Goal: Task Accomplishment & Management: Manage account settings

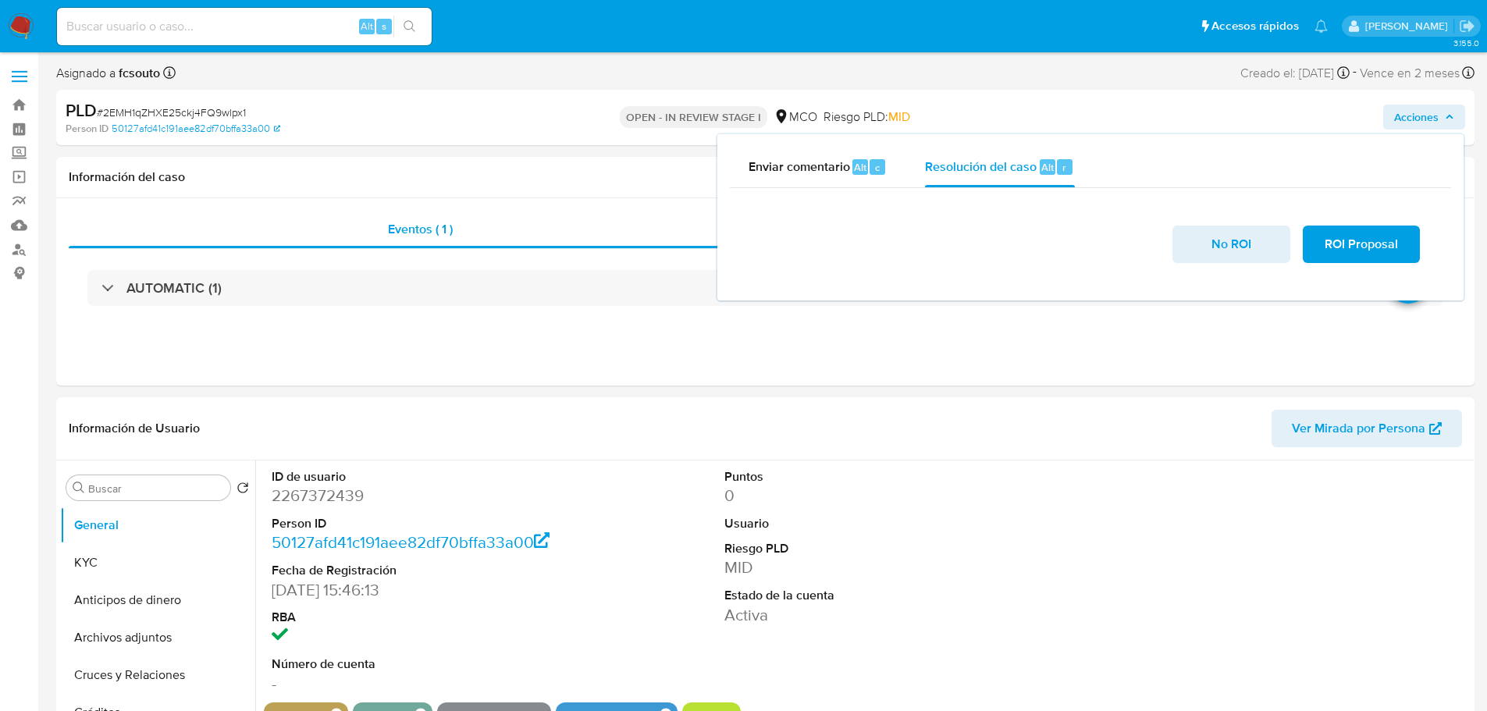
select select "10"
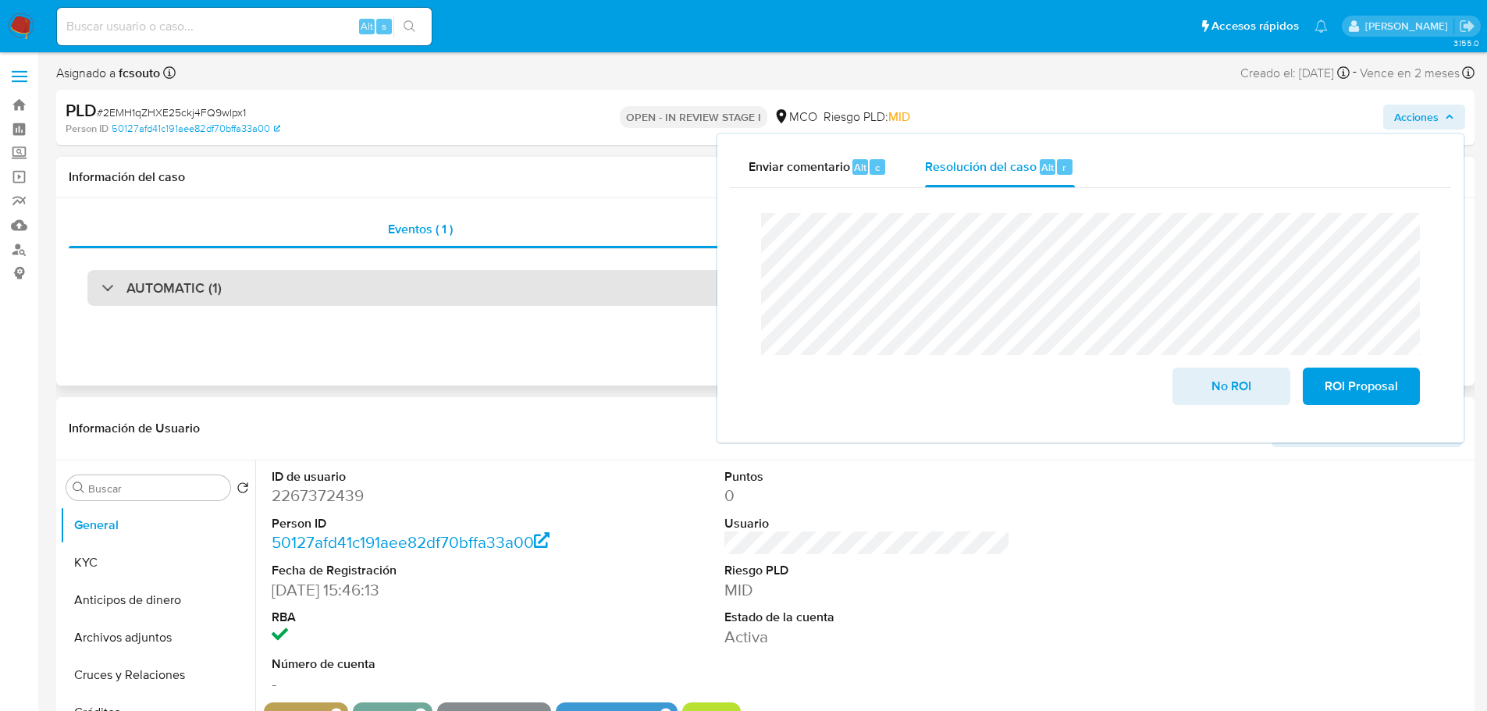
click at [302, 289] on div "AUTOMATIC (1)" at bounding box center [765, 288] width 1356 height 36
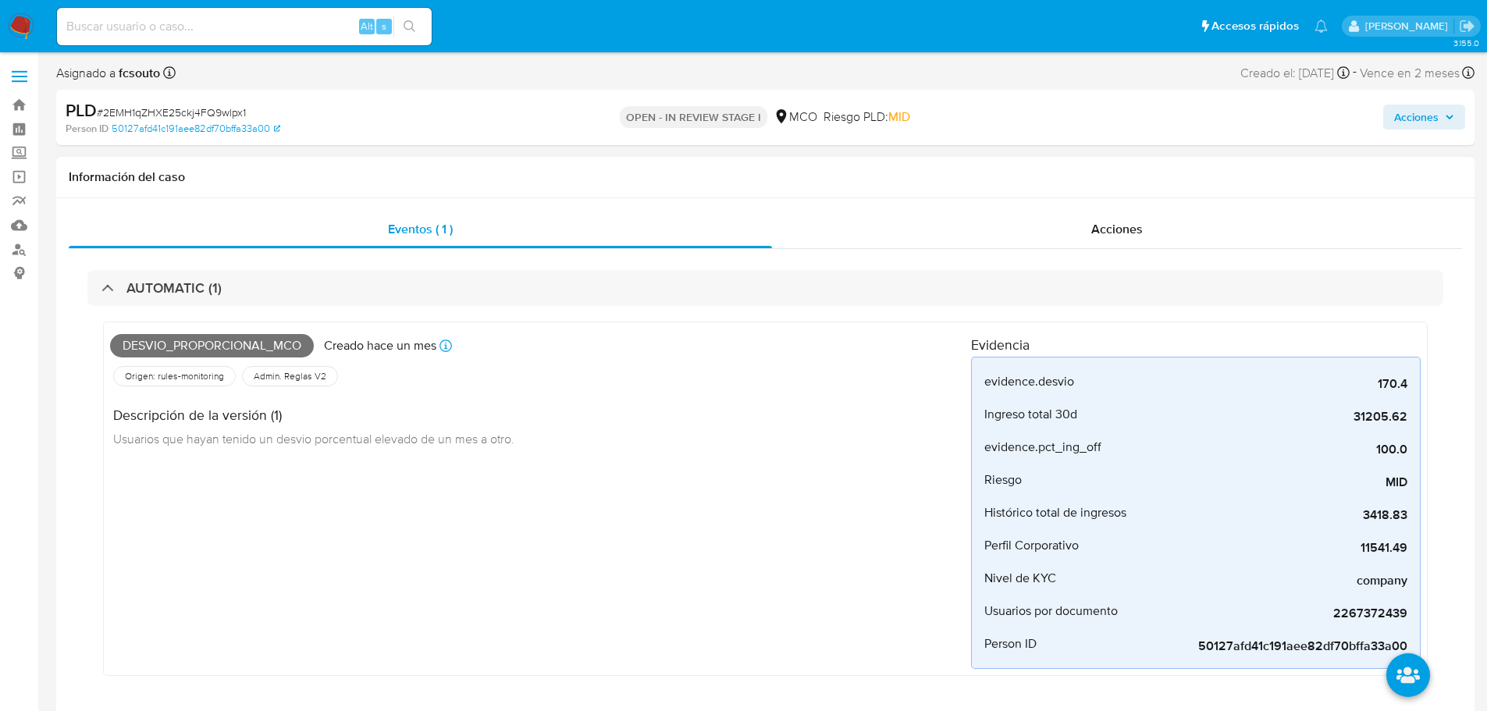
click at [217, 343] on span "Desvio_proporcional_mco" at bounding box center [212, 345] width 204 height 23
copy span "Desvio_proporcional_mco"
click at [1434, 117] on span "Acciones" at bounding box center [1416, 117] width 44 height 25
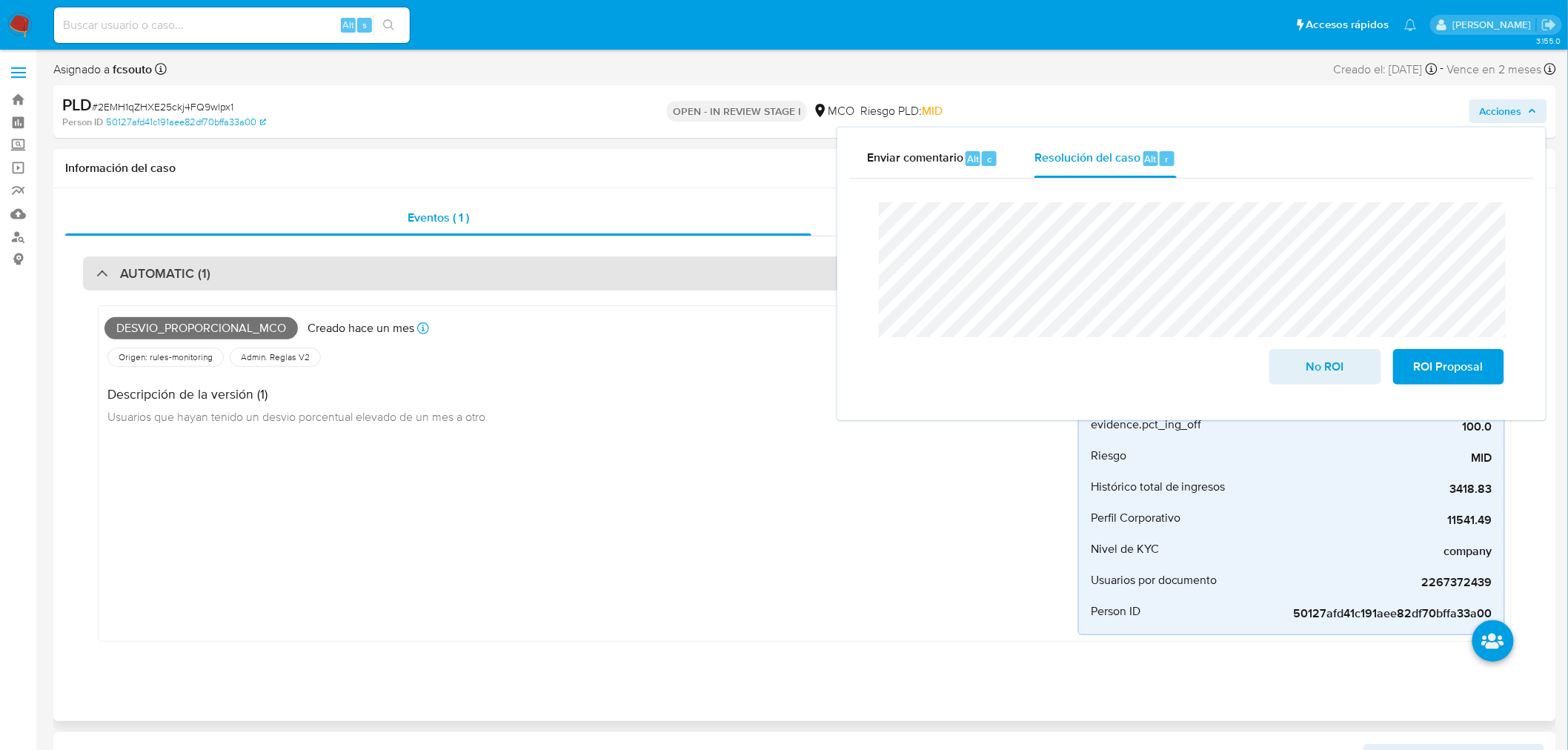
click at [287, 267] on div "AUTOMATIC (1)" at bounding box center [804, 273] width 1444 height 34
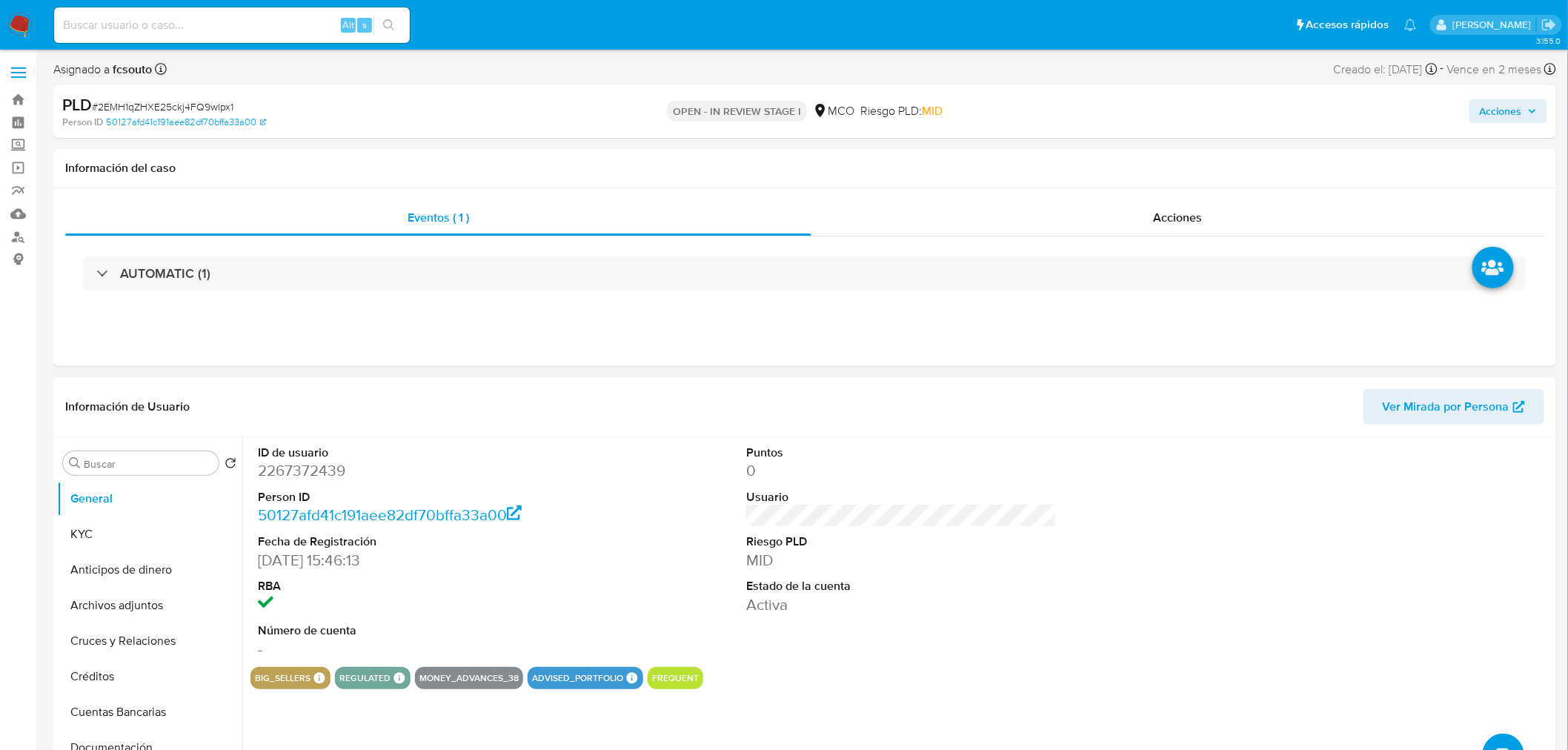
drag, startPoint x: 75, startPoint y: 529, endPoint x: 0, endPoint y: 546, distance: 76.9
click at [68, 533] on button "KYC" at bounding box center [149, 534] width 185 height 35
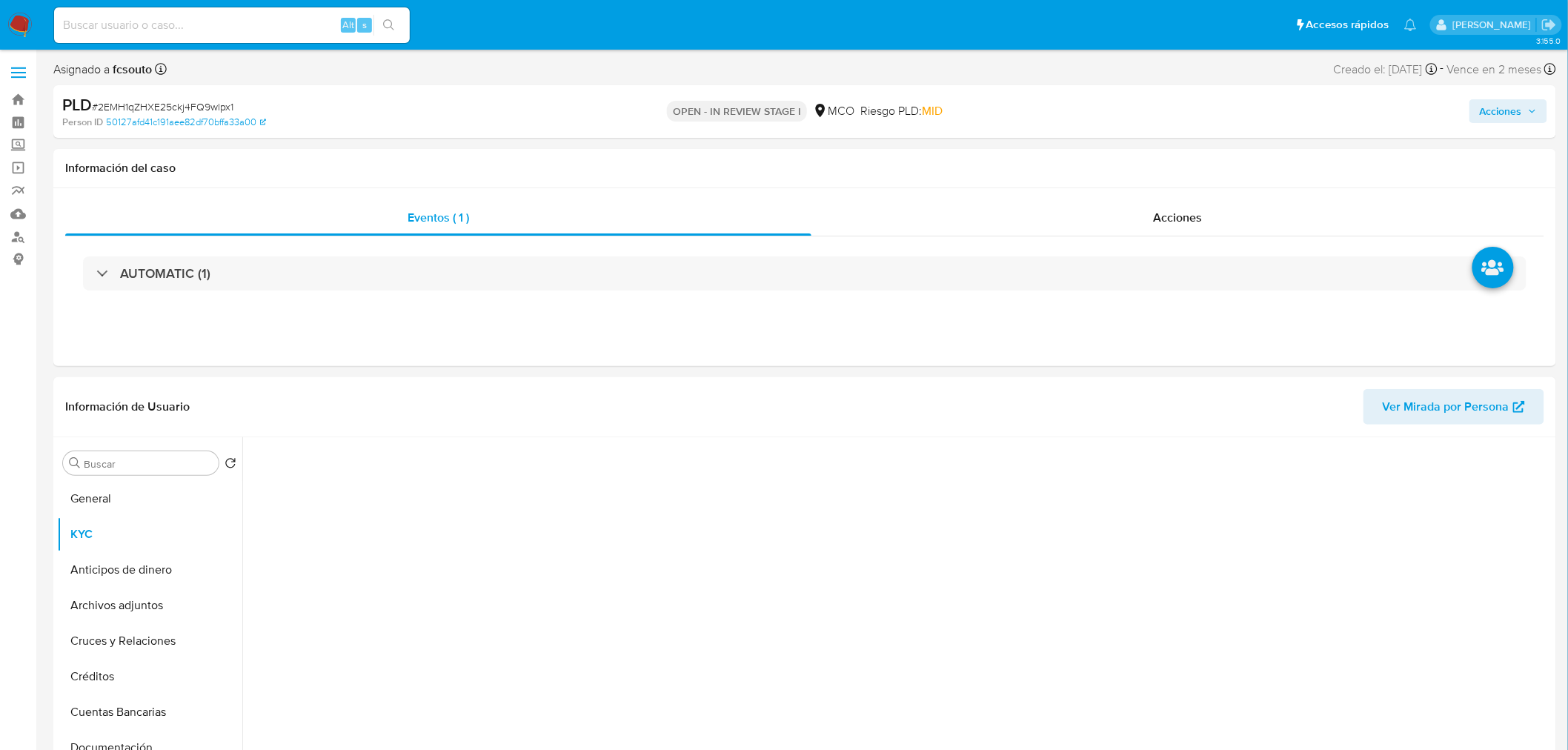
scroll to position [83, 0]
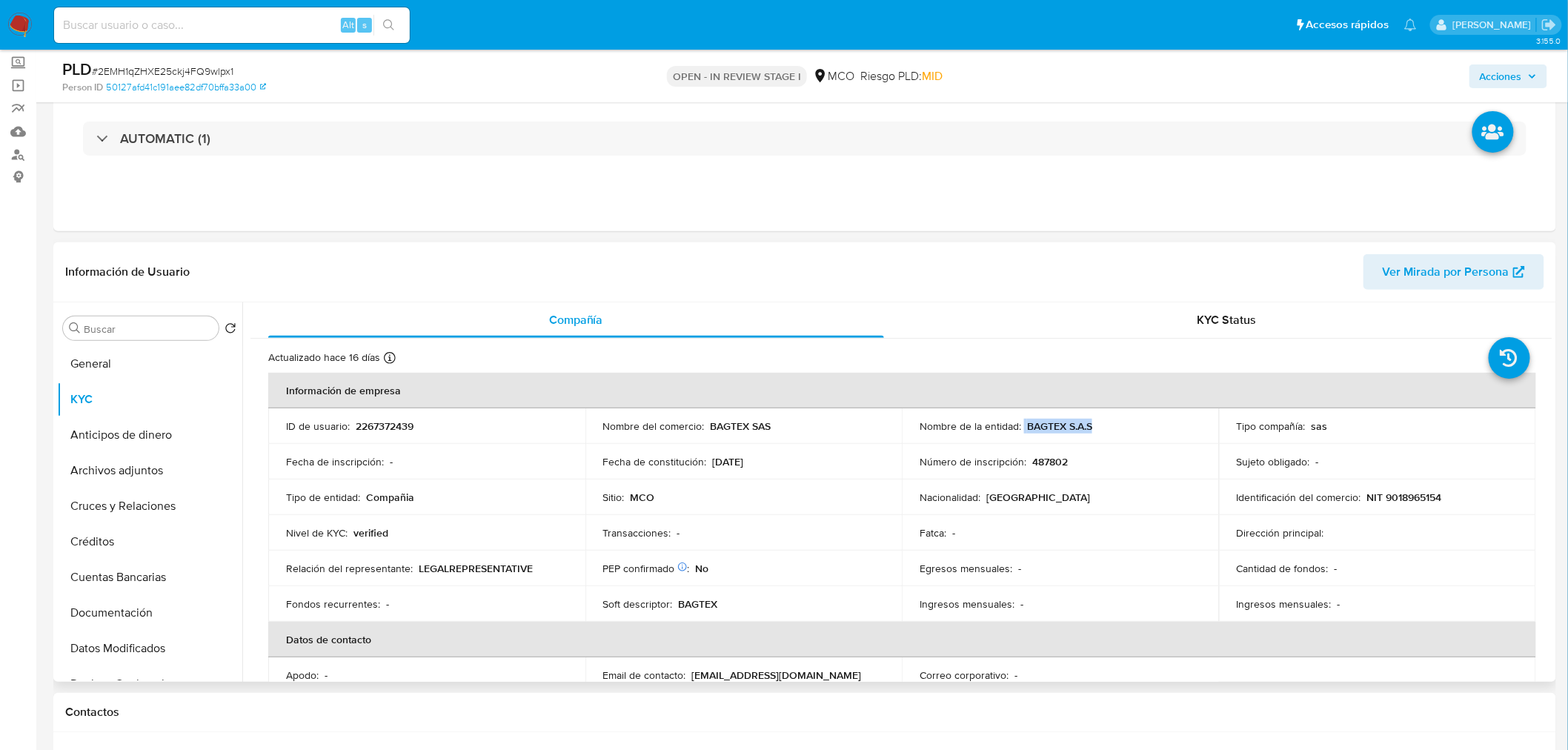
drag, startPoint x: 1021, startPoint y: 425, endPoint x: 1107, endPoint y: 420, distance: 86.1
click at [1107, 420] on div "Nombre de la entidad : BAGTEX S.A.S" at bounding box center [1060, 426] width 282 height 13
click at [1107, 424] on div "Nombre de la entidad : BAGTEX S.A.S" at bounding box center [1060, 426] width 282 height 13
drag, startPoint x: 1093, startPoint y: 436, endPoint x: 1025, endPoint y: 426, distance: 68.7
click at [1025, 426] on td "Nombre de la entidad : BAGTEX S.A.S" at bounding box center [1060, 425] width 317 height 35
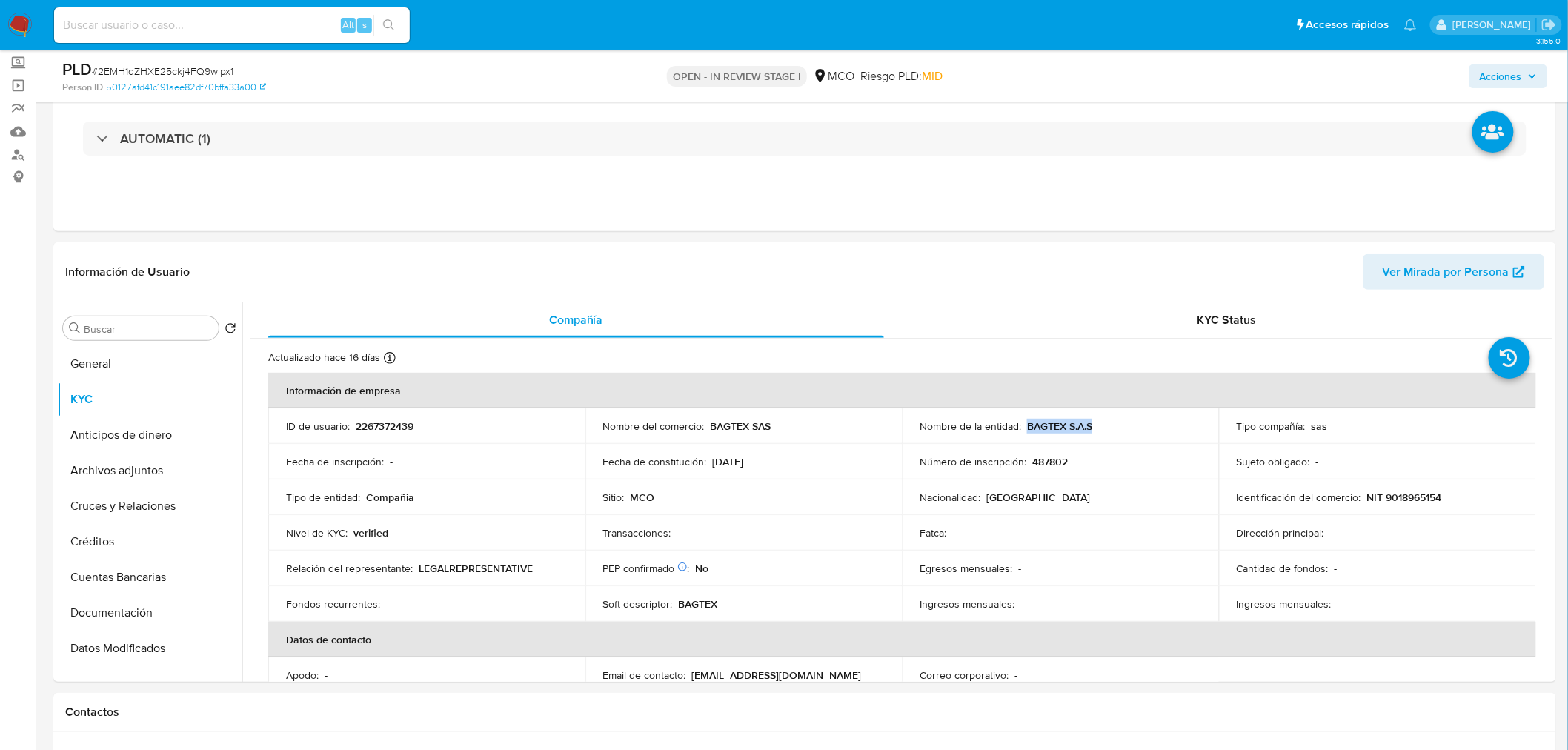
copy p "BAGTEX S.A.S"
click at [1410, 72] on icon "button" at bounding box center [1532, 76] width 9 height 9
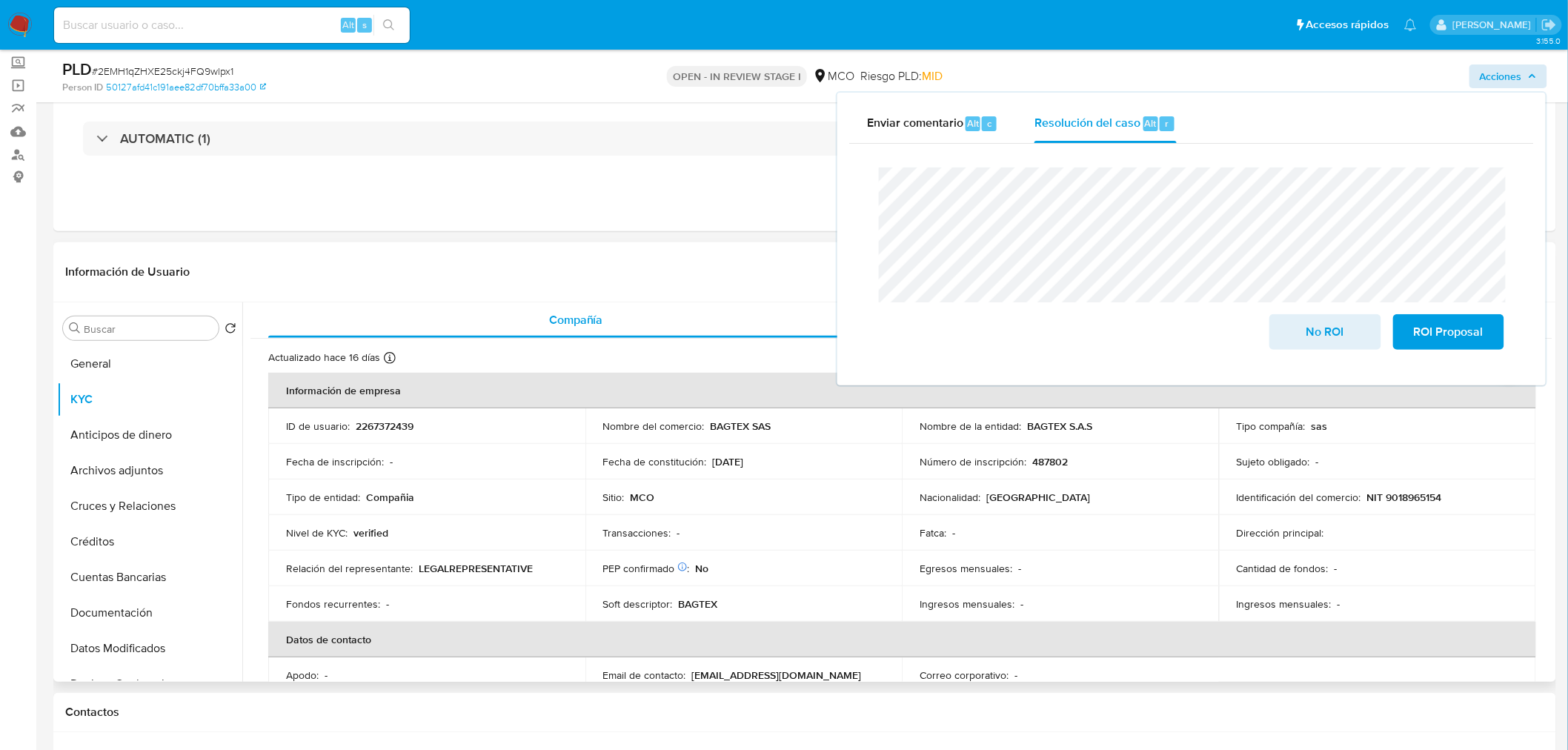
click at [1410, 500] on p "NIT 9018965154" at bounding box center [1404, 497] width 75 height 13
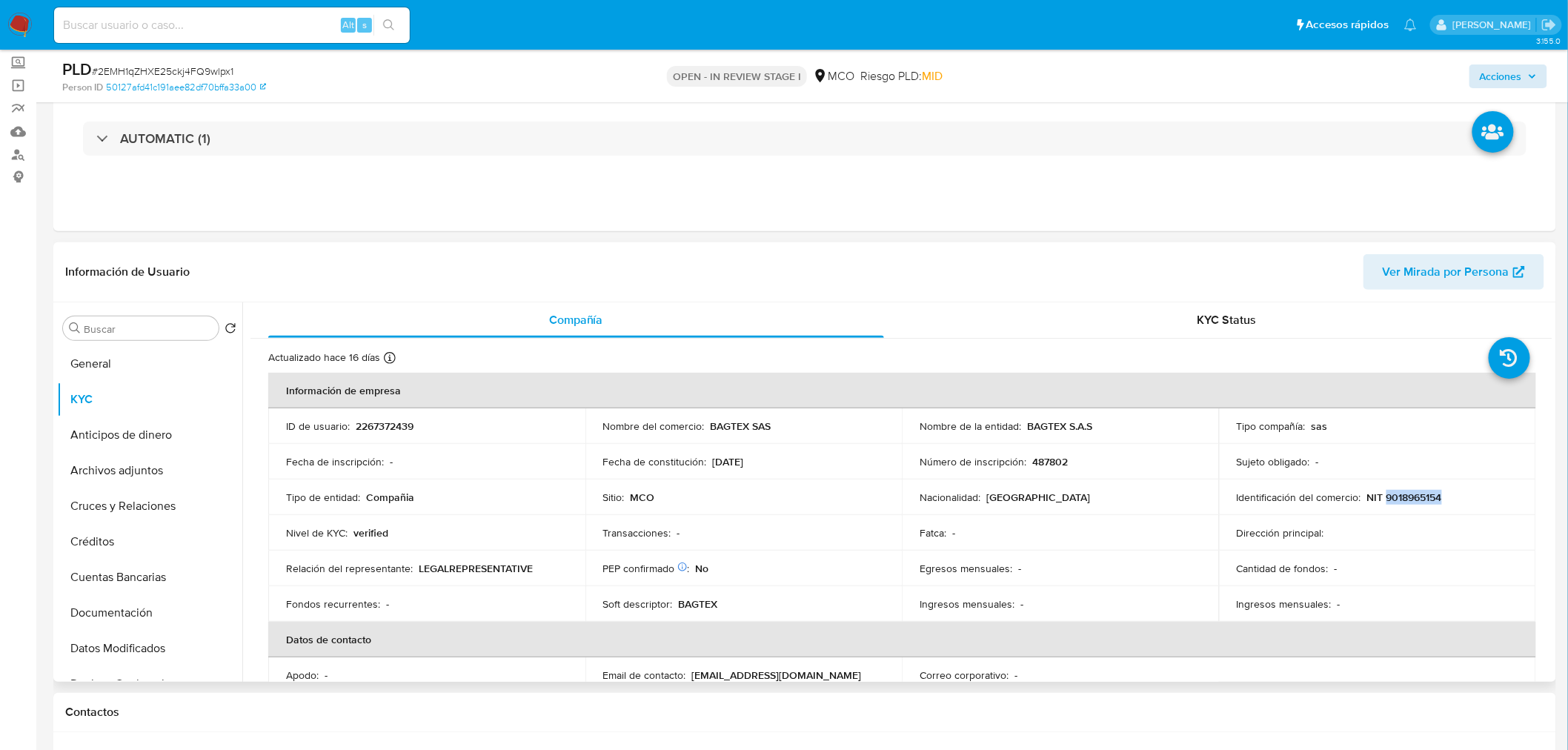
click at [1410, 500] on p "NIT 9018965154" at bounding box center [1404, 497] width 75 height 13
copy p "9018965154"
drag, startPoint x: 1512, startPoint y: 70, endPoint x: 1500, endPoint y: 78, distance: 14.4
click at [1410, 74] on span "Acciones" at bounding box center [1501, 76] width 42 height 24
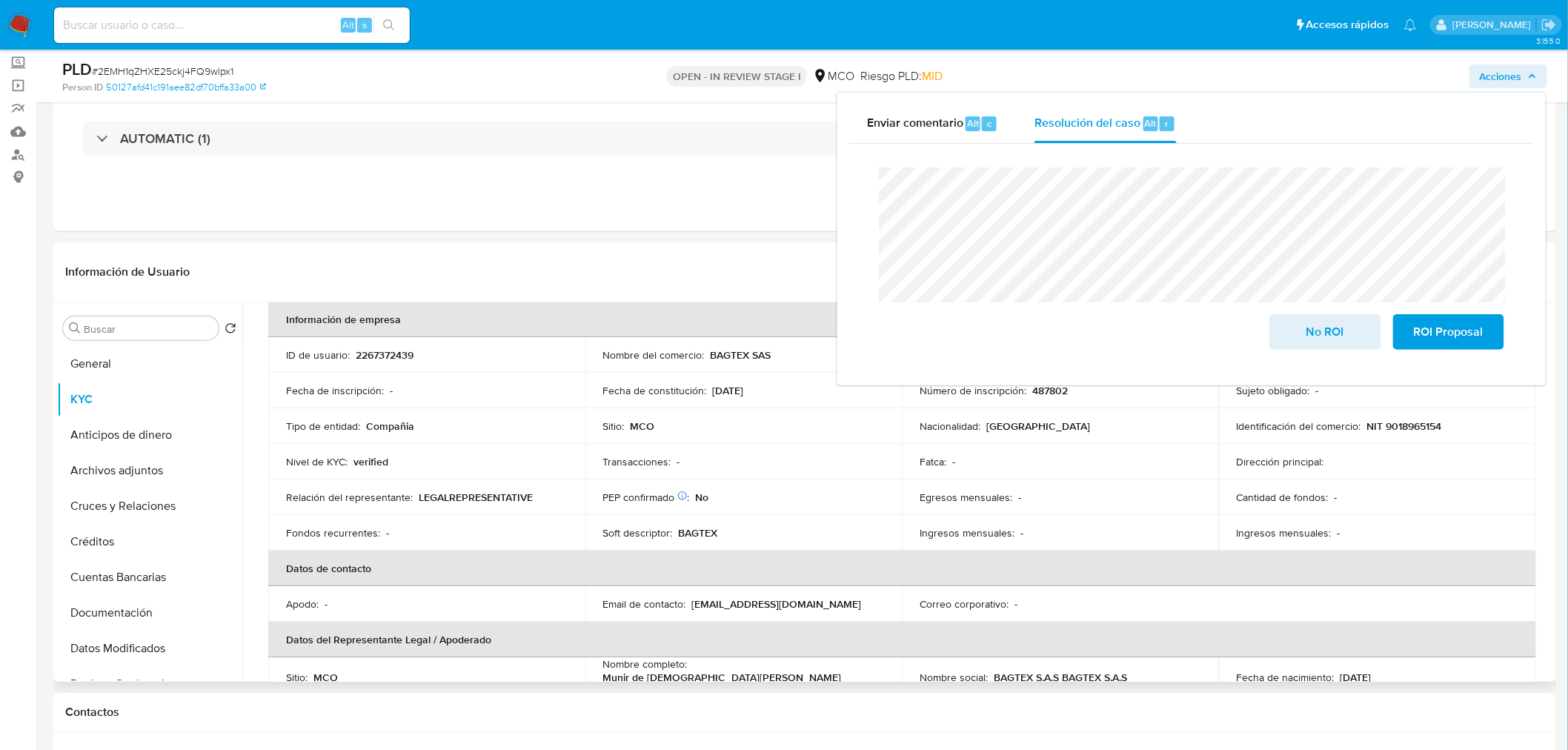
scroll to position [164, 0]
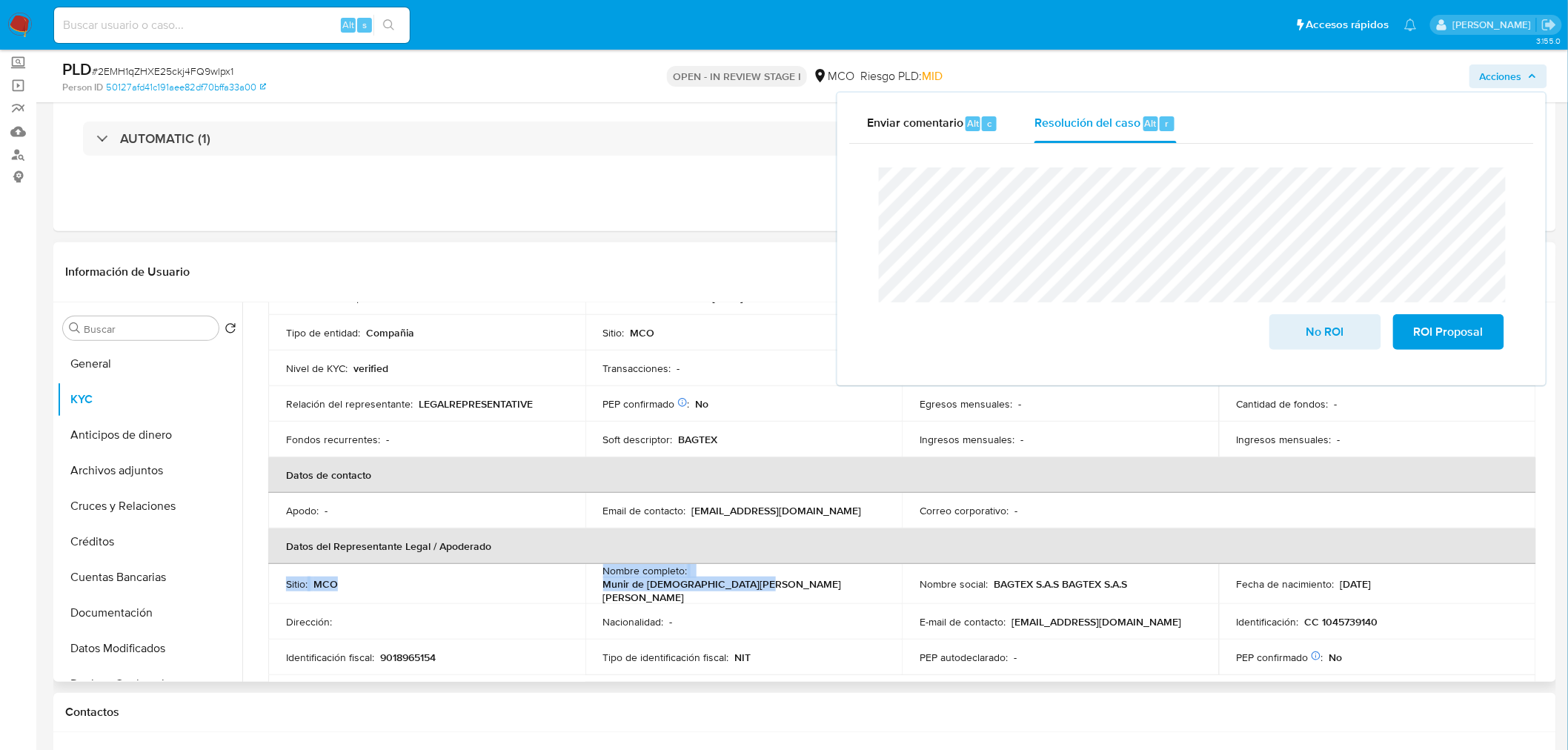
drag, startPoint x: 857, startPoint y: 564, endPoint x: 849, endPoint y: 571, distance: 10.6
click at [849, 571] on table "Información de empresa ID de usuario : 2267372439 Nombre del comercio : BAGTEX …" at bounding box center [903, 459] width 1268 height 502
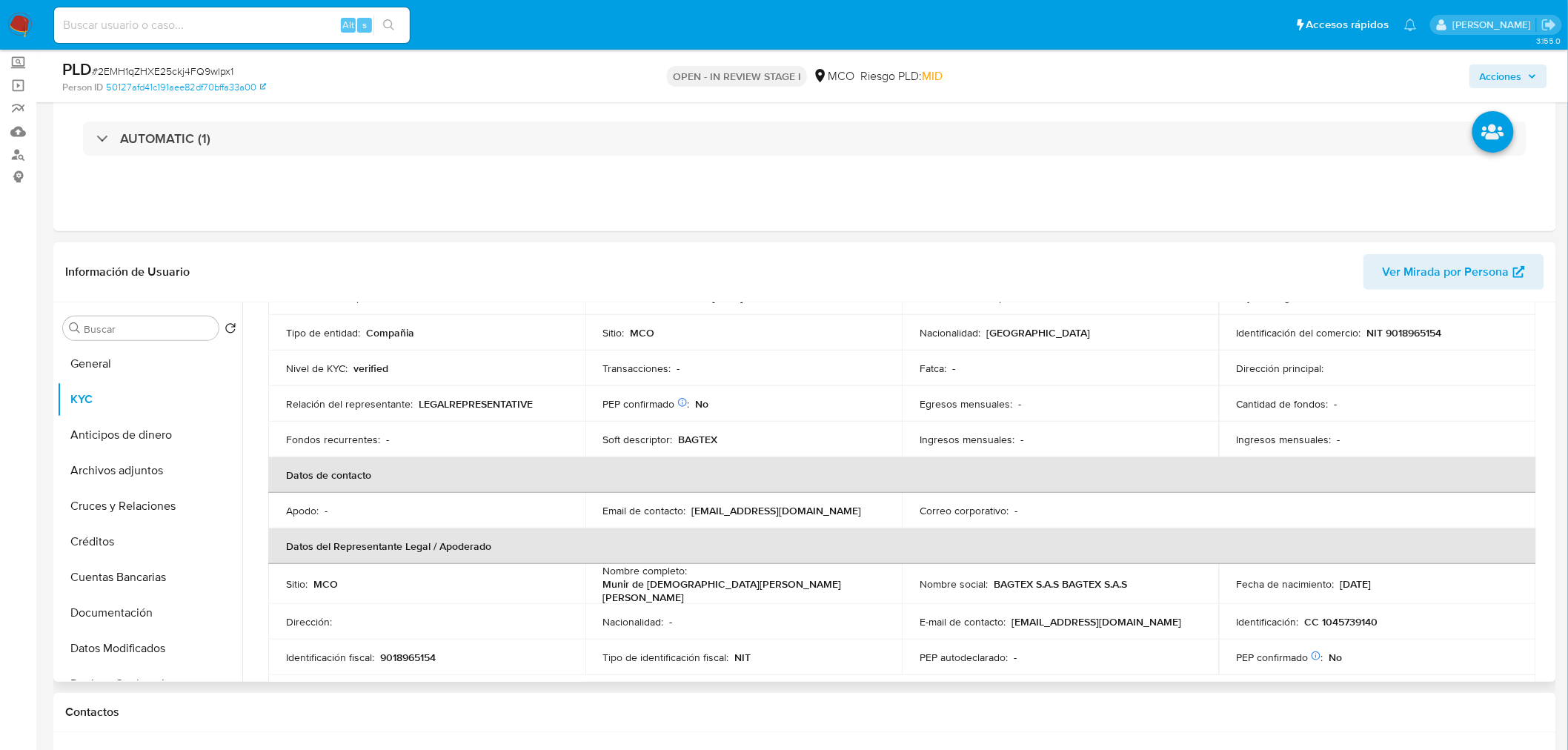
click at [860, 583] on div "Nombre completo : Munir de Jesus Kharfan Piñeres" at bounding box center [743, 584] width 282 height 40
drag, startPoint x: 836, startPoint y: 587, endPoint x: 694, endPoint y: 583, distance: 142.1
click at [694, 583] on div "Nombre completo : Munir de Jesus Kharfan Piñeres" at bounding box center [743, 584] width 282 height 40
copy p "Munir de Jesus Kharfan Piñeres"
drag, startPoint x: 1508, startPoint y: 79, endPoint x: 1489, endPoint y: 89, distance: 21.5
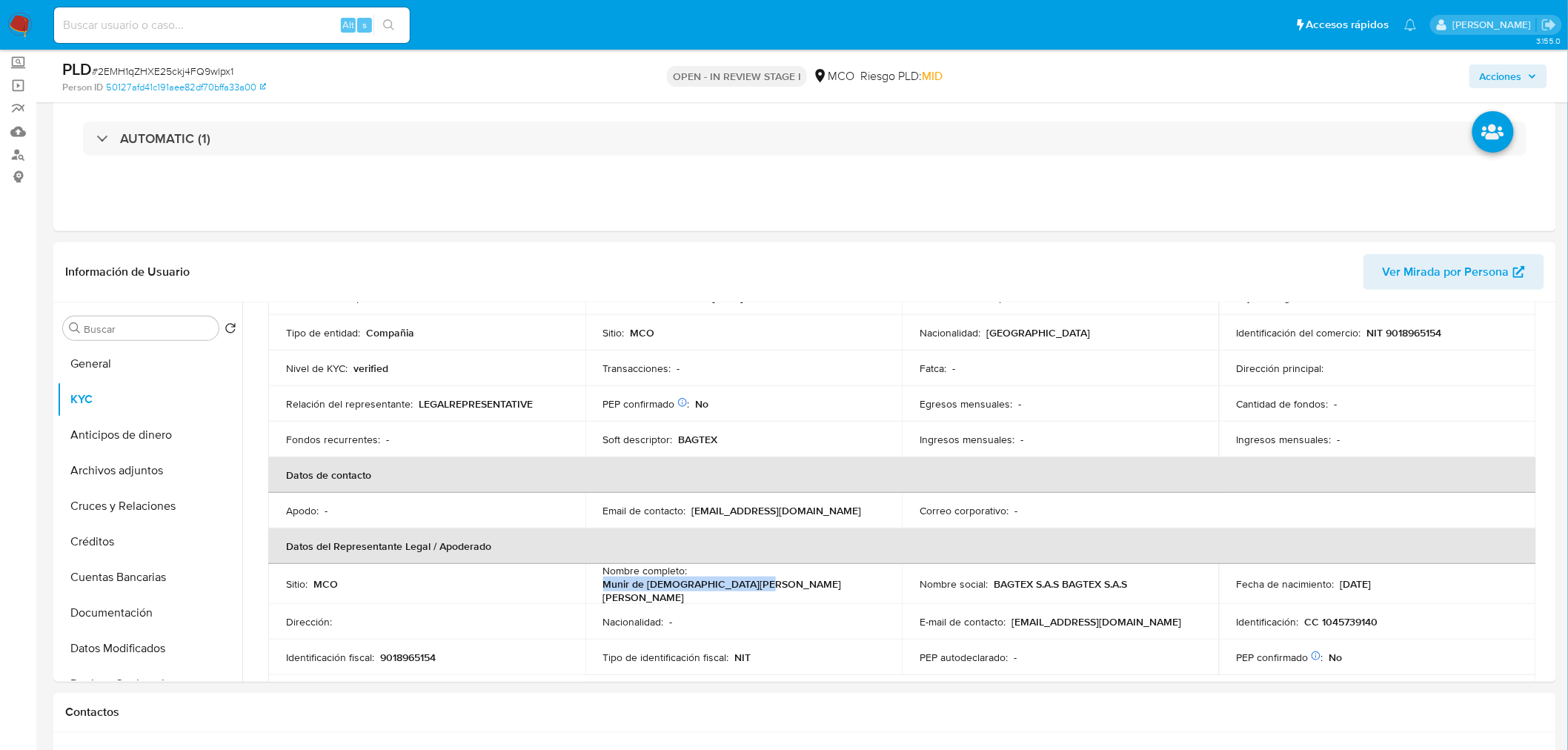
click at [1410, 80] on span "Acciones" at bounding box center [1501, 76] width 42 height 24
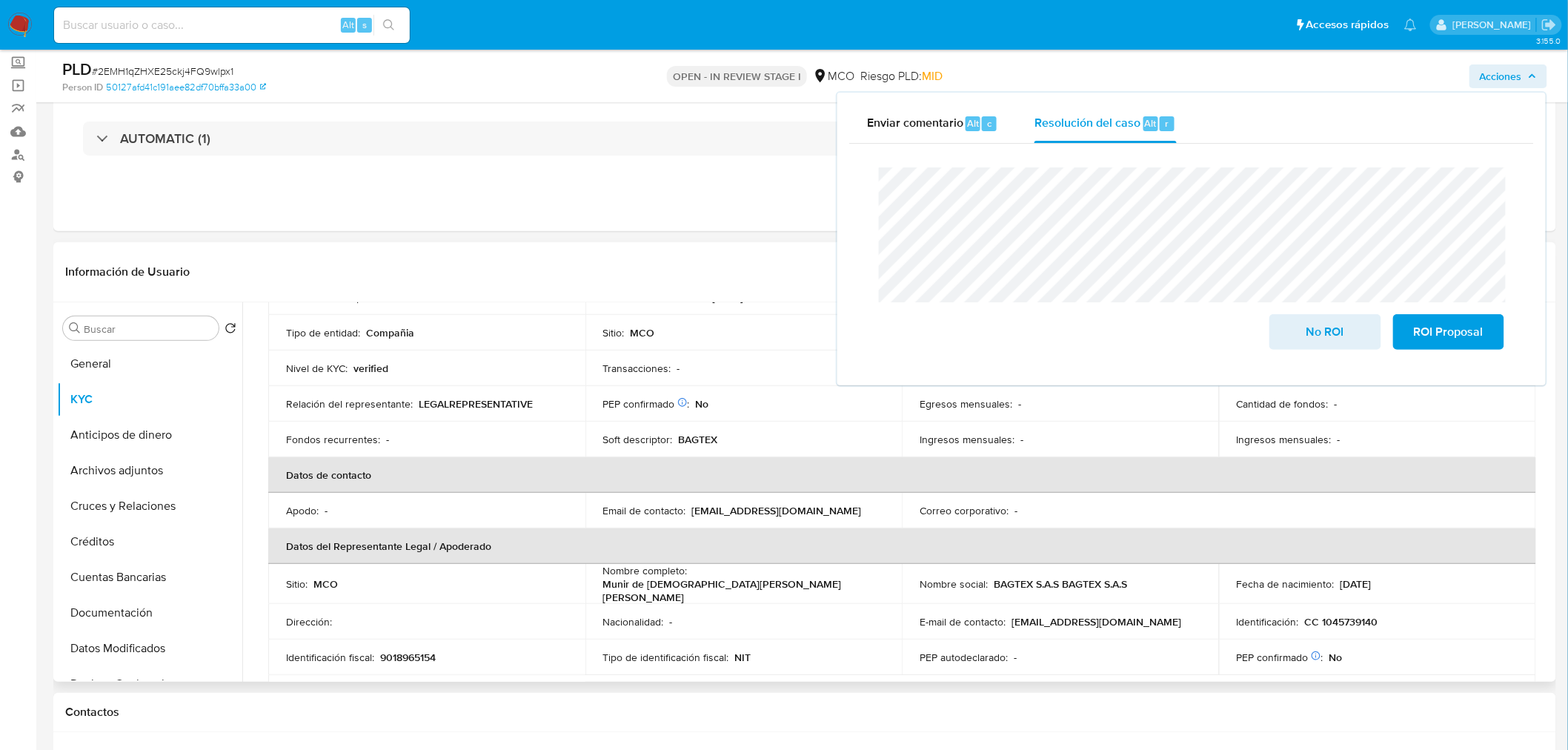
click at [1356, 617] on p "CC 1045739140" at bounding box center [1341, 622] width 73 height 13
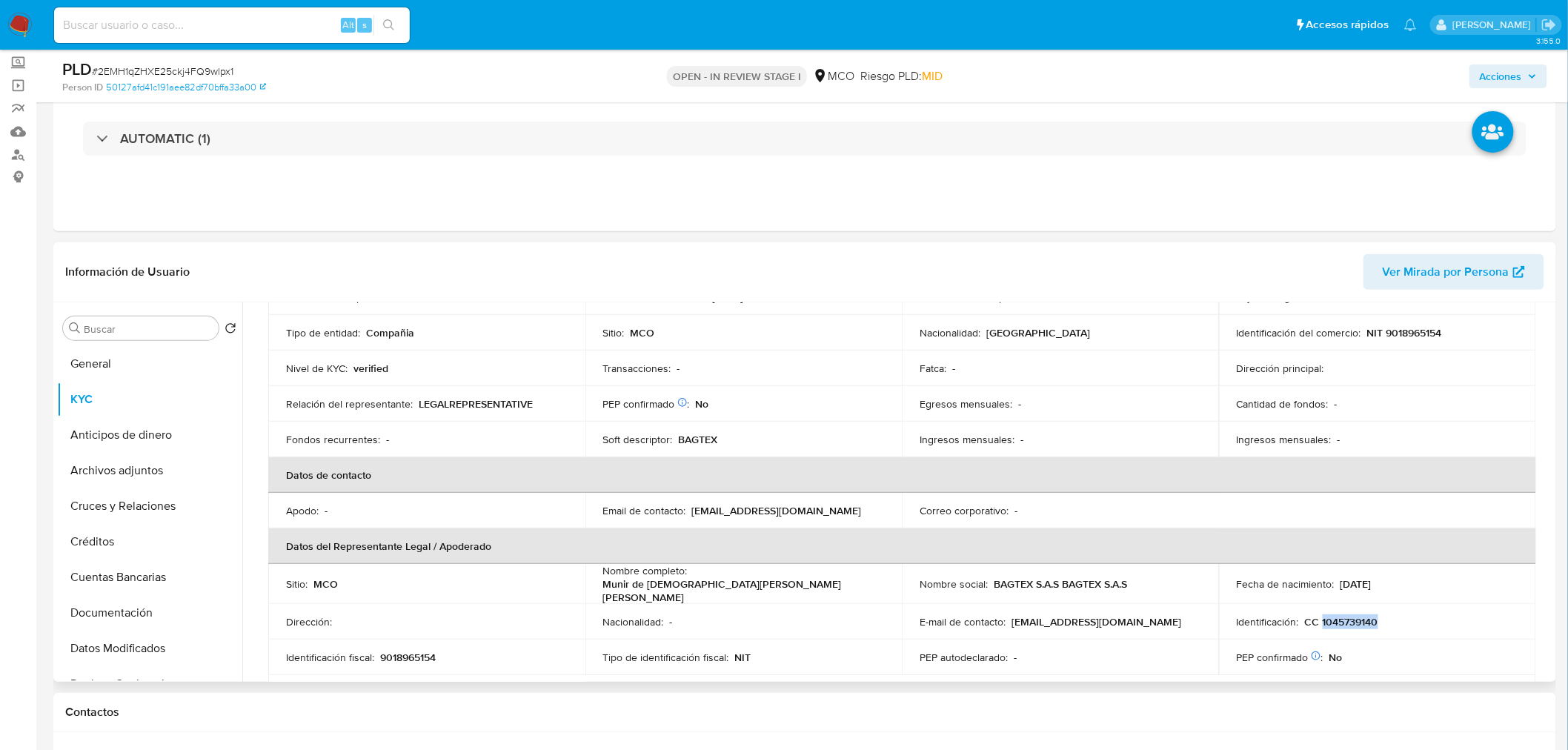
click at [1356, 617] on p "CC 1045739140" at bounding box center [1341, 622] width 73 height 13
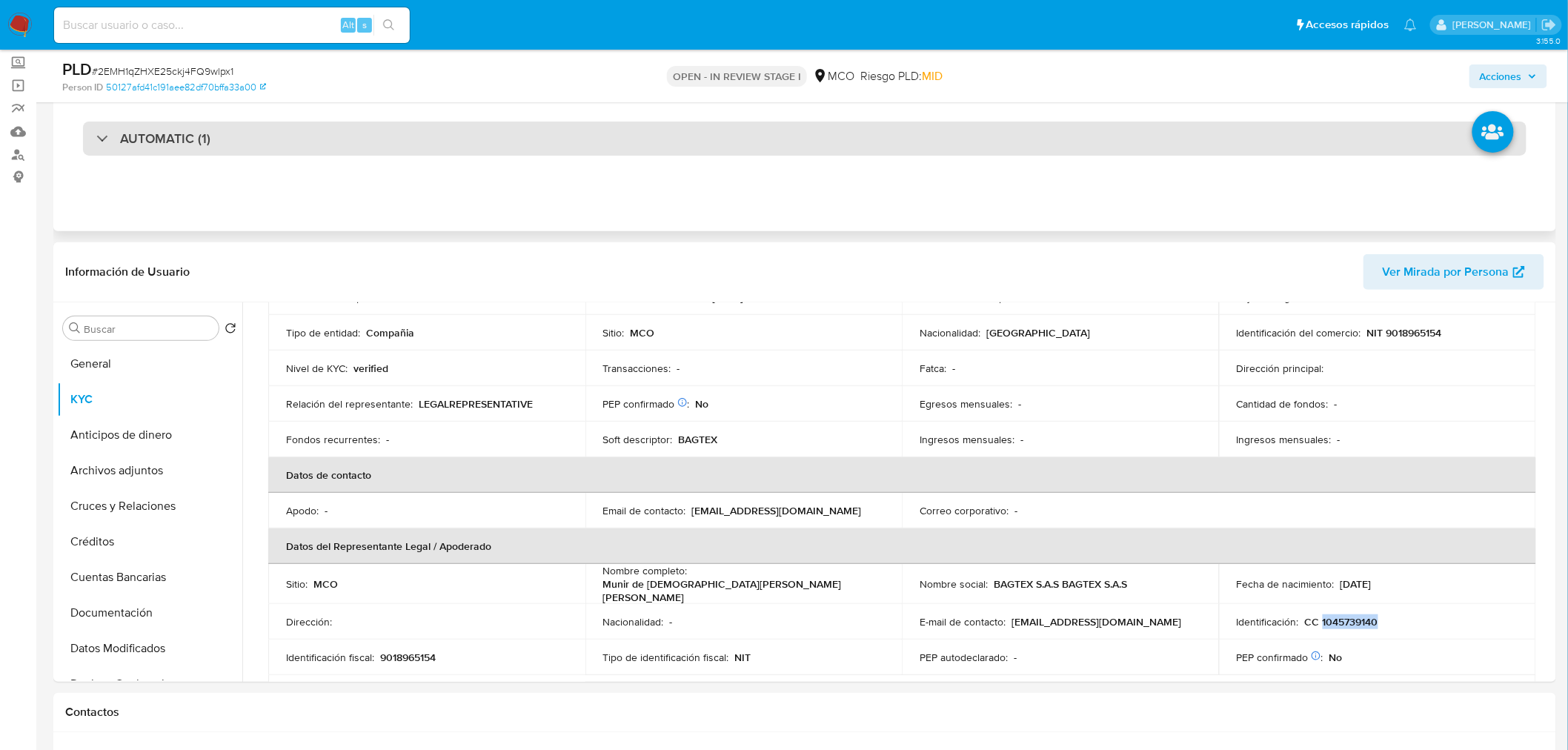
copy p "1045739140"
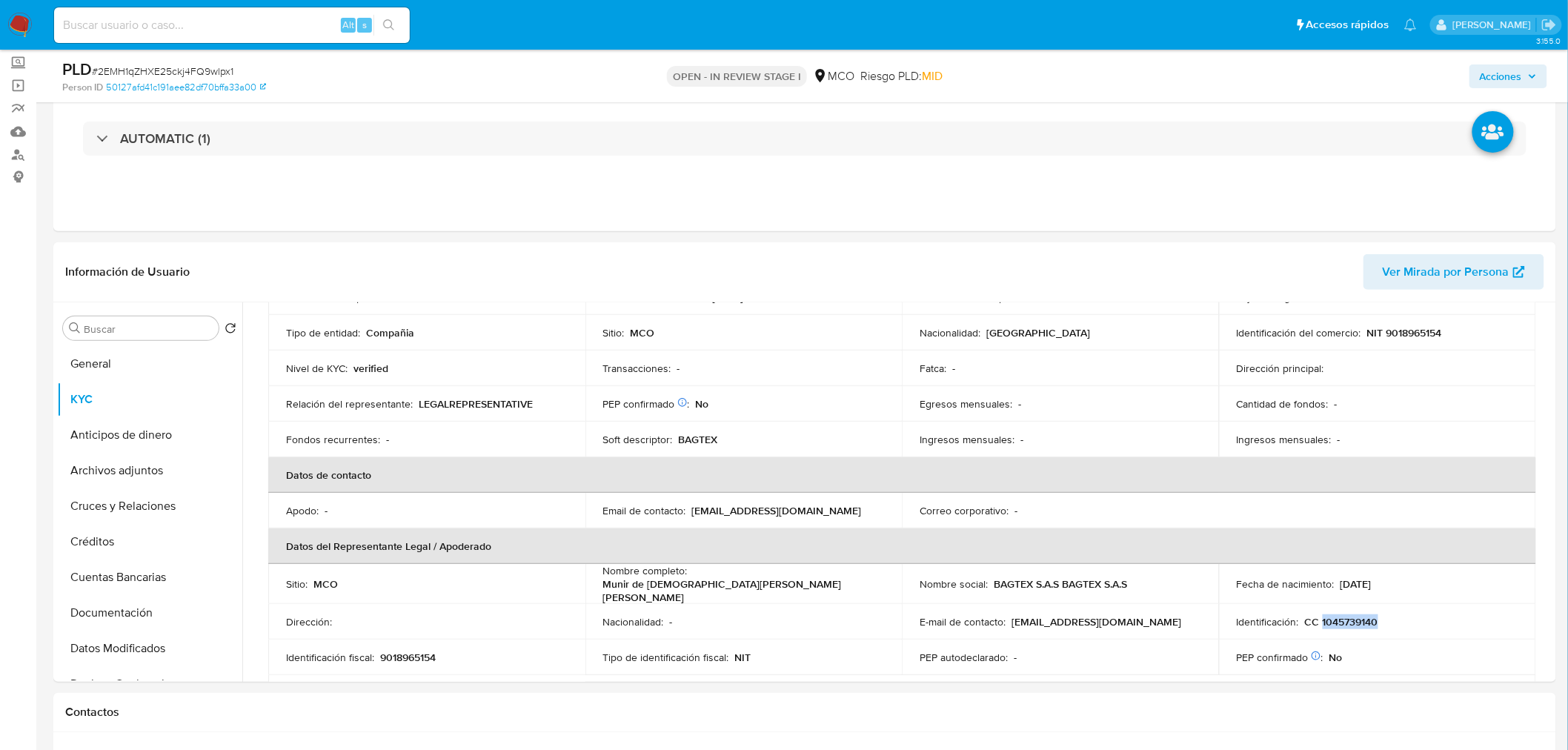
click at [1410, 74] on span "Acciones" at bounding box center [1501, 76] width 42 height 24
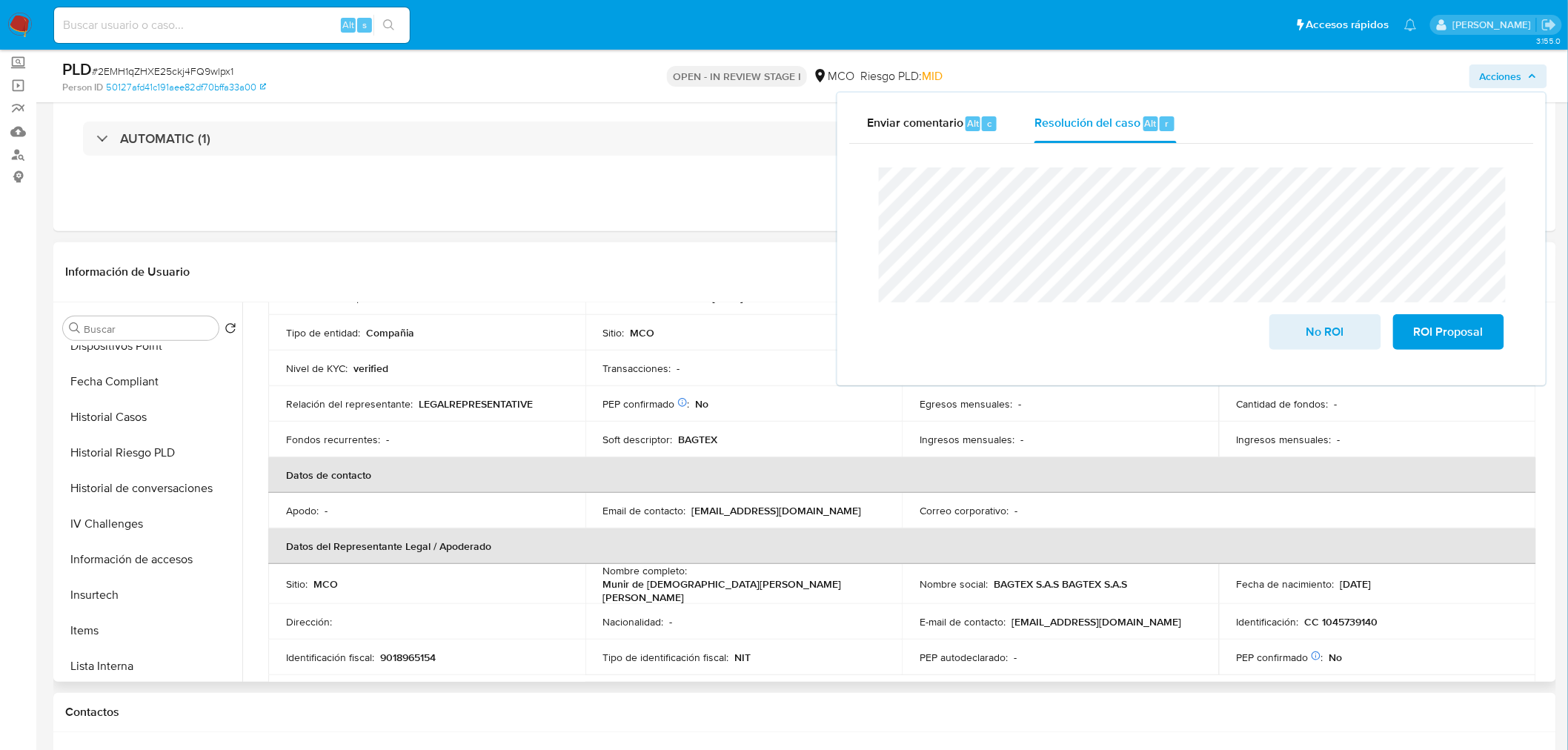
scroll to position [627, 0]
click at [164, 591] on button "Restricciones Nuevo Mundo" at bounding box center [143, 591] width 174 height 35
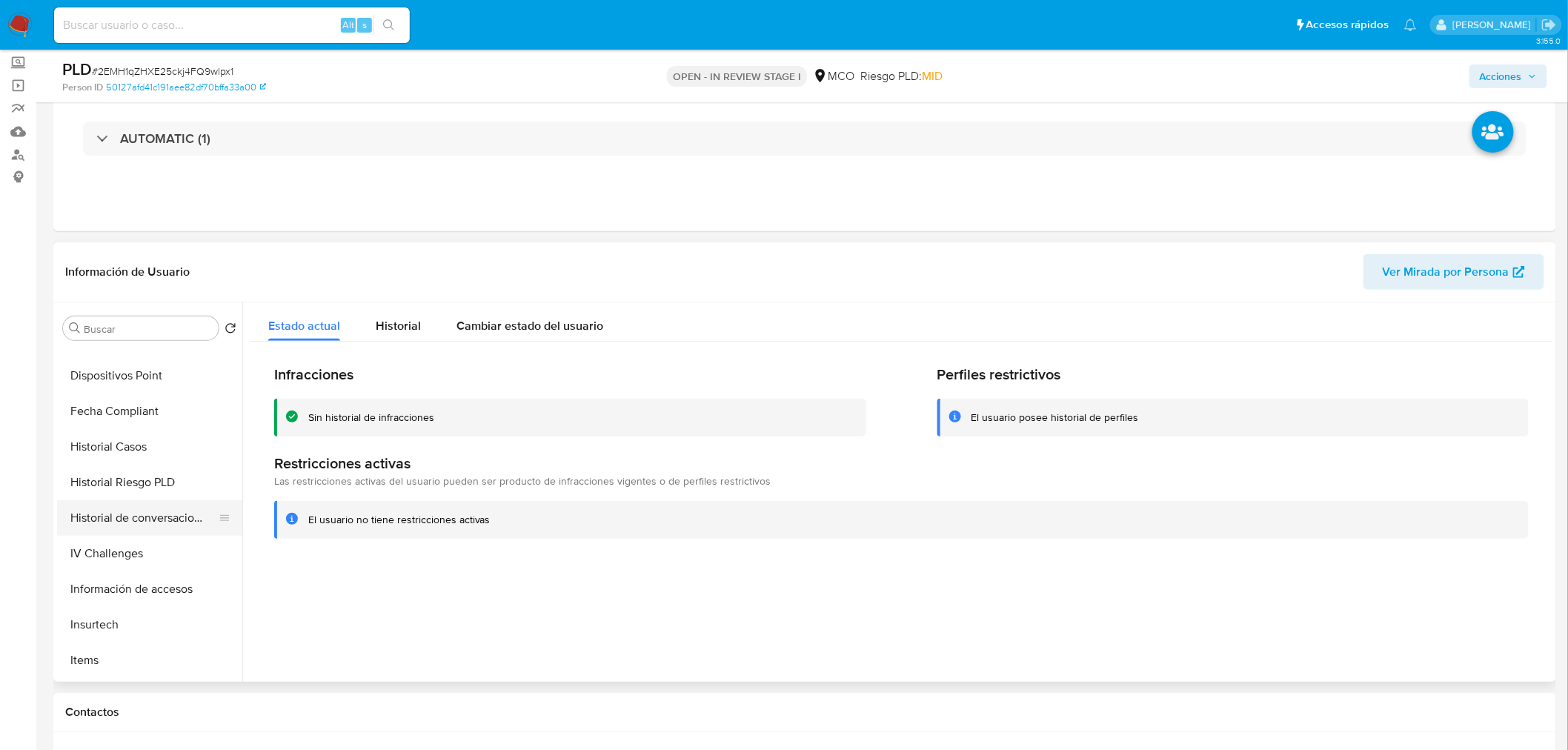
scroll to position [297, 0]
click at [145, 534] on button "Historial Casos" at bounding box center [143, 529] width 174 height 35
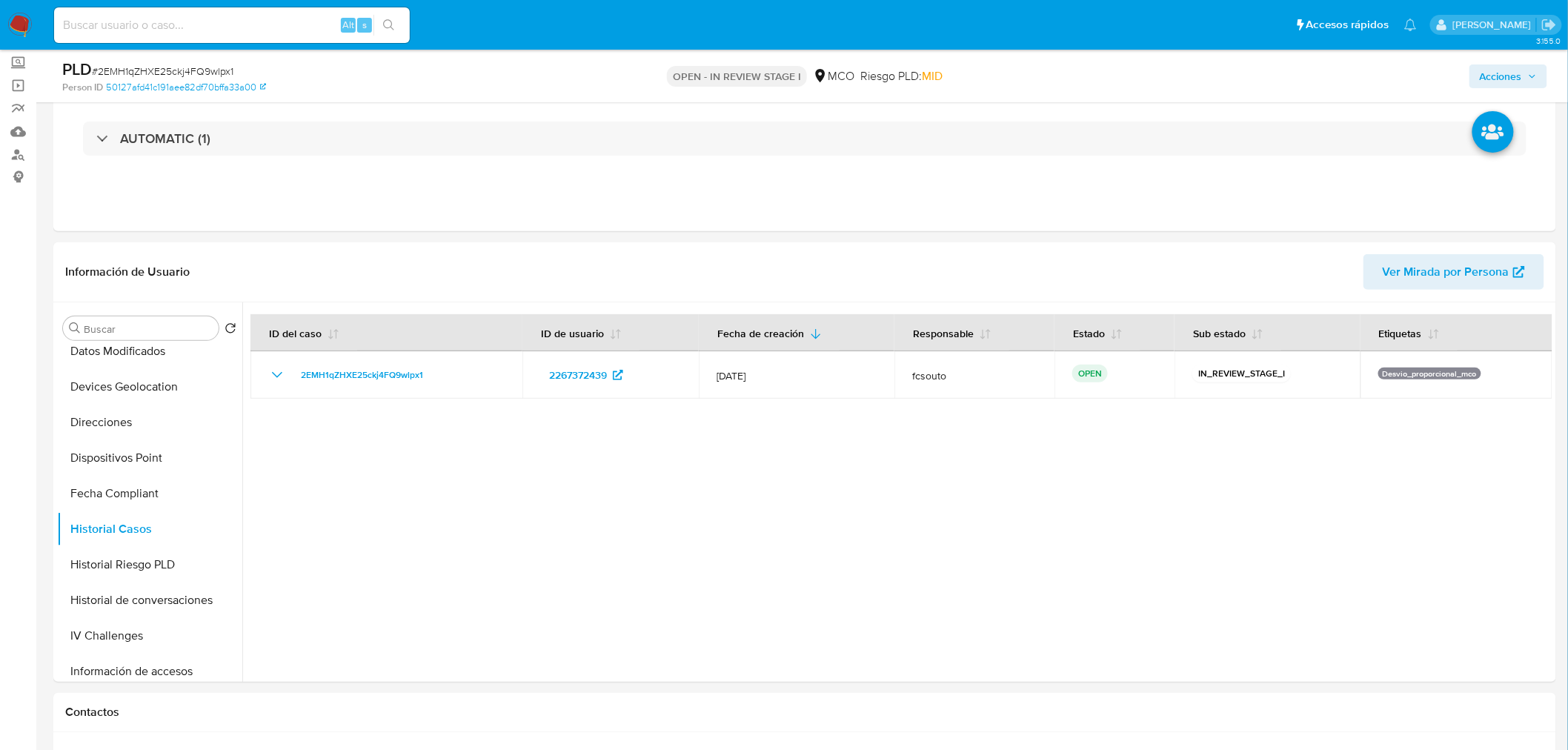
drag, startPoint x: 1509, startPoint y: 71, endPoint x: 1444, endPoint y: 86, distance: 66.7
click at [1410, 71] on span "Acciones" at bounding box center [1501, 76] width 42 height 24
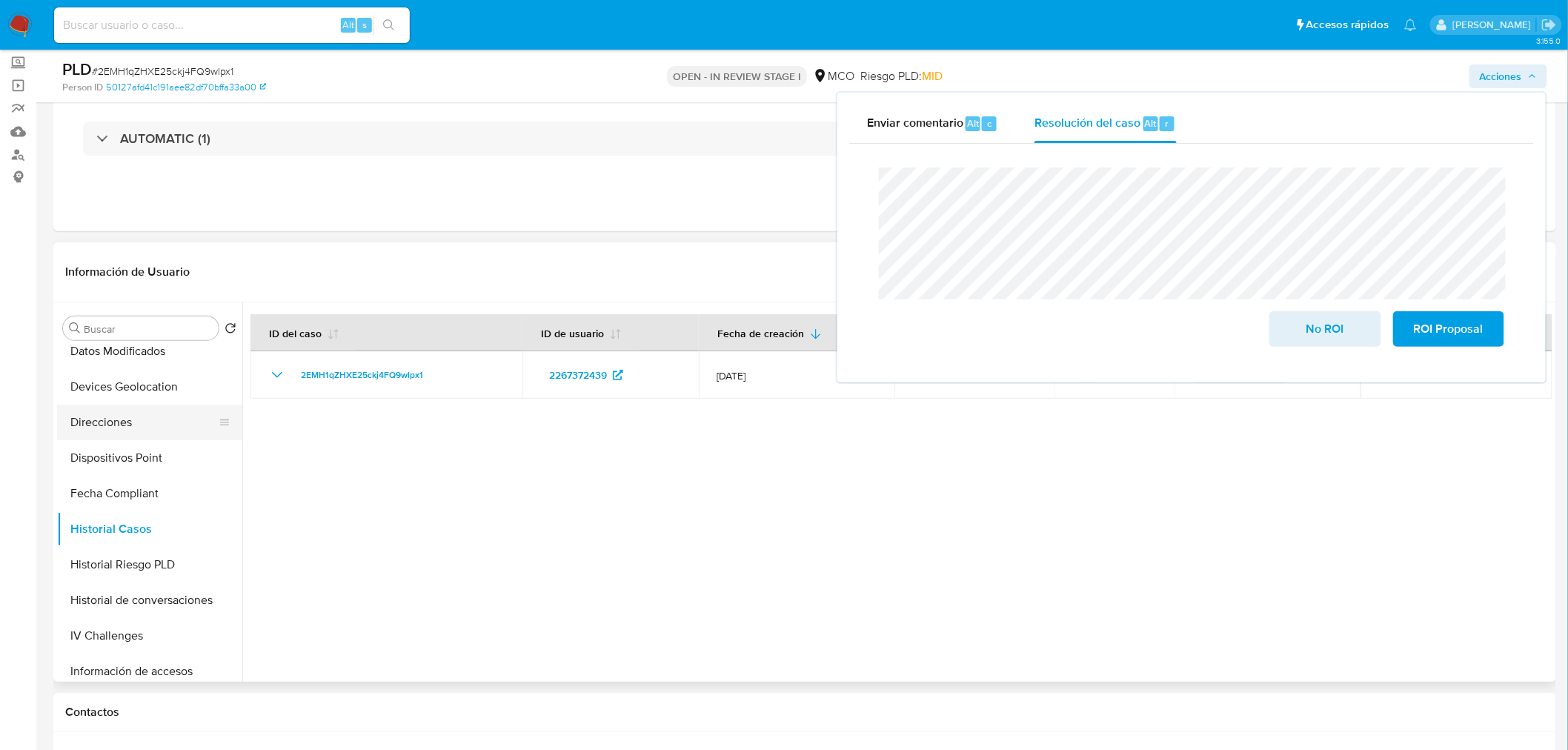
scroll to position [0, 0]
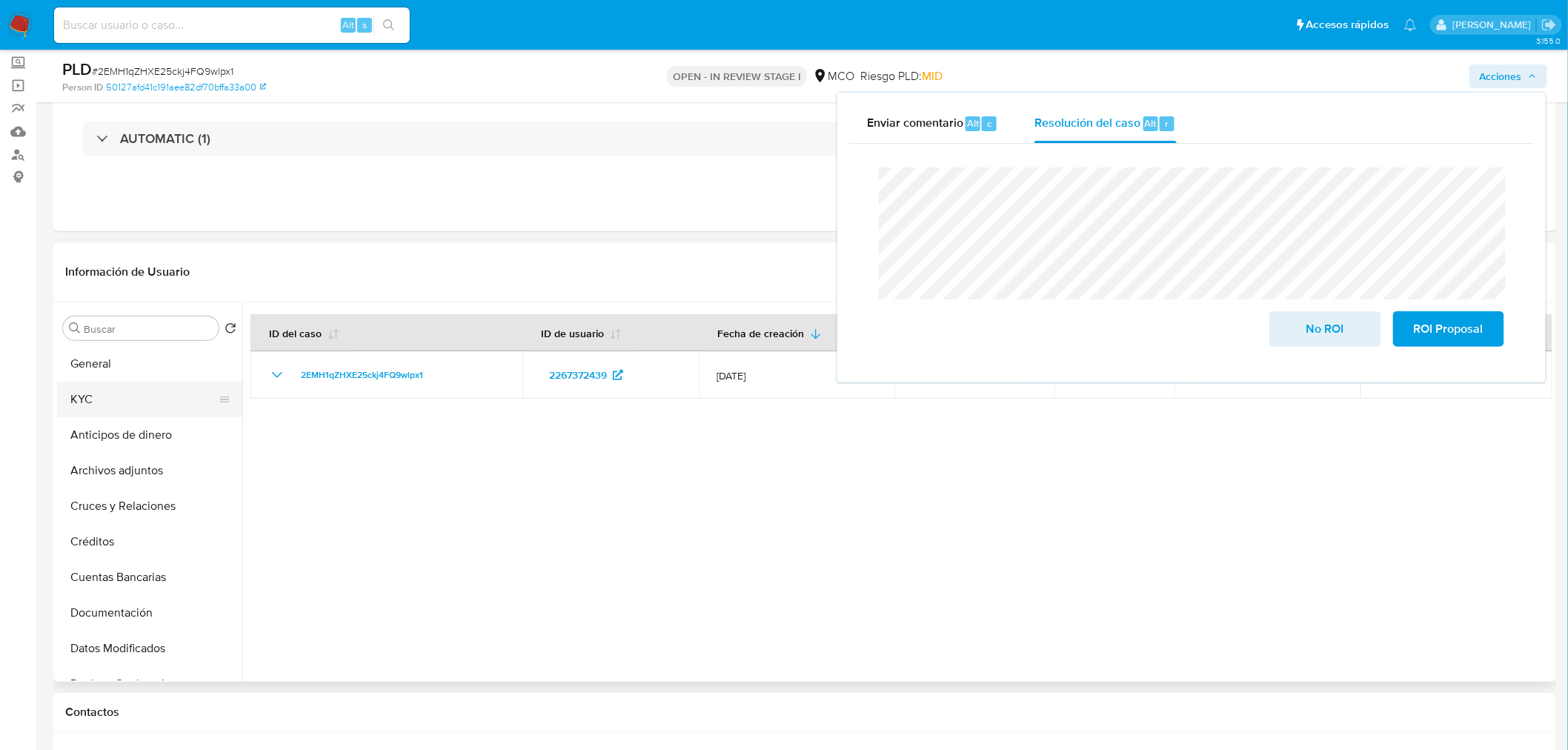
drag, startPoint x: 115, startPoint y: 401, endPoint x: 195, endPoint y: 403, distance: 80.0
click at [117, 401] on button "KYC" at bounding box center [143, 399] width 174 height 35
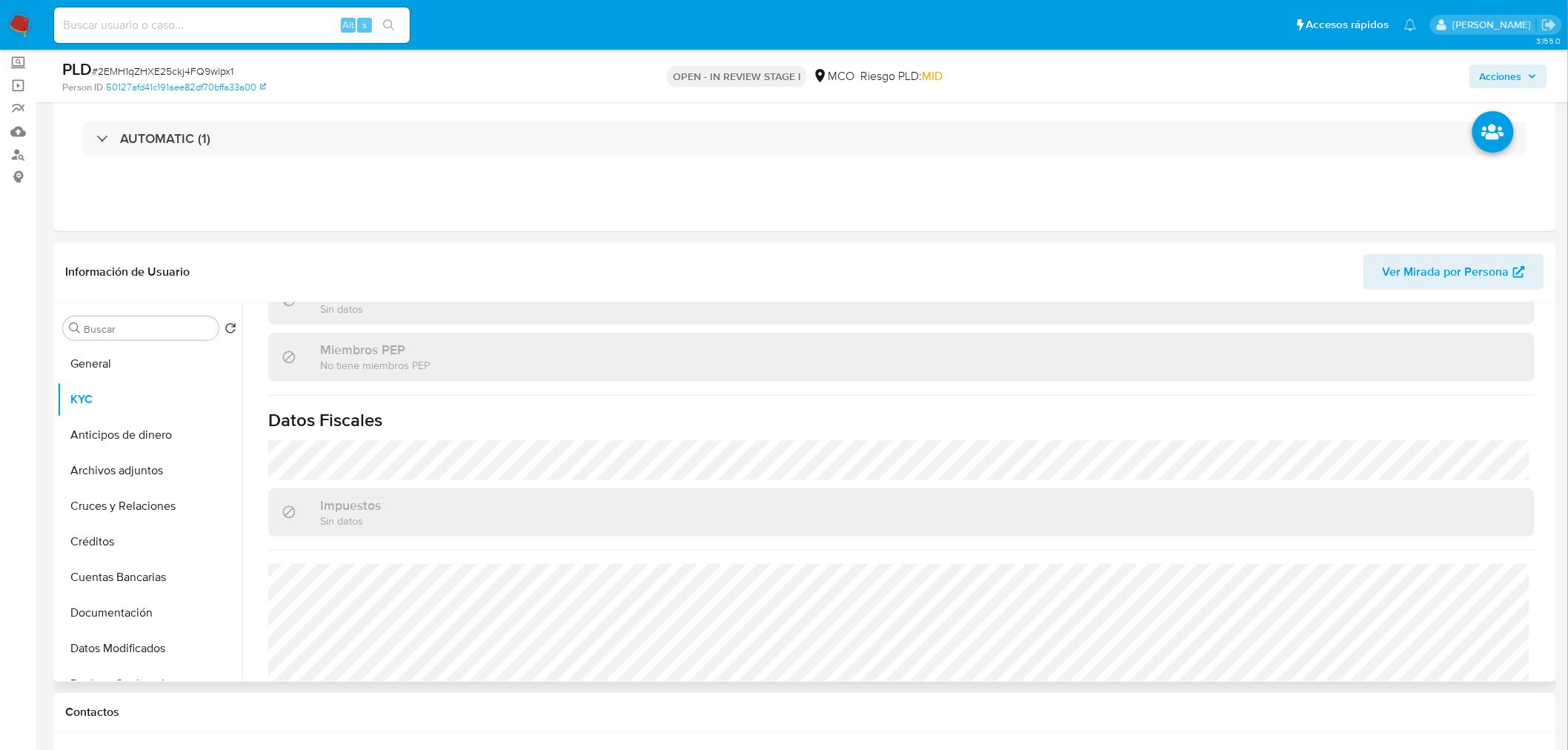
scroll to position [944, 0]
drag, startPoint x: 1521, startPoint y: 75, endPoint x: 1498, endPoint y: 83, distance: 24.4
click at [1410, 76] on span "Acciones" at bounding box center [1501, 76] width 42 height 24
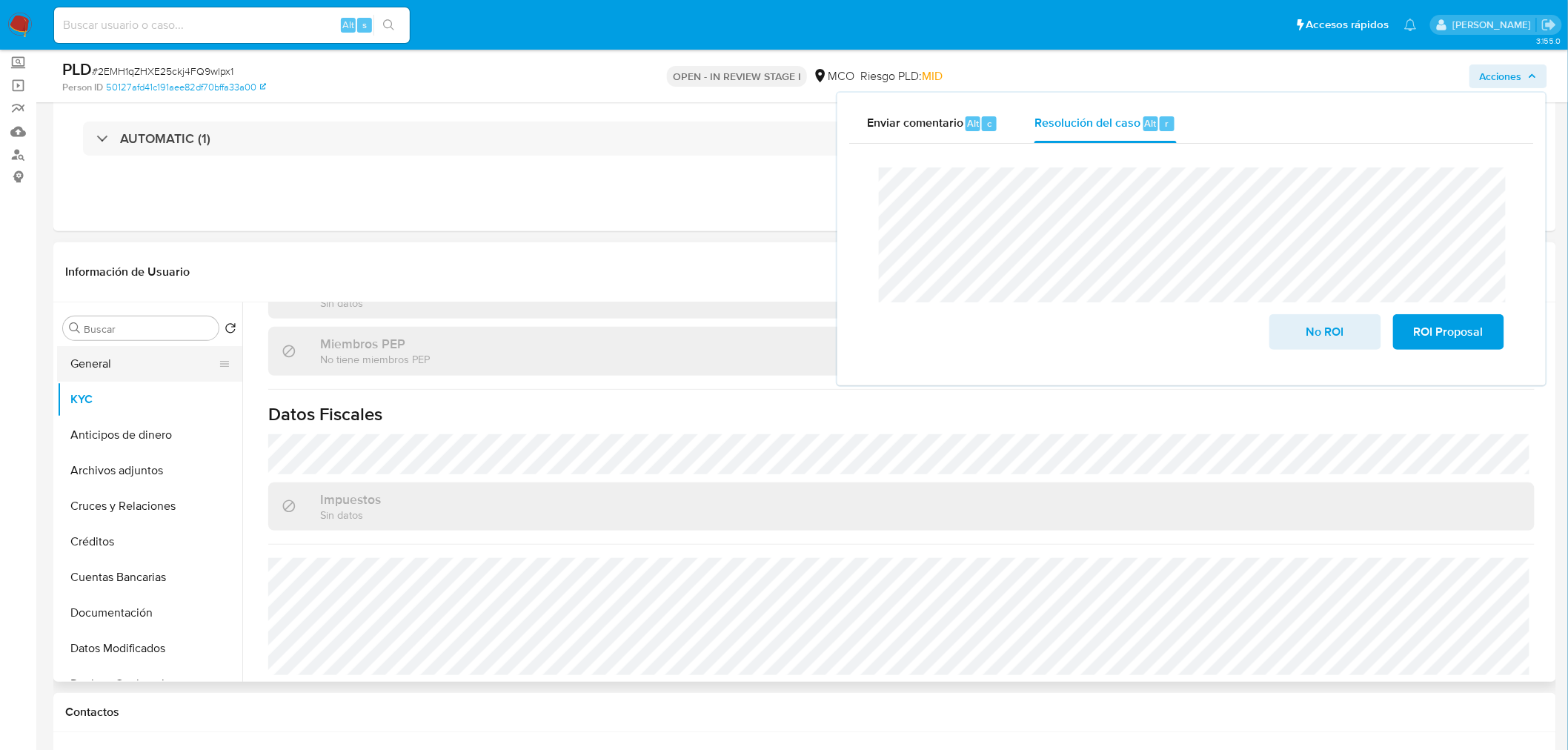
click at [94, 357] on button "General" at bounding box center [143, 364] width 174 height 35
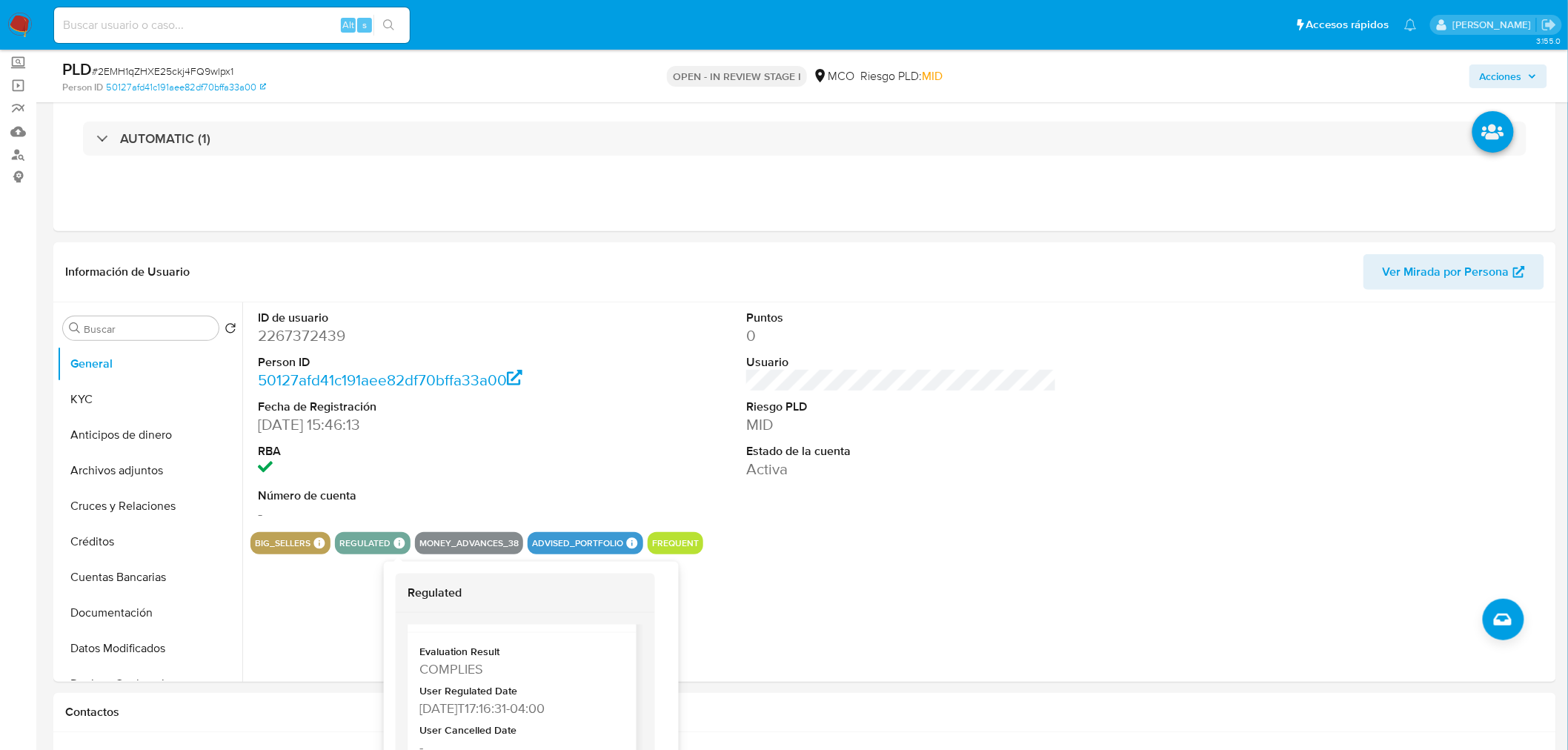
scroll to position [72, 0]
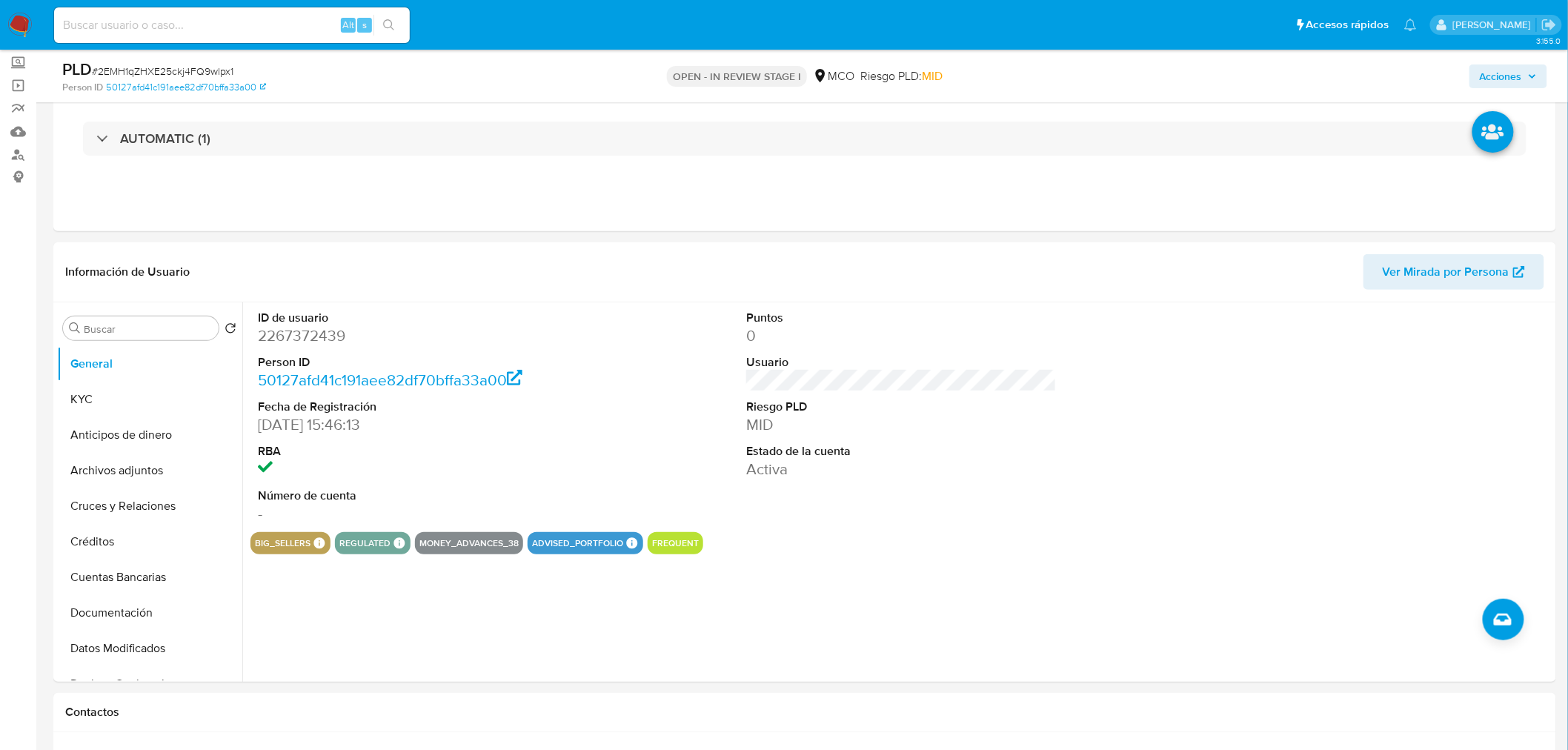
click at [1410, 76] on icon "button" at bounding box center [1532, 76] width 6 height 4
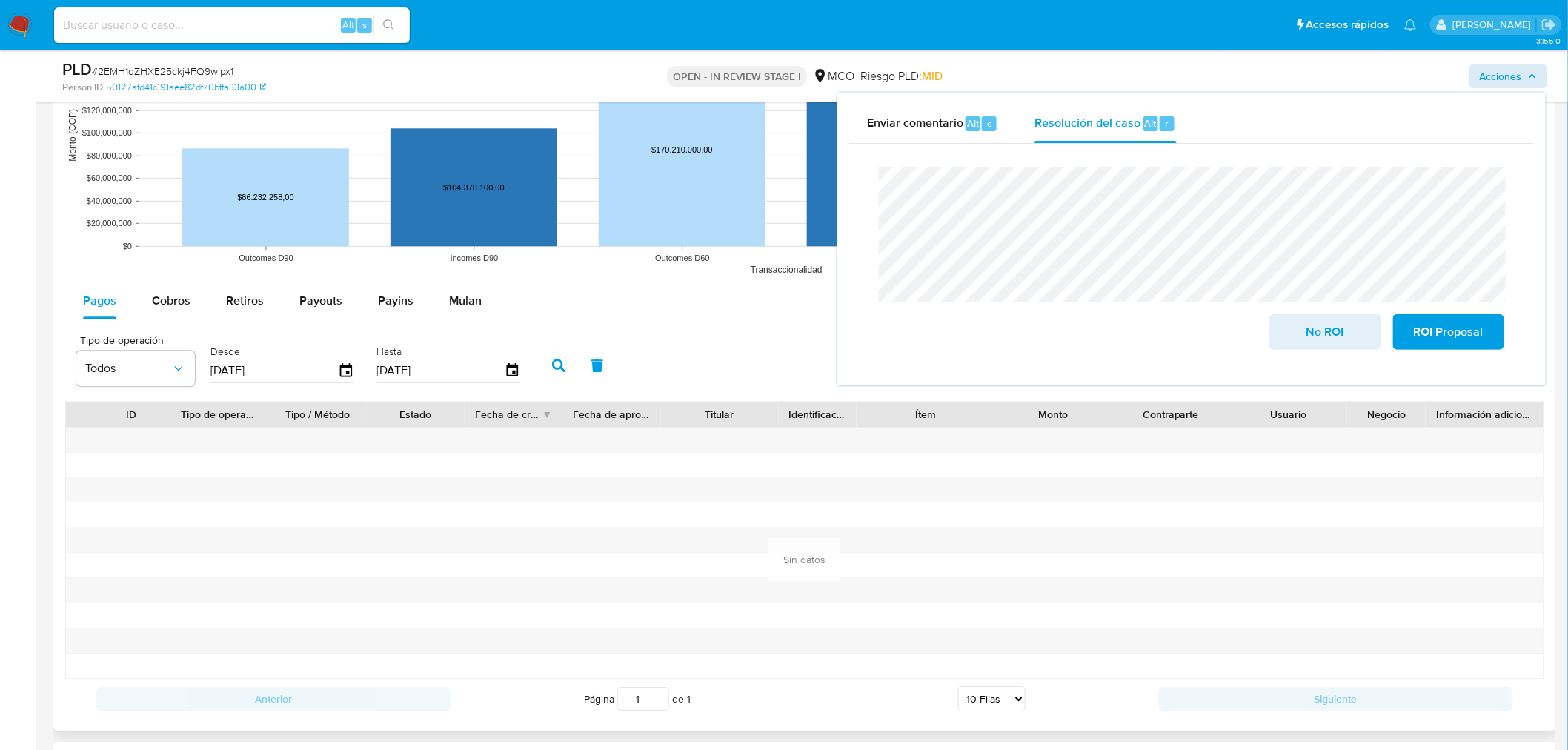
scroll to position [1482, 0]
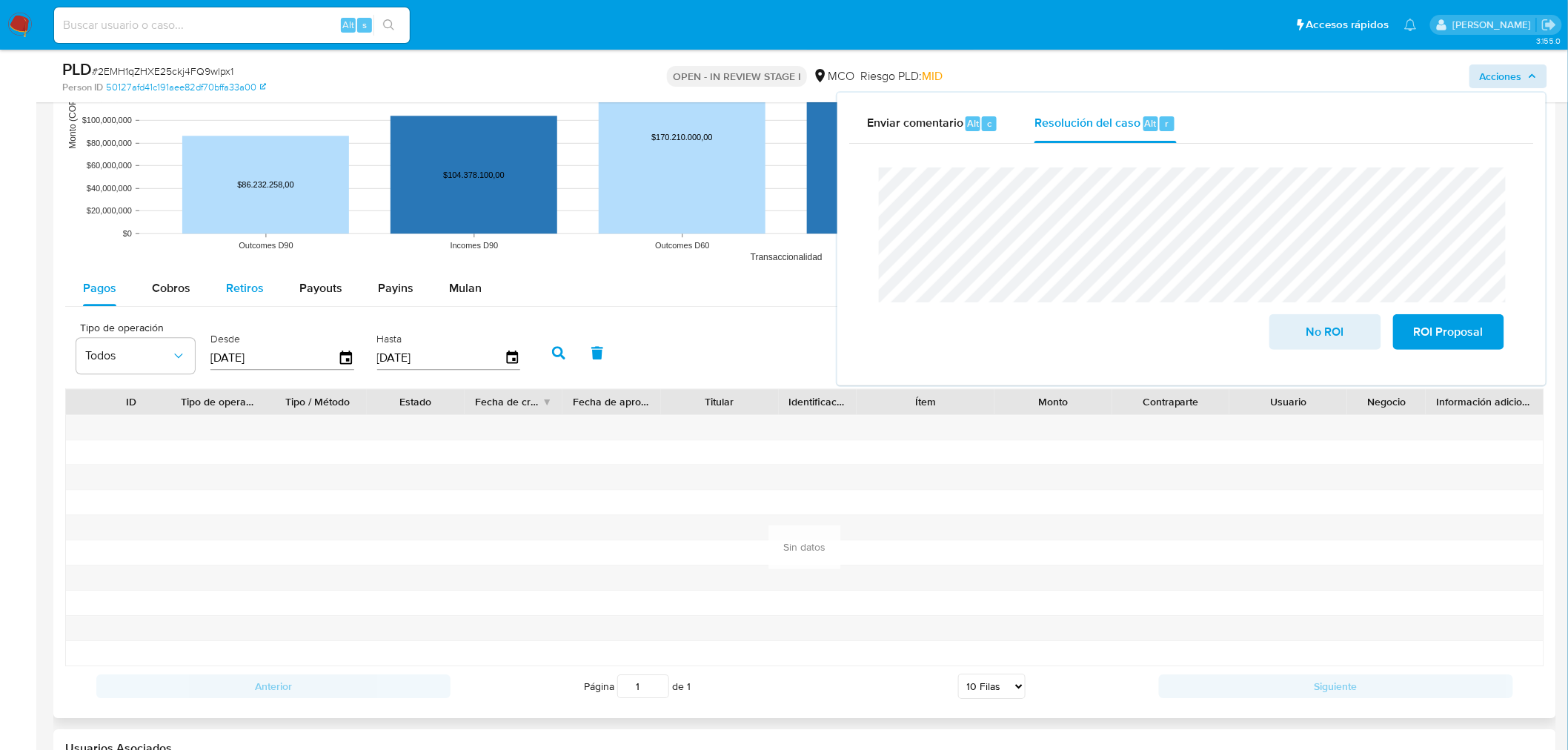
click at [231, 288] on span "Retiros" at bounding box center [245, 288] width 38 height 17
select select "10"
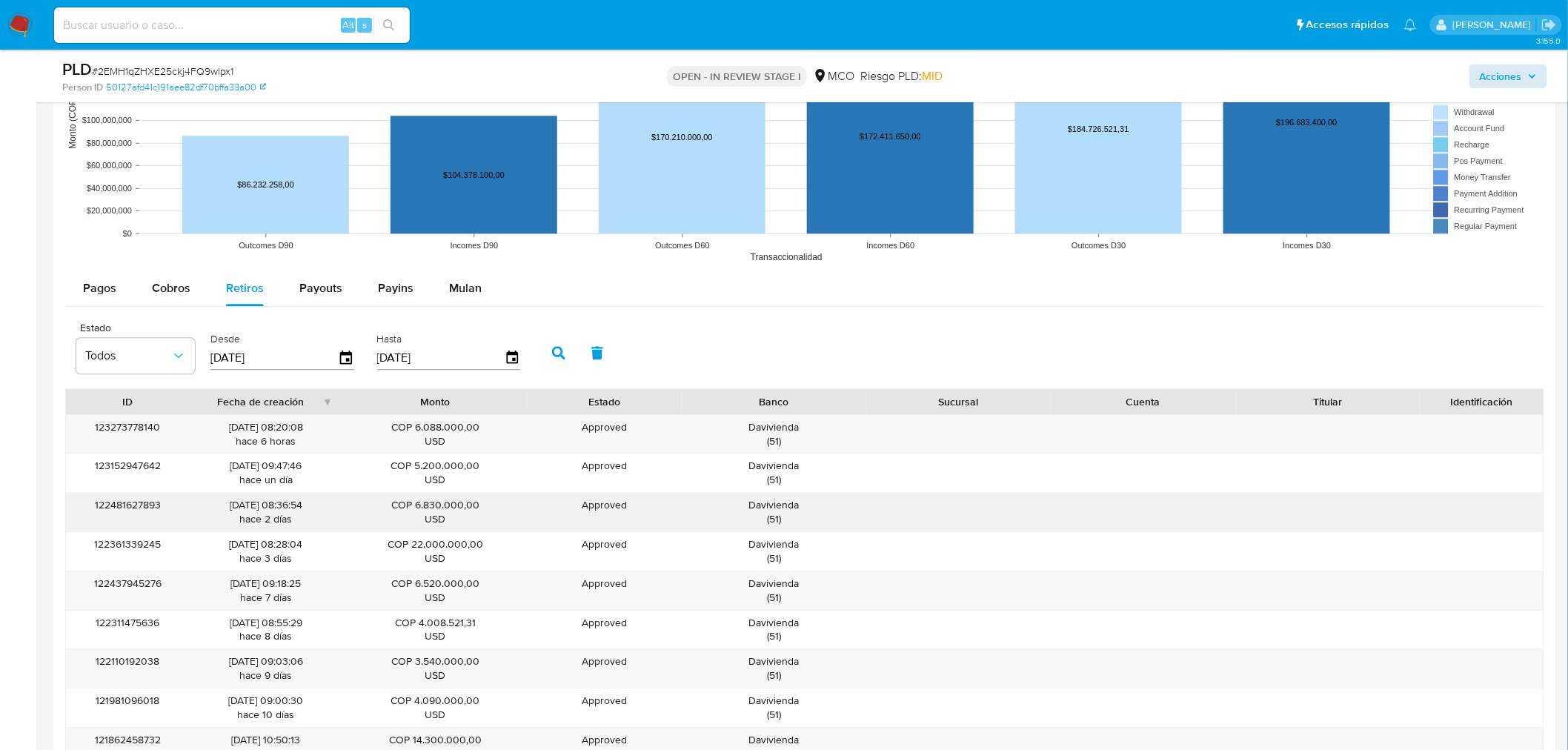
click at [782, 505] on div "Davivienda ( 51 )" at bounding box center [774, 513] width 164 height 28
click at [1410, 72] on span "Acciones" at bounding box center [1501, 76] width 42 height 24
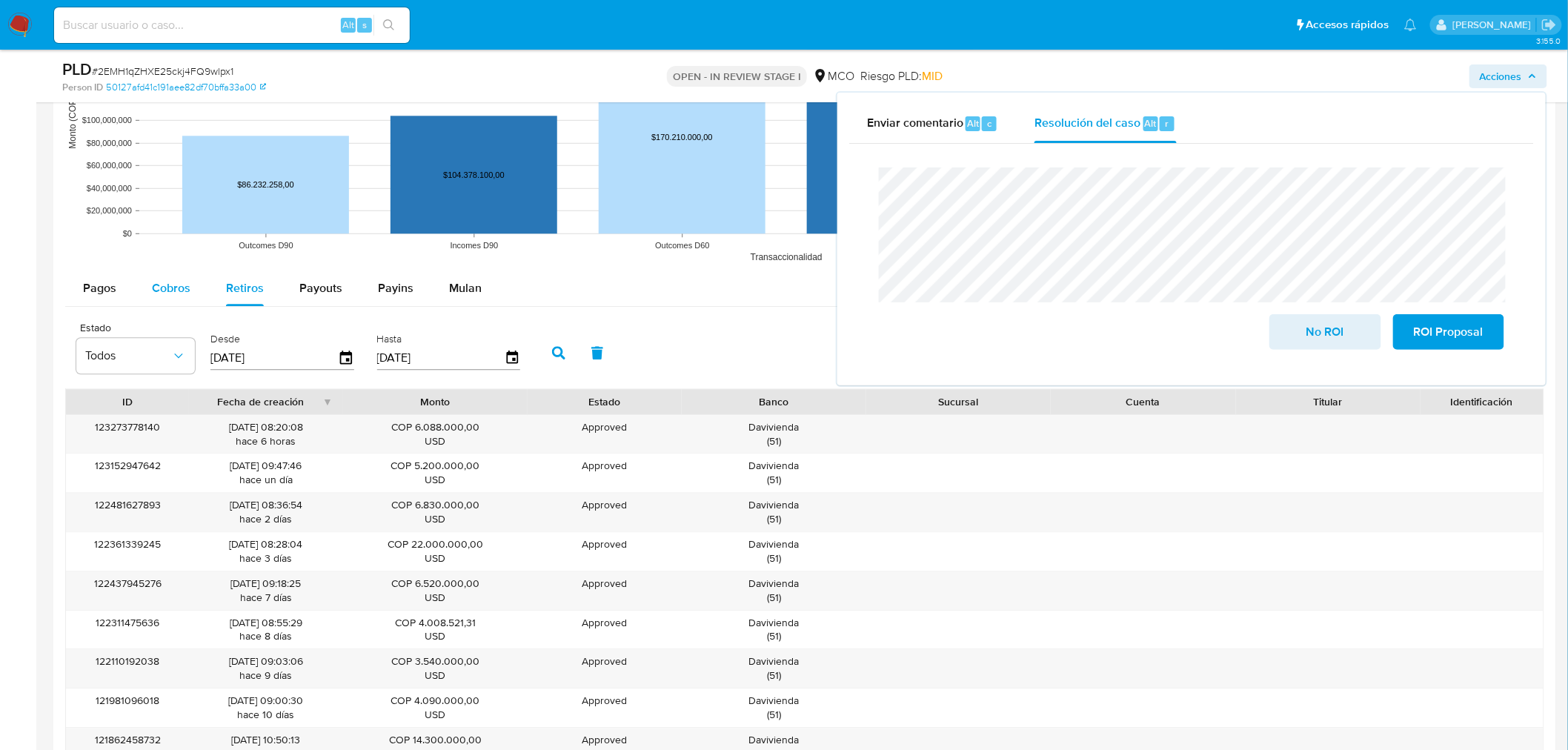
drag, startPoint x: 167, startPoint y: 285, endPoint x: 235, endPoint y: 280, distance: 68.2
click at [171, 284] on span "Cobros" at bounding box center [171, 288] width 39 height 17
select select "10"
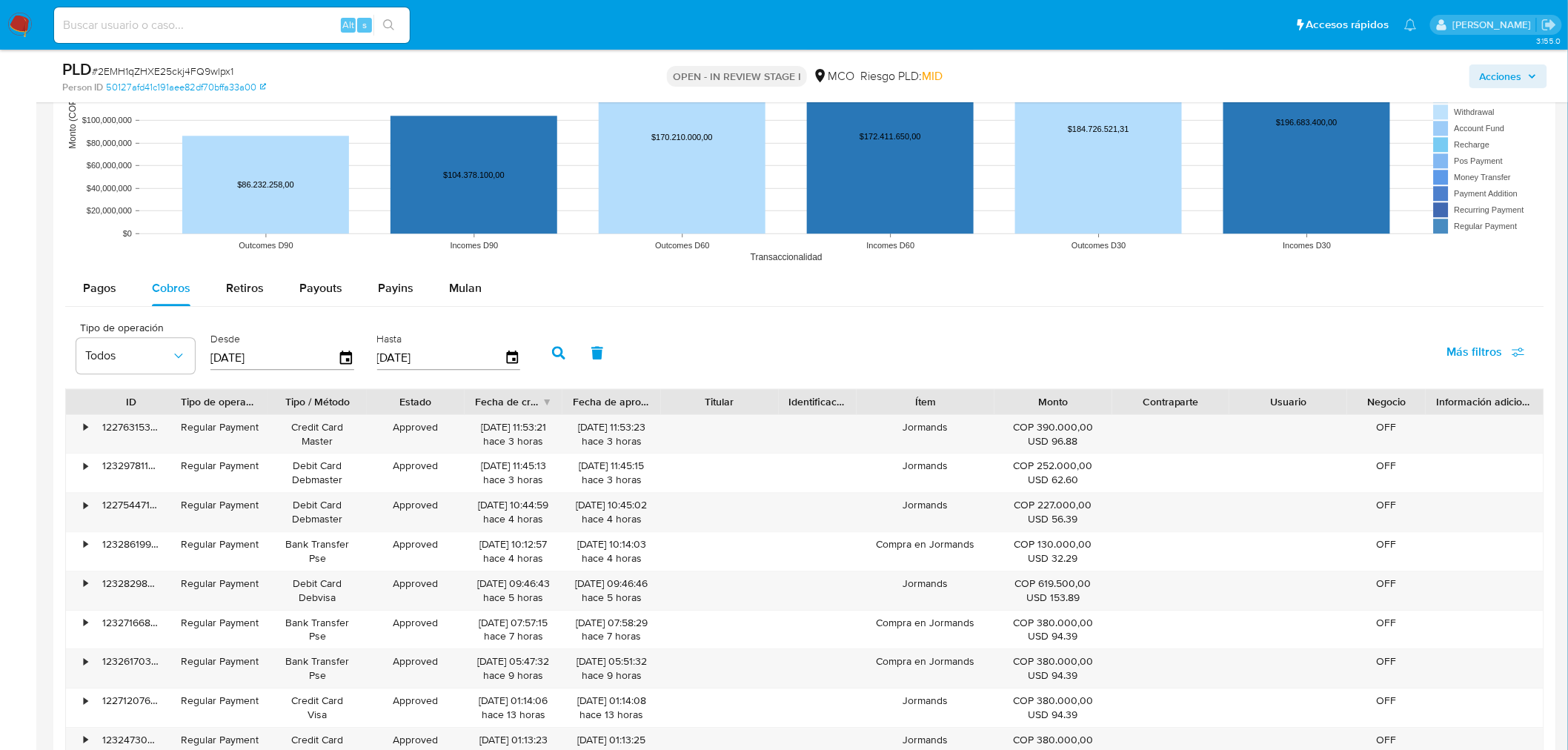
click at [1410, 80] on span "Acciones" at bounding box center [1501, 76] width 42 height 24
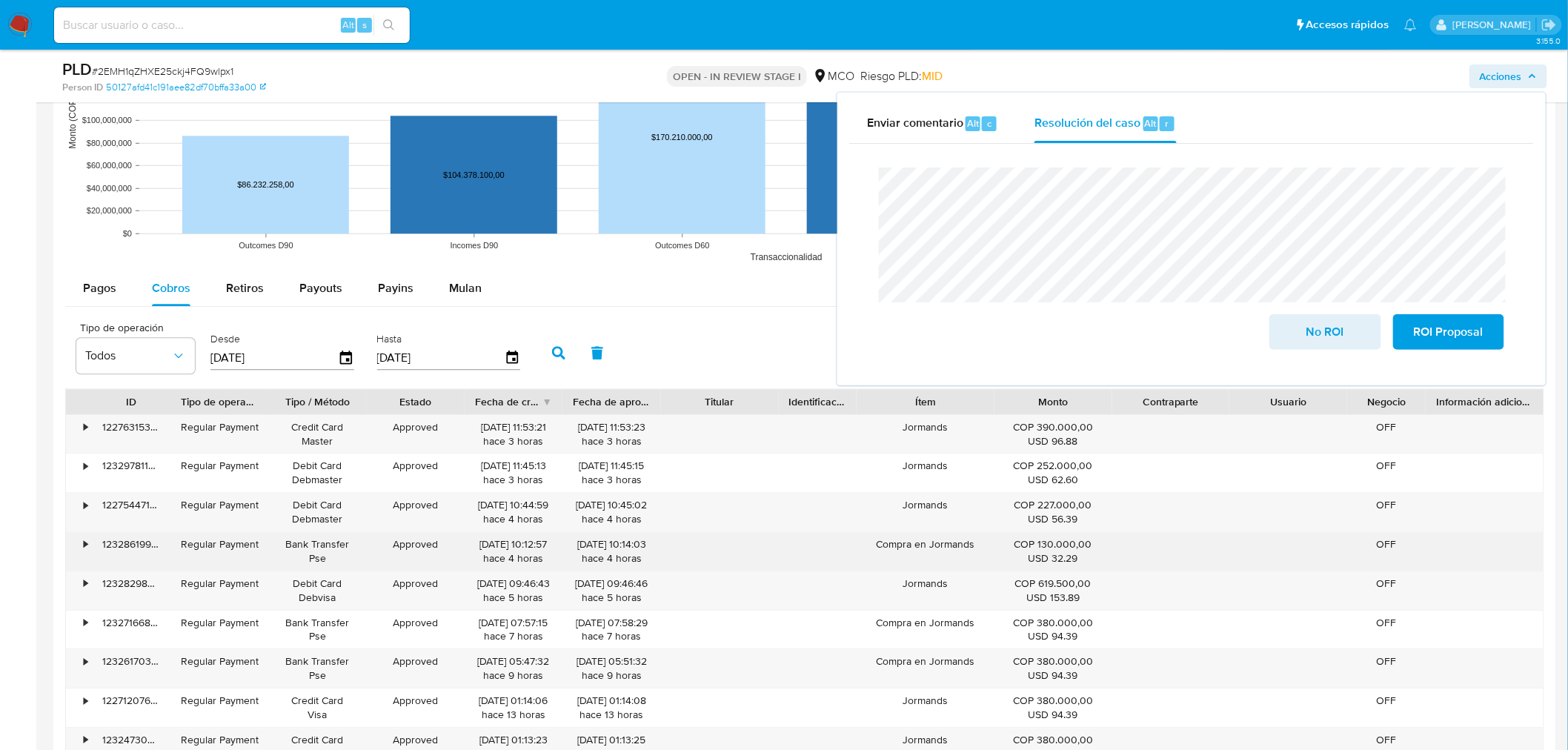
click at [945, 549] on div "Compra en Jormands" at bounding box center [924, 552] width 137 height 39
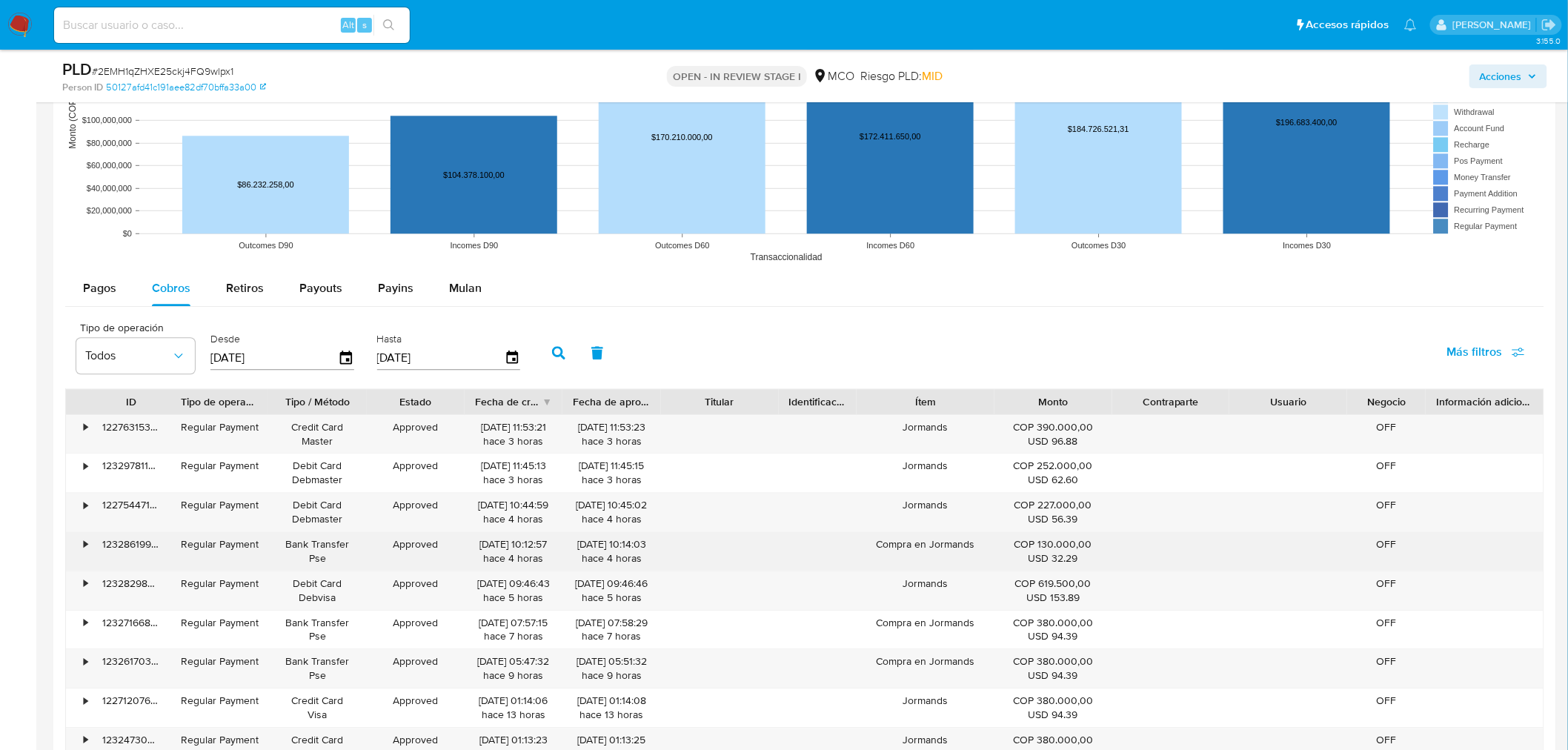
click at [946, 549] on div "Compra en Jormands" at bounding box center [924, 552] width 137 height 39
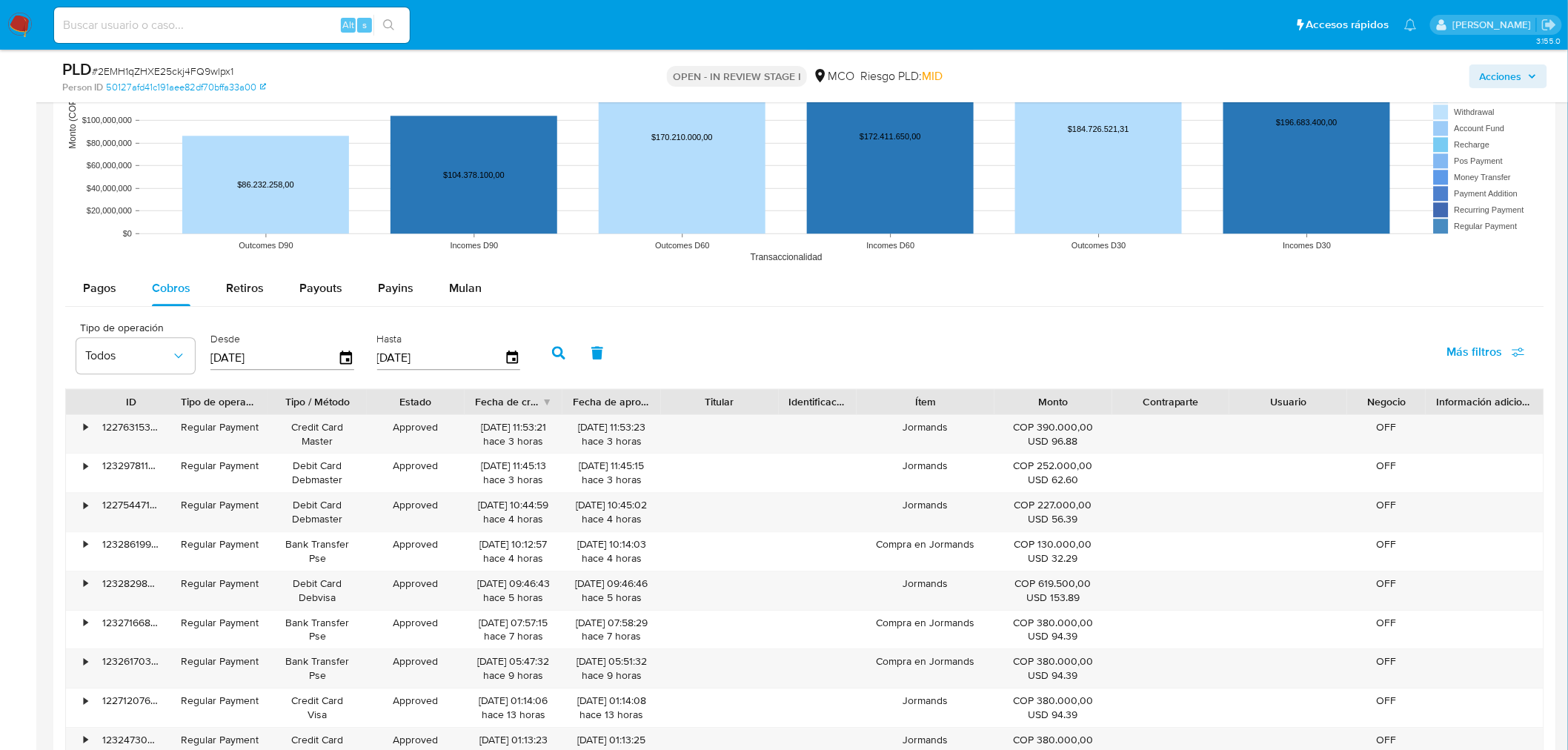
click at [1410, 65] on div "PLD # 2EMH1qZHXE25ckj4FQ9wlpx1 Person ID 50127afd41c191aee82df70bffa33a00 OPEN …" at bounding box center [804, 75] width 1503 height 52
drag, startPoint x: 1517, startPoint y: 77, endPoint x: 1494, endPoint y: 84, distance: 24.0
click at [1410, 79] on span "Acciones" at bounding box center [1501, 76] width 42 height 24
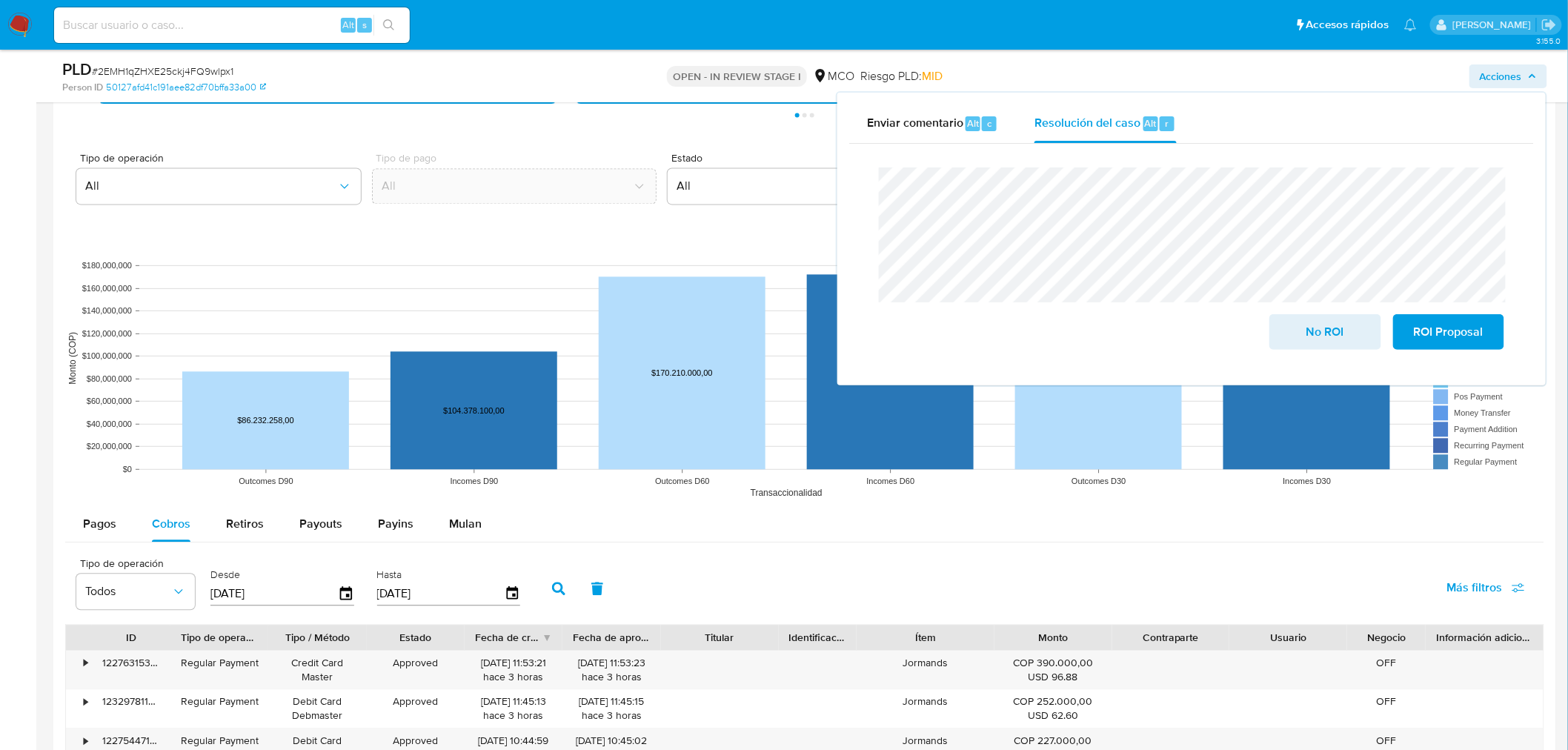
scroll to position [1565, 0]
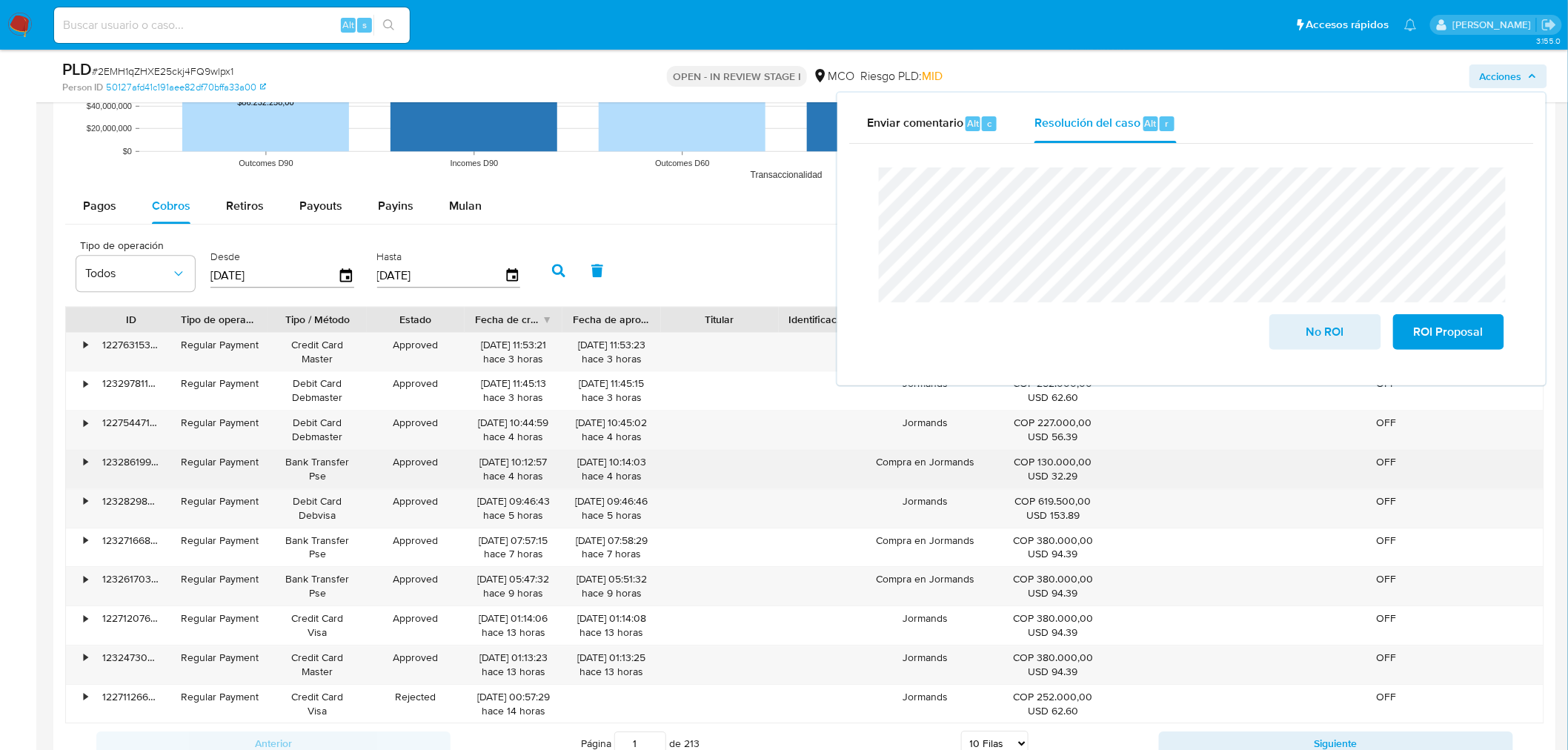
click at [935, 464] on div "Compra en Jormands" at bounding box center [924, 469] width 137 height 39
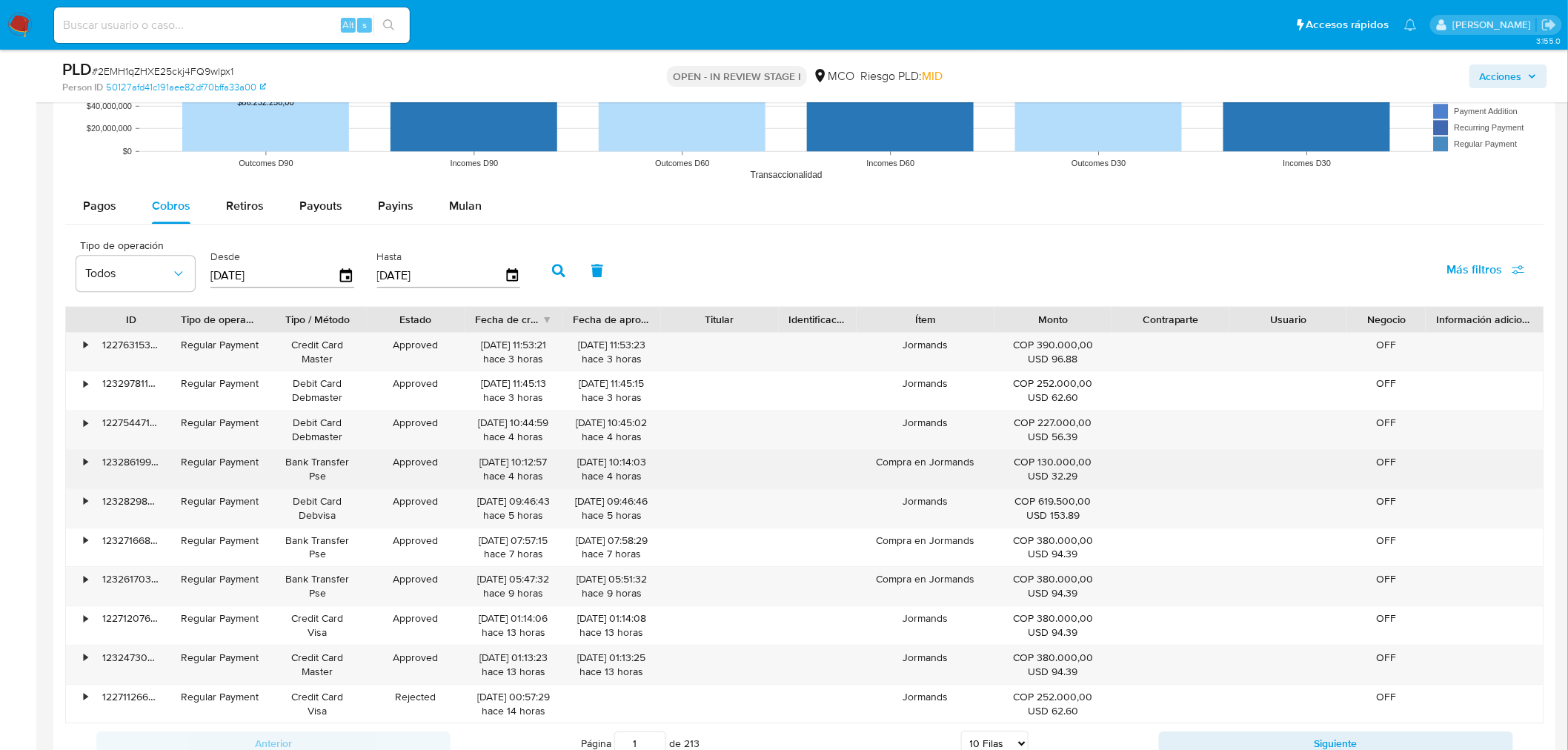
click at [935, 464] on div "Compra en Jormands" at bounding box center [924, 469] width 137 height 39
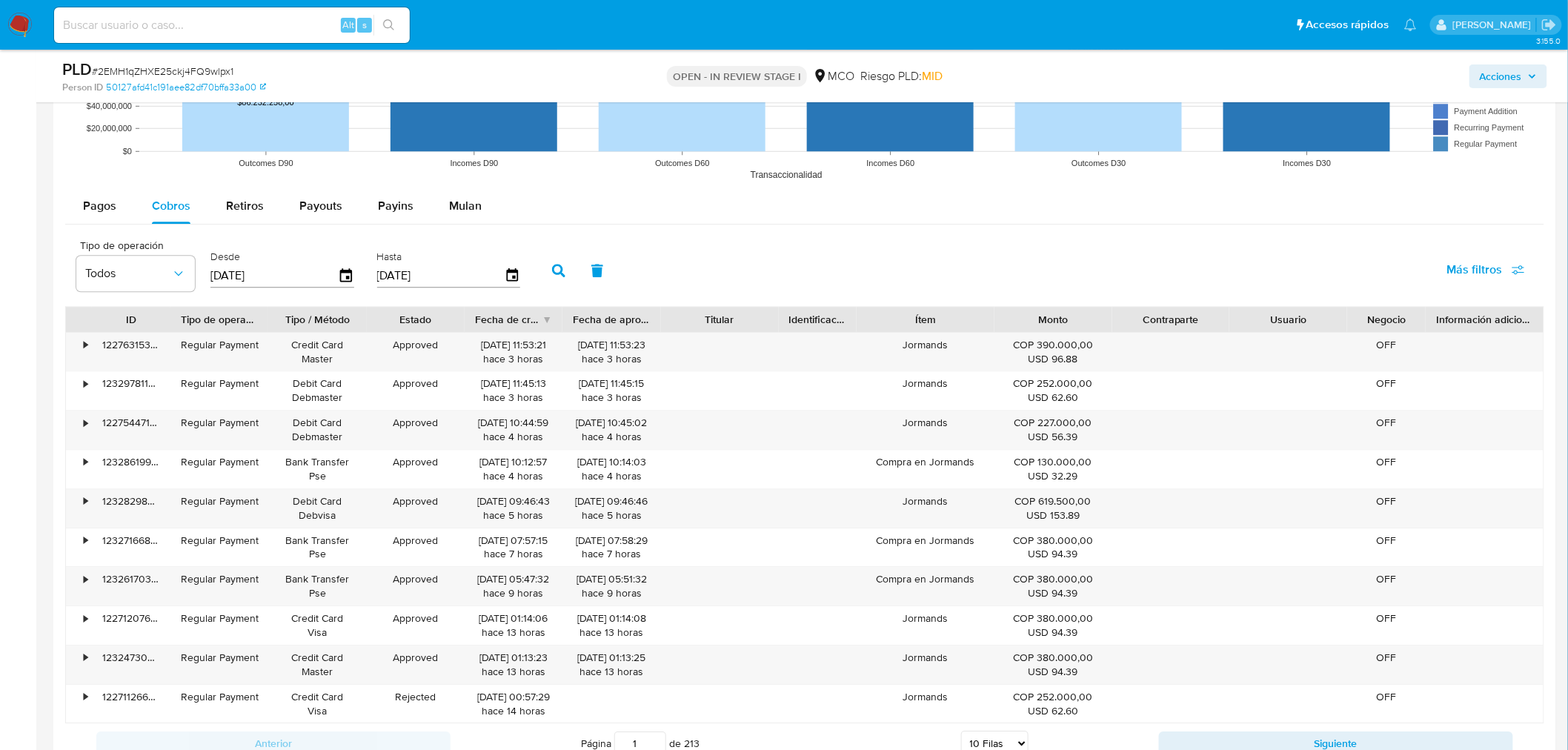
drag, startPoint x: 1489, startPoint y: 83, endPoint x: 1479, endPoint y: 87, distance: 10.8
click at [1410, 82] on span "Acciones" at bounding box center [1501, 76] width 42 height 24
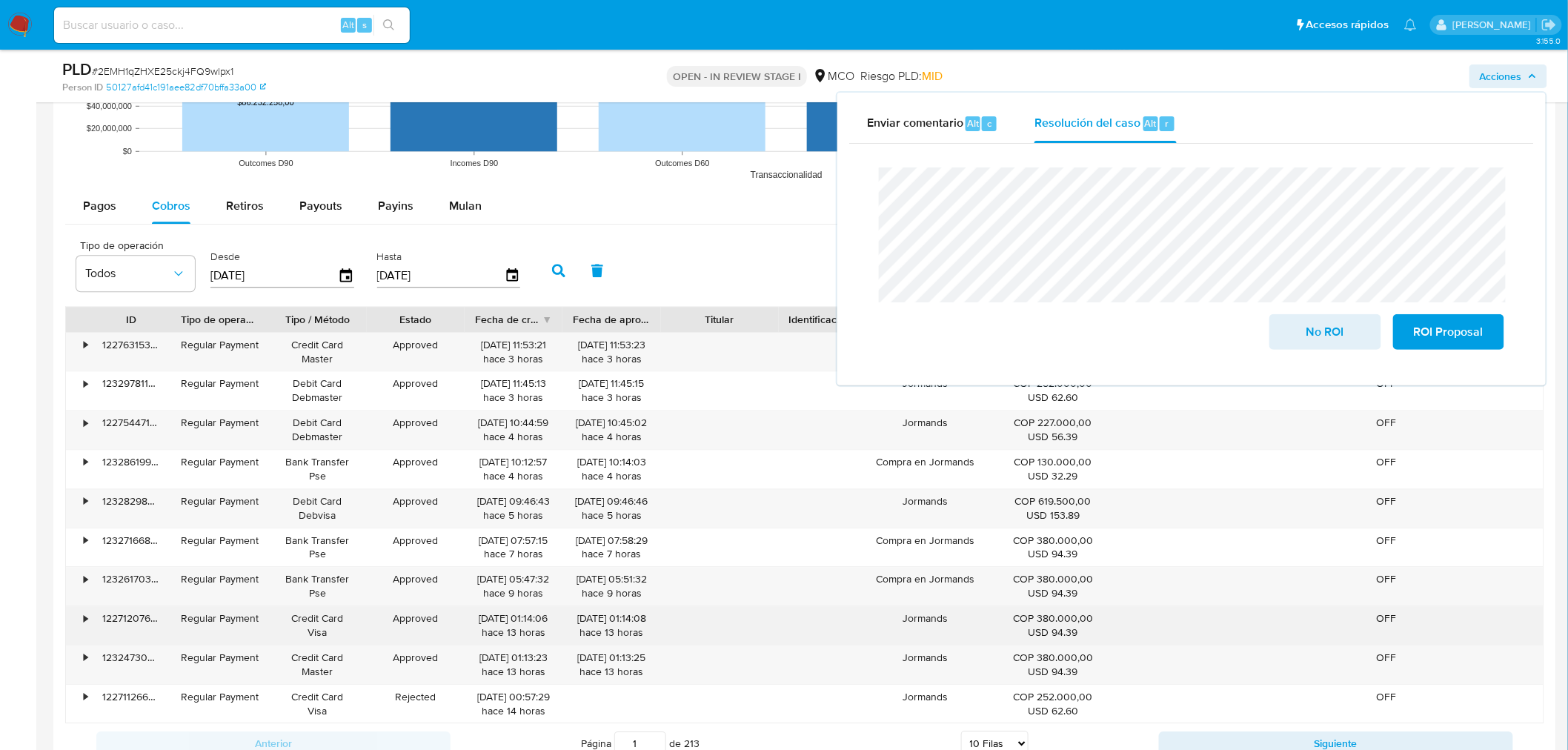
click at [929, 620] on div "Jormands" at bounding box center [924, 626] width 137 height 39
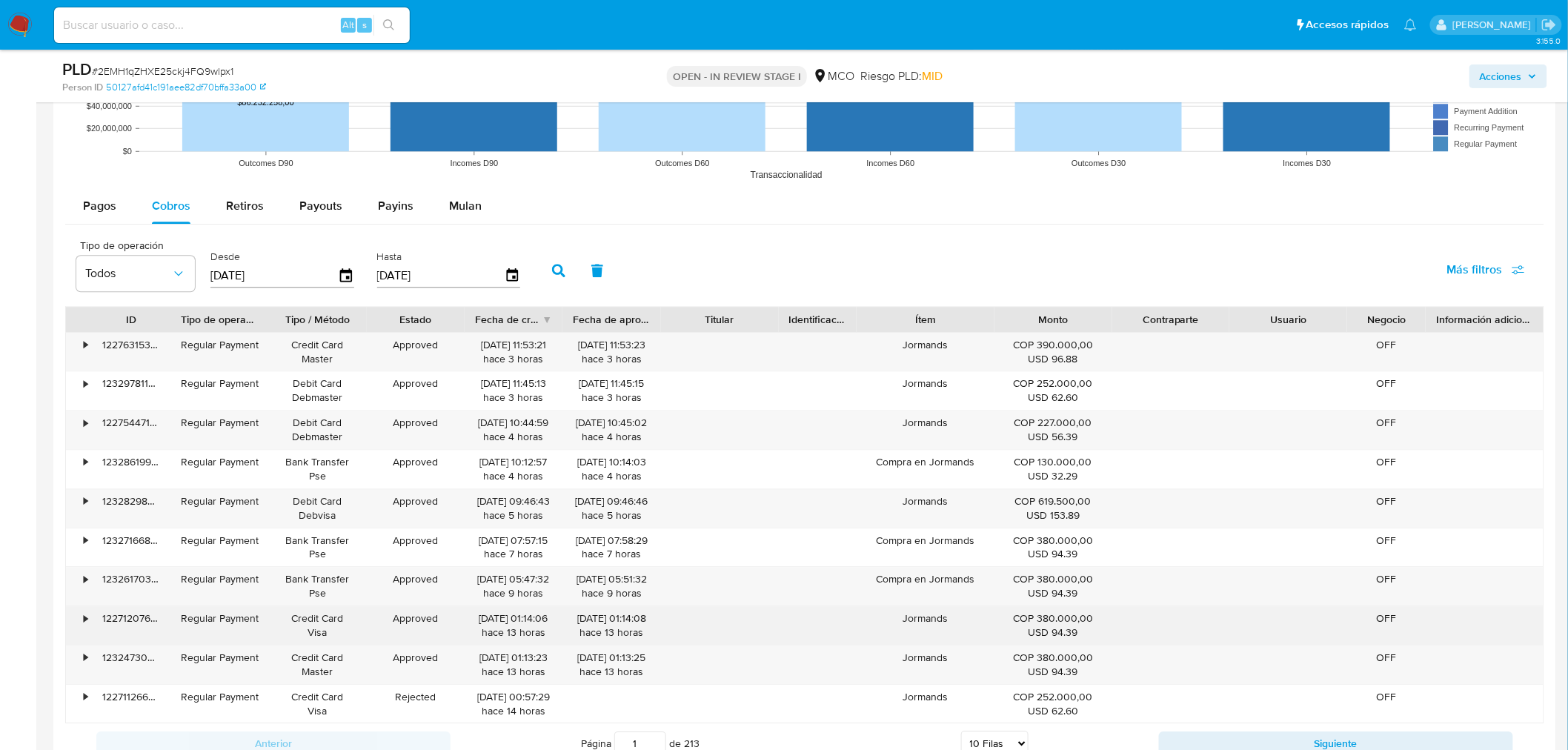
click at [929, 620] on div "Jormands" at bounding box center [924, 626] width 137 height 39
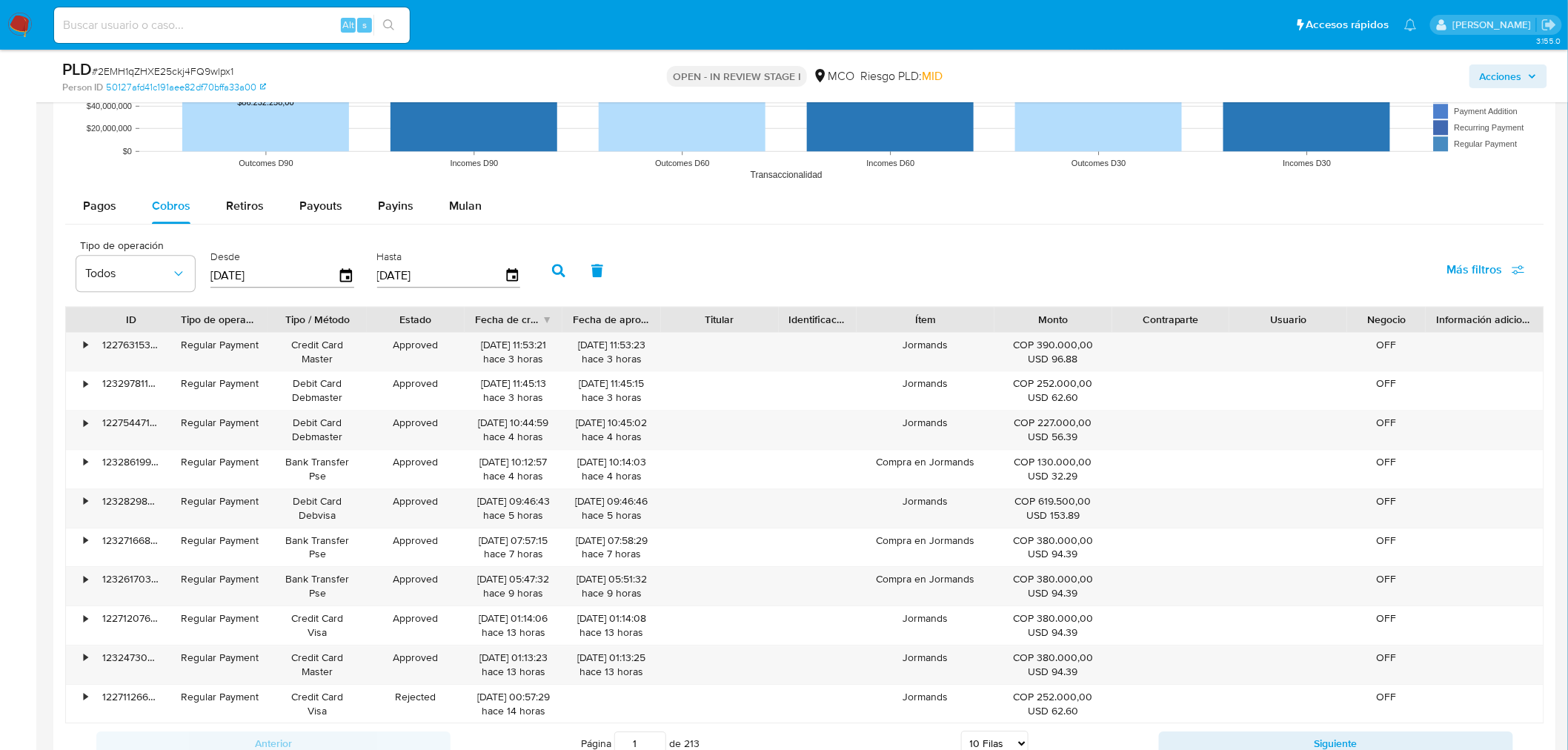
click at [1410, 83] on span "Acciones" at bounding box center [1501, 76] width 42 height 24
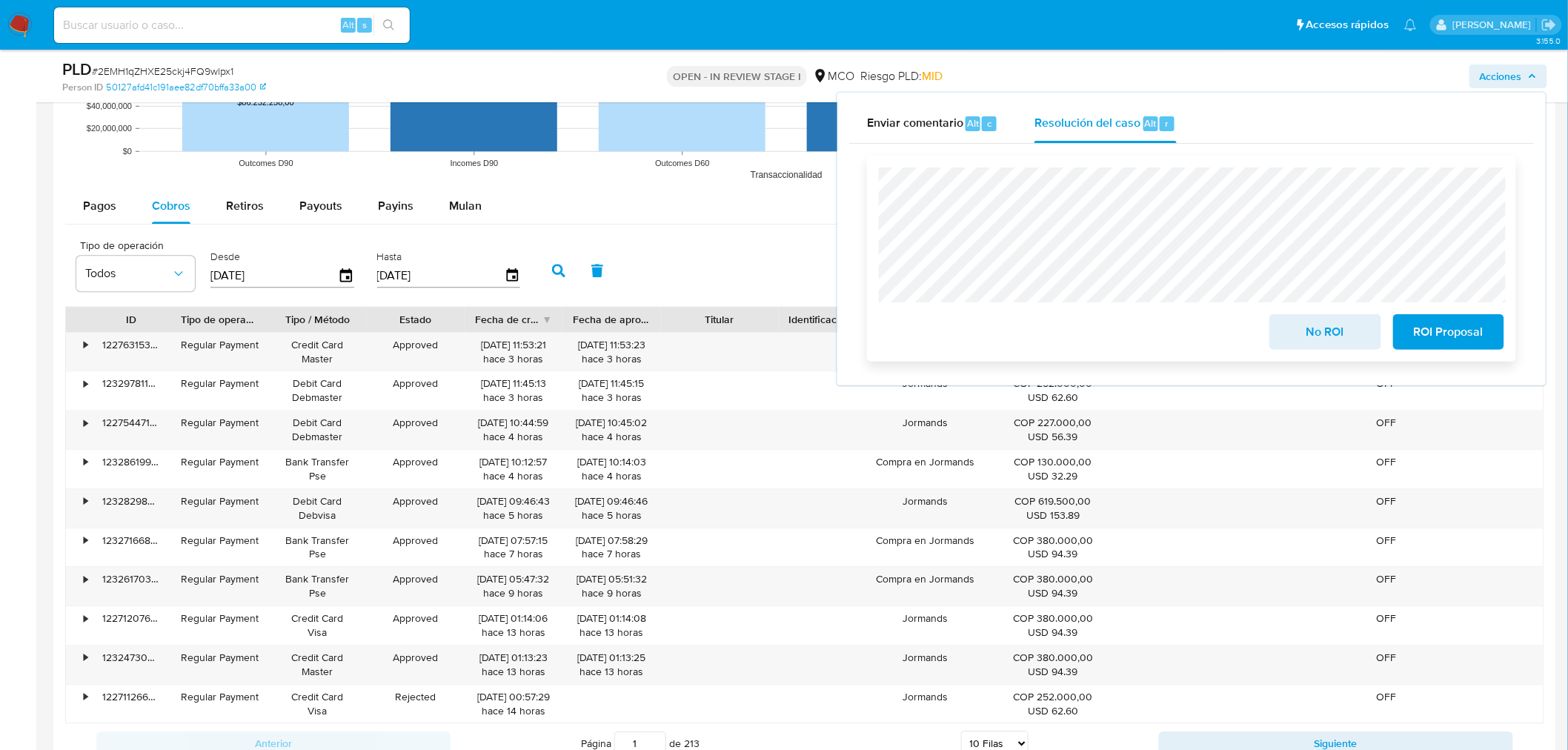
scroll to position [1647, 0]
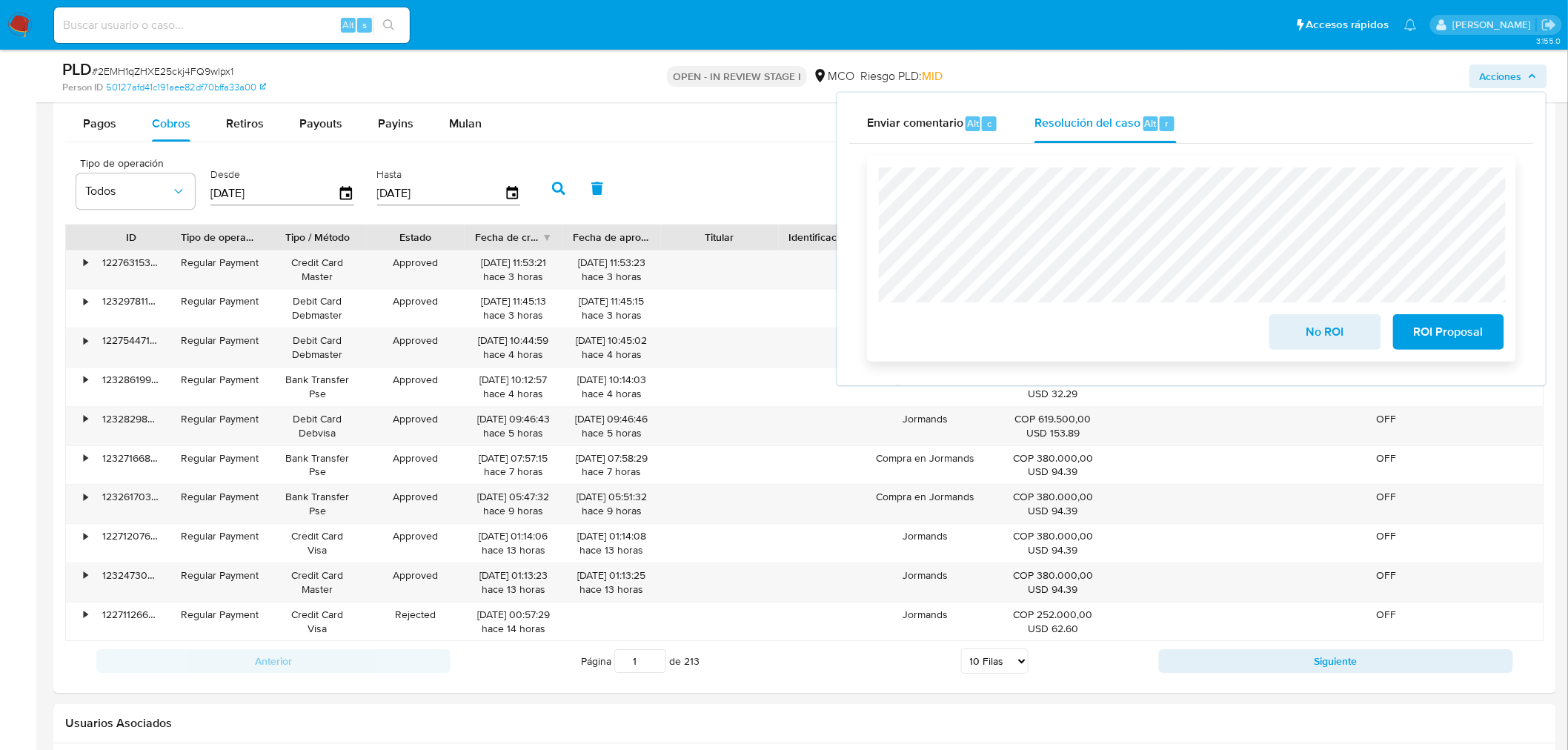
click at [1301, 328] on span "No ROI" at bounding box center [1325, 332] width 73 height 32
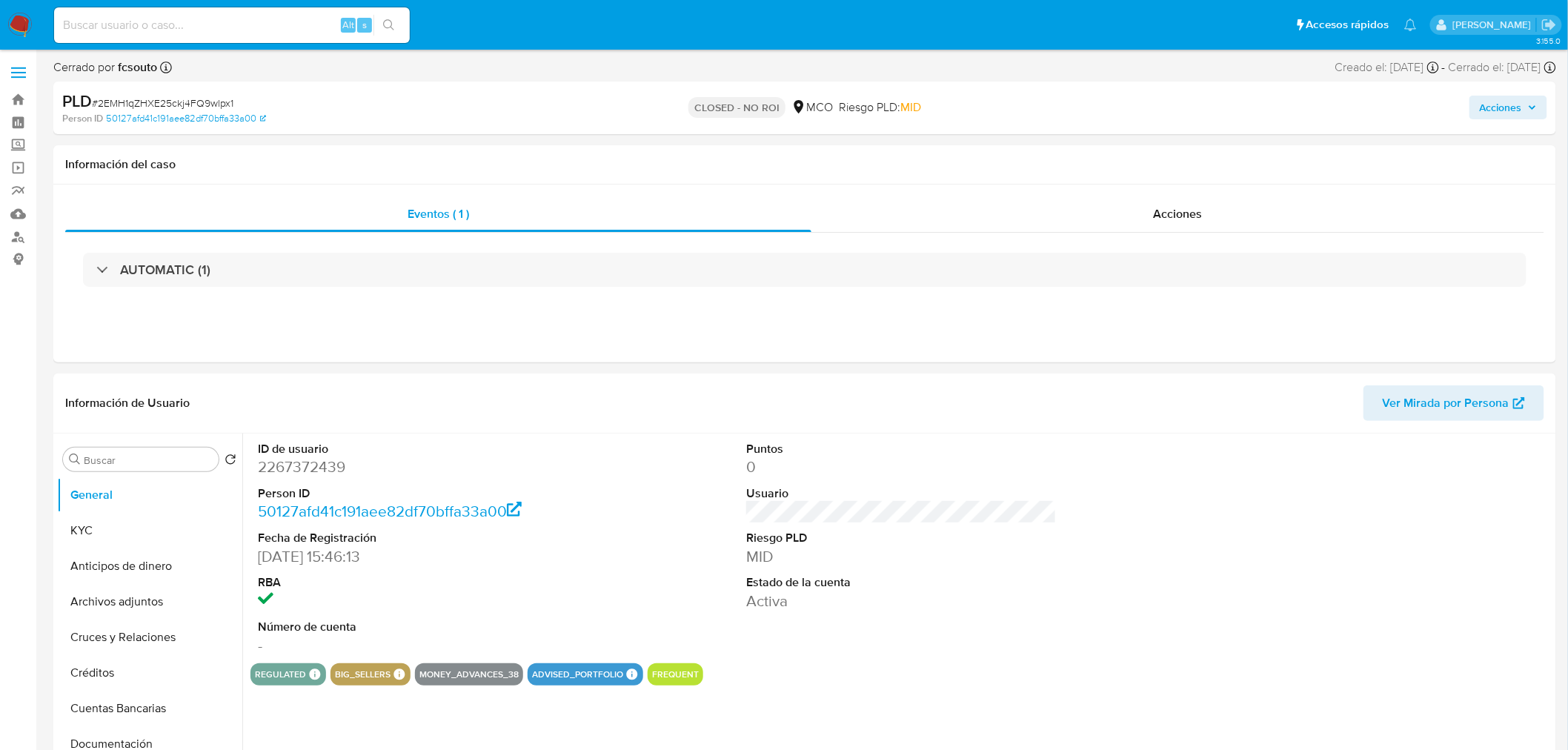
select select "10"
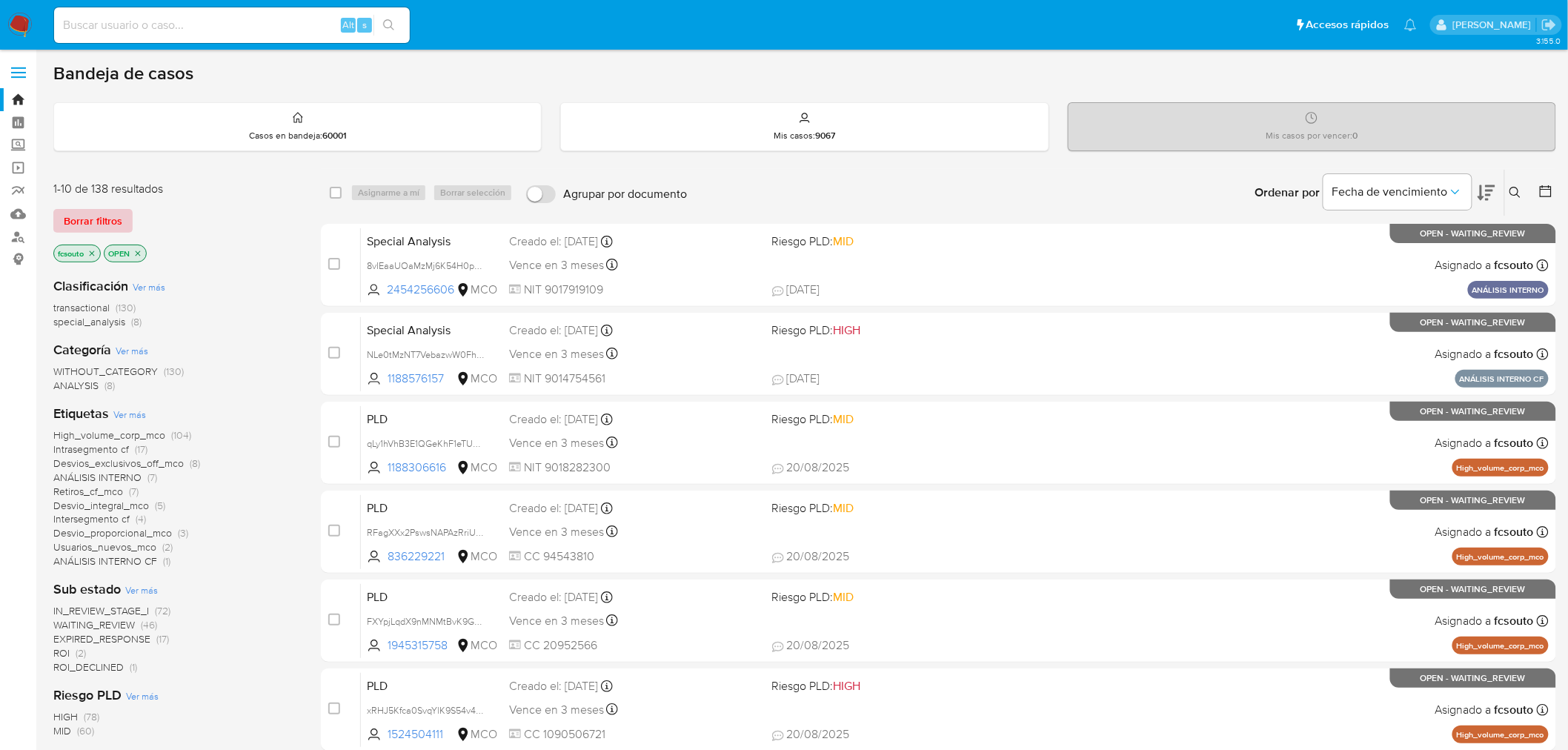
click at [100, 222] on span "Borrar filtros" at bounding box center [93, 221] width 59 height 21
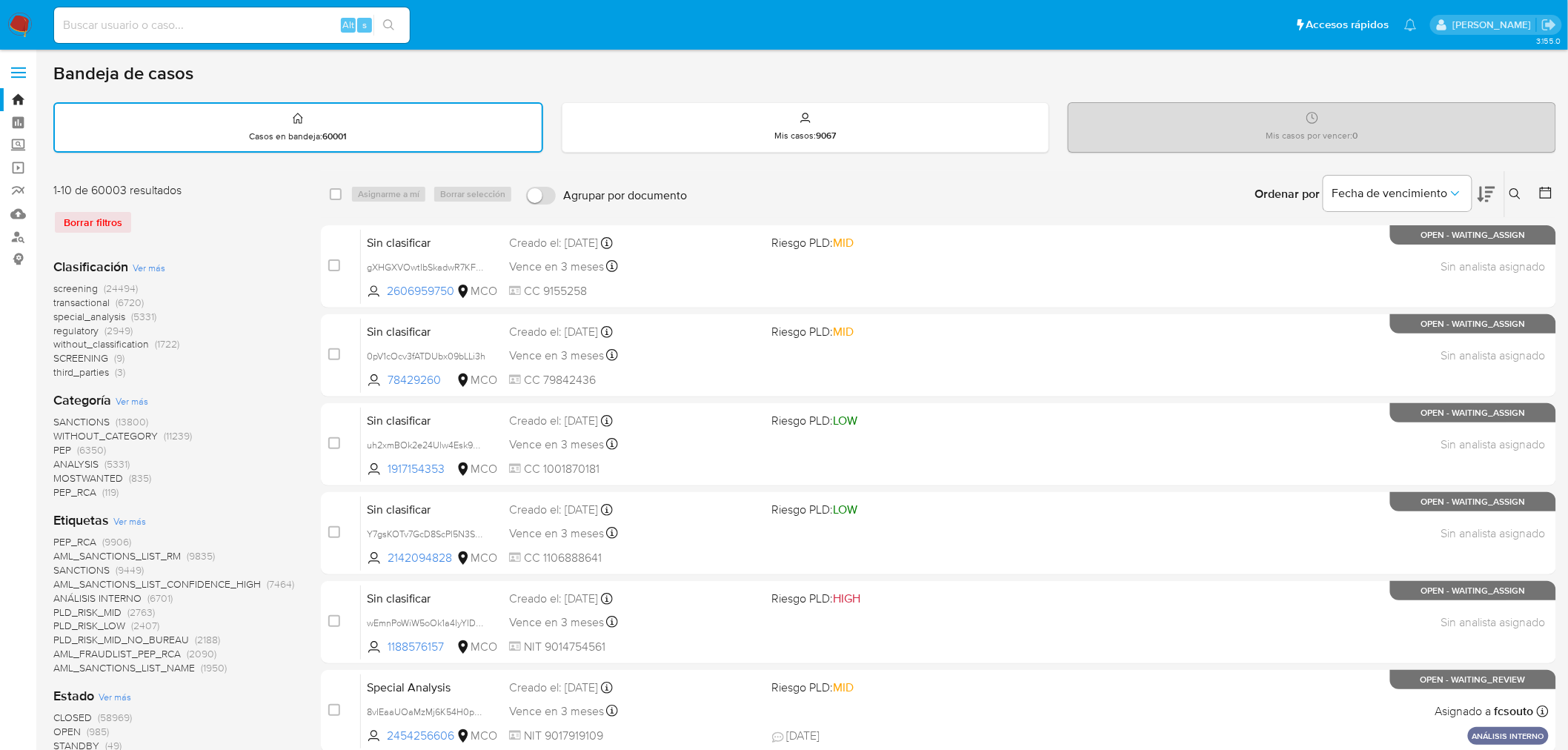
click at [93, 341] on span "without_classification" at bounding box center [101, 344] width 96 height 15
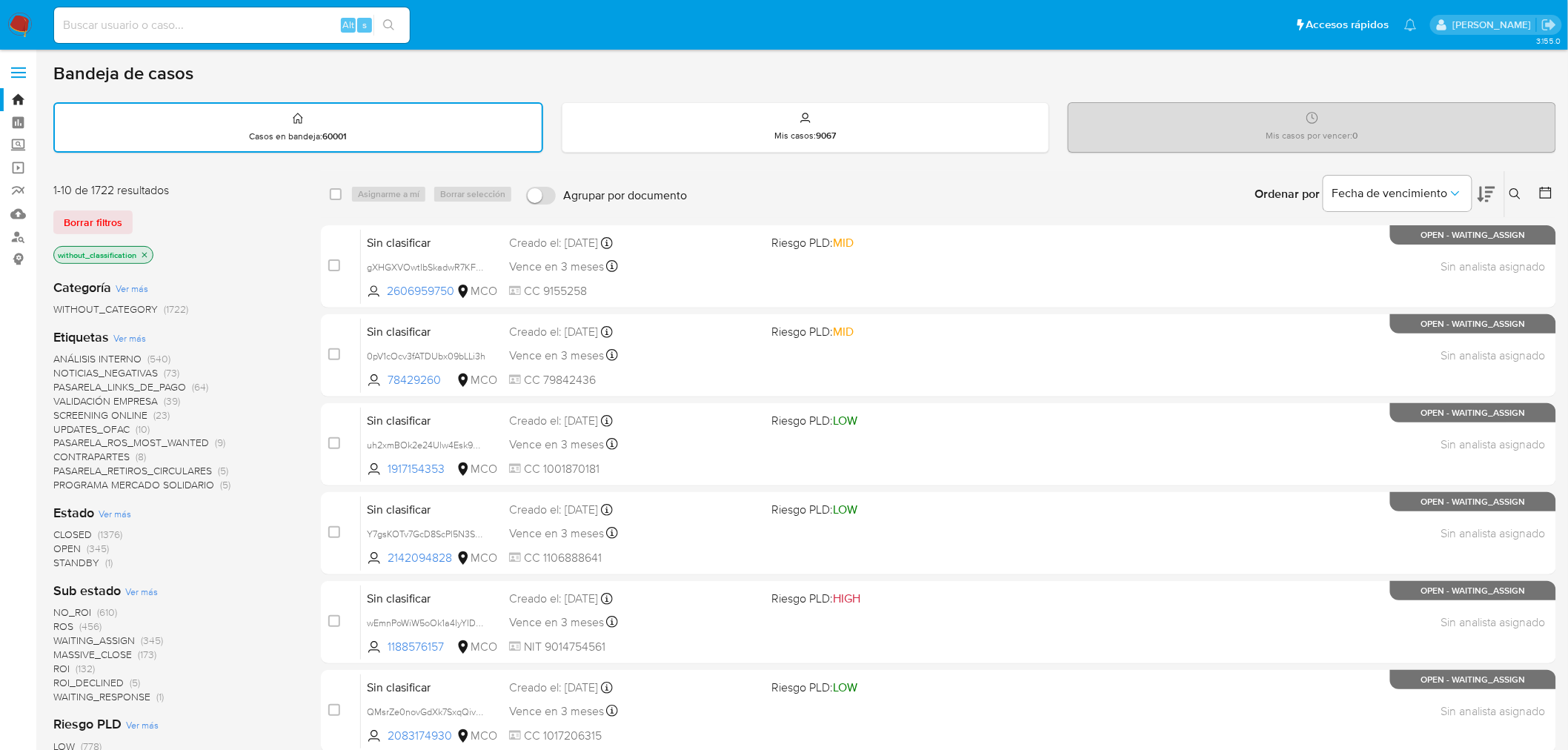
click at [1543, 186] on icon at bounding box center [1546, 193] width 15 height 15
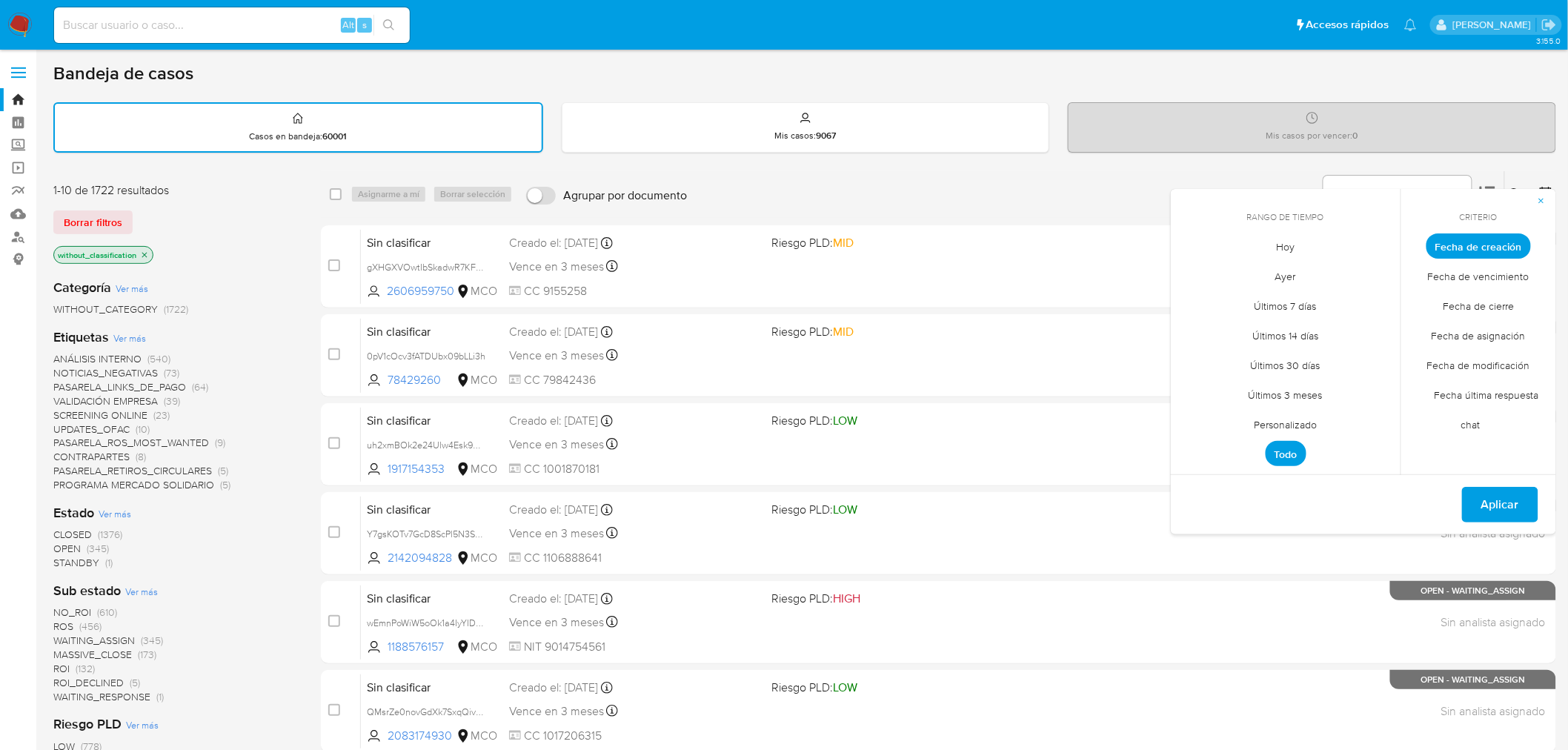
click at [1276, 418] on span "Personalizado" at bounding box center [1285, 425] width 94 height 30
click at [1193, 272] on icon "Mes anterior" at bounding box center [1193, 273] width 18 height 18
click at [1227, 328] on button "1" at bounding box center [1225, 328] width 24 height 24
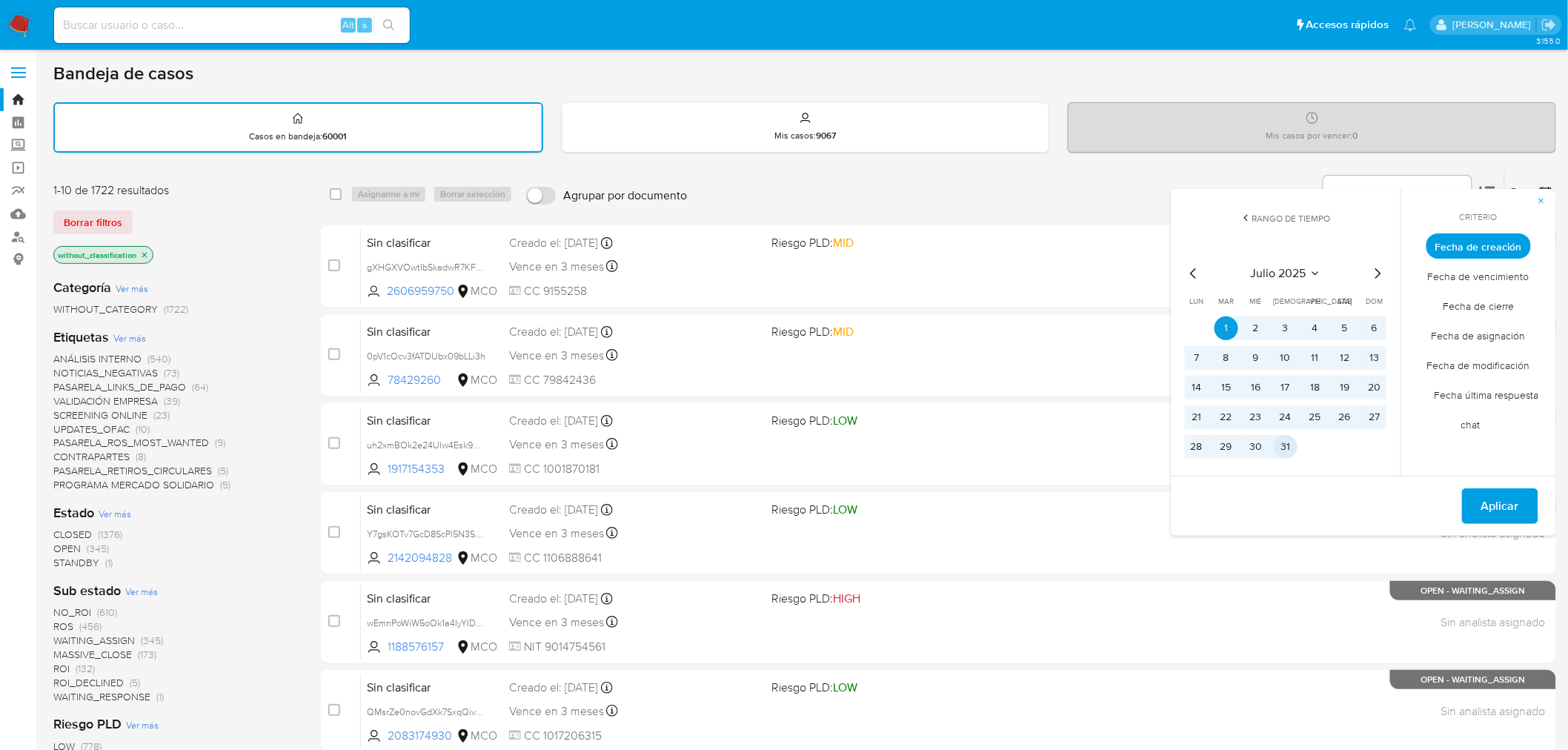
click at [1291, 441] on button "31" at bounding box center [1285, 446] width 24 height 24
click at [1521, 505] on button "Aplicar" at bounding box center [1500, 505] width 76 height 35
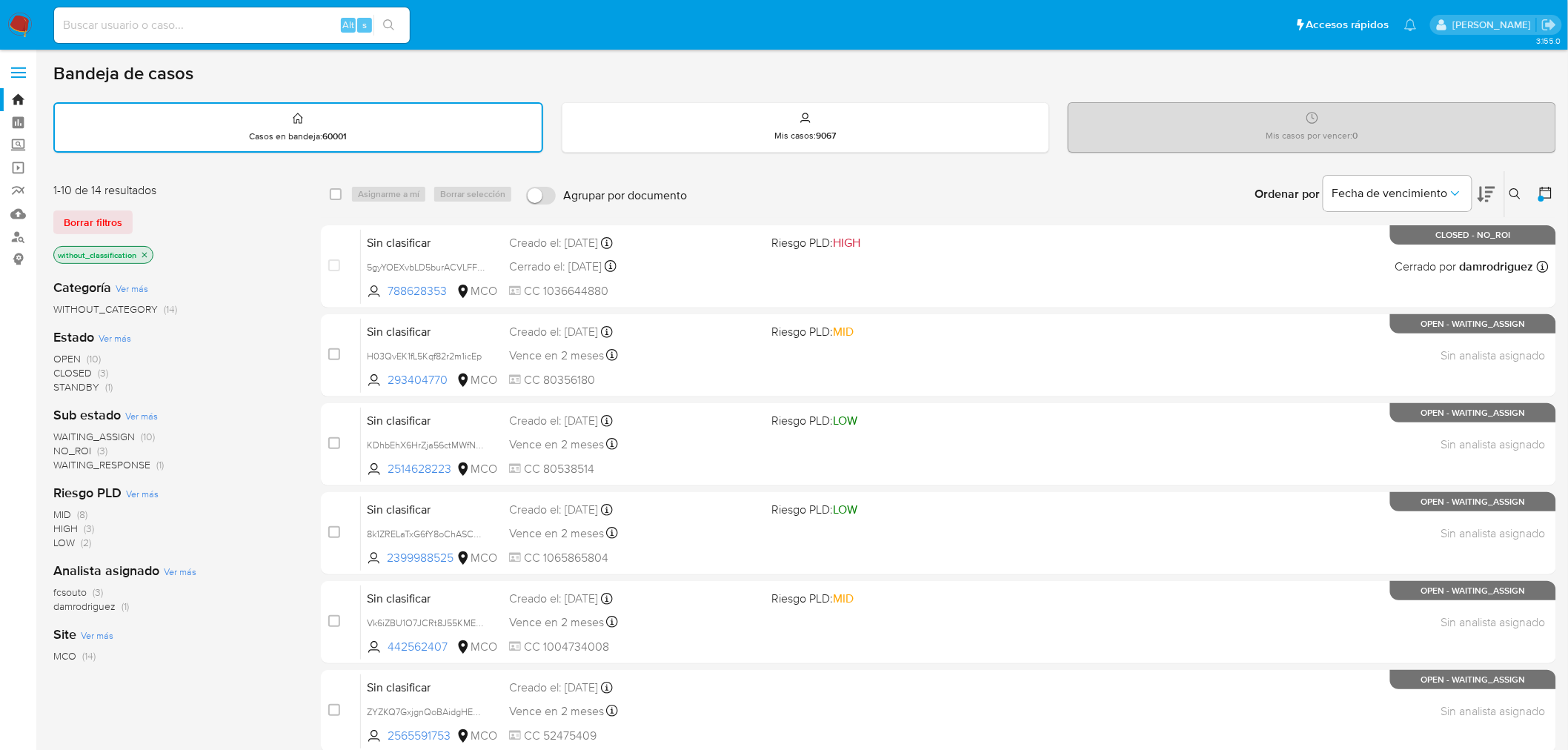
click at [1491, 190] on icon at bounding box center [1486, 195] width 18 height 15
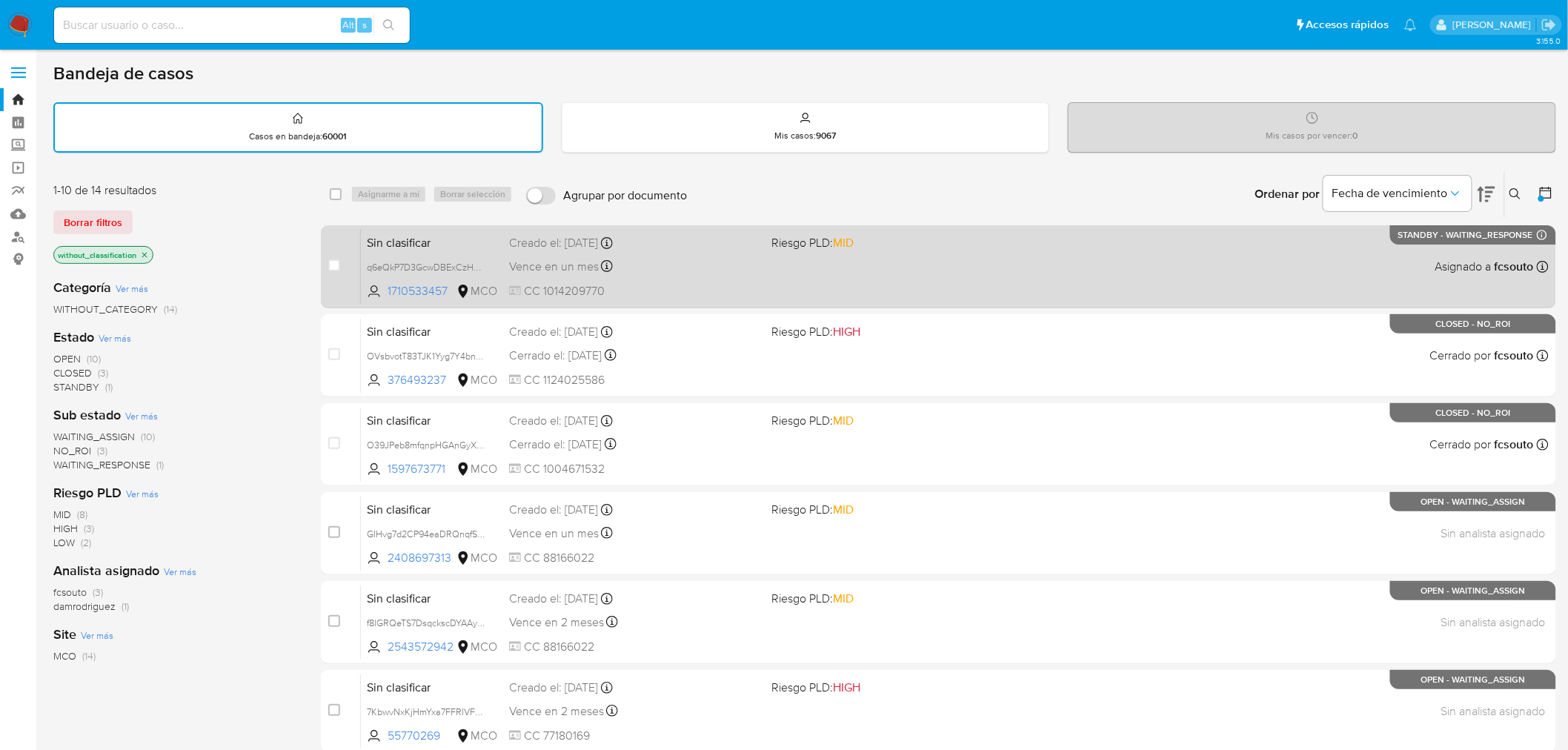
click at [667, 283] on span "CC 1014209770" at bounding box center [634, 291] width 252 height 16
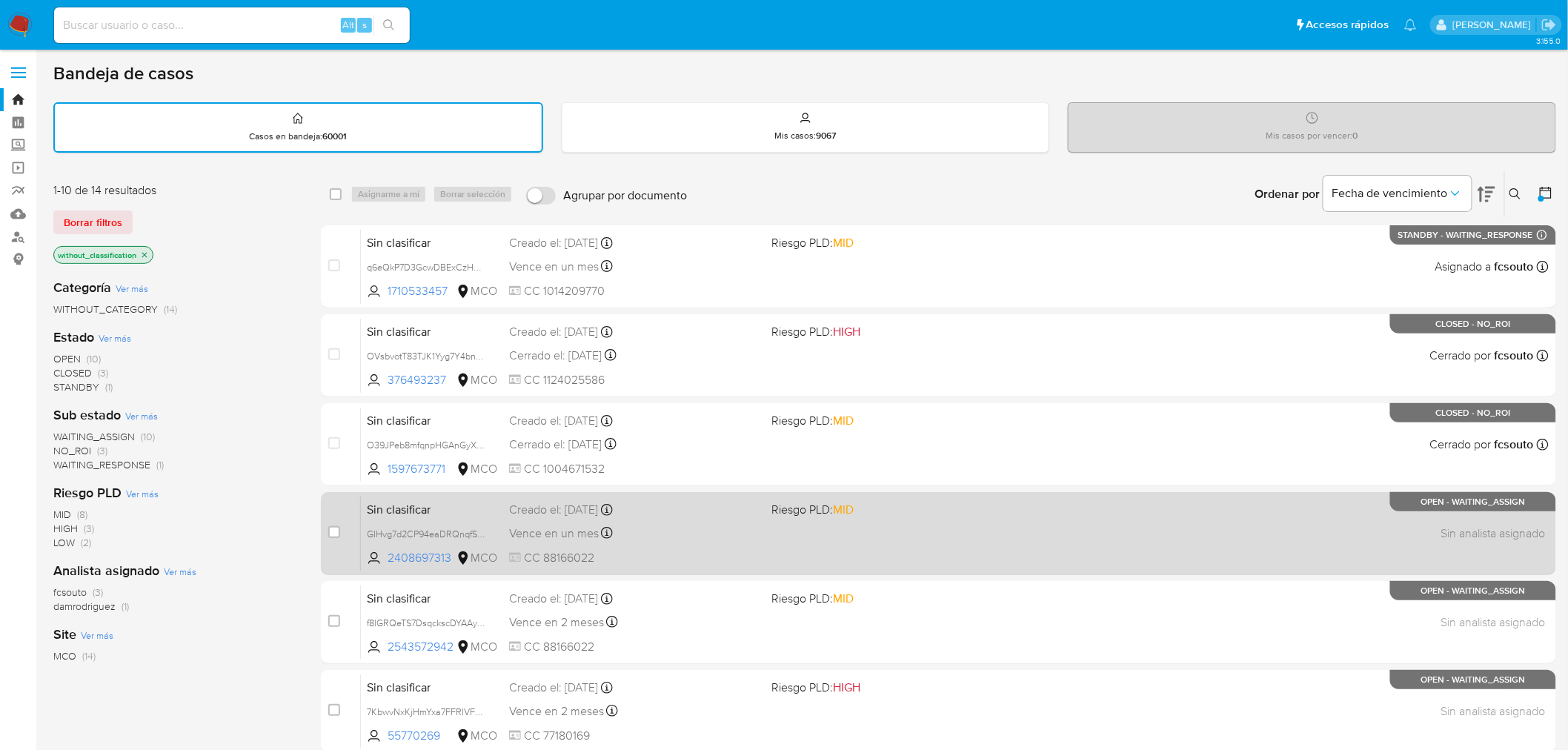
click at [915, 520] on div "Sin clasificar GIHvg7d2CP94eaDRQnqfS2sY 2408697313 MCO Riesgo PLD: MID Creado e…" at bounding box center [954, 533] width 1187 height 75
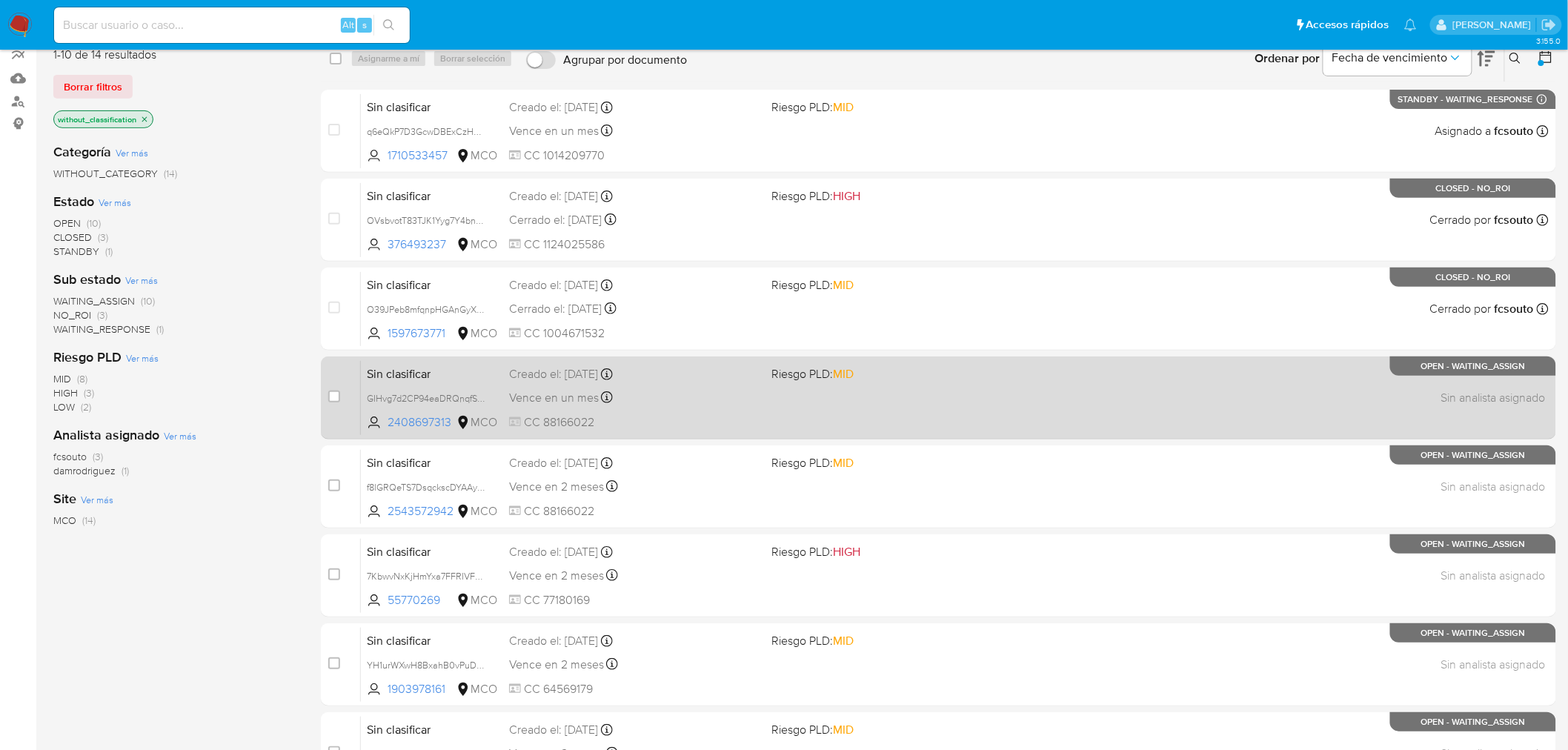
scroll to position [164, 0]
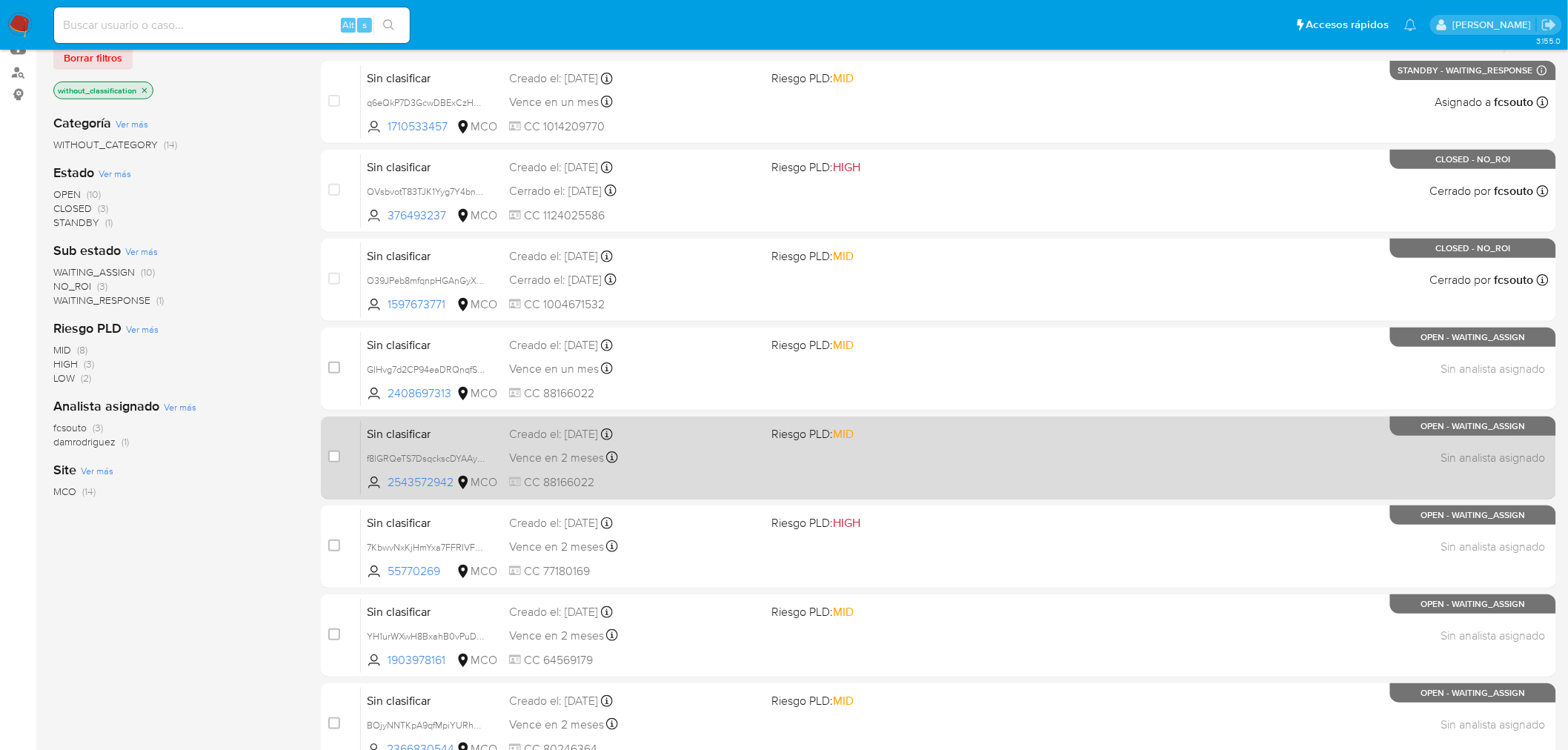
click at [737, 464] on div "Sin clasificar f8lGRQeTS7DsqckscDYAAyOf 2543572942 MCO Riesgo PLD: MID Creado e…" at bounding box center [954, 458] width 1187 height 75
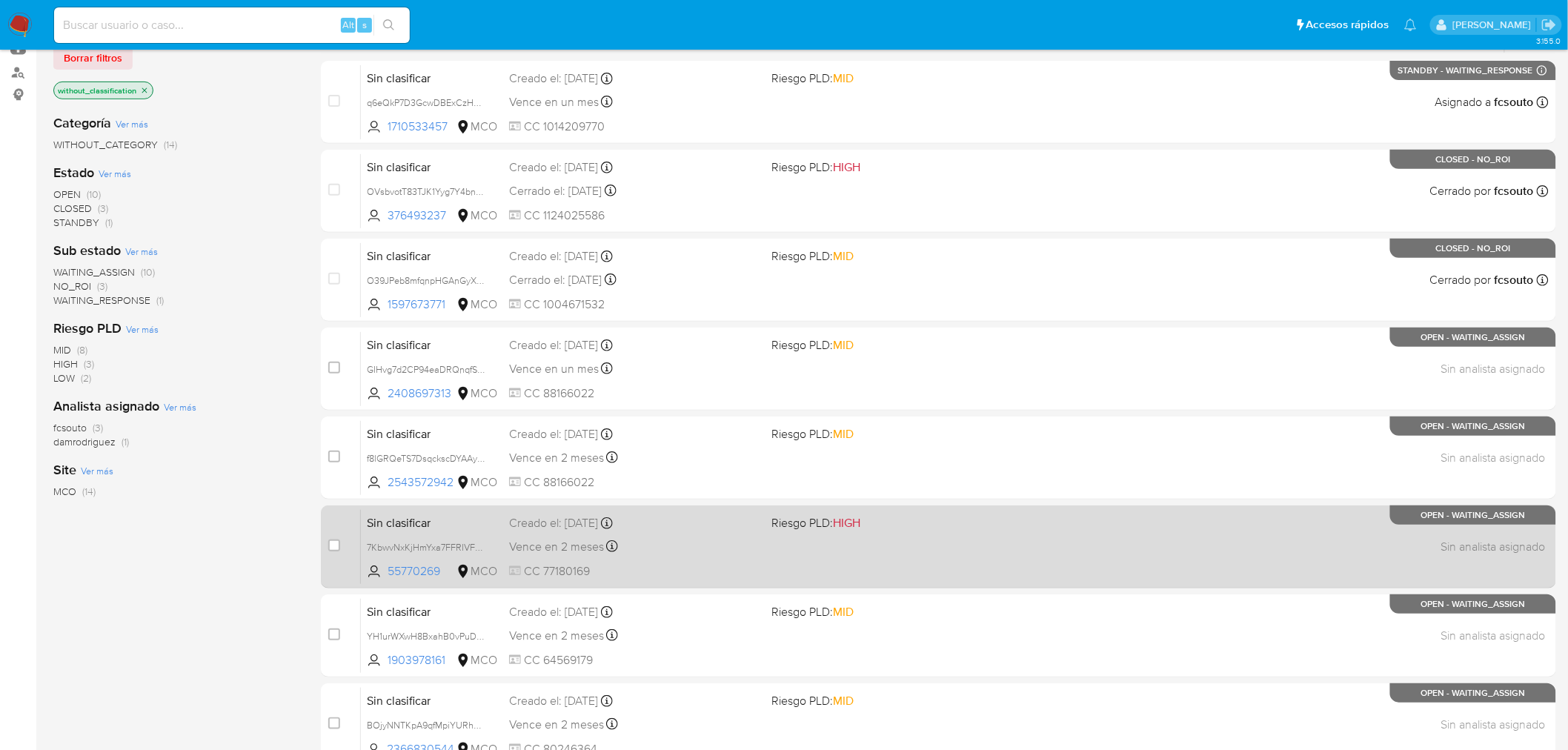
click at [664, 569] on span "CC 77180169" at bounding box center [634, 571] width 252 height 16
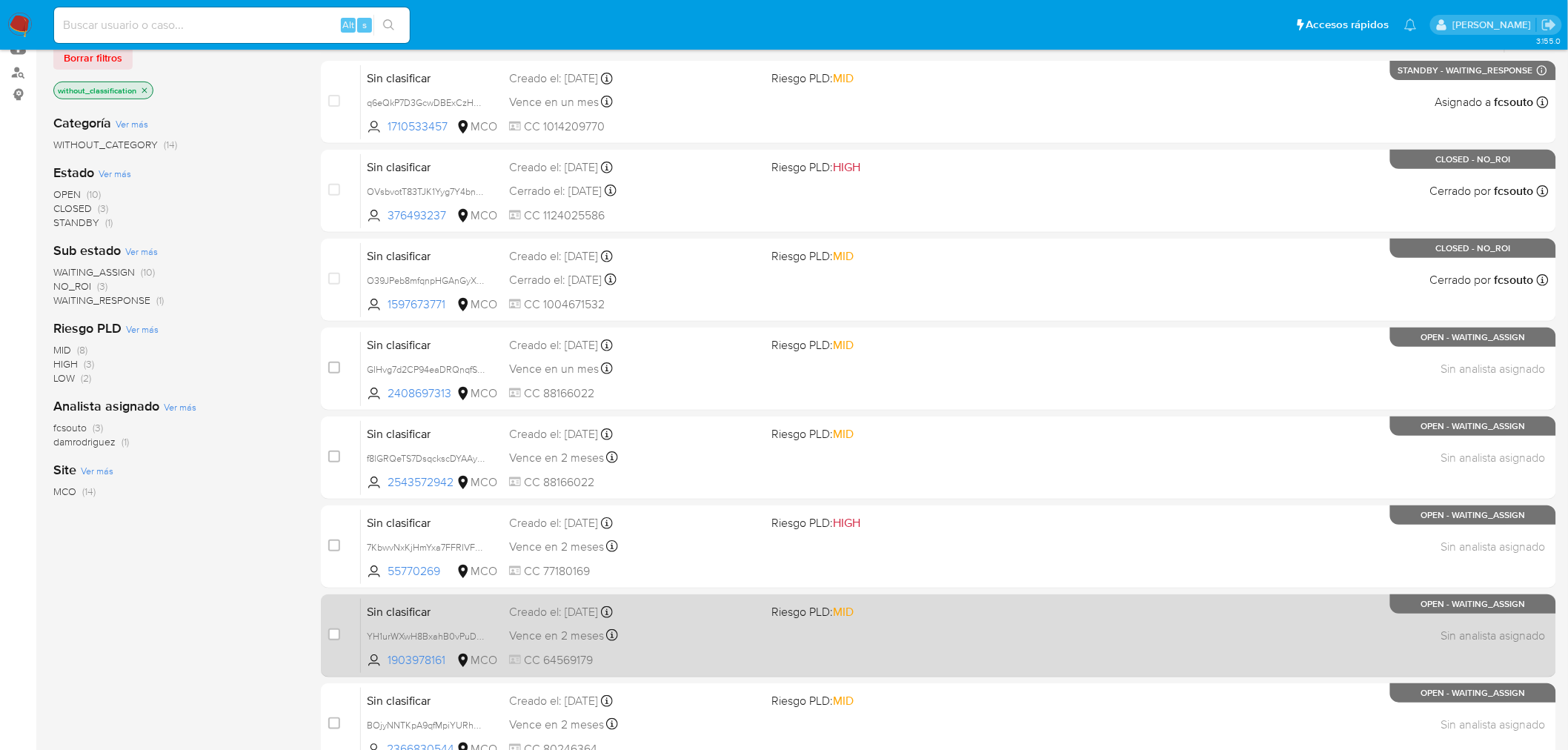
click at [620, 656] on span "CC 64569179" at bounding box center [634, 660] width 252 height 16
click at [332, 623] on div "case-item-checkbox No es posible asignar el caso" at bounding box center [345, 635] width 32 height 75
click at [334, 633] on input "checkbox" at bounding box center [334, 634] width 11 height 11
checkbox input "true"
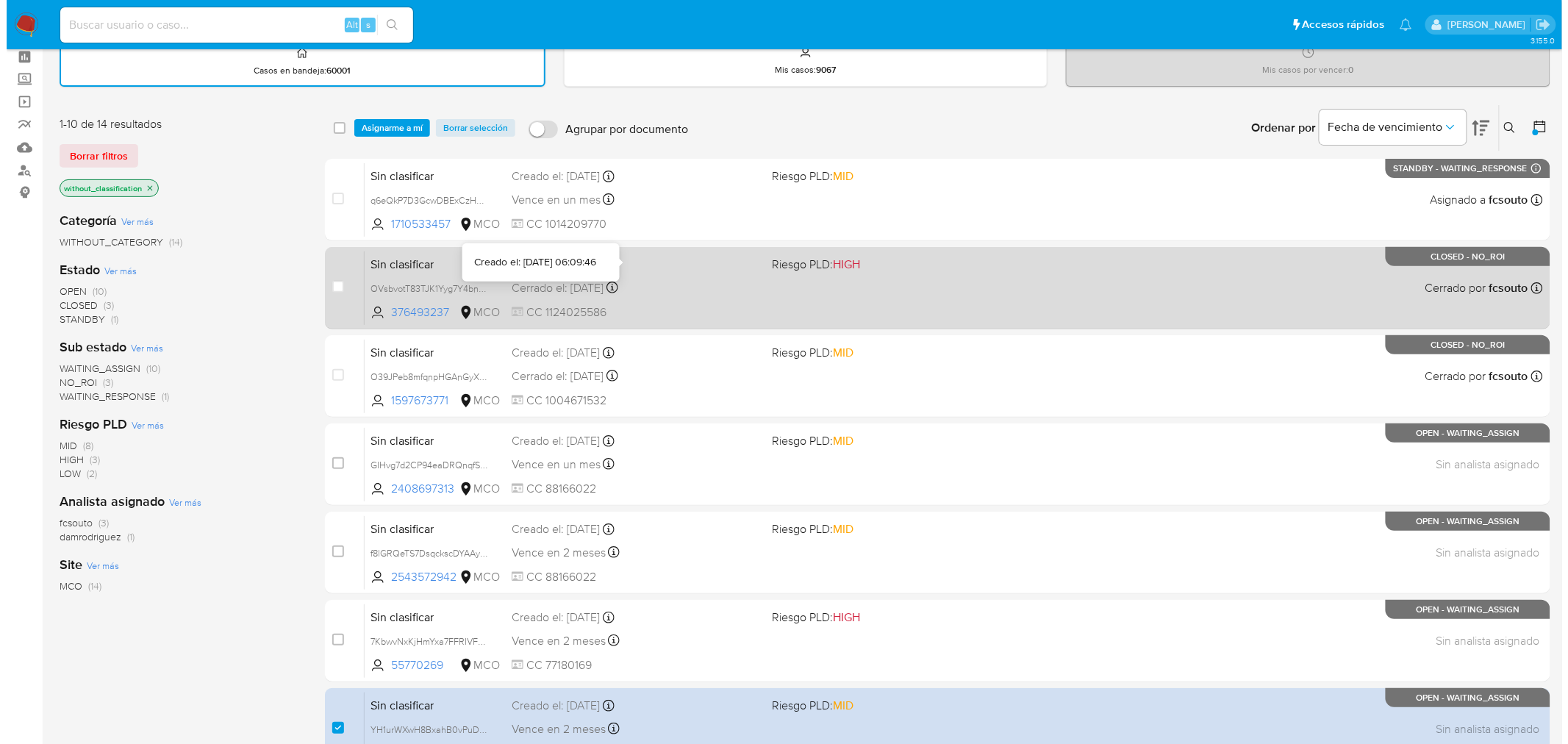
scroll to position [0, 0]
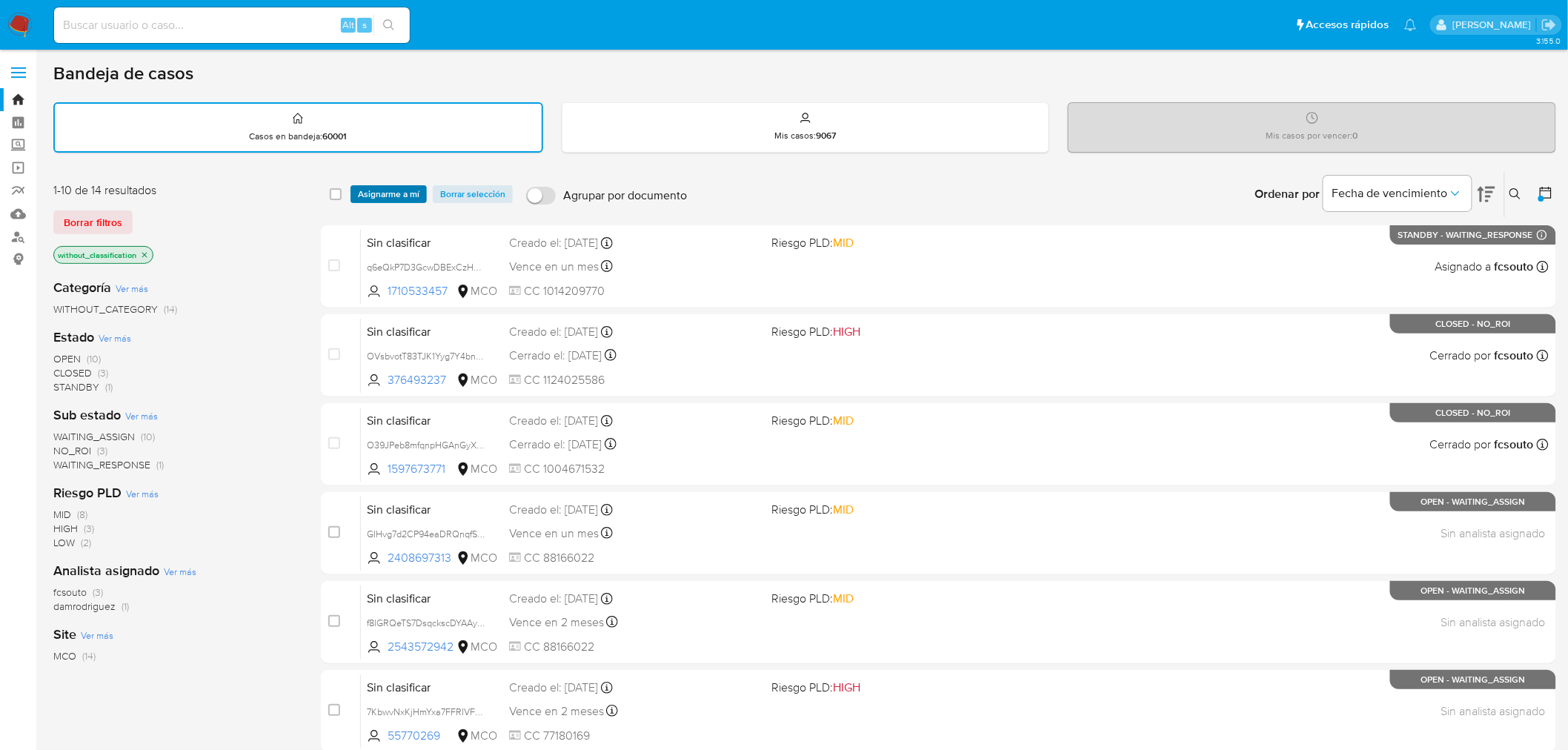
click at [383, 187] on span "Asignarme a mí" at bounding box center [388, 195] width 62 height 15
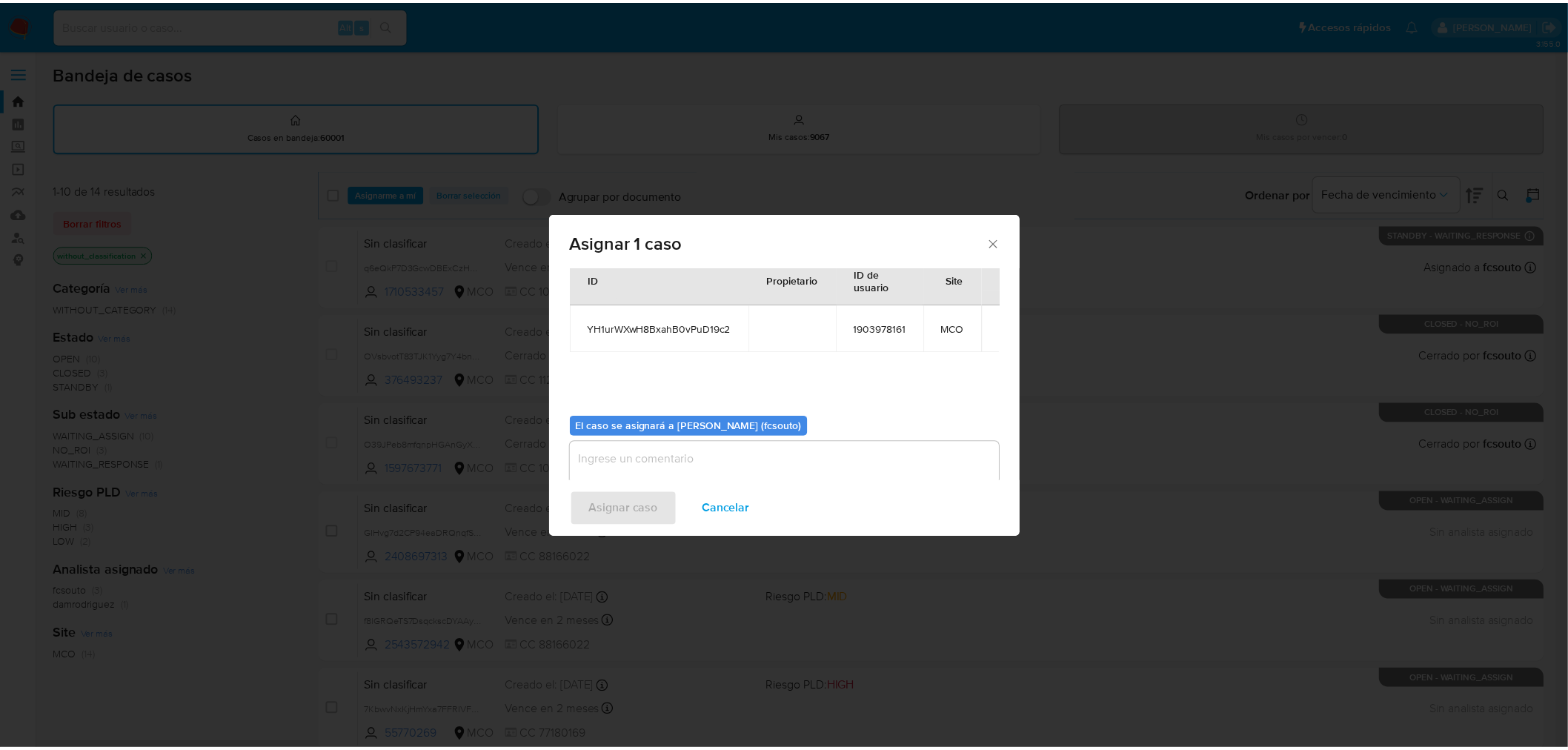
scroll to position [76, 0]
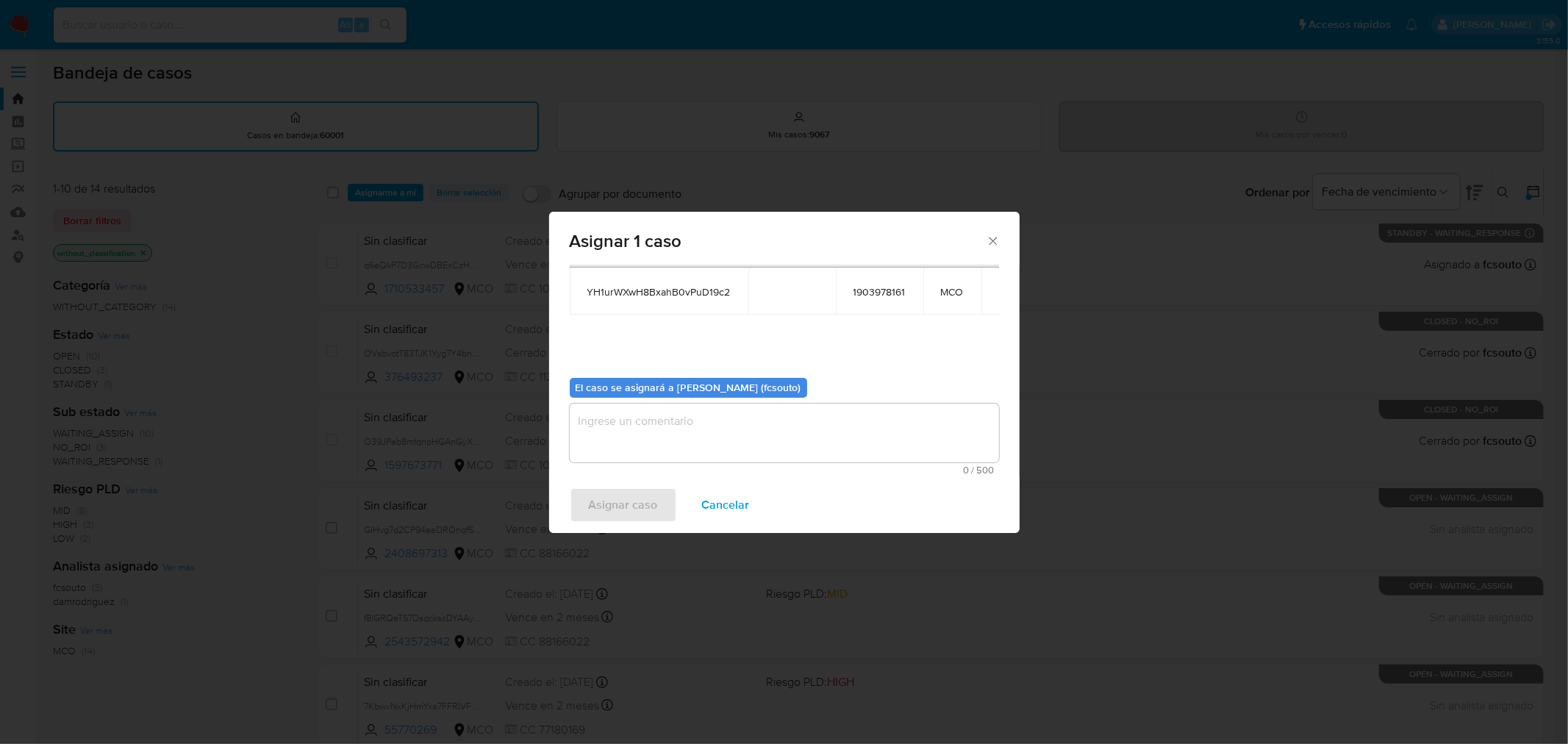
click at [767, 430] on textarea "assign-modal" at bounding box center [784, 433] width 429 height 58
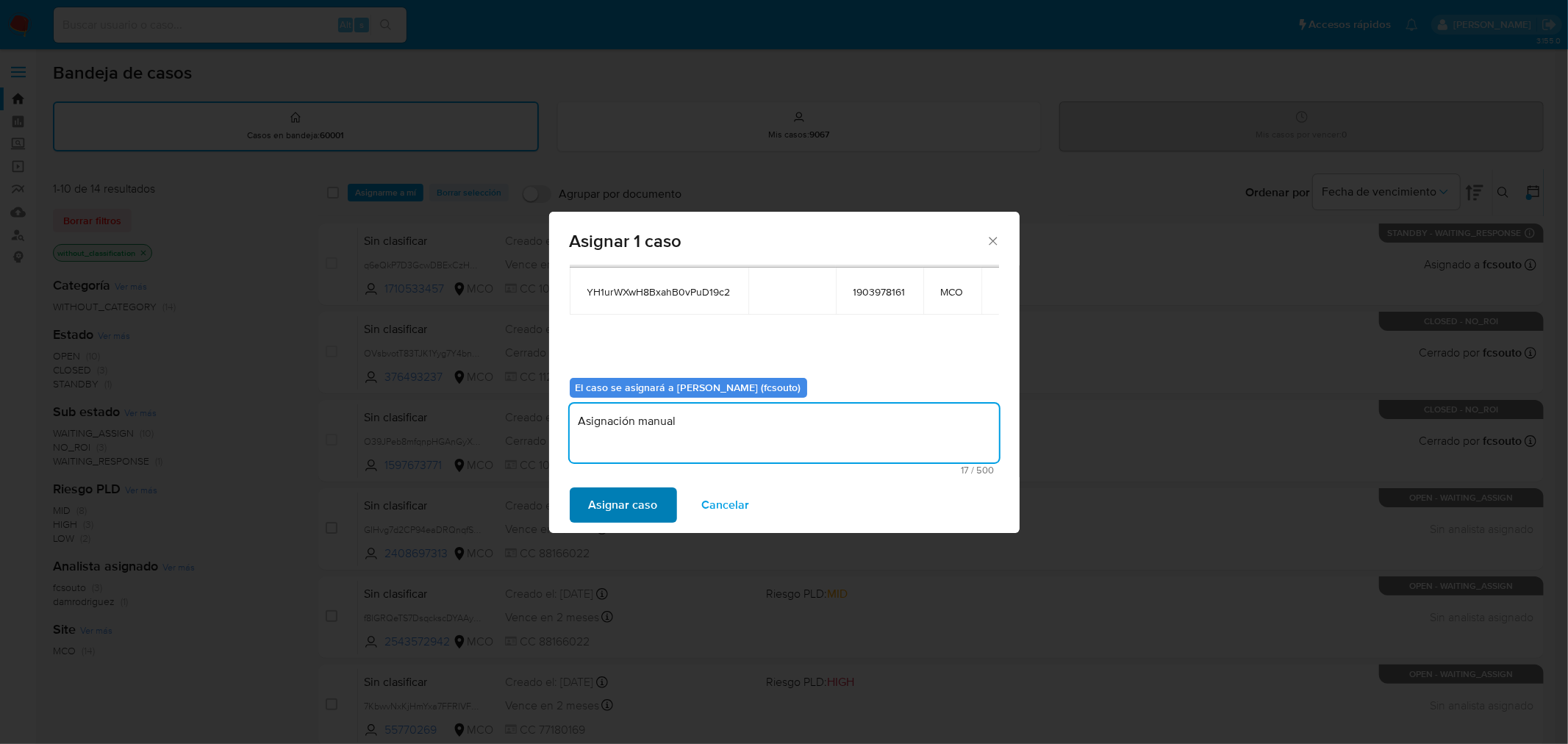
type textarea "Asignación manual"
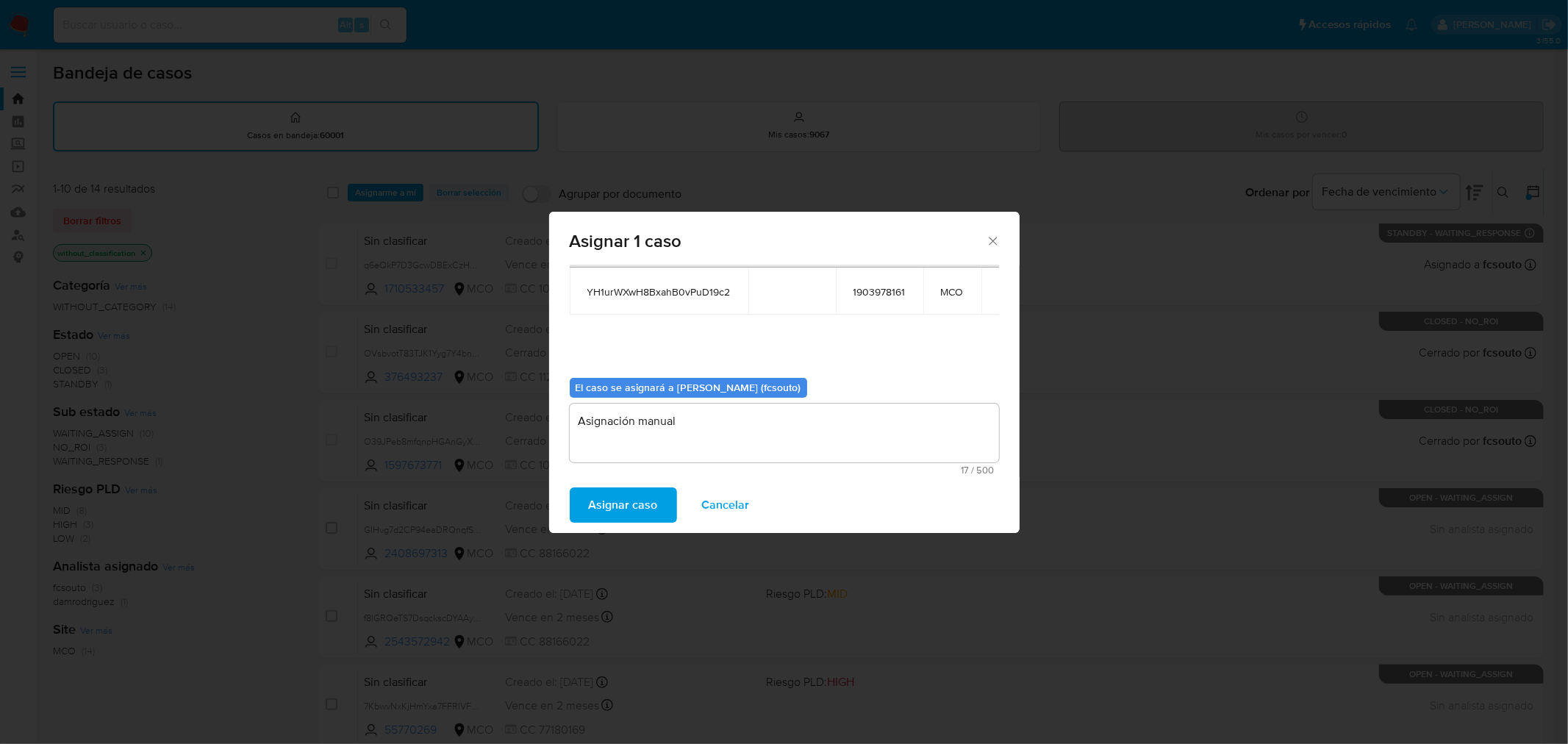
click at [608, 511] on span "Asignar caso" at bounding box center [622, 505] width 69 height 32
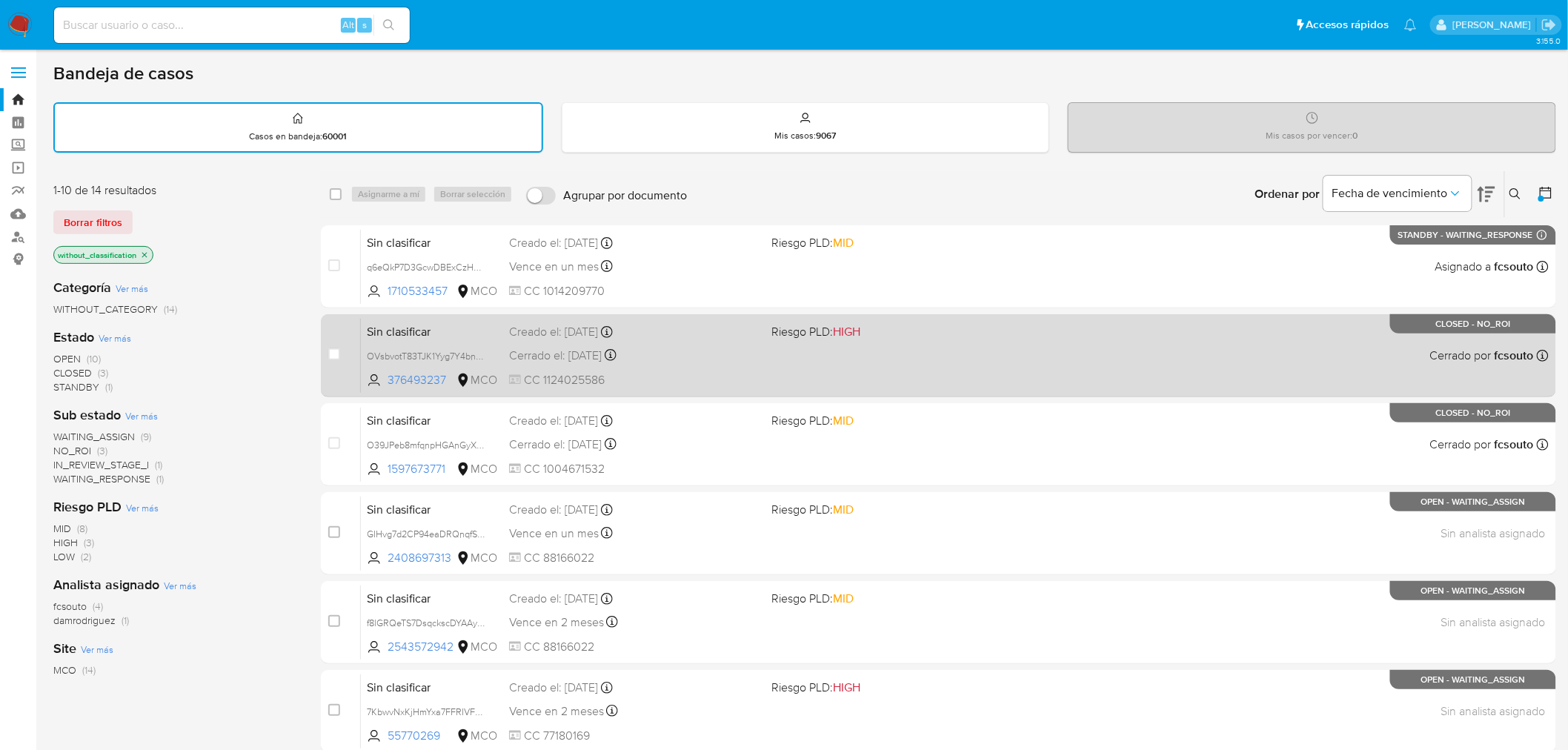
click at [804, 348] on div "Sin clasificar OVsbvotT83TJK1Yyg7Y4bnMX 376493237 MCO Riesgo PLD: HIGH Creado e…" at bounding box center [954, 355] width 1187 height 75
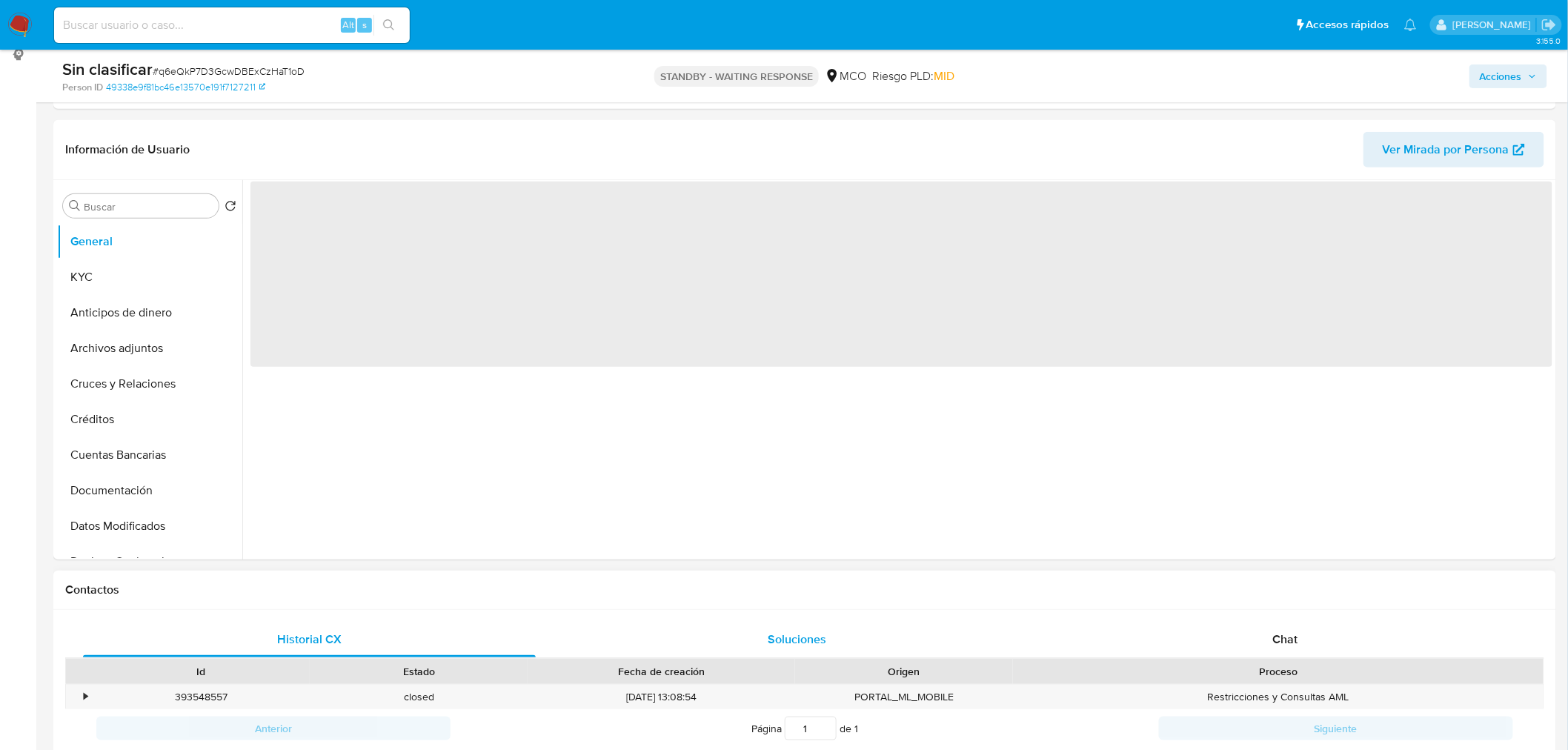
scroll to position [247, 0]
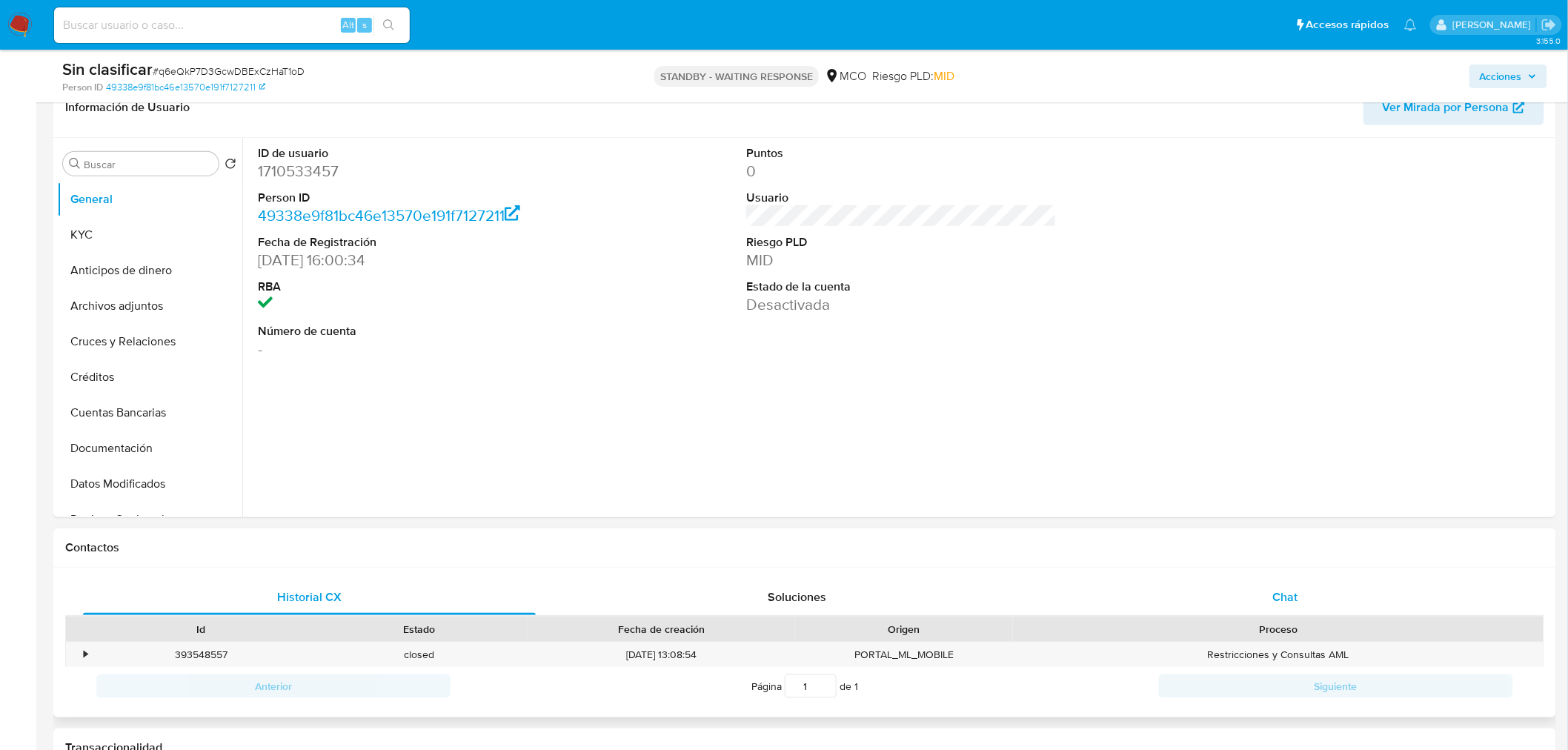
click at [1272, 596] on div "Chat" at bounding box center [1285, 596] width 453 height 35
select select "10"
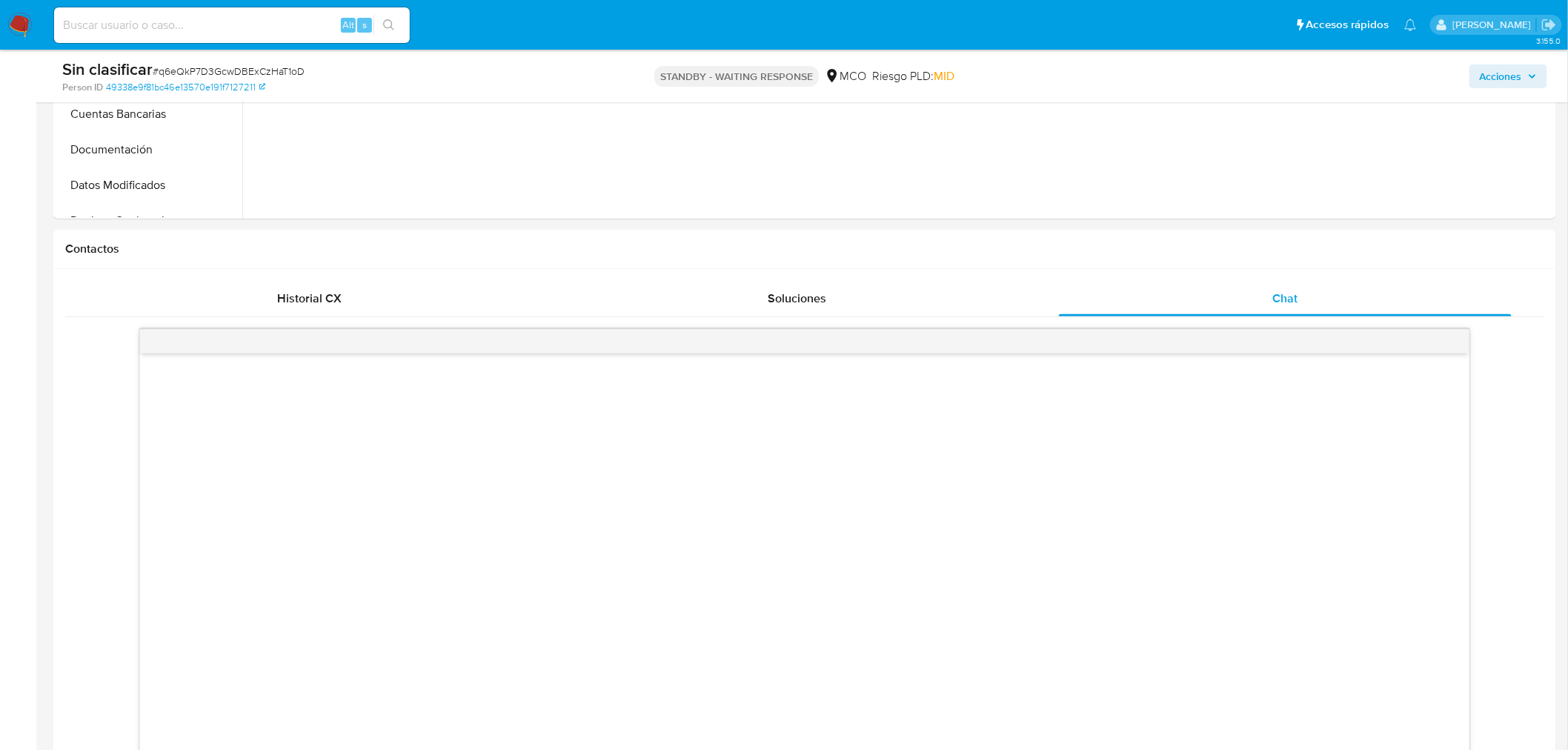
scroll to position [576, 0]
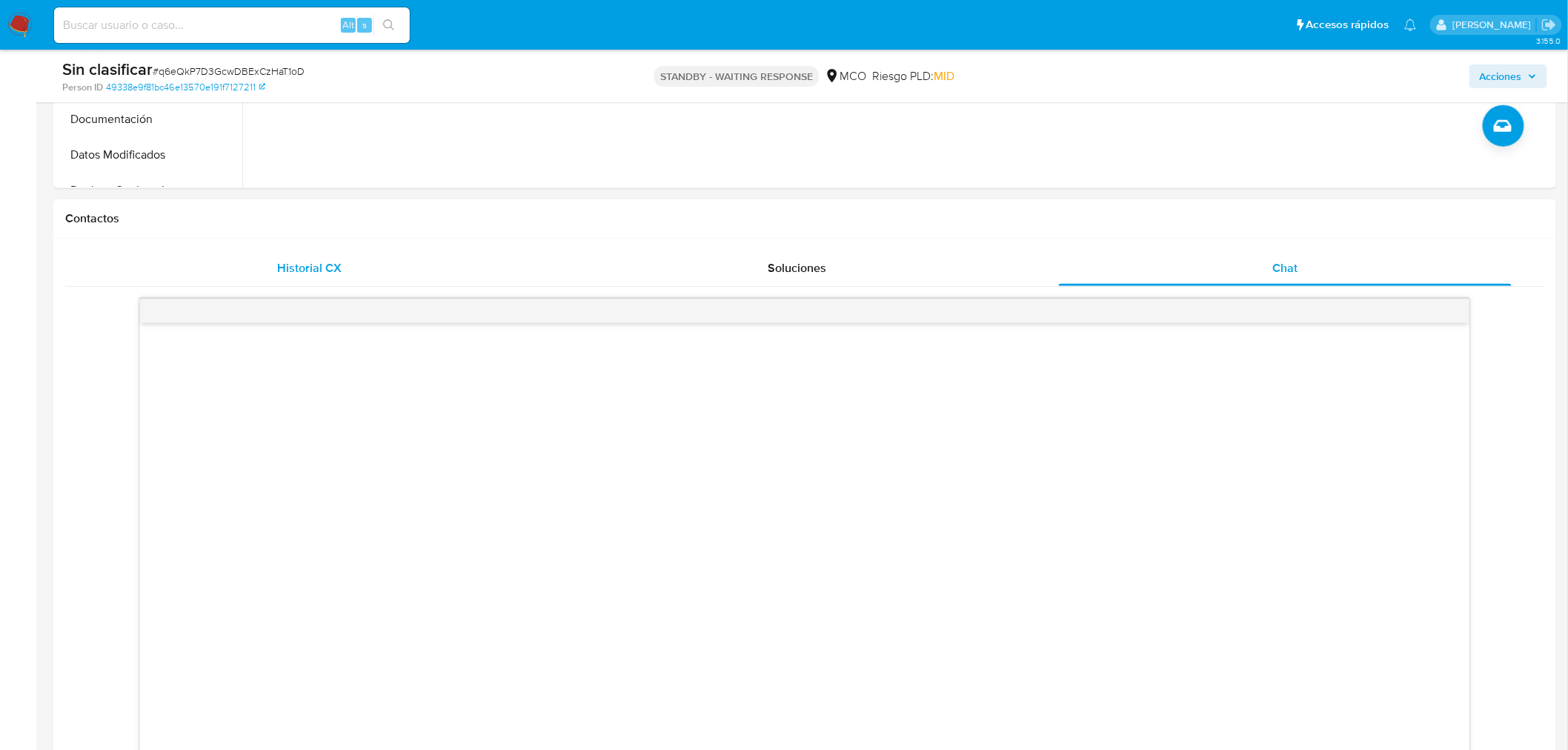
click at [338, 261] on span "Historial CX" at bounding box center [309, 268] width 65 height 17
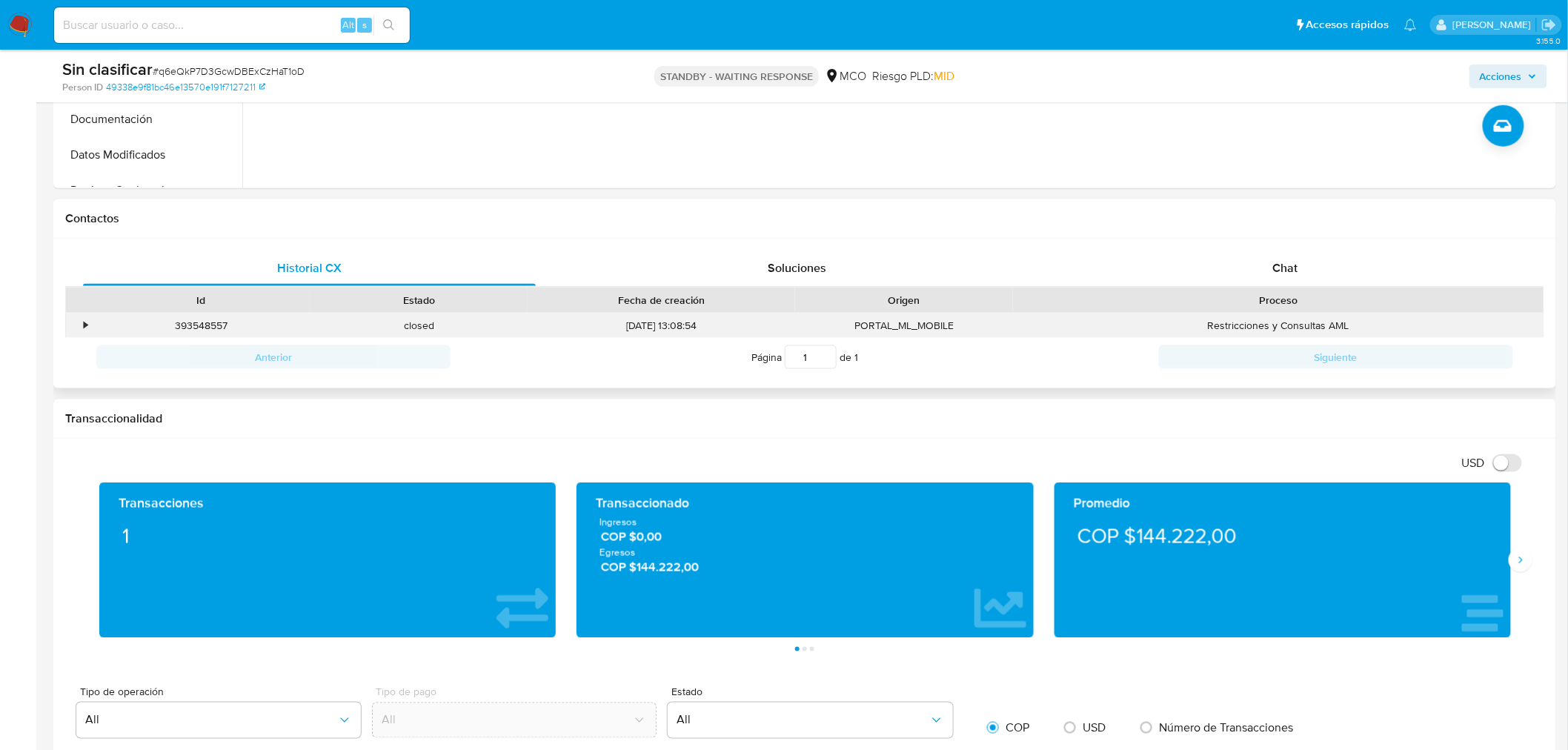
click at [87, 324] on div "•" at bounding box center [78, 326] width 26 height 25
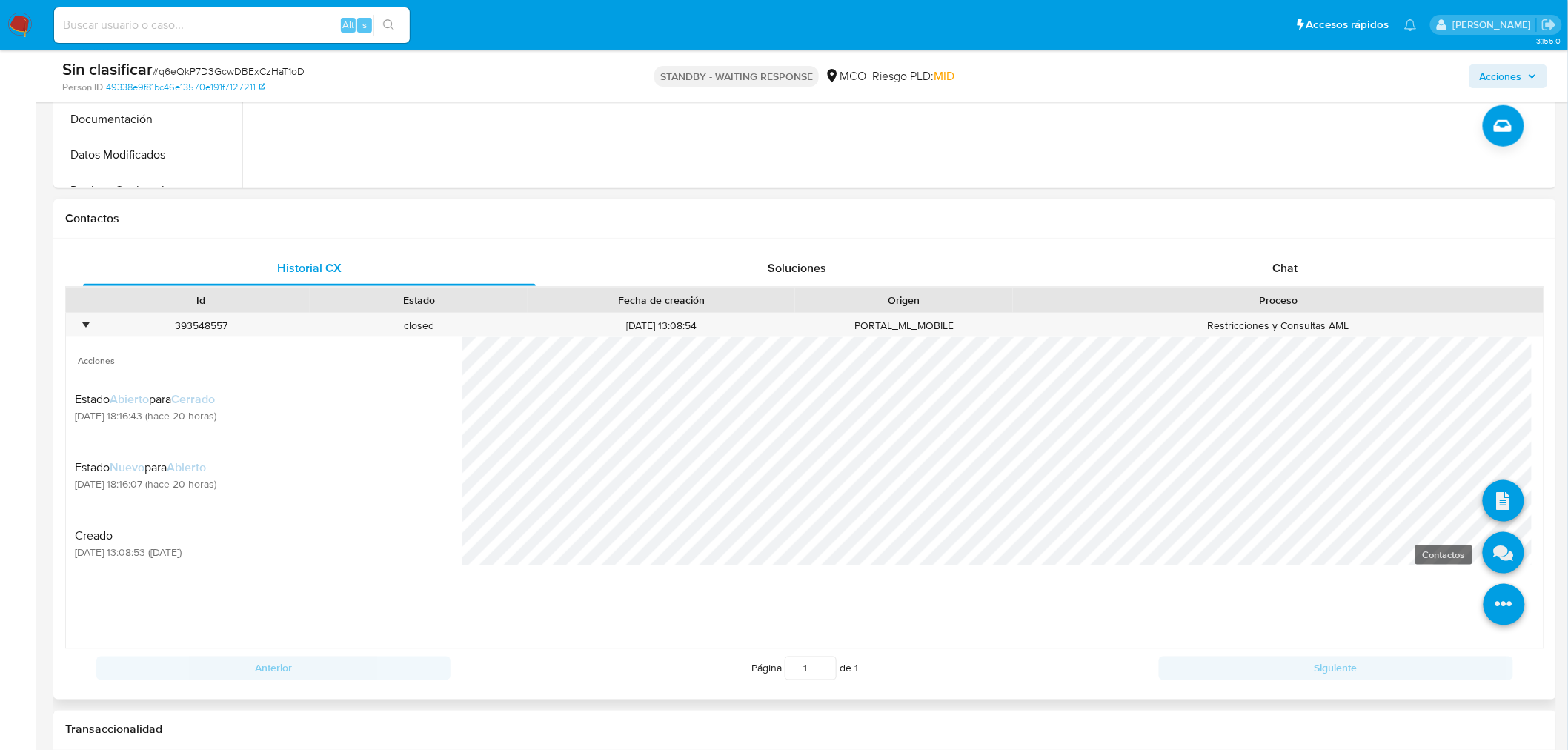
click at [1502, 560] on icon at bounding box center [1503, 553] width 42 height 42
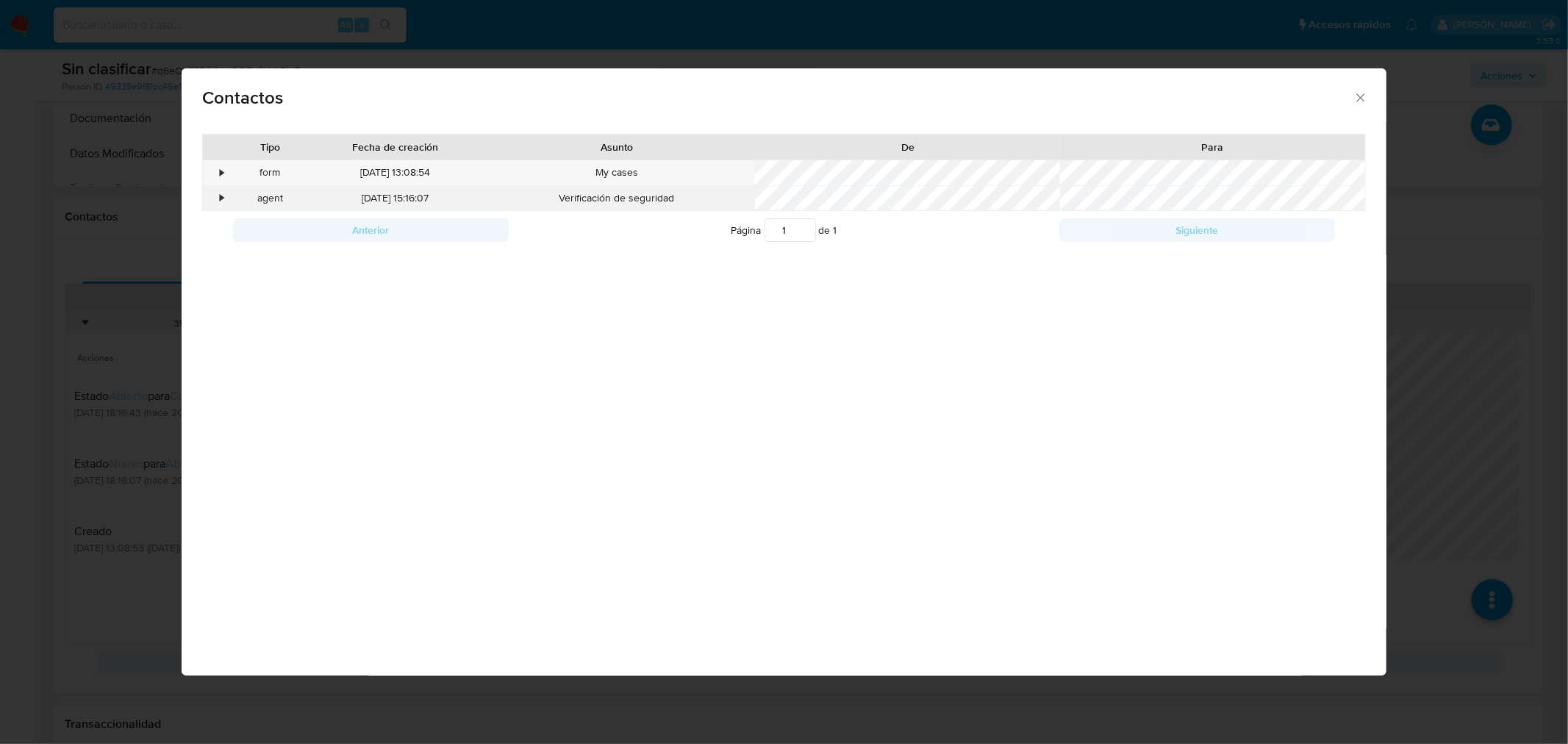
click at [217, 193] on div "•" at bounding box center [215, 199] width 25 height 25
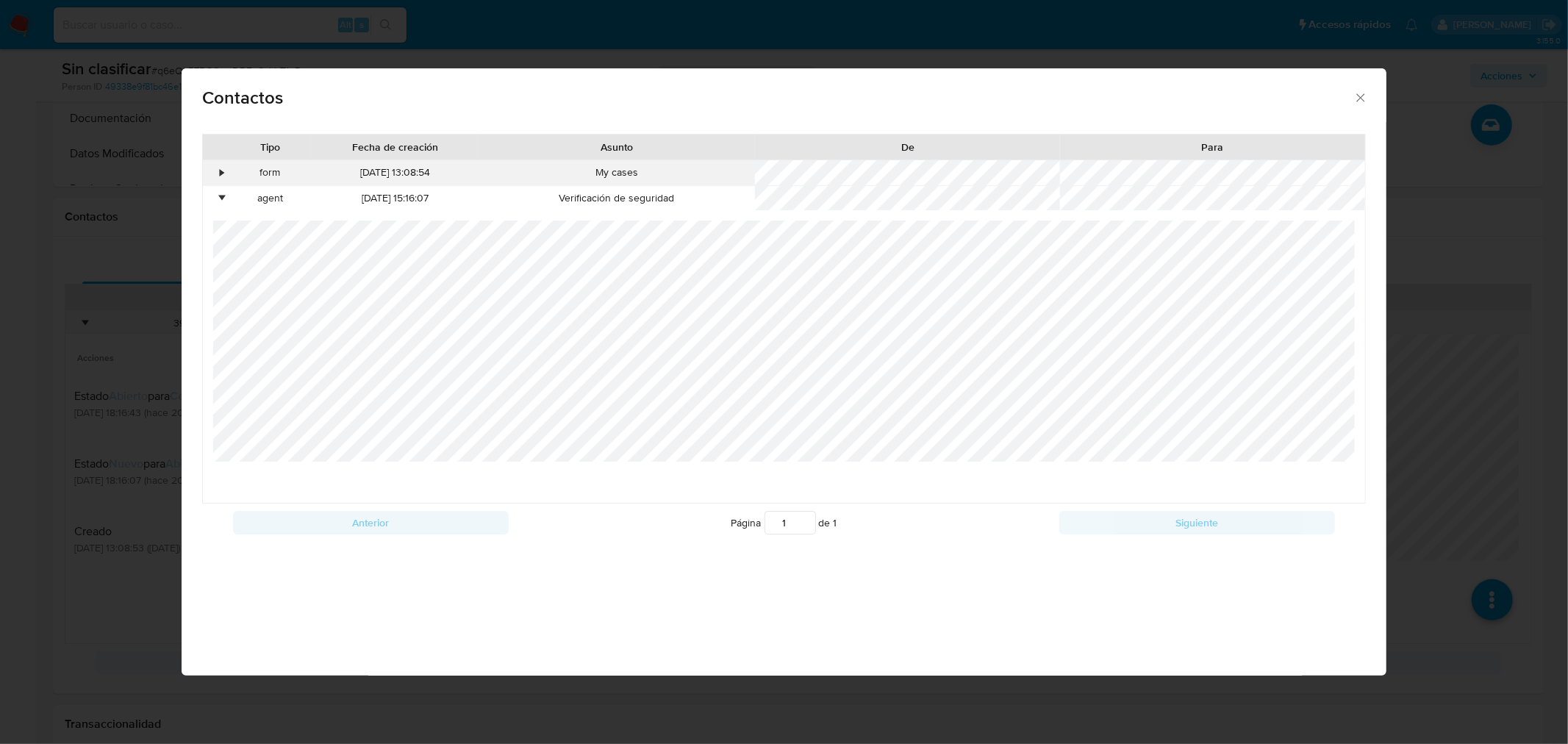
click at [217, 172] on div "•" at bounding box center [215, 172] width 25 height 25
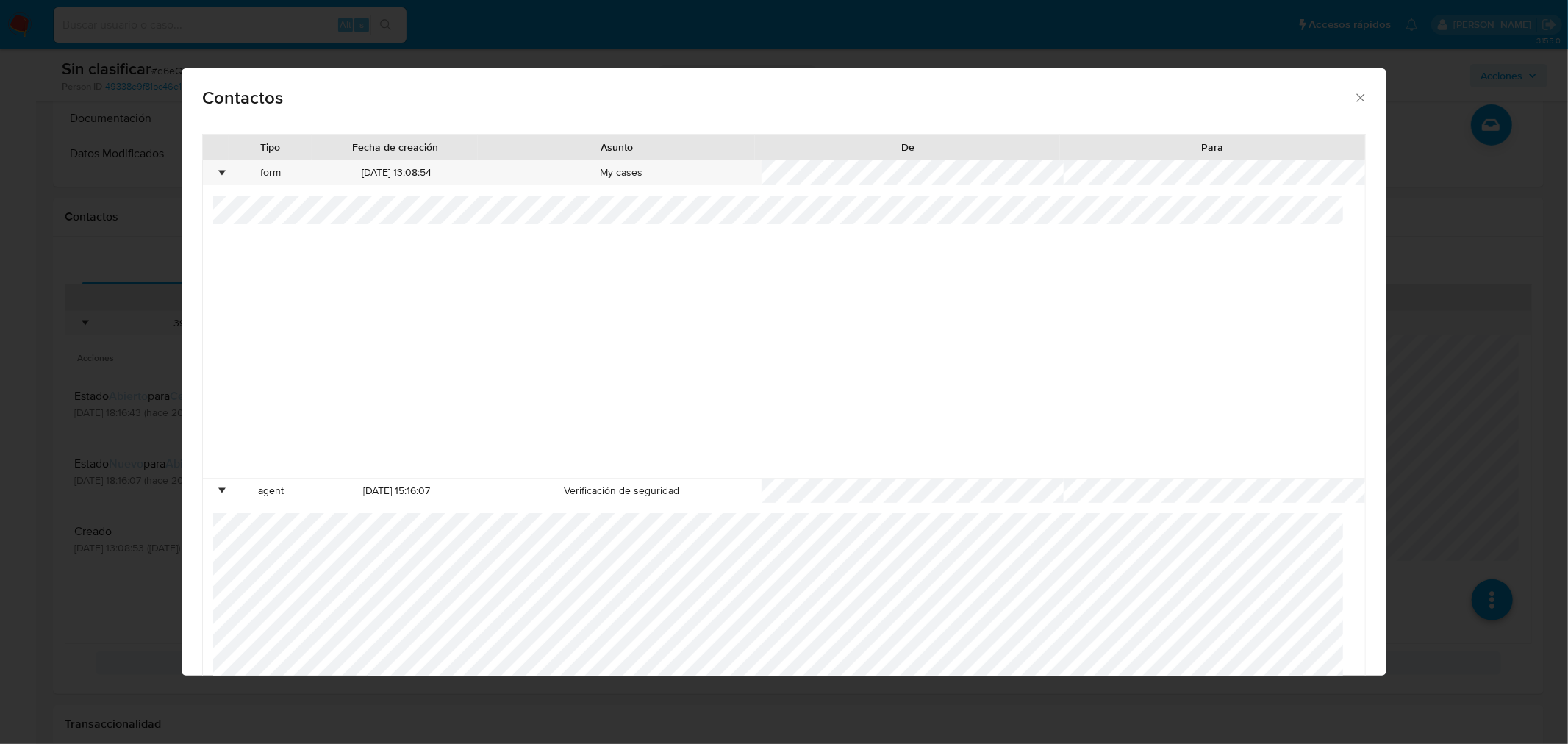
click at [97, 401] on div "Contactos Tipo Fecha de creación Asunto De Para • form 04/07/2025 13:08:54 My c…" at bounding box center [784, 372] width 1568 height 744
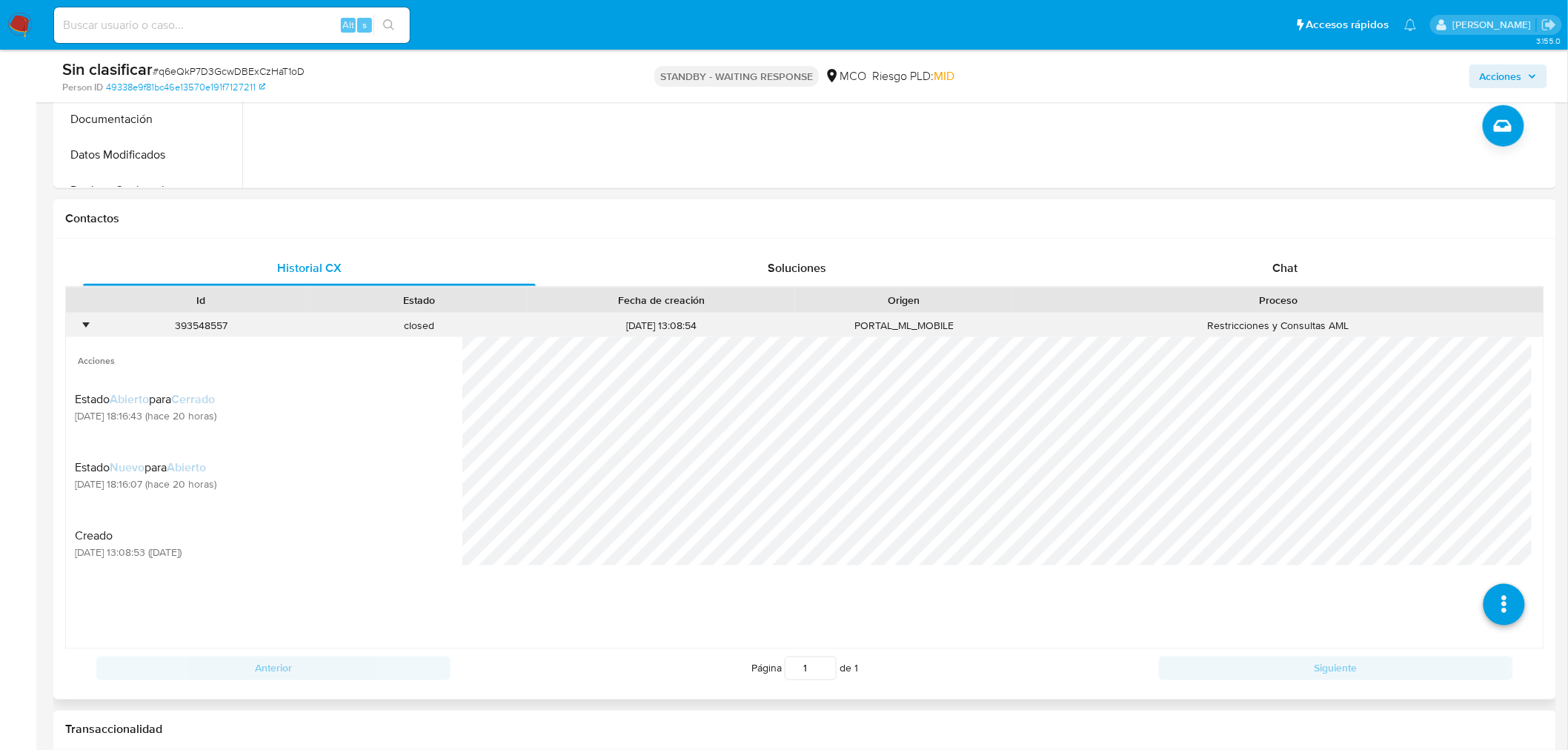
click at [76, 322] on div "•" at bounding box center [78, 326] width 26 height 25
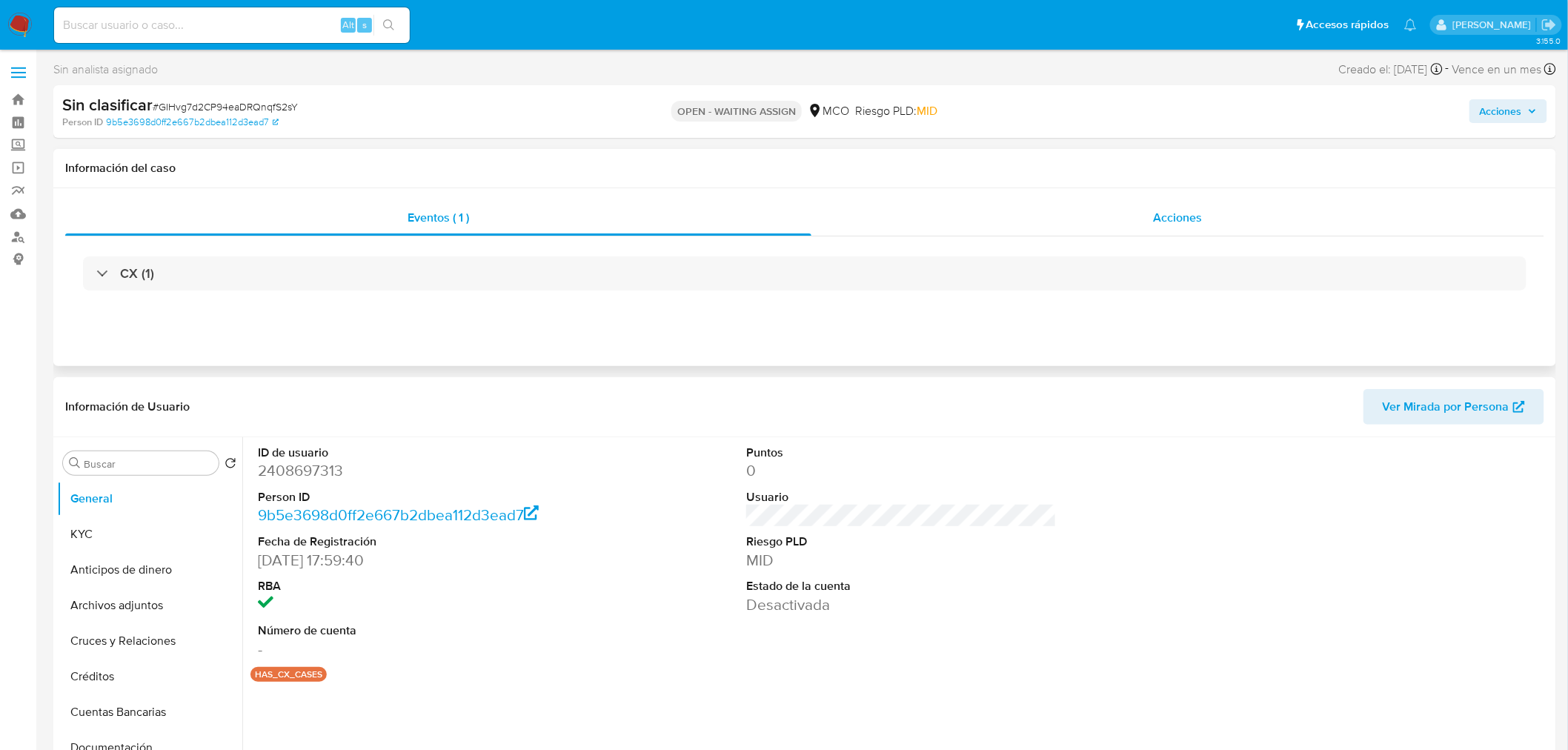
select select "10"
click at [1190, 201] on div "Acciones" at bounding box center [1178, 217] width 734 height 35
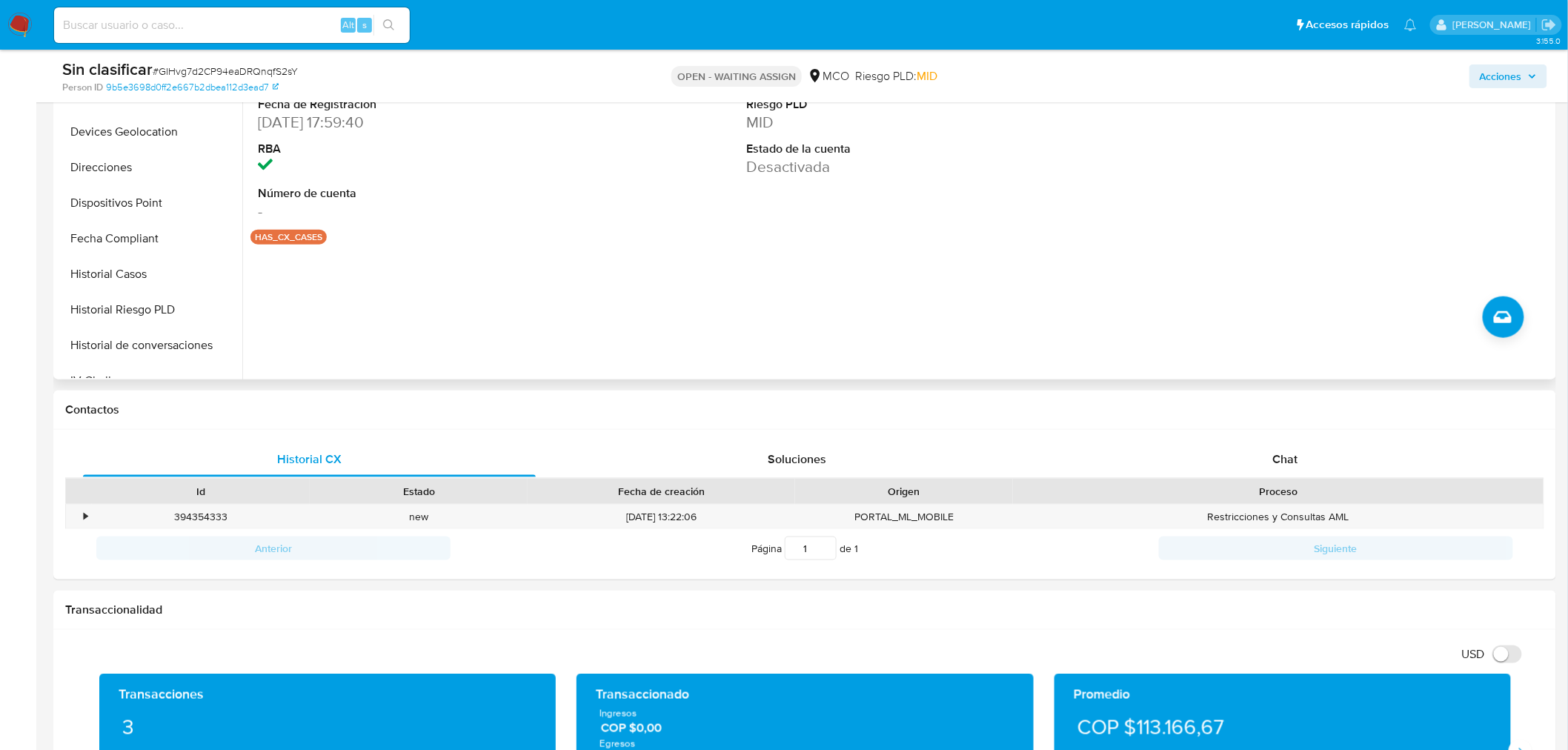
scroll to position [626, 0]
click at [149, 293] on button "Restricciones Nuevo Mundo" at bounding box center [143, 290] width 174 height 35
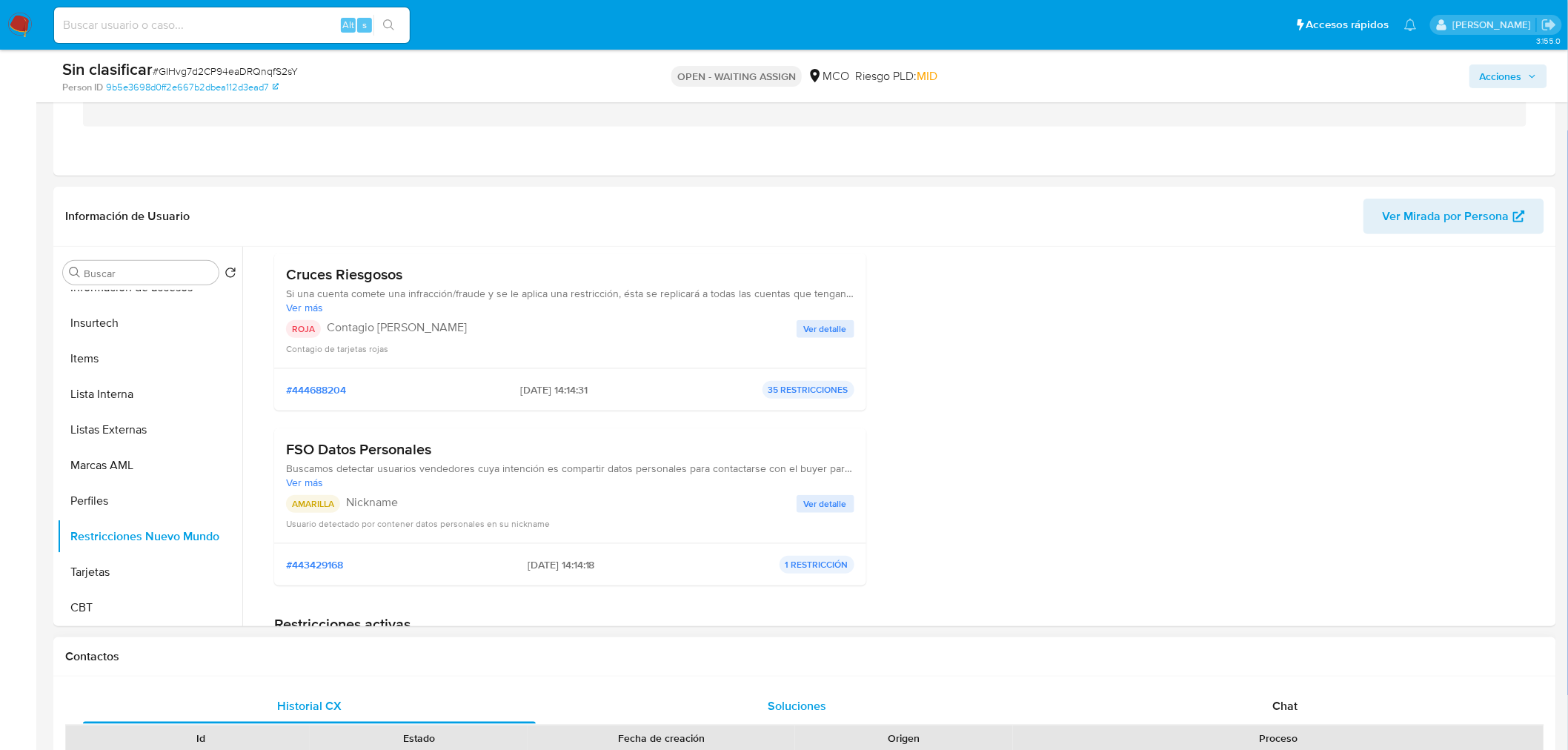
scroll to position [329, 0]
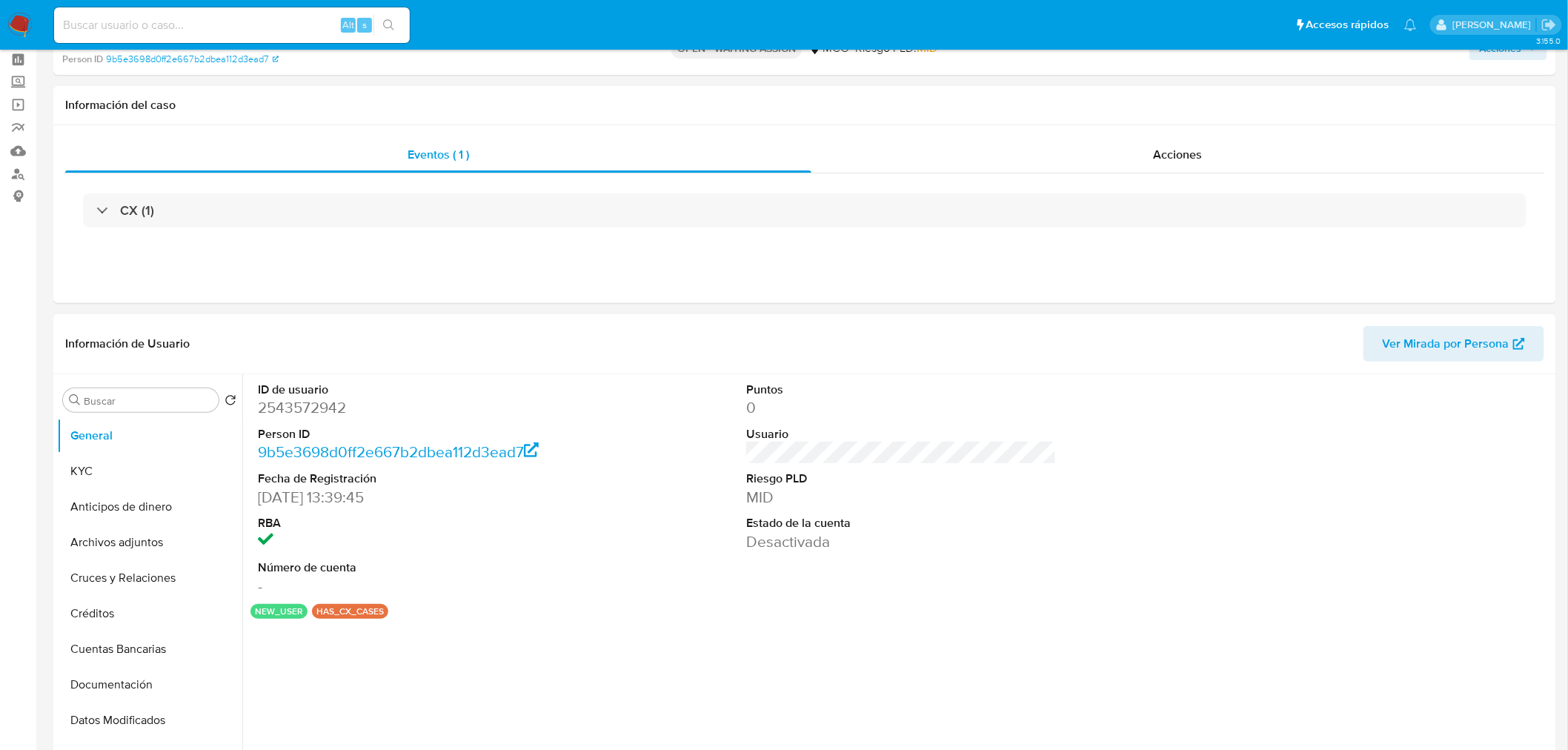
select select "10"
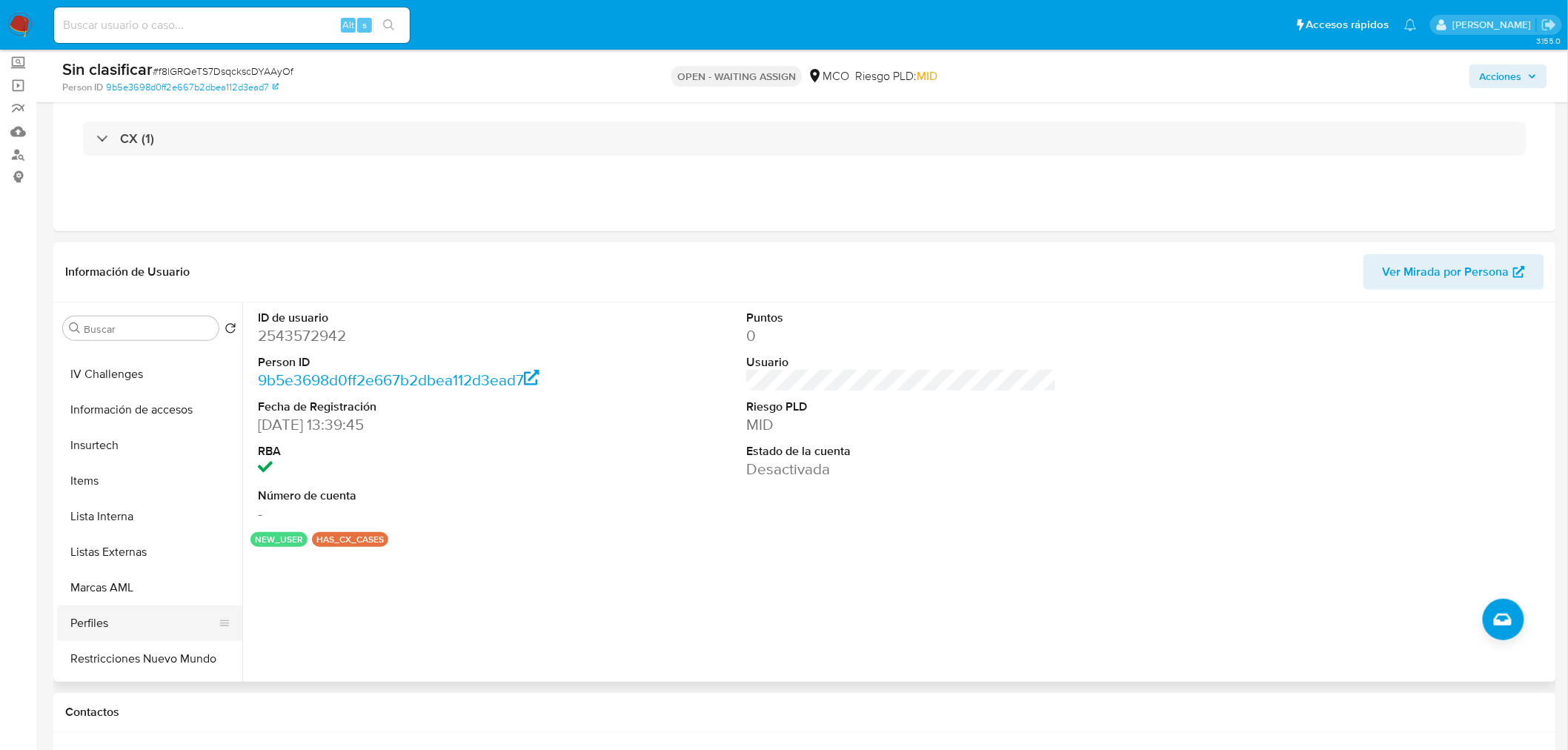
scroll to position [627, 0]
click at [177, 588] on button "Restricciones Nuevo Mundo" at bounding box center [143, 591] width 174 height 35
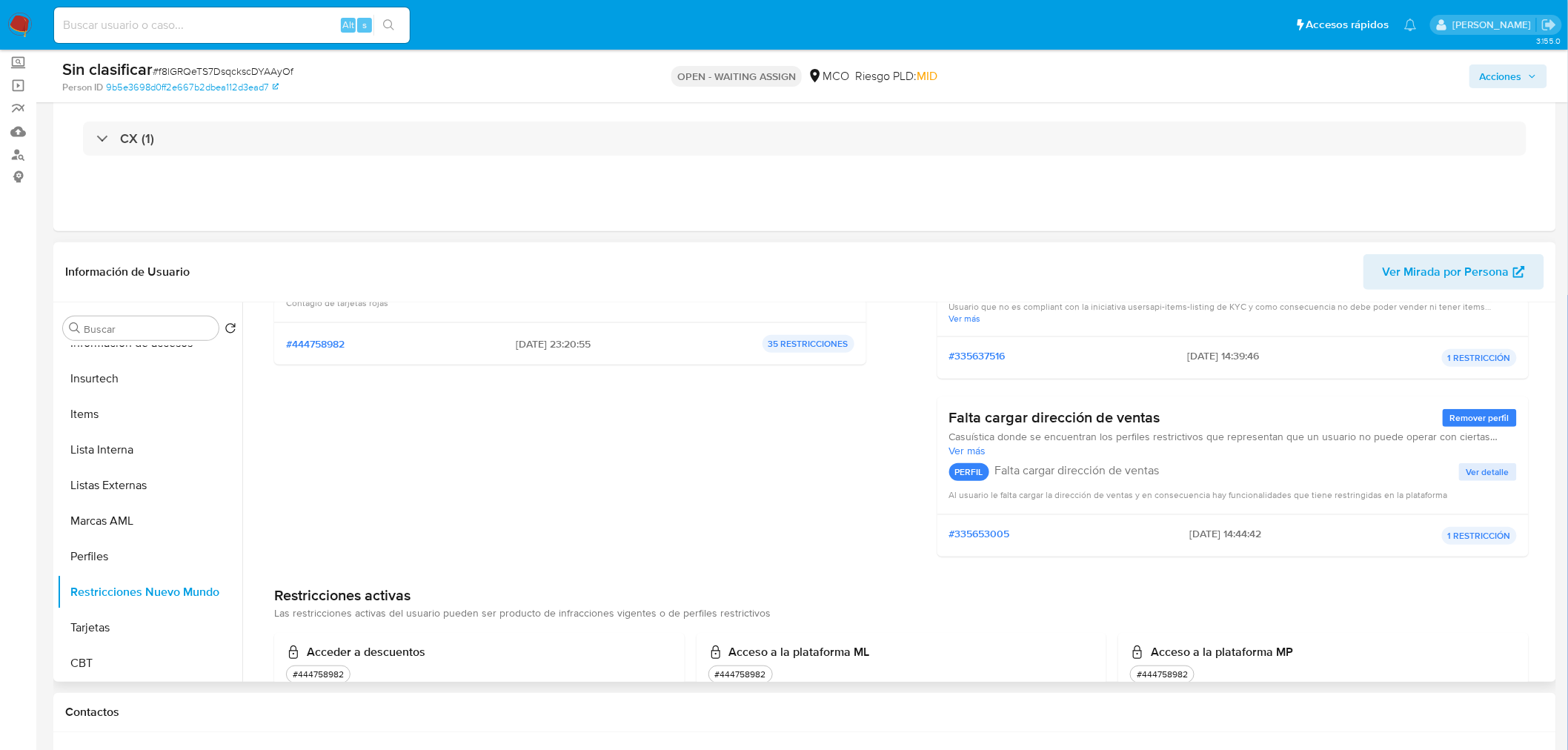
scroll to position [0, 0]
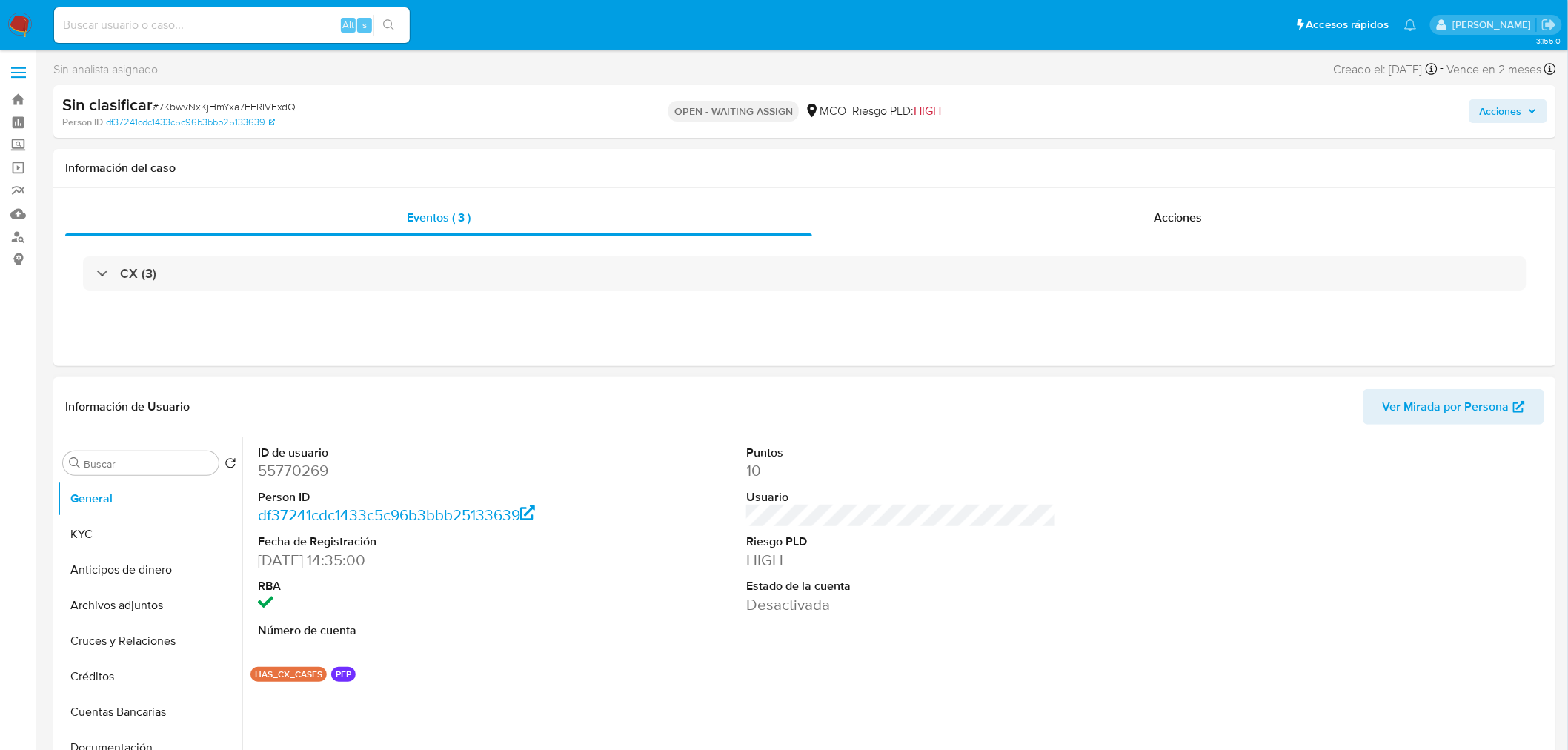
select select "10"
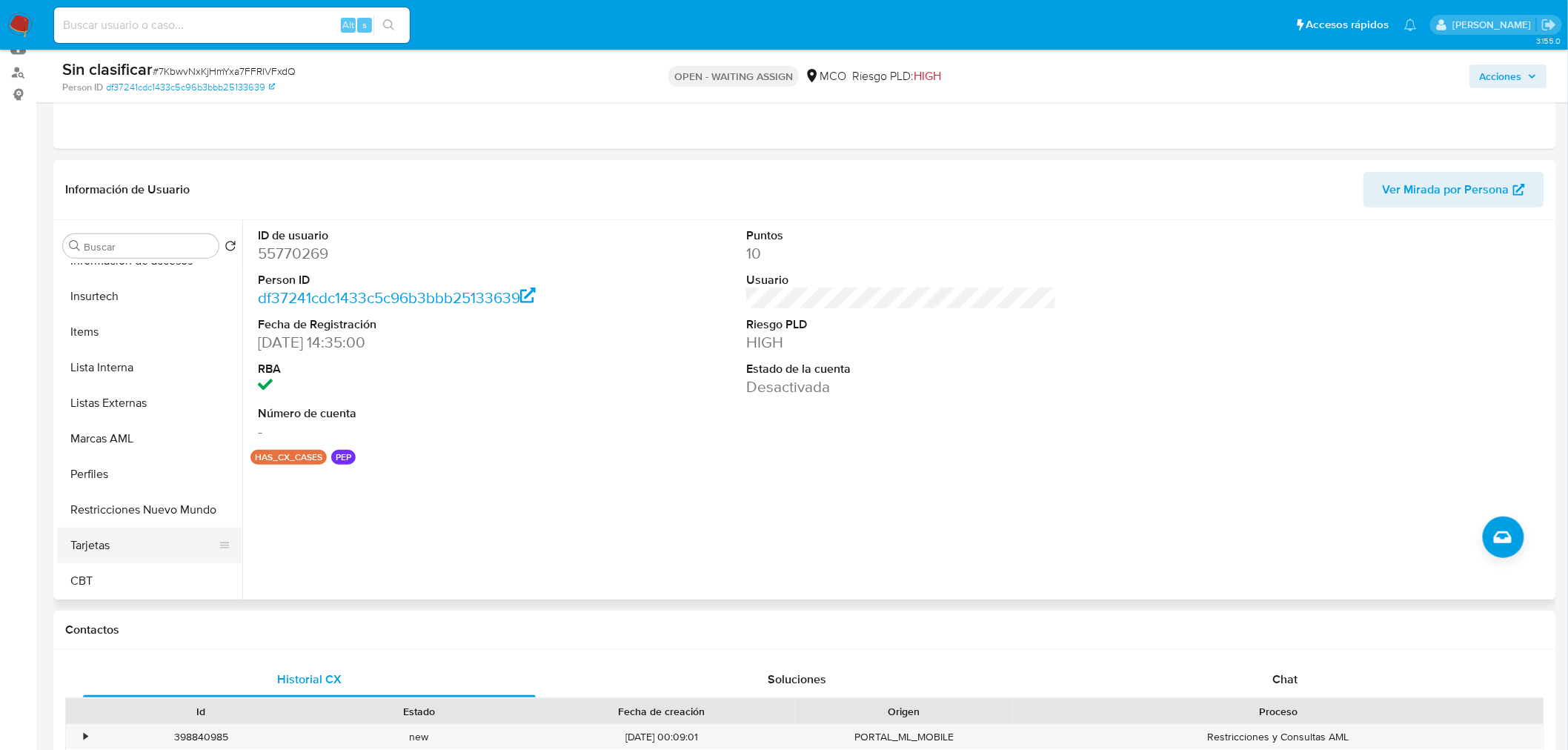
scroll to position [627, 0]
click at [177, 510] on button "Restricciones Nuevo Mundo" at bounding box center [143, 509] width 174 height 35
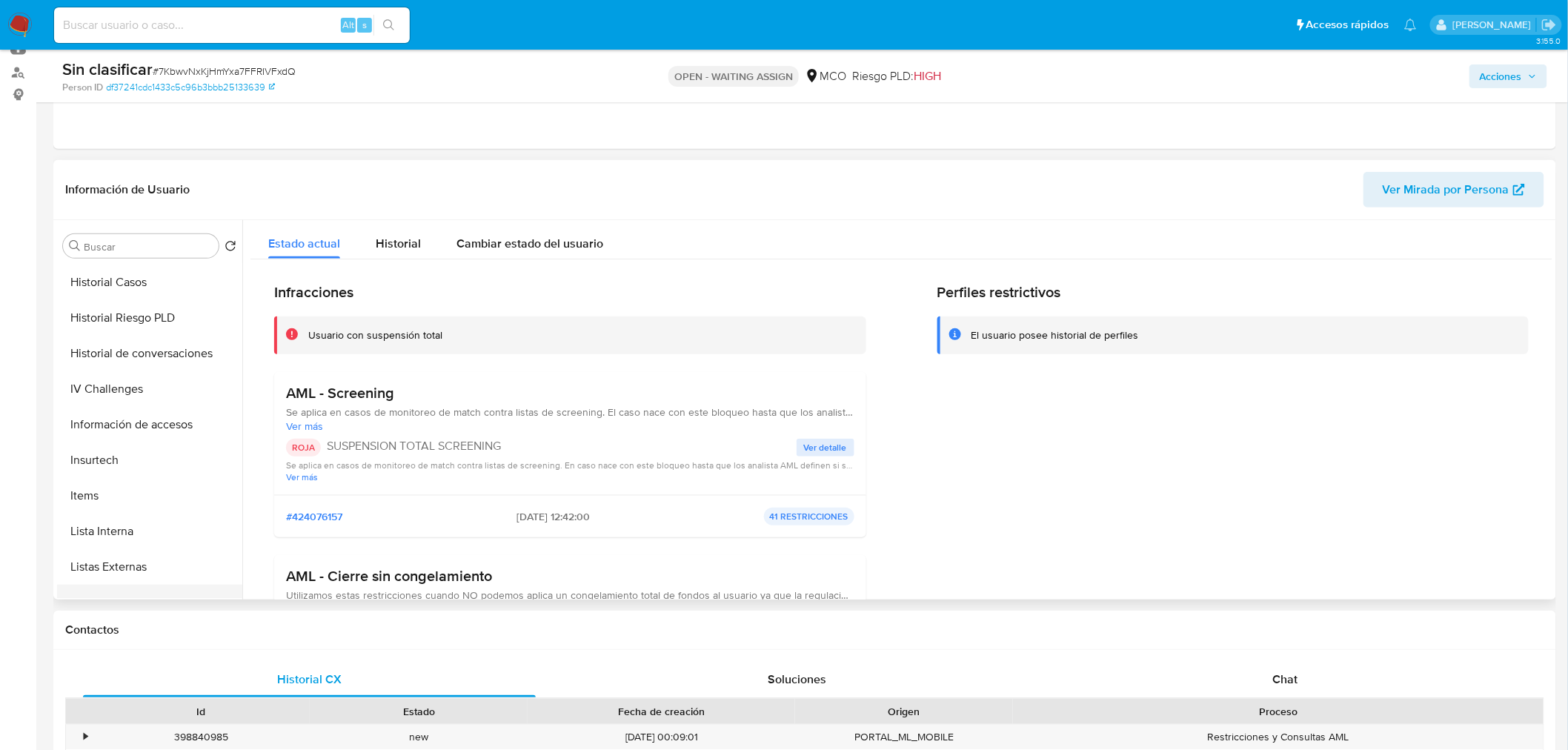
scroll to position [380, 0]
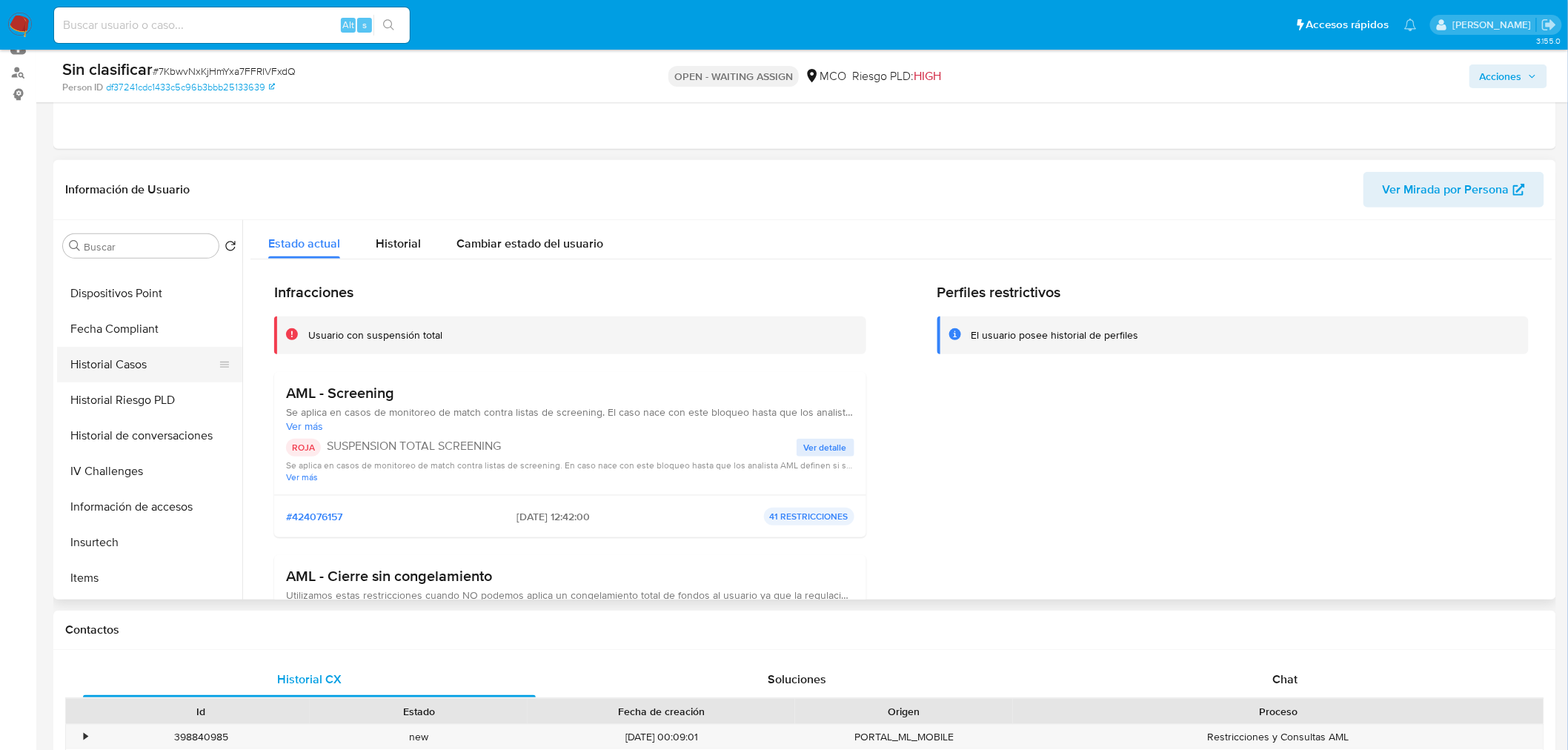
click at [126, 367] on button "Historial Casos" at bounding box center [143, 364] width 174 height 35
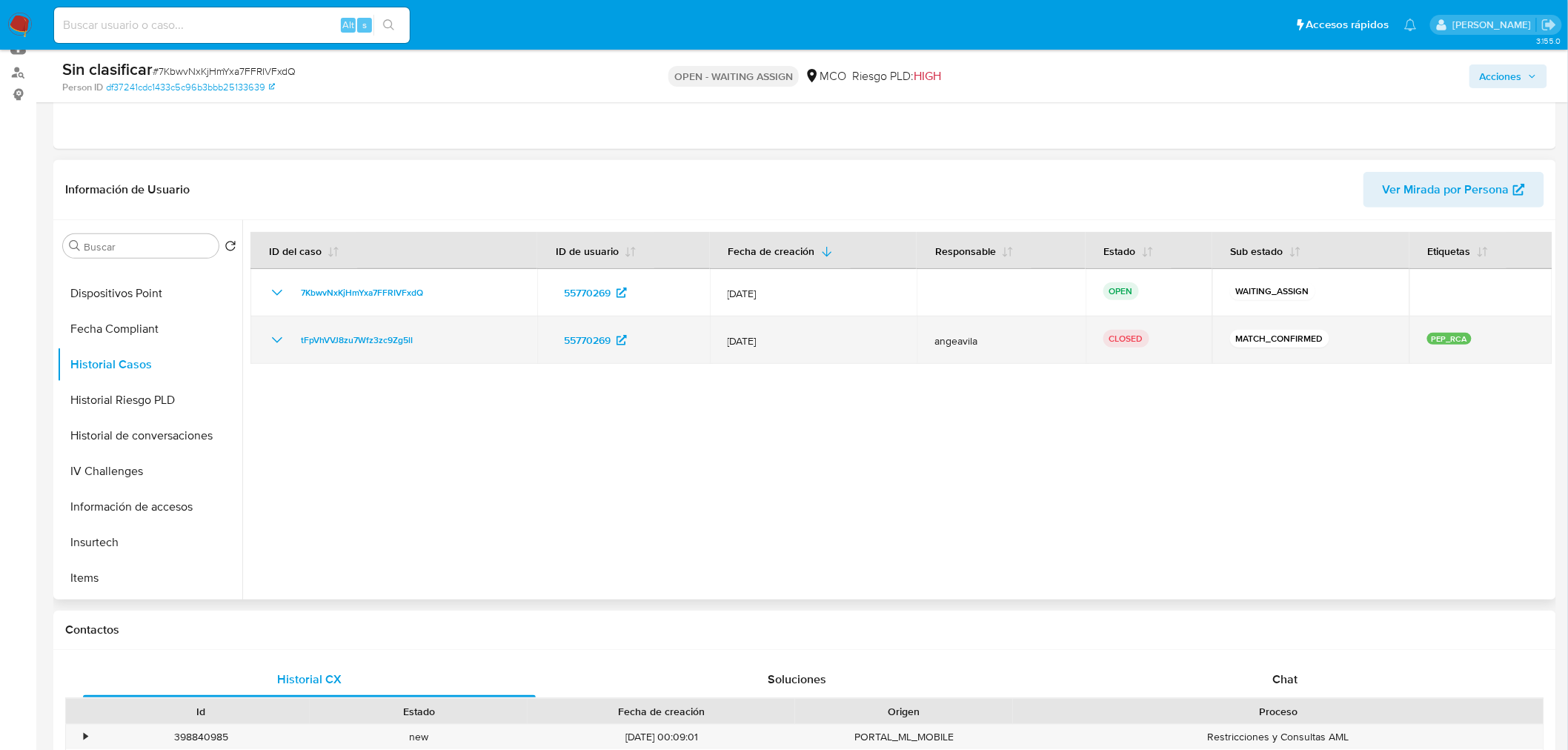
click at [277, 341] on icon "Mostrar/Ocultar" at bounding box center [277, 340] width 18 height 18
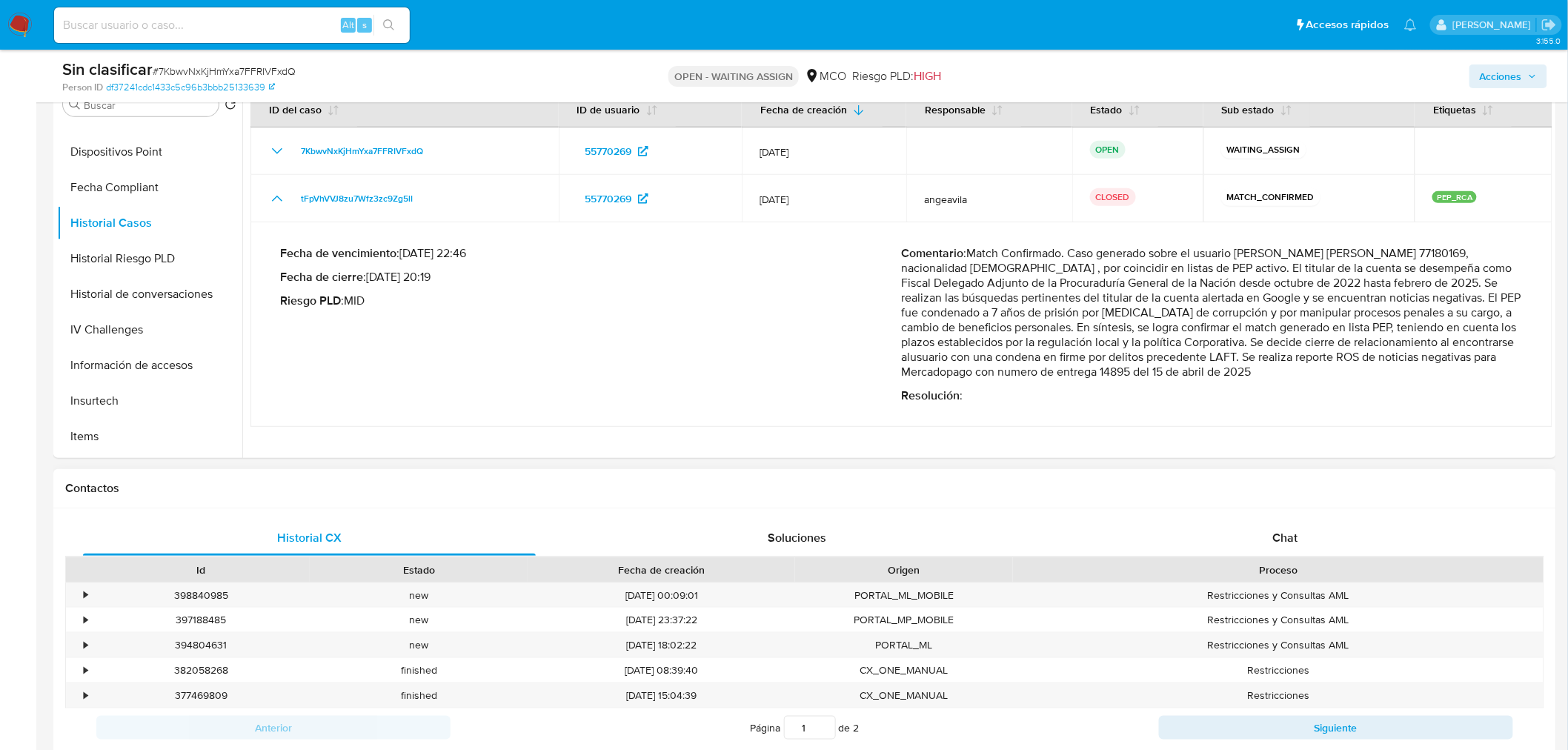
scroll to position [329, 0]
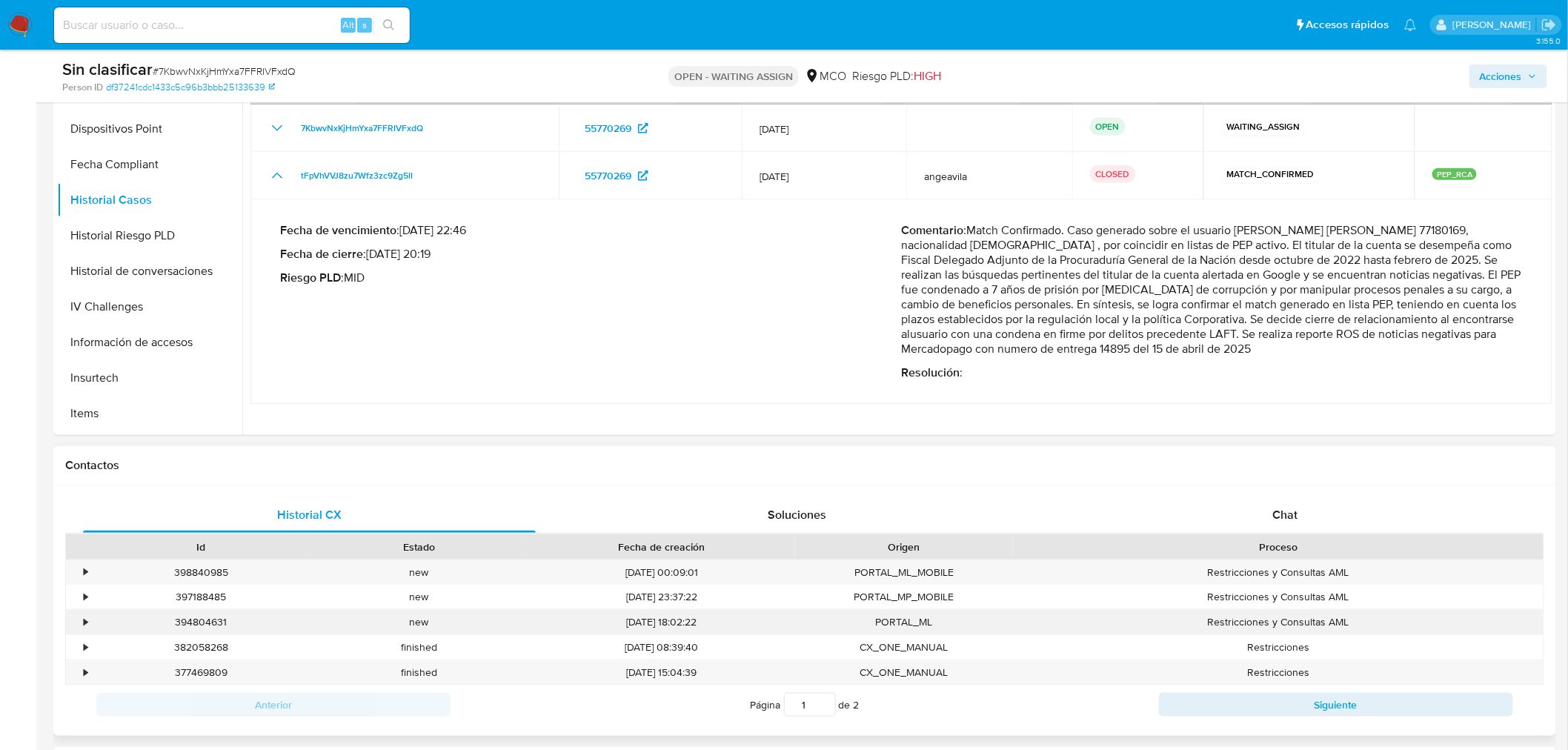
click at [80, 628] on div "•" at bounding box center [78, 622] width 26 height 25
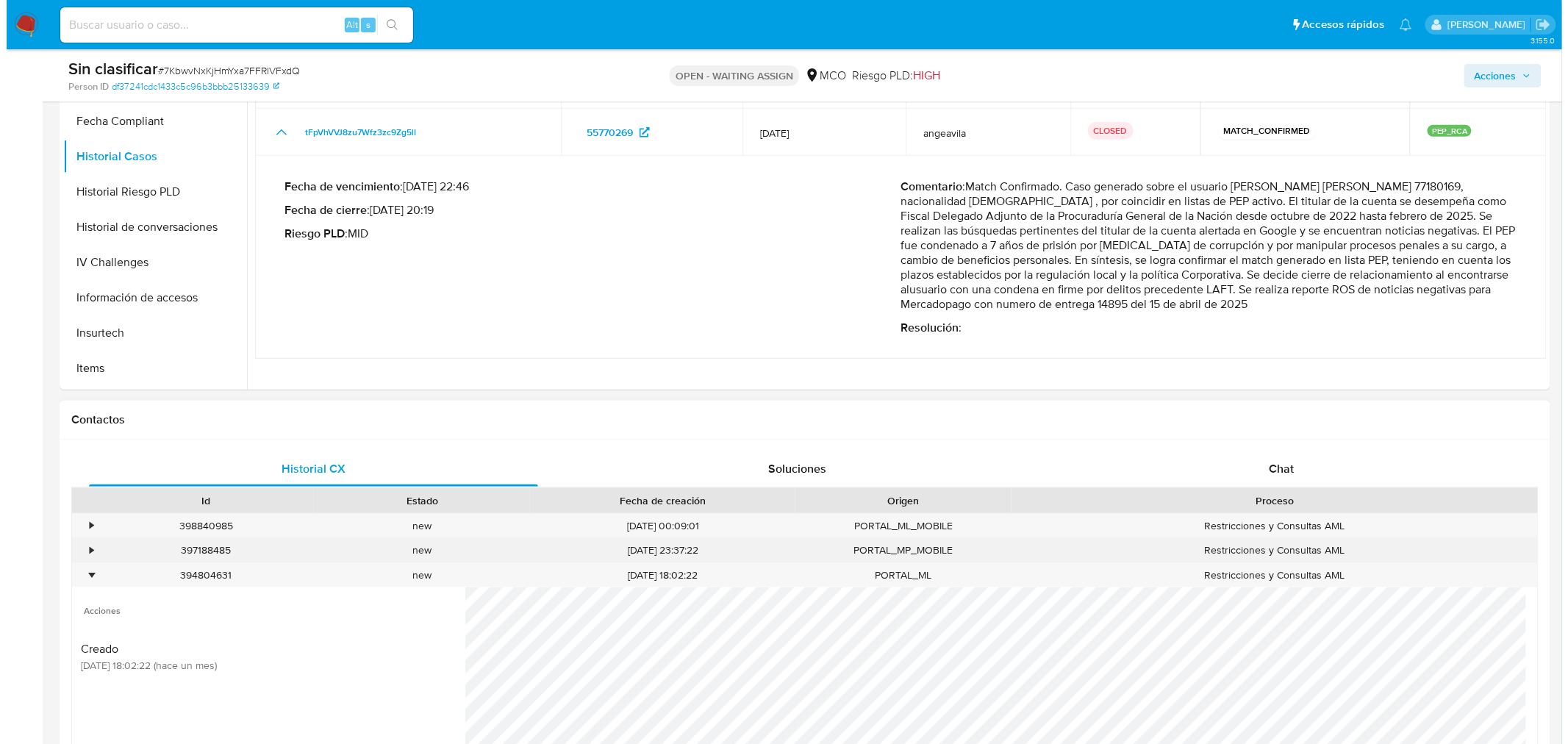
scroll to position [490, 0]
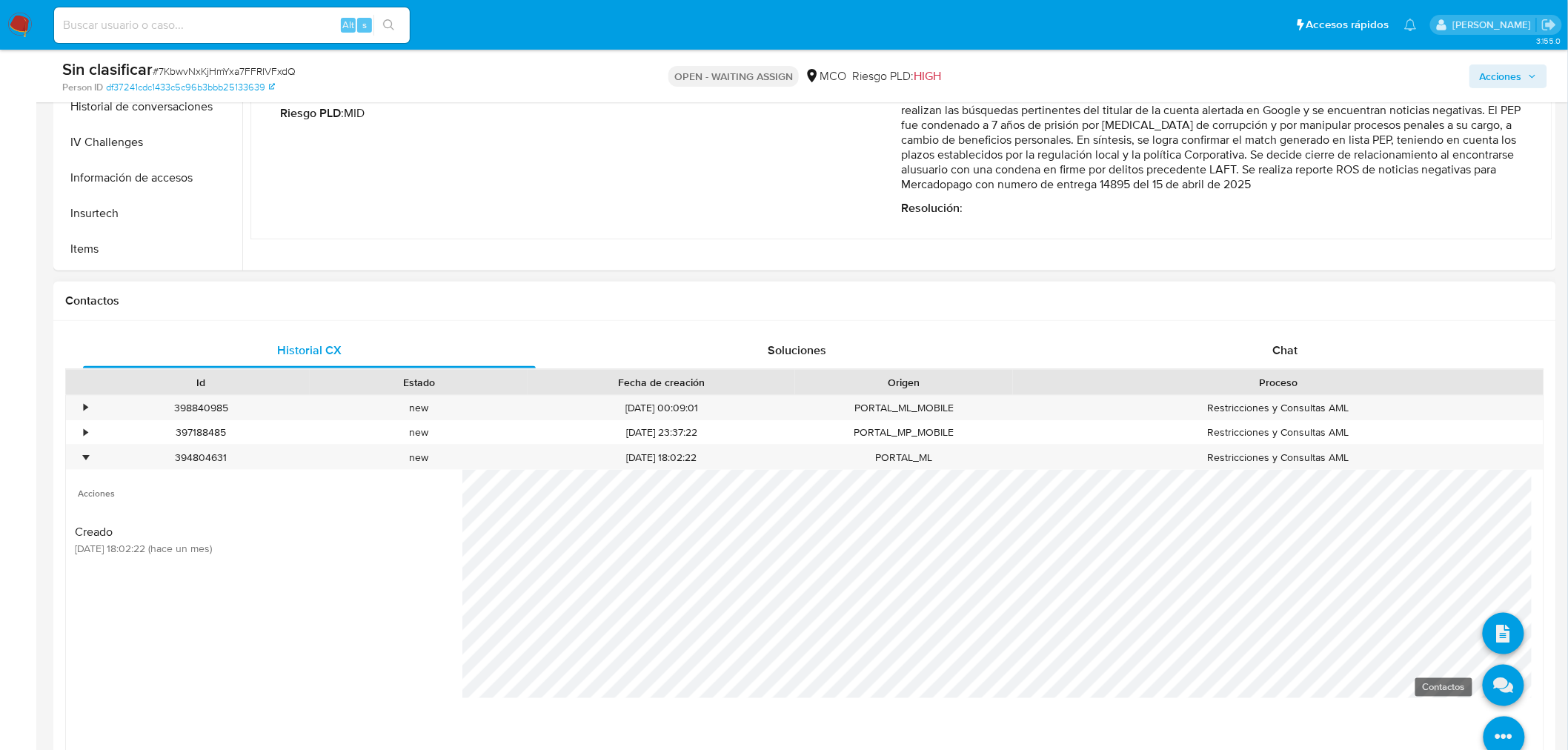
click at [1483, 685] on icon at bounding box center [1503, 685] width 42 height 42
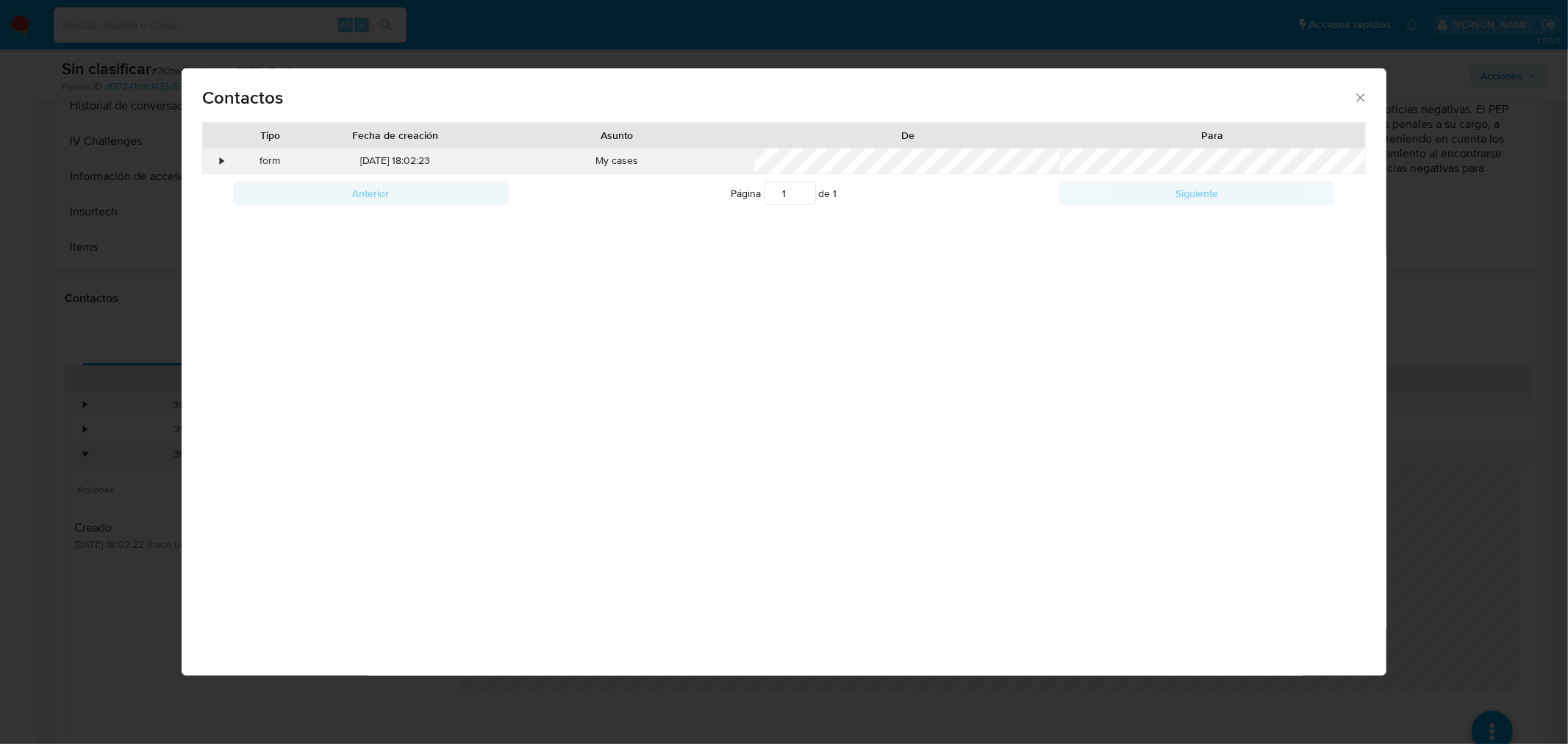
click at [226, 162] on div "•" at bounding box center [215, 161] width 25 height 25
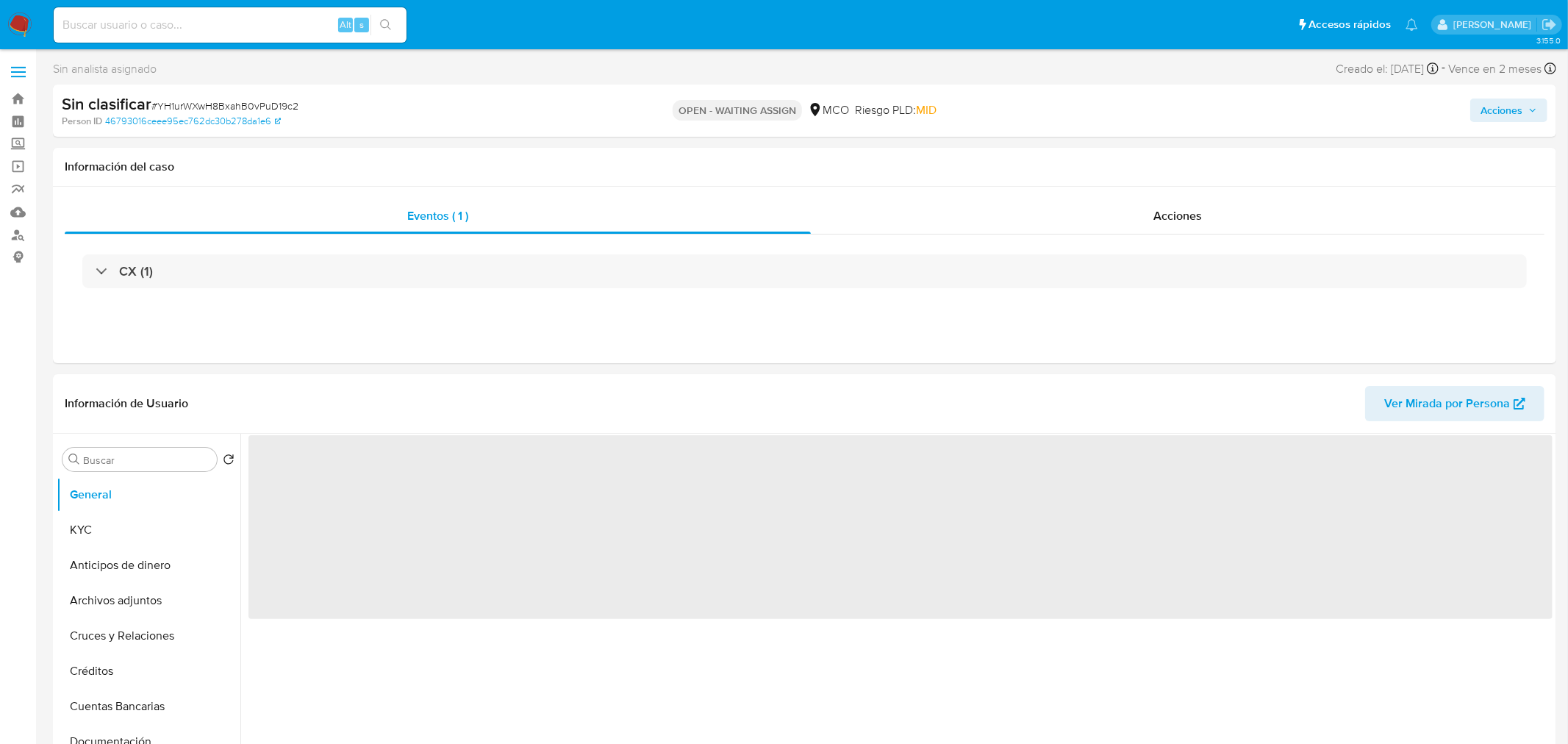
select select "10"
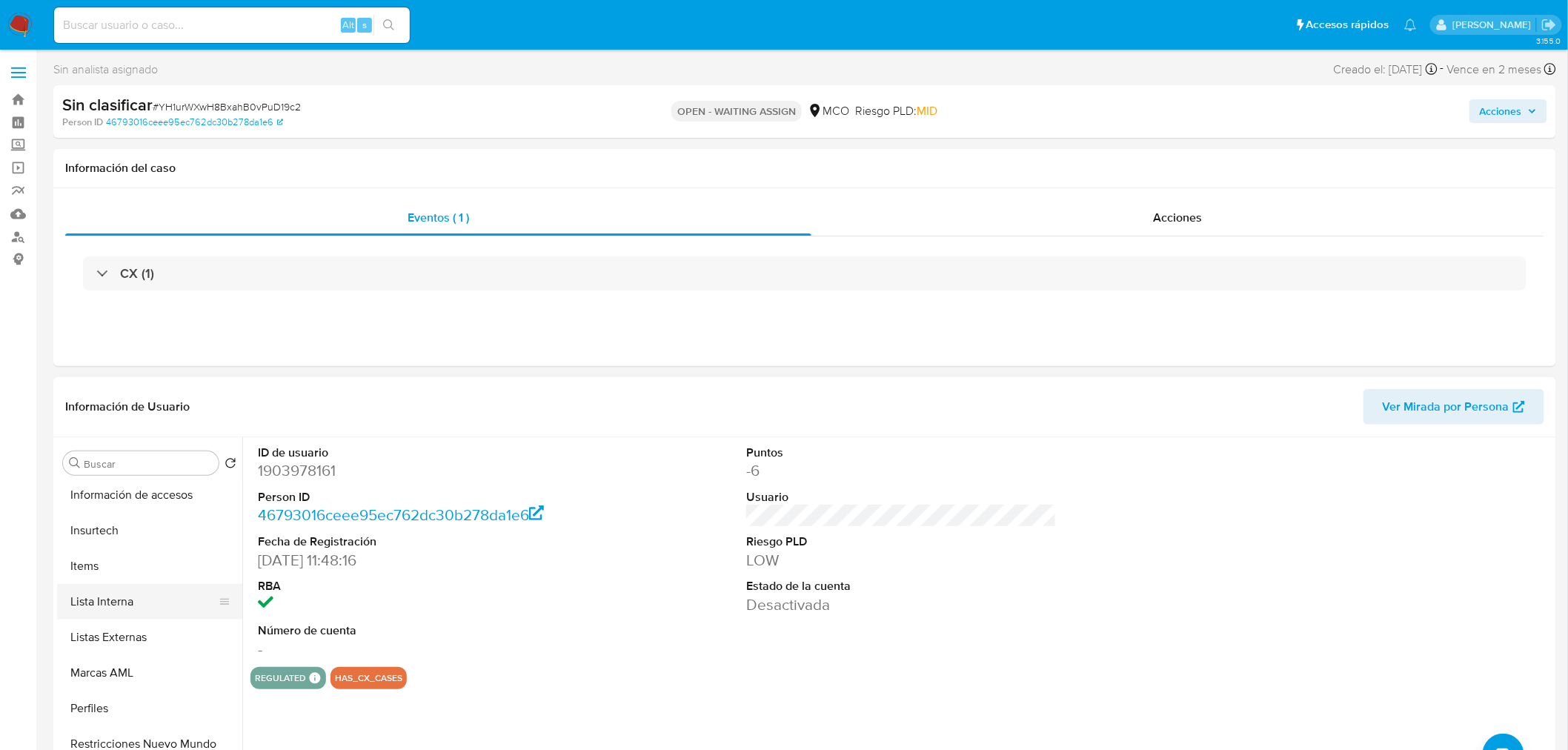
scroll to position [627, 0]
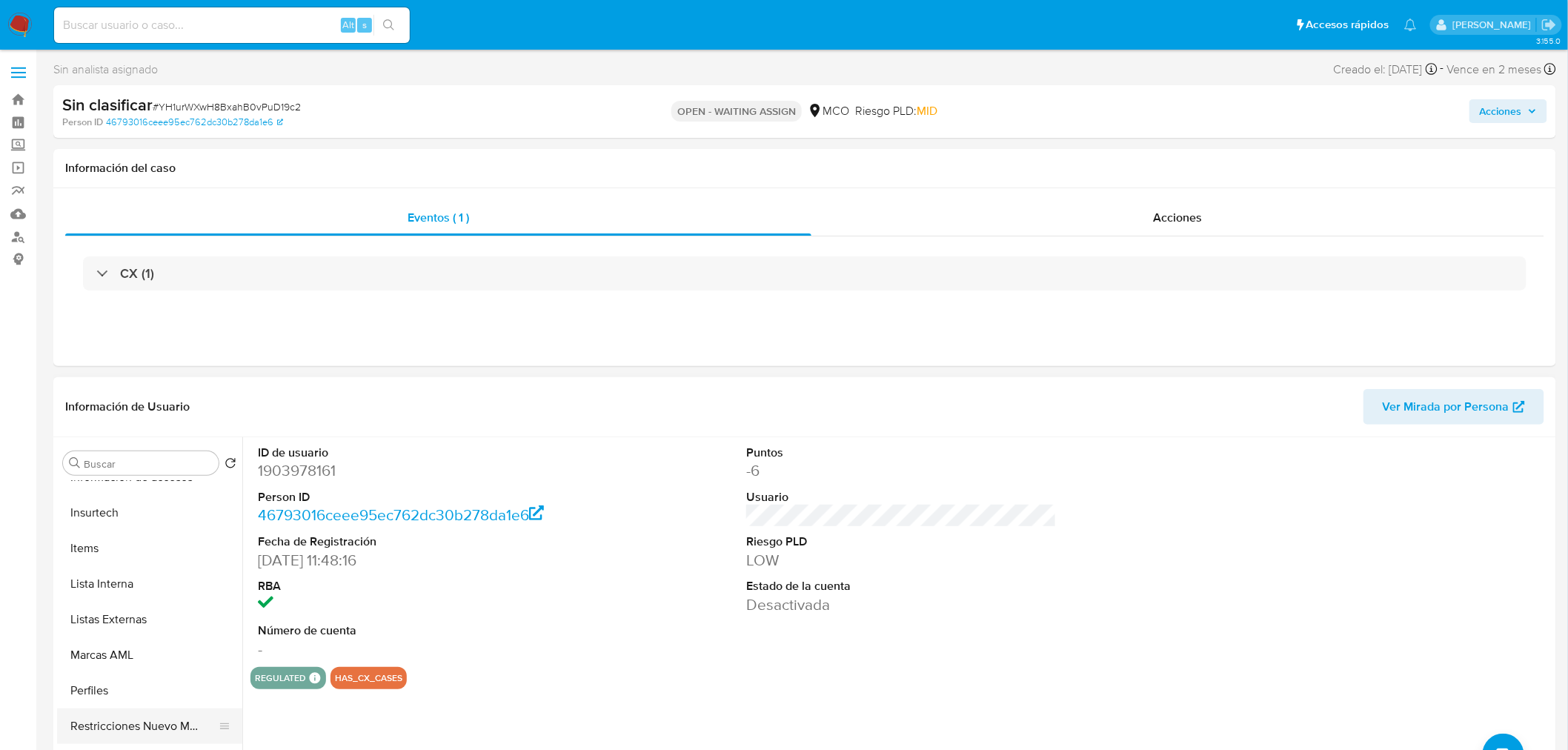
click at [177, 724] on button "Restricciones Nuevo Mundo" at bounding box center [143, 725] width 174 height 35
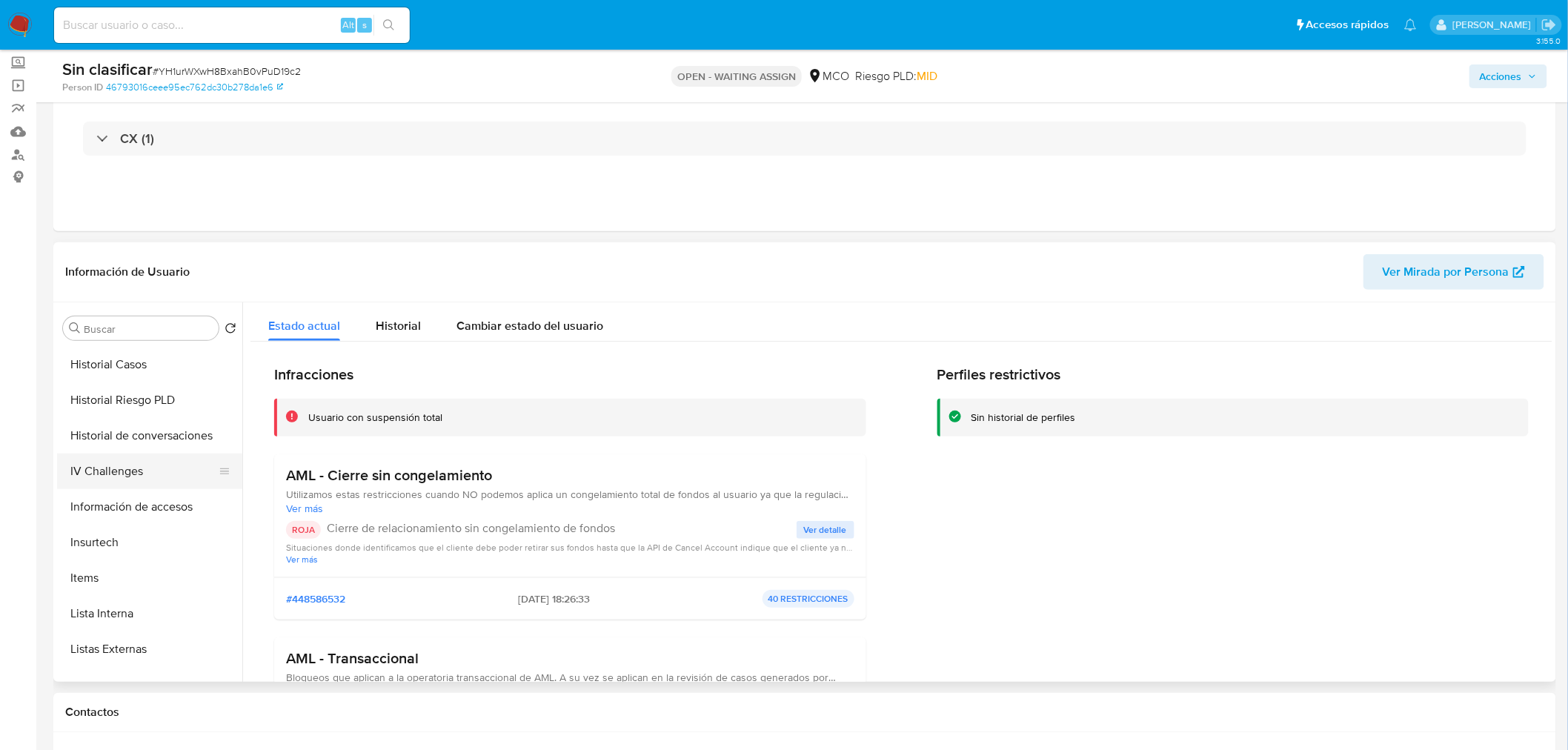
scroll to position [380, 0]
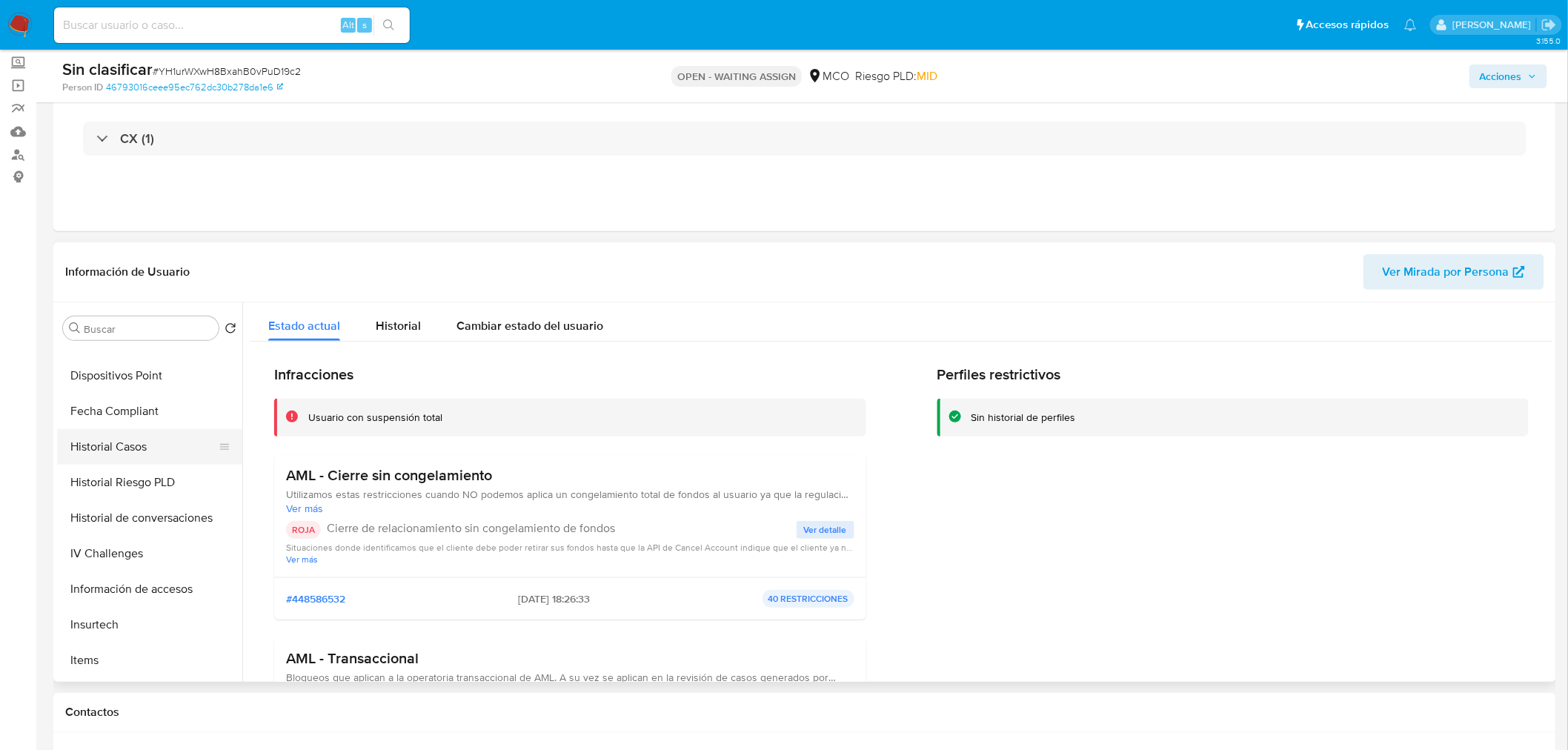
click at [141, 436] on button "Historial Casos" at bounding box center [143, 446] width 174 height 35
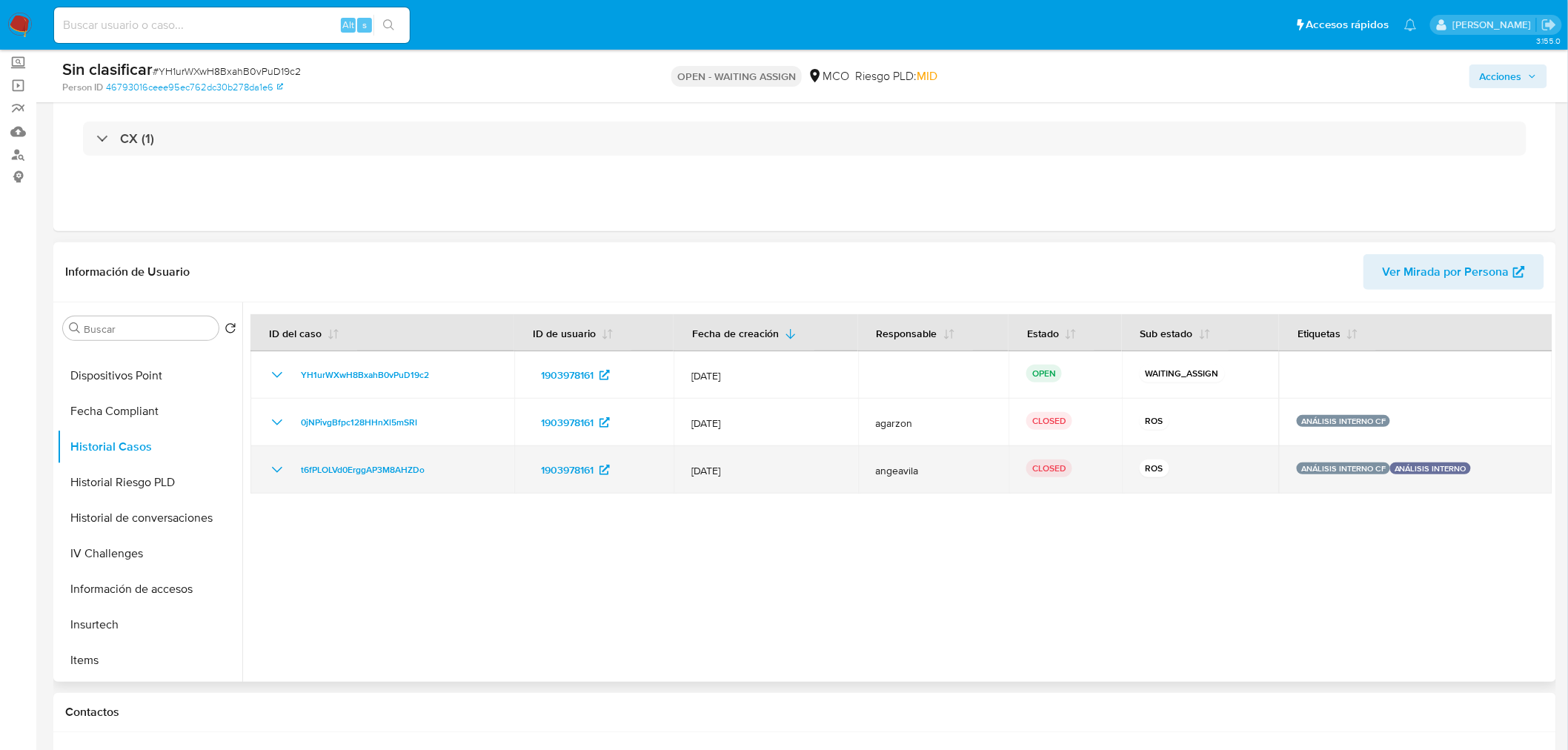
click at [274, 461] on icon "Mostrar/Ocultar" at bounding box center [277, 470] width 18 height 18
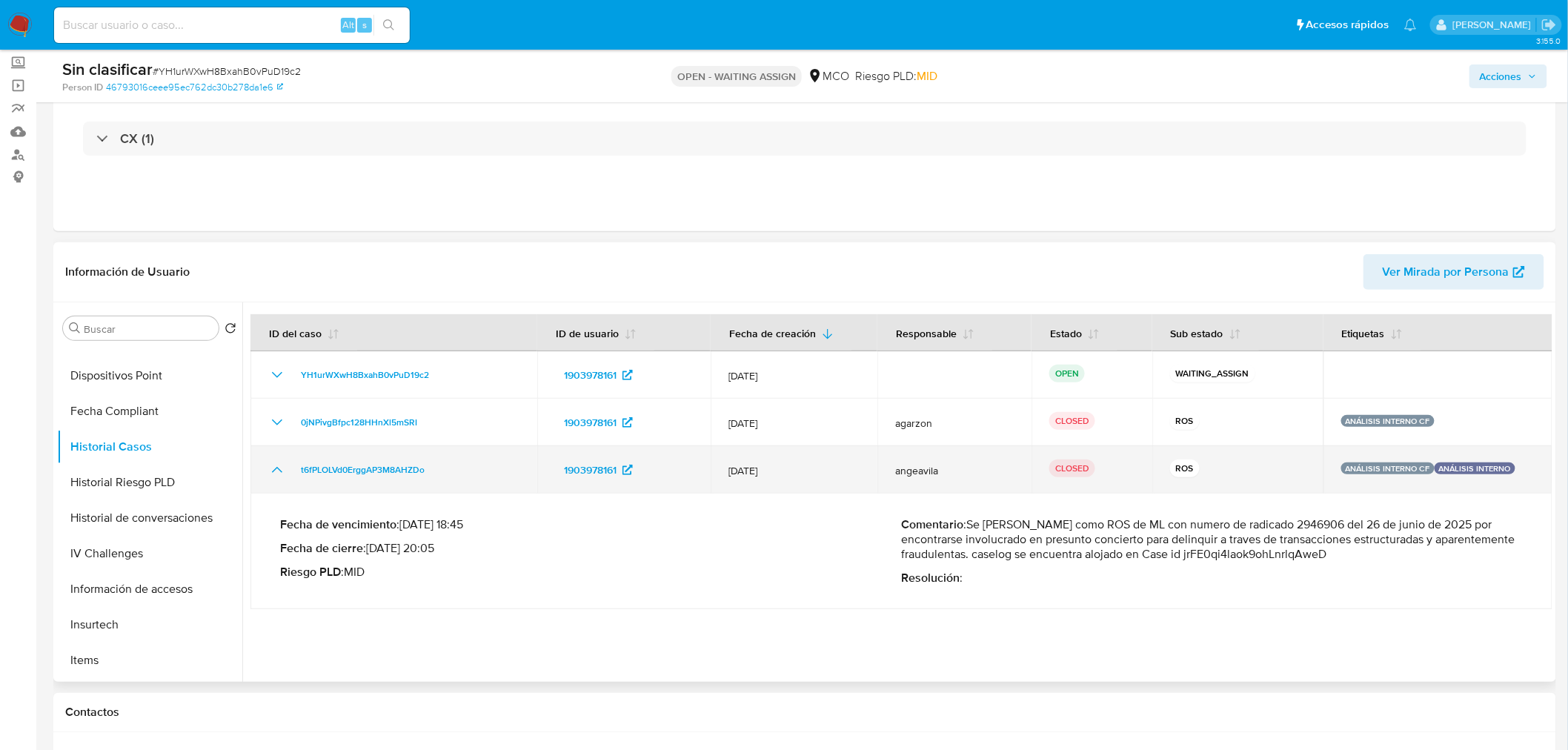
click at [274, 461] on icon "Mostrar/Ocultar" at bounding box center [277, 470] width 18 height 18
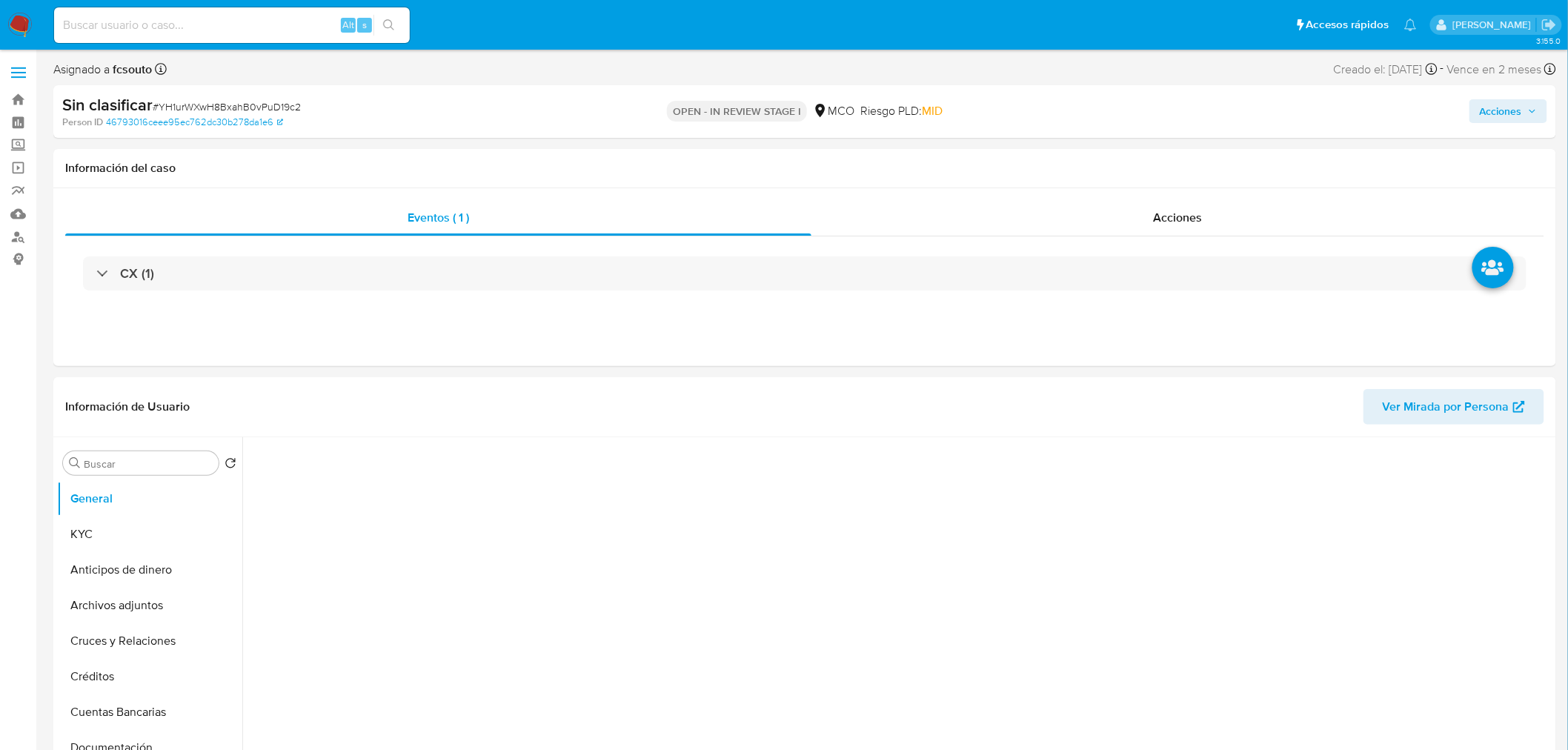
select select "10"
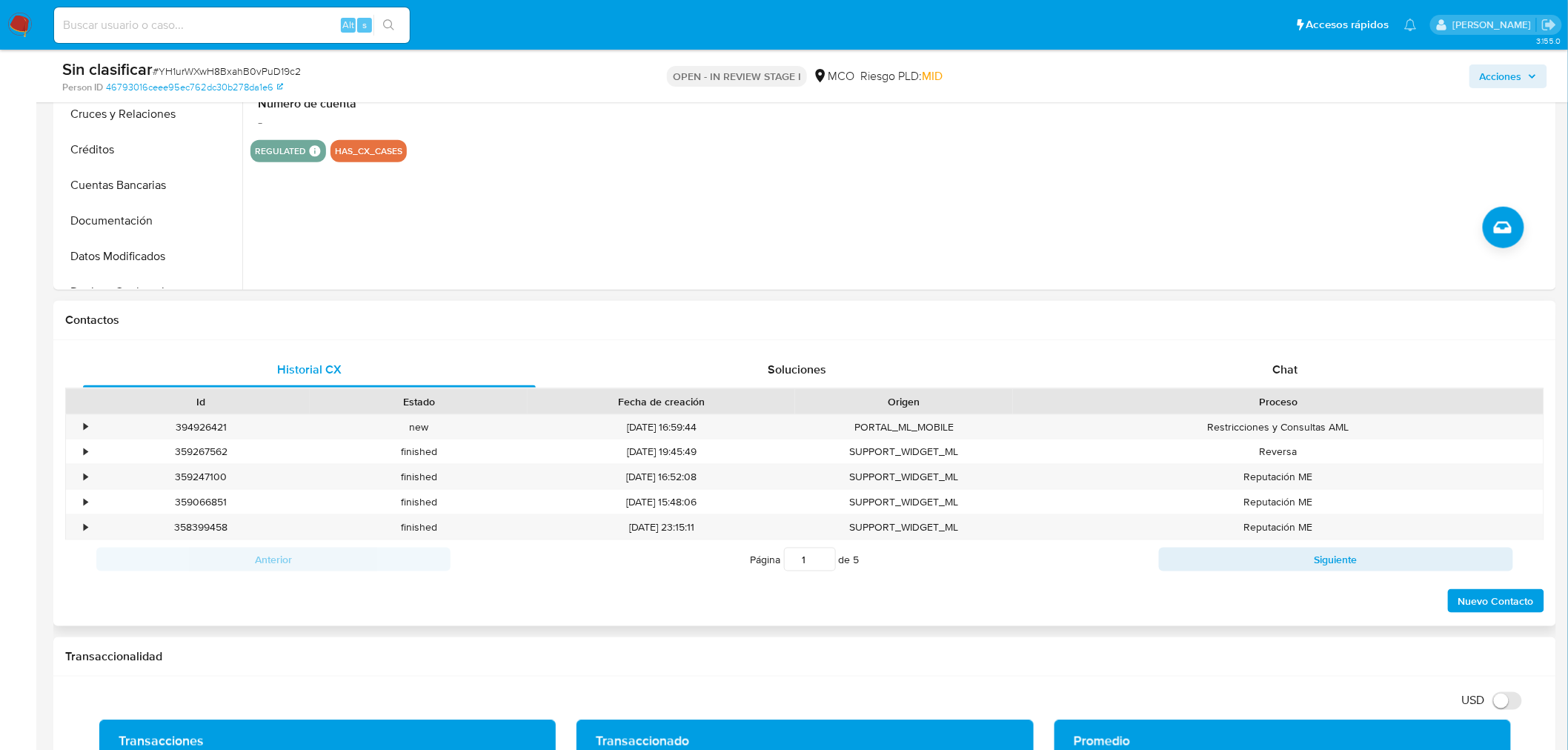
scroll to position [494, 0]
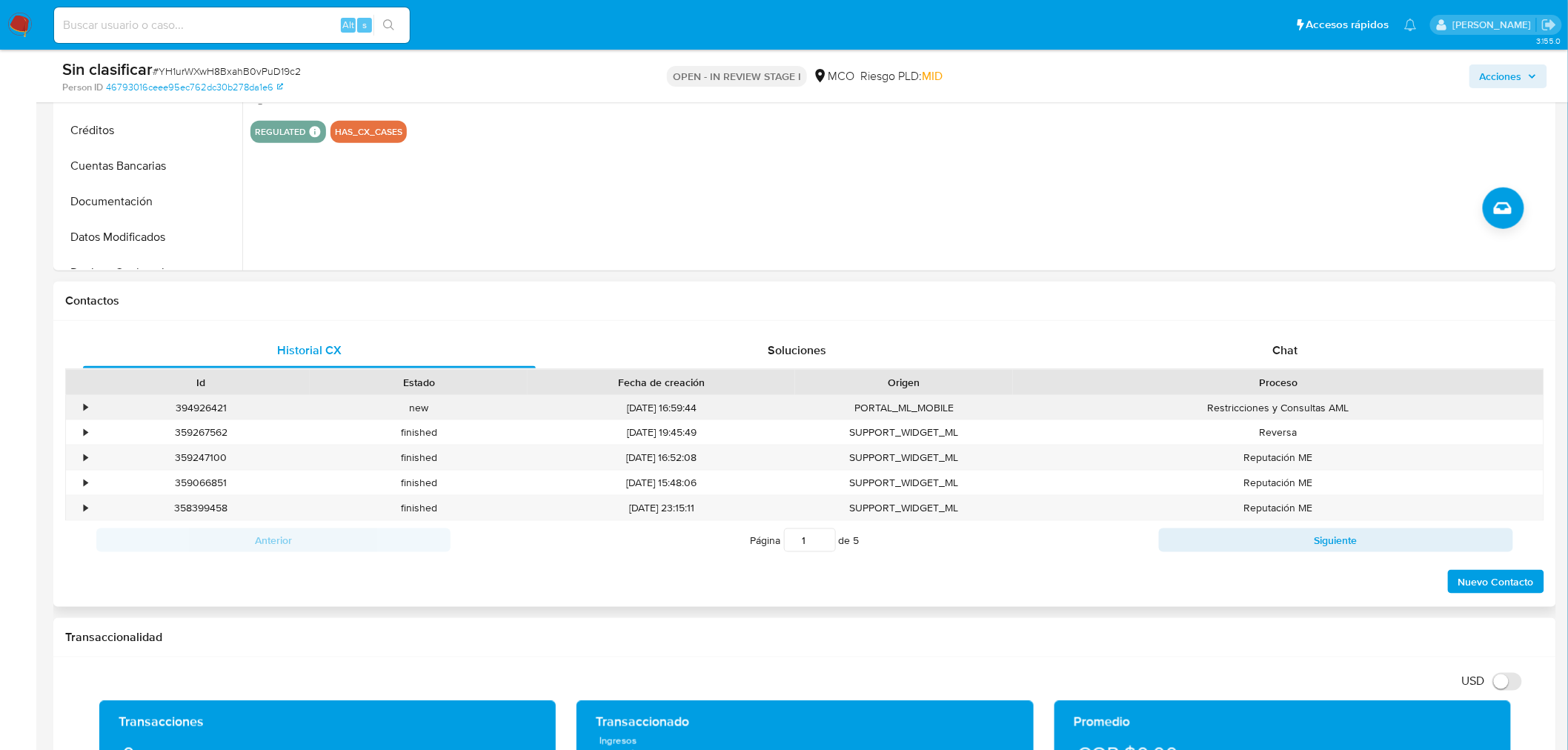
click at [76, 408] on div "•" at bounding box center [78, 408] width 26 height 25
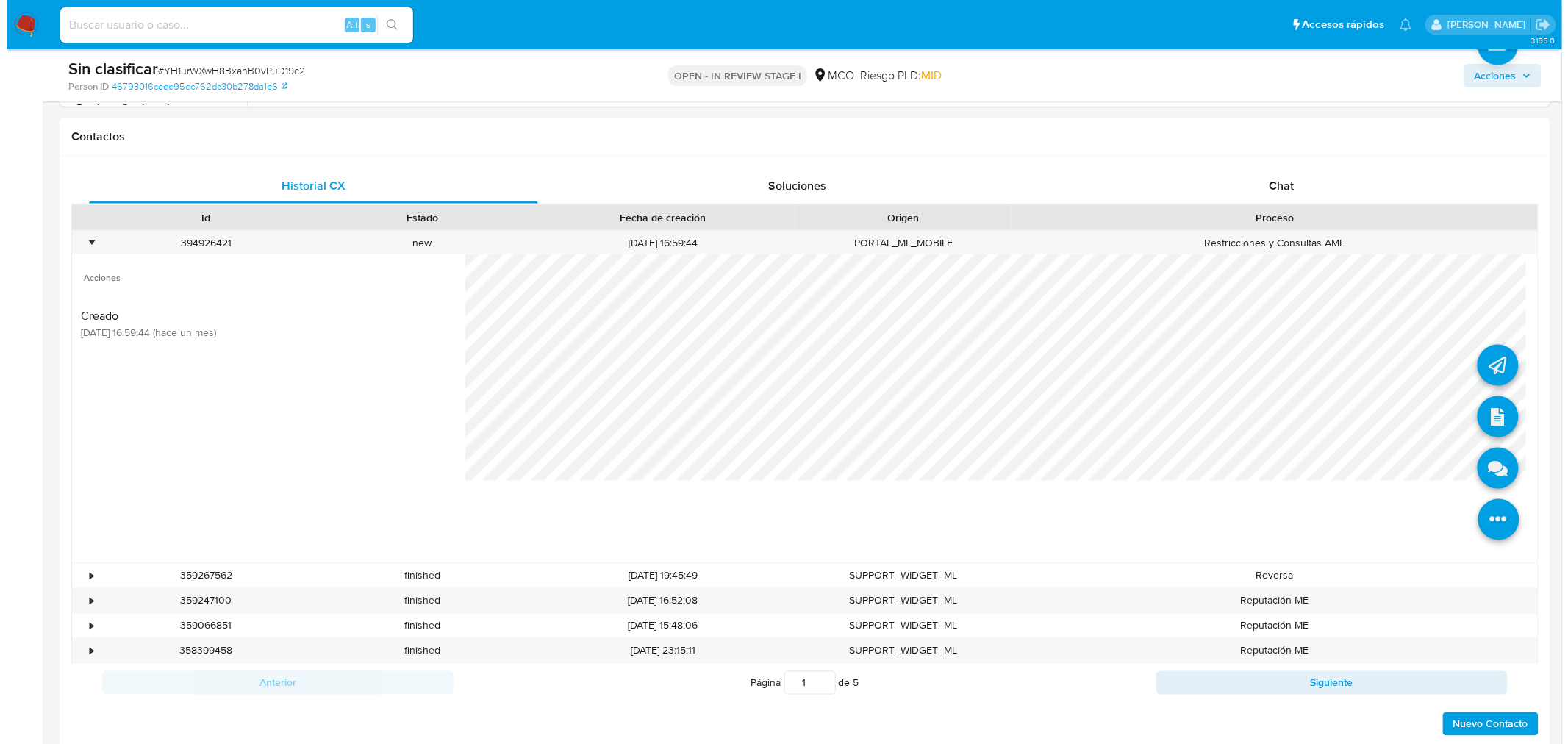
scroll to position [653, 0]
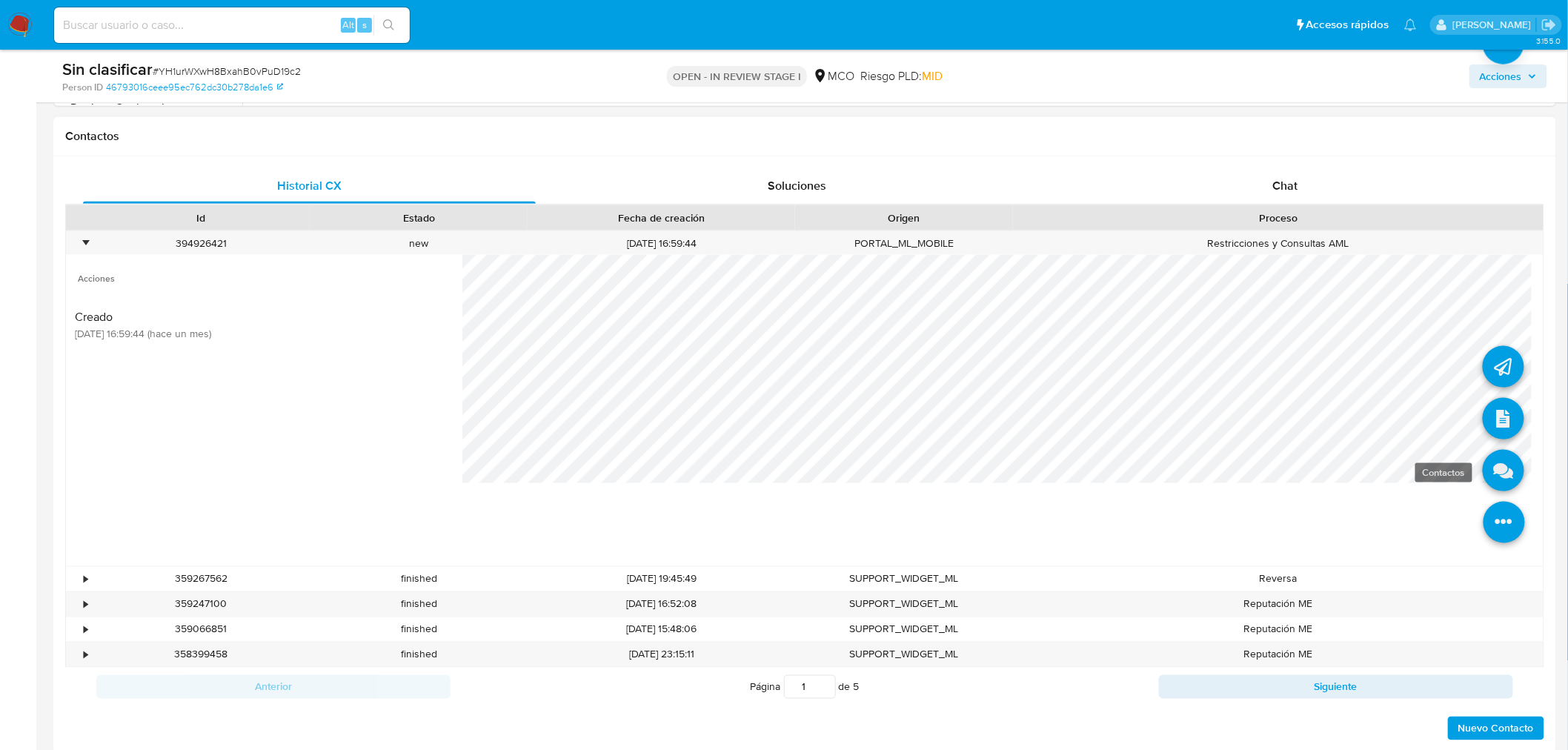
click at [1500, 468] on icon at bounding box center [1503, 471] width 42 height 42
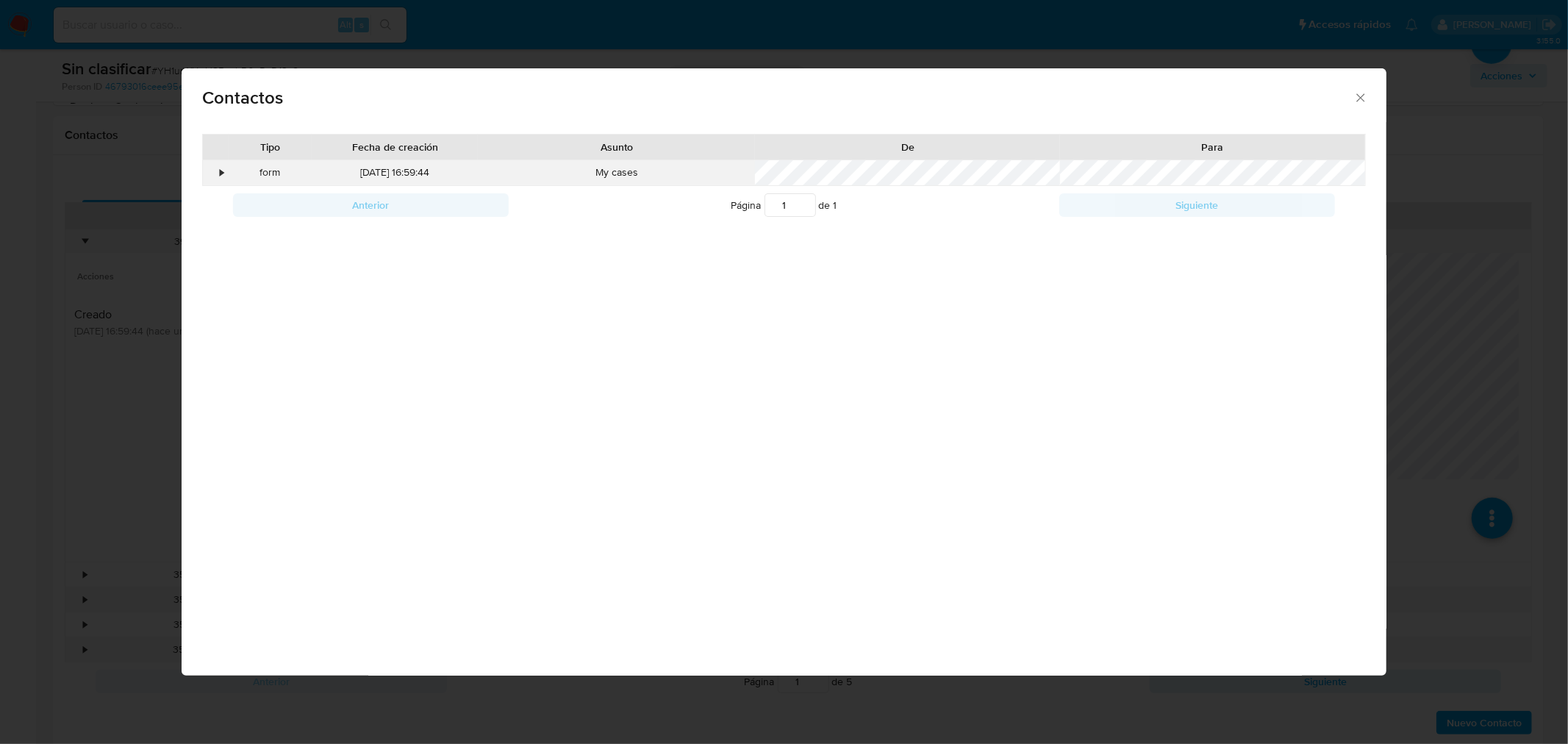
click at [226, 168] on div "•" at bounding box center [215, 172] width 25 height 25
click at [49, 368] on div "Contactos Tipo Fecha de creación Asunto De Para • form 12/07/2025 16:59:44 My c…" at bounding box center [784, 372] width 1568 height 744
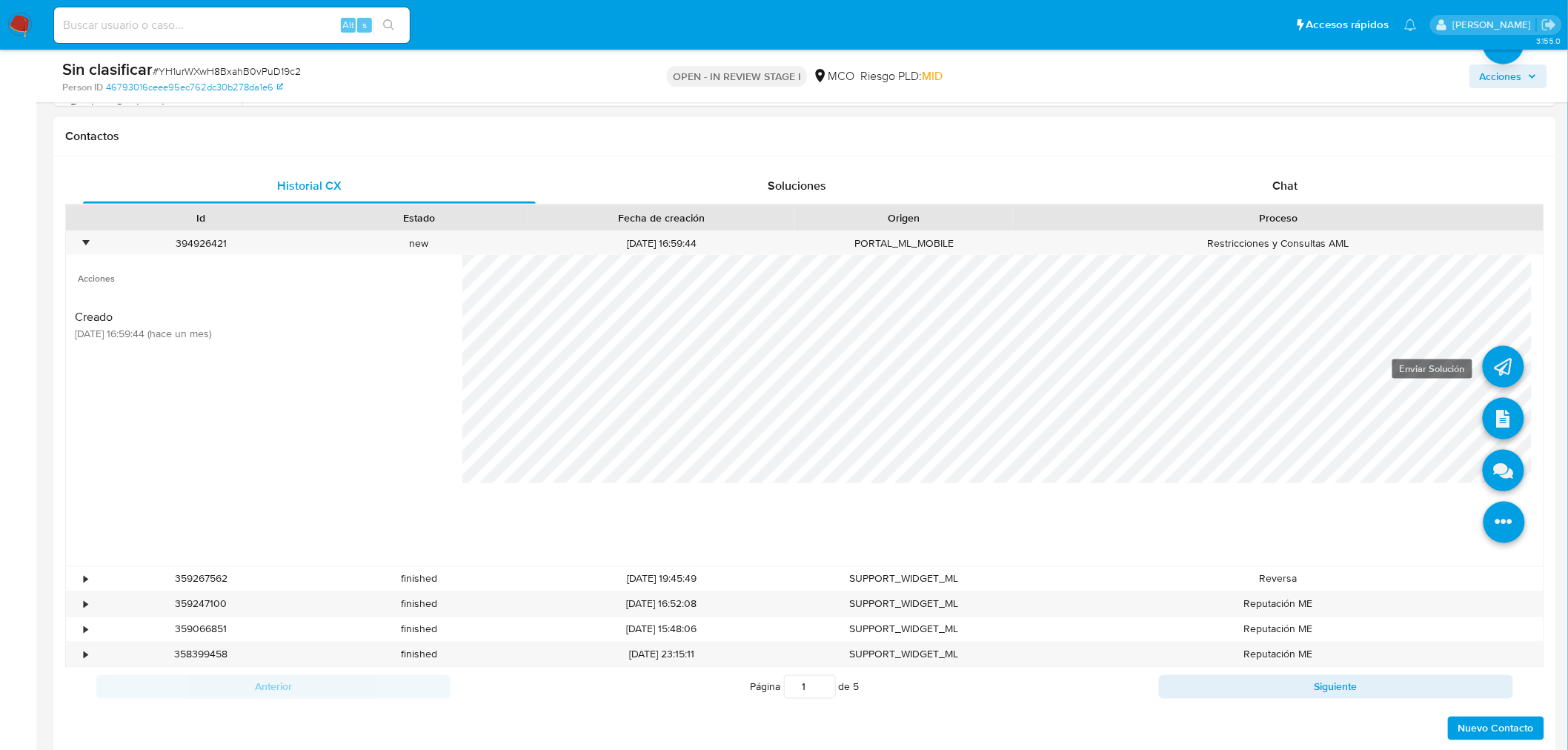
click at [1491, 372] on icon at bounding box center [1503, 367] width 42 height 42
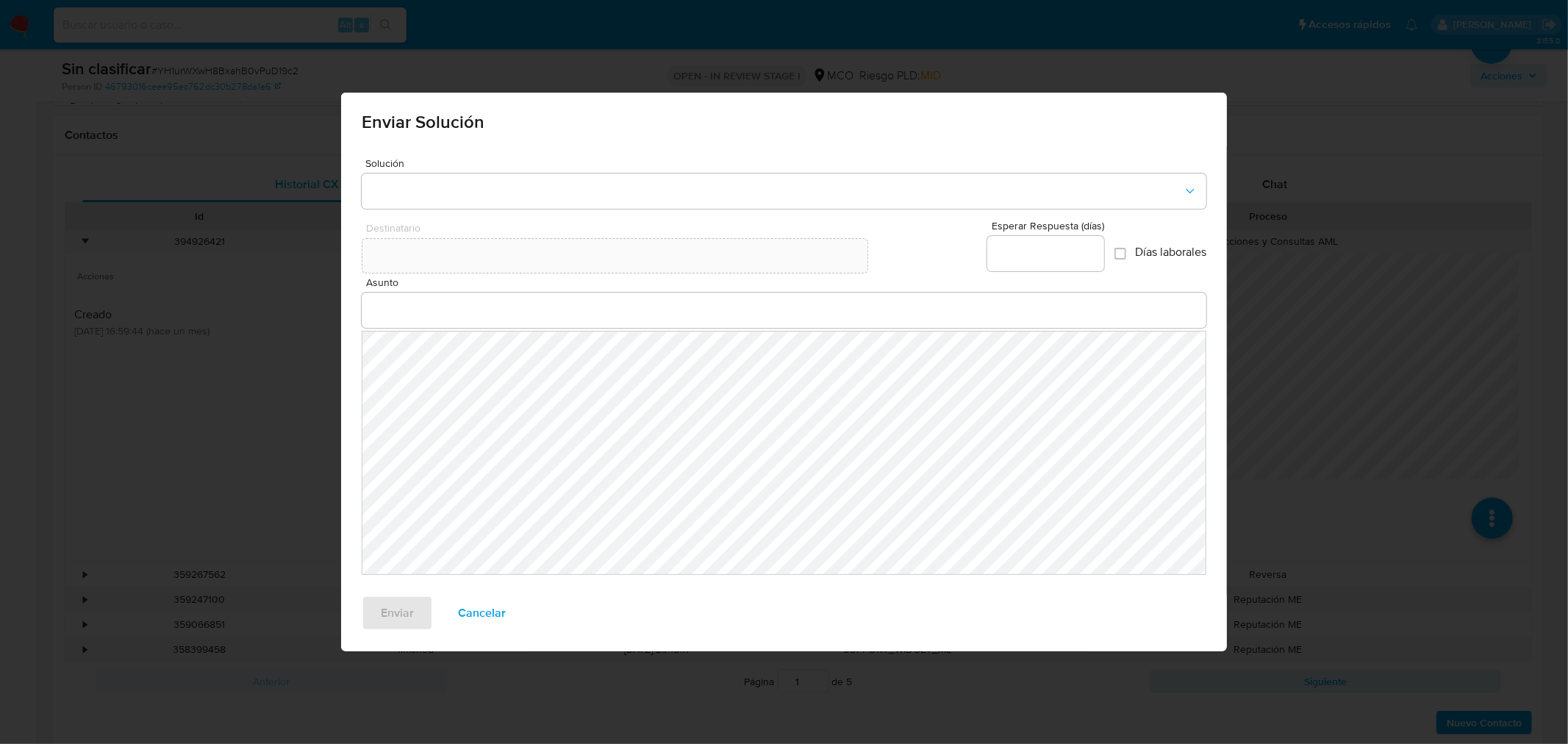
click at [428, 314] on input "Asunto" at bounding box center [784, 310] width 845 height 19
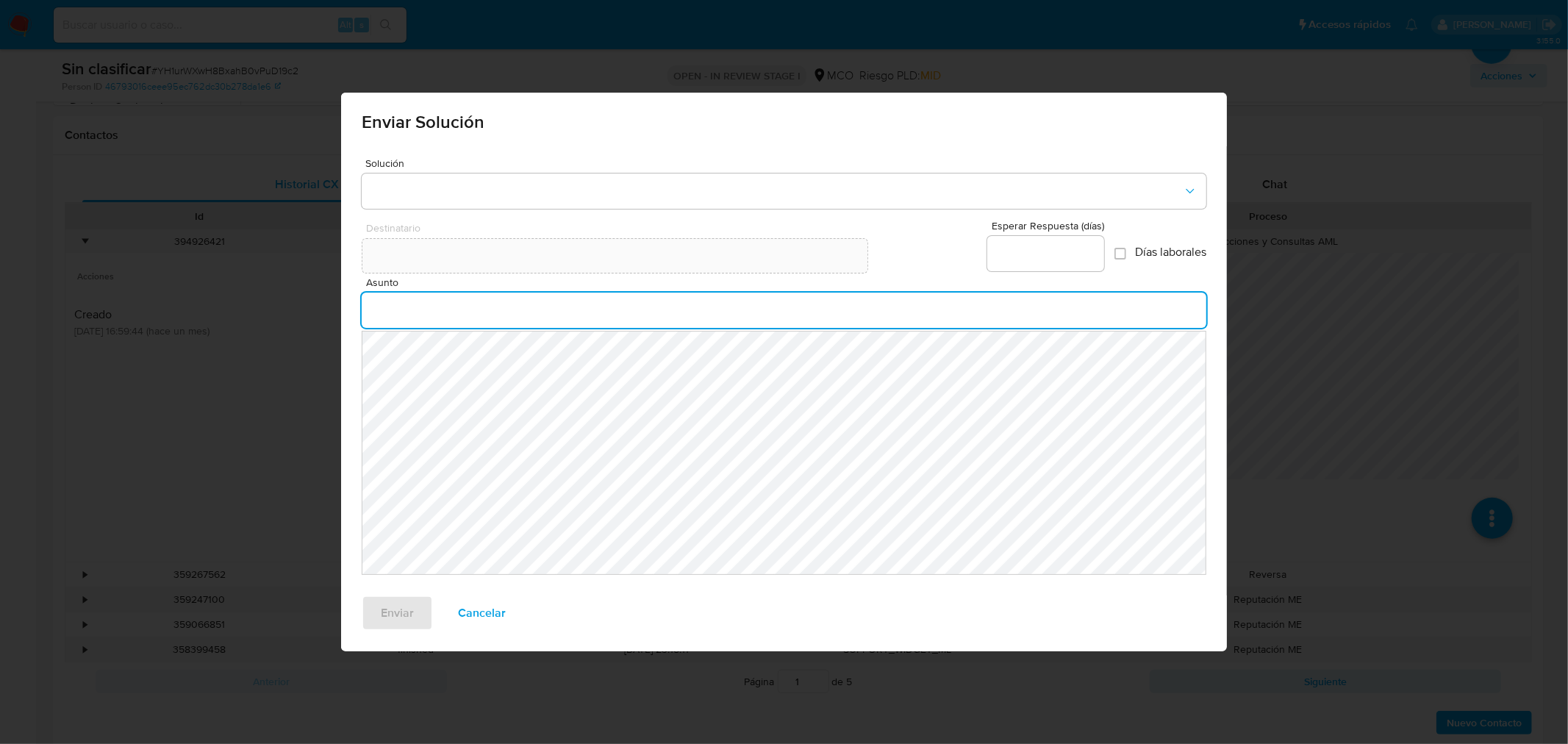
paste input "Cierre de relacionamiento"
type input "Cierre de relacionamiento"
click at [1056, 253] on input "Esperar Respuesta (días)" at bounding box center [1045, 253] width 117 height 19
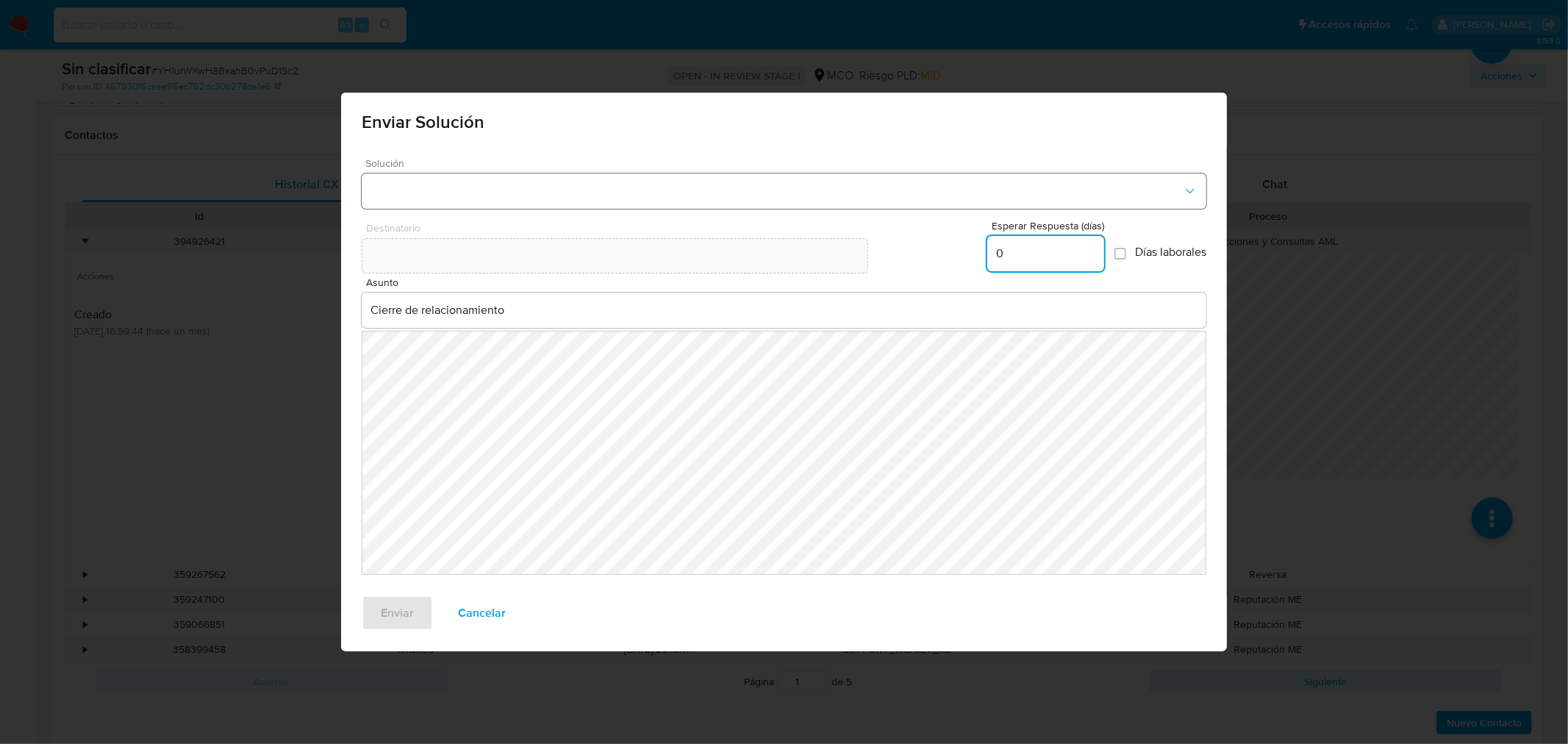
type input "0"
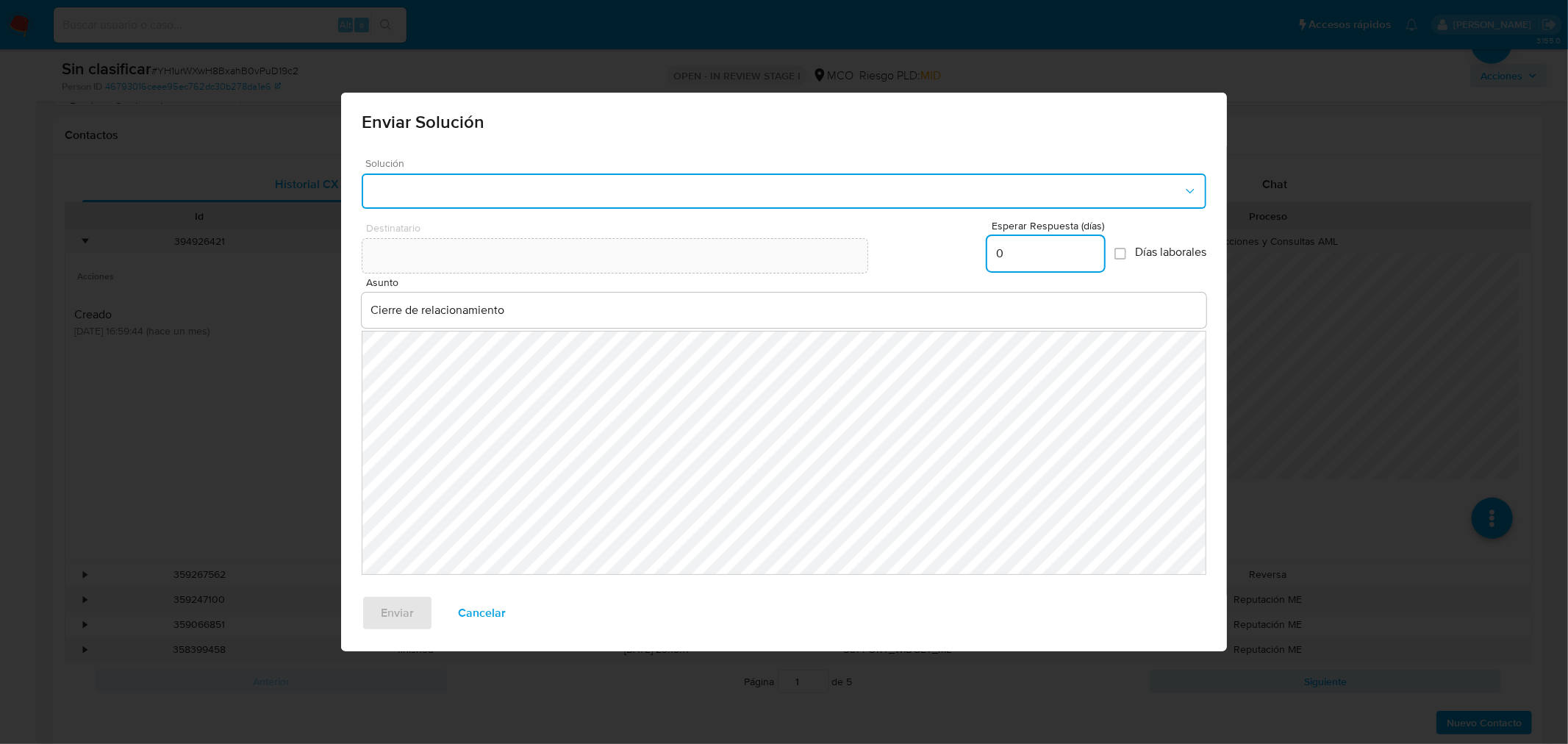
click at [675, 186] on button "button" at bounding box center [784, 190] width 845 height 35
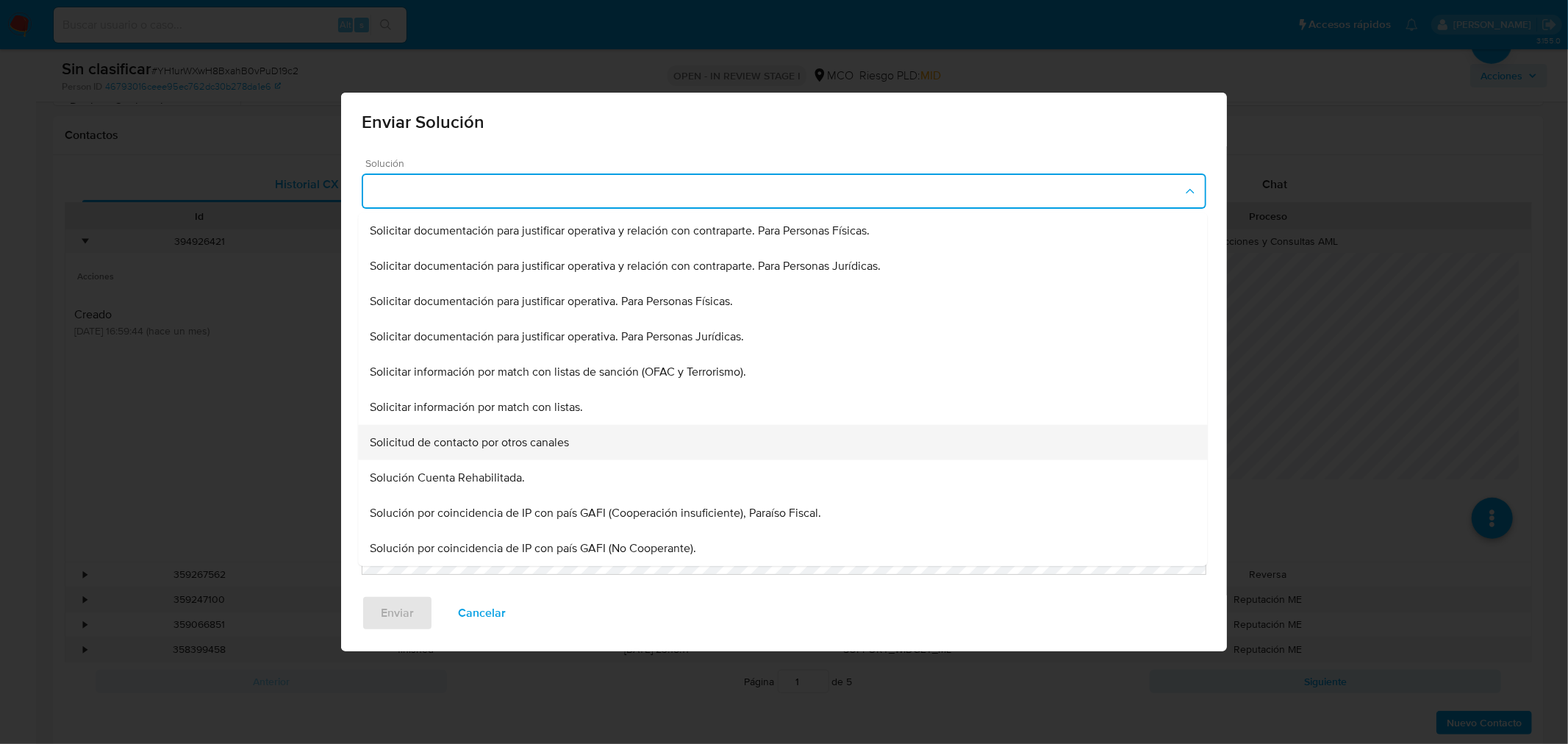
click at [590, 249] on div "Solicitud de contacto por otros canales" at bounding box center [783, 230] width 826 height 35
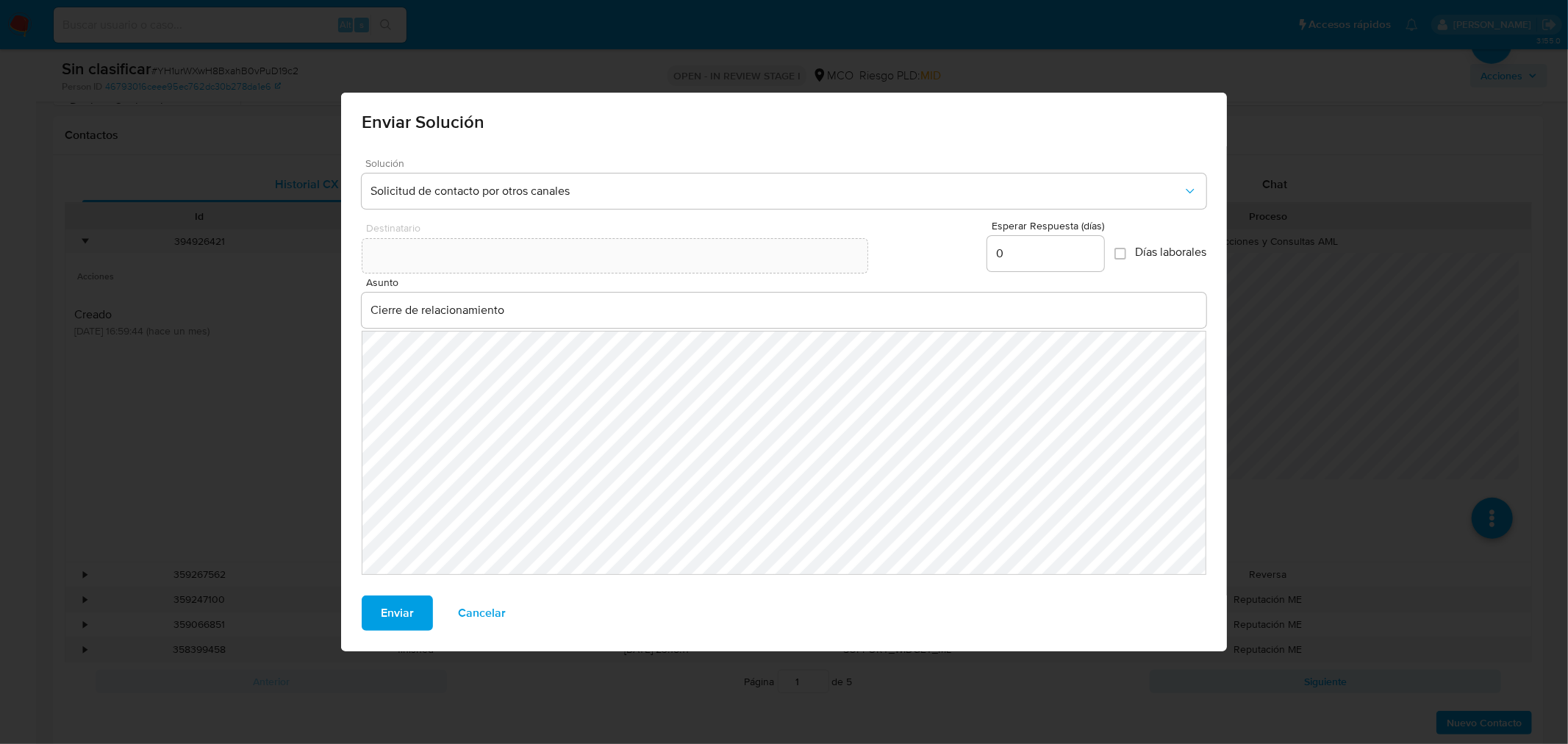
click at [398, 612] on span "Enviar" at bounding box center [396, 613] width 33 height 32
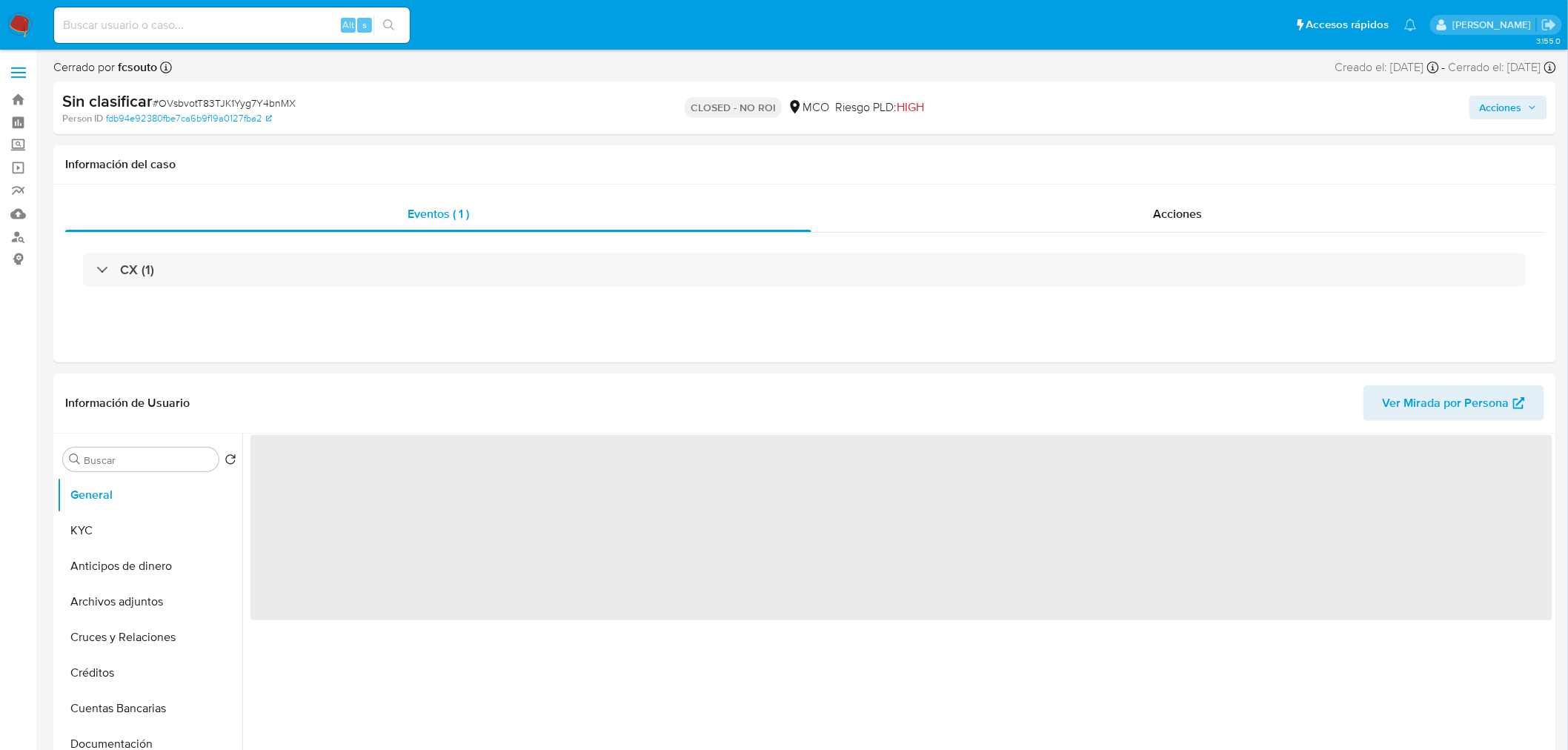
select select "10"
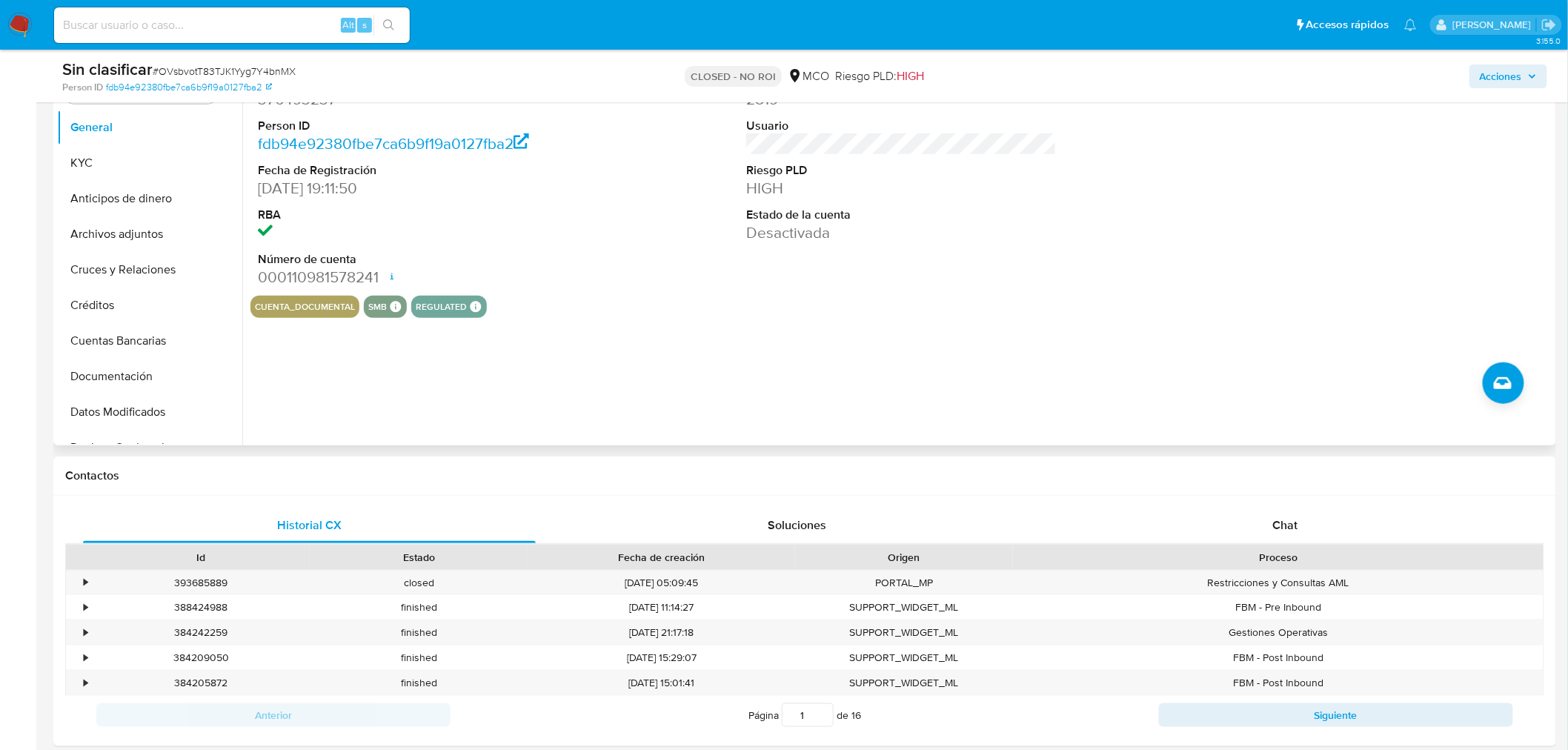
scroll to position [411, 0]
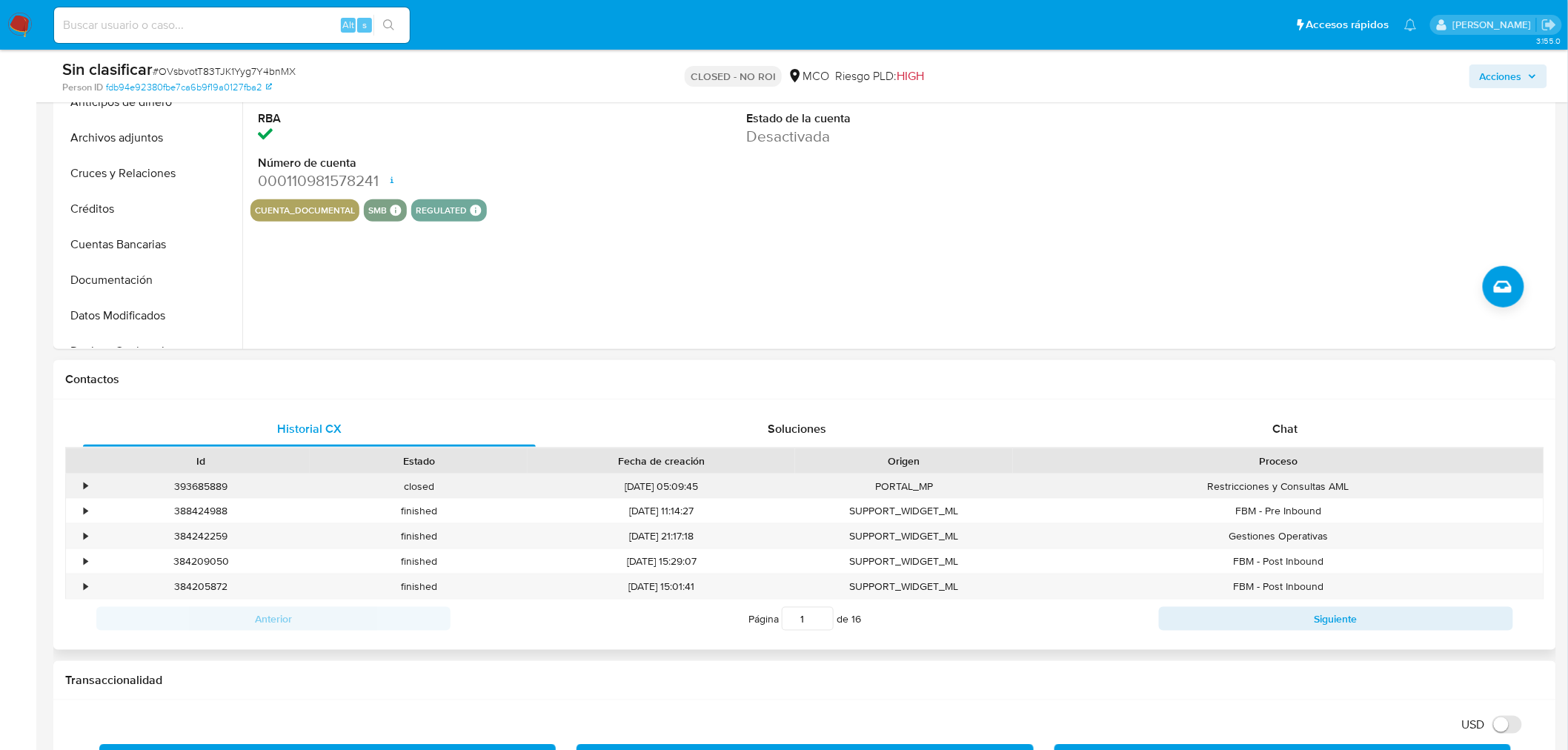
click at [86, 483] on div "•" at bounding box center [85, 486] width 4 height 14
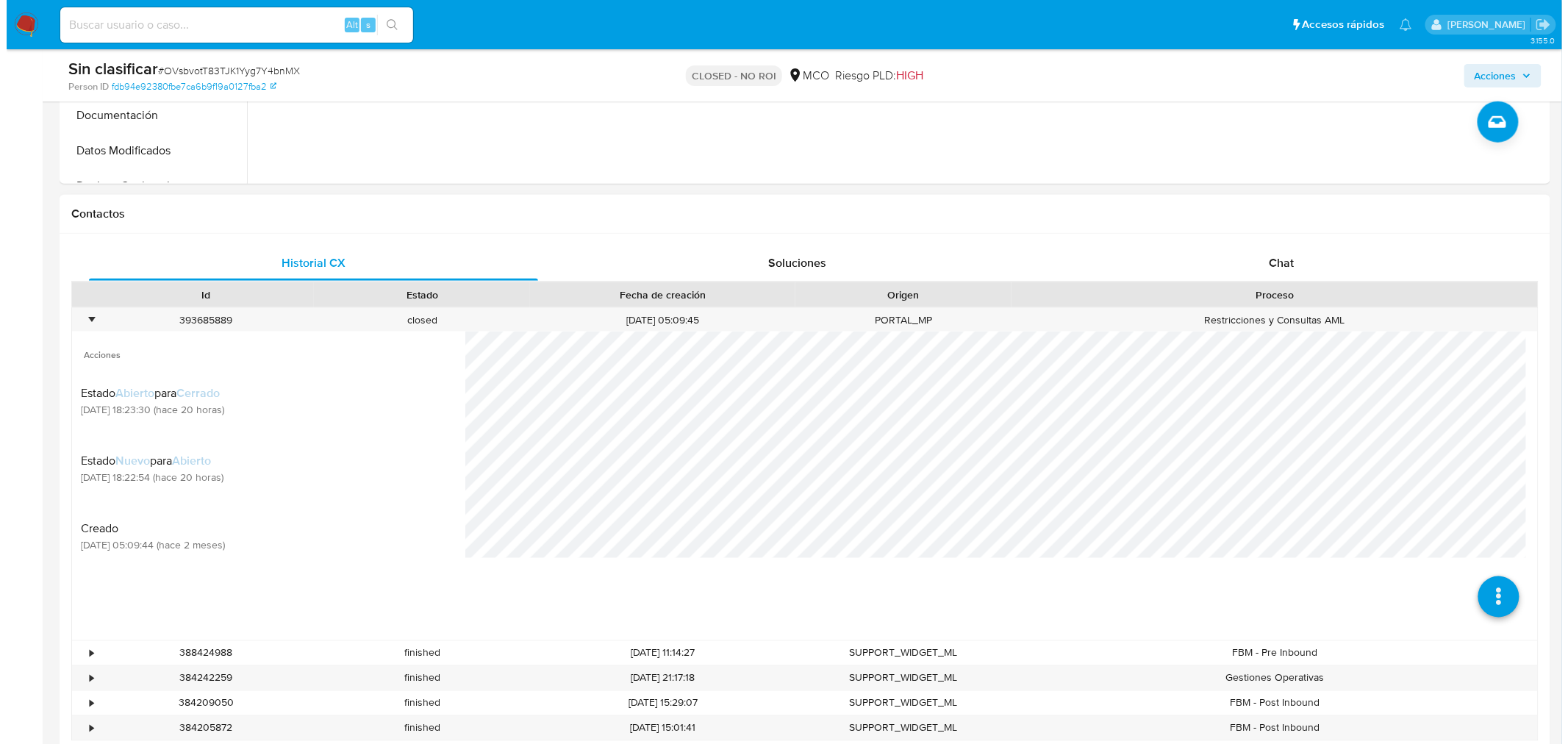
scroll to position [572, 0]
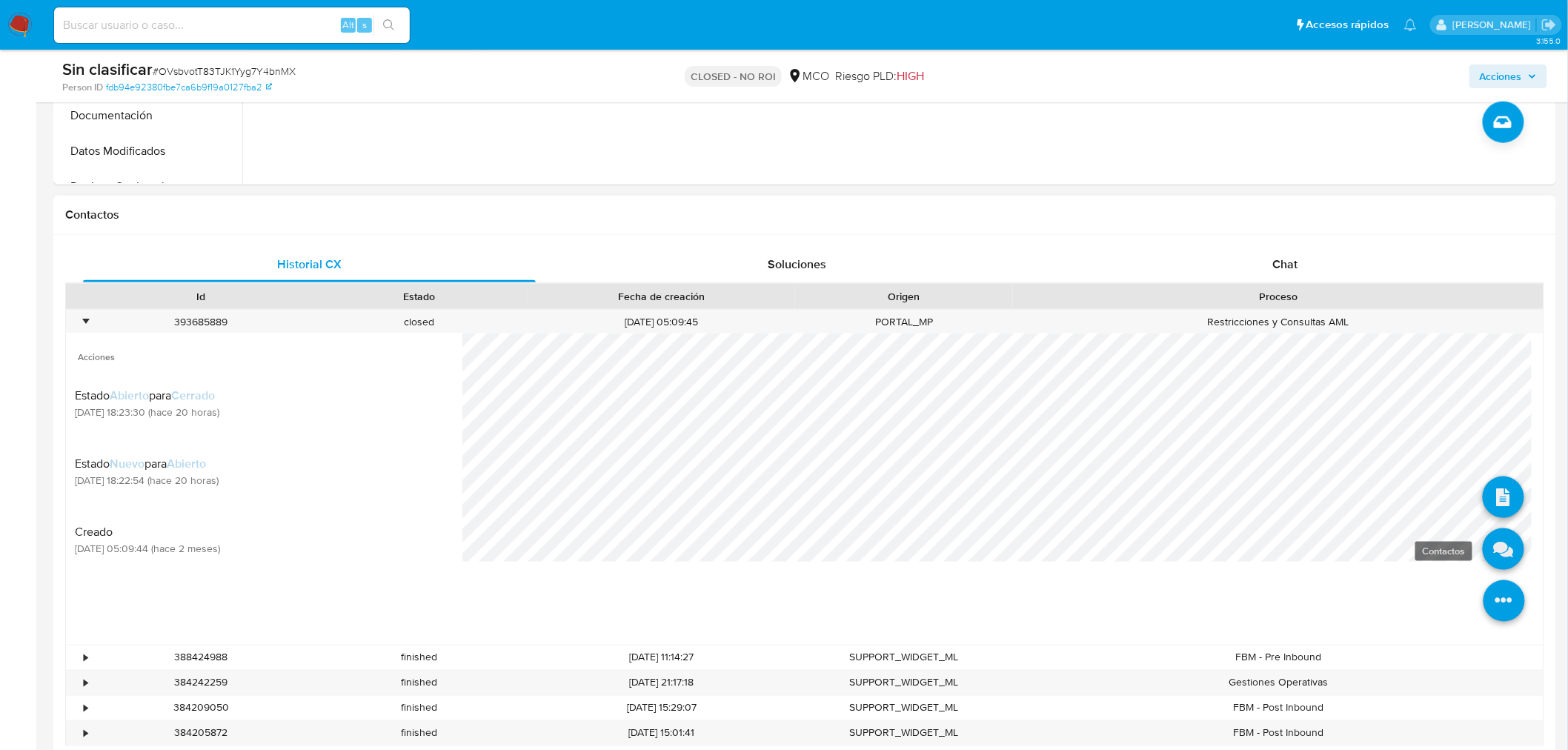
click at [1491, 561] on icon at bounding box center [1503, 550] width 42 height 42
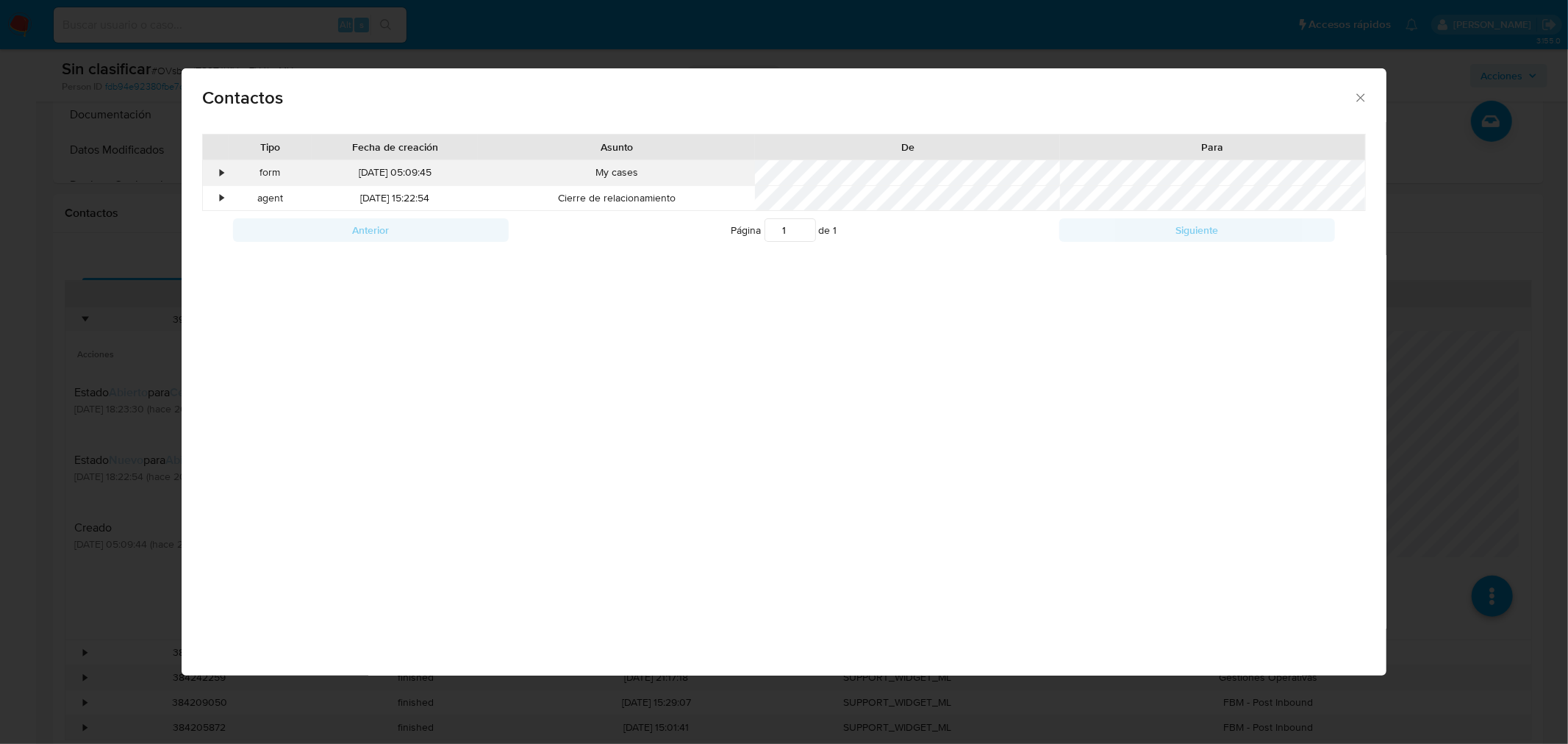
click at [223, 173] on div "•" at bounding box center [222, 173] width 4 height 15
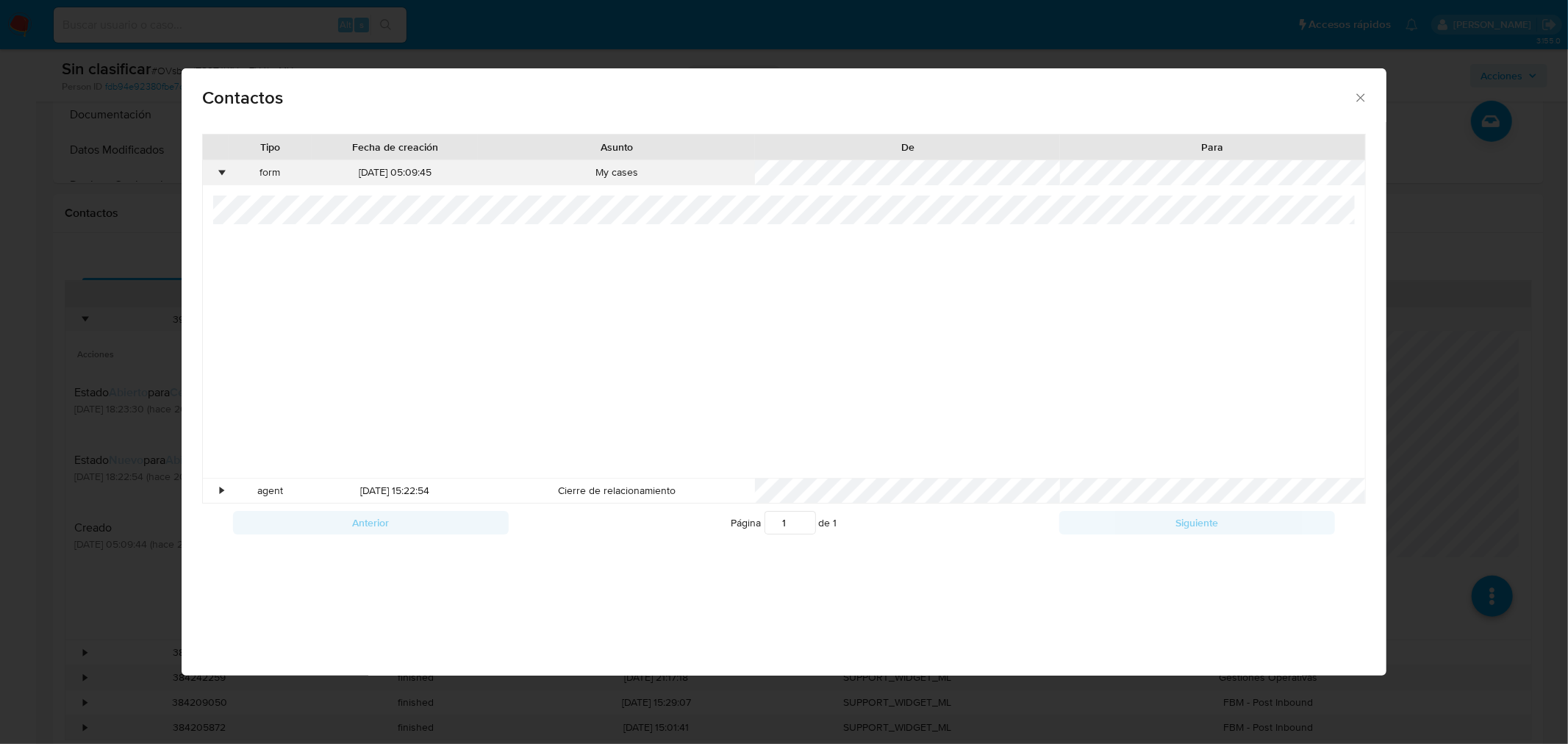
click at [223, 173] on div "•" at bounding box center [222, 173] width 4 height 15
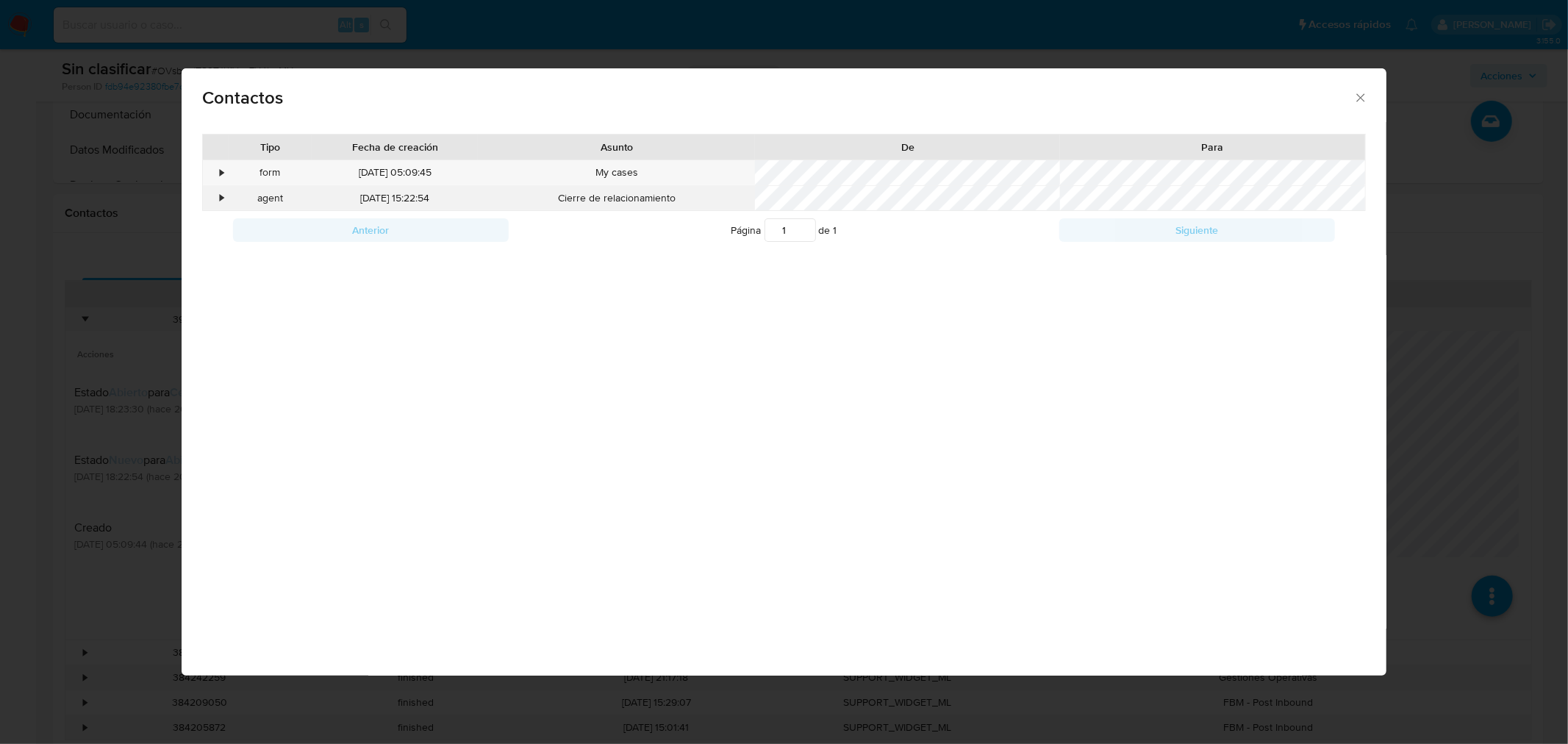
click at [218, 196] on div "•" at bounding box center [215, 199] width 25 height 25
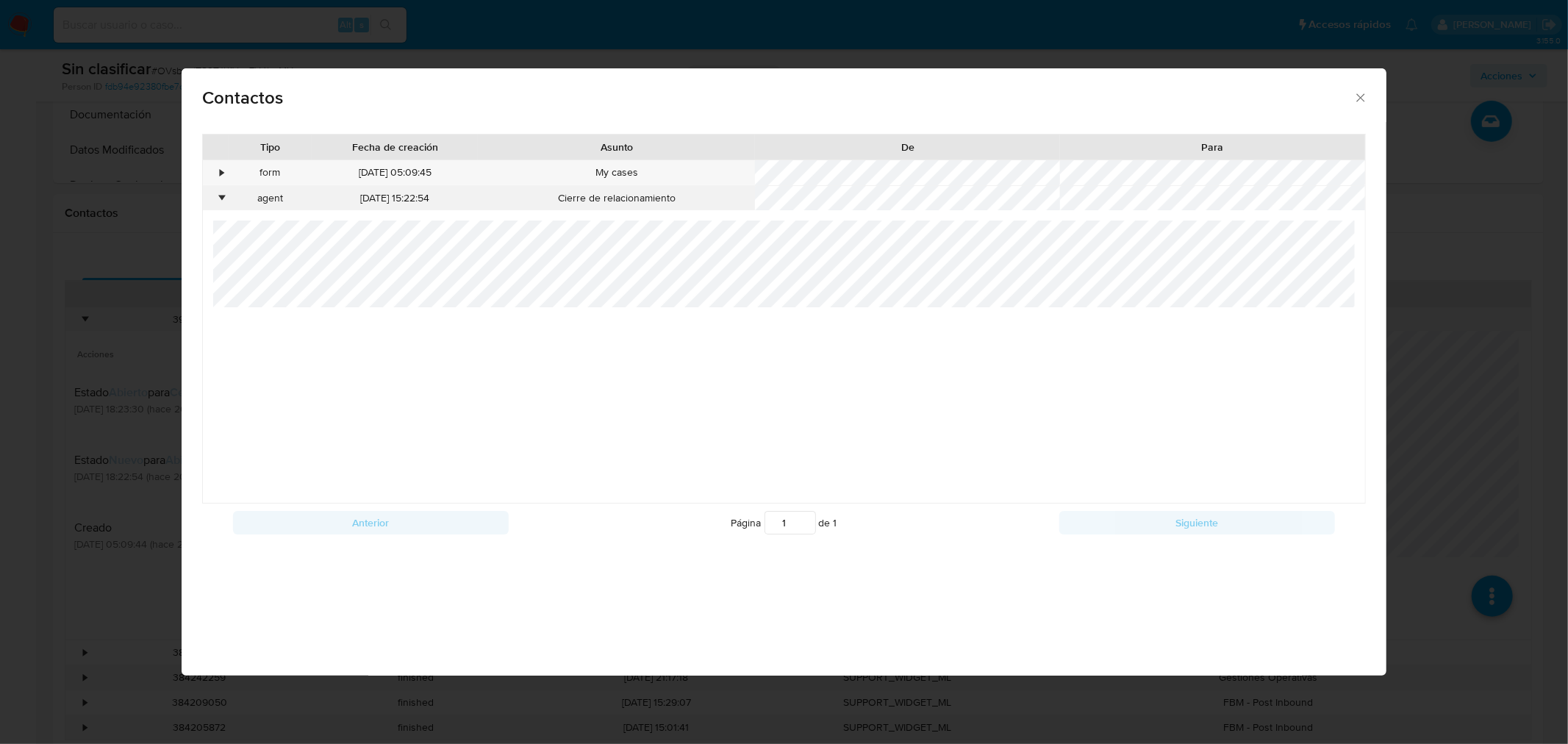
click at [668, 196] on div "Cierre de relacionamiento" at bounding box center [616, 199] width 277 height 25
copy div "Cierre de relacionamiento"
click at [950, 316] on div at bounding box center [784, 362] width 1141 height 283
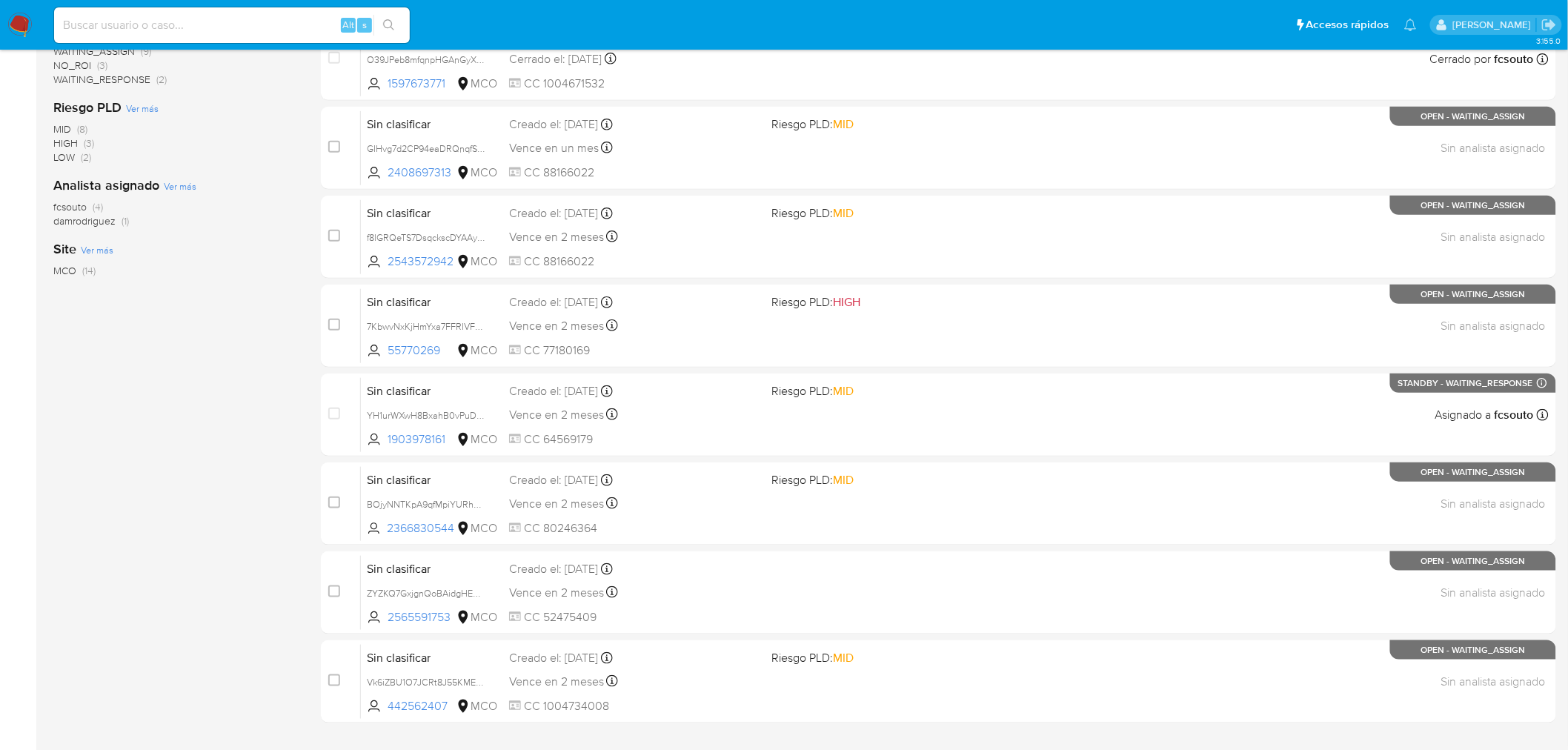
scroll to position [419, 0]
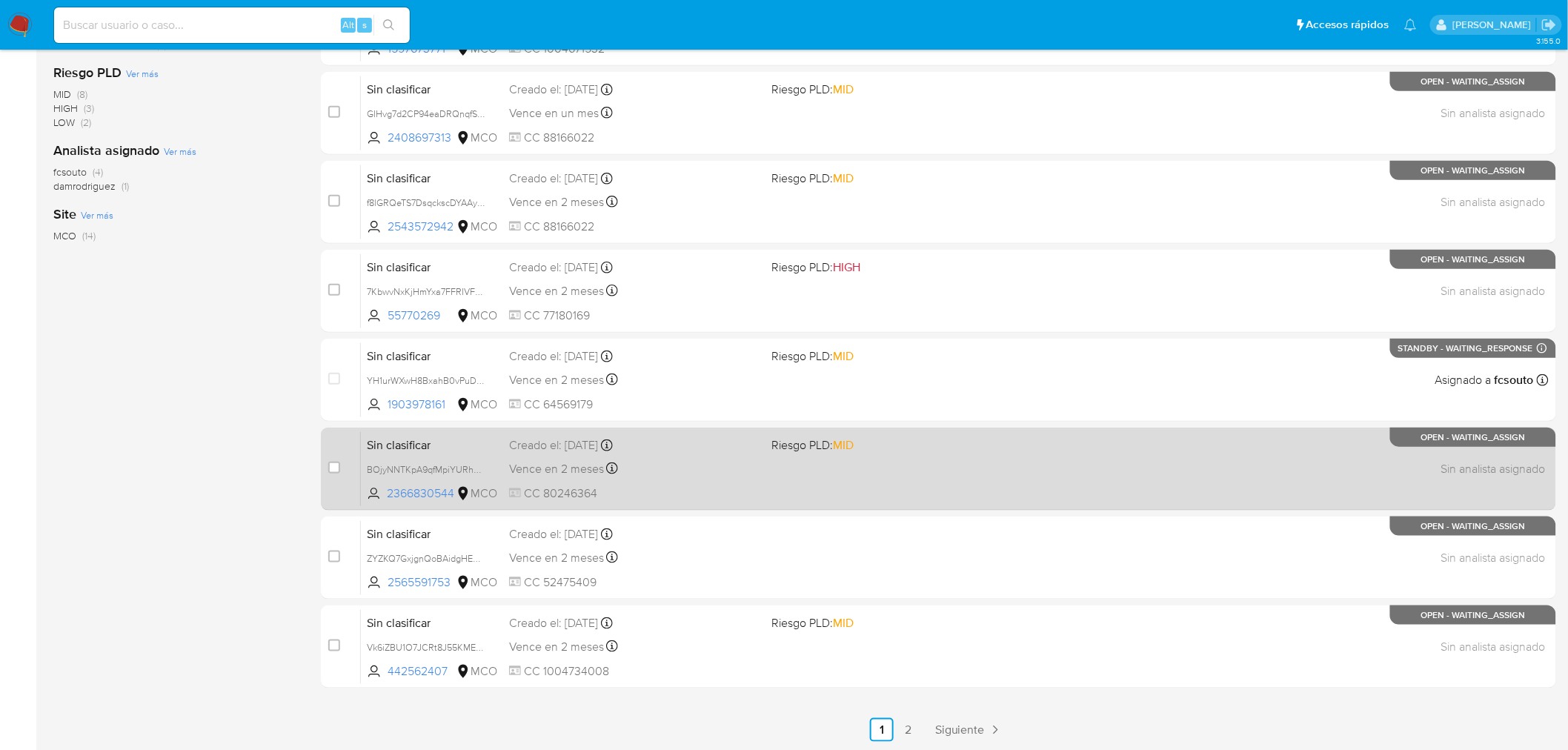
click at [774, 459] on div "Sin clasificar BOjyNNTKpA9qfMpiYURhnmjc 2366830544 MCO Riesgo PLD: MID Creado e…" at bounding box center [954, 468] width 1187 height 75
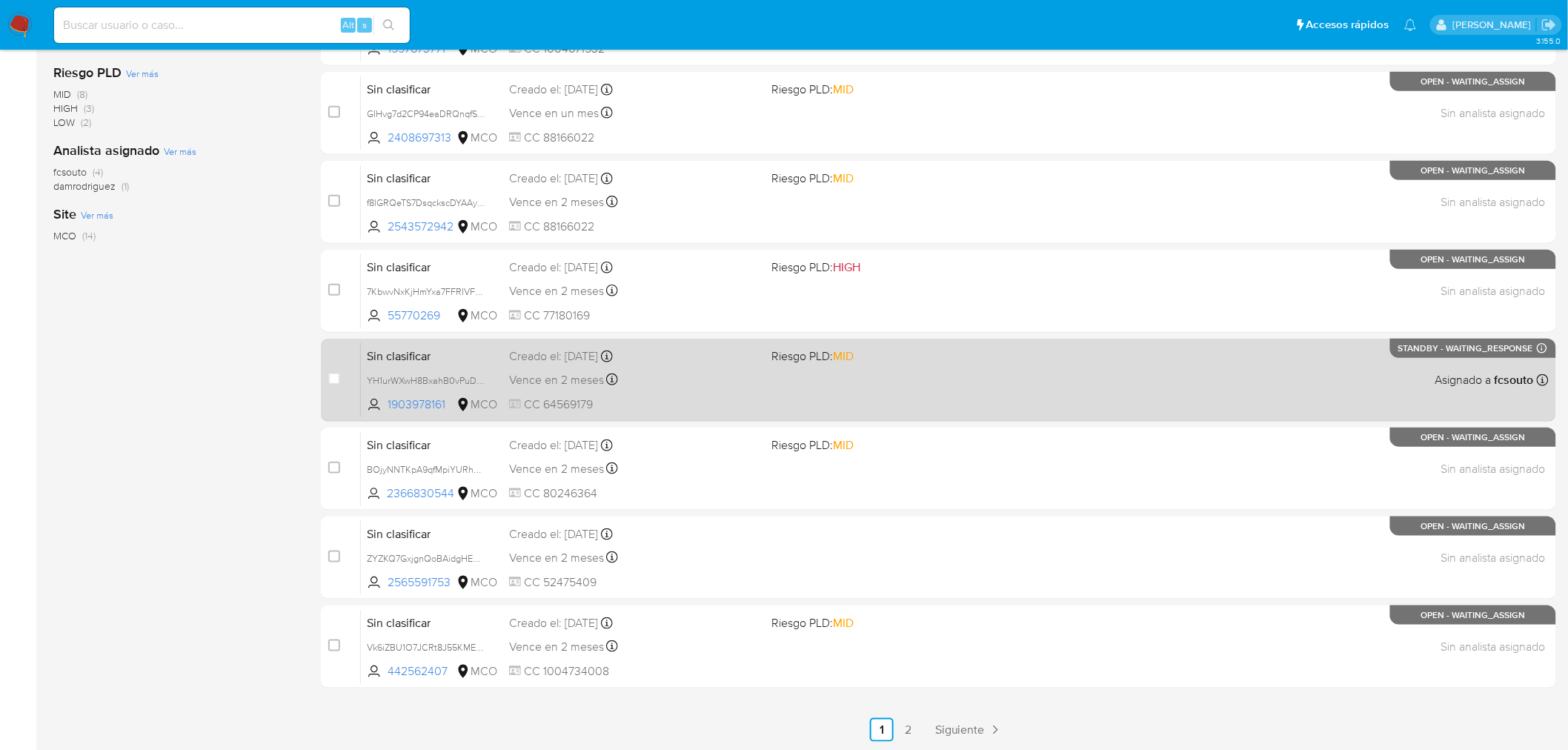
scroll to position [0, 0]
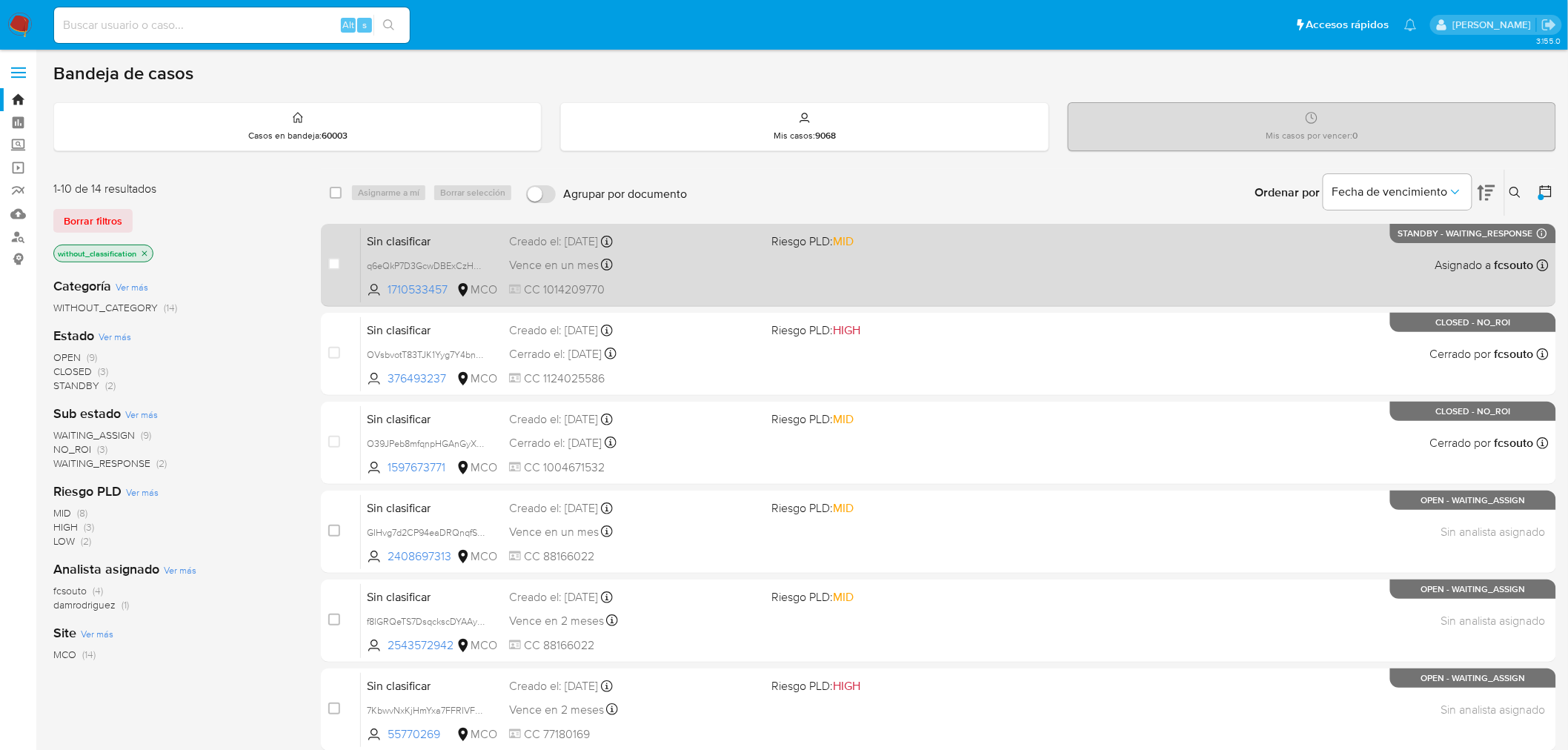
click at [876, 275] on div "Sin clasificar q6eQkP7D3GcwDBExCzHaT1oD 1710533457 MCO Riesgo PLD: MID Creado e…" at bounding box center [954, 265] width 1187 height 75
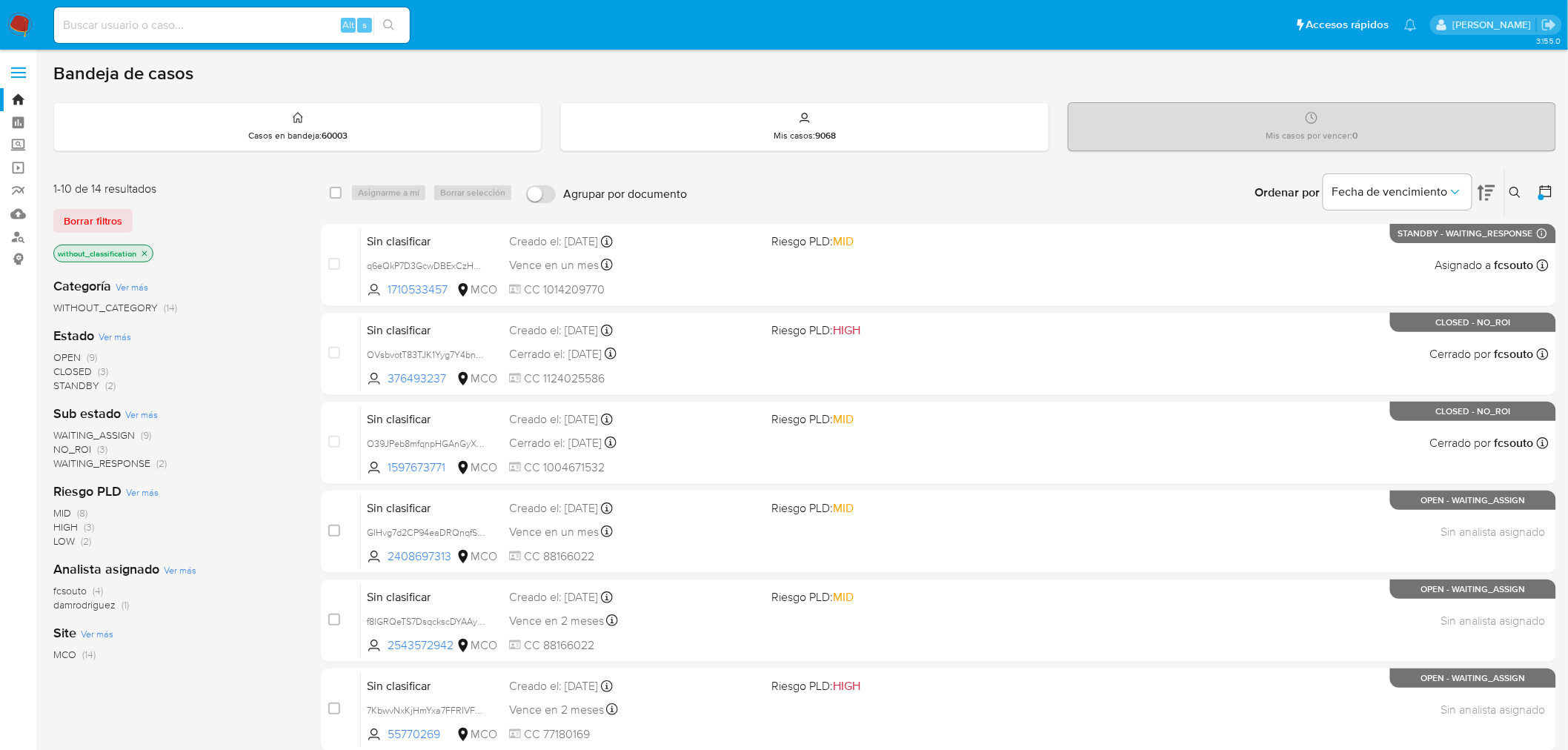
scroll to position [419, 0]
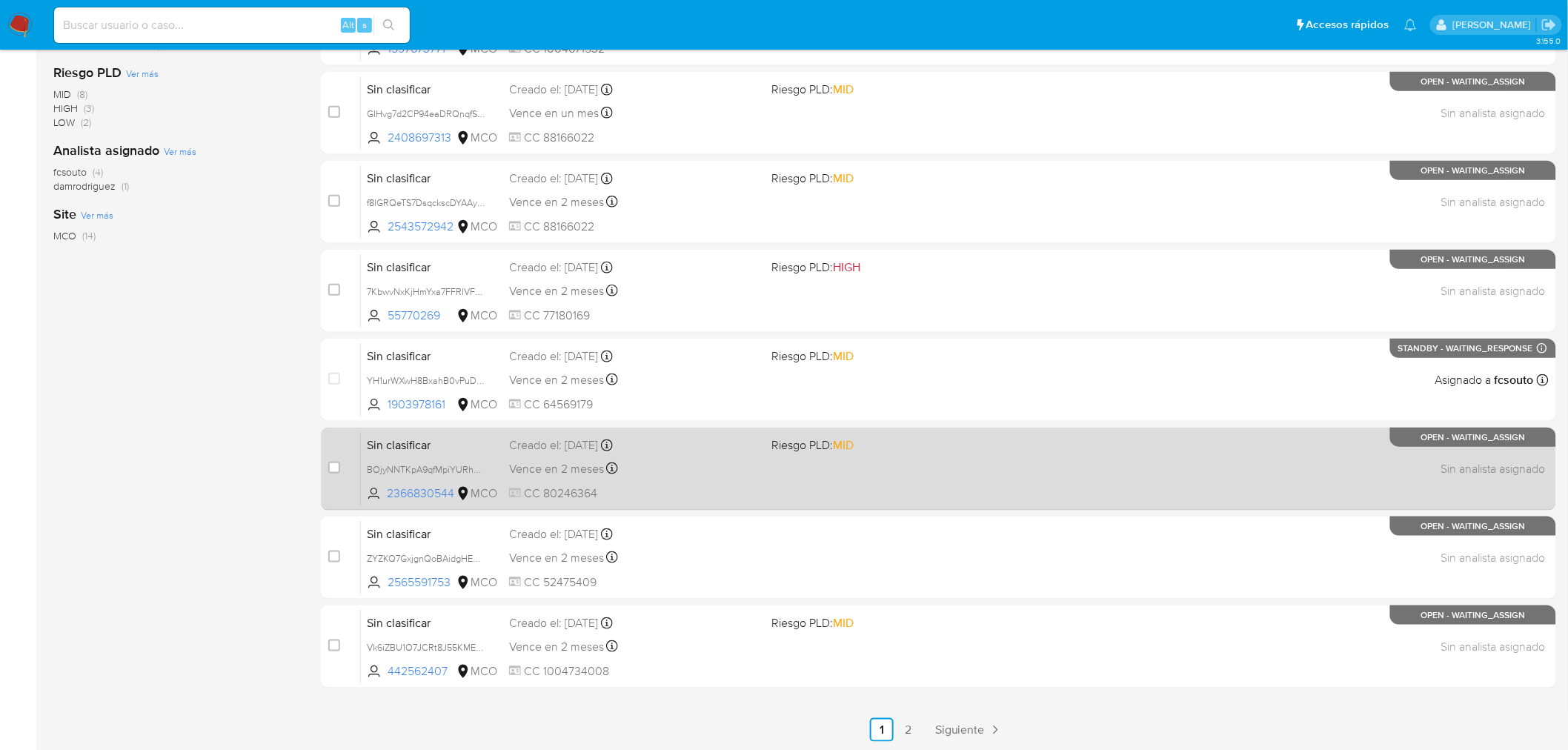
drag, startPoint x: 333, startPoint y: 468, endPoint x: 337, endPoint y: 439, distance: 29.3
click at [333, 467] on input "checkbox" at bounding box center [334, 467] width 11 height 11
checkbox input "true"
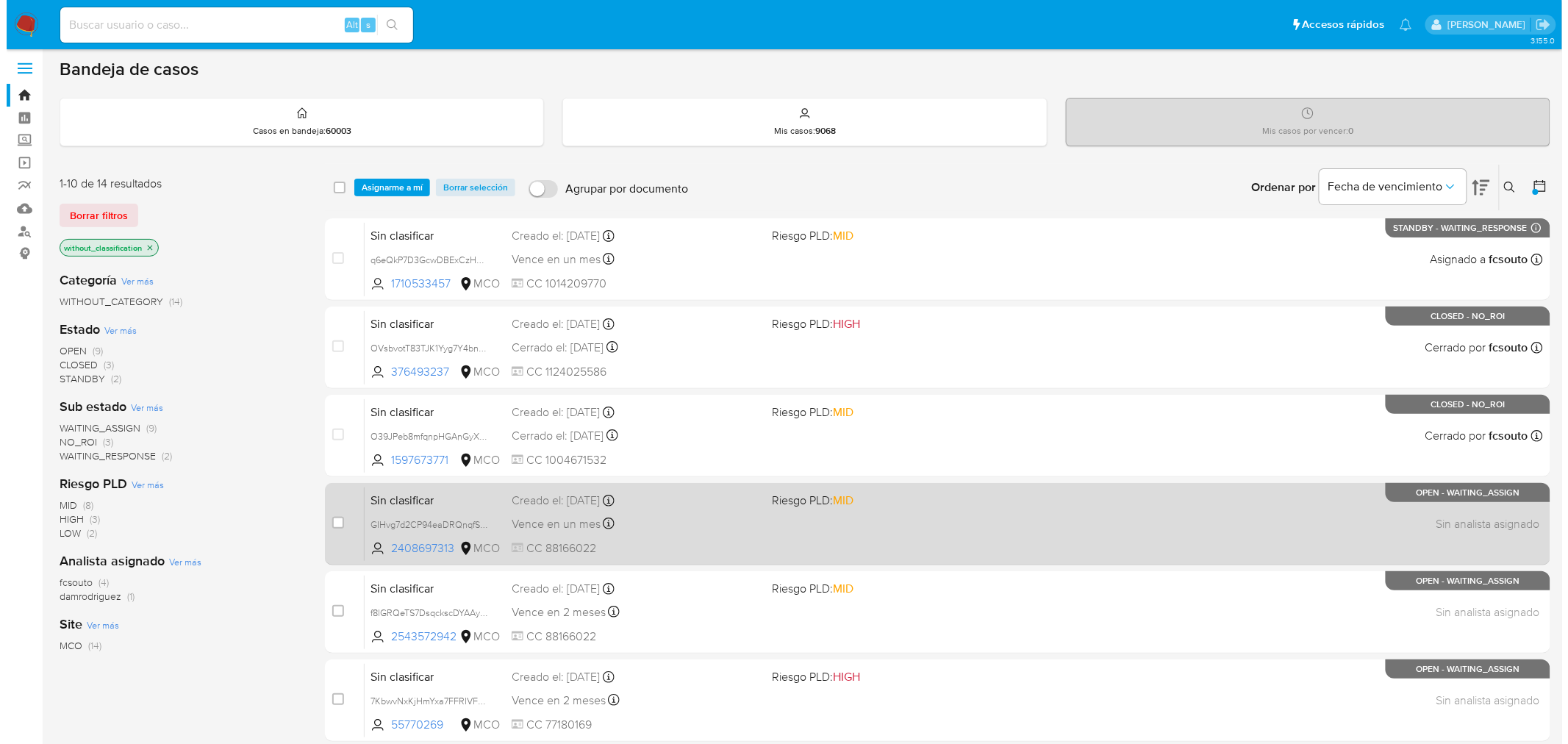
scroll to position [0, 0]
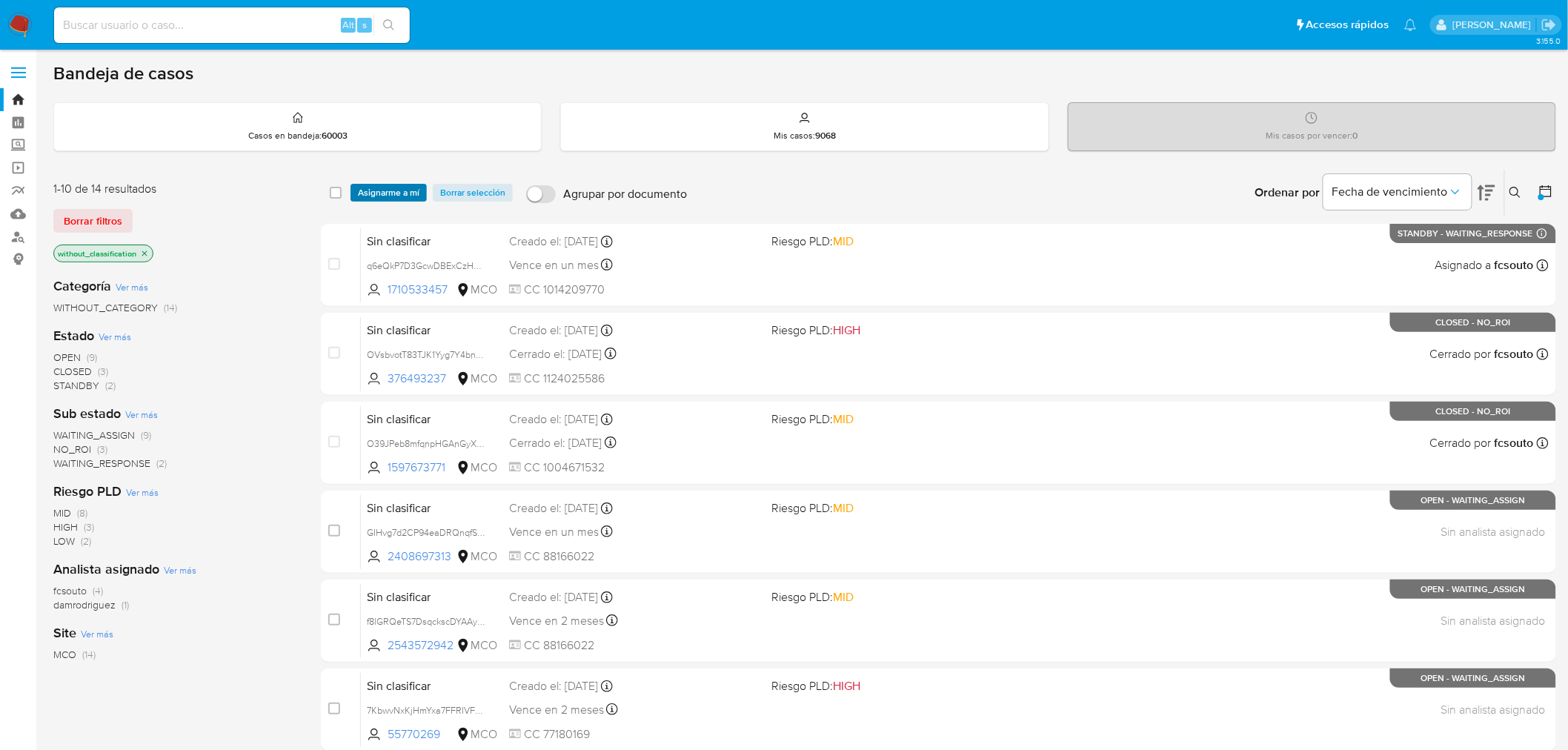
click at [387, 188] on span "Asignarme a mí" at bounding box center [388, 193] width 62 height 15
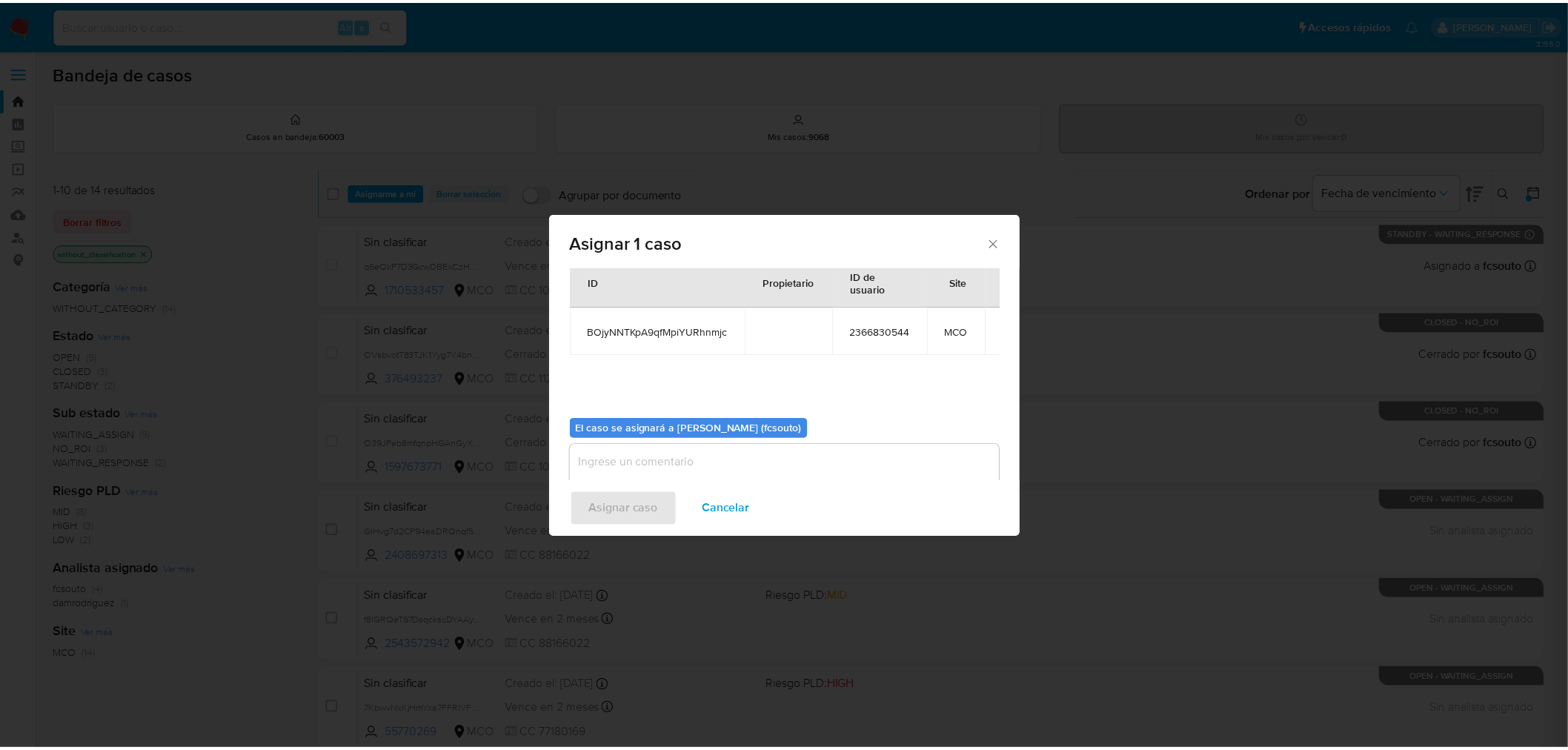
scroll to position [76, 0]
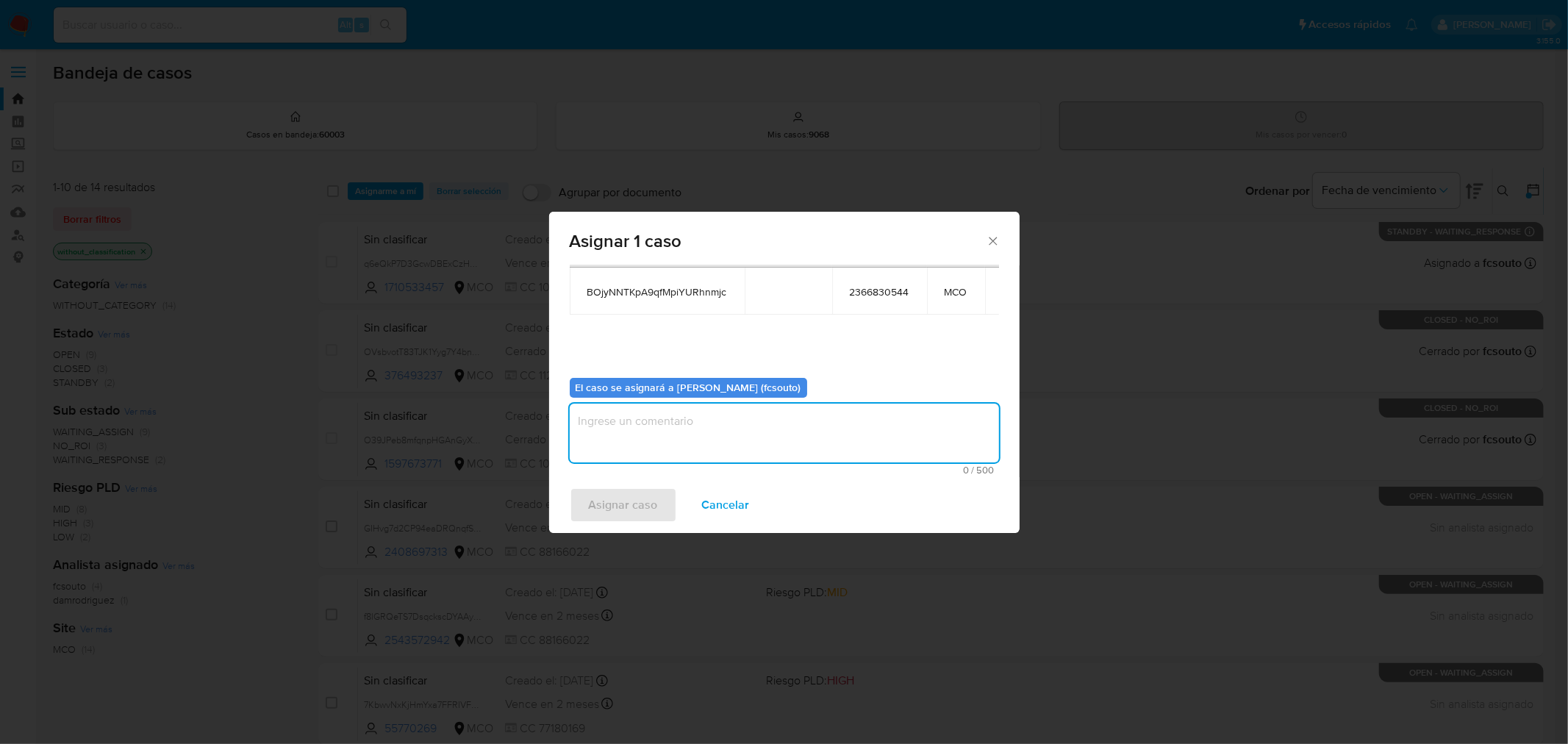
click at [729, 420] on textarea "assign-modal" at bounding box center [784, 433] width 429 height 58
type textarea "Asignación manual"
click at [634, 508] on span "Asignar caso" at bounding box center [622, 505] width 69 height 32
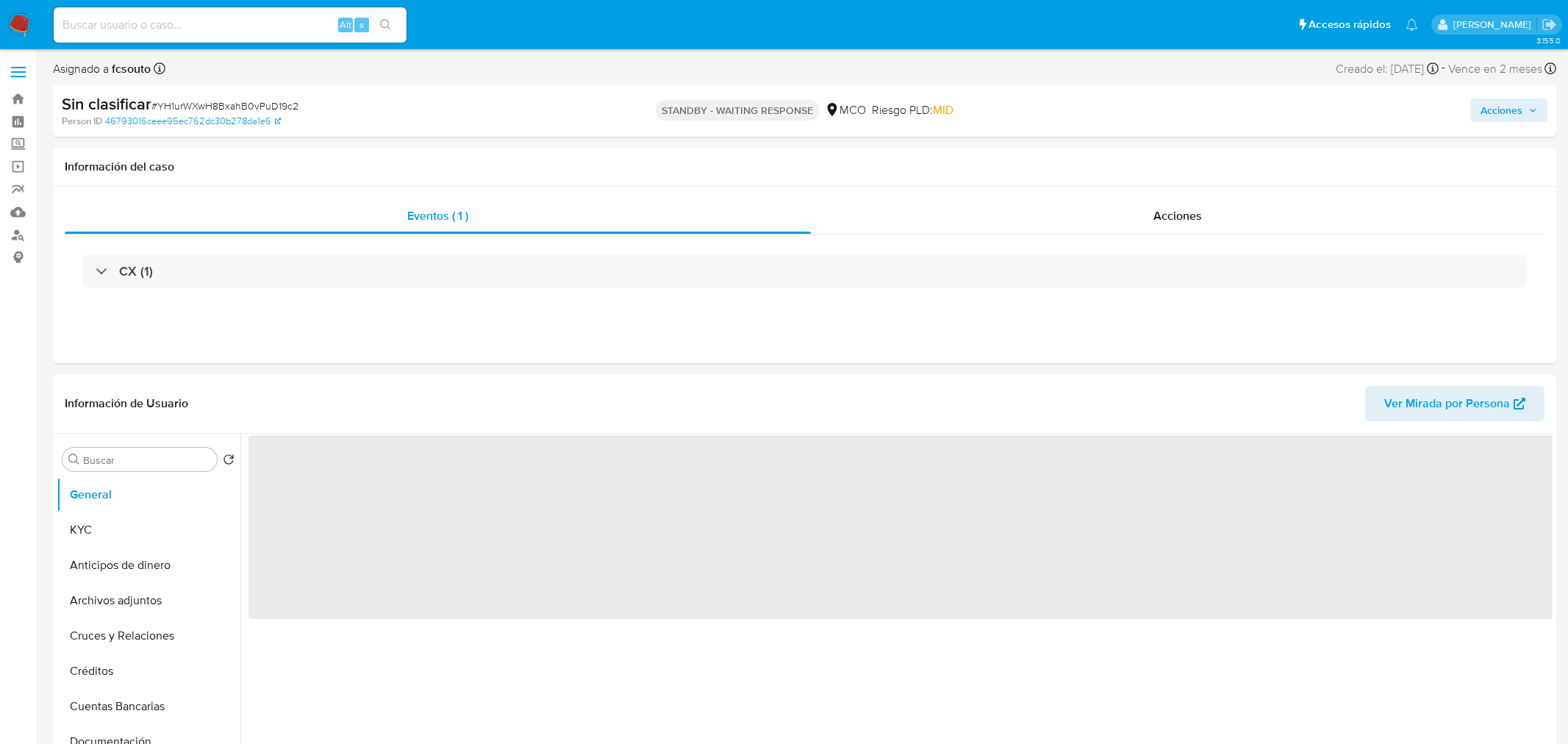
select select "10"
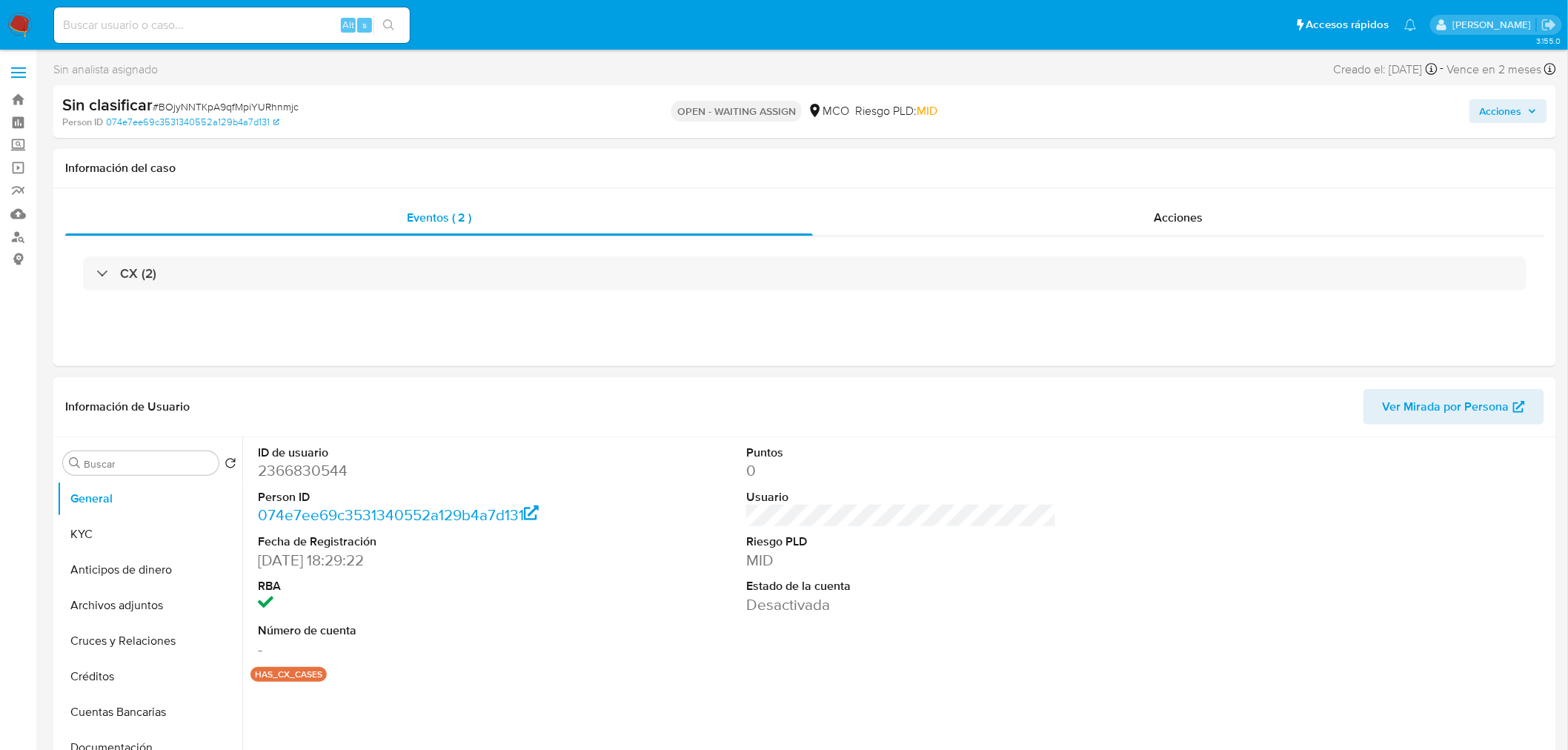
select select "10"
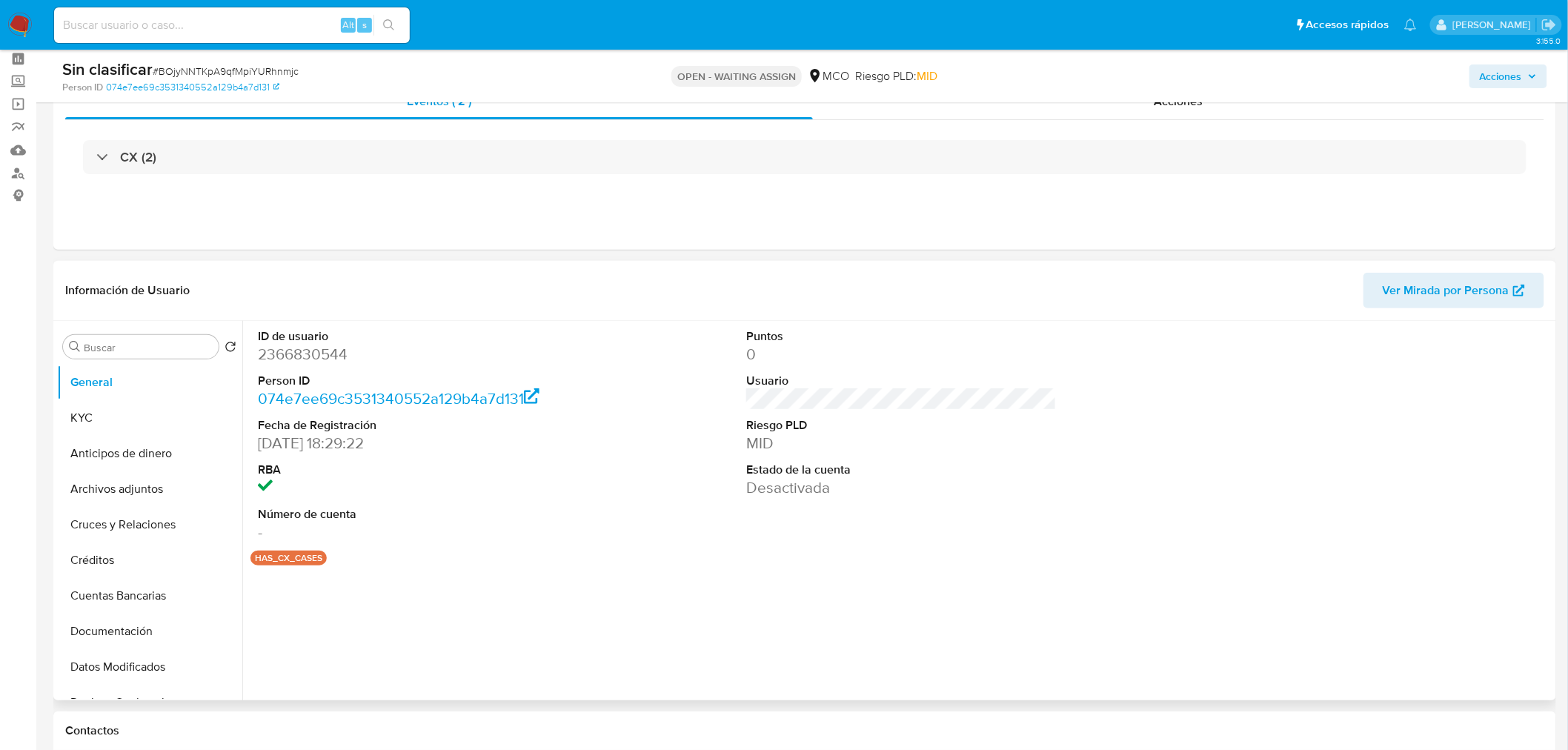
scroll to position [164, 0]
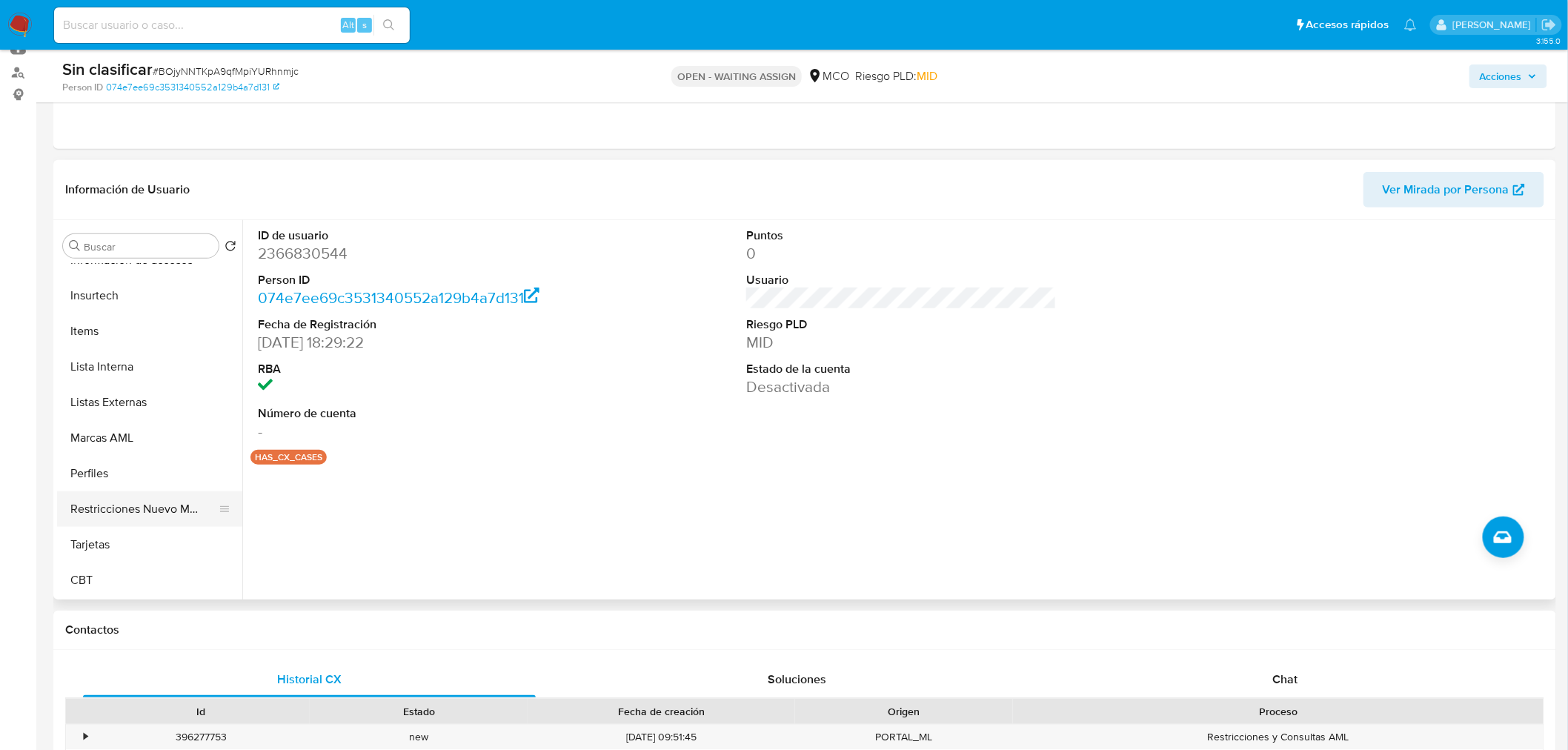
click at [168, 516] on button "Restricciones Nuevo Mundo" at bounding box center [143, 509] width 174 height 35
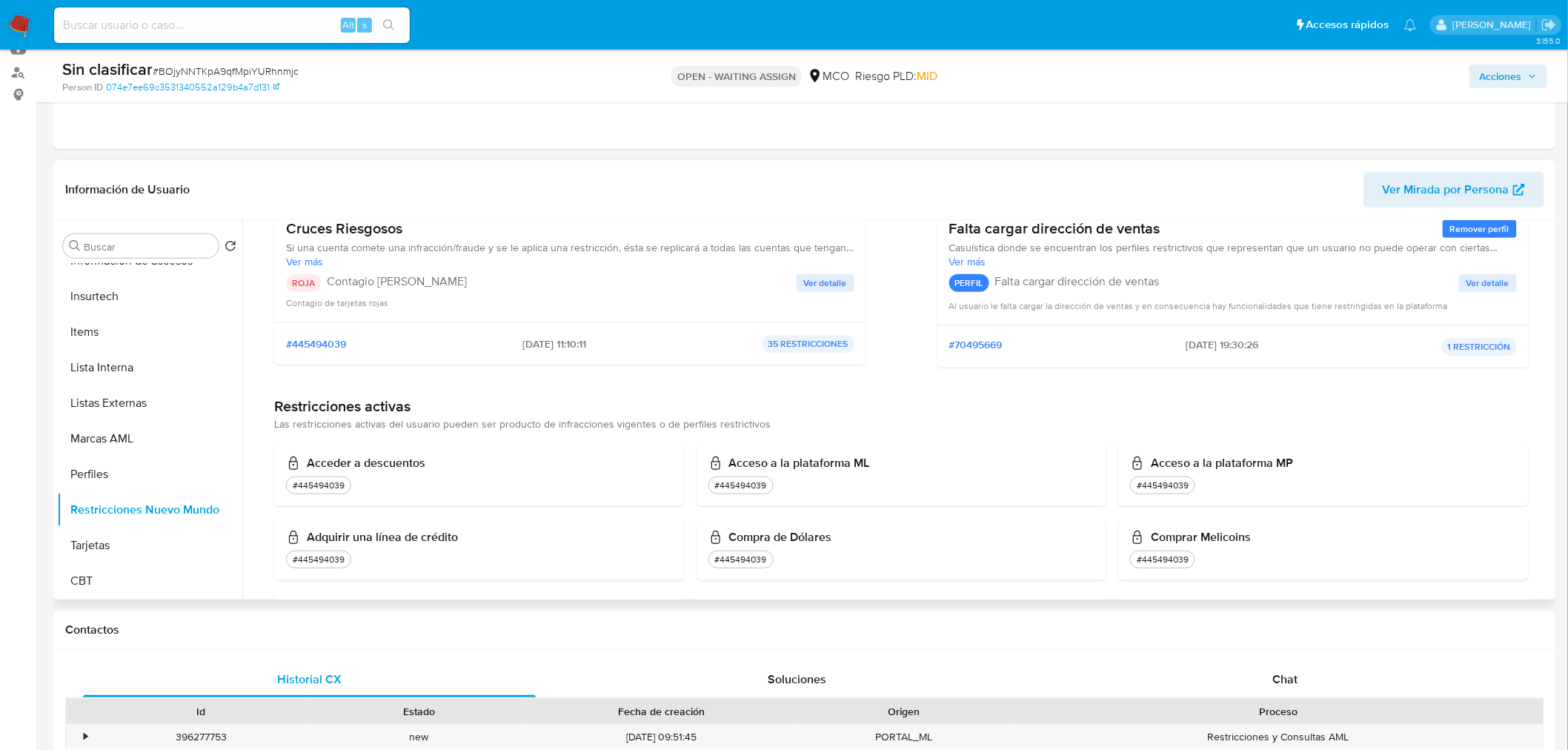
click at [831, 282] on span "Ver detalle" at bounding box center [825, 283] width 43 height 15
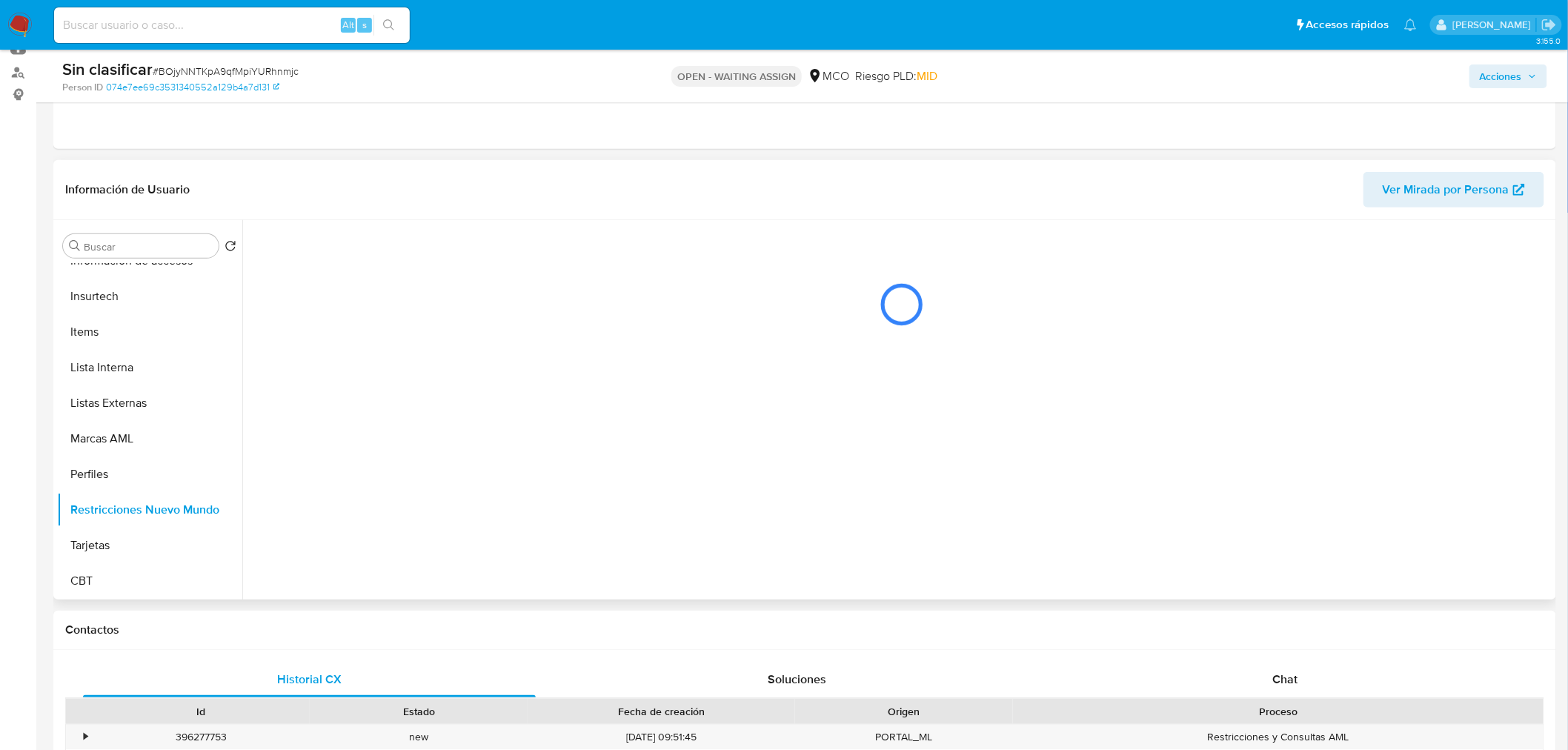
scroll to position [0, 0]
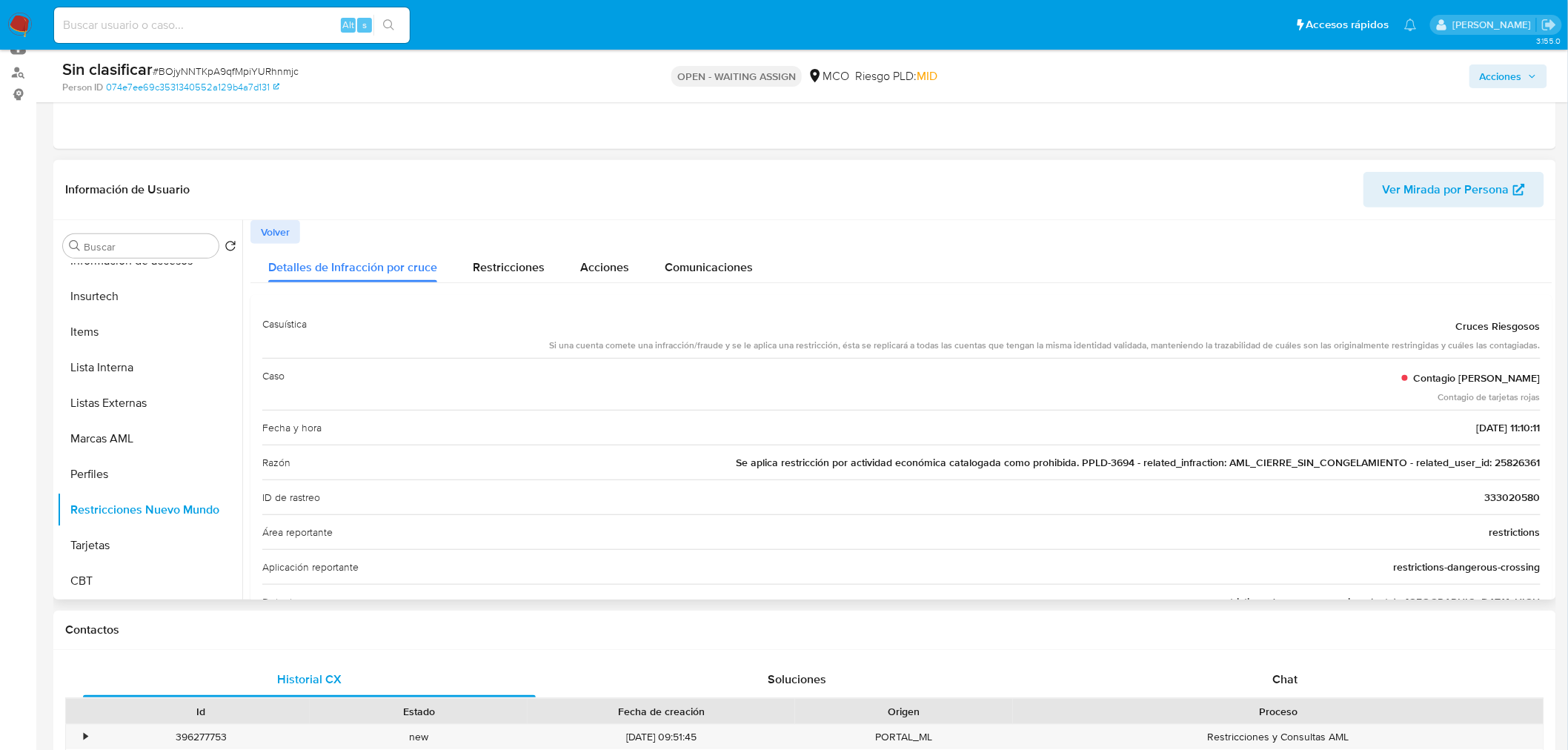
click at [1505, 462] on span "Se aplica restricción por actividad económica catalogada como prohibida. PPLD-3…" at bounding box center [1138, 462] width 805 height 15
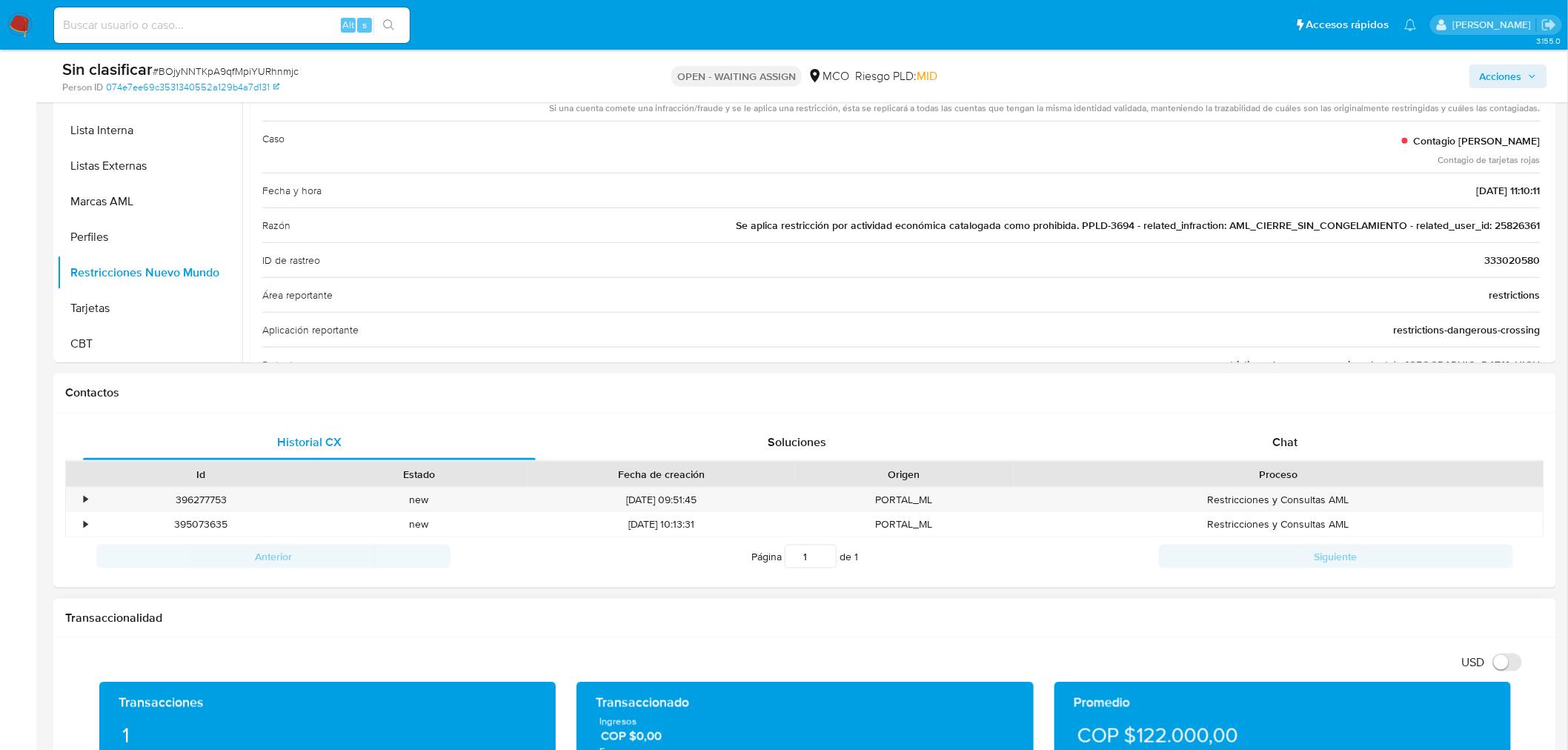
scroll to position [411, 0]
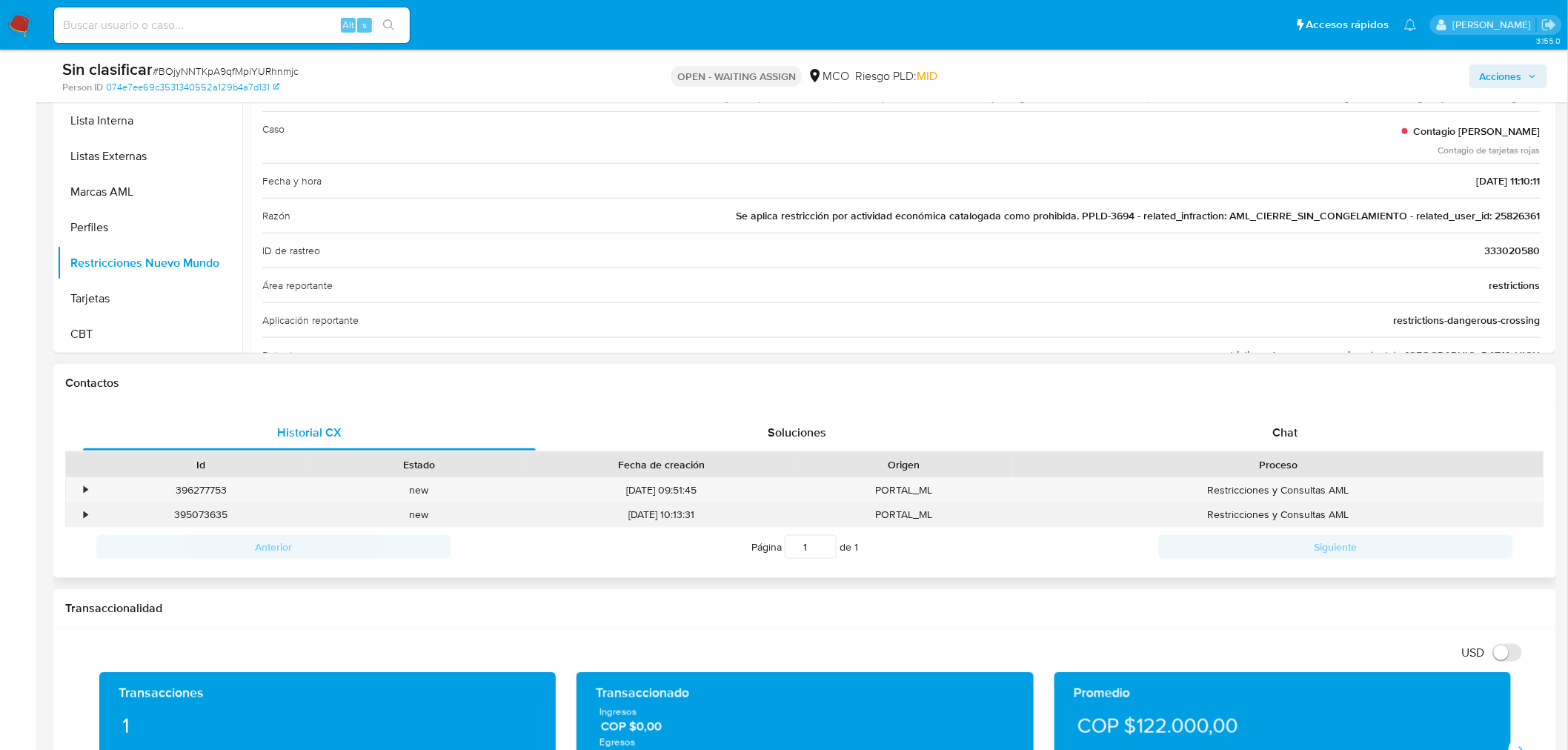
click at [82, 512] on div "•" at bounding box center [78, 515] width 26 height 25
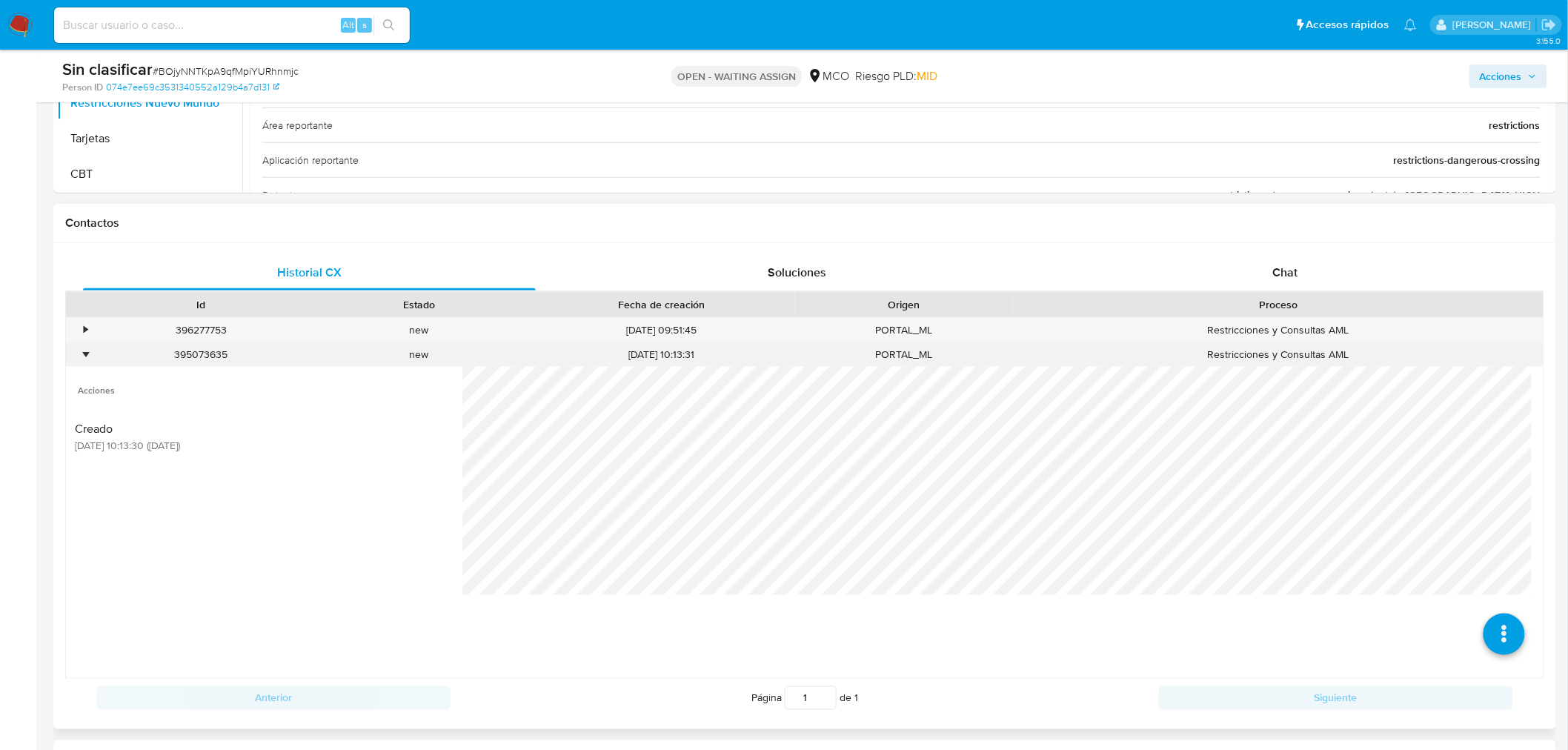
scroll to position [576, 0]
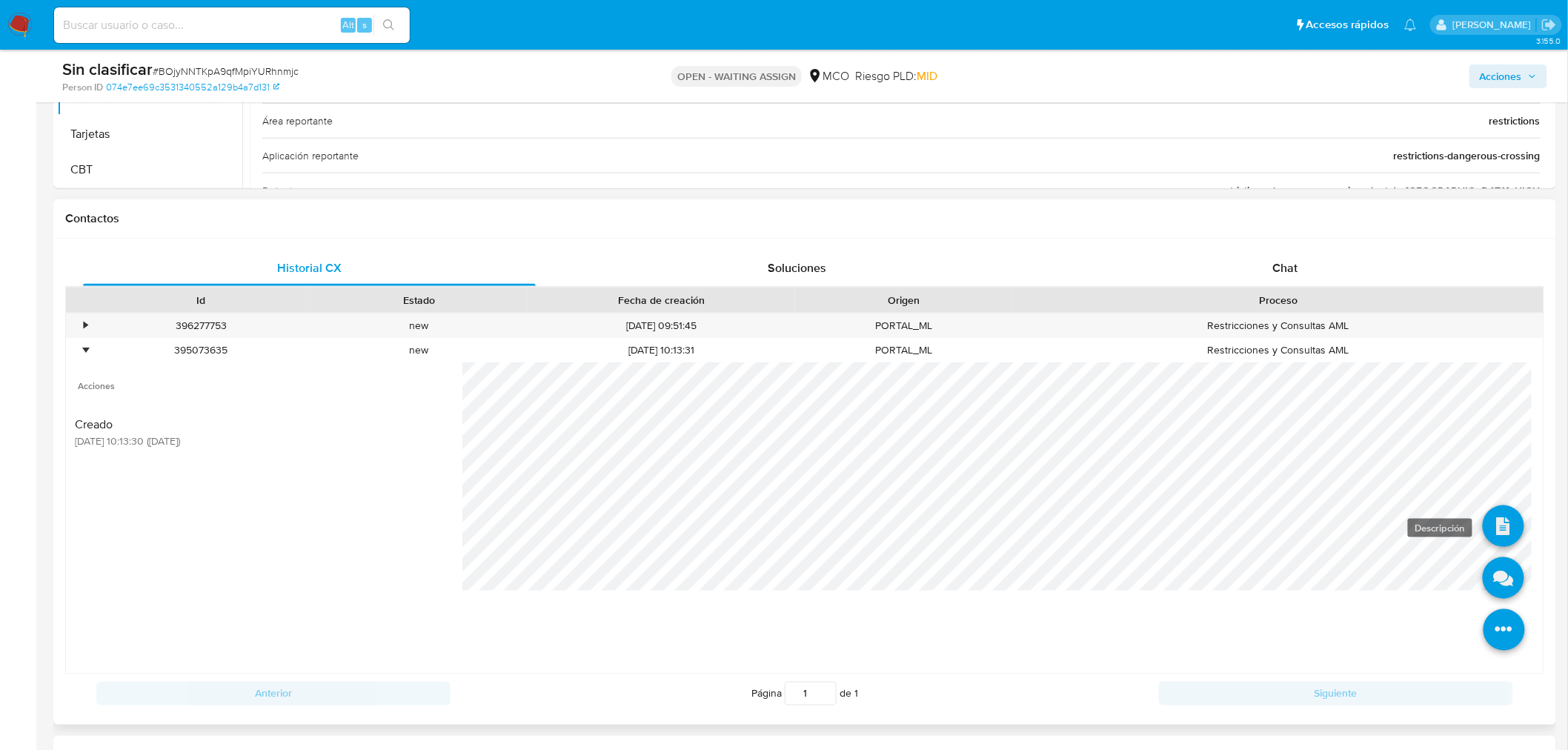
click at [1483, 528] on icon at bounding box center [1503, 526] width 42 height 42
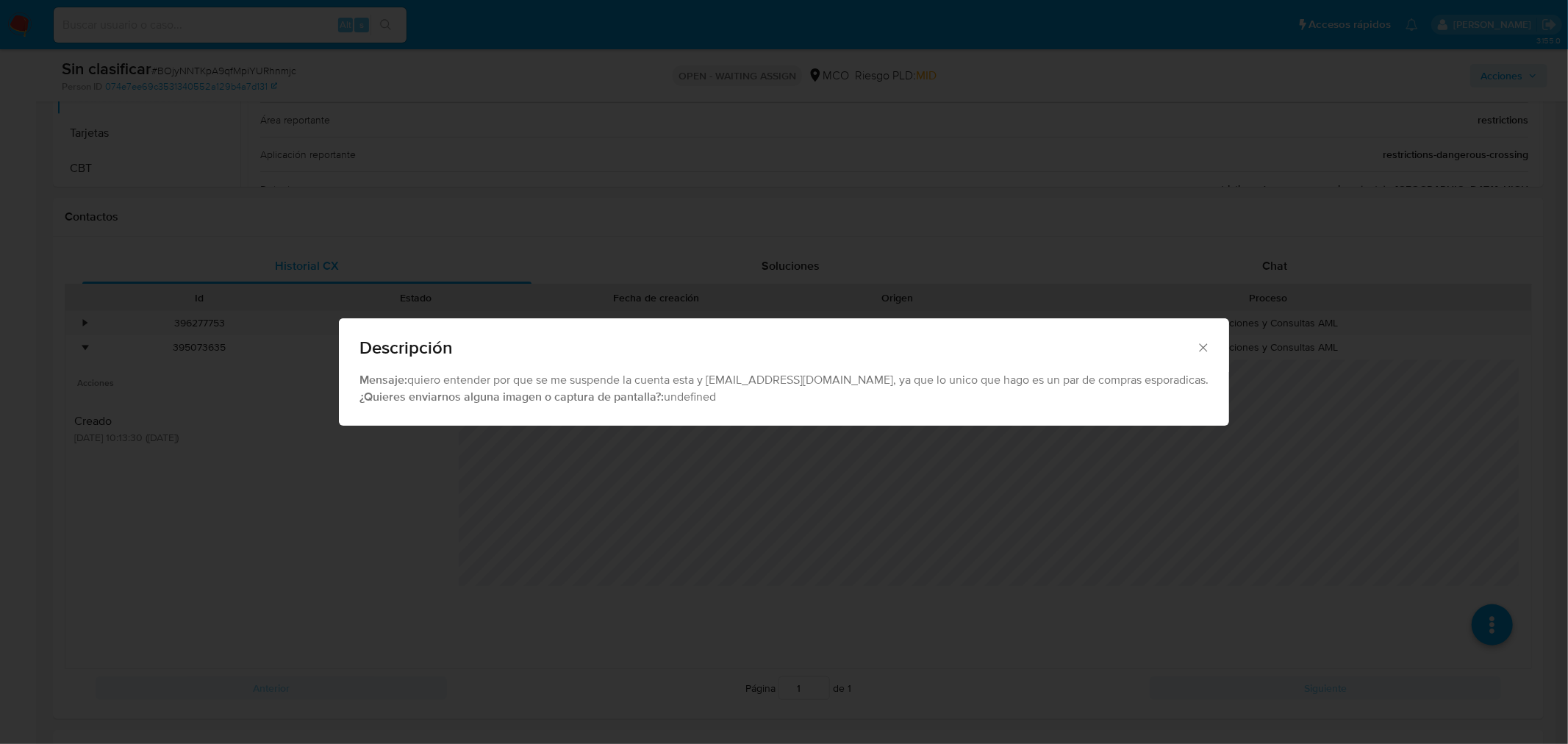
click at [1240, 574] on div "Descripción Mensaje: quiero entender por que se me suspende la cuenta esta y wj…" at bounding box center [784, 372] width 1568 height 744
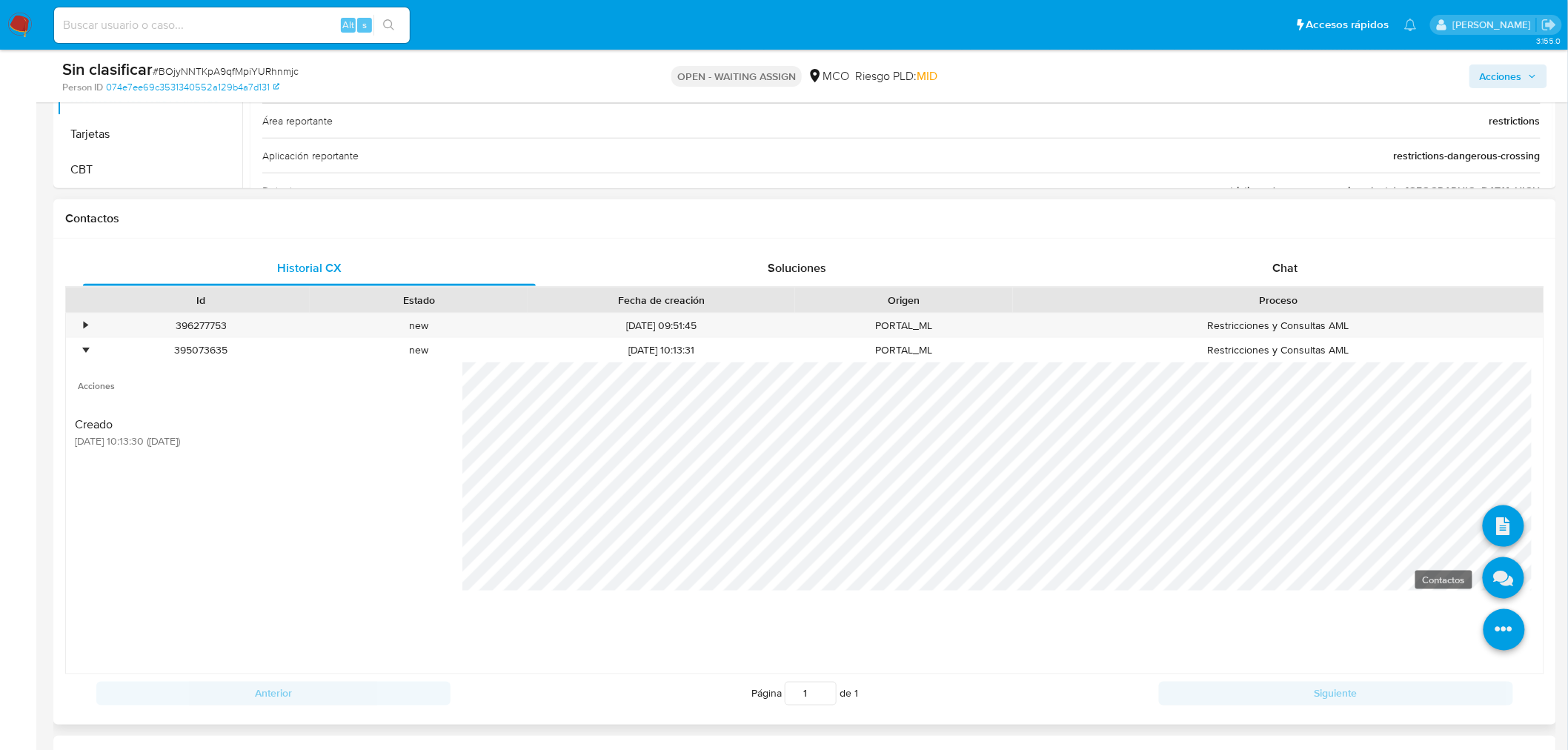
click at [1494, 578] on icon at bounding box center [1503, 578] width 42 height 42
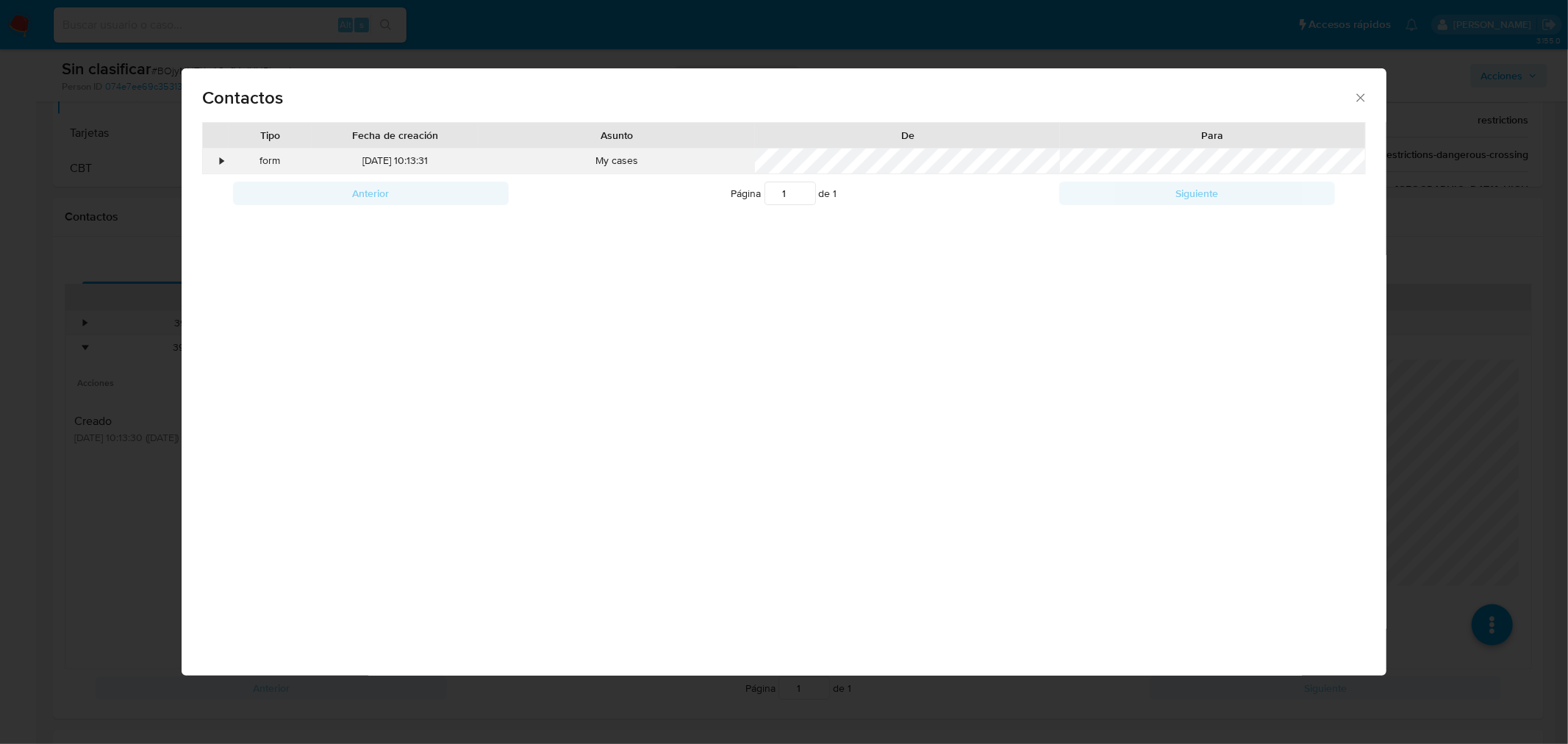
click at [221, 160] on div "•" at bounding box center [222, 161] width 4 height 15
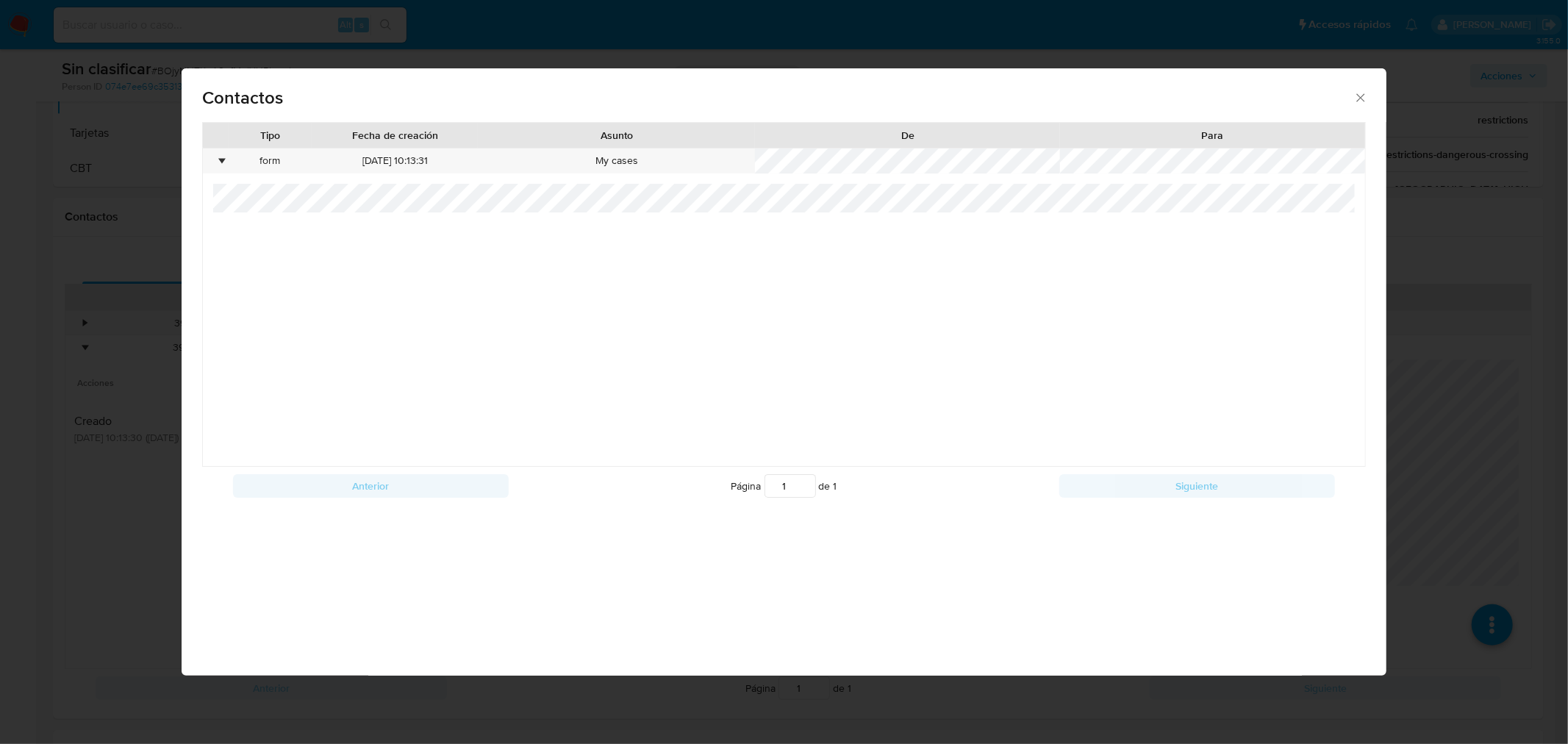
click at [1355, 99] on icon "close" at bounding box center [1361, 98] width 15 height 15
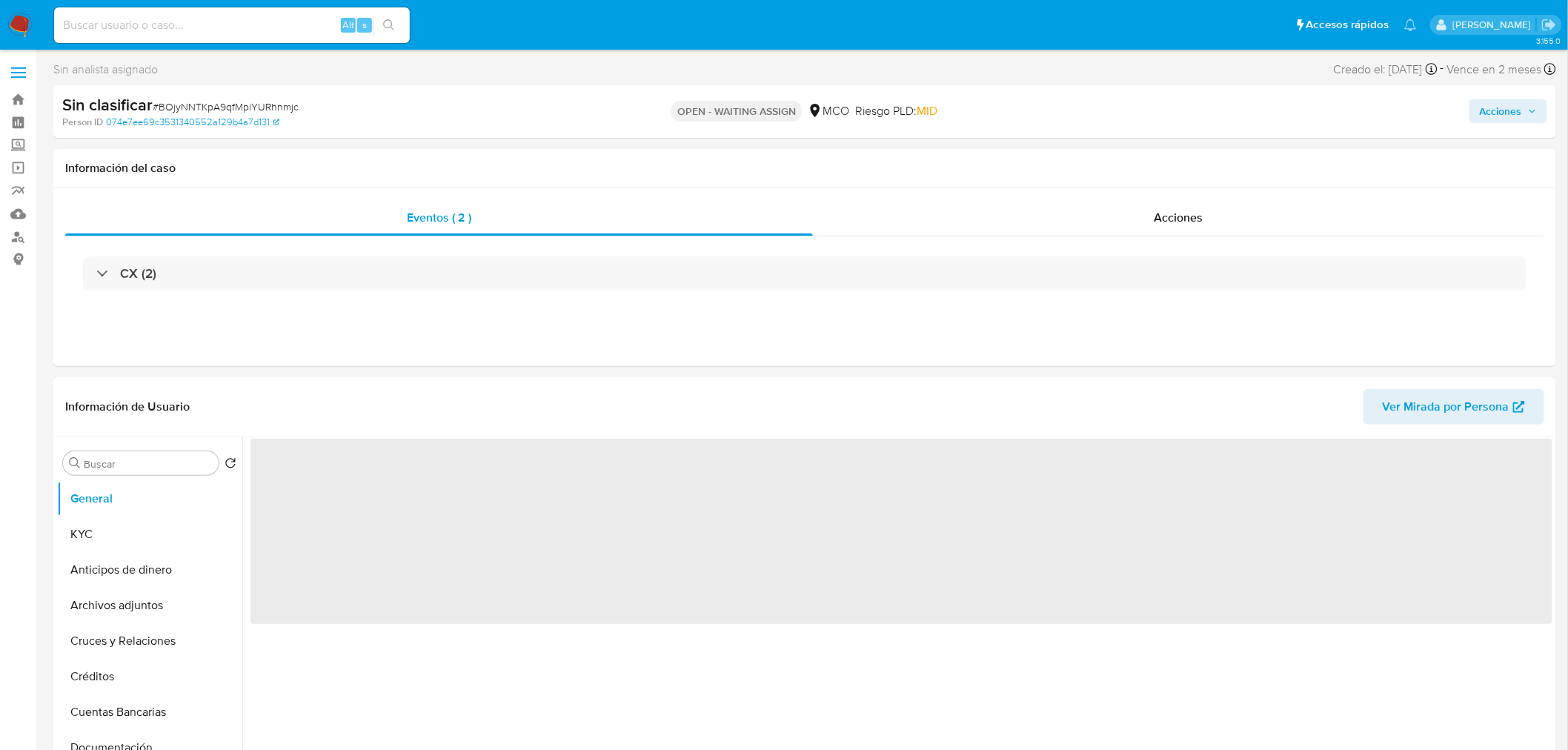
click at [197, 31] on input at bounding box center [232, 25] width 356 height 19
paste input "25826361"
type input "25826361"
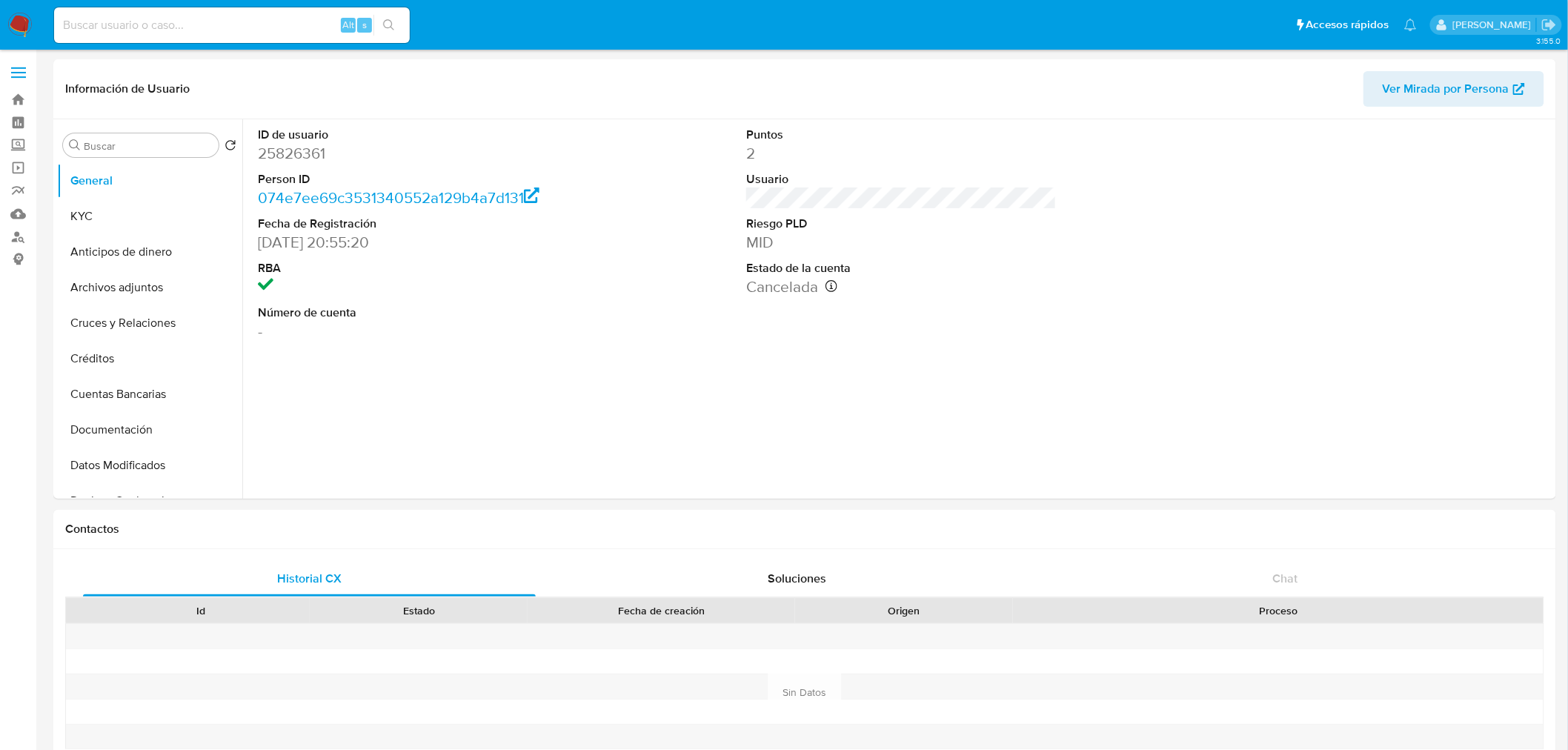
select select "10"
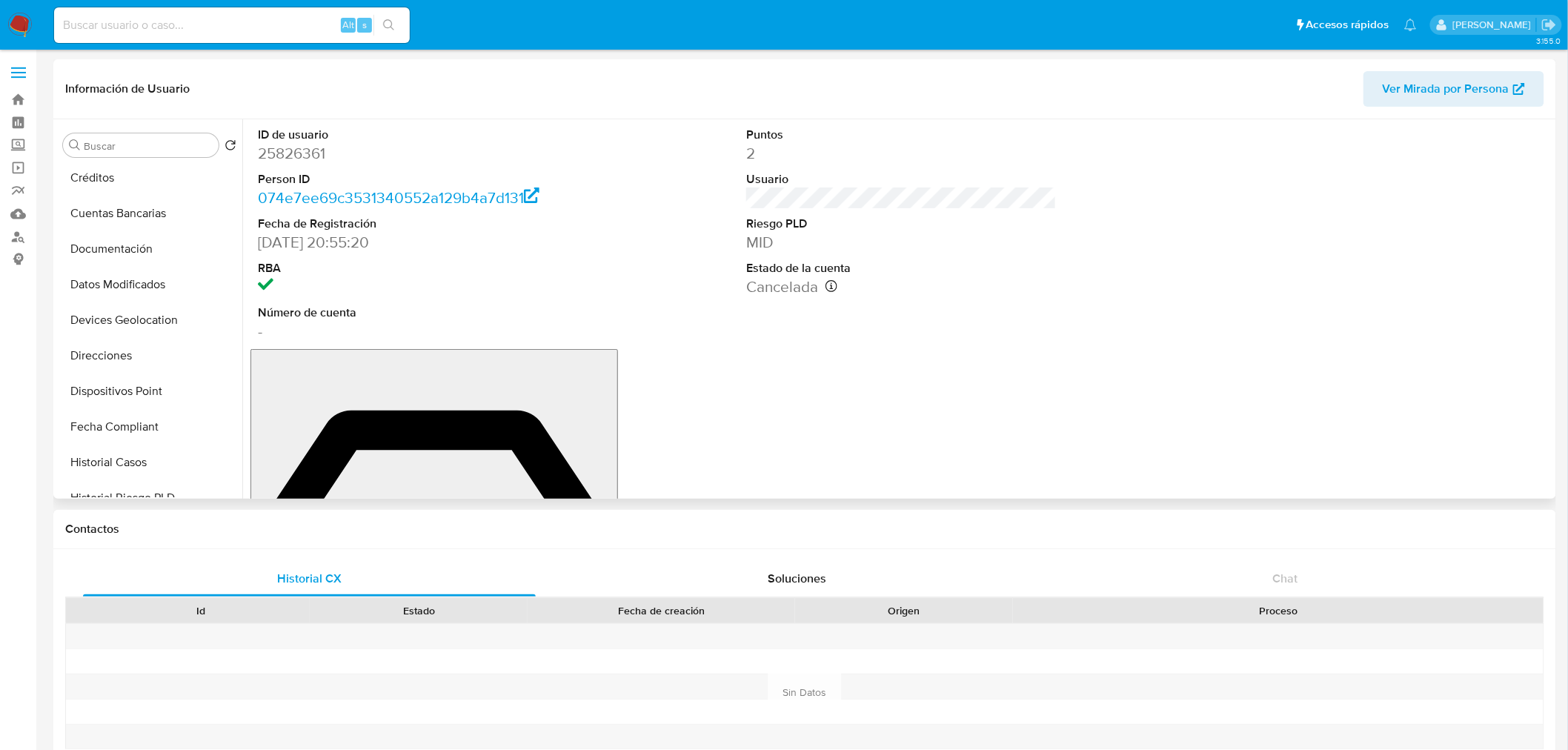
scroll to position [627, 0]
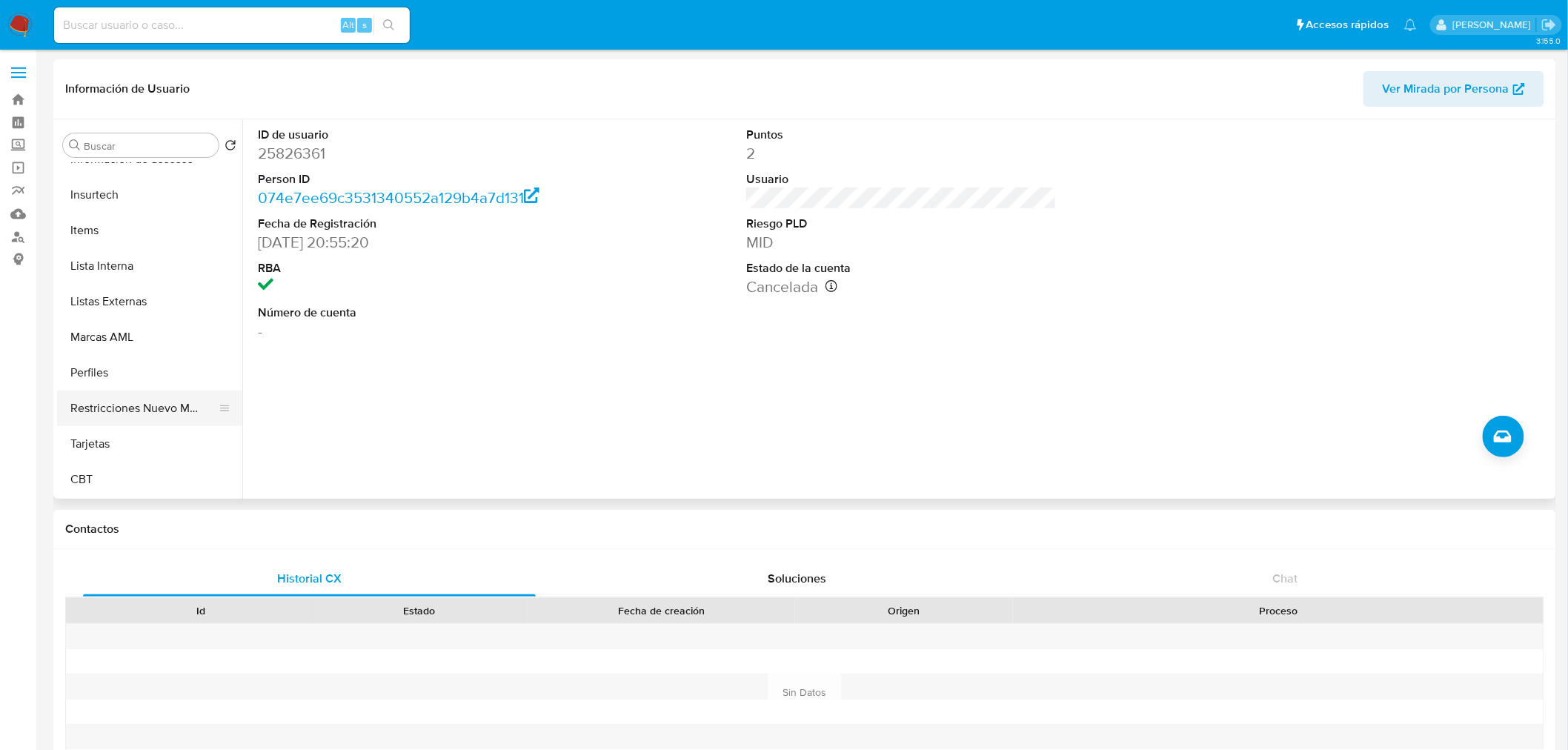
click at [146, 394] on button "Restricciones Nuevo Mundo" at bounding box center [143, 407] width 174 height 35
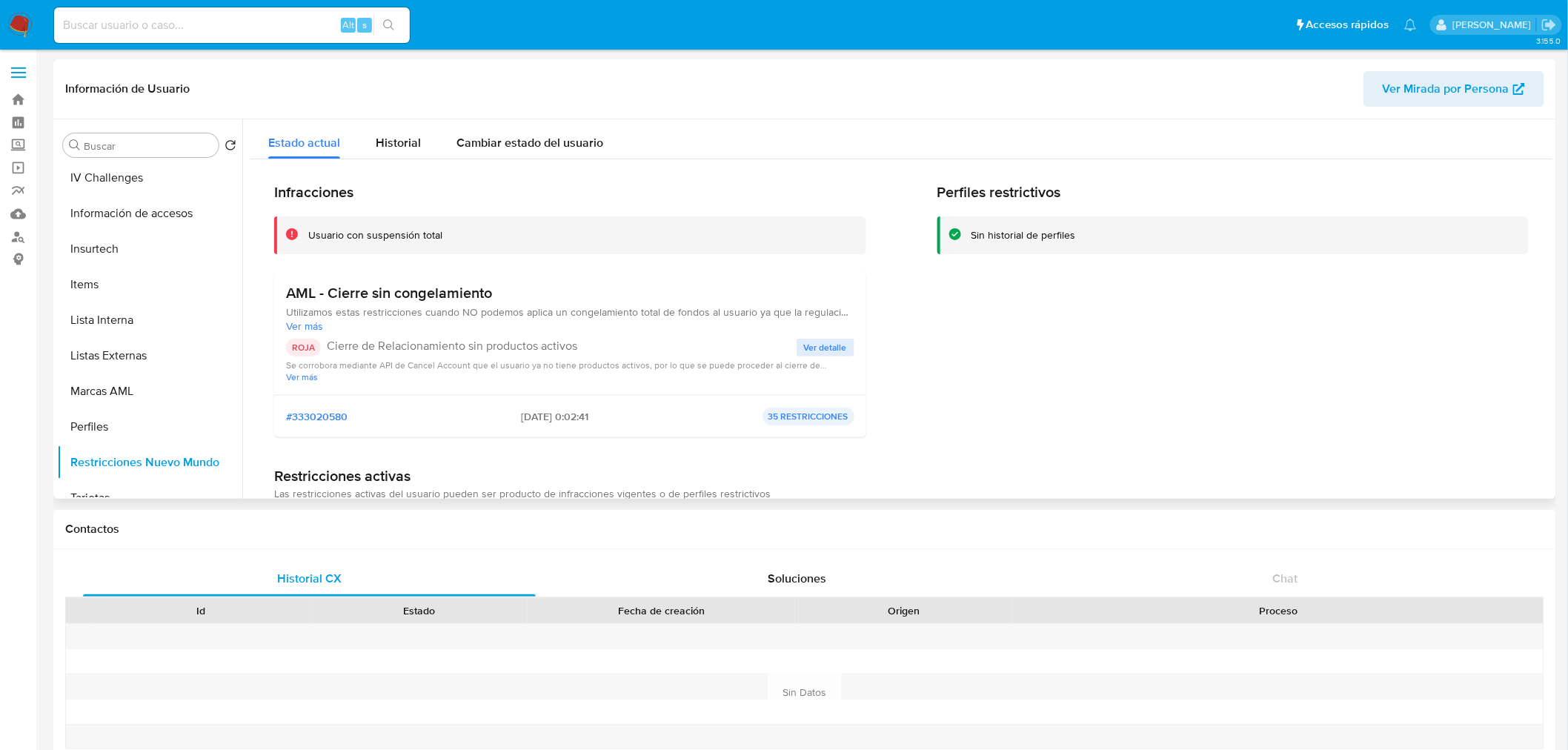
scroll to position [297, 0]
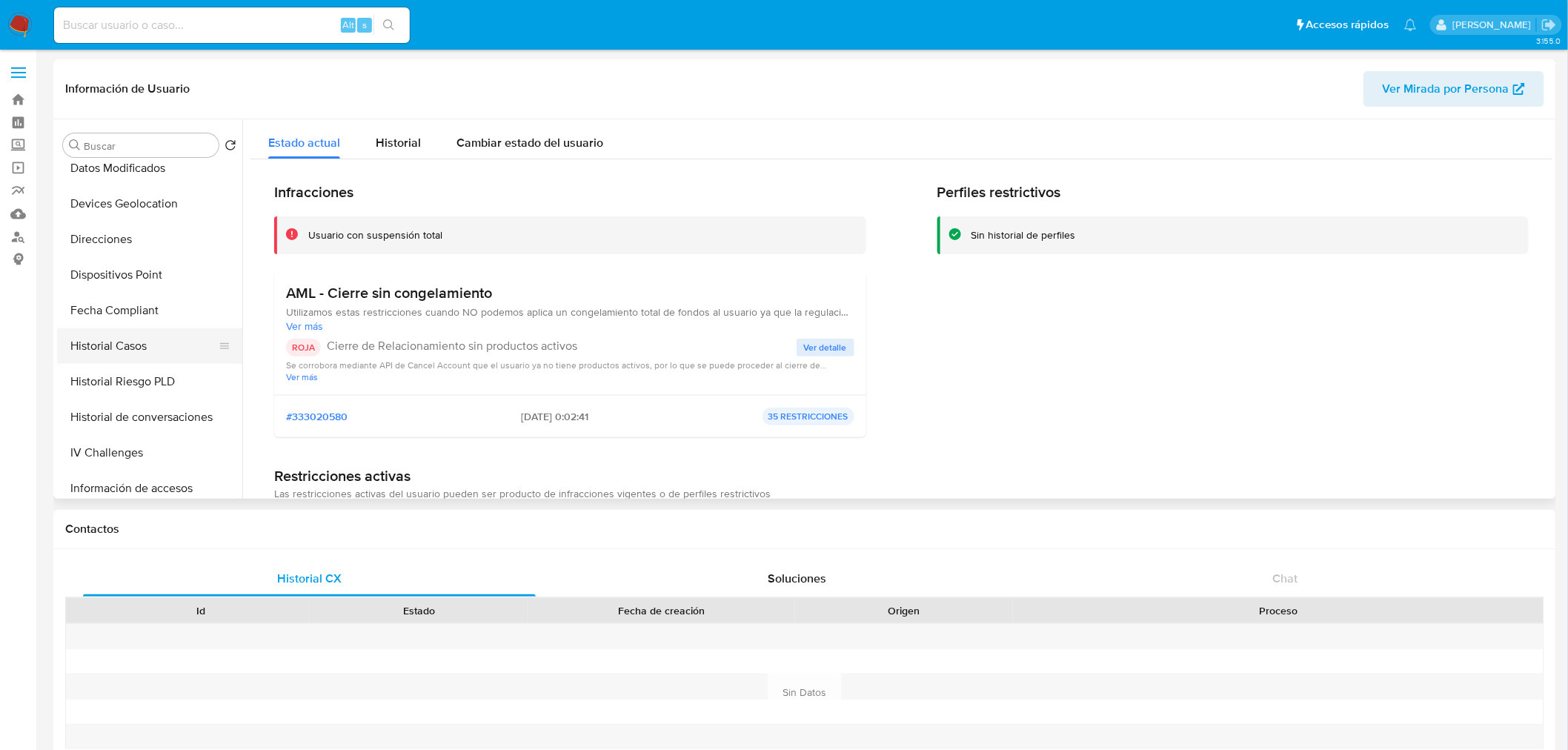
click at [134, 340] on button "Historial Casos" at bounding box center [143, 346] width 174 height 35
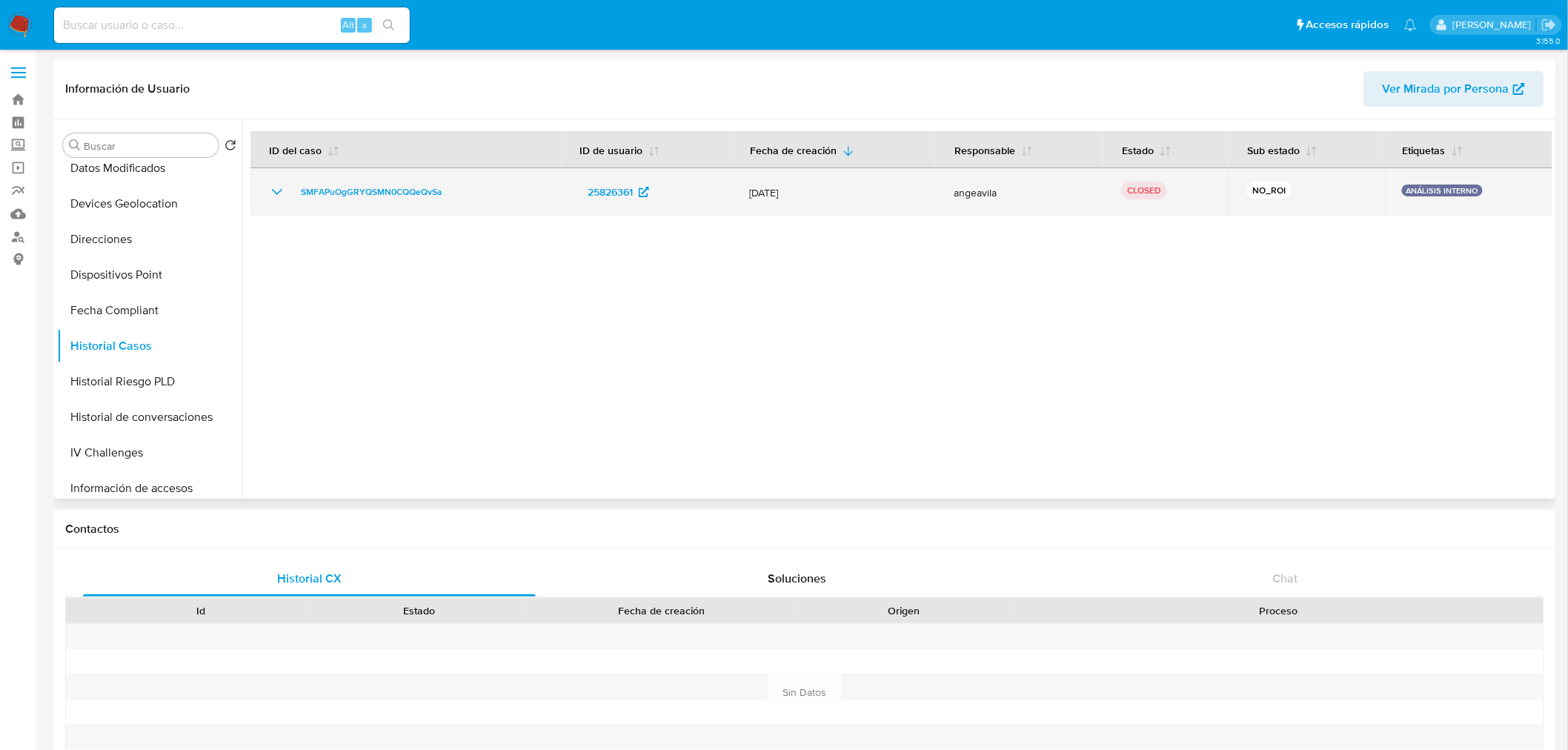
click at [272, 183] on icon "Mostrar/Ocultar" at bounding box center [277, 192] width 18 height 18
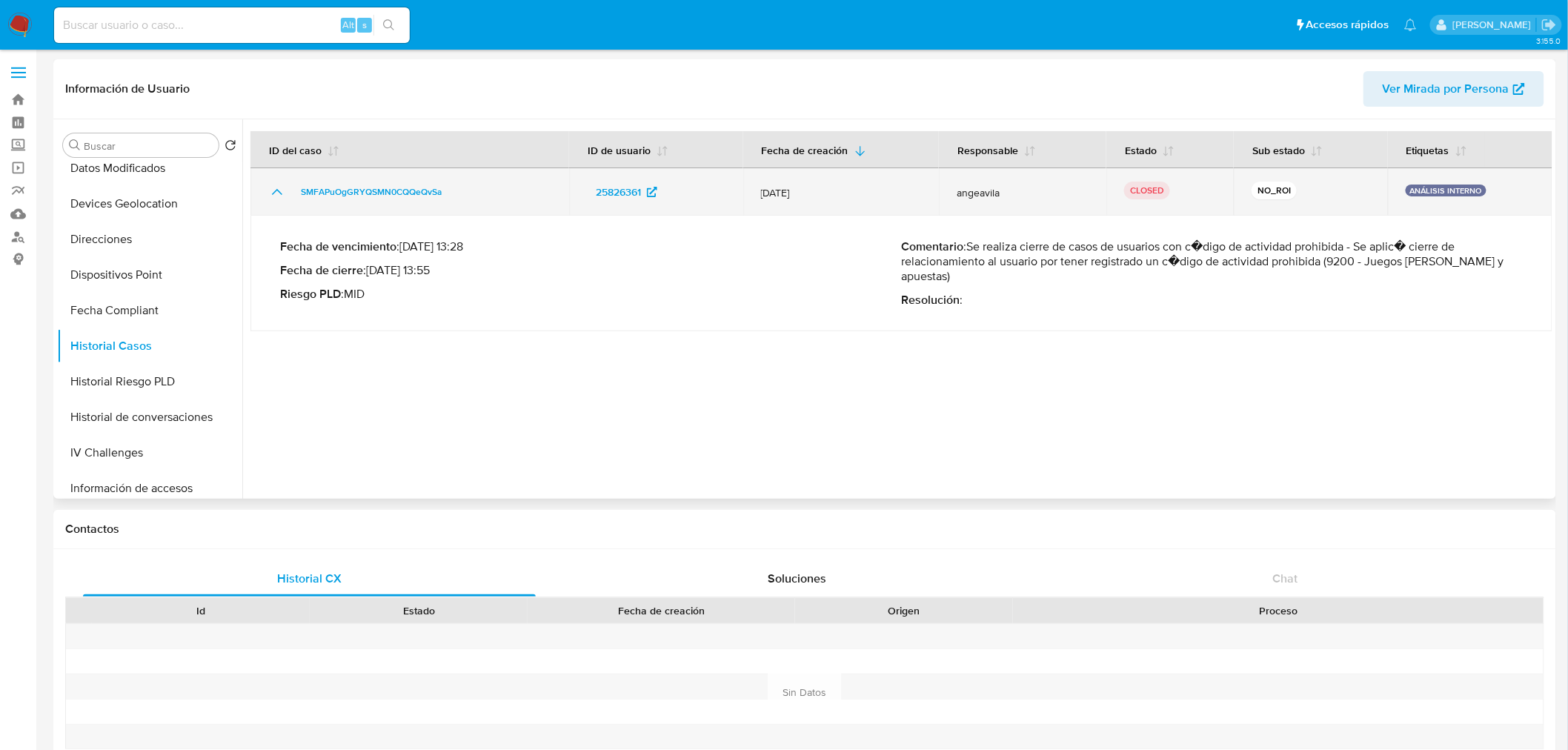
click at [272, 183] on icon "Mostrar/Ocultar" at bounding box center [277, 192] width 18 height 18
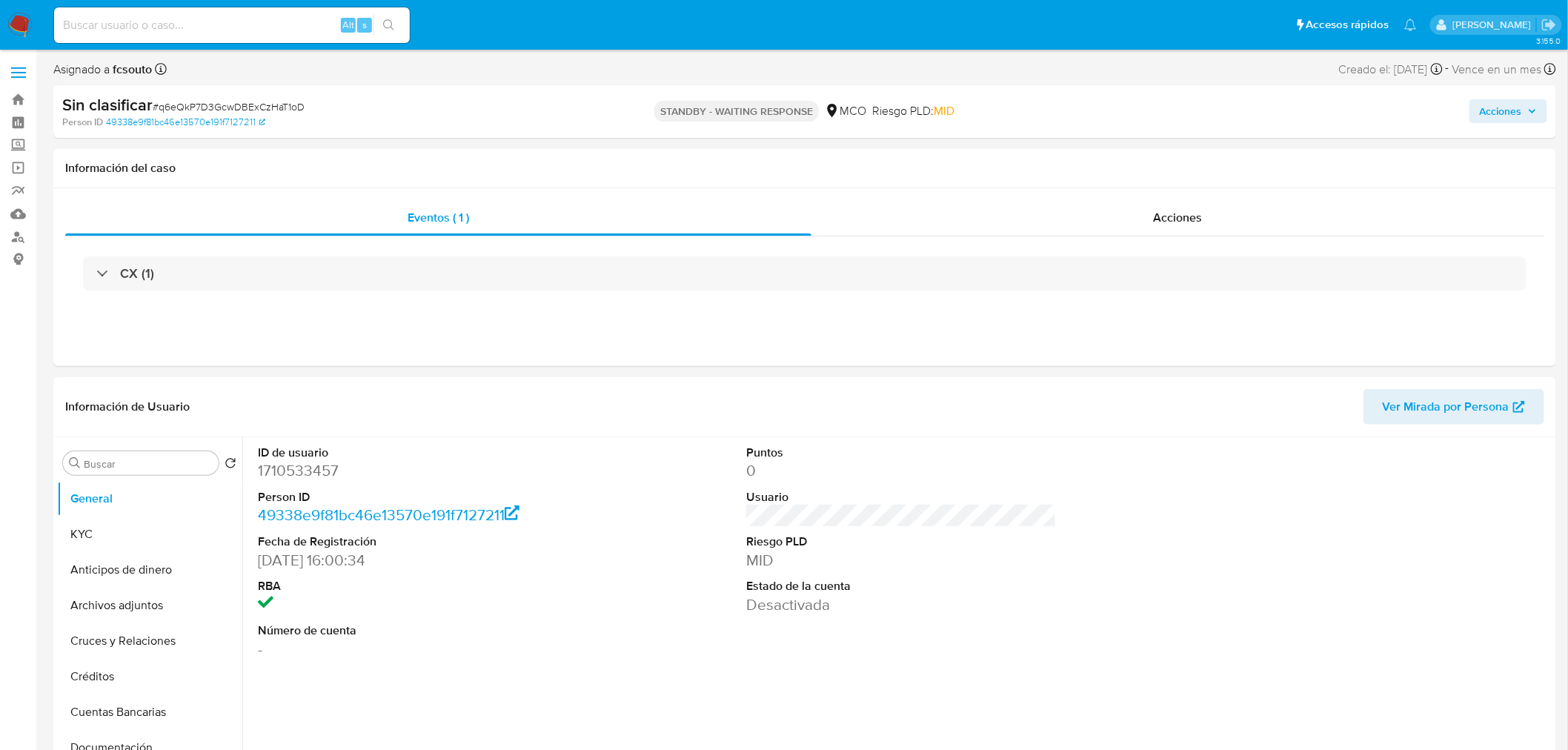
select select "10"
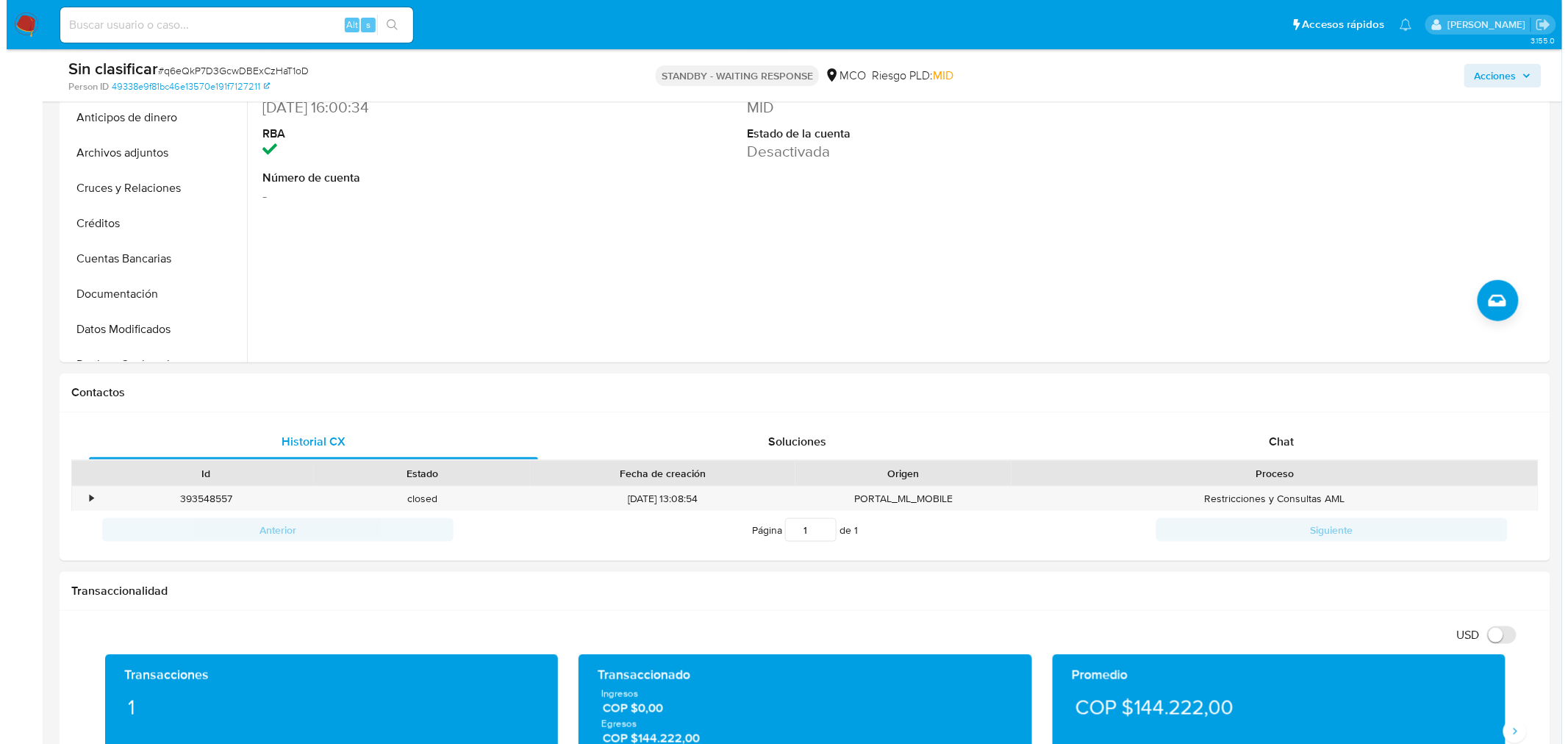
scroll to position [572, 0]
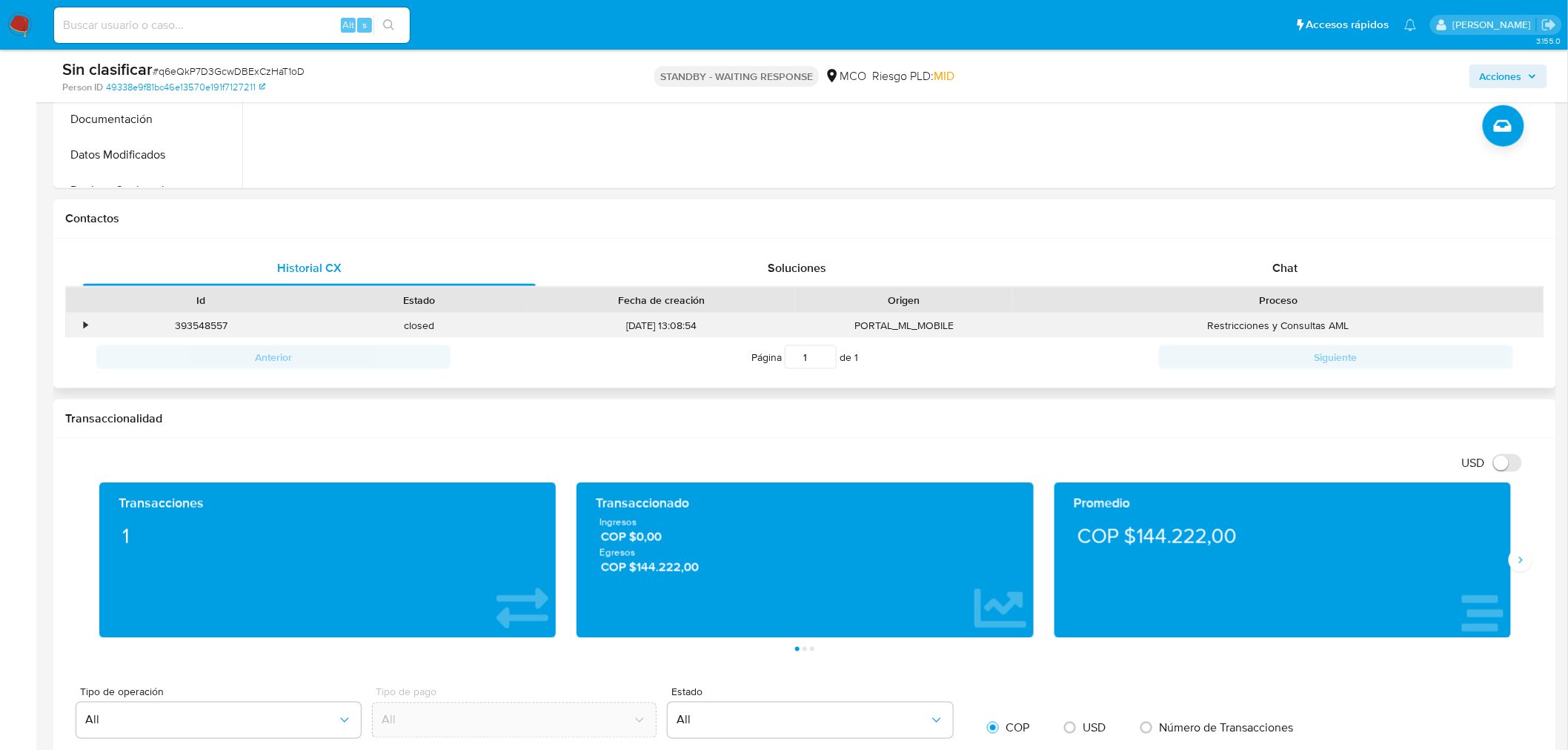
click at [83, 322] on div "•" at bounding box center [78, 326] width 26 height 25
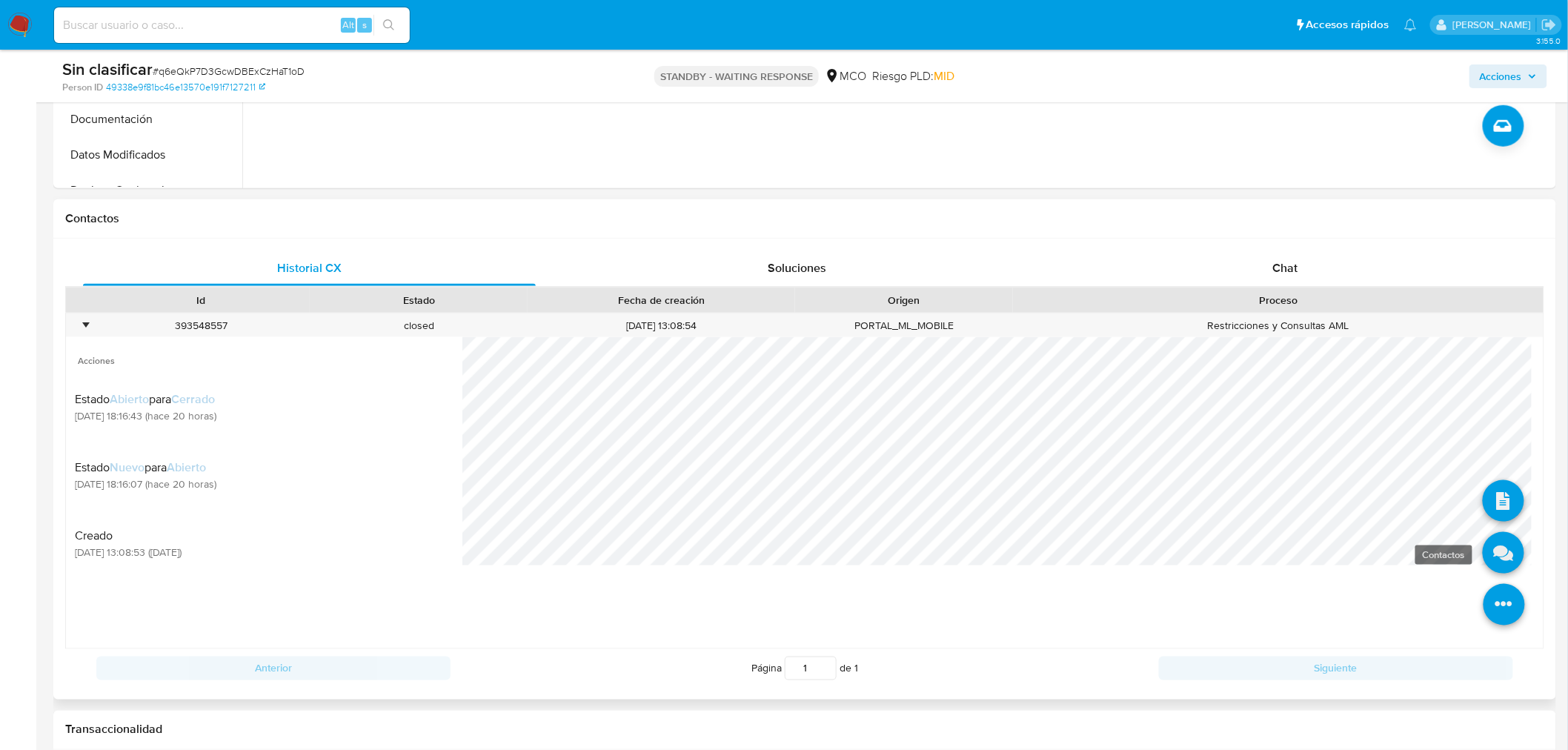
click at [1502, 561] on icon at bounding box center [1503, 553] width 42 height 42
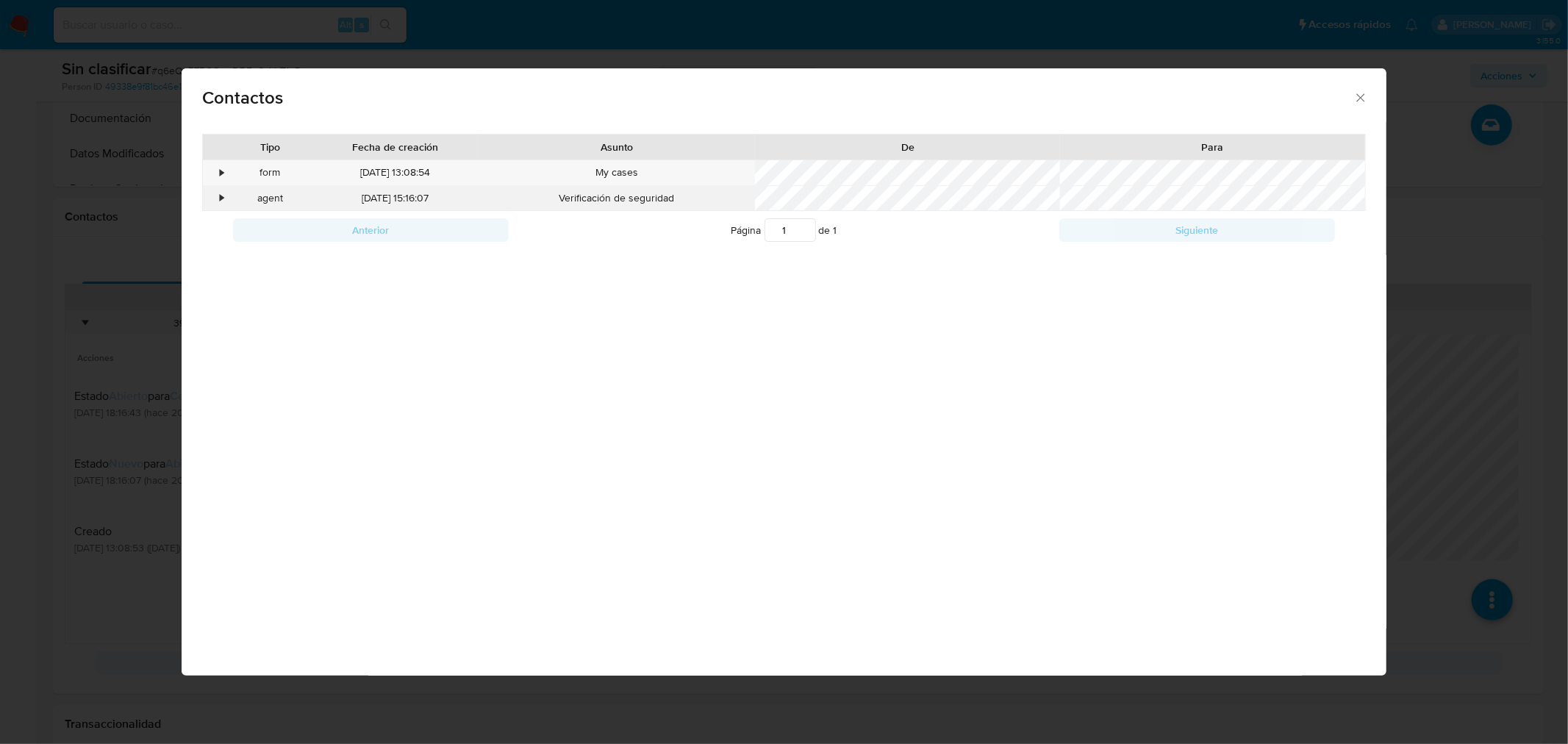
click at [215, 197] on div "•" at bounding box center [215, 199] width 25 height 25
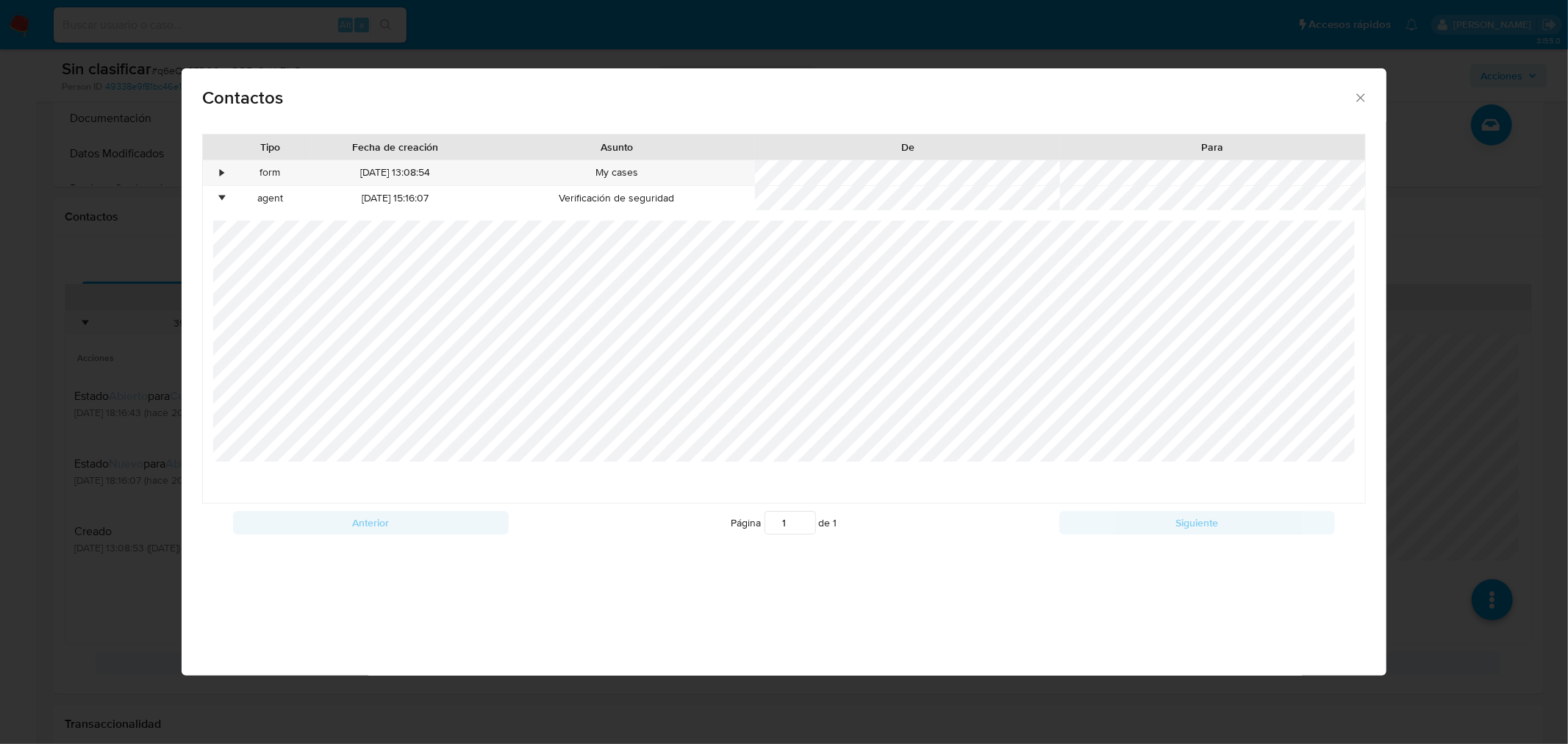
click at [380, 457] on div "• agent 21/08/2025 15:16:07 Verificación de seguridad" at bounding box center [784, 345] width 1162 height 317
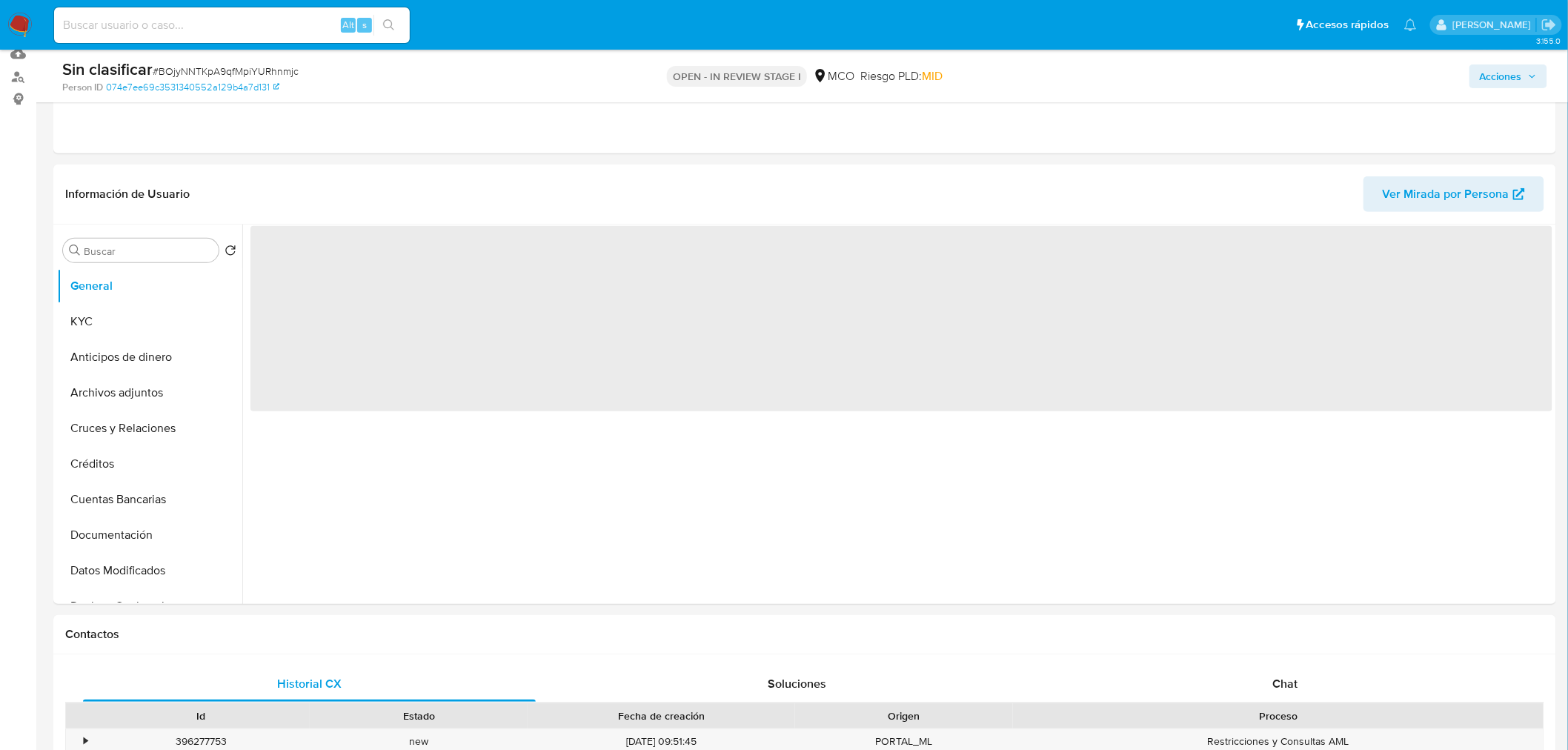
scroll to position [658, 0]
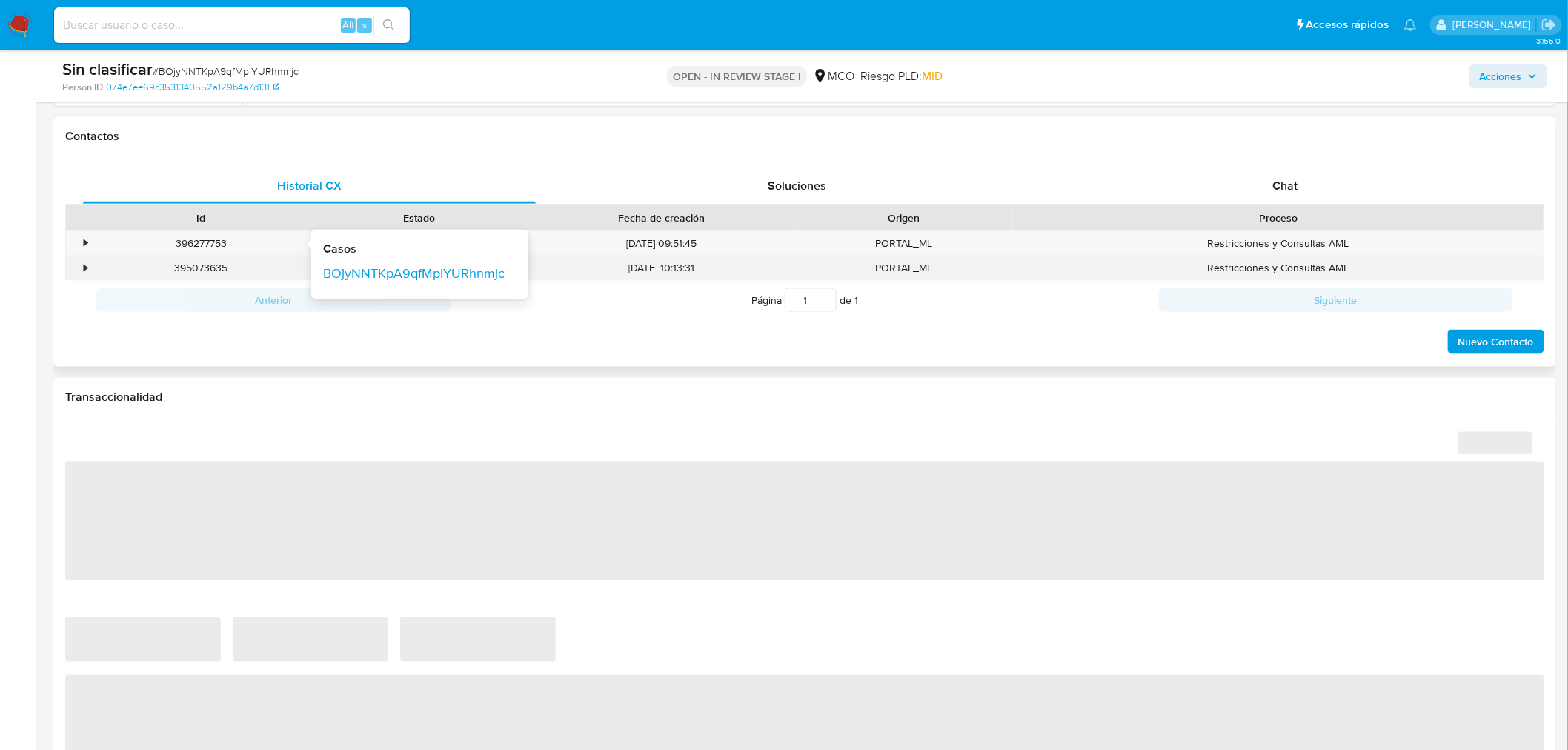
select select "10"
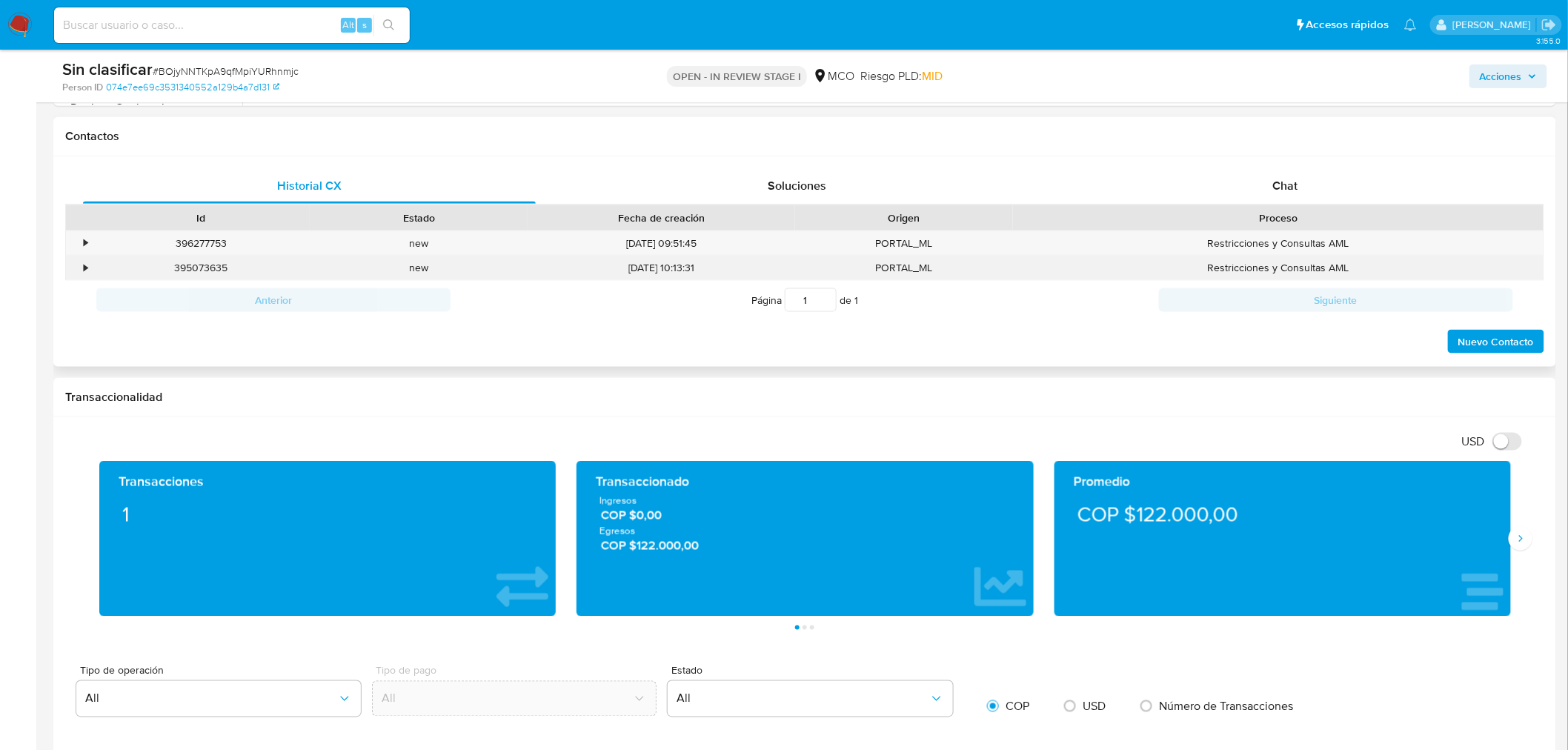
click at [84, 257] on div "•" at bounding box center [78, 268] width 26 height 25
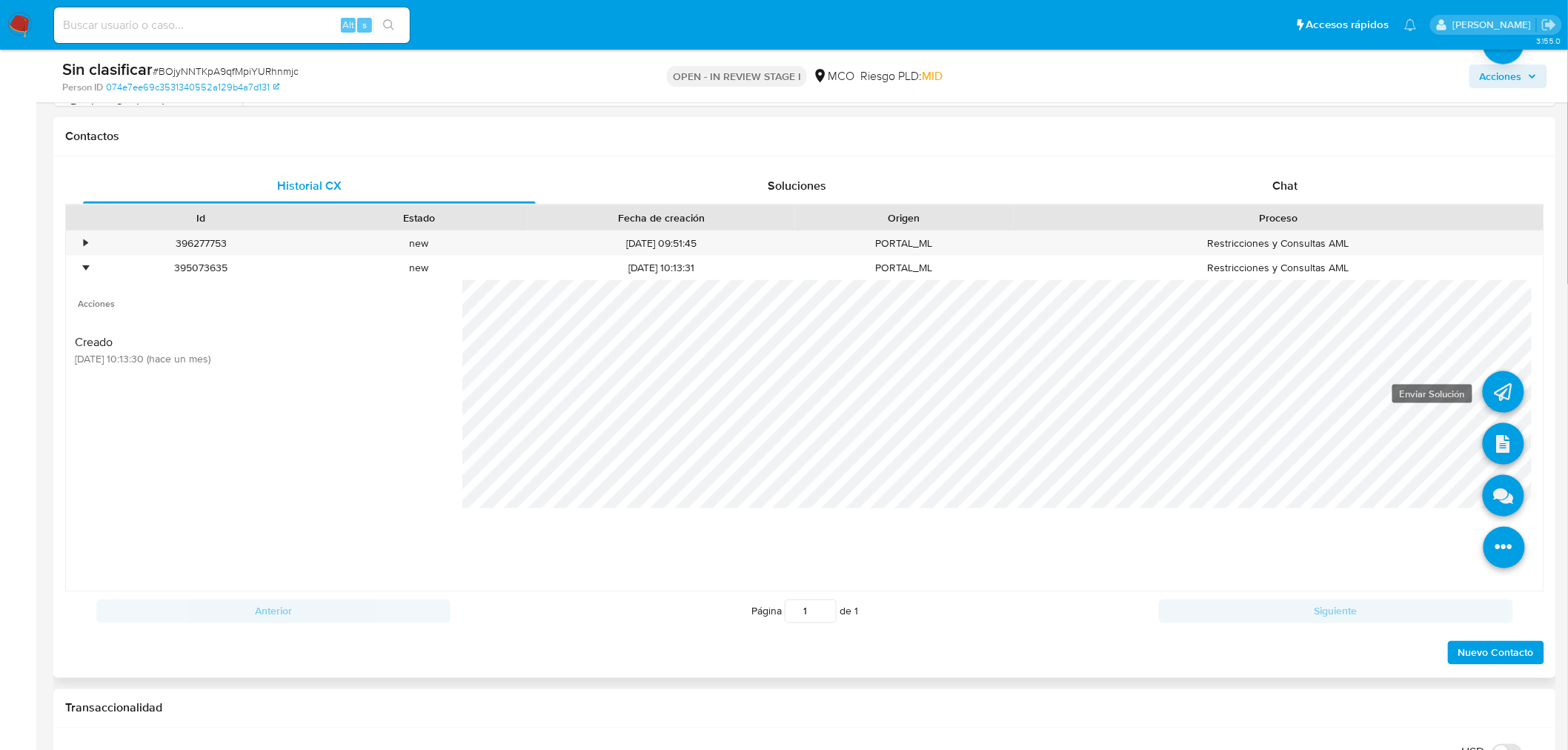
click at [1488, 399] on icon at bounding box center [1503, 392] width 42 height 42
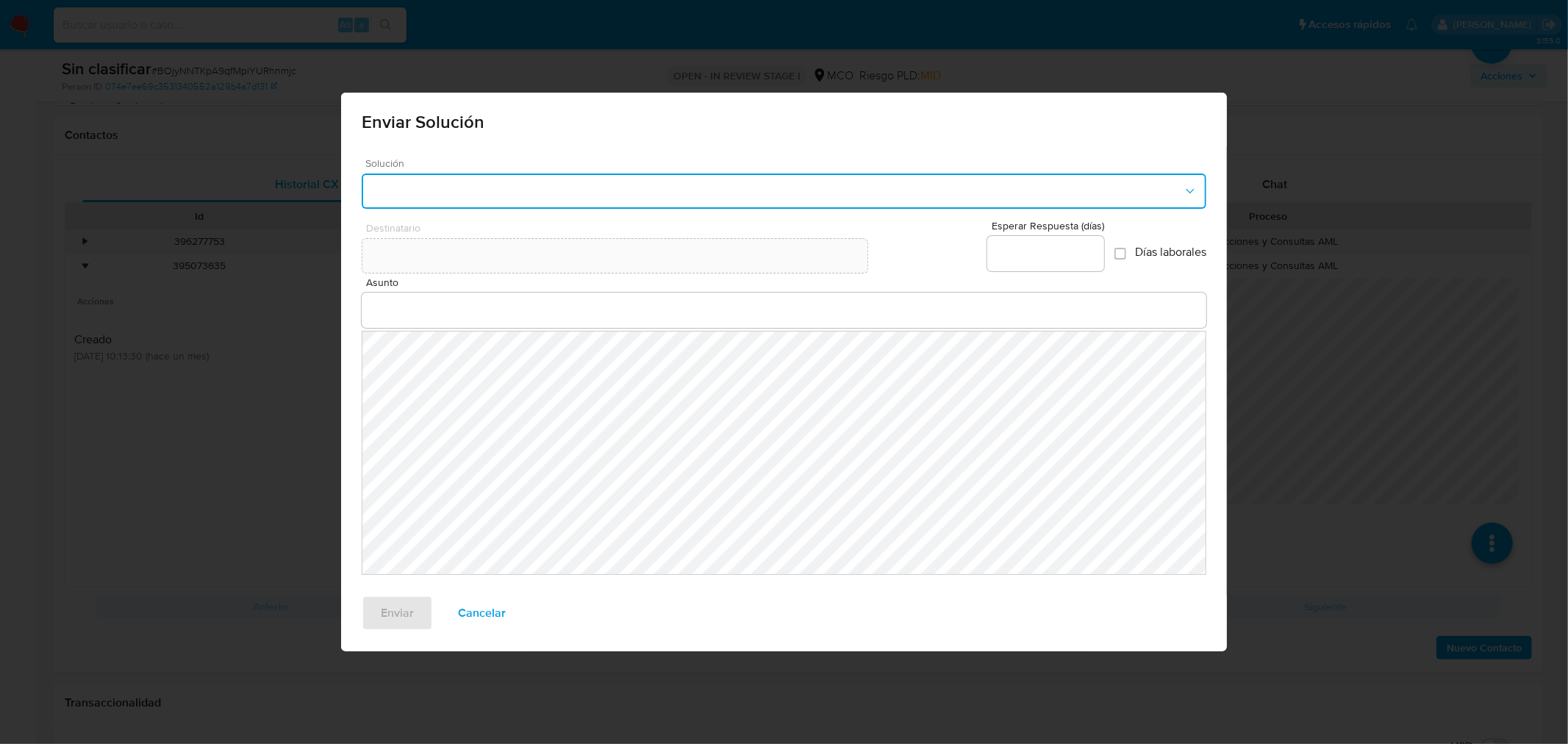
click at [464, 199] on button "button" at bounding box center [784, 190] width 845 height 35
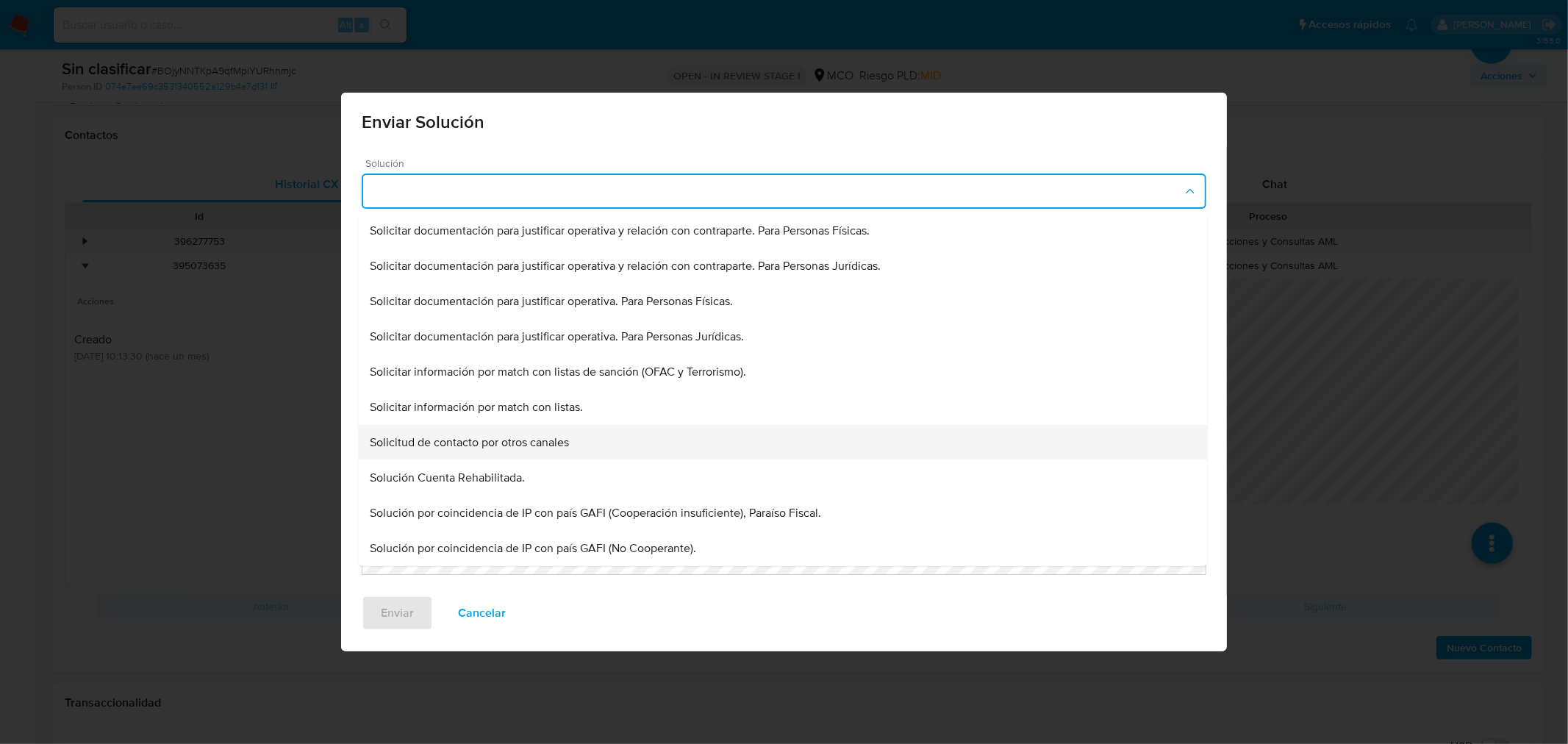
click at [552, 238] on span "Solicitud de contacto por otros canales" at bounding box center [620, 231] width 500 height 15
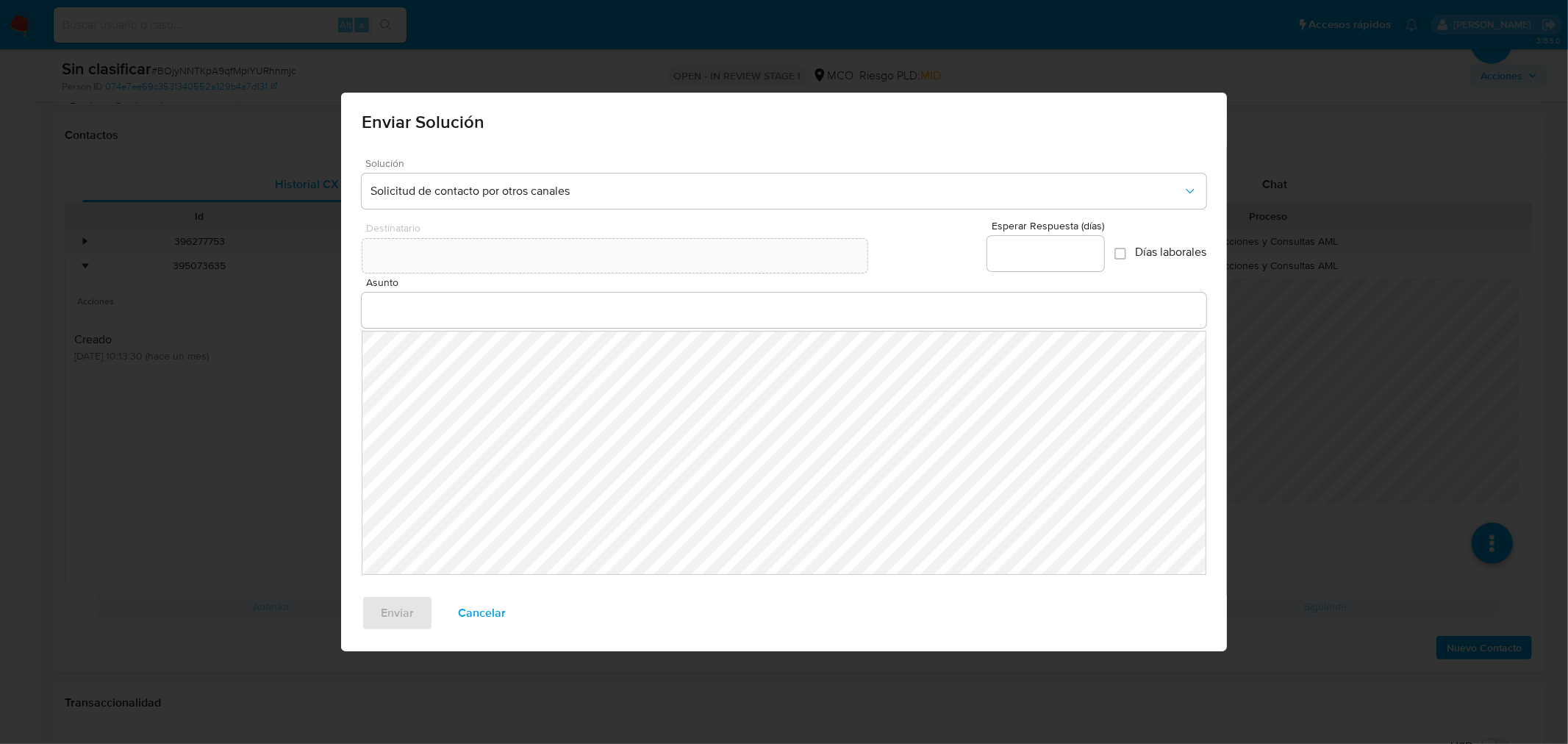
click at [475, 305] on input "Asunto" at bounding box center [784, 310] width 845 height 19
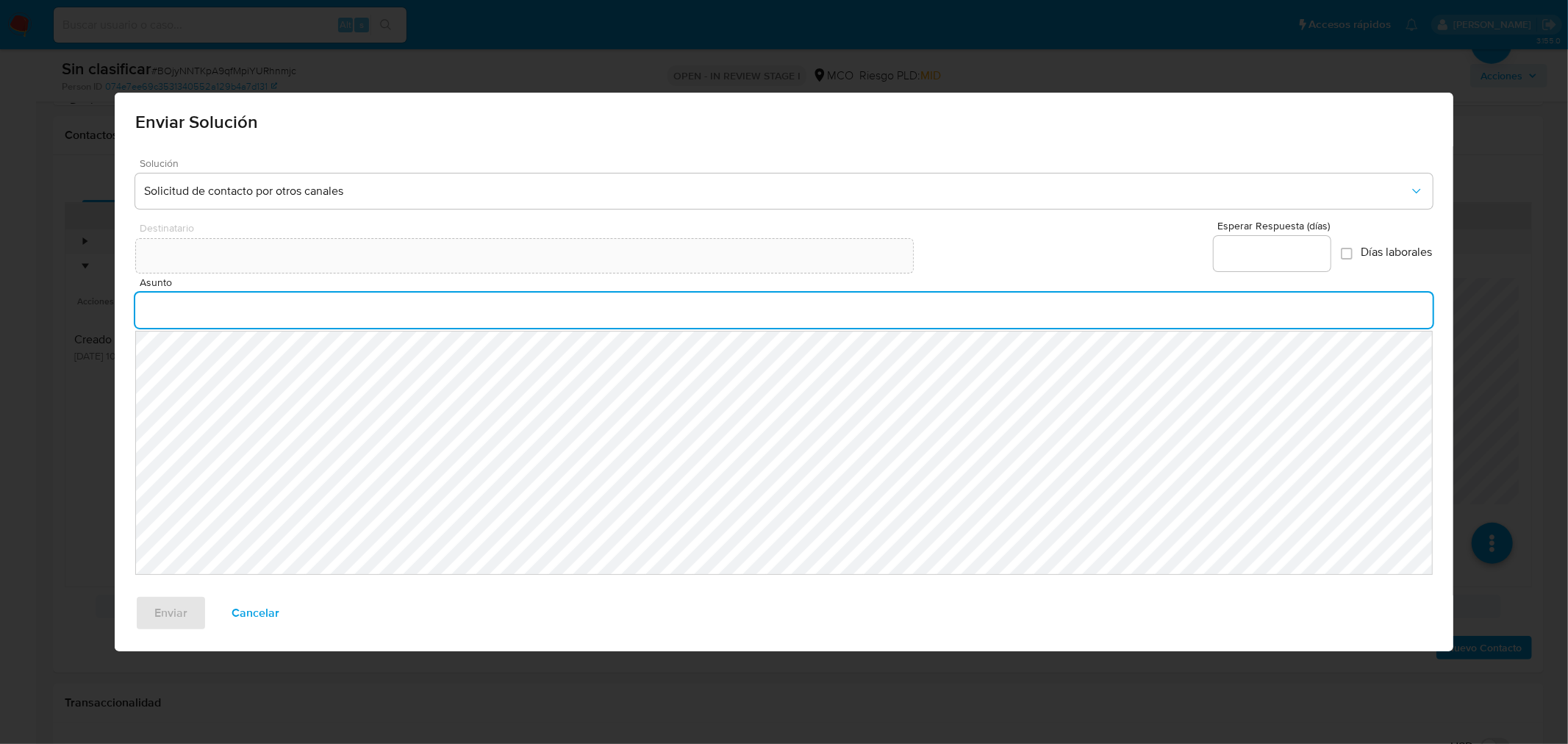
click at [297, 318] on input "Asunto" at bounding box center [784, 310] width 1297 height 19
type input "v"
type input "V"
click at [297, 318] on input "Asunto" at bounding box center [784, 310] width 1297 height 19
click at [287, 310] on input "Asunto" at bounding box center [784, 310] width 1297 height 19
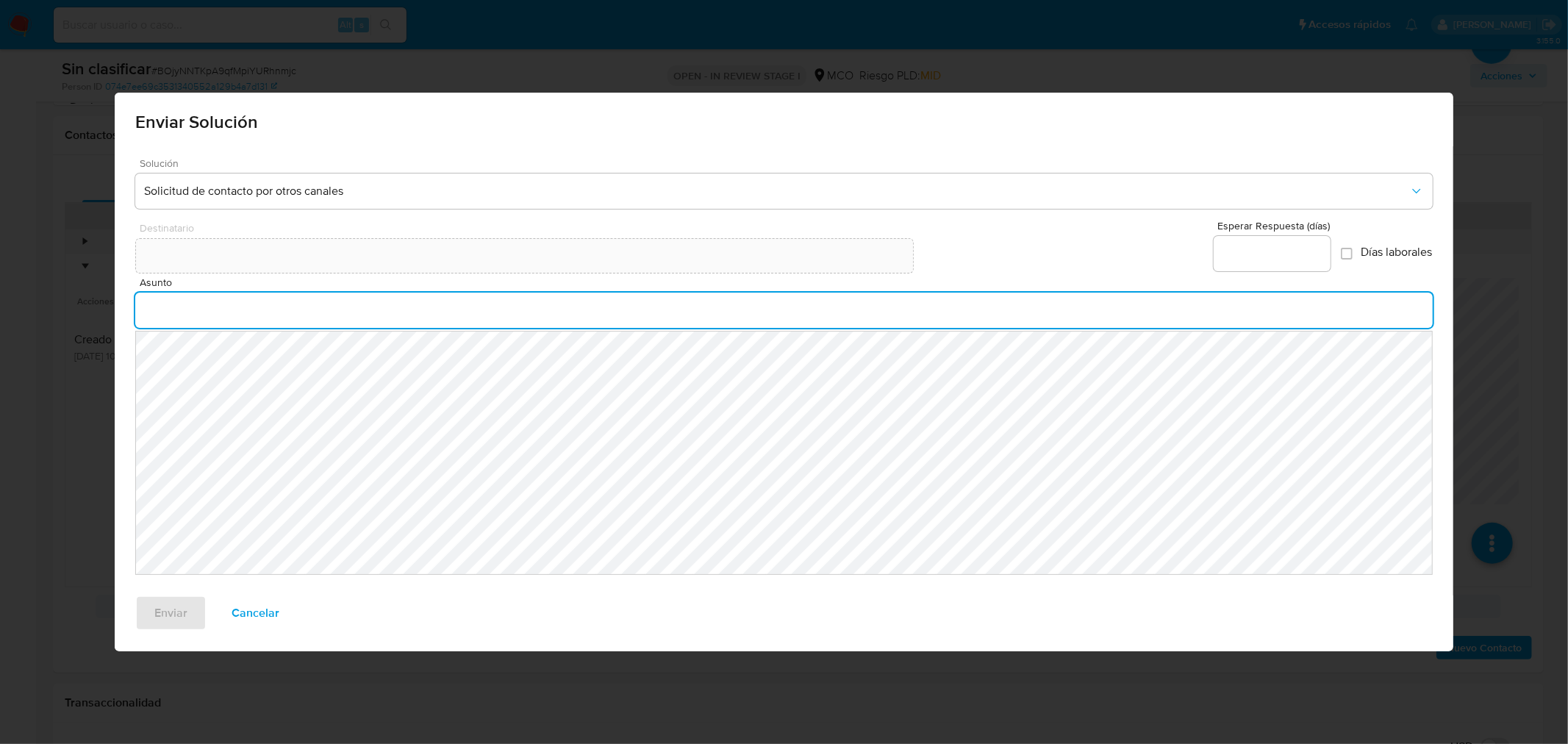
click at [287, 310] on input "Asunto" at bounding box center [784, 310] width 1297 height 19
type input "Verificación de seguridad"
click at [1250, 247] on input "Esperar Respuesta (días)" at bounding box center [1272, 253] width 117 height 19
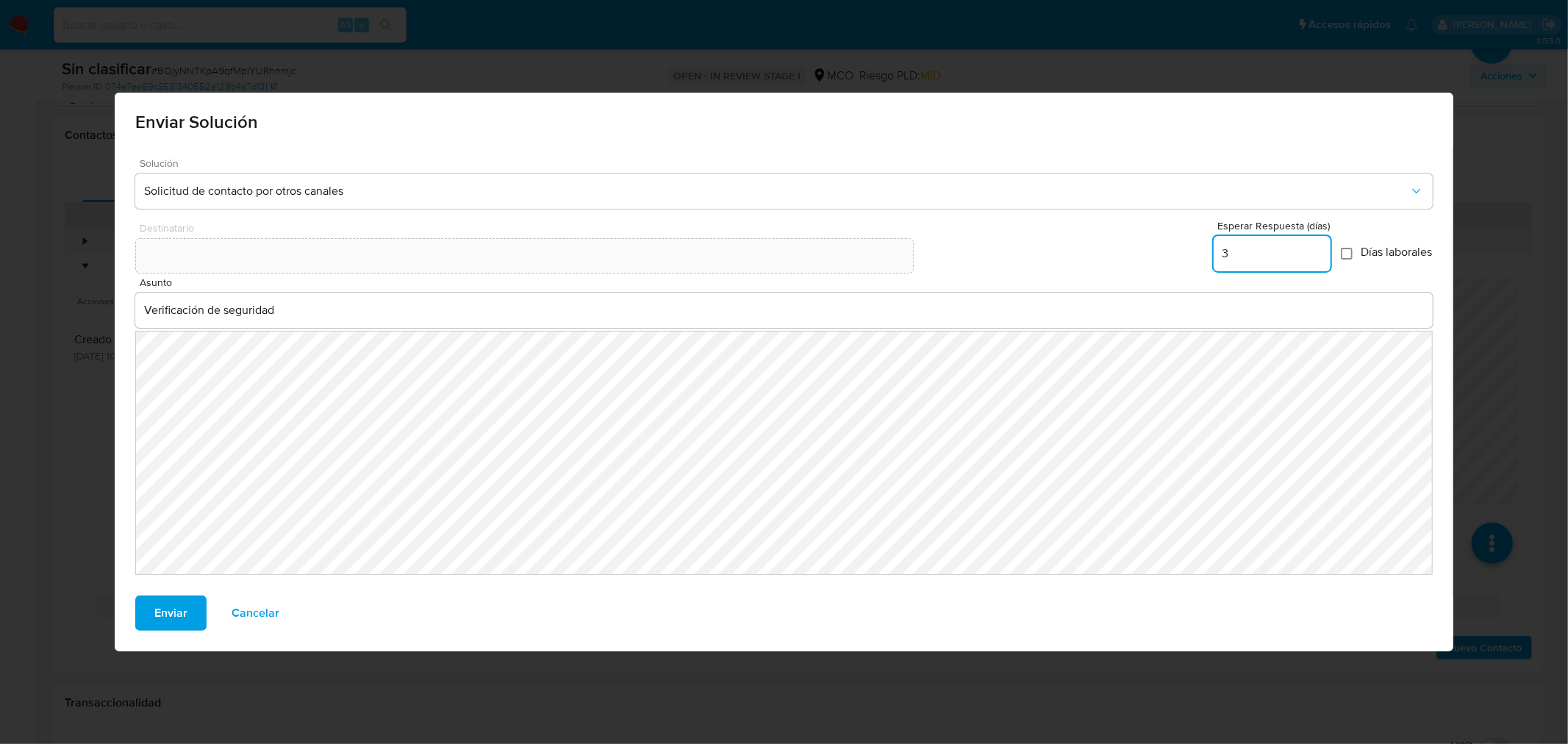
type input "3"
click at [1347, 248] on input "Días laborales" at bounding box center [1347, 253] width 11 height 11
checkbox input "true"
click at [1266, 247] on input "3" at bounding box center [1272, 253] width 117 height 19
type input "5"
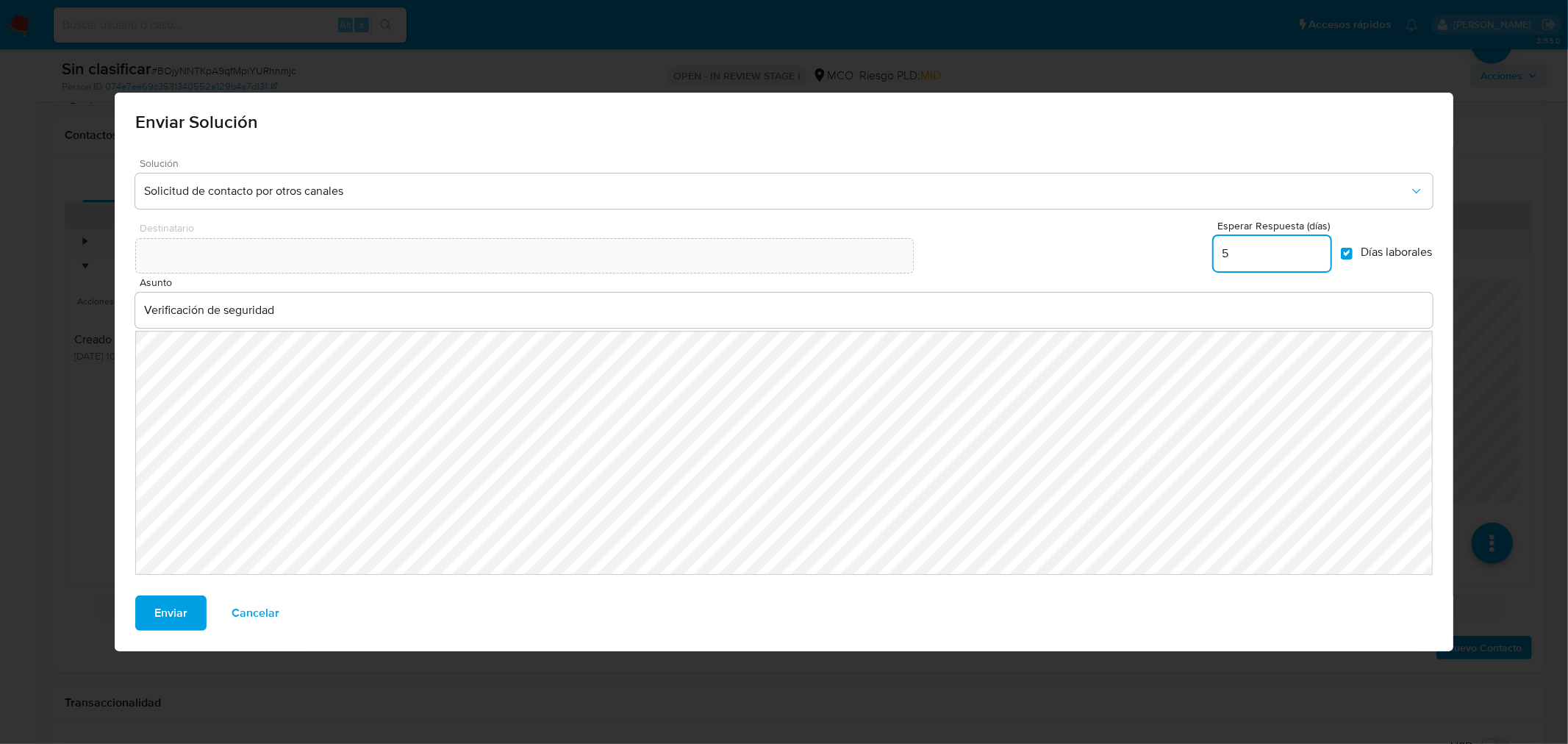
click at [186, 615] on span "Enviar" at bounding box center [170, 613] width 33 height 32
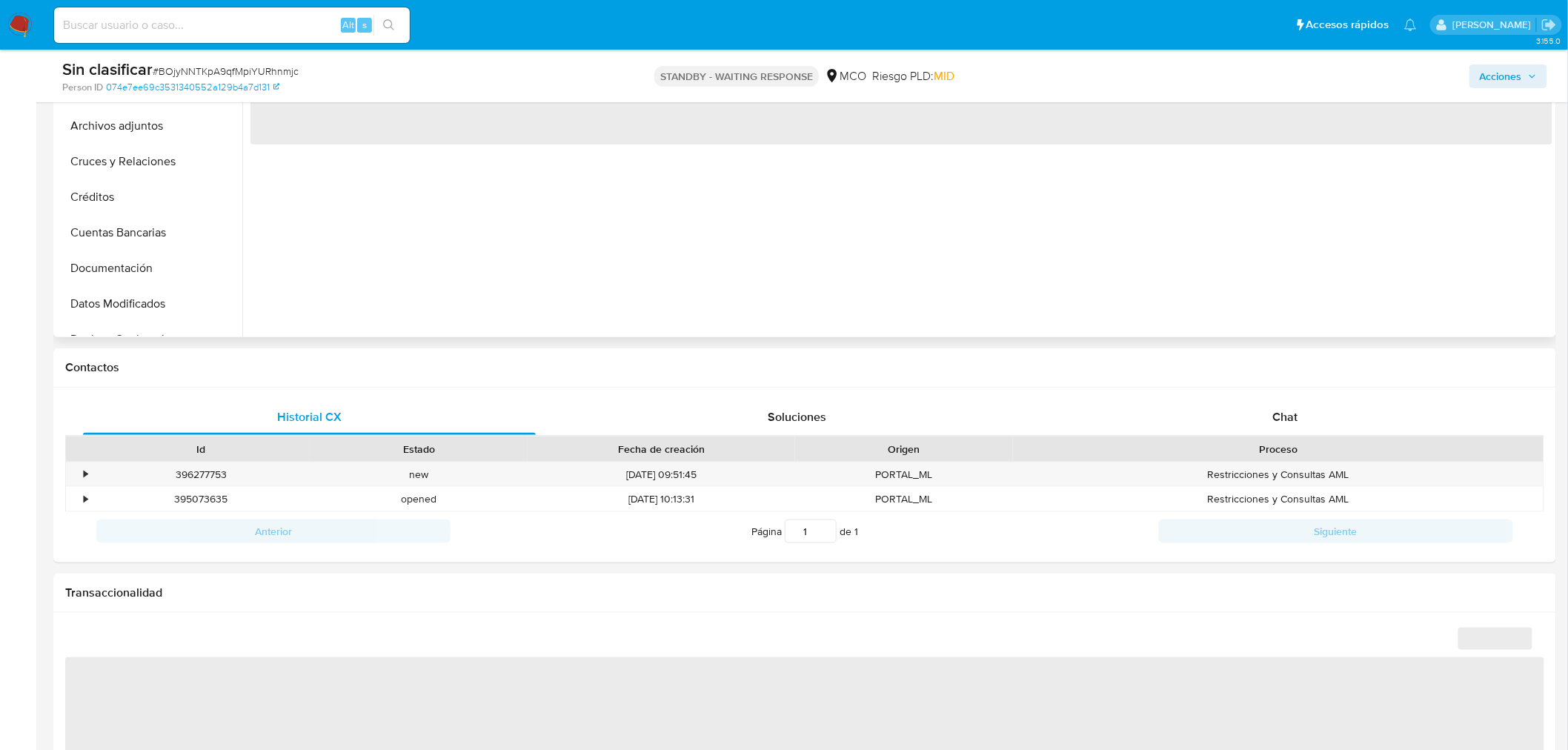
scroll to position [494, 0]
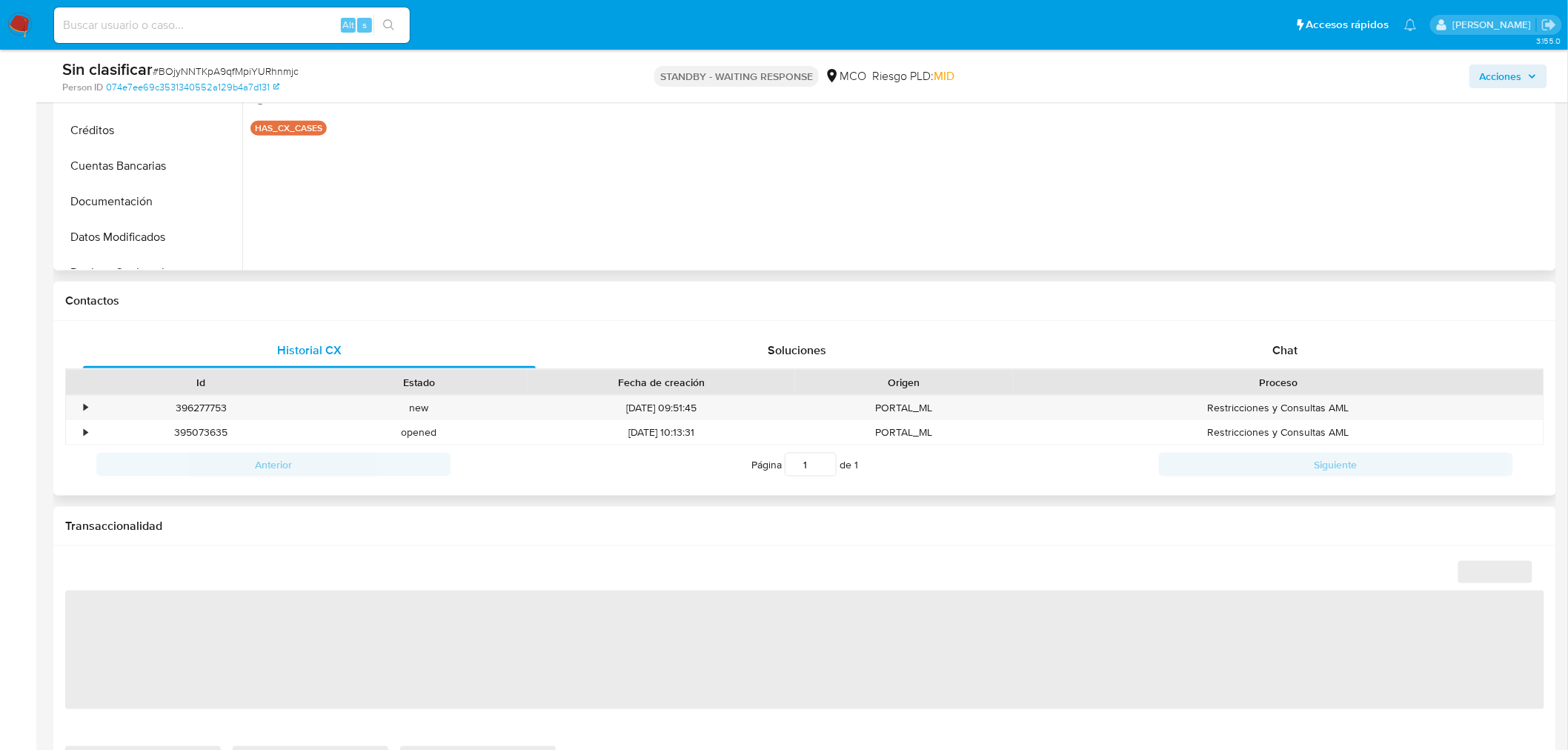
select select "10"
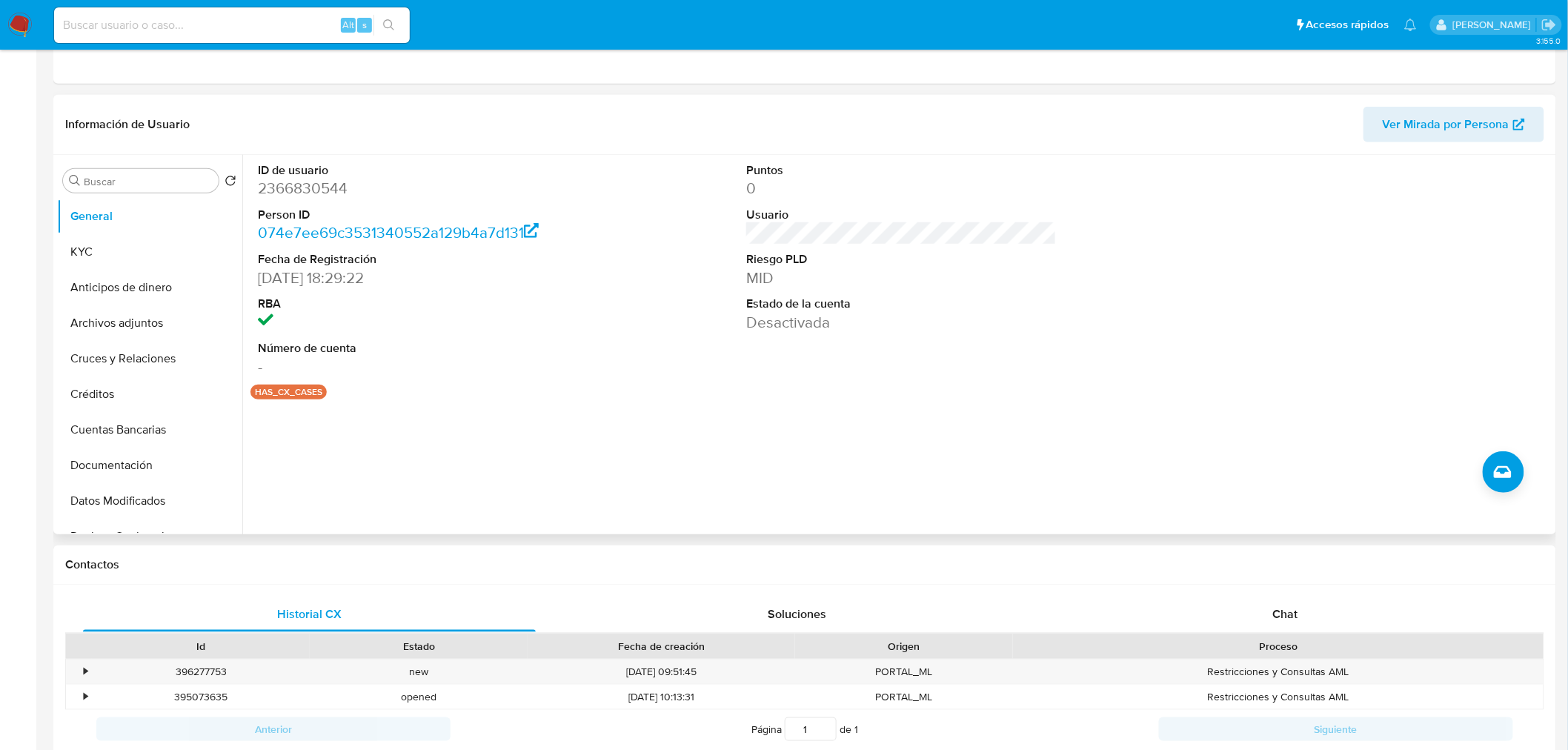
scroll to position [0, 0]
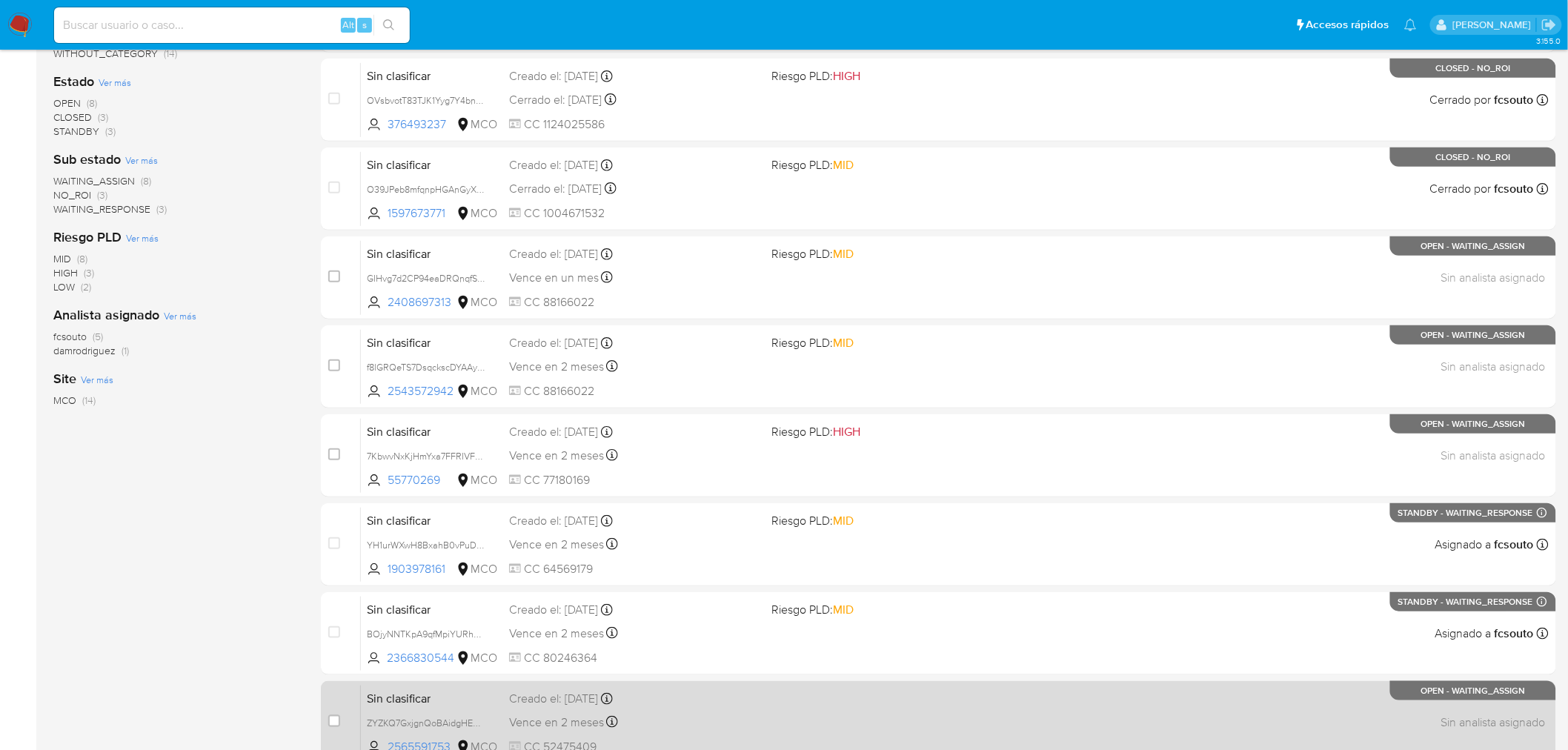
scroll to position [172, 0]
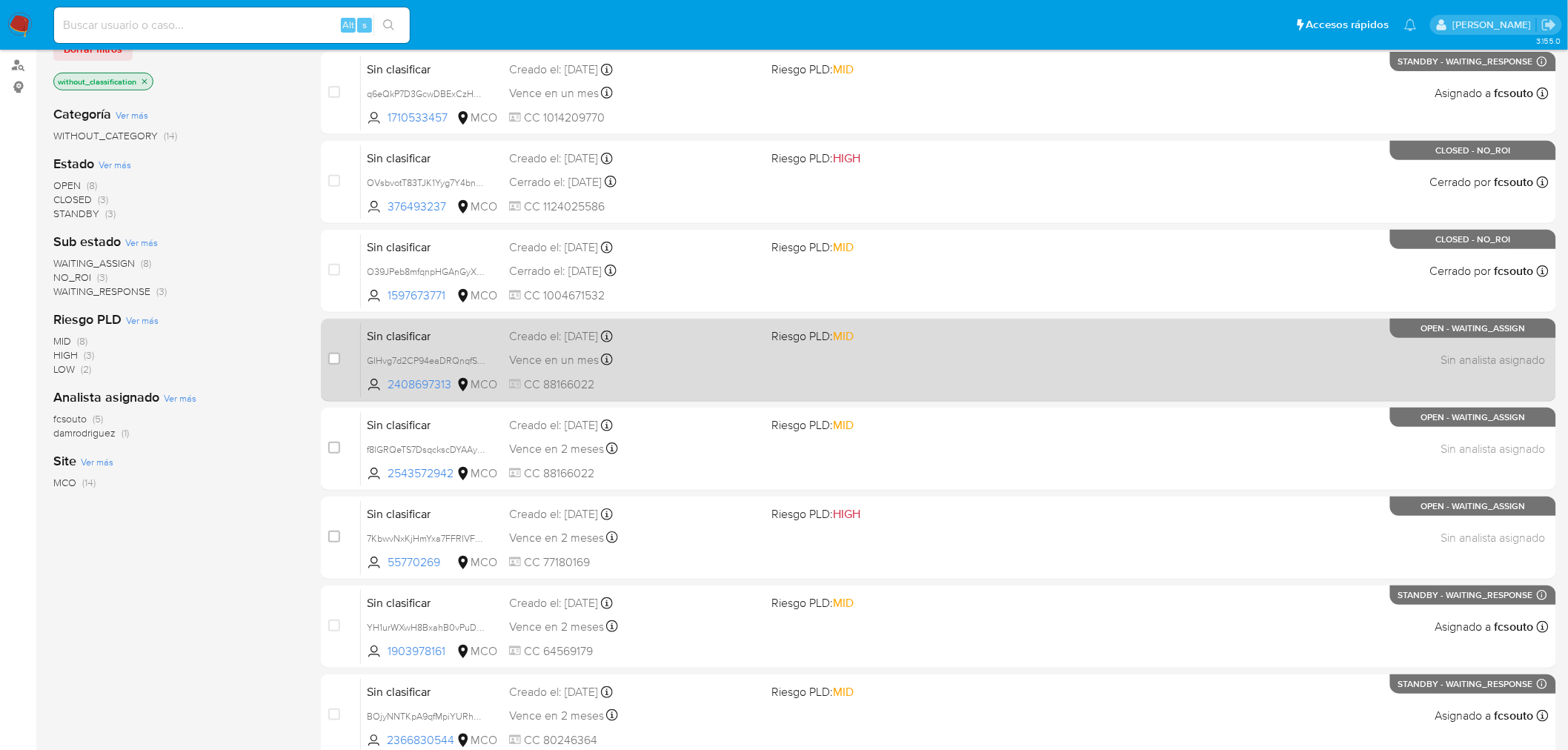
click at [904, 370] on div "Sin clasificar GIHvg7d2CP94eaDRQnqfS2sY 2408697313 MCO Riesgo PLD: MID Creado e…" at bounding box center [954, 360] width 1187 height 75
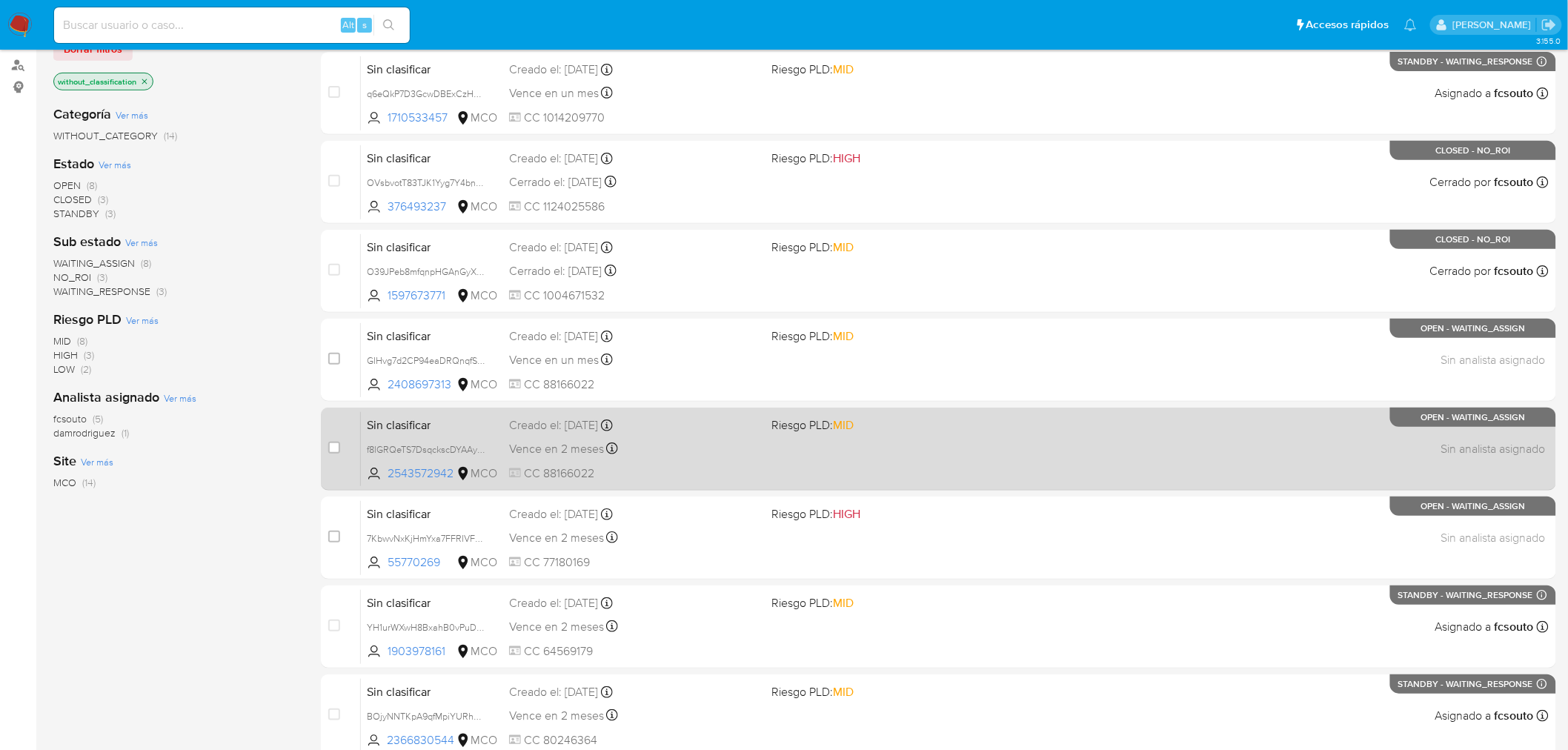
click at [640, 452] on div "Vence en 2 meses Vence el 08/10/2025 14:10:43" at bounding box center [634, 448] width 252 height 20
click at [331, 441] on input "checkbox" at bounding box center [334, 447] width 11 height 11
checkbox input "true"
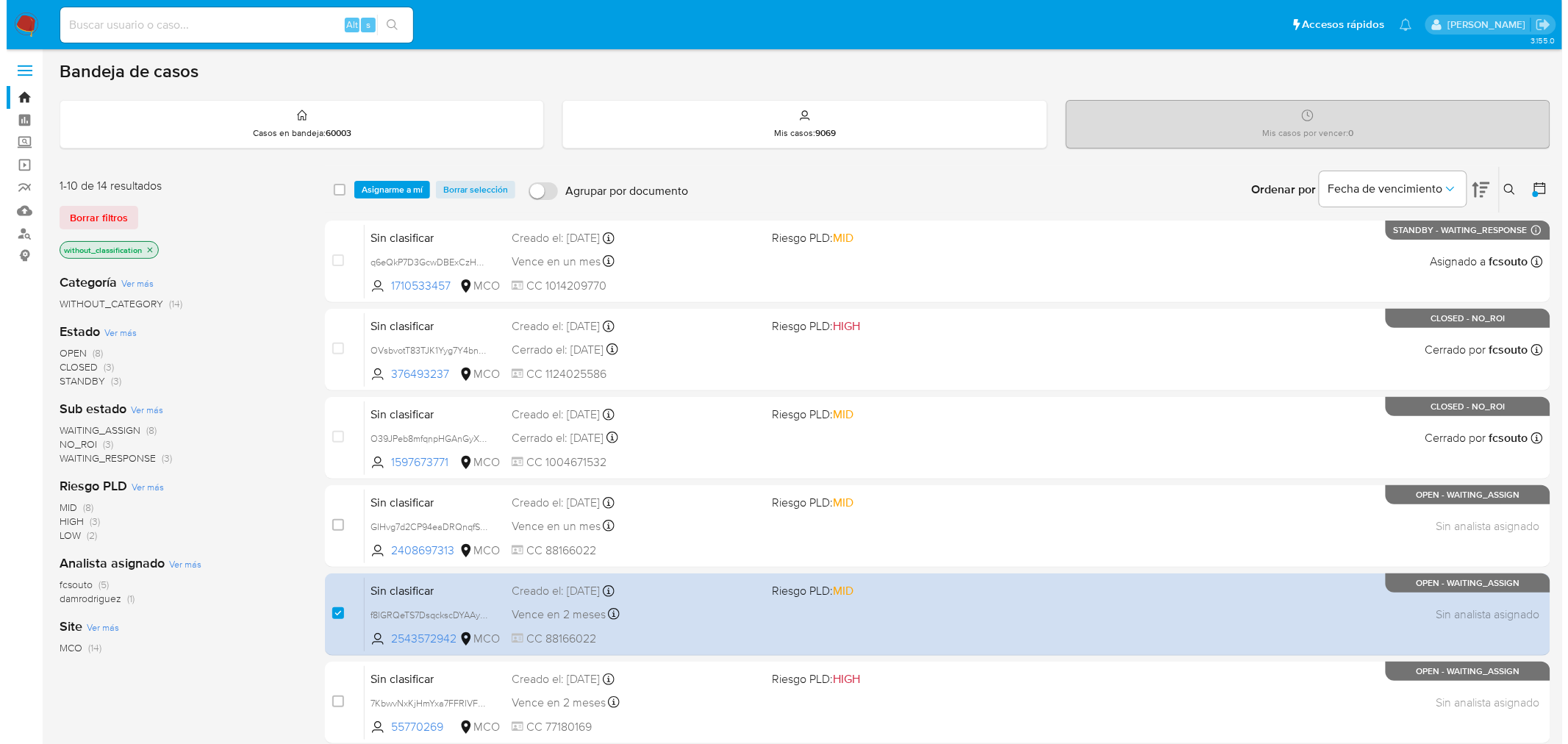
scroll to position [0, 0]
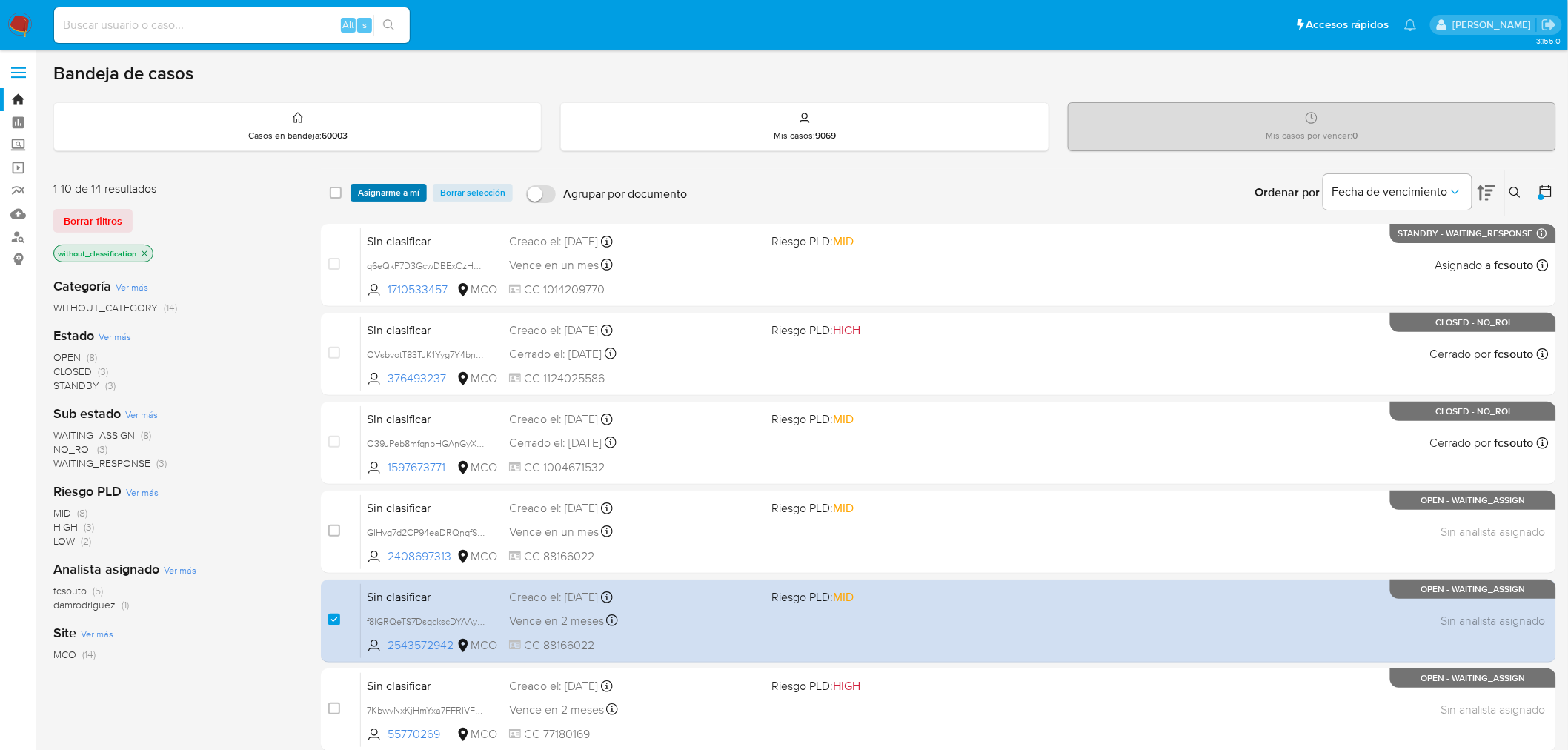
click at [394, 189] on span "Asignarme a mí" at bounding box center [388, 193] width 62 height 15
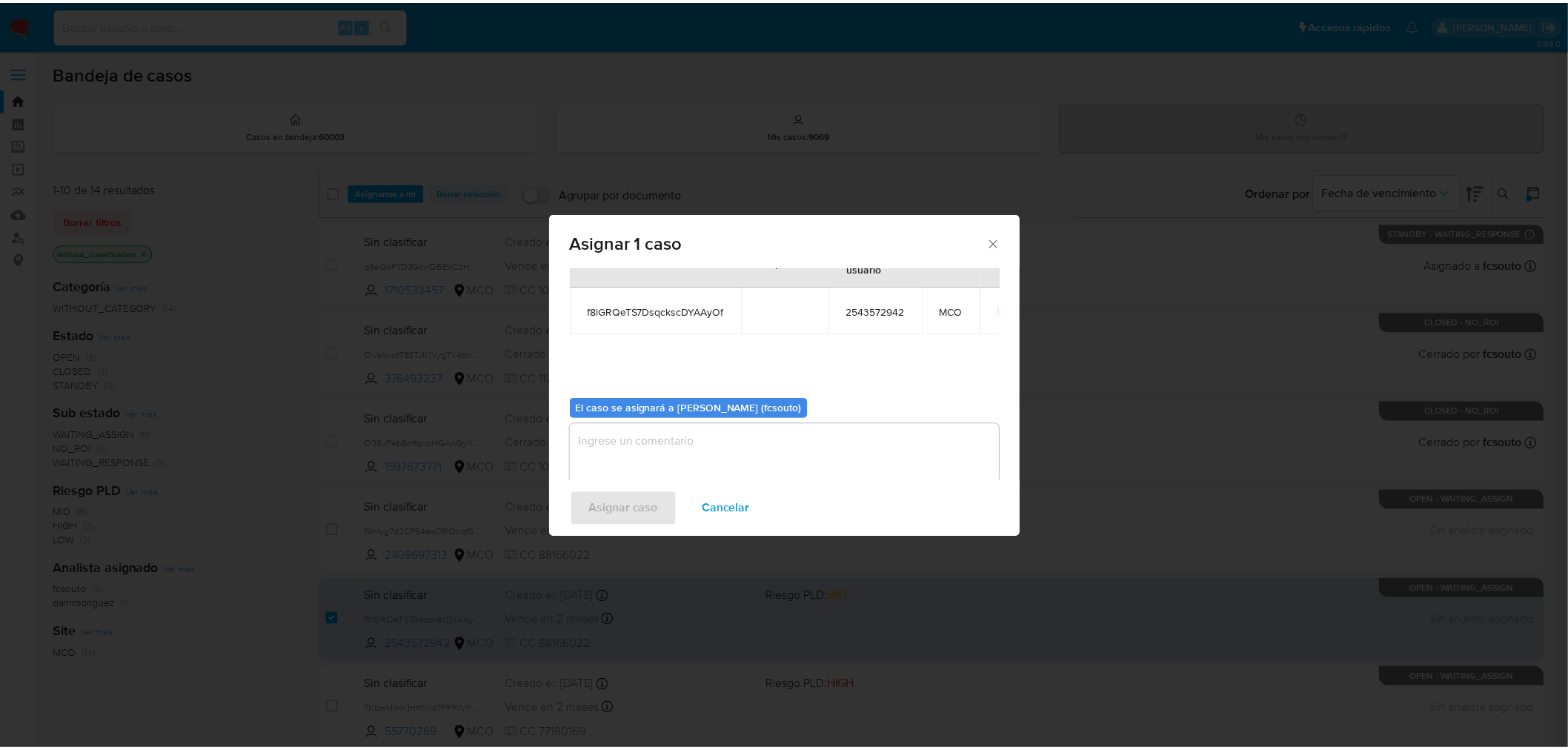
scroll to position [76, 0]
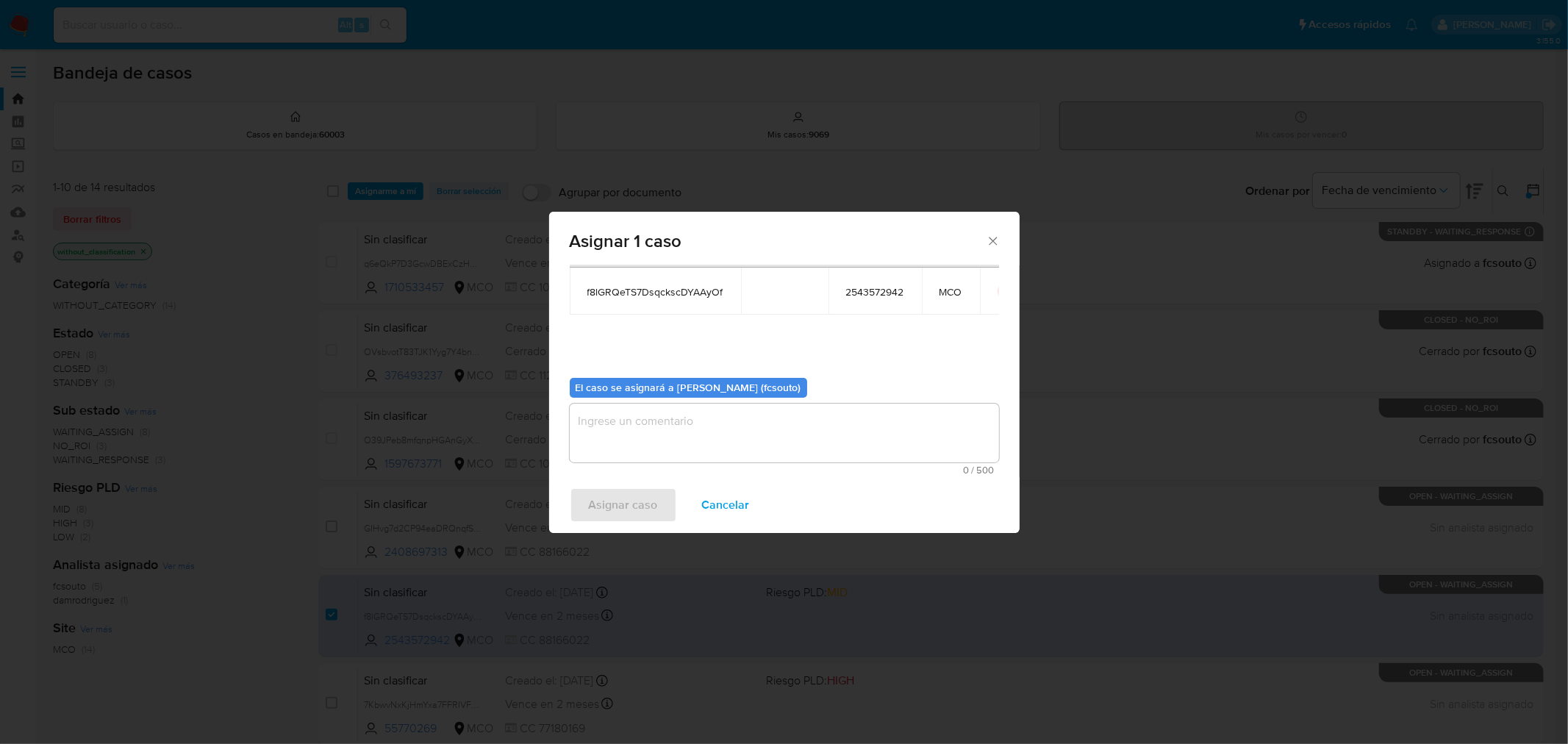
click at [763, 445] on textarea "assign-modal" at bounding box center [784, 433] width 429 height 58
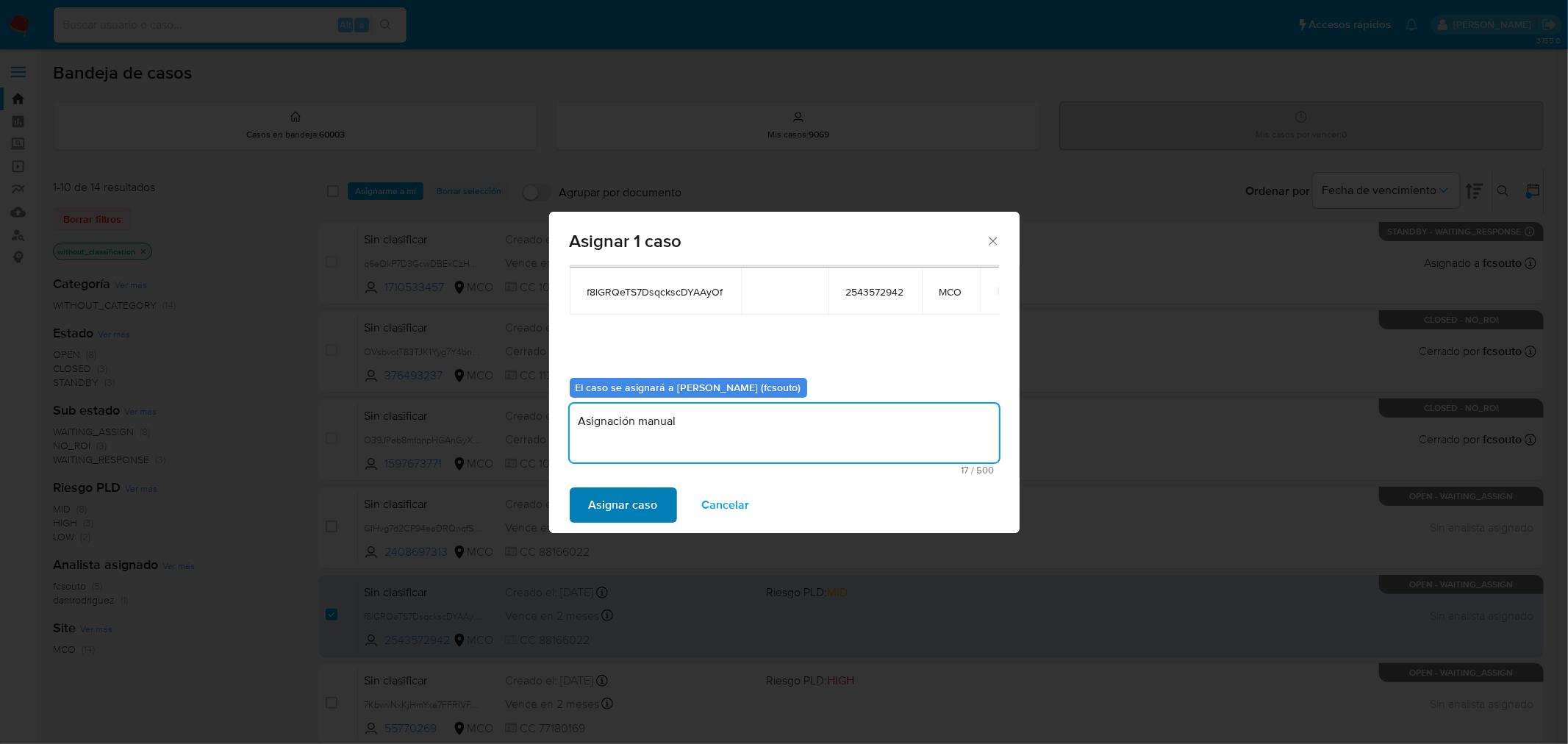
type textarea "Asignación manual"
click at [643, 497] on span "Asignar caso" at bounding box center [622, 505] width 69 height 32
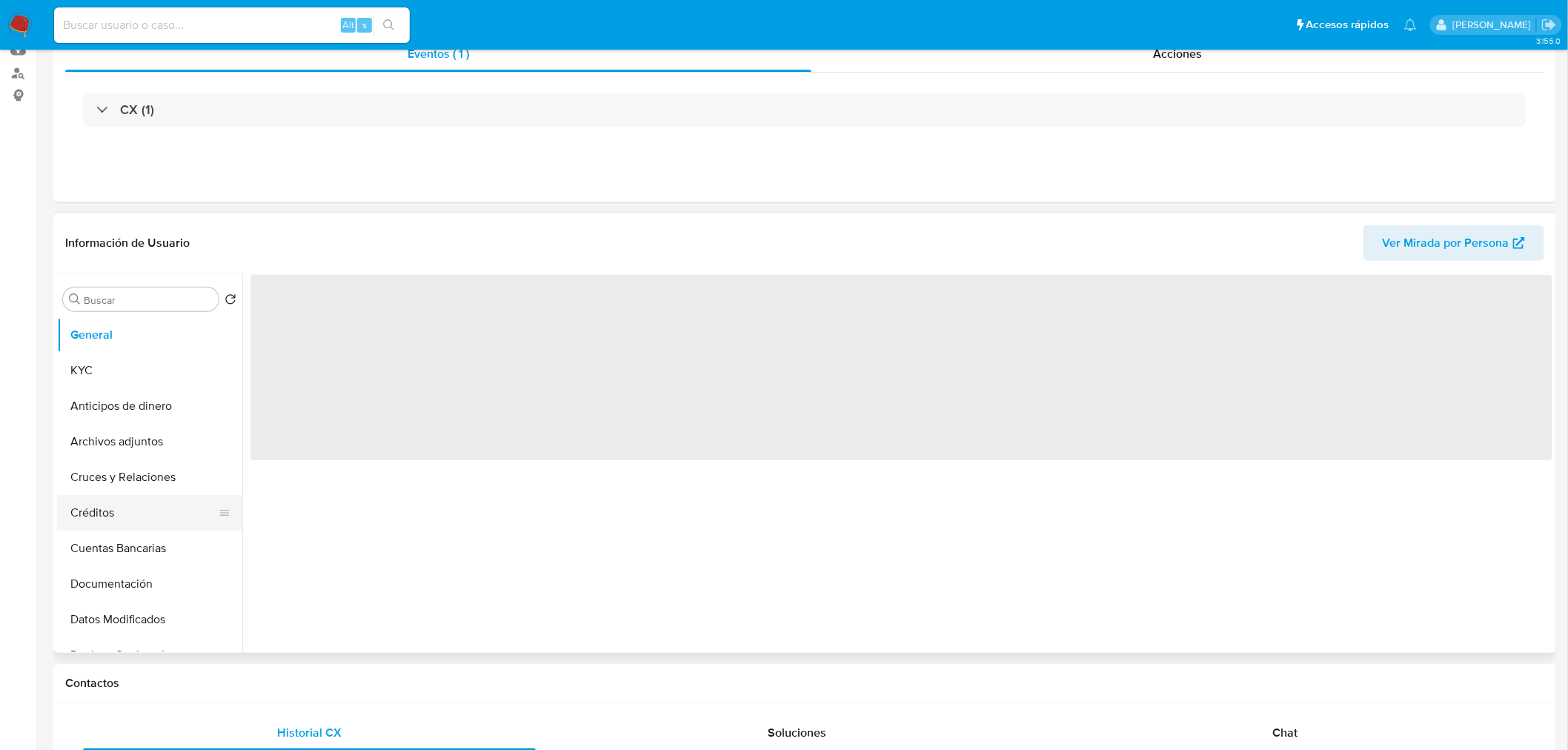
scroll to position [164, 0]
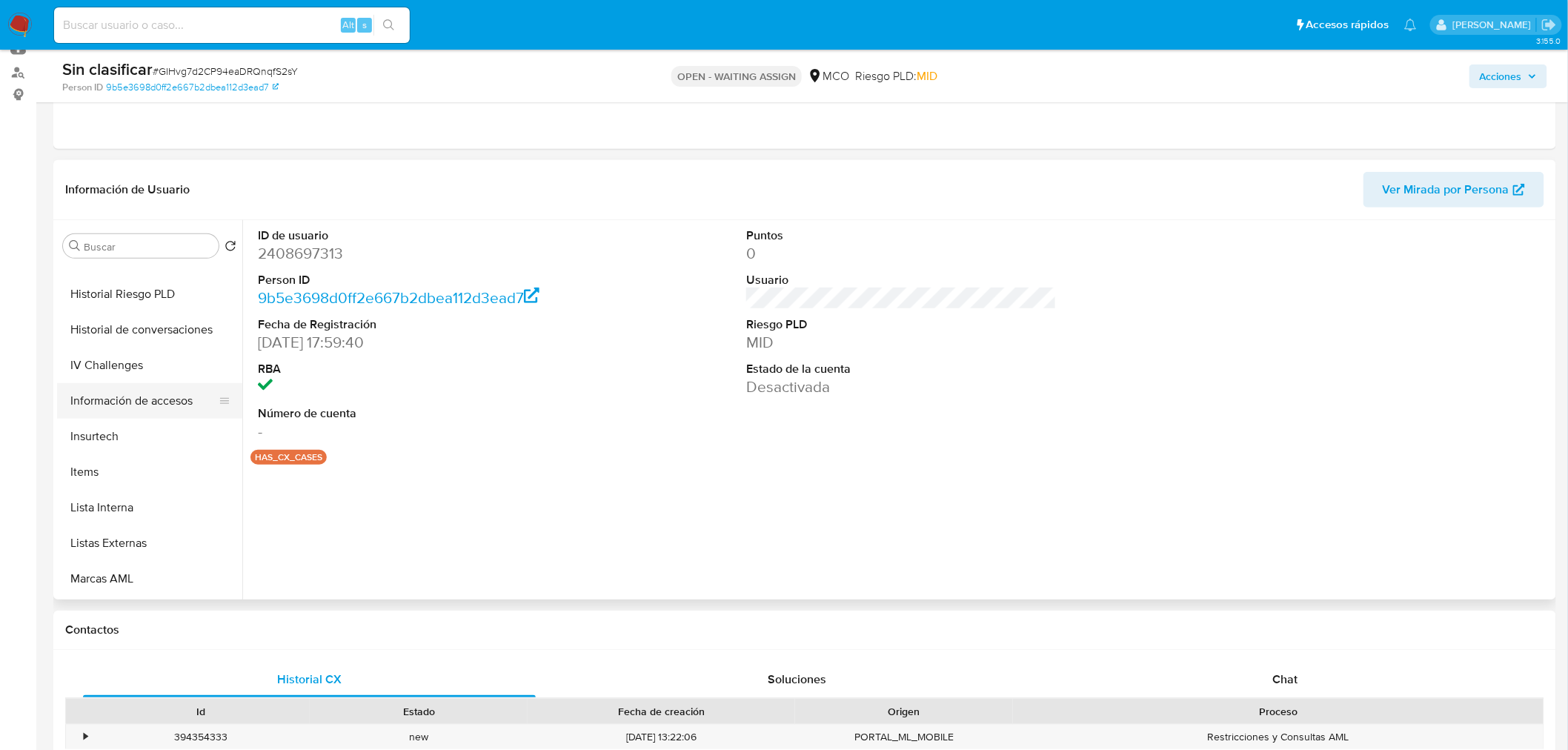
select select "10"
click at [158, 501] on button "Restricciones Nuevo Mundo" at bounding box center [143, 509] width 174 height 35
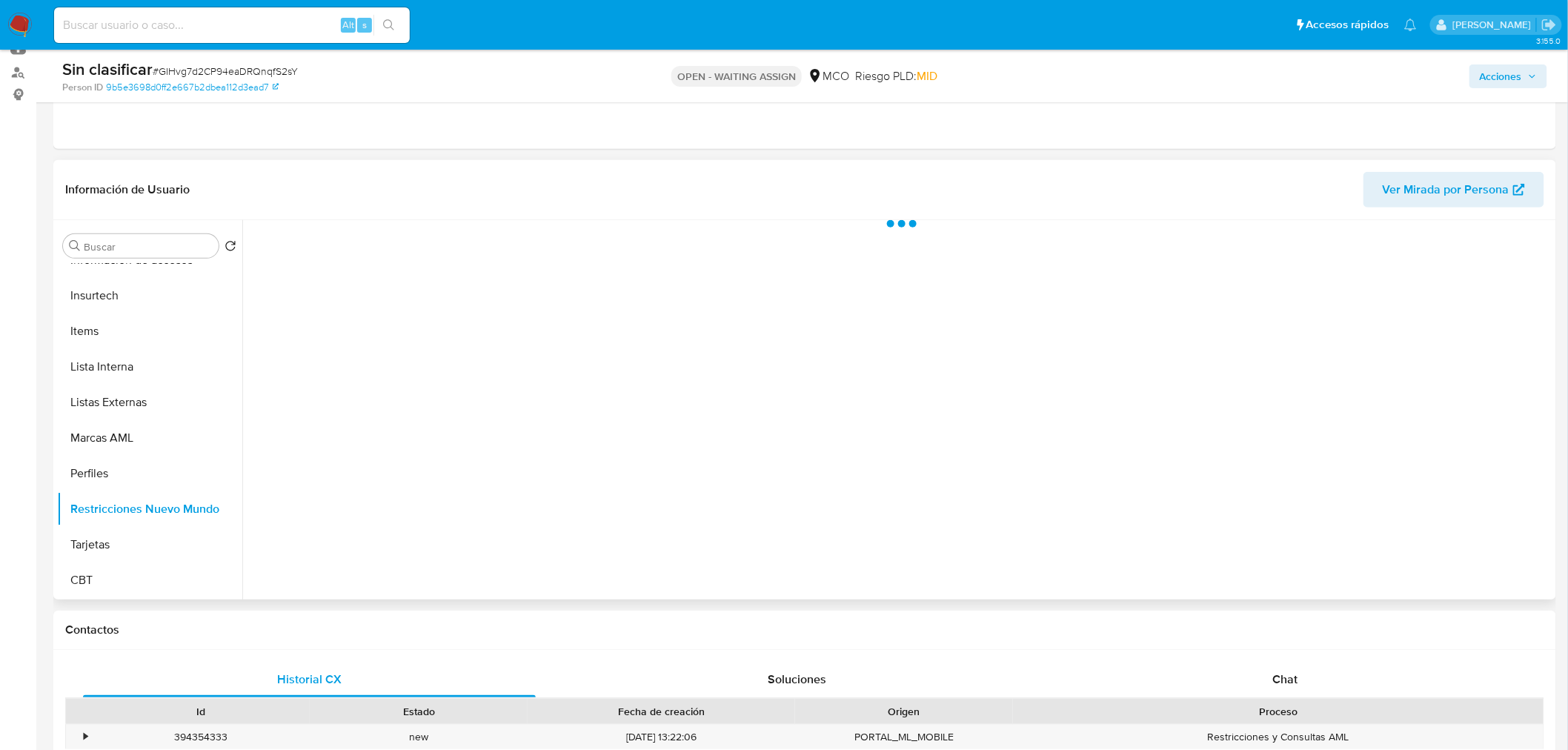
scroll to position [626, 0]
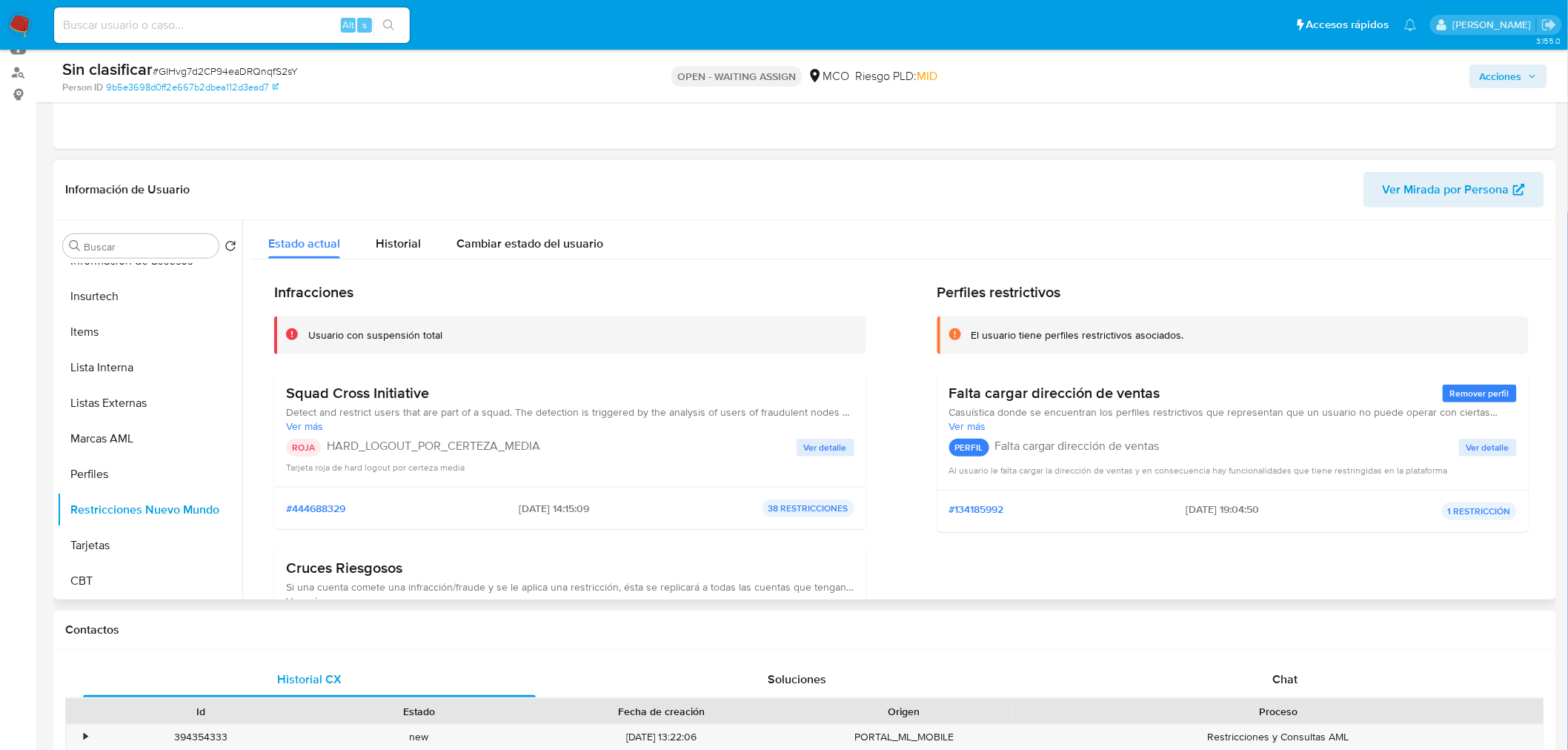
click at [836, 446] on span "Ver detalle" at bounding box center [825, 448] width 43 height 15
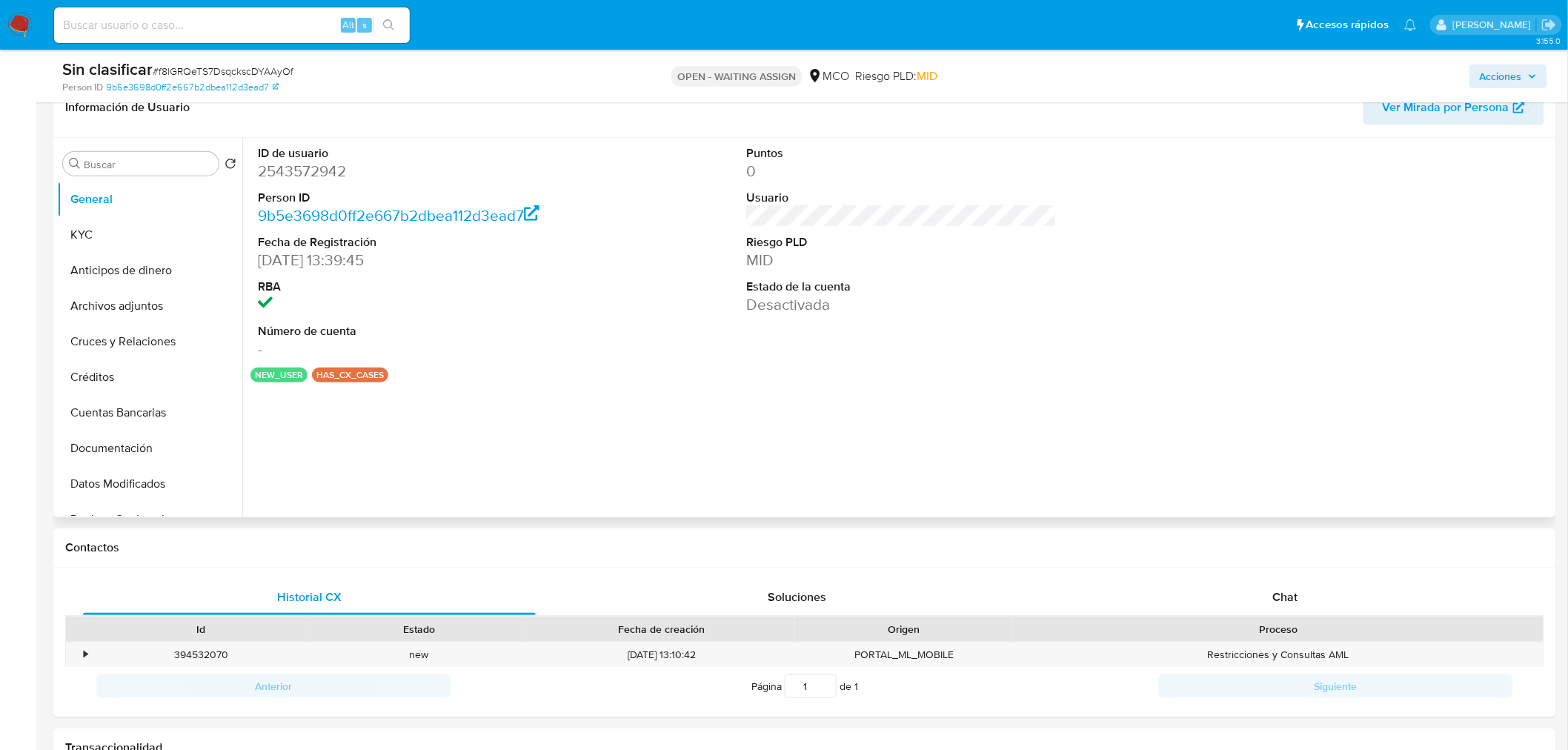
scroll to position [626, 0]
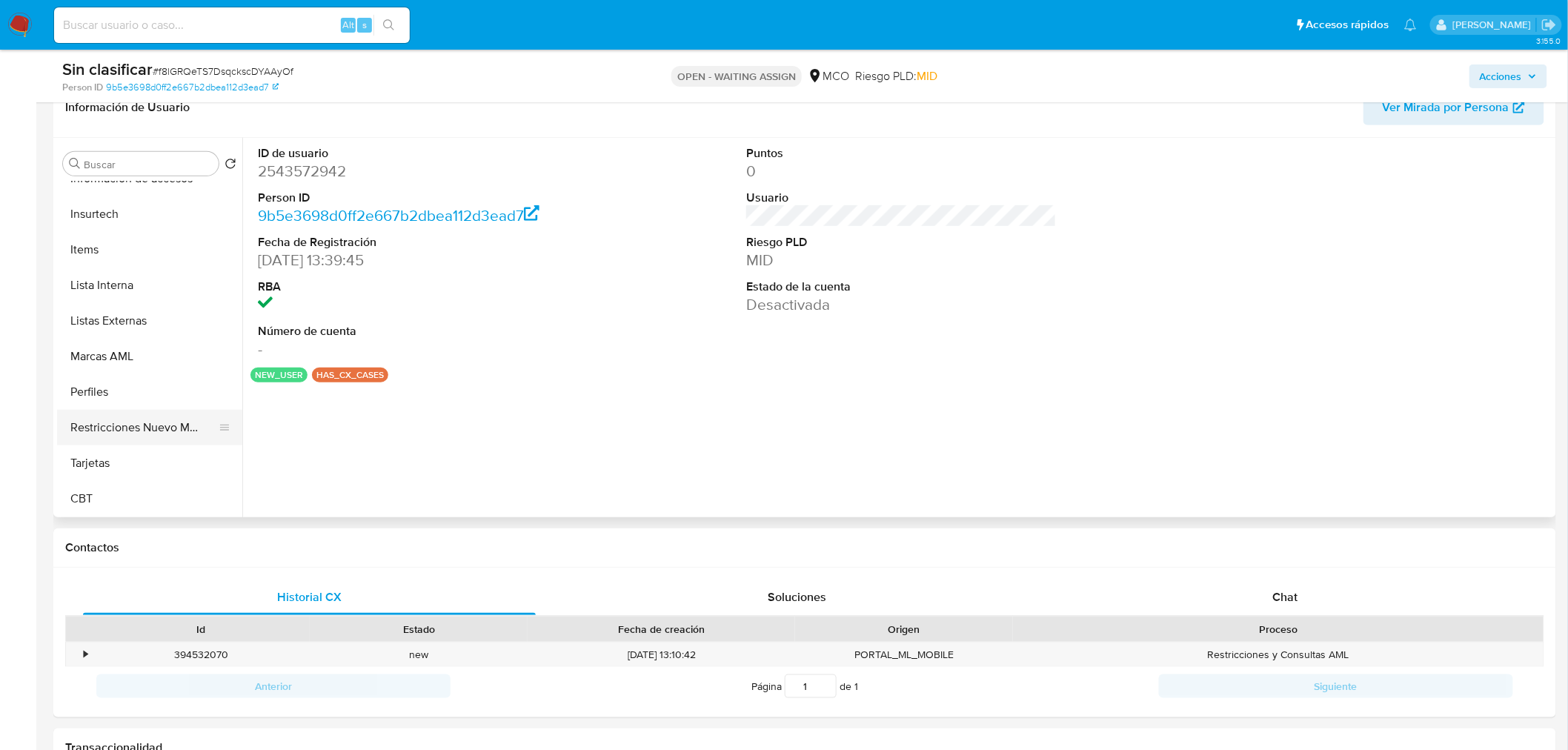
select select "10"
click at [159, 427] on button "Restricciones Nuevo Mundo" at bounding box center [143, 427] width 174 height 35
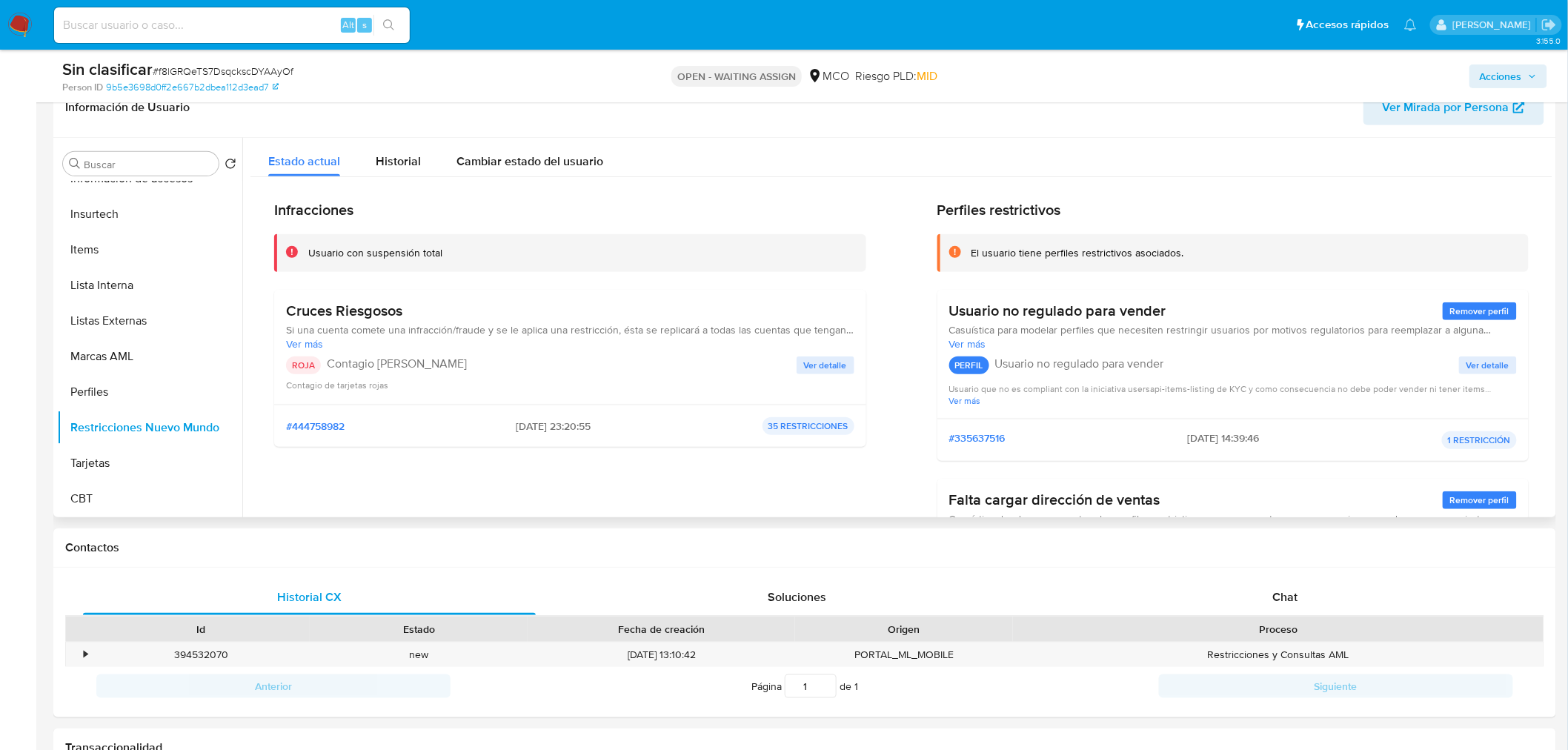
click at [826, 367] on span "Ver detalle" at bounding box center [825, 366] width 43 height 15
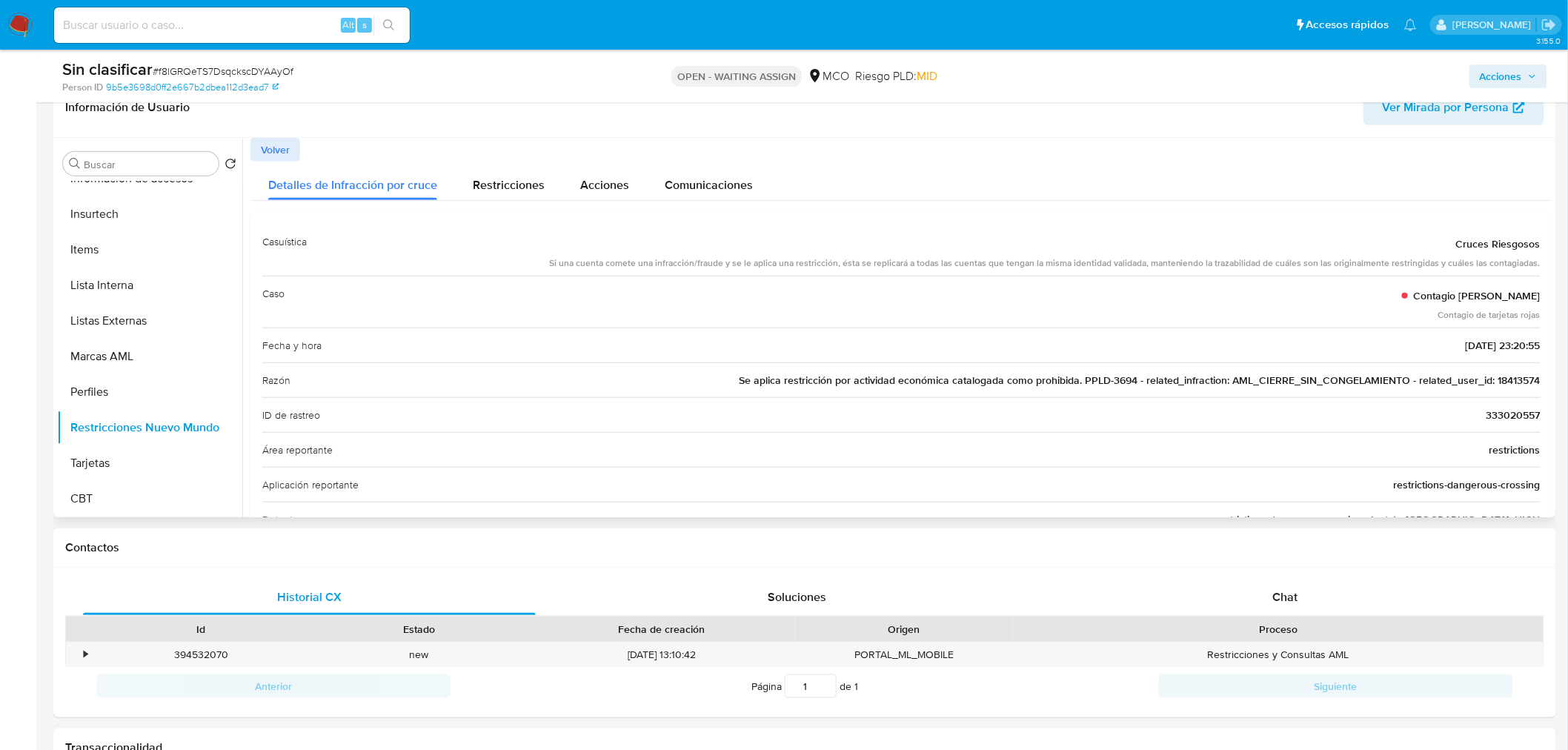
drag, startPoint x: 869, startPoint y: 384, endPoint x: 1196, endPoint y: 373, distance: 327.2
click at [1196, 373] on span "Se aplica restricción por actividad económica catalogada como prohibida. PPLD-3…" at bounding box center [1139, 381] width 802 height 15
drag, startPoint x: 1196, startPoint y: 373, endPoint x: 1292, endPoint y: 385, distance: 96.7
click at [1196, 373] on span "Se aplica restricción por actividad económica catalogada como prohibida. PPLD-3…" at bounding box center [1139, 381] width 802 height 15
click at [1505, 380] on span "Se aplica restricción por actividad económica catalogada como prohibida. PPLD-3…" at bounding box center [1139, 381] width 802 height 15
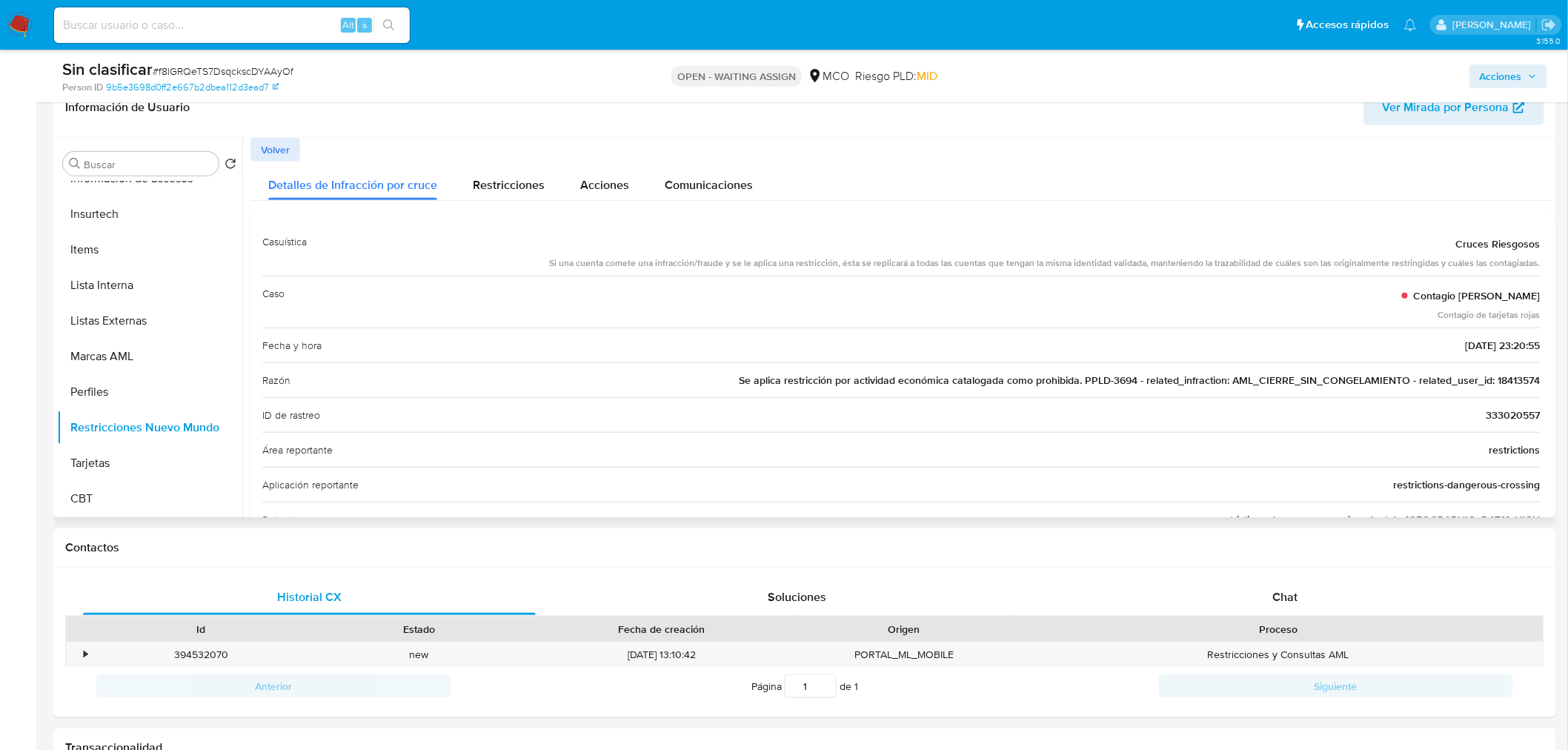
click at [1505, 380] on span "Se aplica restricción por actividad económica catalogada como prohibida. PPLD-3…" at bounding box center [1139, 381] width 802 height 15
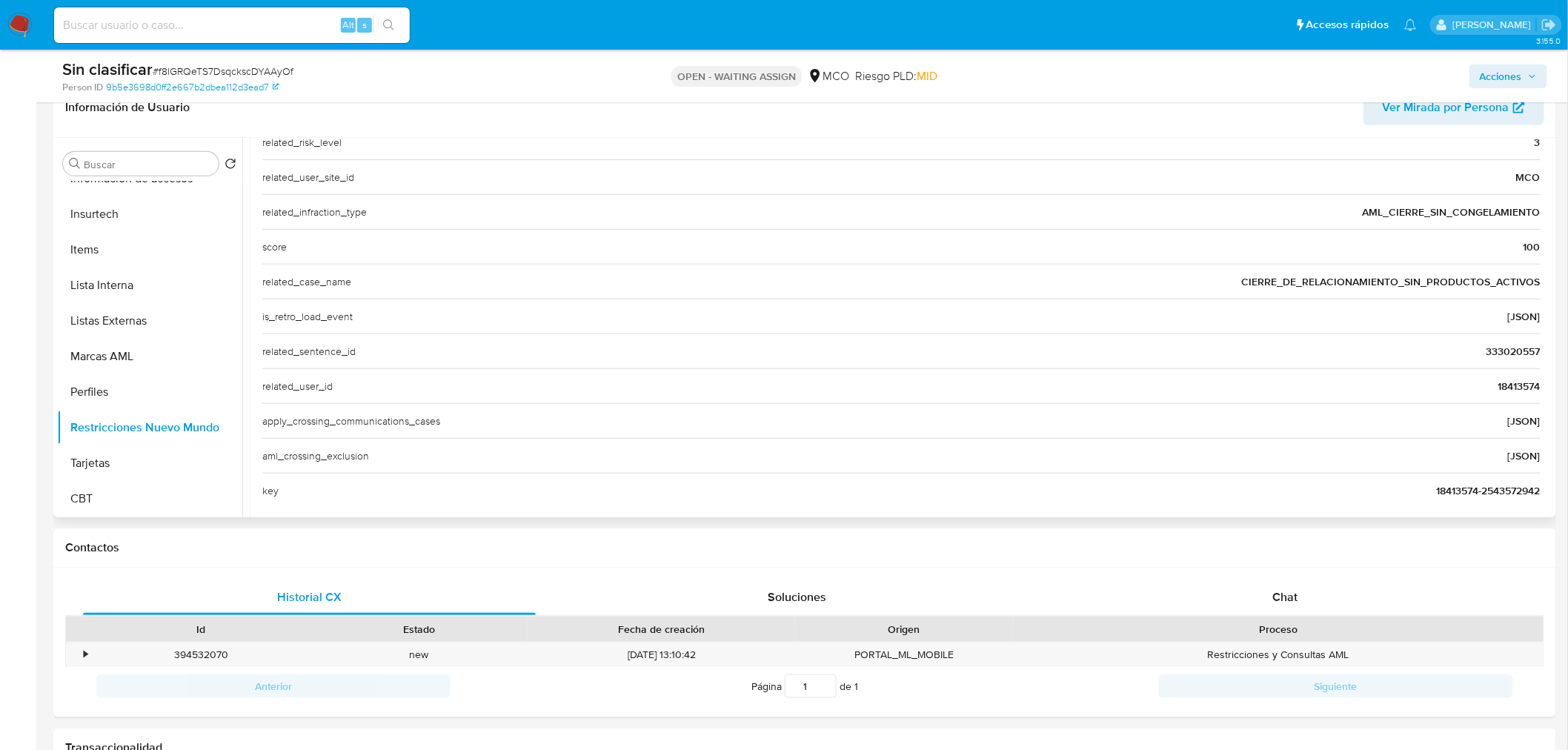
scroll to position [573, 0]
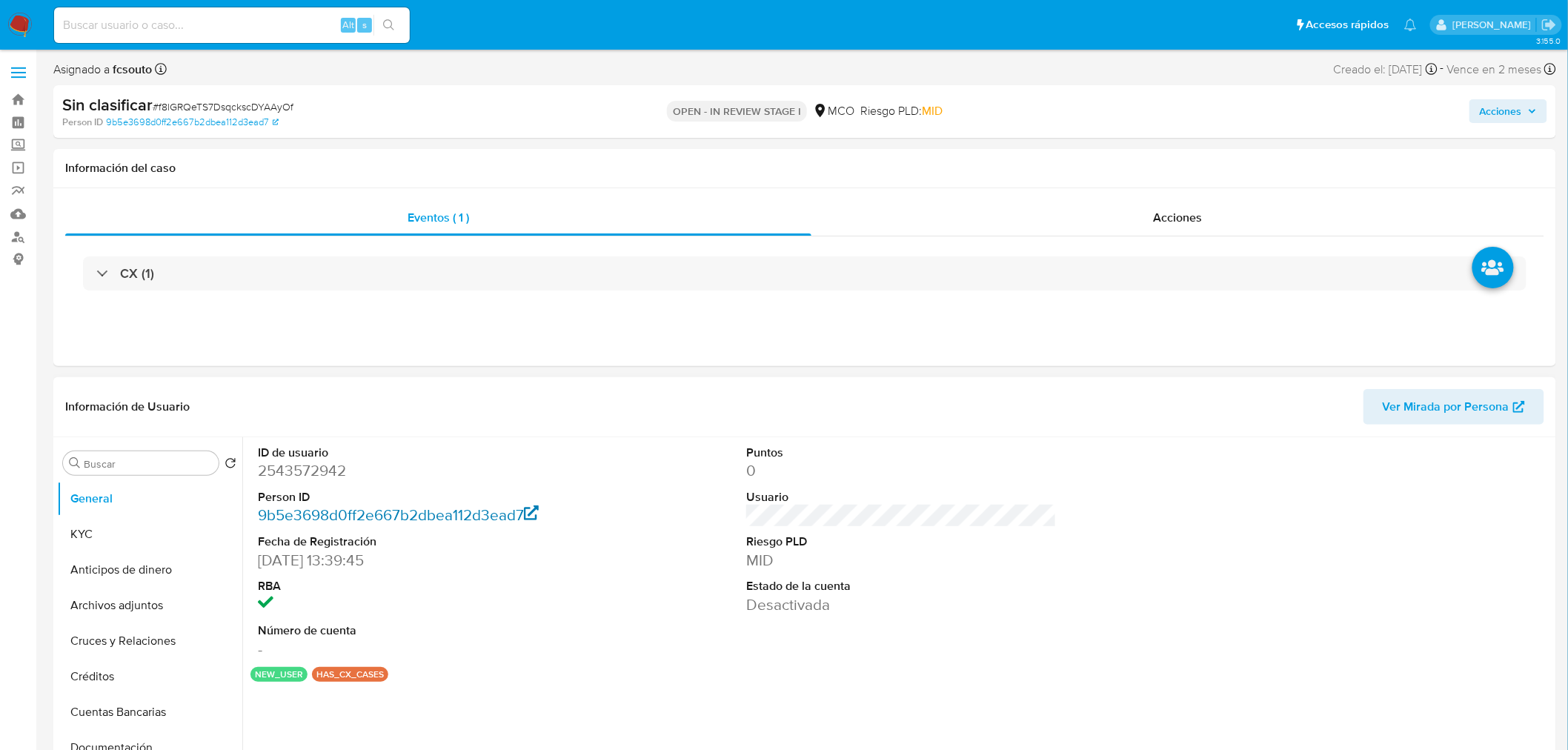
select select "10"
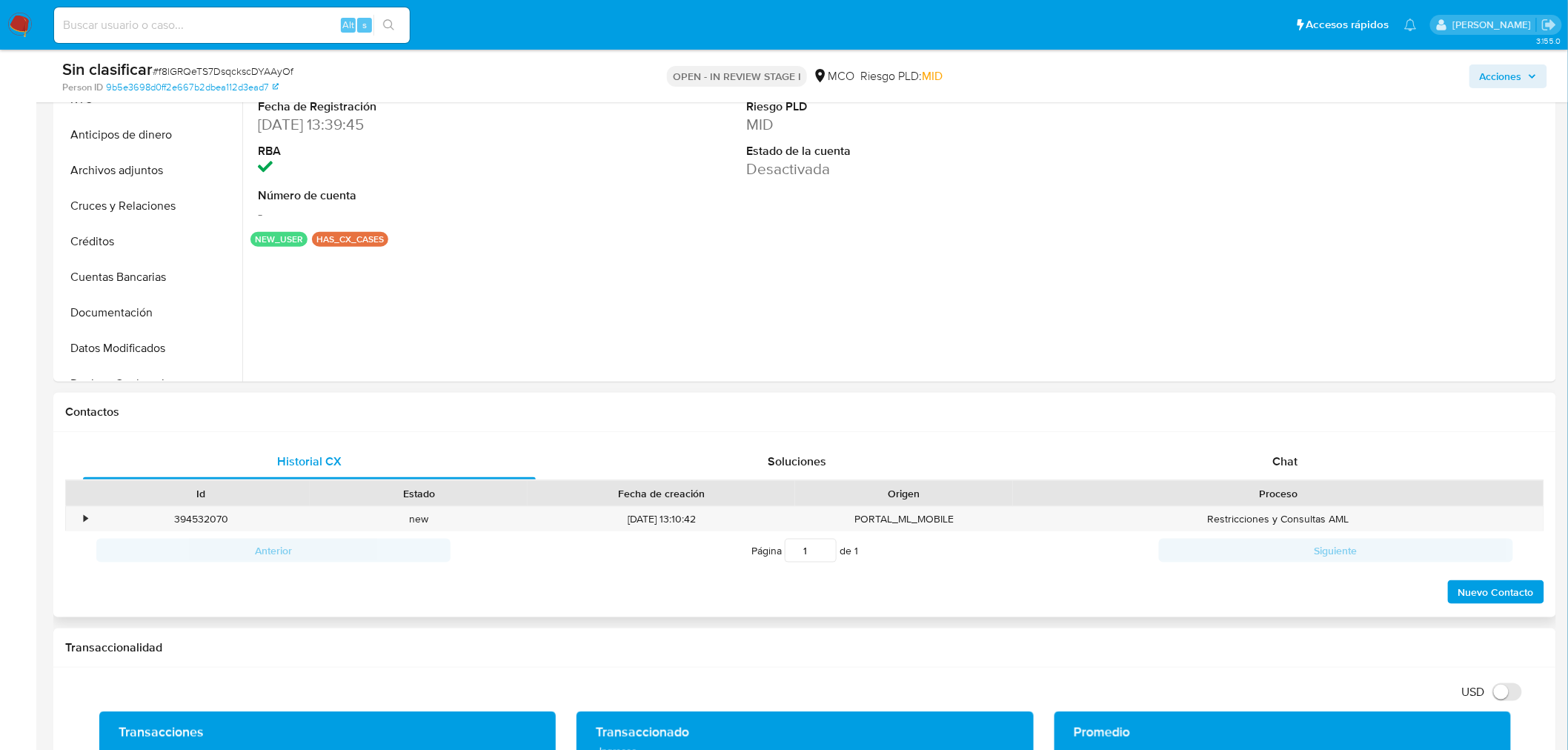
scroll to position [411, 0]
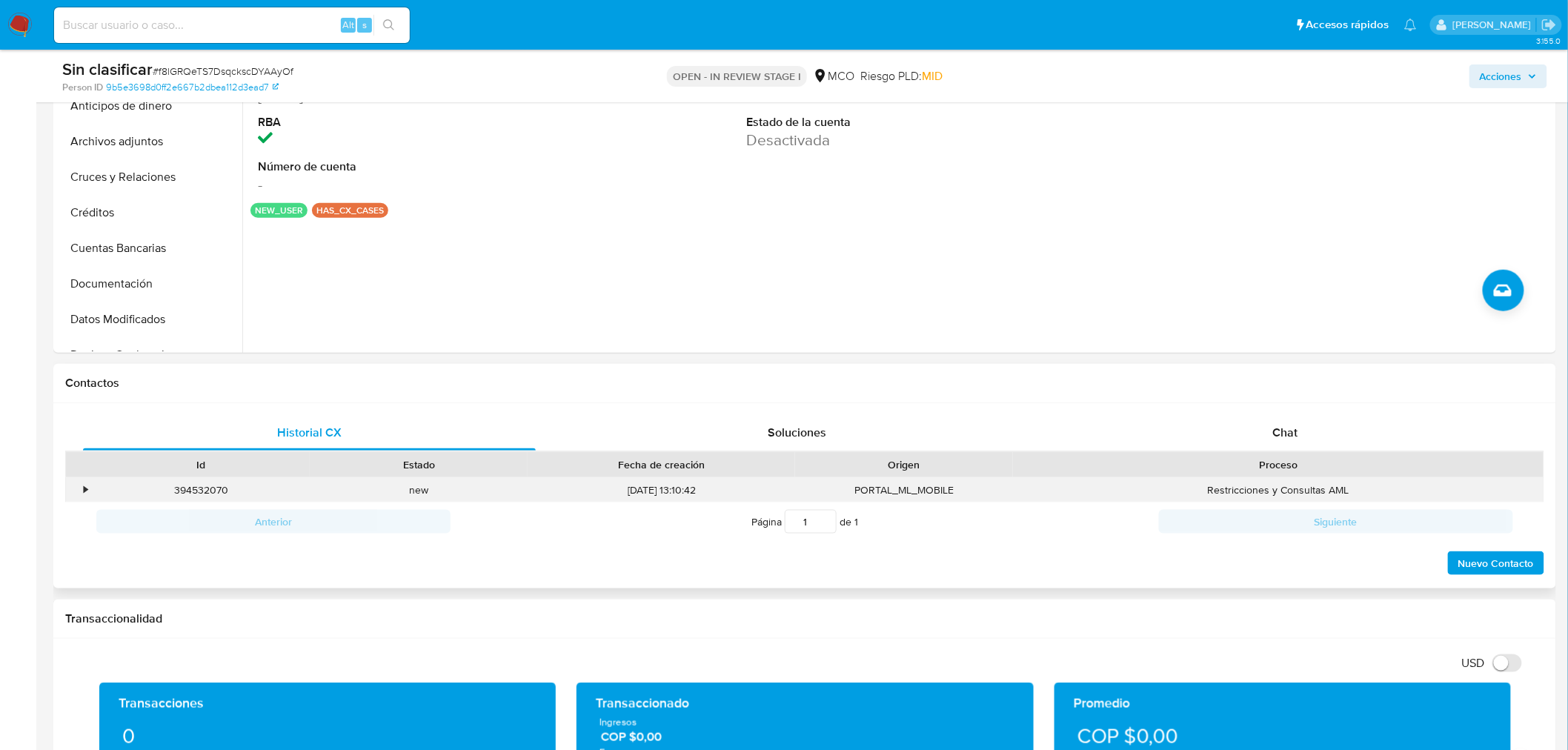
click at [84, 488] on div "•" at bounding box center [85, 490] width 4 height 14
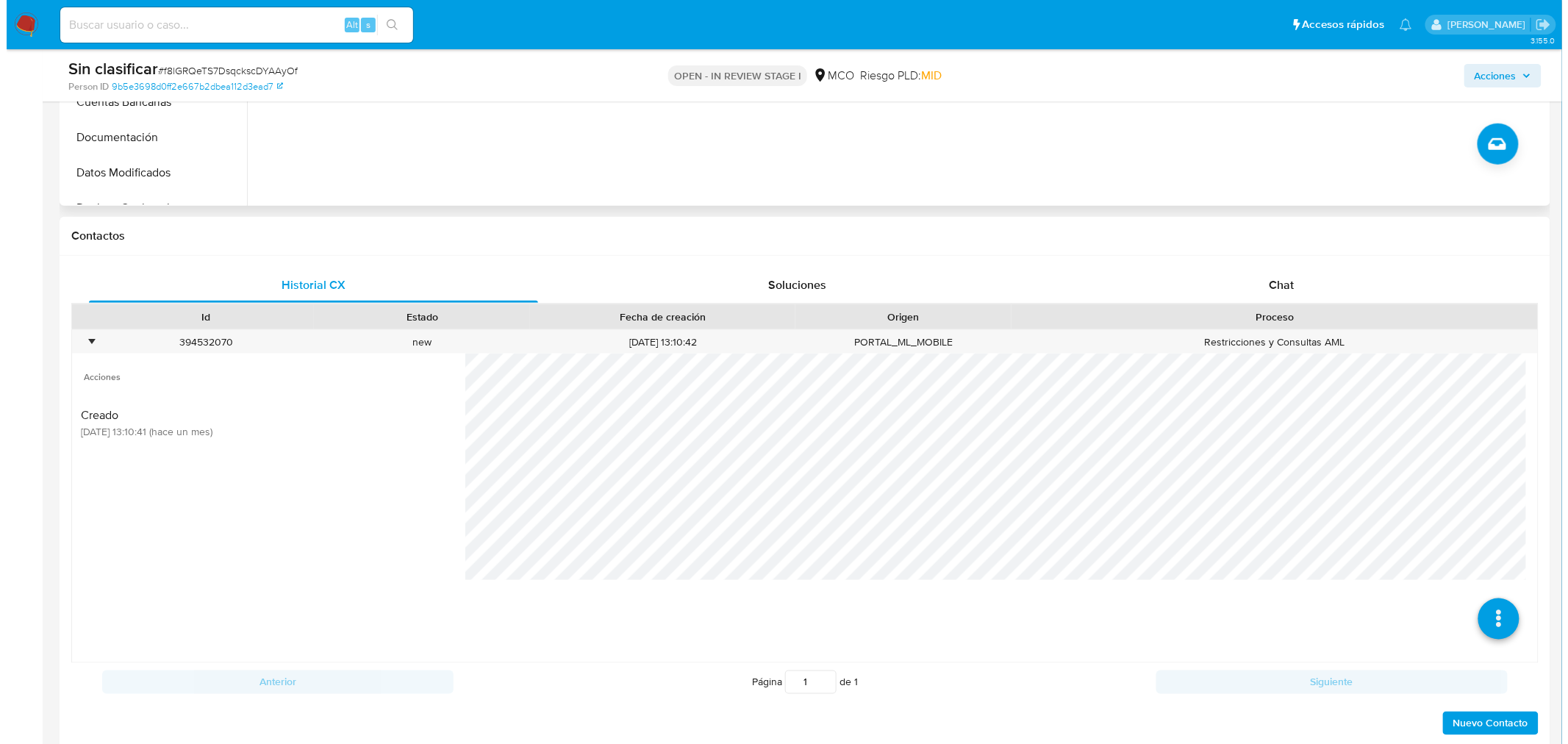
scroll to position [572, 0]
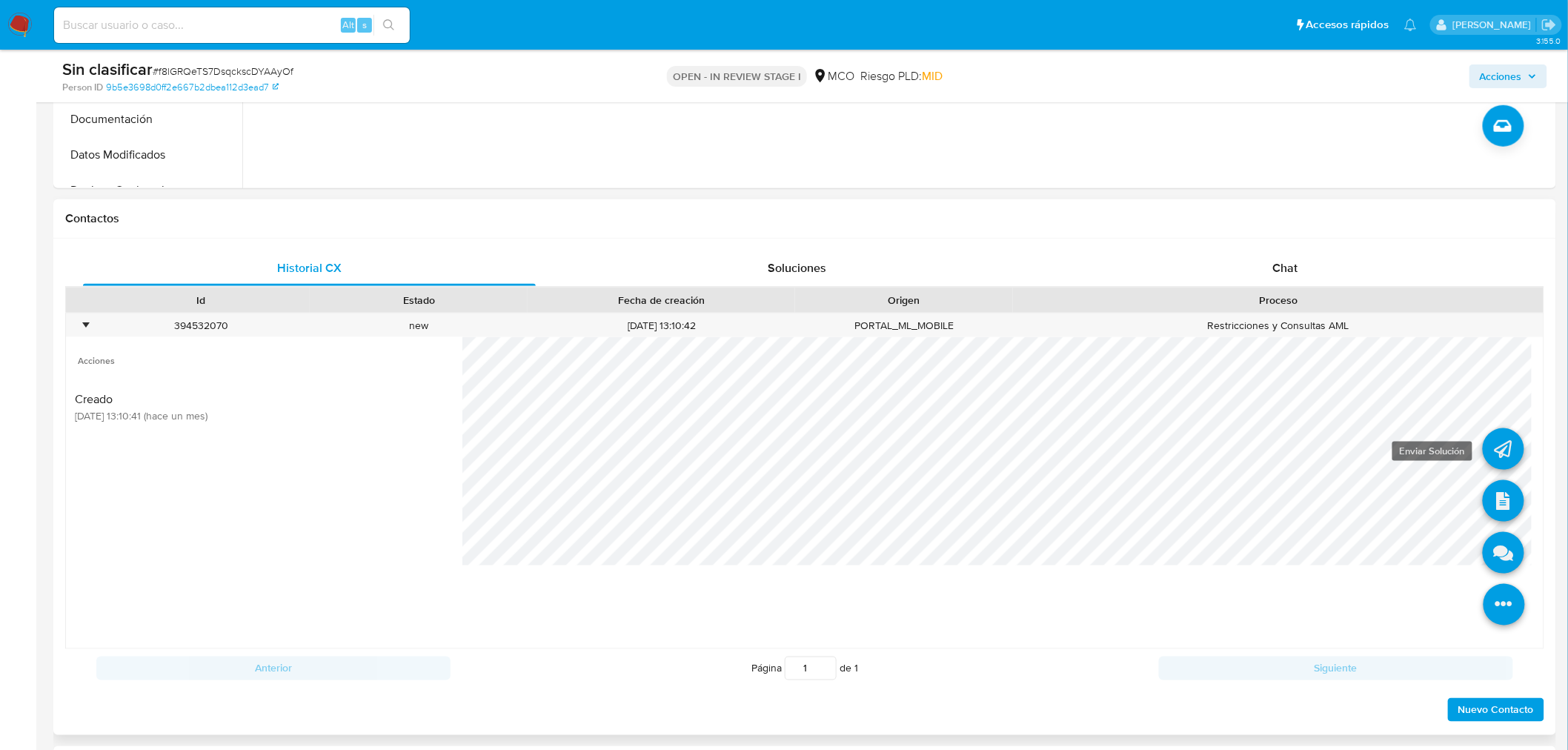
click at [1483, 438] on icon at bounding box center [1503, 449] width 42 height 42
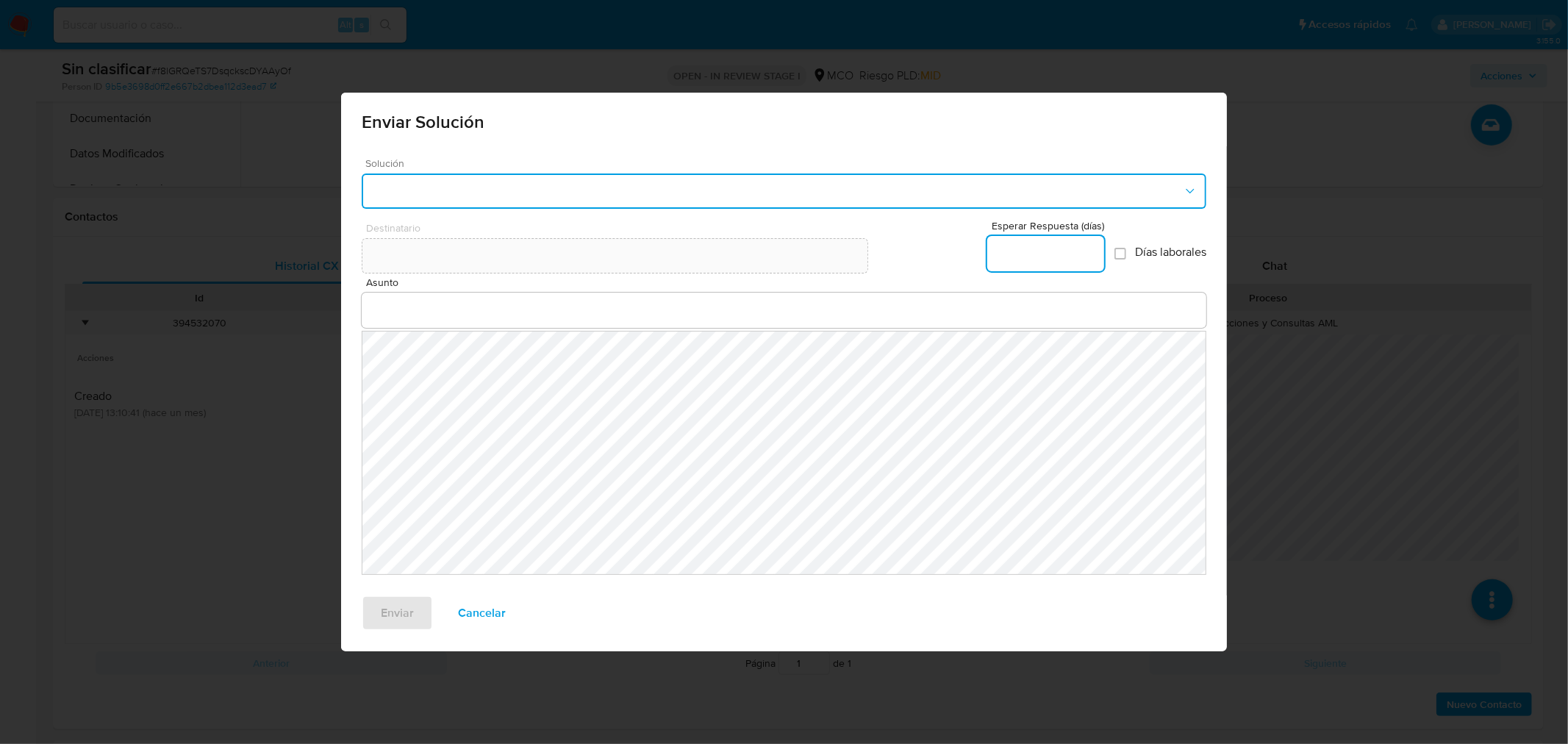
click at [463, 189] on button "button" at bounding box center [784, 190] width 845 height 35
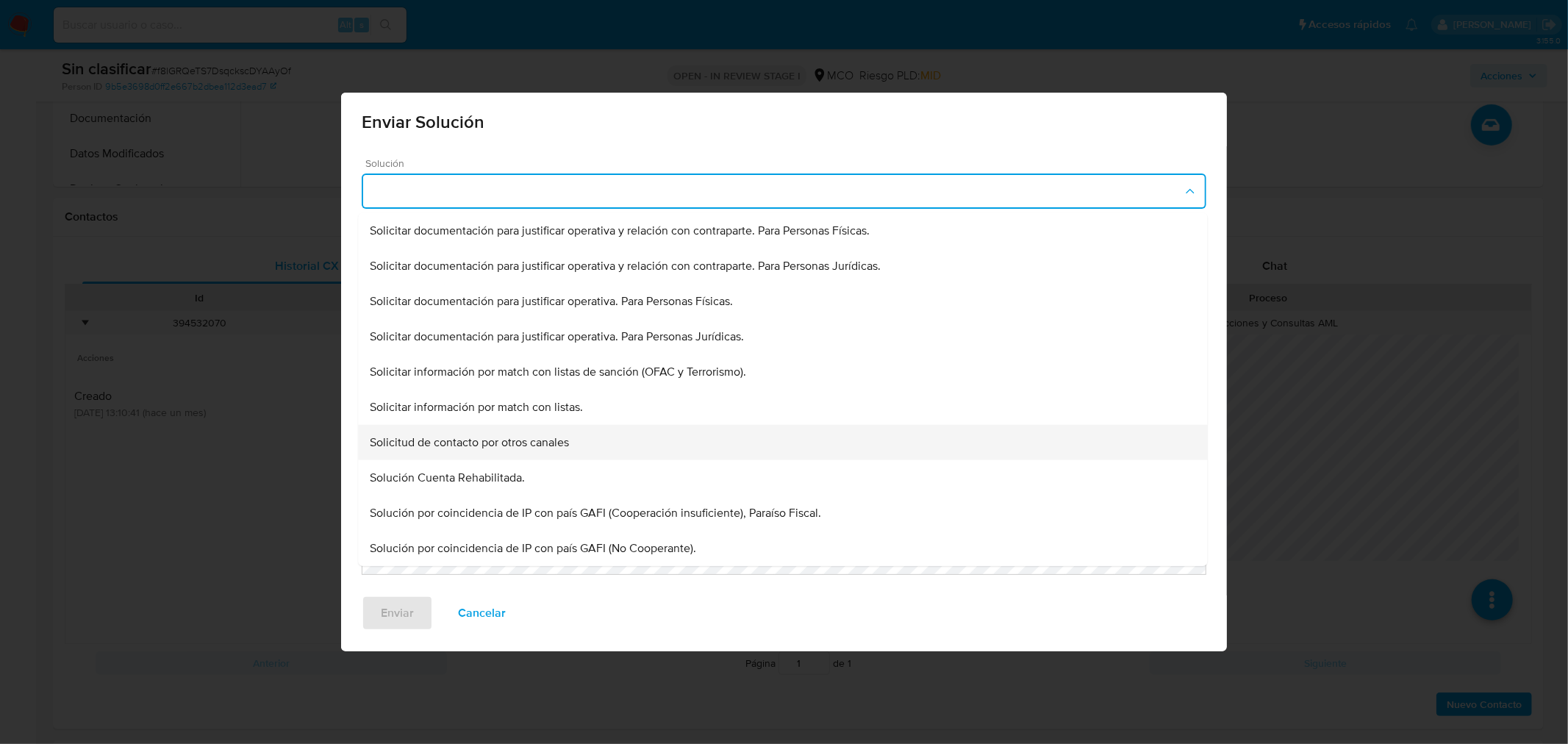
click at [491, 238] on span "Solicitud de contacto por otros canales" at bounding box center [620, 231] width 500 height 15
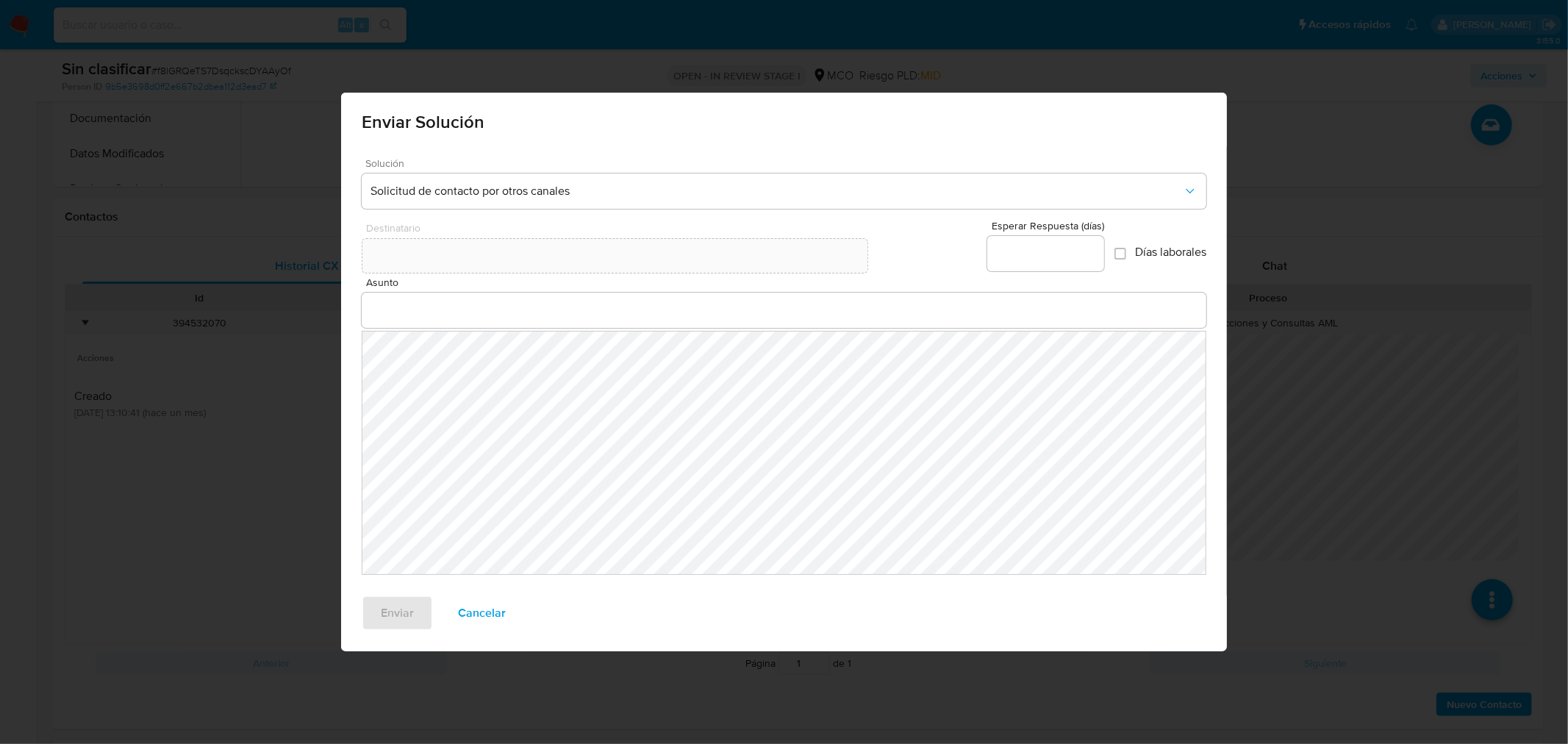
click at [468, 293] on div at bounding box center [784, 310] width 845 height 35
click at [476, 315] on input "Asunto" at bounding box center [784, 310] width 845 height 19
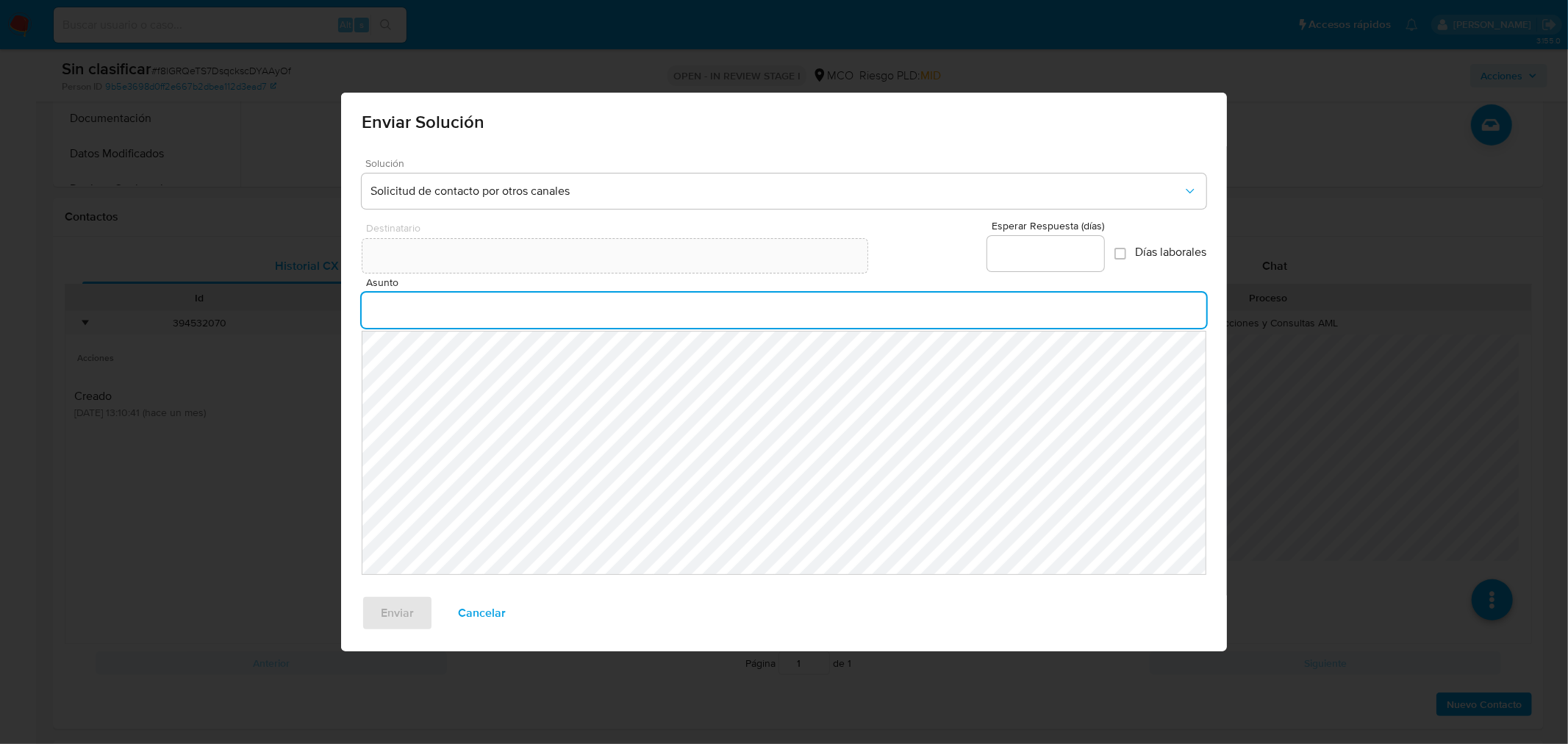
type input "Verificación de seguridad"
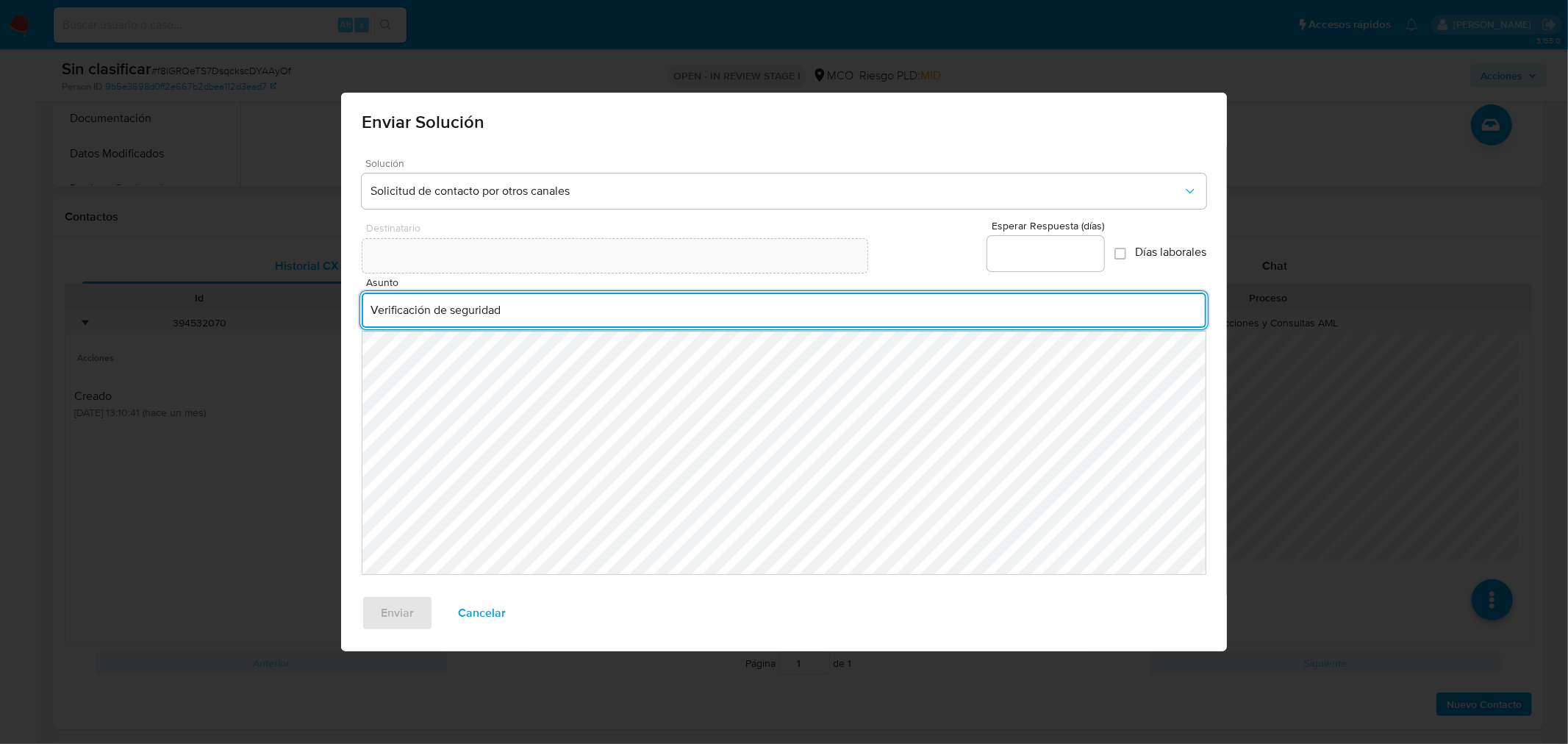
click at [1043, 256] on input "Esperar Respuesta (días)" at bounding box center [1045, 253] width 117 height 19
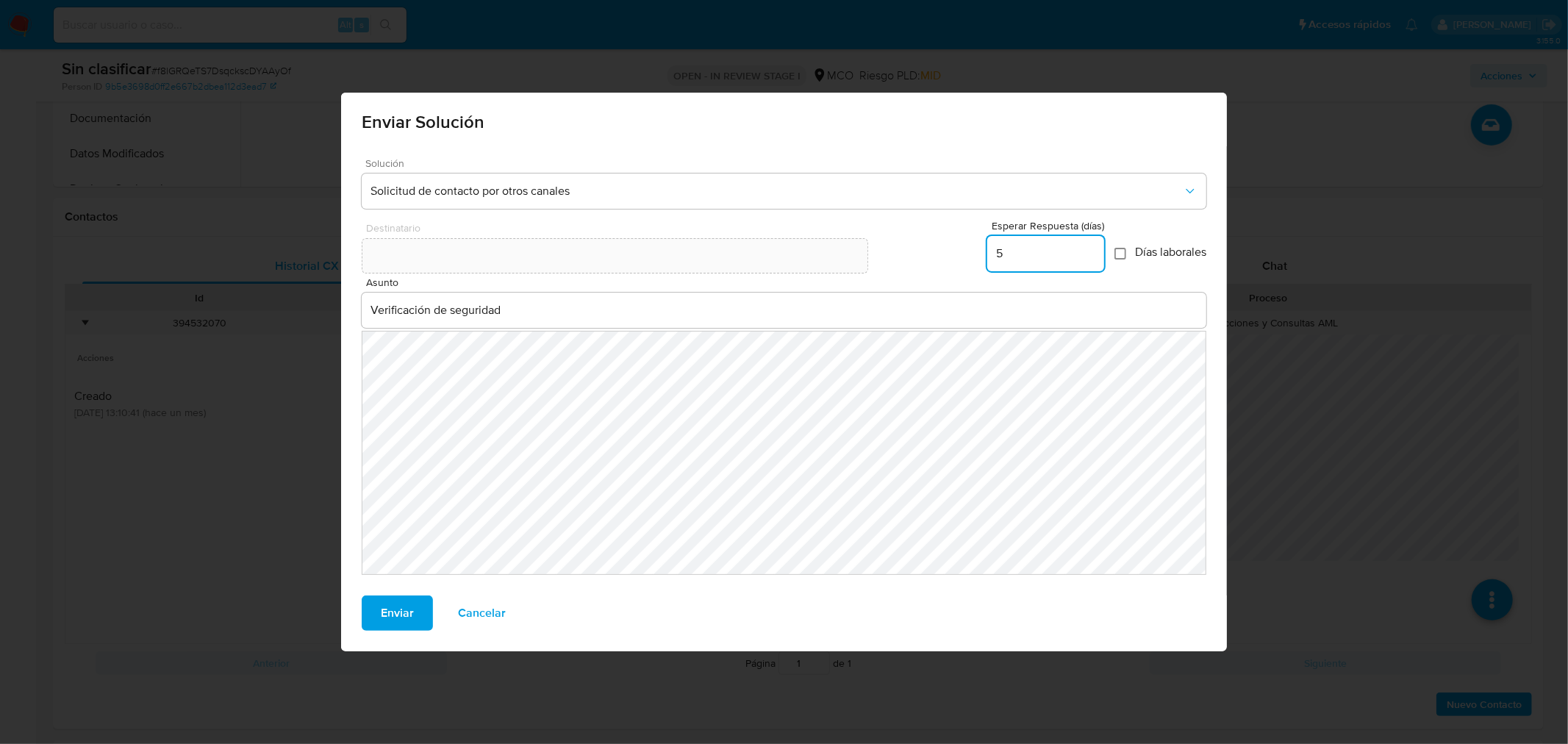
type input "5"
click at [1119, 259] on input "Días laborales" at bounding box center [1120, 253] width 11 height 11
checkbox input "true"
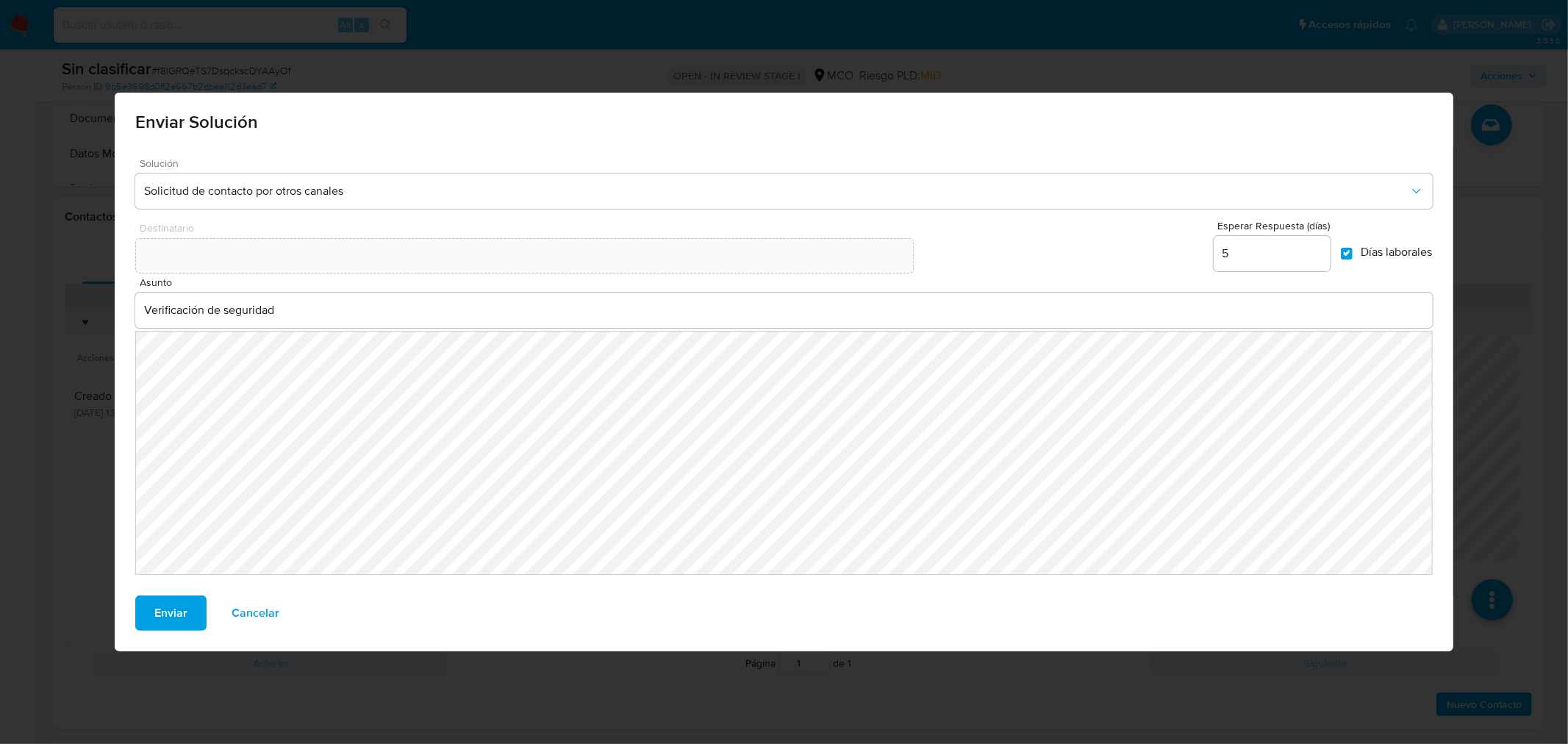
click at [163, 614] on span "Enviar" at bounding box center [170, 613] width 33 height 32
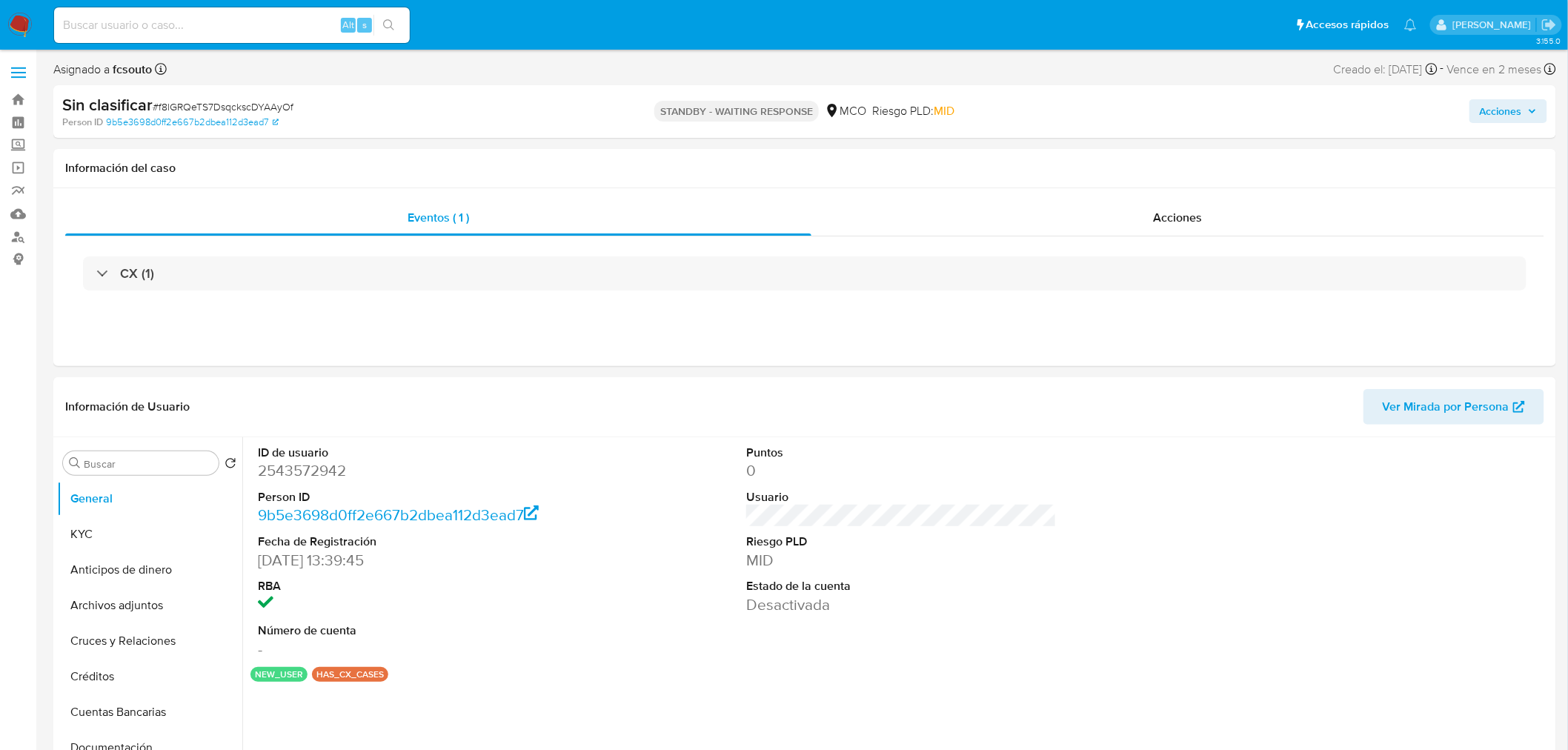
select select "10"
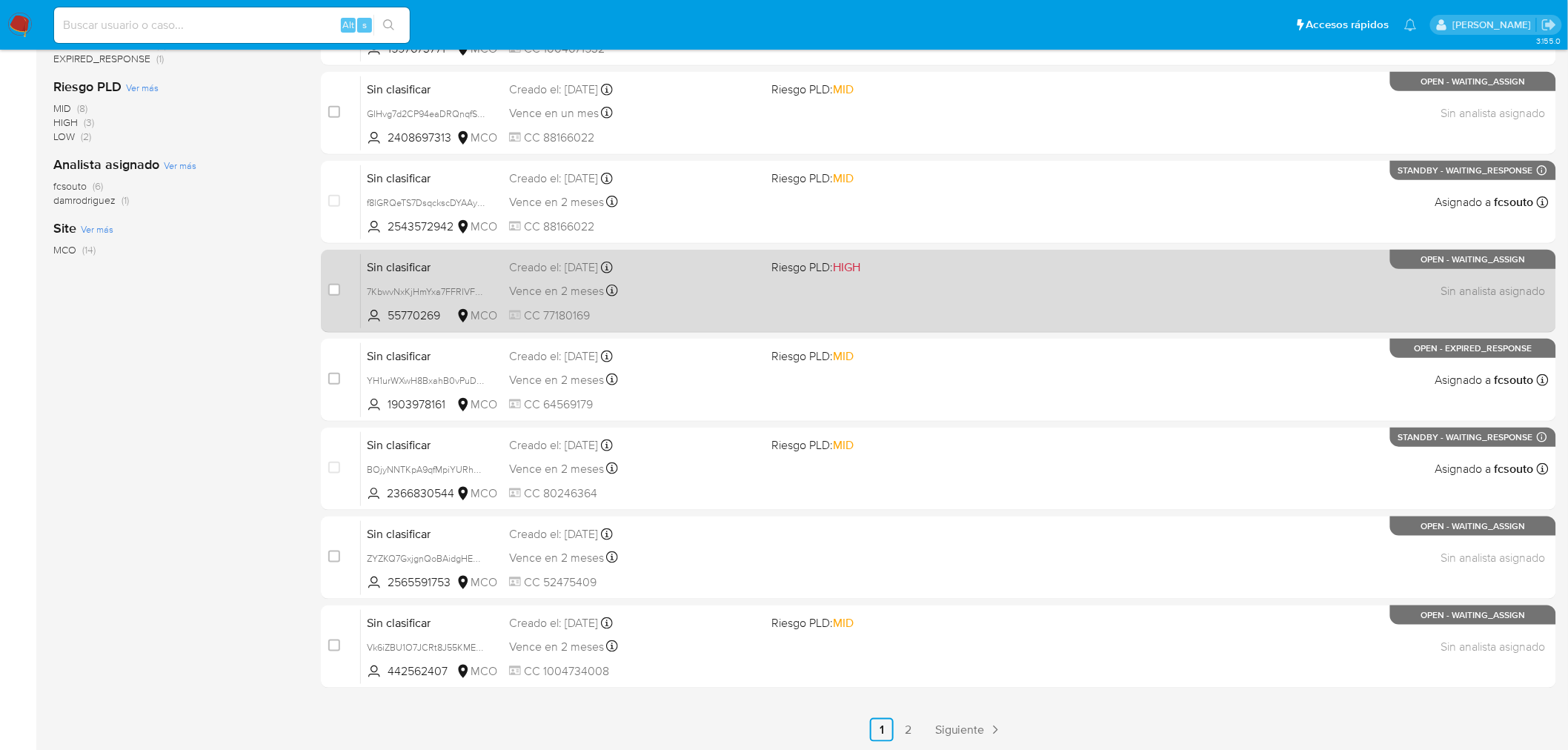
scroll to position [419, 0]
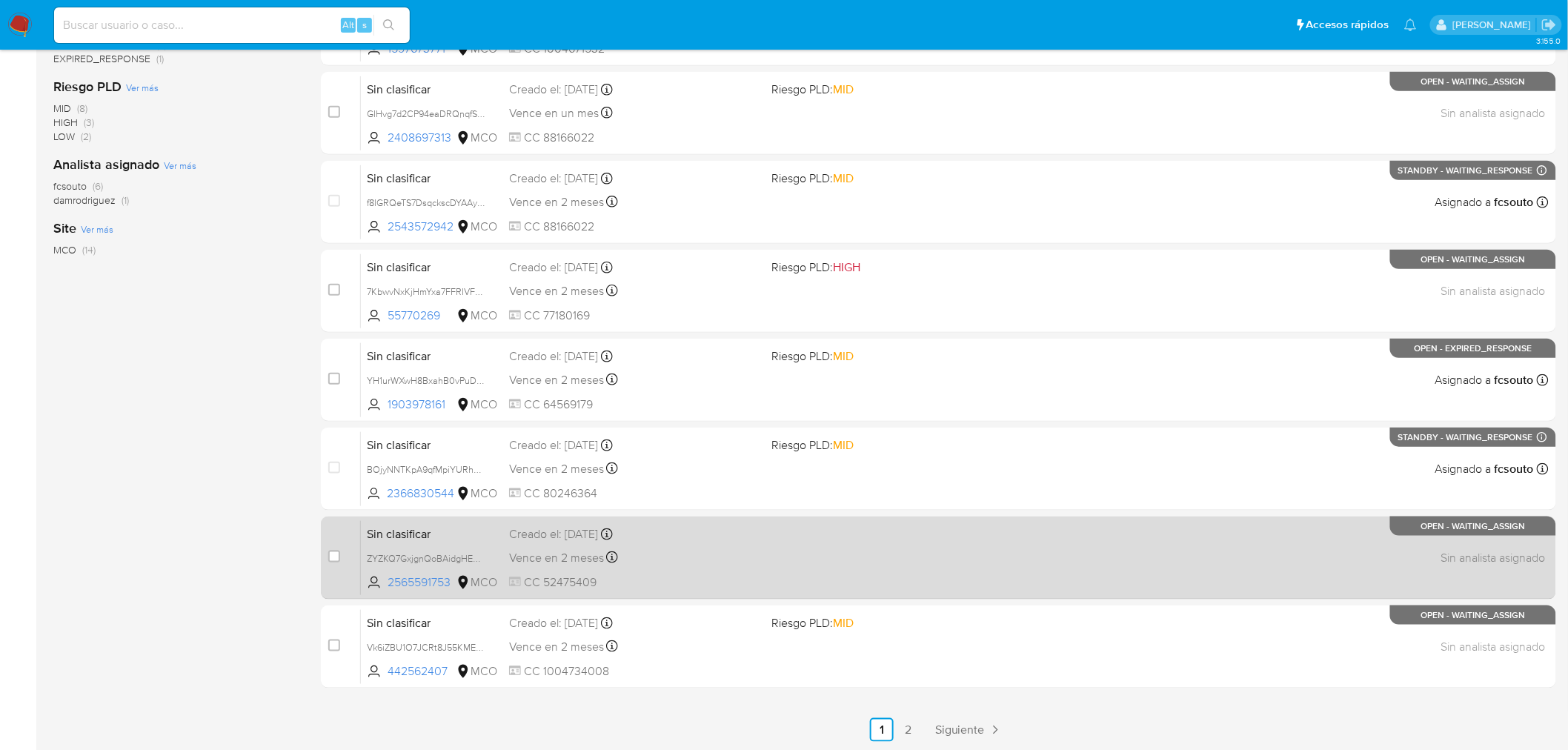
click at [917, 557] on div "Sin clasificar ZYZKQ7GxjgnQoBAidgHE9y1D 2565591753 MCO Creado el: [DATE] Creado…" at bounding box center [954, 557] width 1187 height 75
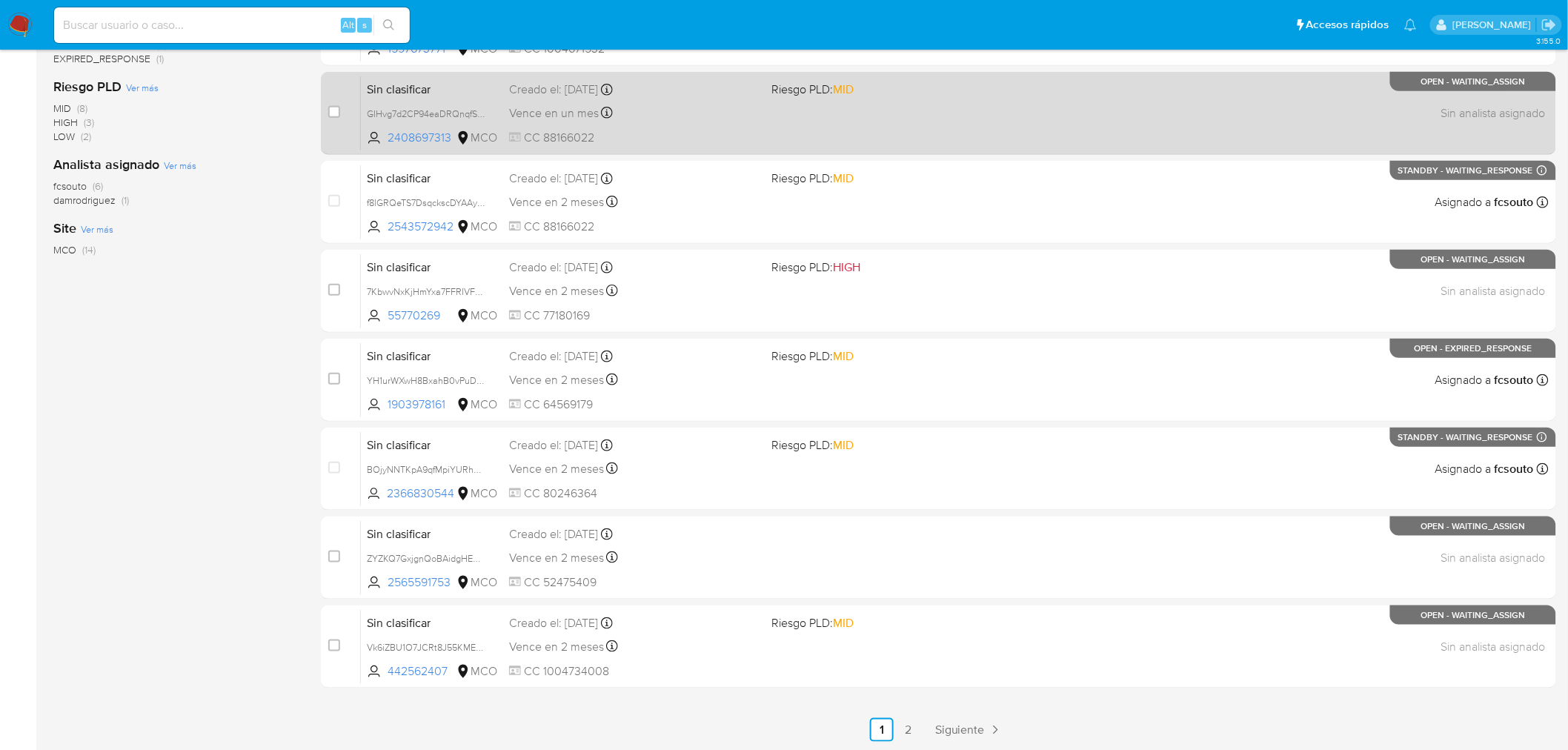
drag, startPoint x: 334, startPoint y: 555, endPoint x: 420, endPoint y: 153, distance: 411.1
click at [332, 553] on input "checkbox" at bounding box center [334, 556] width 11 height 11
checkbox input "true"
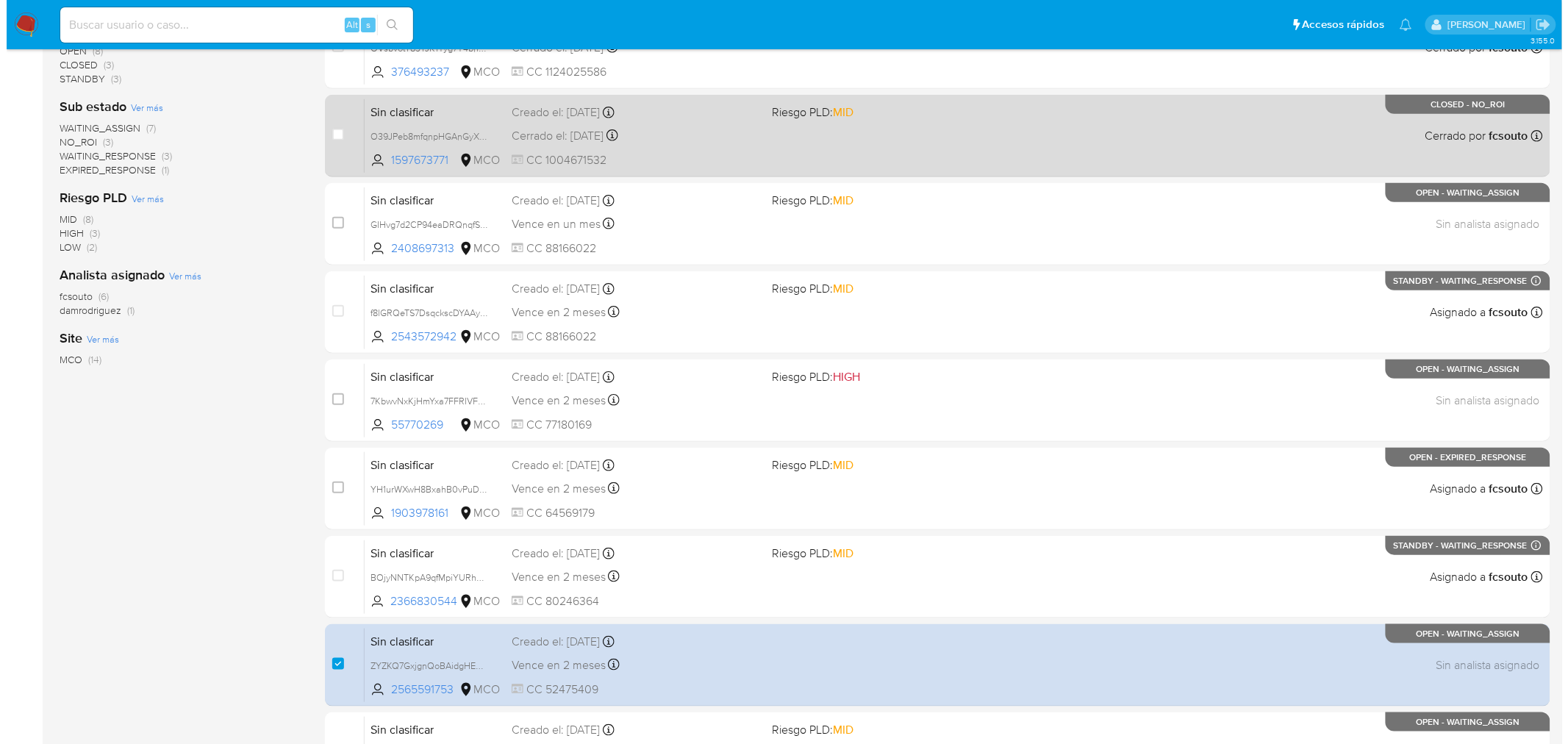
scroll to position [0, 0]
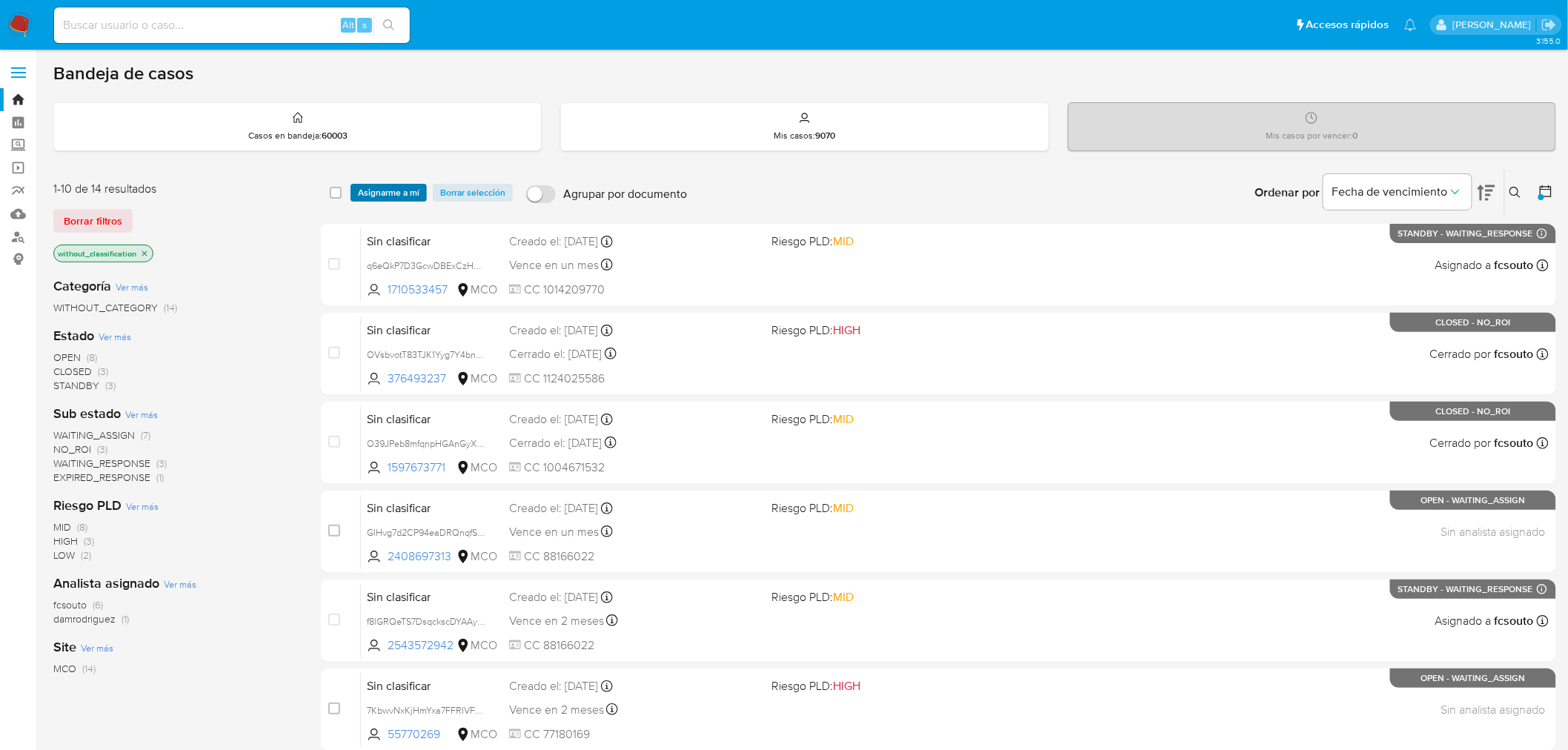
click at [378, 196] on span "Asignarme a mí" at bounding box center [388, 193] width 62 height 15
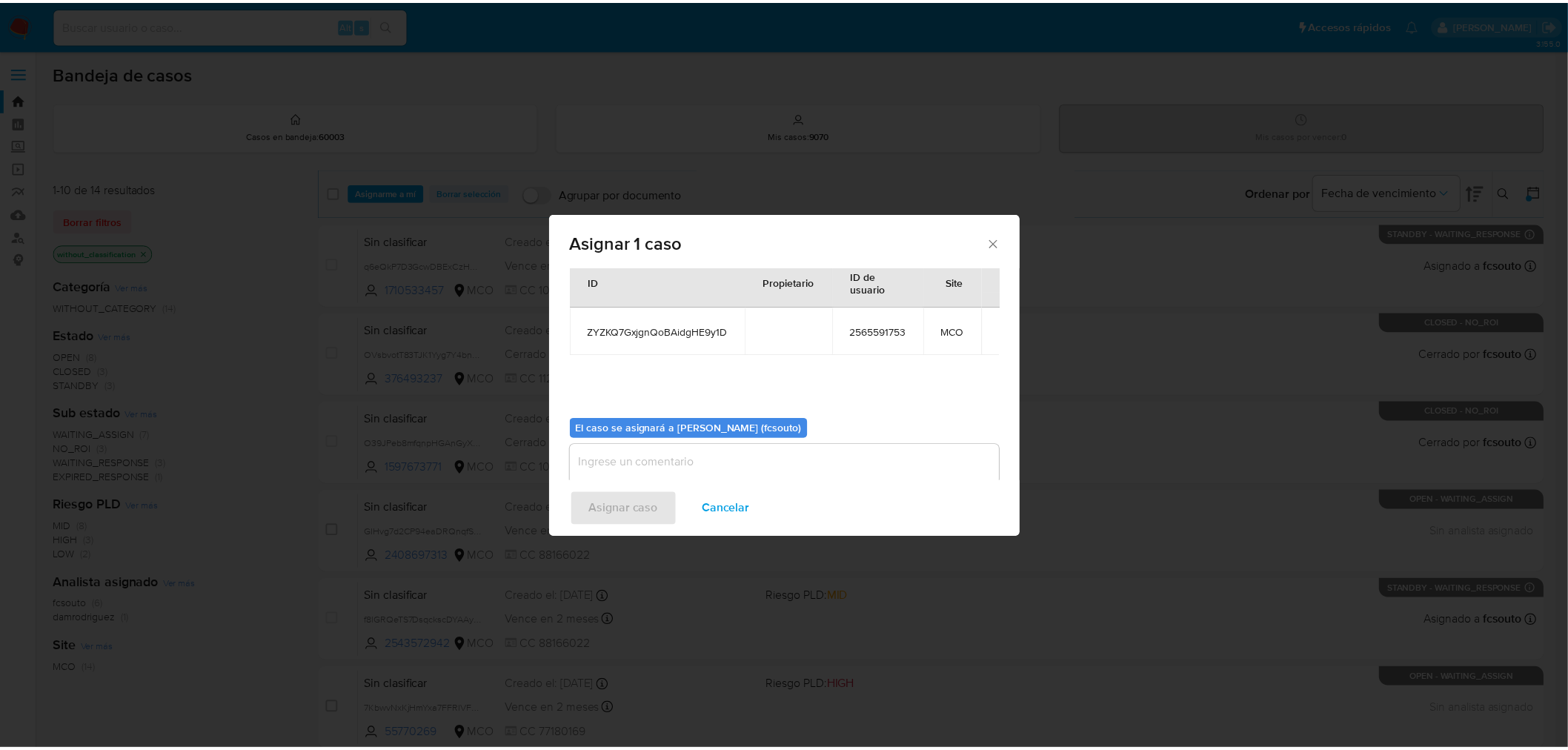
scroll to position [76, 0]
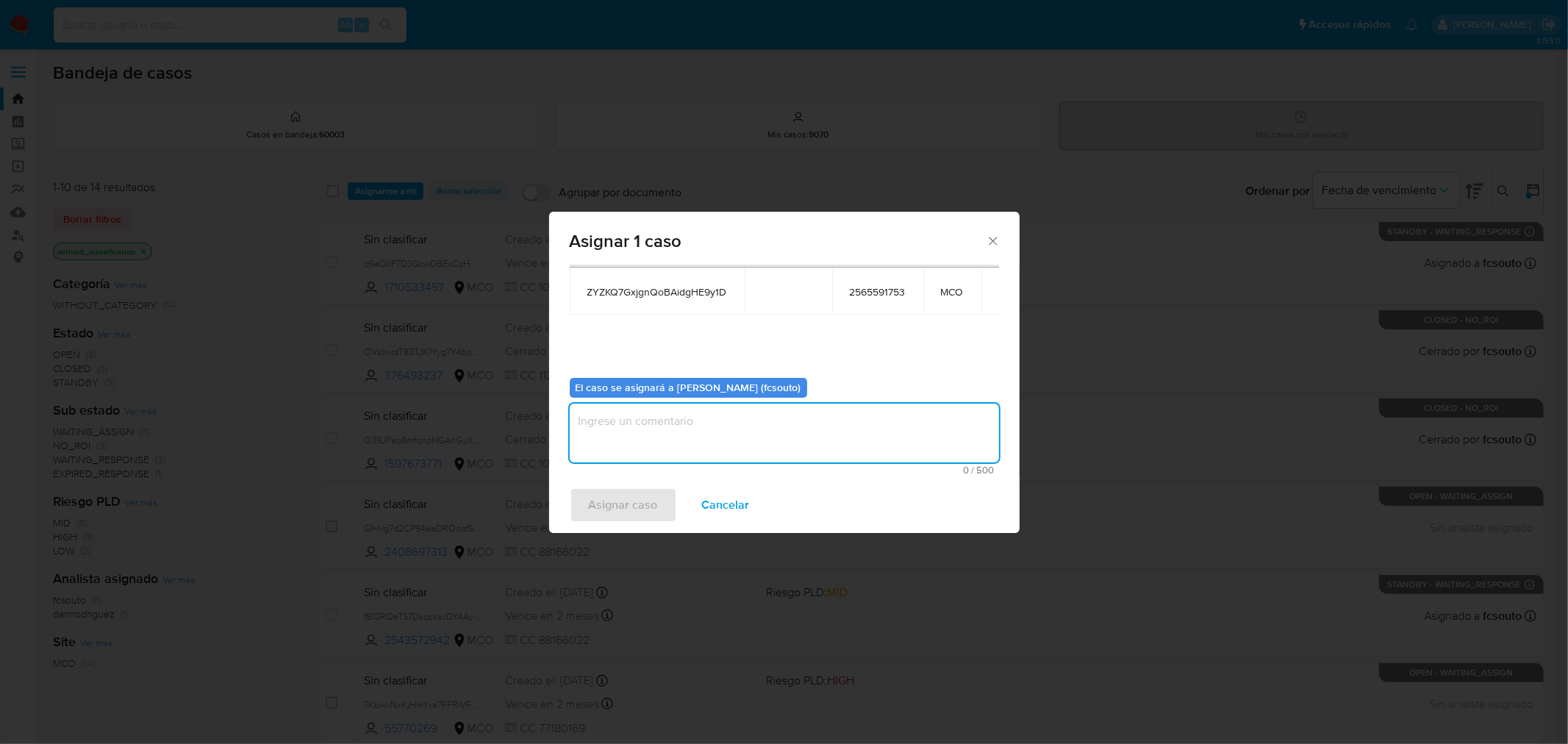
click at [721, 442] on textarea "assign-modal" at bounding box center [784, 433] width 429 height 58
type textarea "Asignación manual"
click at [652, 508] on span "Asignar caso" at bounding box center [622, 505] width 69 height 32
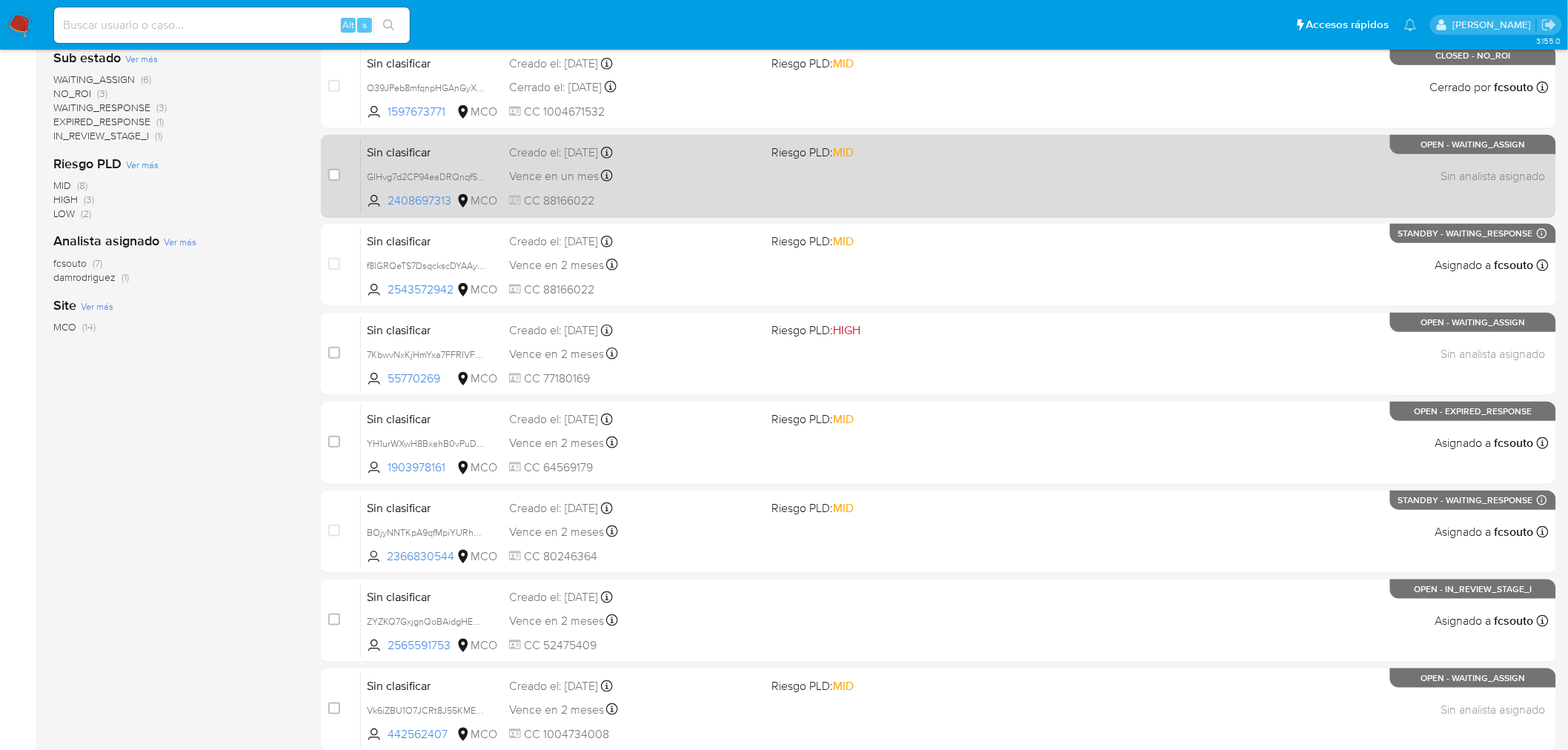
scroll to position [411, 0]
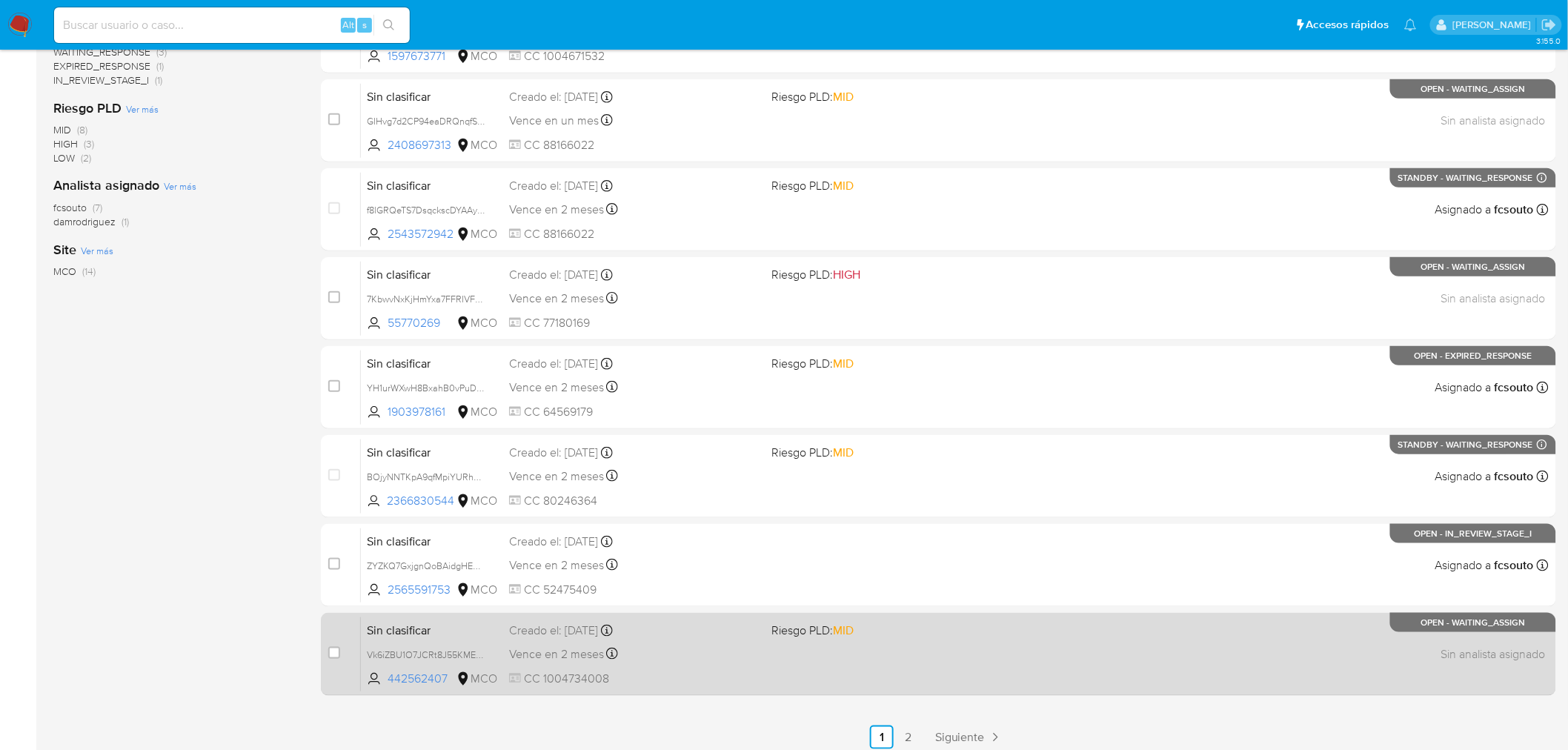
click at [769, 652] on div "Sin clasificar Vk6iZBU1O7JCRt8J55KMEG9D 442562407 MCO Riesgo PLD: MID Creado el…" at bounding box center [954, 654] width 1187 height 75
click at [335, 653] on input "checkbox" at bounding box center [334, 653] width 11 height 11
checkbox input "true"
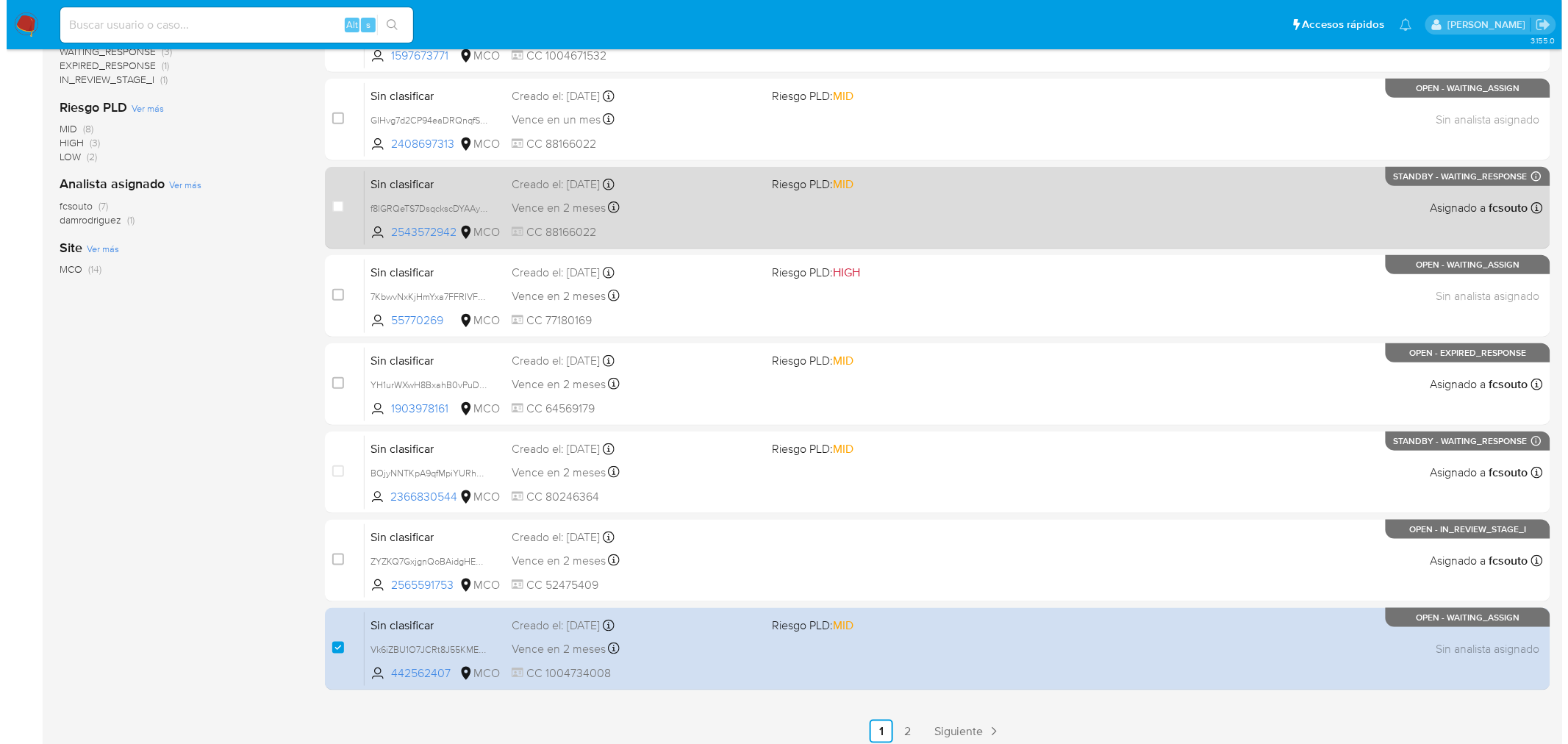
scroll to position [0, 0]
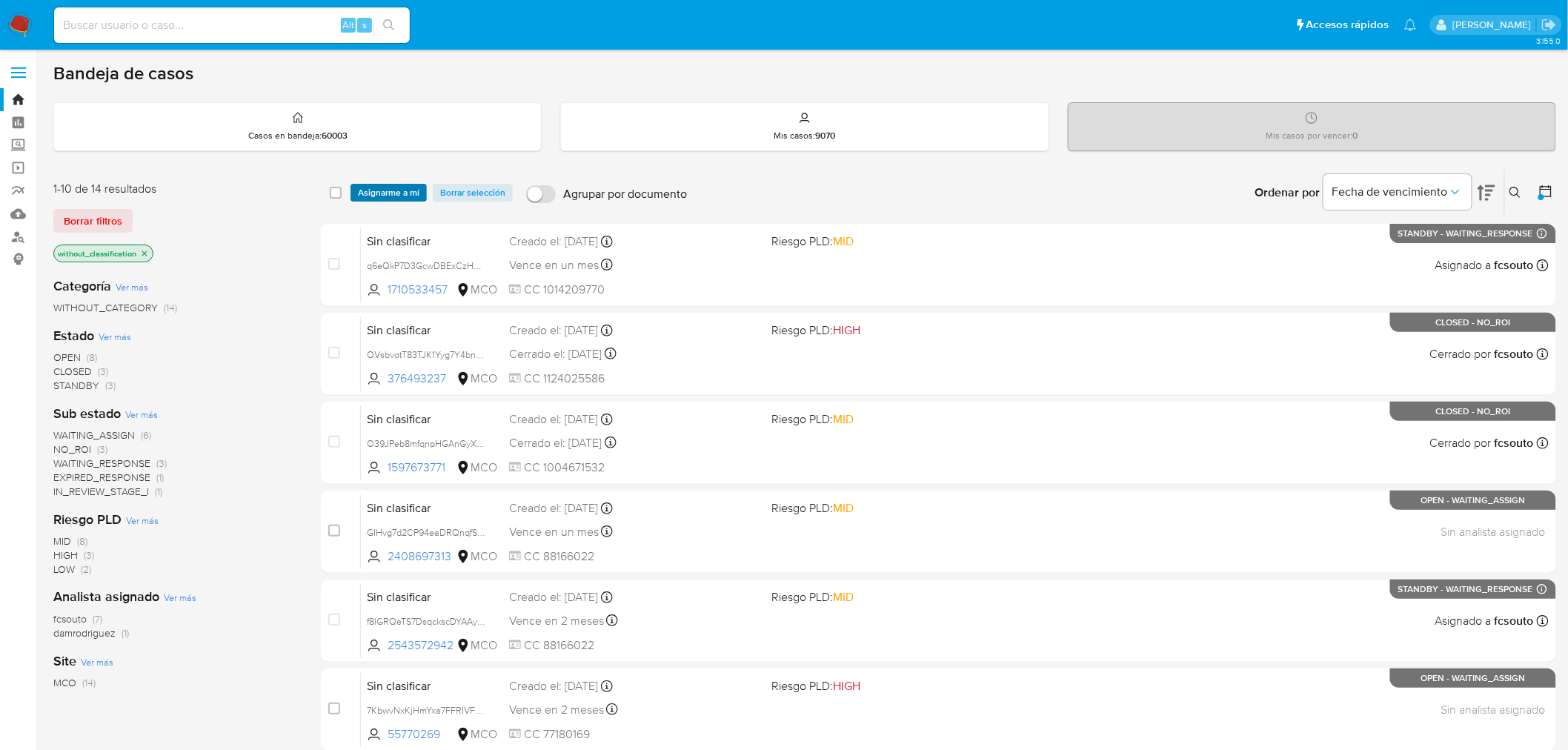
click at [389, 194] on span "Asignarme a mí" at bounding box center [388, 193] width 62 height 15
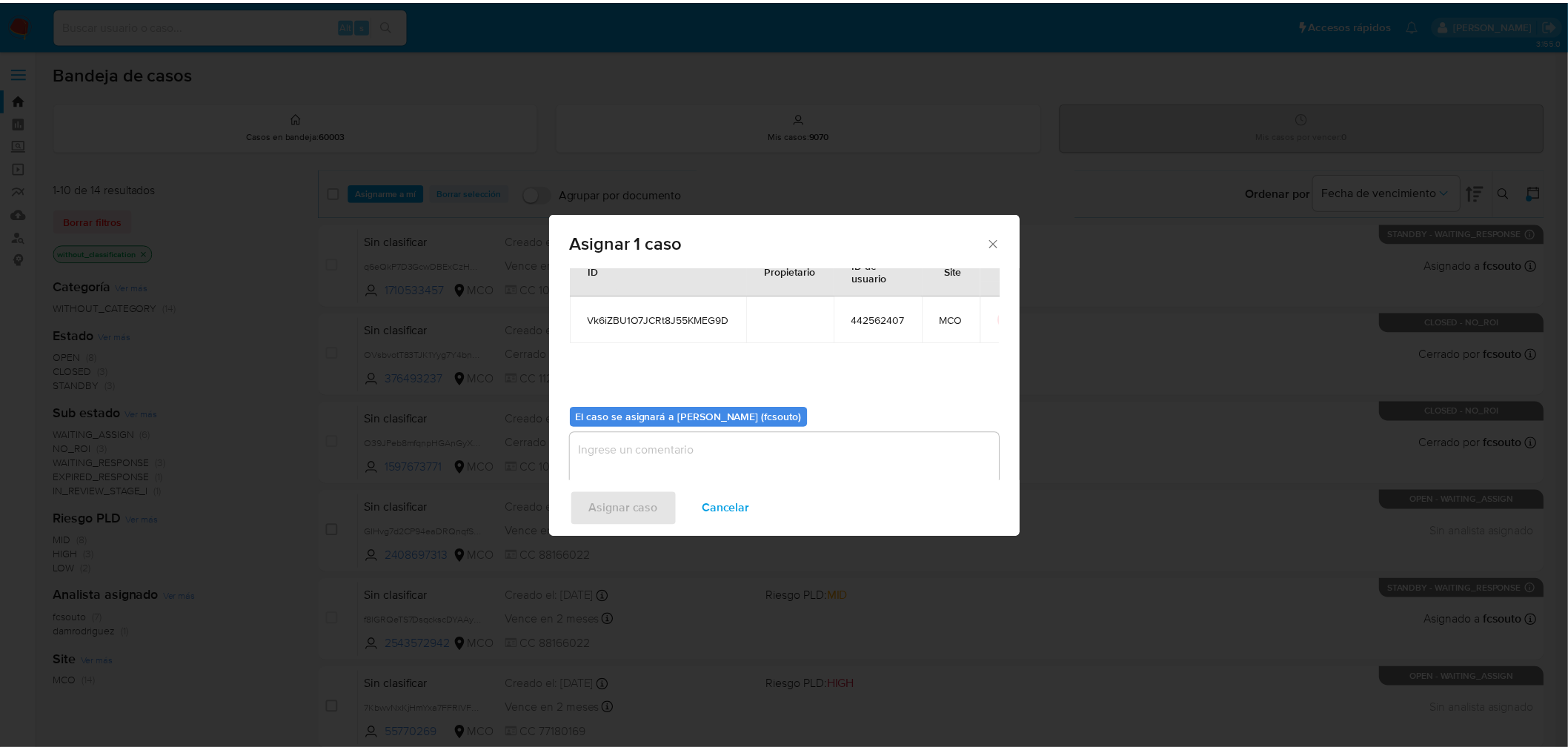
scroll to position [76, 0]
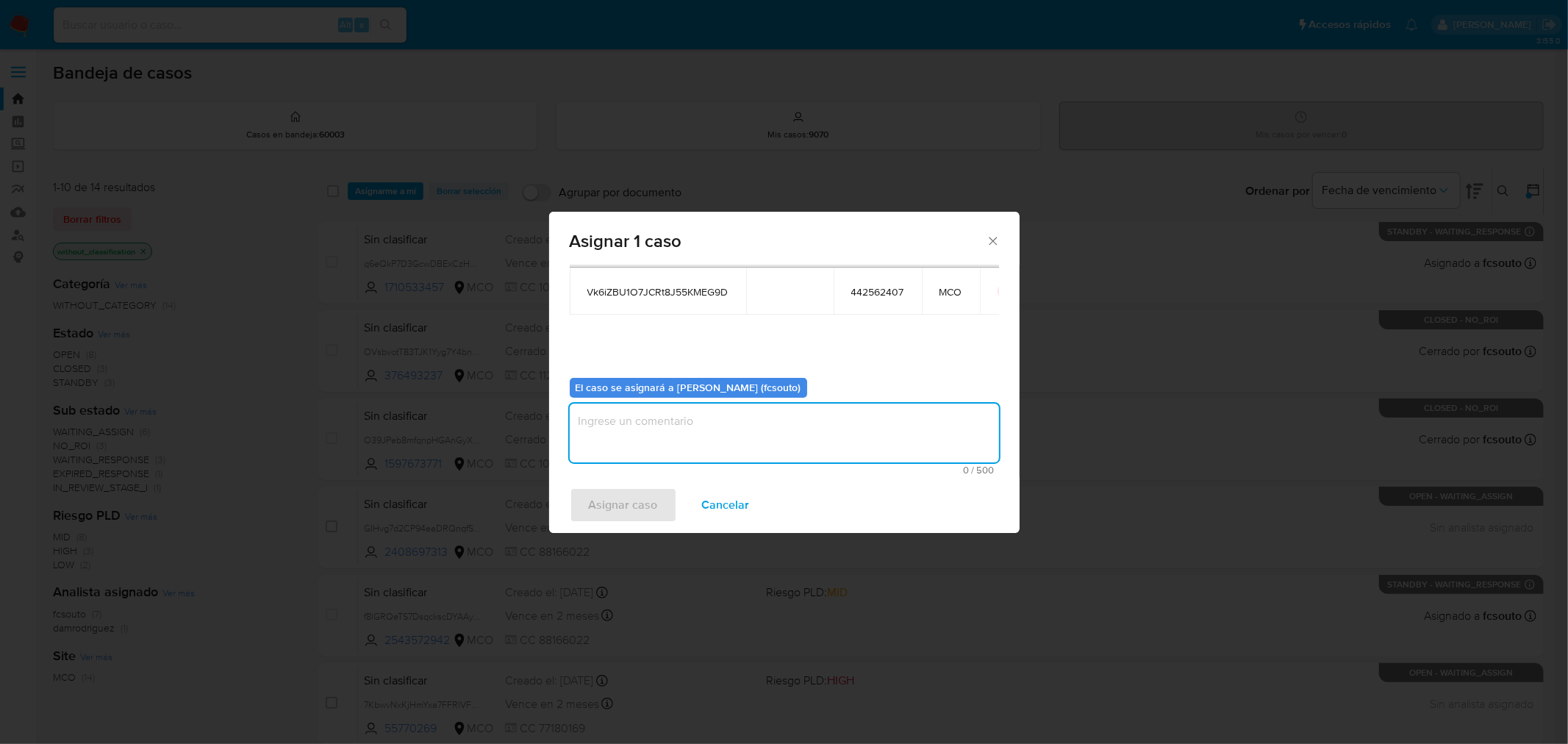
click at [716, 437] on textarea "assign-modal" at bounding box center [784, 433] width 429 height 58
type textarea "Asignación manual"
click at [604, 523] on div "Asignar caso Cancelar" at bounding box center [784, 505] width 471 height 56
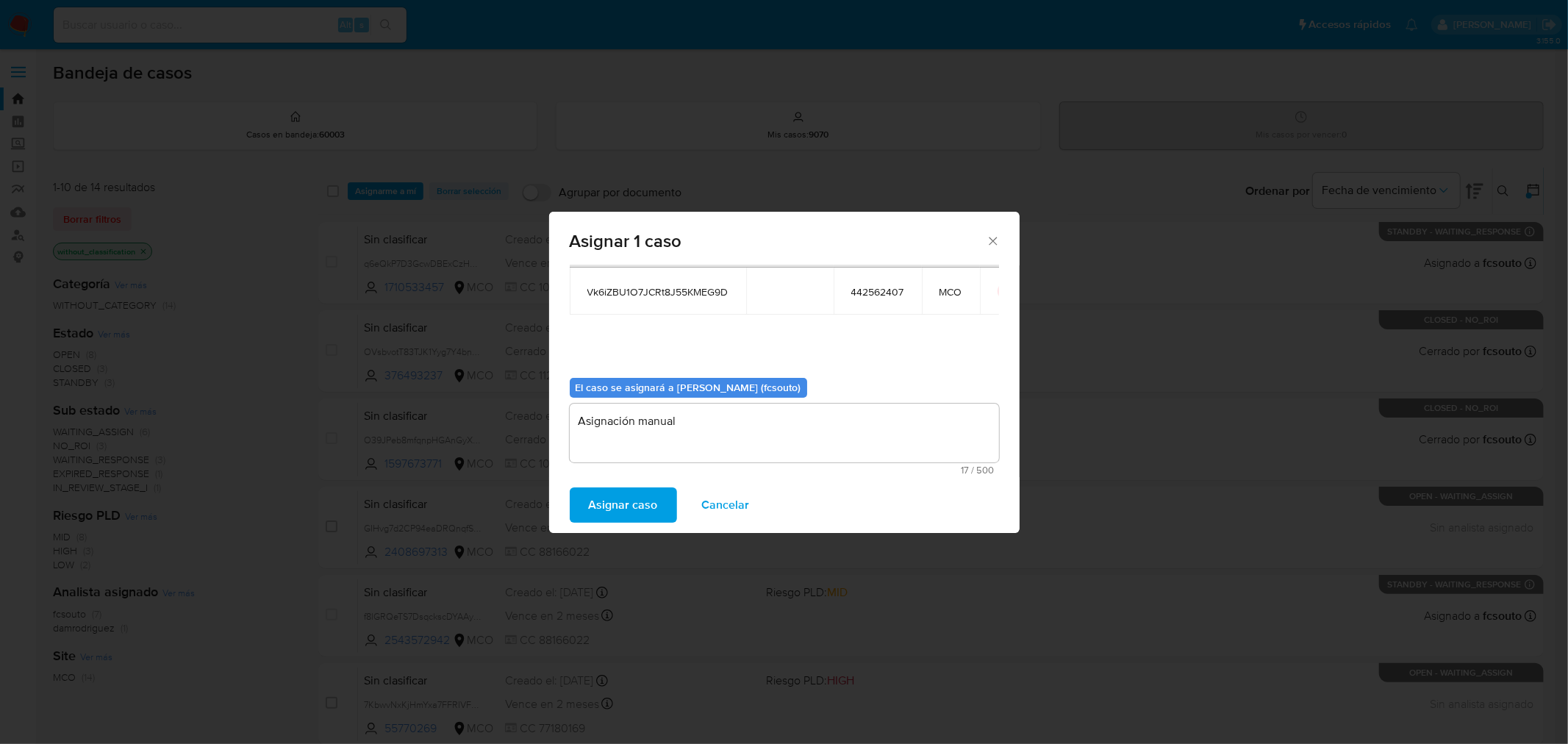
click at [607, 517] on span "Asignar caso" at bounding box center [622, 505] width 69 height 32
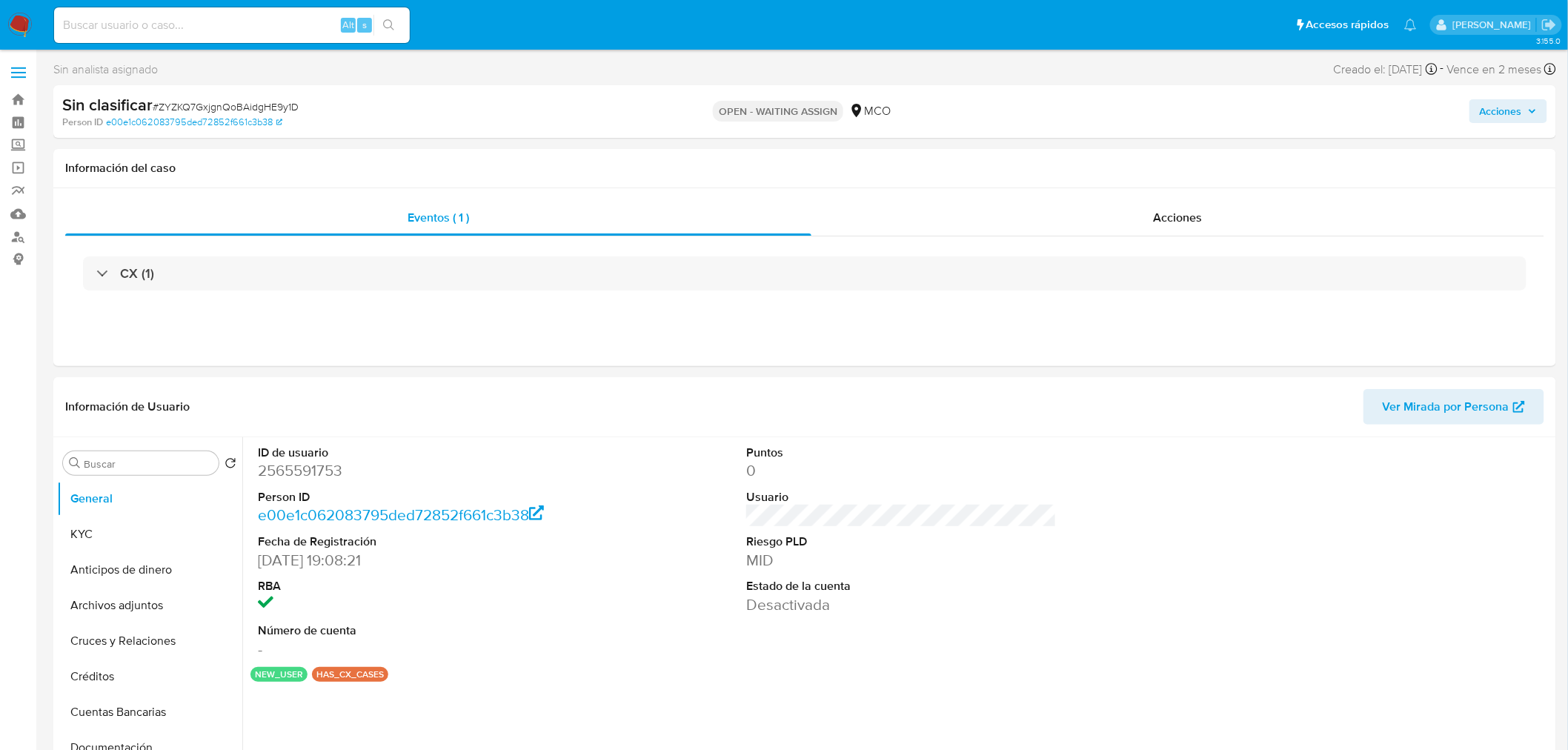
select select "10"
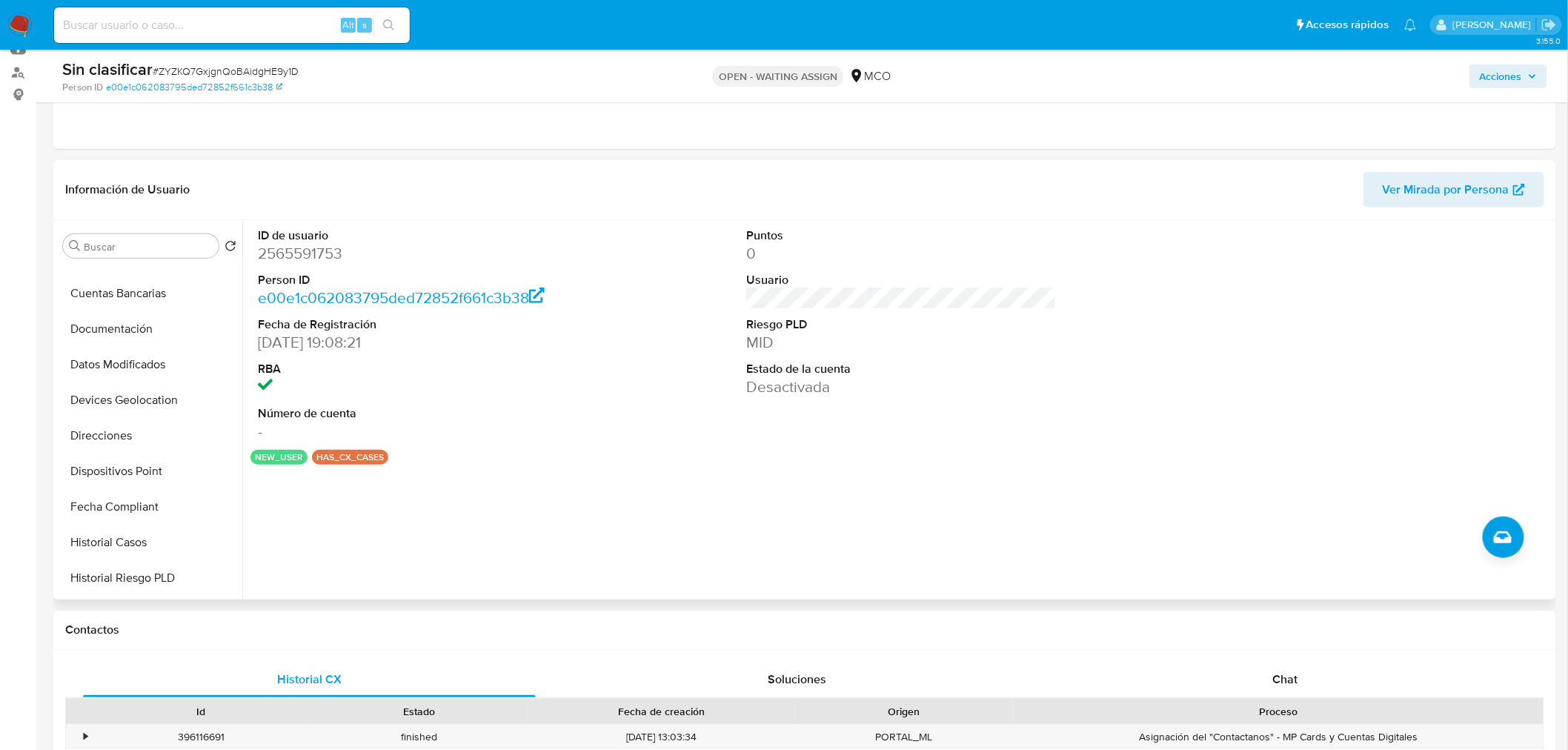
scroll to position [575, 0]
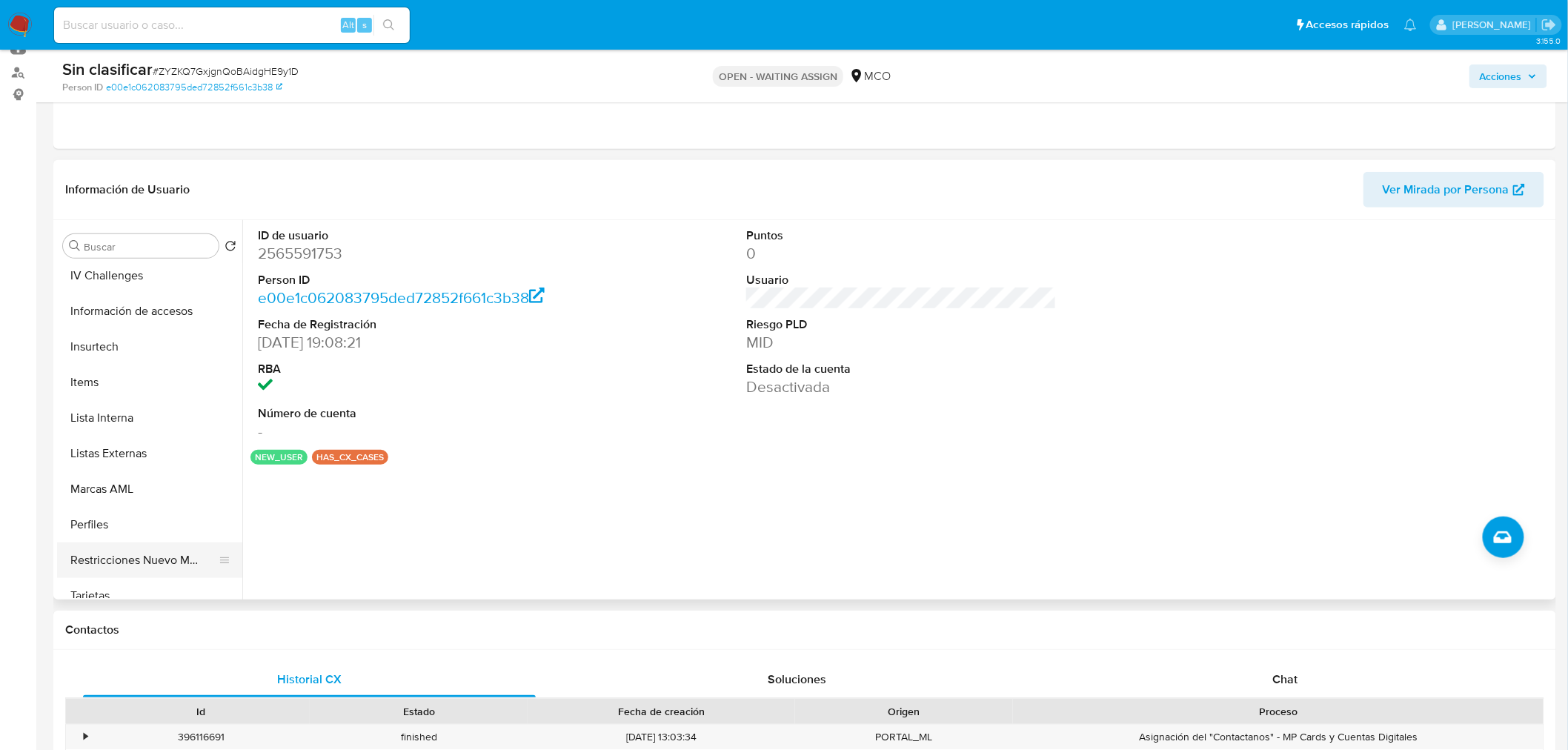
click at [134, 562] on button "Restricciones Nuevo Mundo" at bounding box center [143, 559] width 174 height 35
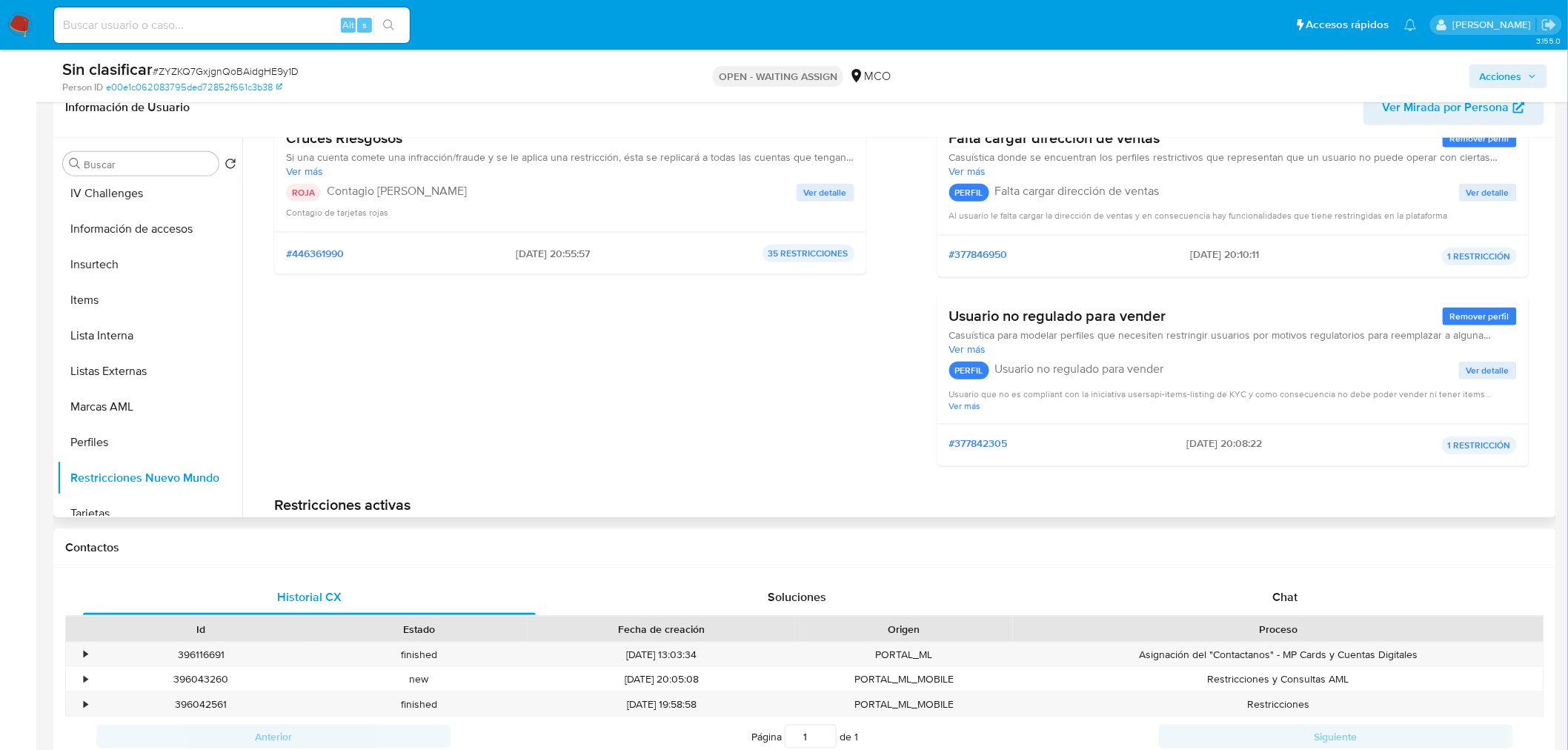
scroll to position [164, 0]
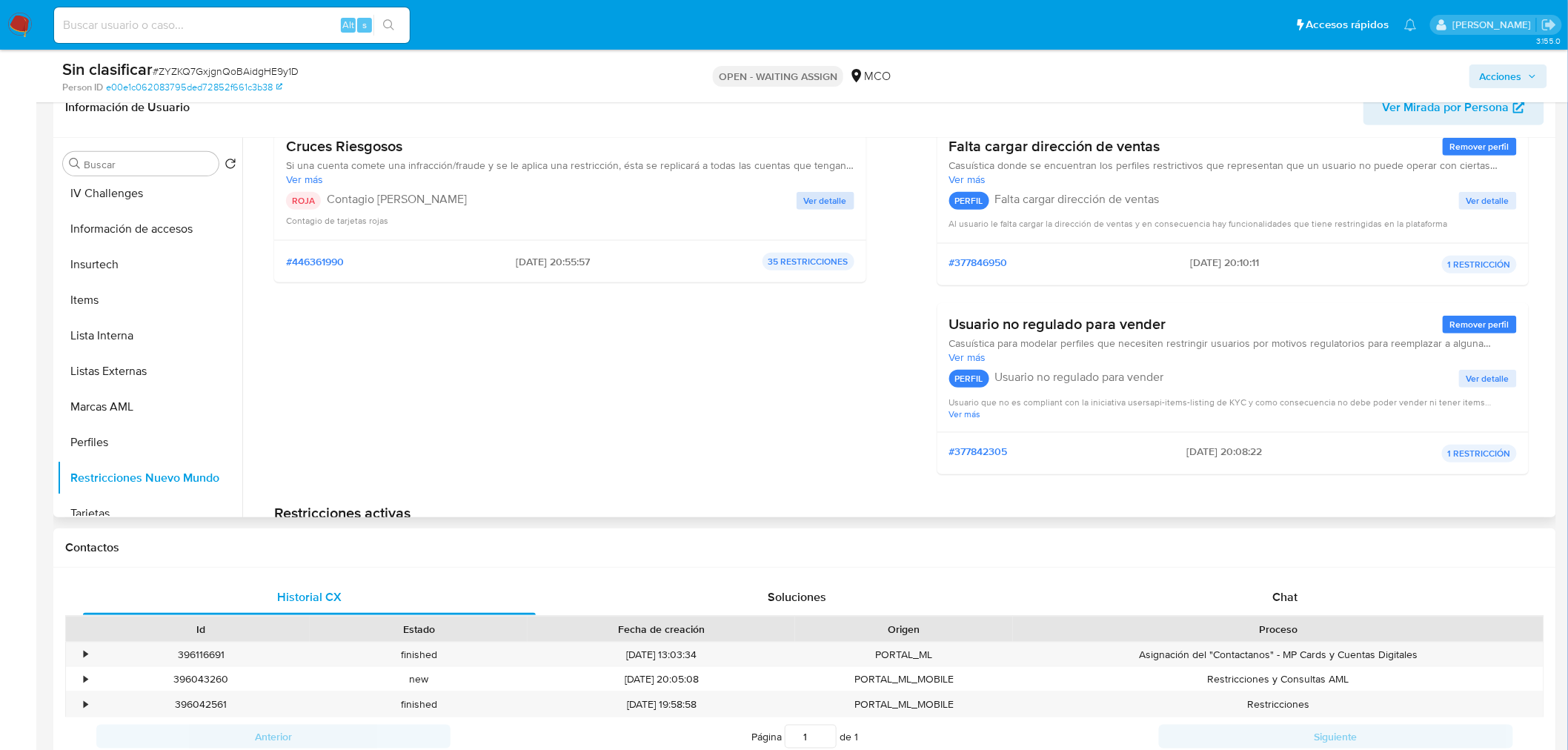
drag, startPoint x: 806, startPoint y: 186, endPoint x: 813, endPoint y: 204, distance: 19.3
click at [811, 197] on div "Cruces Riesgosos Si una cuenta comete una infracción/fraude y se le aplica una …" at bounding box center [569, 181] width 569 height 90
click at [819, 210] on div "ROJA Contagio Tarjetas Rojas Ver detalle Contagio de tarjetas rojas" at bounding box center [569, 209] width 569 height 35
click at [821, 195] on span "Ver detalle" at bounding box center [825, 201] width 43 height 15
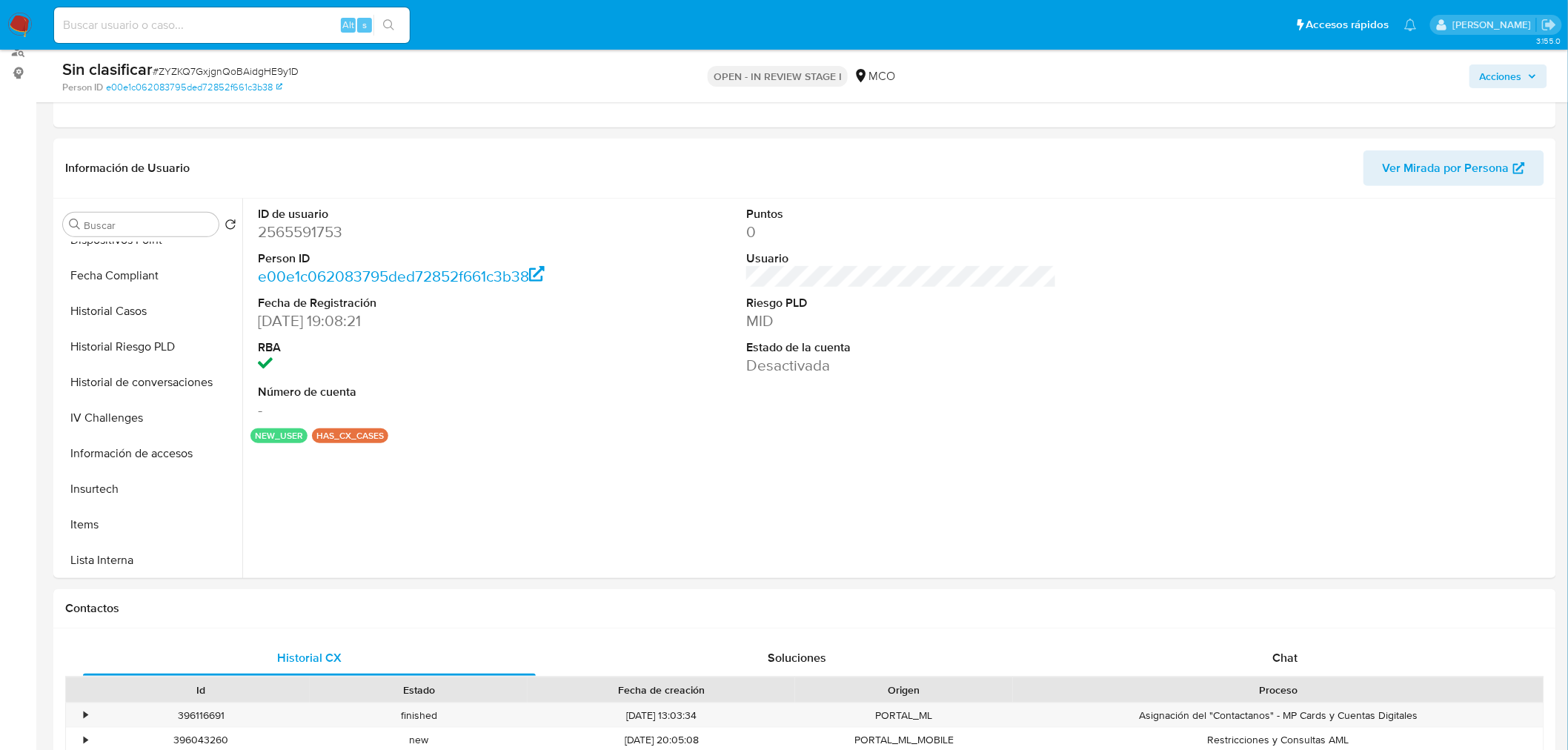
scroll to position [494, 0]
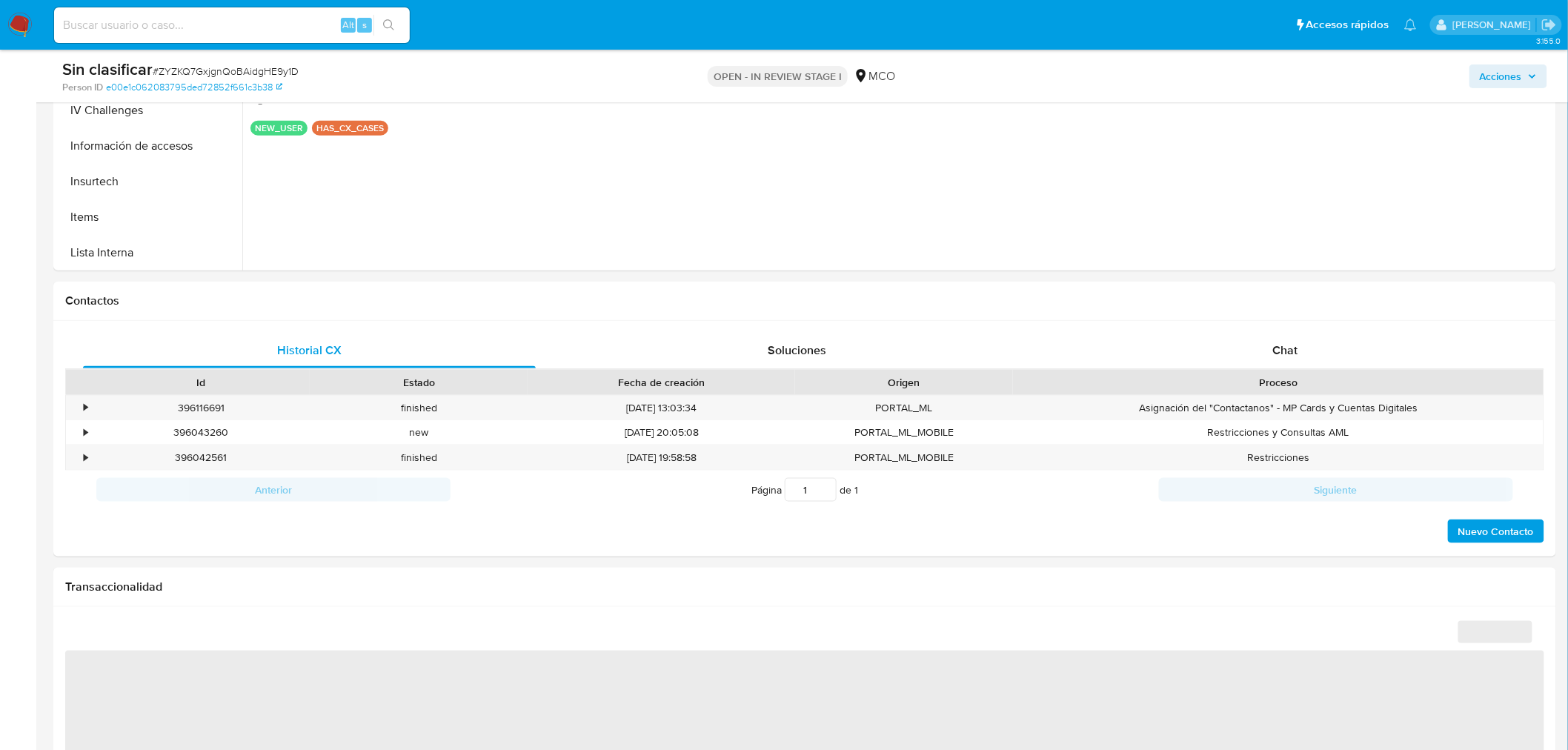
select select "10"
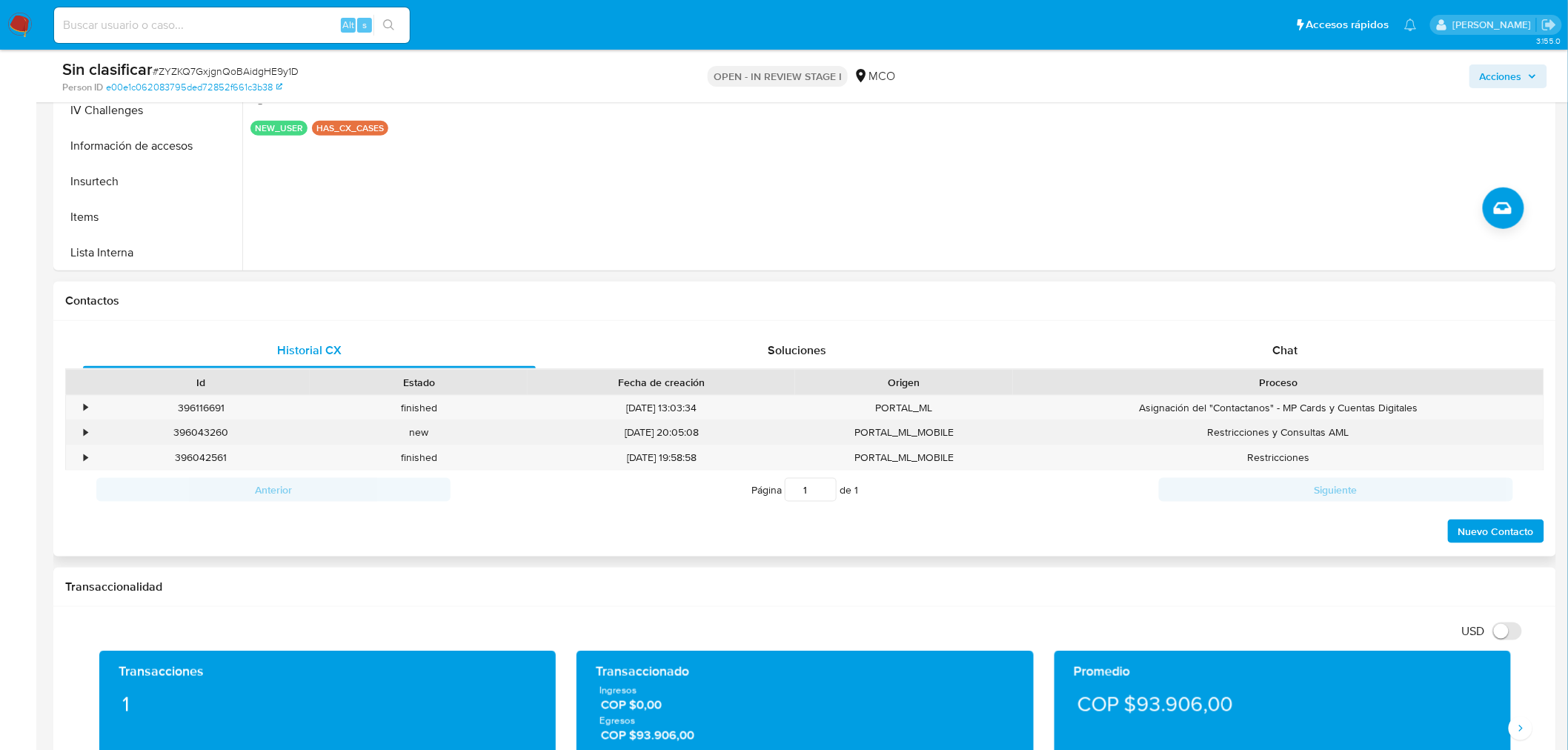
drag, startPoint x: 79, startPoint y: 434, endPoint x: 92, endPoint y: 439, distance: 13.9
click at [79, 434] on div "•" at bounding box center [78, 433] width 26 height 25
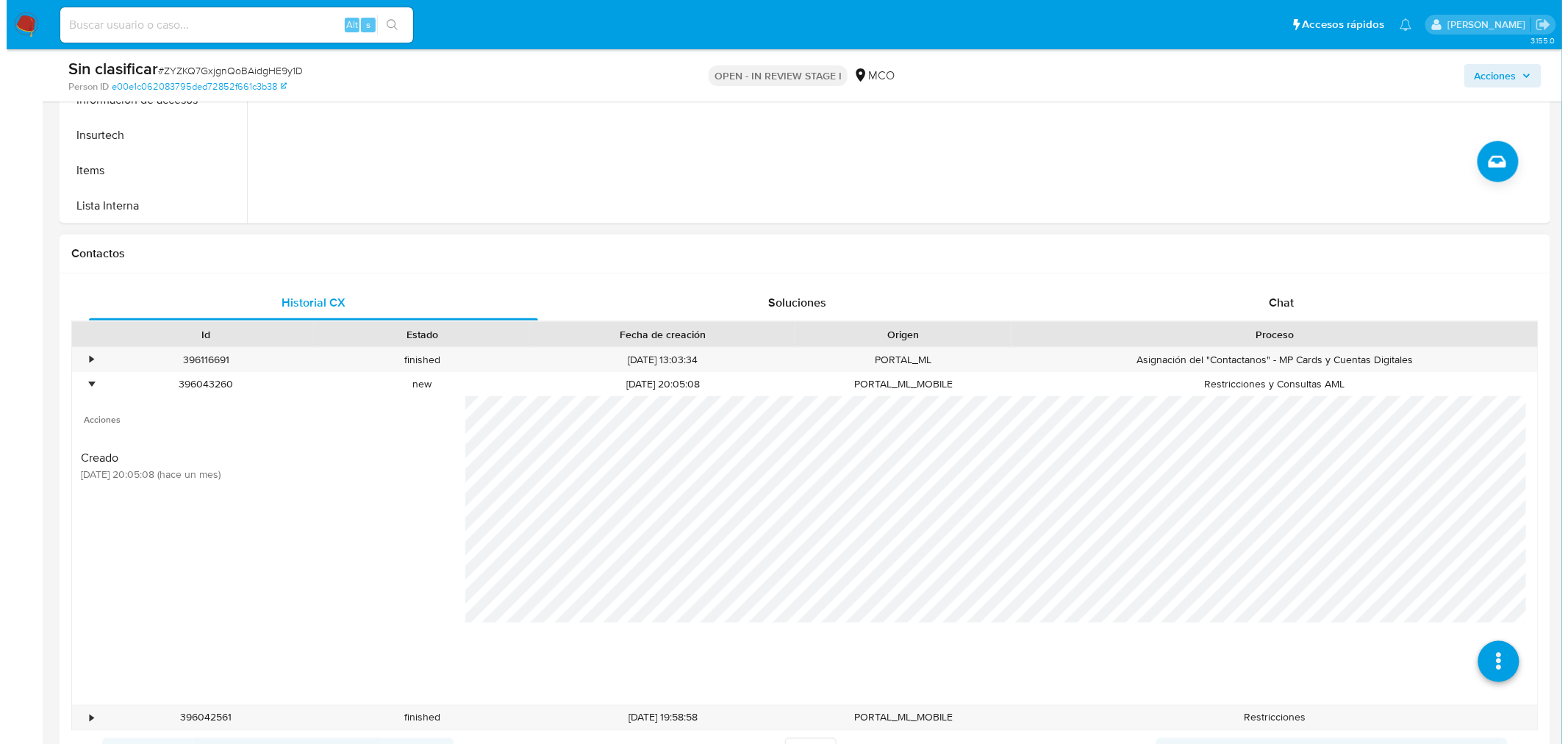
scroll to position [572, 0]
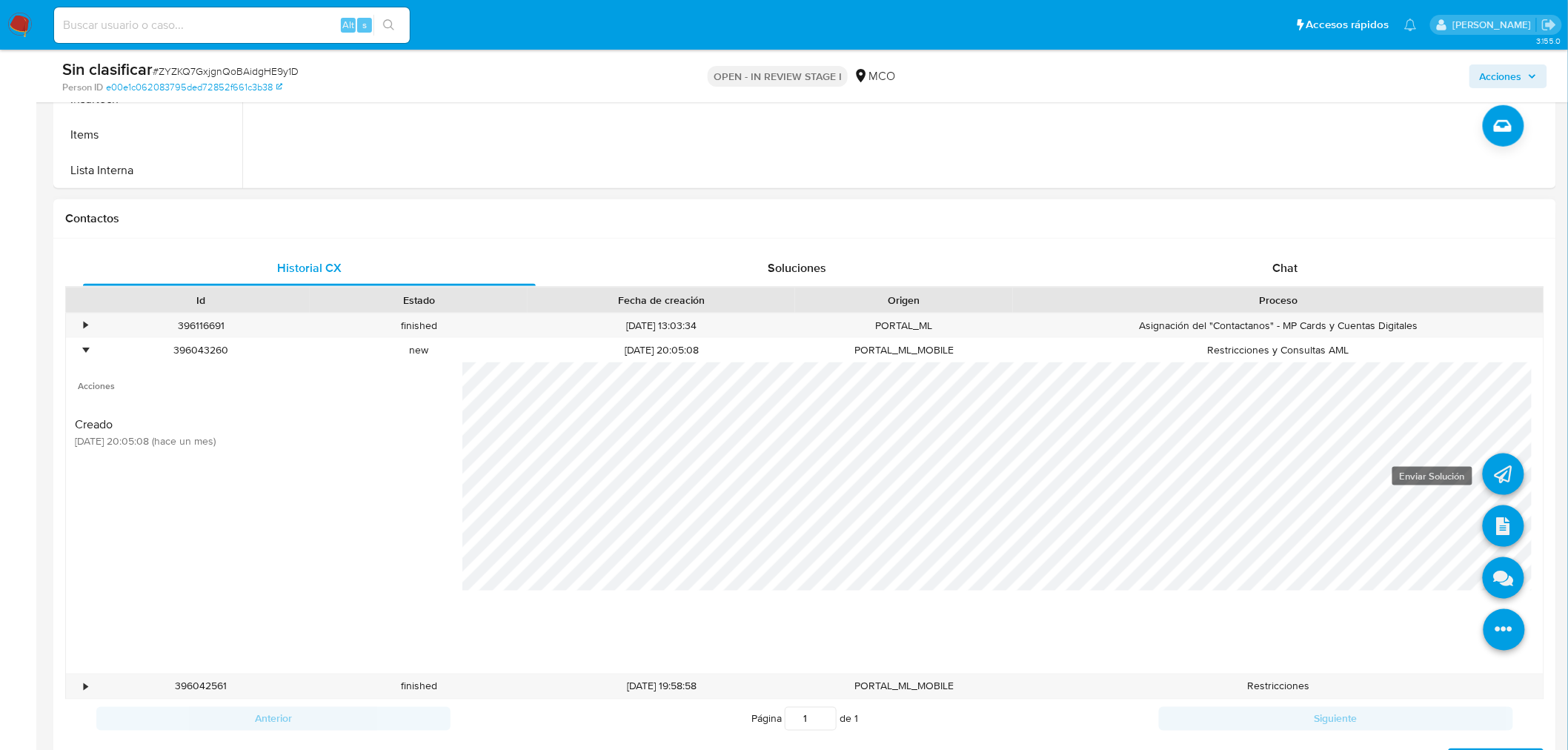
click at [1483, 464] on icon at bounding box center [1503, 475] width 42 height 42
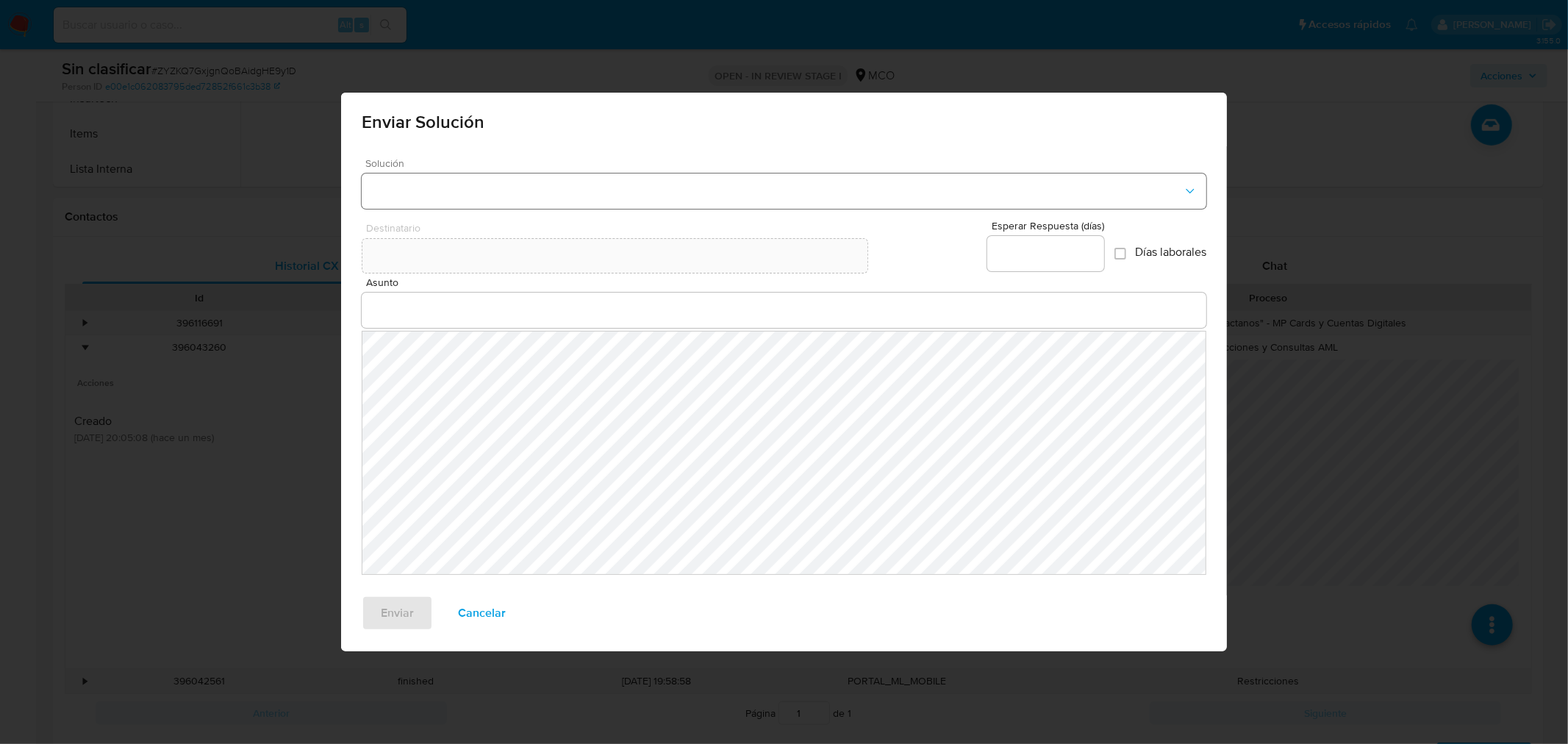
drag, startPoint x: 592, startPoint y: 168, endPoint x: 578, endPoint y: 191, distance: 26.9
click at [591, 168] on span "Solución" at bounding box center [787, 163] width 845 height 10
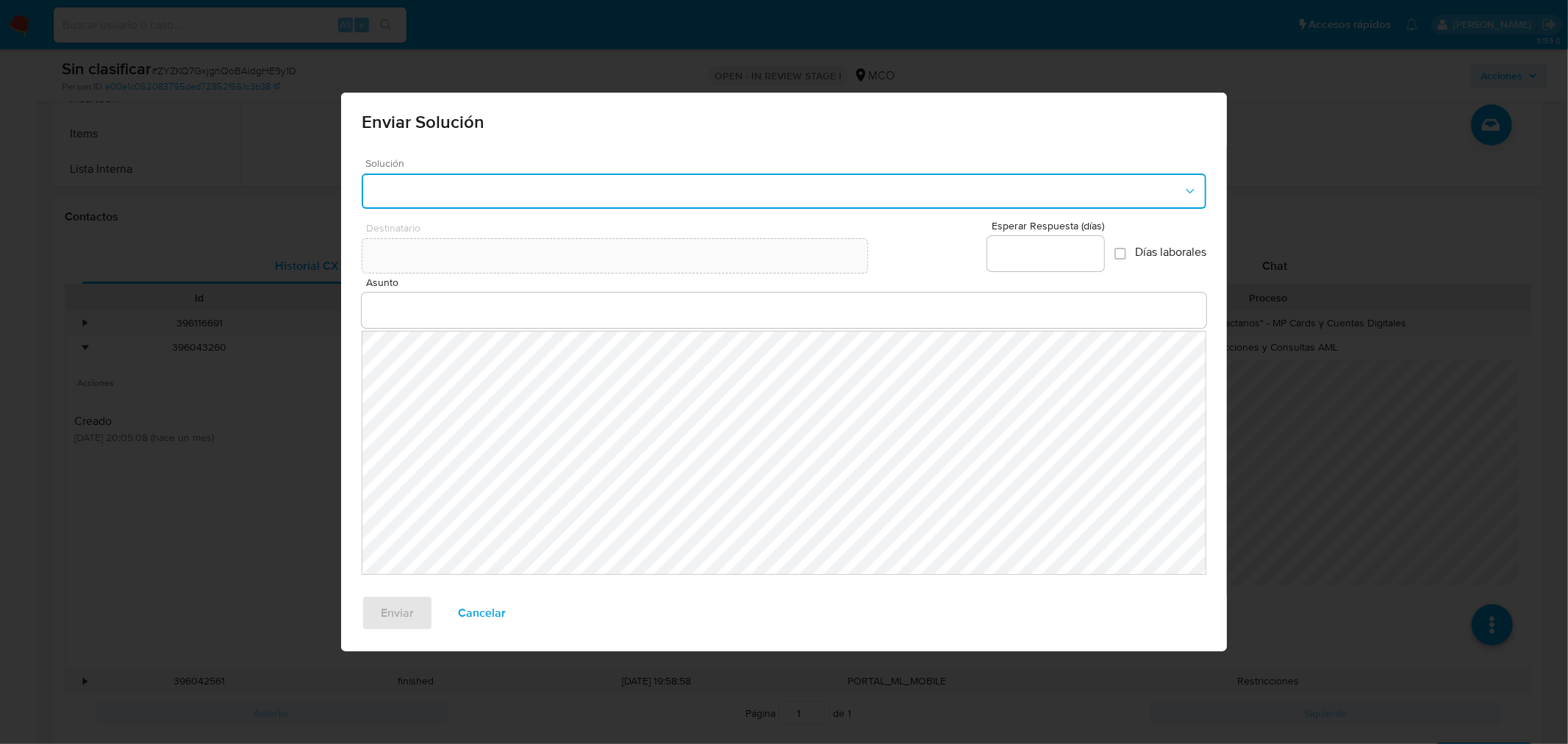
click at [577, 191] on button "button" at bounding box center [784, 190] width 845 height 35
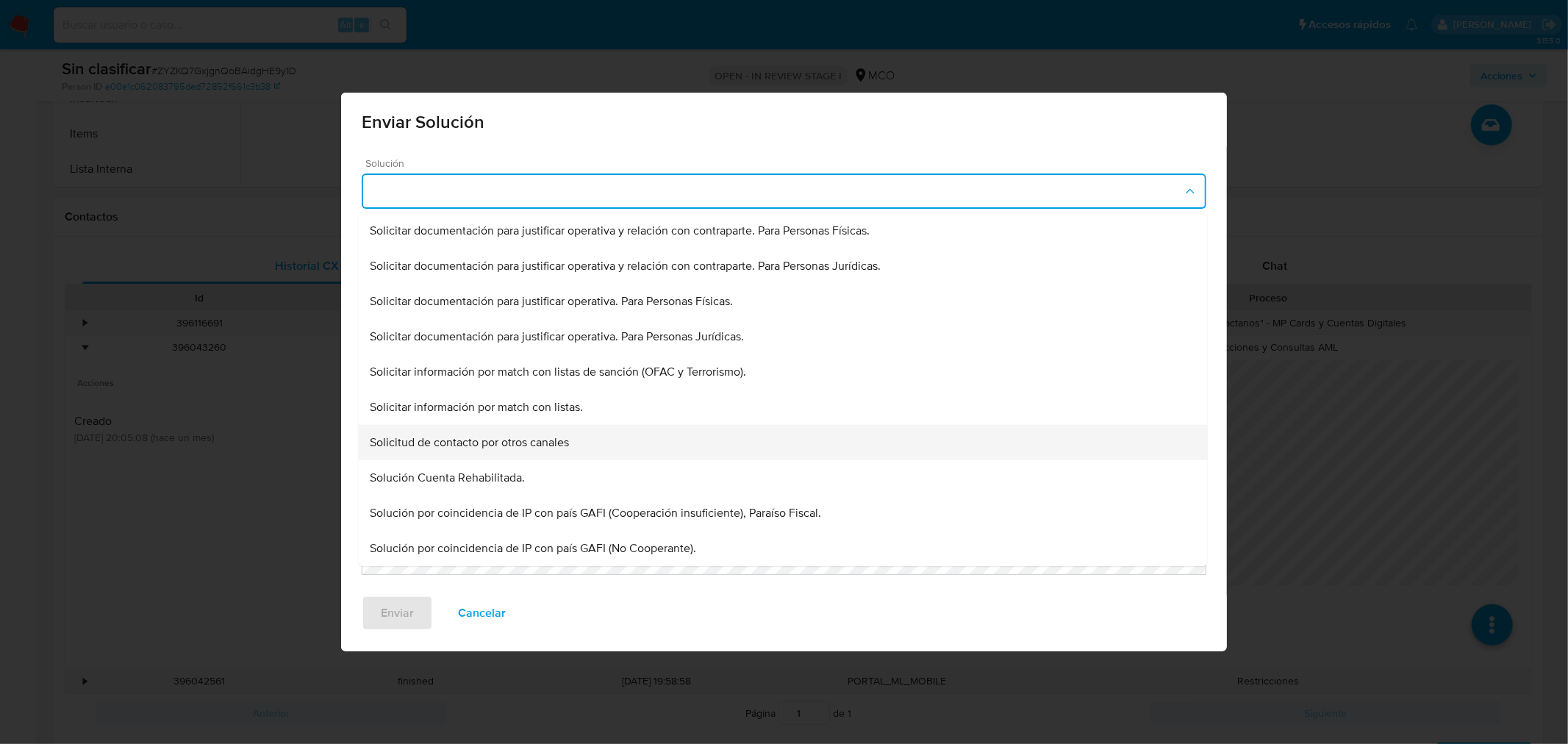
click at [555, 238] on span "Solicitud de contacto por otros canales" at bounding box center [620, 231] width 500 height 15
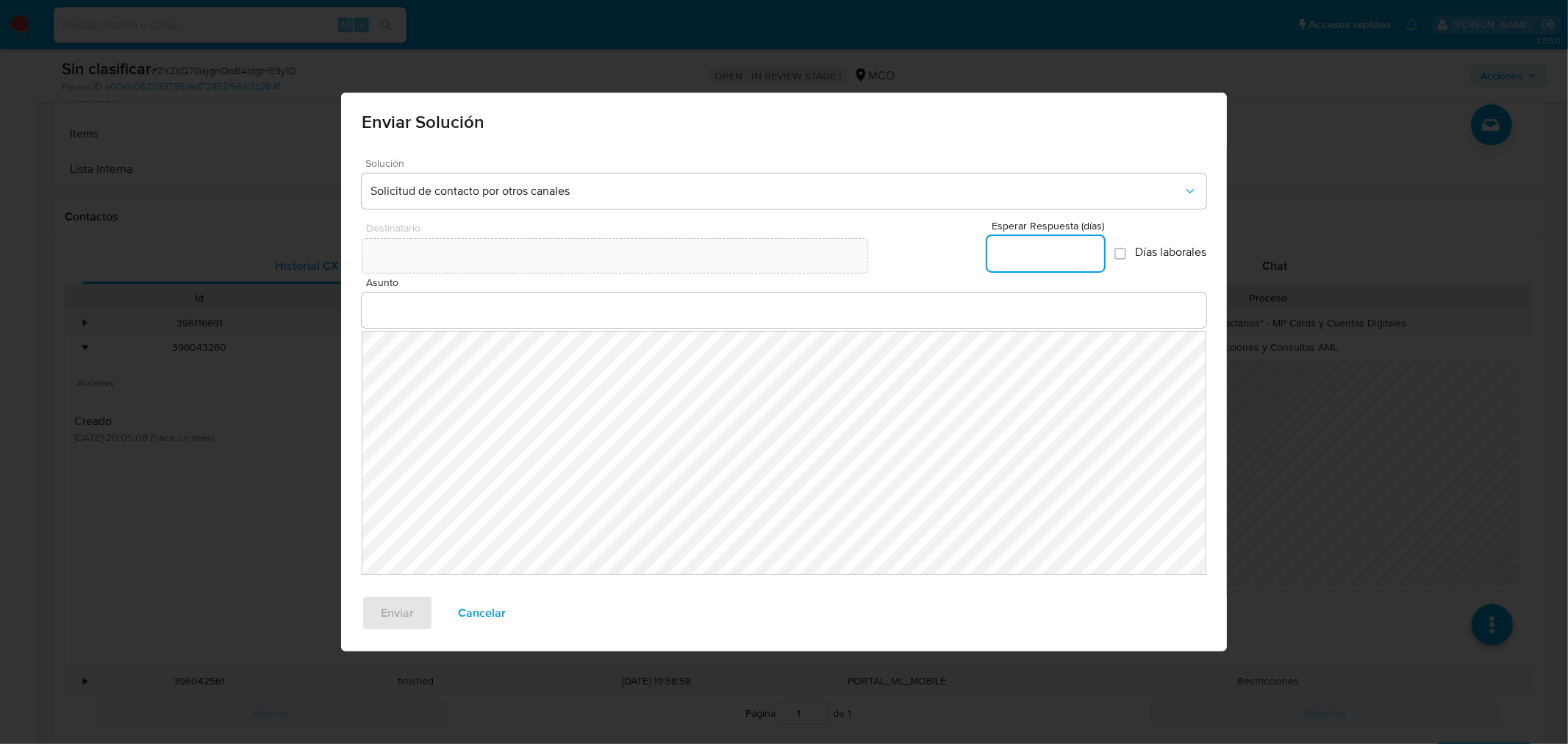
click at [1064, 250] on input "Esperar Respuesta (días)" at bounding box center [1045, 253] width 117 height 19
type input "5"
click at [1113, 262] on div "Esperar Respuesta (días) 5 Días laborales" at bounding box center [1096, 249] width 219 height 57
drag, startPoint x: 1115, startPoint y: 256, endPoint x: 819, endPoint y: 310, distance: 300.9
click at [1114, 257] on input "Días laborales" at bounding box center [1120, 253] width 11 height 11
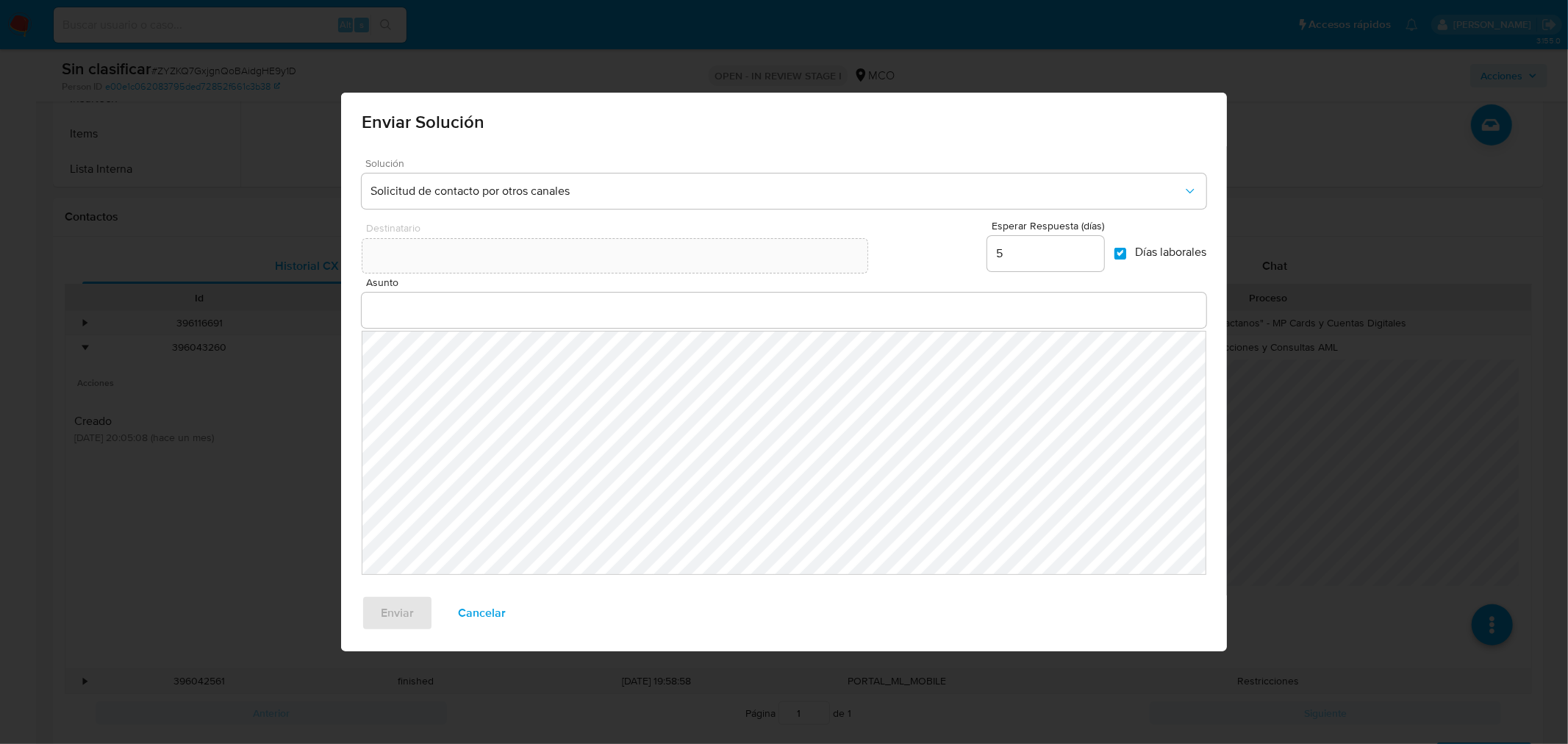
checkbox input "true"
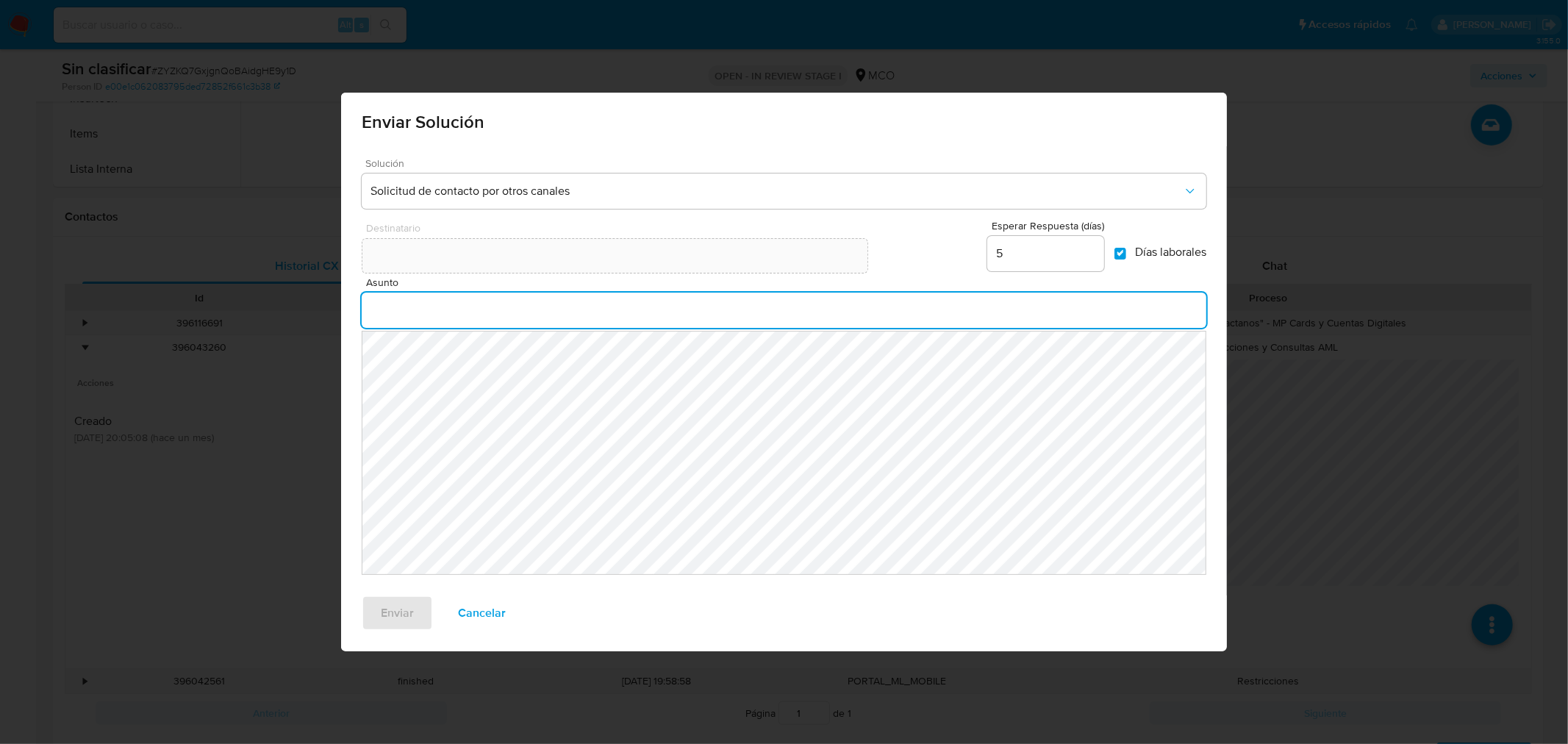
click at [625, 314] on input "Asunto" at bounding box center [784, 310] width 845 height 19
type input "Verificación de seguridad"
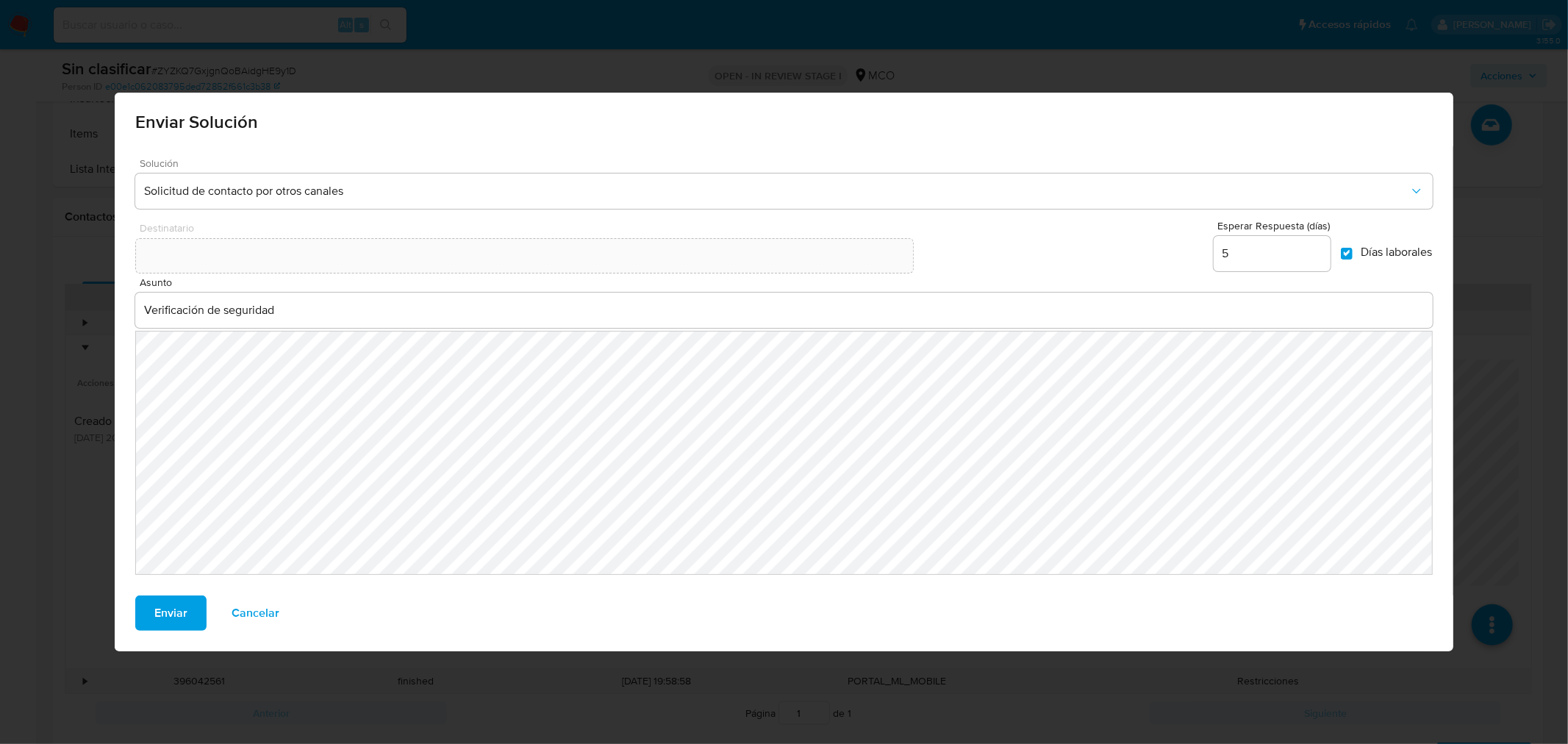
click at [165, 614] on span "Enviar" at bounding box center [170, 613] width 33 height 32
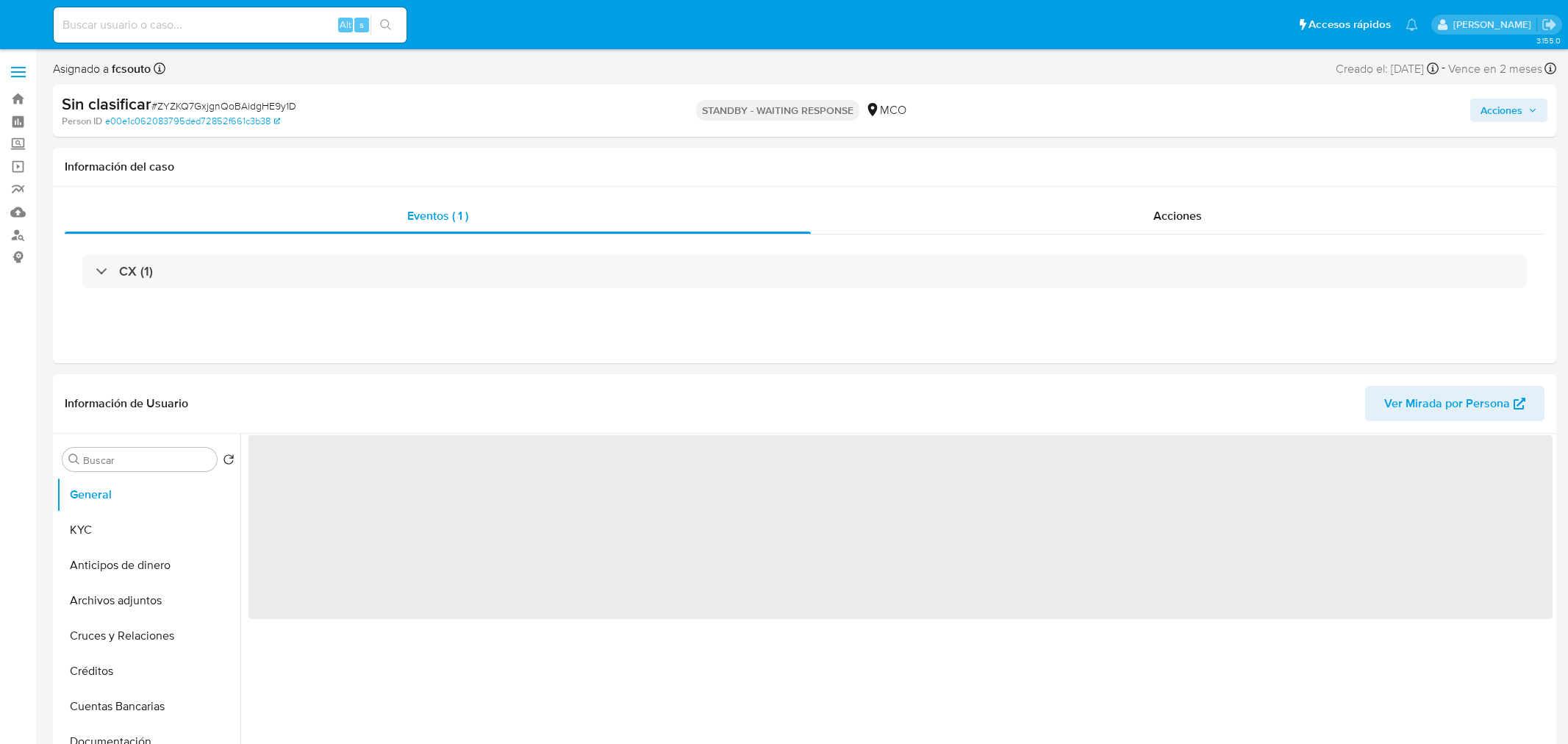
select select "10"
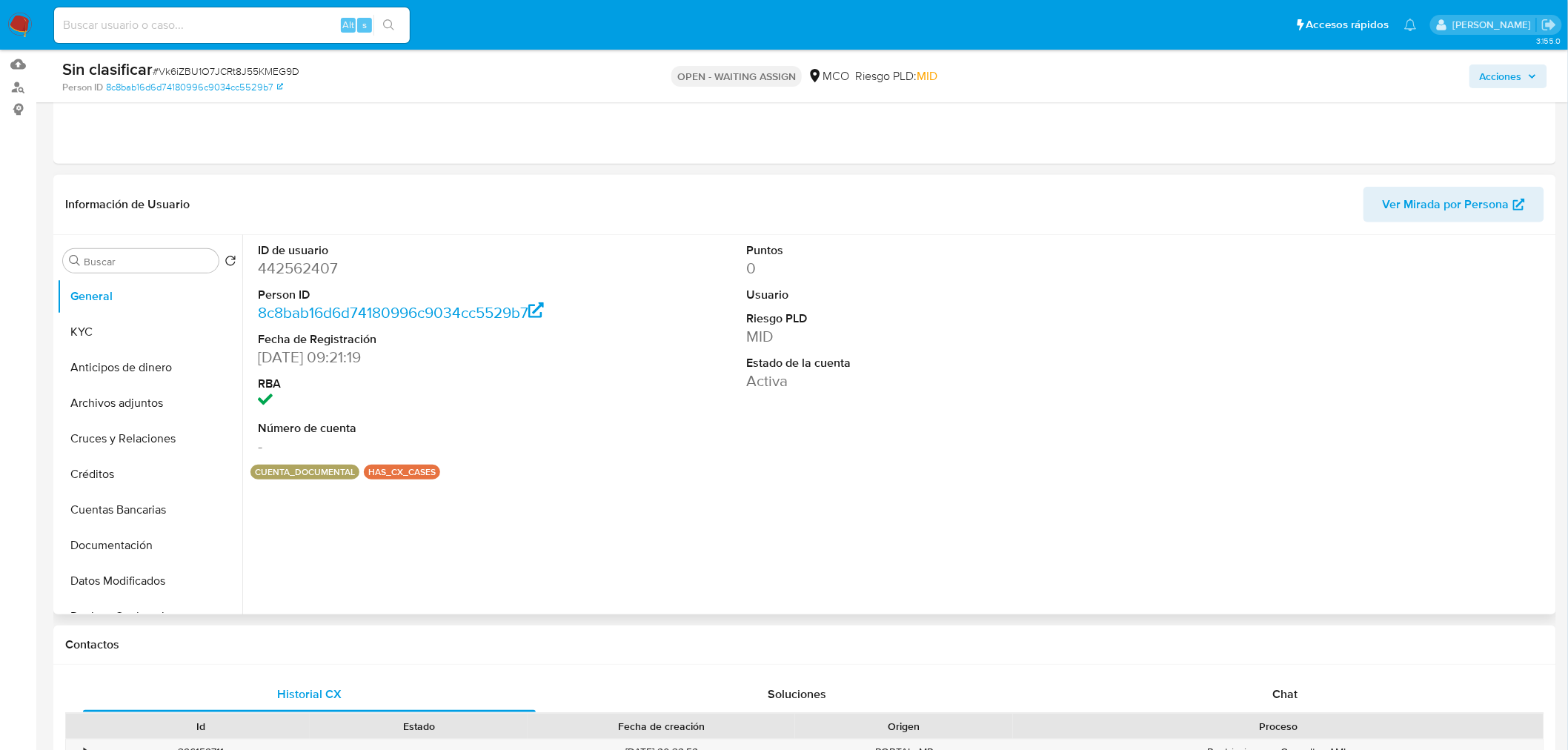
scroll to position [329, 0]
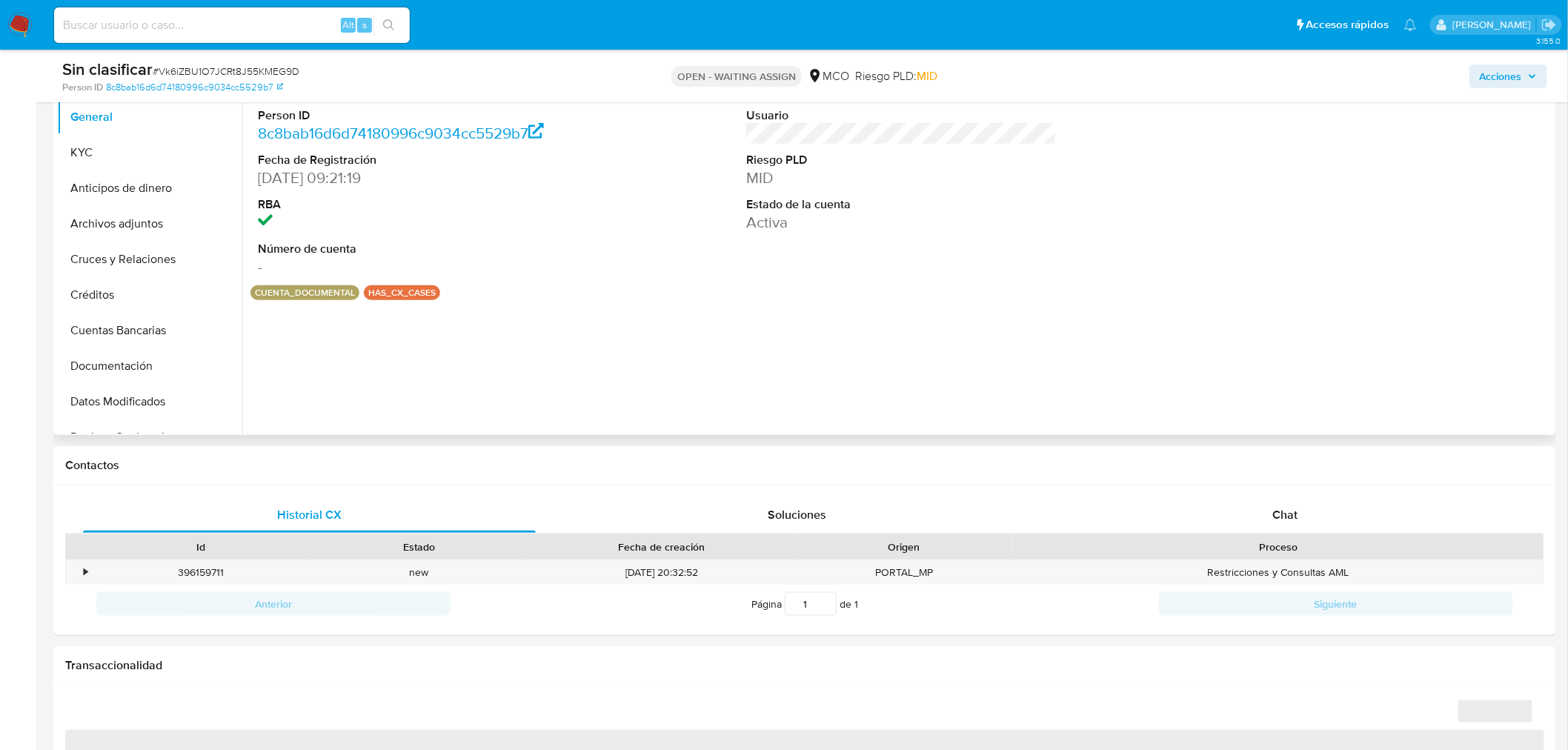
select select "10"
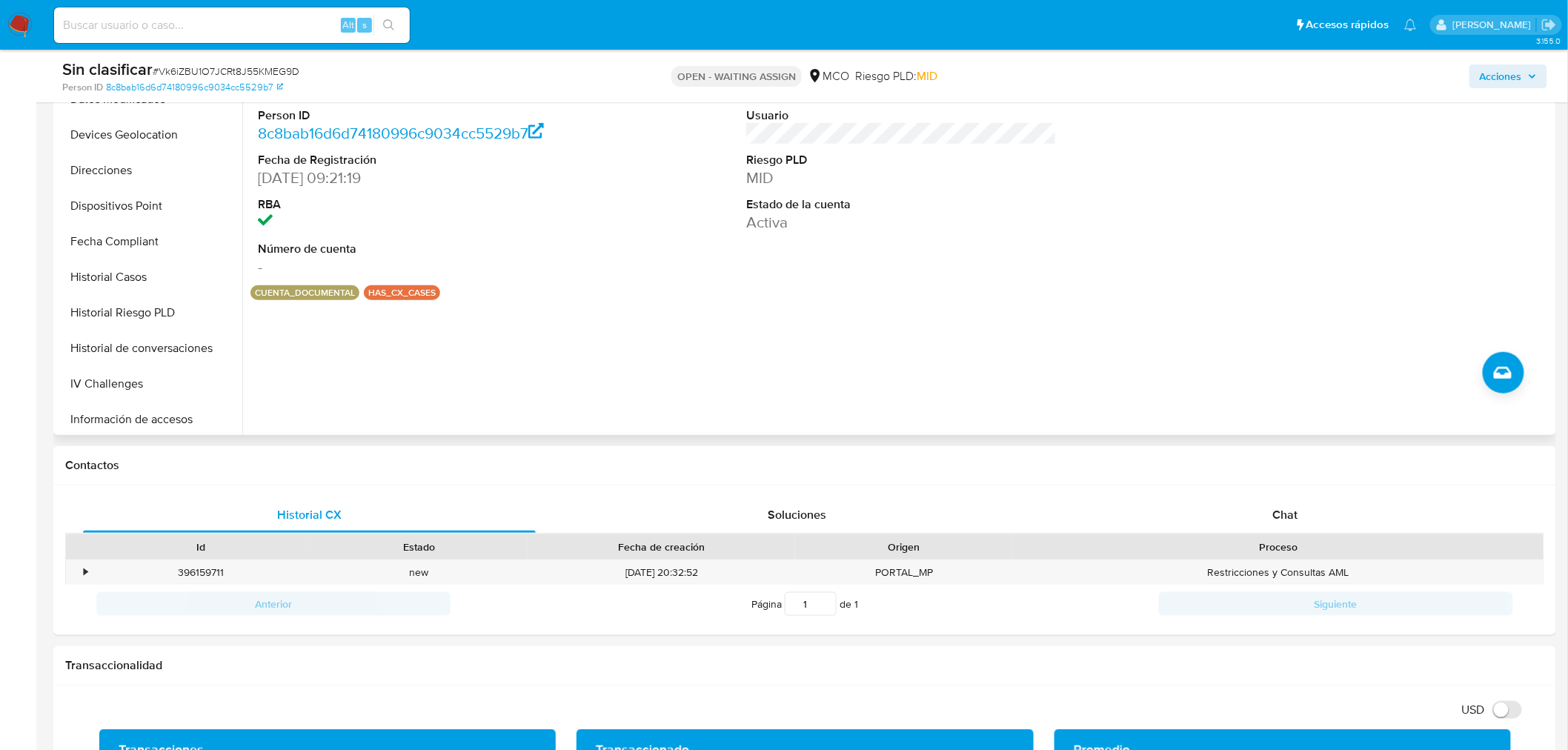
scroll to position [627, 0]
click at [140, 344] on button "Restricciones Nuevo Mundo" at bounding box center [143, 344] width 174 height 35
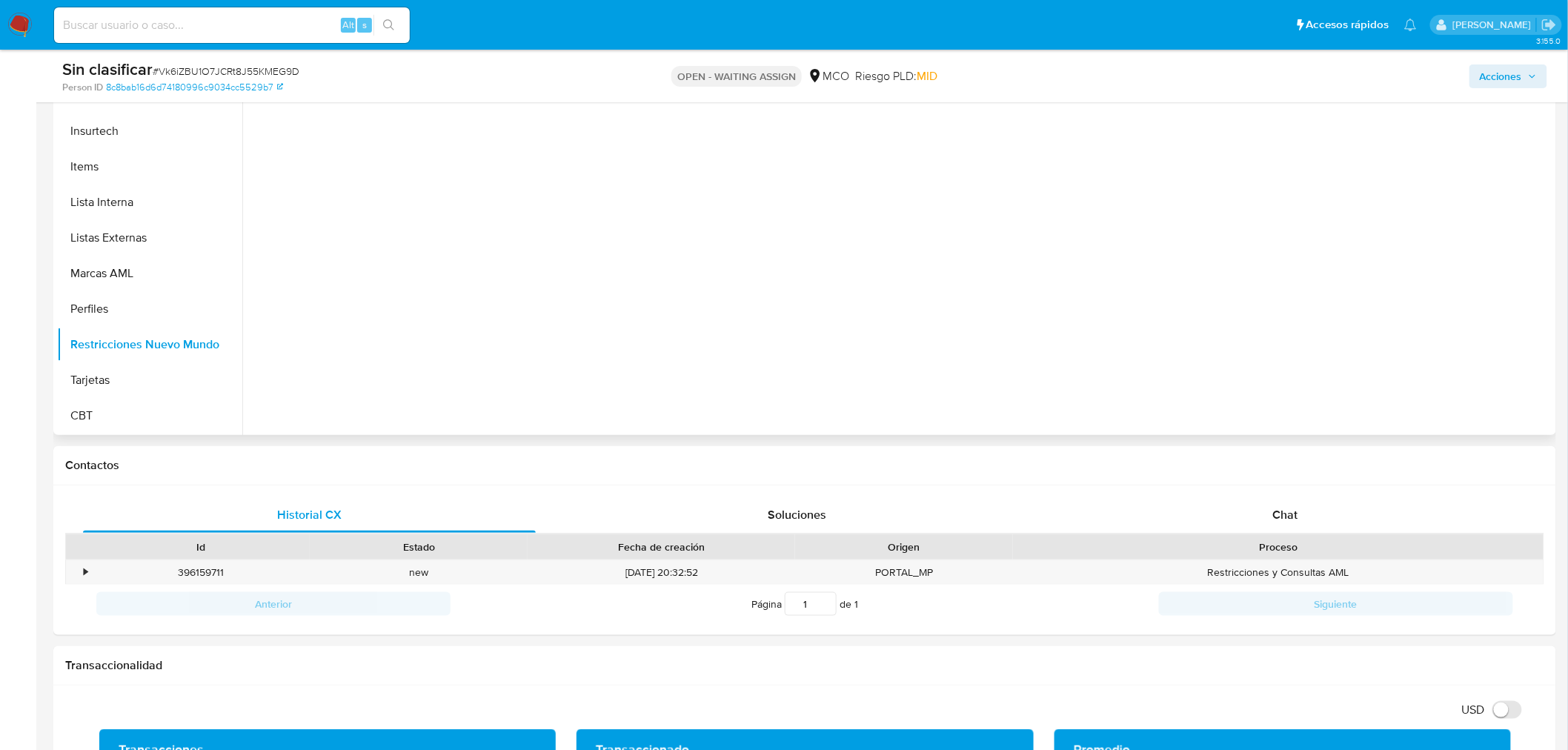
scroll to position [626, 0]
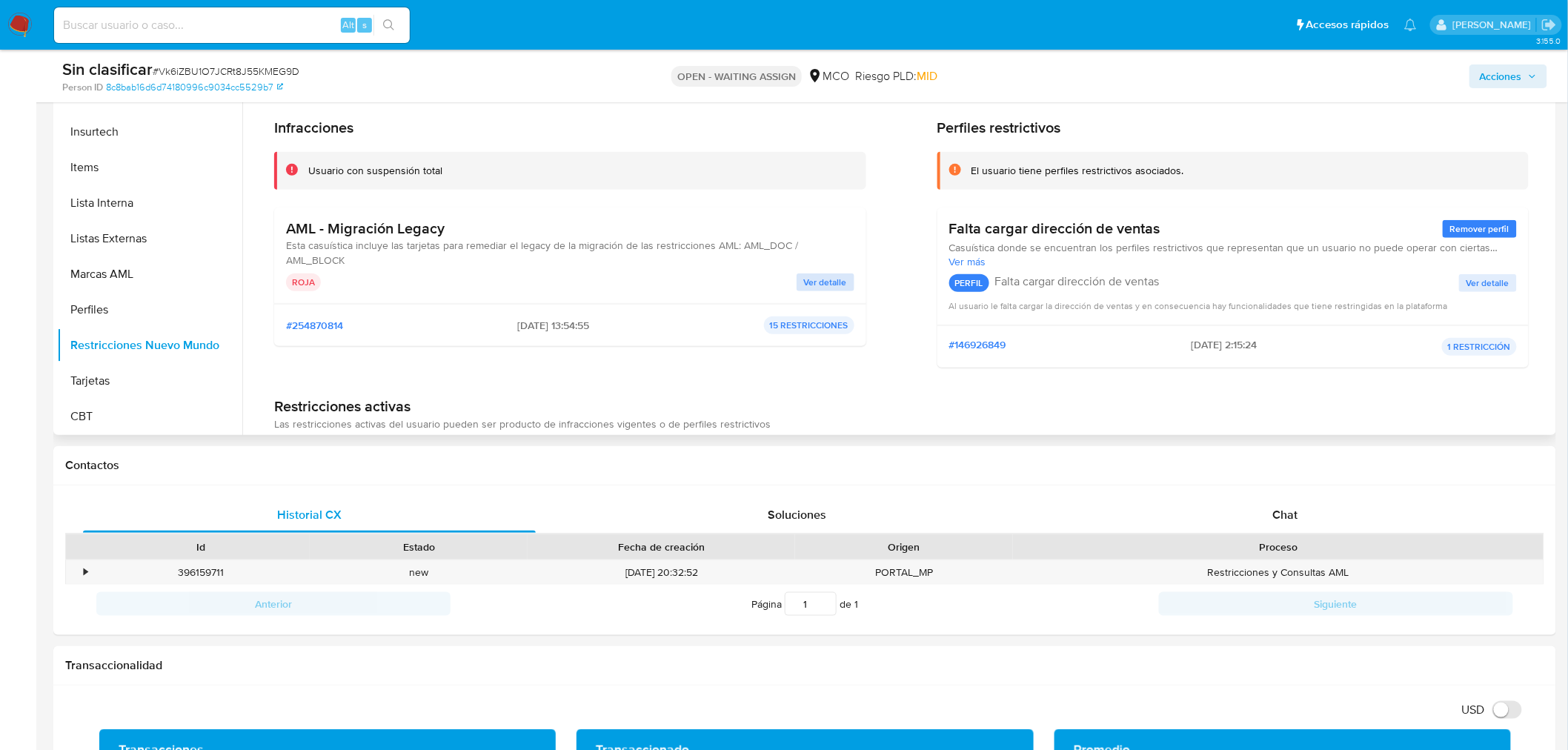
drag, startPoint x: 825, startPoint y: 272, endPoint x: 825, endPoint y: 282, distance: 10.0
click at [825, 272] on div "AML - Migración Legacy Esta casuística incluye las tarjetas para remediar el le…" at bounding box center [569, 255] width 569 height 72
click at [826, 282] on span "Ver detalle" at bounding box center [825, 283] width 43 height 15
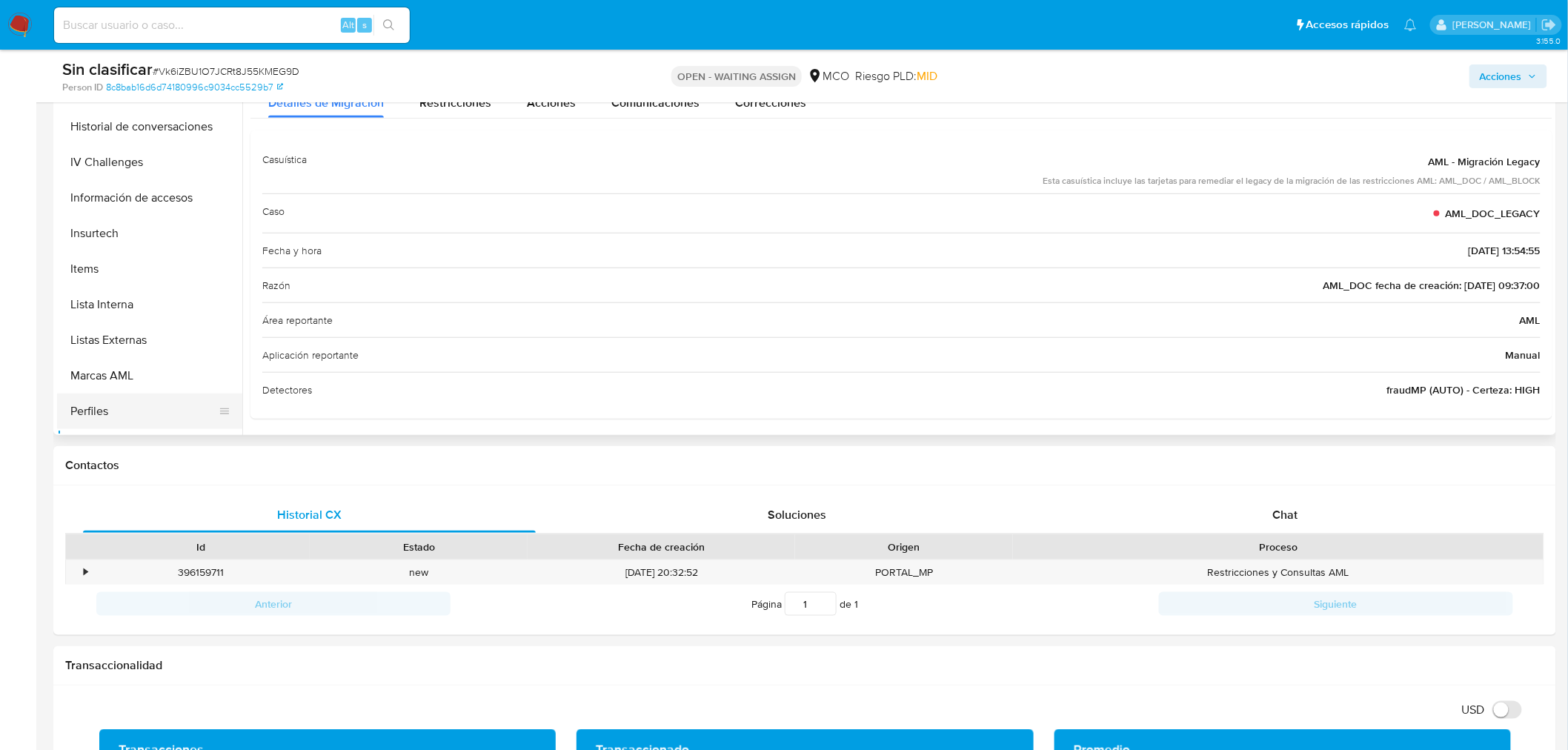
scroll to position [296, 0]
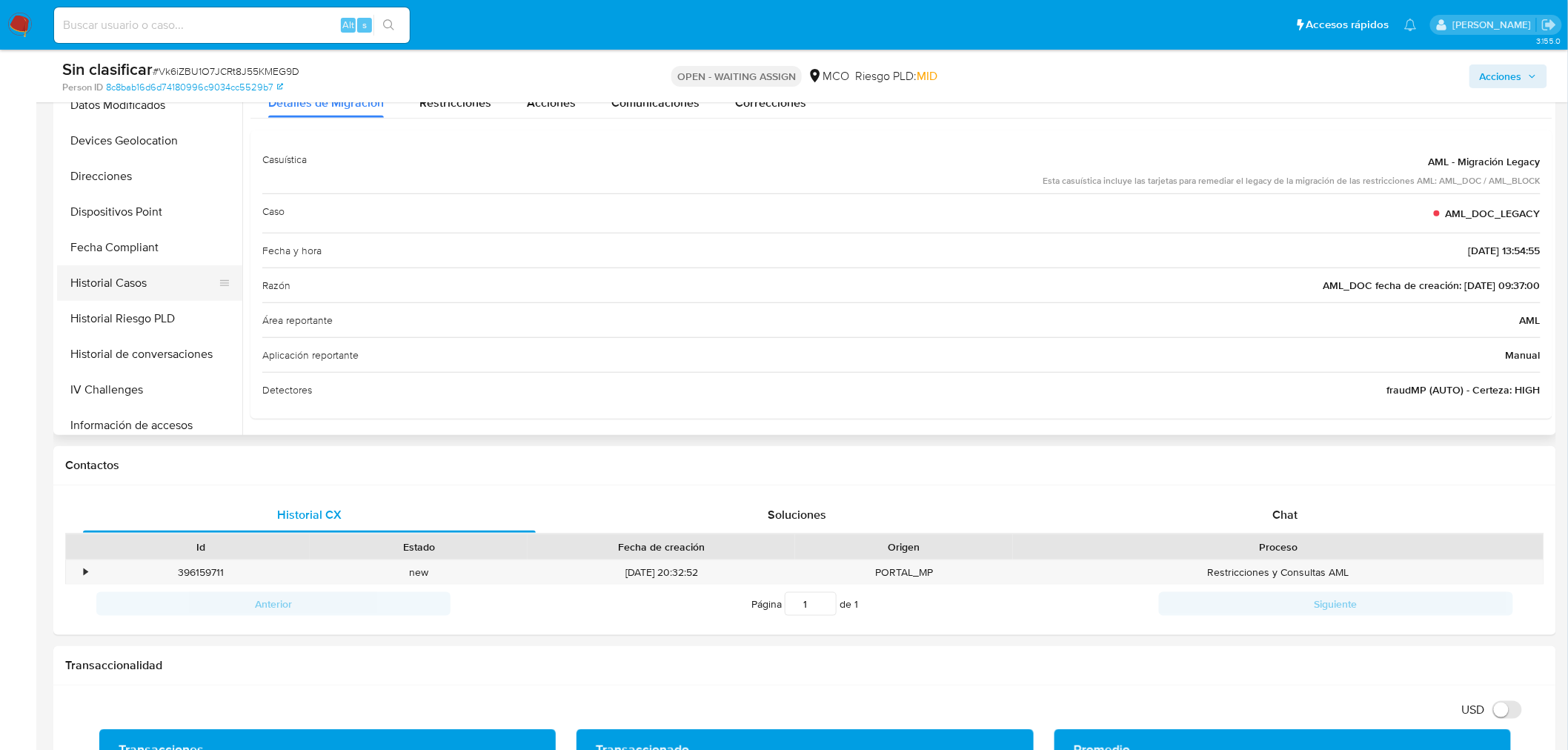
click at [127, 297] on button "Historial Casos" at bounding box center [143, 282] width 174 height 35
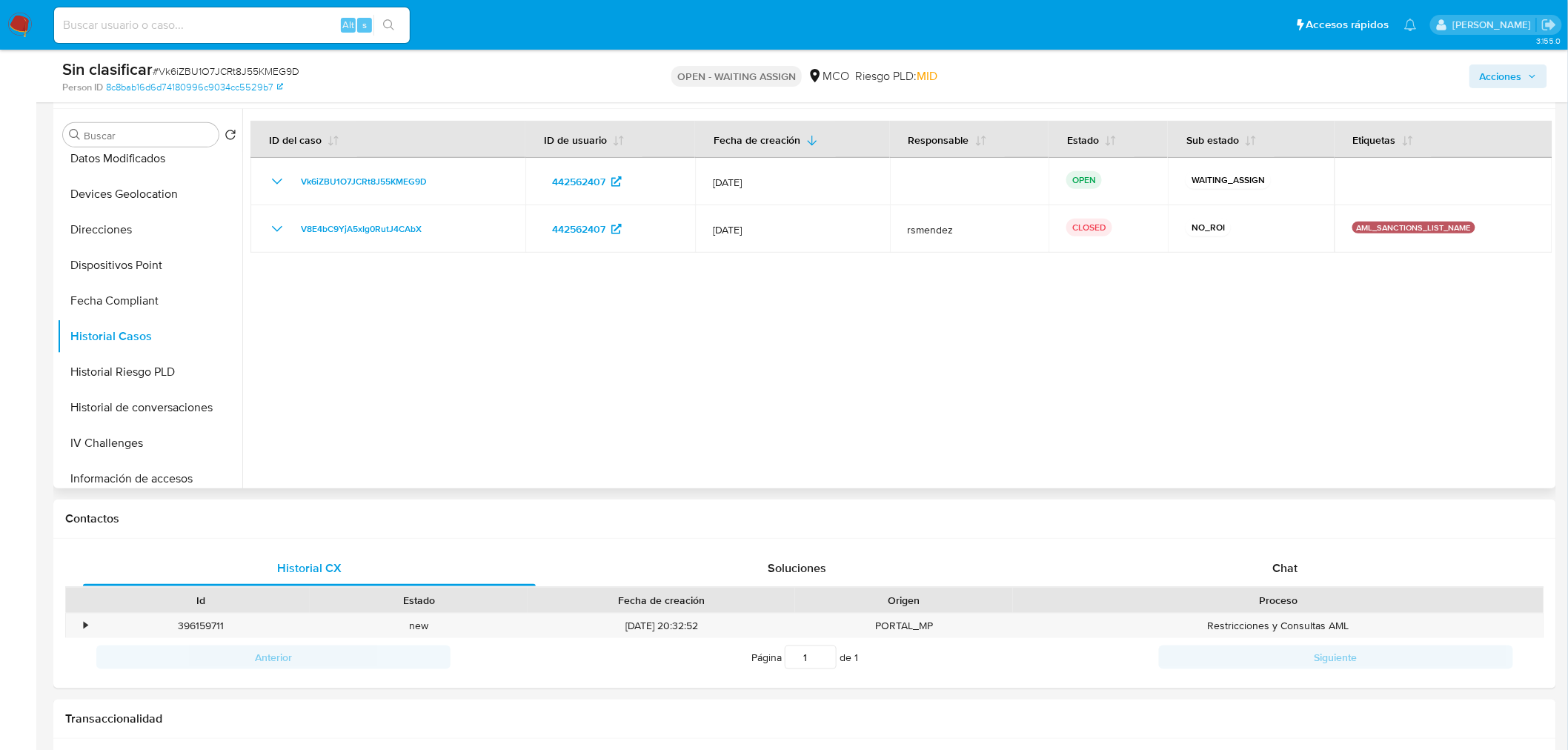
scroll to position [247, 0]
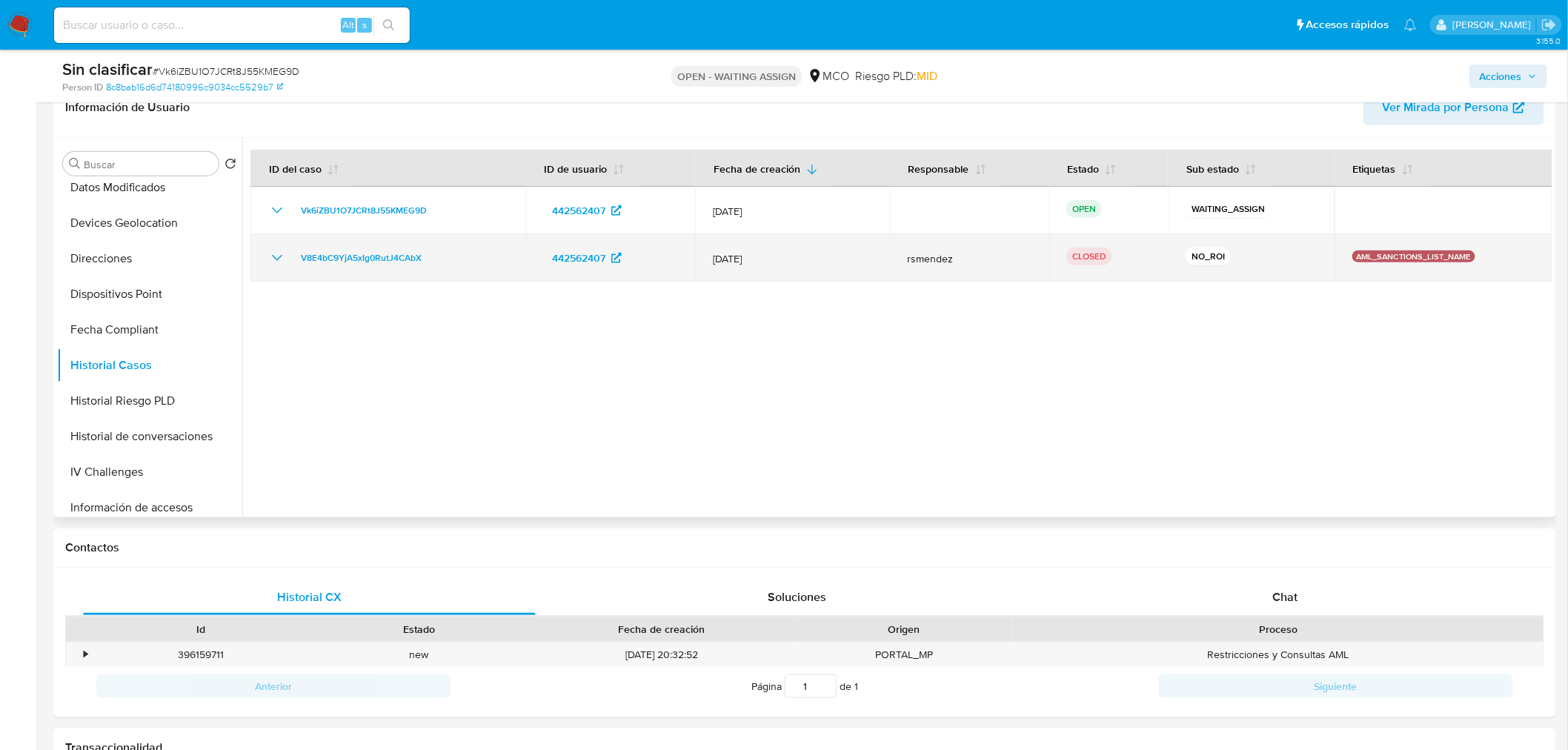
click at [270, 261] on icon "Mostrar/Ocultar" at bounding box center [277, 257] width 18 height 18
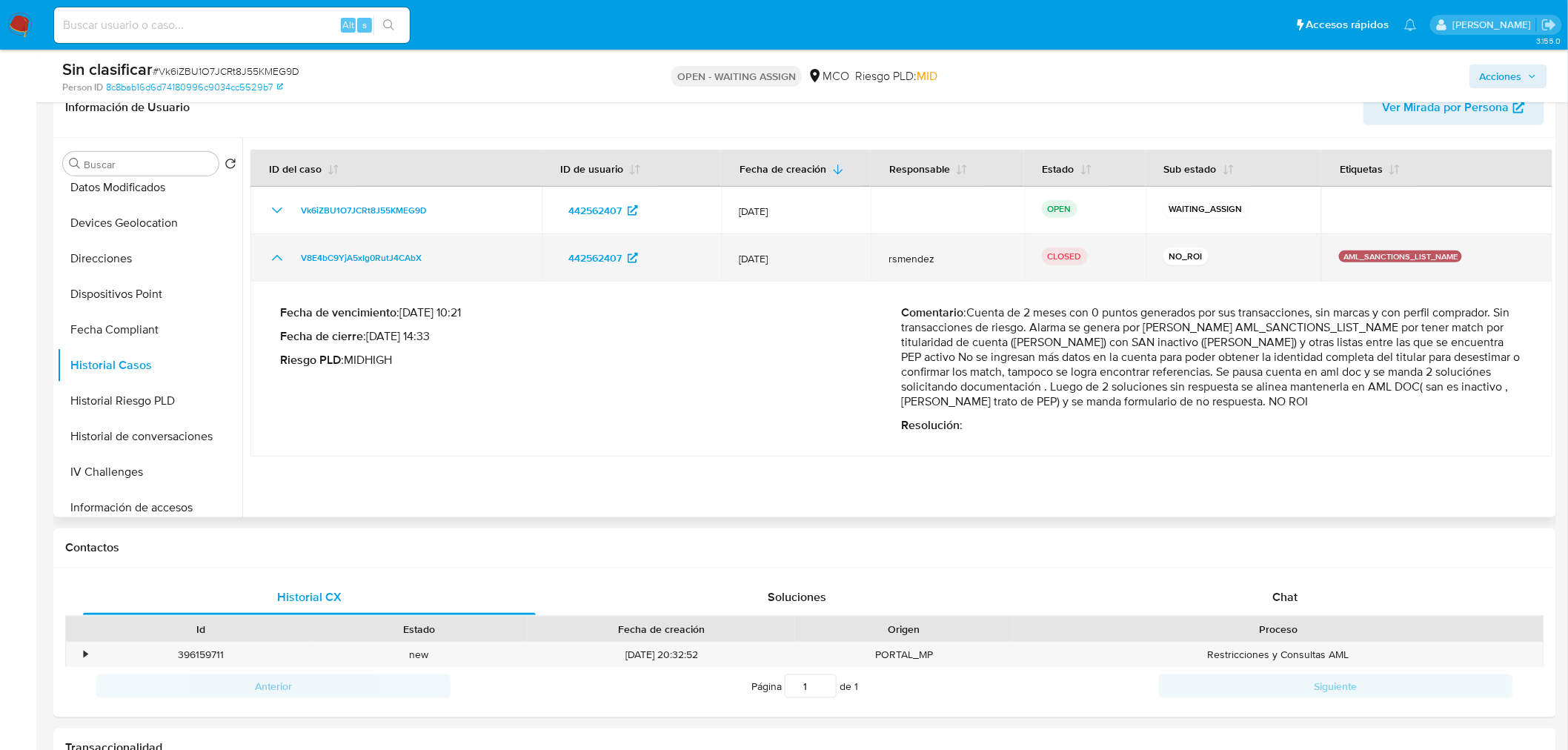
click at [270, 261] on icon "Mostrar/Ocultar" at bounding box center [277, 257] width 18 height 18
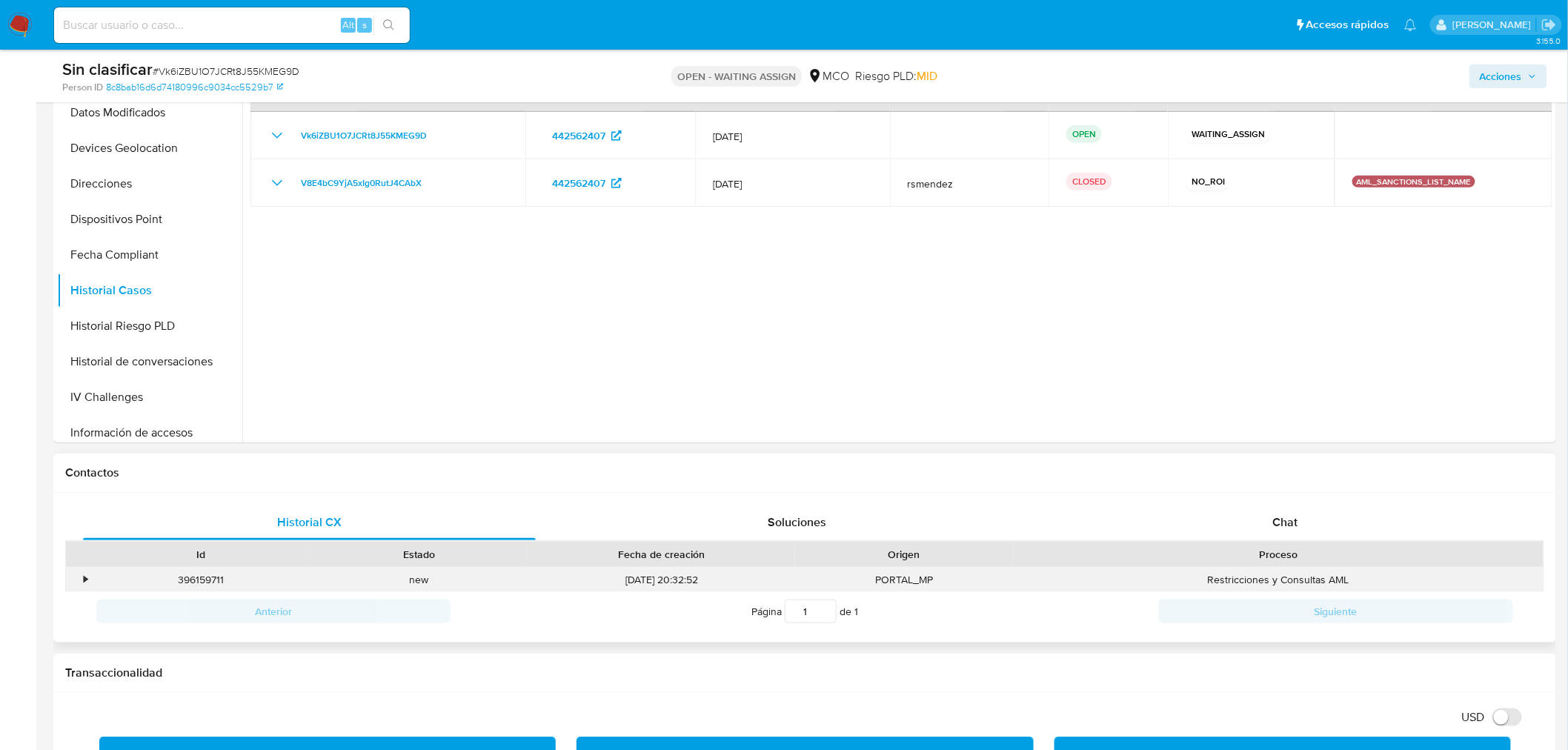
scroll to position [411, 0]
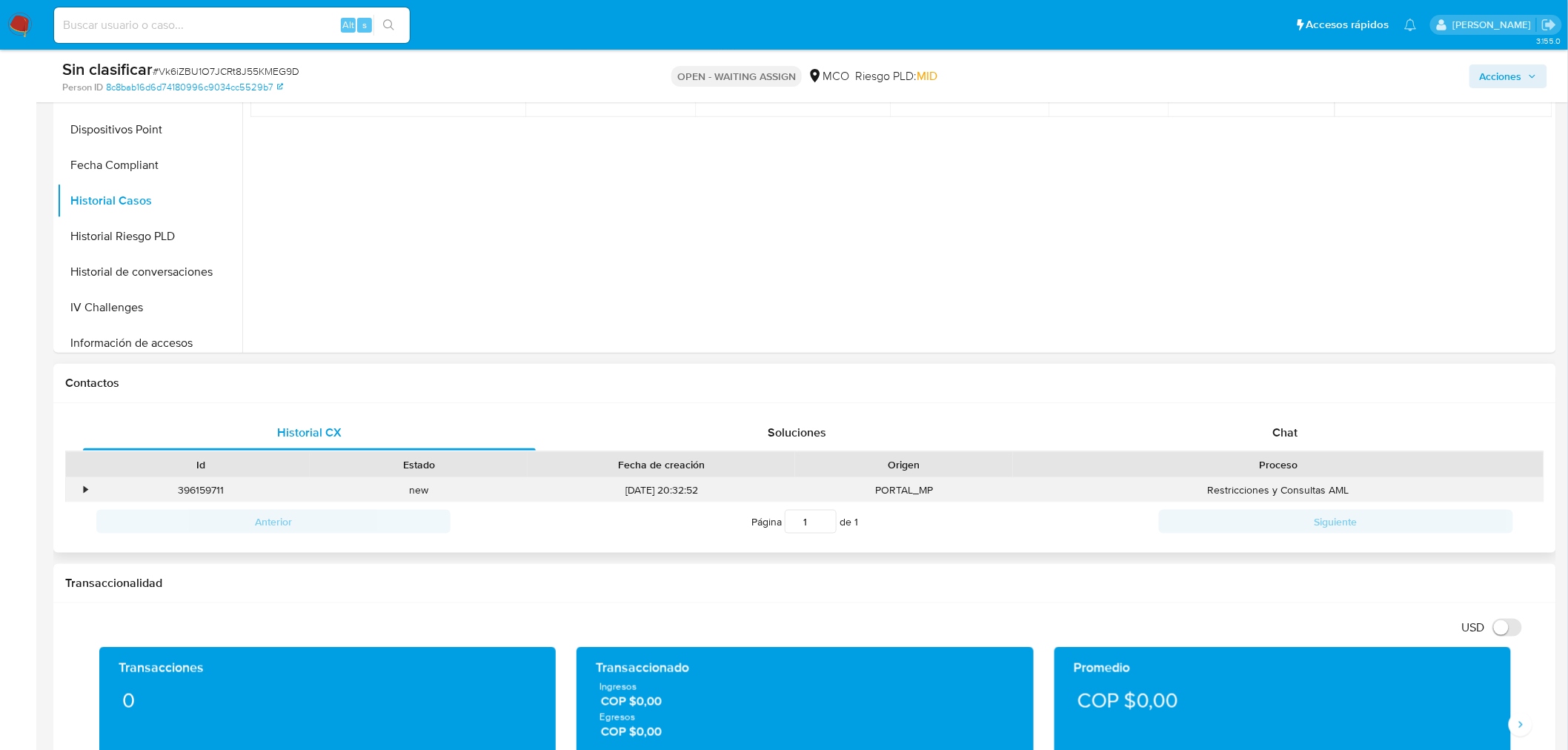
click at [84, 493] on div "•" at bounding box center [85, 490] width 4 height 14
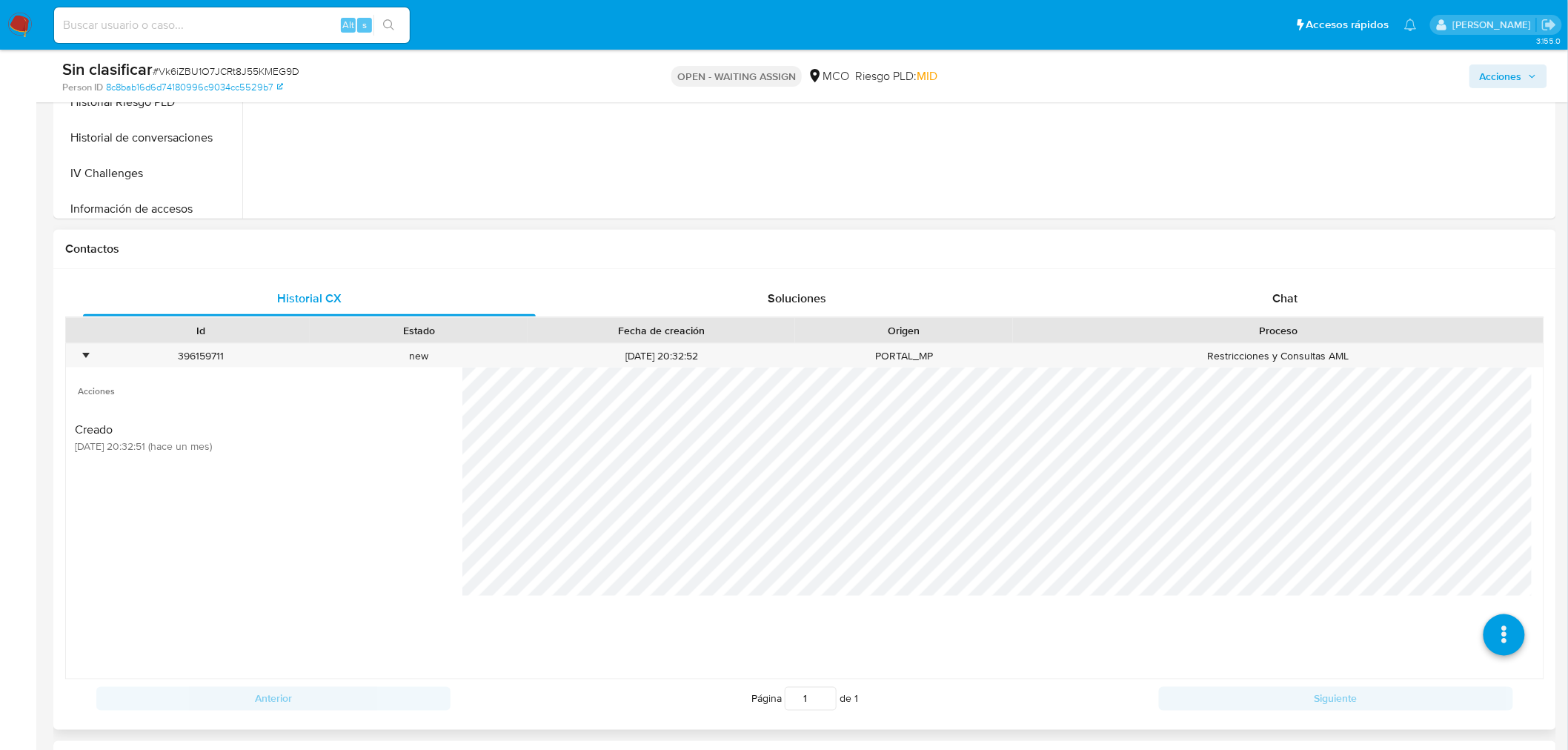
scroll to position [576, 0]
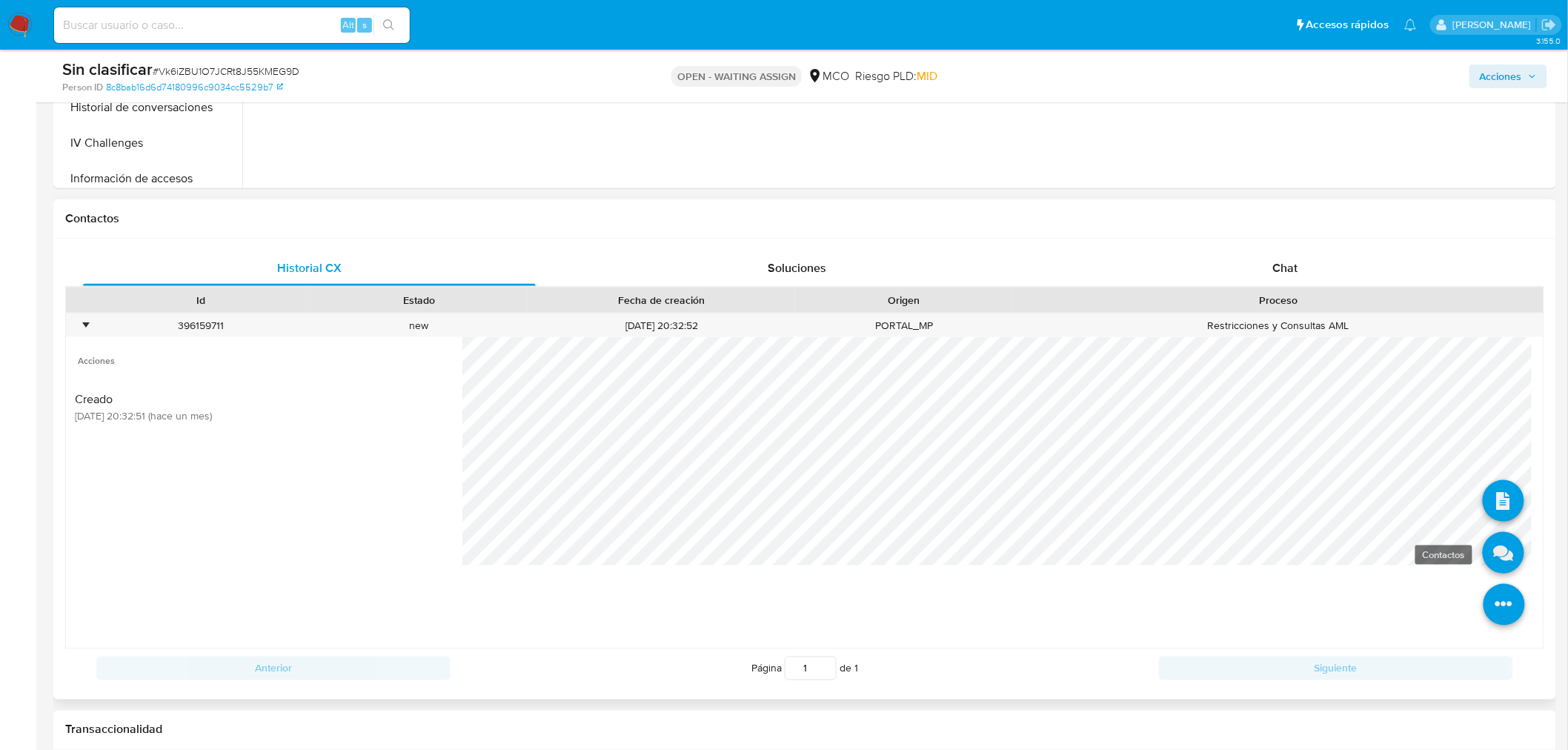
click at [1483, 553] on icon at bounding box center [1503, 553] width 42 height 42
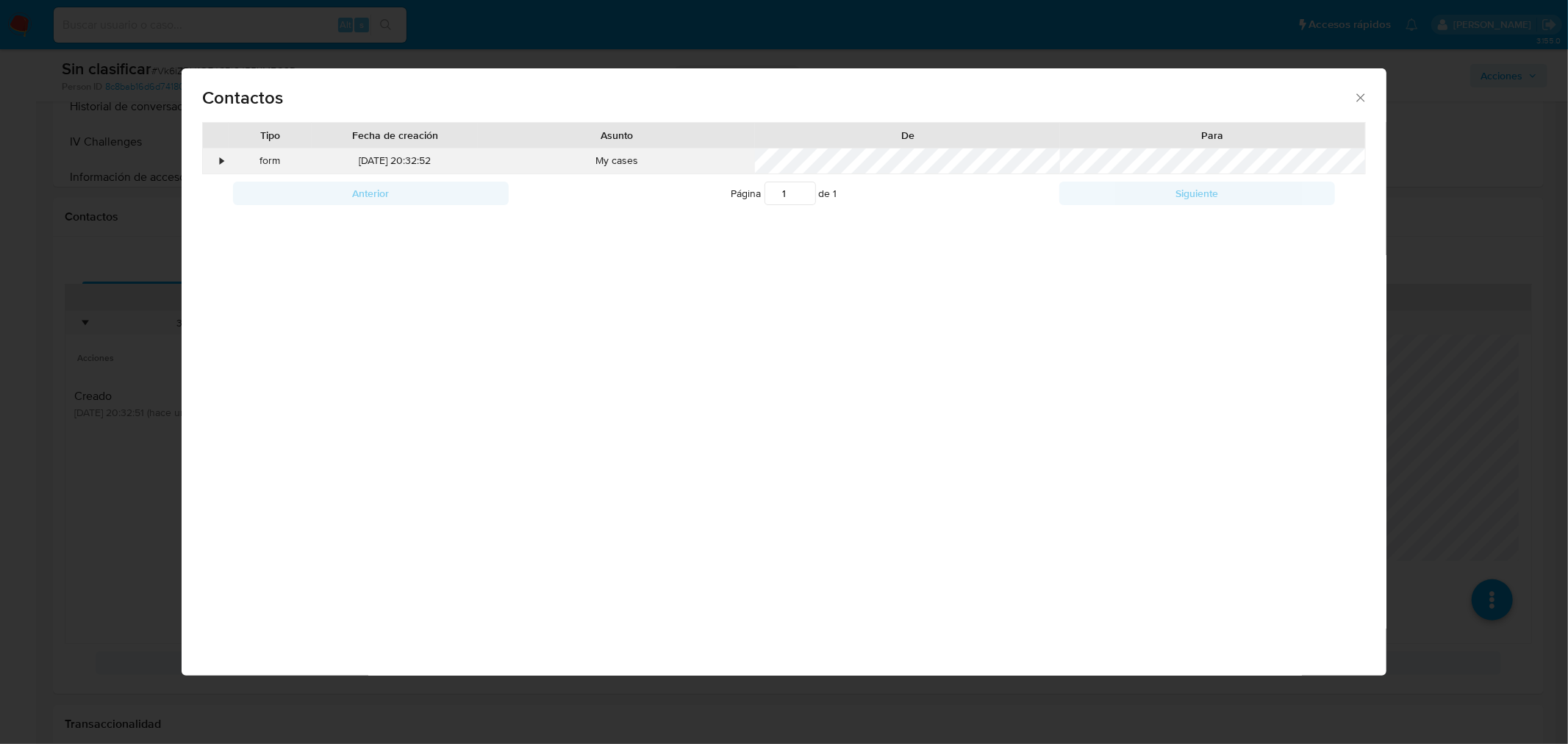
click at [213, 167] on div "•" at bounding box center [215, 161] width 25 height 25
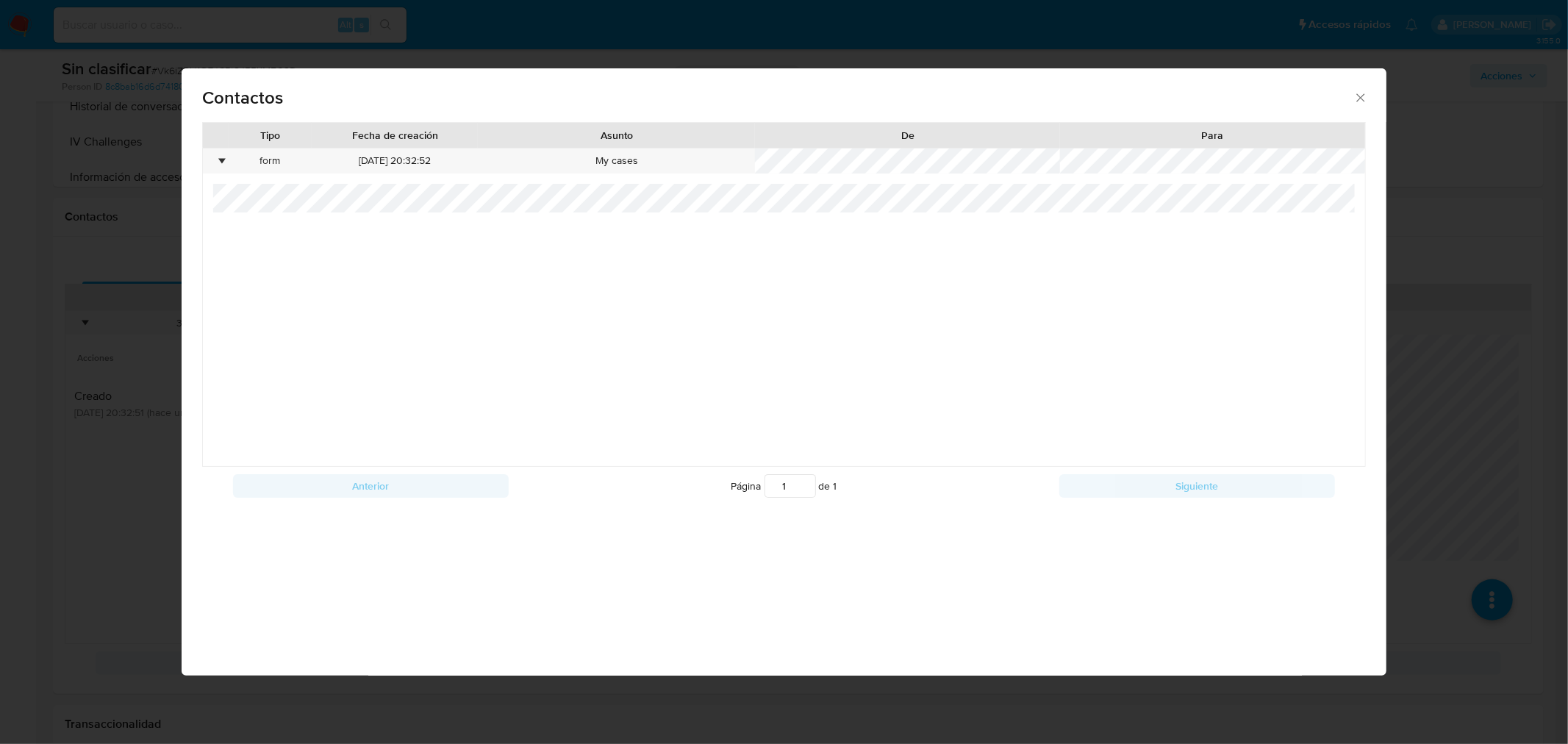
click at [140, 259] on div "Contactos Tipo Fecha de creación Asunto De Para • form 19/07/2025 20:32:52 My c…" at bounding box center [784, 372] width 1568 height 744
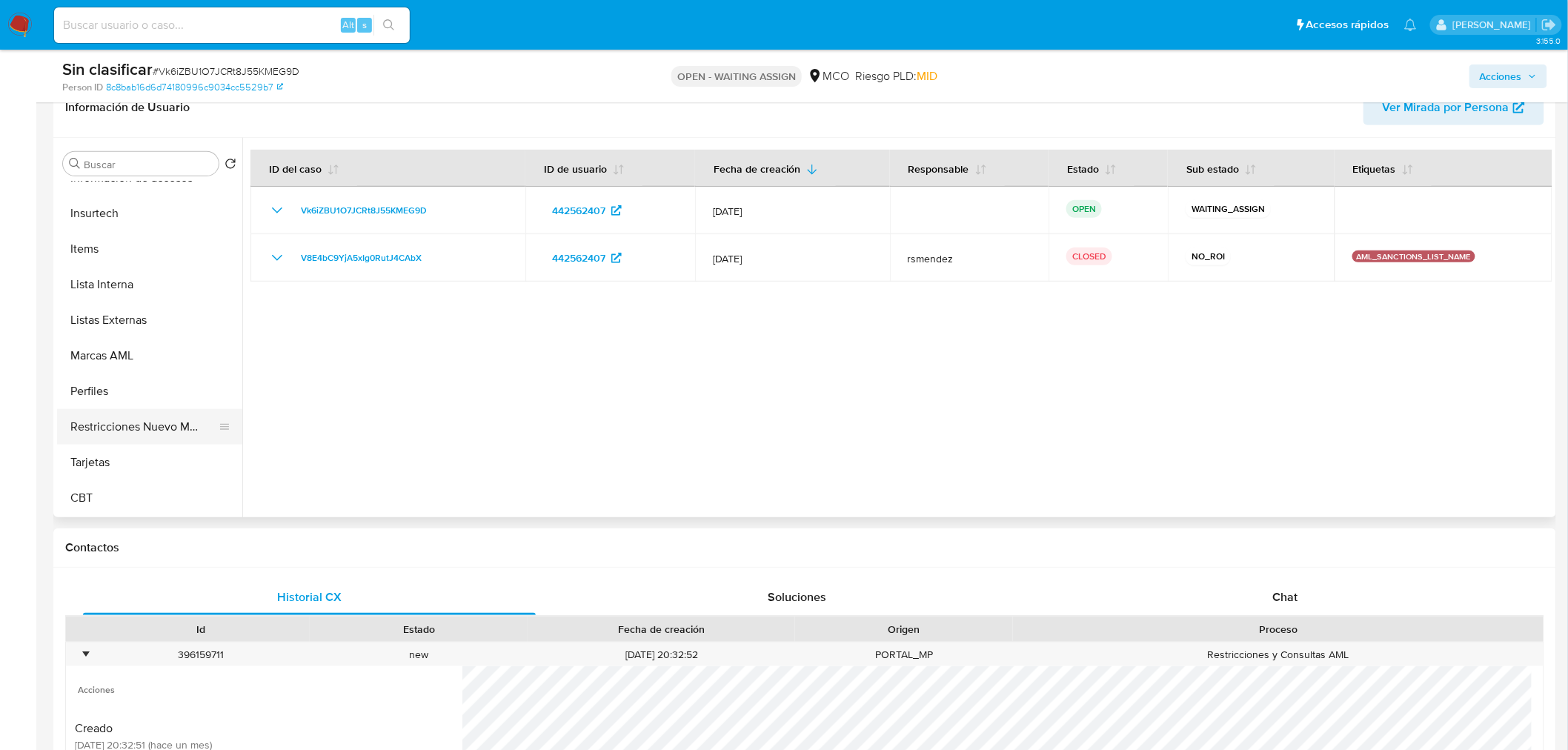
scroll to position [626, 0]
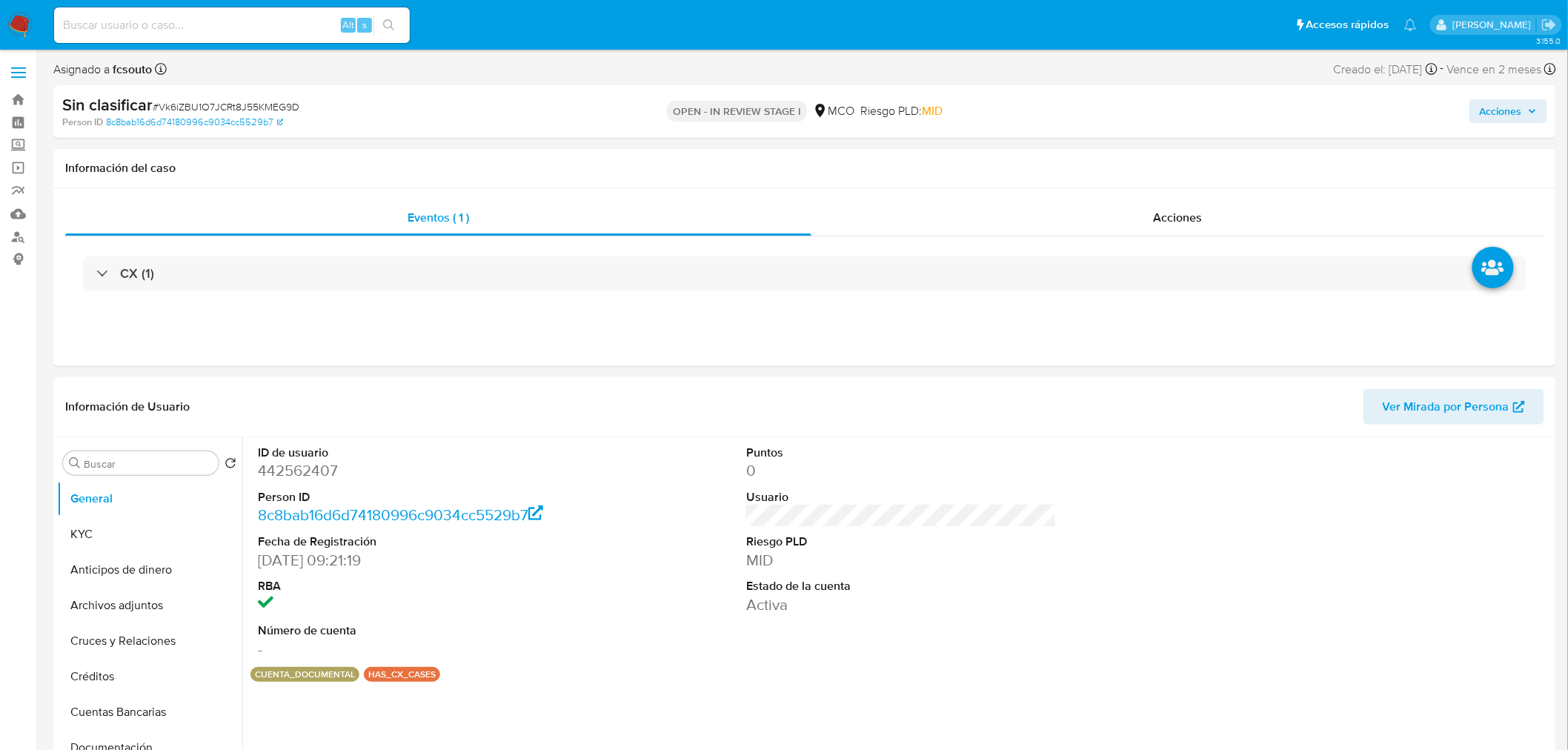
select select "10"
click at [72, 534] on button "KYC" at bounding box center [143, 534] width 174 height 35
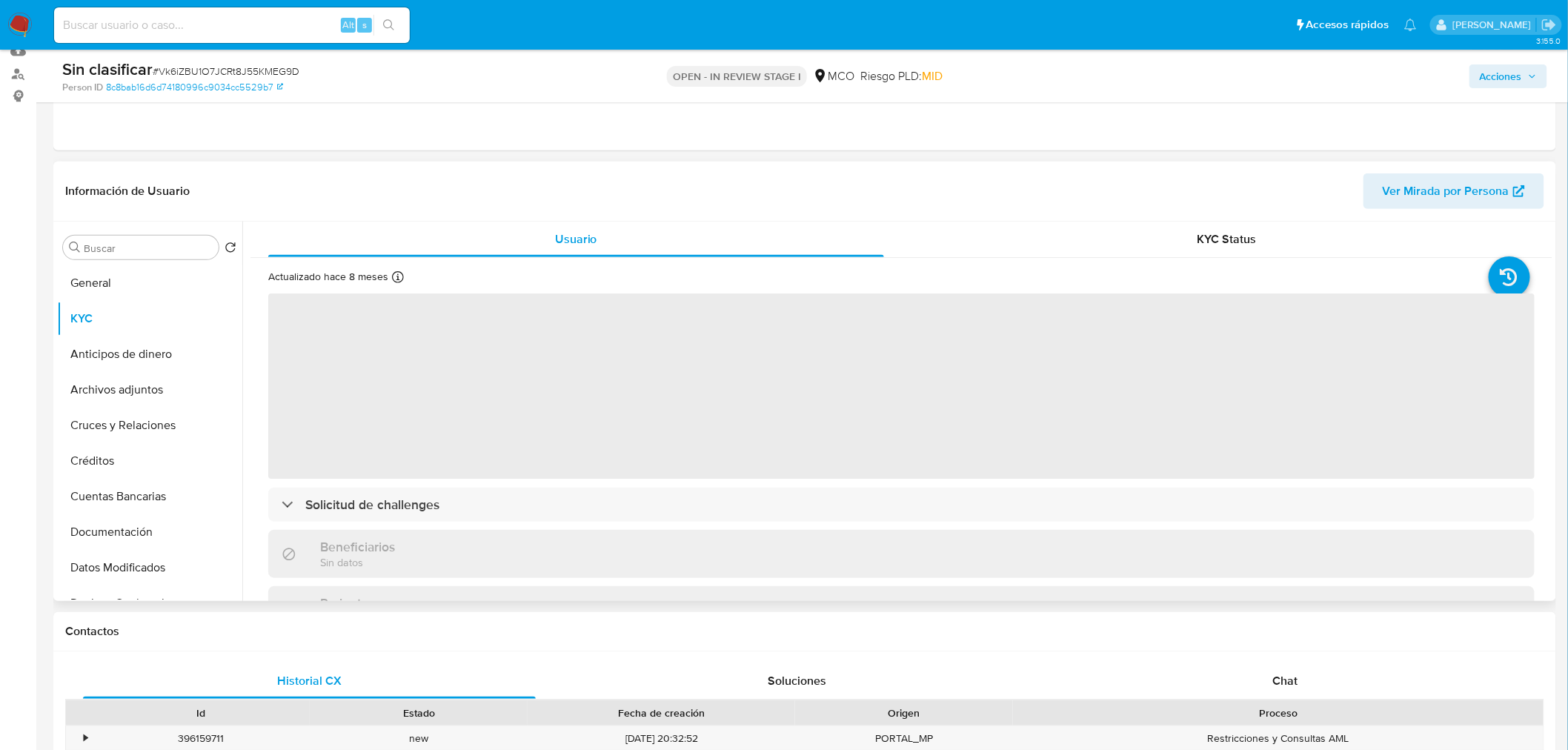
scroll to position [164, 0]
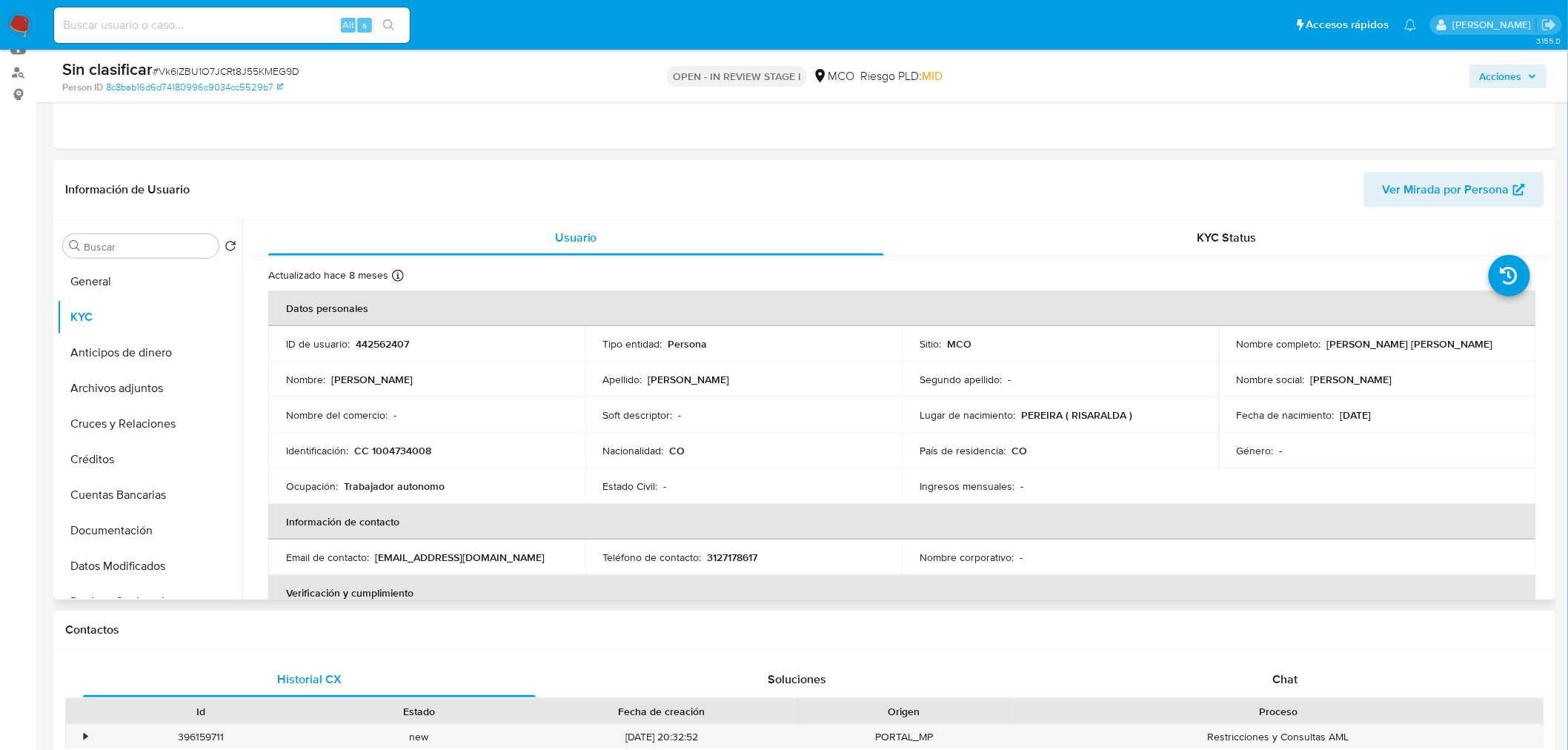
drag, startPoint x: 1323, startPoint y: 340, endPoint x: 1463, endPoint y: 348, distance: 140.2
click at [1463, 348] on div "Nombre completo : [PERSON_NAME] [PERSON_NAME]" at bounding box center [1377, 344] width 282 height 13
copy p "[PERSON_NAME] [PERSON_NAME]"
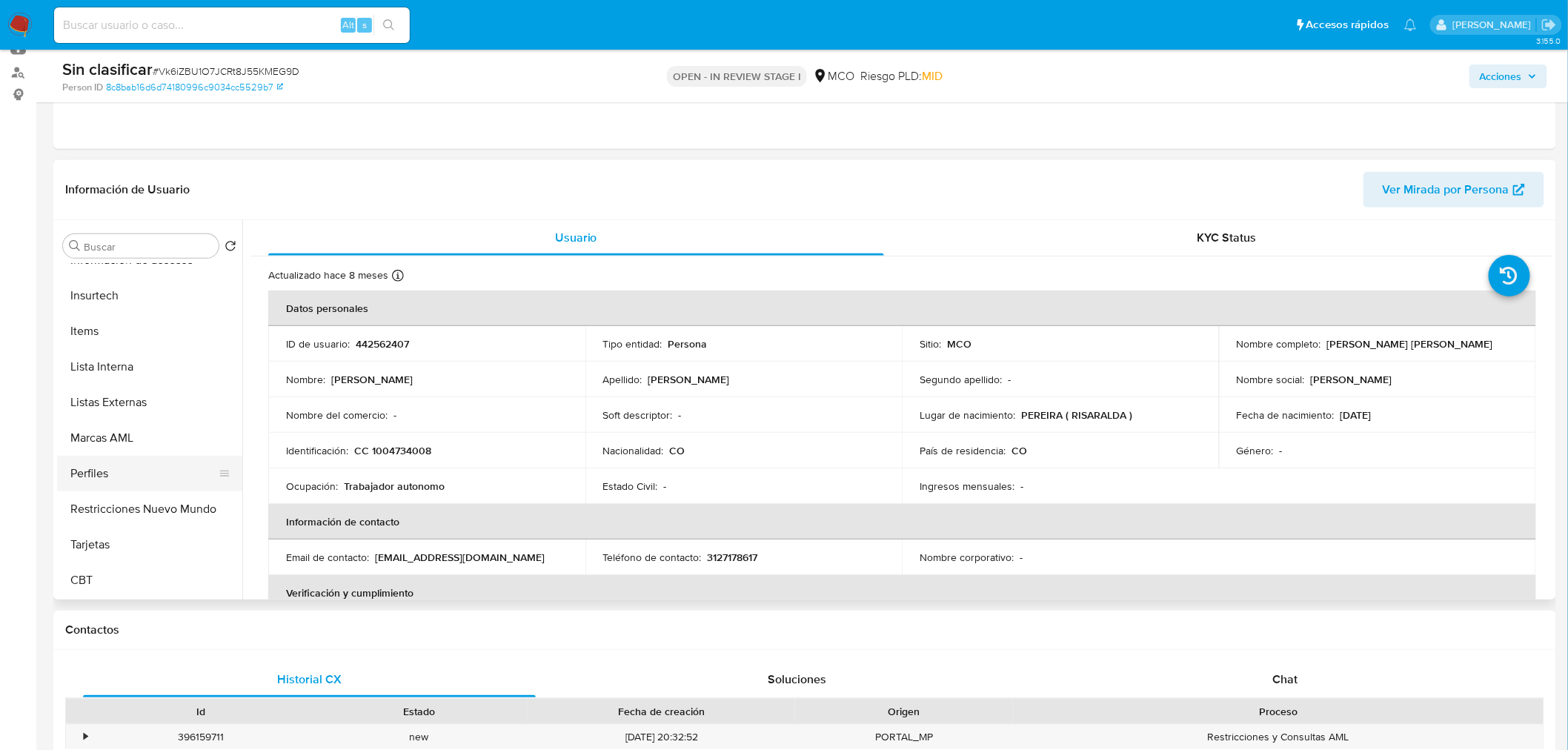
scroll to position [626, 0]
click at [154, 517] on button "Restricciones Nuevo Mundo" at bounding box center [143, 509] width 174 height 35
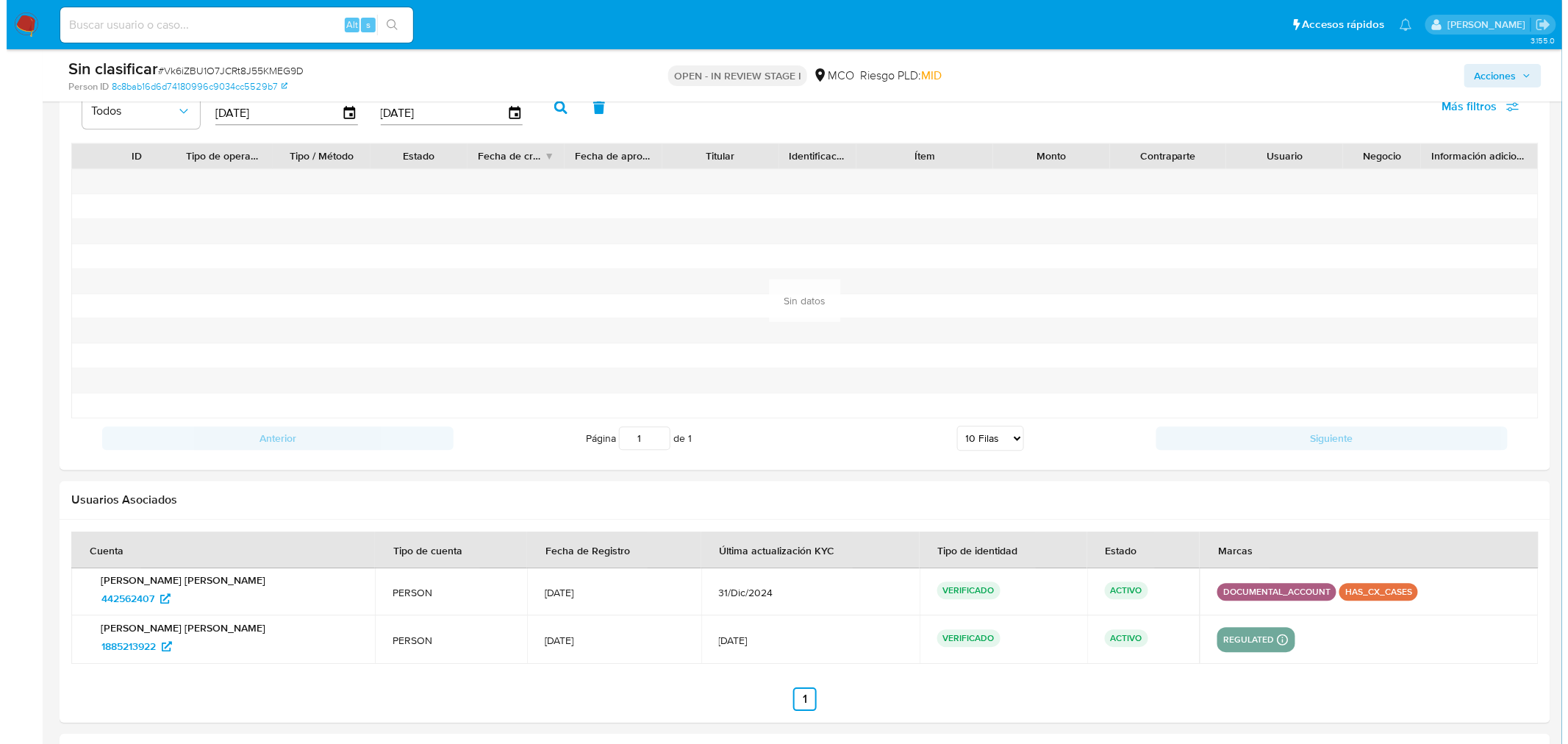
scroll to position [1763, 0]
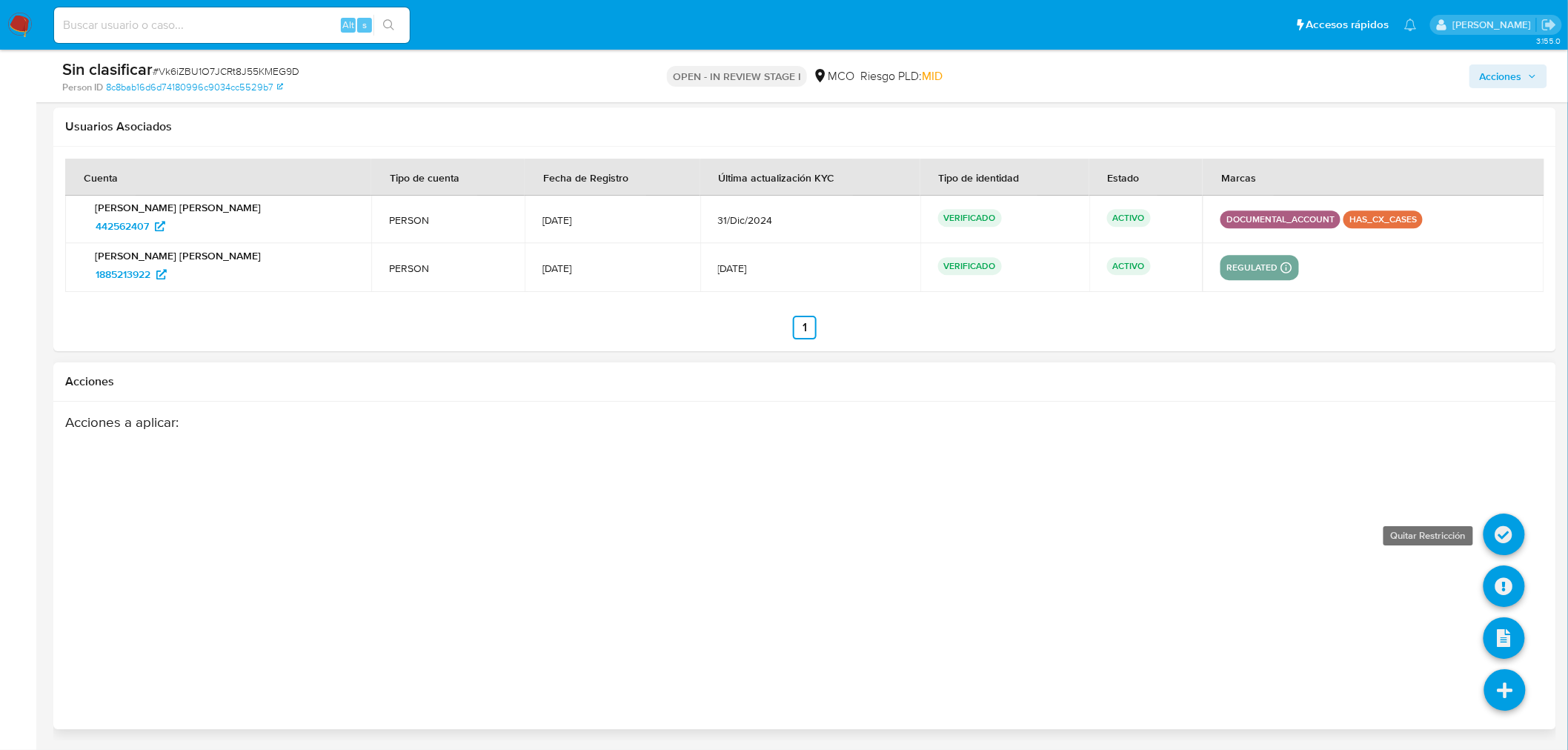
click at [1490, 535] on icon at bounding box center [1504, 534] width 42 height 42
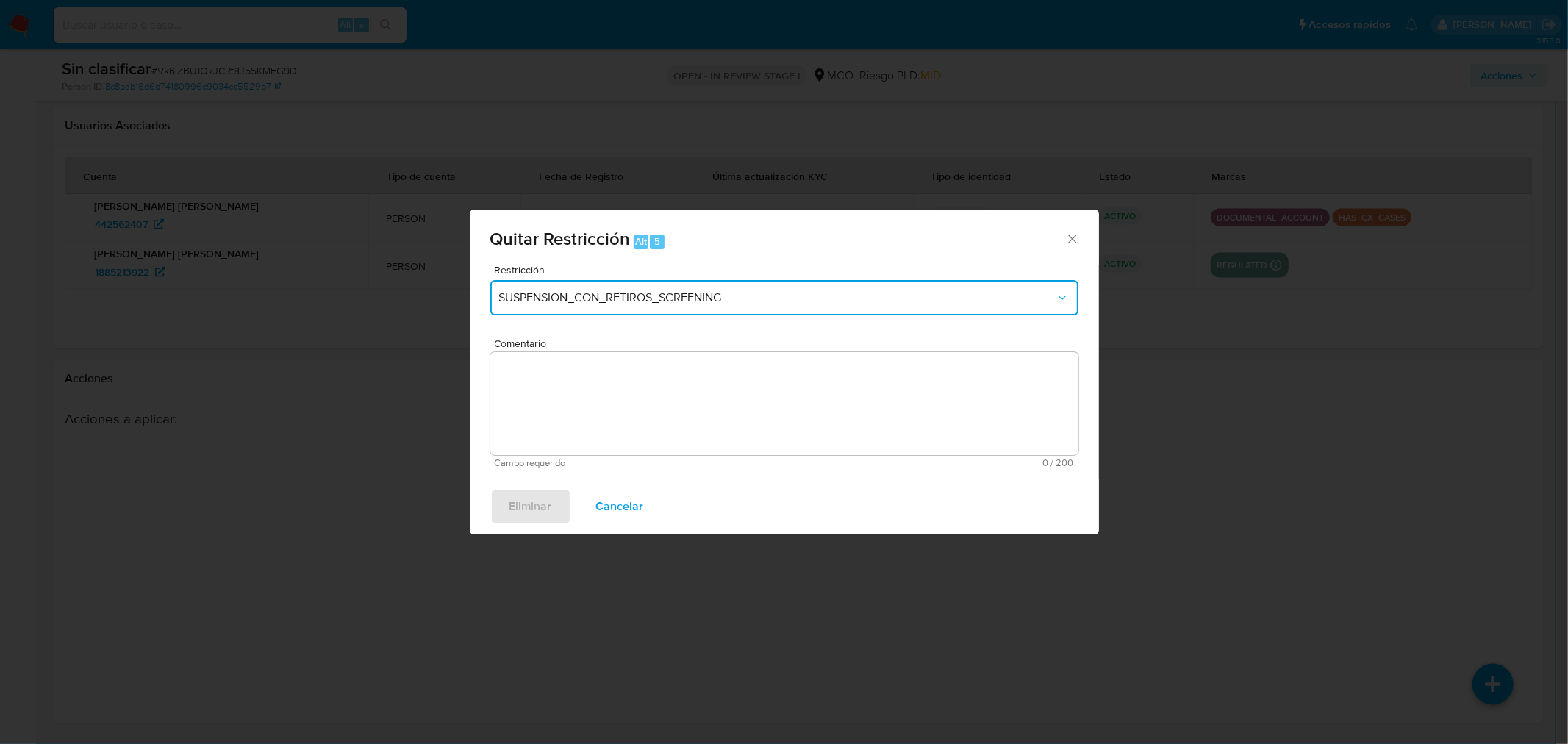
click at [555, 289] on button "SUSPENSION_CON_RETIROS_SCREENING" at bounding box center [784, 297] width 589 height 35
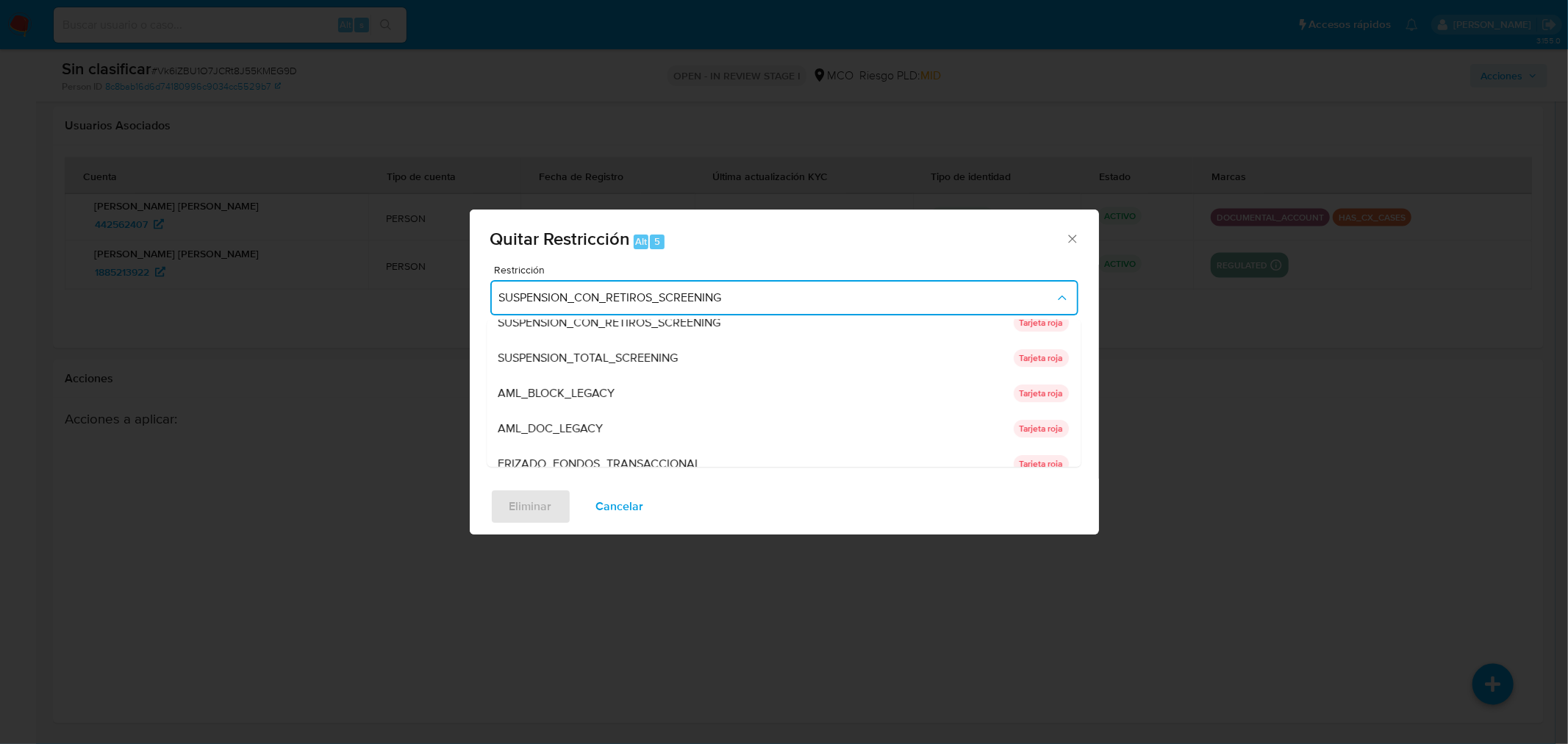
scroll to position [0, 0]
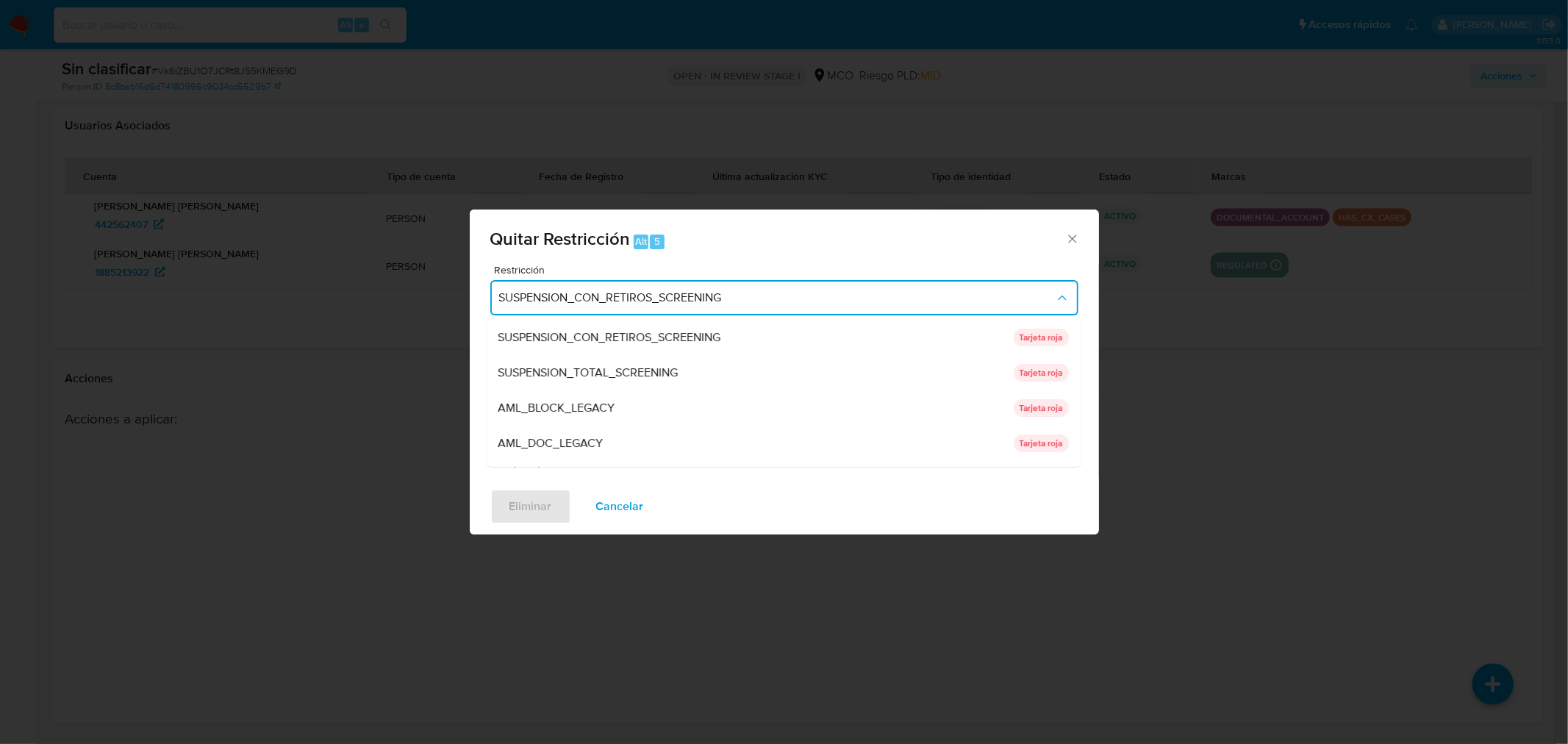
click at [636, 417] on div "AML_BLOCK_LEGACY" at bounding box center [752, 408] width 507 height 35
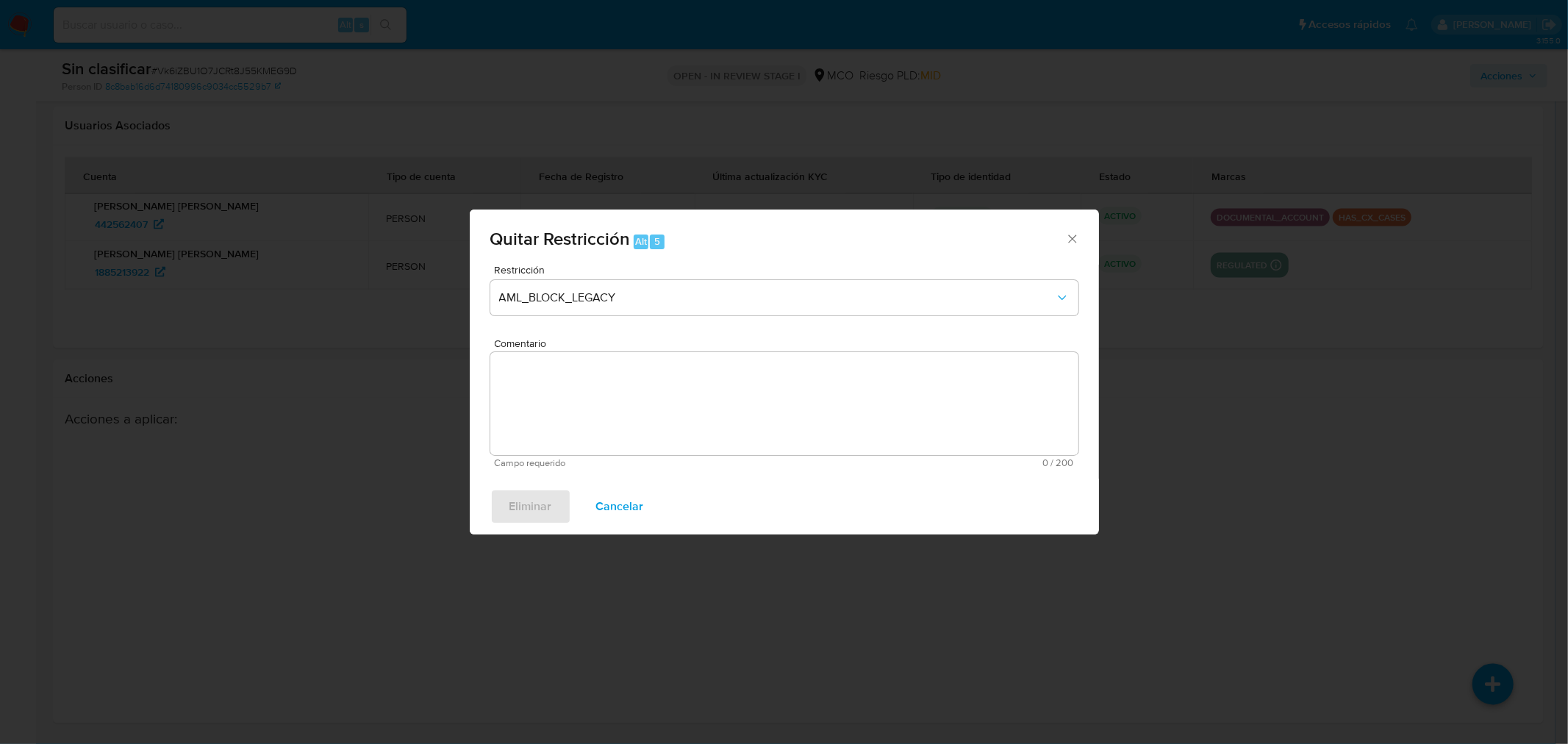
click at [621, 518] on span "Cancelar" at bounding box center [620, 507] width 48 height 32
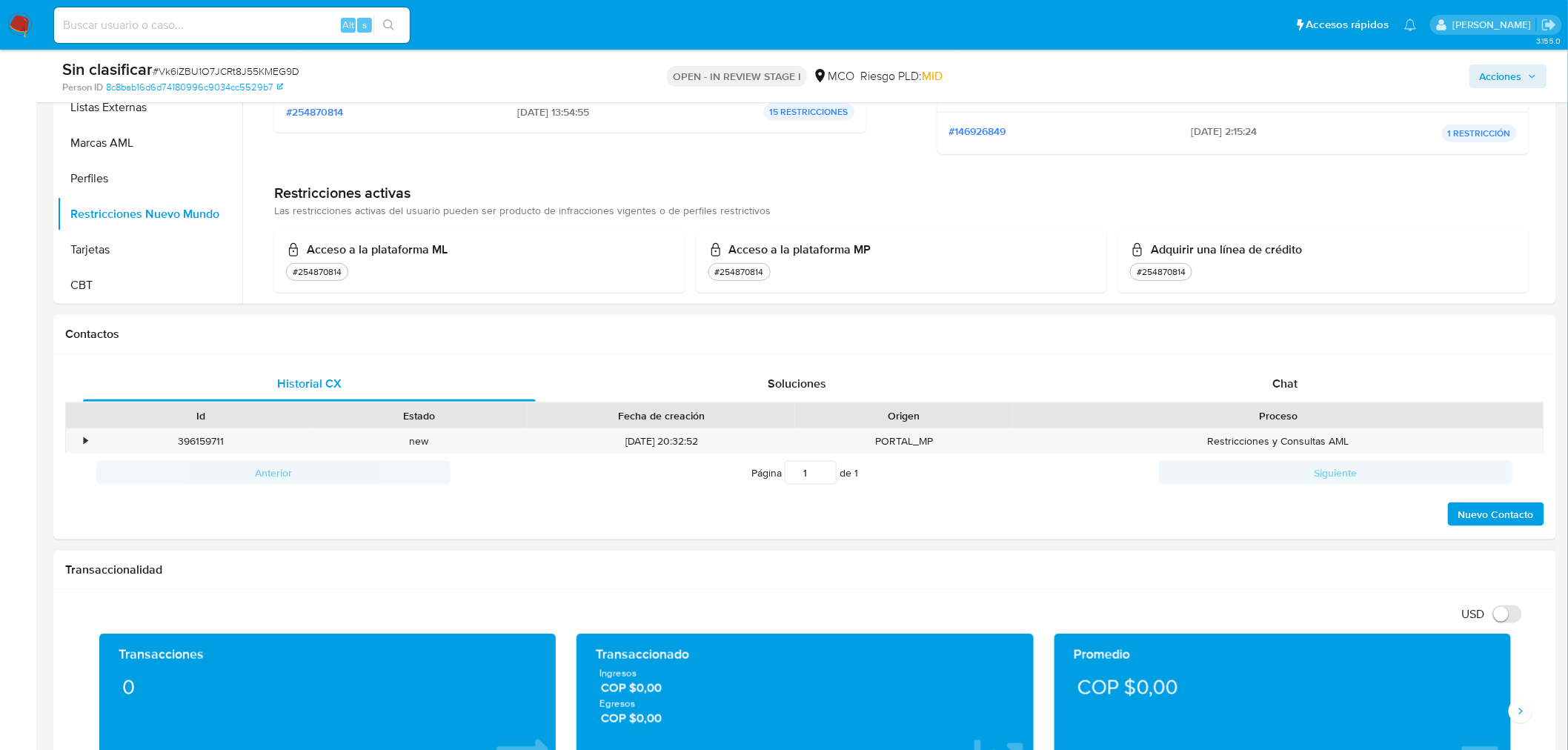
scroll to position [48, 0]
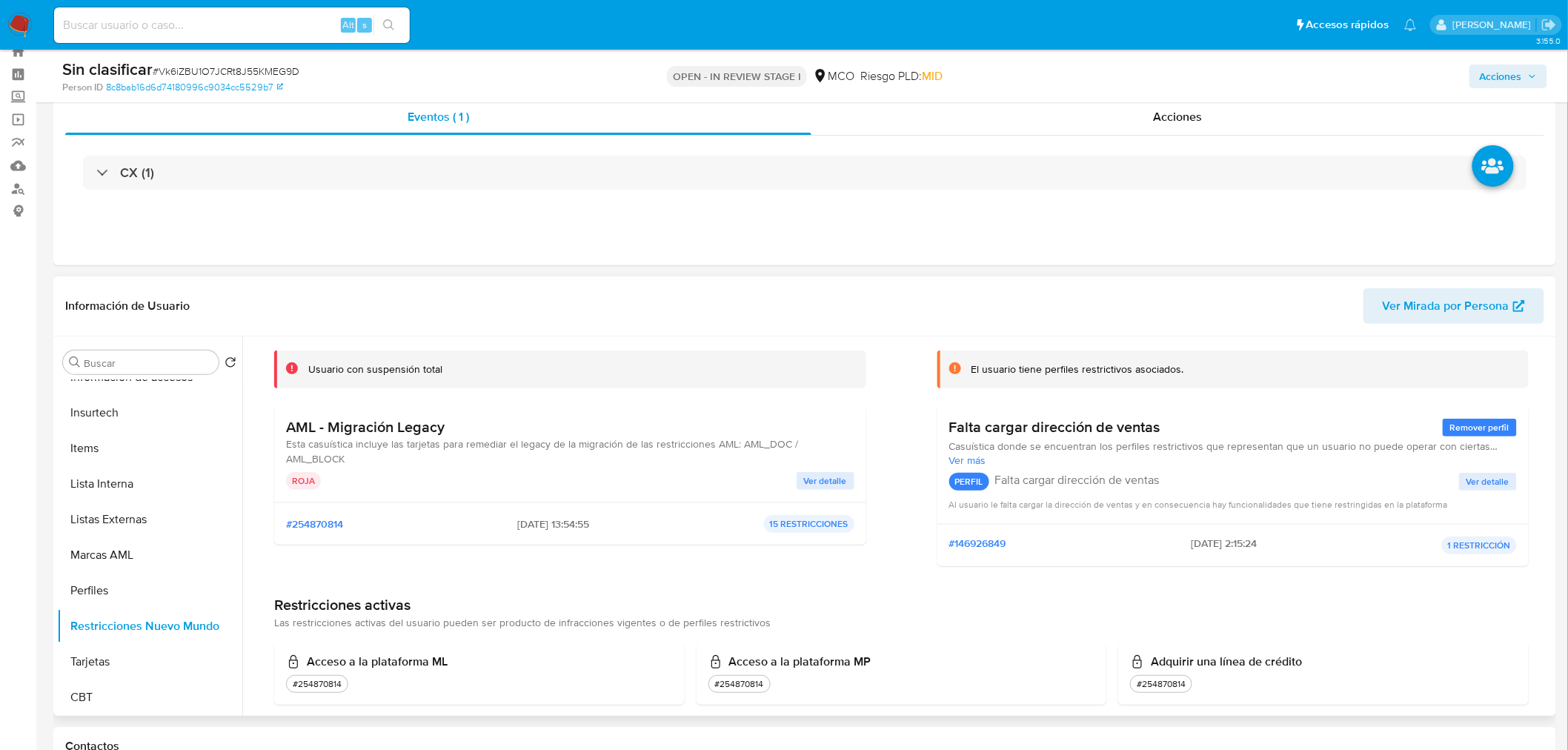
click at [805, 480] on span "Ver detalle" at bounding box center [825, 481] width 43 height 15
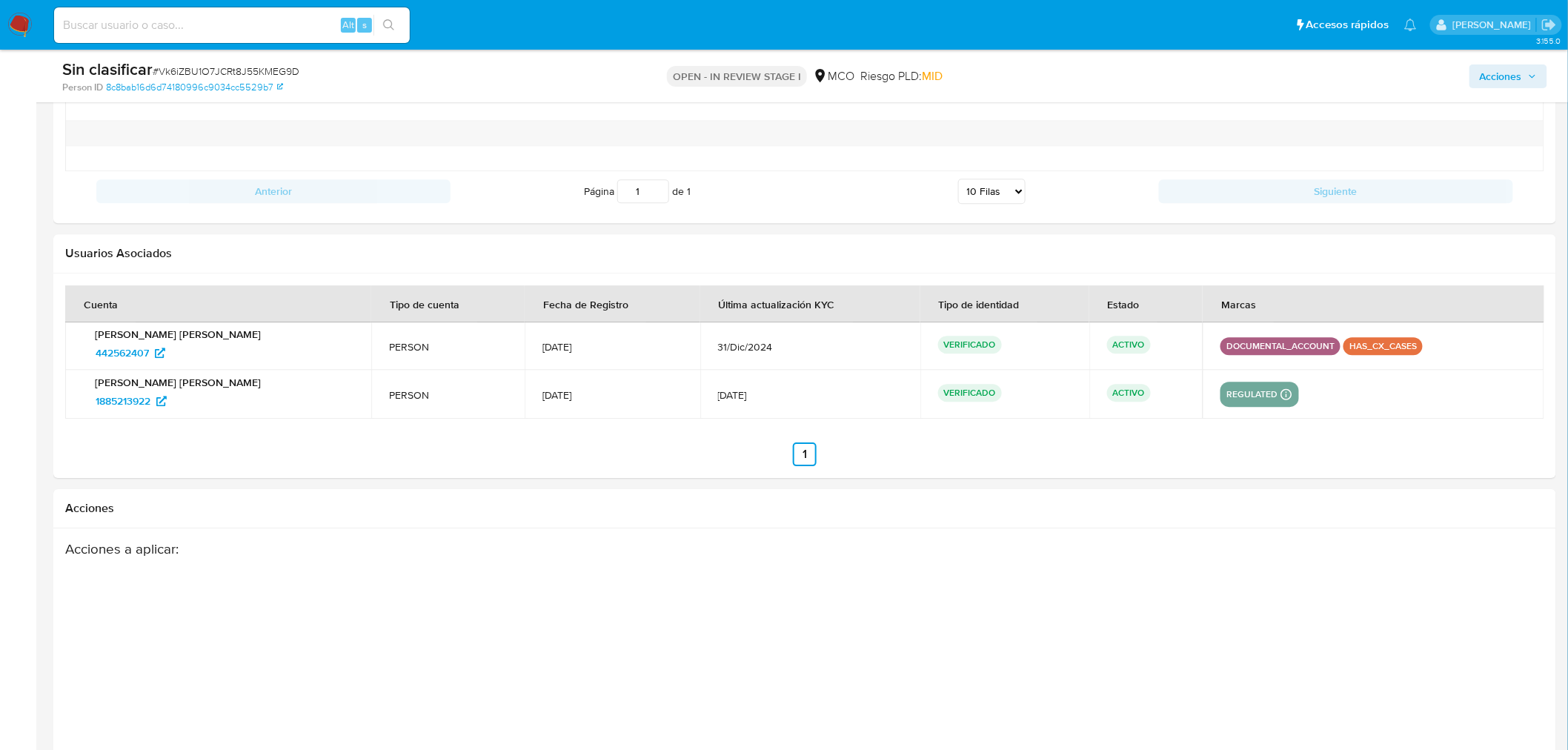
scroll to position [1777, 0]
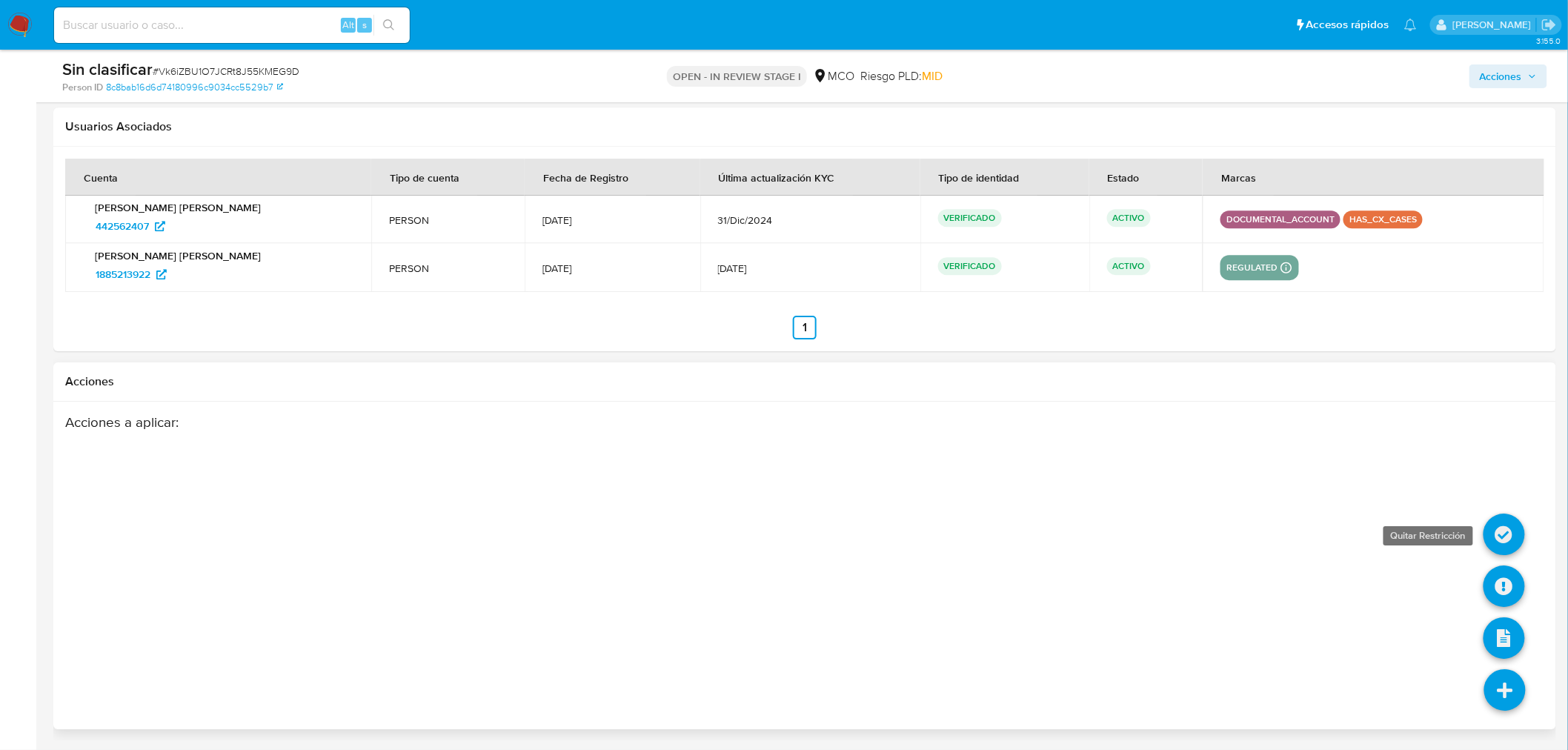
click at [1503, 521] on icon at bounding box center [1504, 534] width 42 height 42
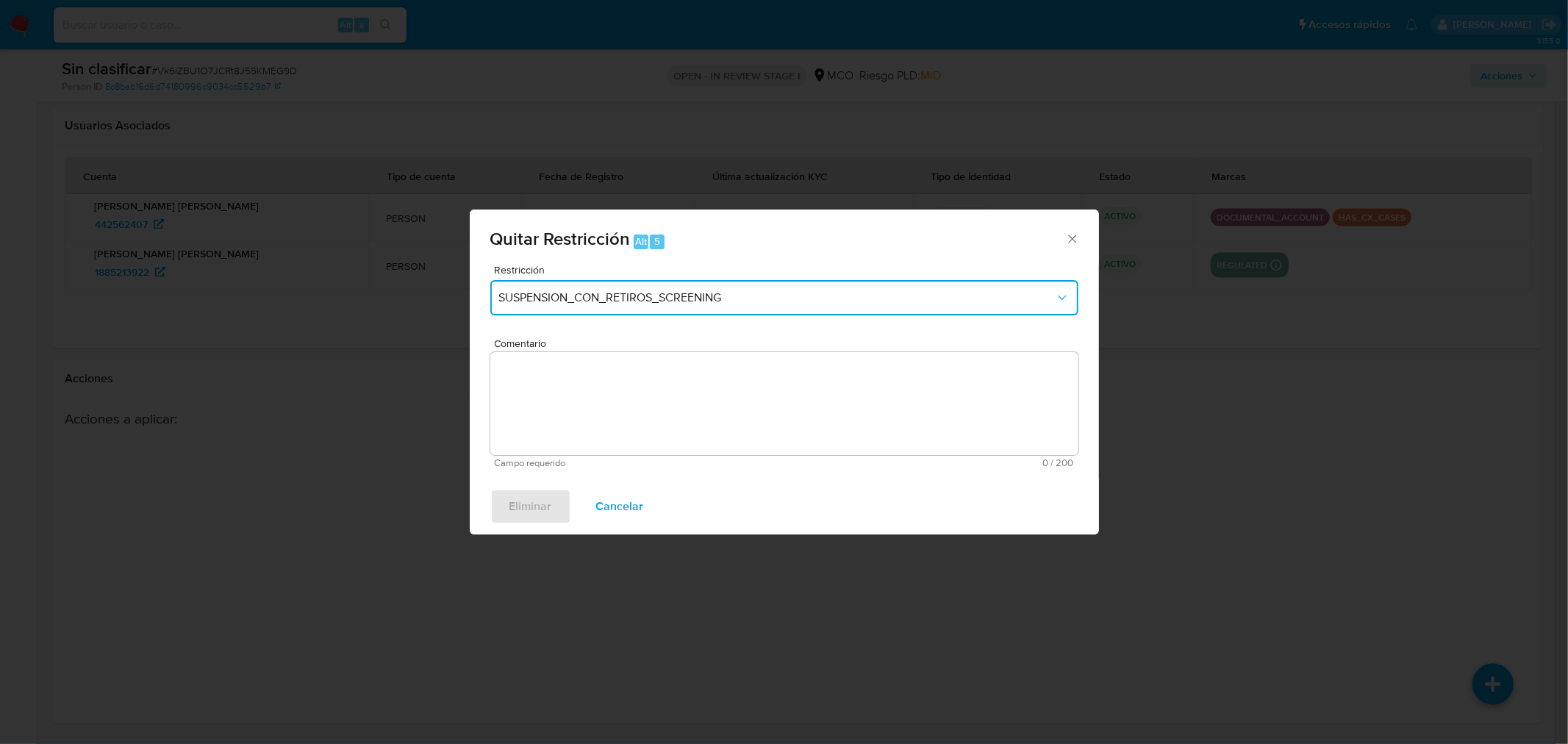
click at [590, 283] on button "SUSPENSION_CON_RETIROS_SCREENING" at bounding box center [784, 297] width 589 height 35
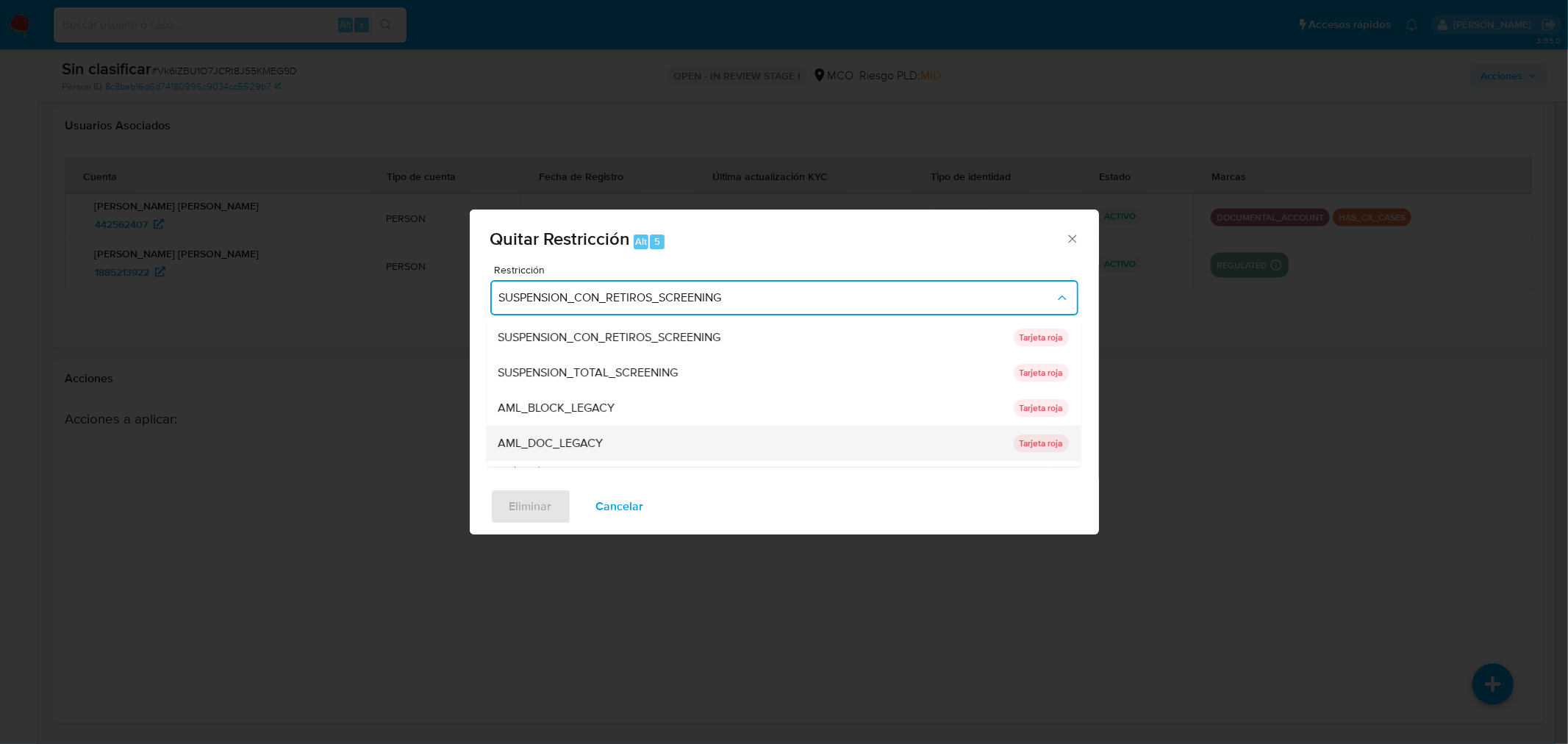
click at [600, 436] on span "AML_DOC_LEGACY" at bounding box center [551, 444] width 105 height 15
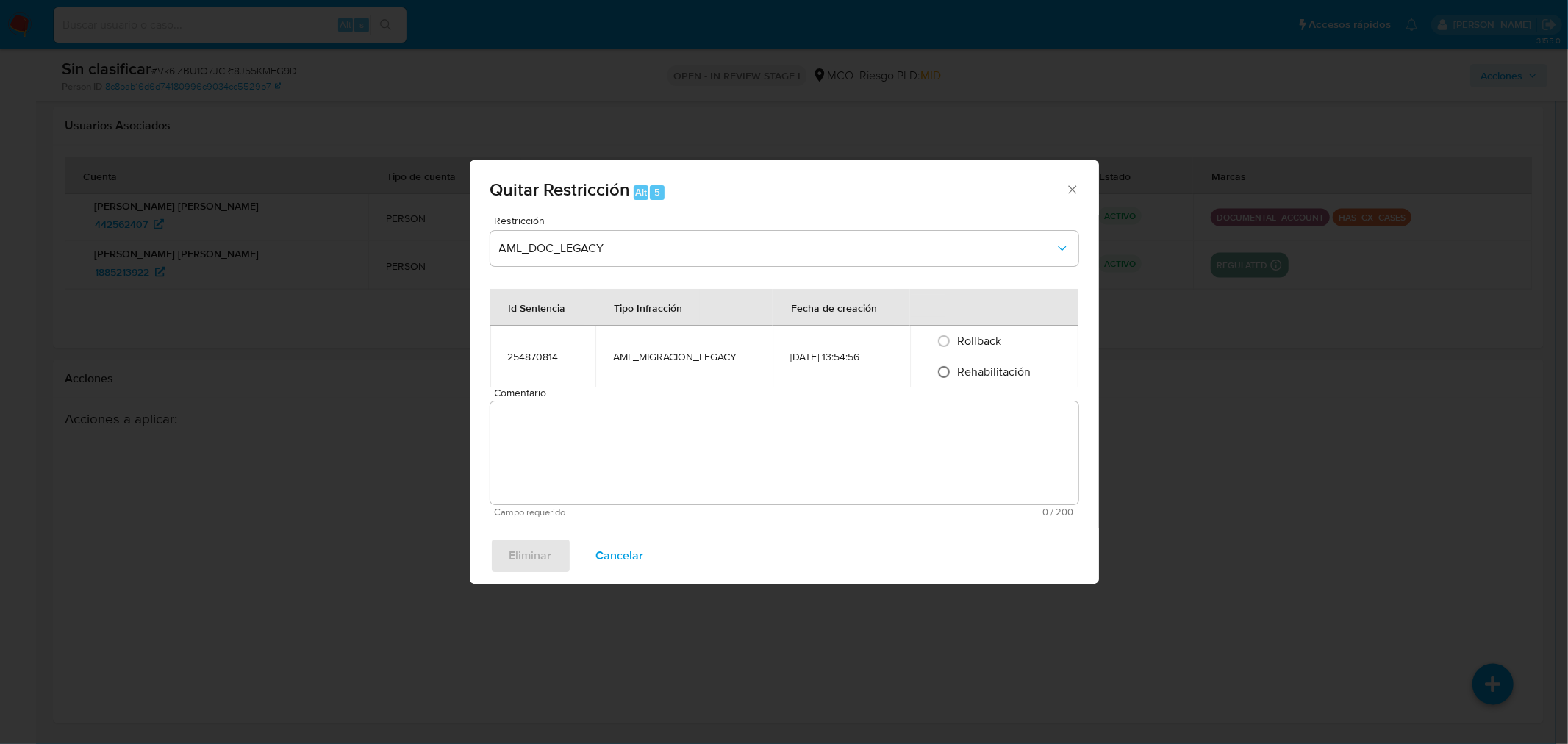
click at [956, 375] on input "Rehabilitación" at bounding box center [944, 372] width 24 height 24
radio input "true"
click at [881, 437] on textarea "Comentario" at bounding box center [784, 452] width 589 height 103
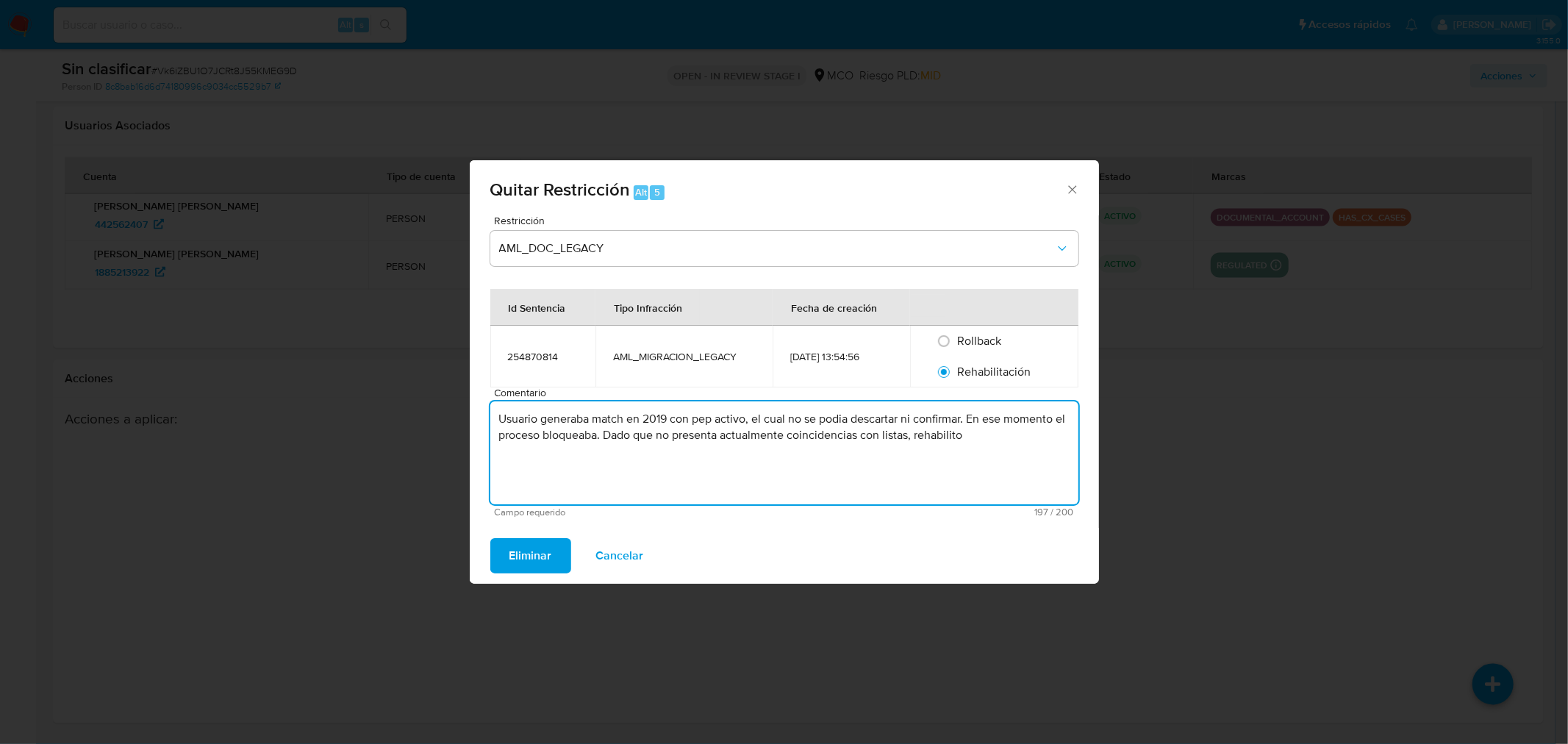
type textarea "Usuario generaba match en 2019 con pep activo, el cual no se podia descartar ni…"
click at [485, 569] on div "Eliminar Cancelar" at bounding box center [784, 556] width 629 height 56
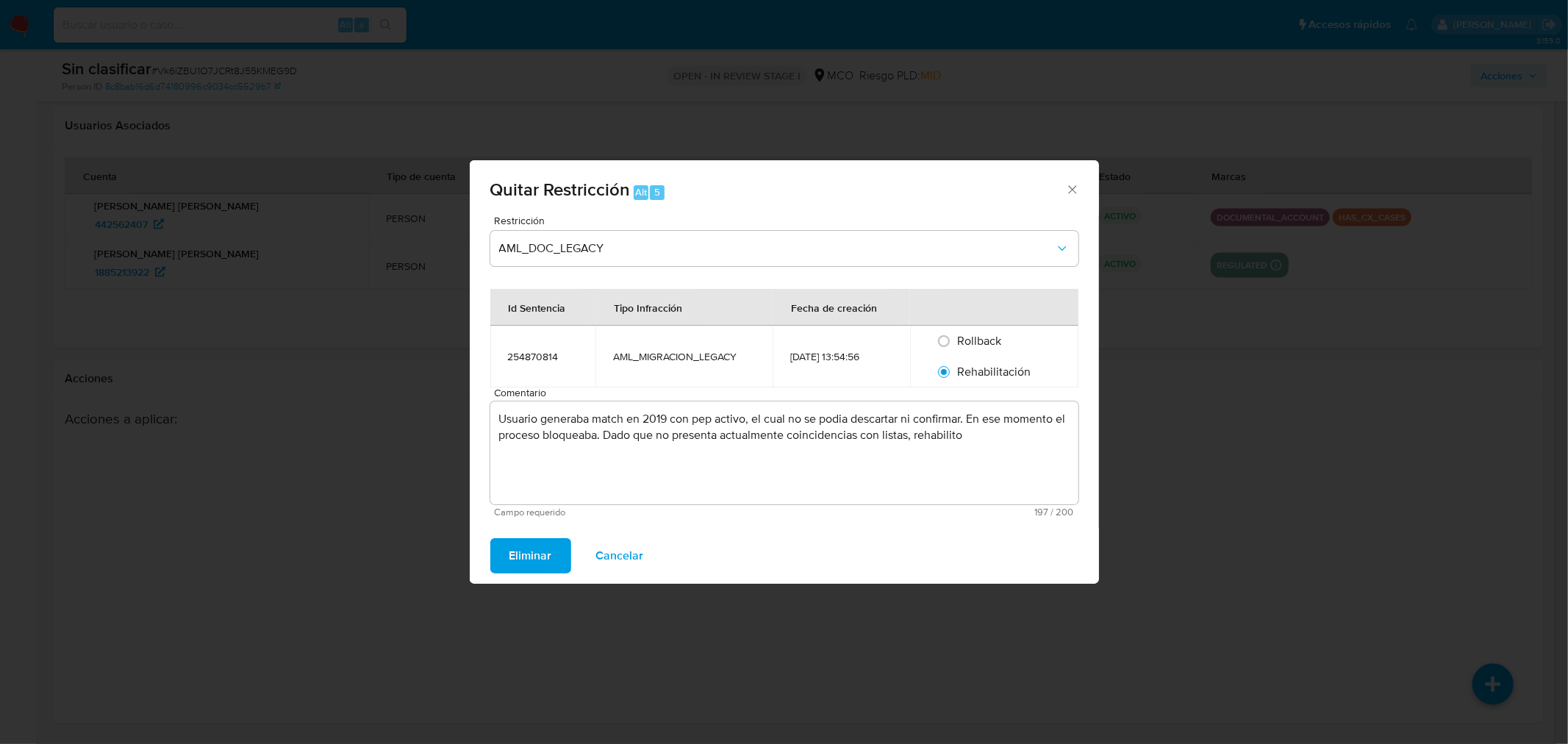
click at [505, 557] on button "Eliminar" at bounding box center [531, 555] width 81 height 35
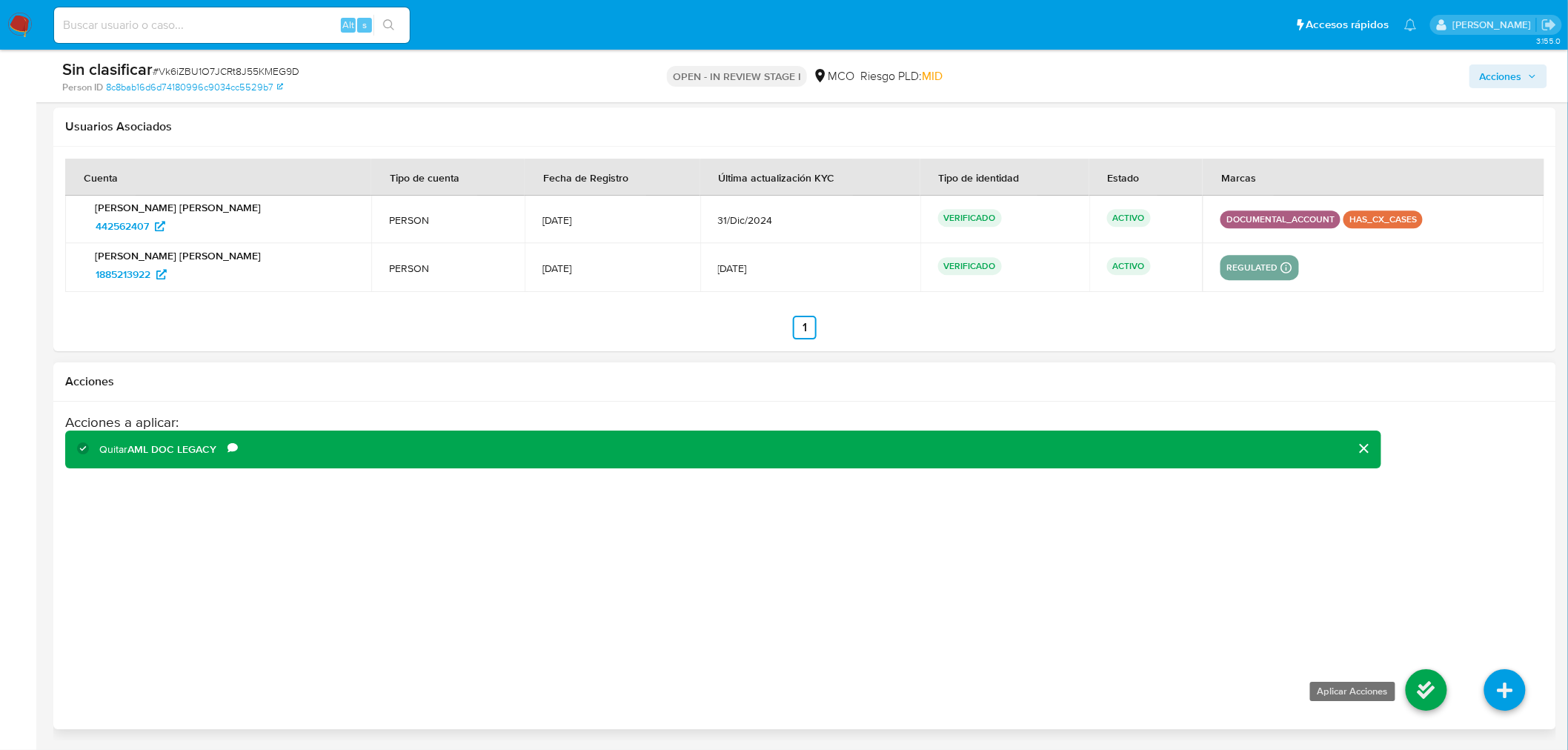
click at [1433, 695] on icon at bounding box center [1427, 690] width 42 height 42
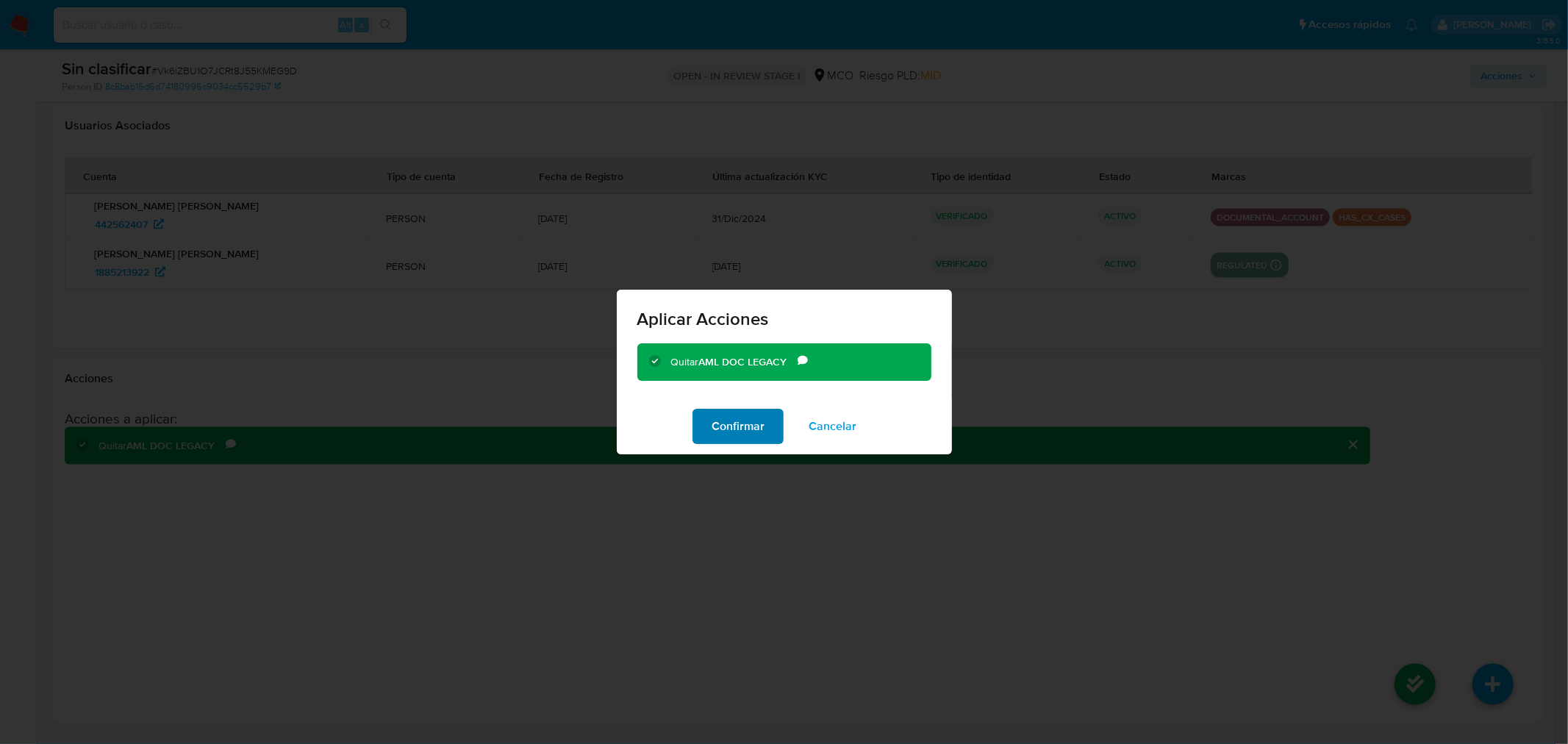
click at [753, 424] on span "Confirmar" at bounding box center [738, 427] width 53 height 32
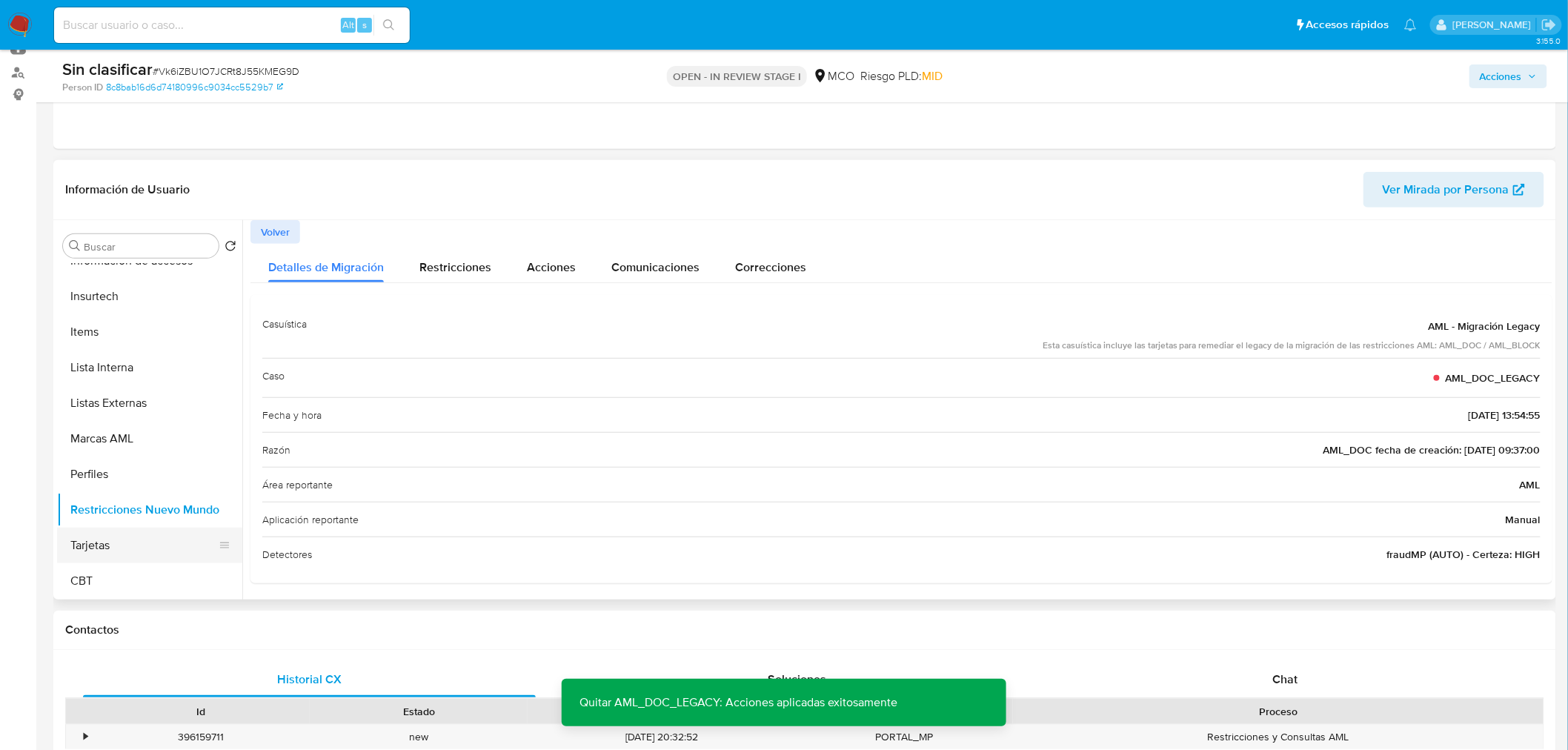
scroll to position [627, 0]
drag, startPoint x: 122, startPoint y: 556, endPoint x: 126, endPoint y: 538, distance: 18.4
click at [120, 555] on button "Tarjetas" at bounding box center [143, 544] width 174 height 35
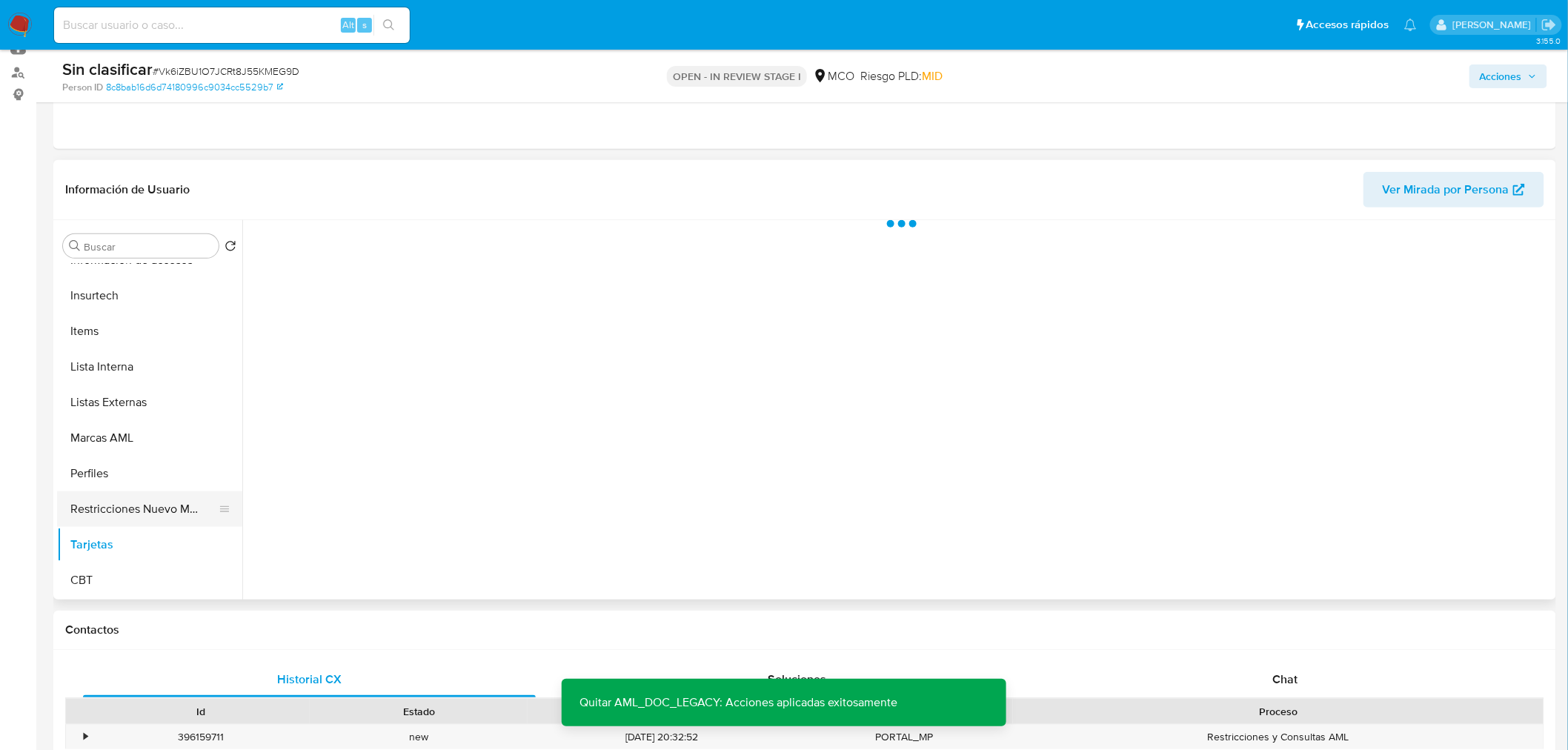
click at [137, 520] on button "Restricciones Nuevo Mundo" at bounding box center [143, 509] width 174 height 35
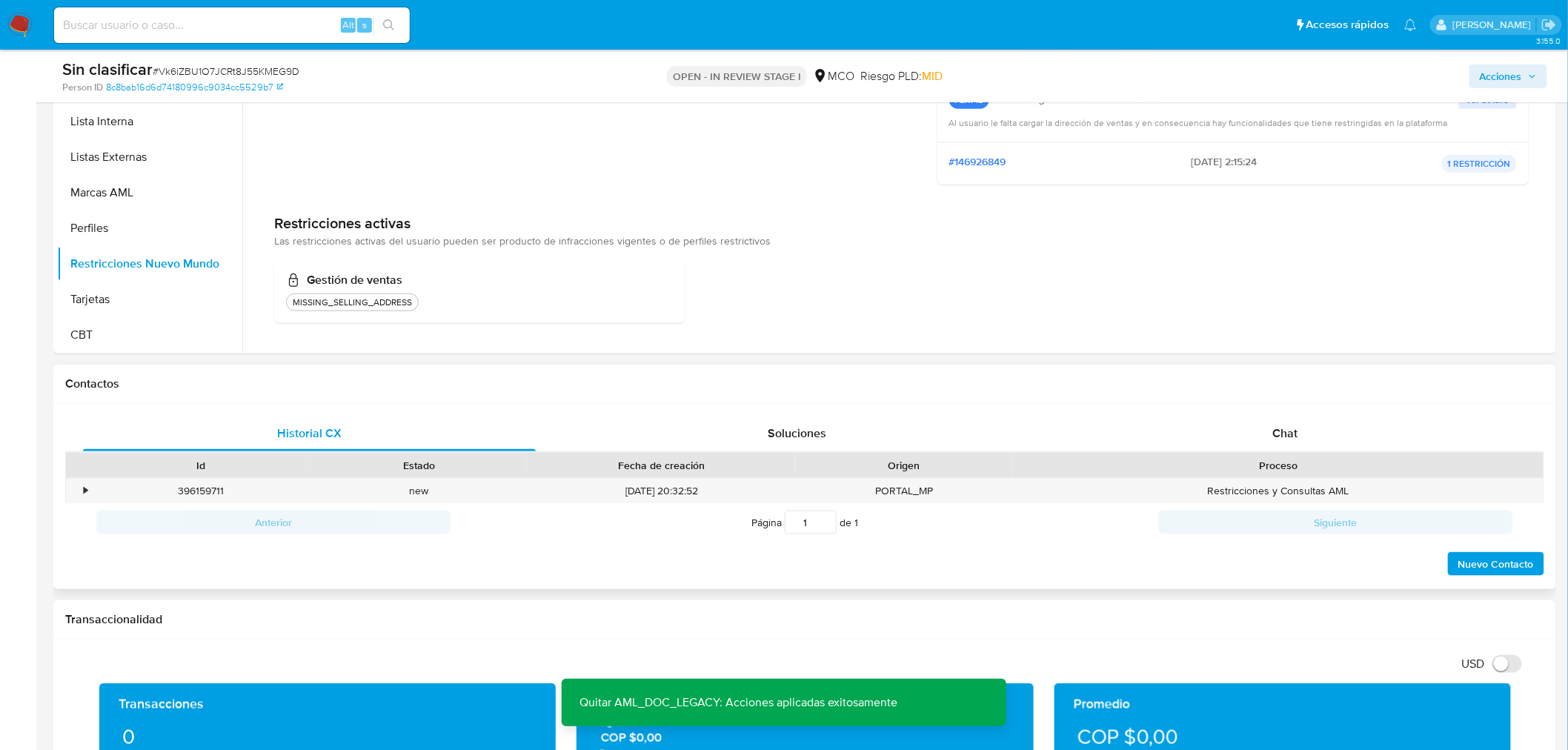
scroll to position [411, 0]
click at [84, 491] on div "•" at bounding box center [85, 490] width 4 height 14
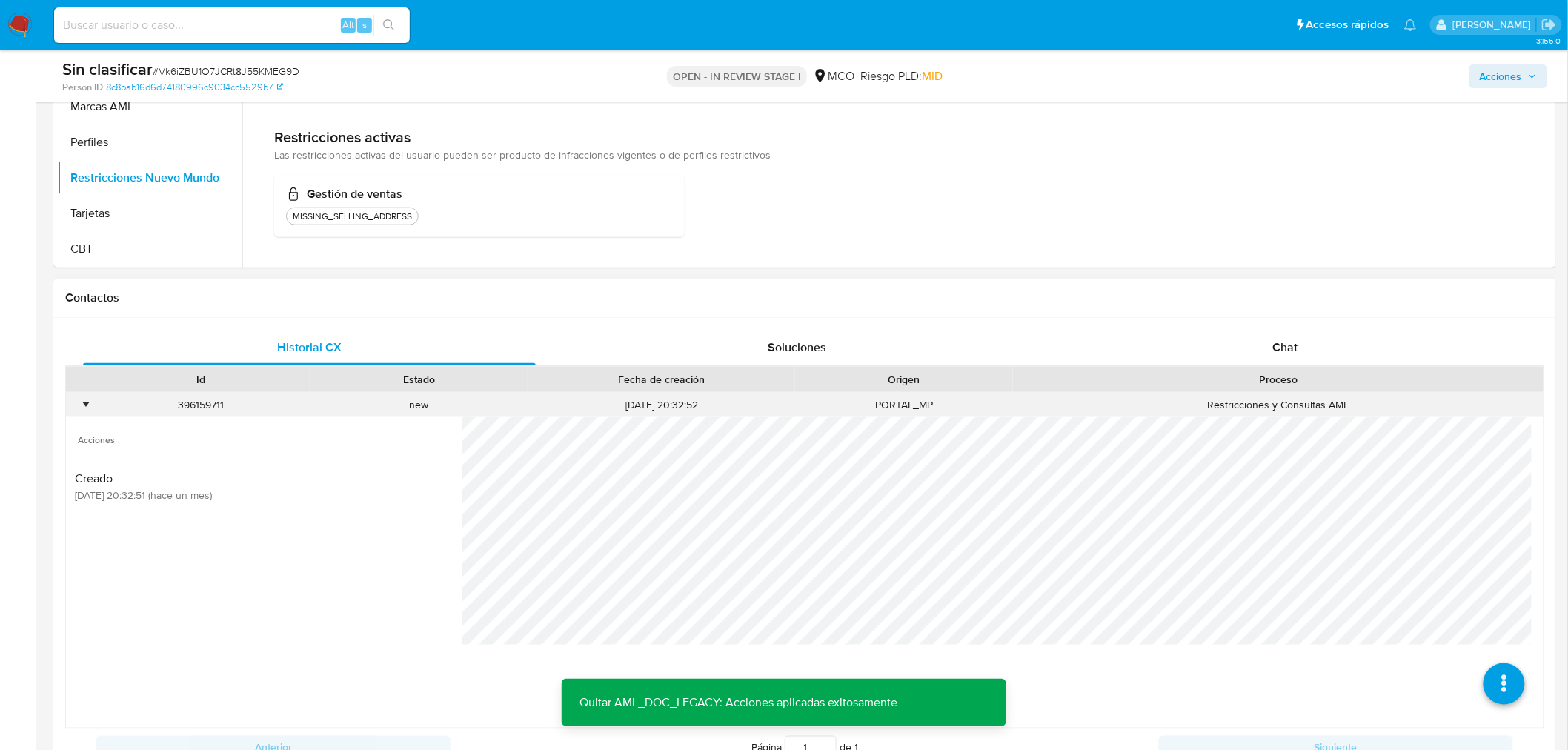
scroll to position [576, 0]
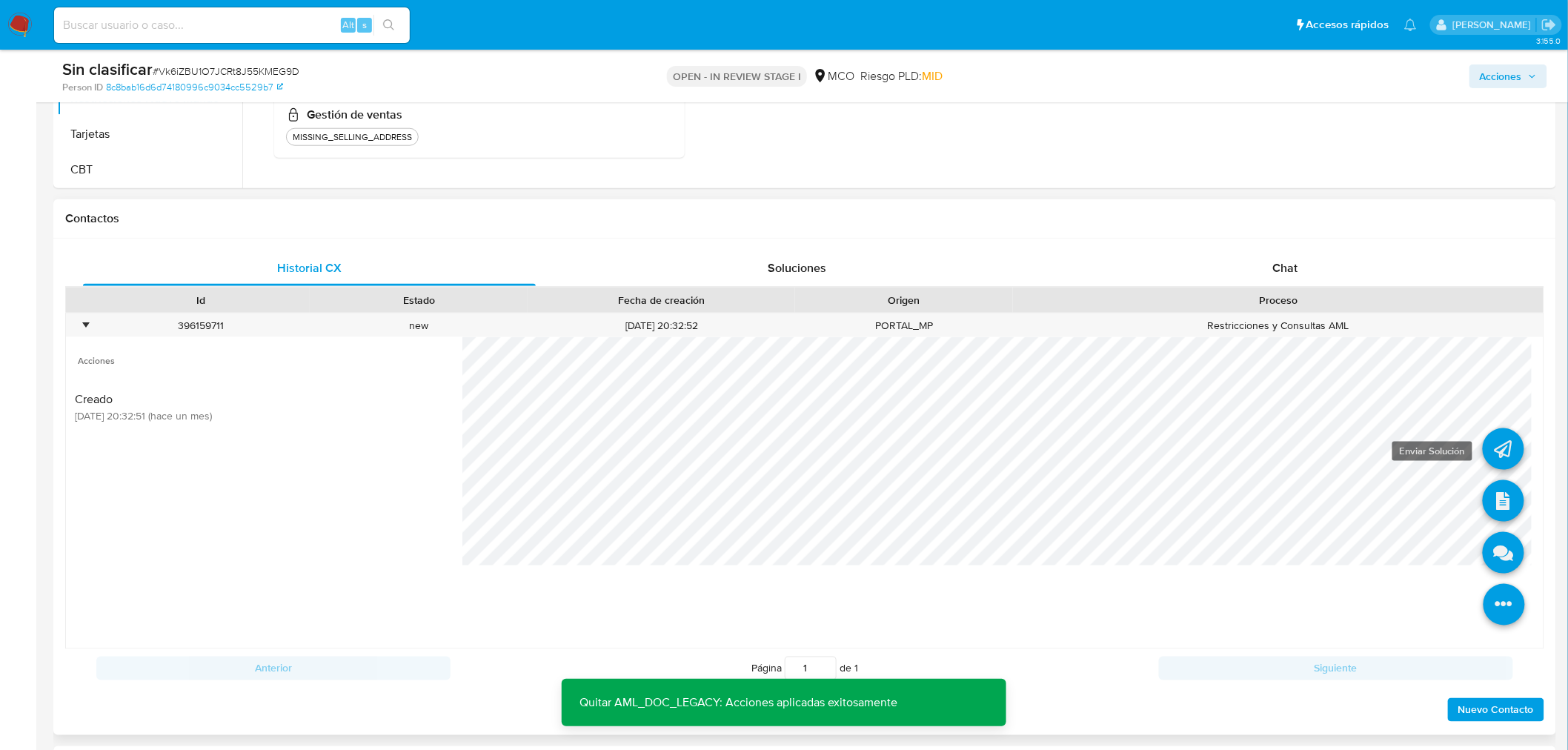
click at [1483, 436] on icon at bounding box center [1503, 449] width 42 height 42
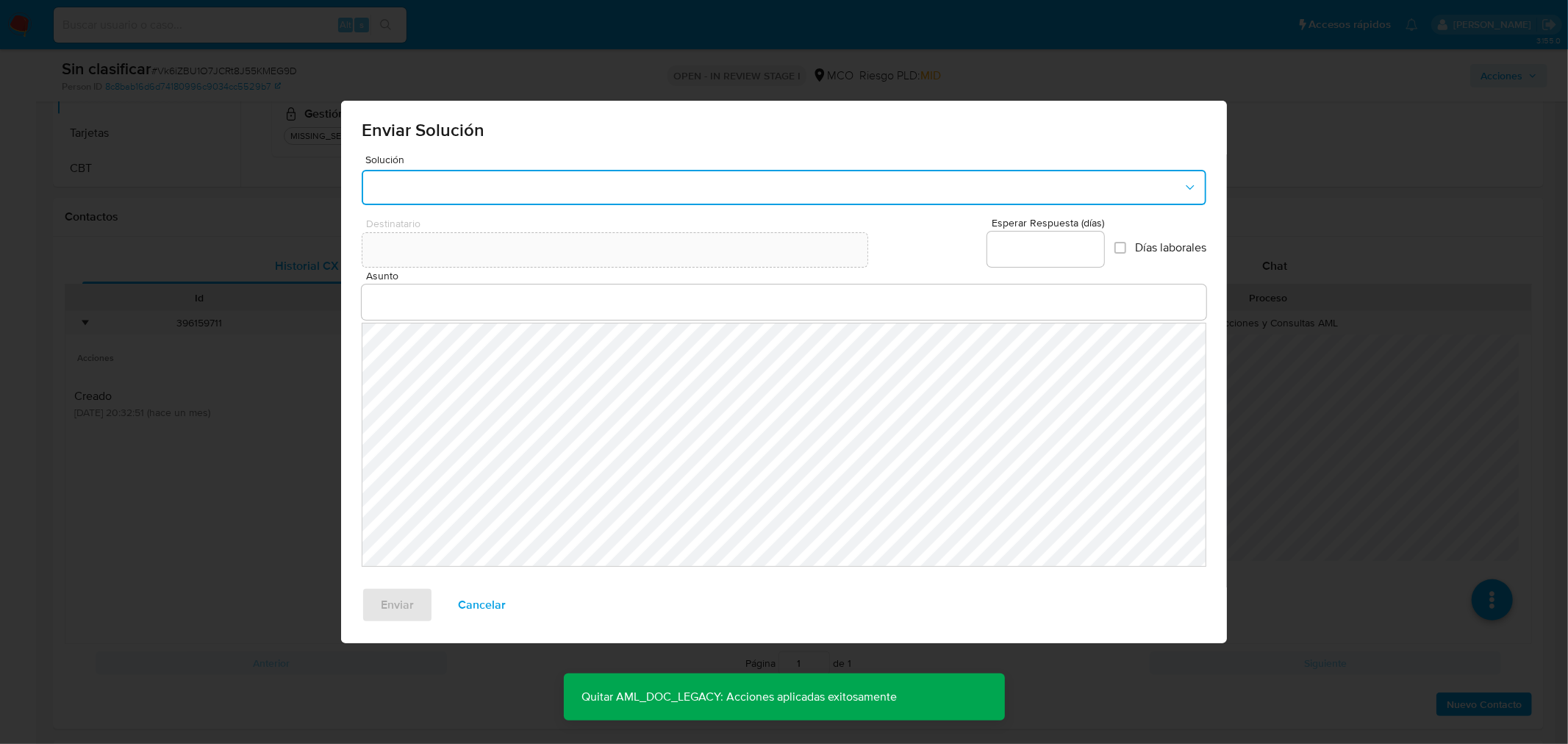
click at [535, 189] on button "button" at bounding box center [784, 186] width 845 height 35
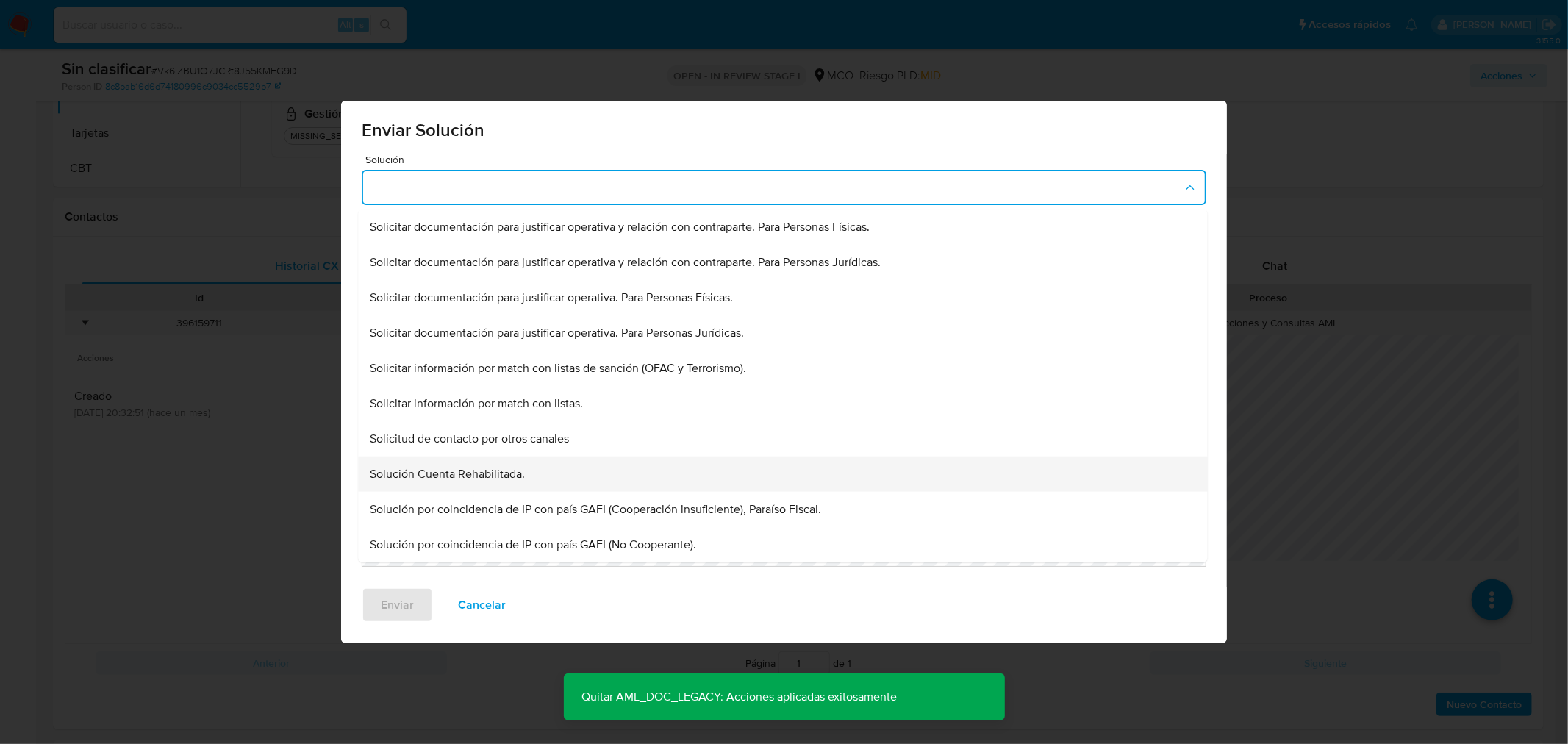
click at [542, 245] on div "Solución Cuenta Rehabilitada." at bounding box center [778, 226] width 816 height 35
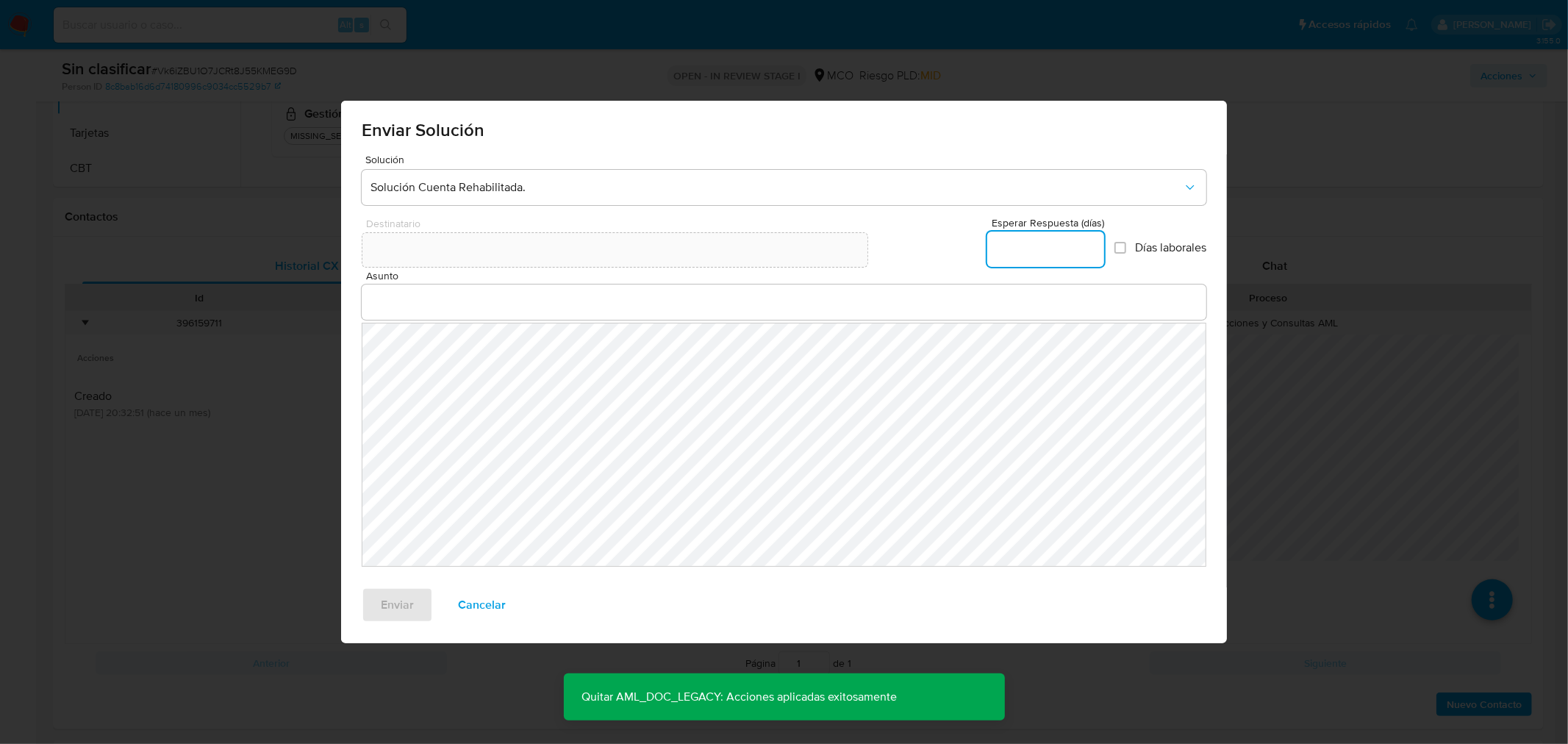
click at [1056, 239] on input "Esperar Respuesta (días)" at bounding box center [1045, 249] width 117 height 19
type input "0"
click at [568, 310] on input "Asunto" at bounding box center [784, 302] width 845 height 19
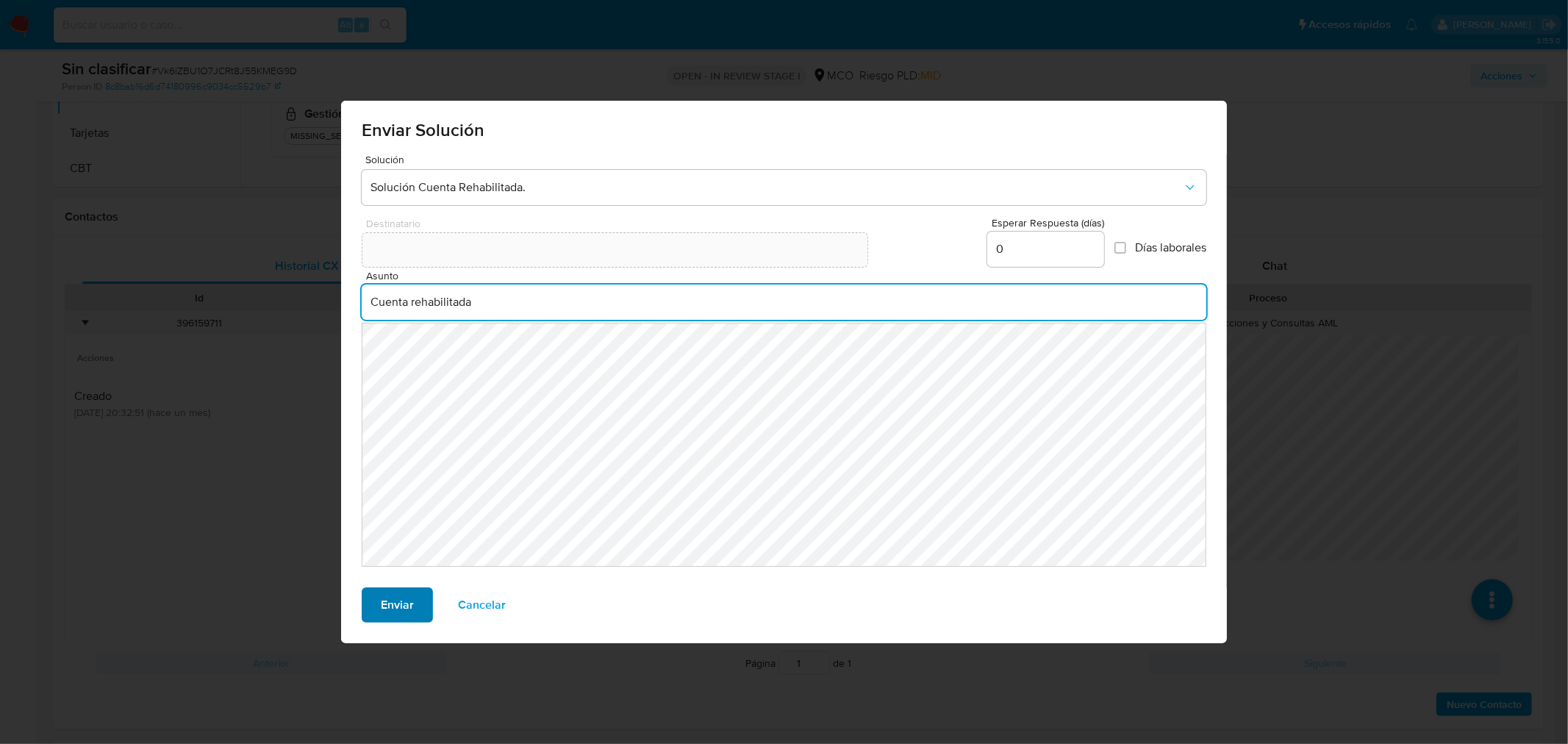
type input "Cuenta rehabilitada"
click at [388, 603] on span "Enviar" at bounding box center [396, 605] width 33 height 32
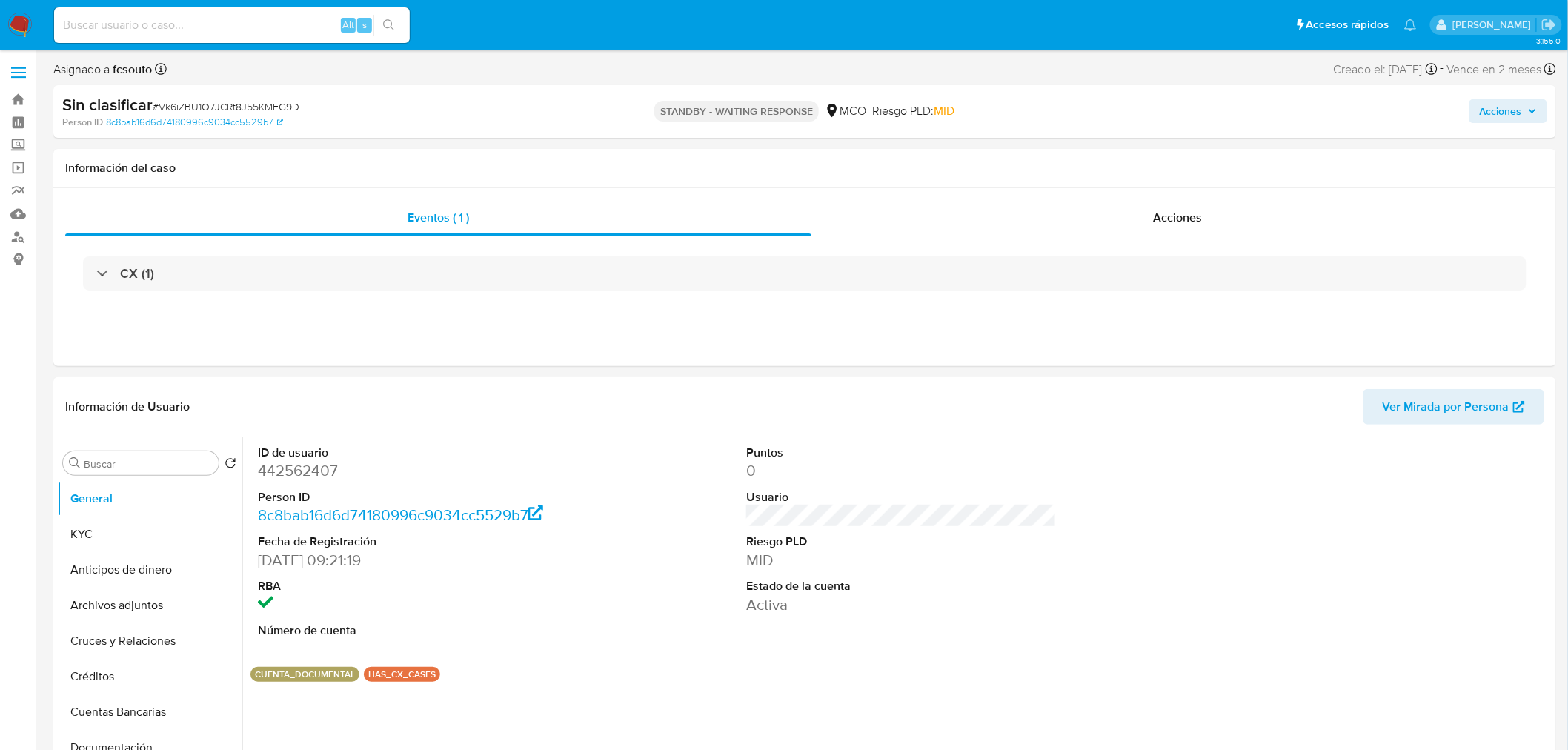
select select "10"
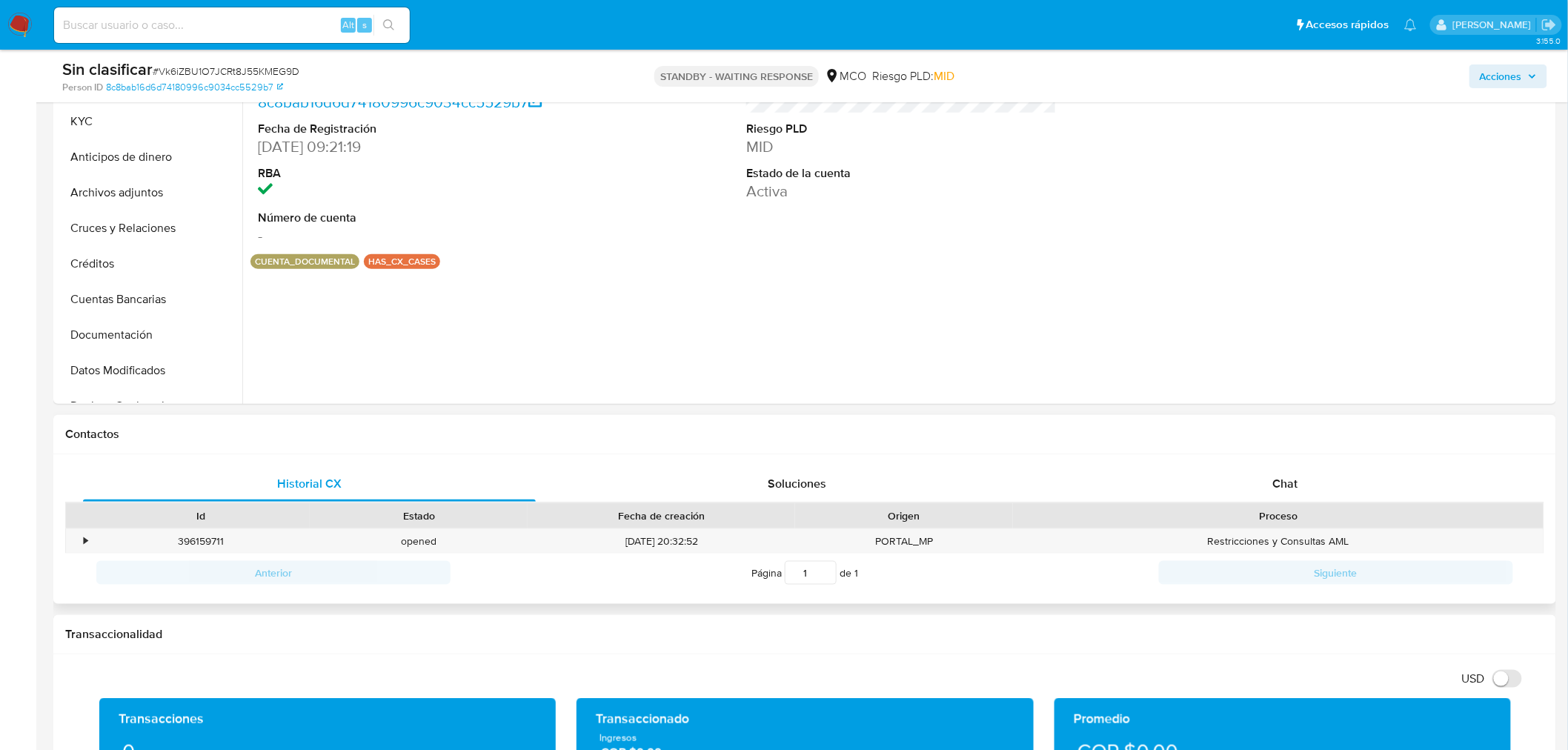
scroll to position [411, 0]
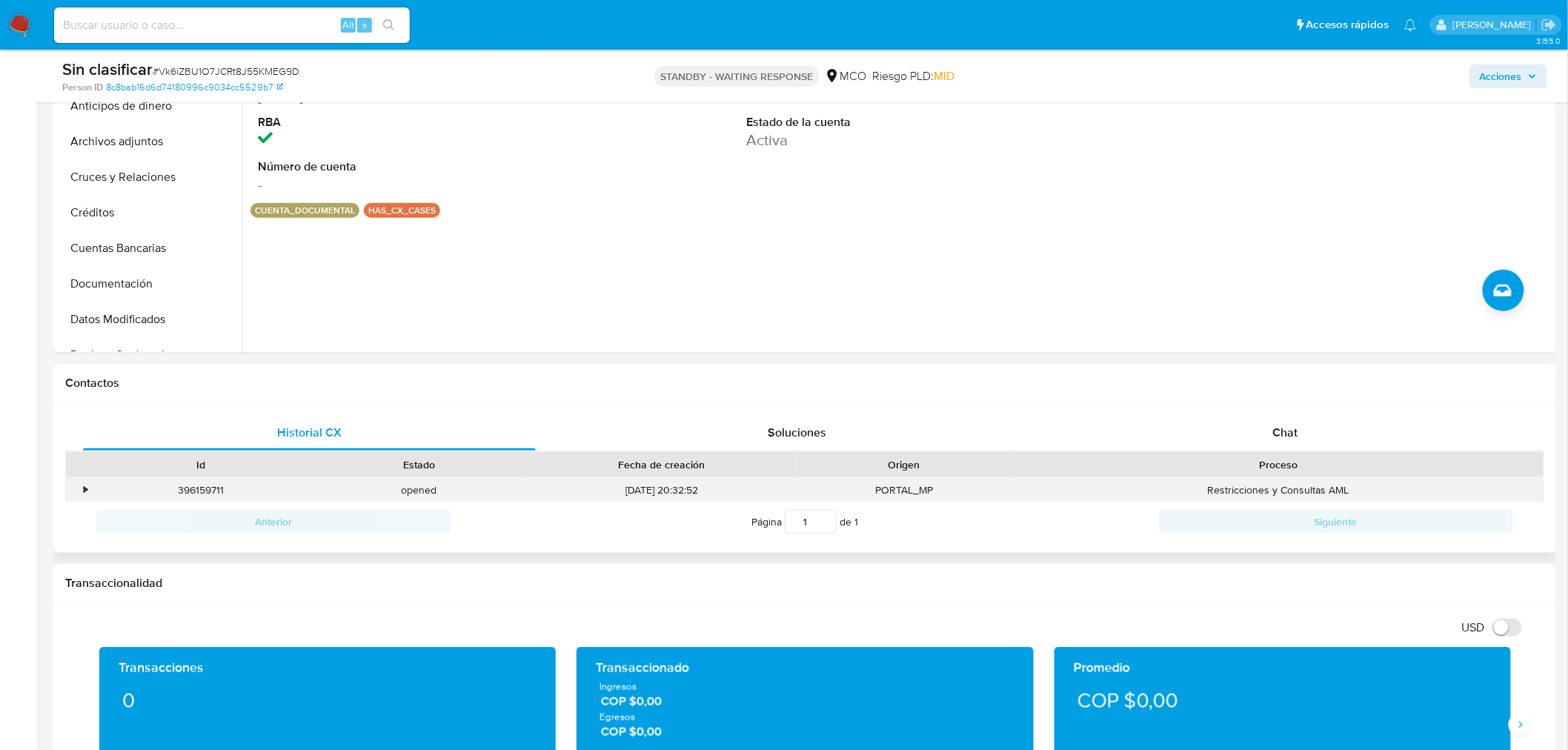
click at [76, 481] on div "•" at bounding box center [78, 491] width 26 height 25
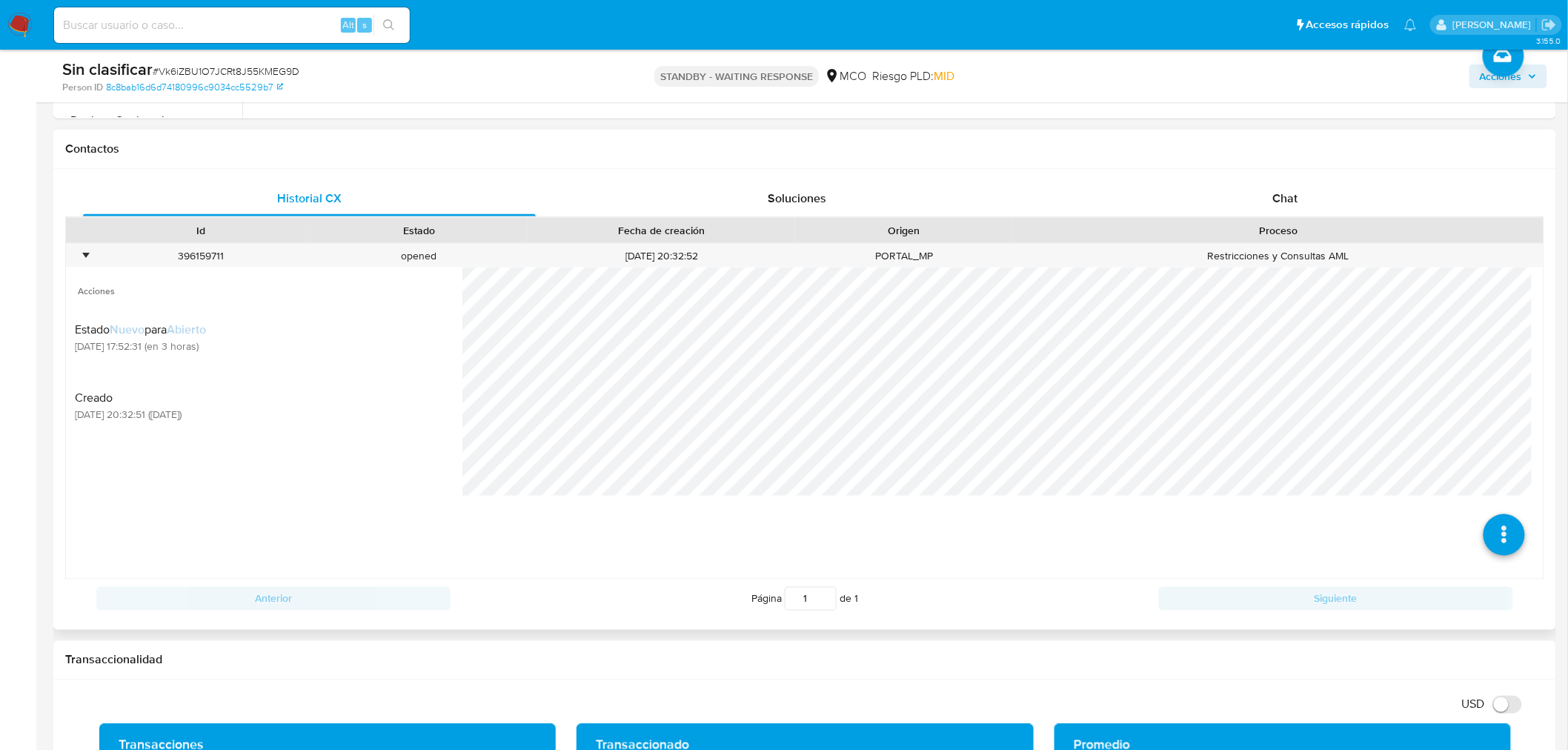
scroll to position [658, 0]
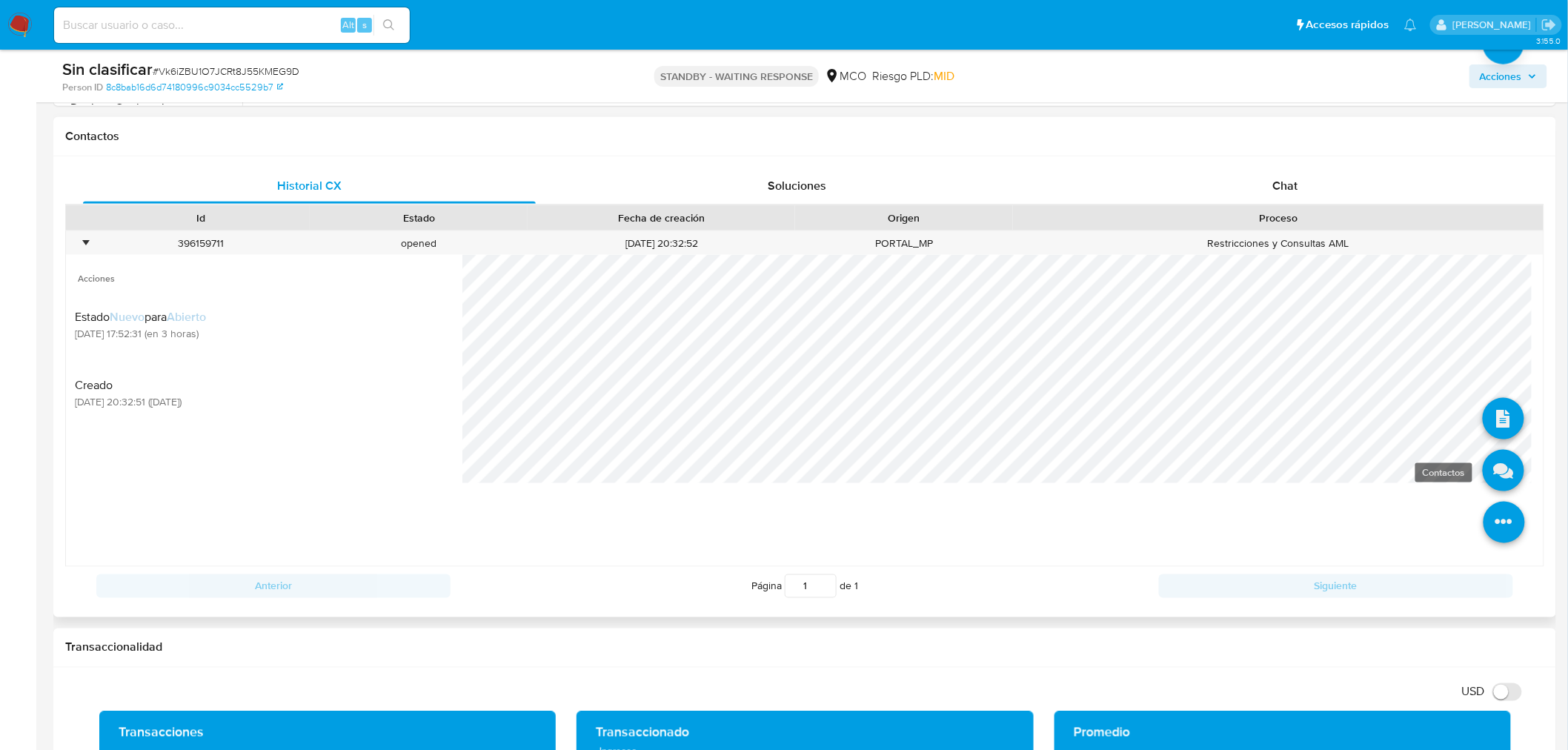
click at [1502, 468] on icon at bounding box center [1503, 471] width 42 height 42
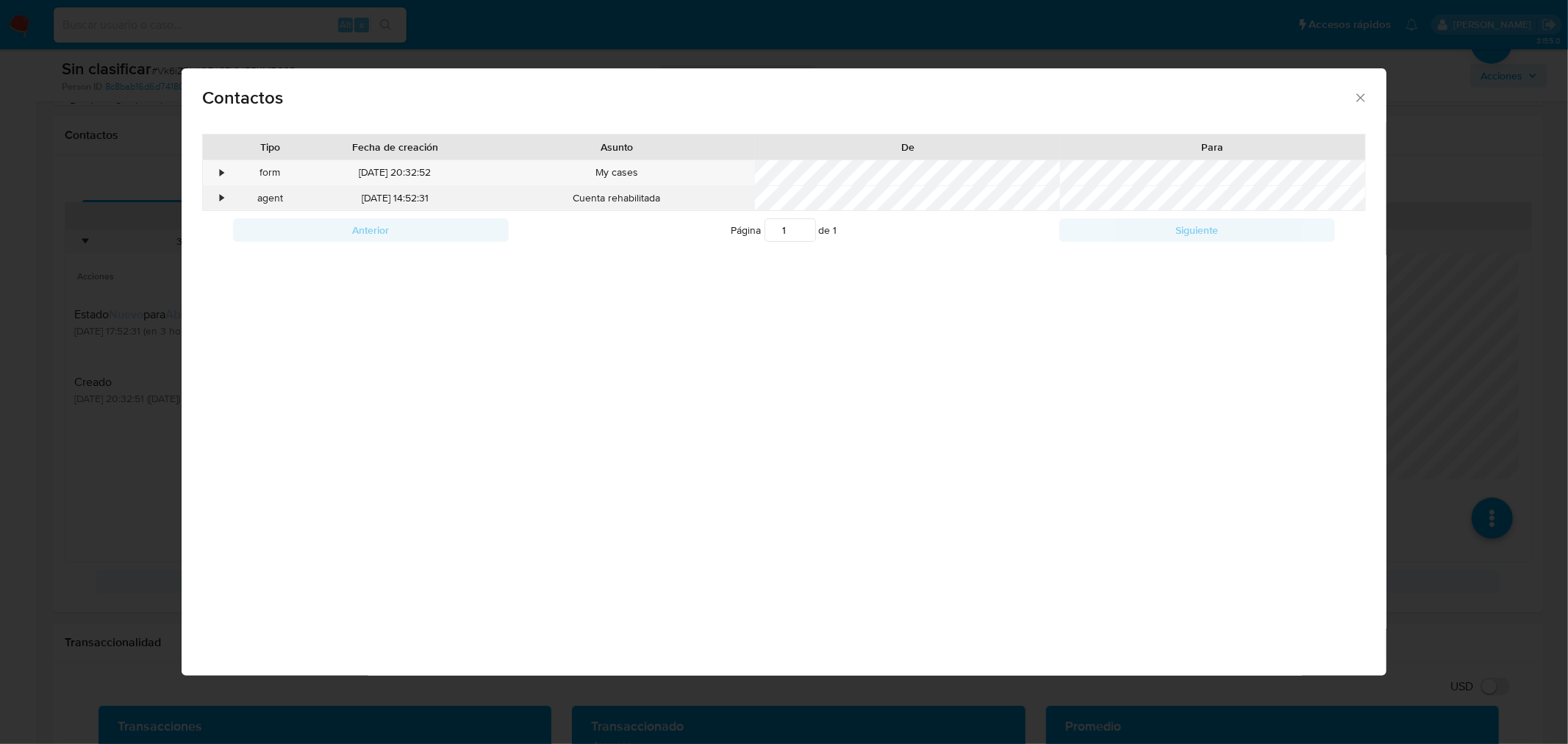
click at [220, 200] on div "•" at bounding box center [222, 199] width 4 height 15
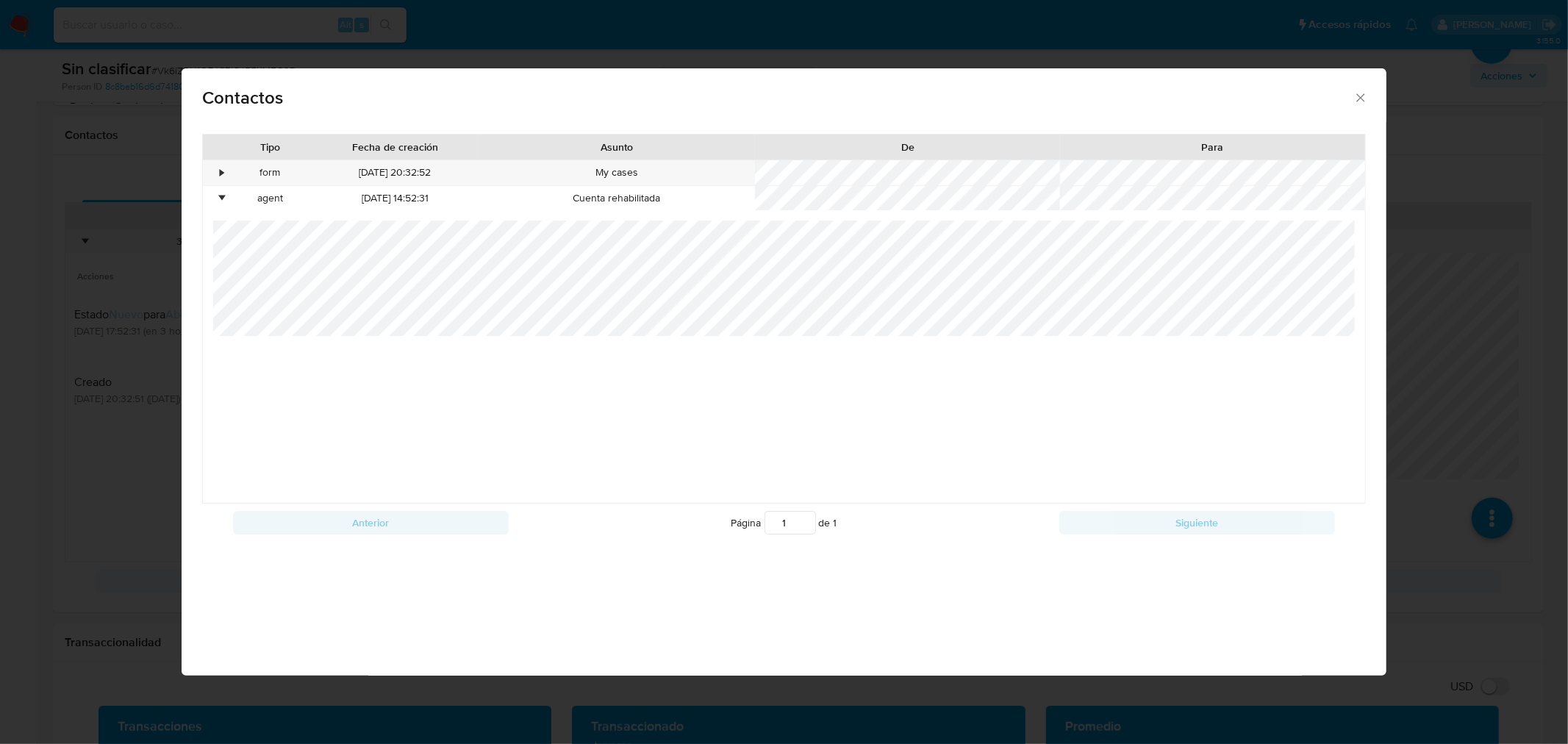
click at [1376, 402] on div "Tipo Fecha de creación Asunto De Para • form 19/07/2025 20:32:52 My cases • age…" at bounding box center [784, 343] width 1204 height 441
click at [1367, 92] on div "Contactos" at bounding box center [784, 95] width 1204 height 54
drag, startPoint x: 1364, startPoint y: 92, endPoint x: 949, endPoint y: 137, distance: 417.4
click at [1363, 92] on icon "close" at bounding box center [1361, 98] width 15 height 15
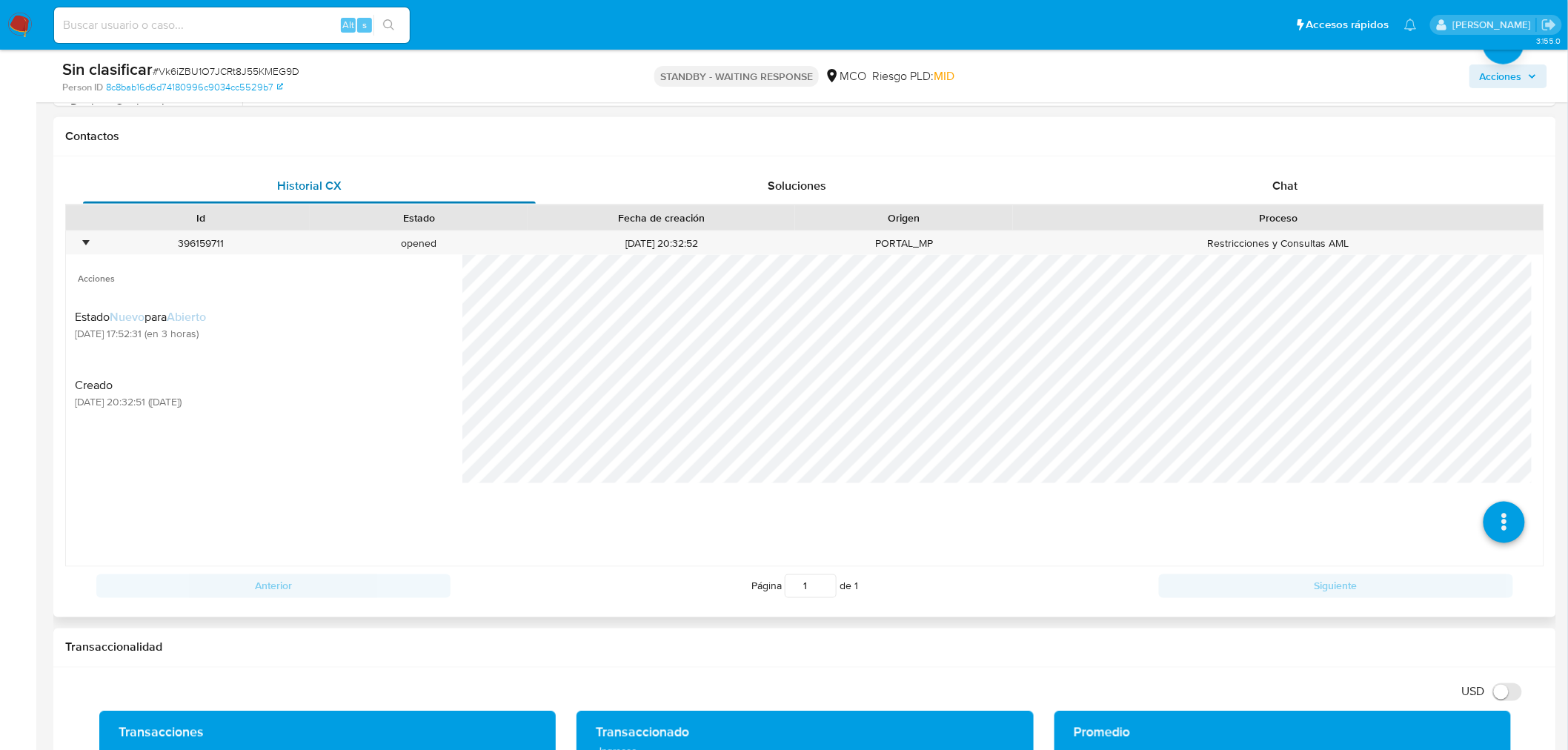
scroll to position [576, 0]
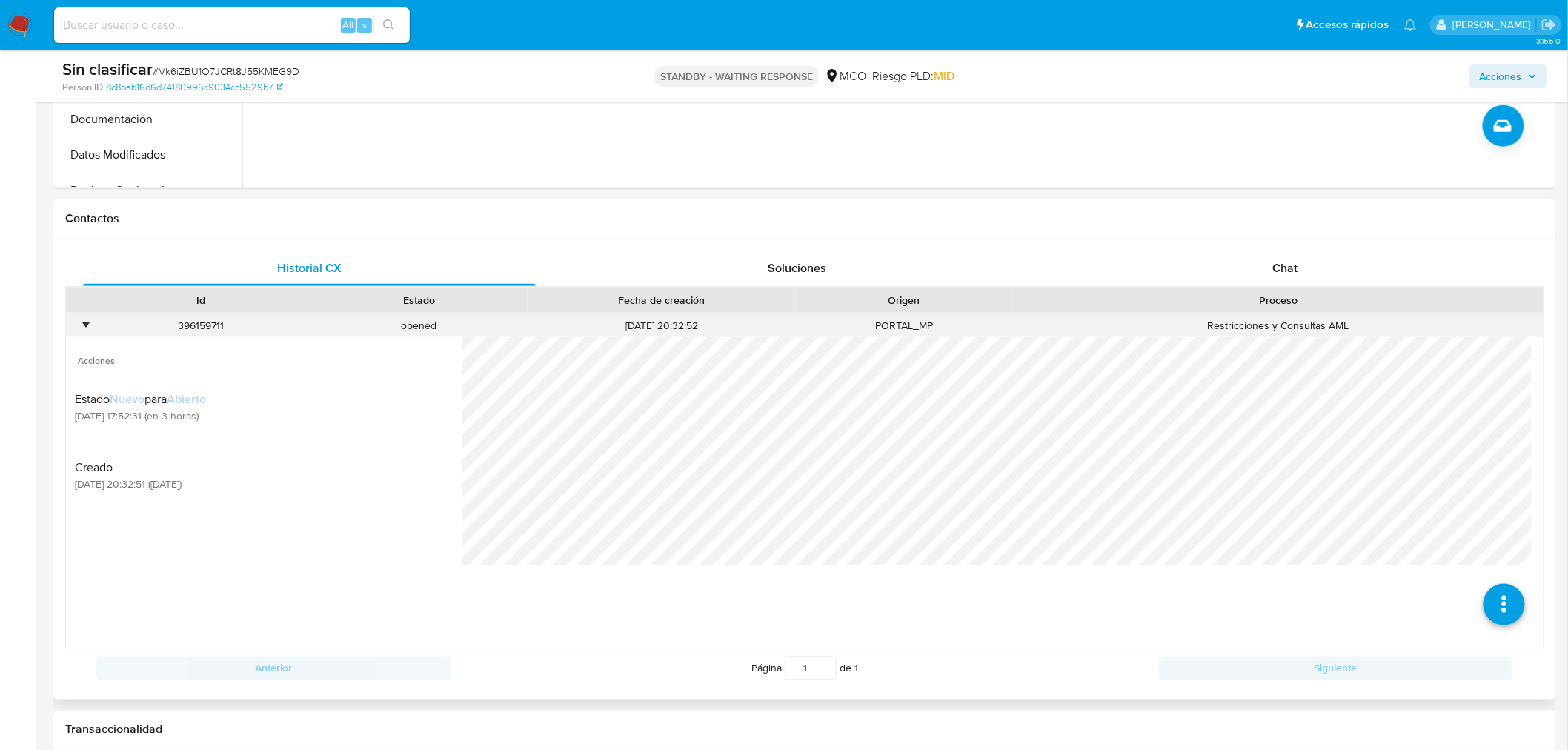
click at [85, 323] on div "•" at bounding box center [78, 326] width 26 height 25
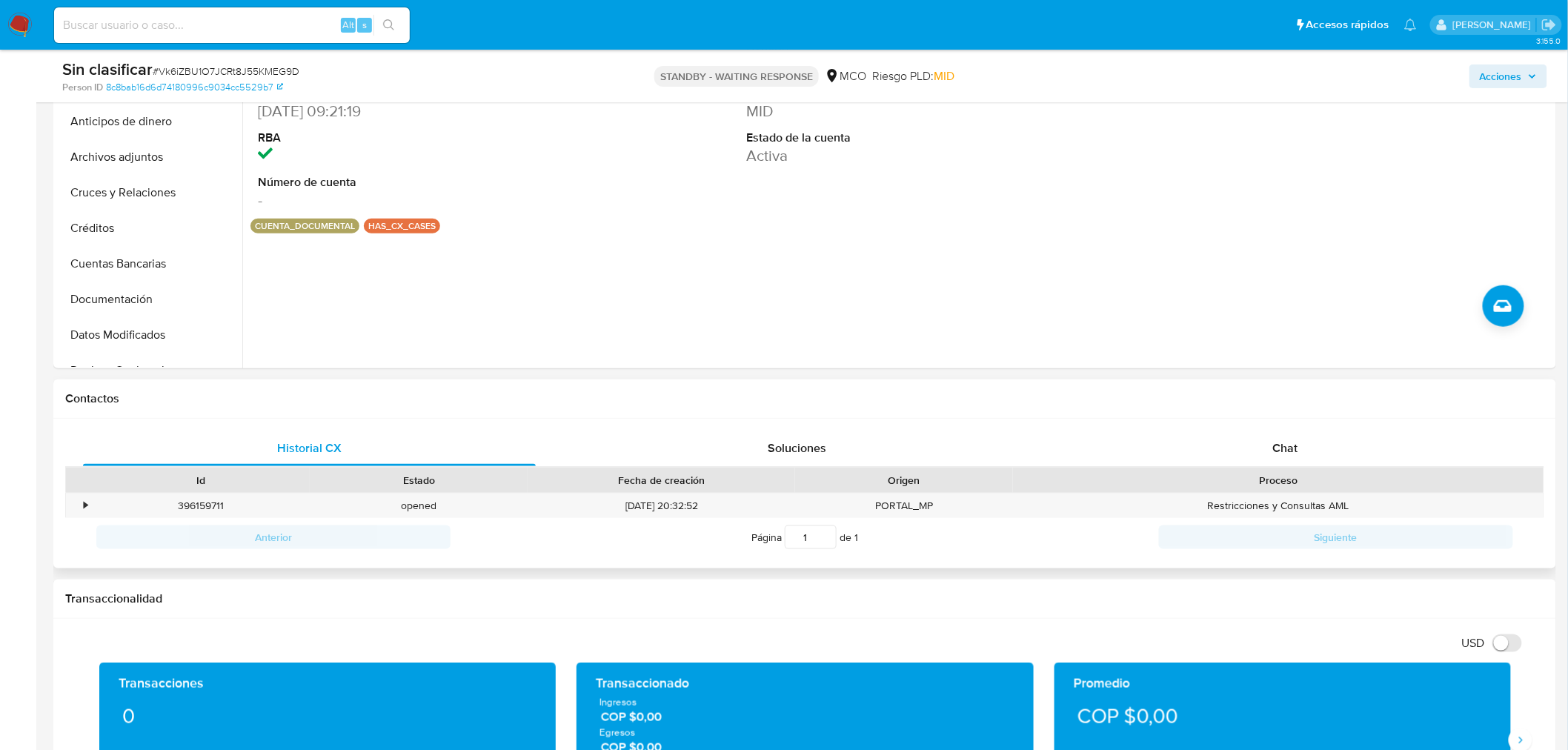
scroll to position [83, 0]
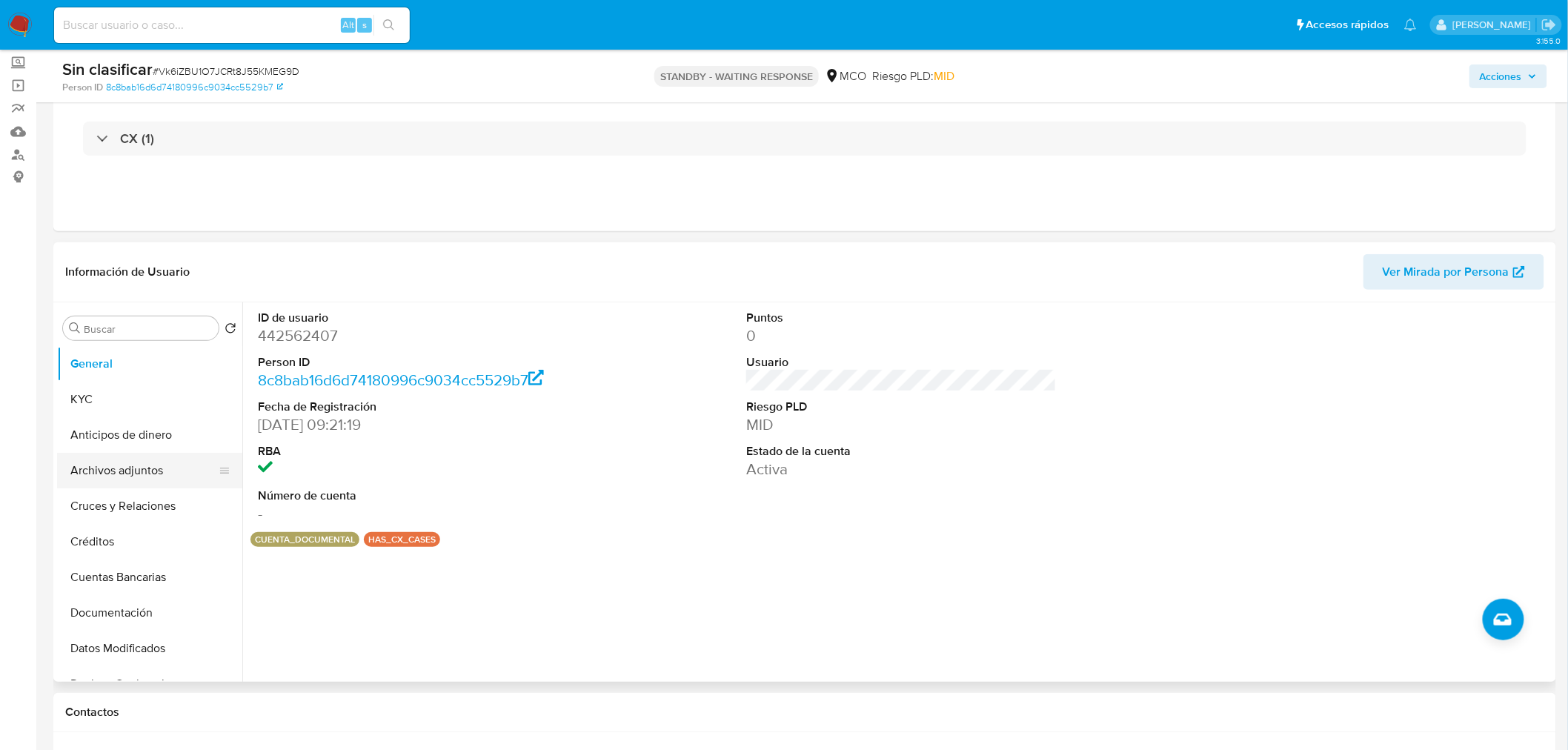
click at [143, 477] on button "Archivos adjuntos" at bounding box center [143, 470] width 174 height 35
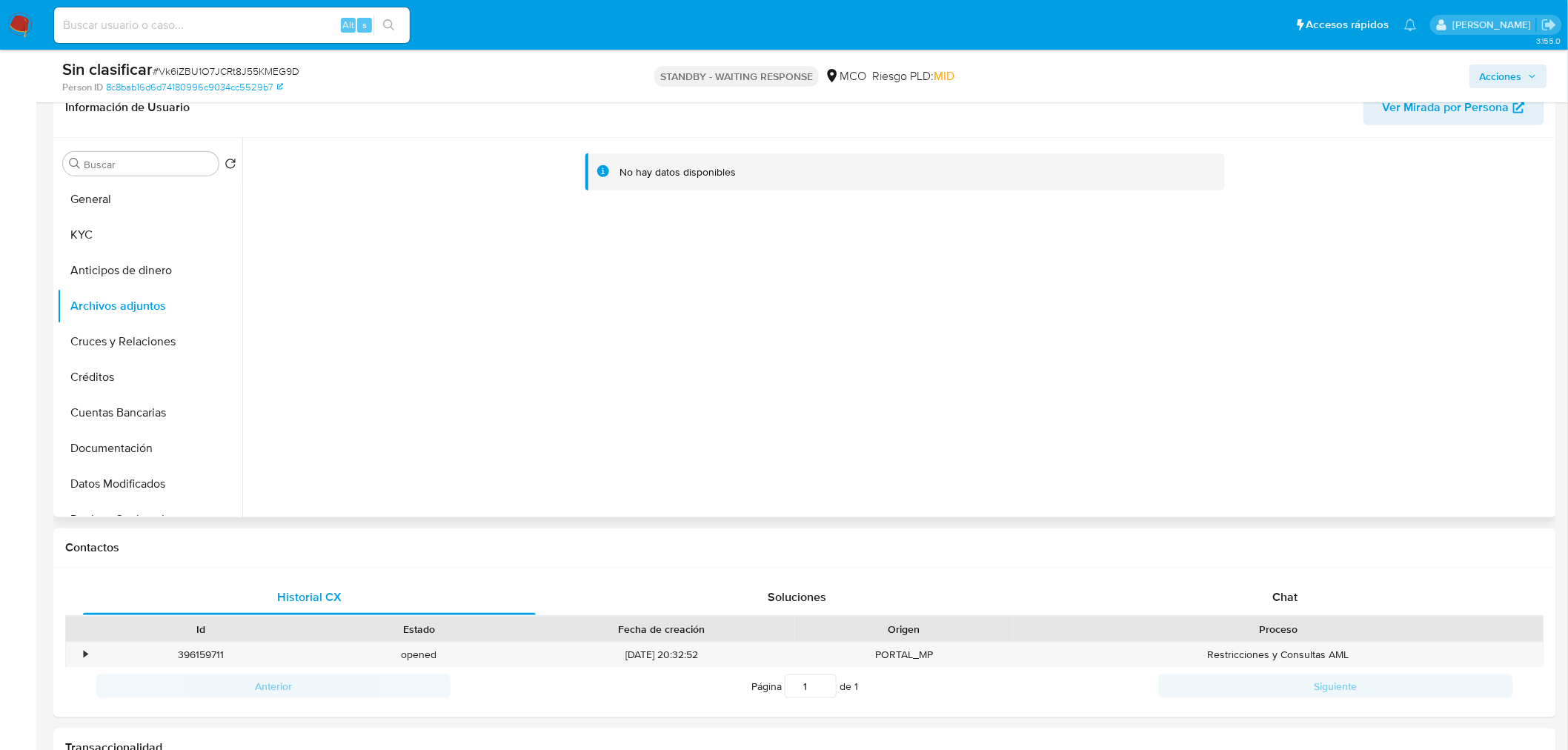
scroll to position [0, 0]
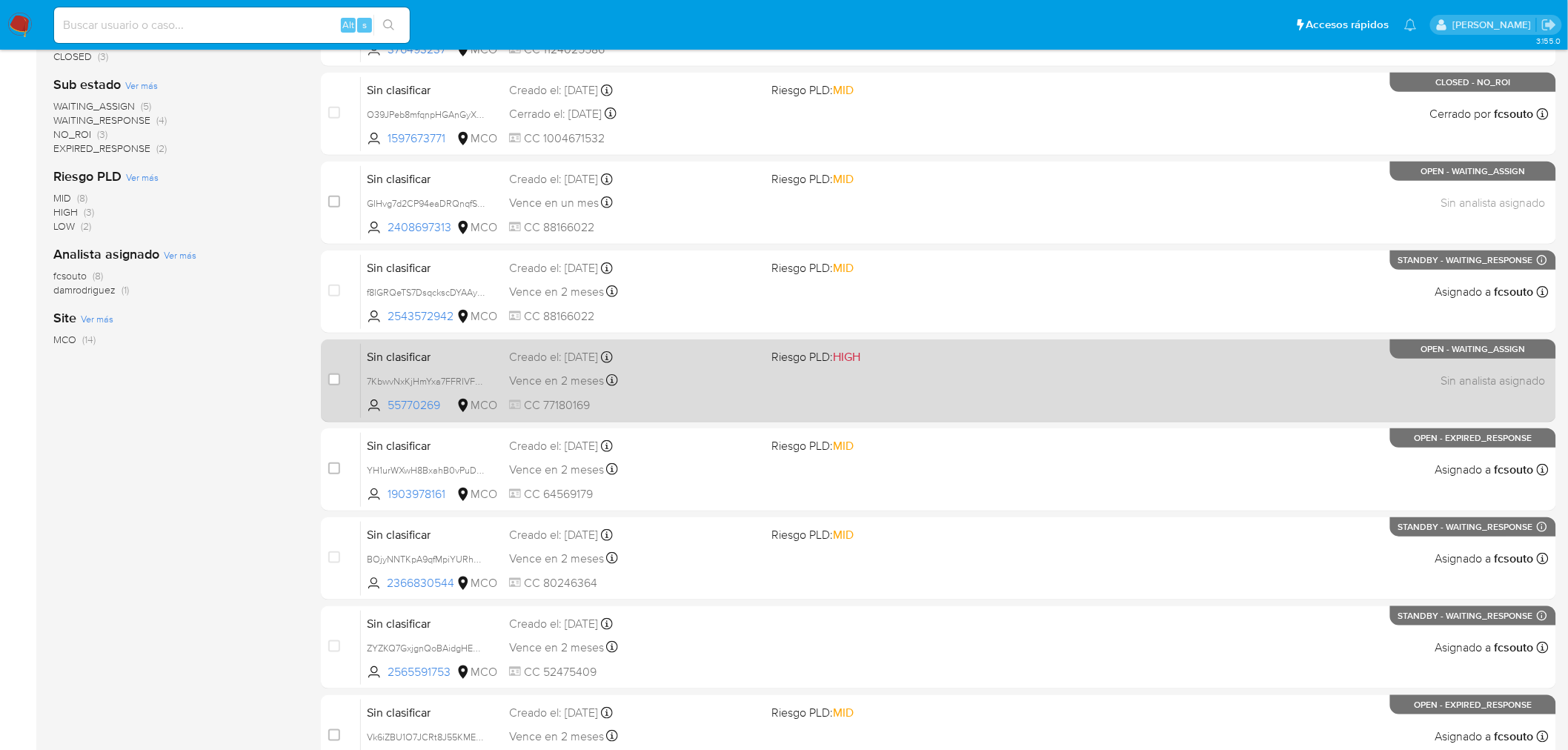
scroll to position [411, 0]
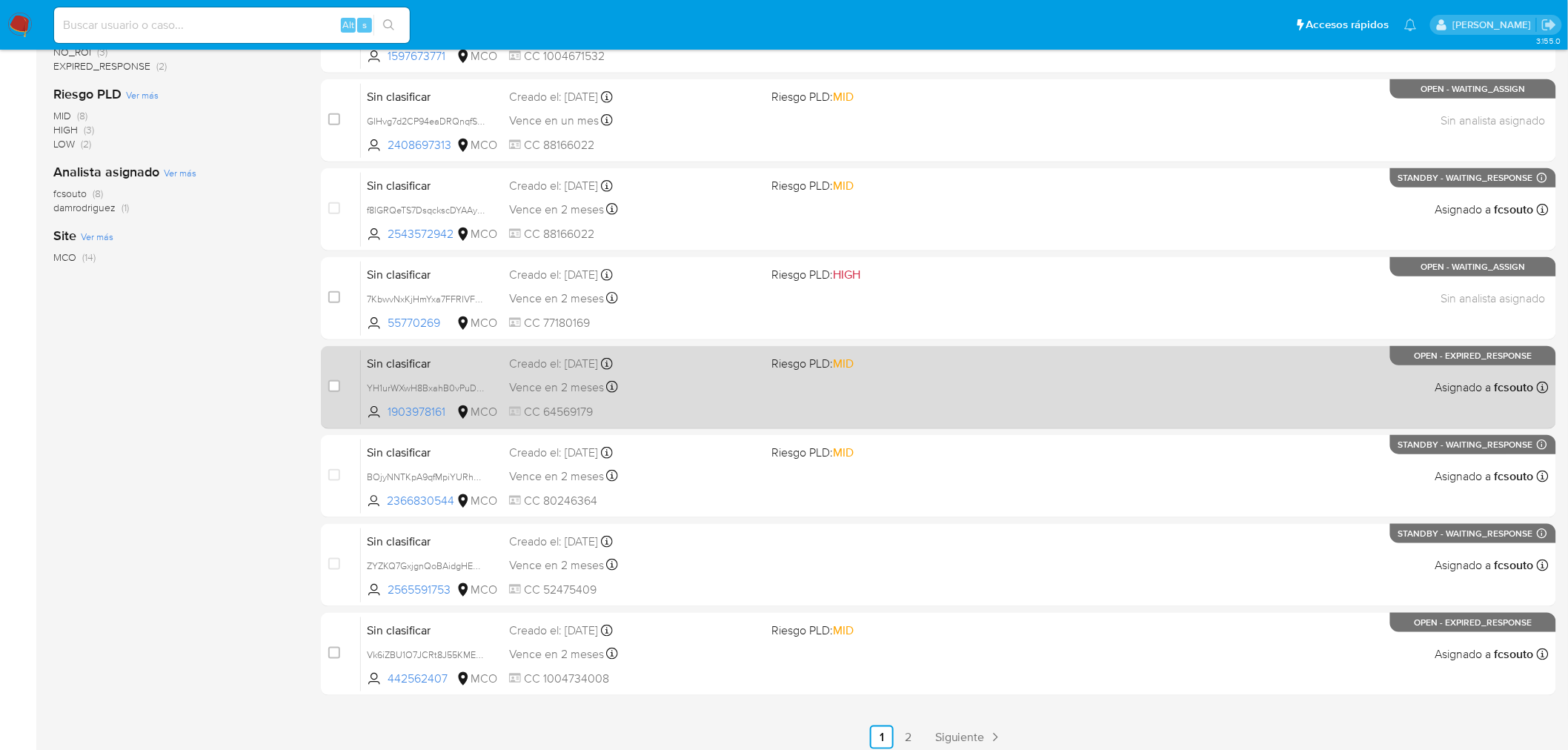
click at [759, 383] on div "Vence en 2 meses Vence el [DATE] 17:59:59" at bounding box center [634, 386] width 252 height 20
click at [329, 382] on input "checkbox" at bounding box center [334, 385] width 11 height 11
checkbox input "true"
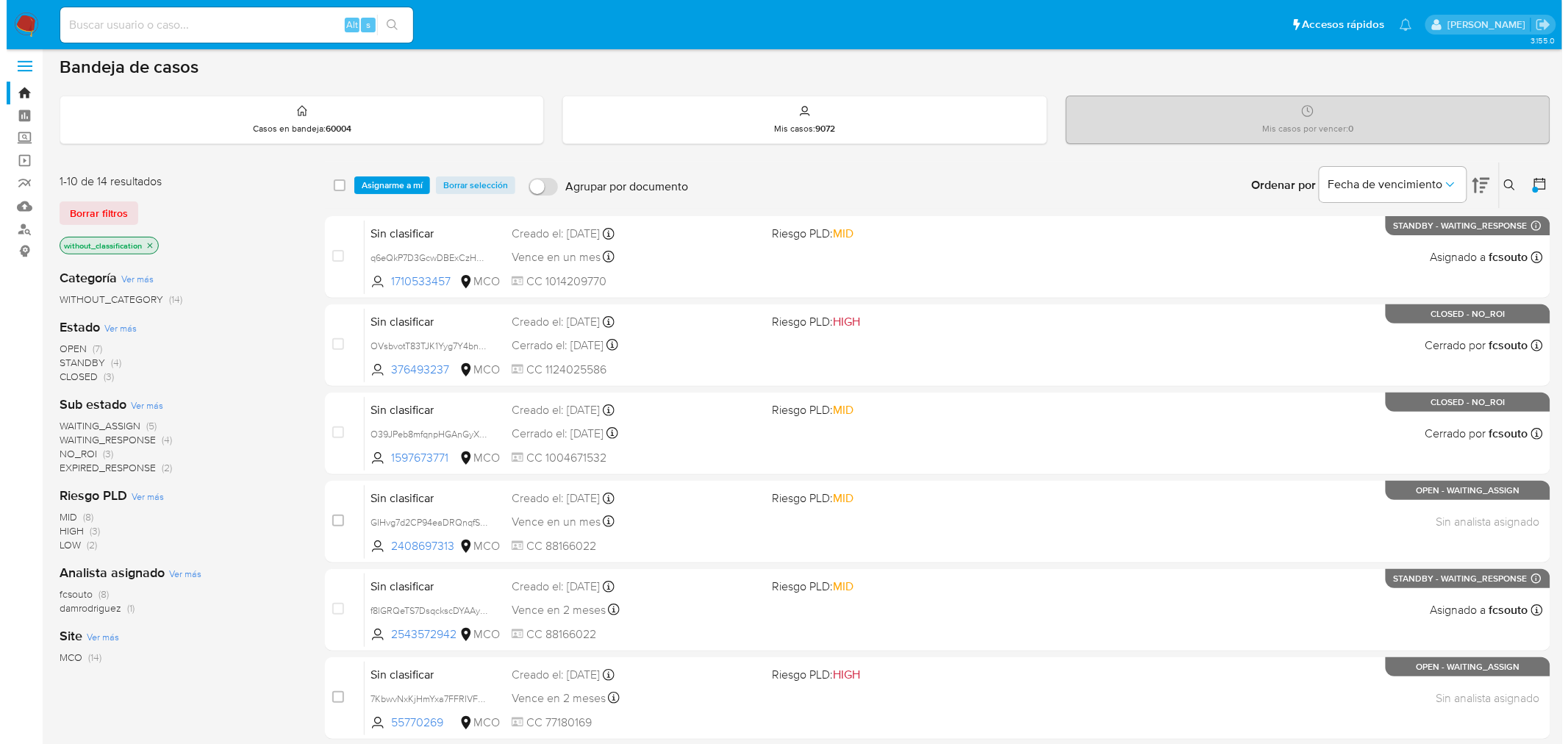
scroll to position [0, 0]
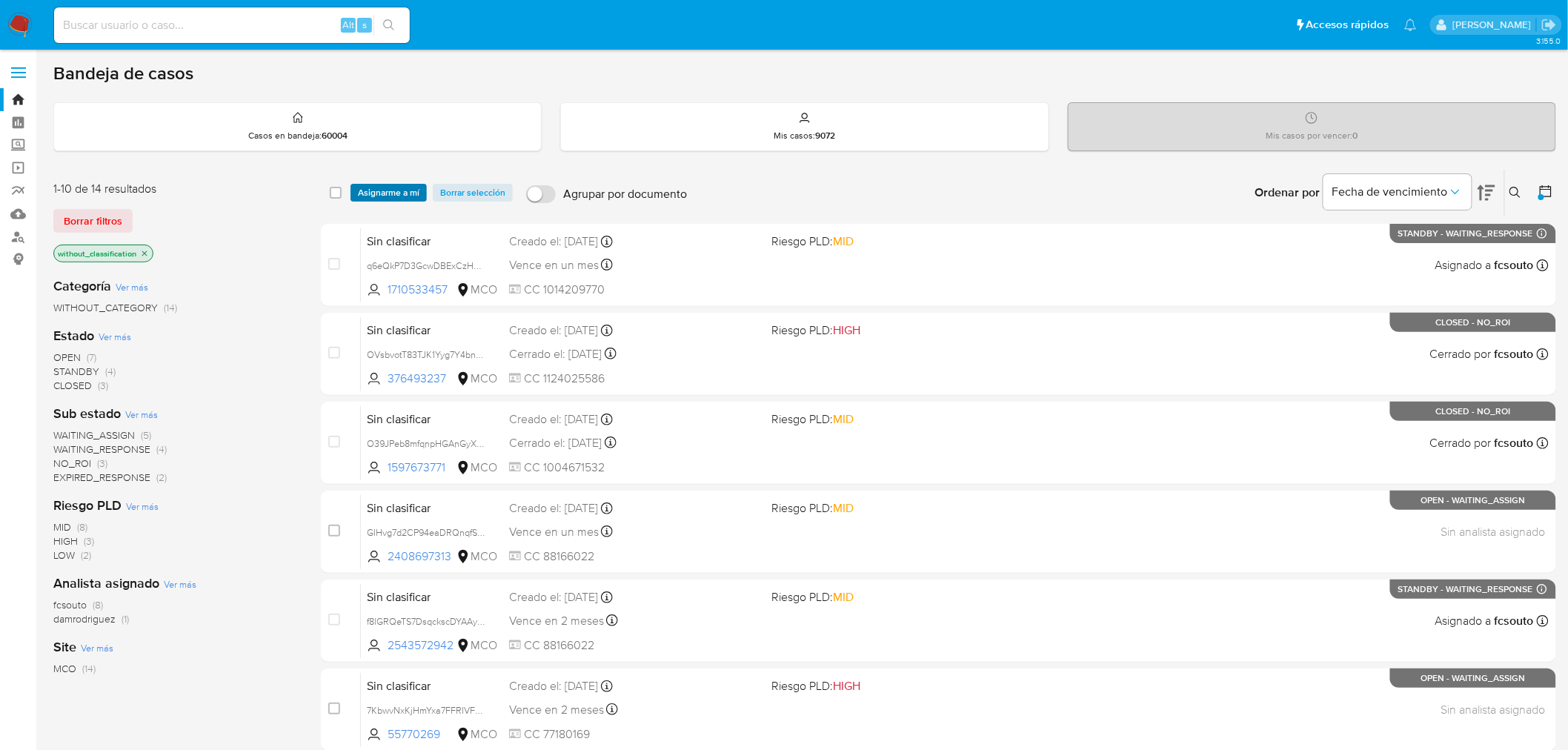
click at [402, 195] on span "Asignarme a mí" at bounding box center [388, 193] width 62 height 15
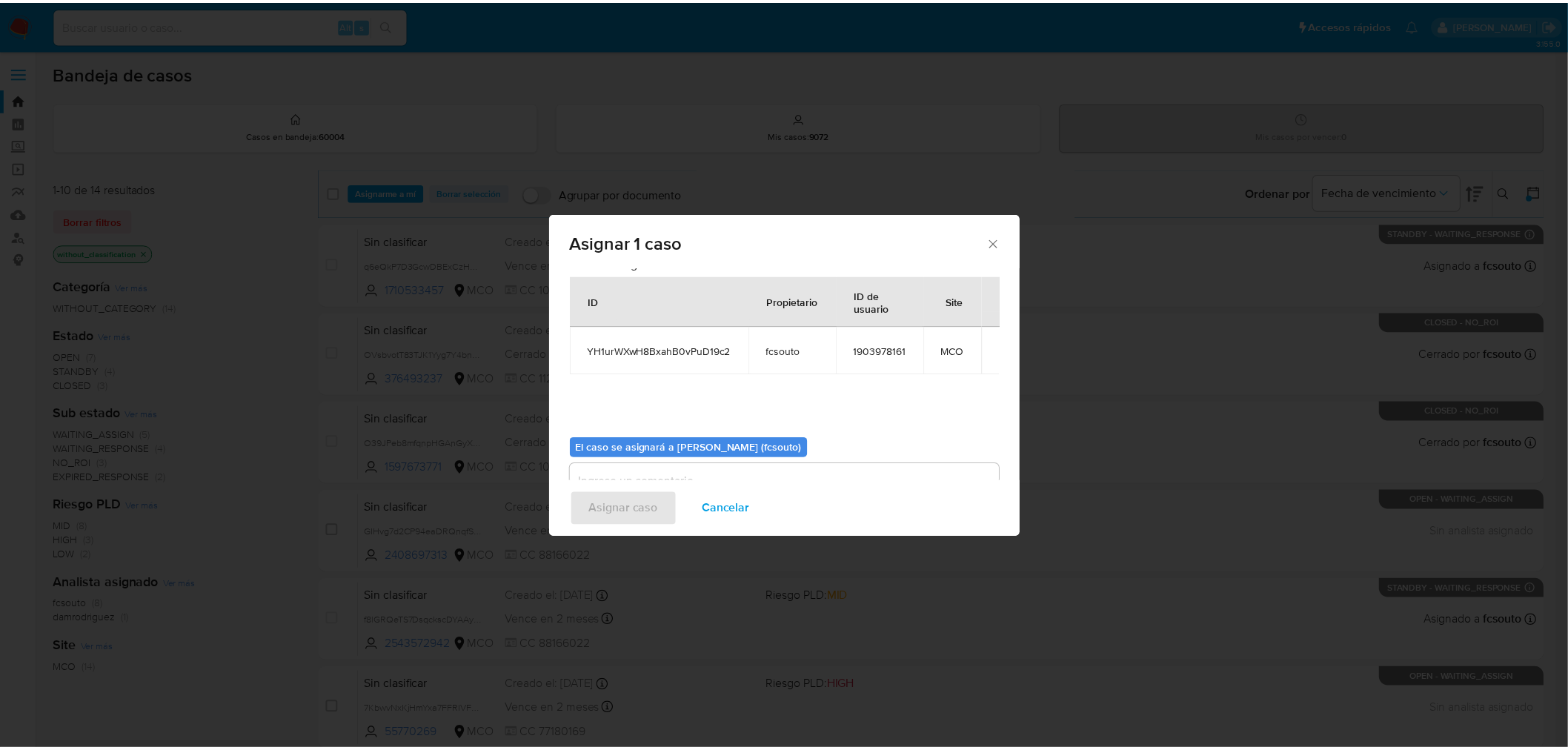
scroll to position [76, 0]
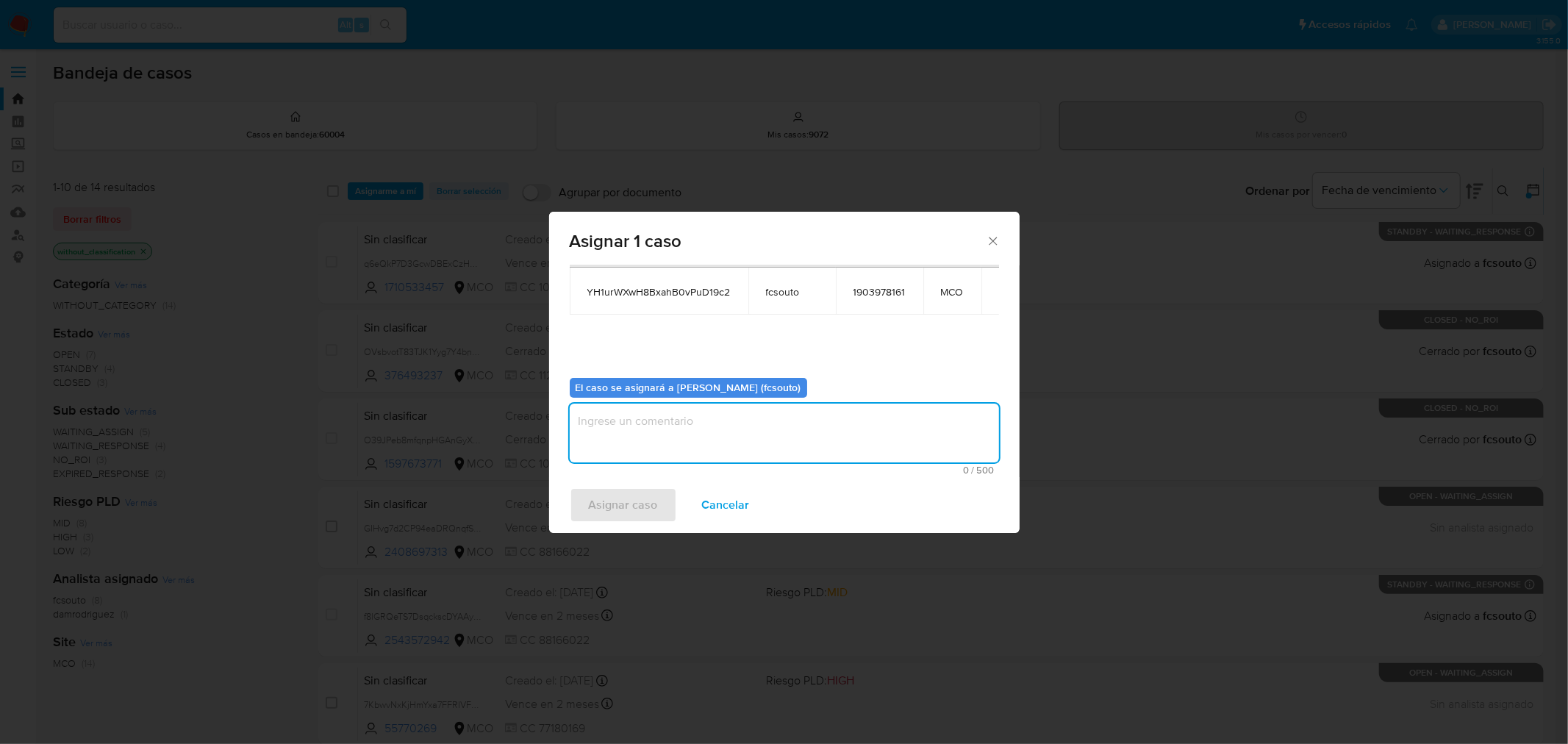
click at [739, 414] on textarea "assign-modal" at bounding box center [784, 433] width 429 height 58
type textarea "a"
type textarea "Asignación manual"
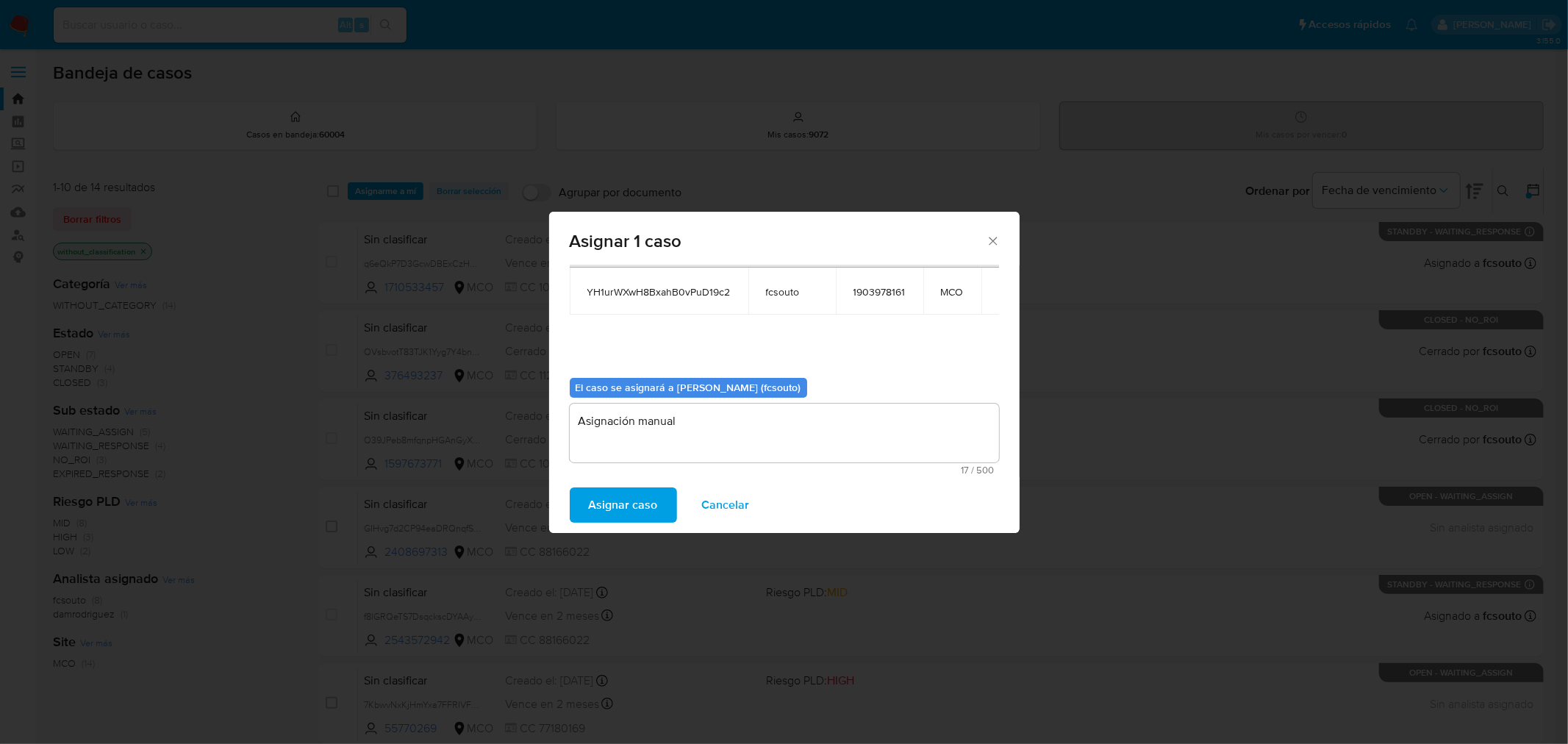
click at [645, 506] on span "Asignar caso" at bounding box center [622, 505] width 69 height 32
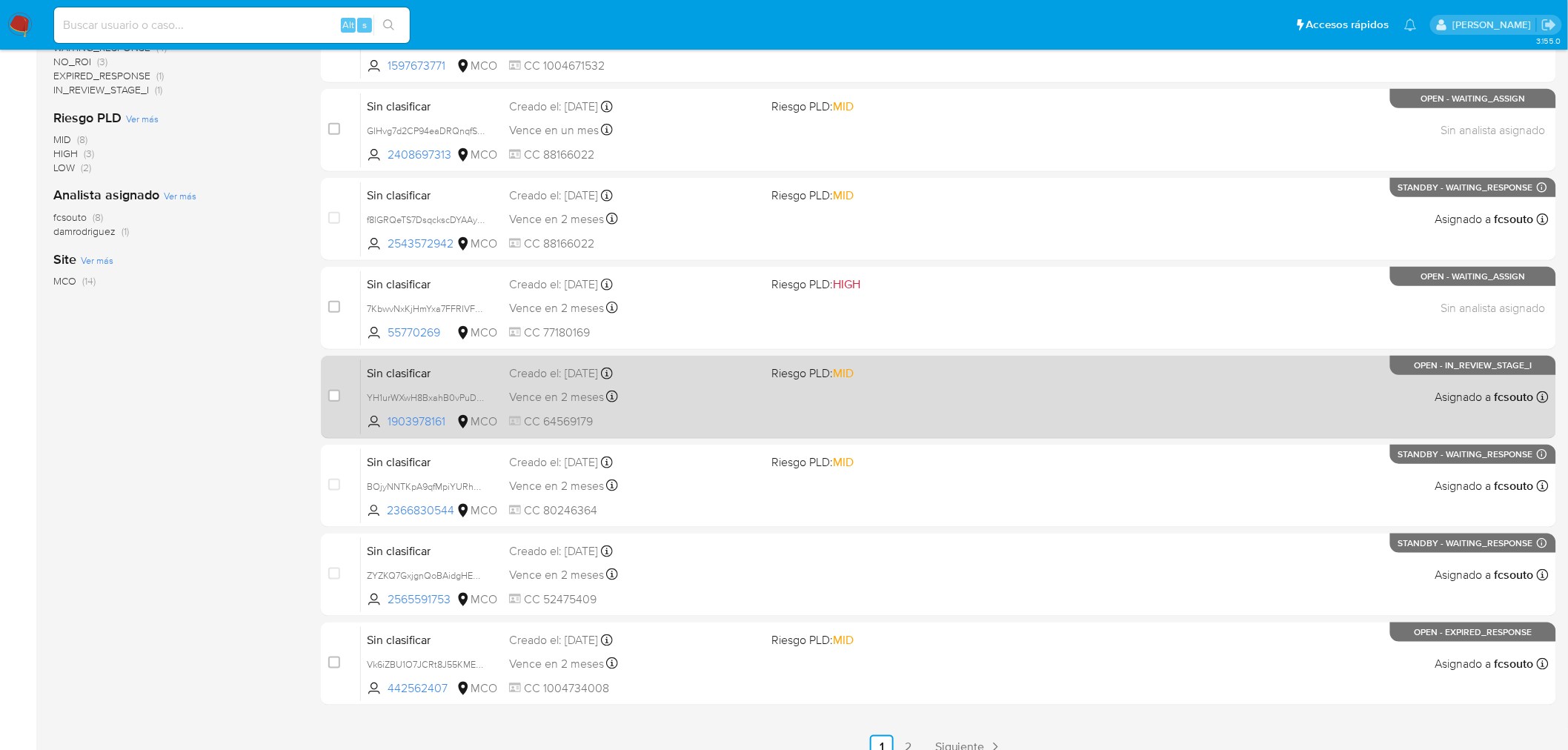
scroll to position [411, 0]
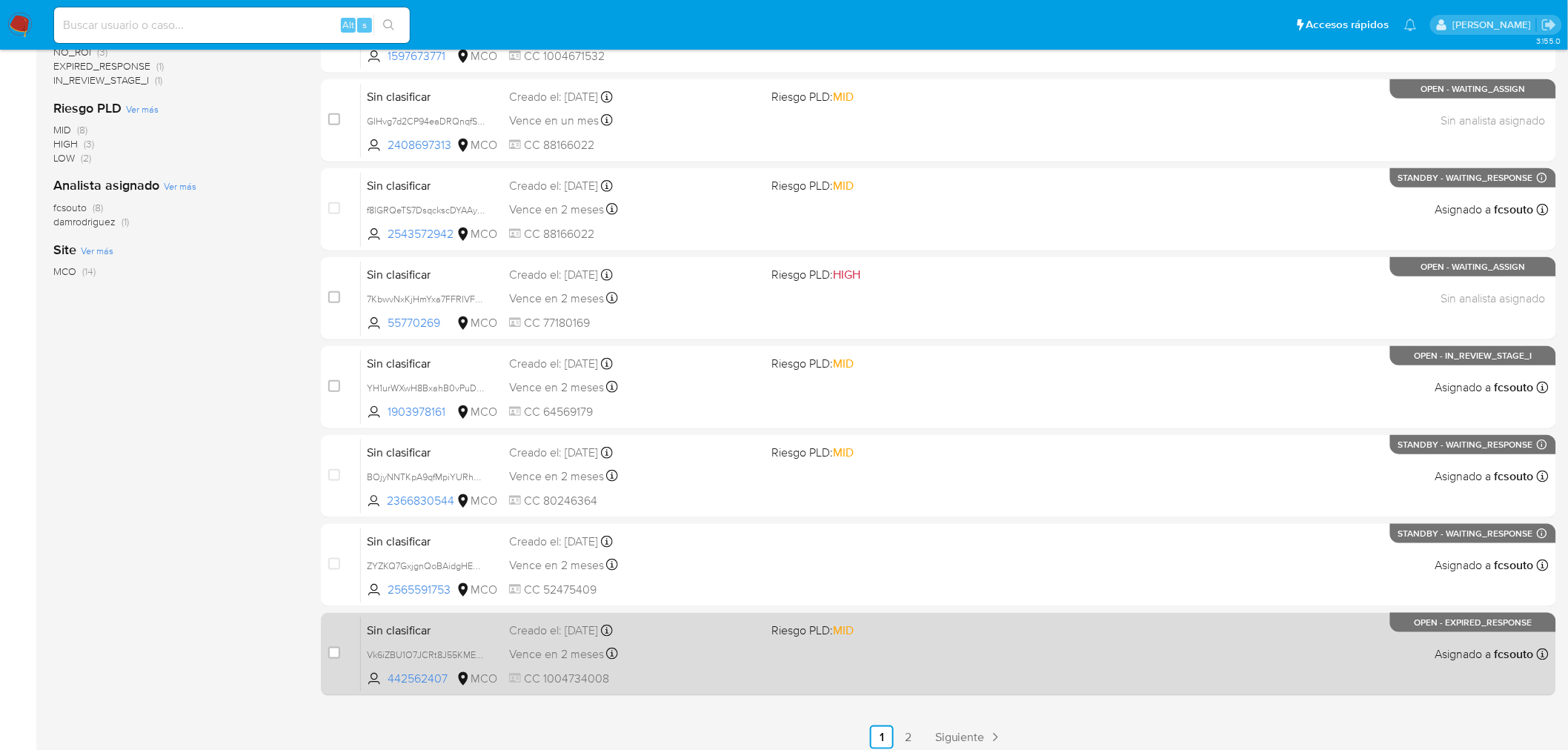
click at [749, 648] on div "Vence en 2 meses Vence el 17/10/2025 21:32:54" at bounding box center [634, 653] width 252 height 20
click at [335, 647] on input "checkbox" at bounding box center [334, 653] width 11 height 11
checkbox input "true"
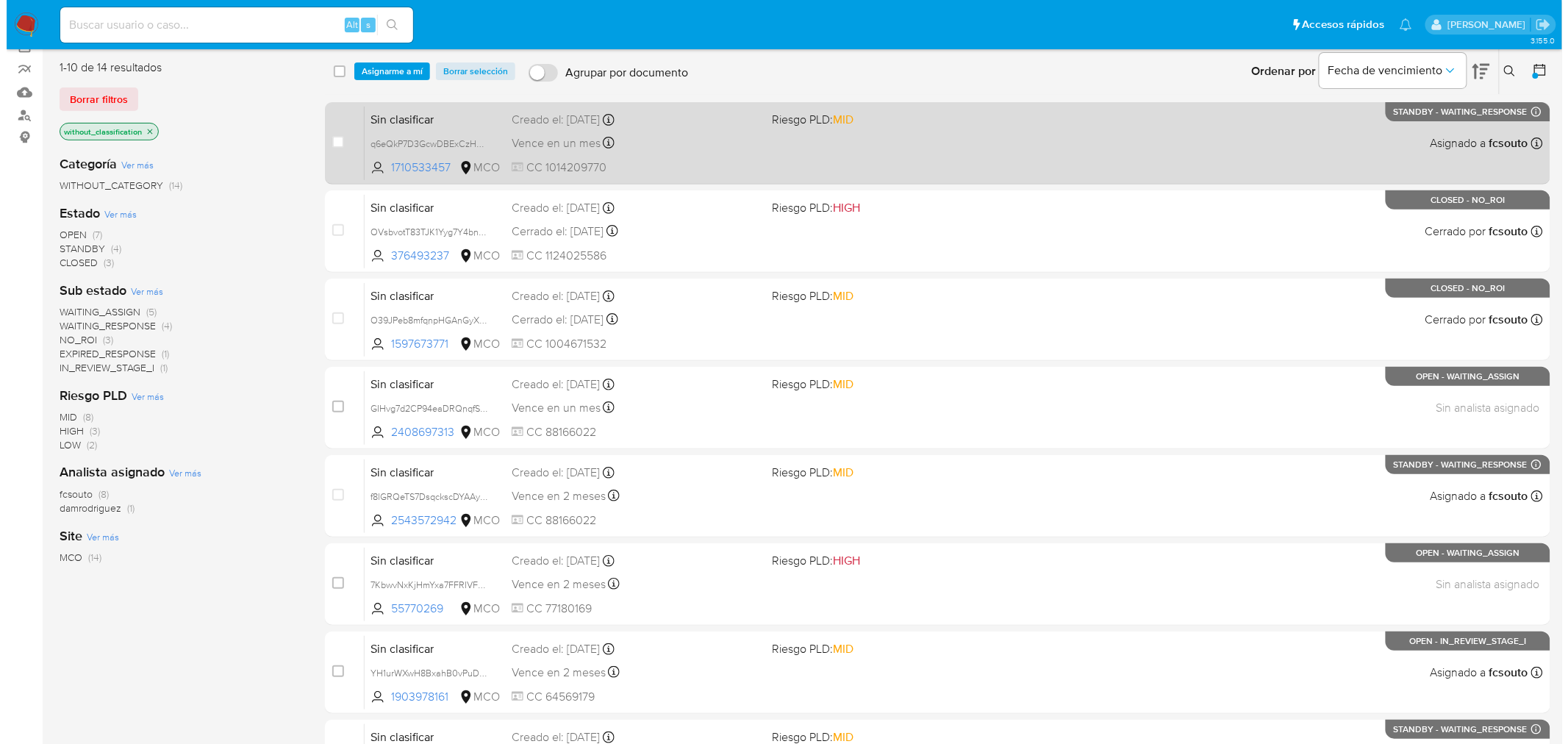
scroll to position [0, 0]
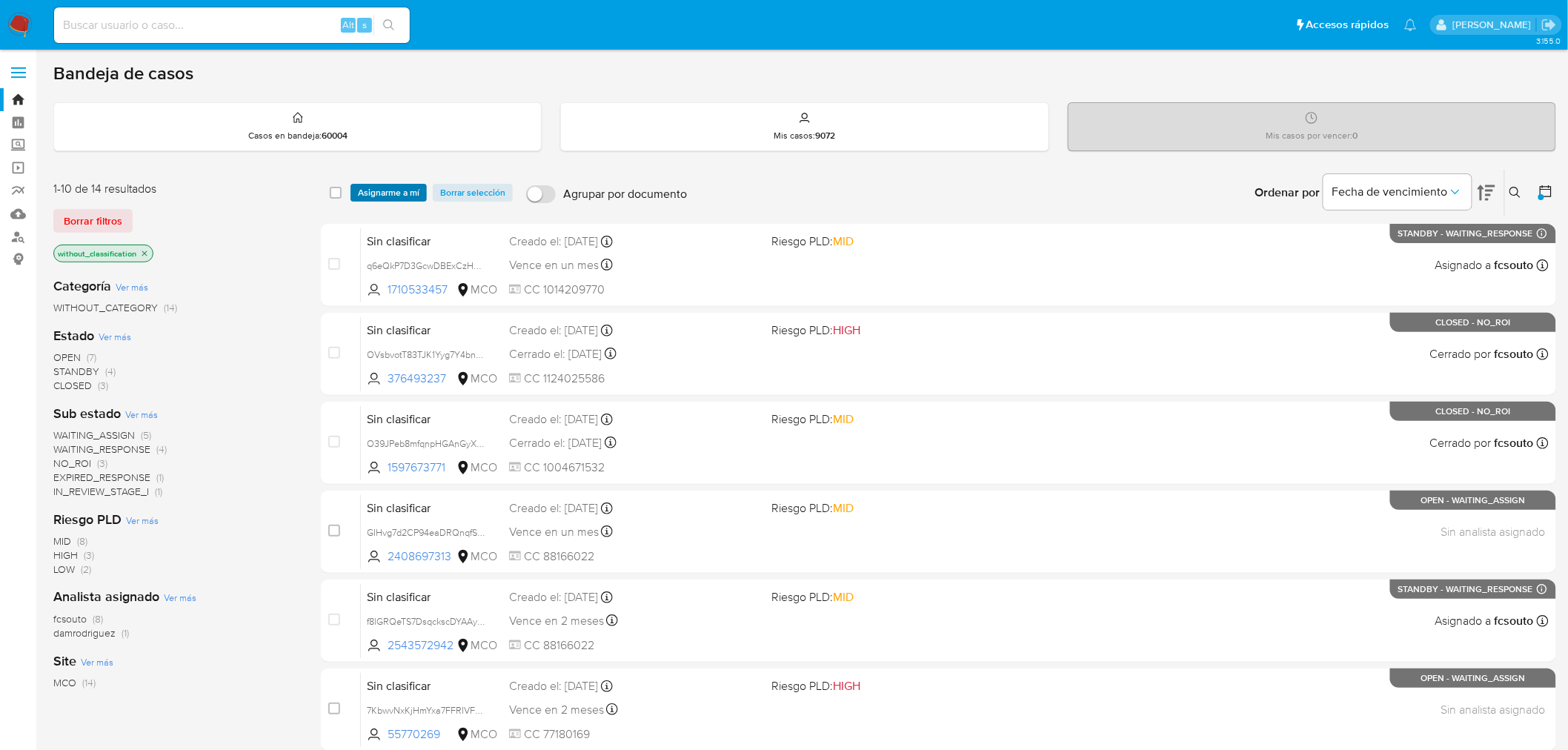
click at [388, 195] on span "Asignarme a mí" at bounding box center [388, 193] width 62 height 15
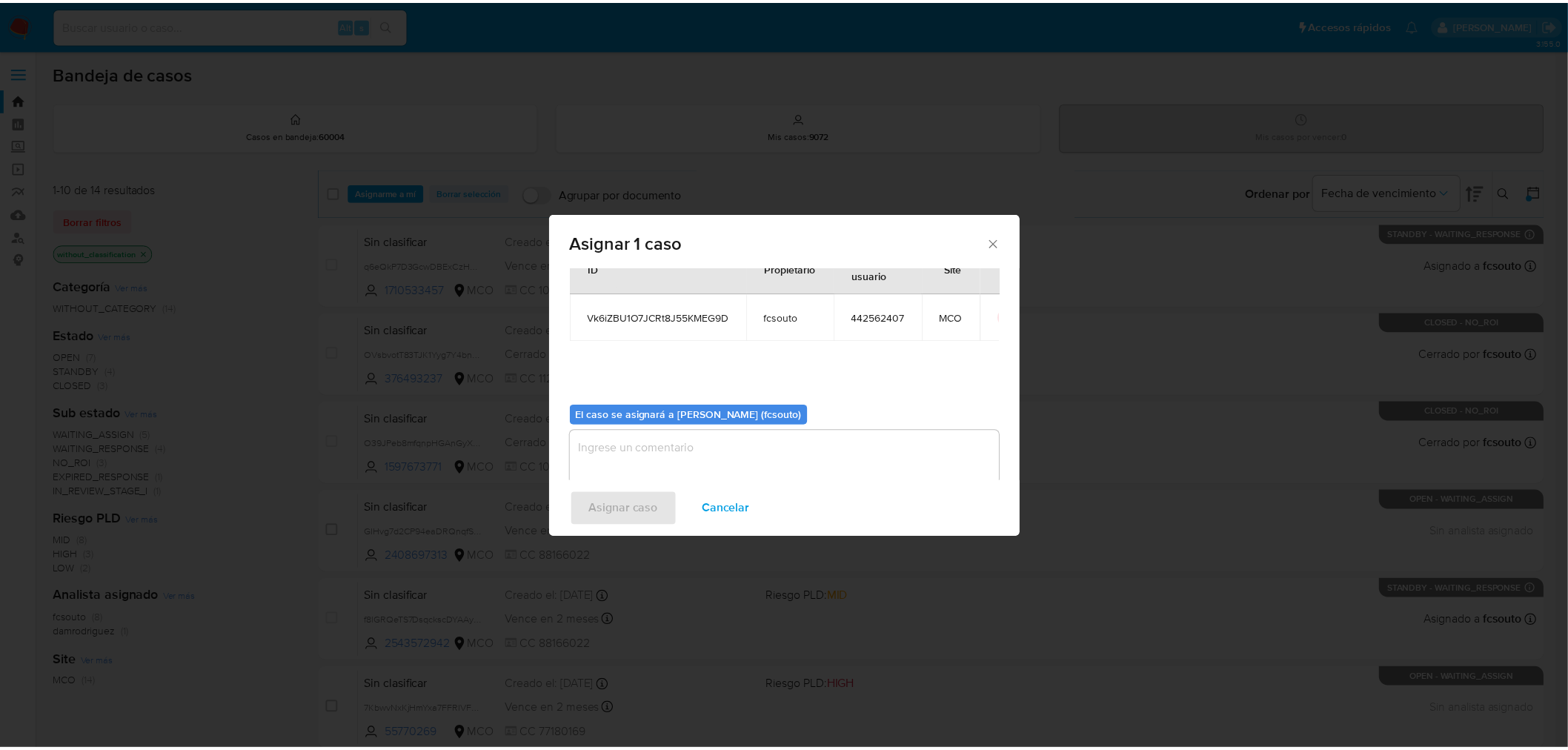
scroll to position [76, 0]
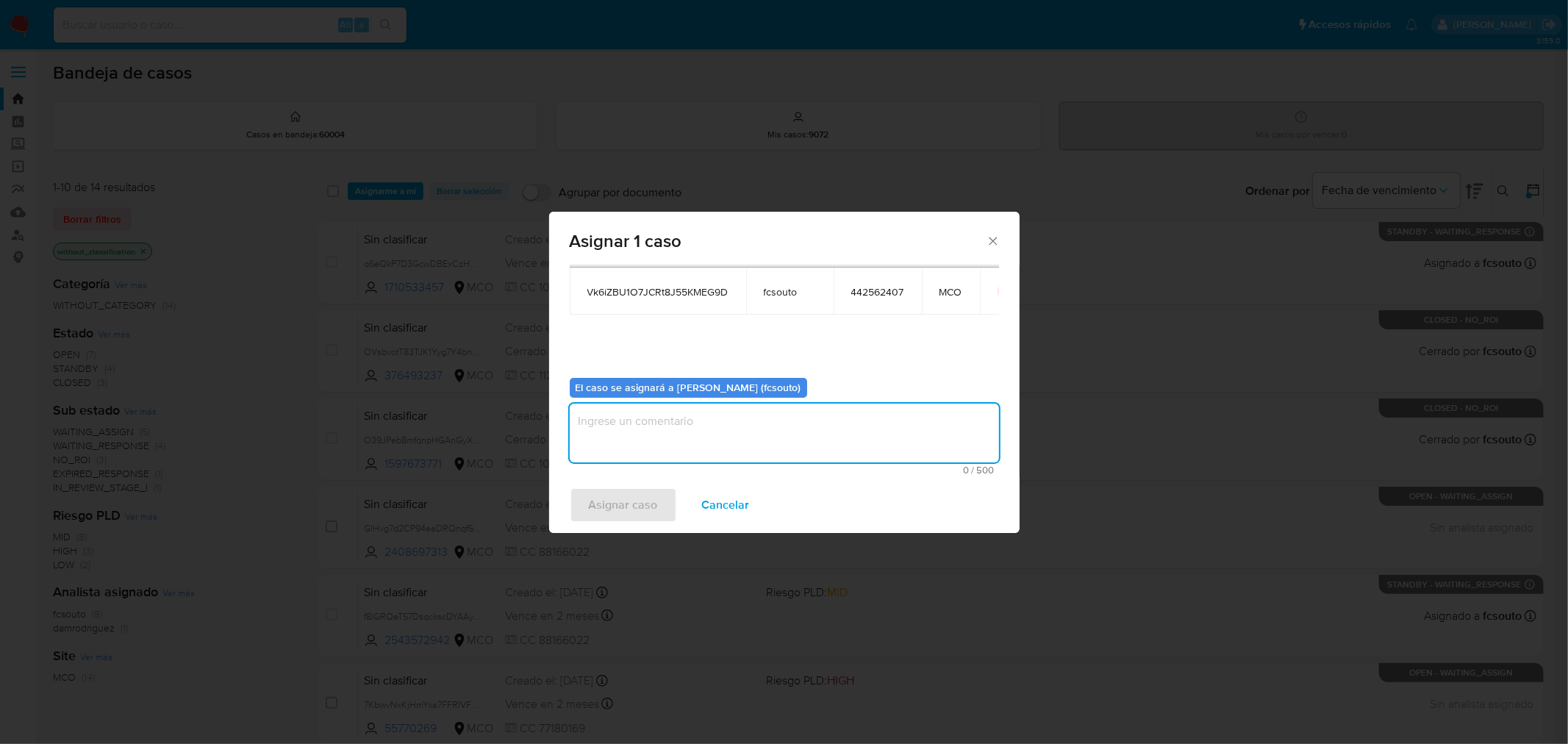
click at [700, 429] on textarea "assign-modal" at bounding box center [784, 433] width 429 height 58
type textarea "a"
type textarea "Asignación manual"
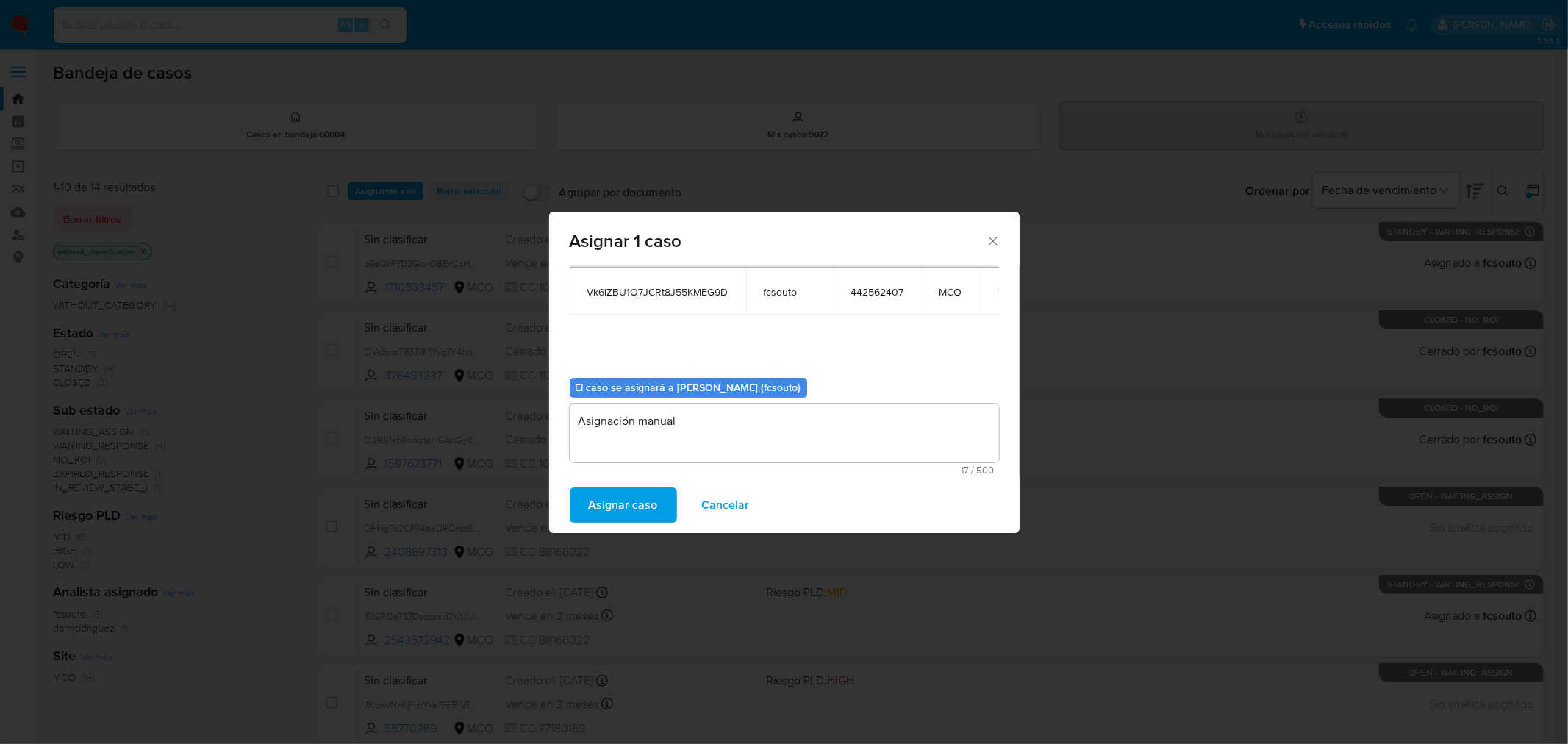
click at [606, 516] on span "Asignar caso" at bounding box center [622, 505] width 69 height 32
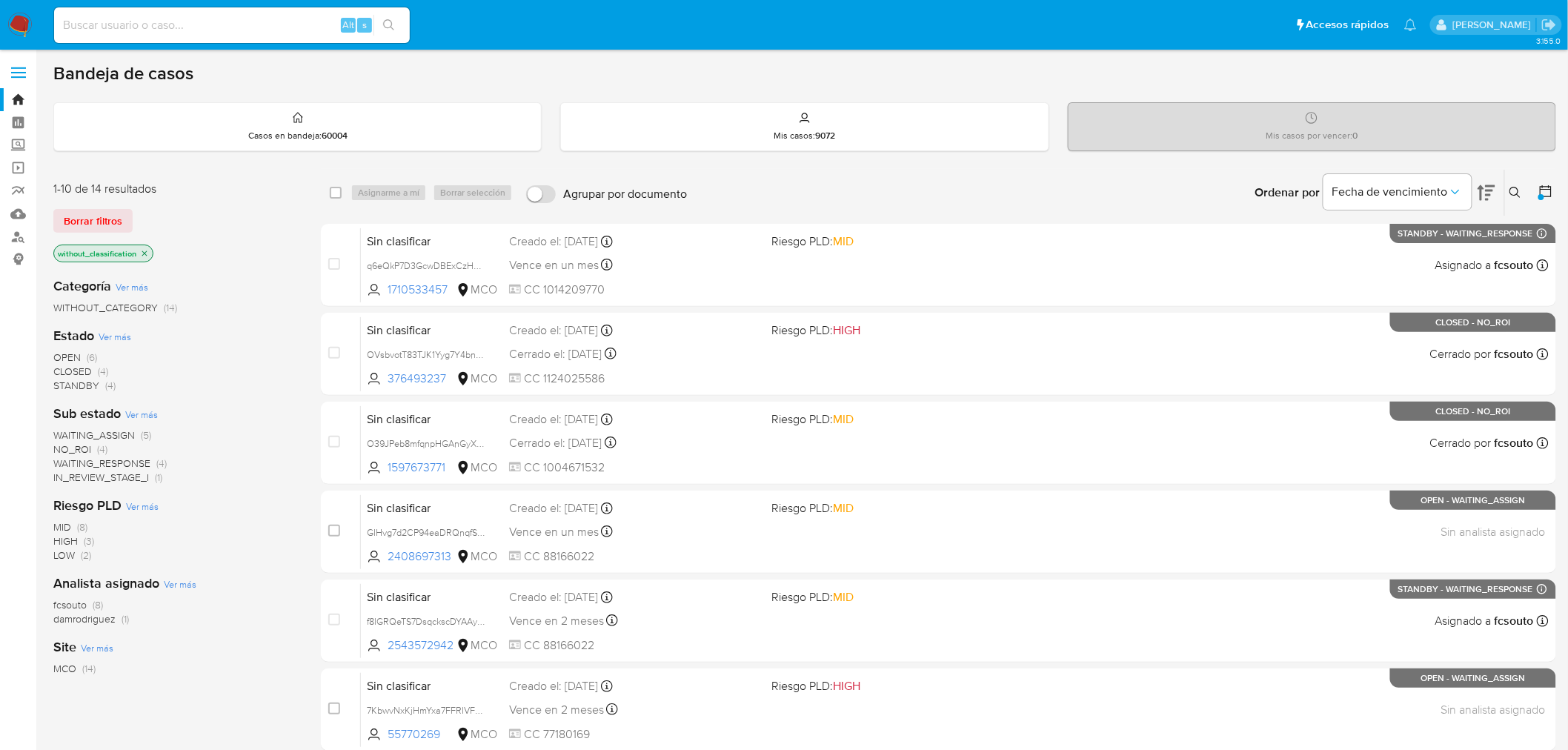
click at [15, 23] on img at bounding box center [20, 25] width 26 height 26
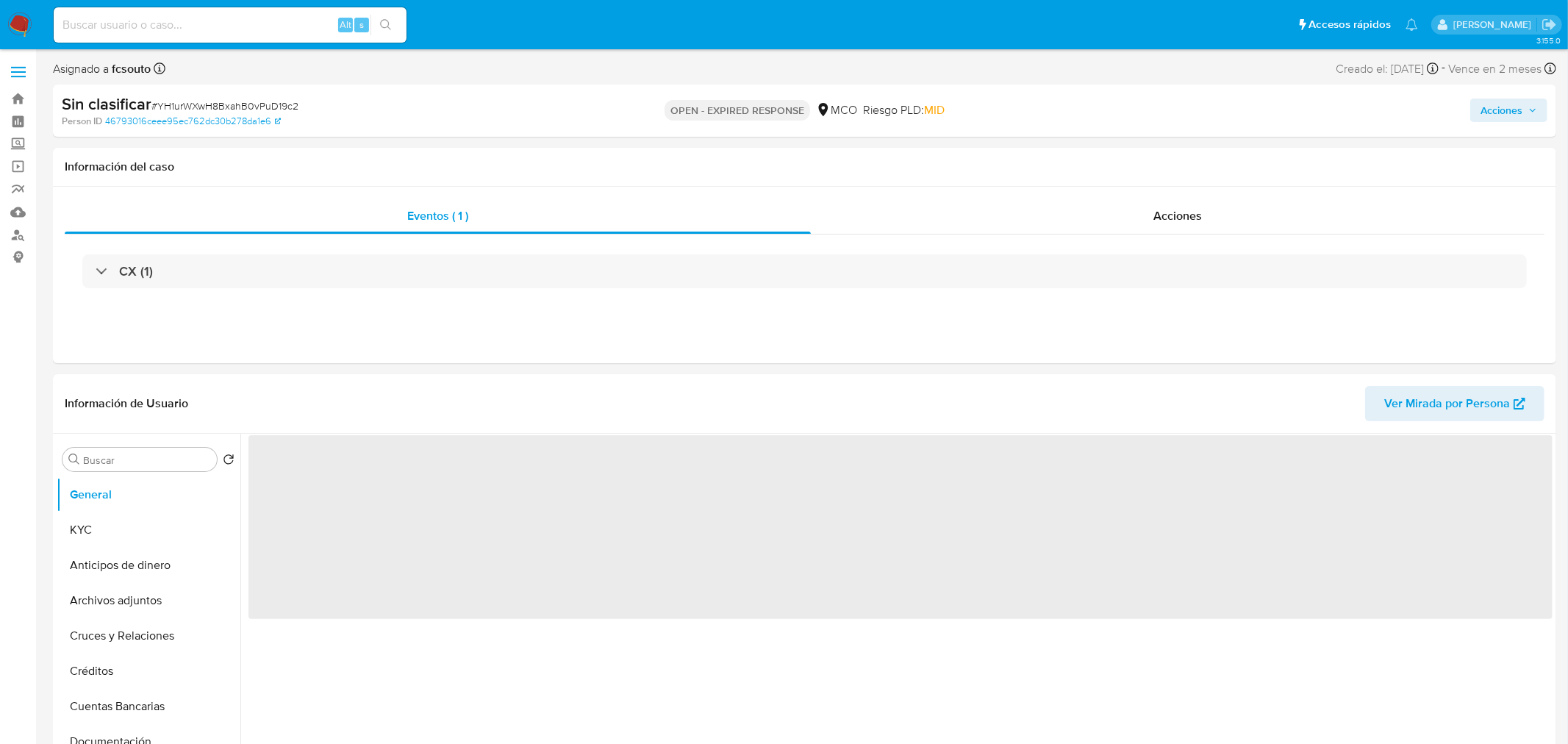
select select "10"
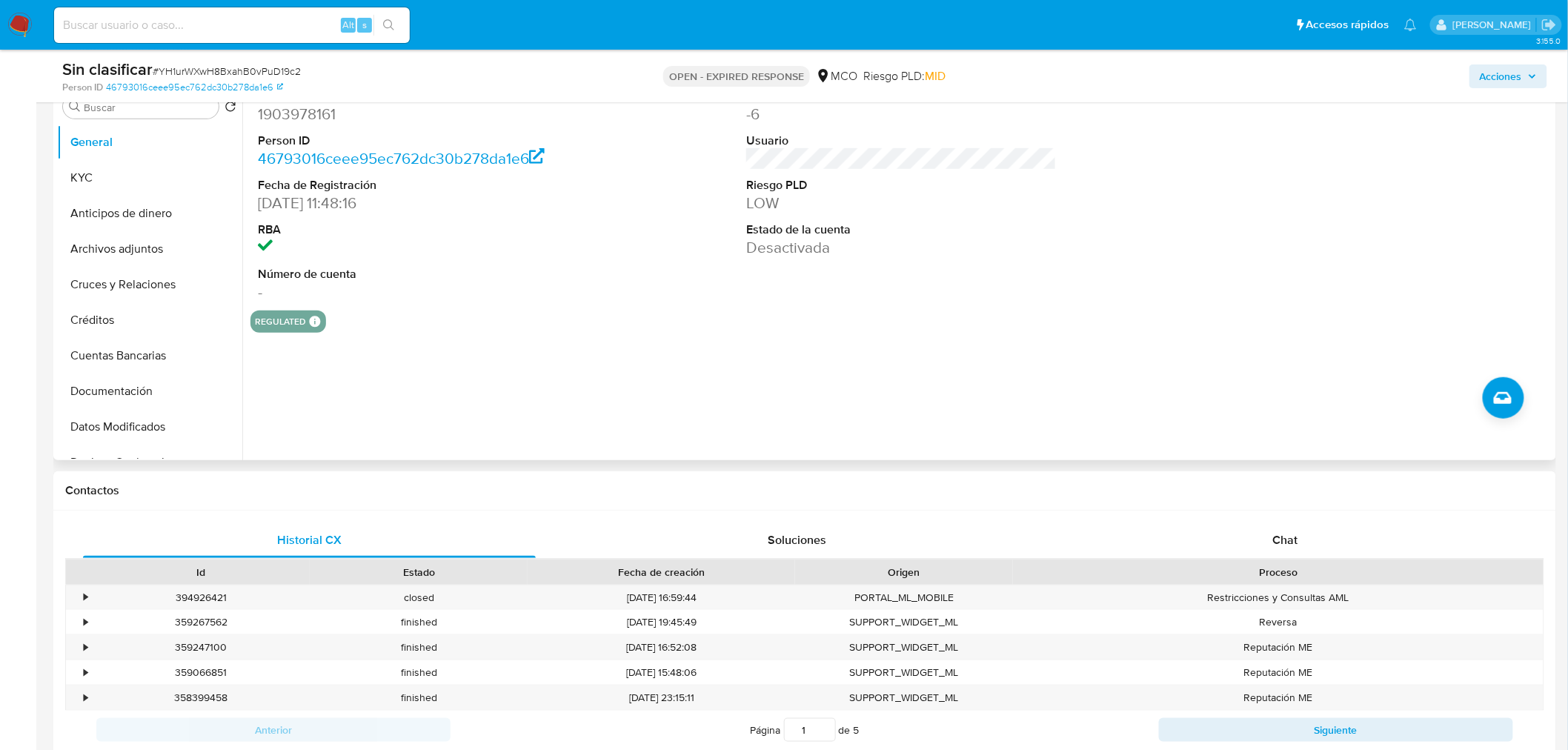
scroll to position [329, 0]
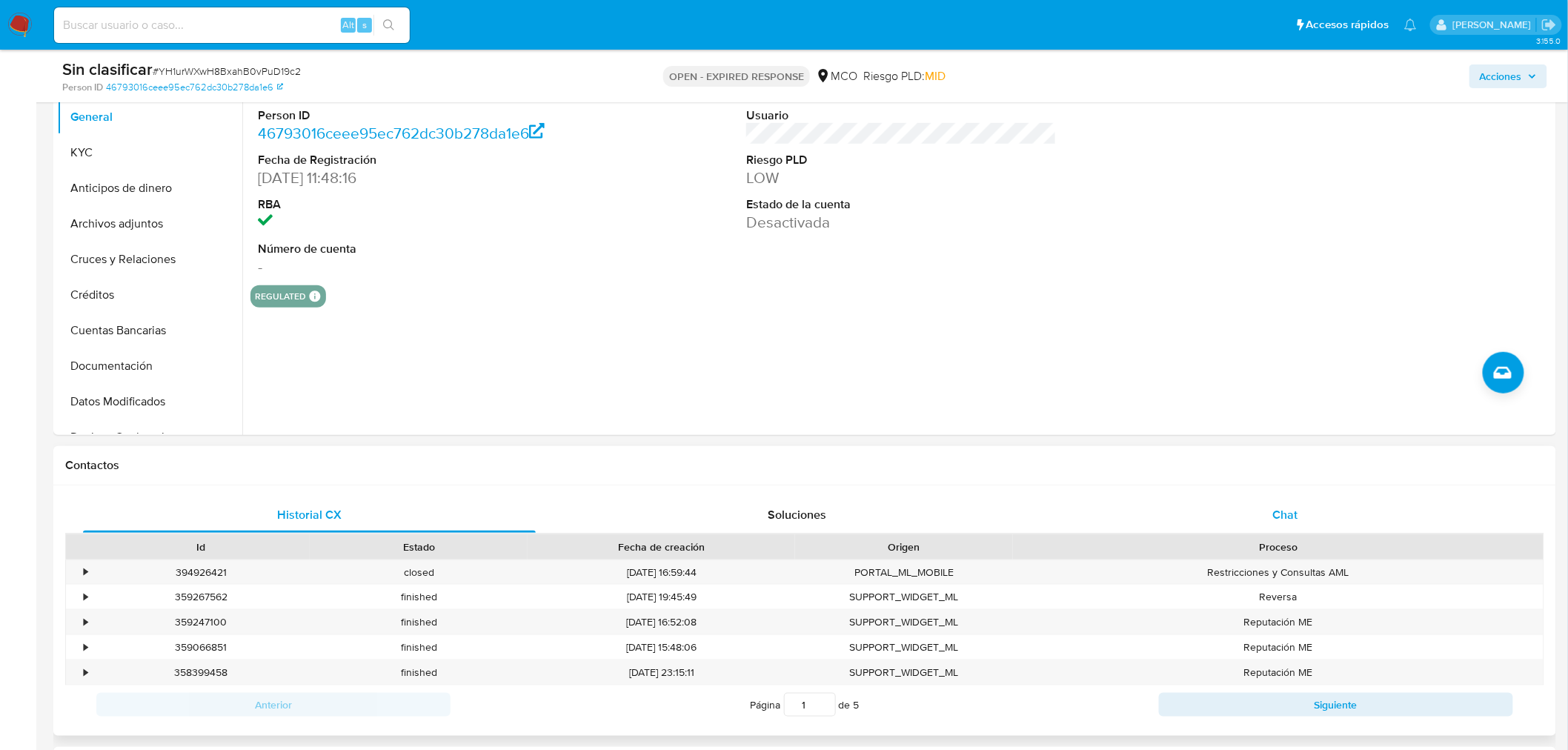
click at [1264, 510] on div "Chat" at bounding box center [1285, 515] width 453 height 35
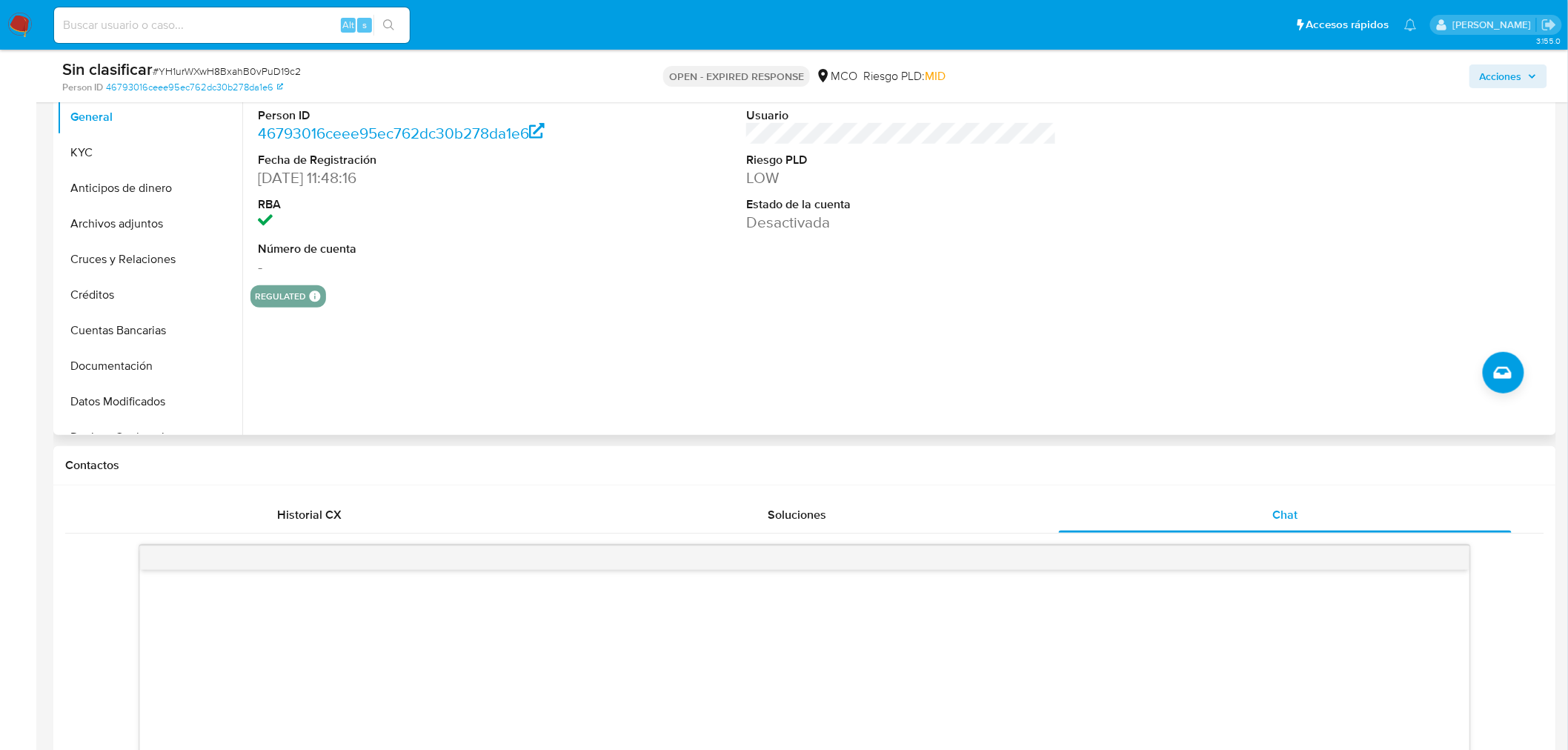
scroll to position [494, 0]
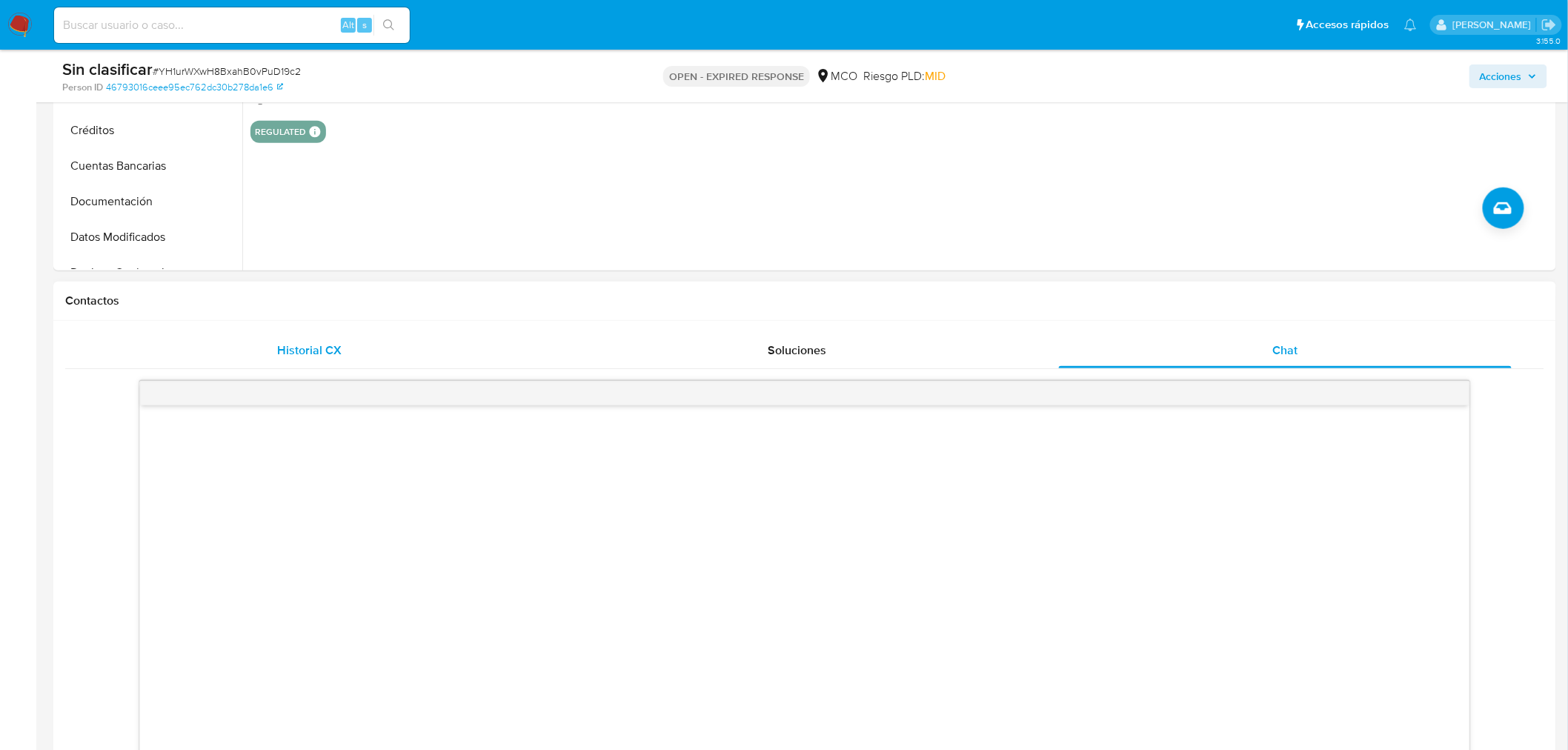
drag, startPoint x: 311, startPoint y: 379, endPoint x: 317, endPoint y: 358, distance: 21.8
click at [311, 376] on div at bounding box center [805, 614] width 1479 height 491
click at [321, 353] on span "Historial CX" at bounding box center [309, 350] width 65 height 17
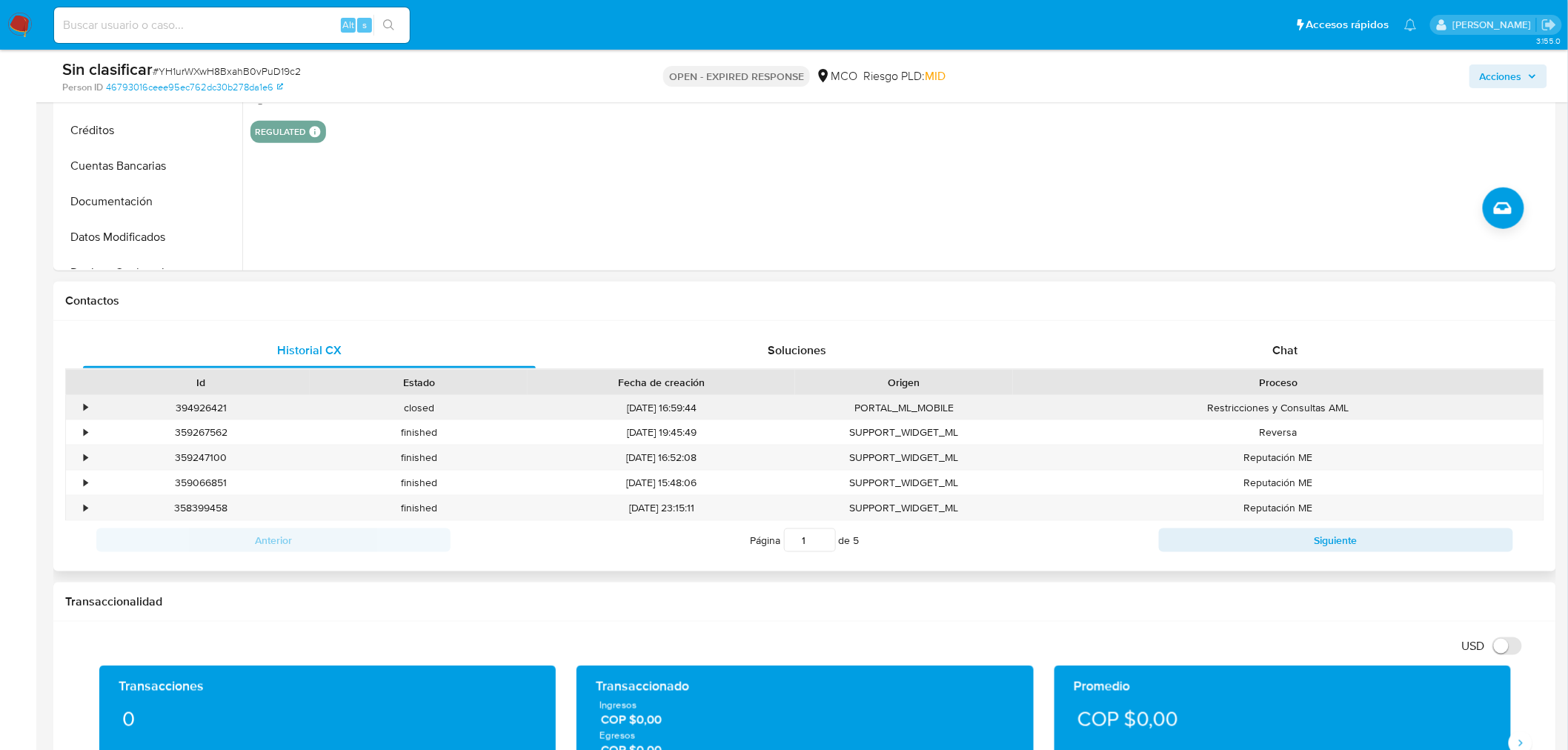
click at [80, 404] on div "•" at bounding box center [78, 408] width 26 height 25
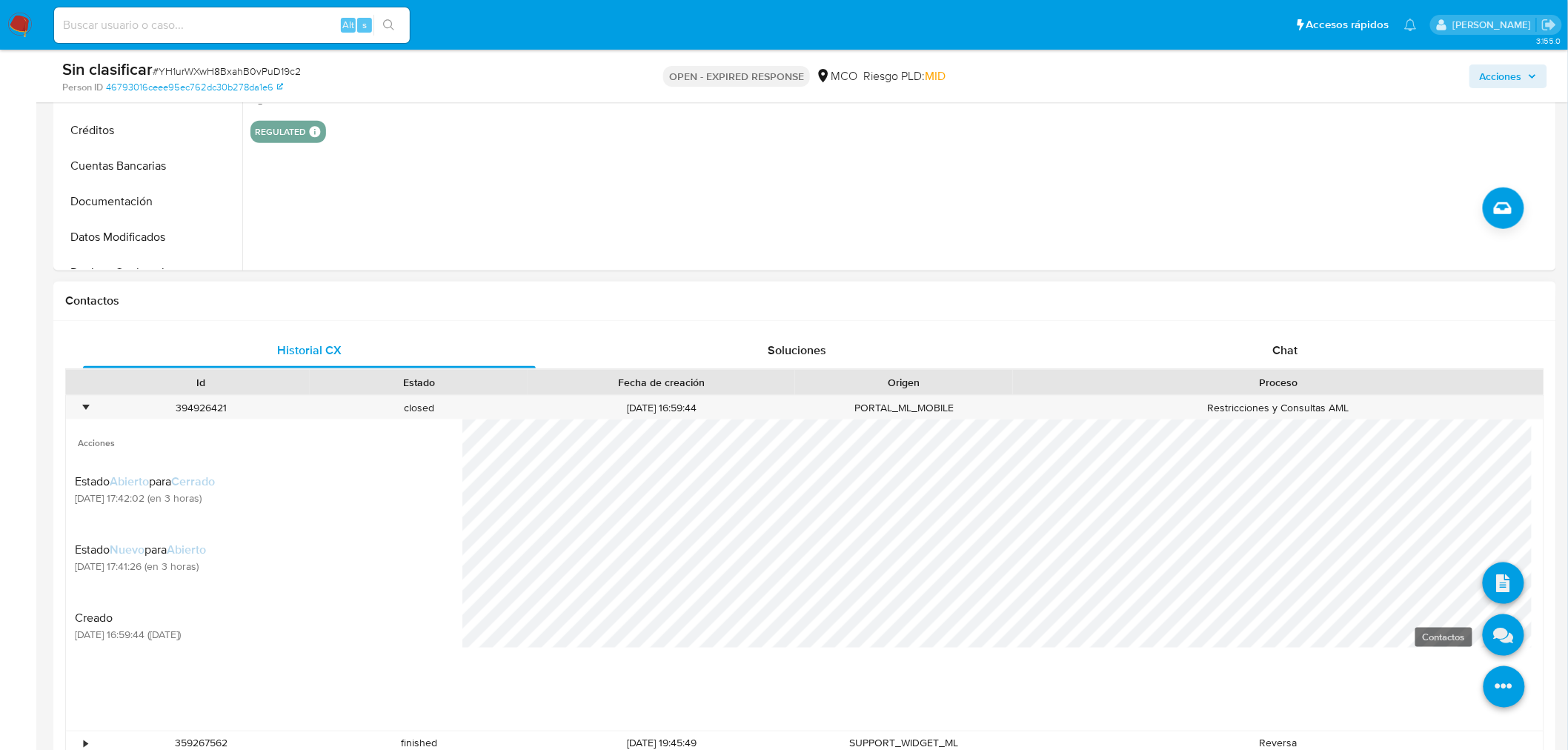
click at [1494, 634] on icon at bounding box center [1503, 635] width 42 height 42
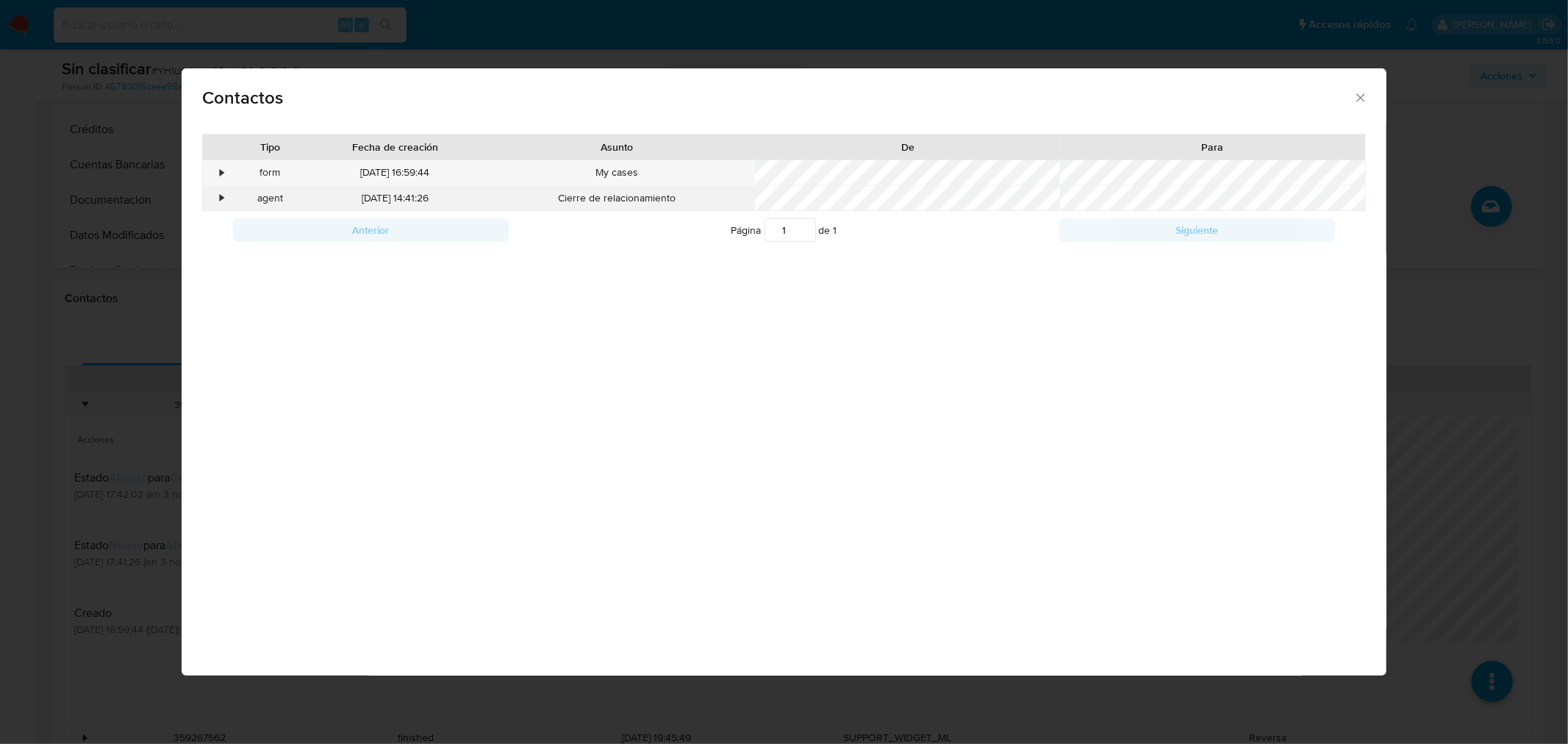
click at [230, 200] on div "agent" at bounding box center [270, 199] width 83 height 25
click at [223, 199] on div "•" at bounding box center [222, 199] width 4 height 15
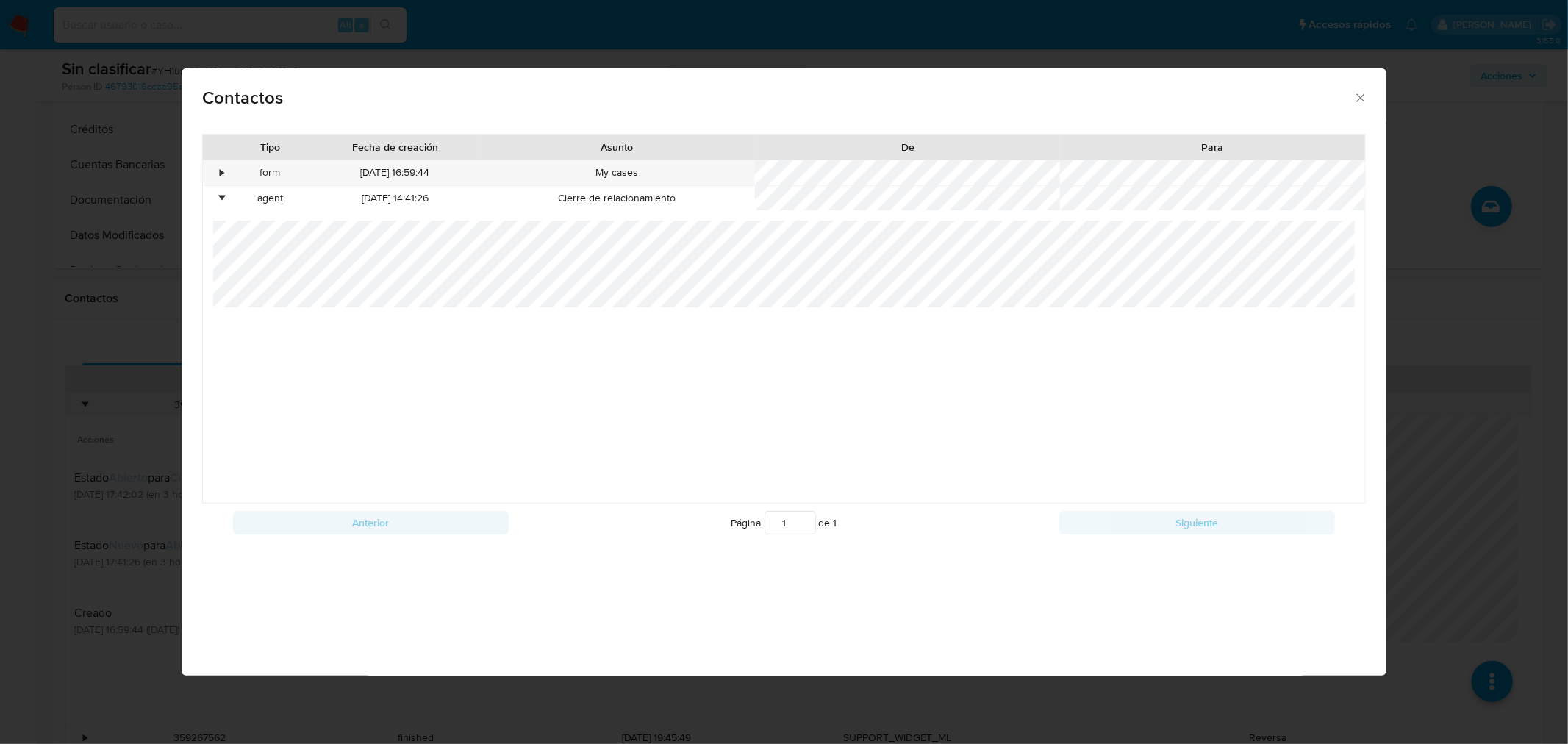
click at [119, 250] on div "Contactos Tipo Fecha de creación Asunto De Para • form 12/07/2025 16:59:44 My c…" at bounding box center [784, 372] width 1568 height 744
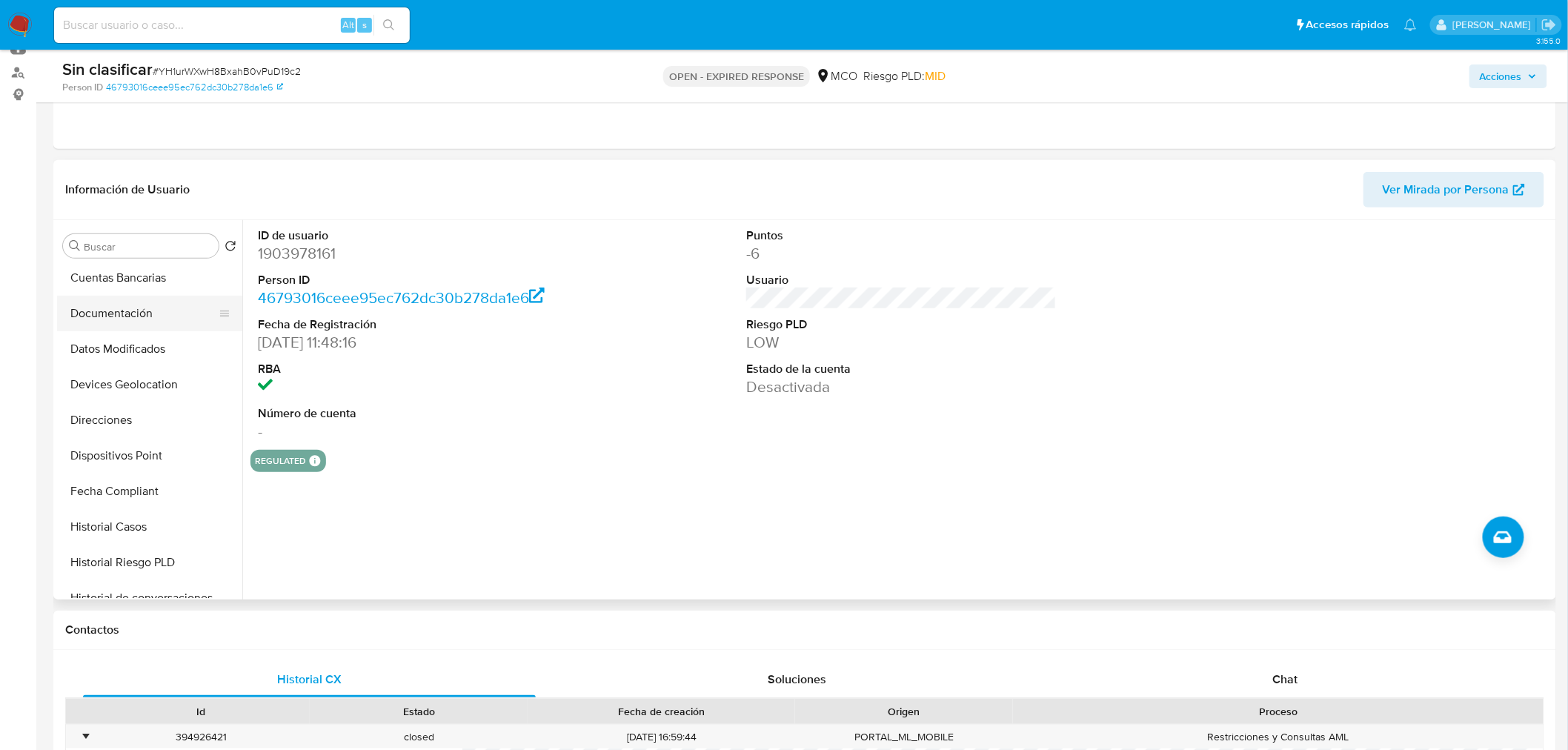
scroll to position [247, 0]
click at [161, 491] on button "Historial Casos" at bounding box center [143, 497] width 174 height 35
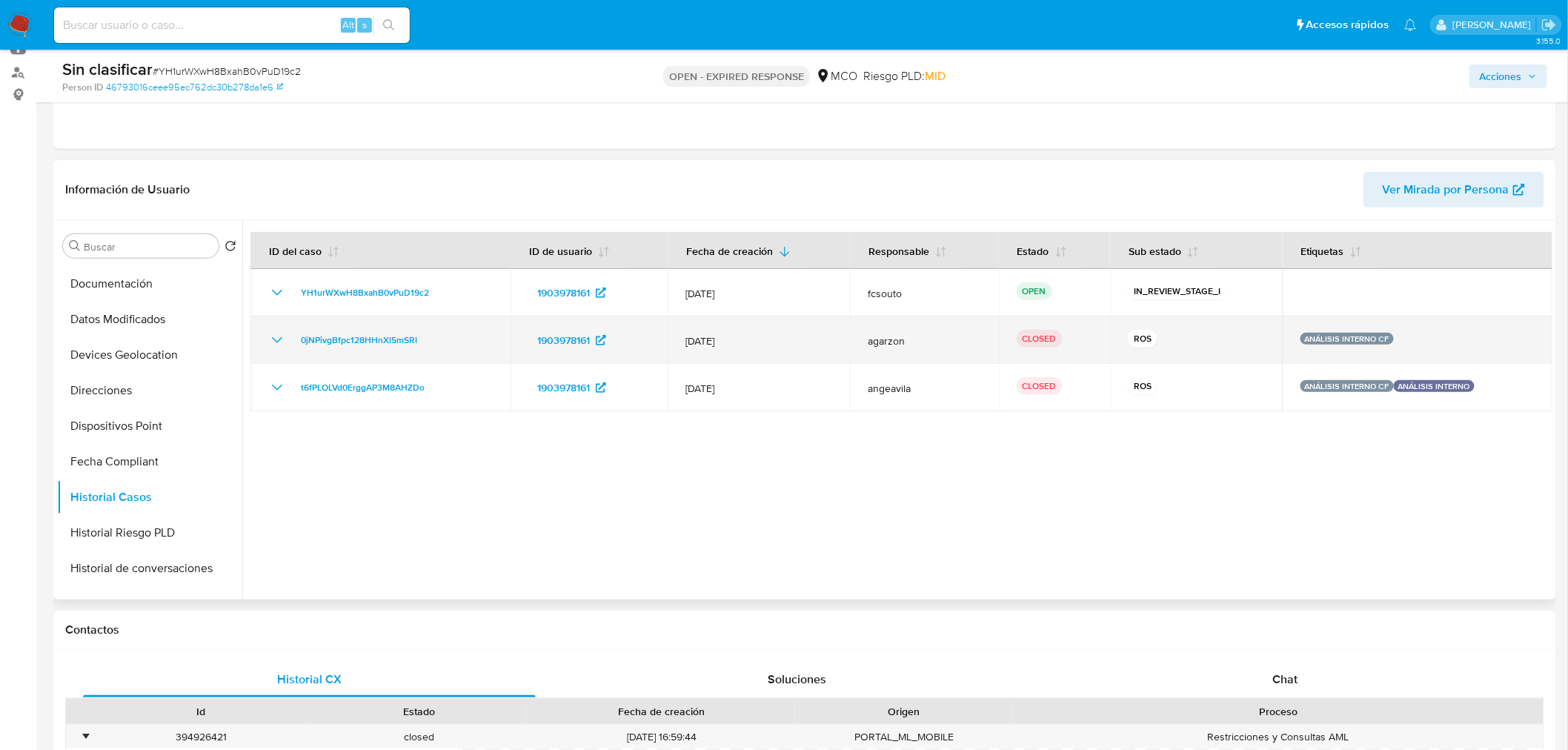
click at [275, 338] on icon "Mostrar/Ocultar" at bounding box center [277, 340] width 18 height 18
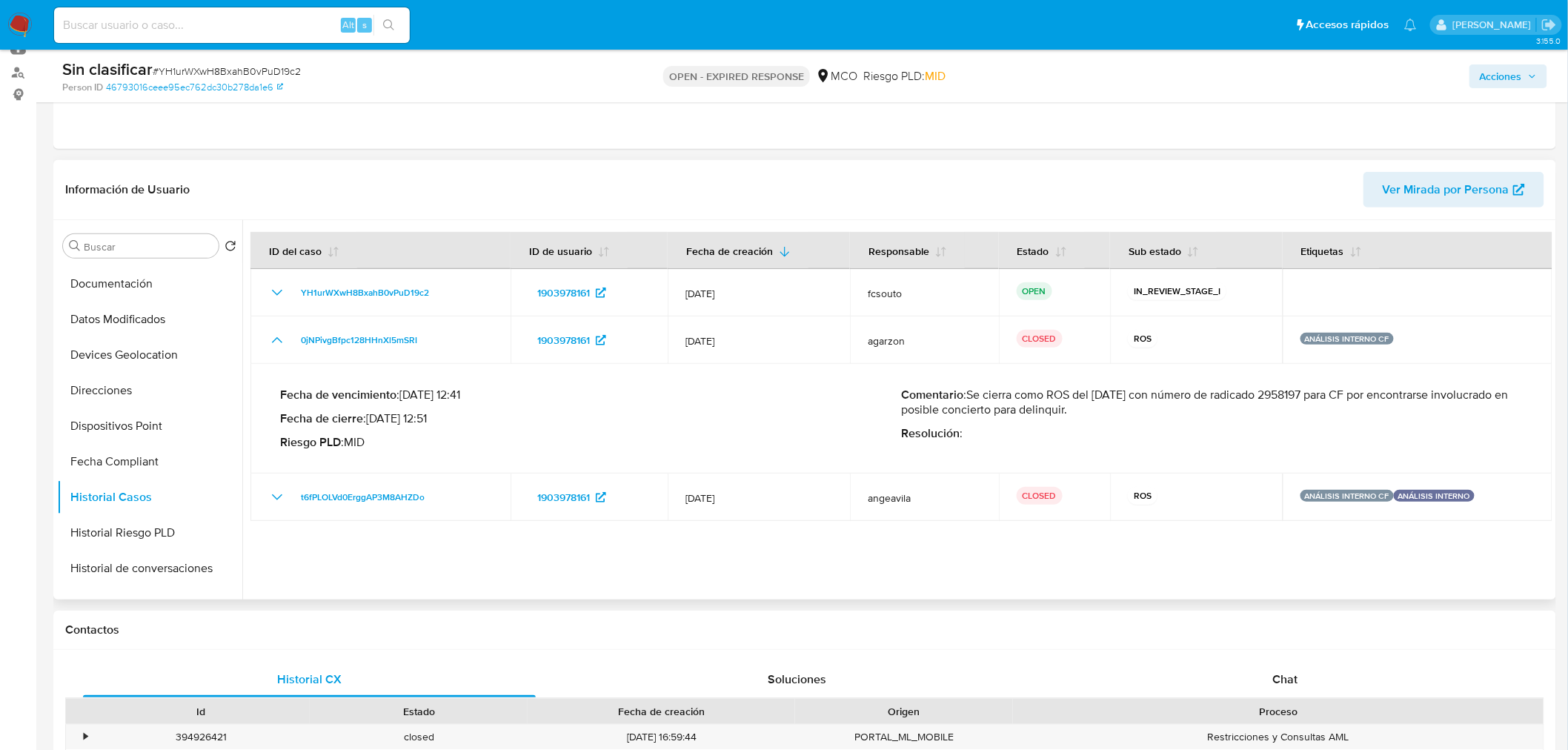
drag, startPoint x: 1195, startPoint y: 410, endPoint x: 971, endPoint y: 390, distance: 224.9
click at [971, 390] on p "Comentario : Se cierra como ROS del 04/07/2025 con número de radicado 2958197 p…" at bounding box center [1212, 402] width 622 height 29
click at [1526, 62] on div "Acciones" at bounding box center [1301, 76] width 492 height 35
drag, startPoint x: 1497, startPoint y: 77, endPoint x: 1480, endPoint y: 83, distance: 18.0
click at [1498, 76] on span "Acciones" at bounding box center [1501, 76] width 42 height 24
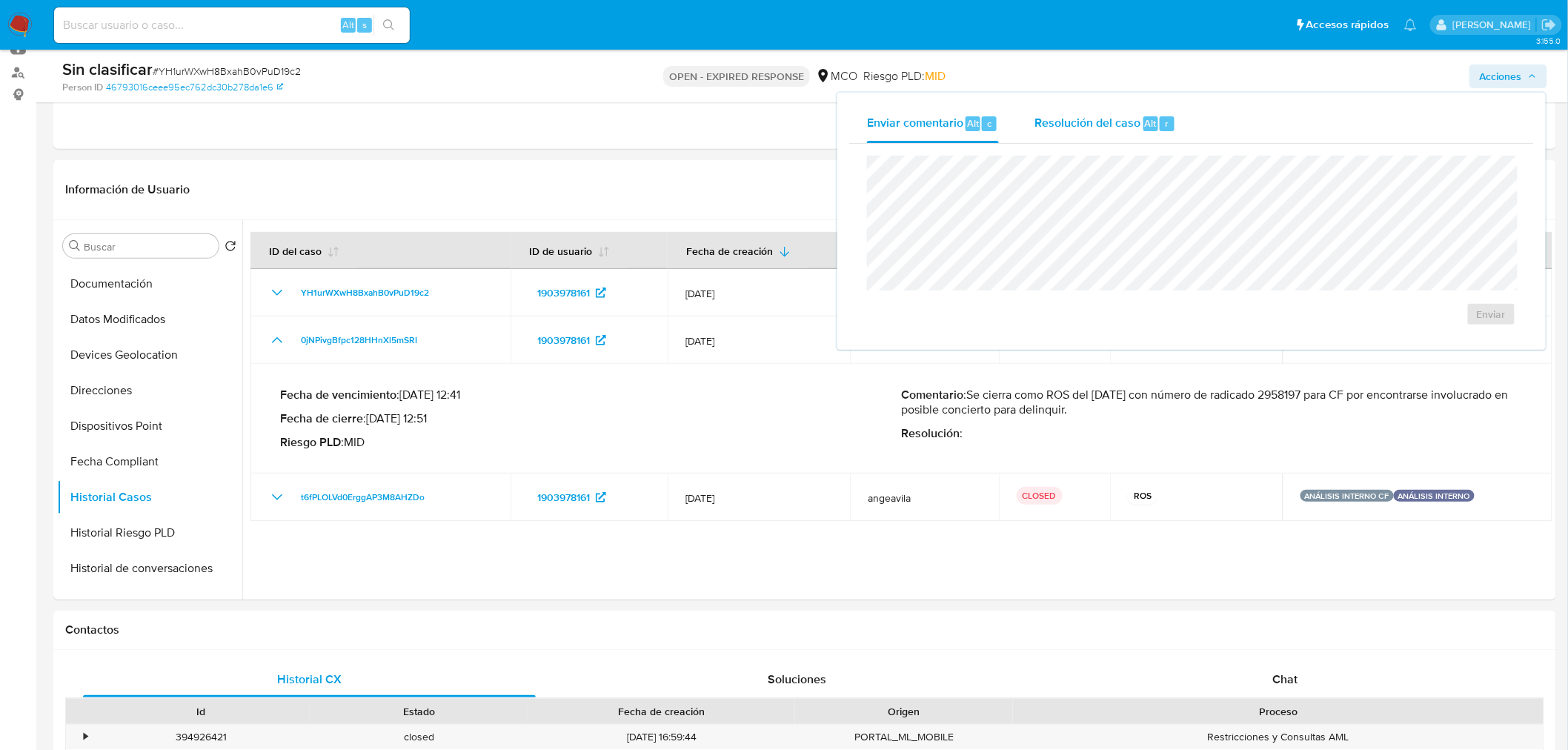
drag, startPoint x: 1101, startPoint y: 122, endPoint x: 1072, endPoint y: 137, distance: 32.6
click at [1096, 123] on span "Resolución del caso" at bounding box center [1088, 122] width 106 height 17
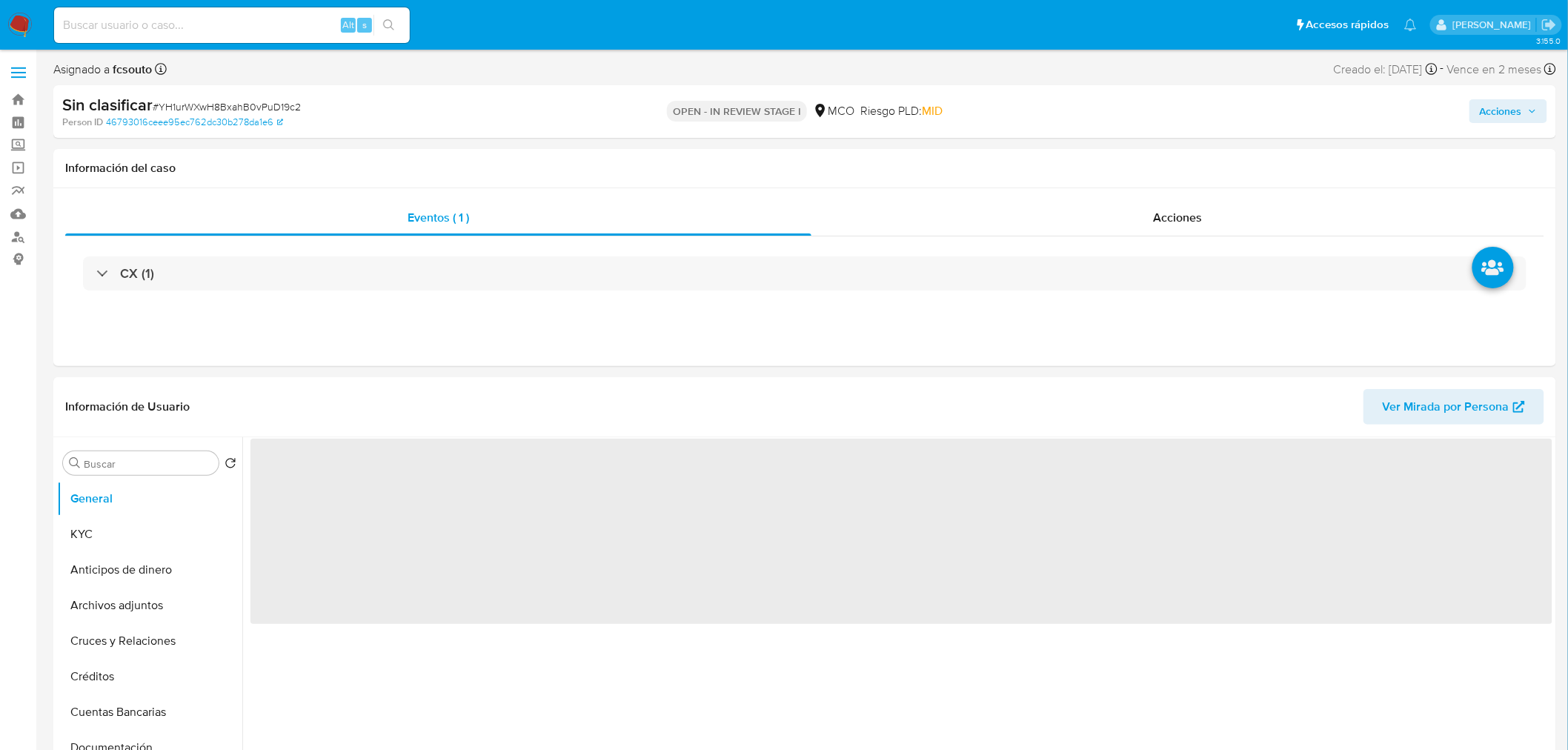
drag, startPoint x: 1521, startPoint y: 103, endPoint x: 1500, endPoint y: 110, distance: 22.1
click at [1521, 103] on span "Acciones" at bounding box center [1501, 111] width 42 height 24
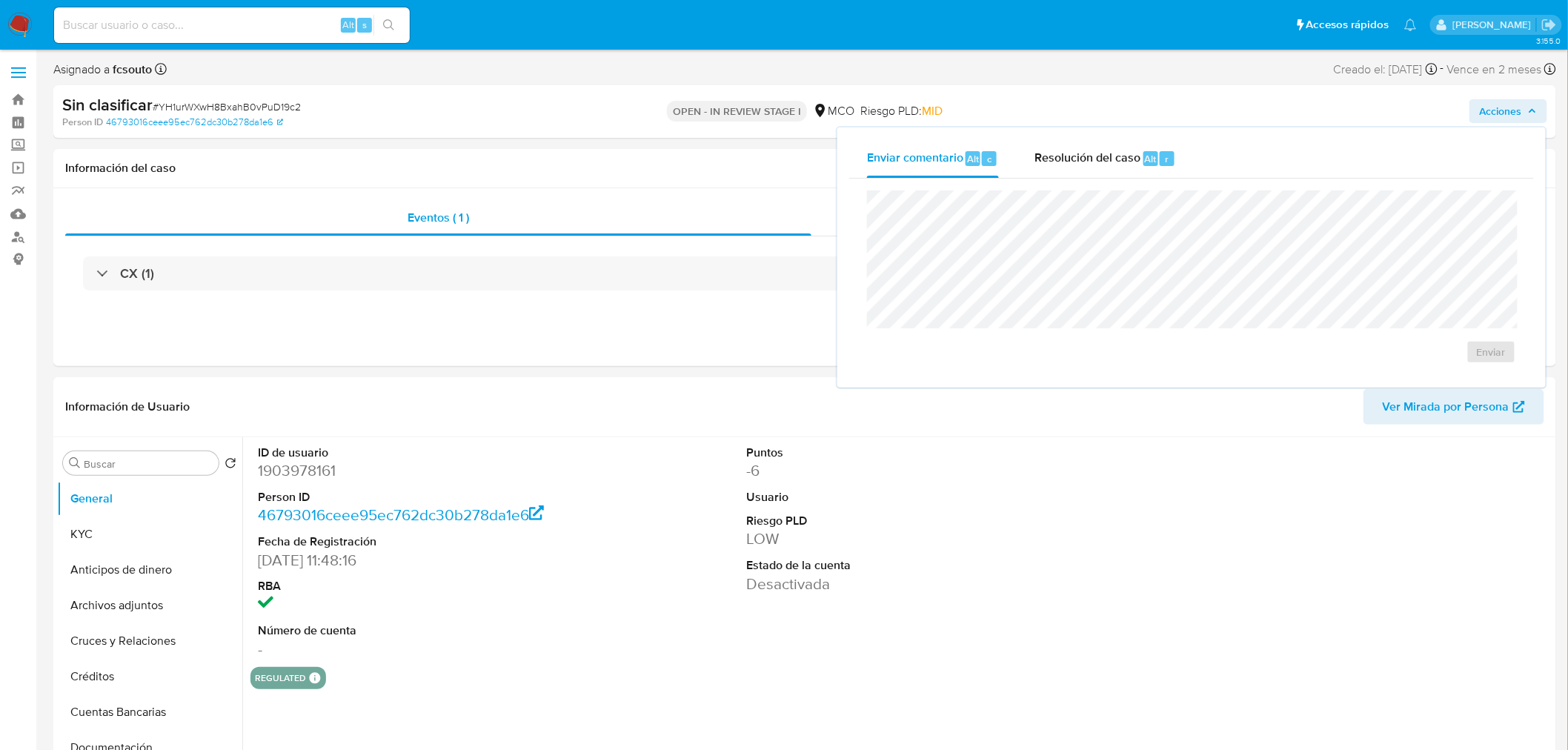
drag, startPoint x: 1125, startPoint y: 165, endPoint x: 1099, endPoint y: 182, distance: 31.1
click at [1122, 165] on div "Resolución del caso Alt r" at bounding box center [1105, 159] width 141 height 39
select select "10"
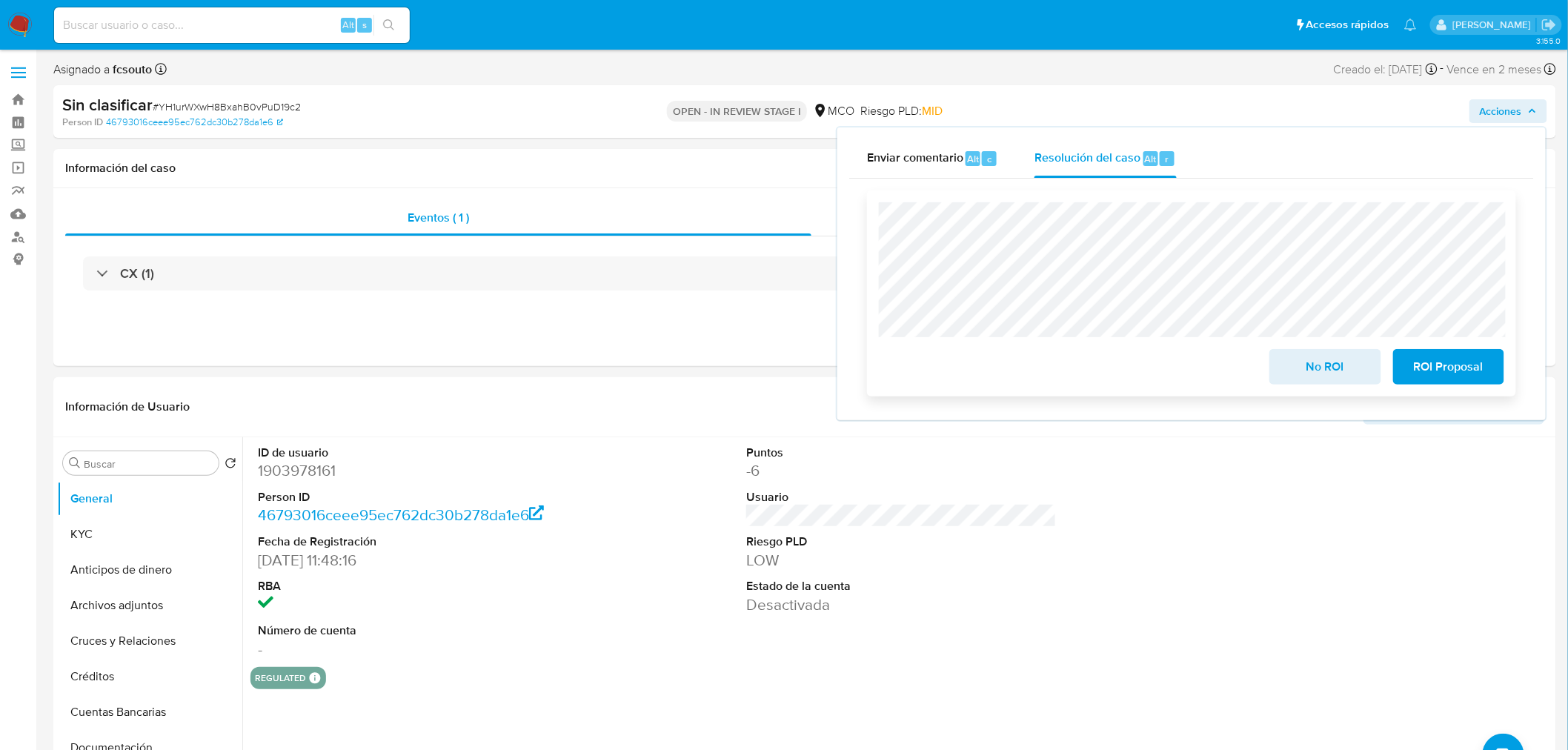
click at [1335, 360] on span "No ROI" at bounding box center [1325, 366] width 73 height 32
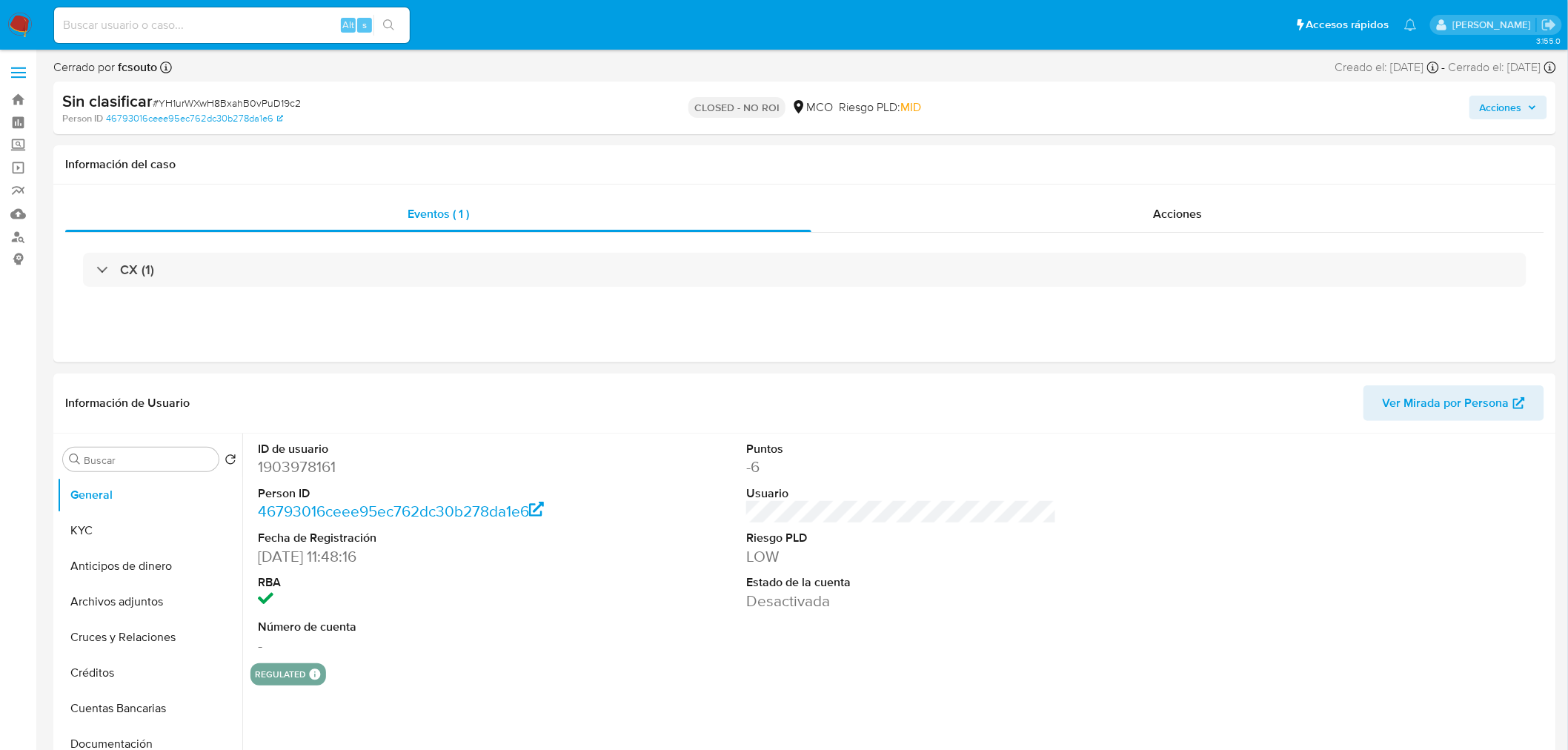
select select "10"
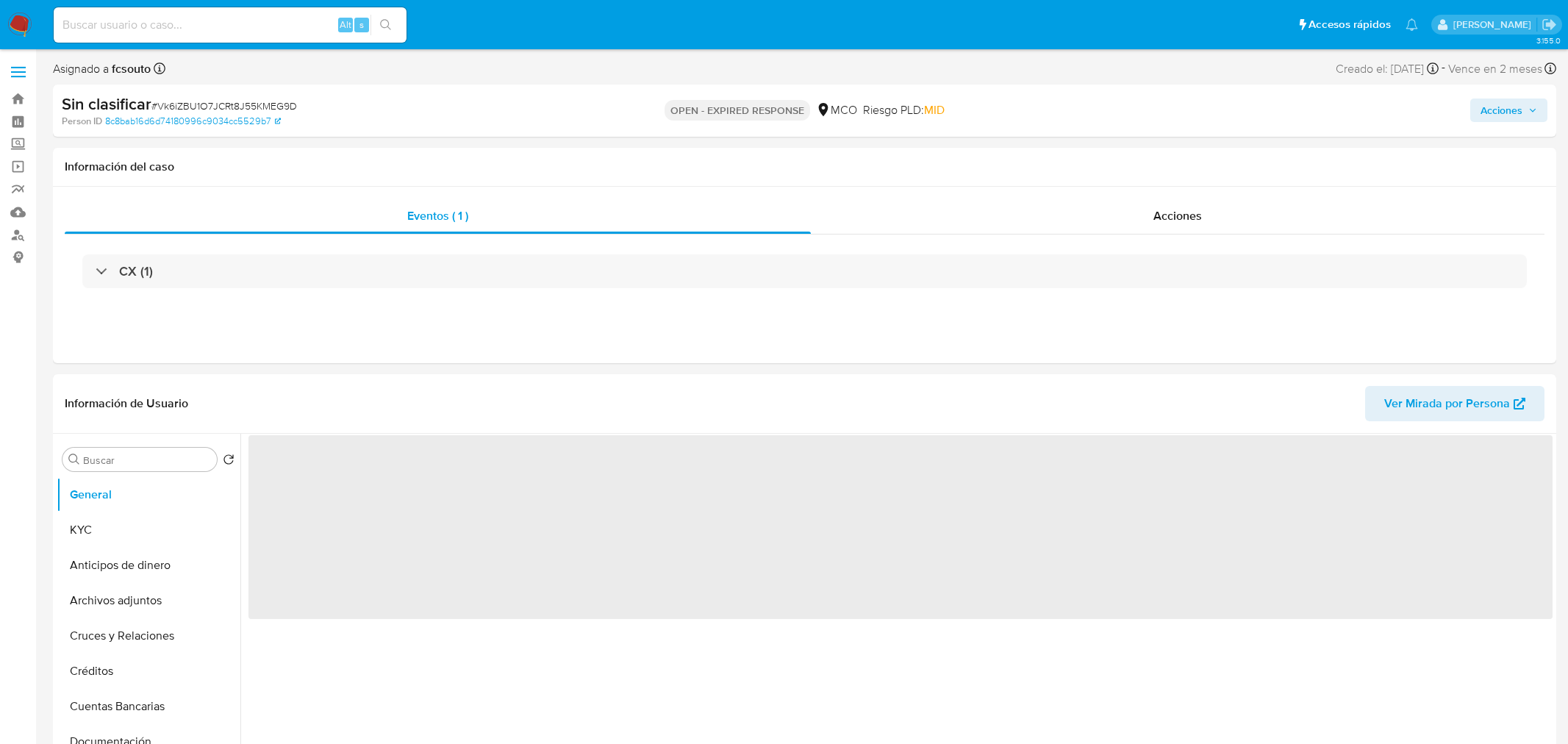
select select "10"
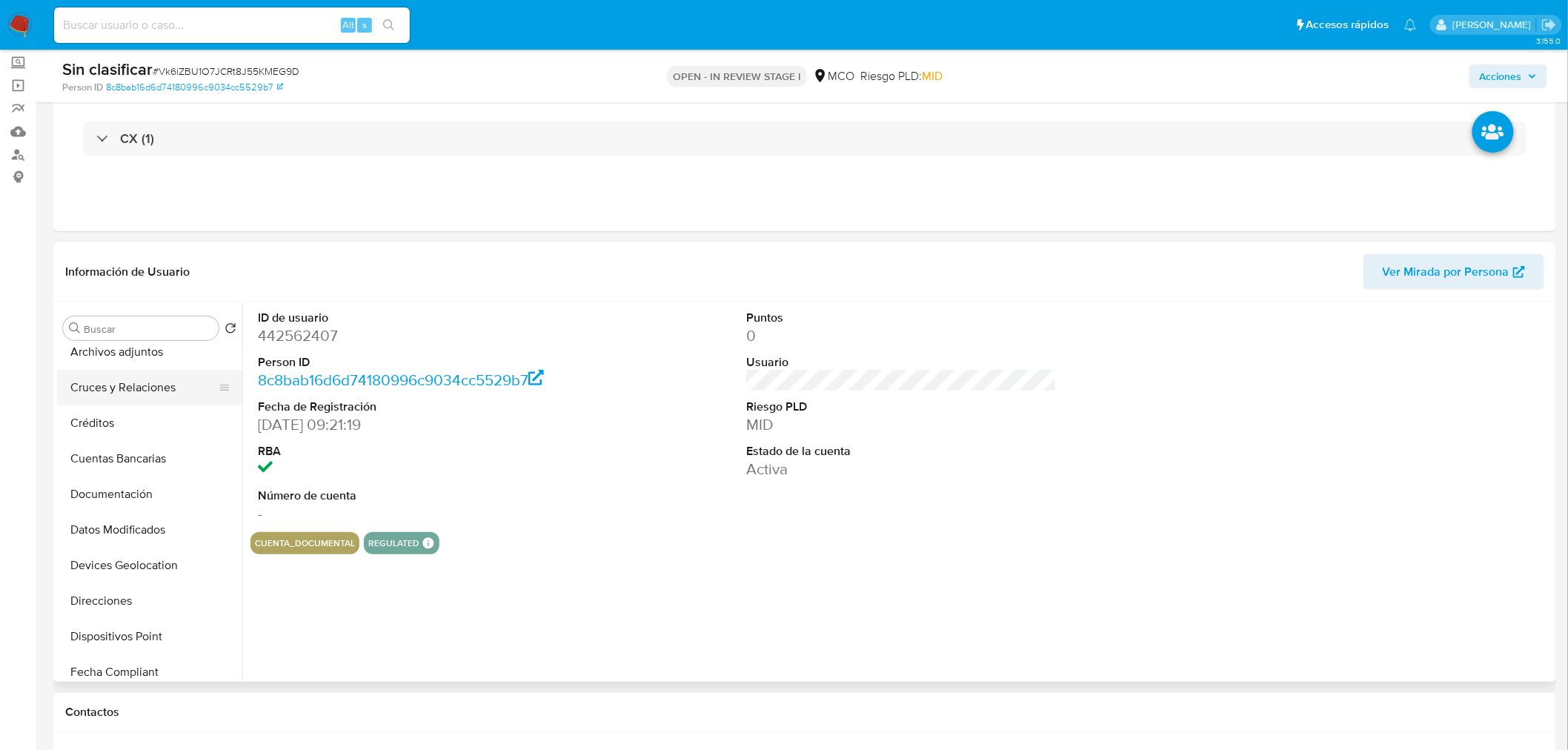
select select "10"
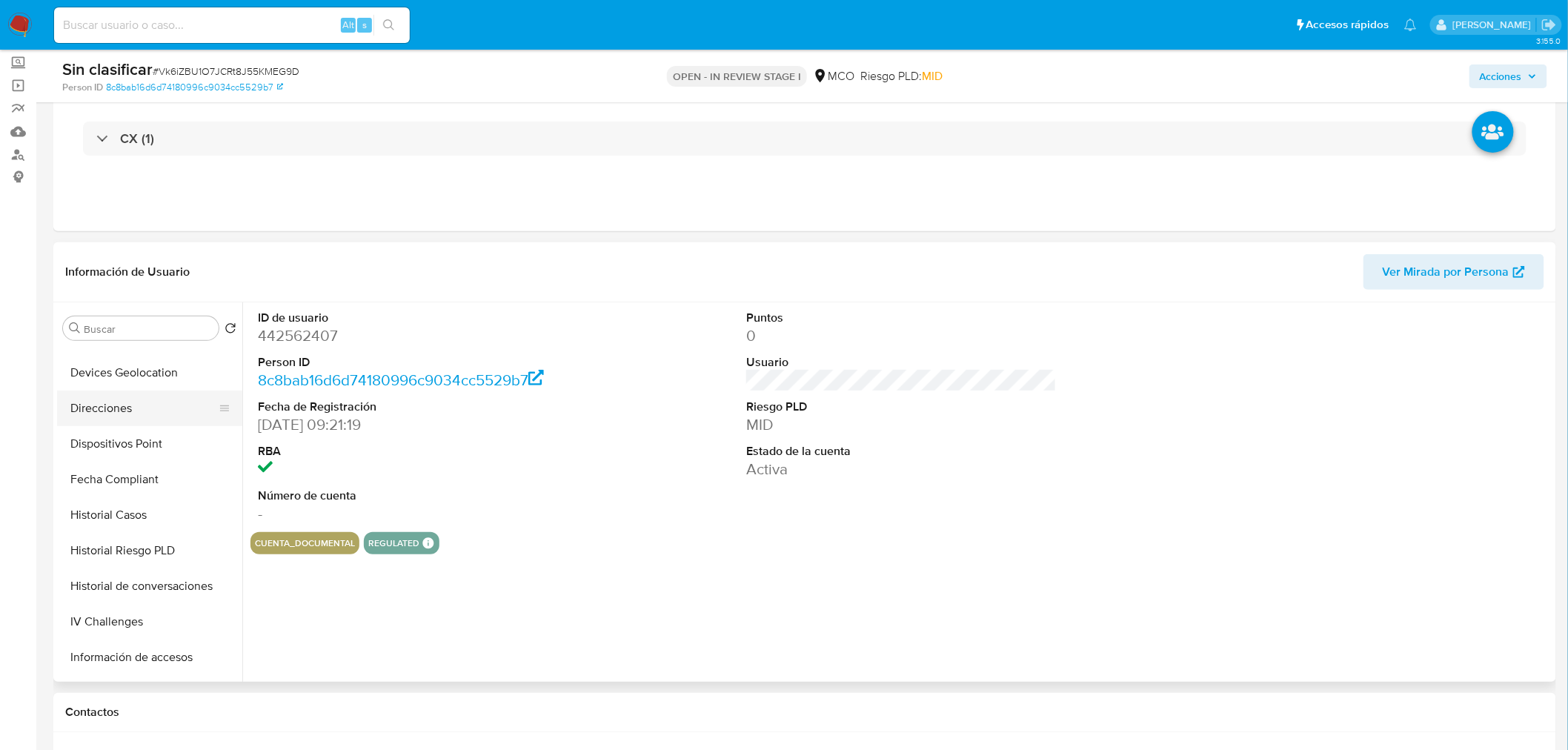
scroll to position [329, 0]
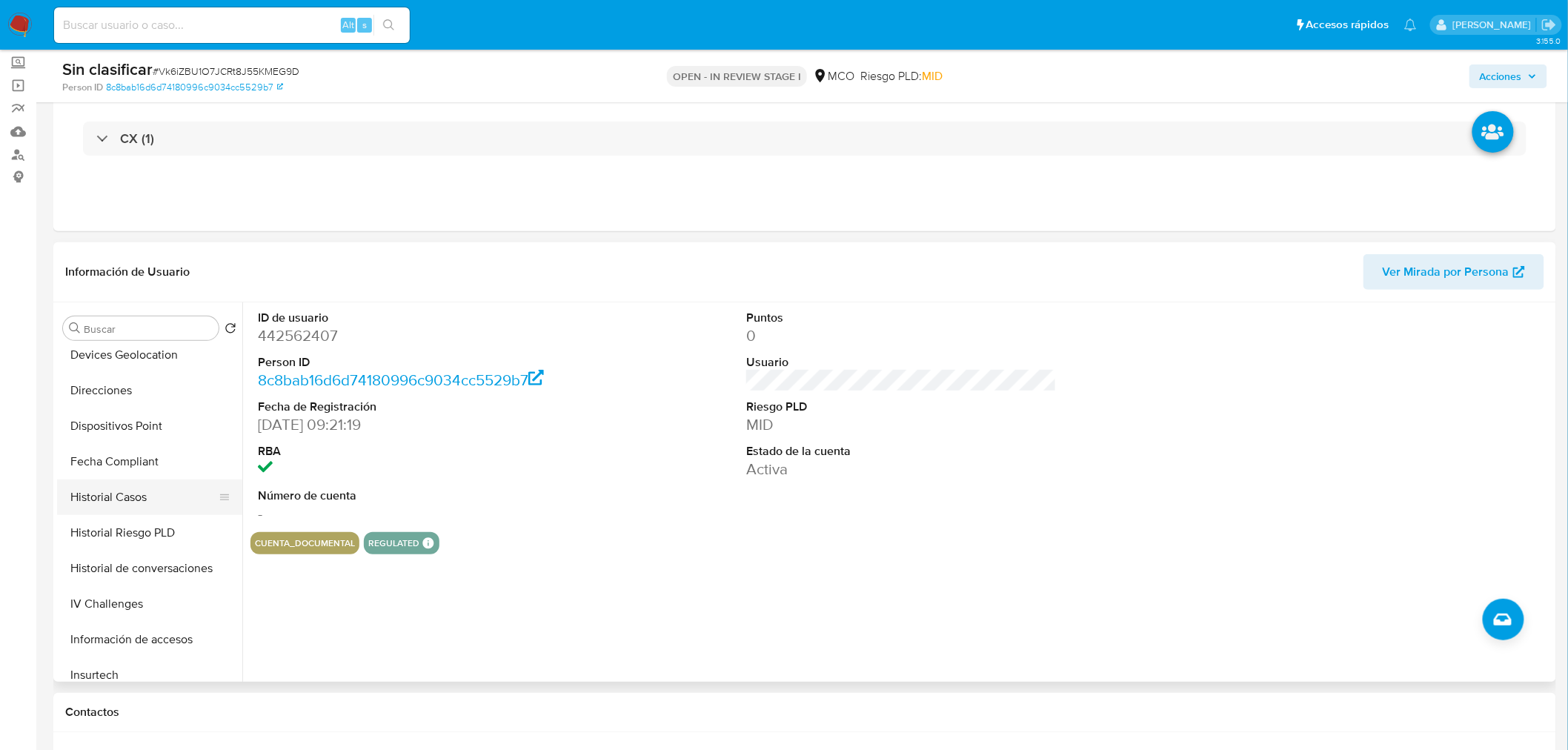
click at [148, 502] on button "Historial Casos" at bounding box center [143, 497] width 174 height 35
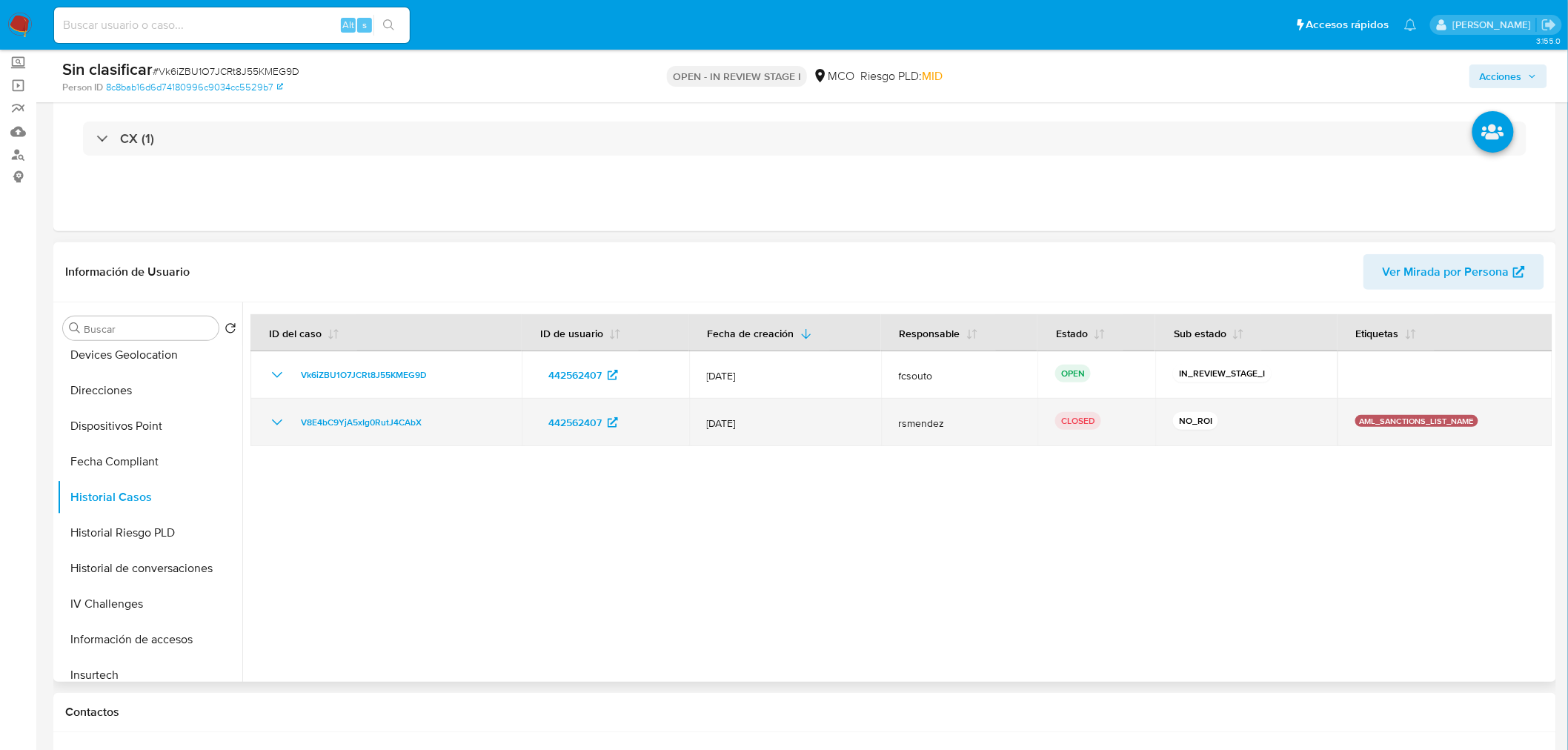
click at [275, 419] on icon "Mostrar/Ocultar" at bounding box center [277, 422] width 18 height 18
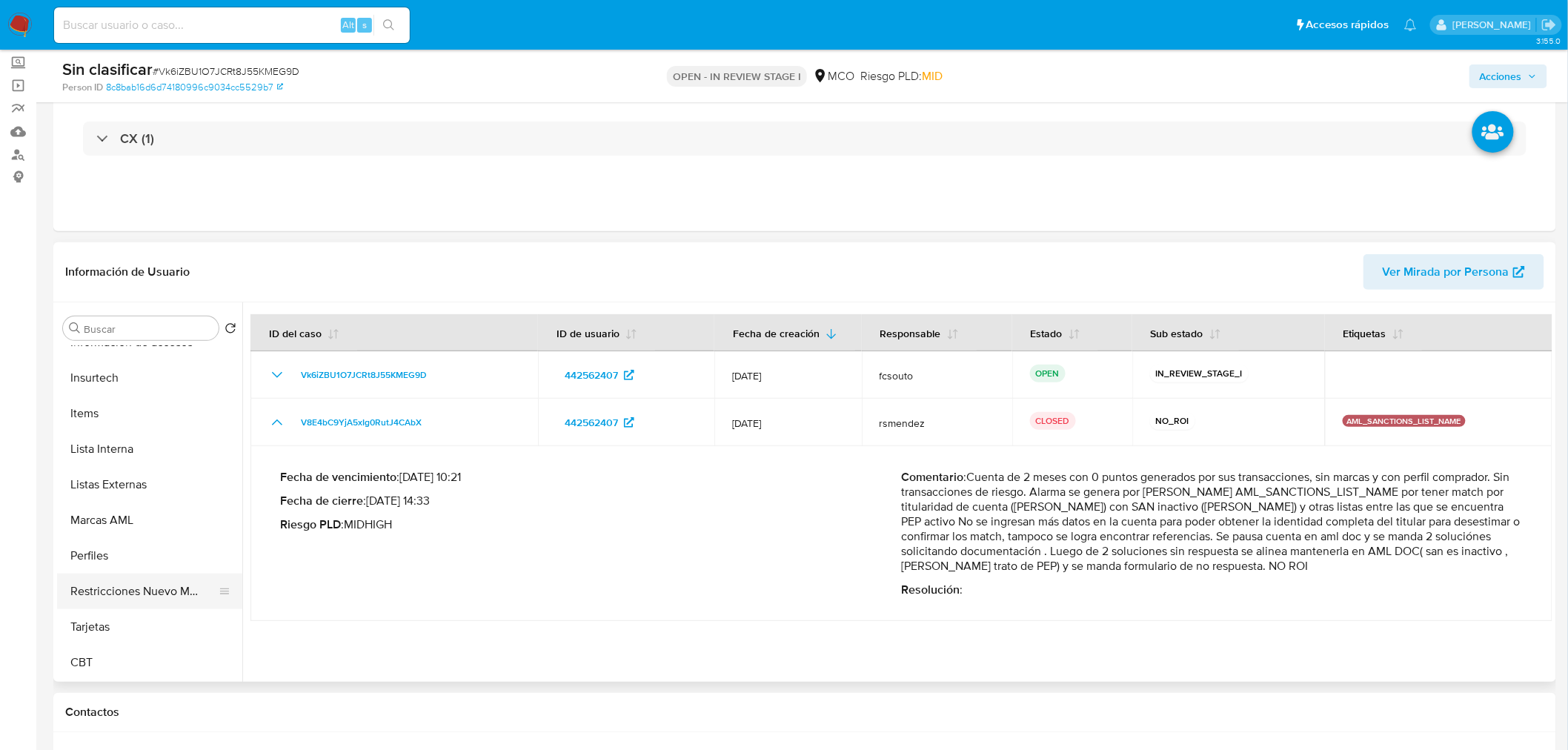
drag, startPoint x: 152, startPoint y: 581, endPoint x: 222, endPoint y: 587, distance: 70.3
click at [150, 581] on button "Restricciones Nuevo Mundo" at bounding box center [143, 591] width 174 height 35
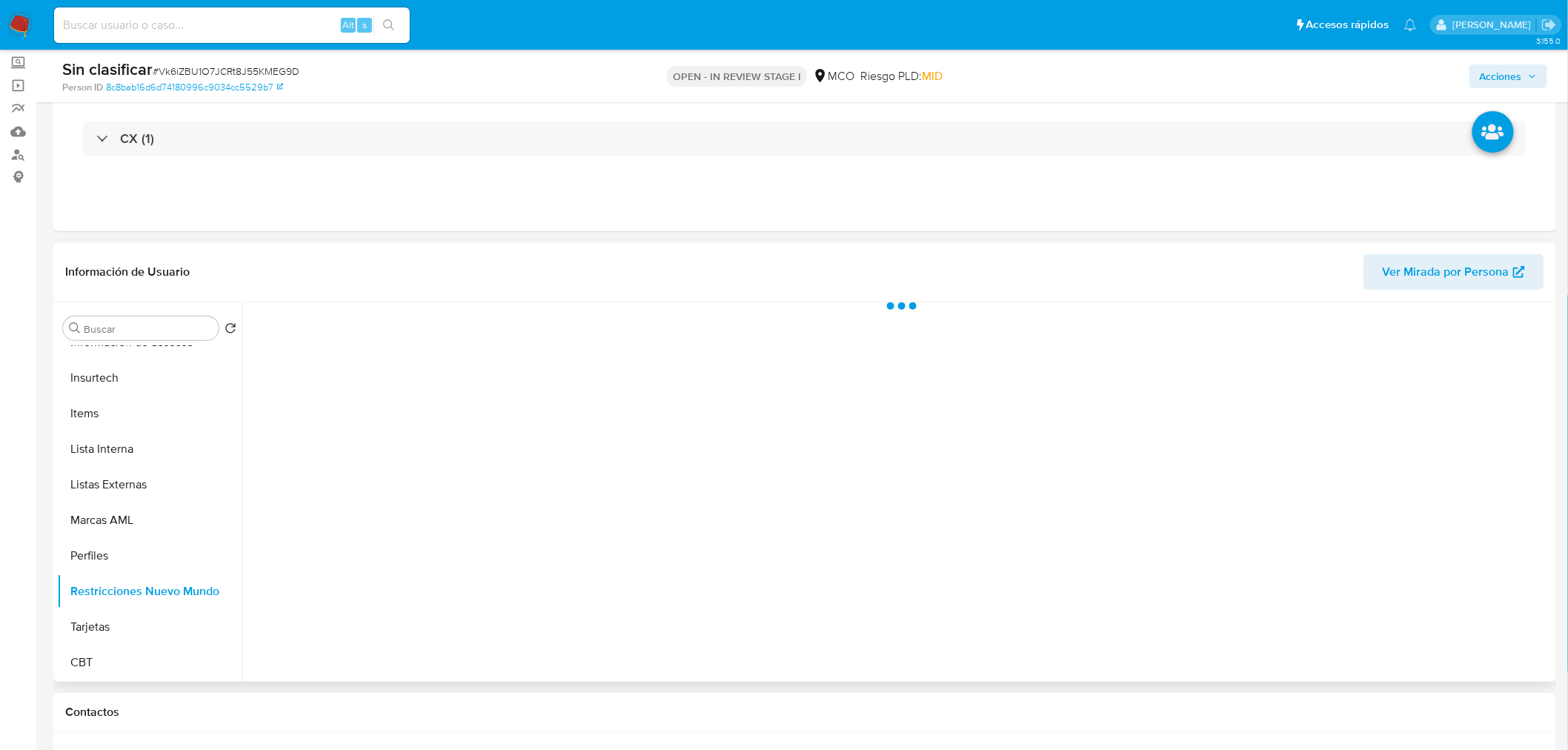
scroll to position [626, 0]
click at [387, 319] on span "Historial" at bounding box center [399, 326] width 46 height 17
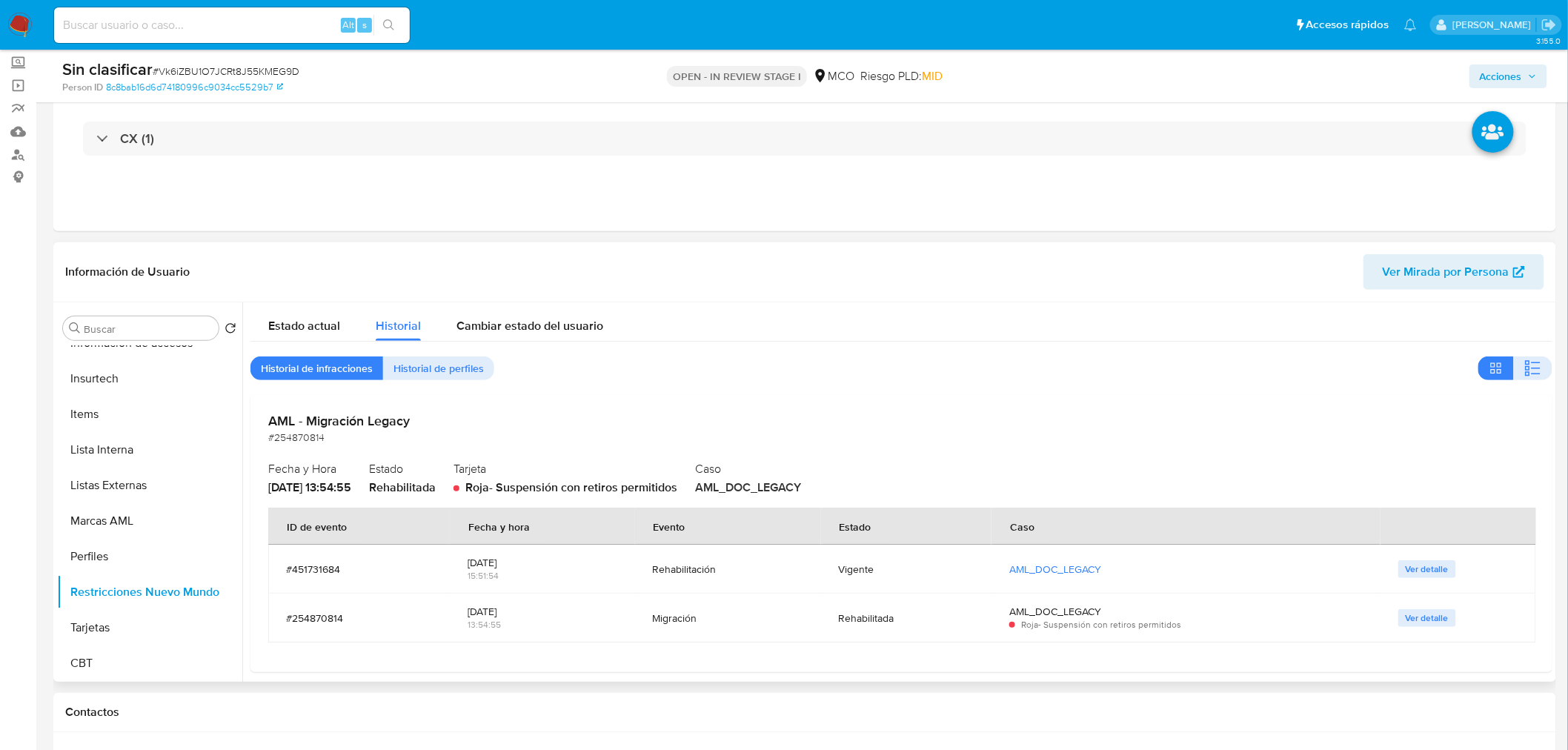
scroll to position [9, 0]
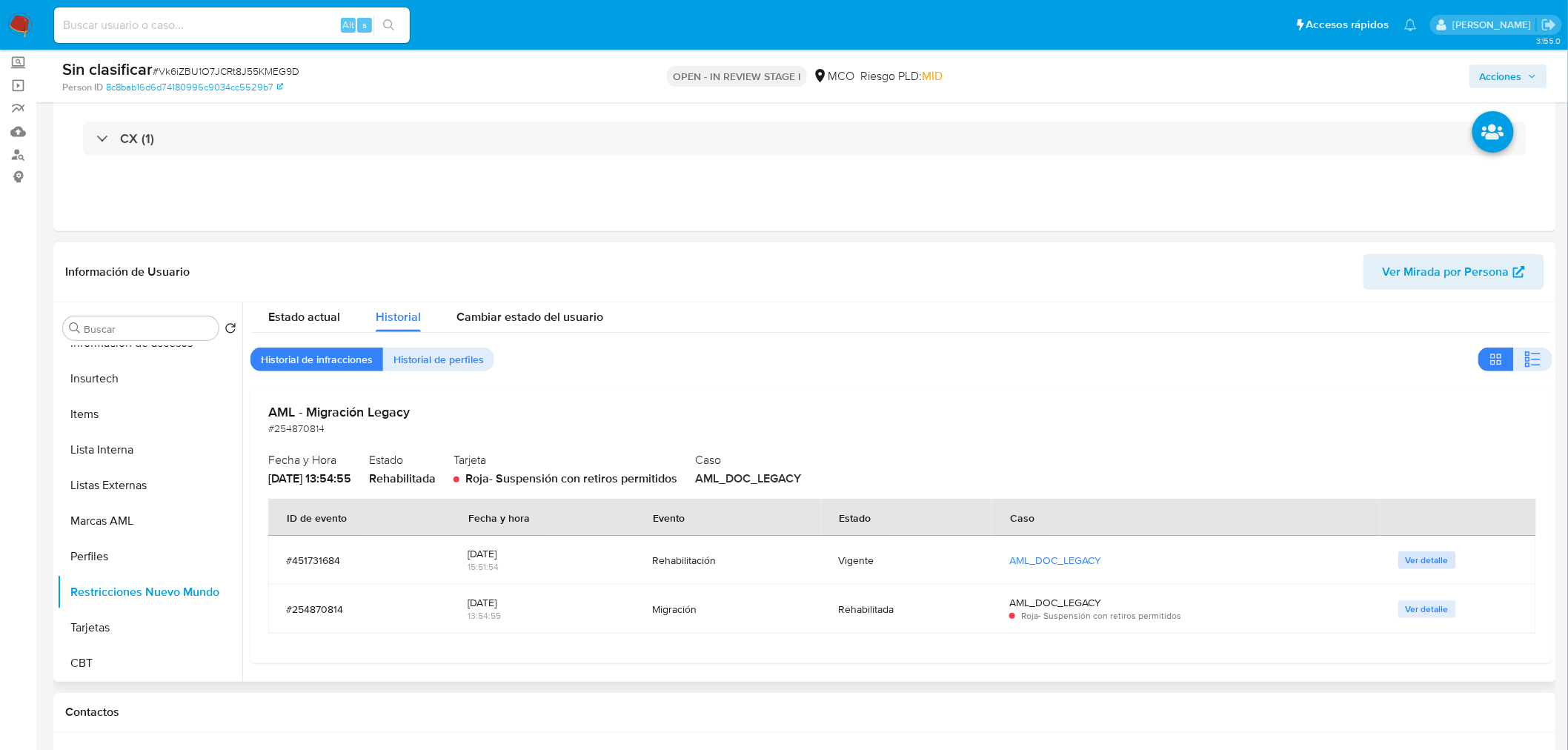
click at [1428, 553] on span "Ver detalle" at bounding box center [1427, 560] width 43 height 15
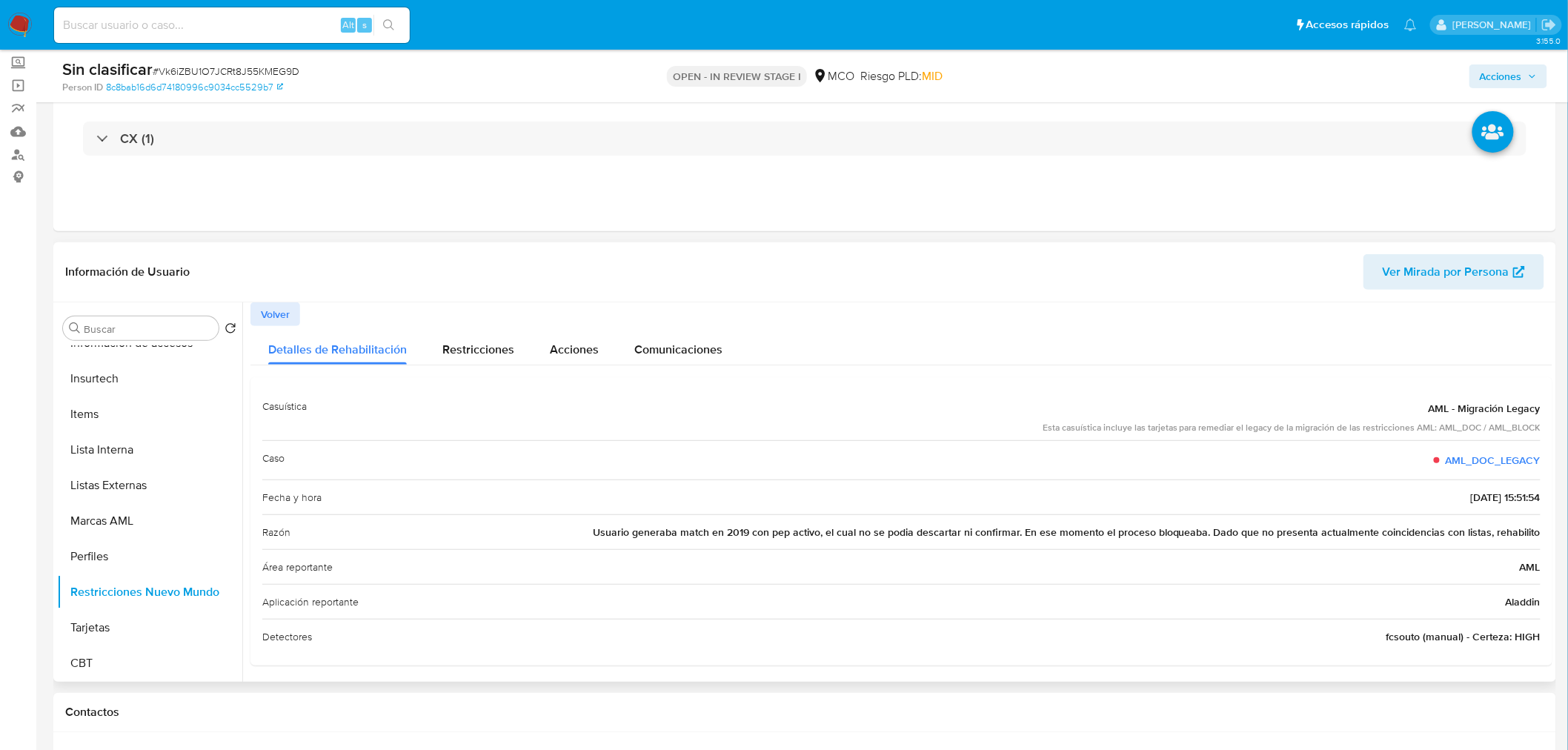
click at [868, 534] on span "Usuario generaba match en 2019 con pep activo, el cual no se podia descartar ni…" at bounding box center [1067, 533] width 947 height 15
click at [1508, 76] on span "Acciones" at bounding box center [1501, 76] width 42 height 24
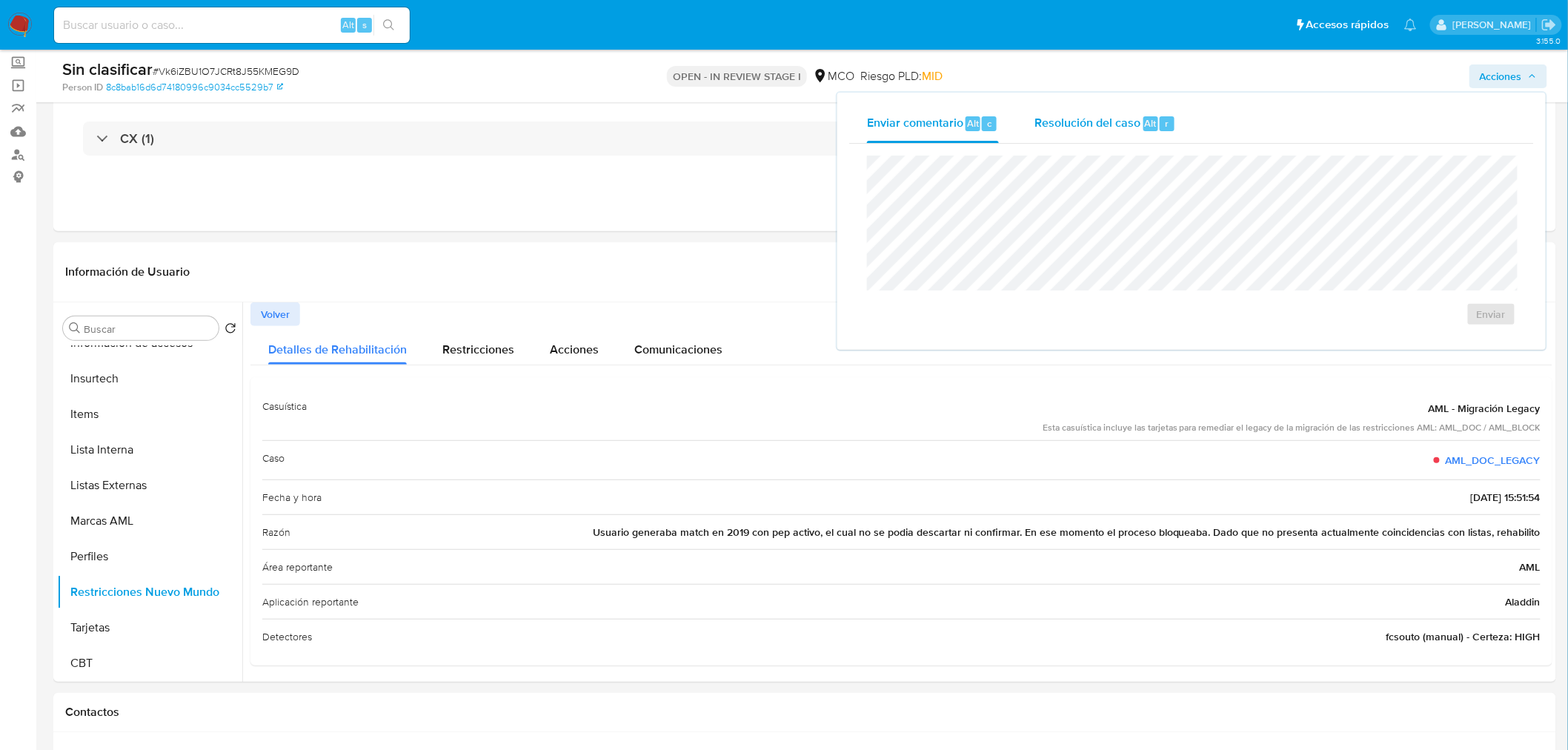
drag, startPoint x: 1075, startPoint y: 102, endPoint x: 1065, endPoint y: 112, distance: 14.1
click at [1071, 106] on div "Enviar comentario Alt c Resolución del caso Alt r Enviar" at bounding box center [1191, 221] width 708 height 257
drag, startPoint x: 1065, startPoint y: 112, endPoint x: 1036, endPoint y: 130, distance: 34.1
click at [1051, 120] on div "Resolución del caso Alt r" at bounding box center [1105, 123] width 141 height 39
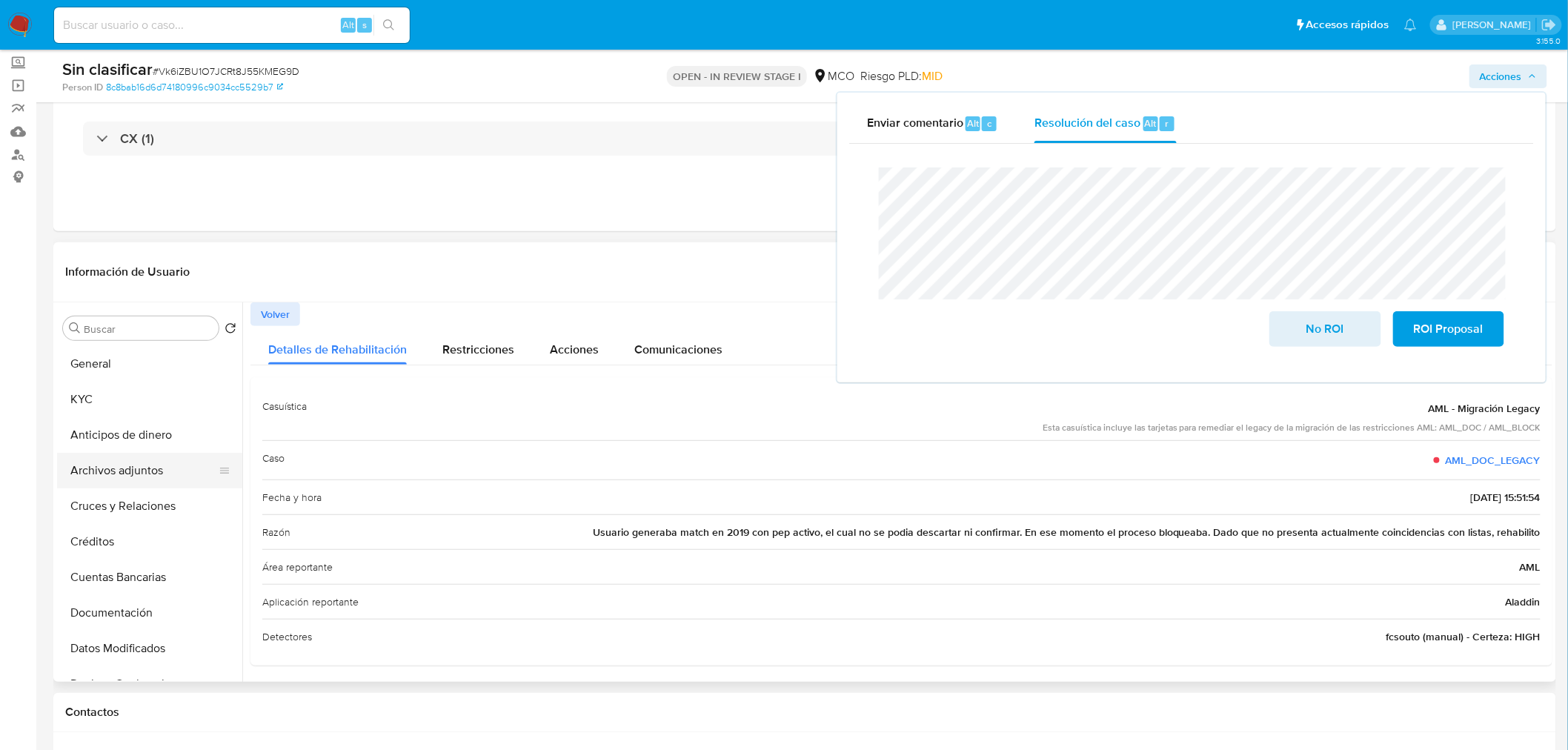
click at [148, 465] on button "Archivos adjuntos" at bounding box center [143, 470] width 174 height 35
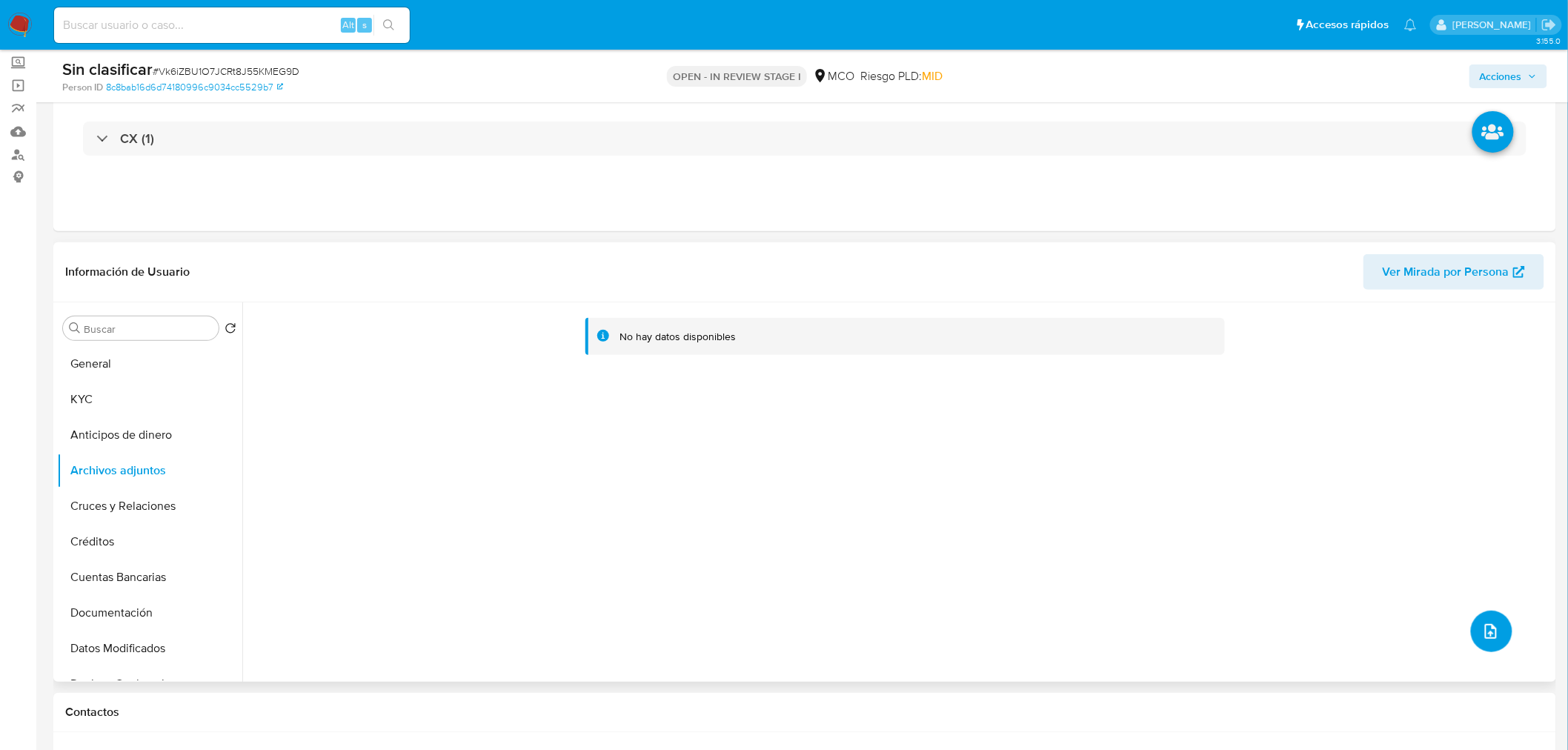
click at [1489, 624] on icon "upload-file" at bounding box center [1490, 631] width 18 height 18
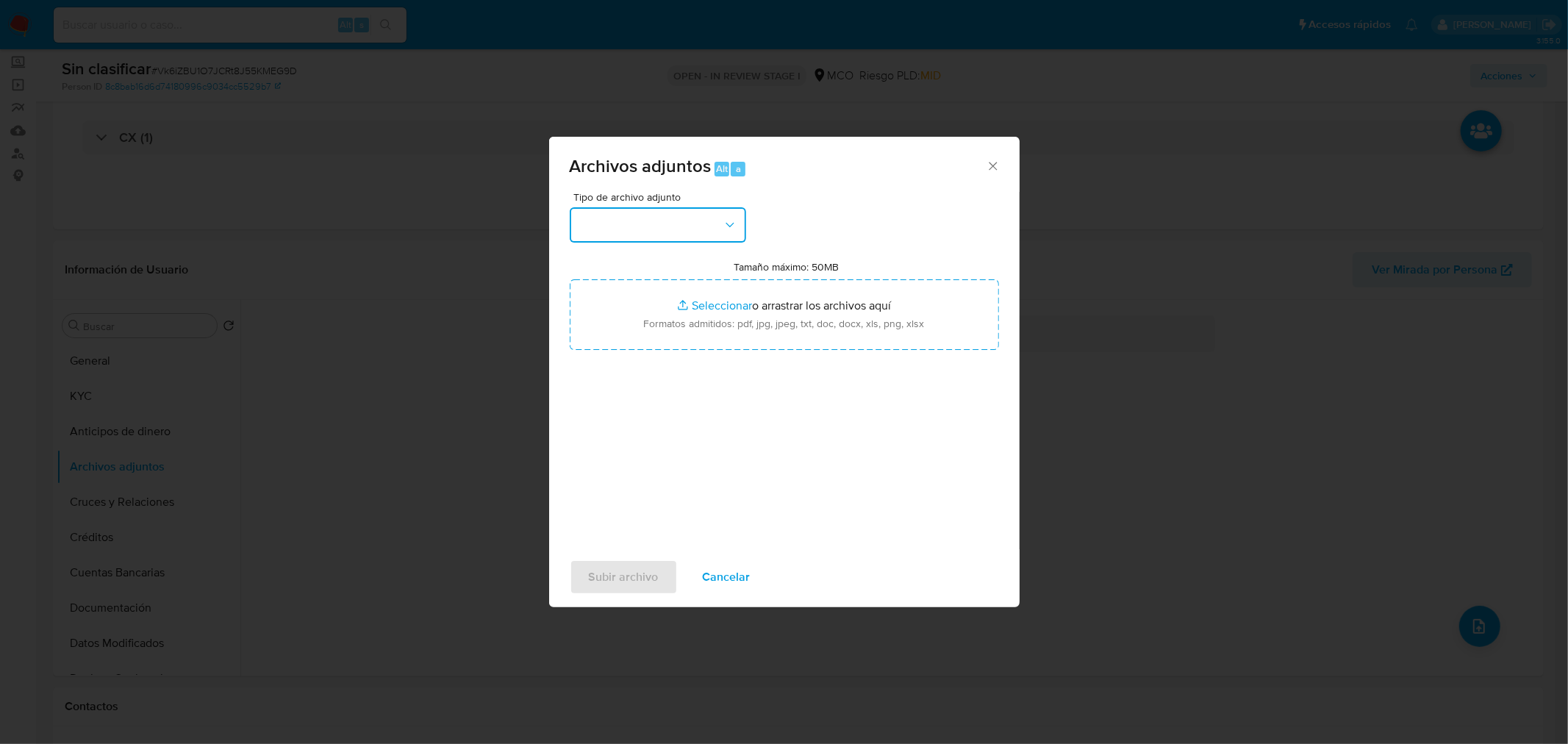
click at [677, 214] on button "button" at bounding box center [657, 224] width 176 height 35
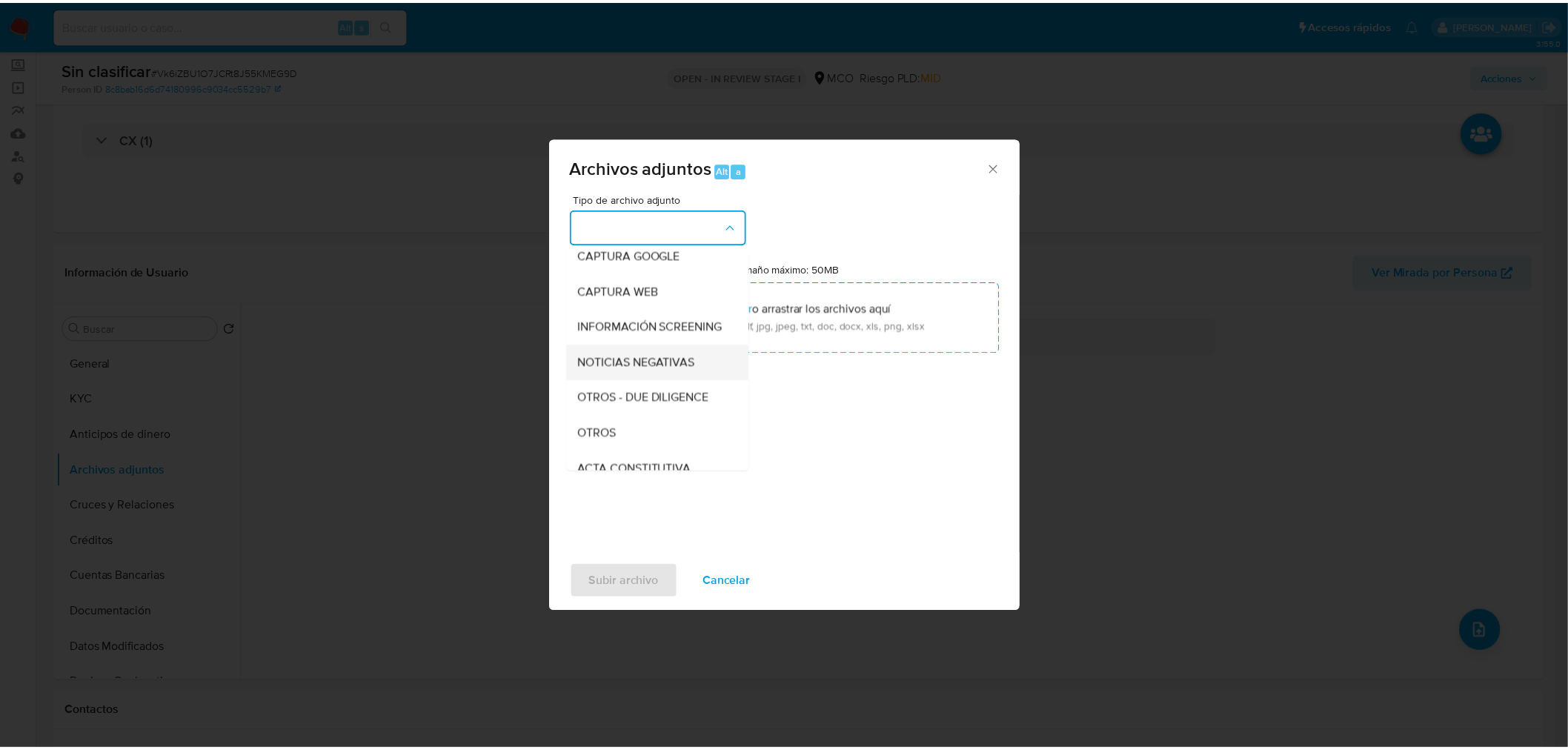
scroll to position [164, 0]
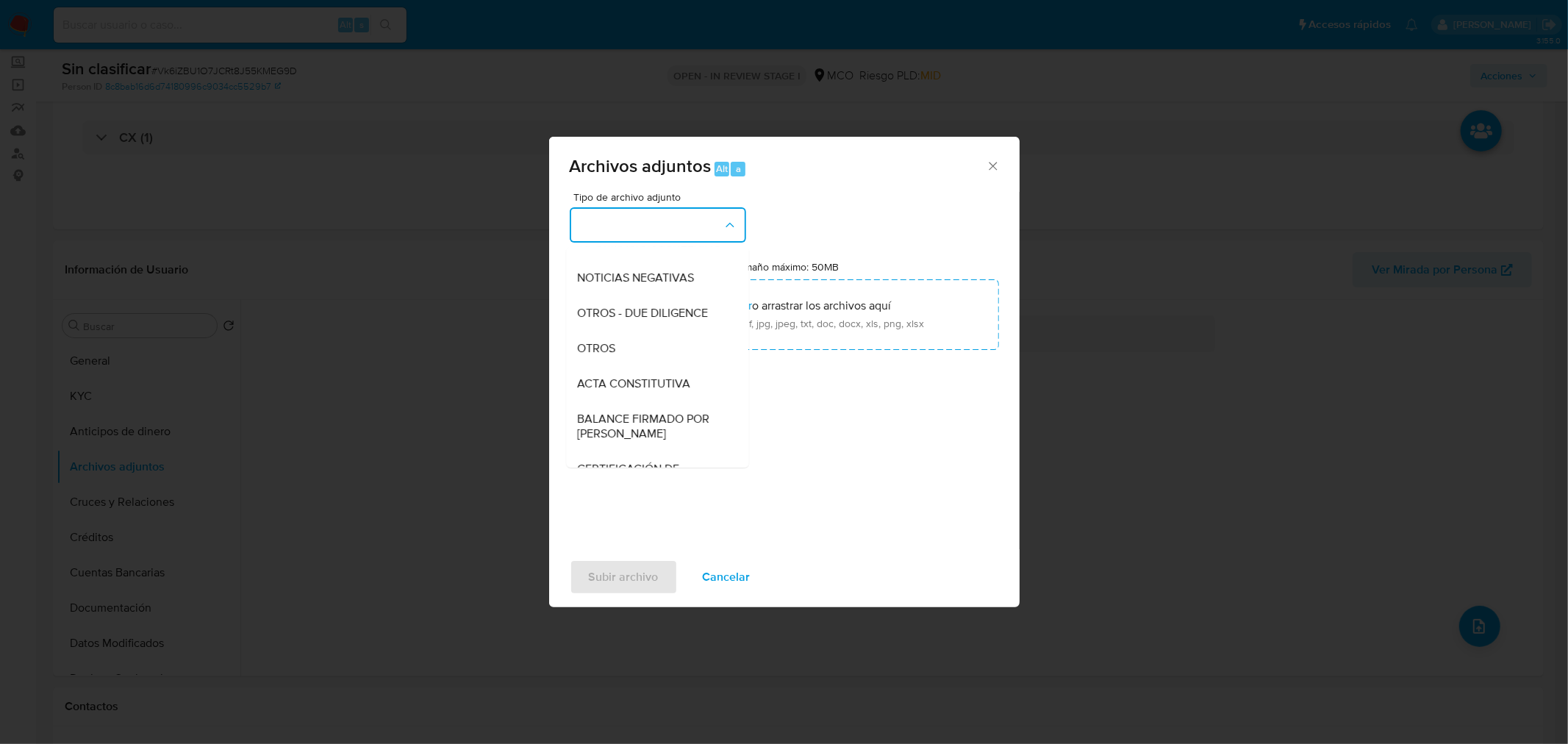
click at [638, 361] on div "OTROS" at bounding box center [653, 348] width 150 height 35
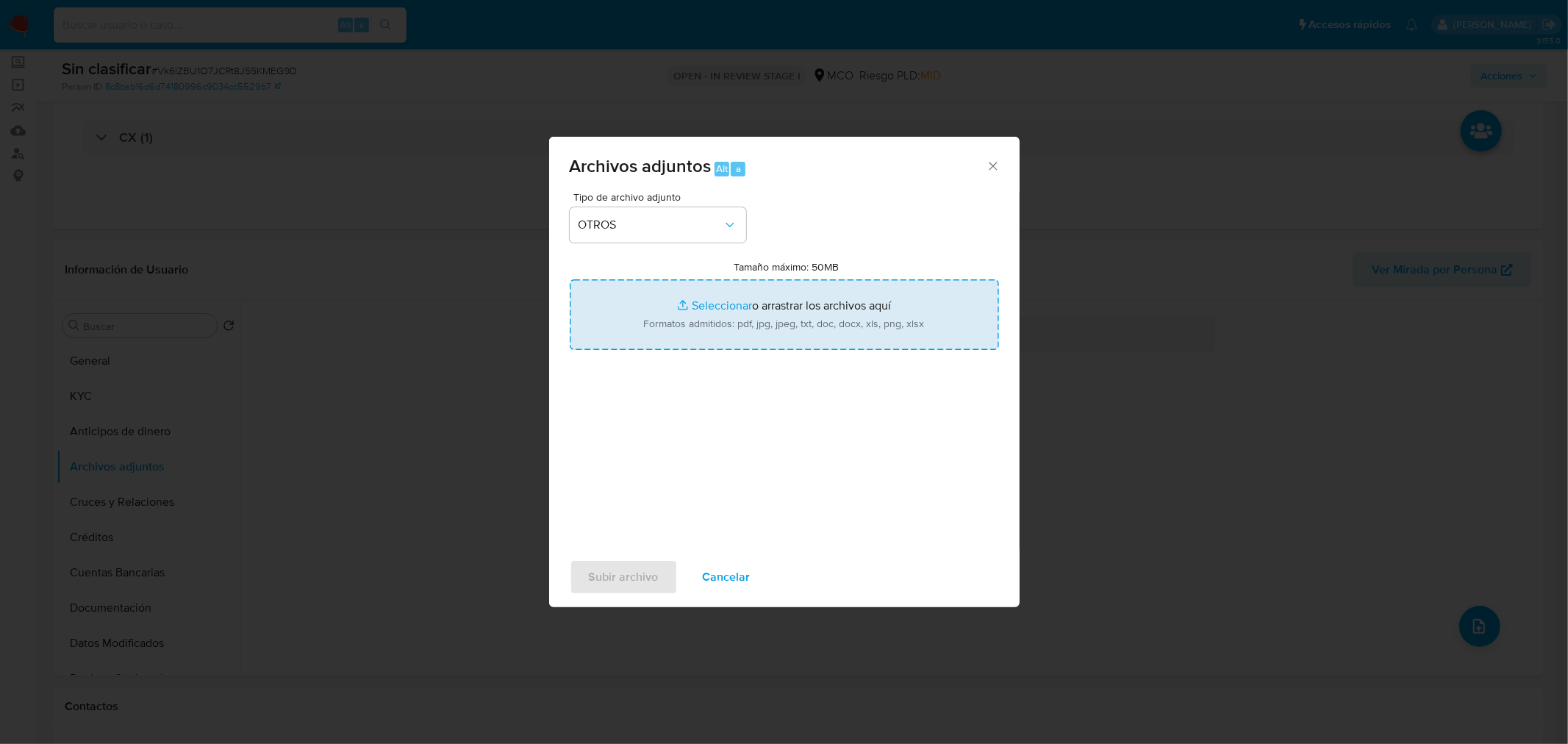
click at [776, 319] on input "Tamaño máximo: 50MB Seleccionar archivos" at bounding box center [784, 315] width 429 height 71
type input "C:\fakepath\CaseDossierReport_5jb893m1xmia1jyc33iwfz1nk.pdf"
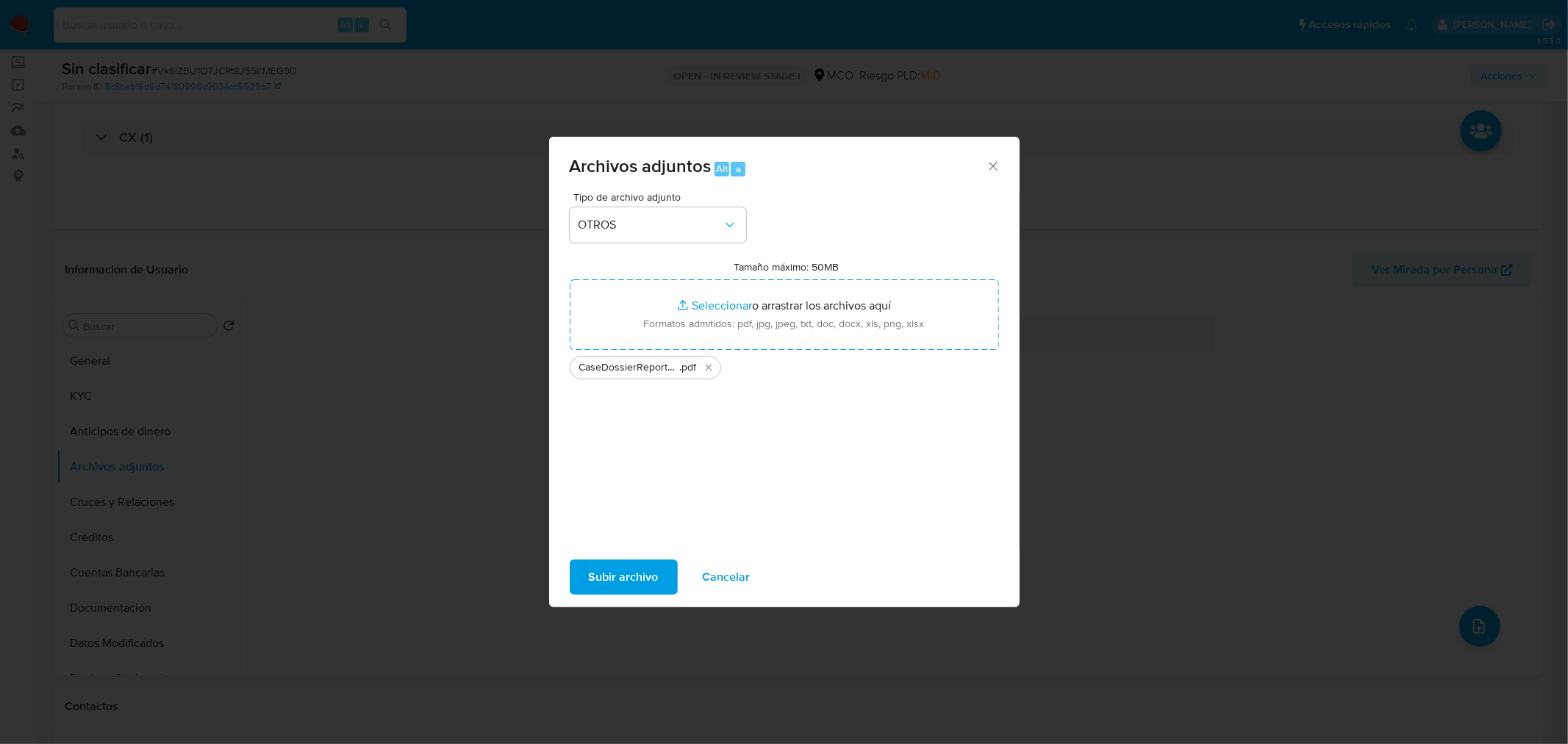
click at [628, 566] on span "Subir archivo" at bounding box center [623, 577] width 70 height 32
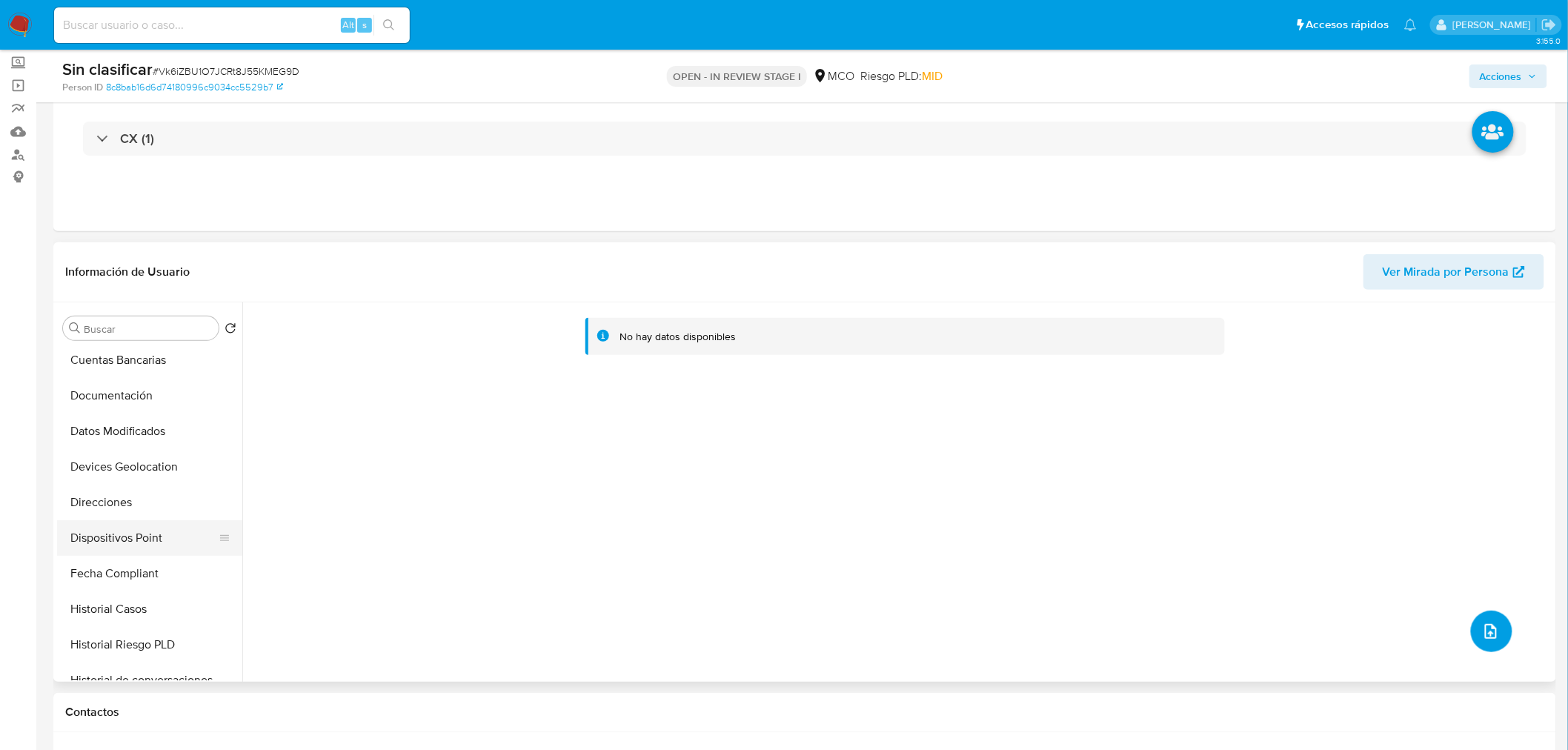
scroll to position [247, 0]
click at [126, 587] on button "Historial Casos" at bounding box center [143, 579] width 174 height 35
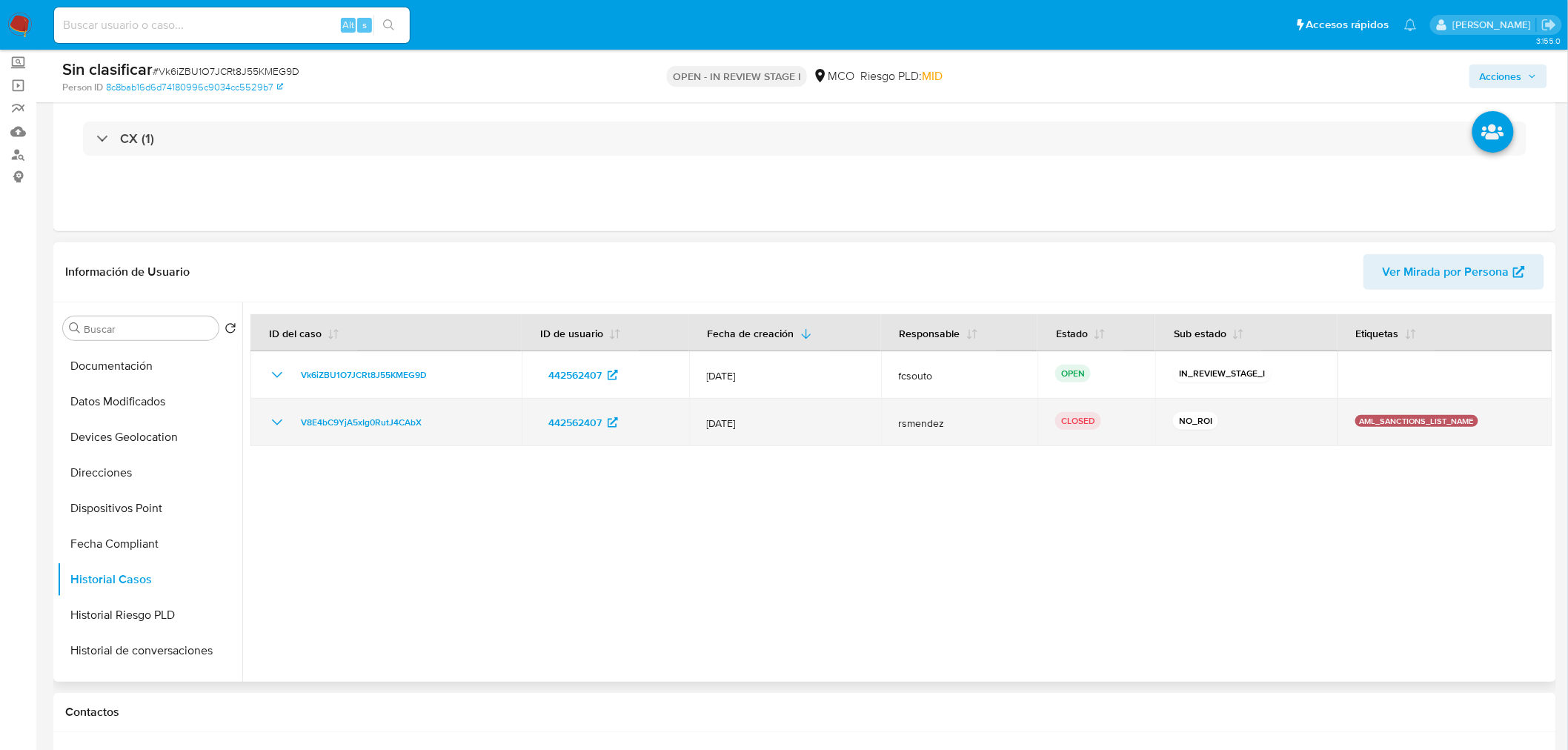
click at [274, 423] on icon "Mostrar/Ocultar" at bounding box center [277, 422] width 18 height 18
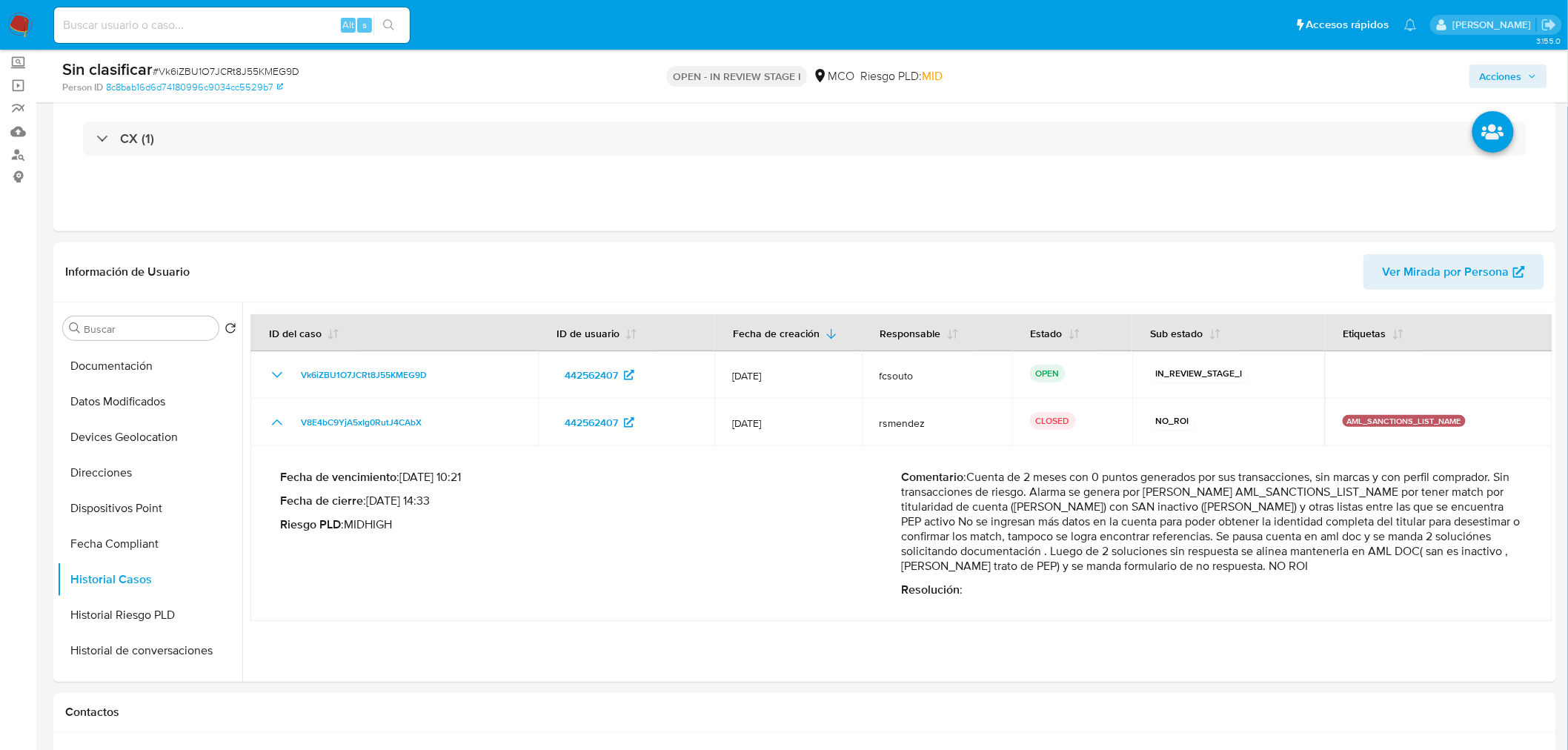
click at [1515, 79] on span "Acciones" at bounding box center [1501, 76] width 42 height 24
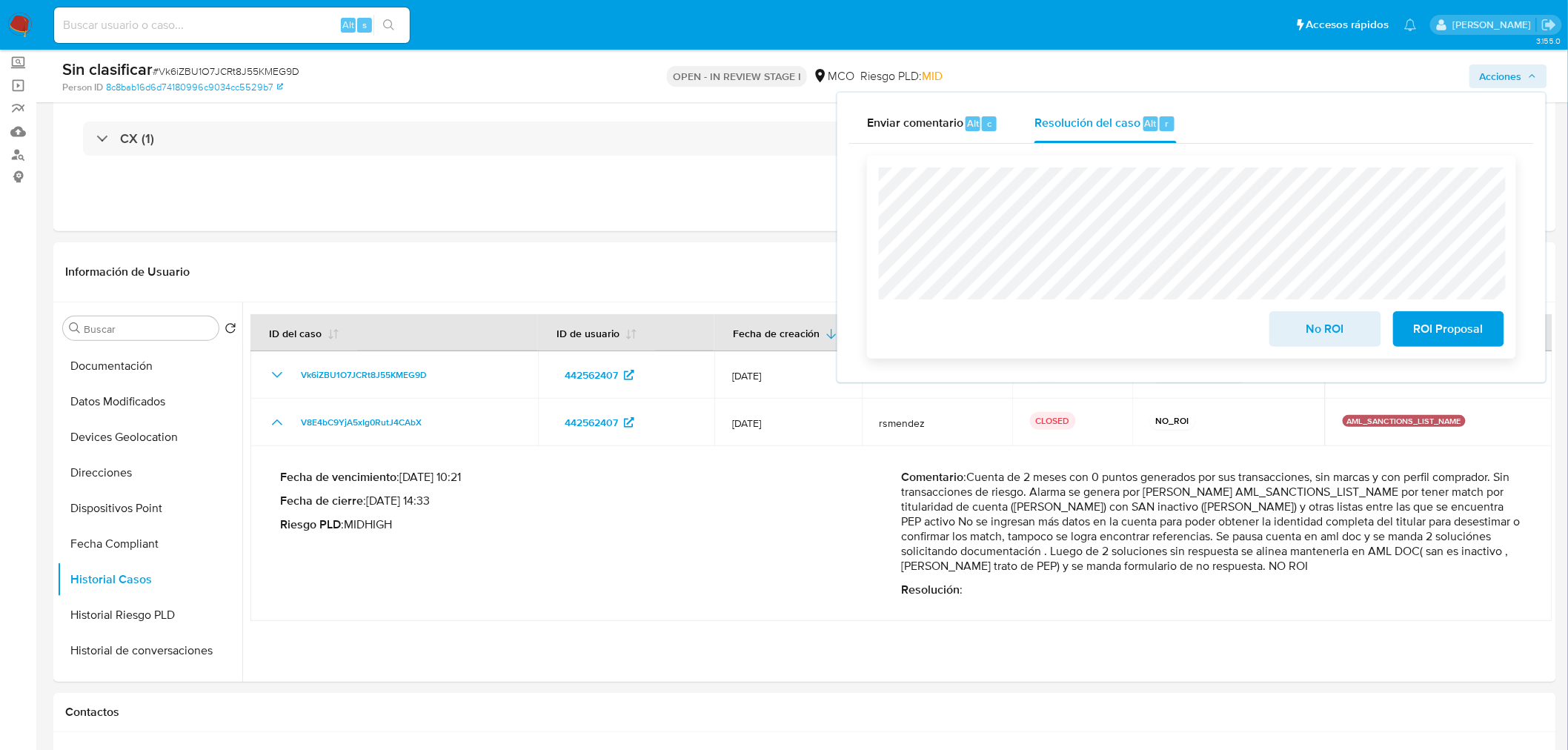
click at [1343, 323] on span "No ROI" at bounding box center [1325, 328] width 73 height 32
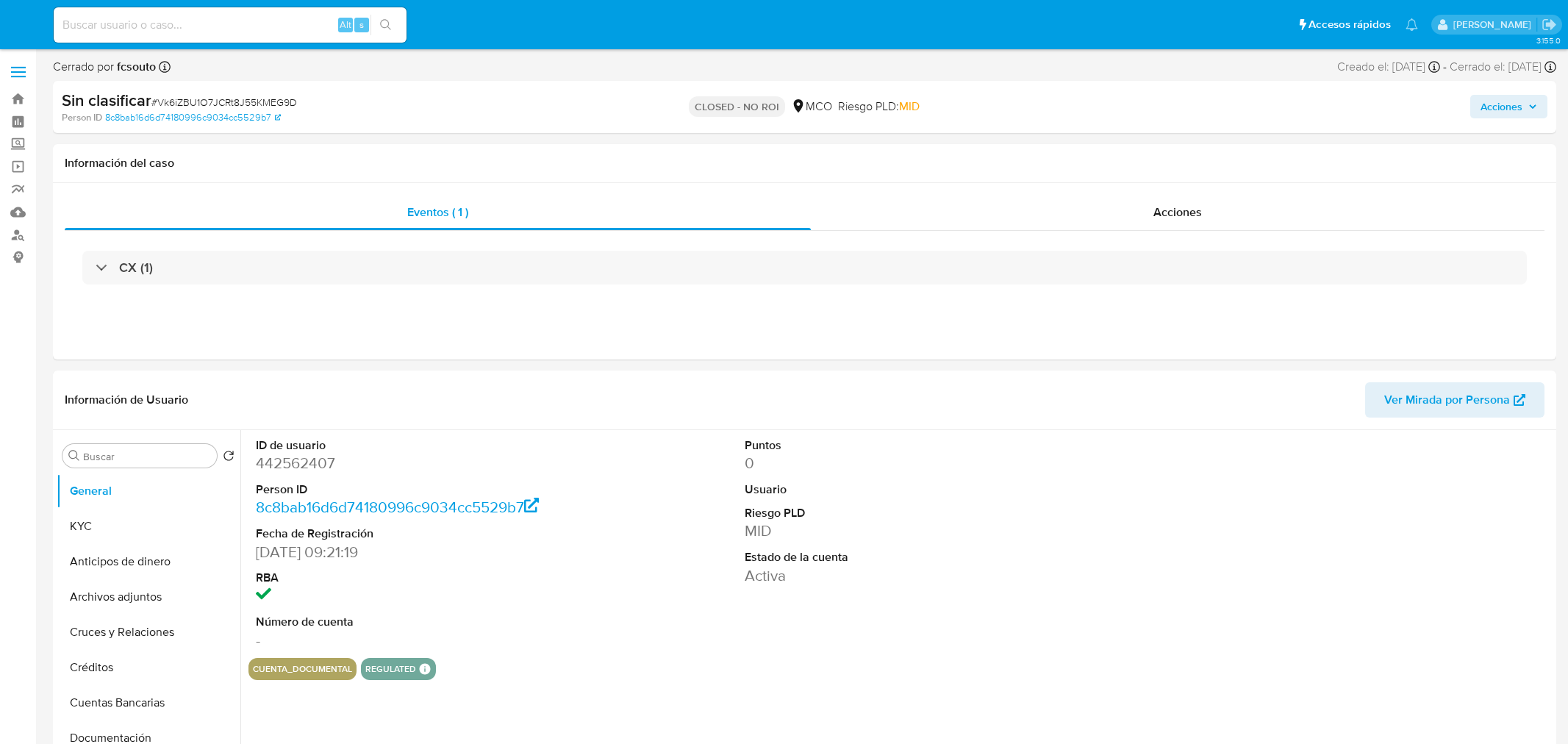
select select "10"
drag, startPoint x: 1516, startPoint y: 96, endPoint x: 1436, endPoint y: 110, distance: 81.2
click at [1520, 99] on span "Acciones" at bounding box center [1496, 106] width 57 height 21
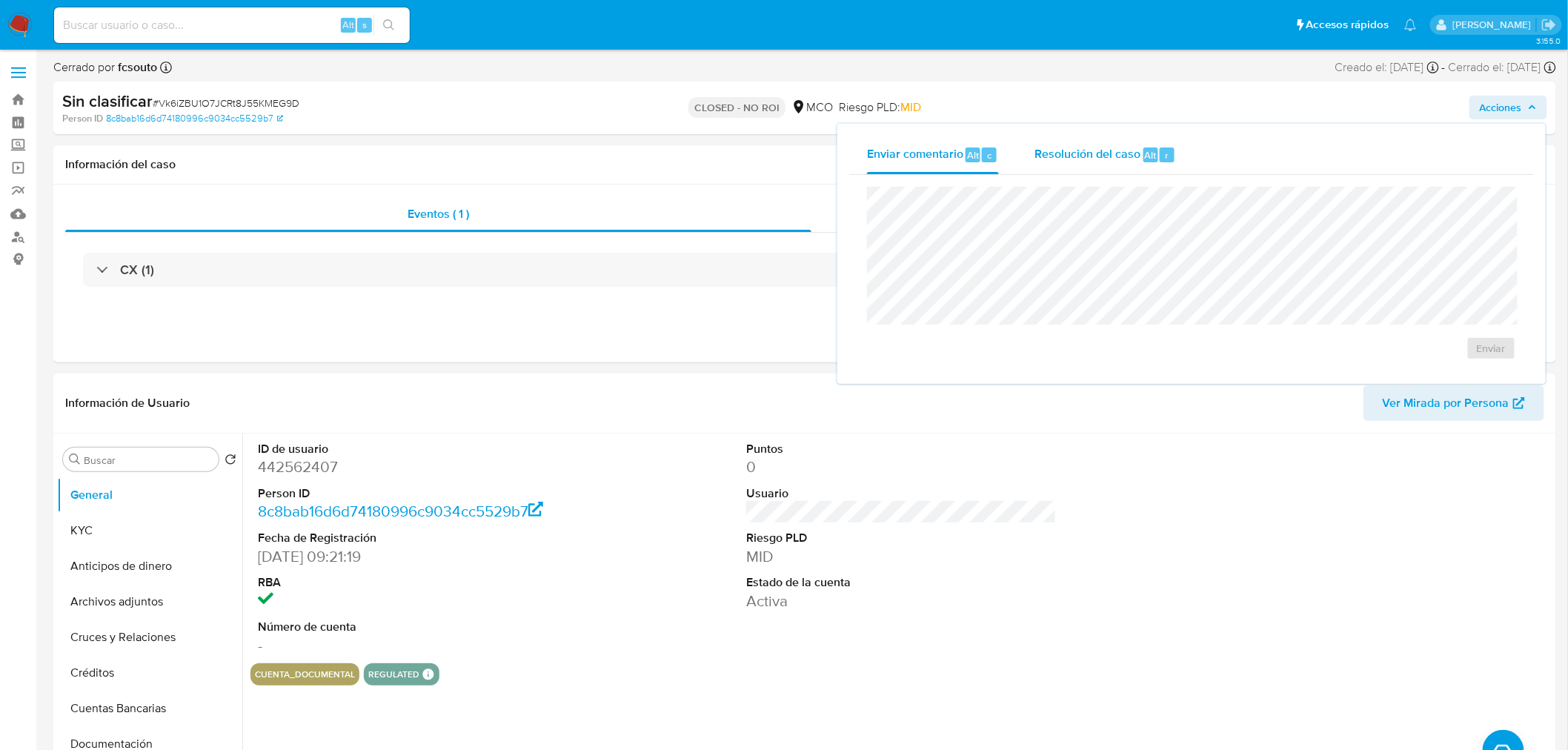
click at [1069, 157] on span "Resolución del caso" at bounding box center [1088, 155] width 106 height 17
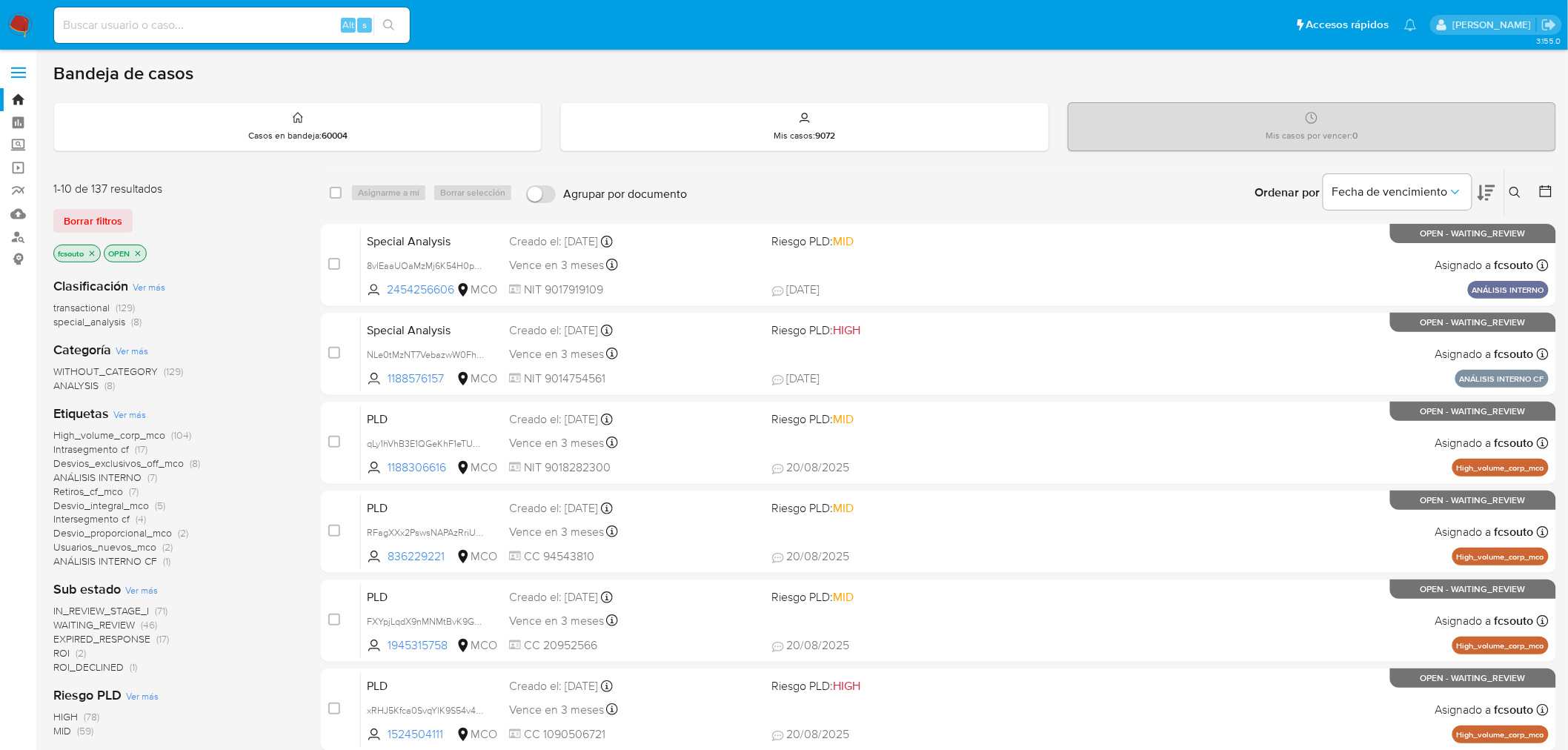
click at [59, 654] on span "ROI" at bounding box center [61, 653] width 16 height 15
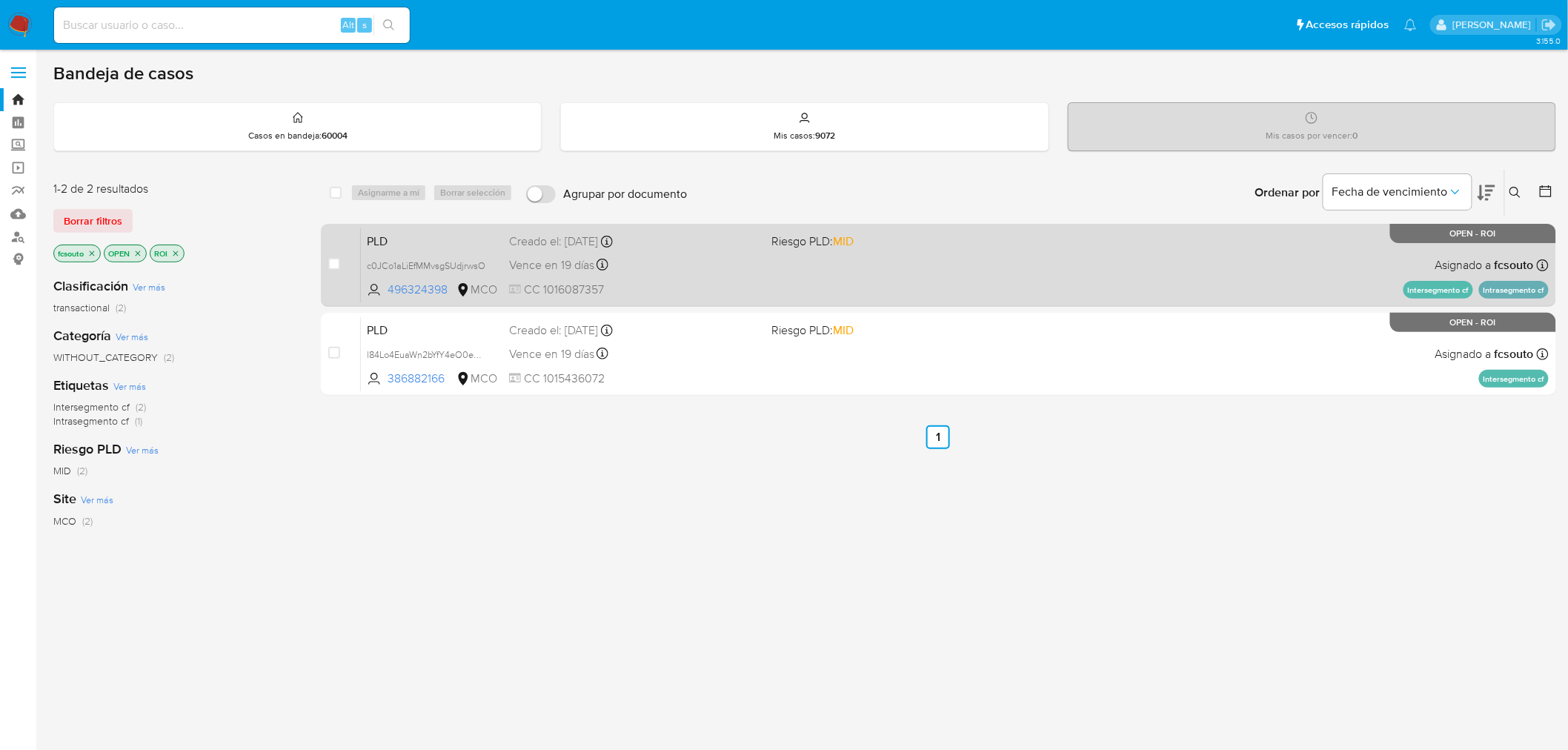
click at [702, 262] on div "Vence en 19 días Vence el 10/09/2025 07:07:08" at bounding box center [634, 265] width 252 height 20
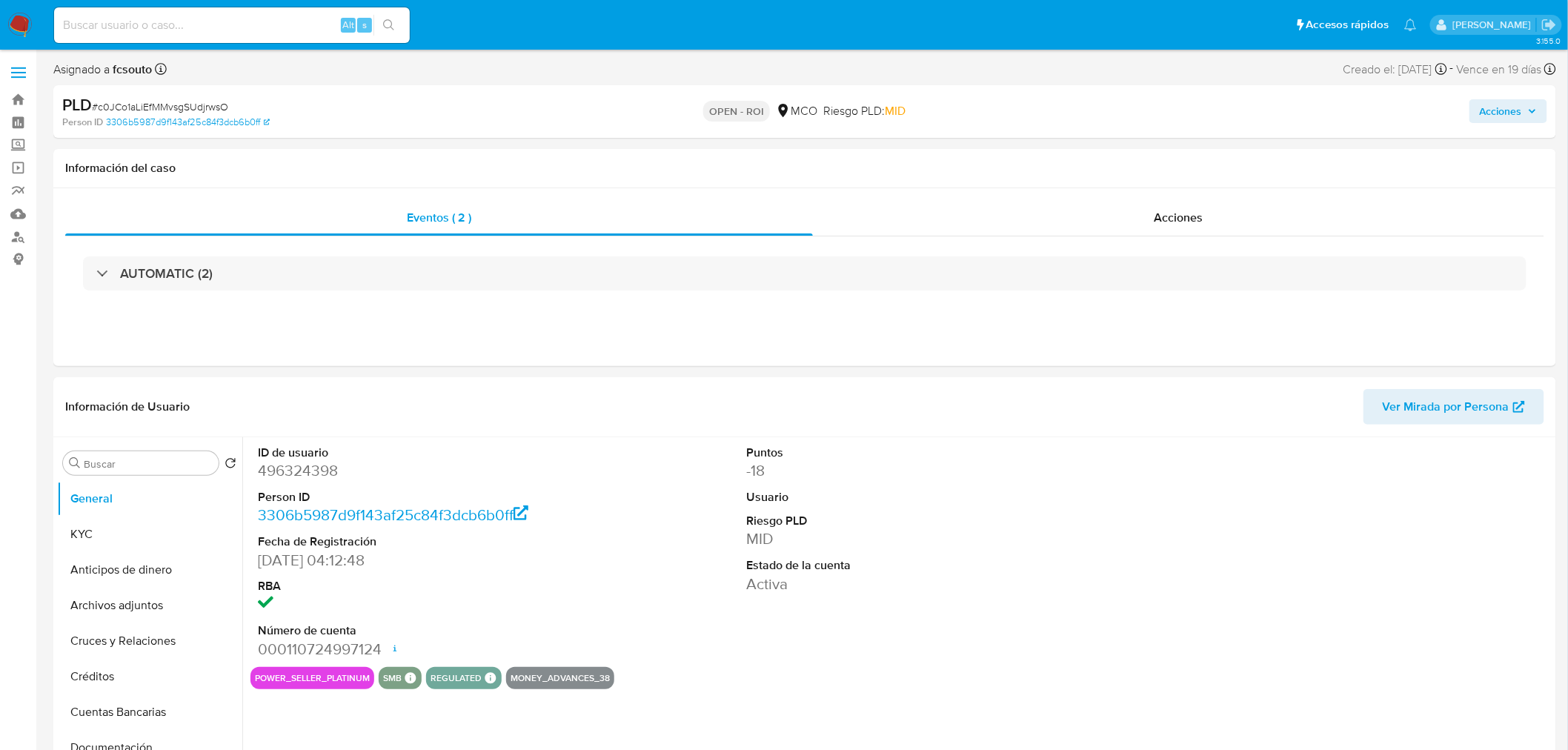
select select "10"
drag, startPoint x: 1183, startPoint y: 204, endPoint x: 981, endPoint y: 237, distance: 204.7
click at [1184, 204] on div "Acciones" at bounding box center [1178, 217] width 732 height 35
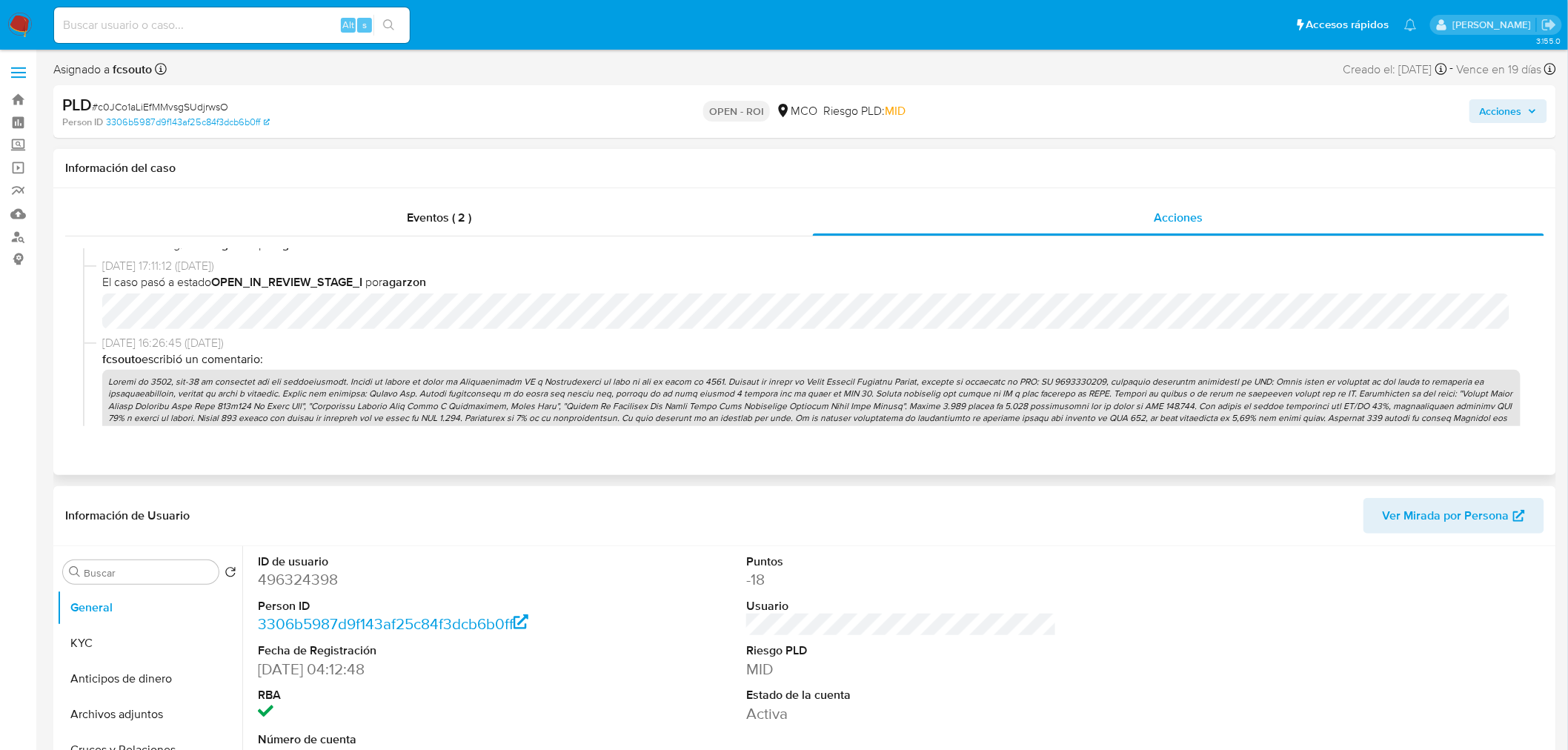
scroll to position [494, 0]
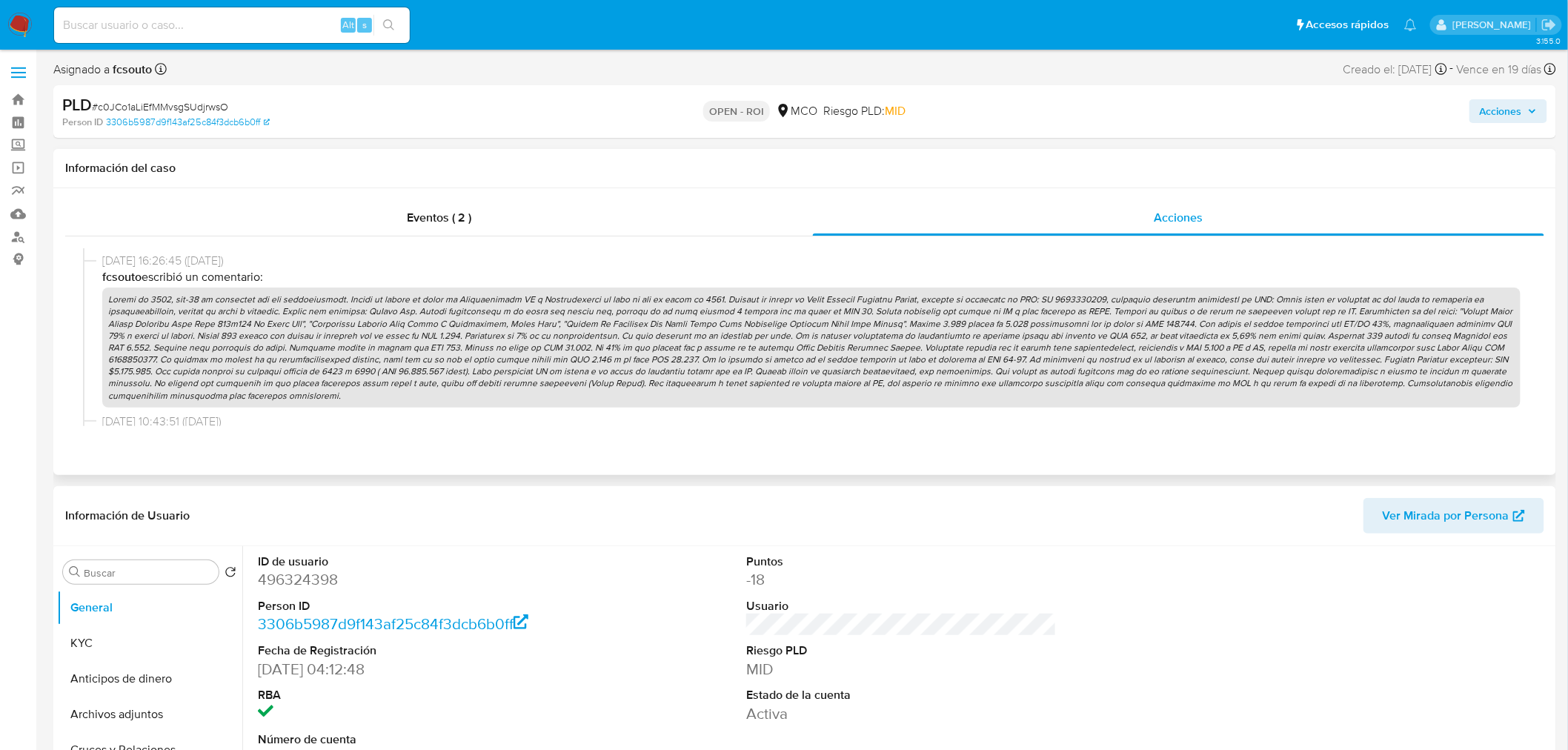
click at [525, 349] on p at bounding box center [812, 347] width 1418 height 120
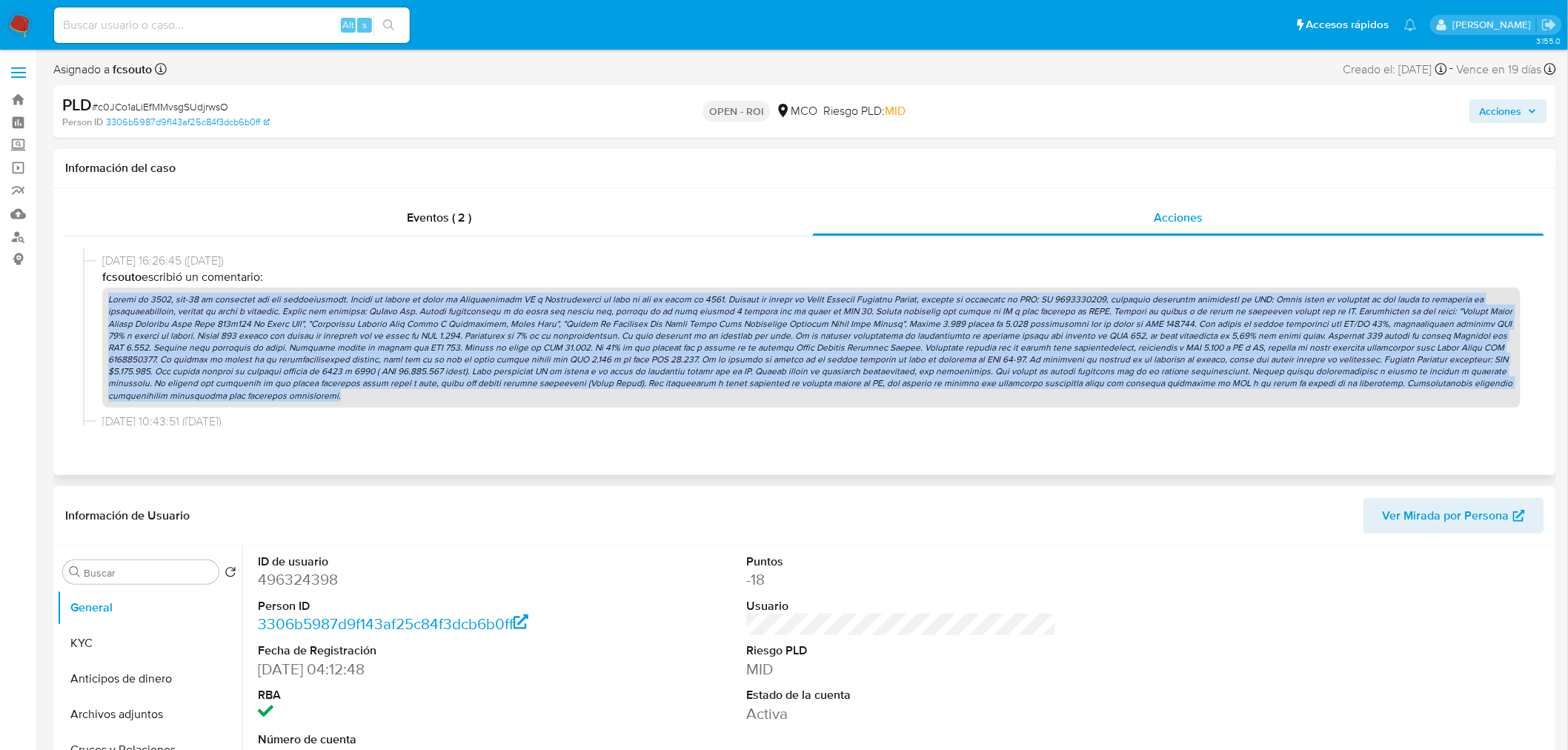
click at [525, 349] on p at bounding box center [812, 347] width 1418 height 120
copy p "Cuenta de 2019, con-19 pt generados por sus transacciones. Alarma se genera en …"
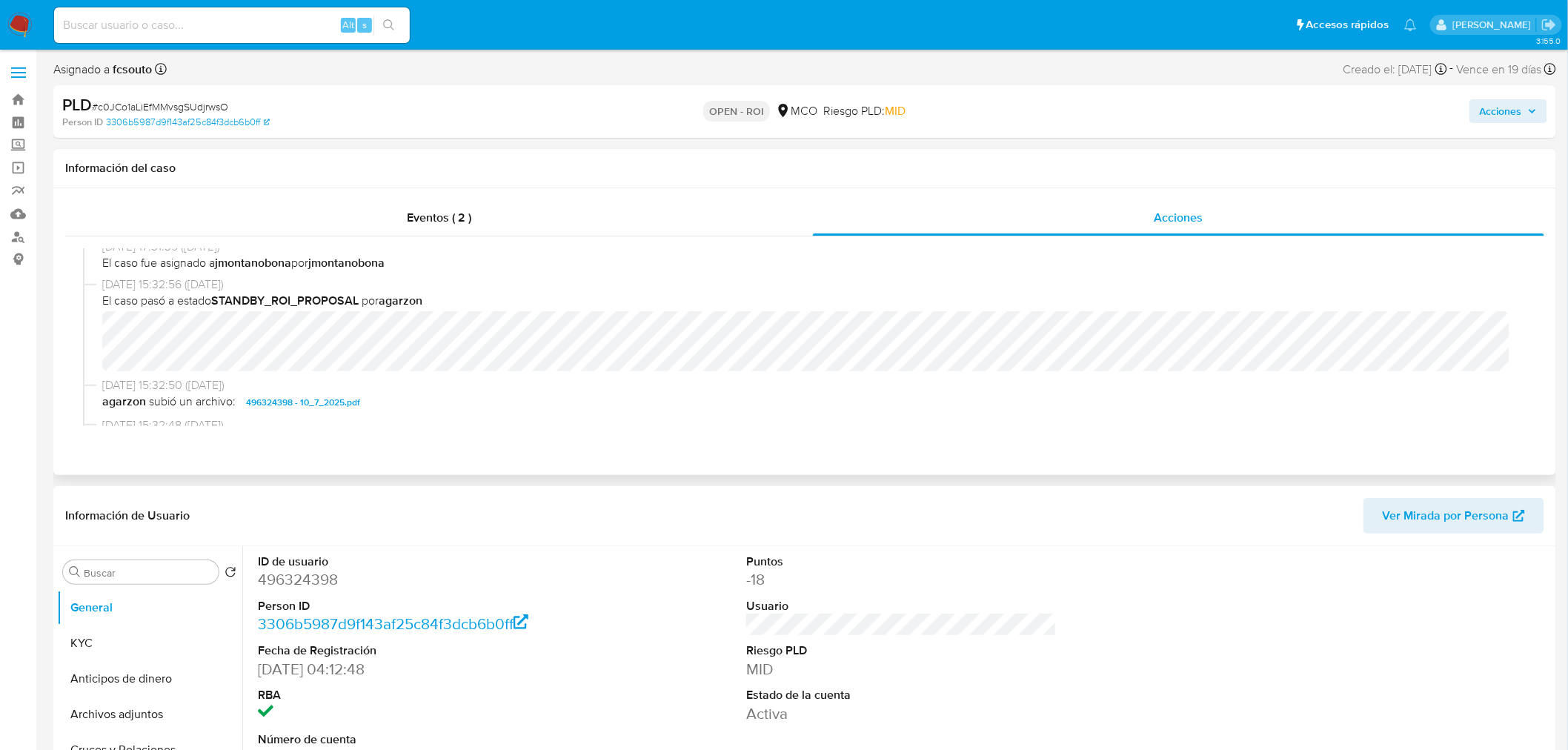
scroll to position [164, 0]
click at [397, 208] on div "Eventos ( 2 )" at bounding box center [439, 217] width 748 height 35
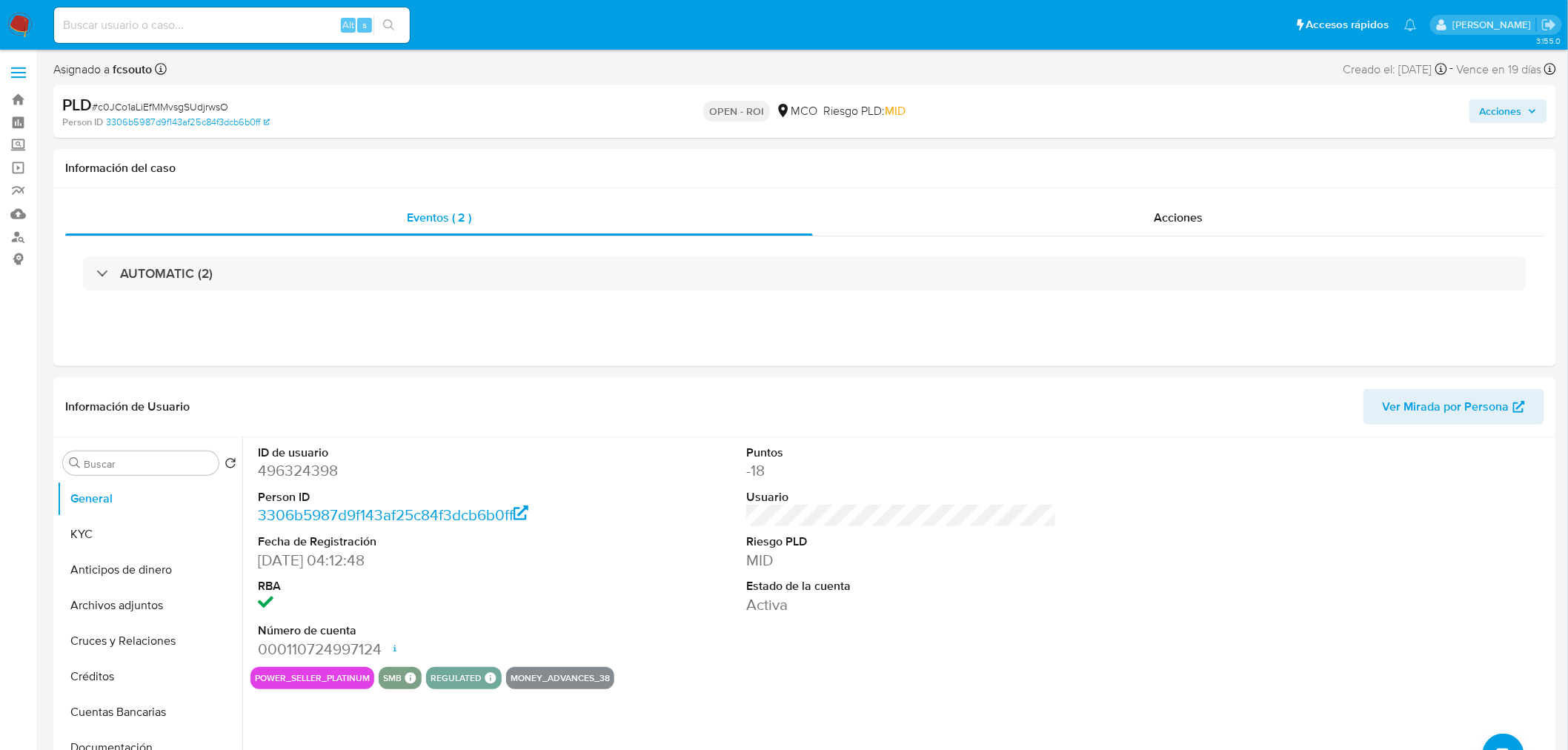
click at [1481, 106] on span "Acciones" at bounding box center [1501, 111] width 42 height 24
drag, startPoint x: 1122, startPoint y: 167, endPoint x: 1079, endPoint y: 187, distance: 47.4
click at [1120, 167] on div "Resolución del caso Alt r" at bounding box center [1105, 159] width 141 height 39
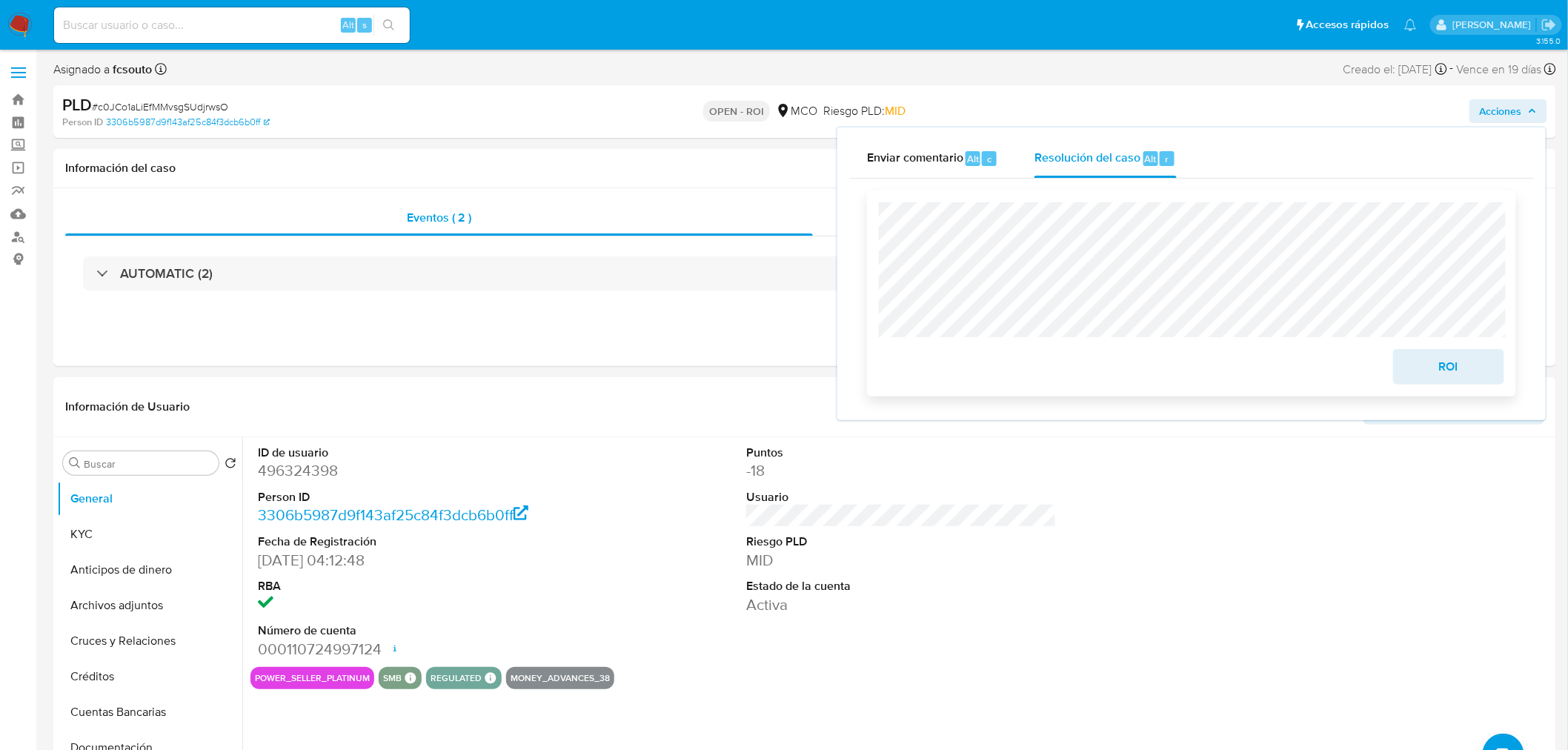
click at [1446, 378] on span "ROI" at bounding box center [1448, 366] width 73 height 32
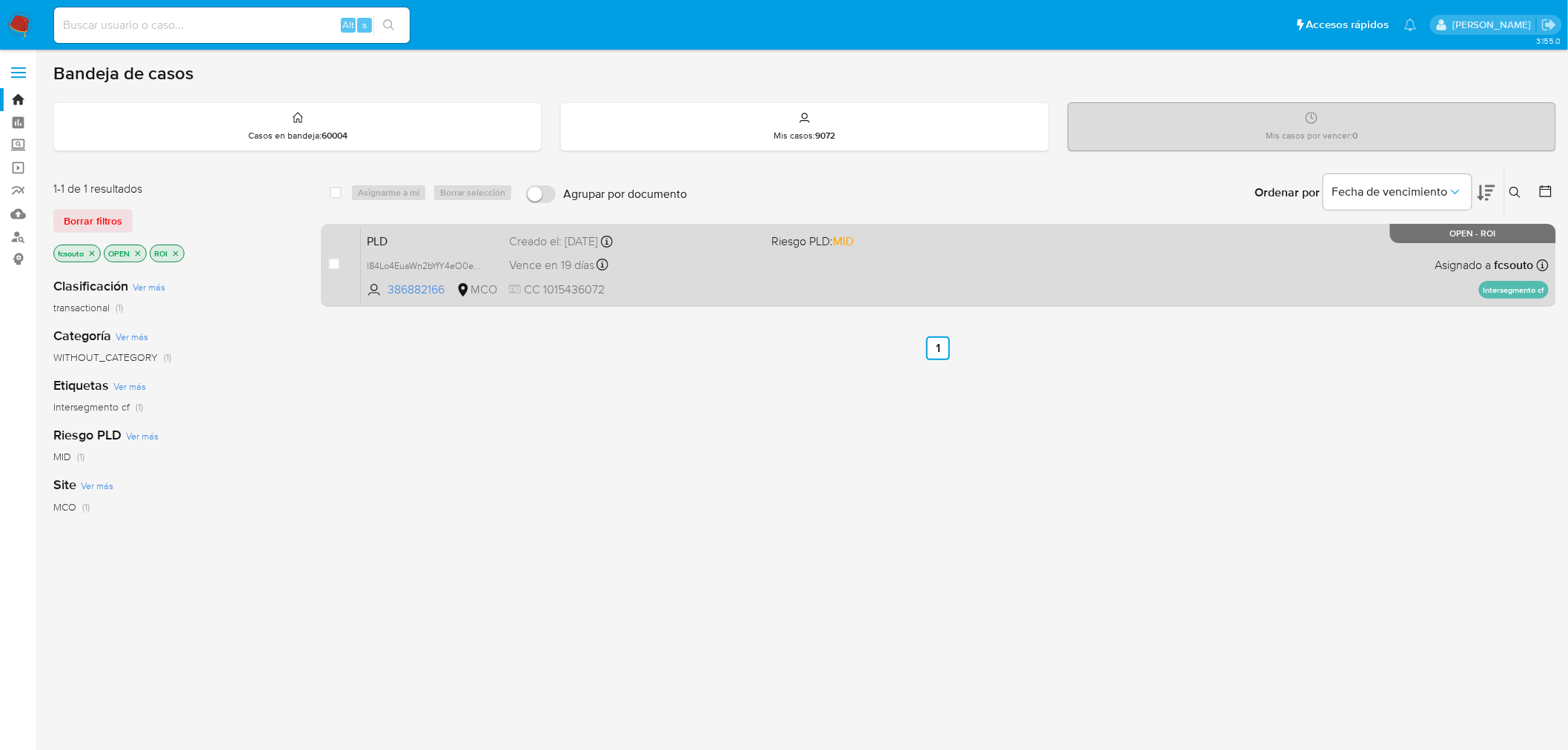
click at [746, 292] on span "CC 1015436072" at bounding box center [634, 290] width 252 height 16
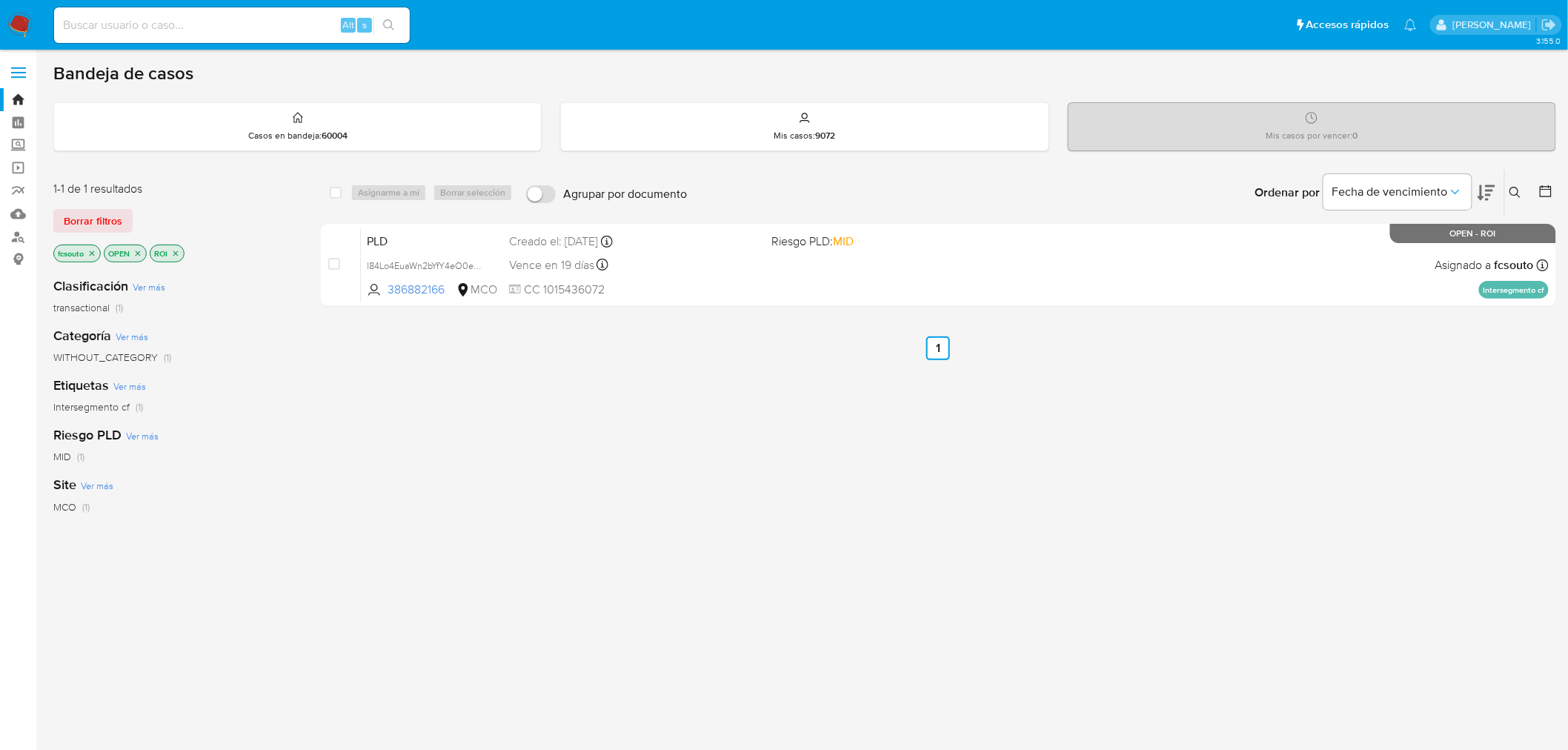
click at [19, 28] on img at bounding box center [20, 25] width 26 height 26
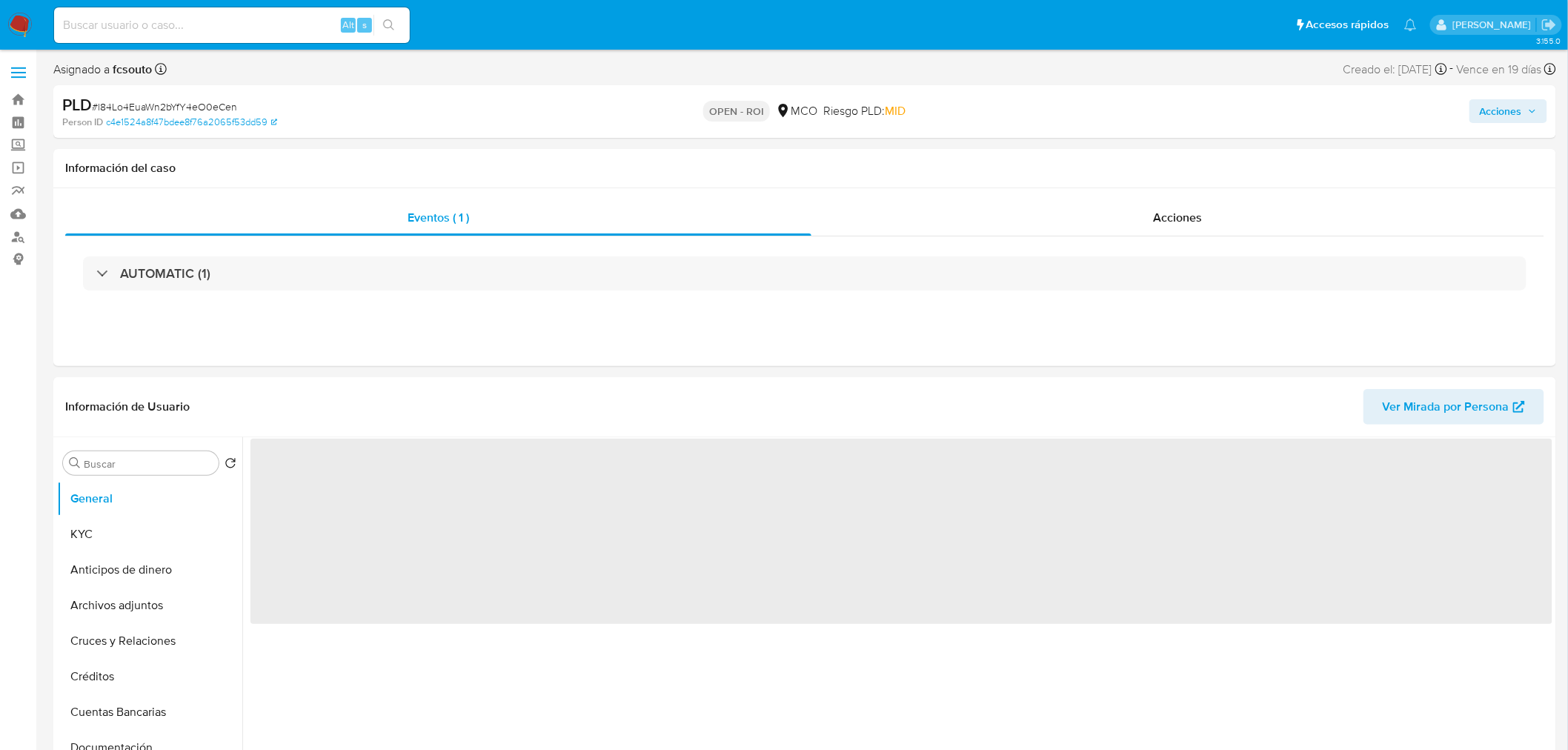
select select "10"
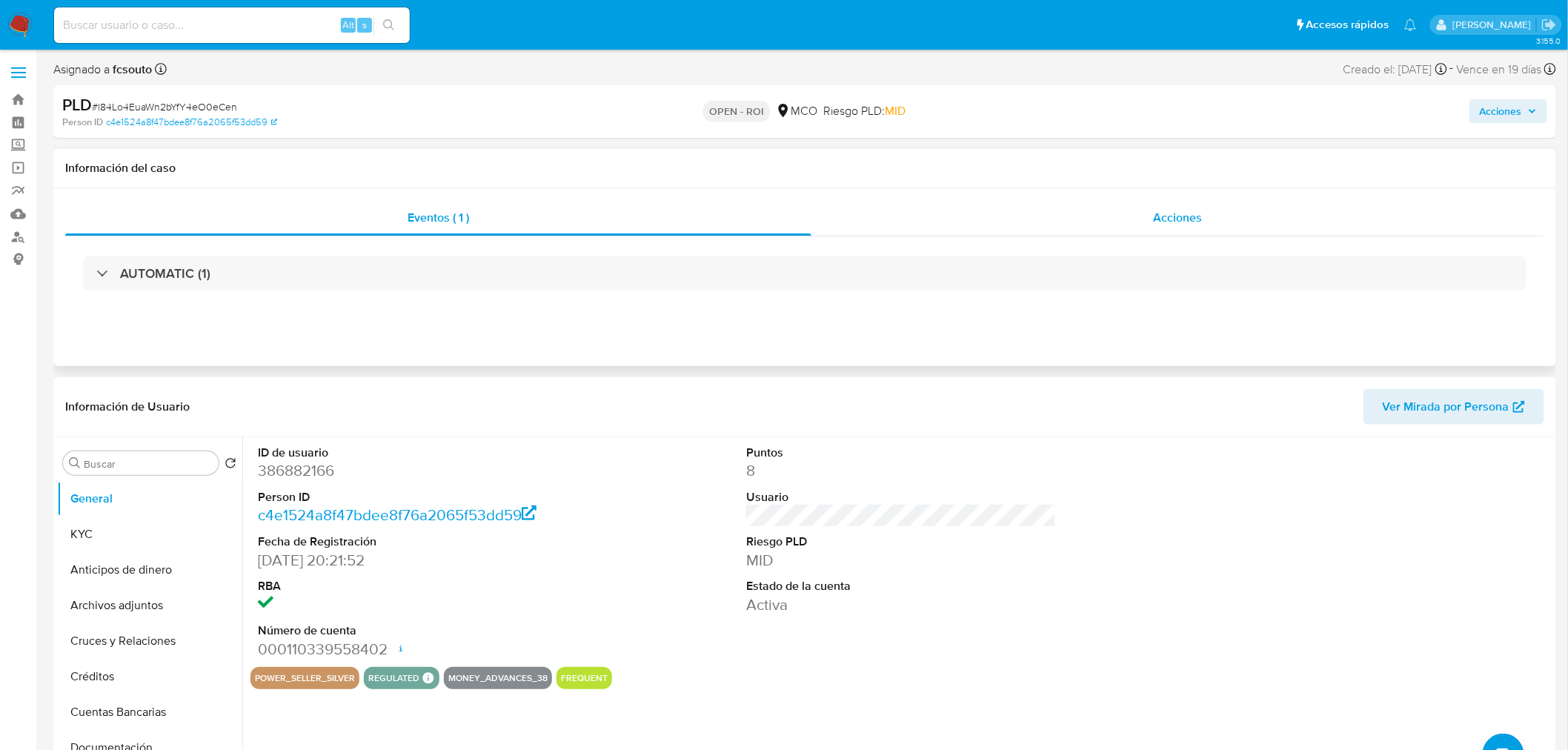
click at [1269, 200] on div "Acciones" at bounding box center [1178, 217] width 734 height 35
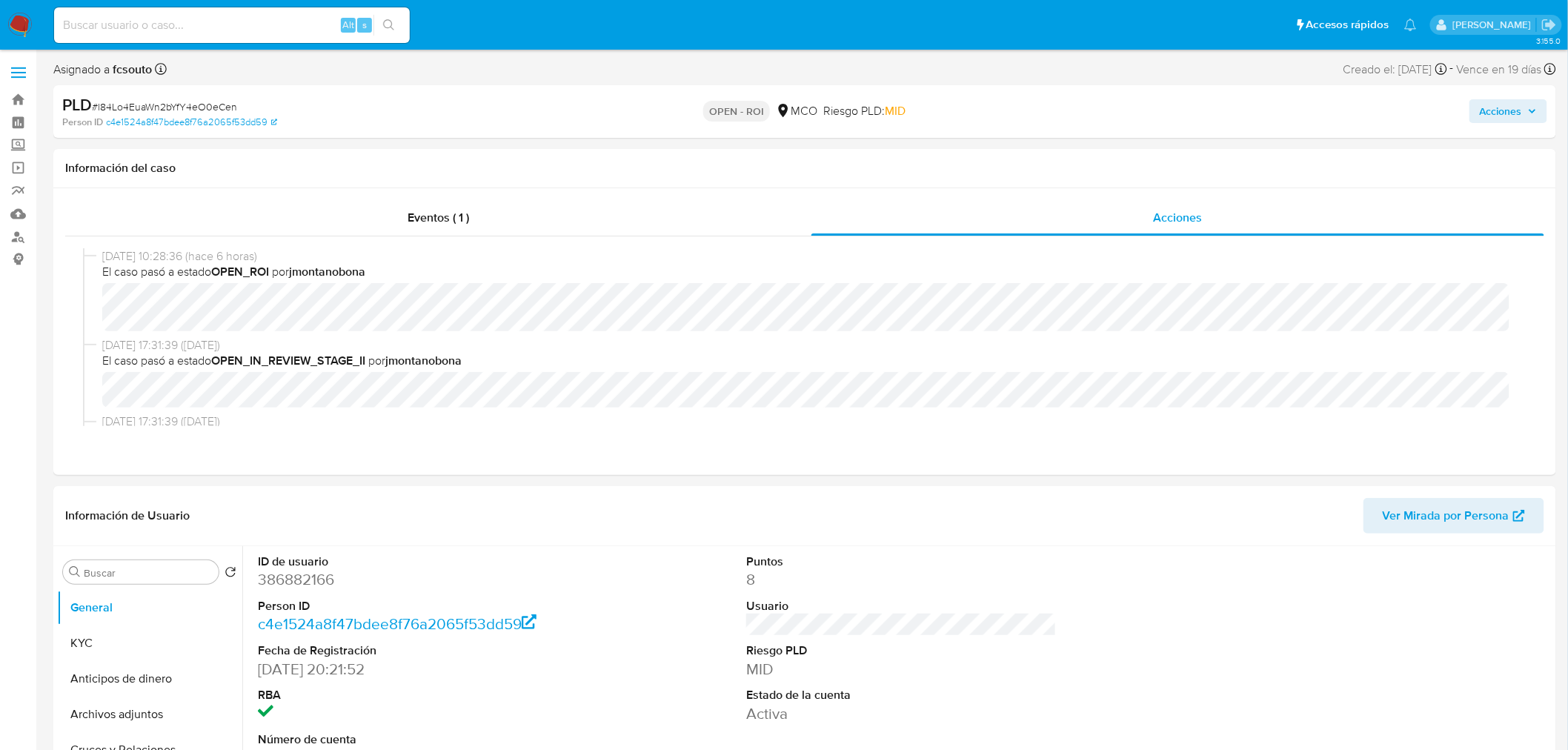
click at [1521, 108] on span "Acciones" at bounding box center [1501, 111] width 42 height 24
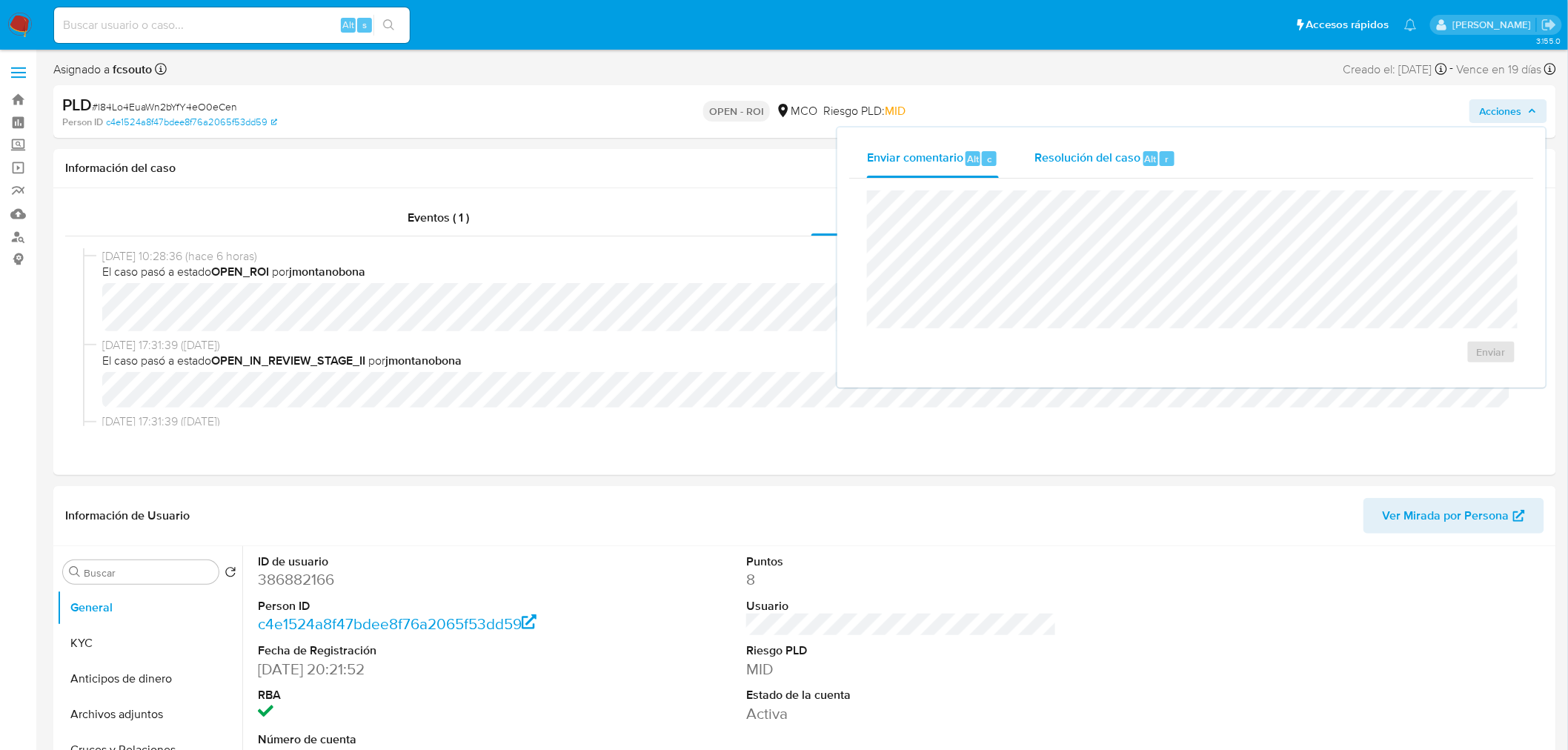
drag, startPoint x: 1113, startPoint y: 152, endPoint x: 1065, endPoint y: 173, distance: 52.4
click at [1112, 152] on span "Resolución del caso" at bounding box center [1088, 159] width 106 height 17
click at [638, 353] on span "El caso pasó a estado OPEN_IN_REVIEW_STAGE_II por jmontanobona" at bounding box center [812, 361] width 1418 height 16
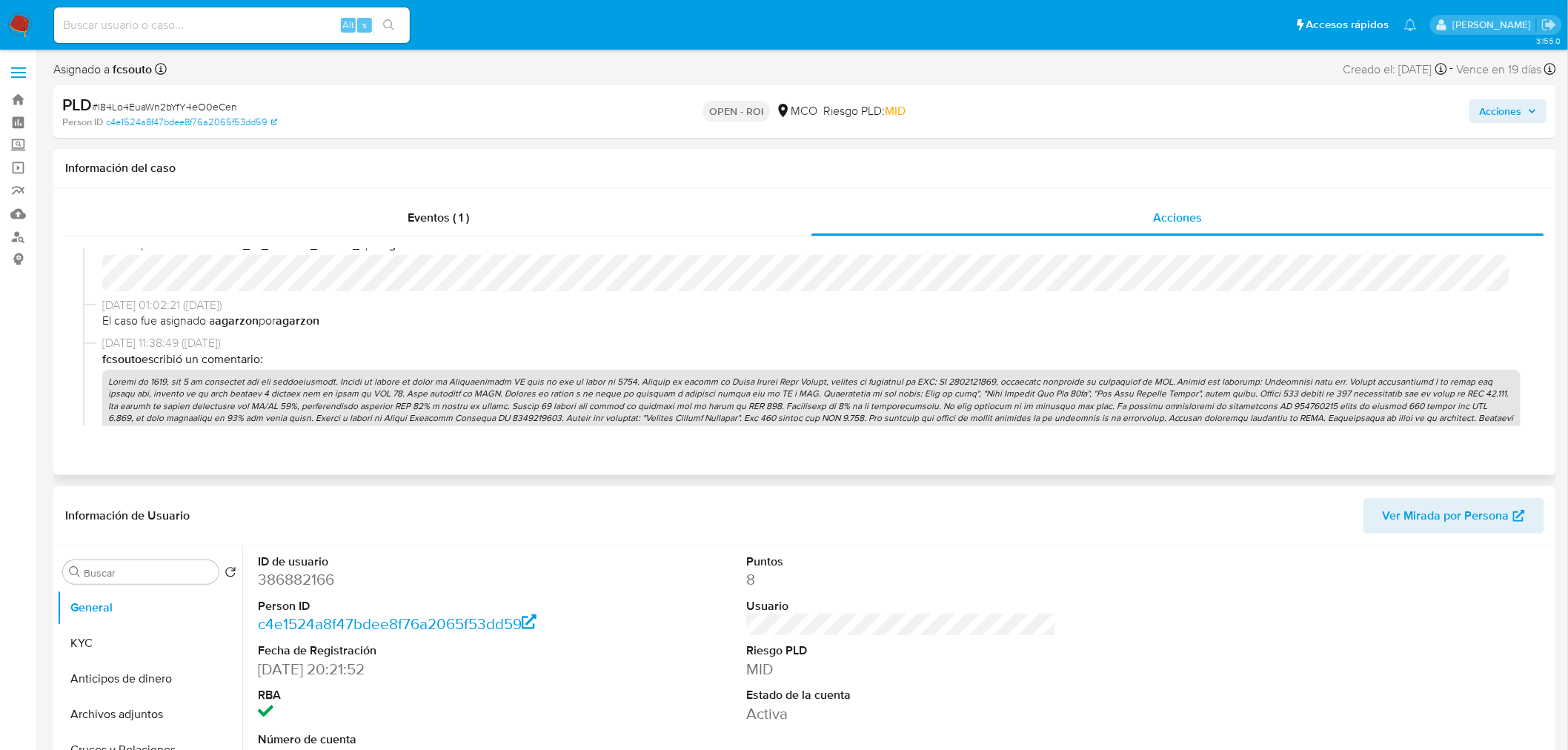
scroll to position [494, 0]
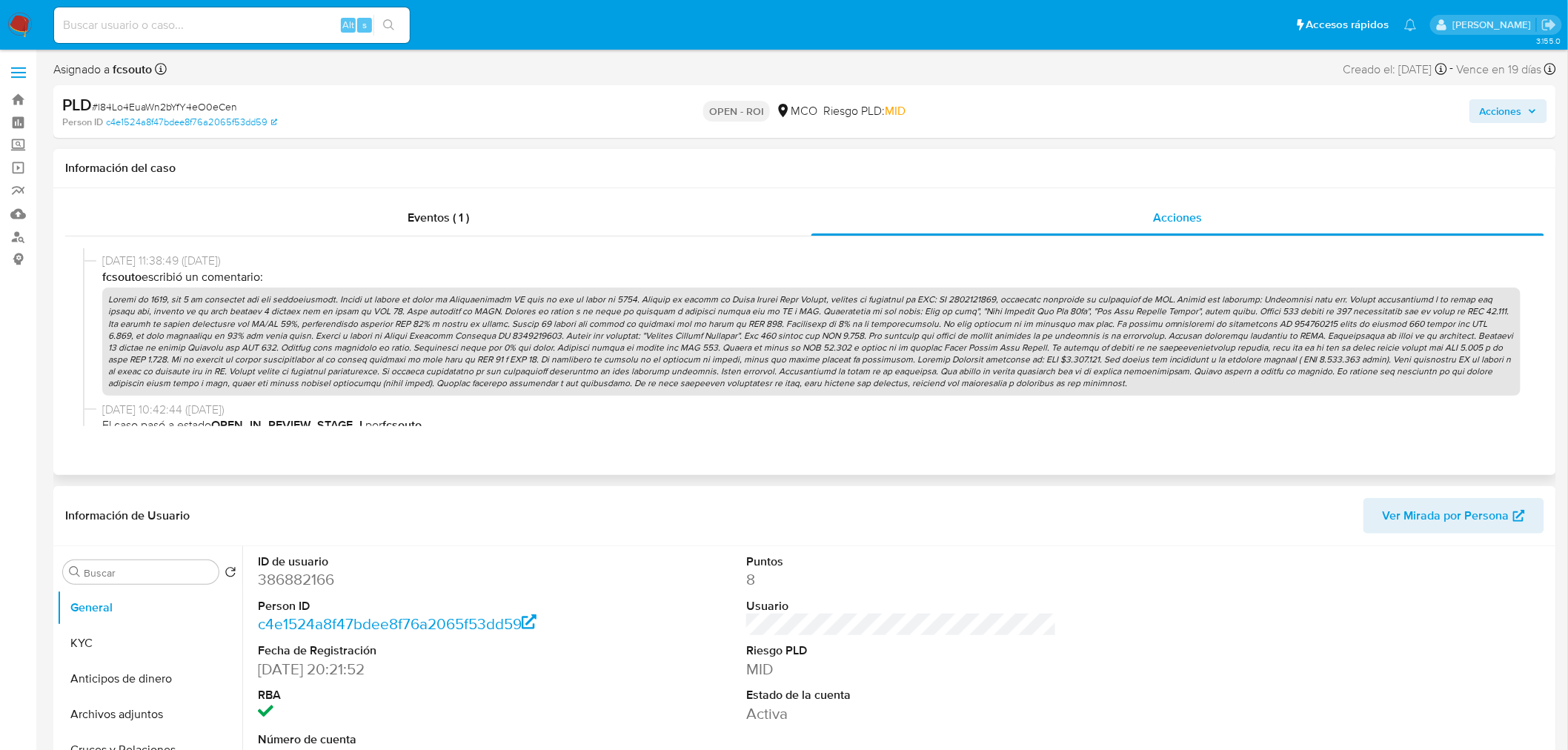
click at [636, 352] on p at bounding box center [812, 342] width 1418 height 108
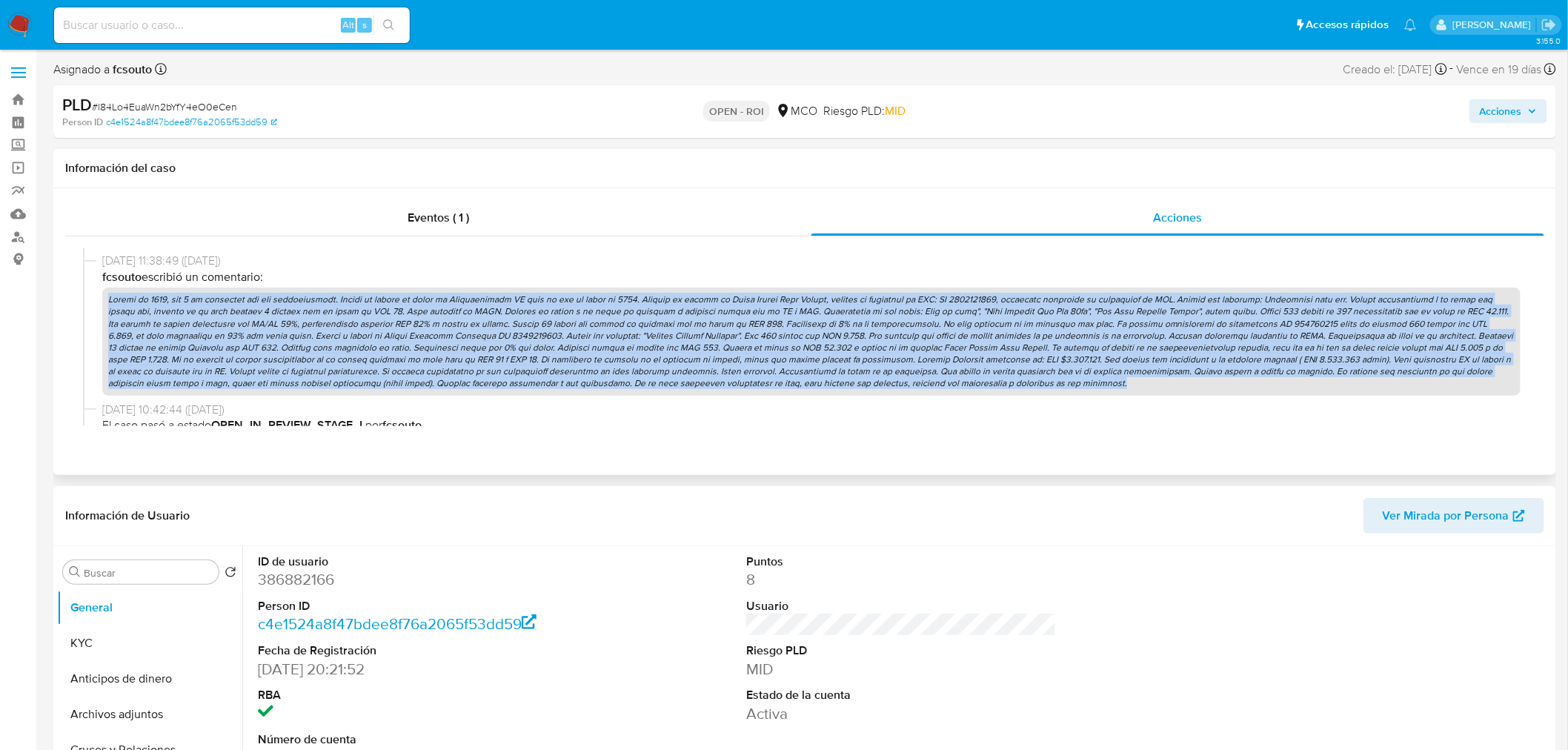
click at [636, 352] on p at bounding box center [812, 342] width 1418 height 108
copy p "Cuenta de 2020, con 9 pt generados por sus transacciones. Alarma se genera en r…"
drag, startPoint x: 1514, startPoint y: 104, endPoint x: 1488, endPoint y: 115, distance: 28.2
click at [1514, 103] on span "Acciones" at bounding box center [1501, 111] width 42 height 24
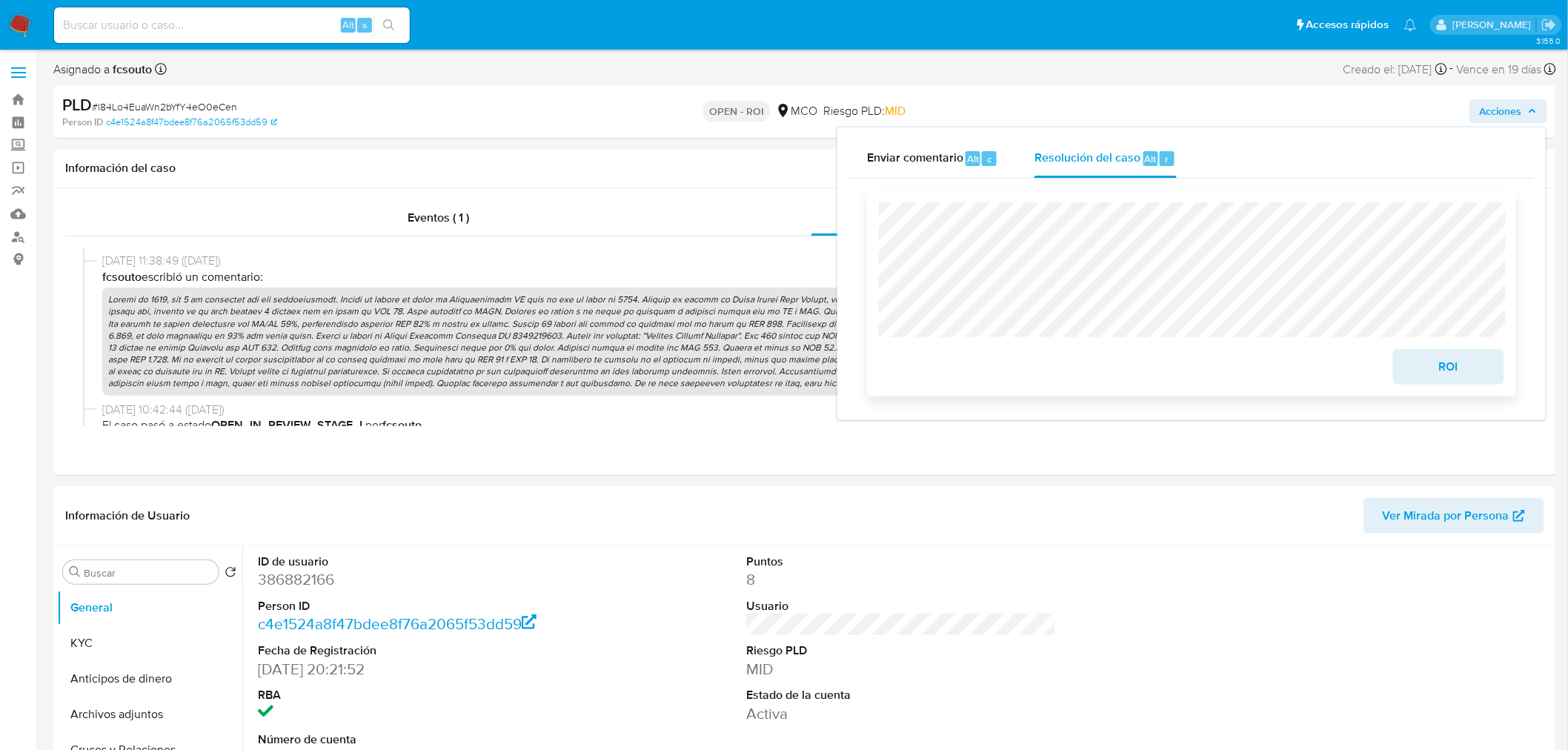
click at [1468, 380] on span "ROI" at bounding box center [1448, 366] width 73 height 32
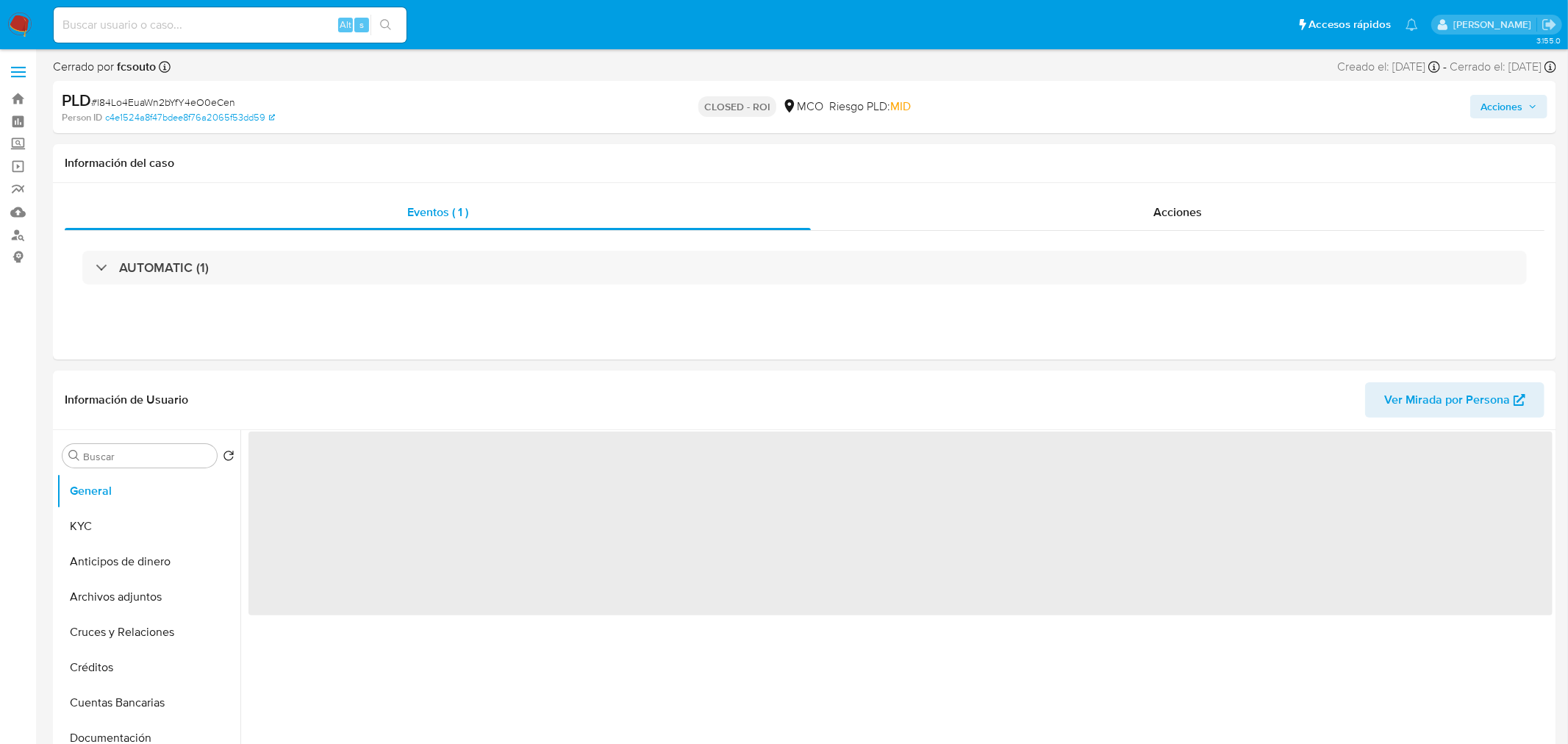
select select "10"
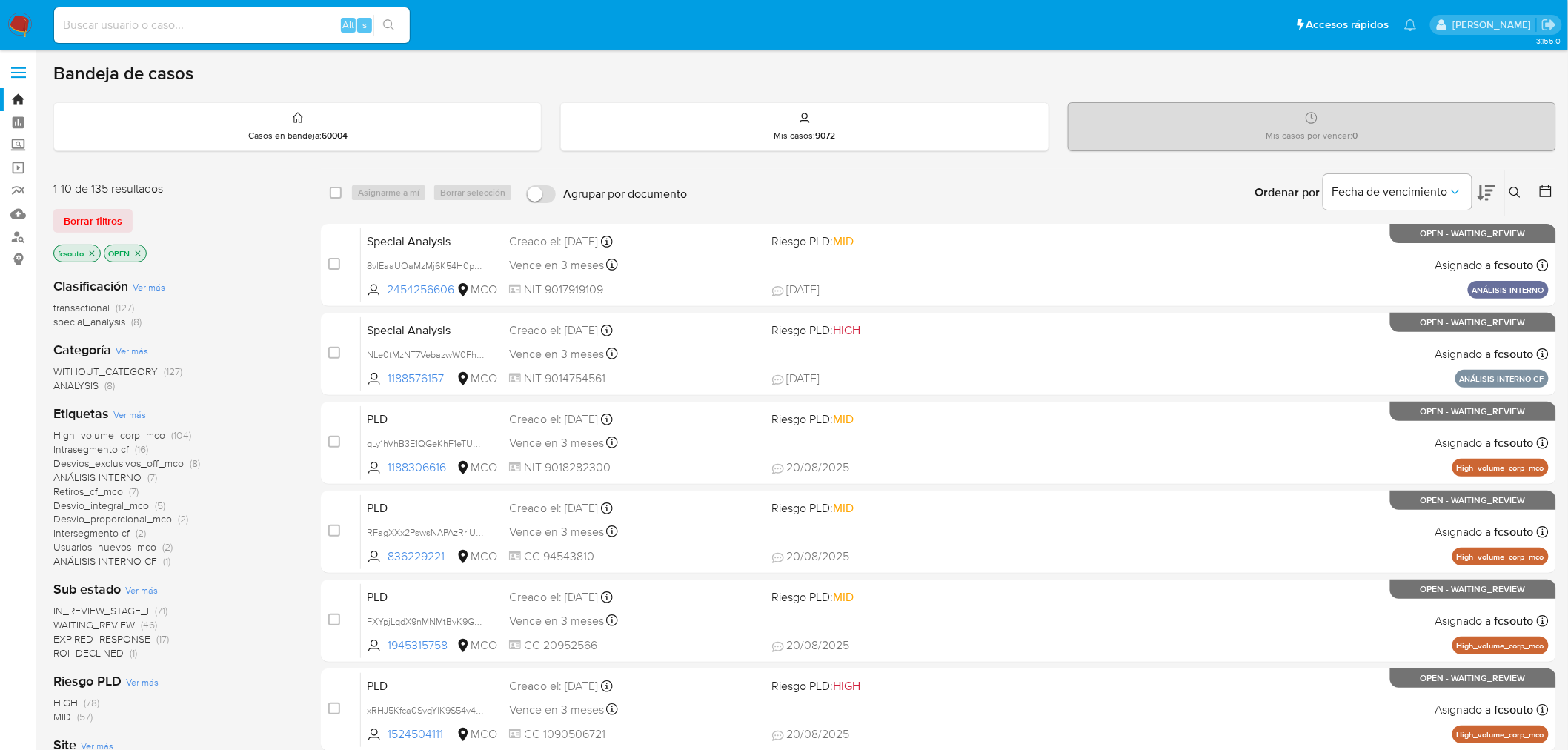
click at [83, 657] on span "ROI_DECLINED" at bounding box center [88, 653] width 70 height 15
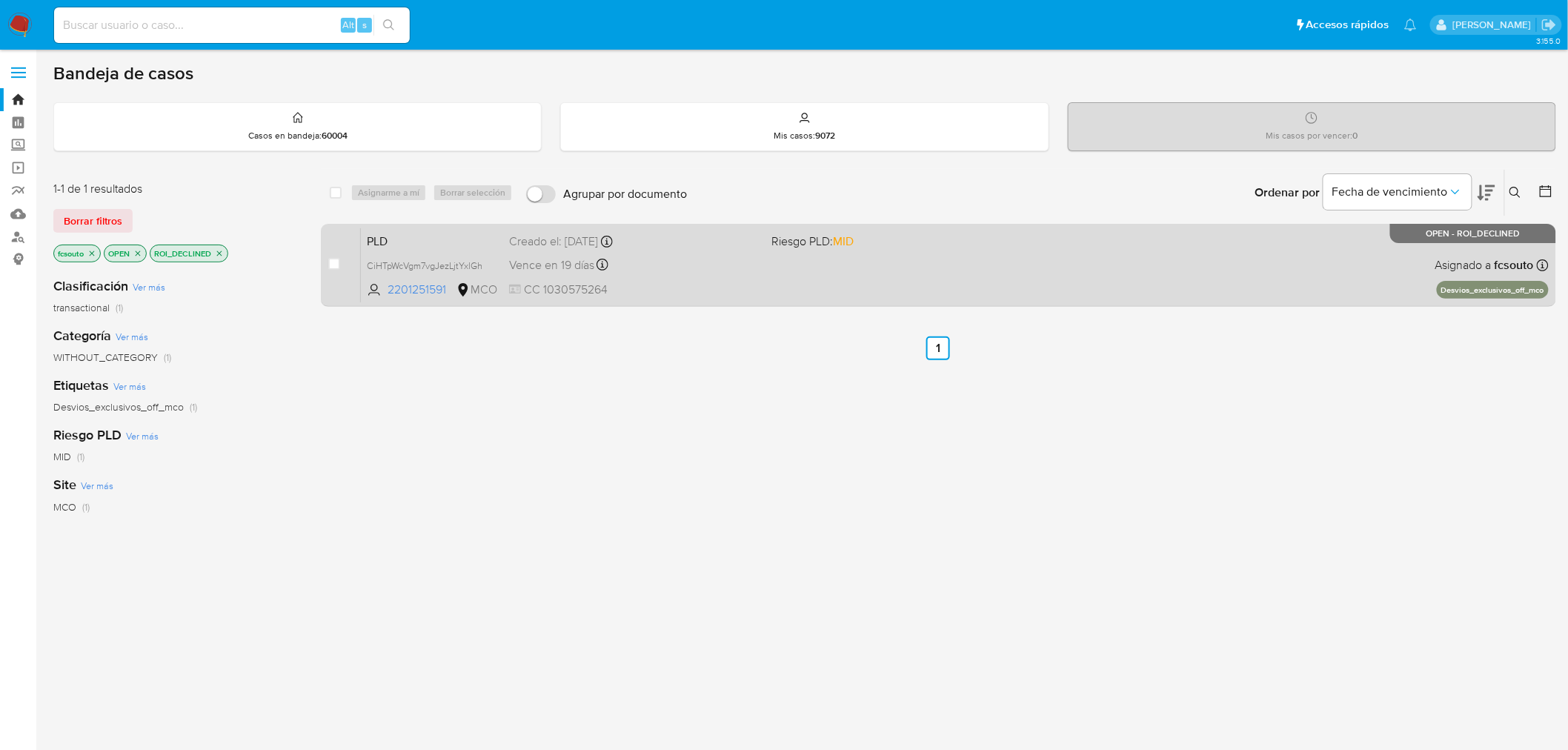
click at [763, 264] on div "PLD CiHTpWcVgm7vgJezLjtYxlGh 2201251591 MCO Riesgo PLD: MID Creado el: [DATE] C…" at bounding box center [954, 265] width 1187 height 75
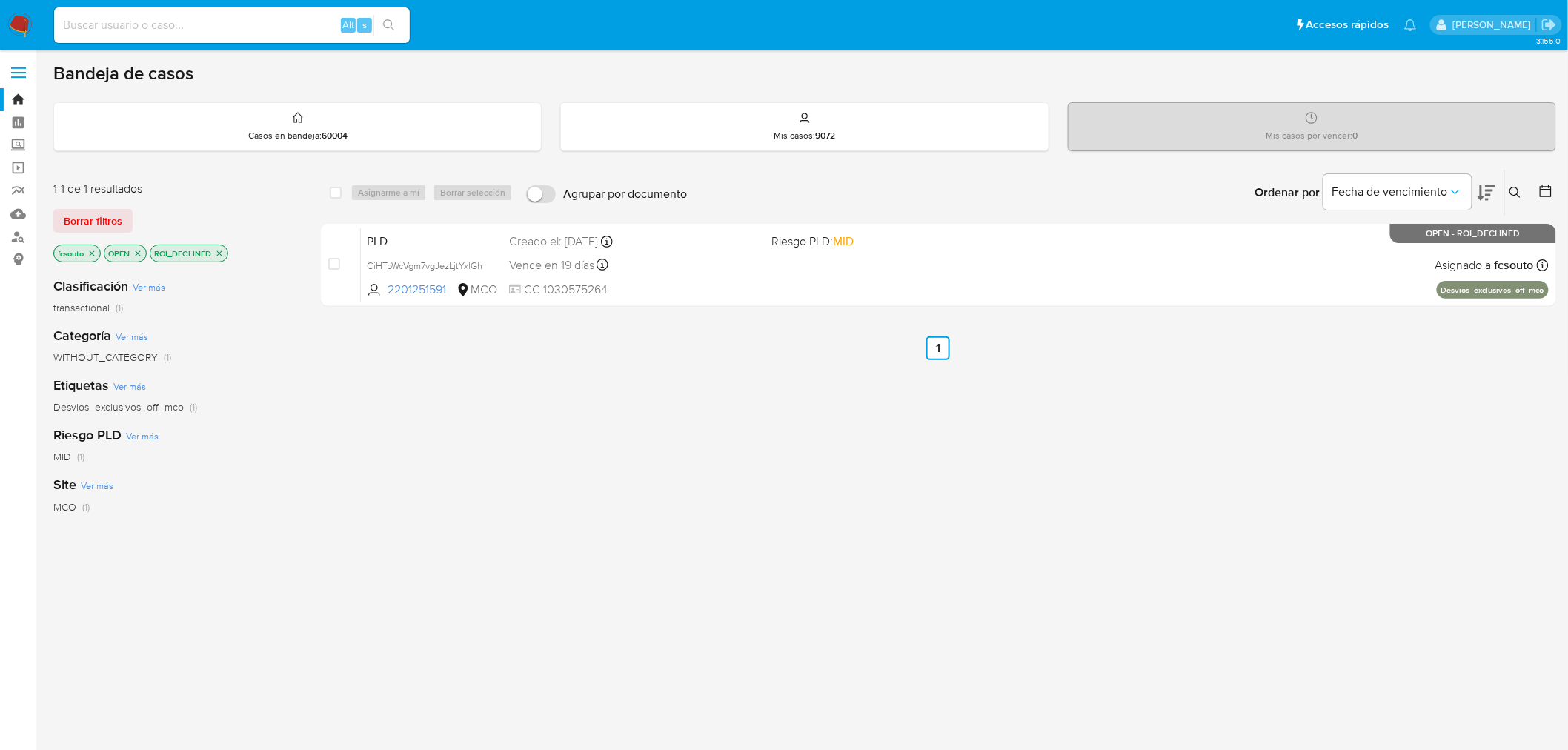
click at [15, 25] on img at bounding box center [20, 25] width 26 height 26
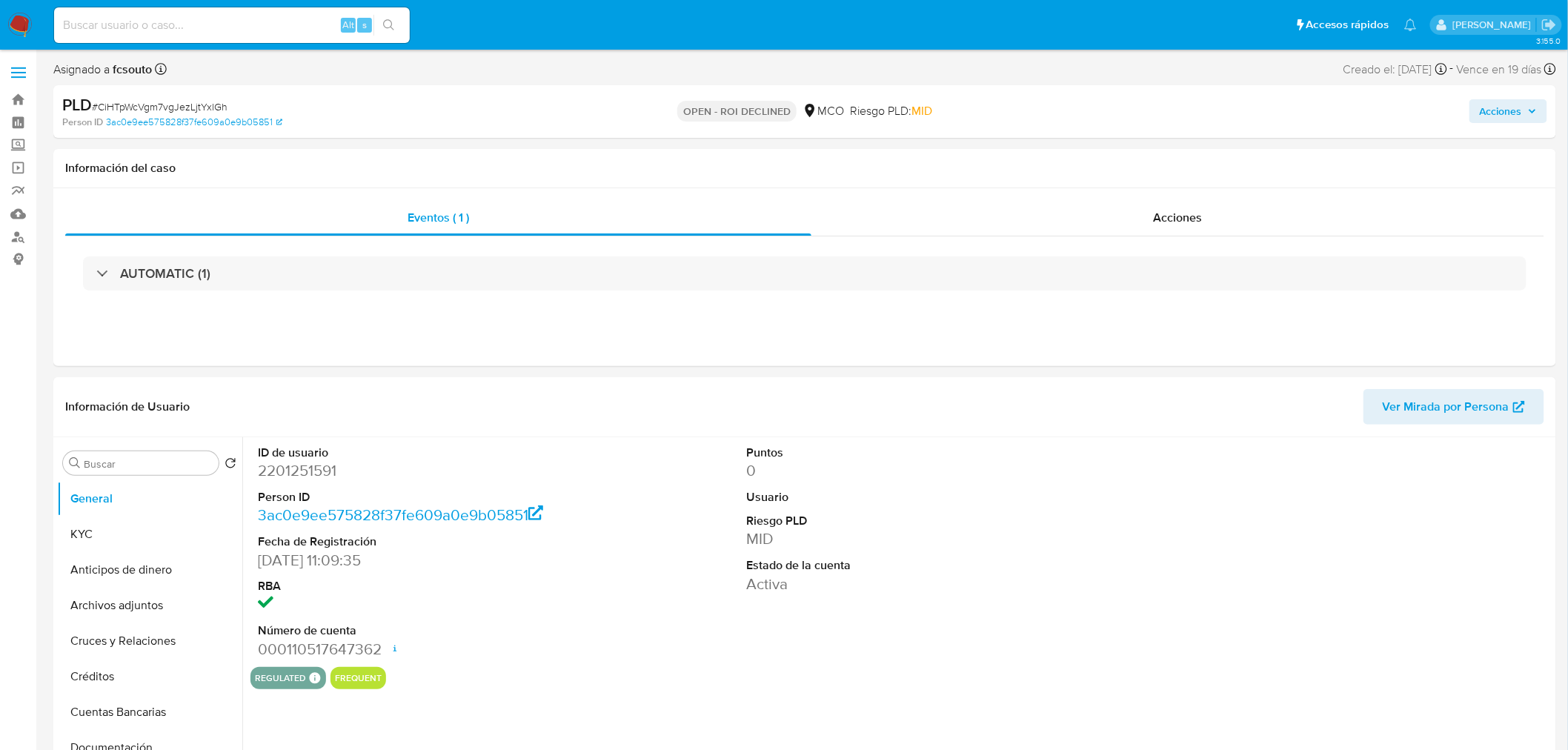
select select "10"
click at [1166, 216] on span "Acciones" at bounding box center [1178, 217] width 49 height 17
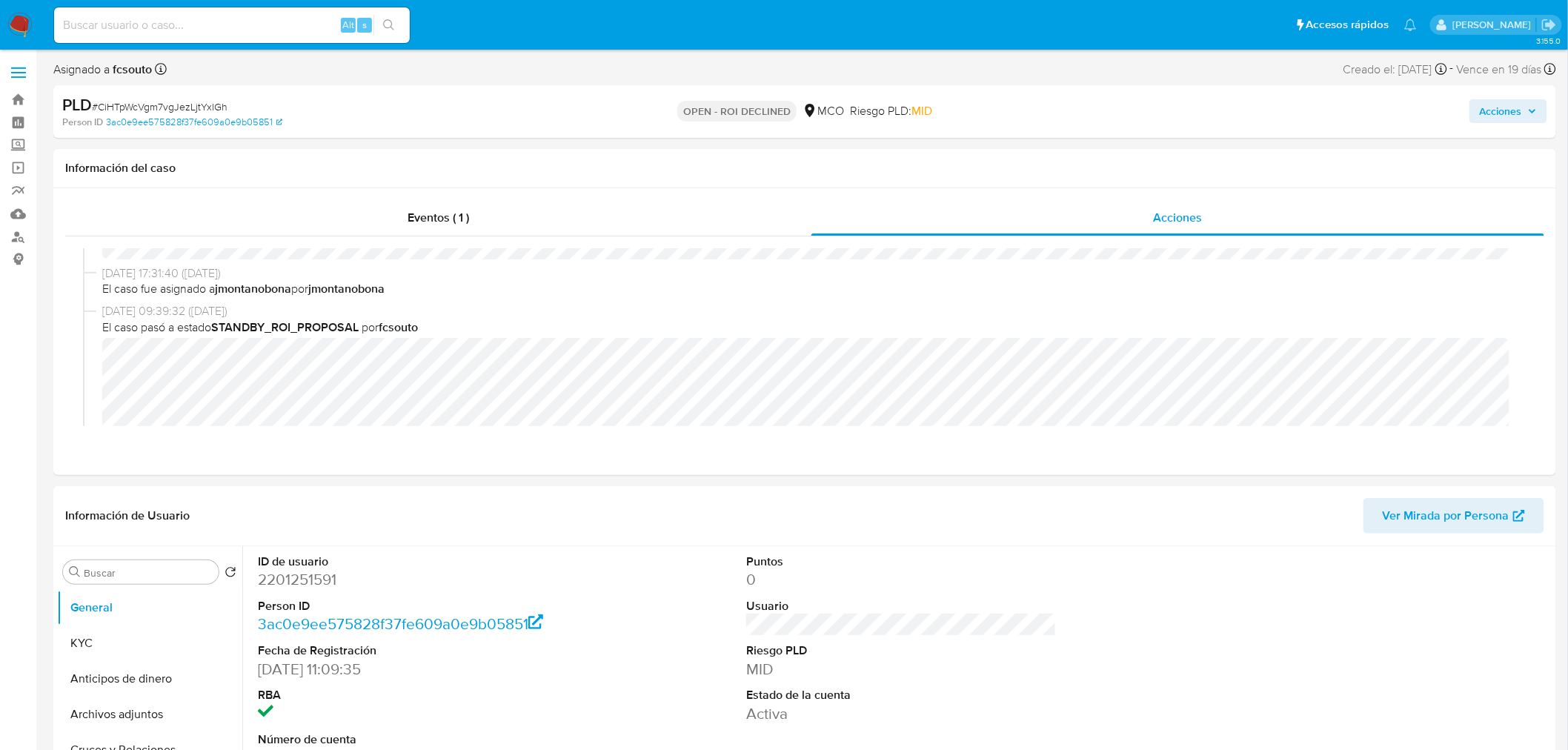
scroll to position [164, 0]
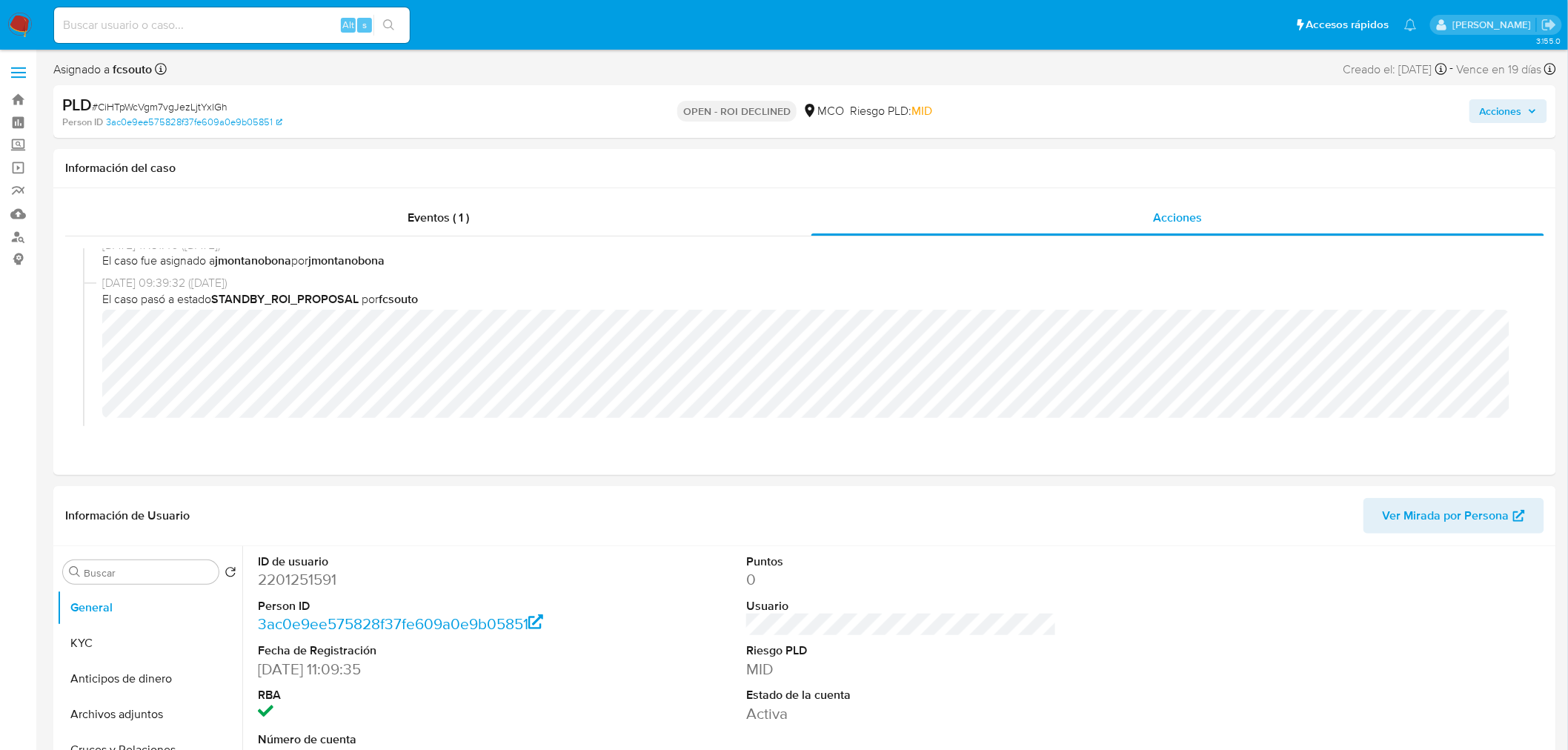
click at [1504, 106] on span "Acciones" at bounding box center [1501, 111] width 42 height 24
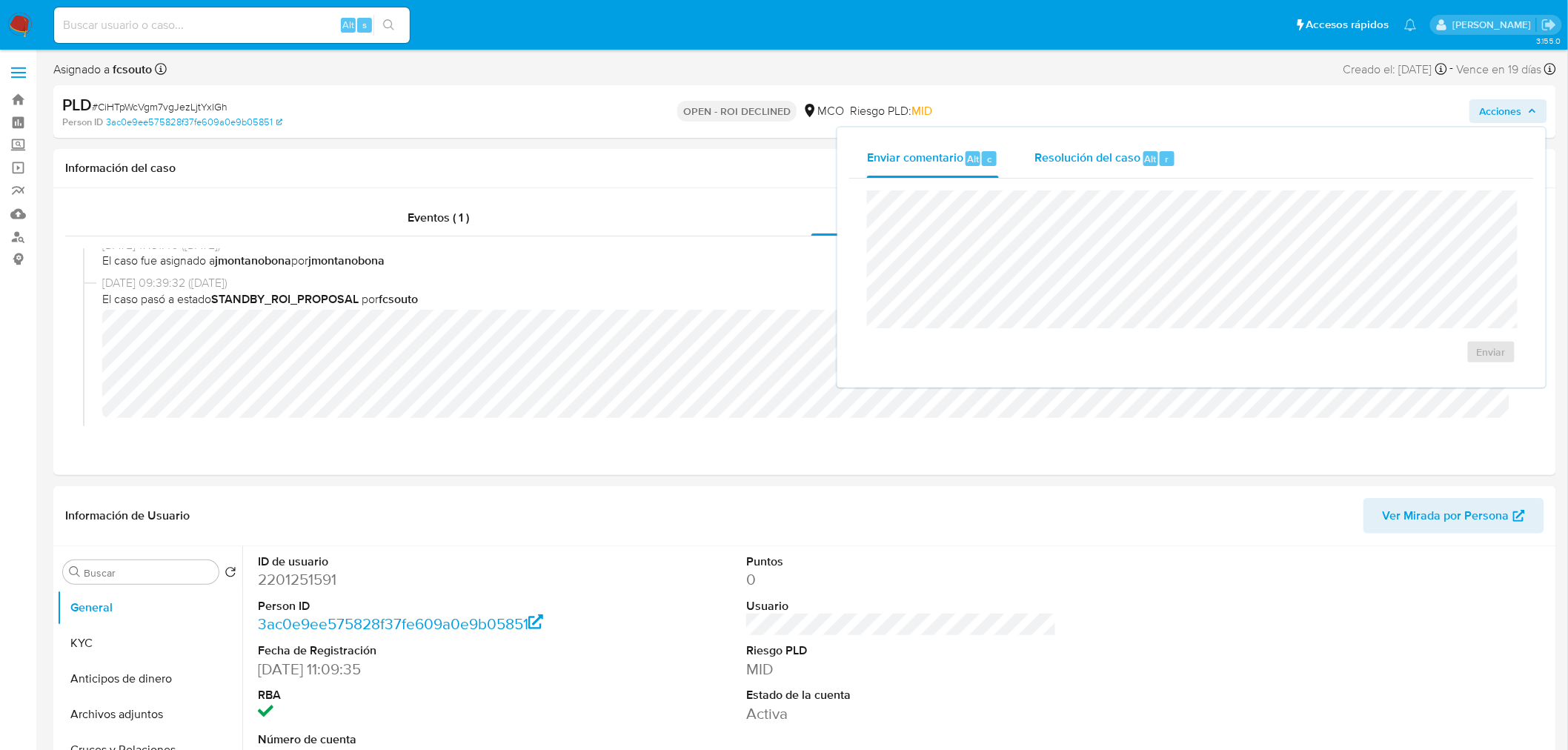
click at [1076, 148] on div "Resolución del caso Alt r" at bounding box center [1105, 159] width 141 height 39
click at [1435, 364] on span "ROI Declined" at bounding box center [1448, 366] width 73 height 32
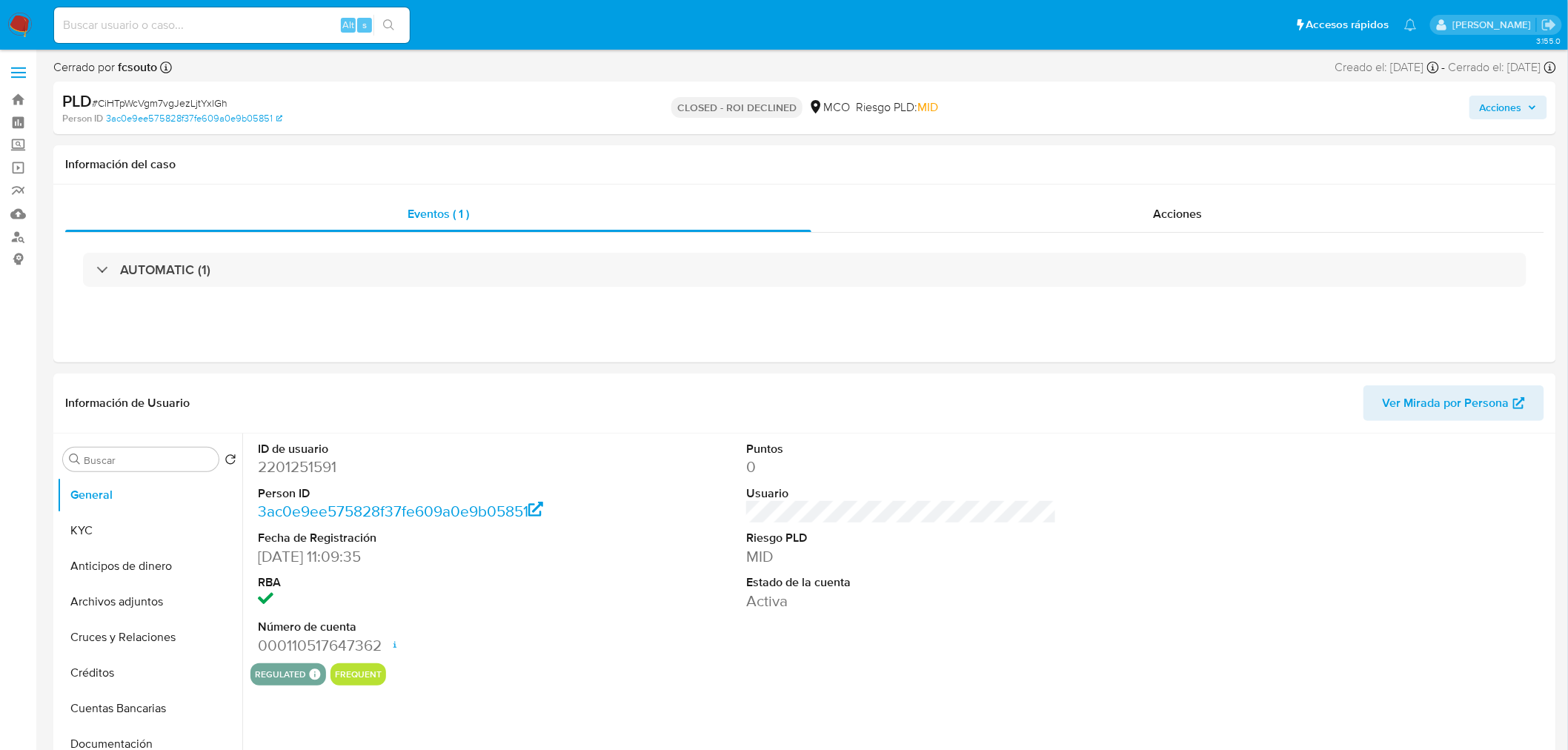
select select "10"
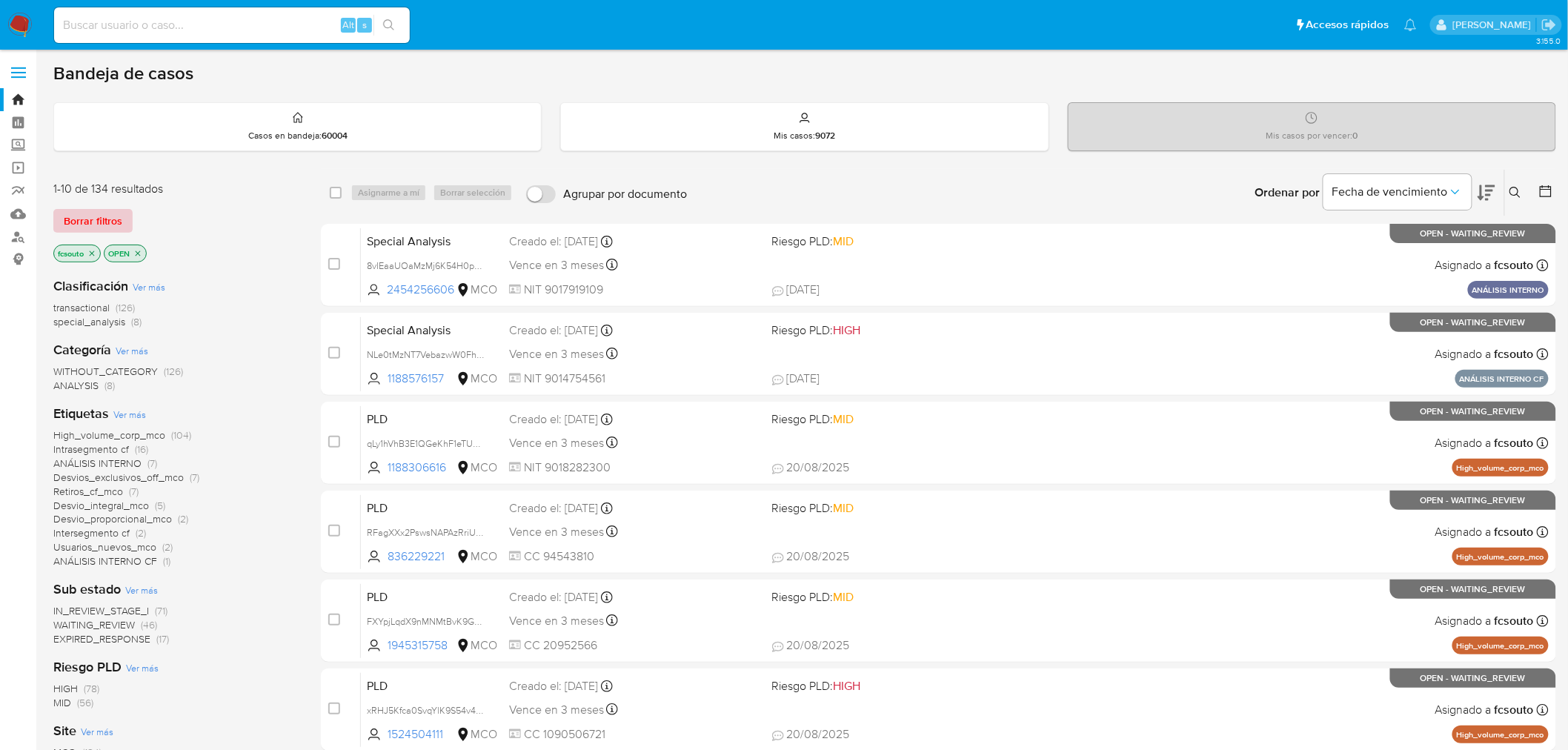
click at [83, 221] on span "Borrar filtros" at bounding box center [93, 221] width 59 height 21
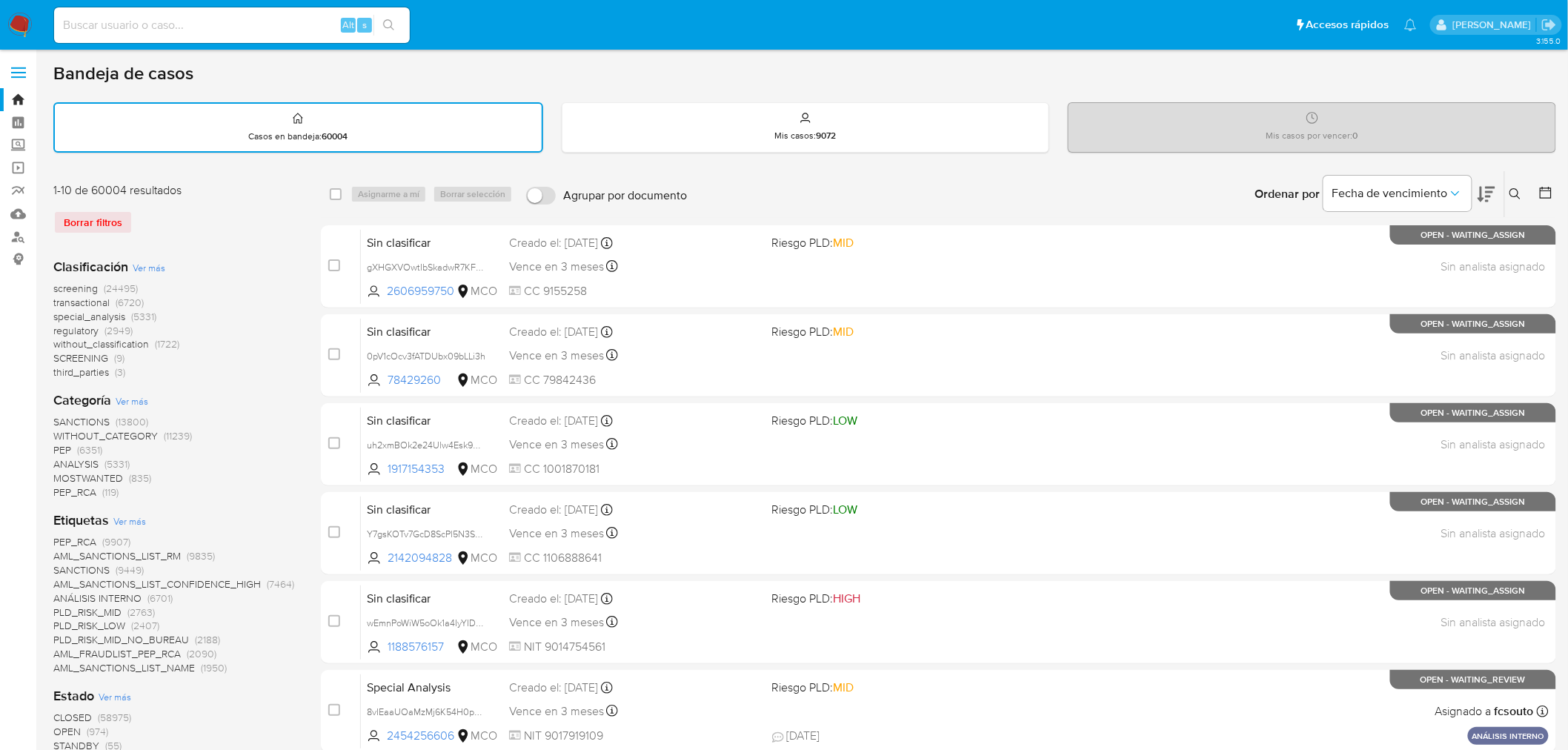
click at [1512, 188] on icon at bounding box center [1515, 194] width 11 height 11
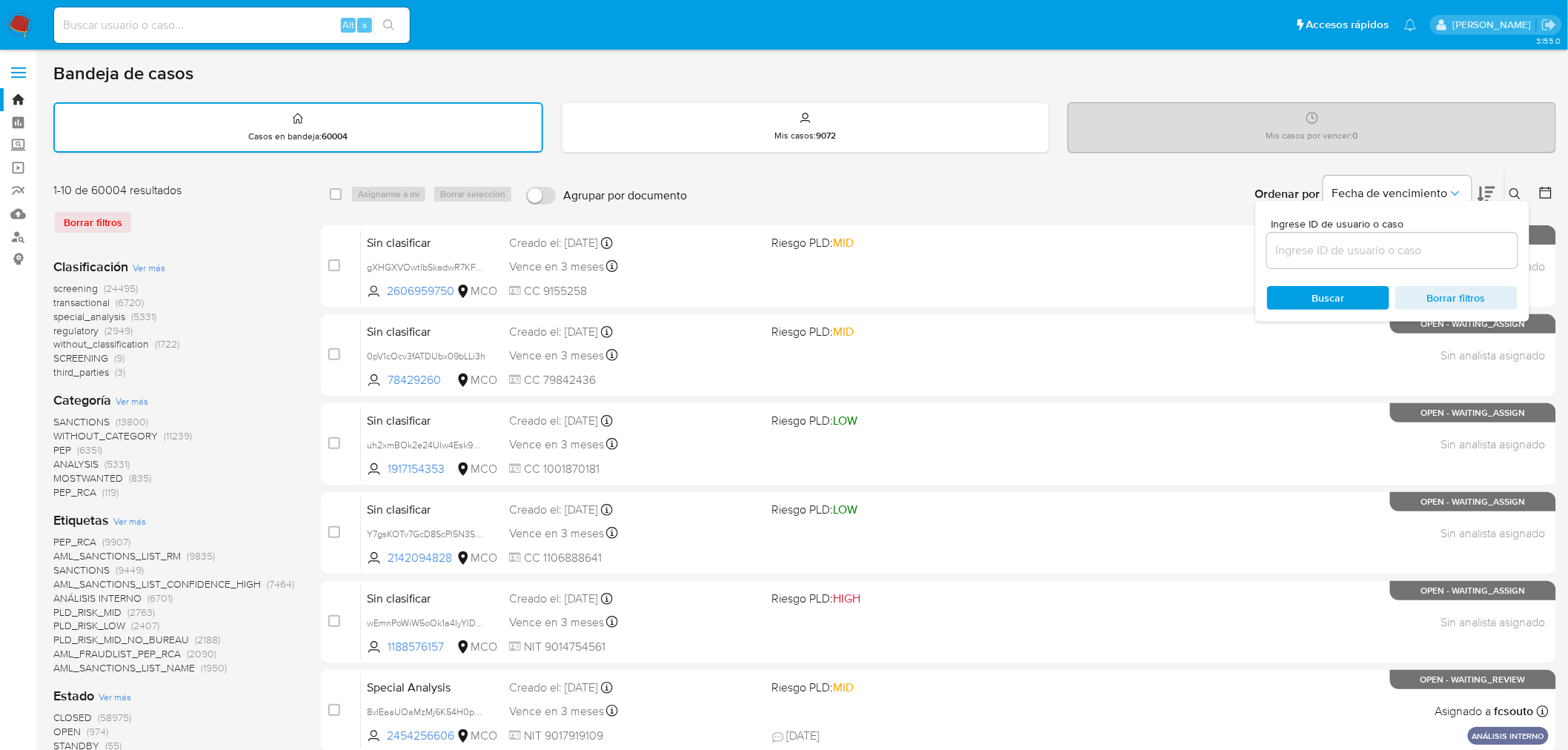
click at [1368, 242] on input at bounding box center [1392, 251] width 251 height 19
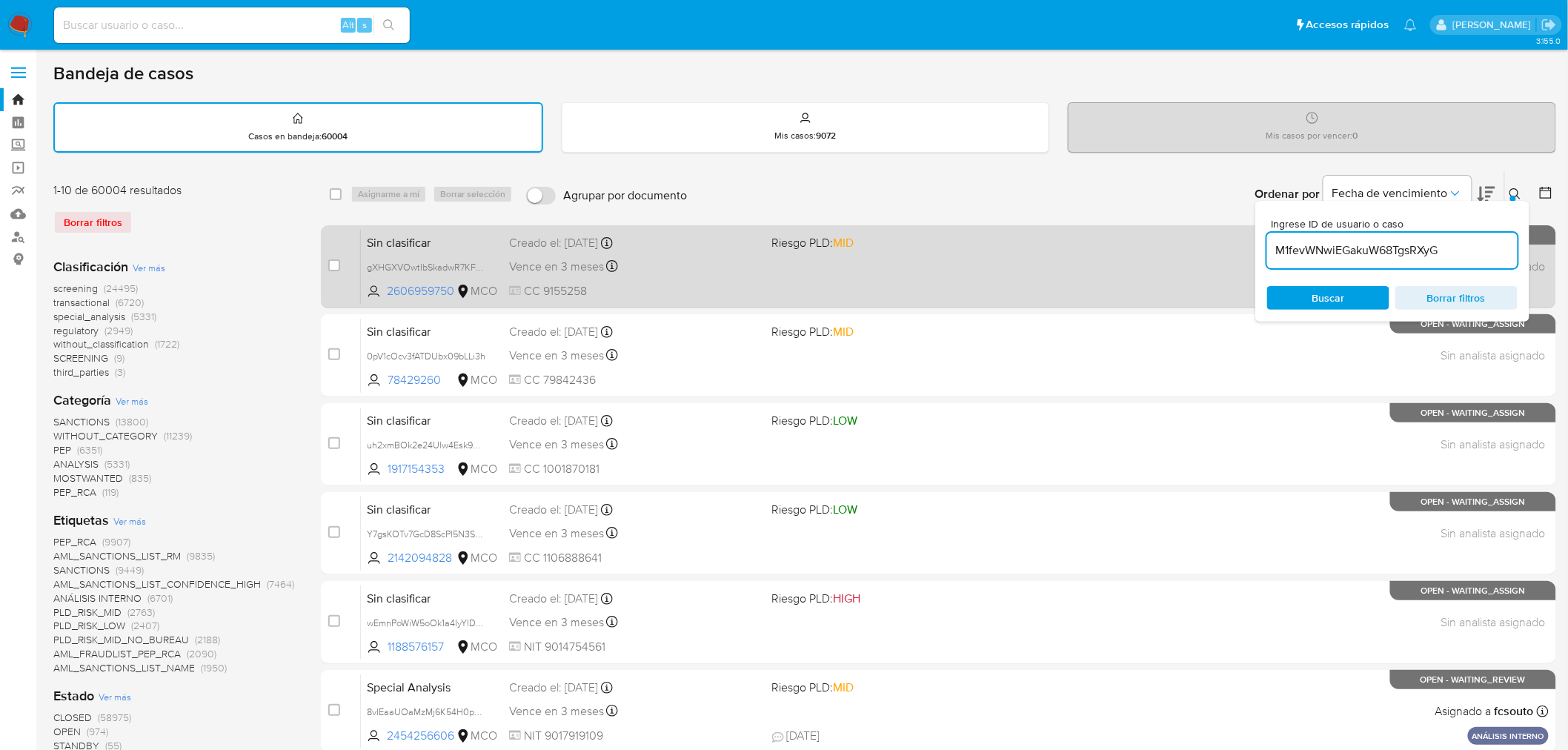
type input "M1fevWNwiEGakuW68TgsRXyG"
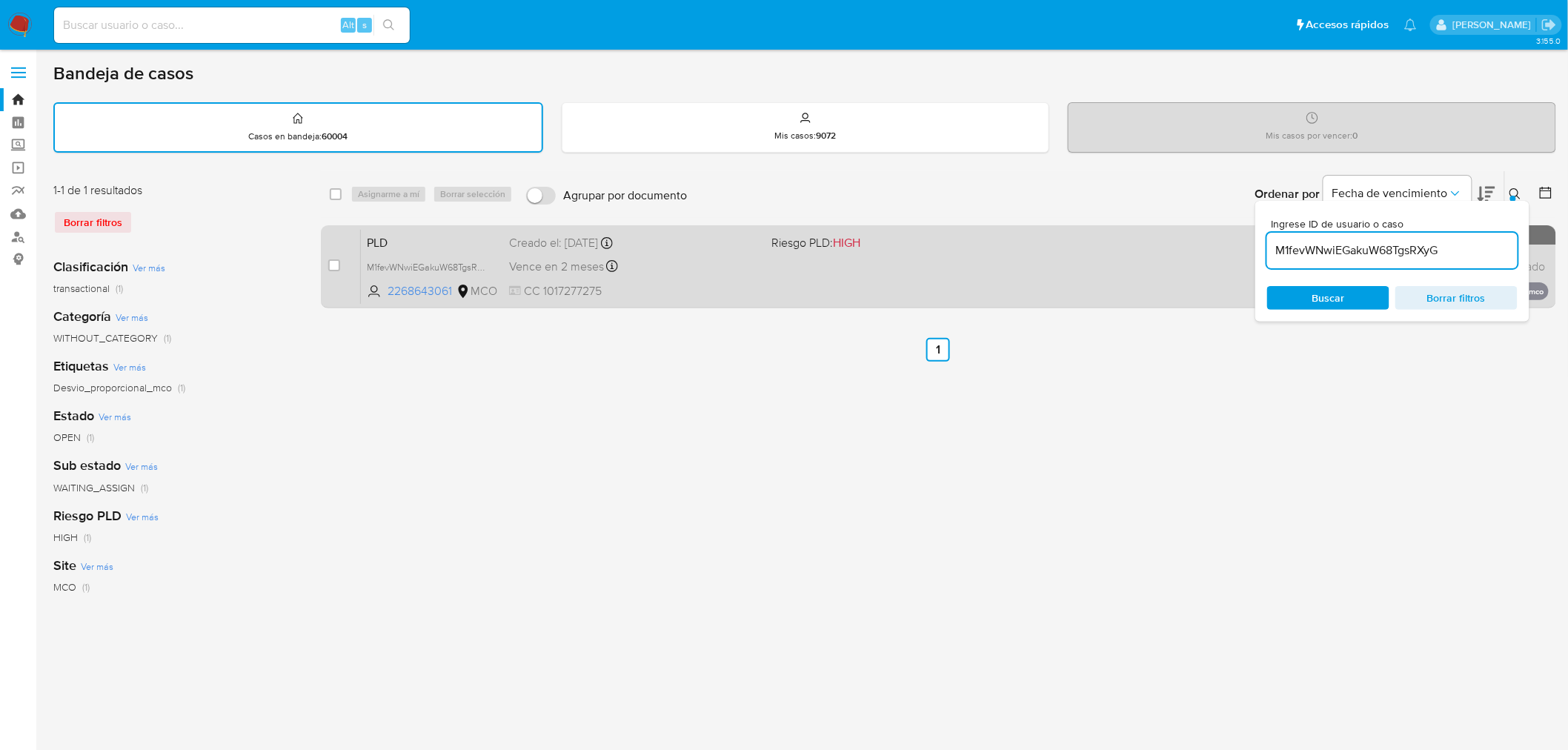
click at [340, 263] on div "case-item-checkbox No es posible asignar el caso" at bounding box center [345, 266] width 32 height 75
click at [333, 262] on input "checkbox" at bounding box center [334, 265] width 11 height 11
checkbox input "true"
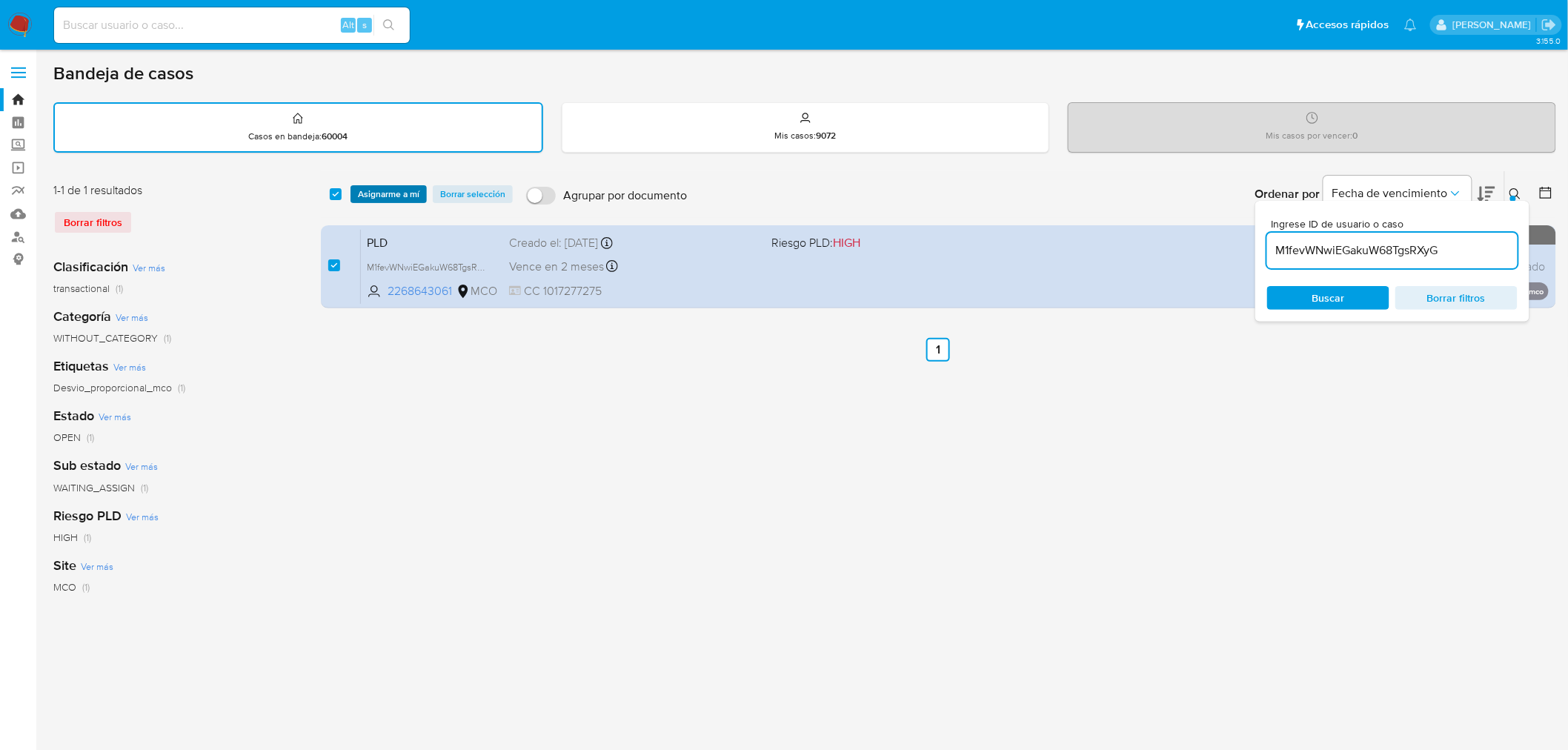
click at [389, 190] on span "Asignarme a mí" at bounding box center [388, 195] width 62 height 15
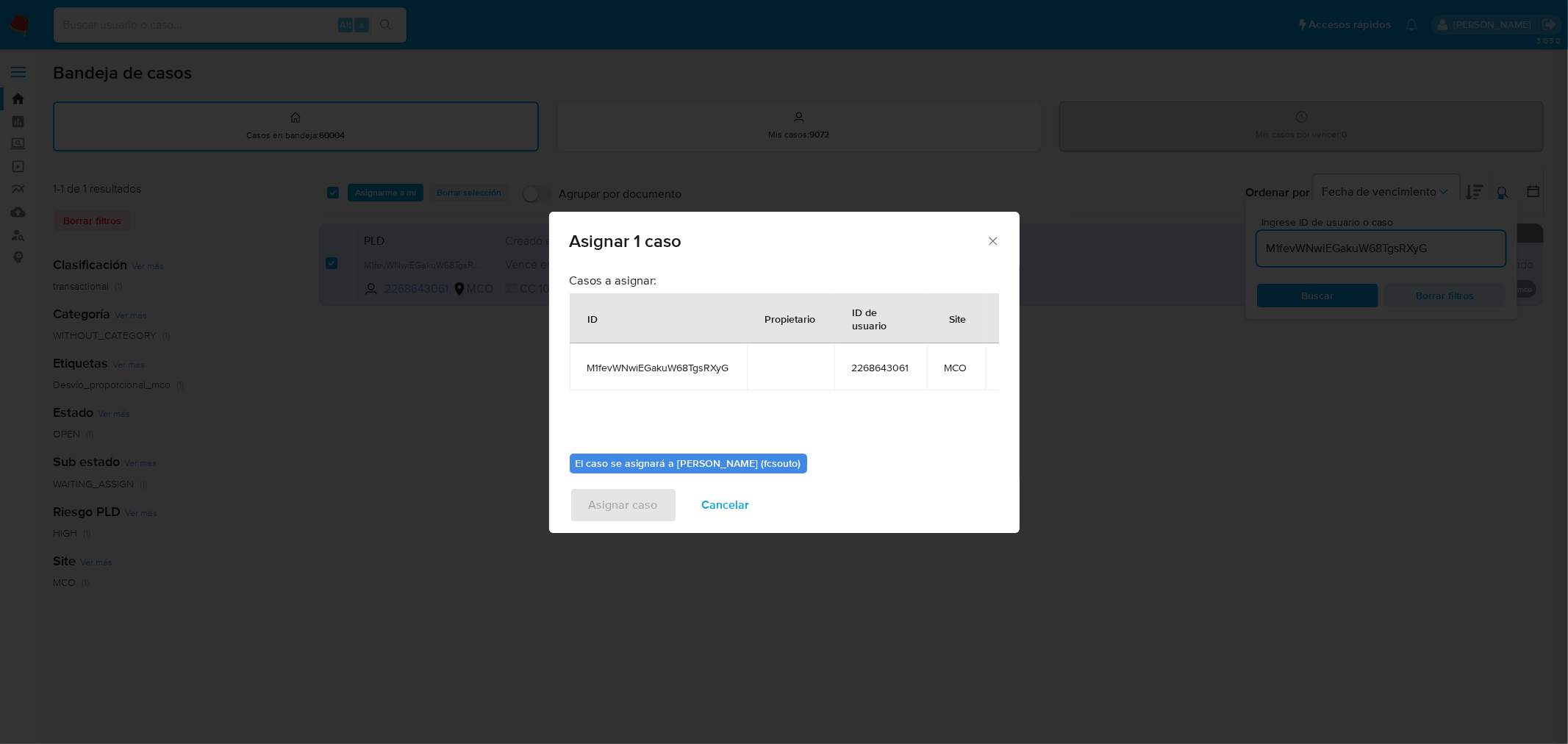
scroll to position [75, 0]
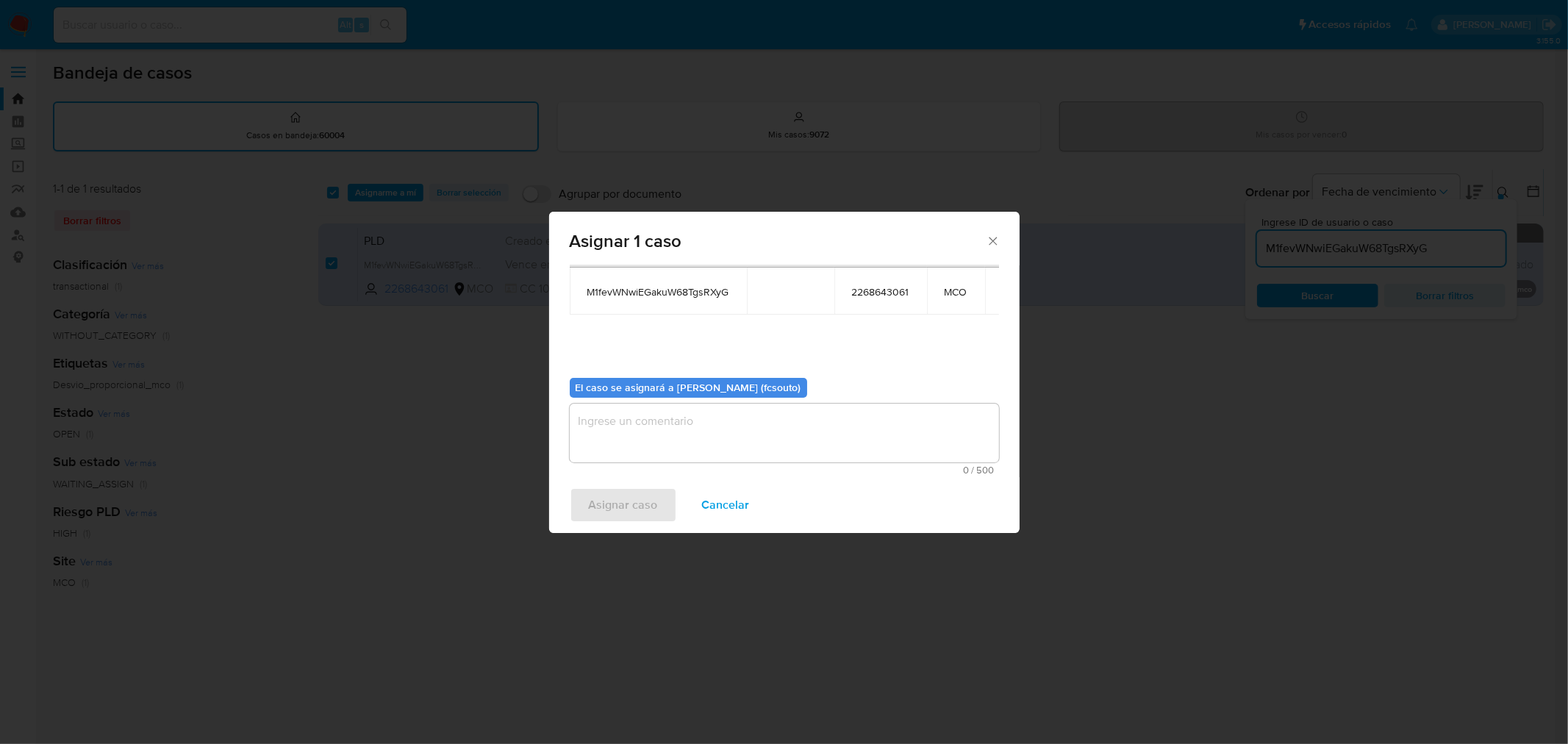
drag, startPoint x: 832, startPoint y: 460, endPoint x: 839, endPoint y: 446, distance: 15.7
click at [832, 459] on textarea "assign-modal" at bounding box center [784, 433] width 429 height 58
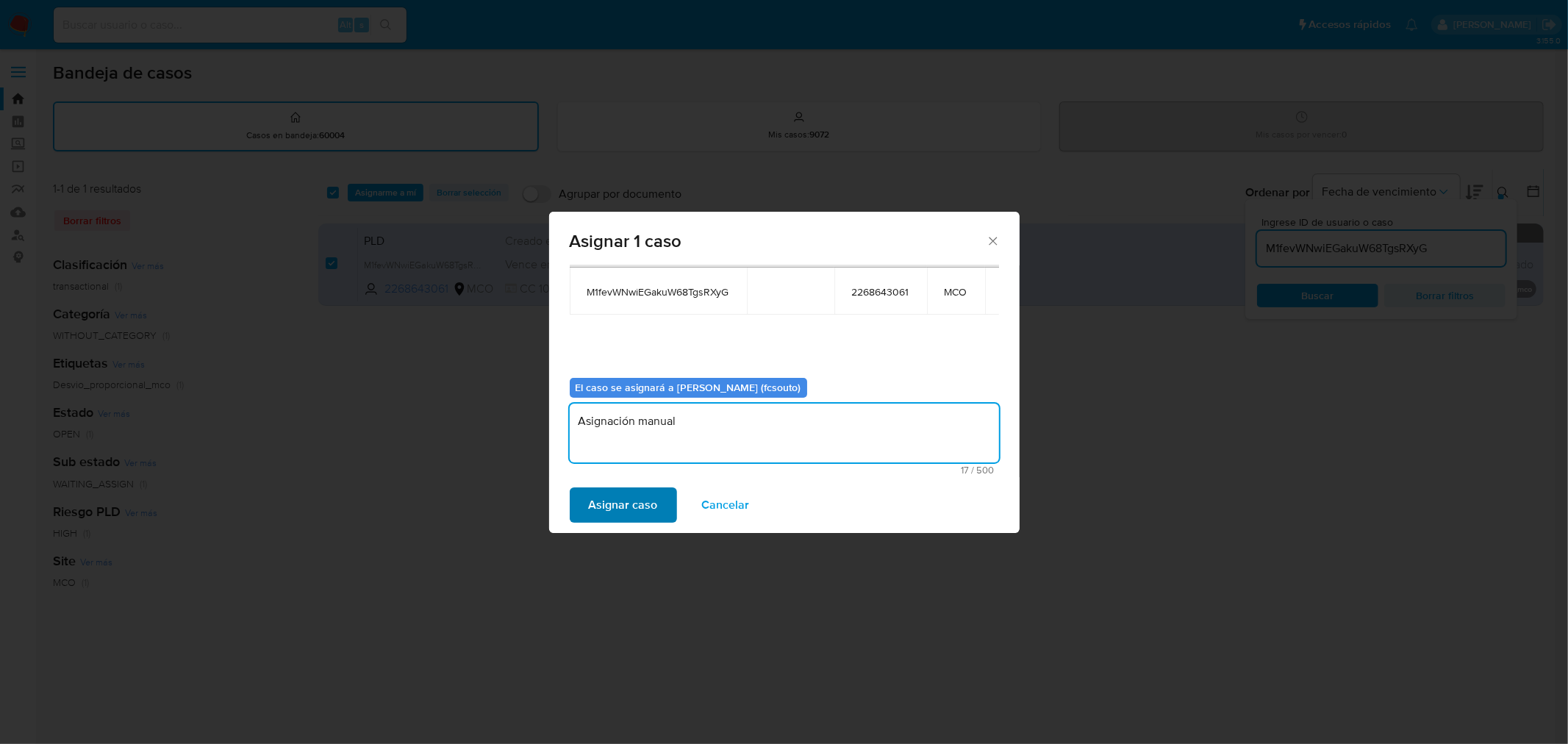
type textarea "Asignación manual"
click at [633, 511] on span "Asignar caso" at bounding box center [622, 505] width 69 height 32
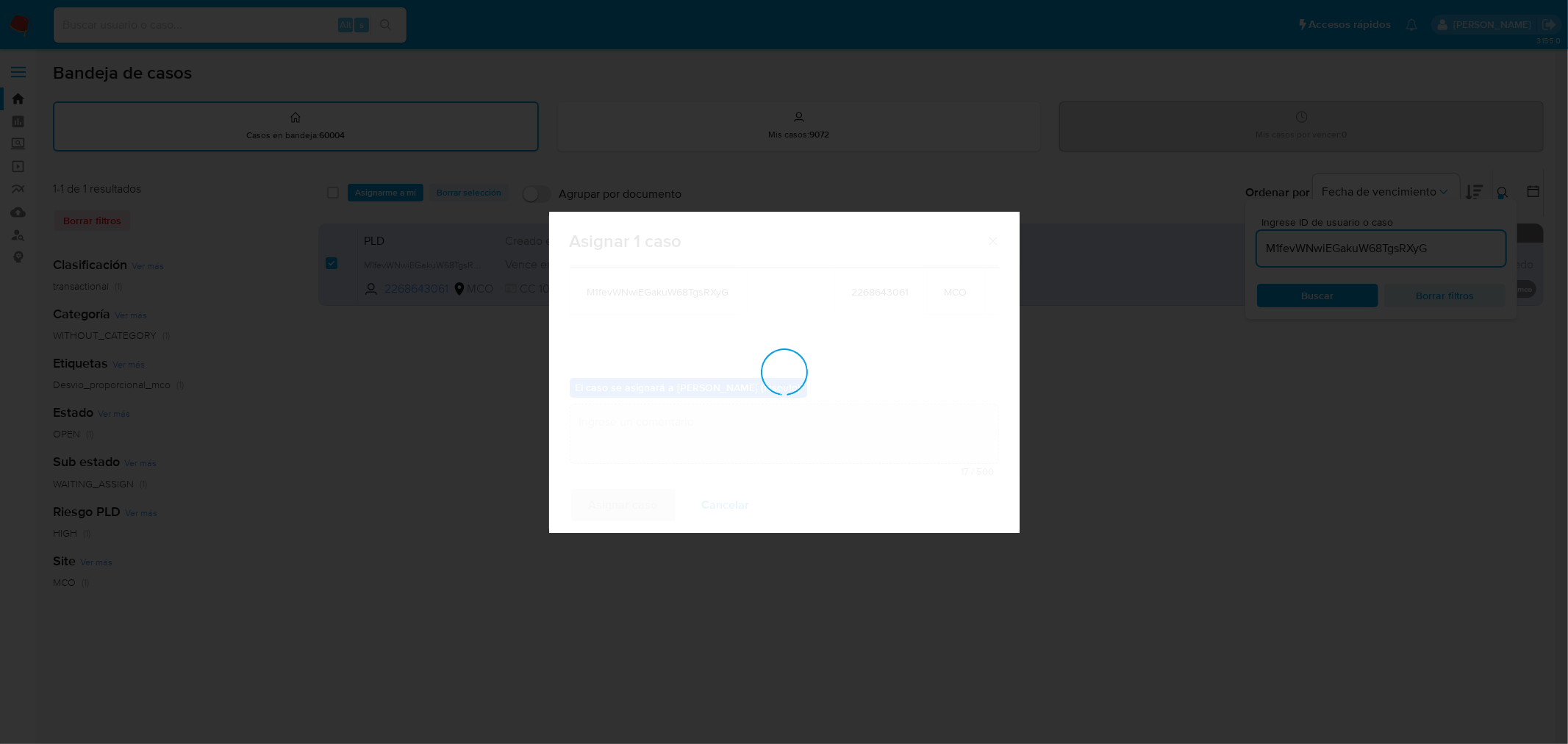
checkbox input "false"
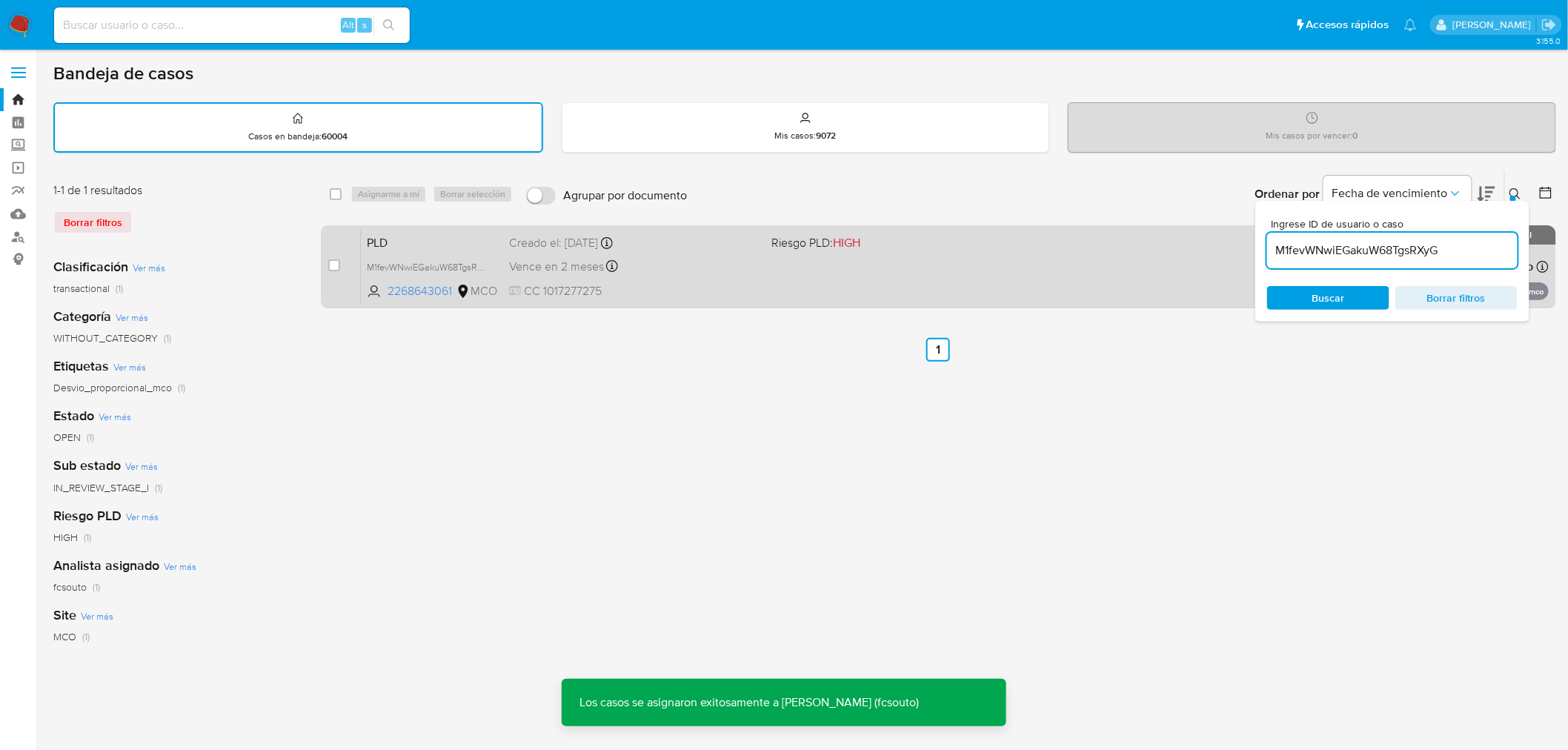
click at [819, 271] on div "PLD M1fevWNwiEGakuW68TgsRXyG 2268643061 MCO Riesgo PLD: HIGH Creado el: 12/07/2…" at bounding box center [954, 266] width 1187 height 75
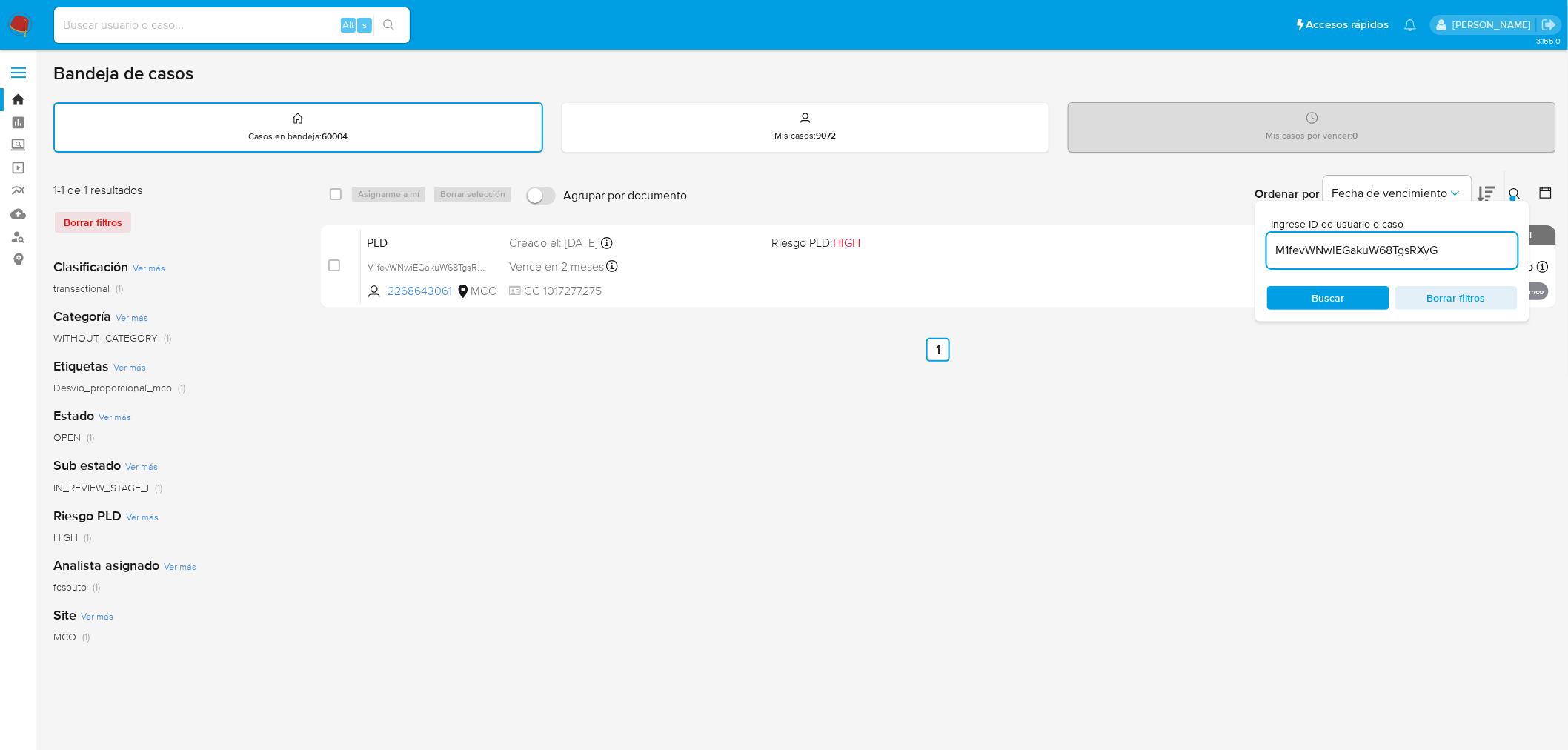
click at [1410, 253] on input "M1fevWNwiEGakuW68TgsRXyG" at bounding box center [1392, 251] width 251 height 19
paste input "oq3mcC5RpYNKBfJZMf3ZU6gm"
type input "oq3mcC5RpYNKBfJZMf3ZU6gm"
click at [1201, 366] on div "select-all-cases-checkbox Asignarme a mí Borrar selección Agrupar por documento…" at bounding box center [938, 496] width 1235 height 650
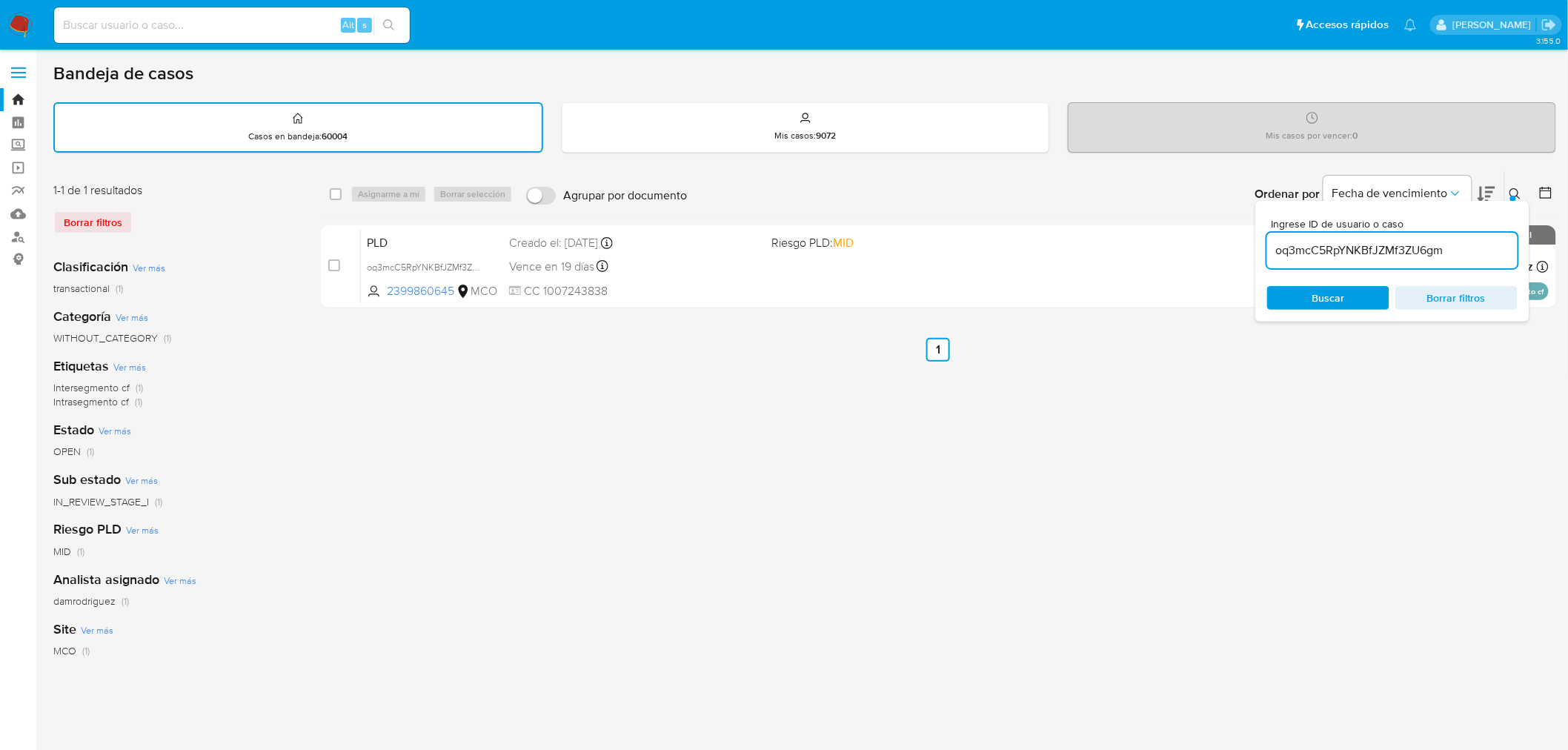
click at [1513, 189] on icon at bounding box center [1515, 194] width 11 height 11
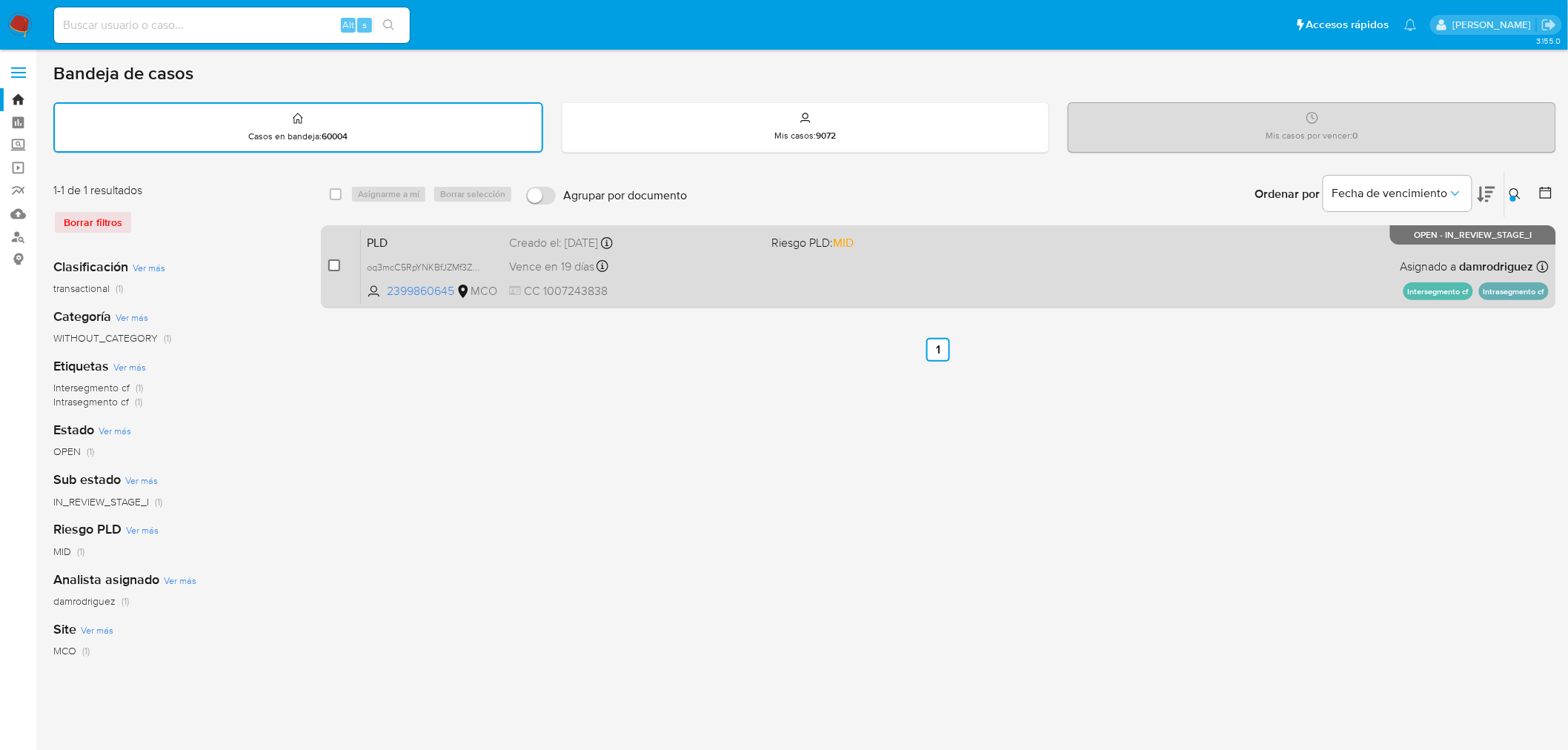
click at [332, 262] on input "checkbox" at bounding box center [334, 265] width 11 height 11
checkbox input "true"
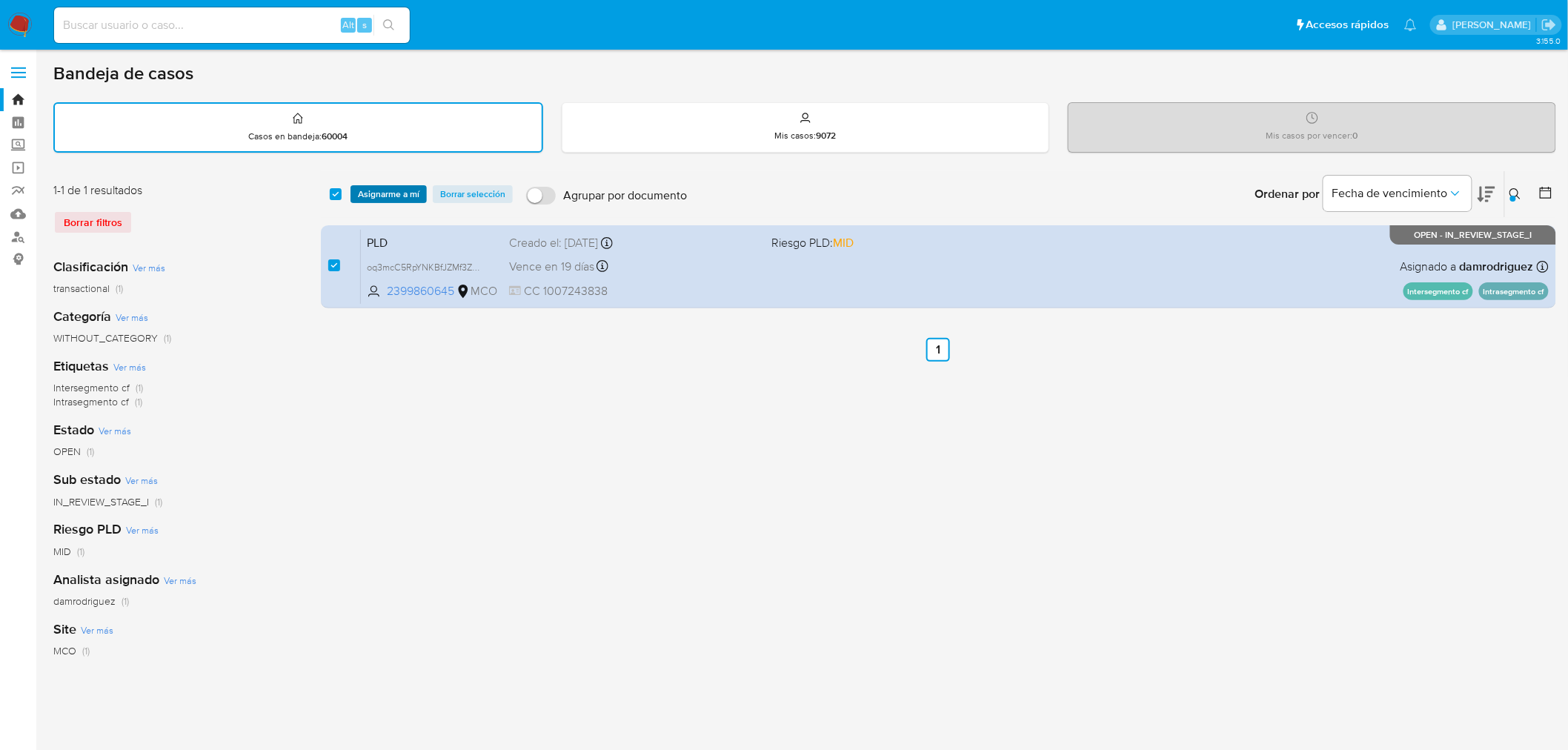
click at [394, 187] on span "Asignarme a mí" at bounding box center [388, 195] width 62 height 15
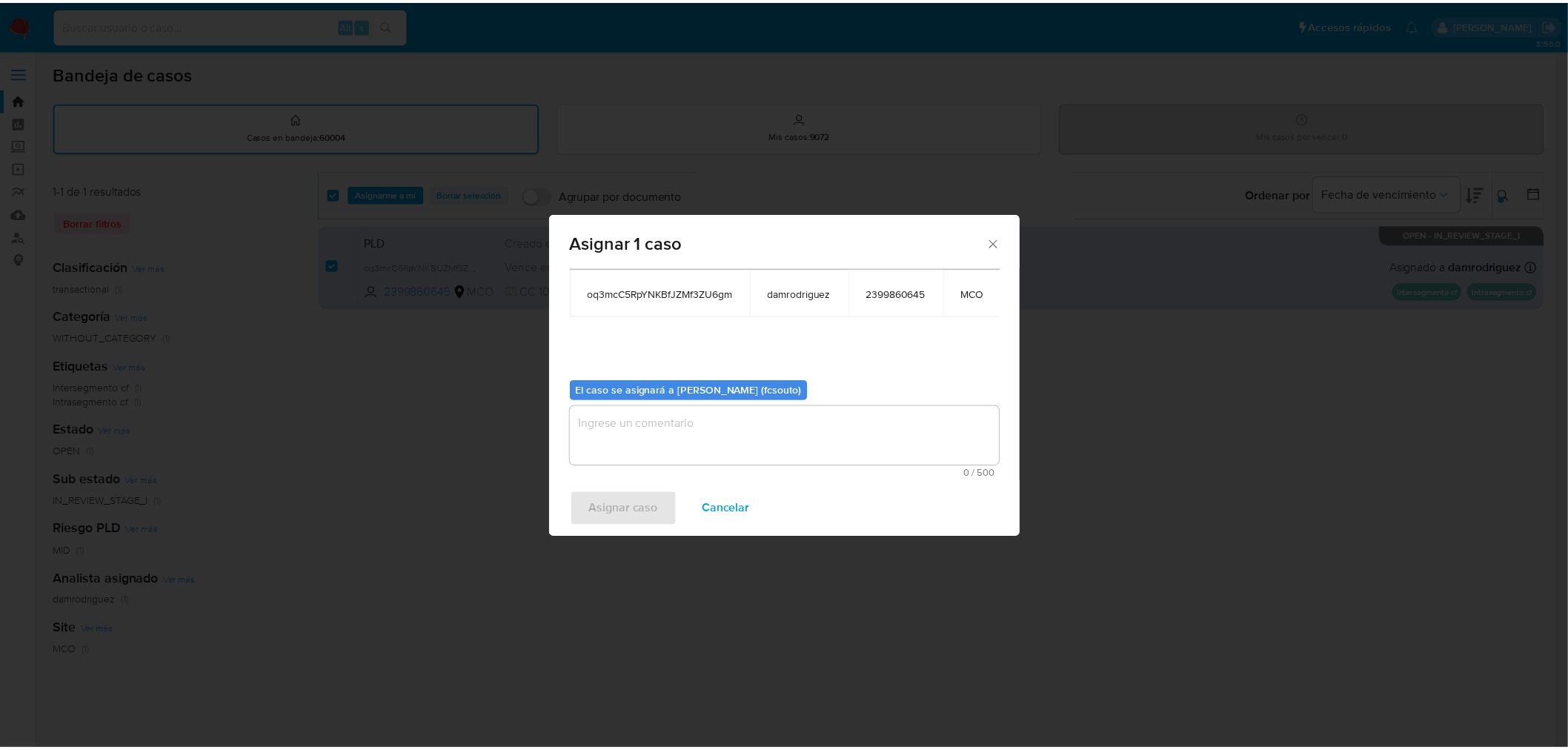
scroll to position [89, 0]
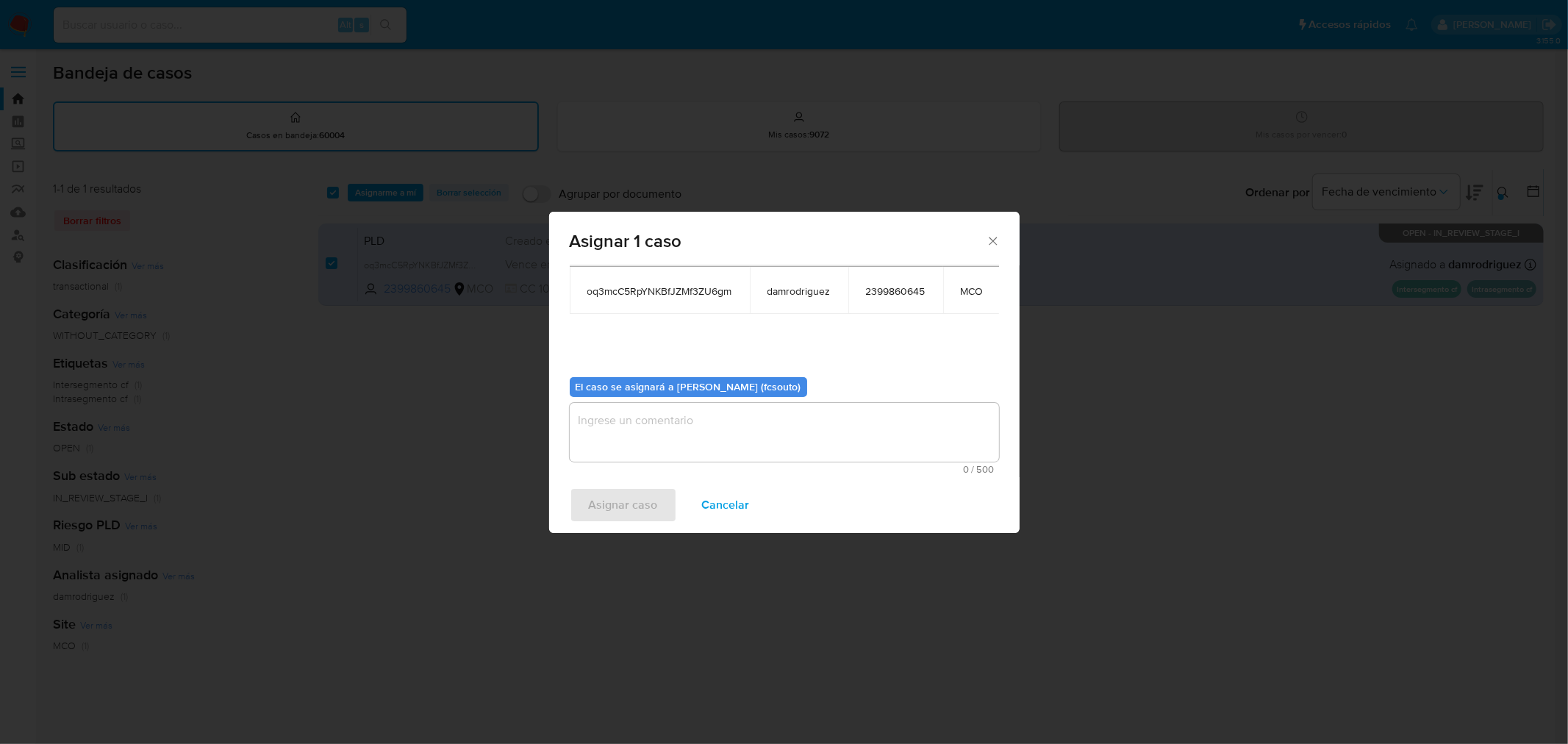
click at [830, 464] on span "0 / 500" at bounding box center [784, 469] width 421 height 9
click at [826, 416] on textarea "assign-modal" at bounding box center [784, 432] width 429 height 58
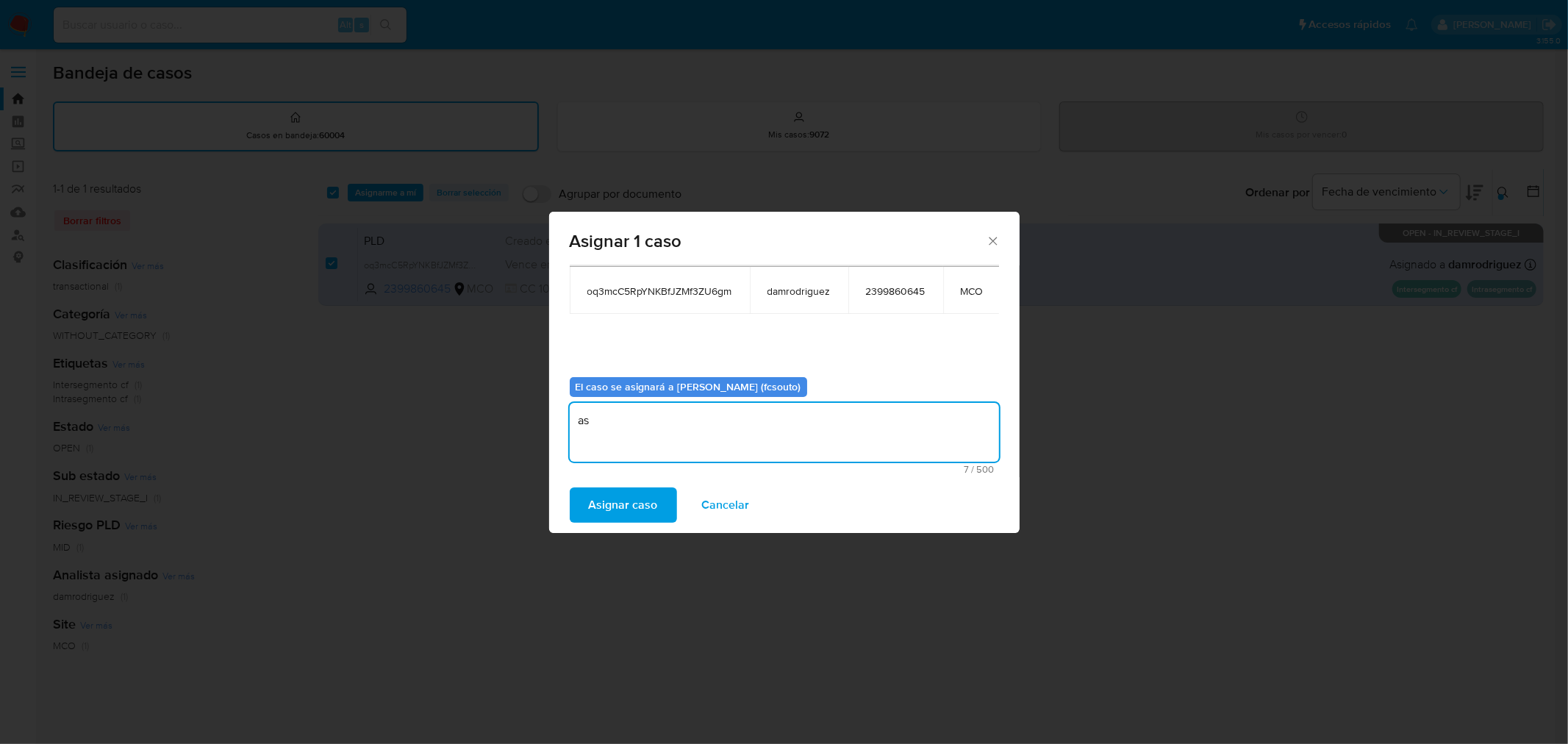
type textarea "a"
type textarea "Asignación manual"
click at [657, 498] on button "Asignar caso" at bounding box center [623, 505] width 107 height 35
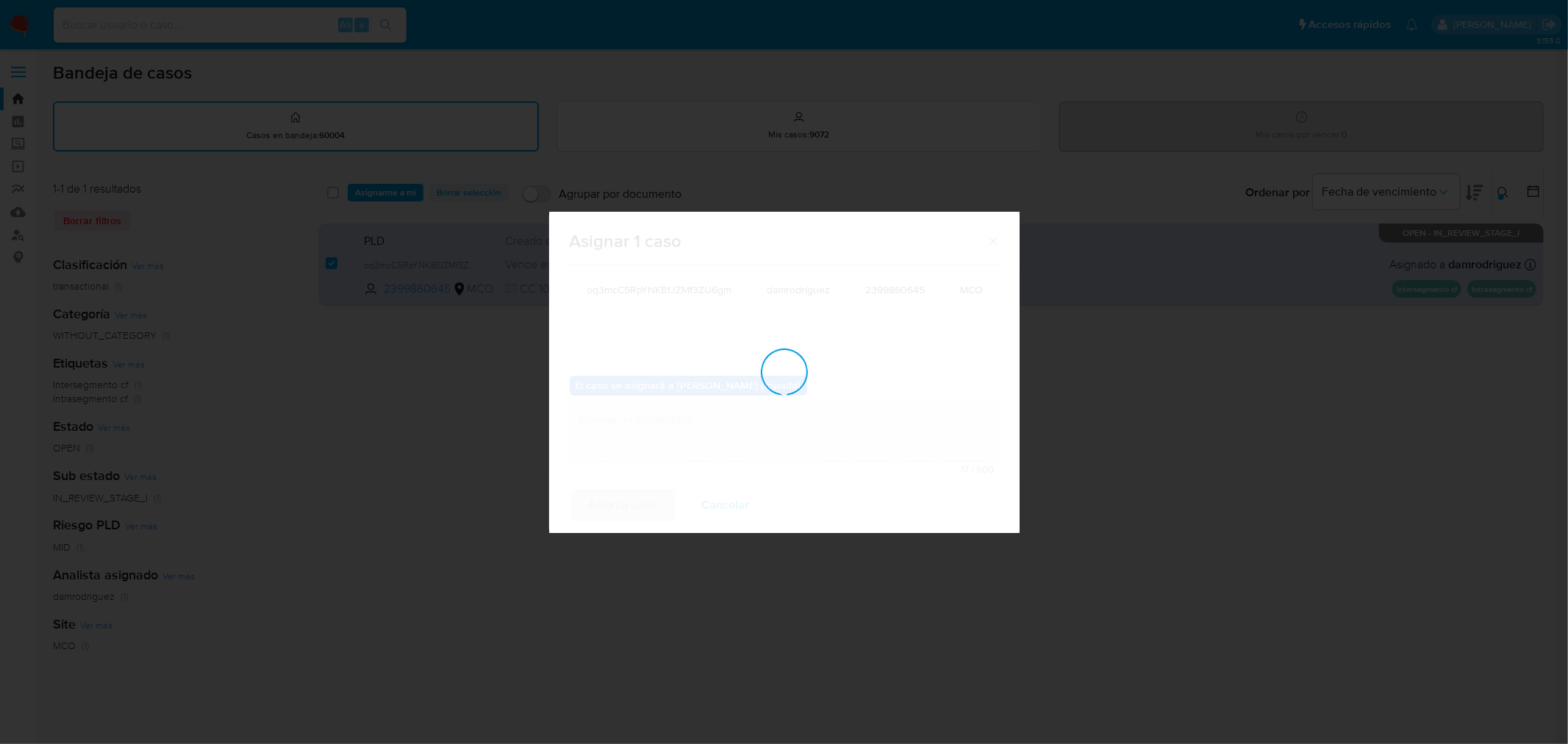
checkbox input "false"
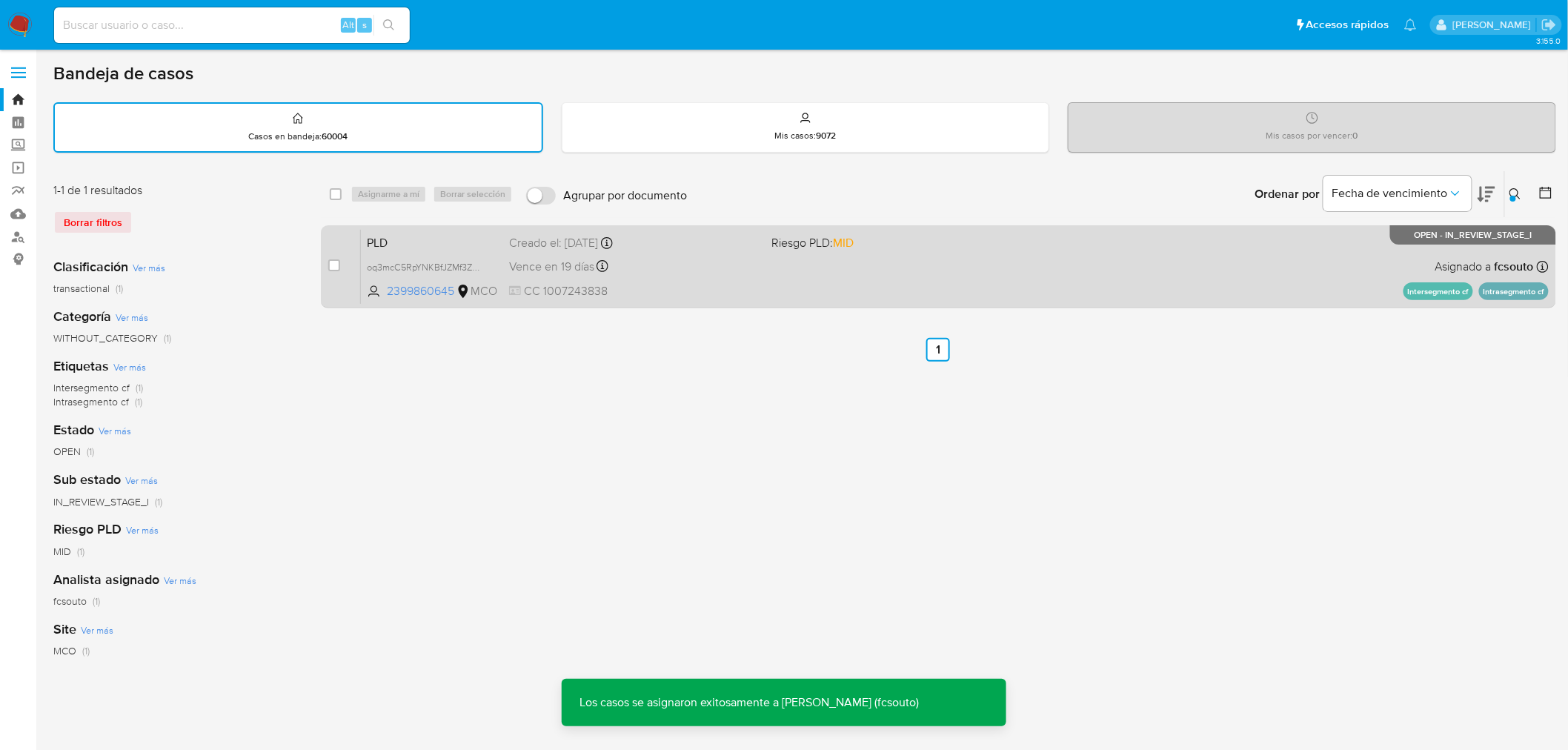
click at [793, 292] on div "PLD oq3mcC5RpYNKBfJZMf3ZU6gm 2399860645 MCO Riesgo PLD: MID Creado el: 12/06/20…" at bounding box center [954, 266] width 1187 height 75
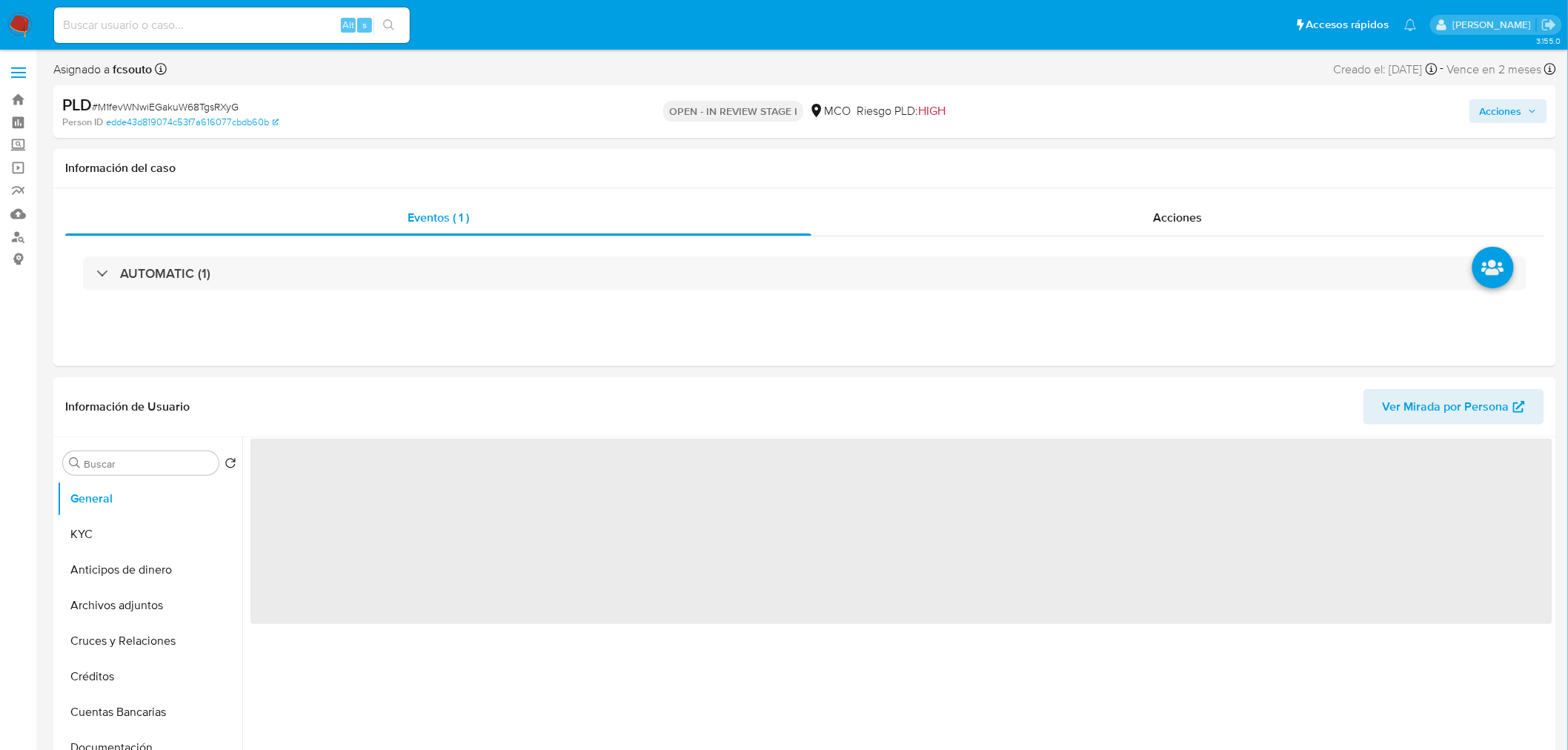
select select "10"
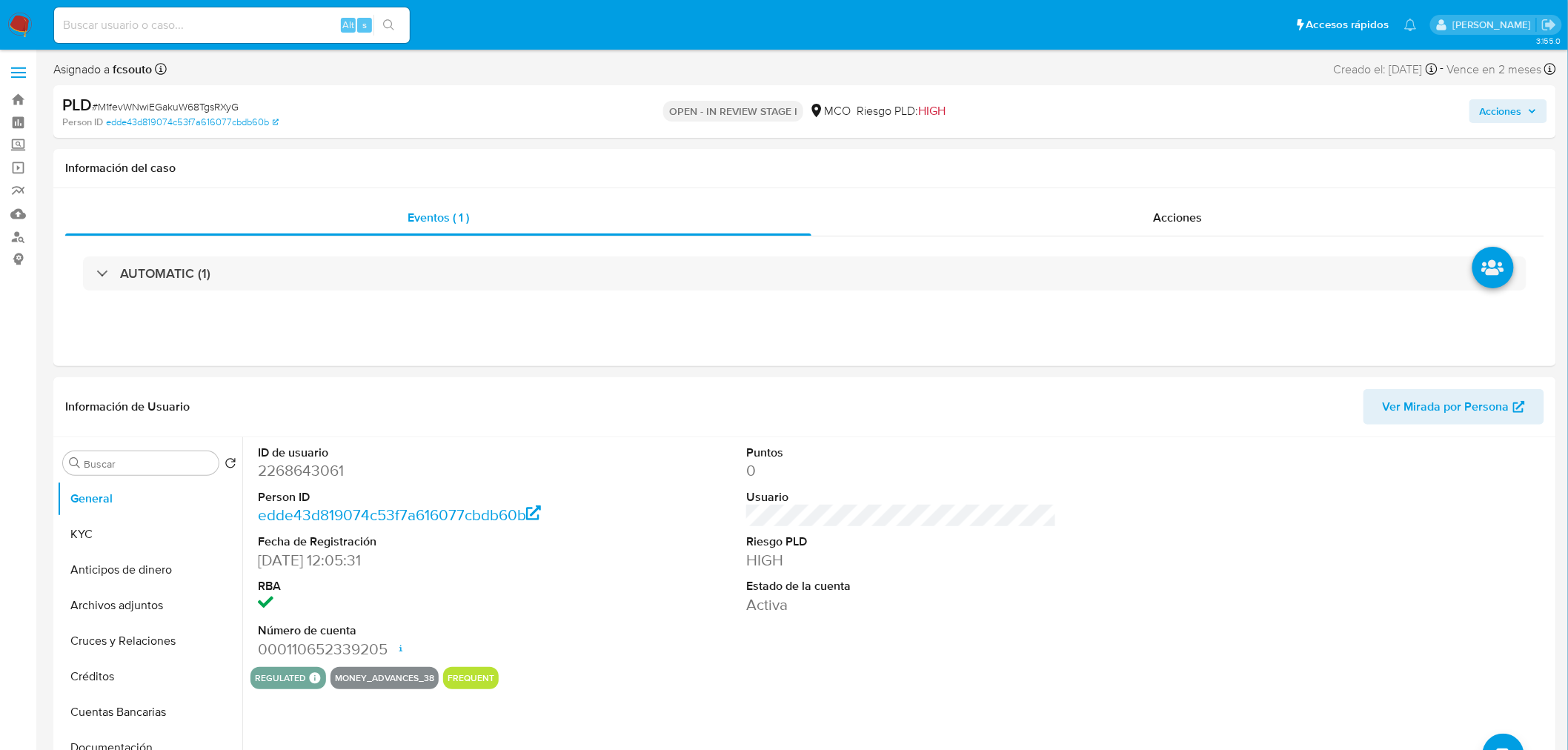
drag, startPoint x: 1506, startPoint y: 115, endPoint x: 1489, endPoint y: 117, distance: 17.1
click at [1499, 115] on span "Acciones" at bounding box center [1501, 111] width 42 height 24
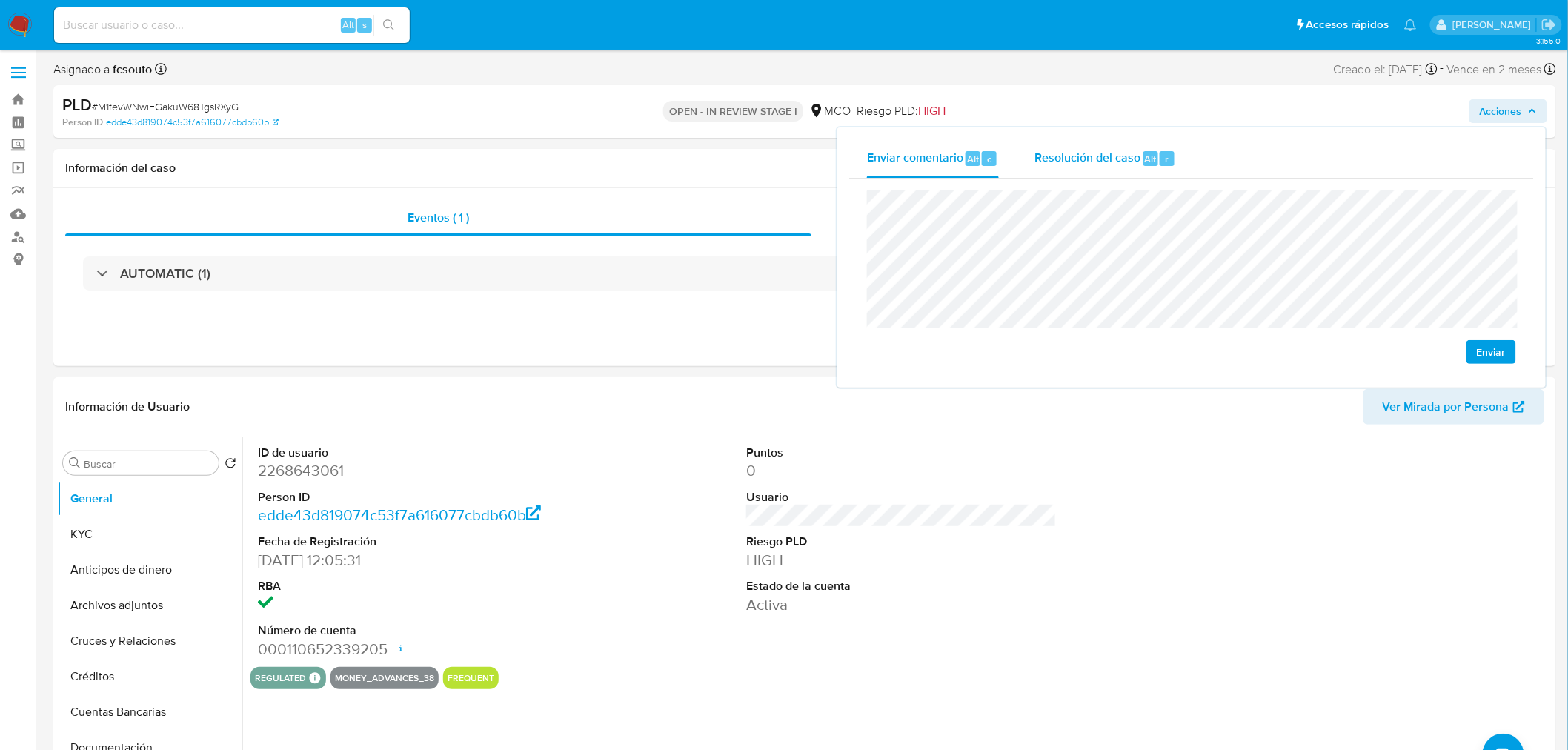
click at [1109, 164] on span "Resolución del caso" at bounding box center [1088, 159] width 106 height 17
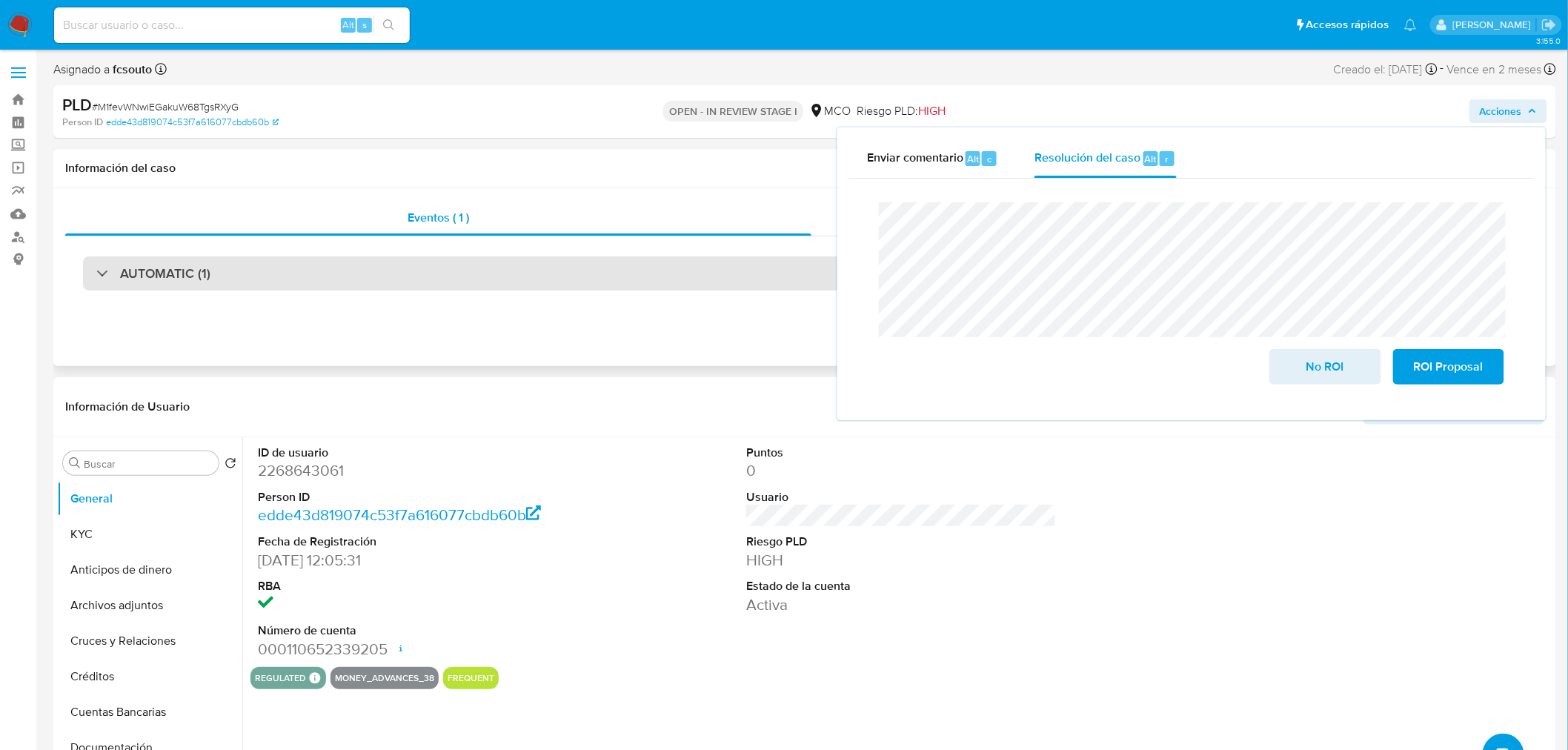
click at [374, 288] on div "AUTOMATIC (1)" at bounding box center [804, 273] width 1444 height 34
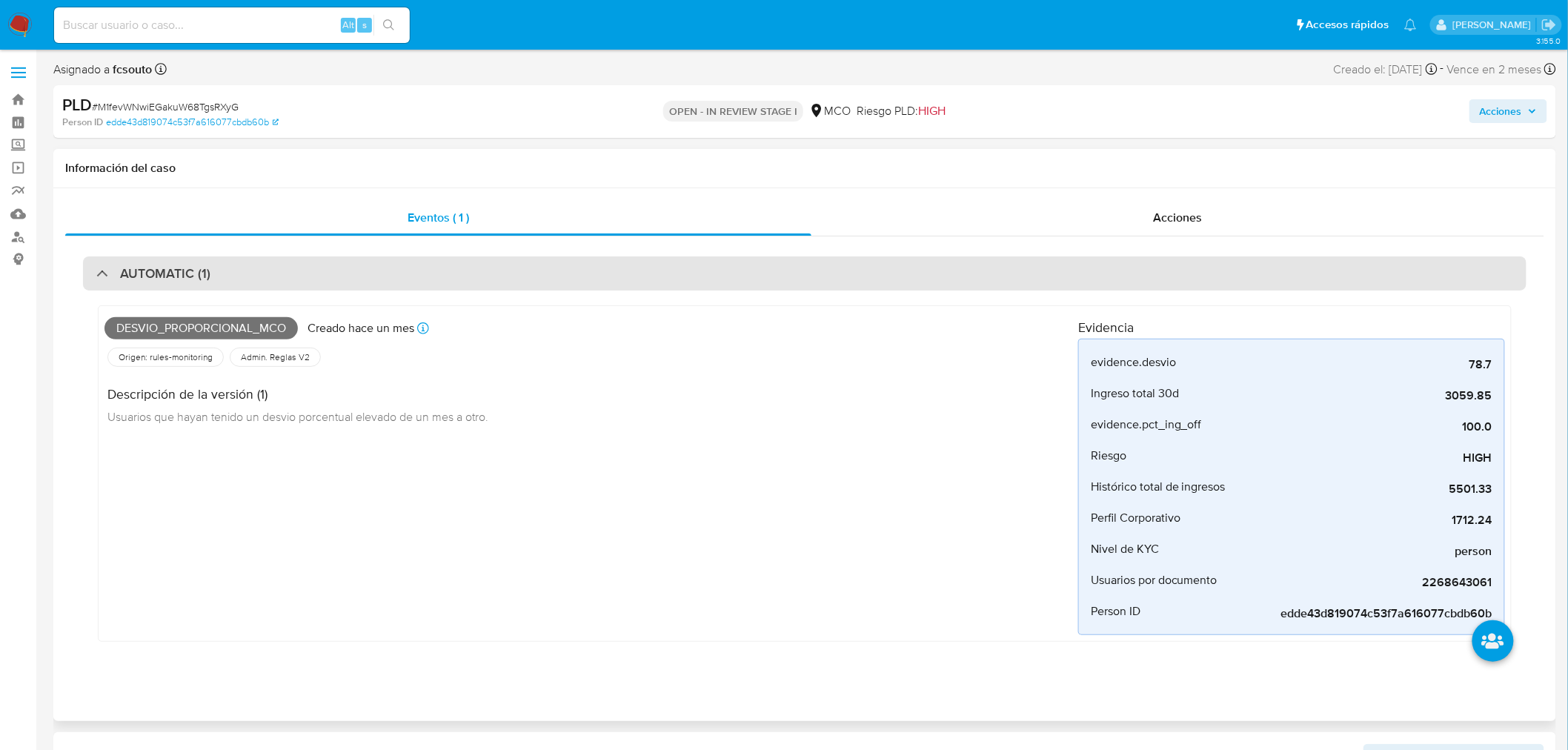
drag, startPoint x: 505, startPoint y: 275, endPoint x: 515, endPoint y: 277, distance: 10.2
click at [510, 277] on div "AUTOMATIC (1)" at bounding box center [804, 273] width 1444 height 34
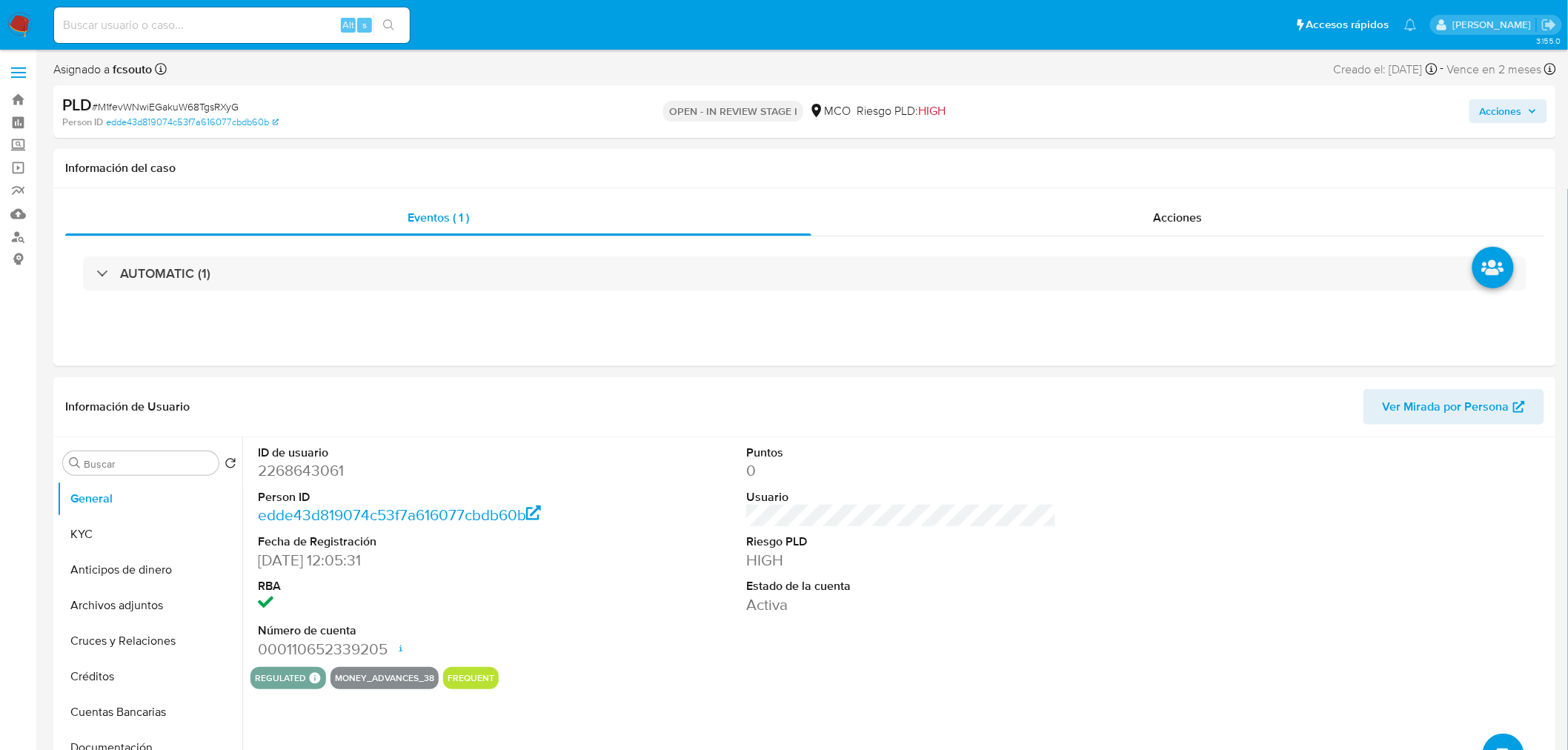
drag, startPoint x: 1521, startPoint y: 106, endPoint x: 1481, endPoint y: 120, distance: 42.4
click at [1520, 109] on span "Acciones" at bounding box center [1501, 111] width 42 height 24
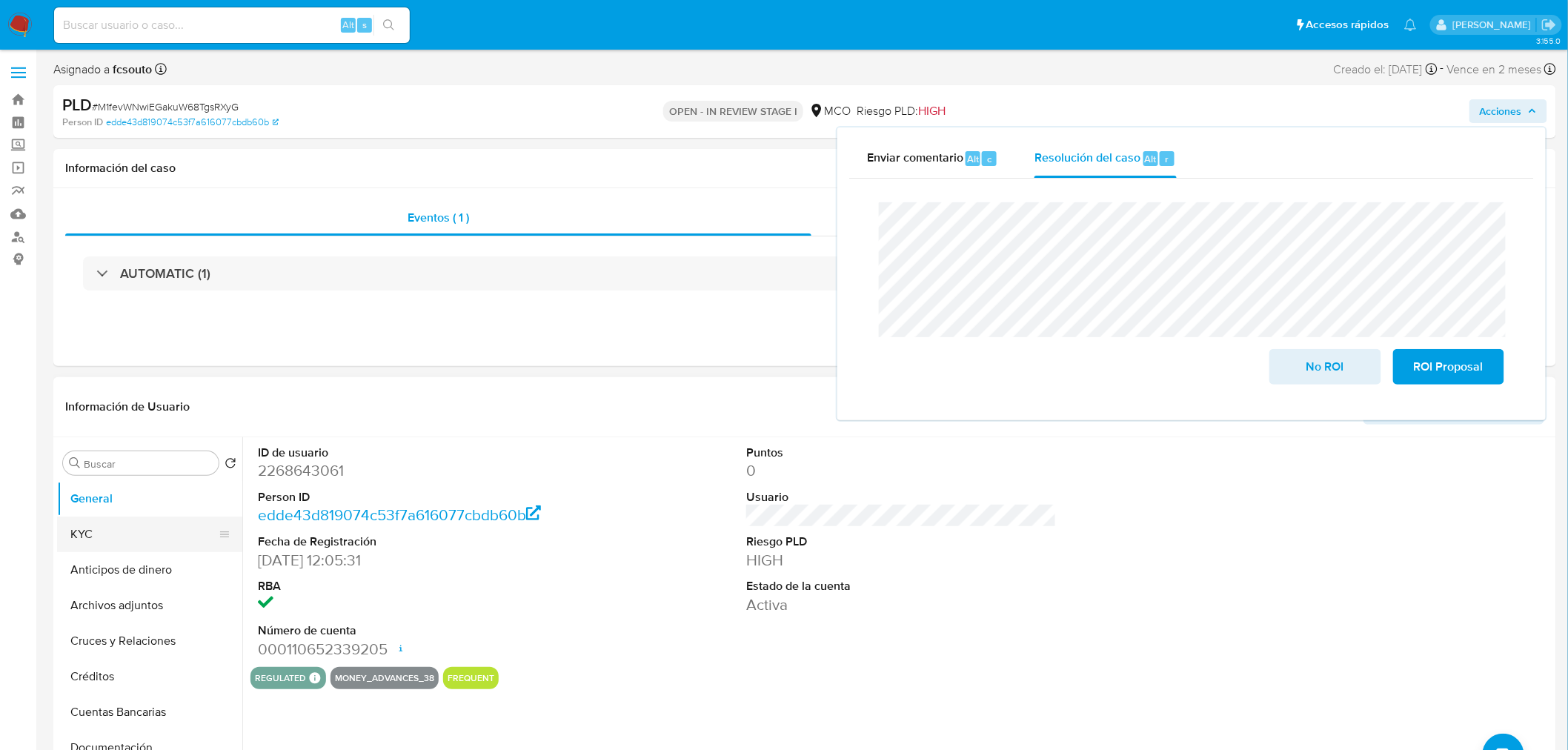
click at [140, 542] on button "KYC" at bounding box center [143, 534] width 174 height 35
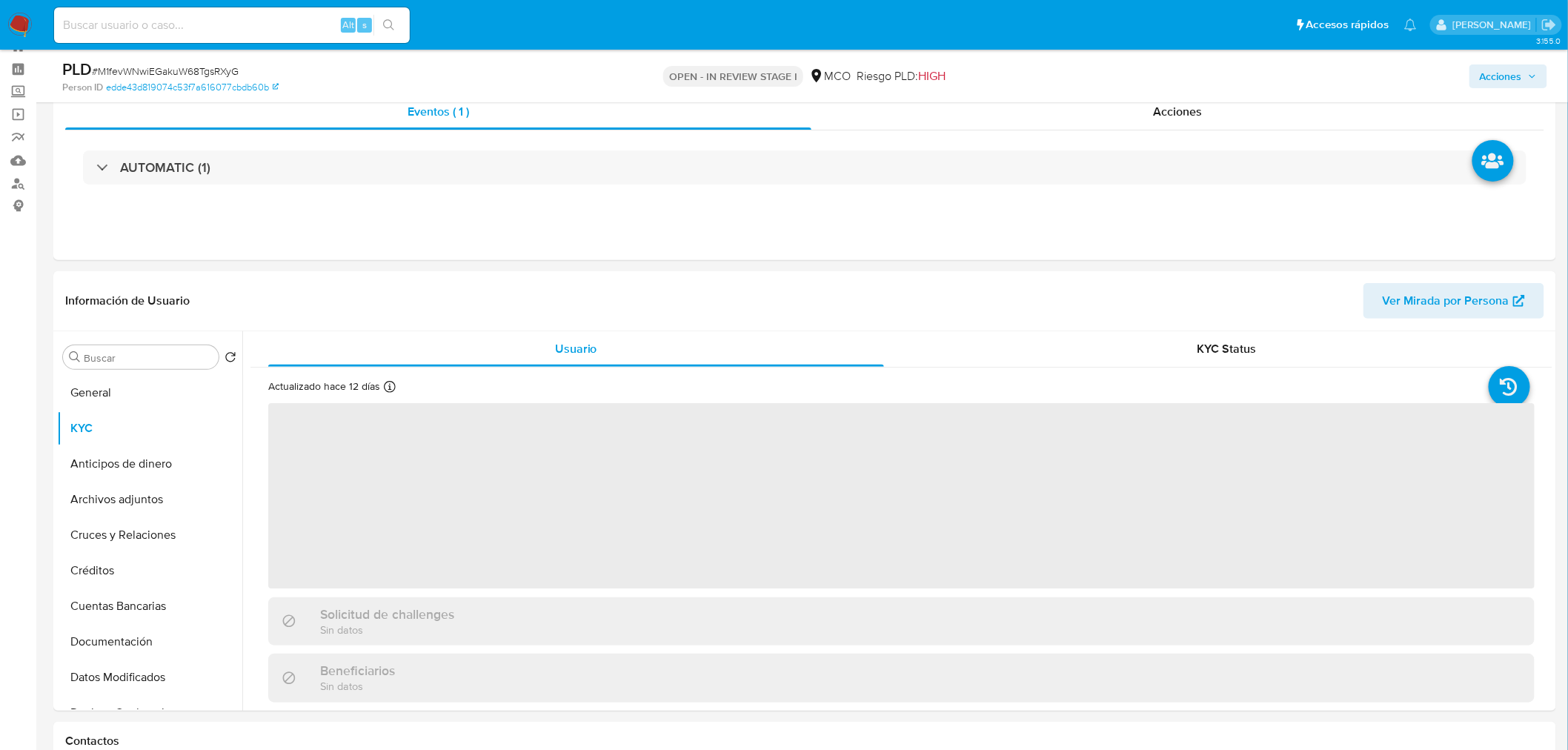
scroll to position [83, 0]
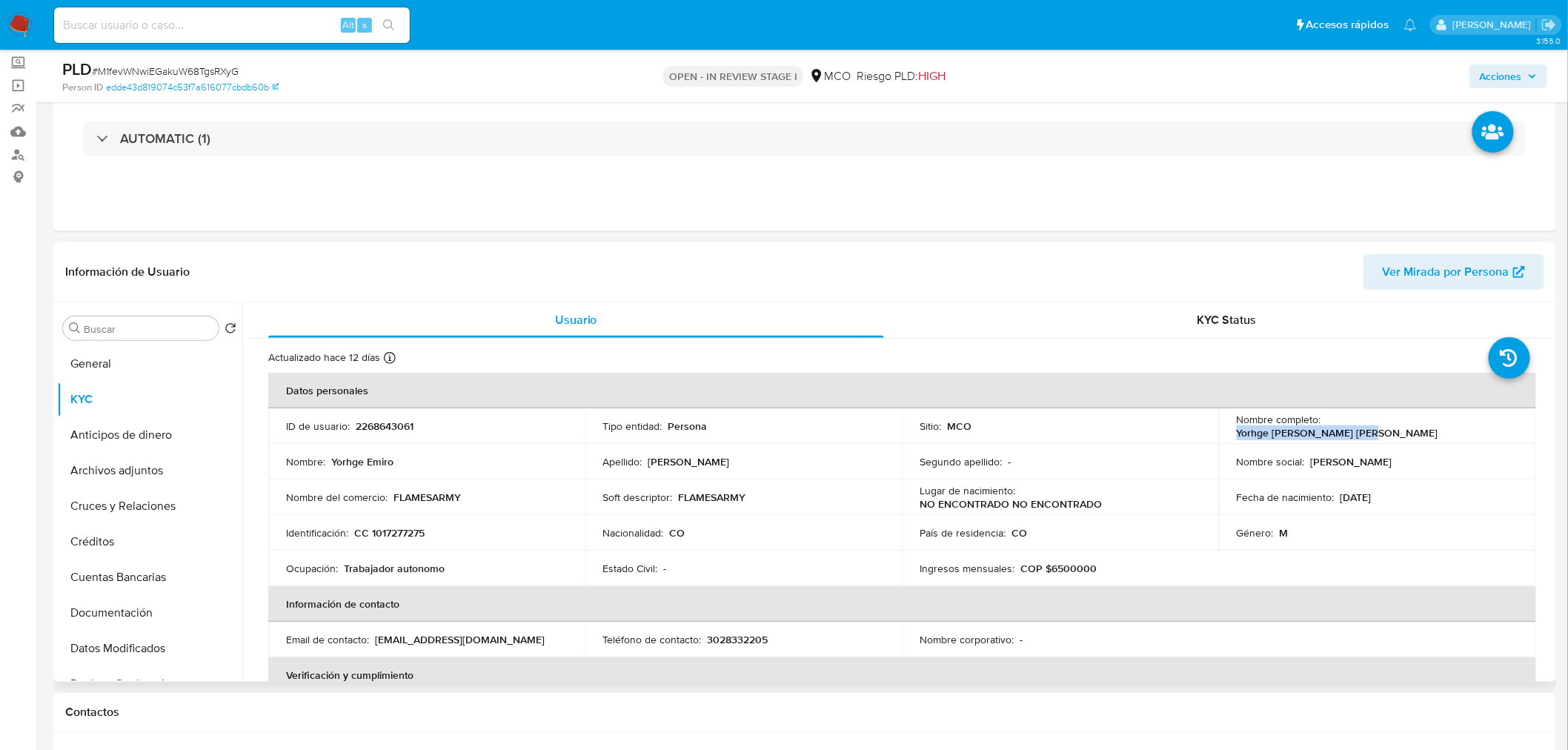
drag, startPoint x: 1322, startPoint y: 418, endPoint x: 1449, endPoint y: 431, distance: 127.7
click at [1449, 431] on div "Nombre completo : Yorhge Emiro Julio Acosta" at bounding box center [1377, 426] width 282 height 27
copy p "Yorhge [PERSON_NAME] [PERSON_NAME]"
drag, startPoint x: 1479, startPoint y: 76, endPoint x: 1463, endPoint y: 84, distance: 17.9
click at [1480, 76] on button "Acciones" at bounding box center [1508, 76] width 78 height 24
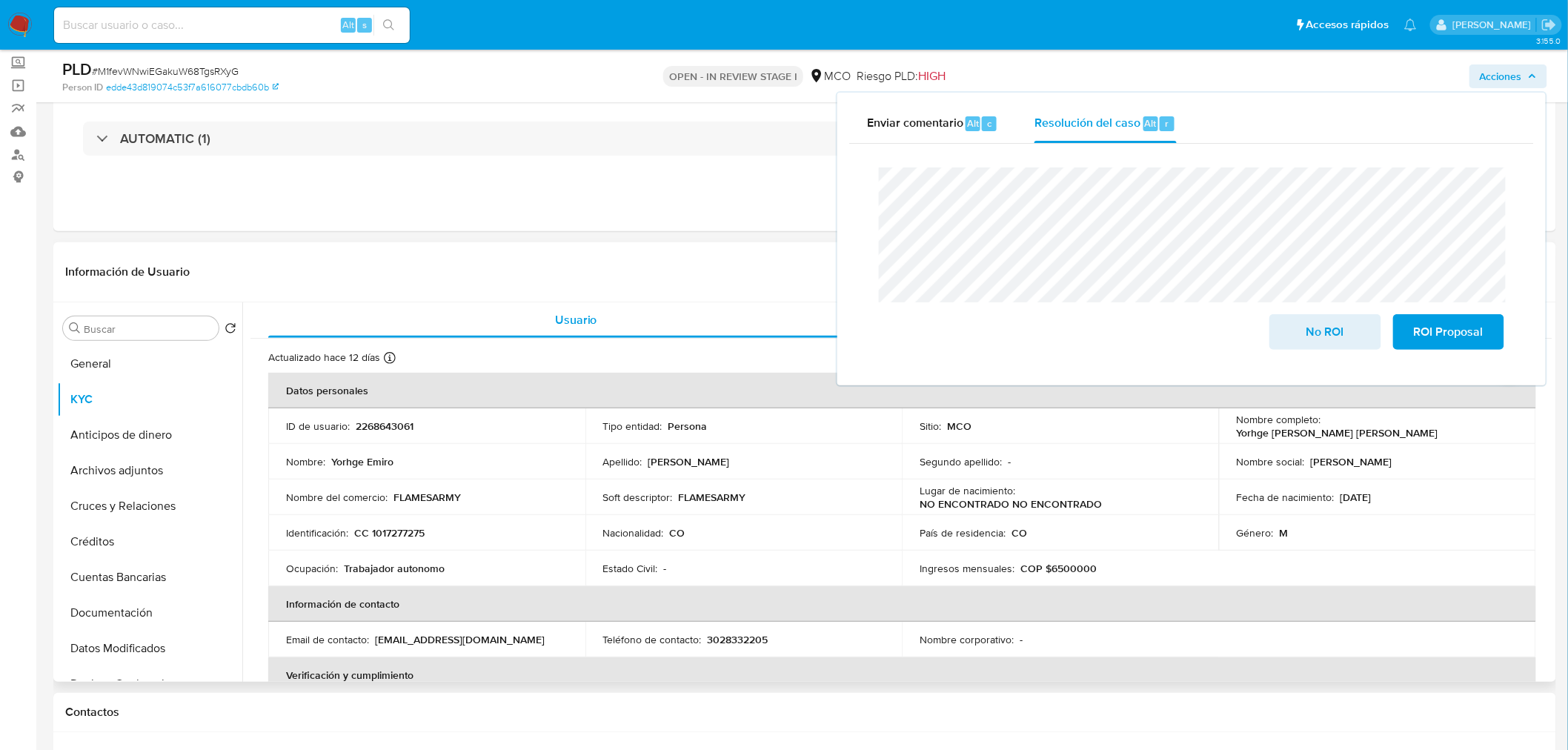
click at [420, 531] on p "CC 1017277275" at bounding box center [389, 533] width 70 height 13
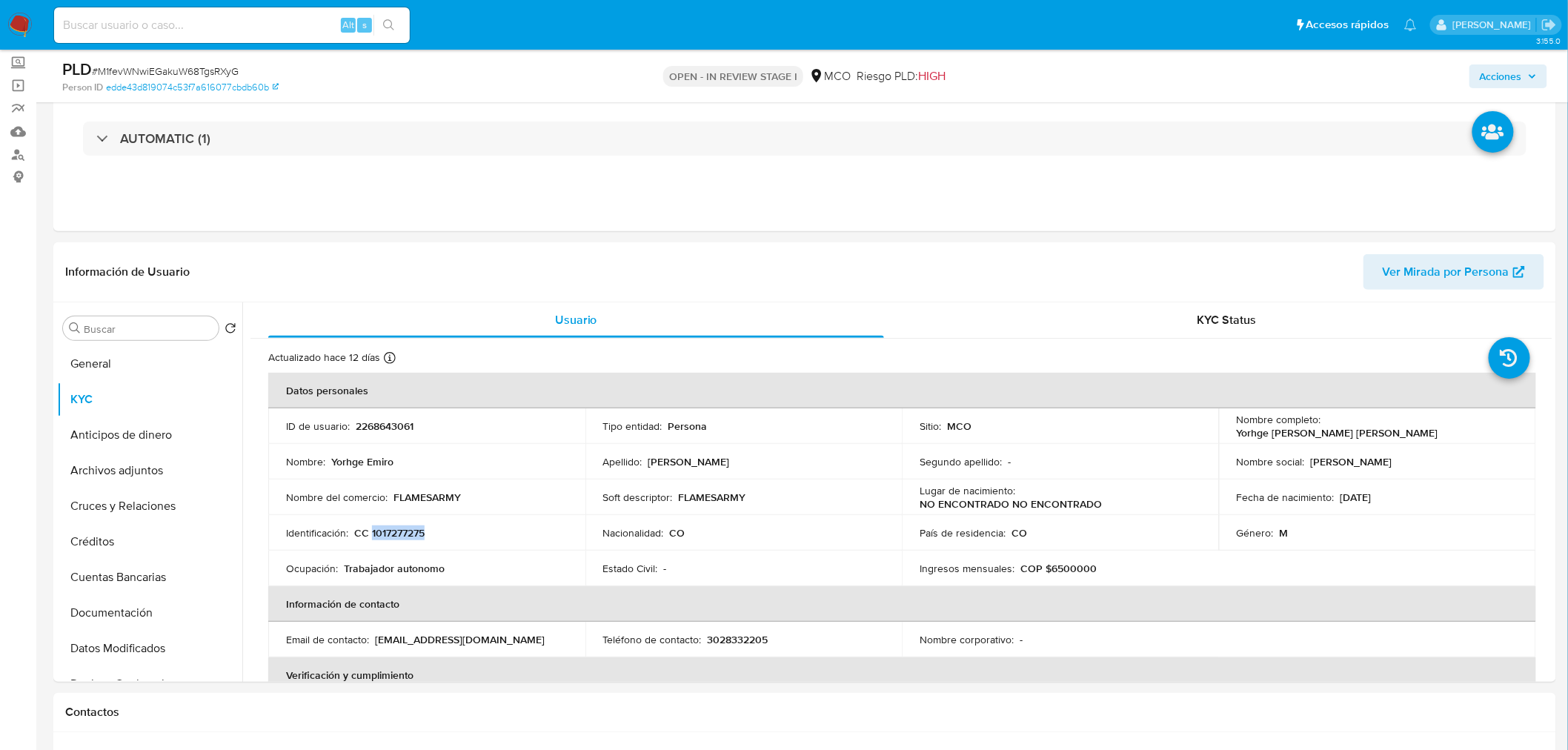
copy p "1017277275"
drag, startPoint x: 1515, startPoint y: 78, endPoint x: 1502, endPoint y: 83, distance: 13.9
click at [1512, 80] on span "Acciones" at bounding box center [1501, 76] width 42 height 24
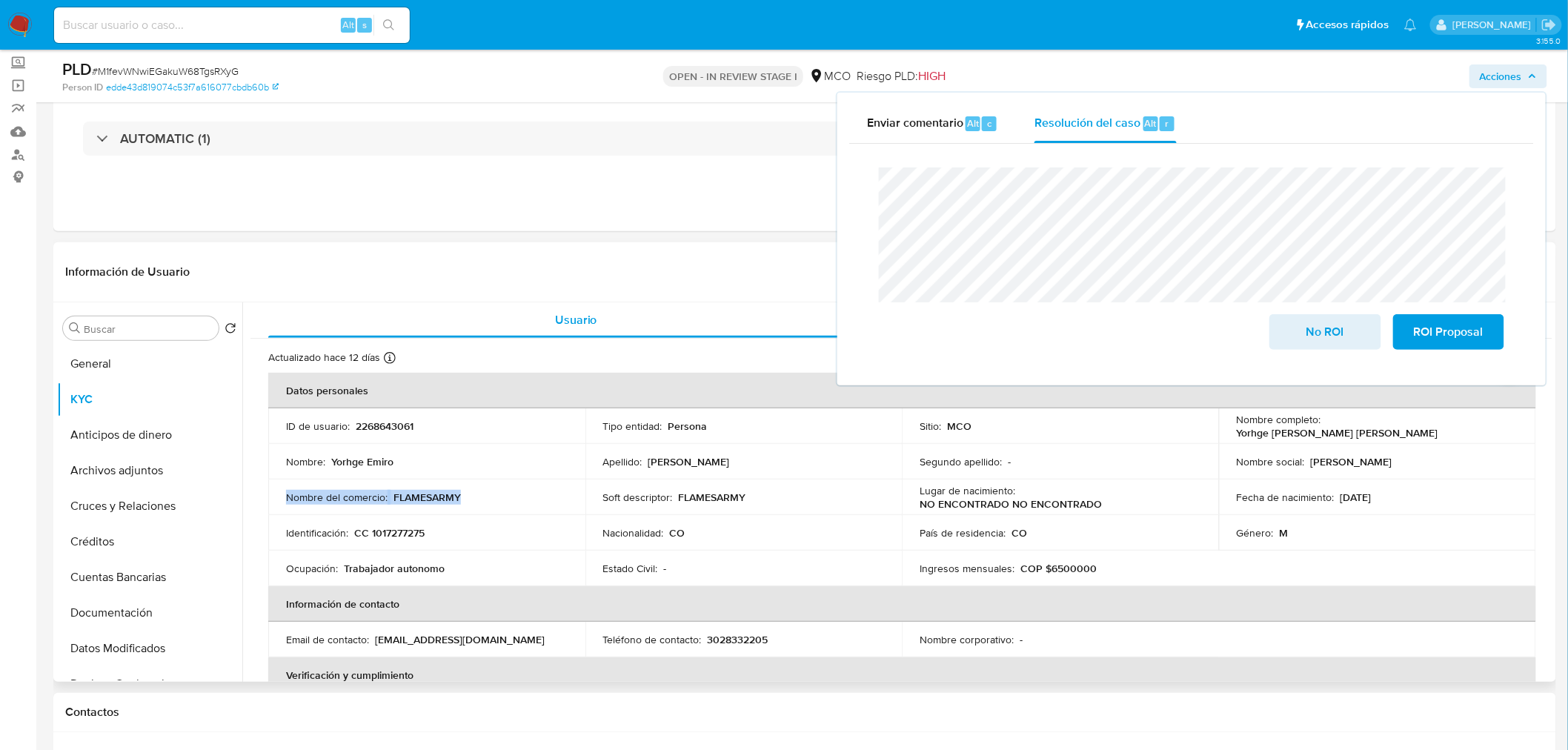
drag, startPoint x: 486, startPoint y: 491, endPoint x: 282, endPoint y: 498, distance: 204.1
click at [282, 498] on td "Nombre del comercio : FLAMESARMY" at bounding box center [427, 497] width 317 height 35
copy div "Nombre del comercio : FLAMESARMY"
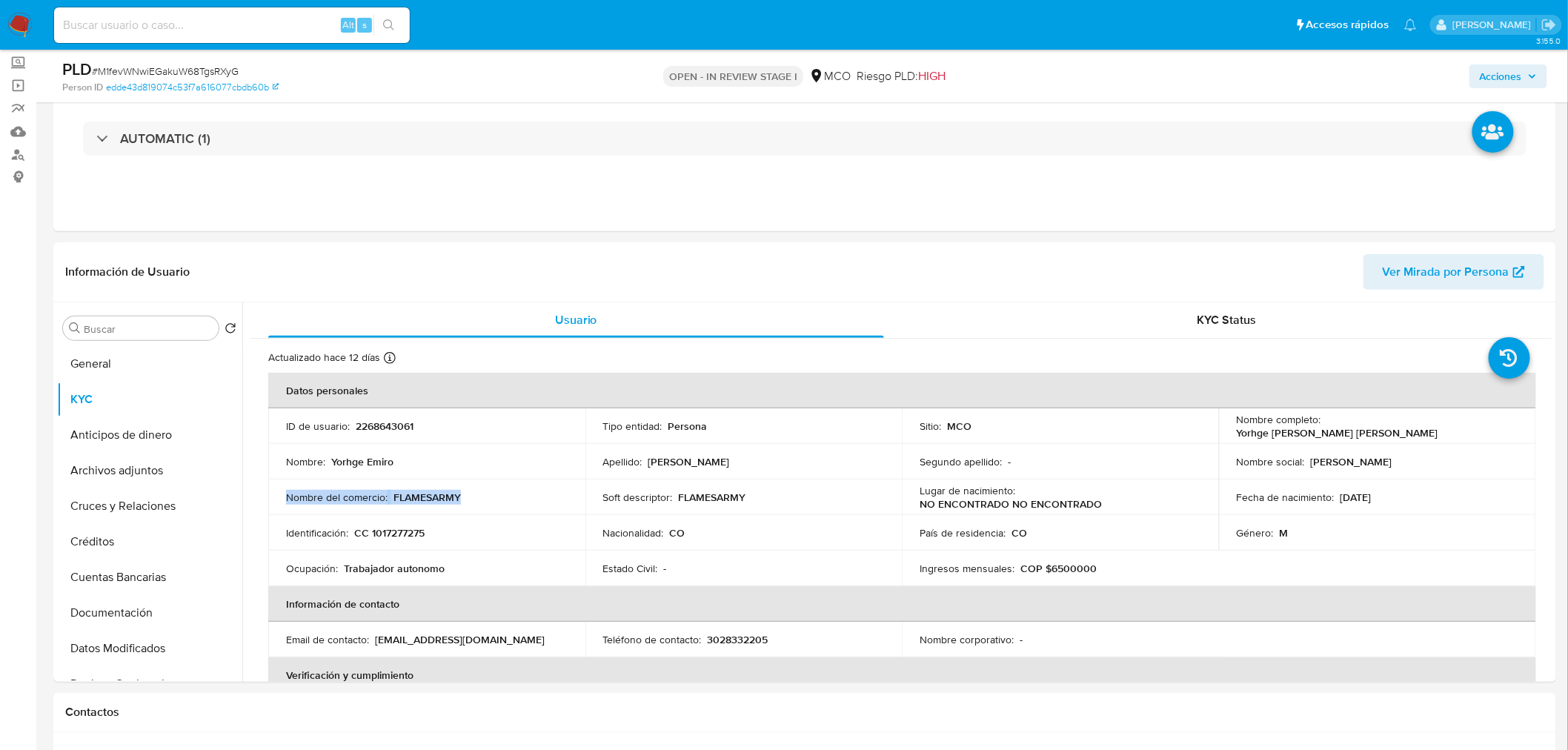
click at [1528, 83] on span "Acciones" at bounding box center [1508, 76] width 57 height 21
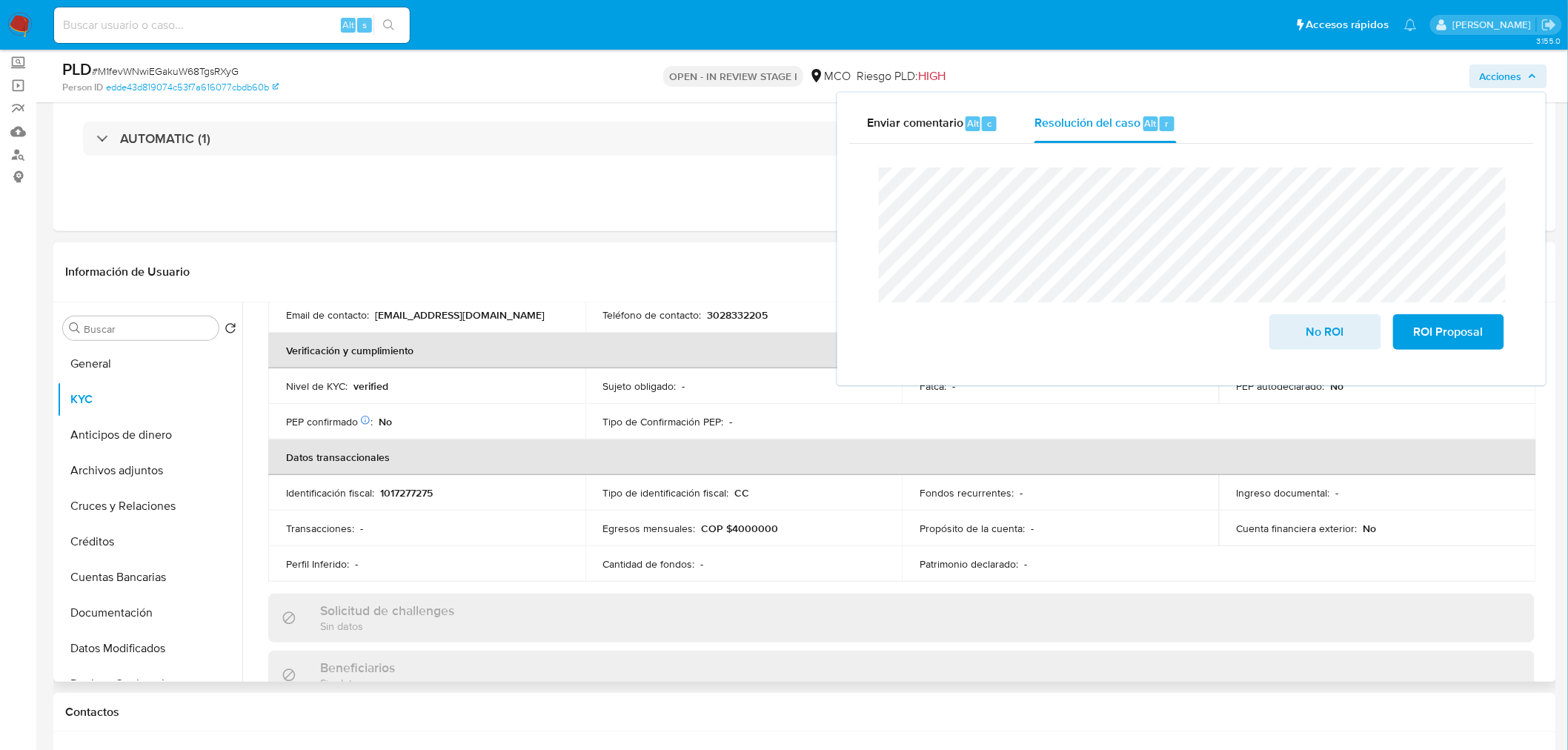
scroll to position [741, 0]
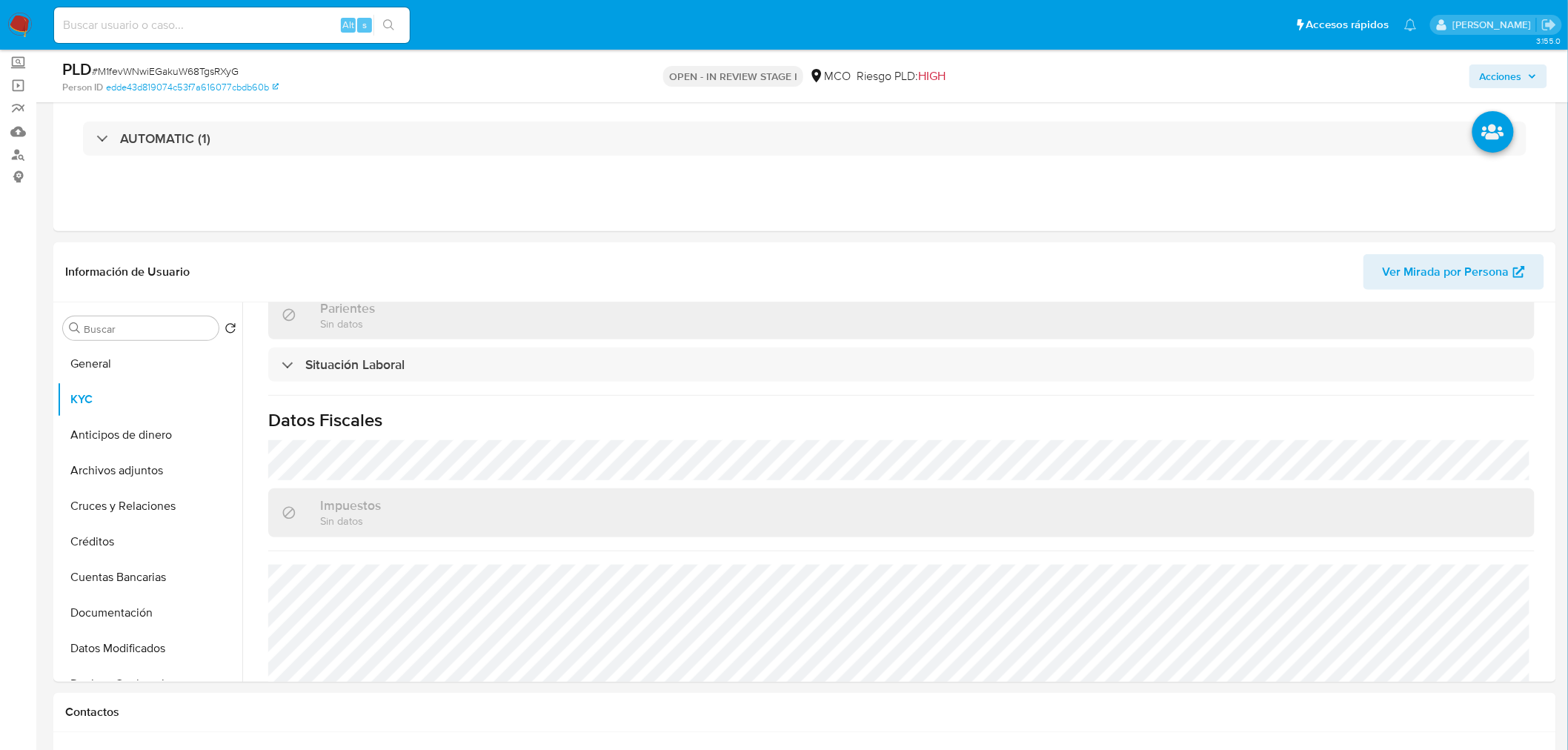
click at [1500, 72] on span "Acciones" at bounding box center [1501, 76] width 42 height 24
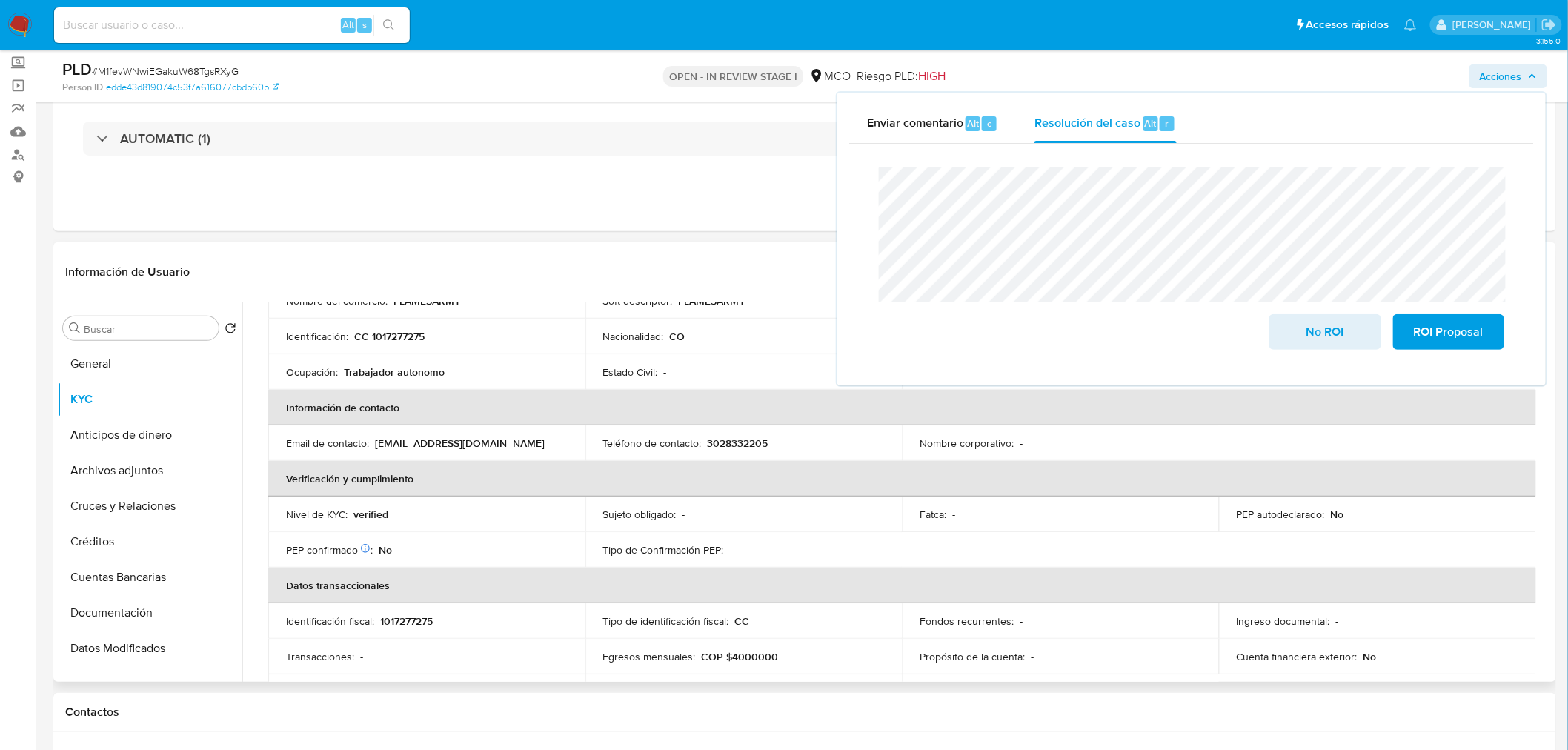
scroll to position [0, 0]
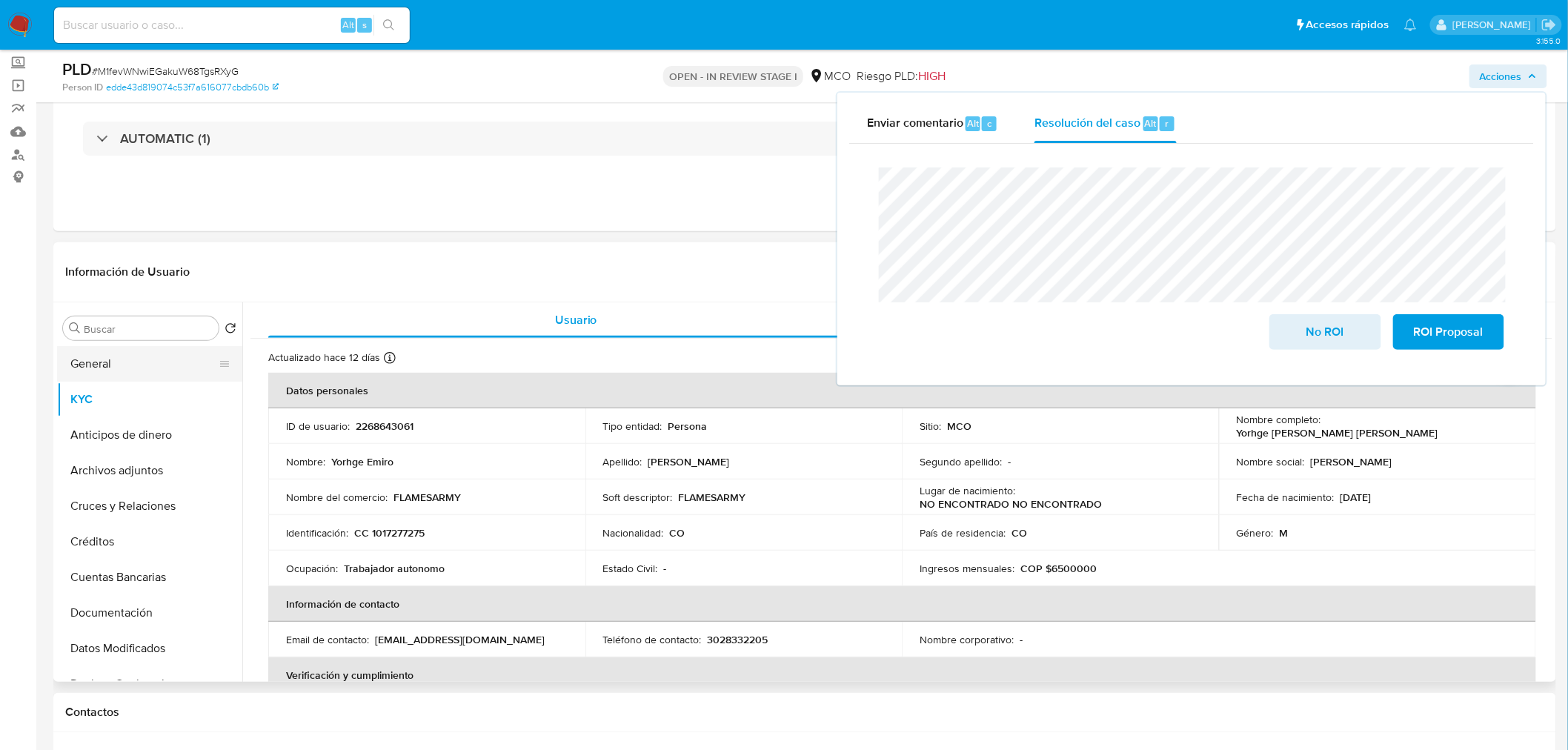
click at [106, 360] on button "General" at bounding box center [143, 364] width 174 height 35
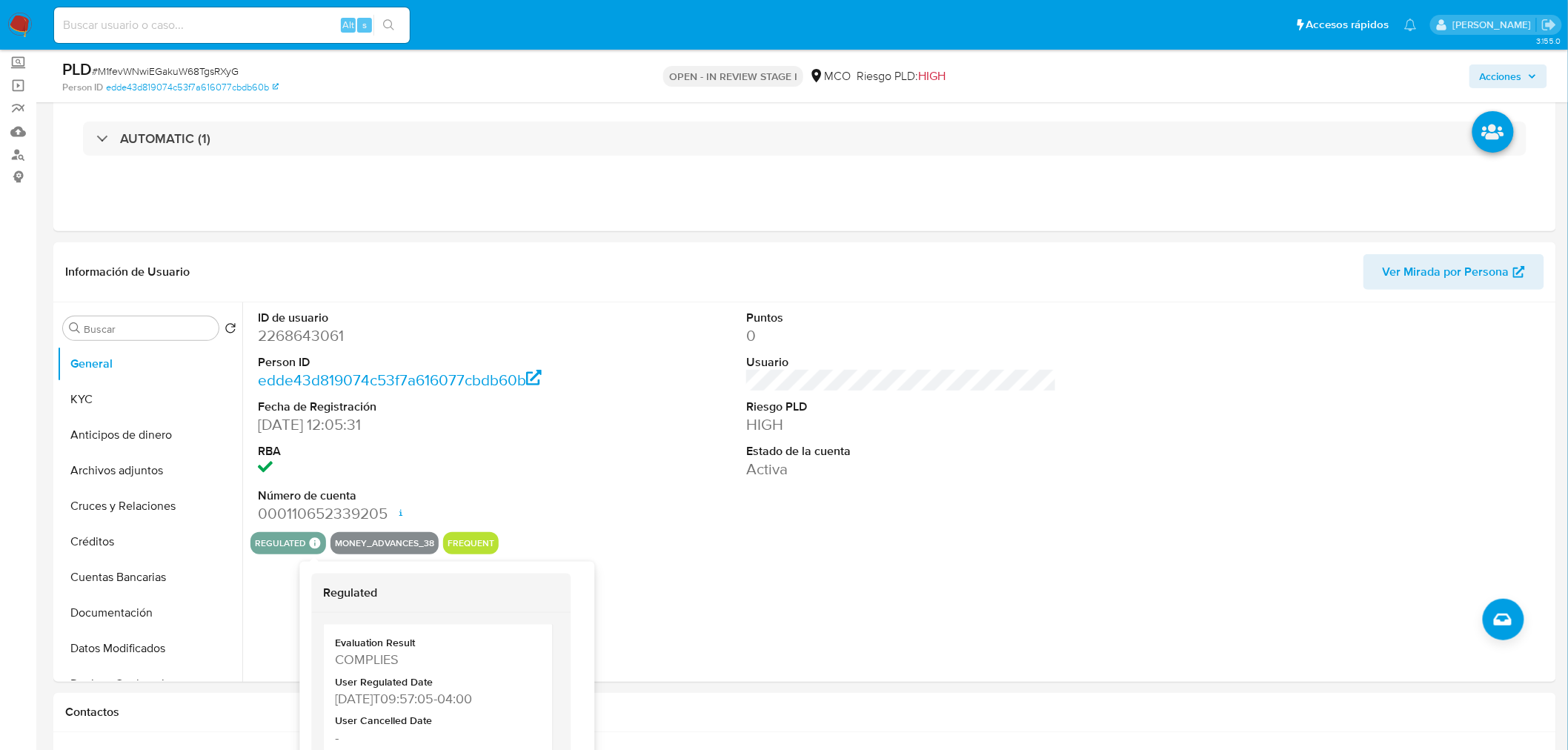
scroll to position [321, 0]
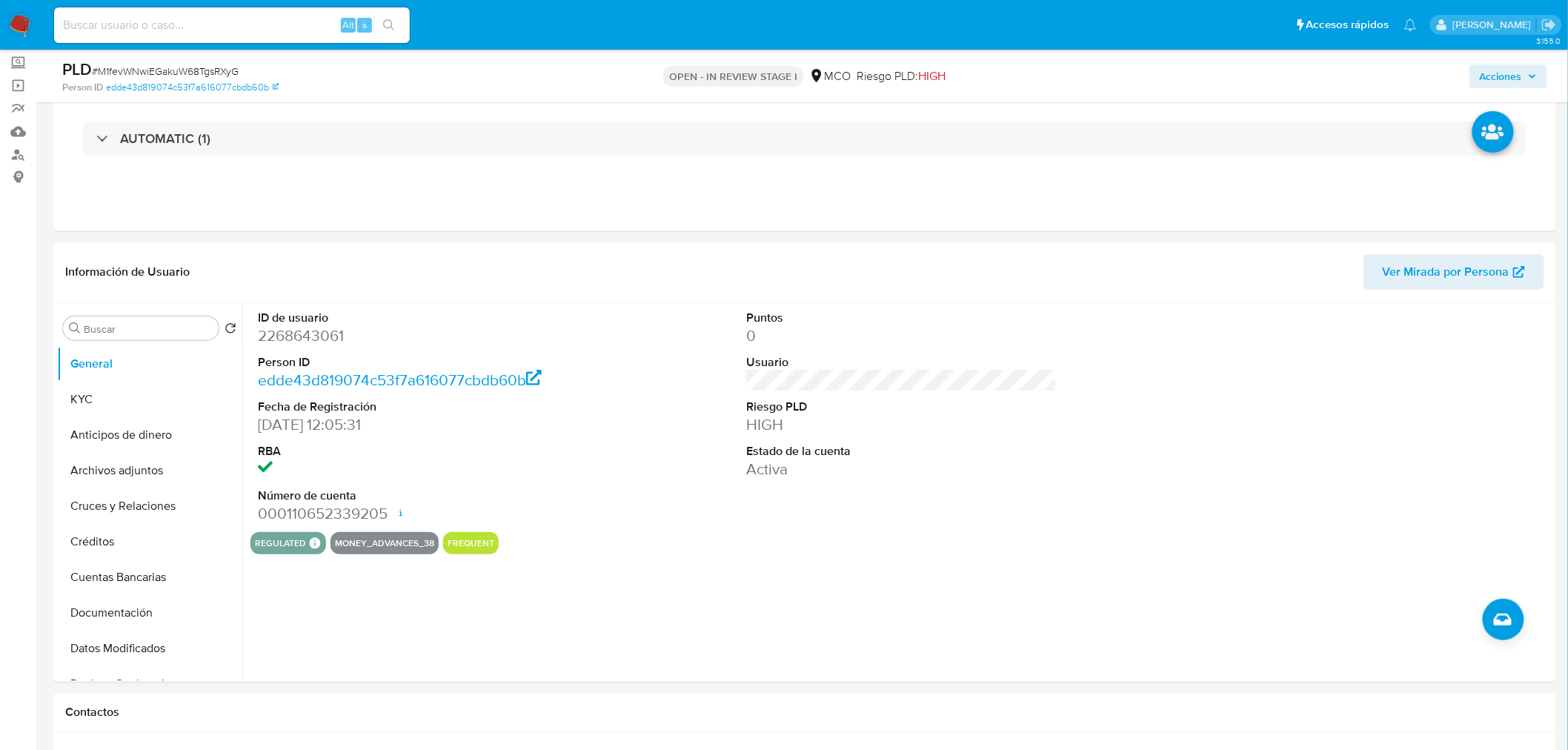
click at [1534, 87] on div "Acciones" at bounding box center [1301, 76] width 492 height 35
drag, startPoint x: 1521, startPoint y: 82, endPoint x: 1506, endPoint y: 87, distance: 15.8
click at [1517, 84] on span "Acciones" at bounding box center [1501, 76] width 42 height 24
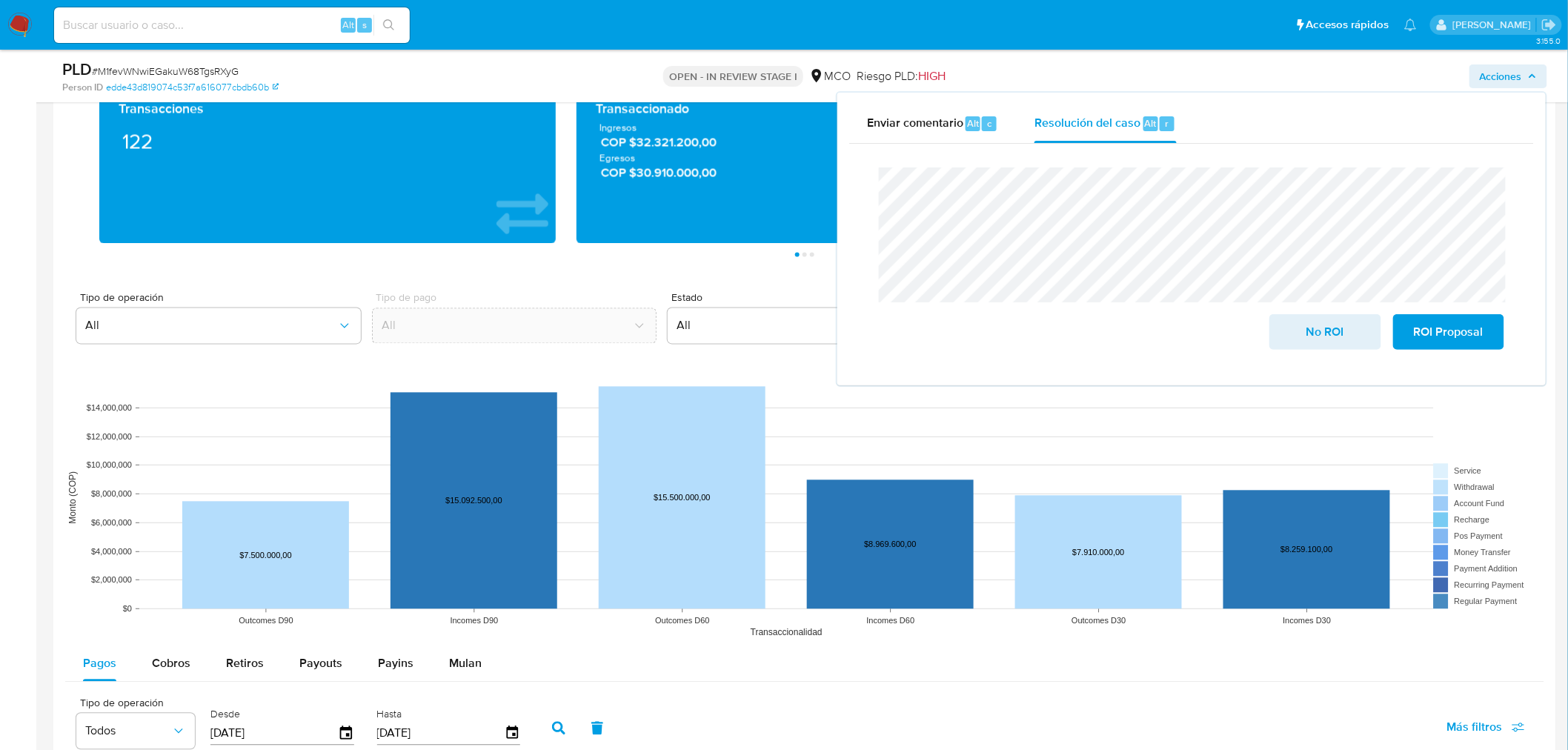
scroll to position [1235, 0]
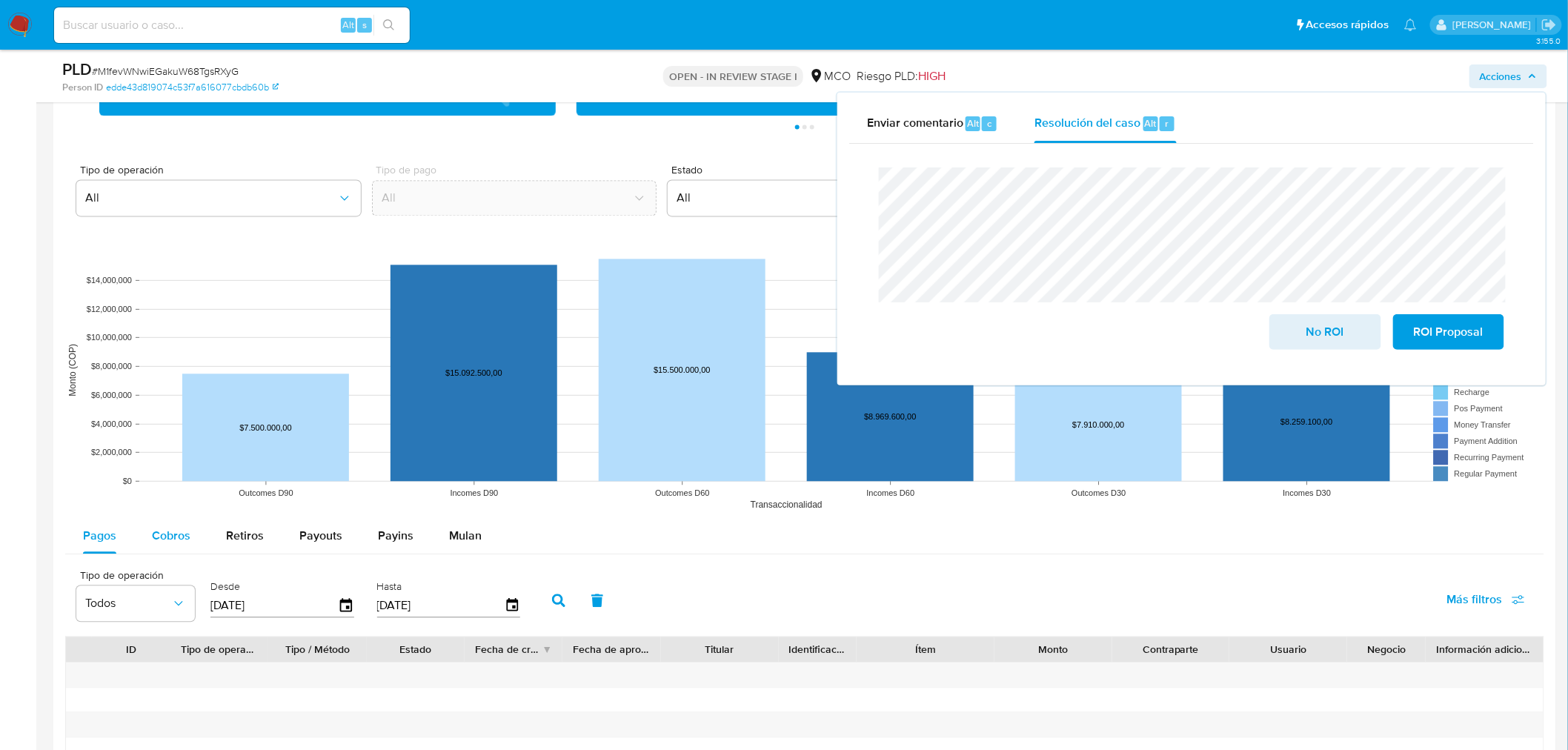
click at [160, 549] on div "Cobros" at bounding box center [171, 535] width 39 height 35
select select "10"
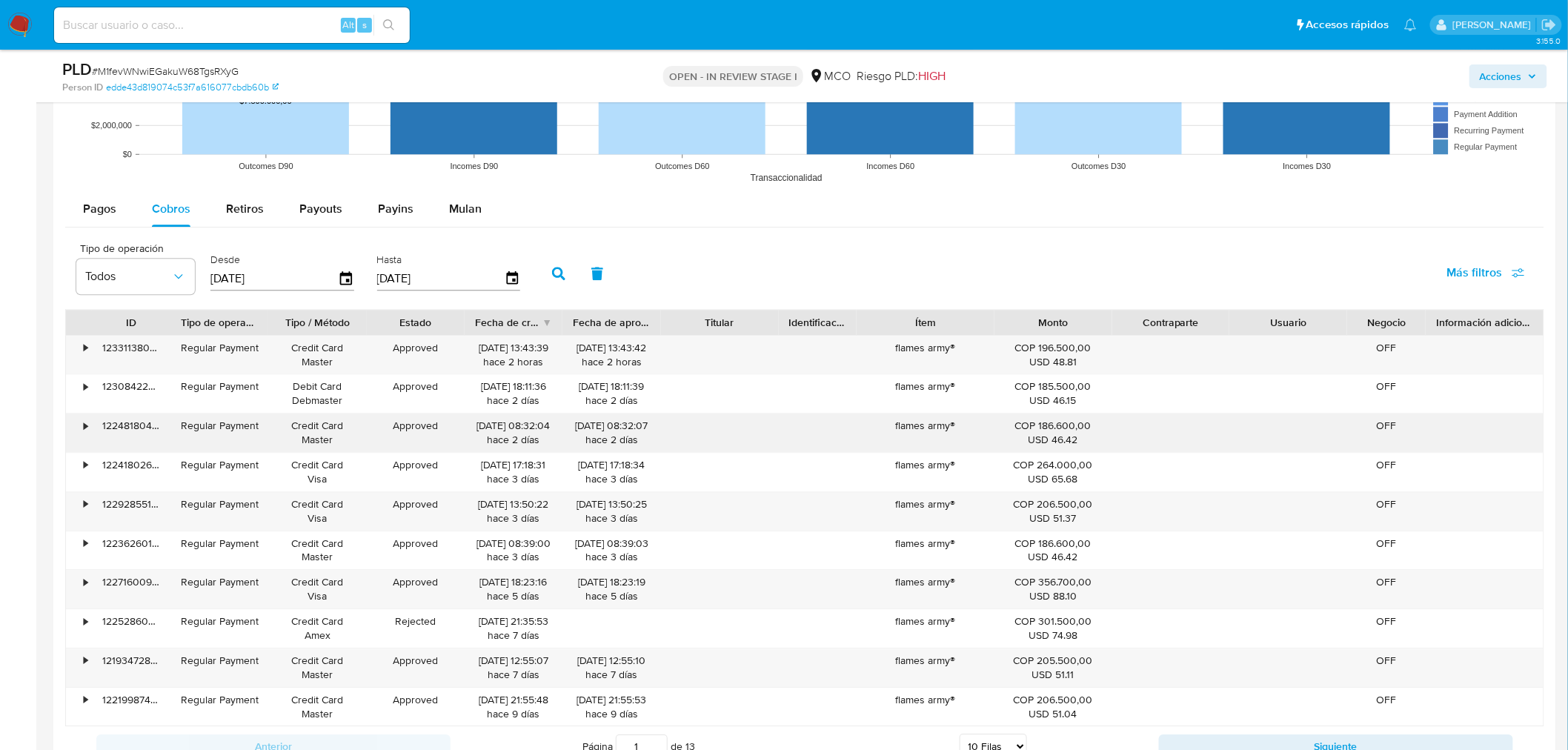
scroll to position [1565, 0]
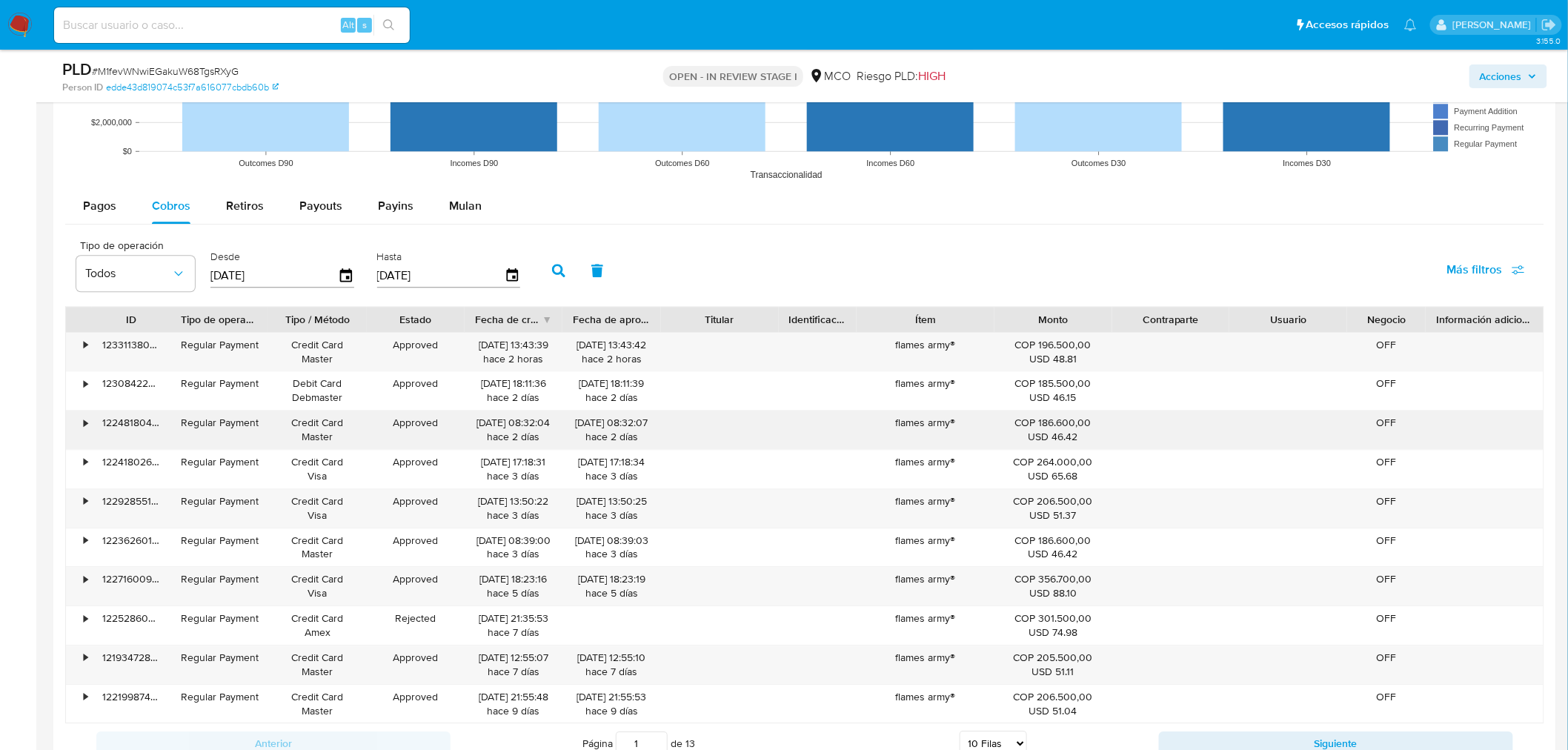
click at [924, 424] on div "flames army®" at bounding box center [924, 429] width 137 height 39
click at [1505, 70] on span "Acciones" at bounding box center [1501, 76] width 42 height 24
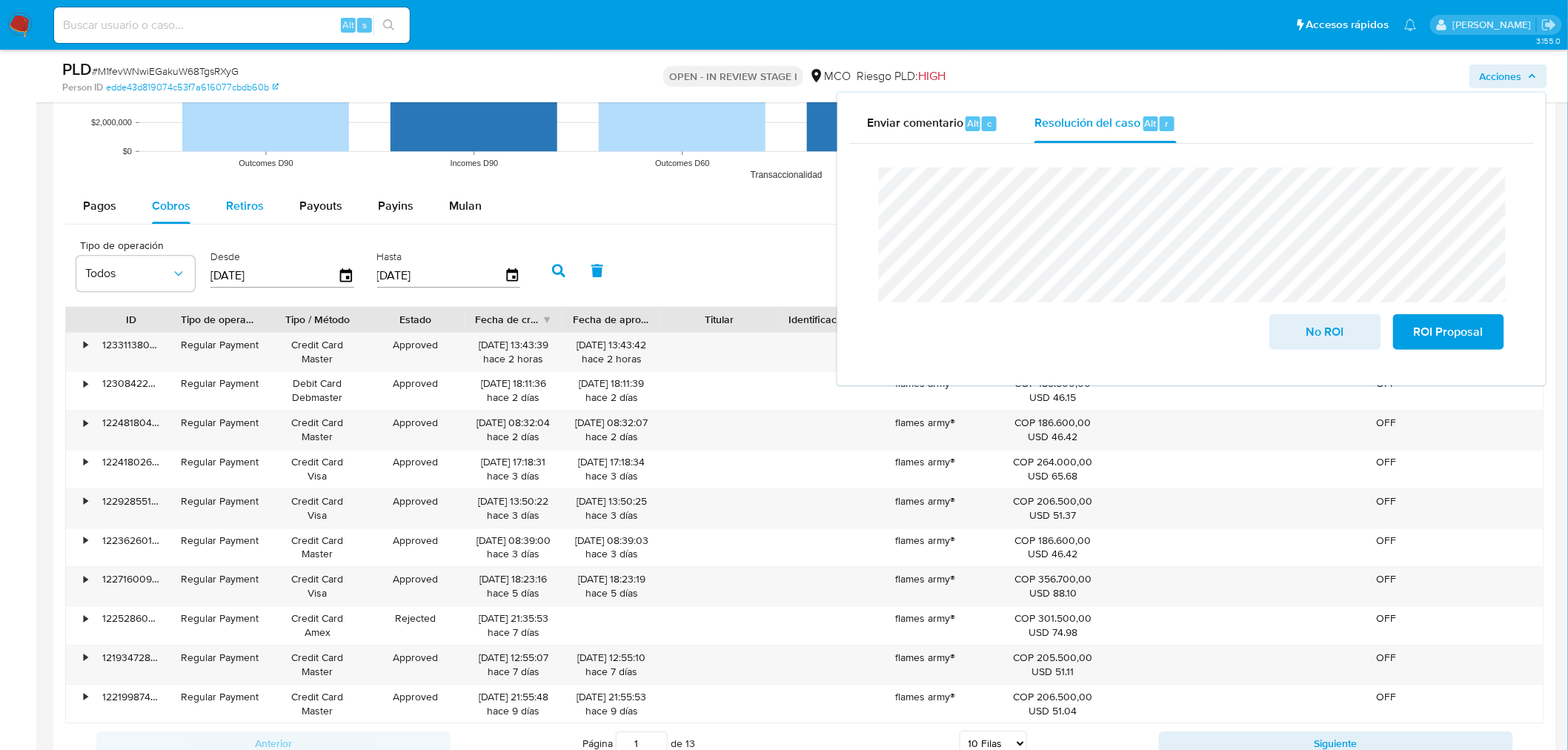
drag, startPoint x: 245, startPoint y: 204, endPoint x: 255, endPoint y: 210, distance: 11.7
click at [240, 202] on span "Retiros" at bounding box center [245, 206] width 38 height 17
select select "10"
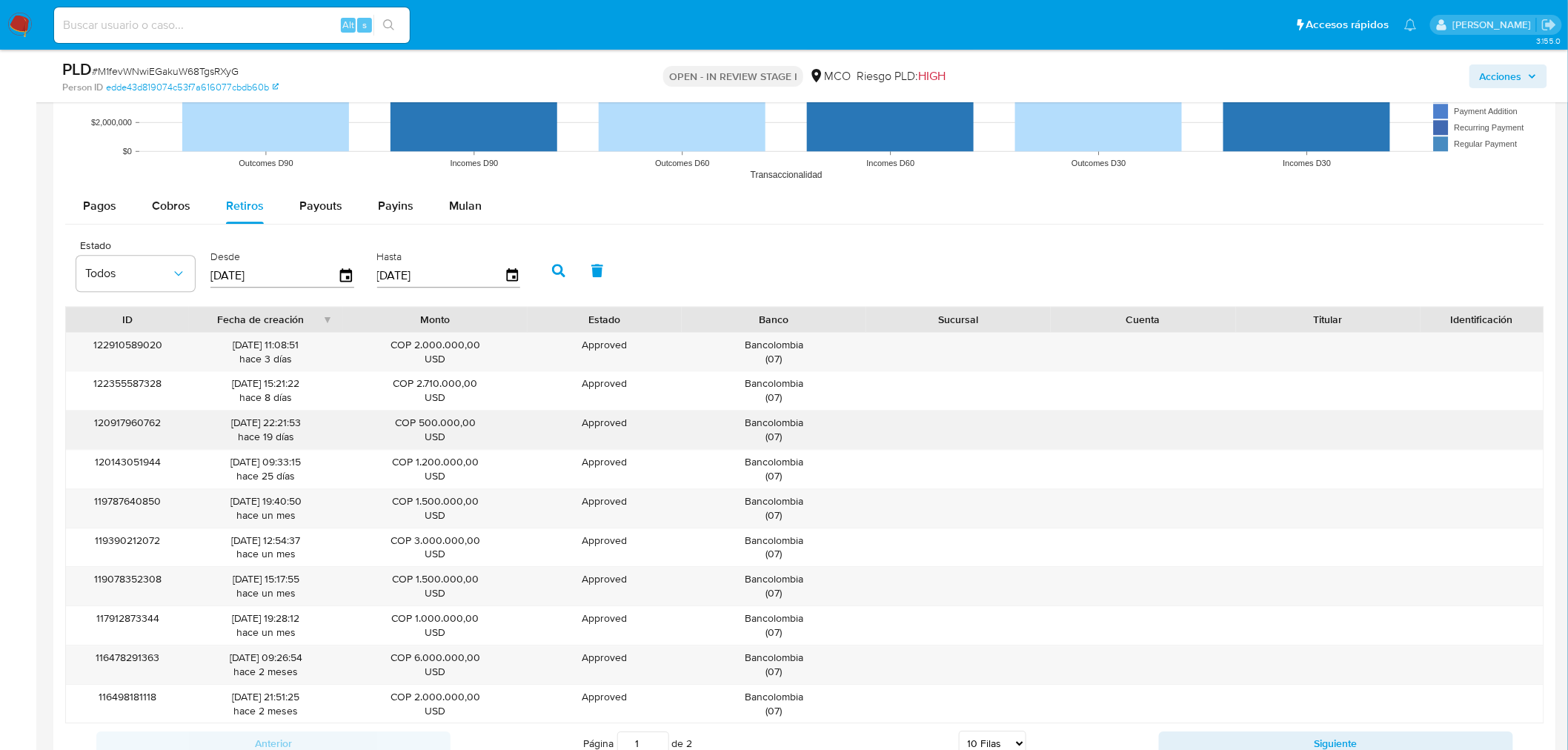
click at [797, 423] on div "Bancolombia ( 07 )" at bounding box center [774, 430] width 164 height 28
drag, startPoint x: 1503, startPoint y: 72, endPoint x: 1450, endPoint y: 89, distance: 55.7
click at [1503, 73] on span "Acciones" at bounding box center [1501, 76] width 42 height 24
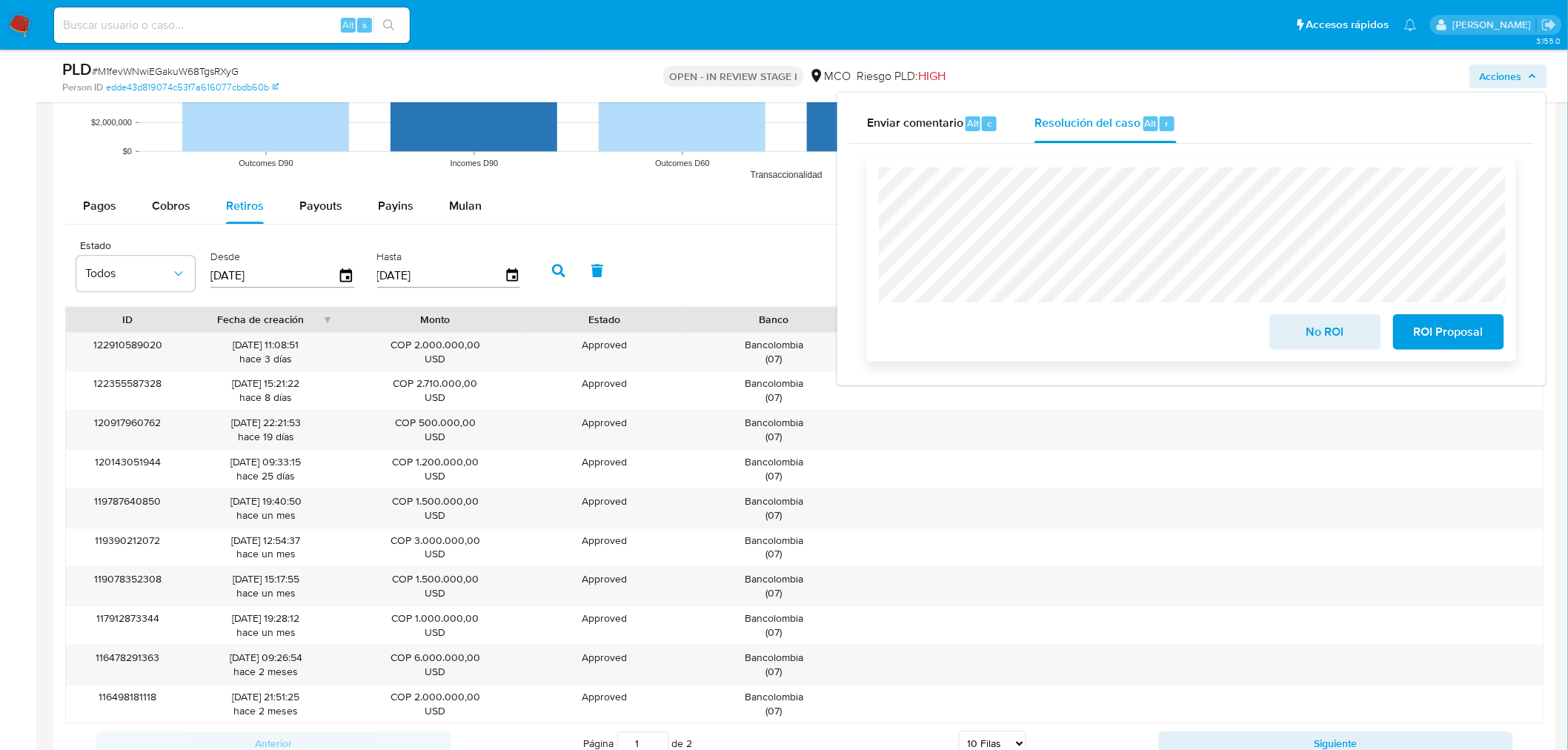
click at [1325, 336] on span "No ROI" at bounding box center [1325, 332] width 73 height 32
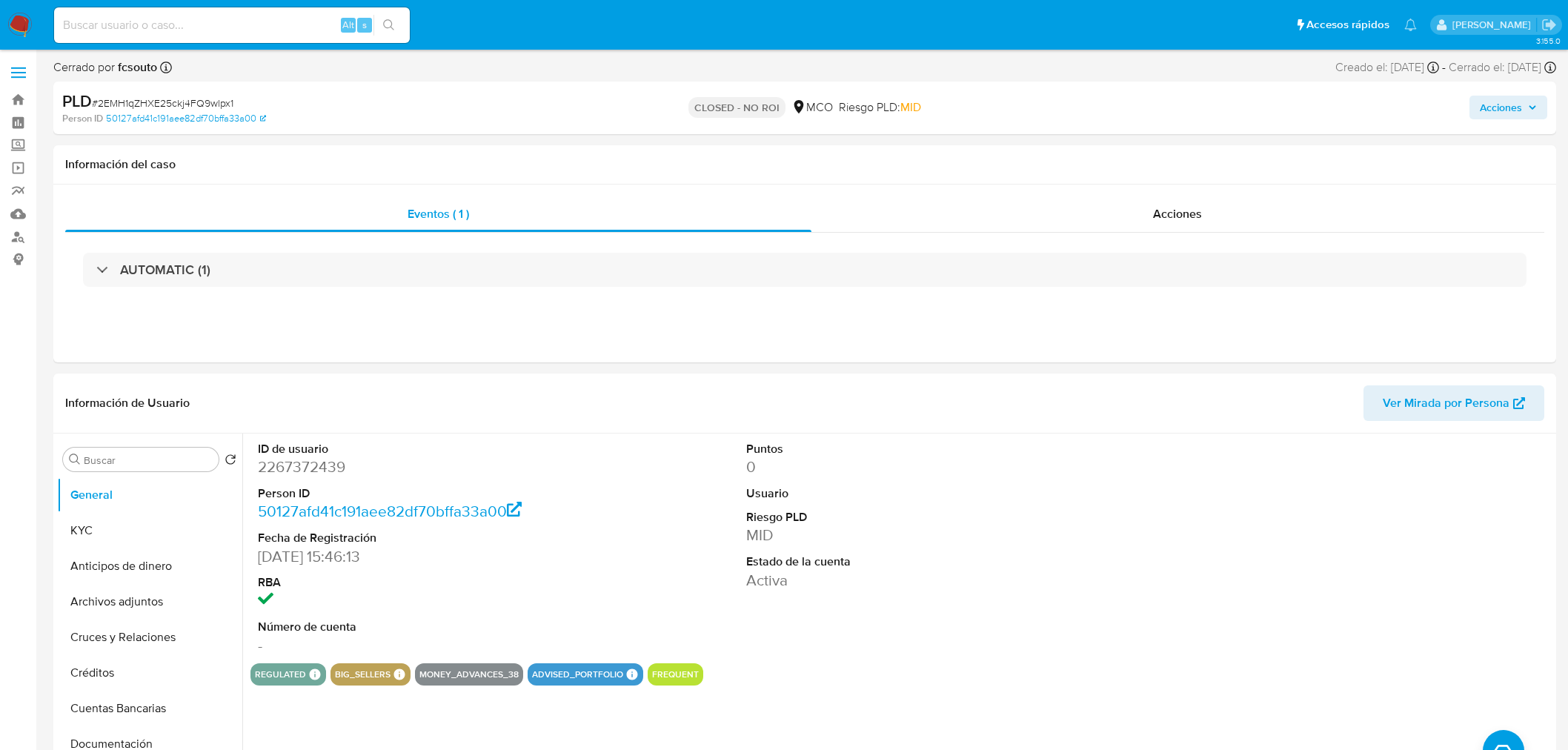
select select "10"
click at [1508, 91] on div "Acciones" at bounding box center [1301, 107] width 492 height 35
click at [1503, 98] on span "Acciones" at bounding box center [1501, 107] width 42 height 24
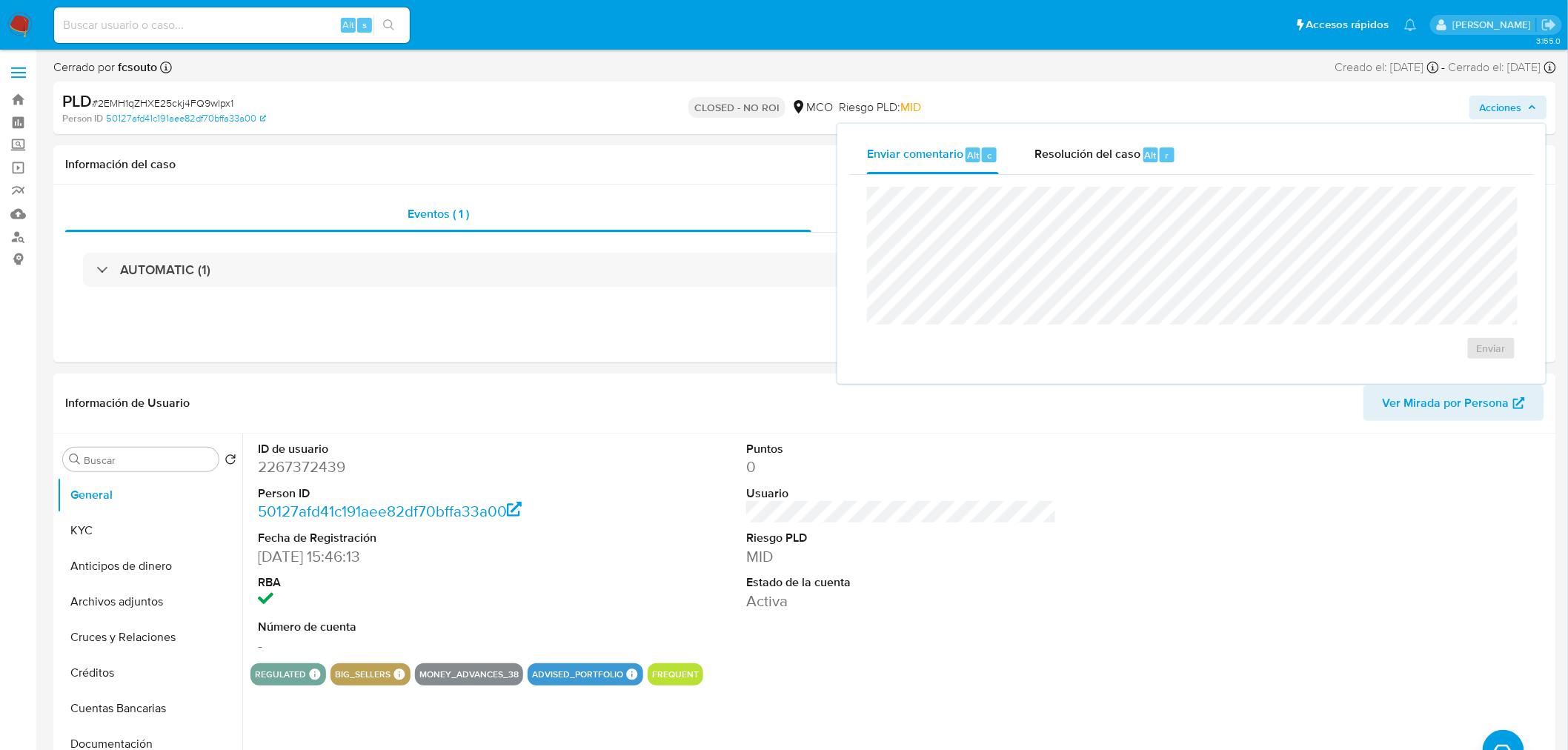
drag, startPoint x: 1130, startPoint y: 143, endPoint x: 1024, endPoint y: 184, distance: 113.7
click at [1124, 146] on span "Resolución del caso" at bounding box center [1088, 155] width 106 height 17
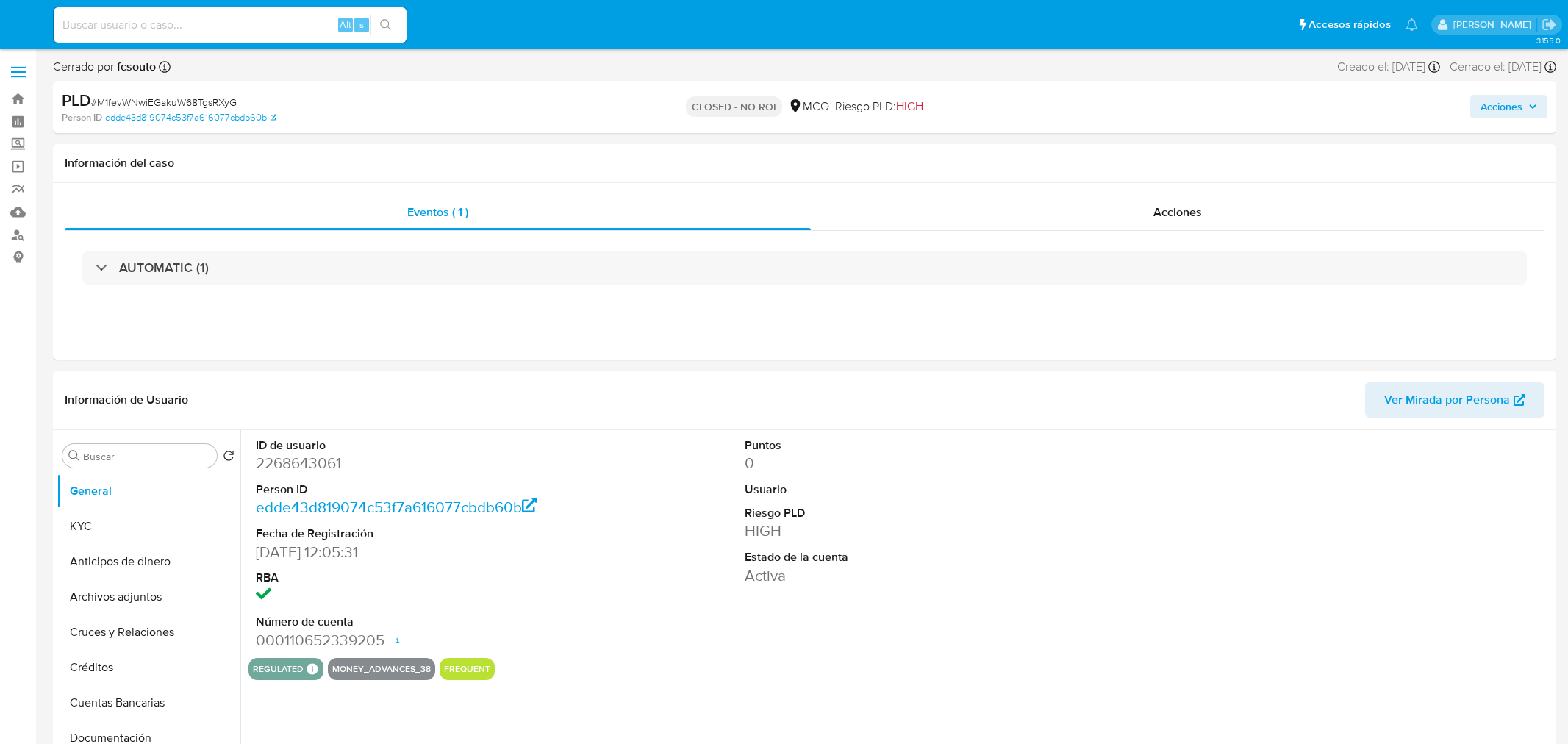
select select "10"
drag, startPoint x: 1487, startPoint y: 114, endPoint x: 1477, endPoint y: 116, distance: 10.2
click at [1483, 115] on span "Acciones" at bounding box center [1489, 106] width 41 height 24
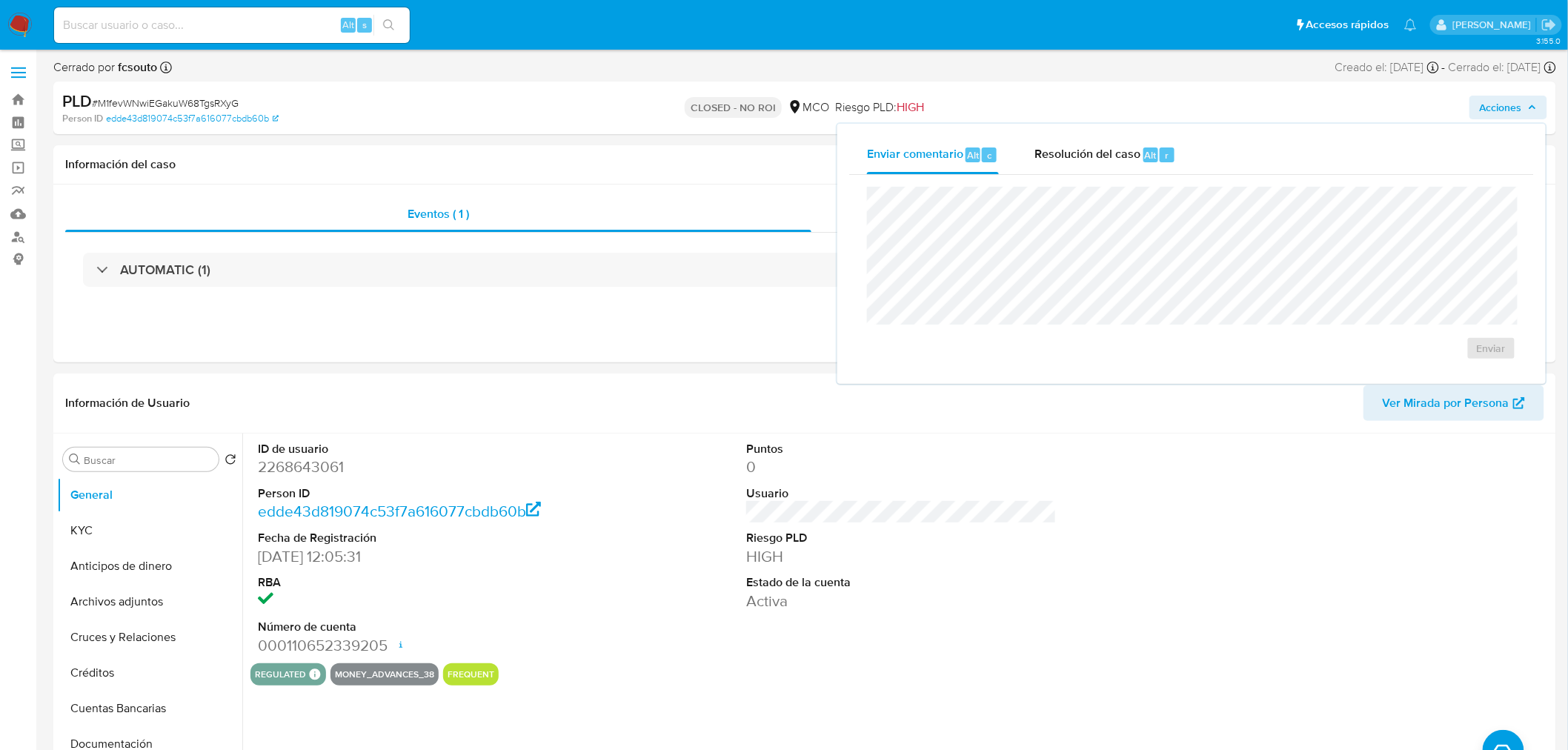
drag, startPoint x: 1053, startPoint y: 160, endPoint x: 994, endPoint y: 175, distance: 60.9
click at [1050, 160] on span "Resolución del caso" at bounding box center [1088, 155] width 106 height 17
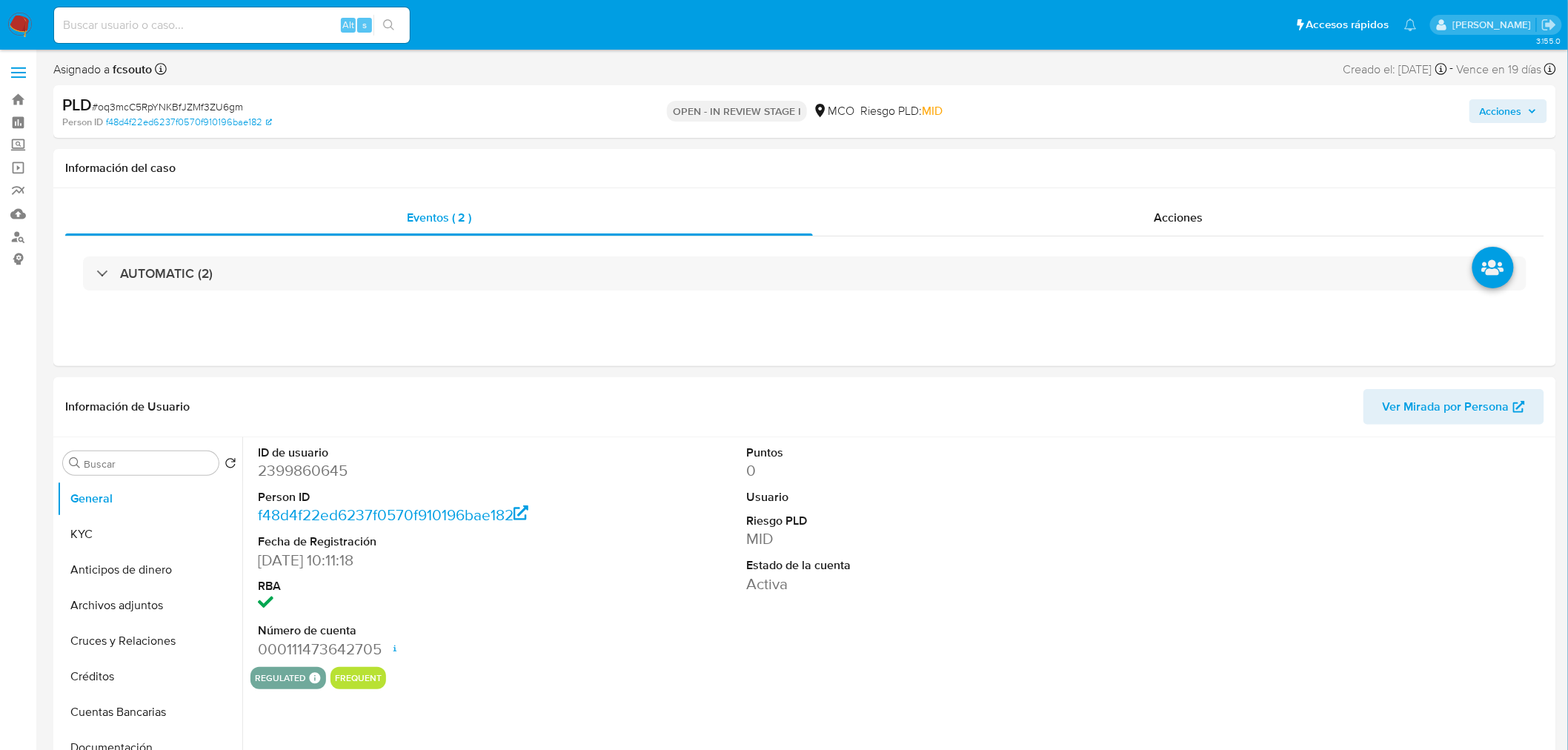
click at [1422, 119] on span "Acciones" at bounding box center [1501, 111] width 42 height 24
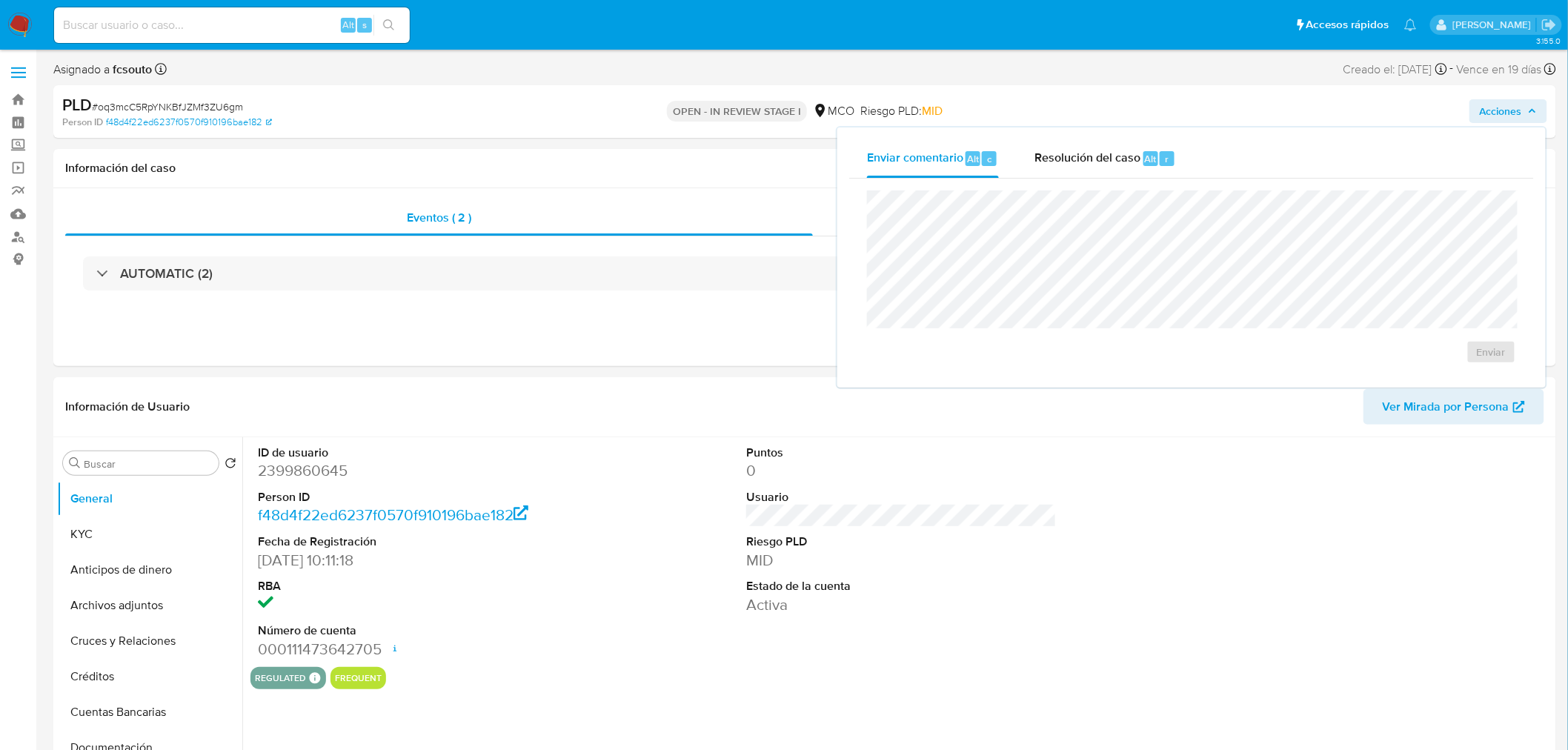
select select "10"
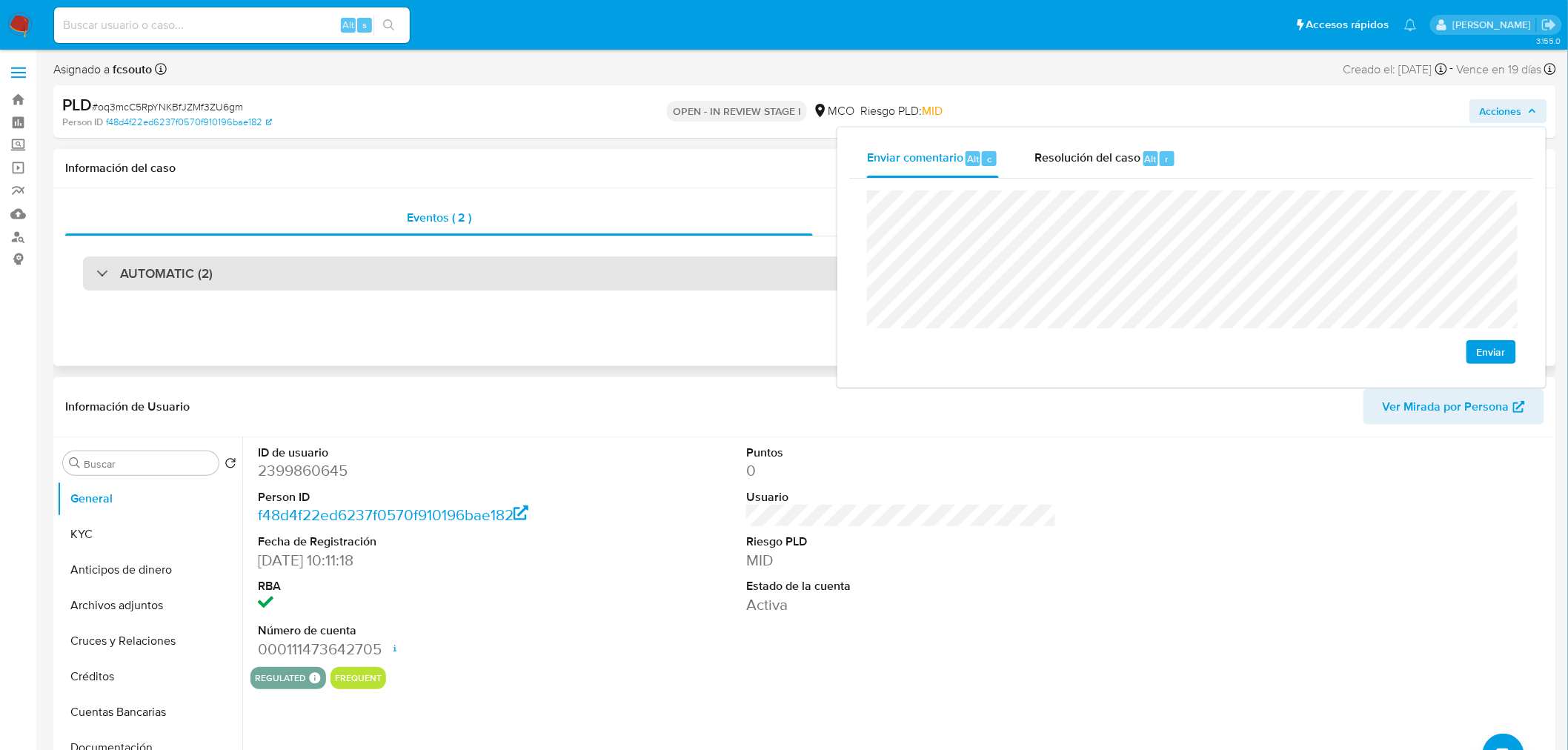
click at [308, 284] on div "AUTOMATIC (2)" at bounding box center [804, 273] width 1444 height 34
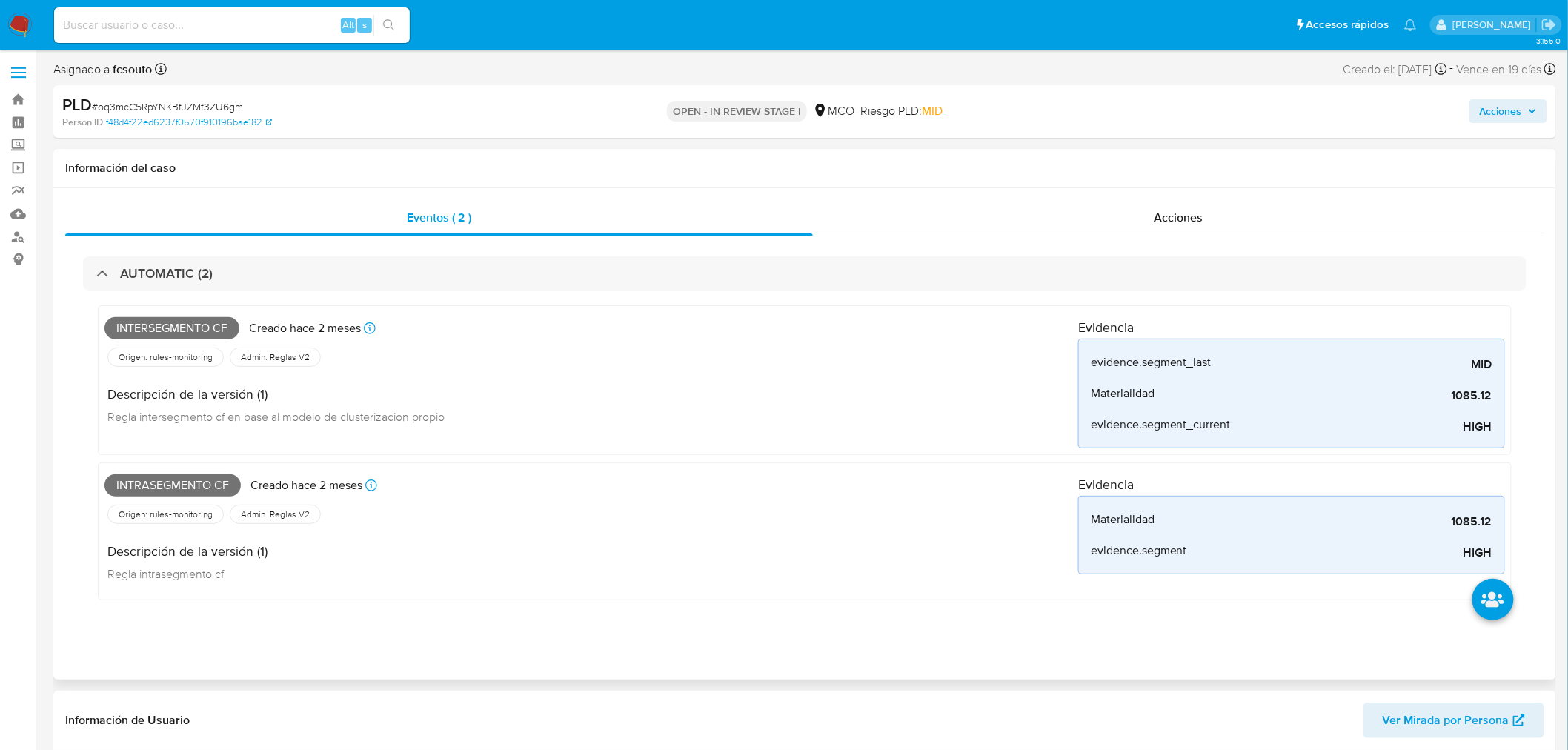
click at [204, 328] on span "Intersegmento cf" at bounding box center [172, 328] width 135 height 22
copy span "Intersegmento cf"
drag, startPoint x: 1521, startPoint y: 120, endPoint x: 1510, endPoint y: 122, distance: 11.2
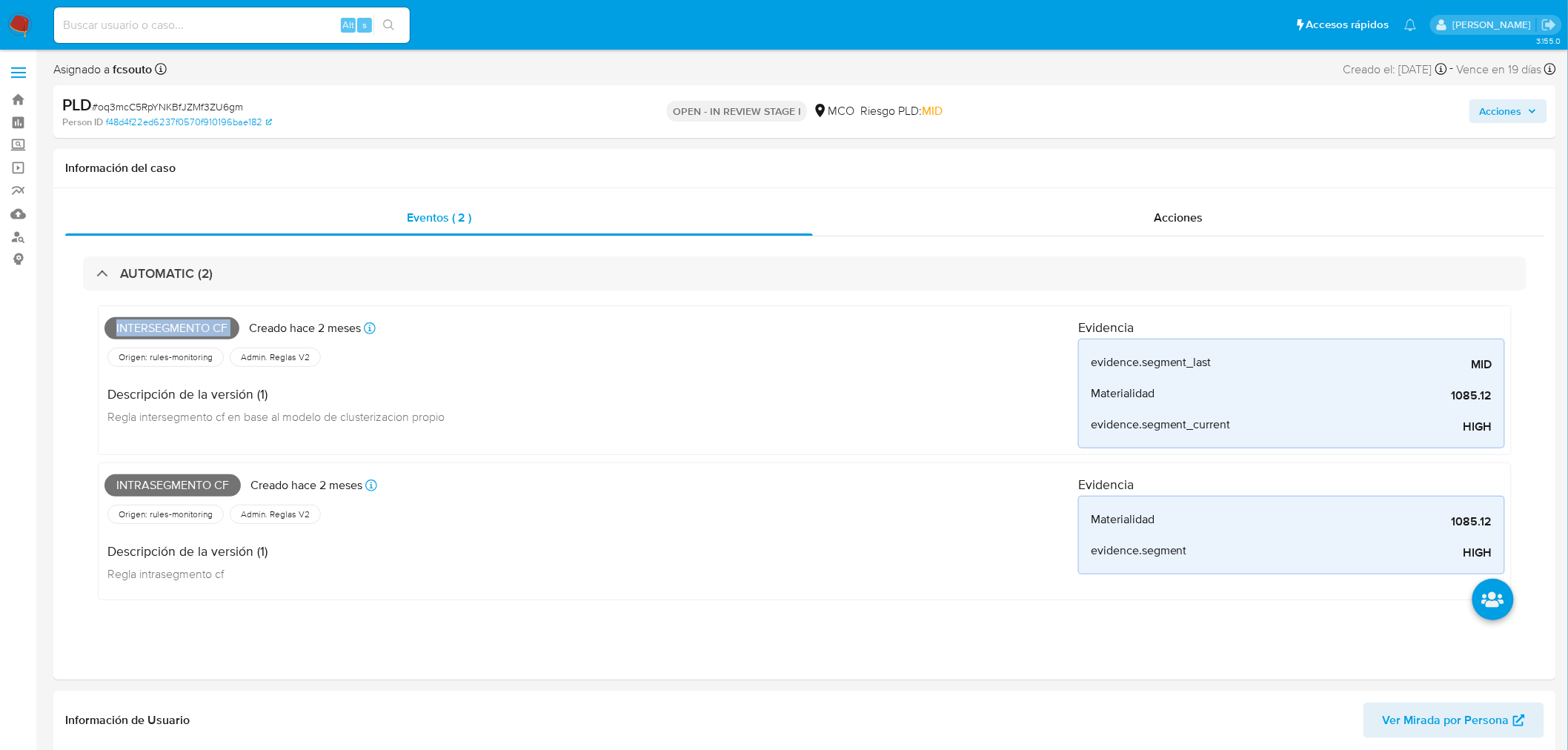
click at [1422, 120] on span "Acciones" at bounding box center [1501, 111] width 42 height 24
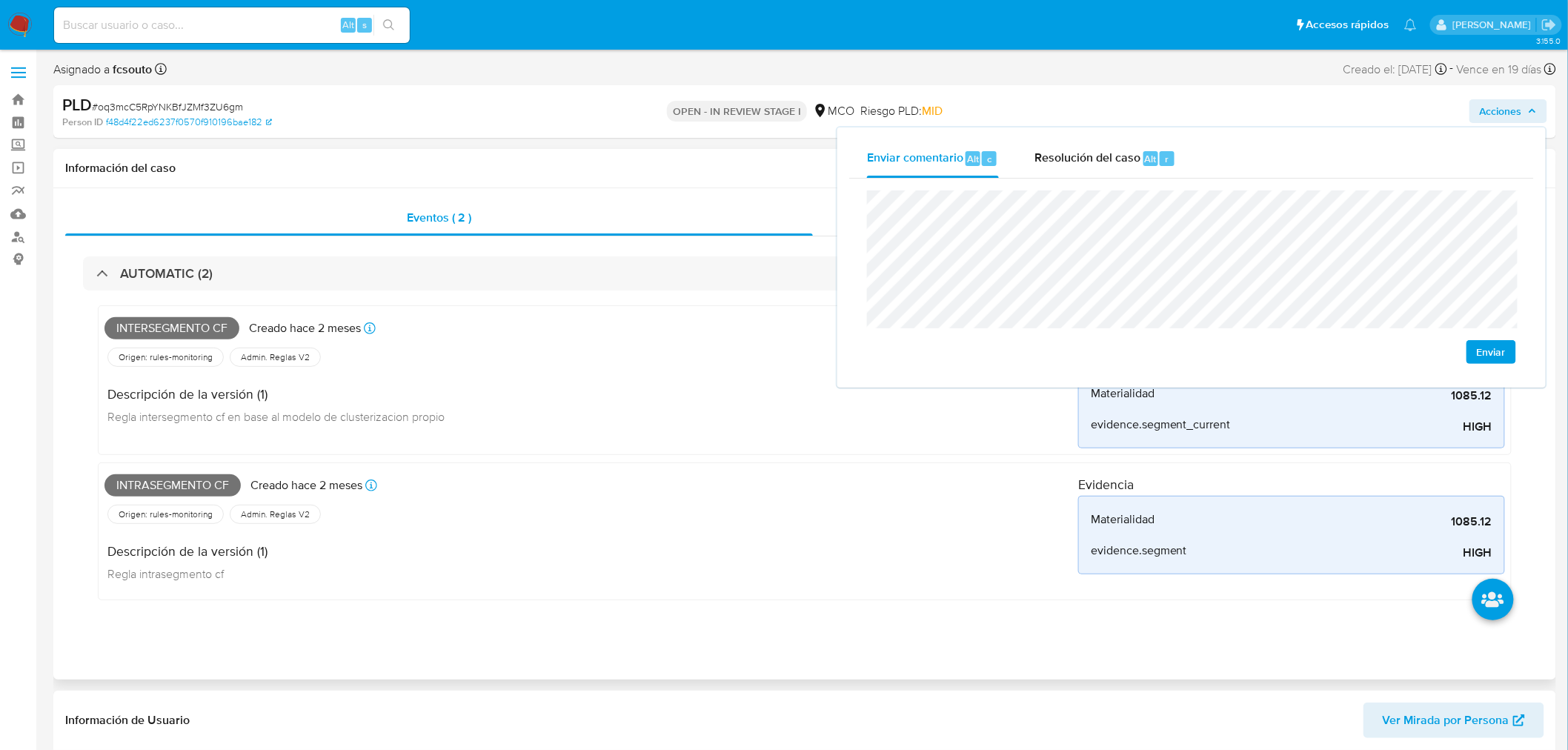
click at [209, 469] on div "Intrasegmento cf Creado [DATE] Creado: [DATE] 07:04:36" at bounding box center [591, 485] width 974 height 32
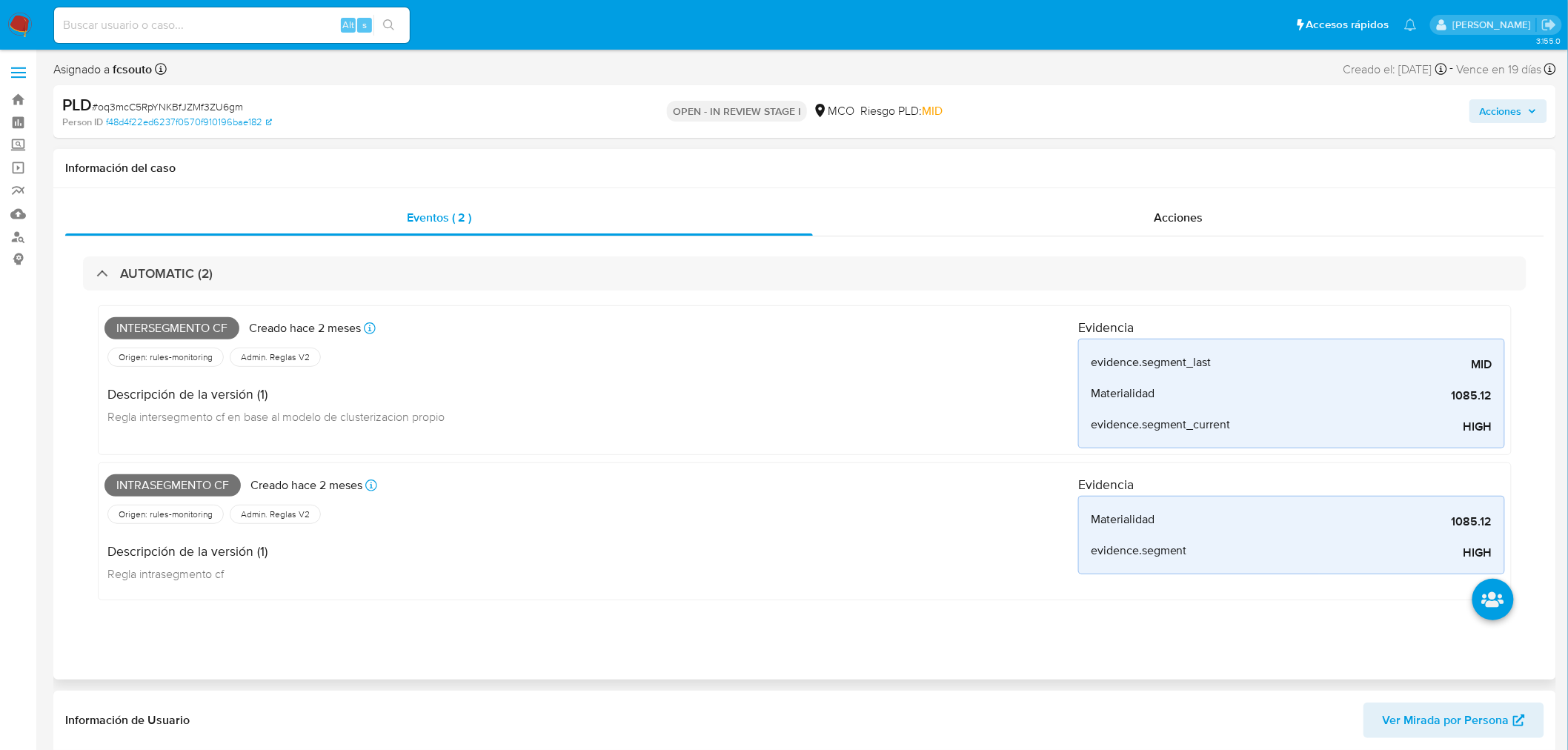
click at [197, 481] on span "Intrasegmento cf" at bounding box center [173, 485] width 137 height 22
copy span "Intrasegmento cf"
drag, startPoint x: 1515, startPoint y: 114, endPoint x: 1500, endPoint y: 121, distance: 16.6
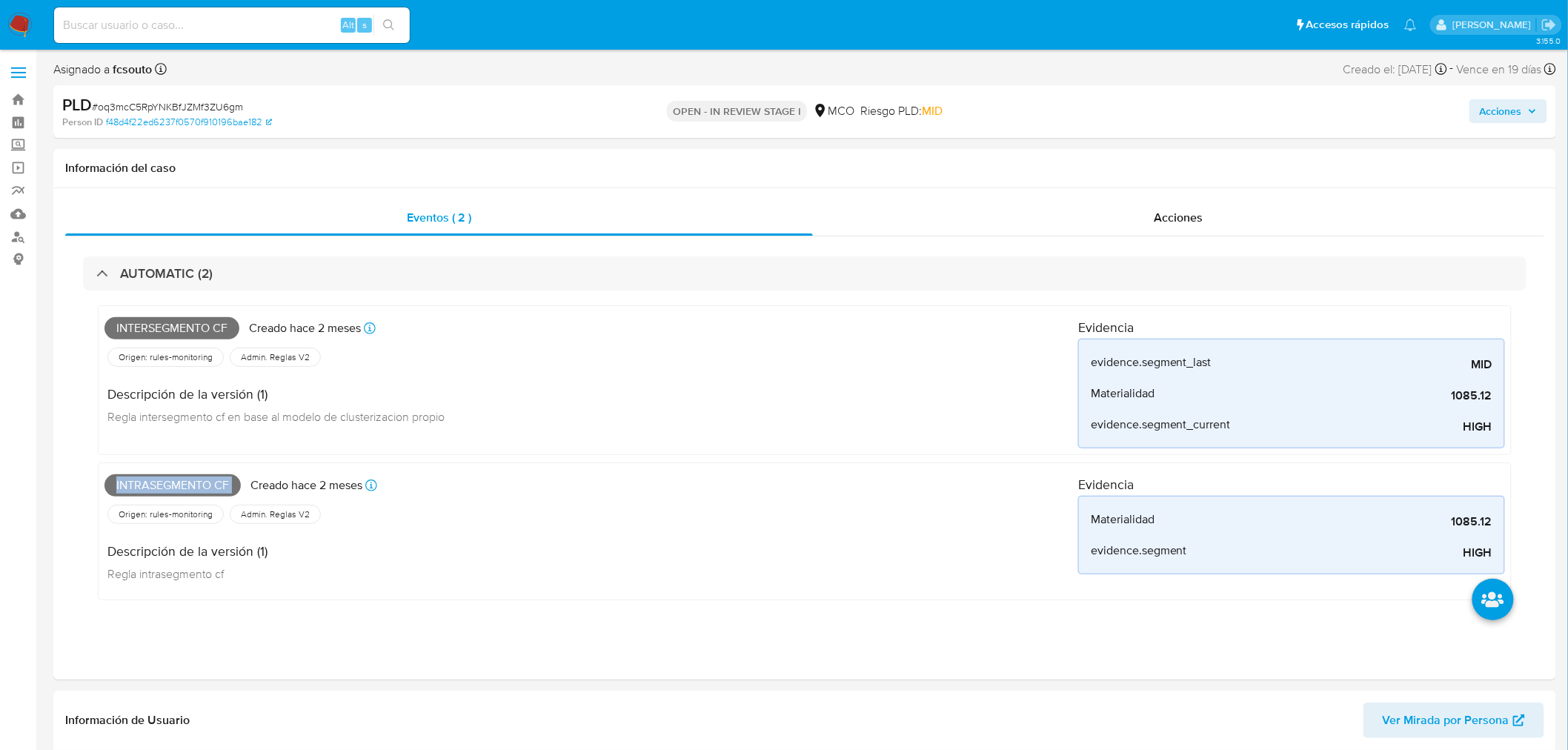
click at [1422, 115] on span "Acciones" at bounding box center [1501, 111] width 42 height 24
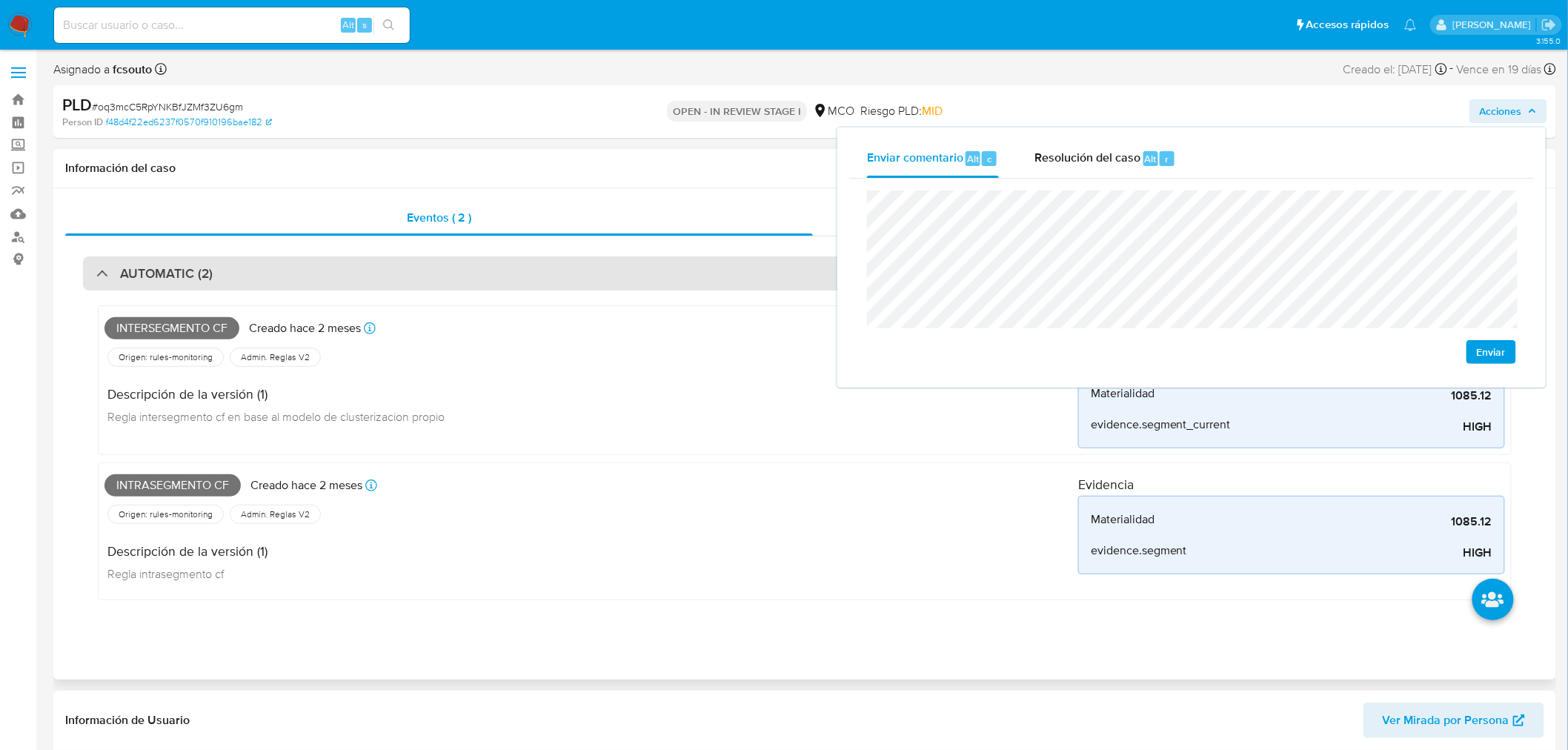
drag, startPoint x: 174, startPoint y: 272, endPoint x: 169, endPoint y: 463, distance: 191.1
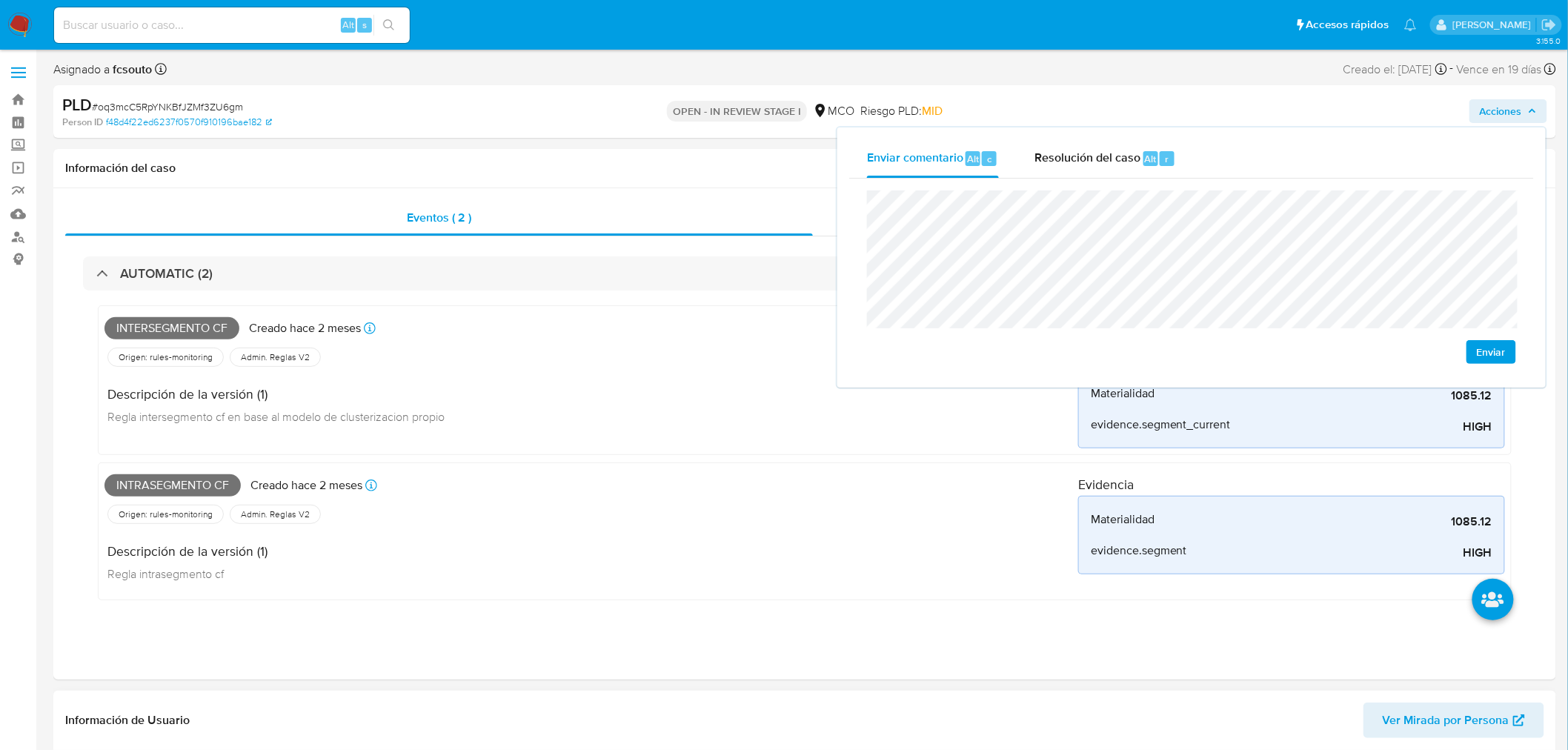
click at [174, 274] on h3 "AUTOMATIC (2)" at bounding box center [166, 272] width 93 height 16
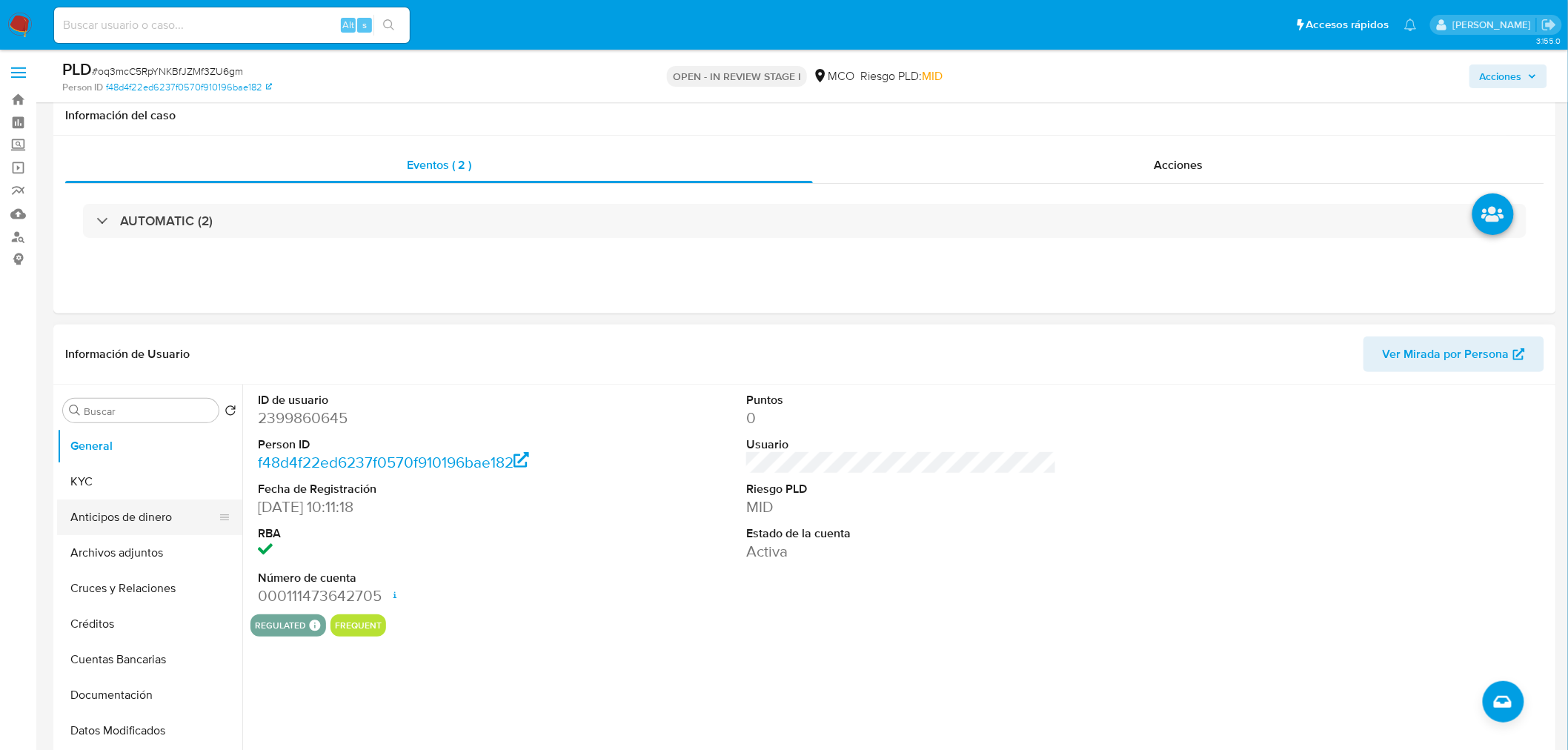
scroll to position [83, 0]
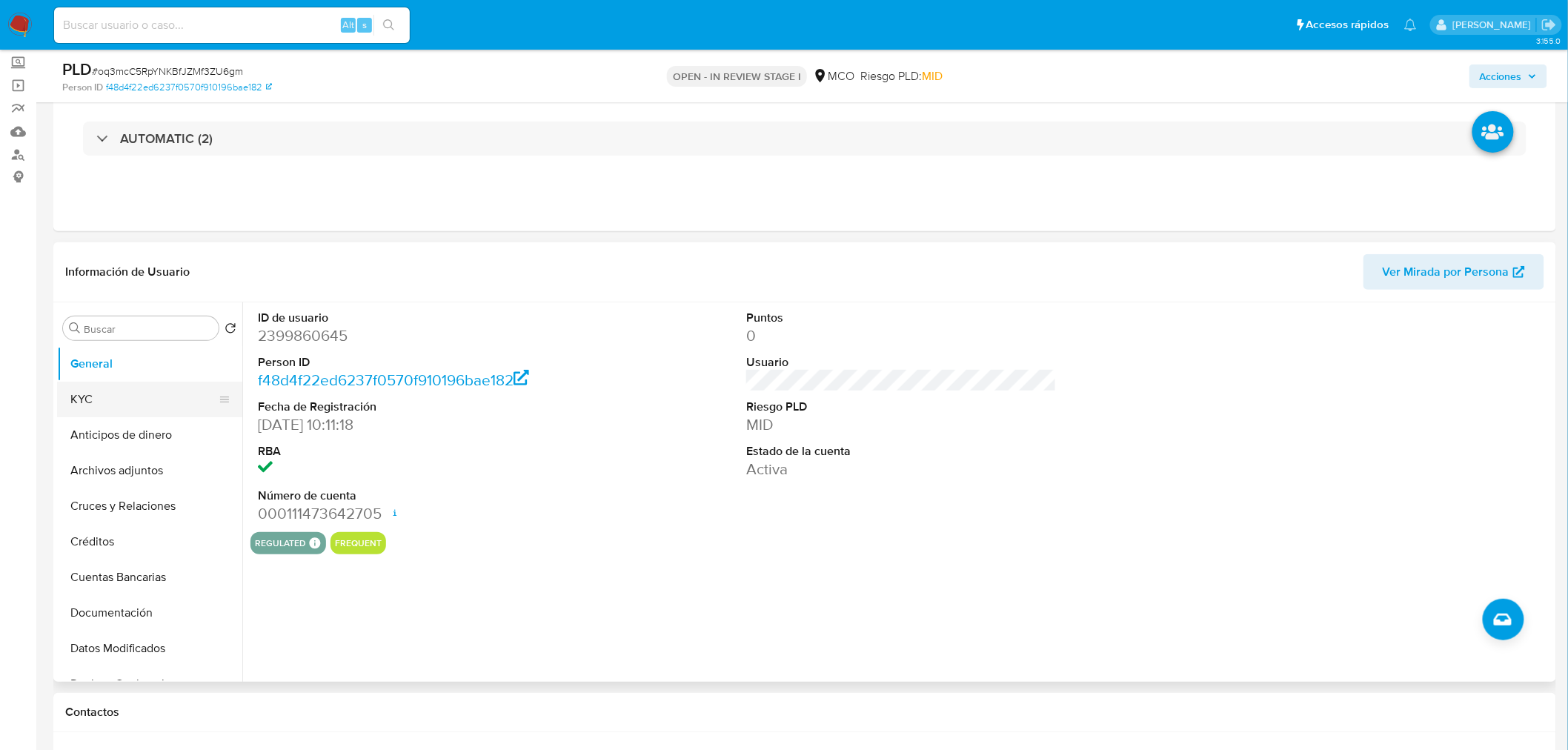
click at [117, 401] on button "KYC" at bounding box center [143, 399] width 174 height 35
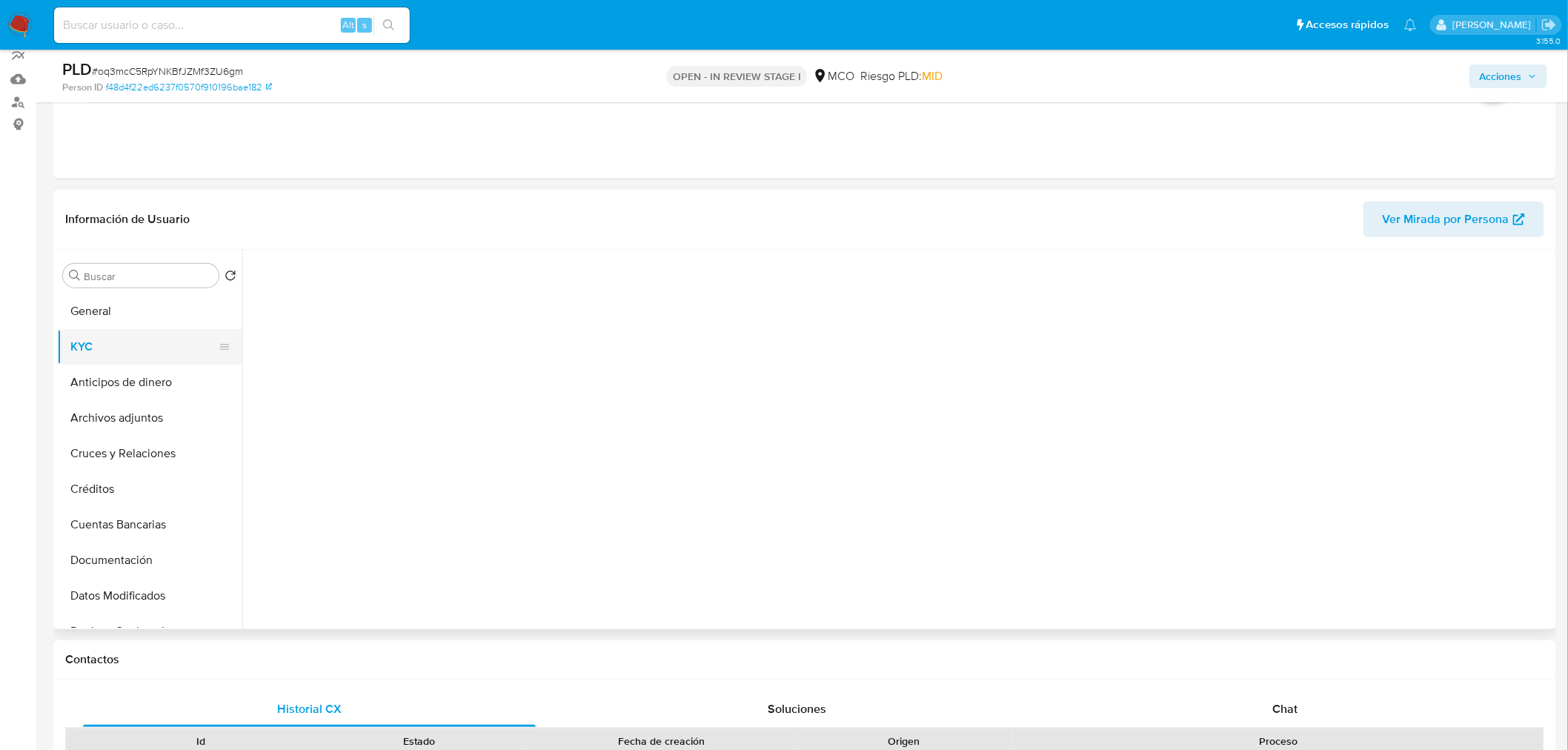
scroll to position [164, 0]
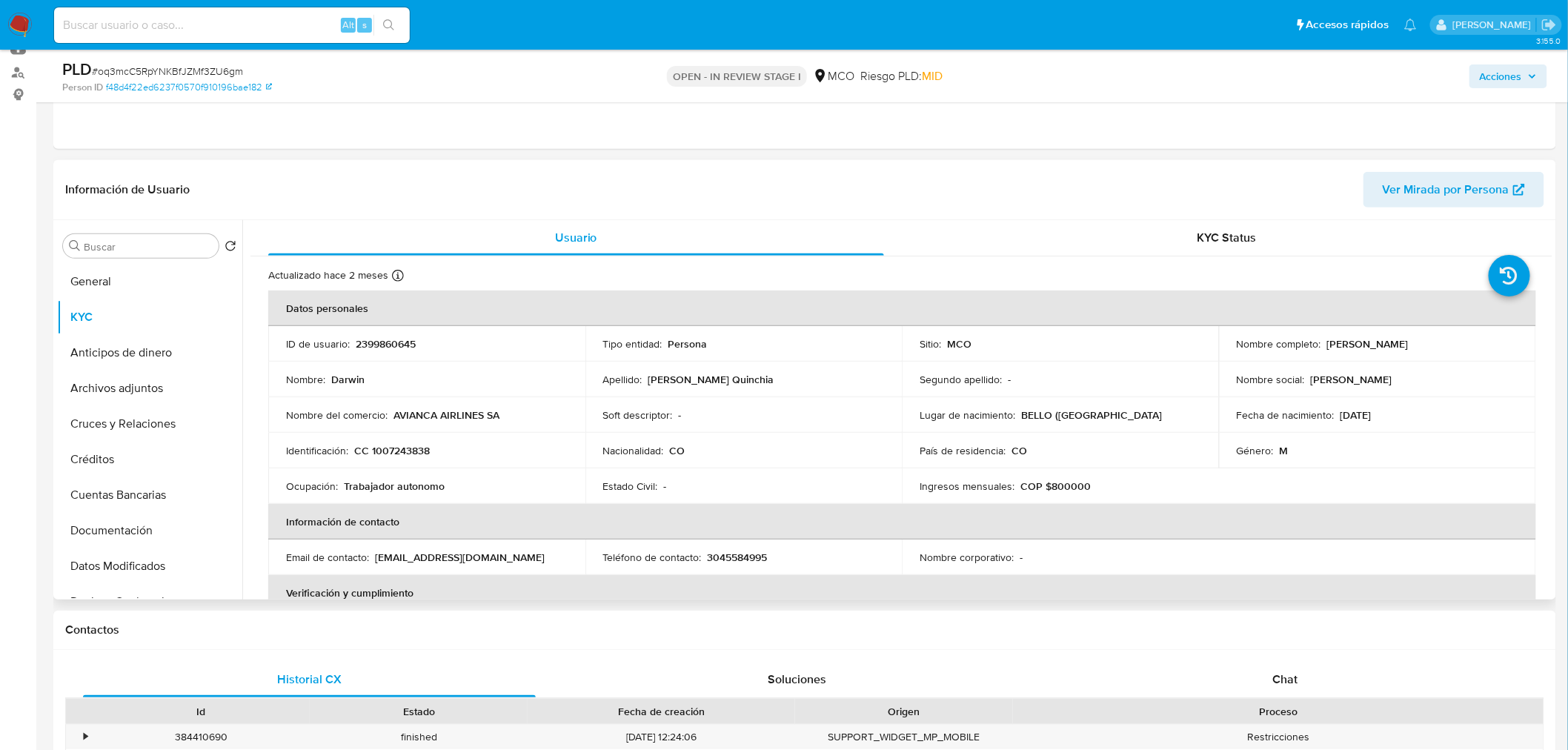
drag, startPoint x: 1323, startPoint y: 338, endPoint x: 1447, endPoint y: 346, distance: 124.3
click at [1422, 346] on div "Nombre completo : Darwin Espinosa Quinchia" at bounding box center [1377, 344] width 282 height 13
copy p "Darwin Espinosa Quinchia"
click at [1422, 84] on span "Acciones" at bounding box center [1501, 76] width 42 height 24
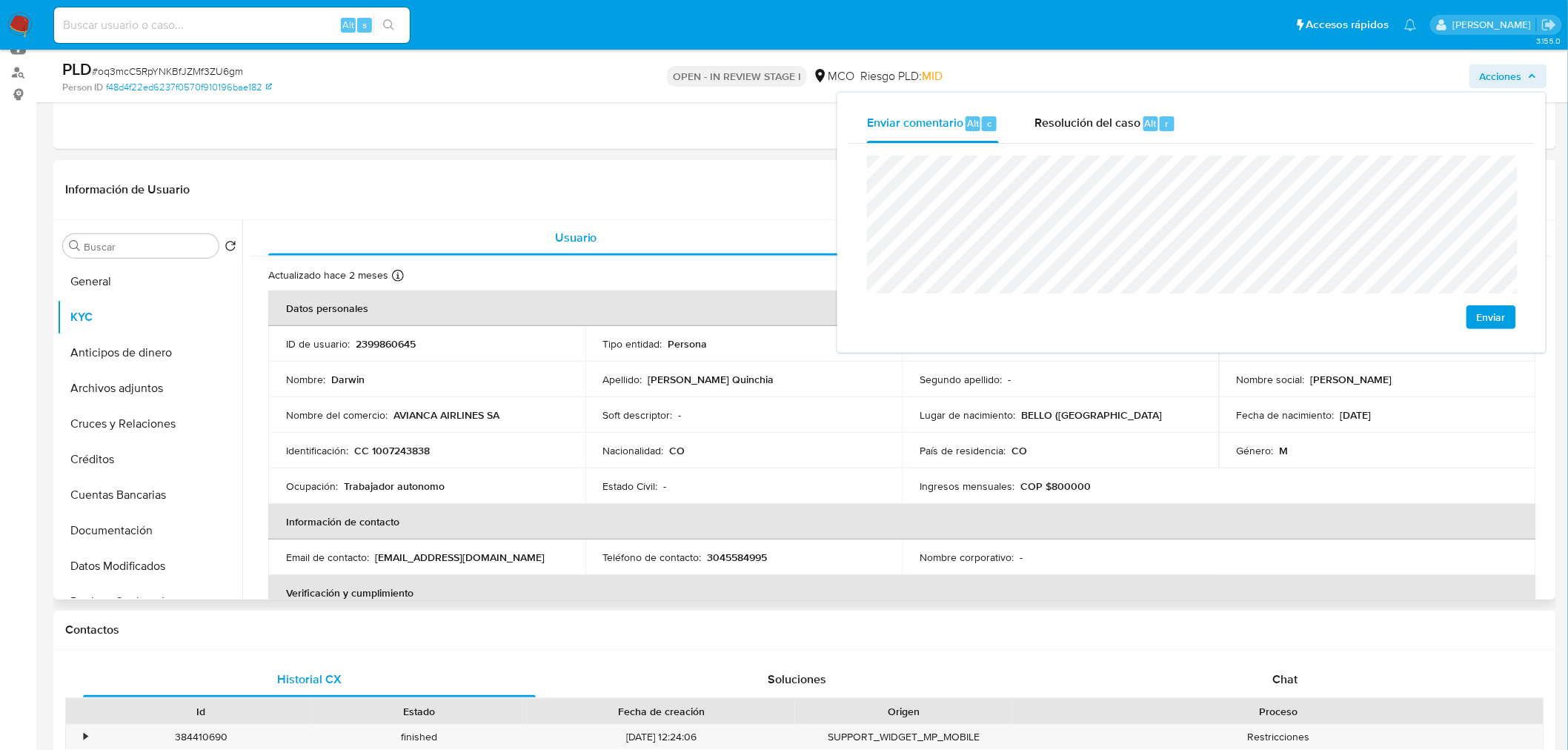
click at [410, 451] on p "CC 1007243838" at bounding box center [392, 451] width 76 height 13
click at [410, 450] on p "CC 1007243838" at bounding box center [392, 451] width 76 height 13
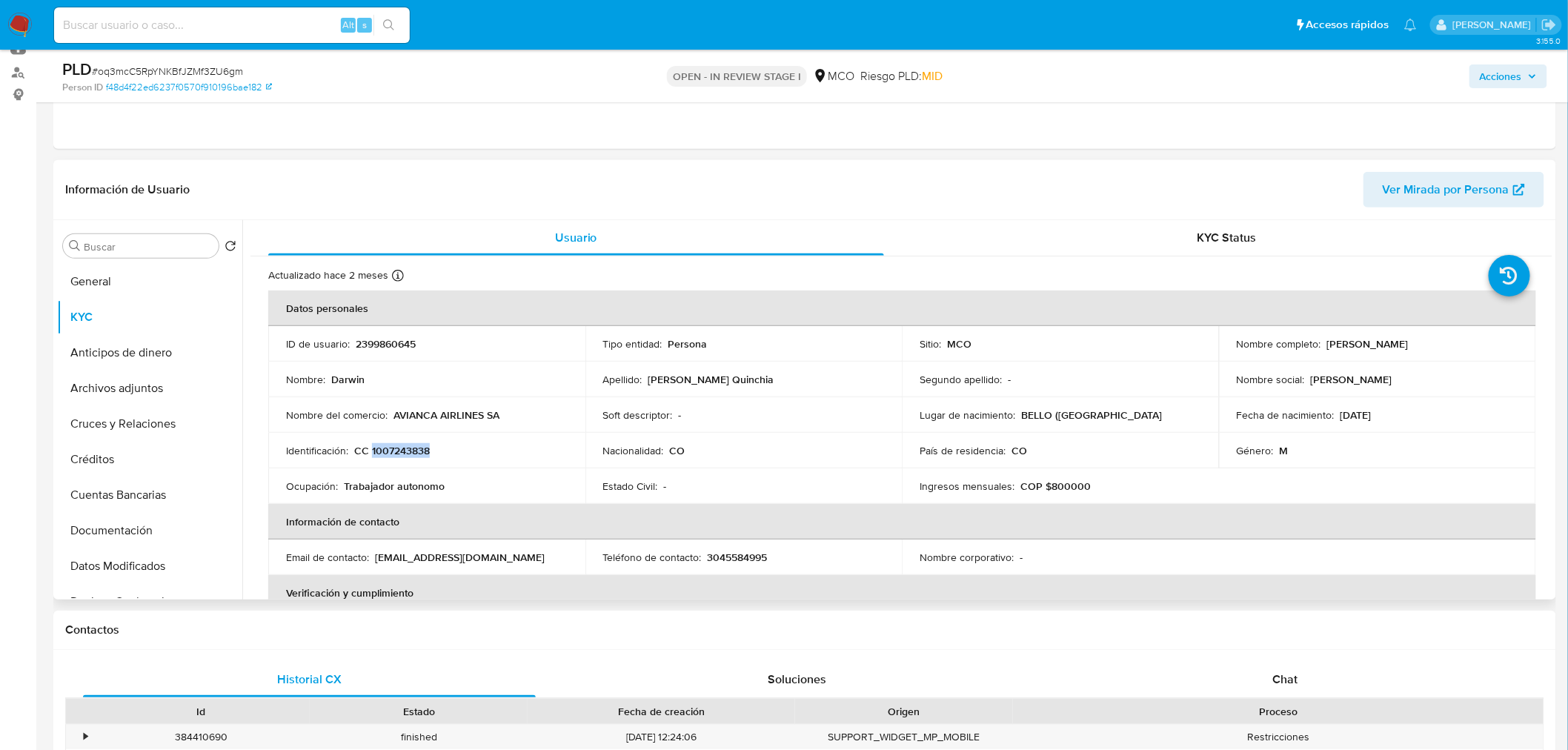
copy p "1007243838"
drag, startPoint x: 1508, startPoint y: 69, endPoint x: 1475, endPoint y: 83, distance: 35.8
click at [1422, 70] on span "Acciones" at bounding box center [1501, 76] width 42 height 24
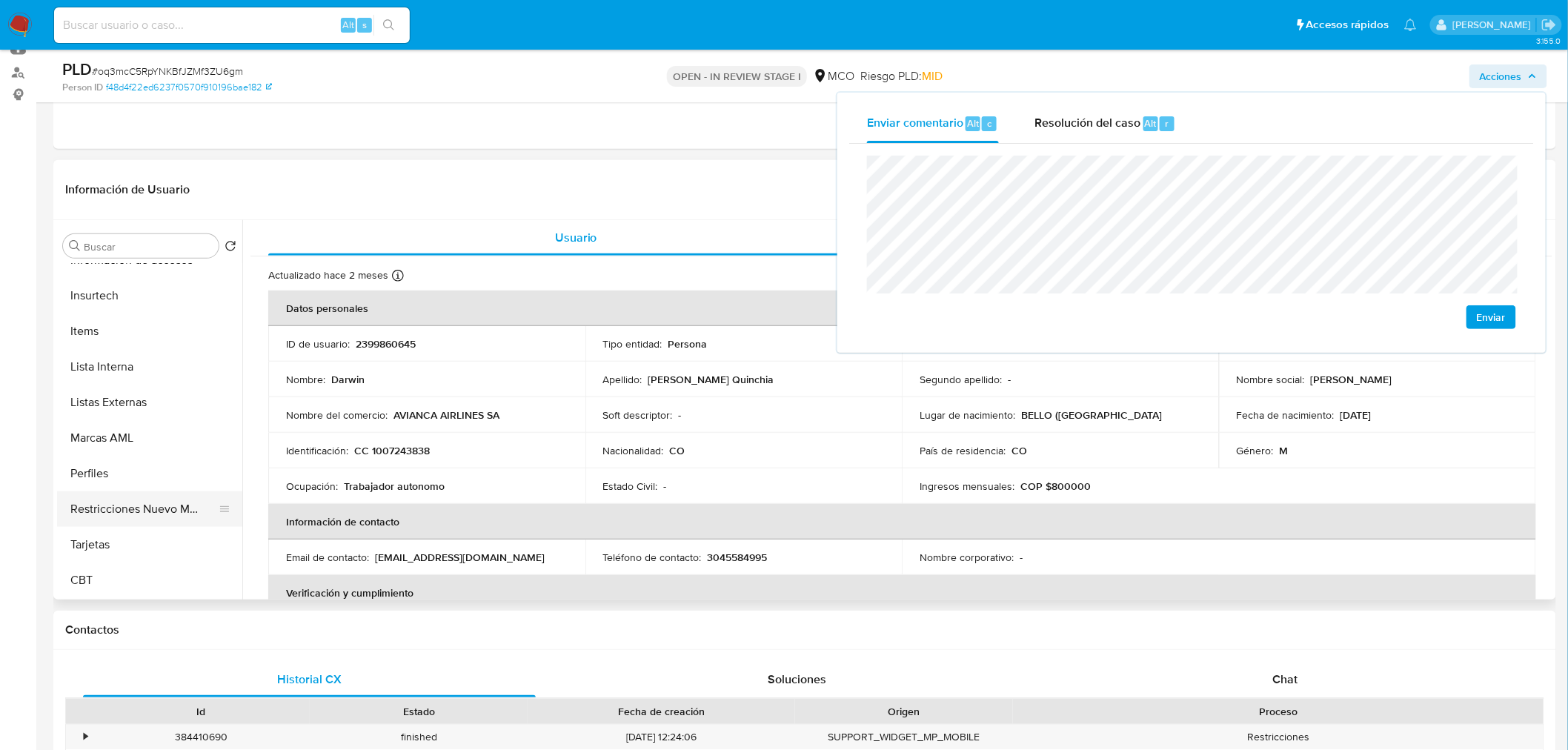
click at [122, 514] on button "Restricciones Nuevo Mundo" at bounding box center [143, 509] width 174 height 35
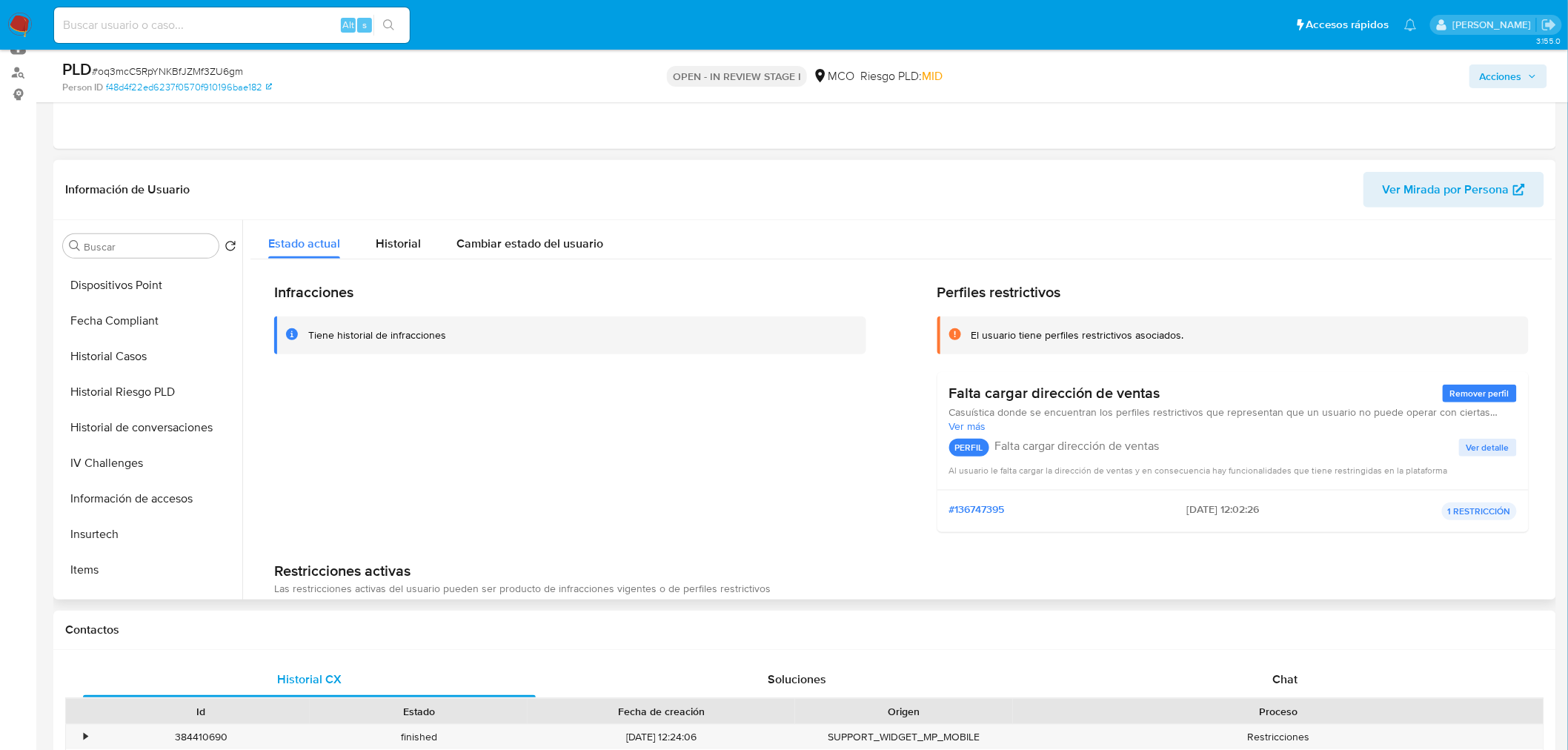
scroll to position [380, 0]
click at [106, 360] on button "Historial Casos" at bounding box center [143, 364] width 174 height 35
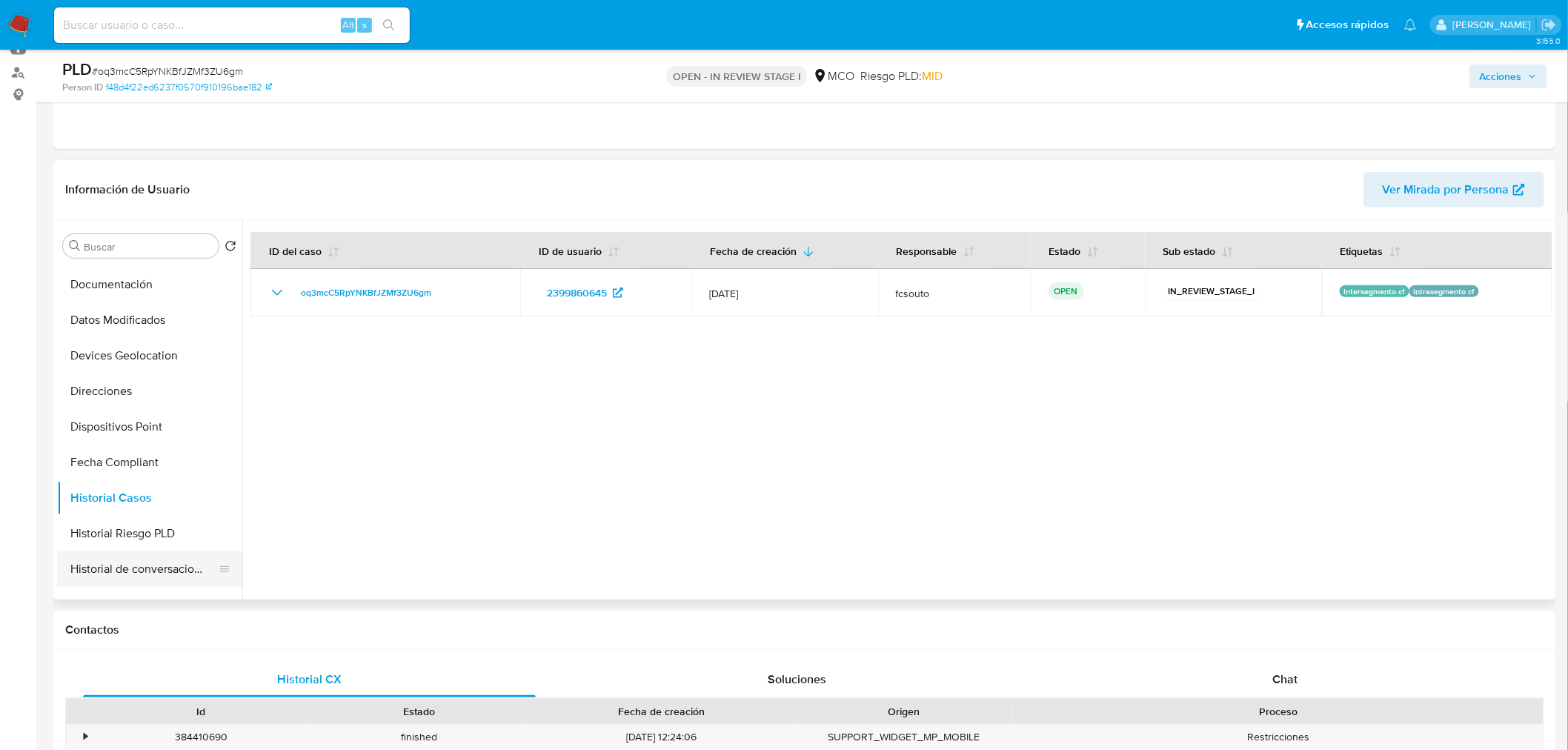
scroll to position [0, 0]
click at [97, 301] on button "KYC" at bounding box center [143, 316] width 174 height 35
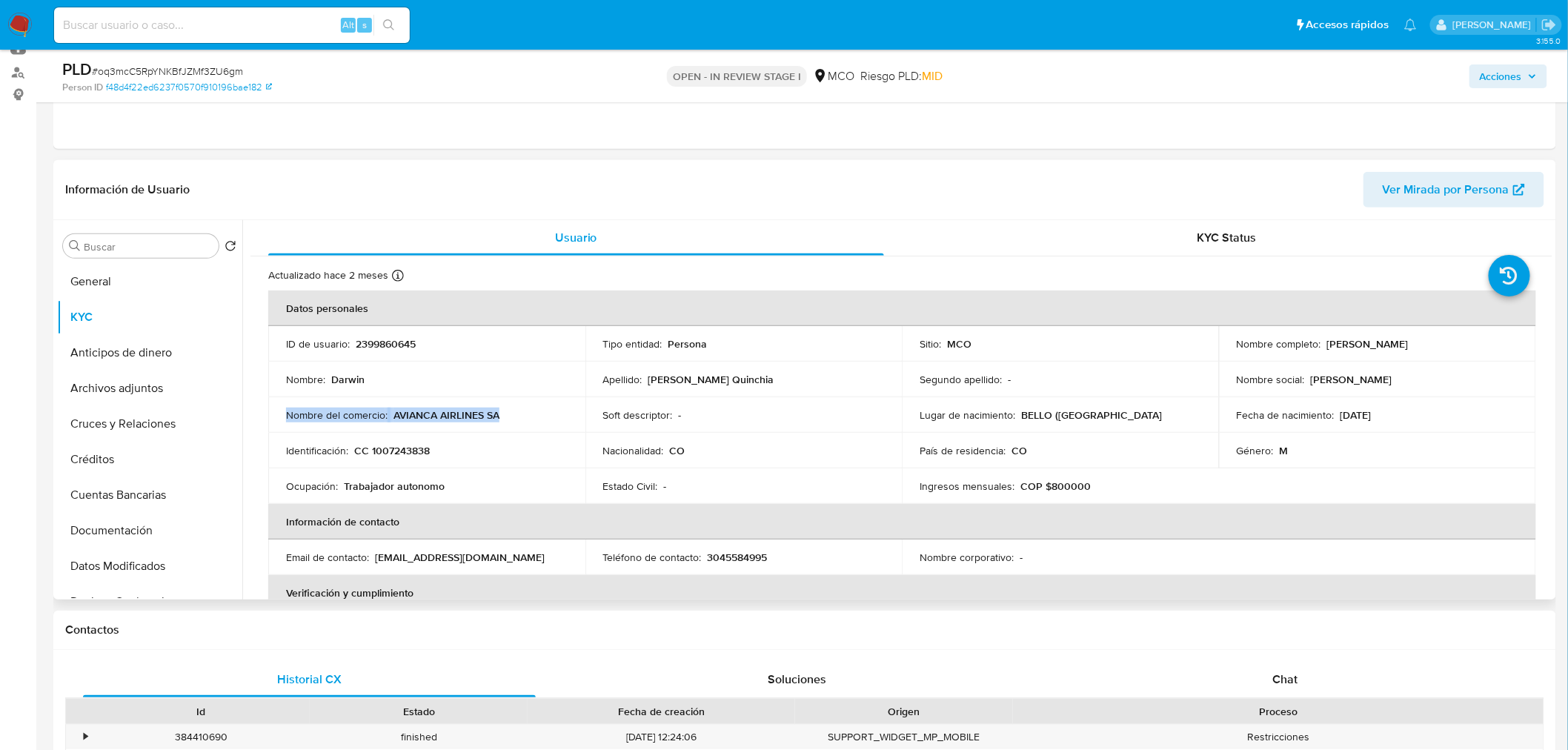
drag, startPoint x: 506, startPoint y: 413, endPoint x: 286, endPoint y: 410, distance: 220.0
click at [286, 410] on div "Nombre del comercio : AVIANCA AIRLINES SA" at bounding box center [426, 415] width 282 height 13
copy div "Nombre del comercio : AVIANCA AIRLINES SA"
click at [1422, 74] on span "Acciones" at bounding box center [1508, 76] width 57 height 21
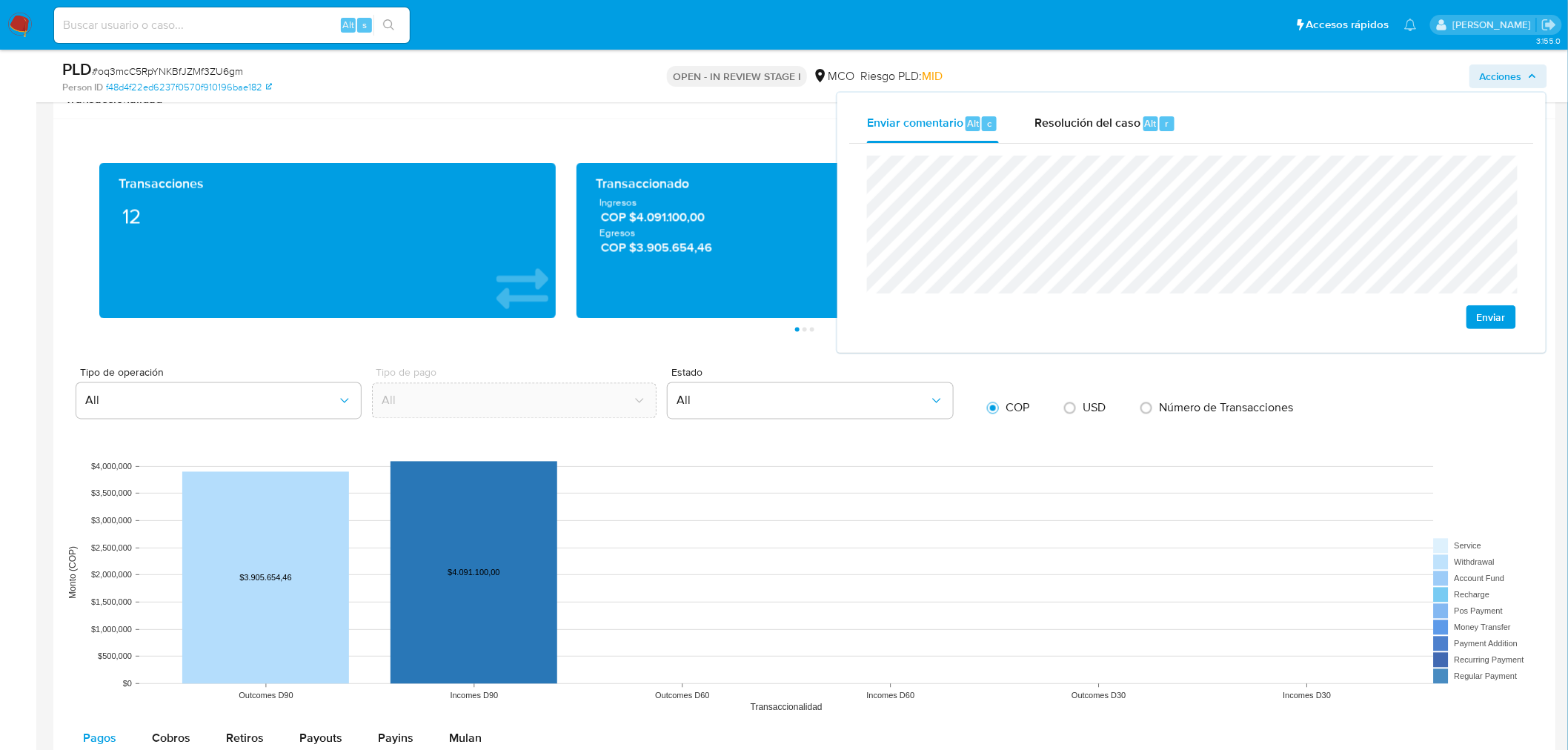
scroll to position [1317, 0]
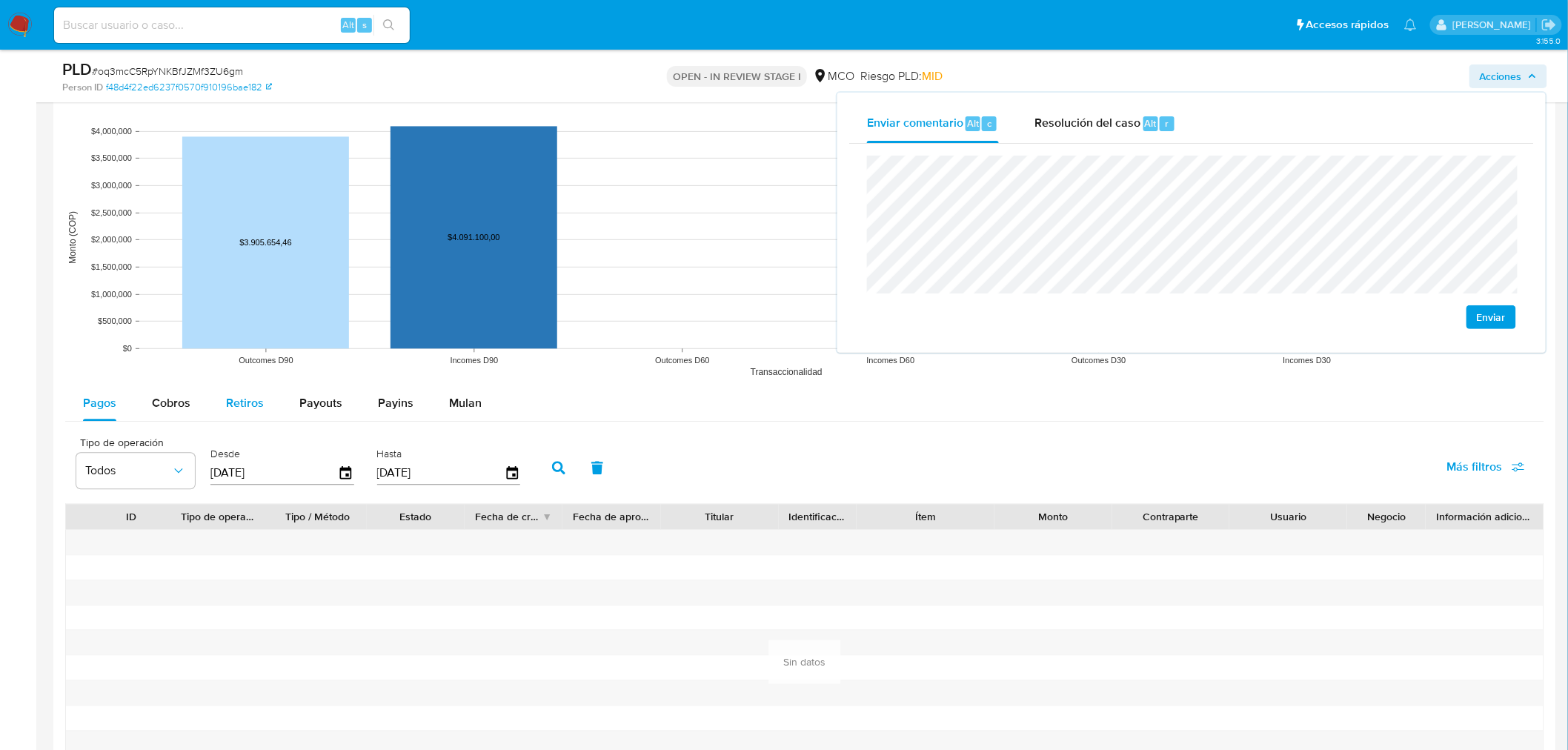
drag, startPoint x: 188, startPoint y: 398, endPoint x: 212, endPoint y: 405, distance: 25.0
click at [189, 399] on span "Cobros" at bounding box center [171, 403] width 39 height 17
select select "10"
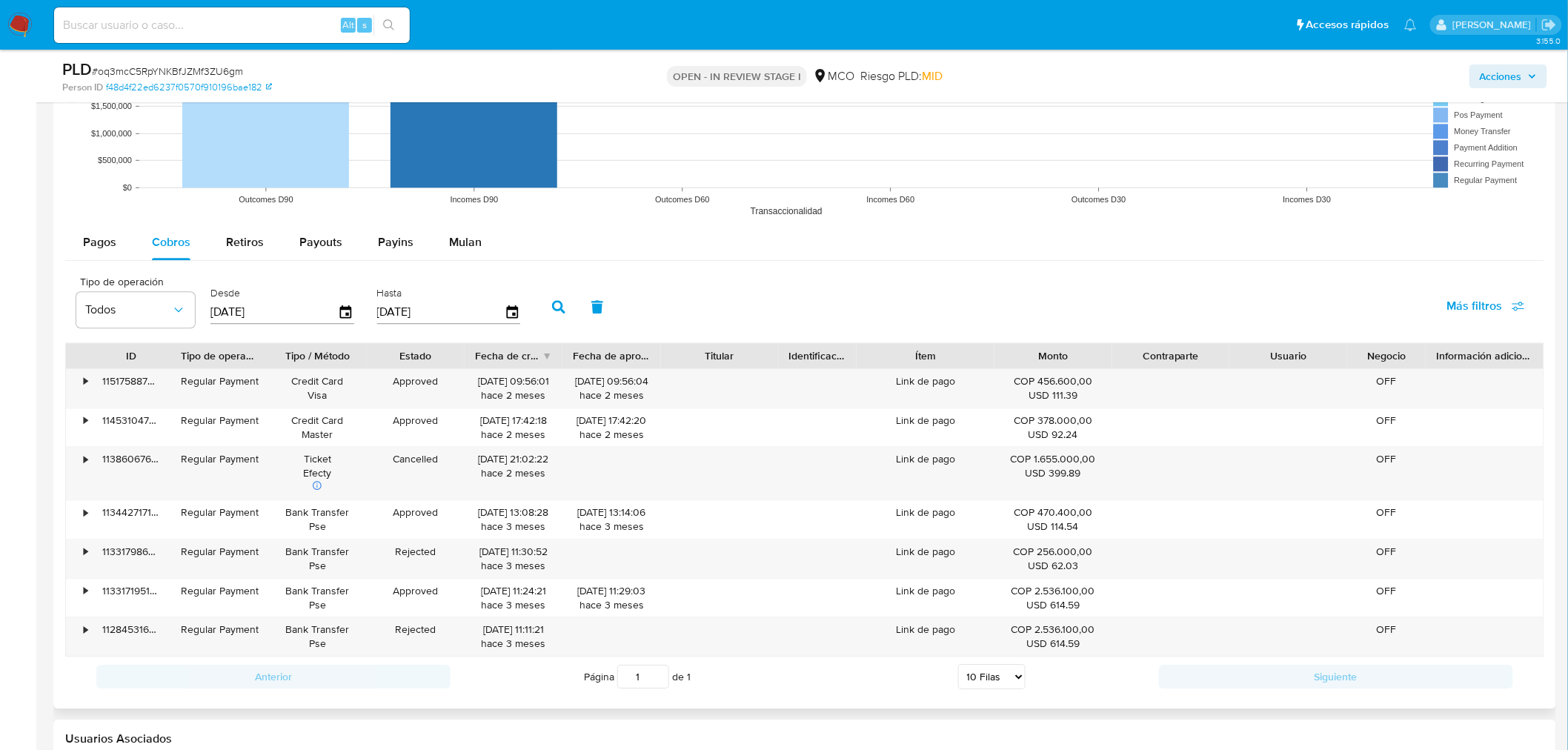
scroll to position [1482, 0]
drag, startPoint x: 215, startPoint y: 239, endPoint x: 161, endPoint y: 248, distance: 54.7
click at [214, 239] on button "Retiros" at bounding box center [244, 237] width 73 height 35
select select "10"
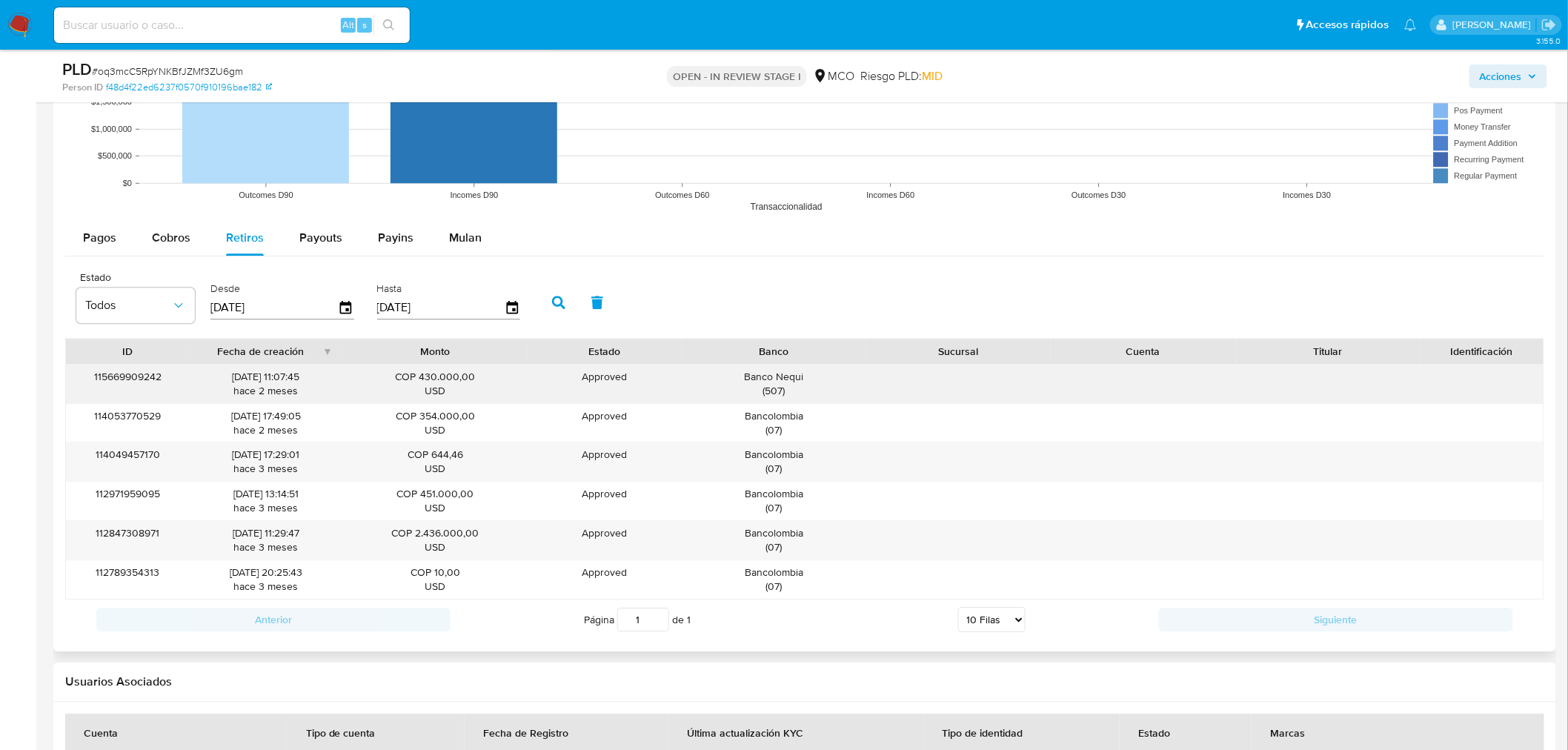
click at [790, 379] on div "Banco Nequi ( 507 )" at bounding box center [774, 384] width 164 height 28
click at [184, 232] on span "Cobros" at bounding box center [171, 237] width 39 height 17
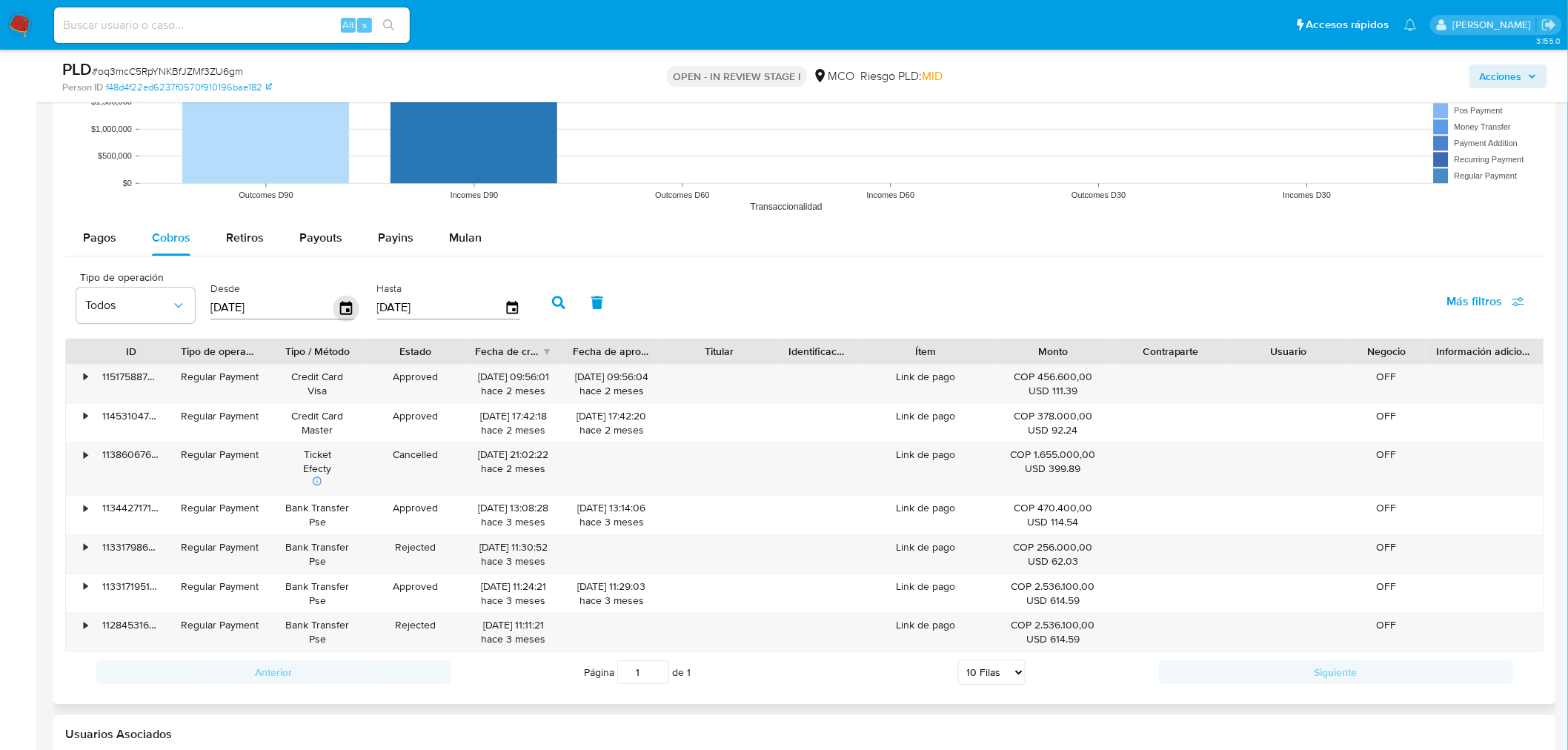
click at [336, 311] on div "25/05/2025" at bounding box center [282, 307] width 143 height 24
click at [340, 311] on icon "button" at bounding box center [345, 308] width 11 height 13
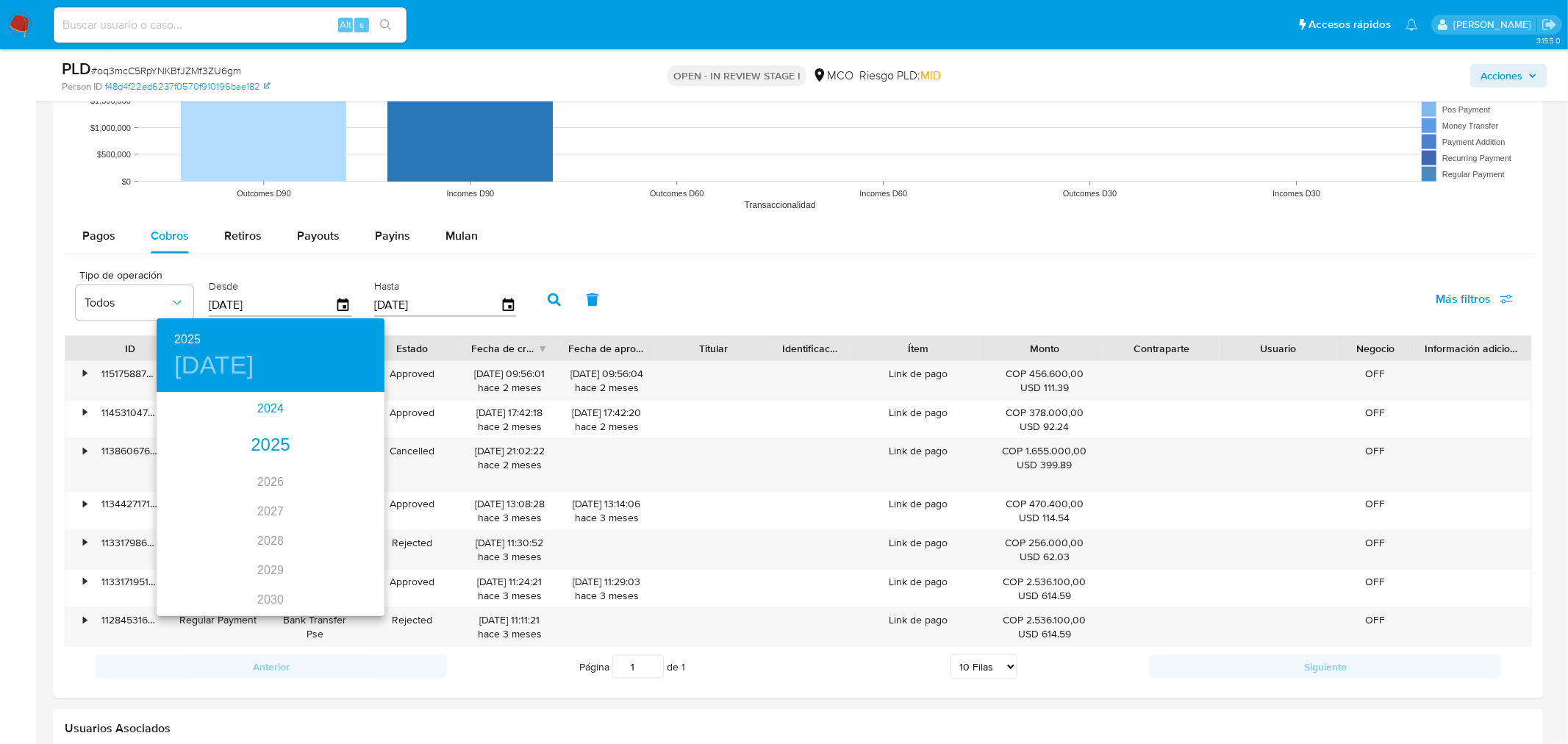
click at [270, 412] on div "2024" at bounding box center [270, 408] width 228 height 29
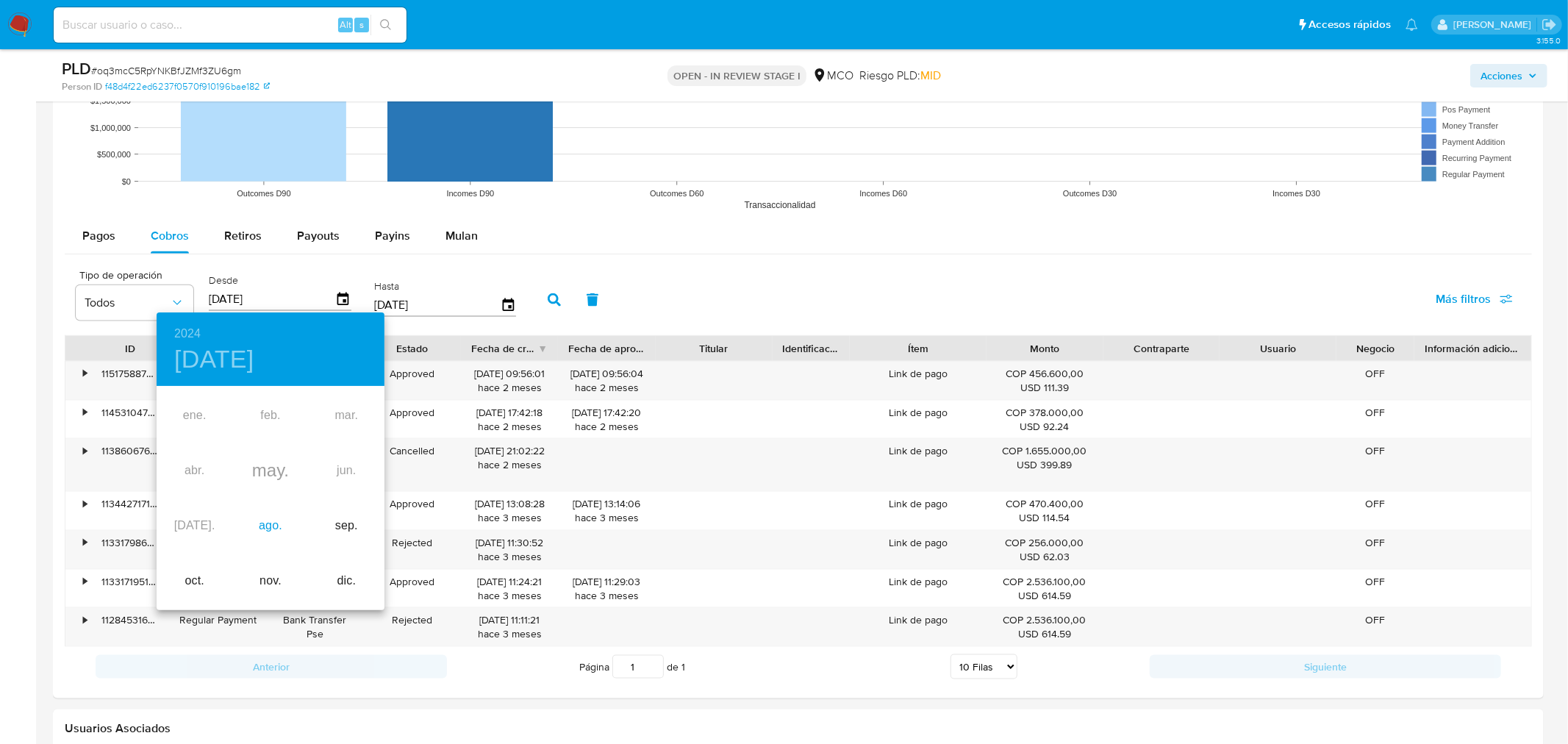
click at [266, 528] on div "ago." at bounding box center [270, 526] width 75 height 56
type input "25/08/2024"
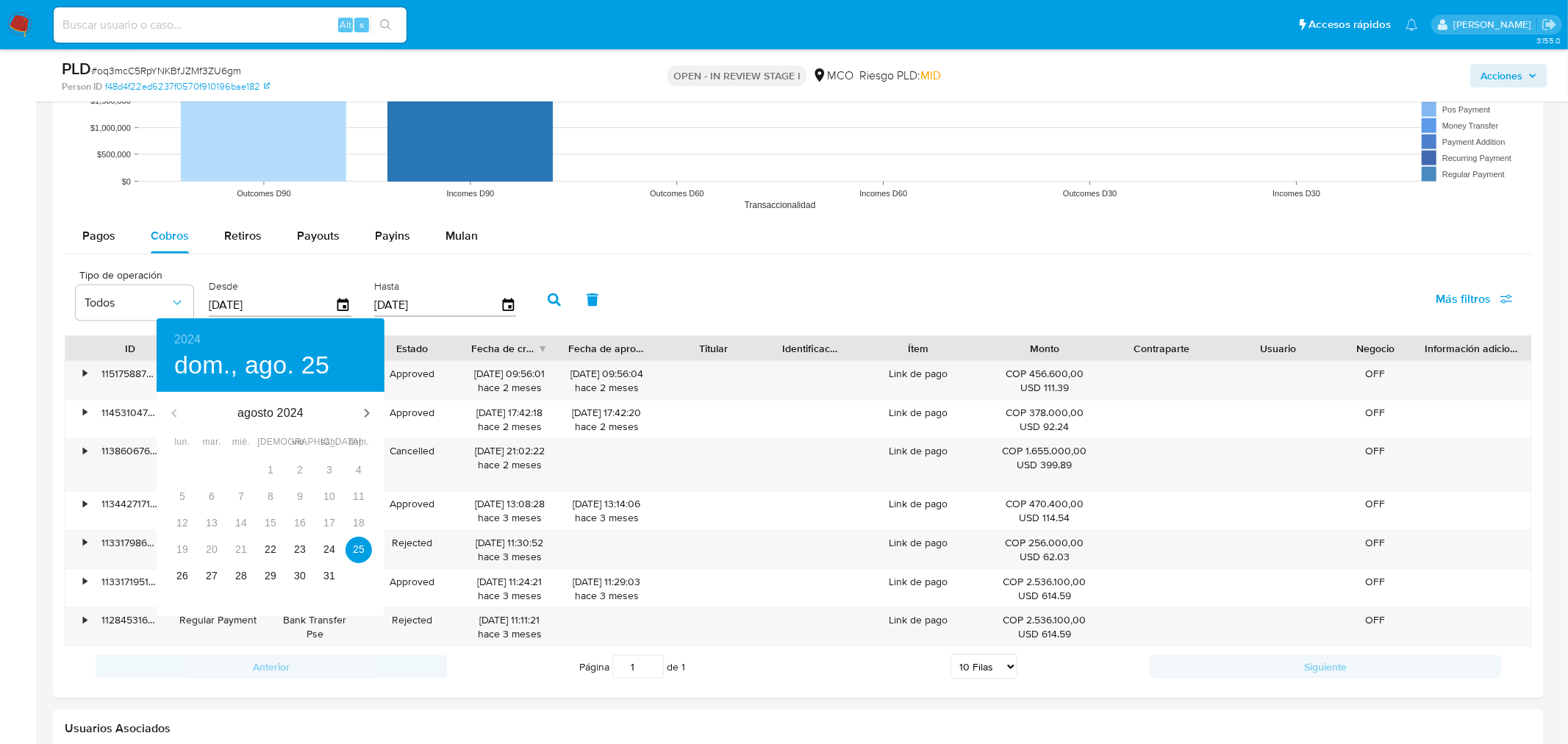
click at [370, 538] on div "25" at bounding box center [358, 550] width 29 height 26
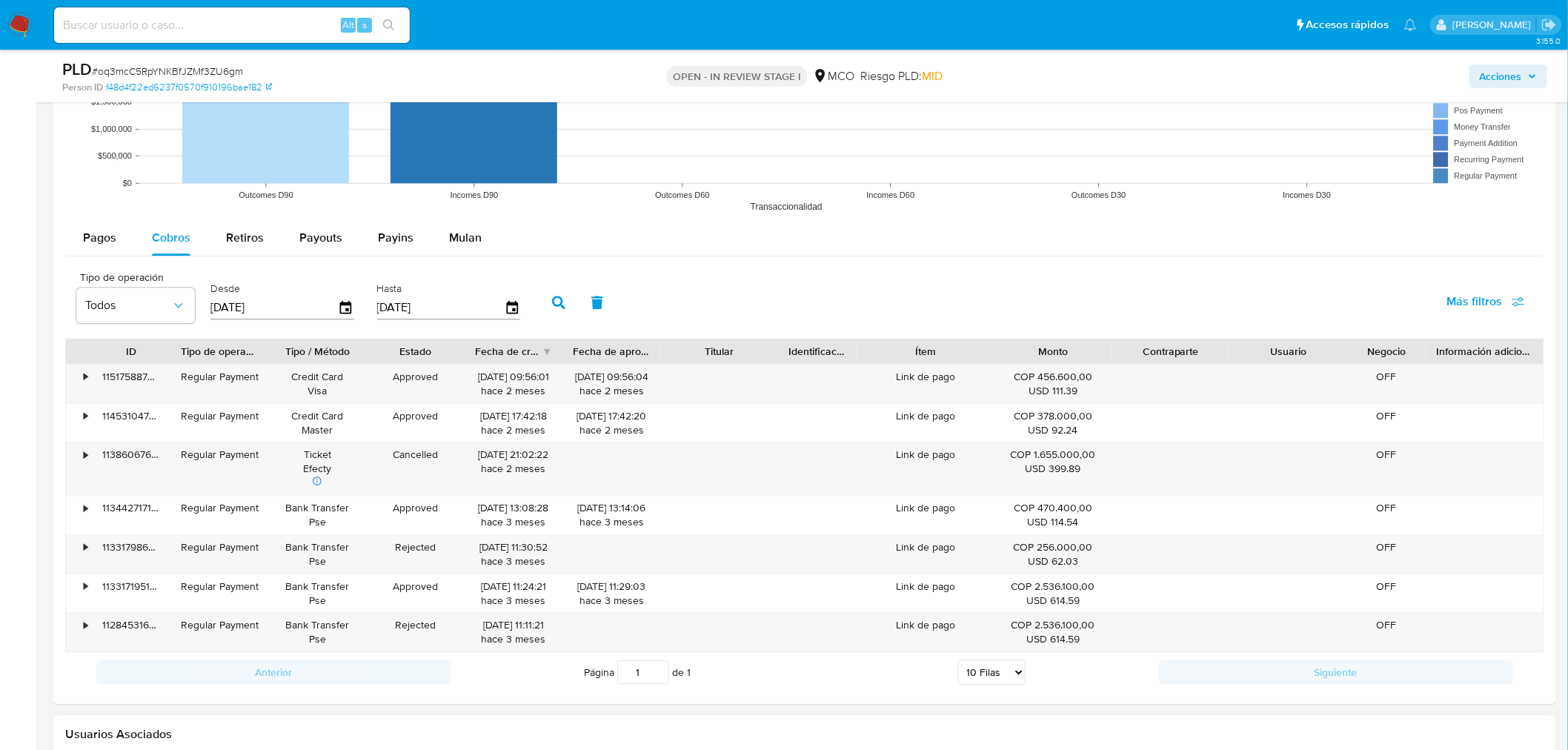
click at [364, 553] on div "2024 dom., ago. 25 agosto 2024 lun. mar. mié. jue. vie. sáb. dom. 29 30 31 1 2 …" at bounding box center [784, 375] width 1568 height 750
click at [560, 293] on button "button" at bounding box center [558, 302] width 39 height 35
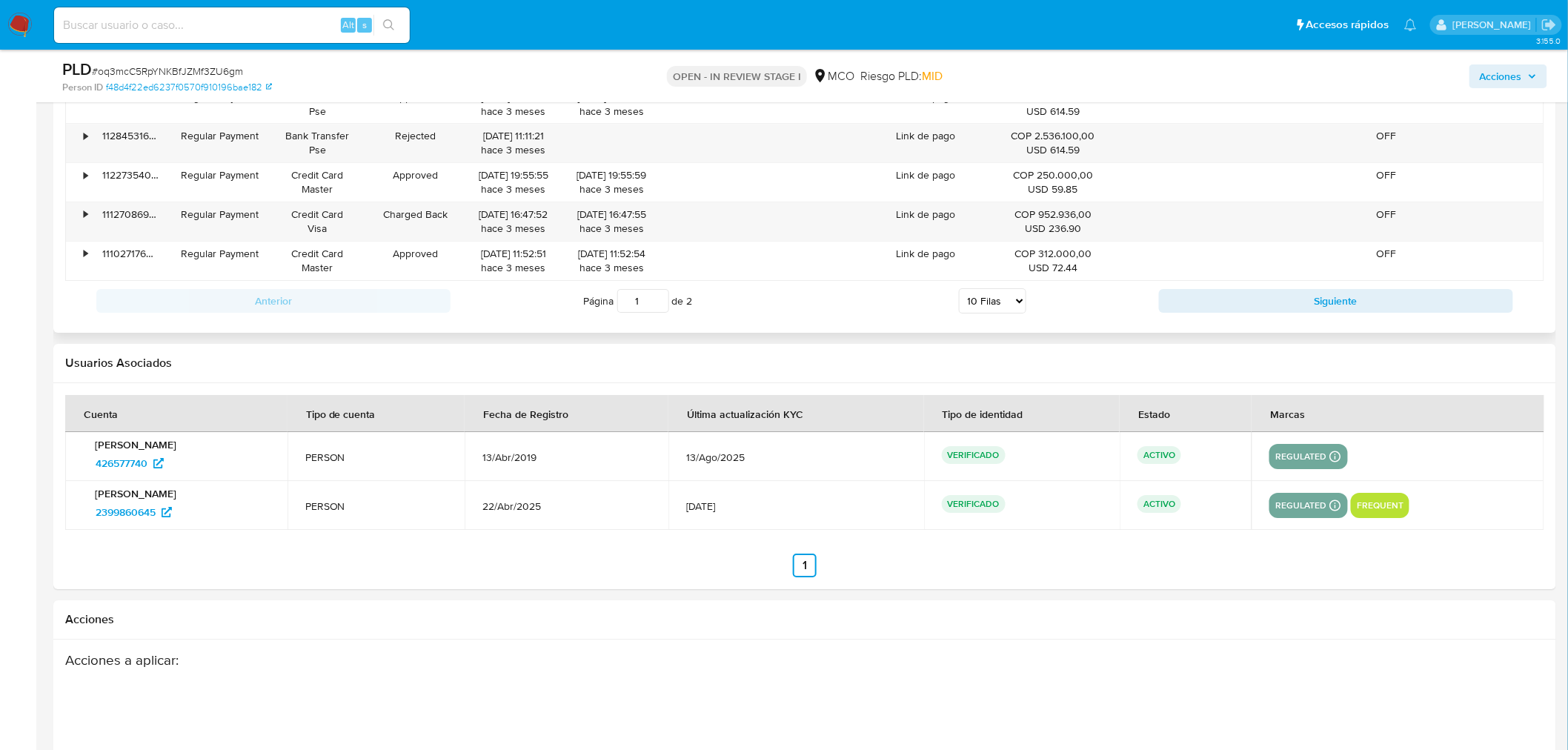
scroll to position [1976, 0]
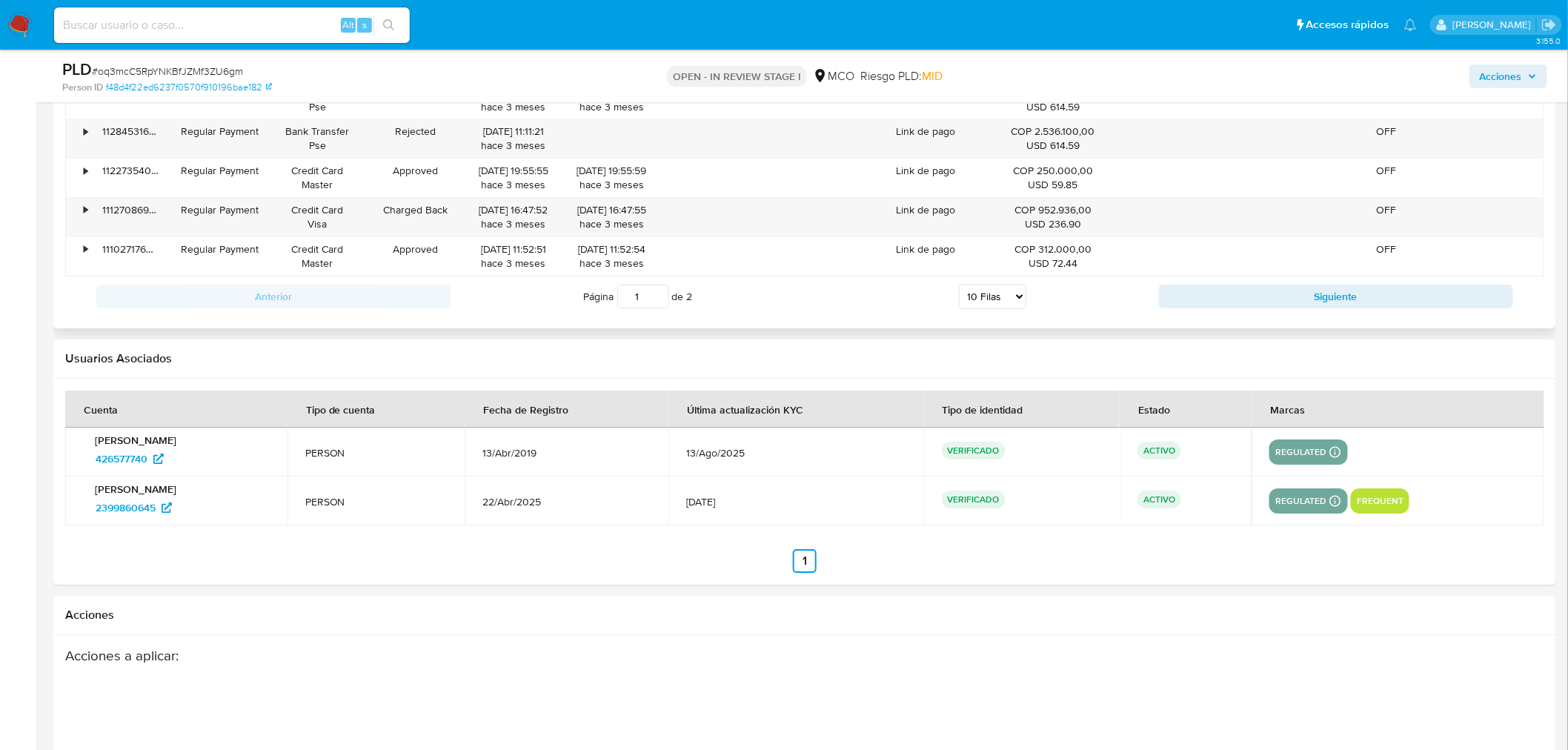
click at [1210, 284] on div "Anterior Página 1 de 2 5 Filas 10 Filas 20 Filas 25 Filas 50 Filas 100 Filas Si…" at bounding box center [805, 296] width 1479 height 40
click at [1213, 299] on button "Siguiente" at bounding box center [1335, 296] width 354 height 24
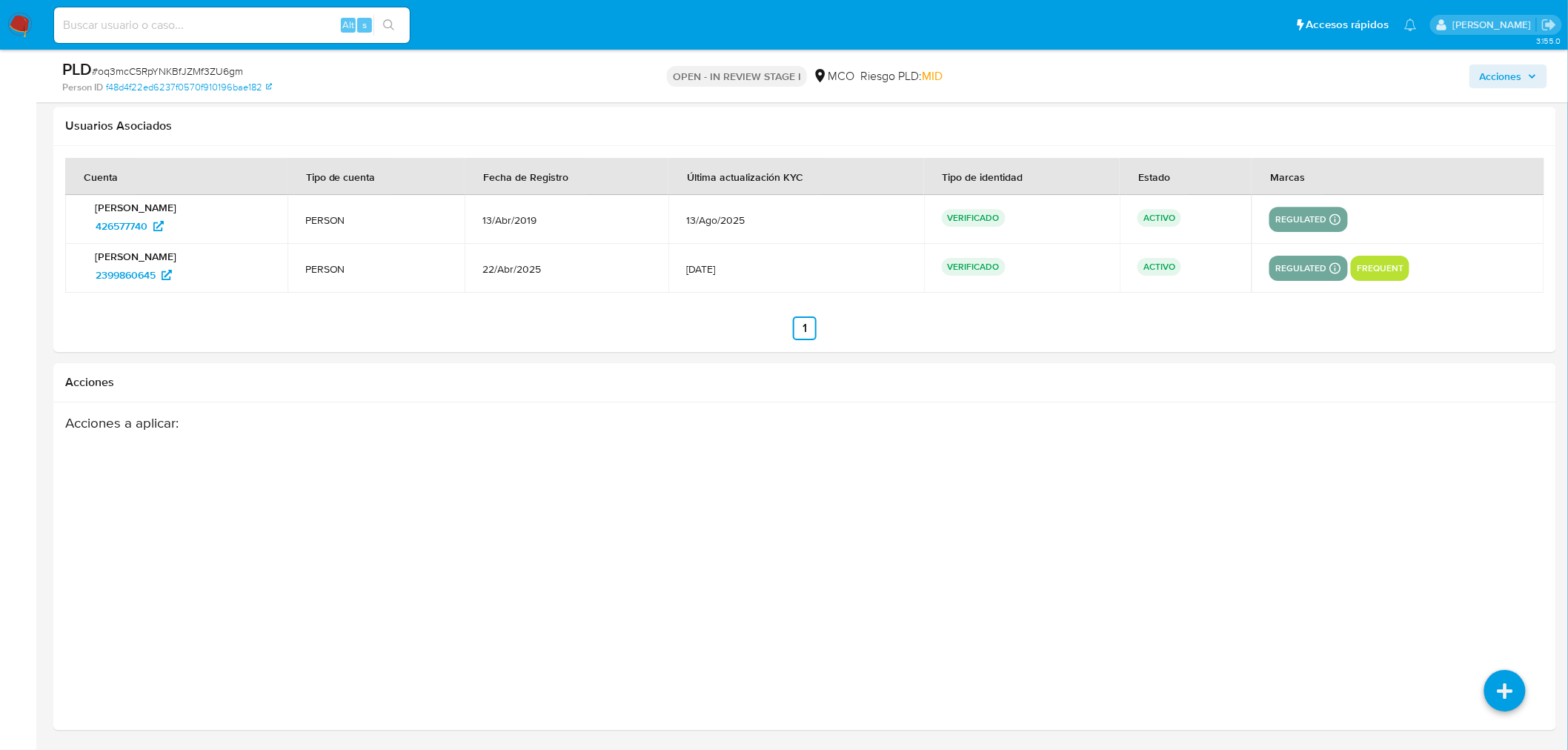
scroll to position [1514, 0]
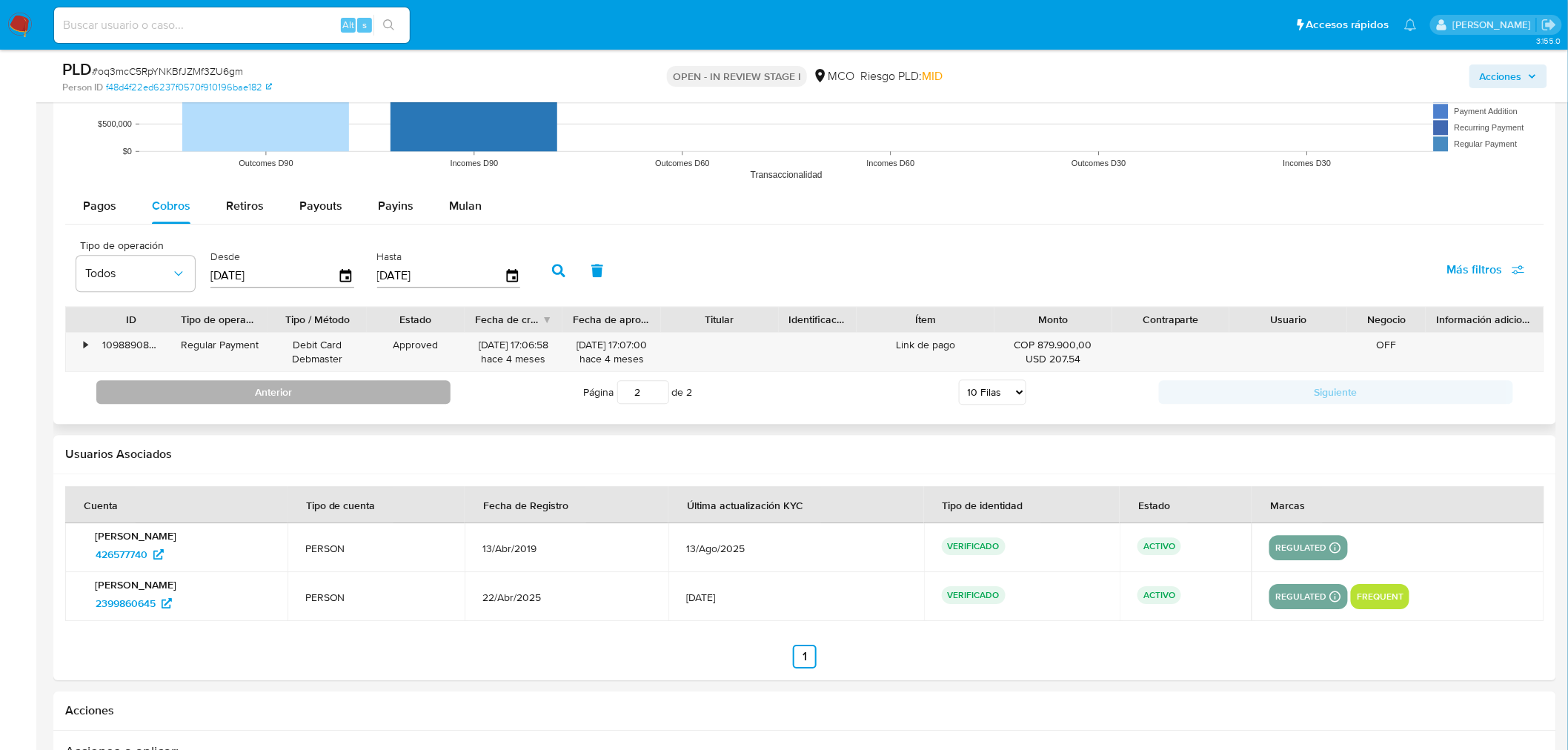
click at [413, 387] on button "Anterior" at bounding box center [272, 391] width 354 height 24
type input "1"
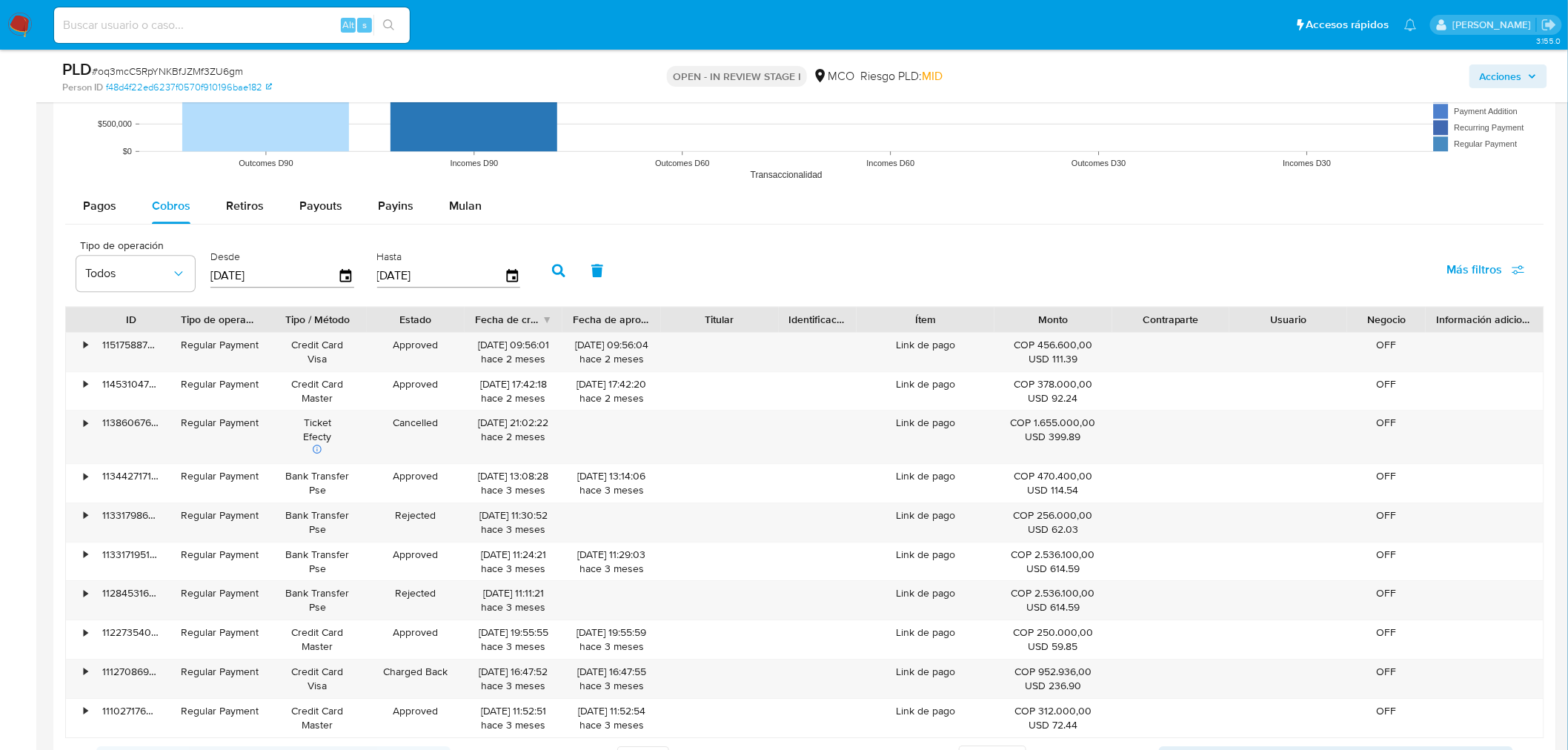
click at [1422, 79] on span "Acciones" at bounding box center [1501, 76] width 42 height 24
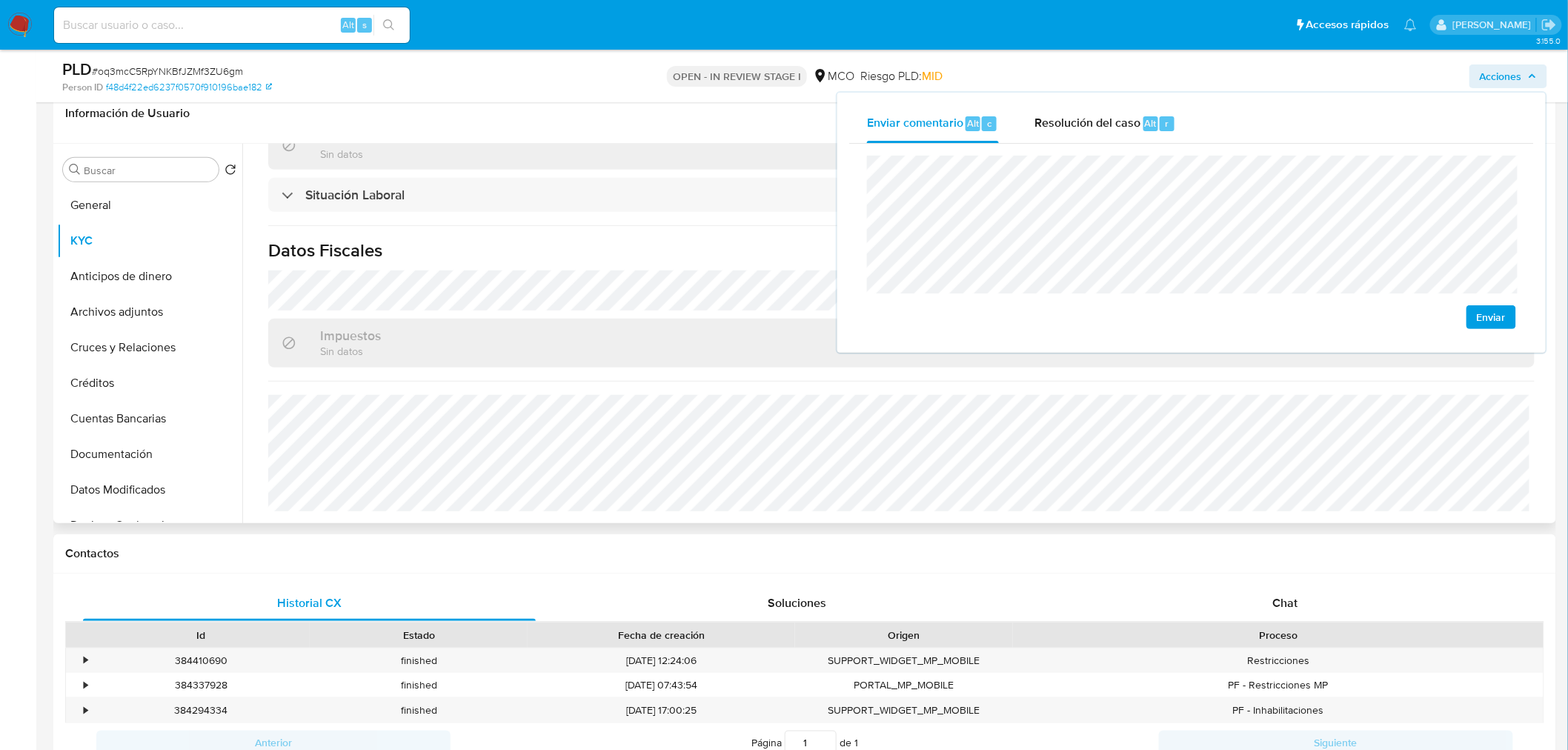
scroll to position [114, 0]
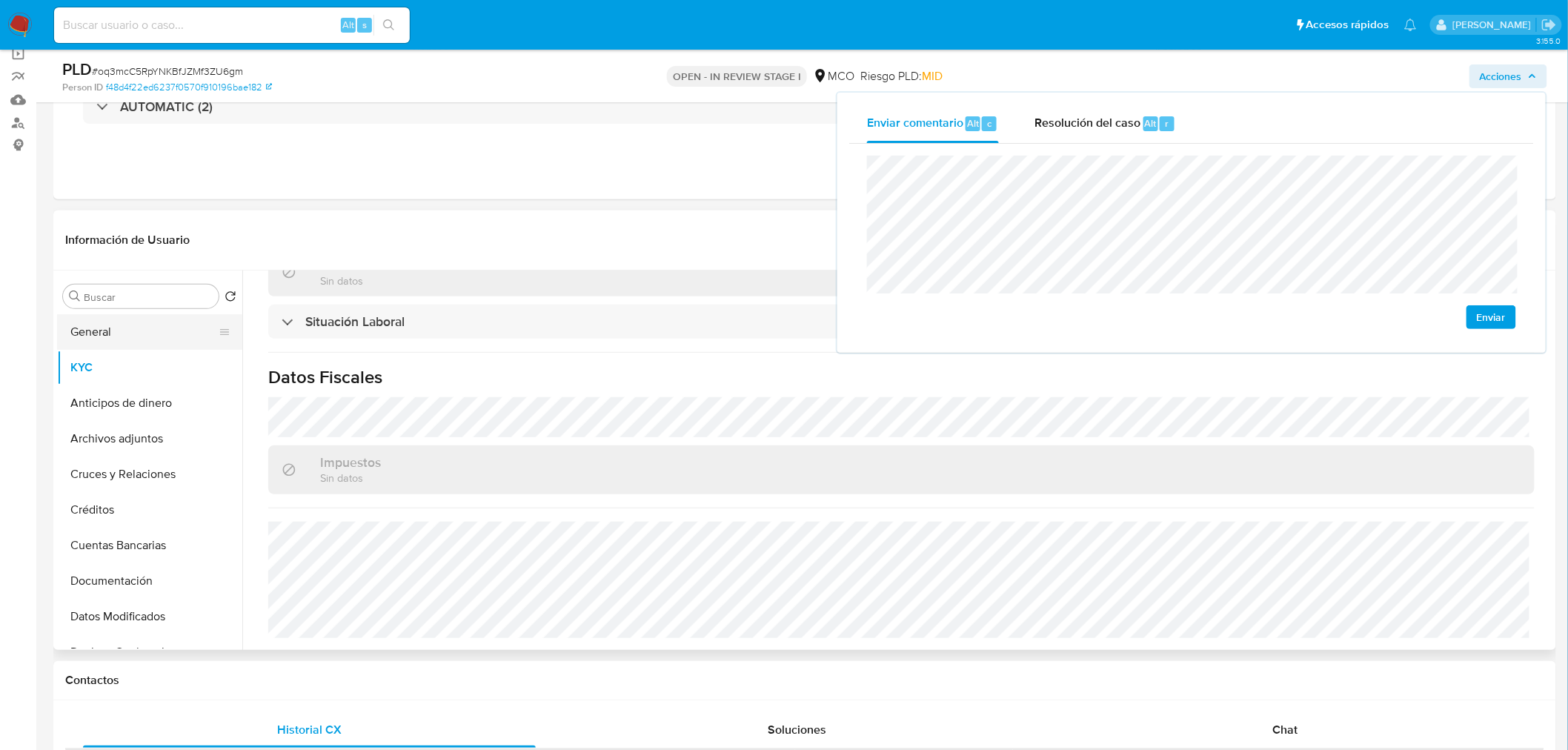
drag, startPoint x: 106, startPoint y: 326, endPoint x: 137, endPoint y: 322, distance: 31.3
click at [107, 326] on button "General" at bounding box center [143, 331] width 174 height 35
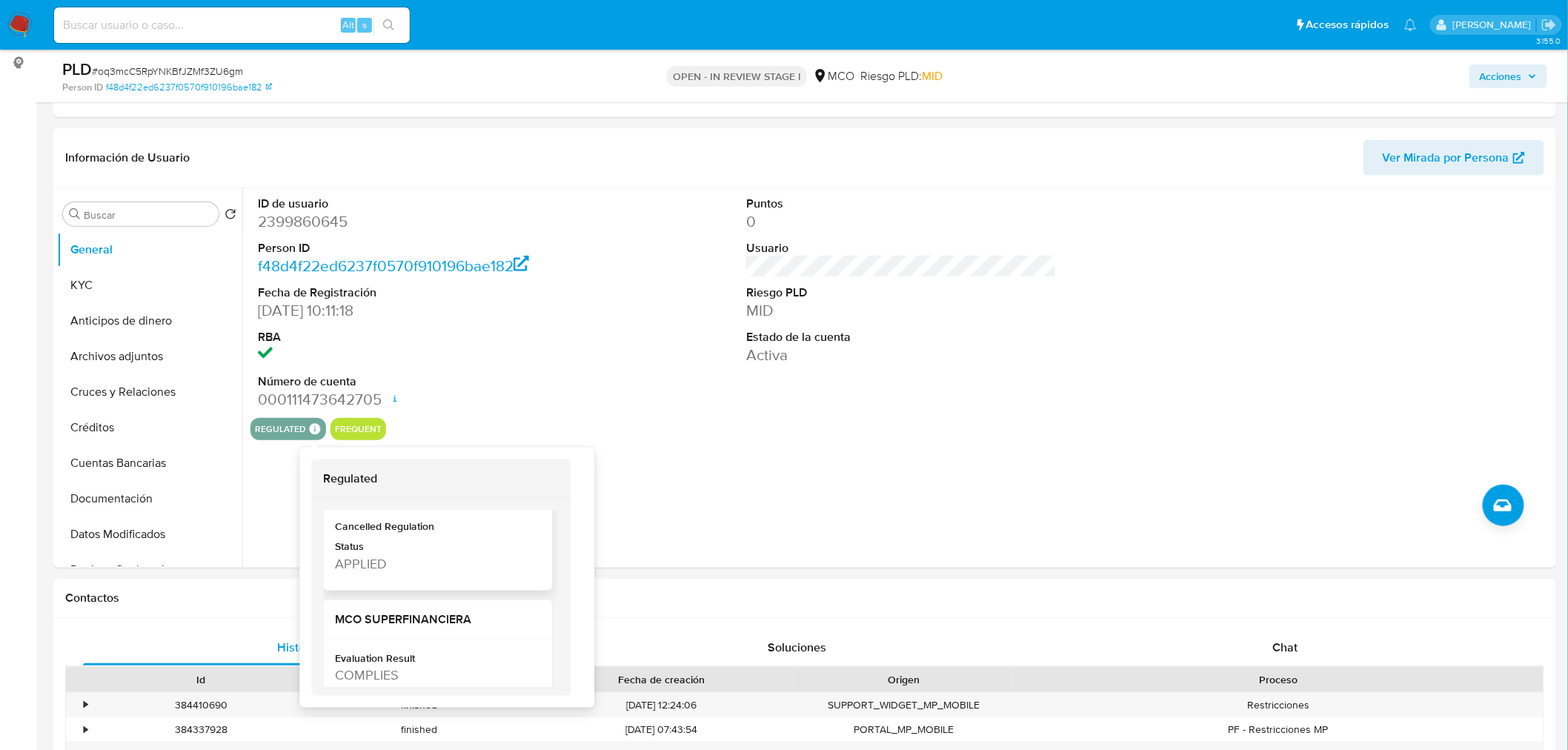
scroll to position [247, 0]
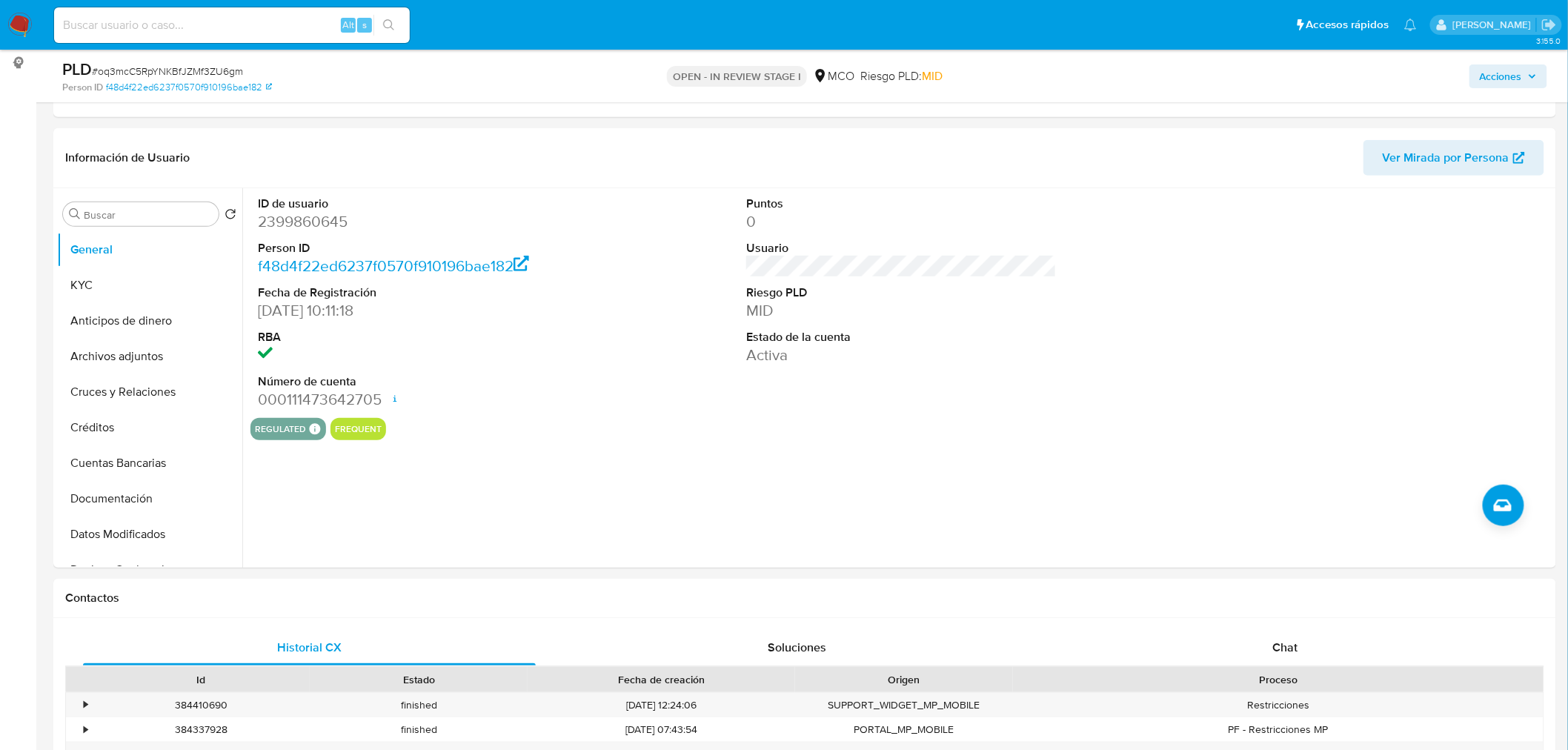
click at [1422, 73] on span "Acciones" at bounding box center [1501, 76] width 42 height 24
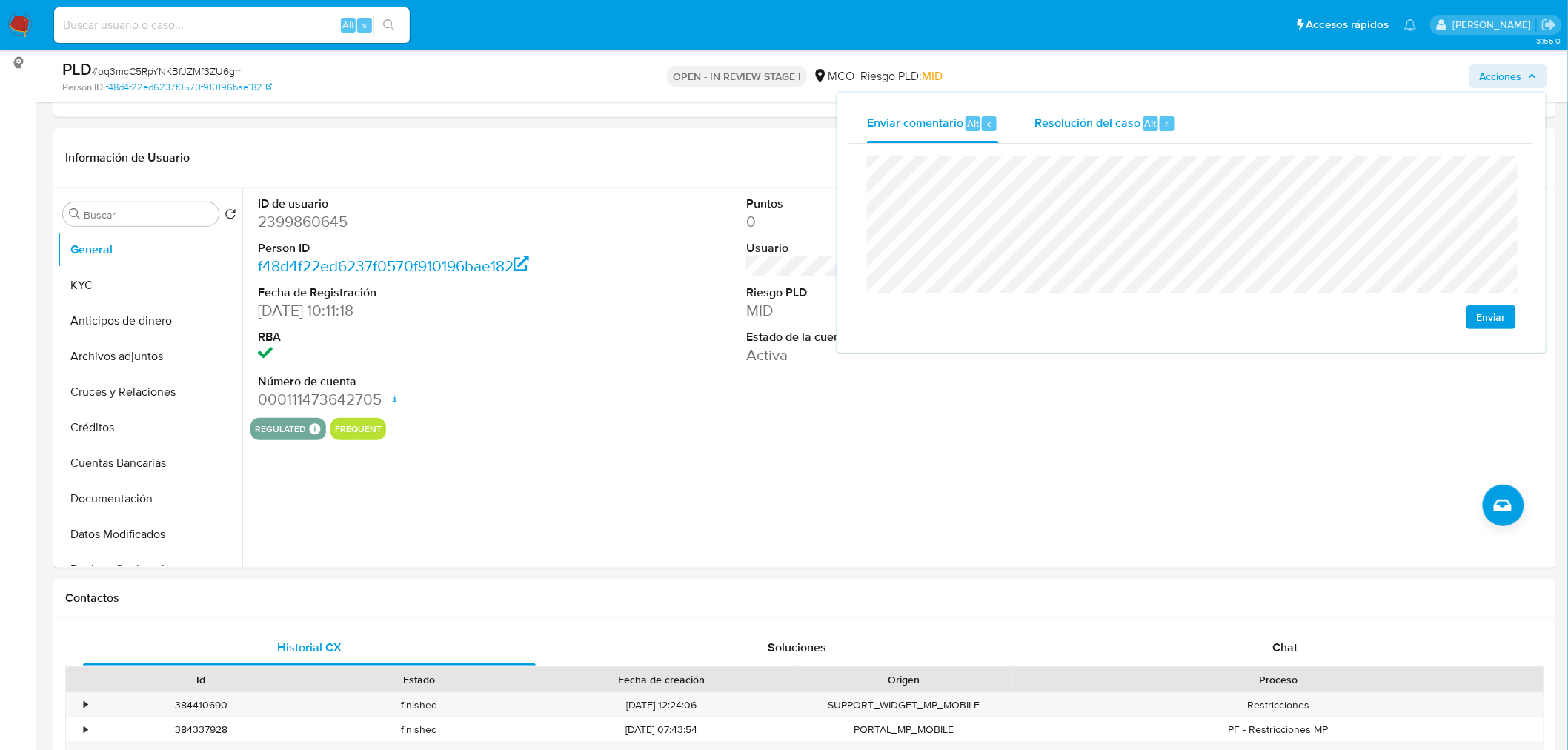
click at [1101, 126] on span "Resolución del caso" at bounding box center [1088, 122] width 106 height 17
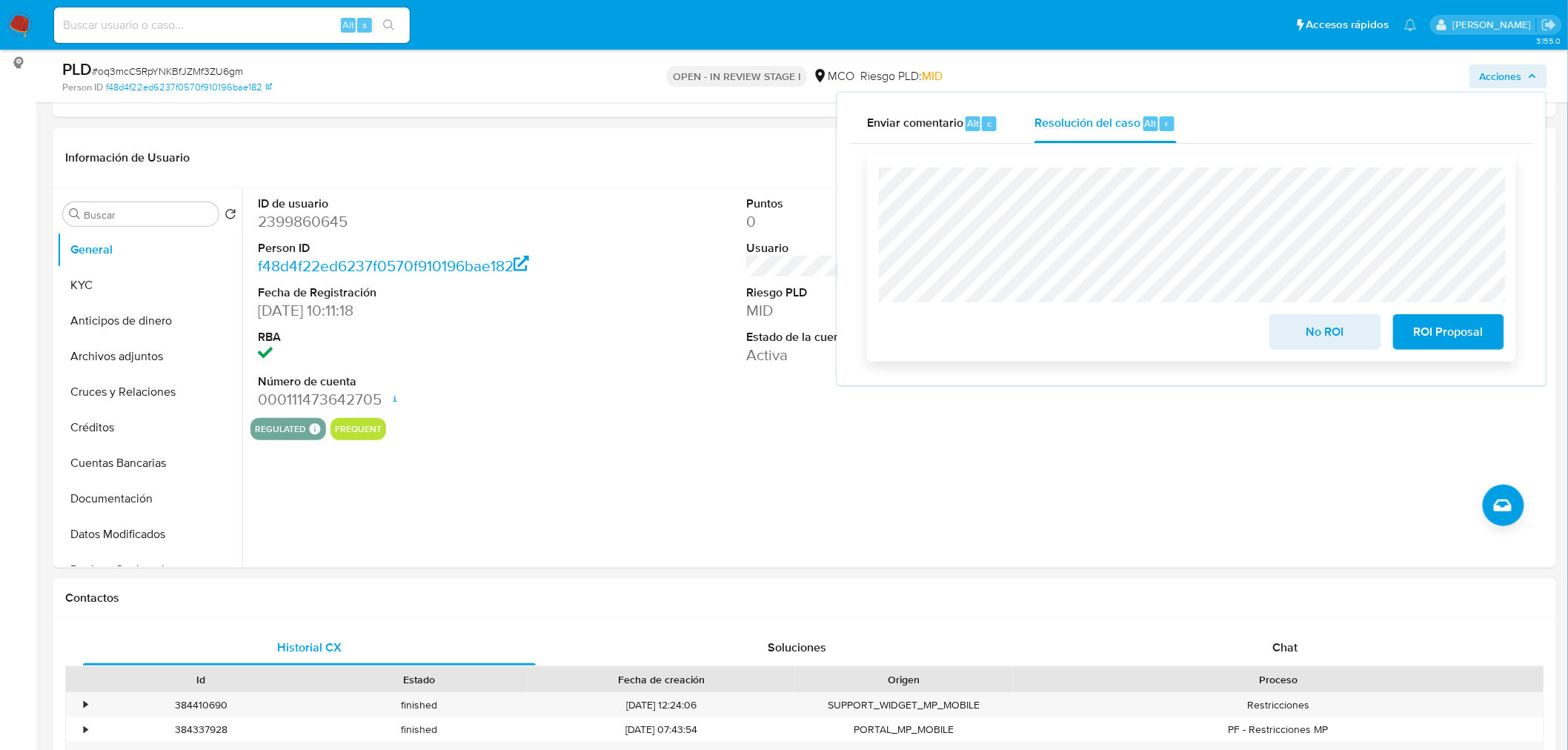
click at [1306, 336] on span "No ROI" at bounding box center [1325, 332] width 73 height 32
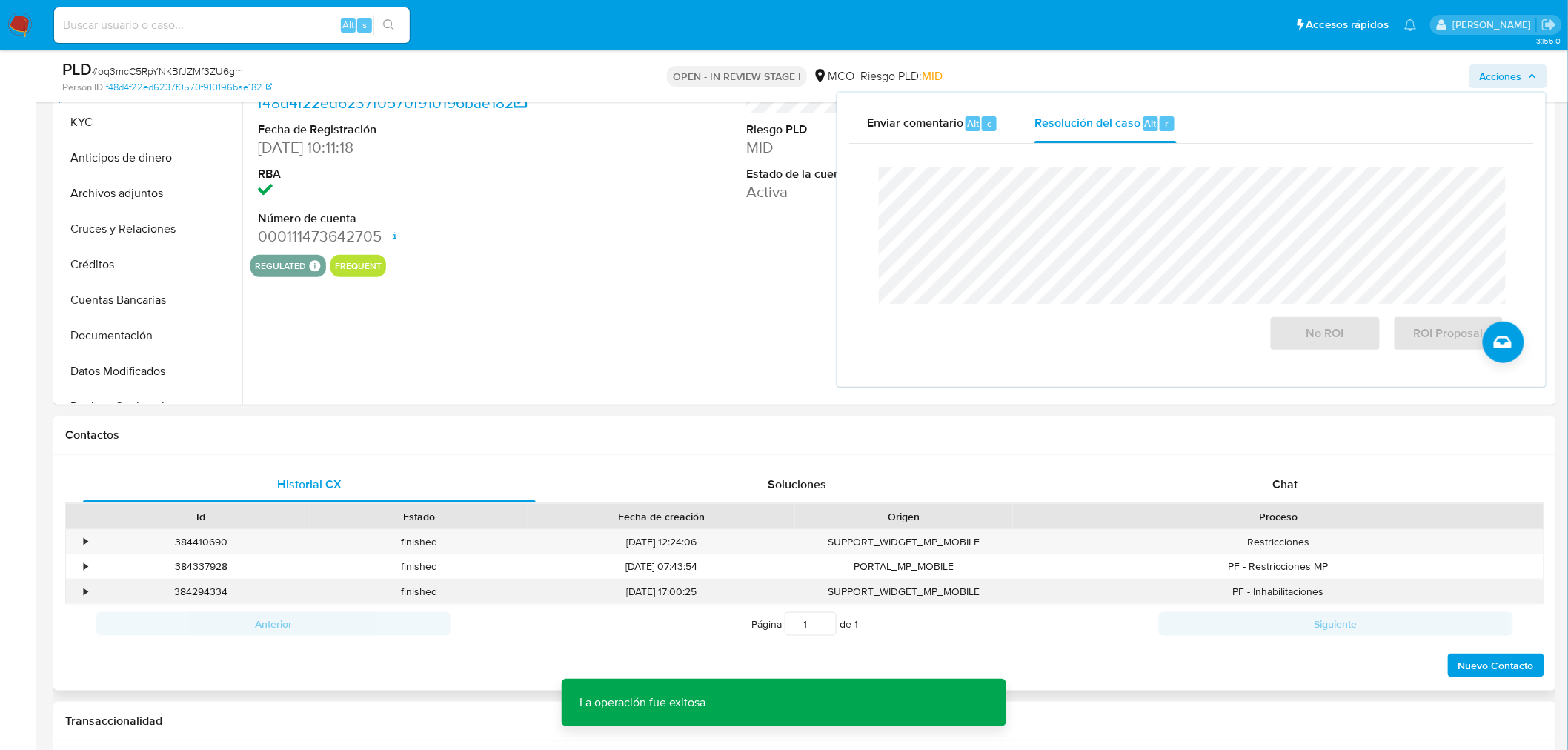
scroll to position [361, 0]
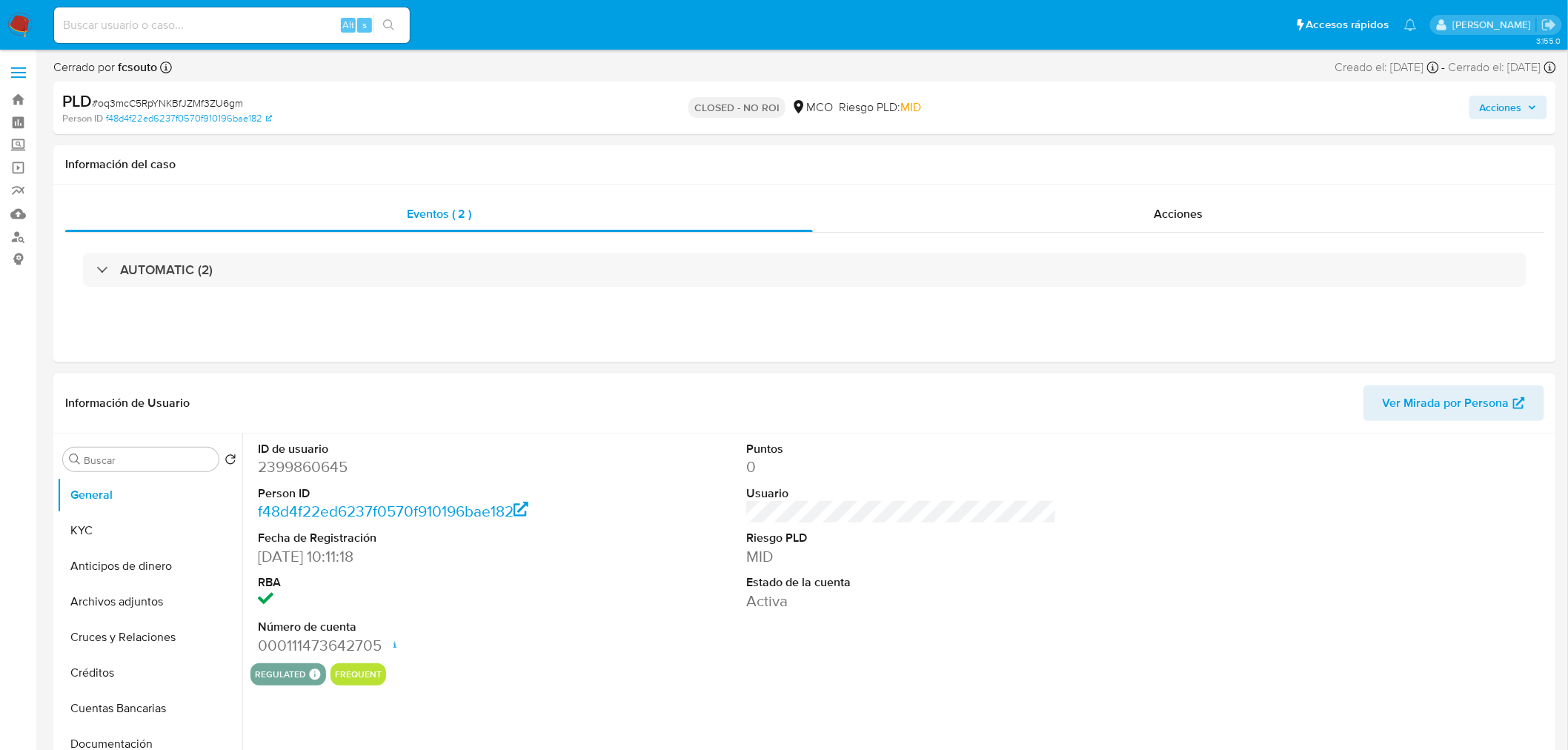
select select "10"
click at [1507, 108] on span "Acciones" at bounding box center [1501, 107] width 42 height 24
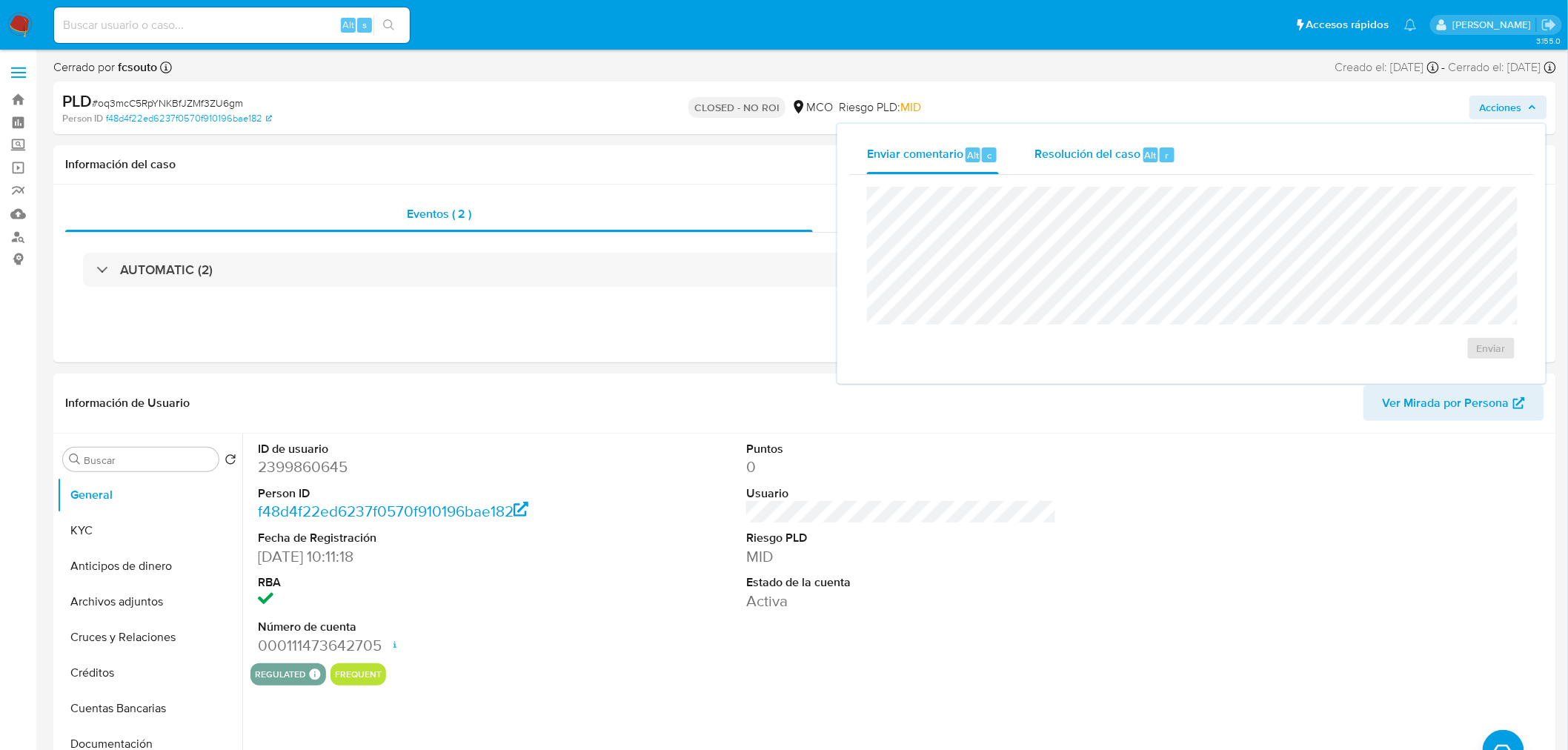
click at [1137, 160] on span "Resolución del caso" at bounding box center [1088, 155] width 106 height 17
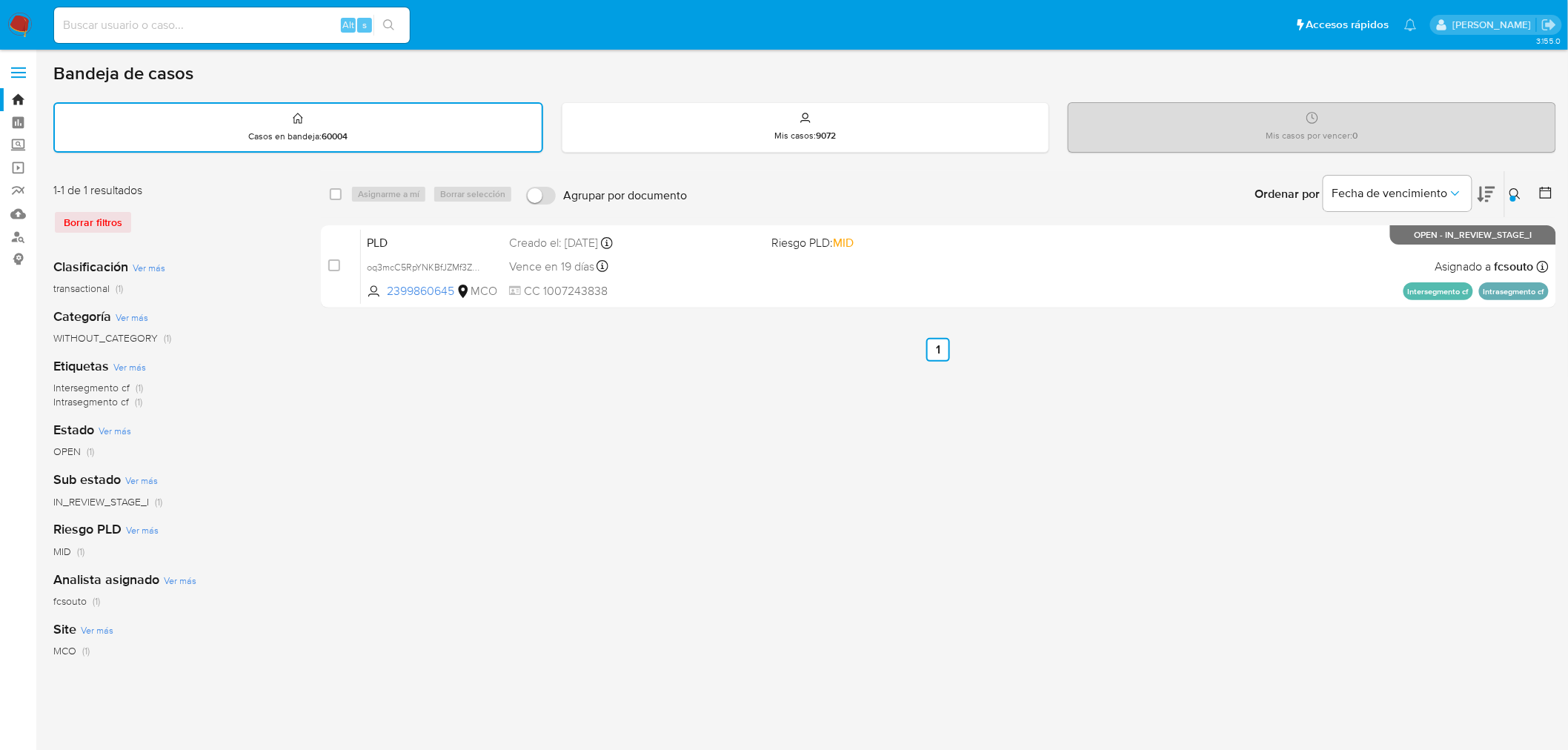
click at [1518, 195] on icon at bounding box center [1515, 194] width 11 height 11
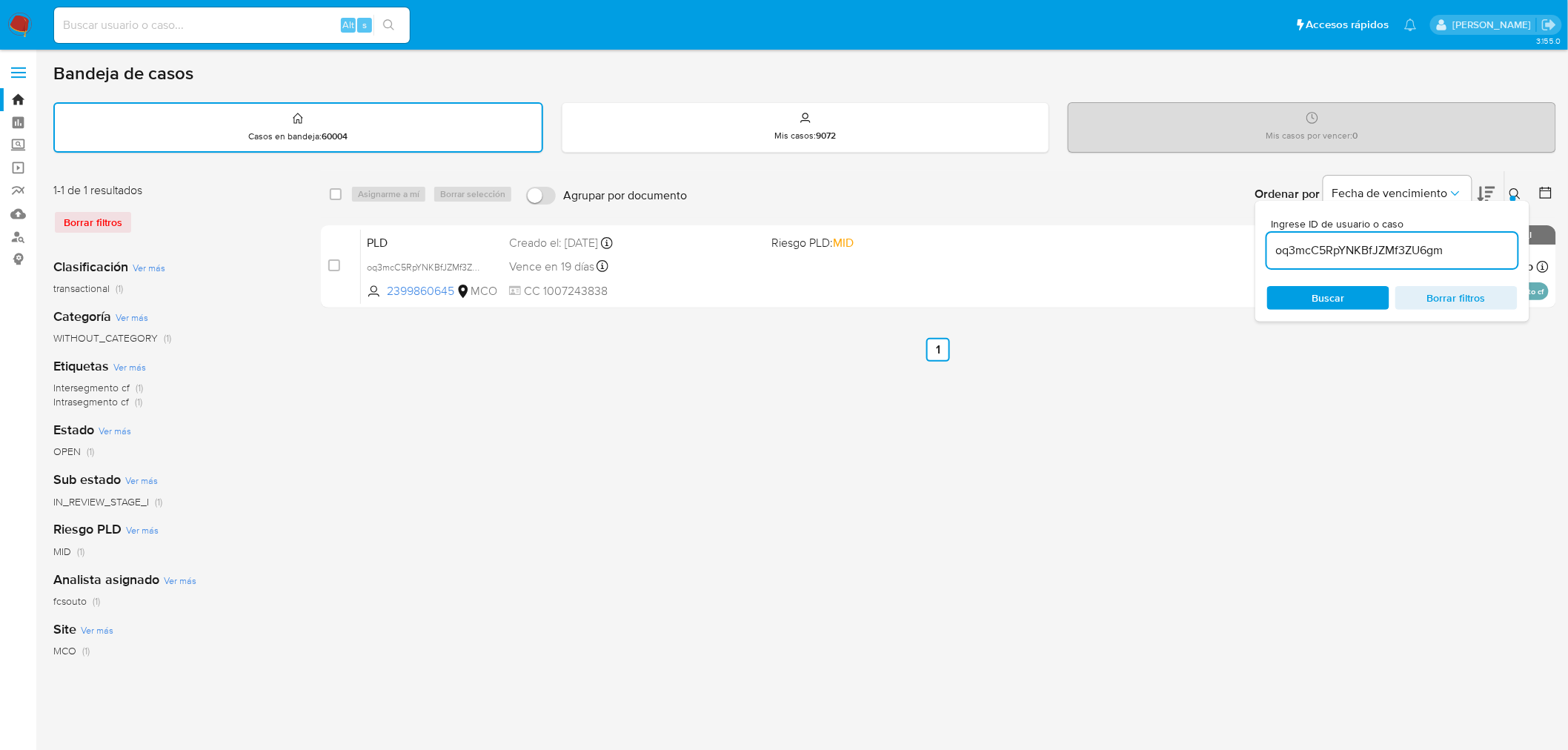
click at [1343, 246] on input "oq3mcC5RpYNKBfJZMf3ZU6gm" at bounding box center [1392, 251] width 251 height 19
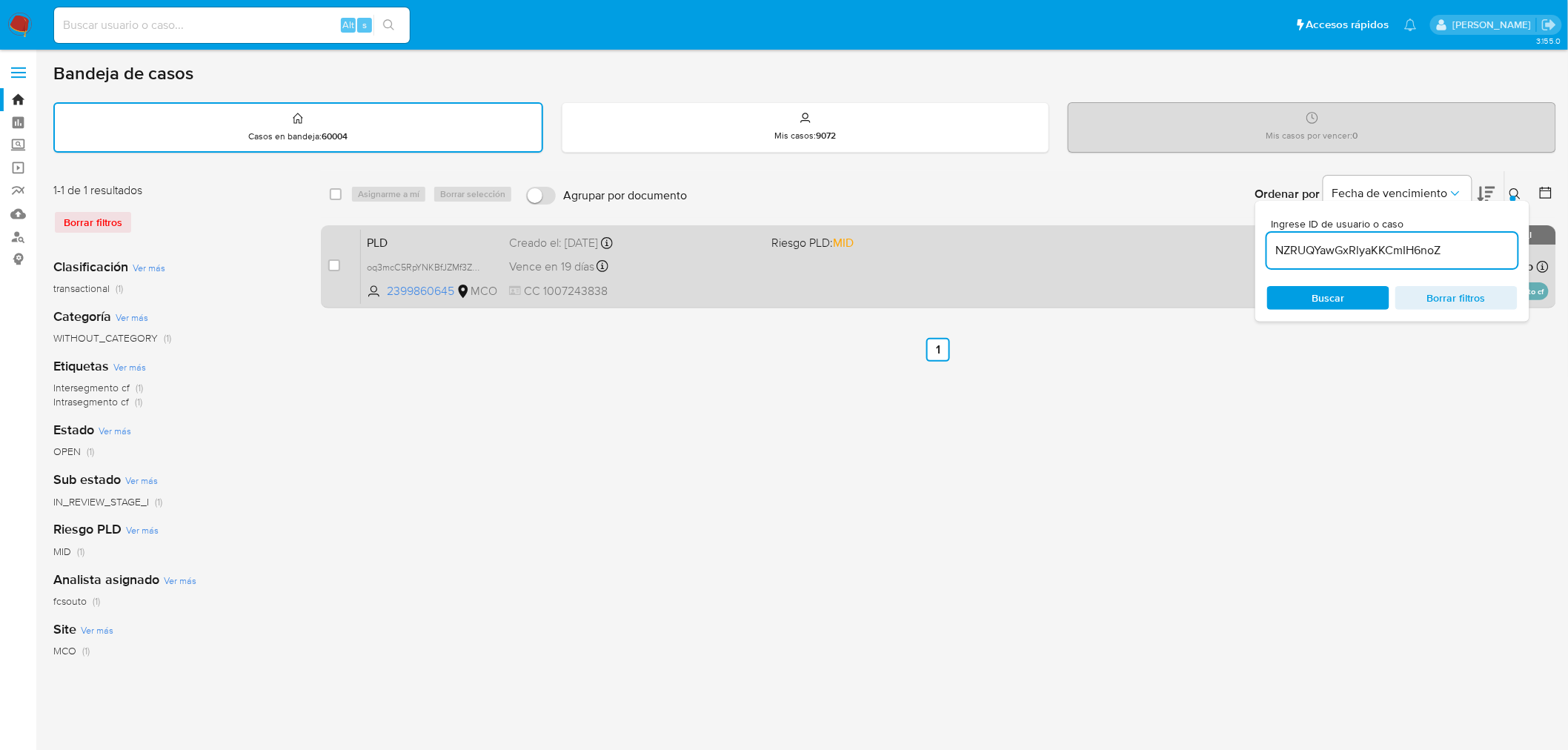
type input "NZRUQYawGxRlyaKKCmIH6noZ"
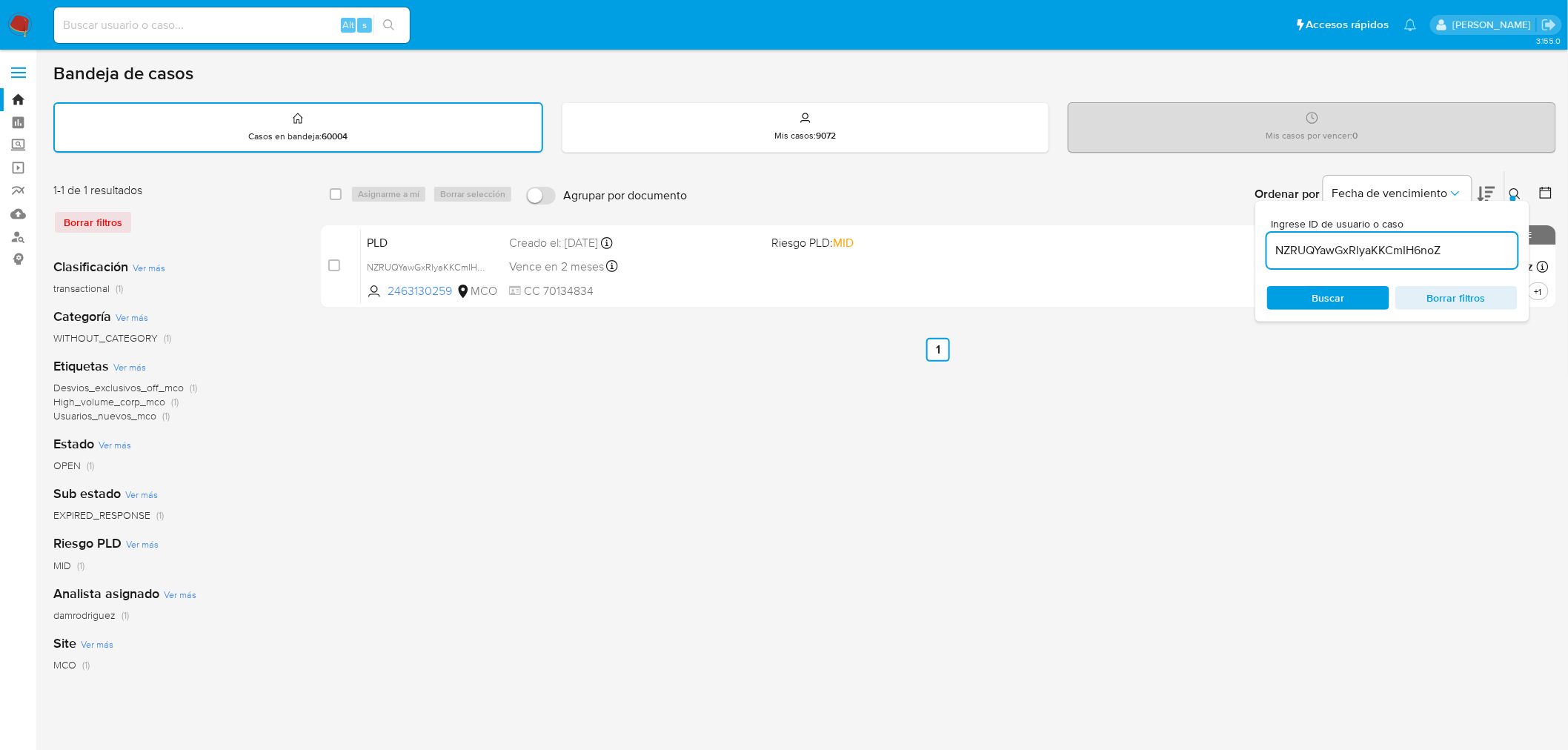
click at [1517, 188] on icon at bounding box center [1515, 194] width 11 height 11
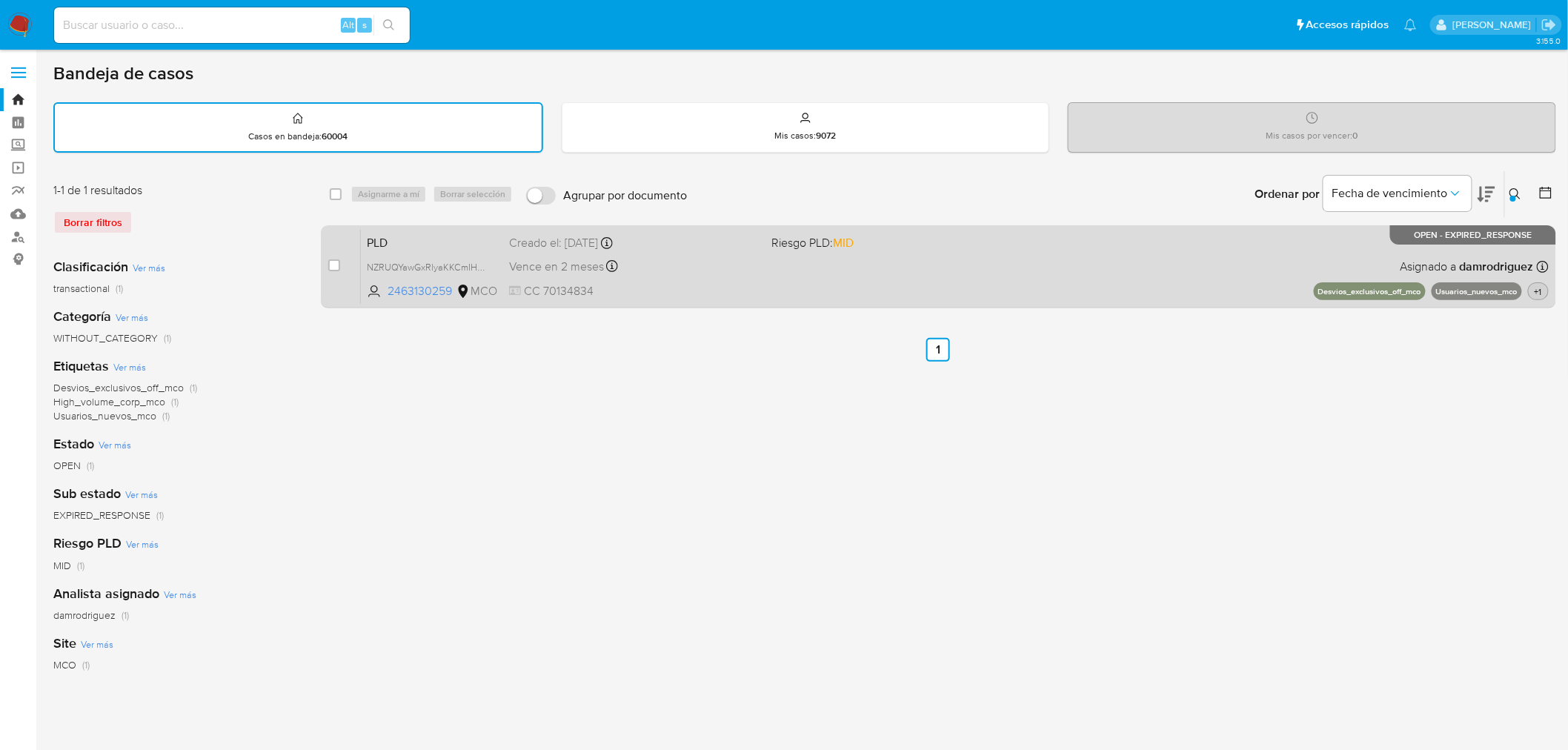
click at [1541, 291] on span "+1" at bounding box center [1539, 291] width 13 height 12
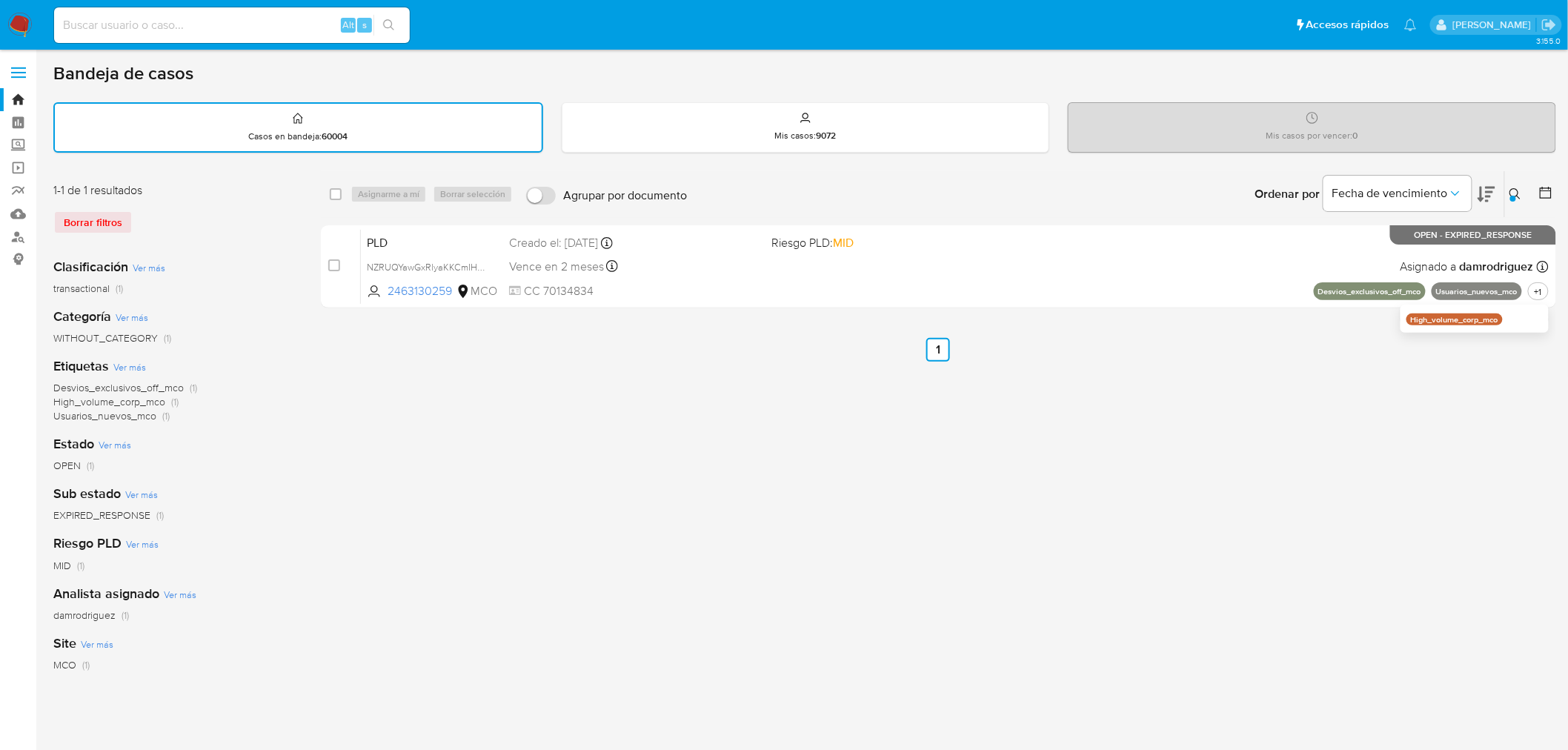
click at [805, 332] on div "select-all-cases-checkbox Asignarme a mí Borrar selección Agrupar por documento…" at bounding box center [938, 496] width 1235 height 650
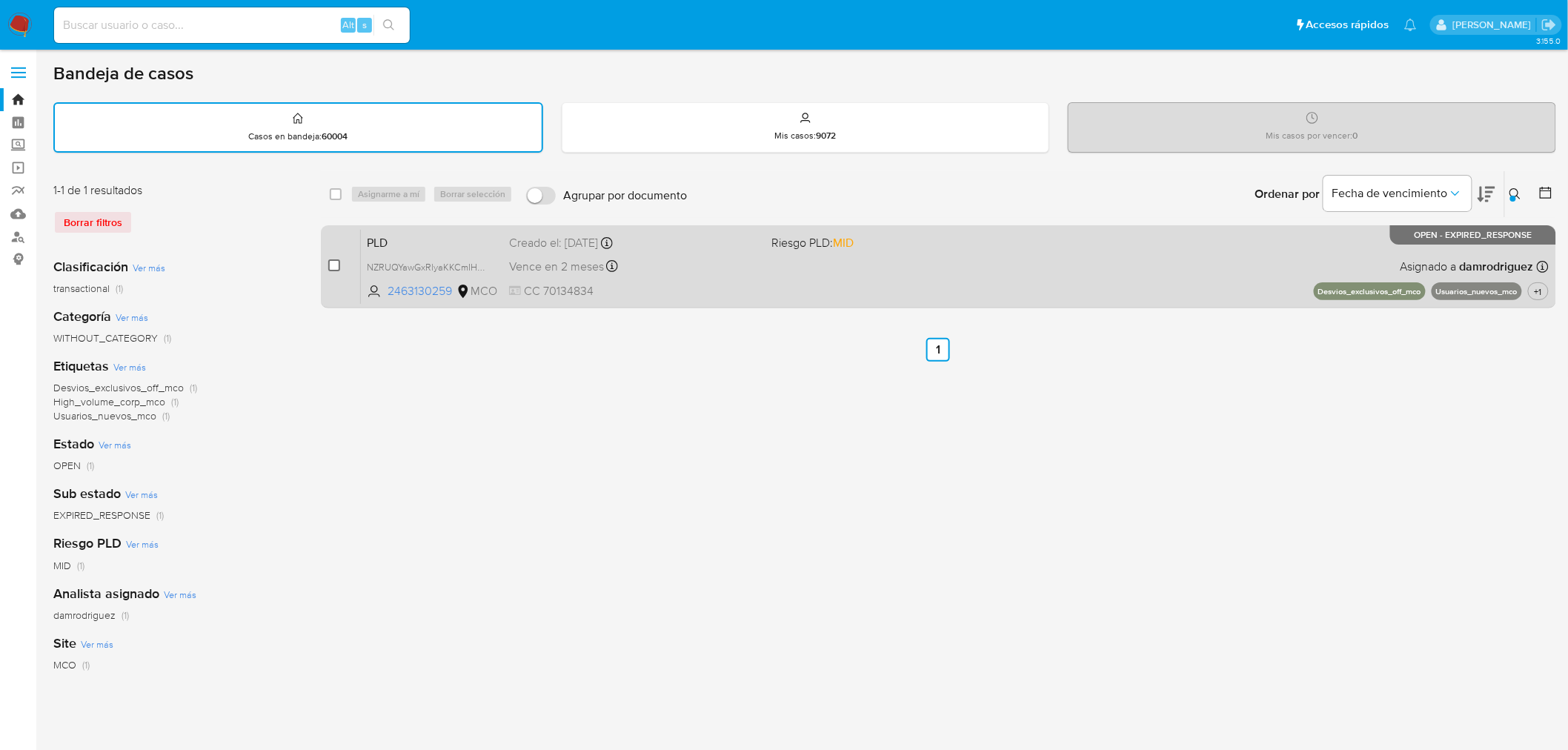
click at [334, 260] on input "checkbox" at bounding box center [334, 265] width 11 height 11
checkbox input "true"
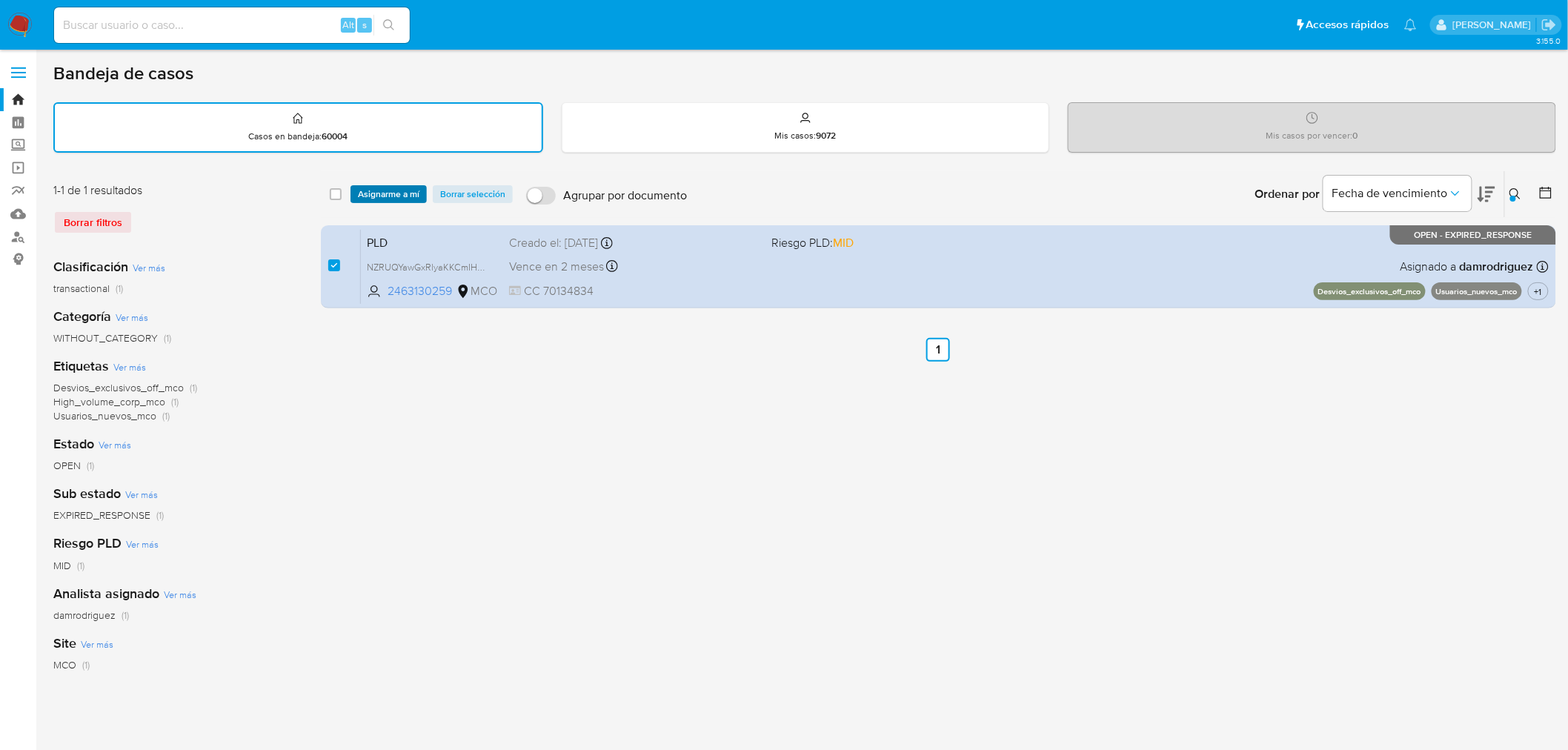
click at [411, 196] on span "Asignarme a mí" at bounding box center [388, 195] width 62 height 15
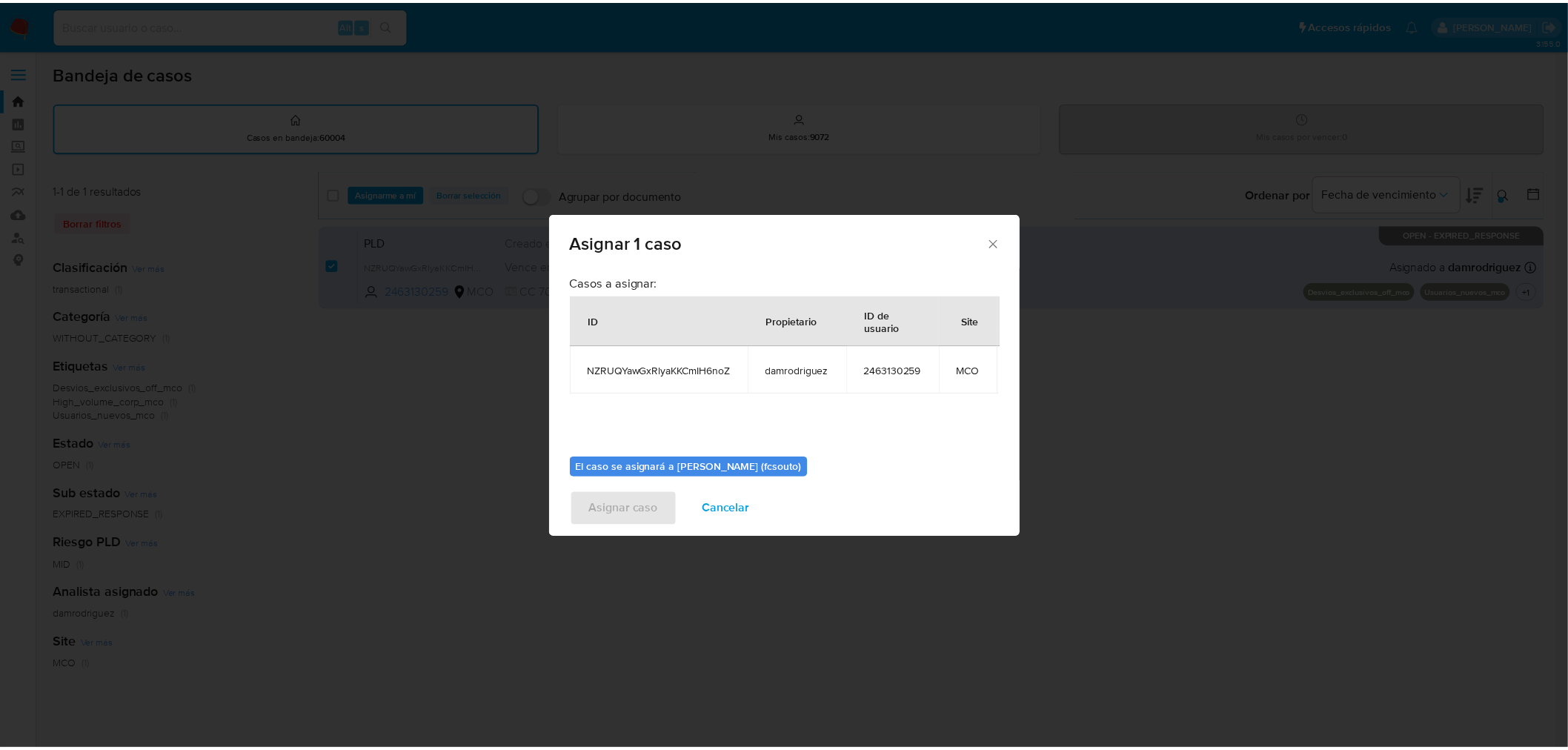
scroll to position [89, 0]
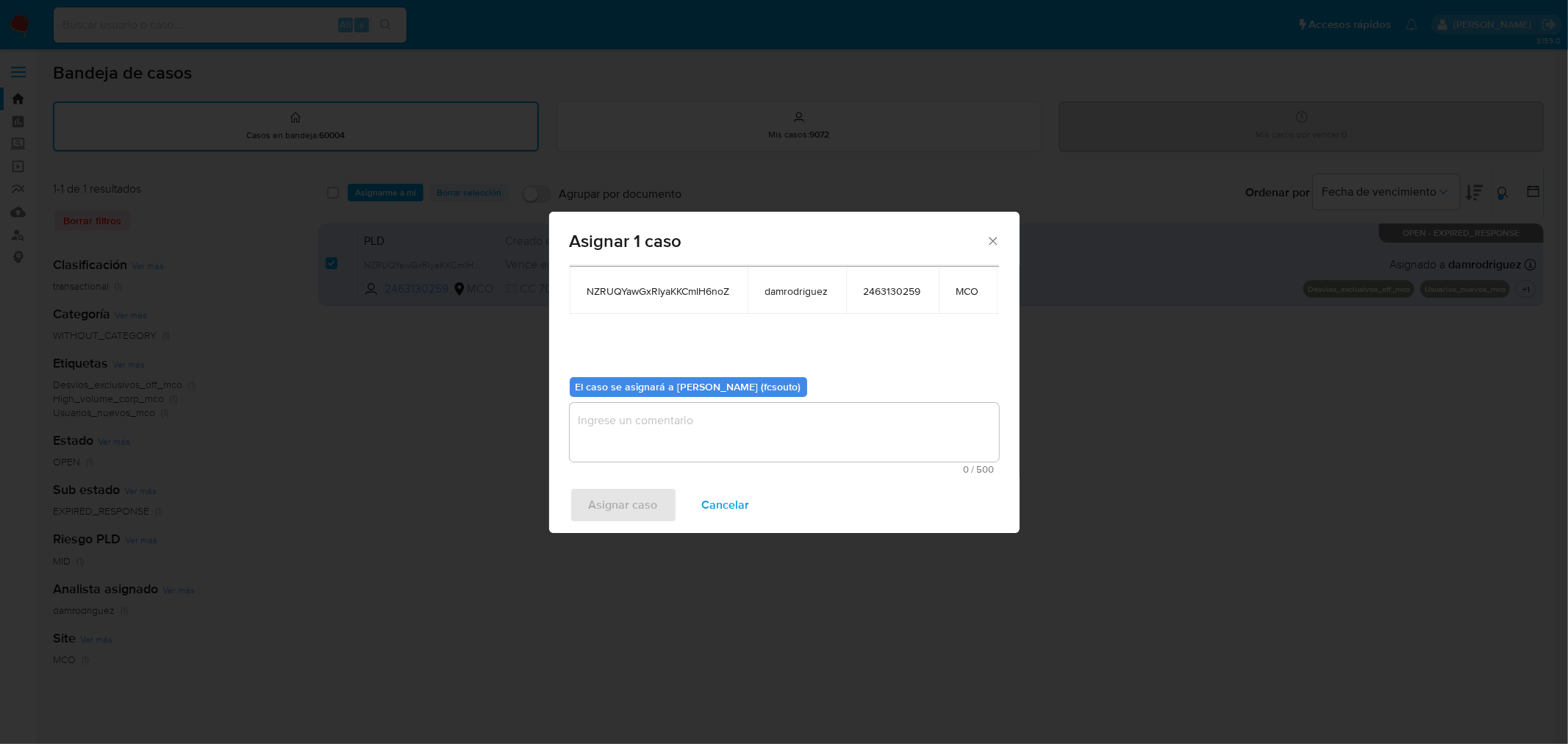
click at [722, 431] on textarea "assign-modal" at bounding box center [784, 432] width 429 height 58
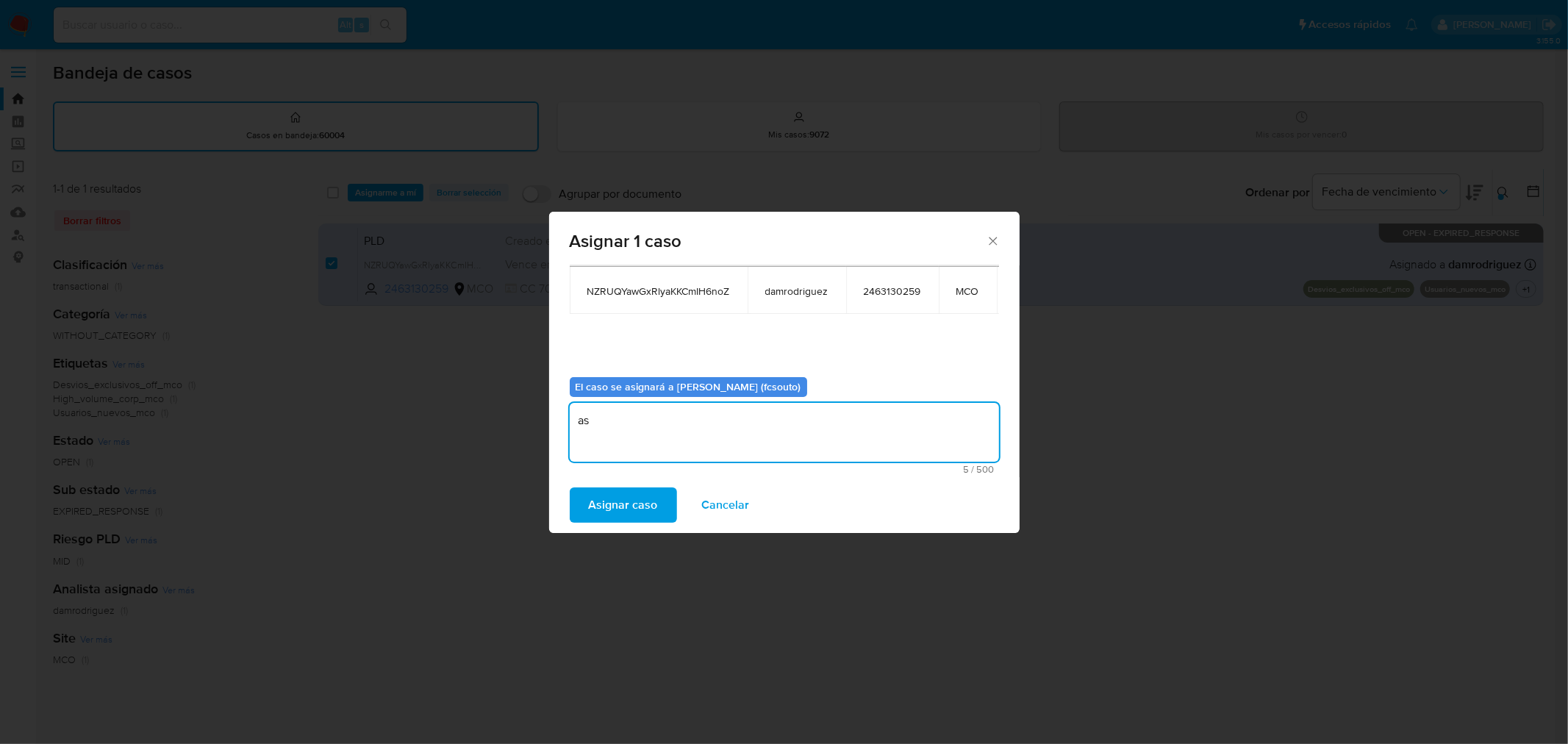
type textarea "a"
type textarea "Asignacion manual"
click at [619, 508] on span "Asignar caso" at bounding box center [622, 505] width 69 height 32
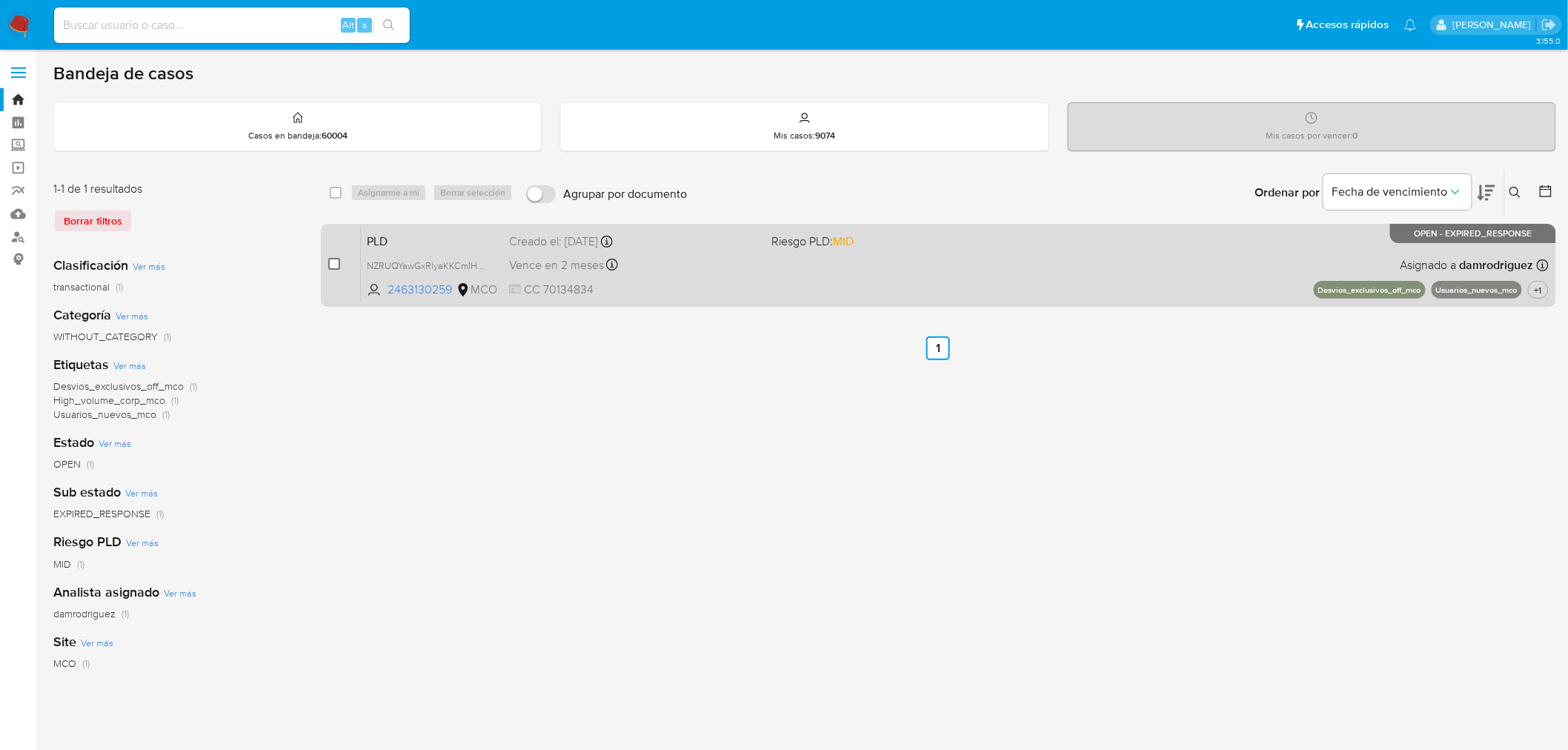
click at [330, 264] on input "checkbox" at bounding box center [334, 264] width 11 height 11
checkbox input "true"
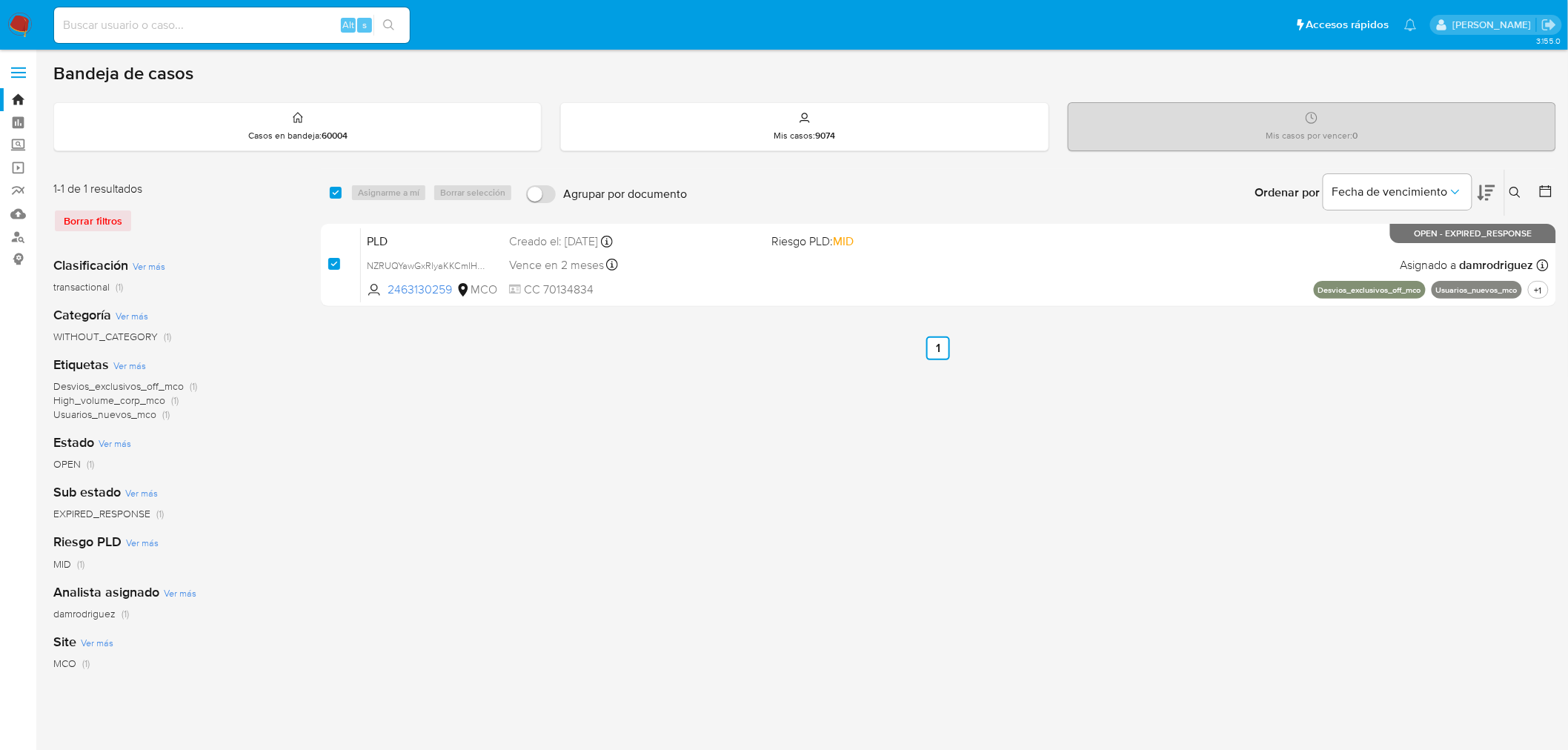
checkbox input "true"
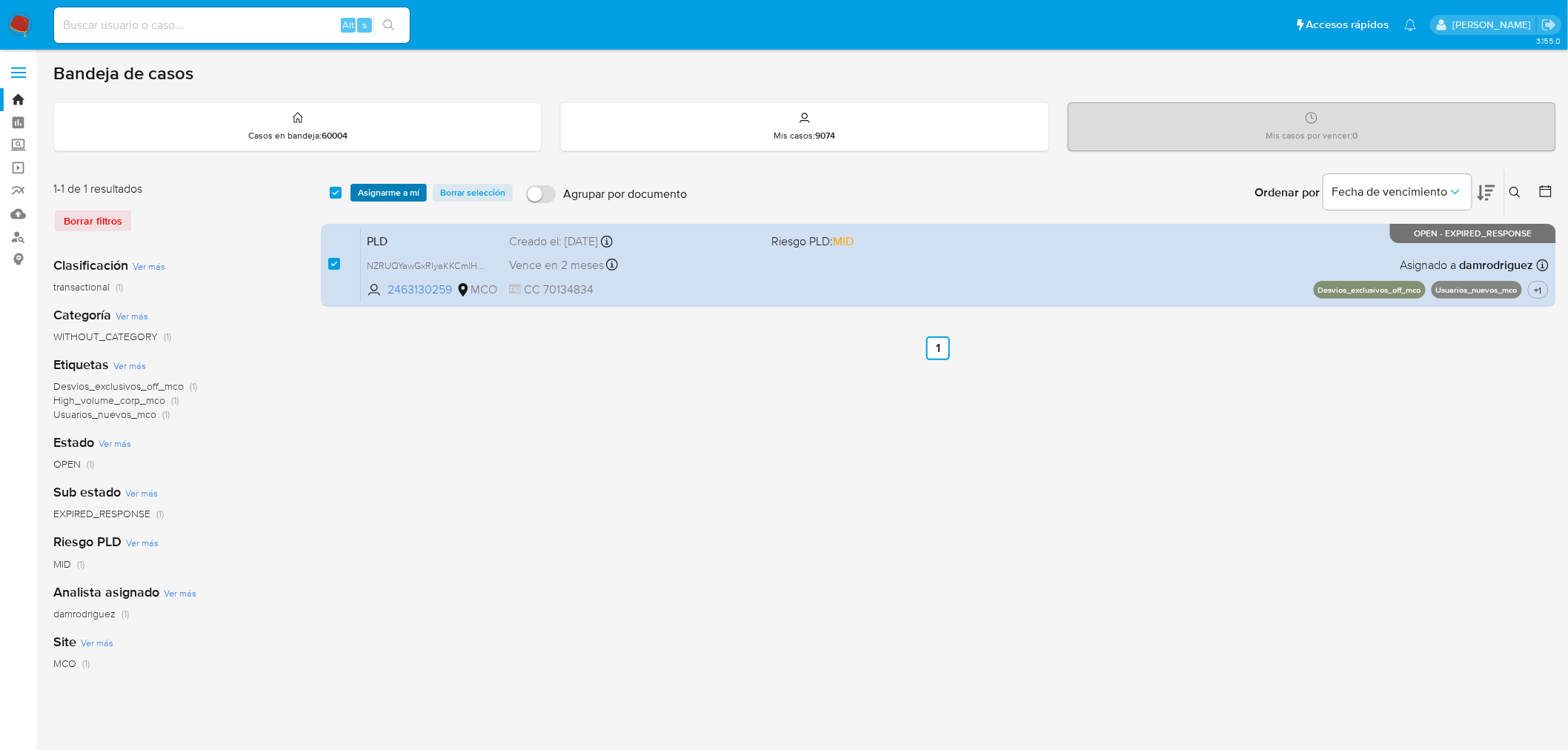
click at [403, 193] on span "Asignarme a mí" at bounding box center [388, 193] width 62 height 15
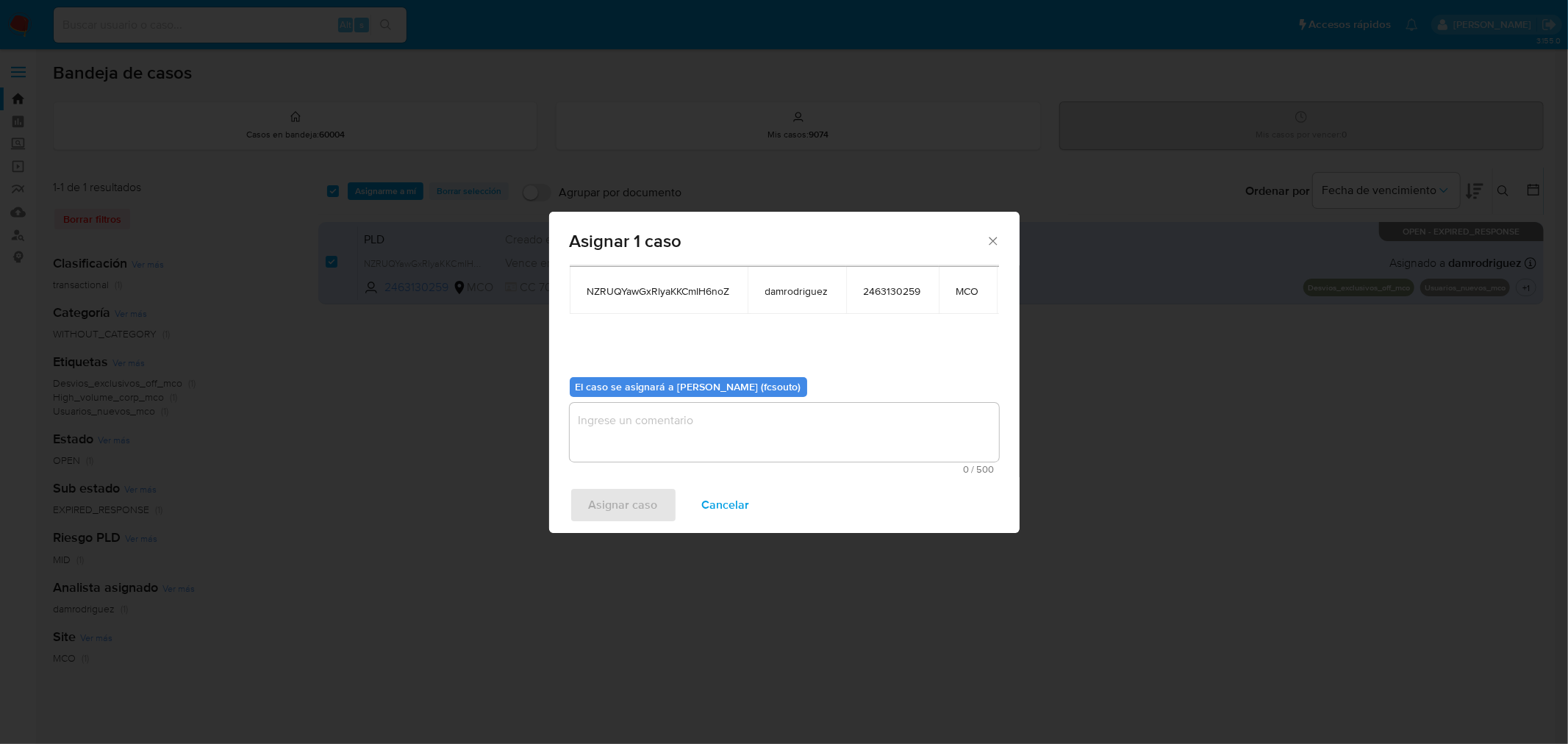
scroll to position [89, 0]
click at [732, 435] on textarea "assign-modal" at bounding box center [784, 432] width 429 height 58
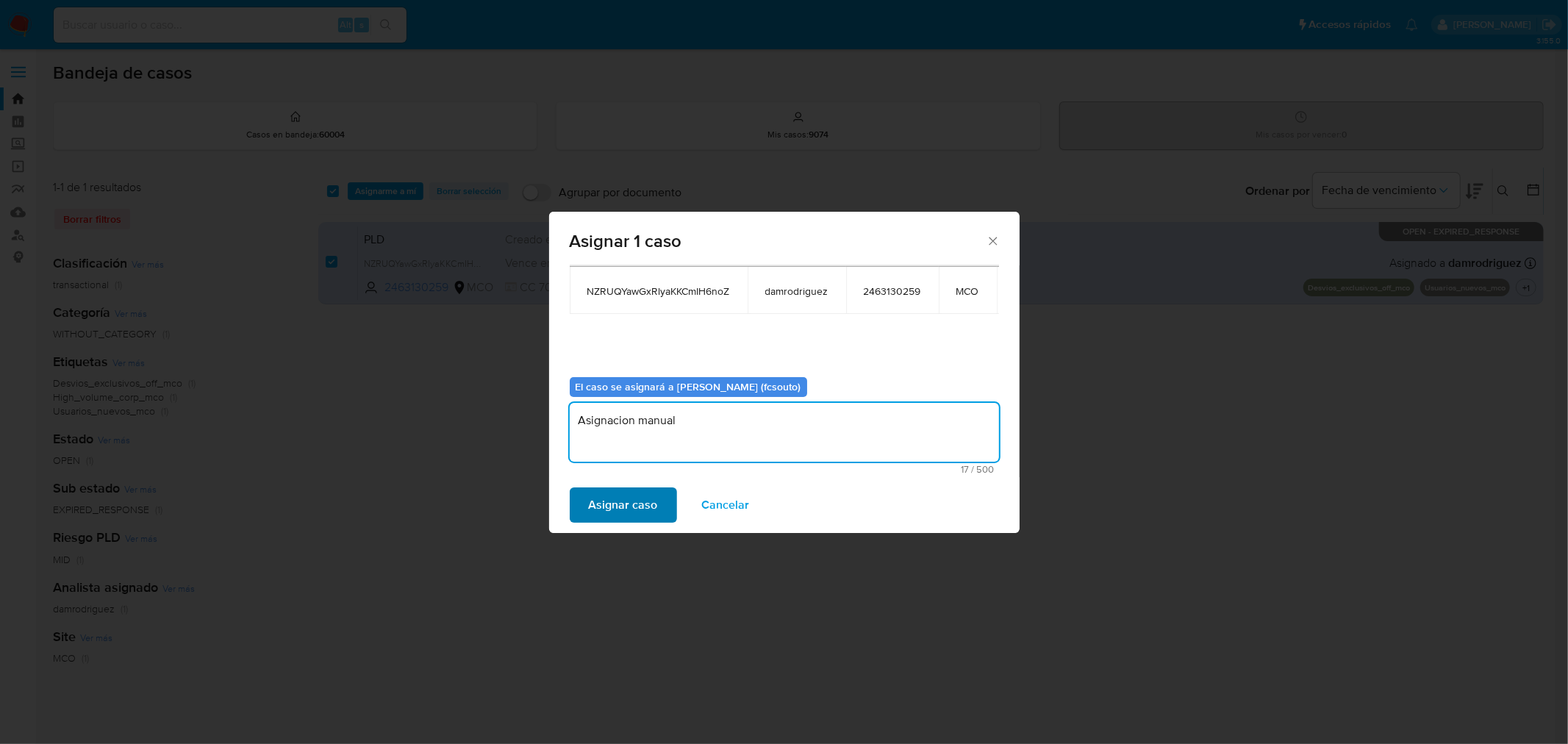
type textarea "Asignacion manual"
click at [625, 509] on span "Asignar caso" at bounding box center [622, 505] width 69 height 32
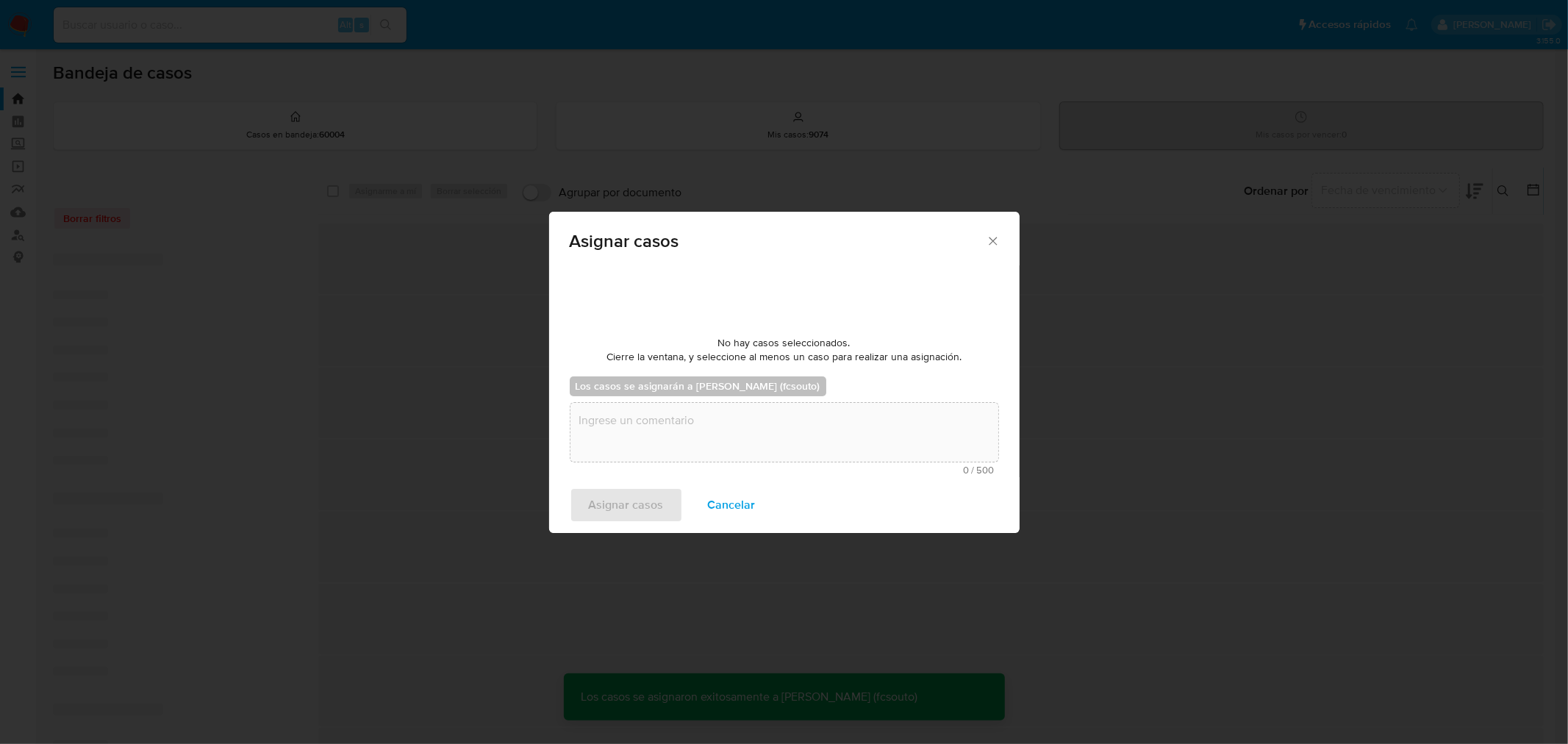
checkbox input "false"
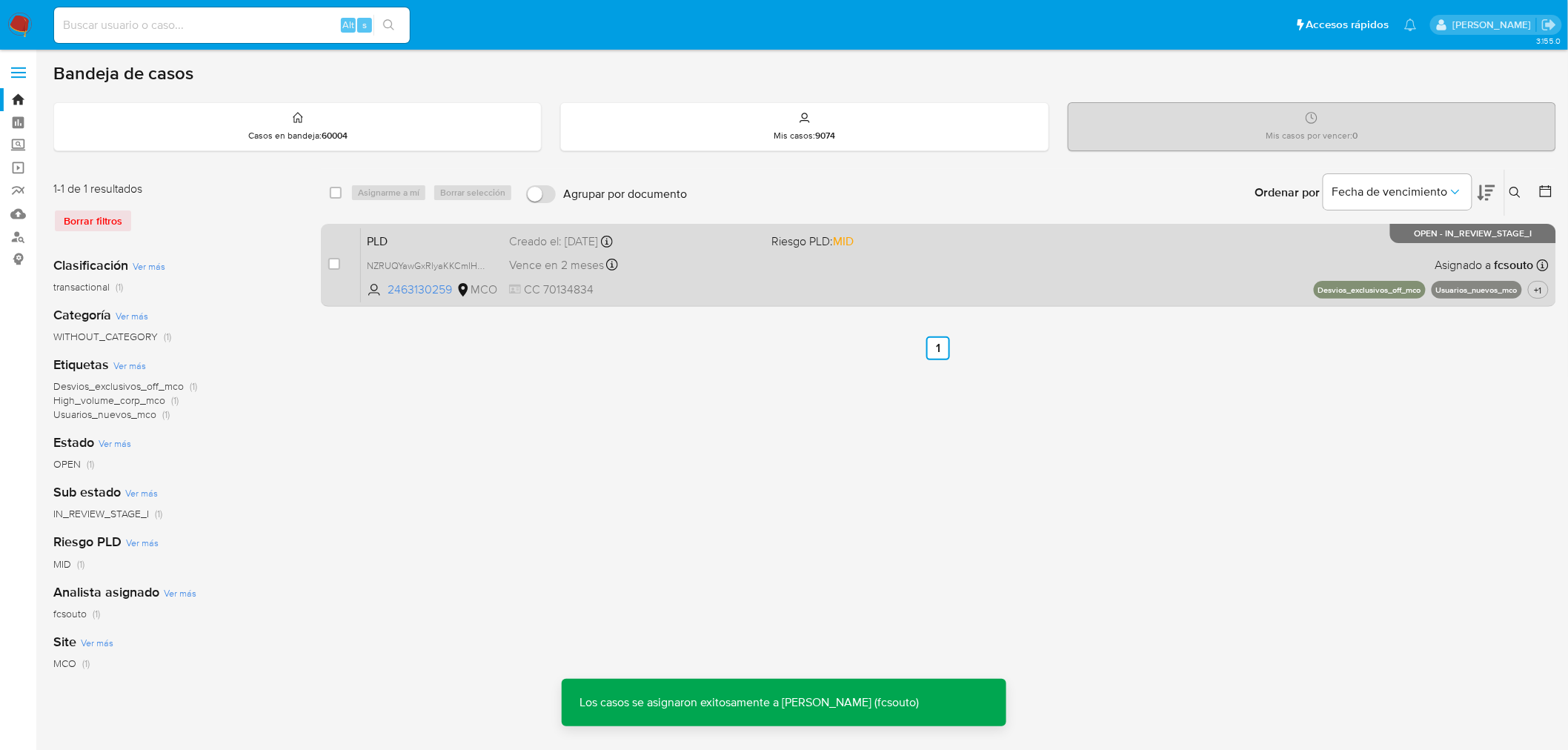
click at [994, 279] on div "PLD NZRUQYawGxRlyaKKCmIH6noZ 2463130259 MCO Riesgo PLD: MID Creado el: 12/07/20…" at bounding box center [954, 265] width 1187 height 75
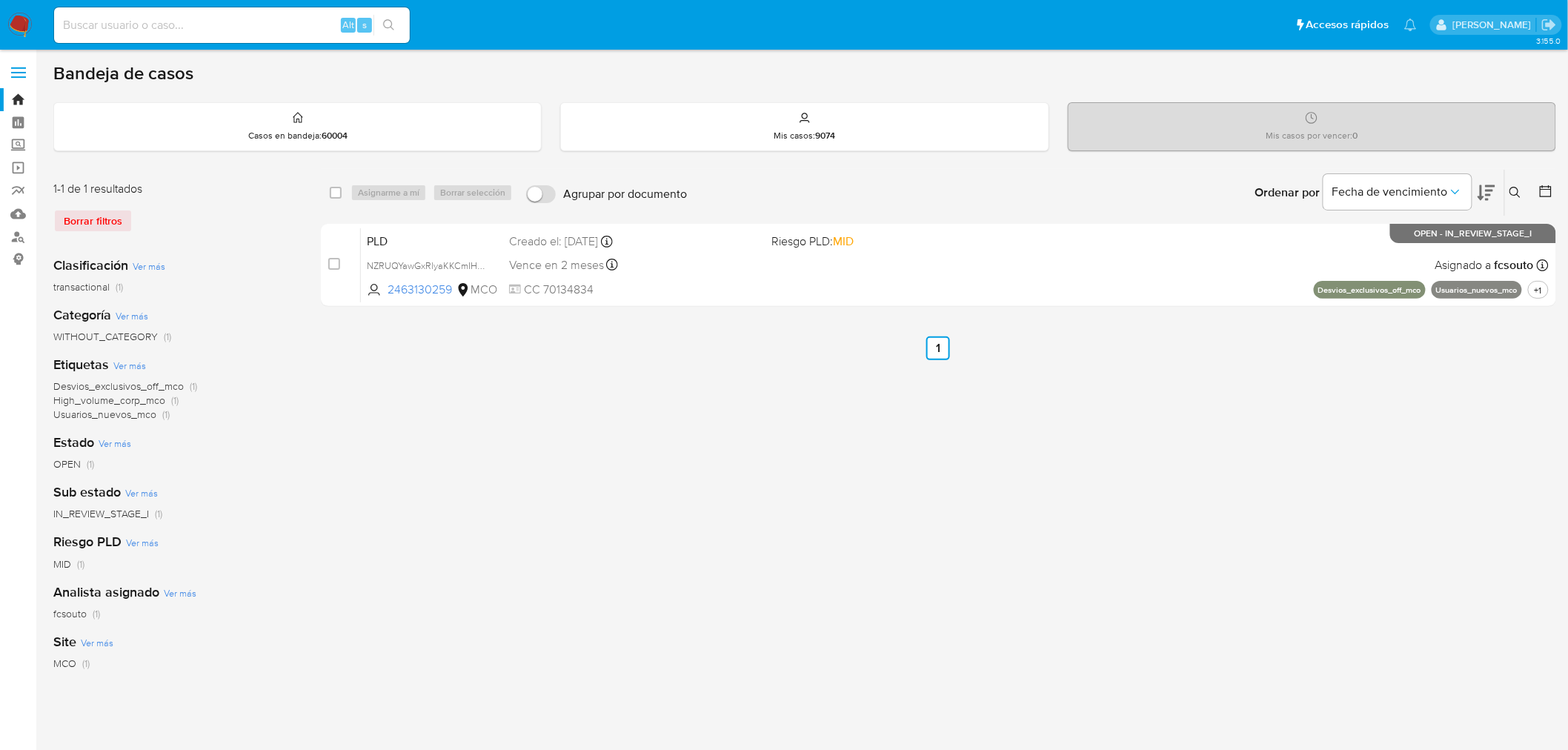
click at [1515, 188] on icon at bounding box center [1515, 193] width 11 height 11
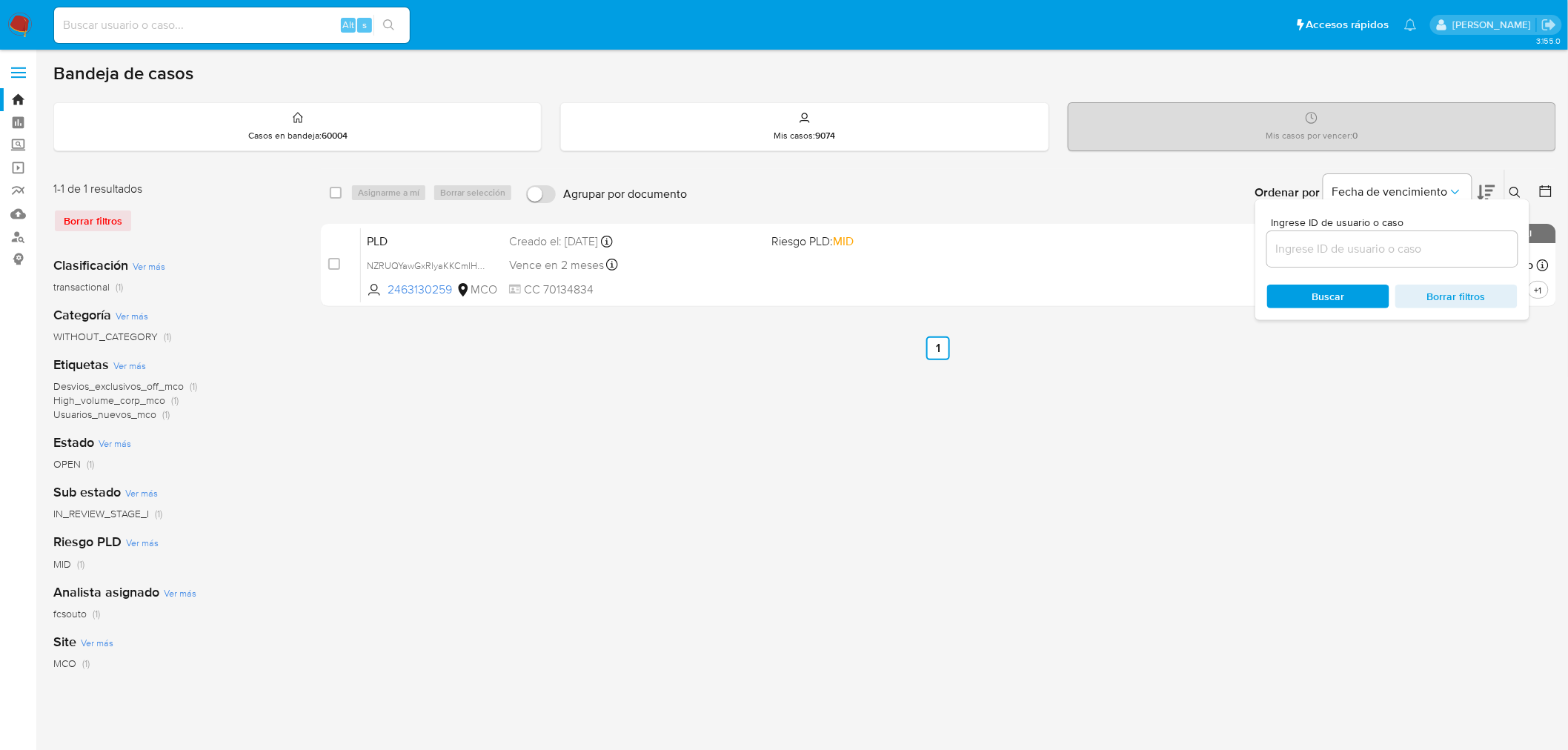
click at [1319, 249] on input at bounding box center [1392, 249] width 251 height 19
type input "G1wmCkhbvi0YDEKawflIYyE5"
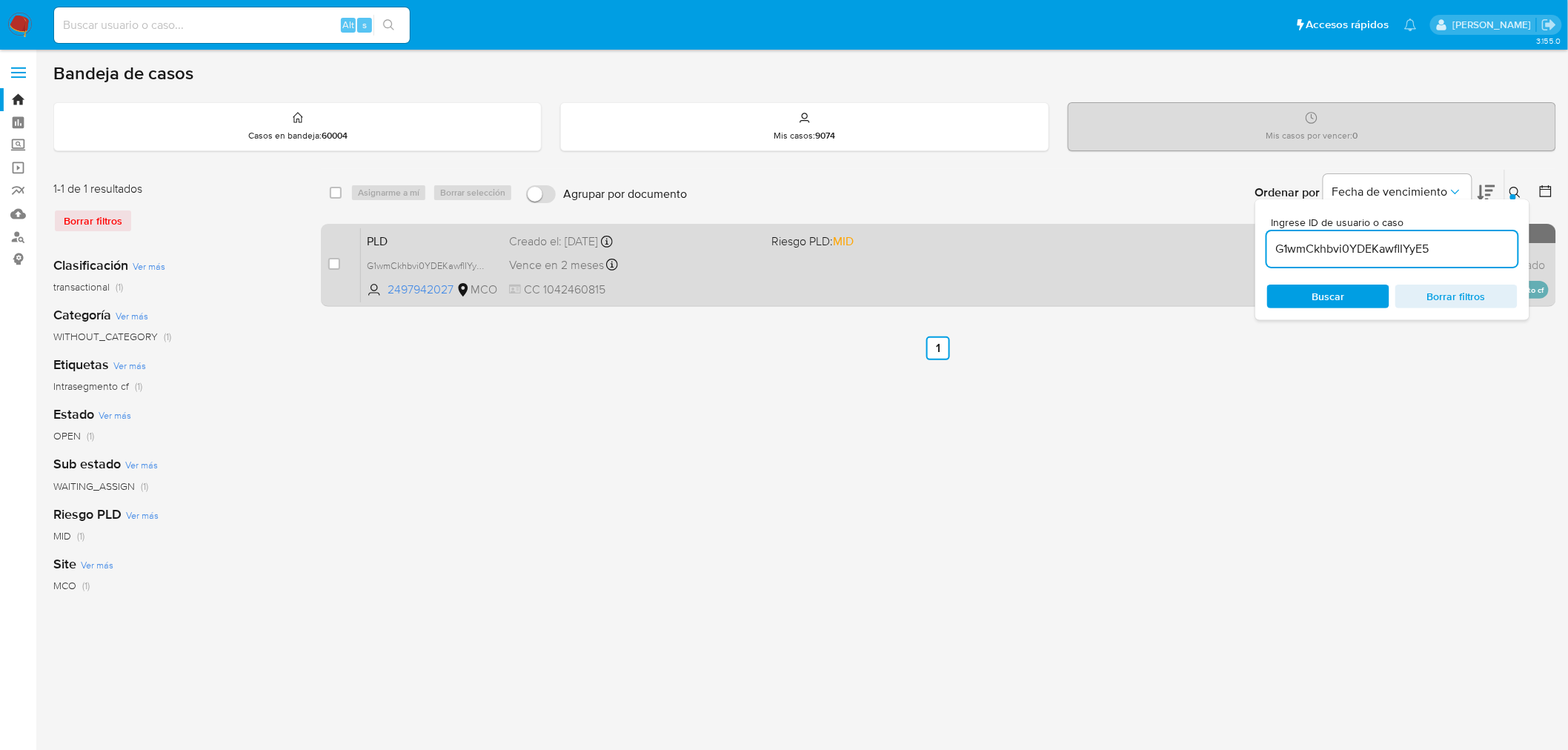
drag, startPoint x: 330, startPoint y: 262, endPoint x: 352, endPoint y: 238, distance: 32.6
click at [332, 262] on input "checkbox" at bounding box center [334, 264] width 11 height 11
checkbox input "true"
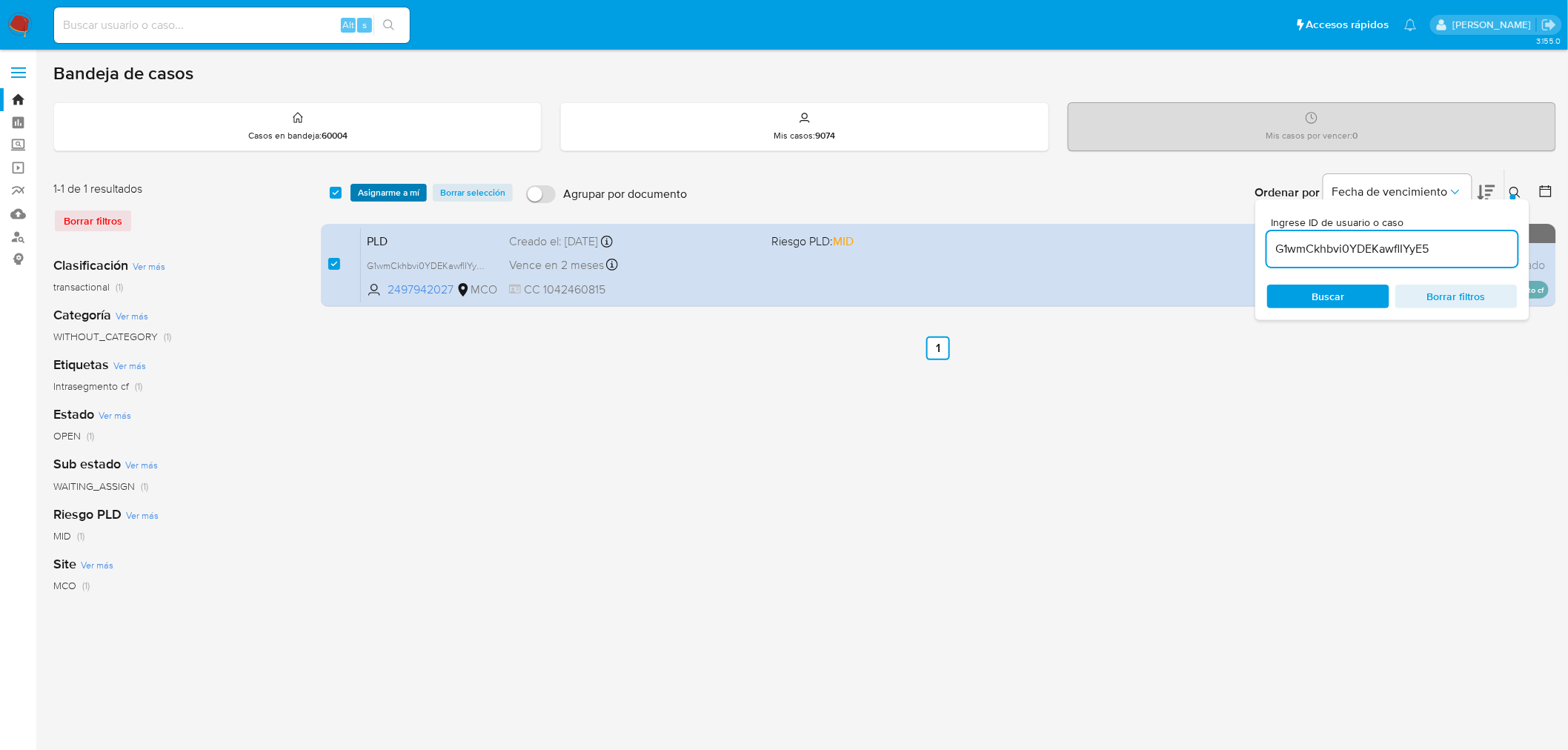
drag, startPoint x: 387, startPoint y: 178, endPoint x: 394, endPoint y: 185, distance: 9.9
click at [389, 179] on div "select-all-cases-checkbox Asignarme a mí Borrar selección Agrupar por documento…" at bounding box center [938, 193] width 1235 height 46
click at [399, 188] on span "Asignarme a mí" at bounding box center [388, 193] width 62 height 15
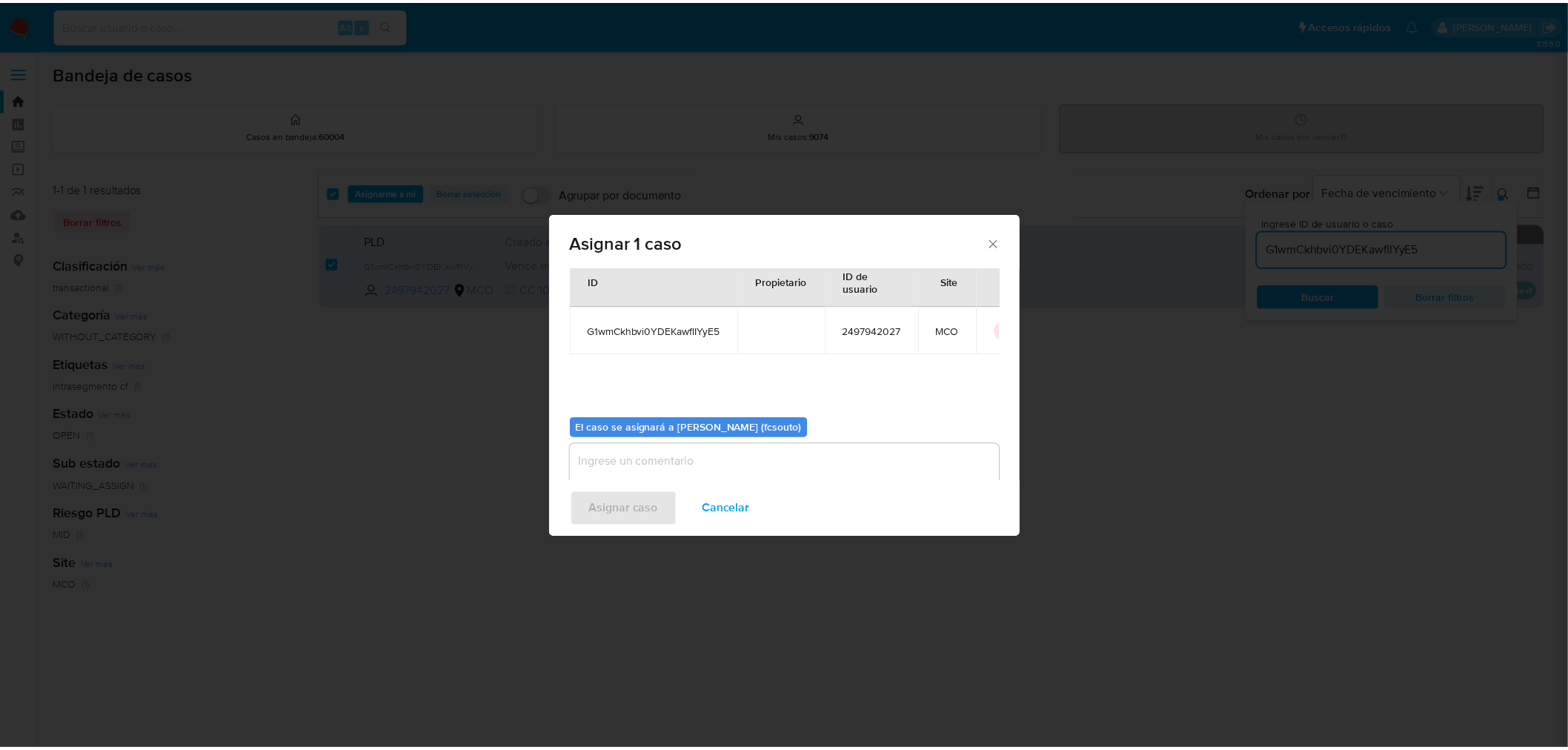
scroll to position [76, 0]
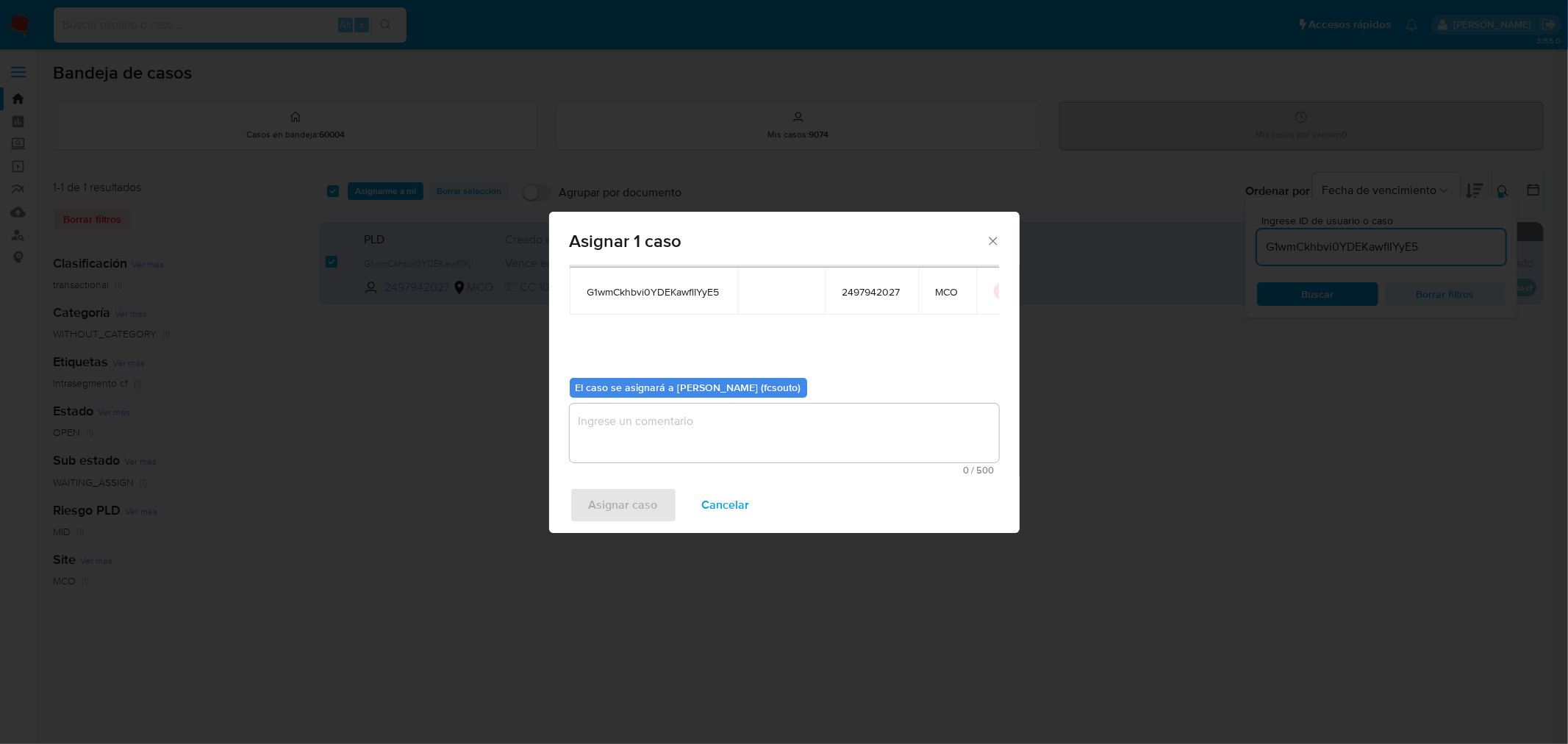
click at [796, 430] on textarea "assign-modal" at bounding box center [784, 433] width 429 height 58
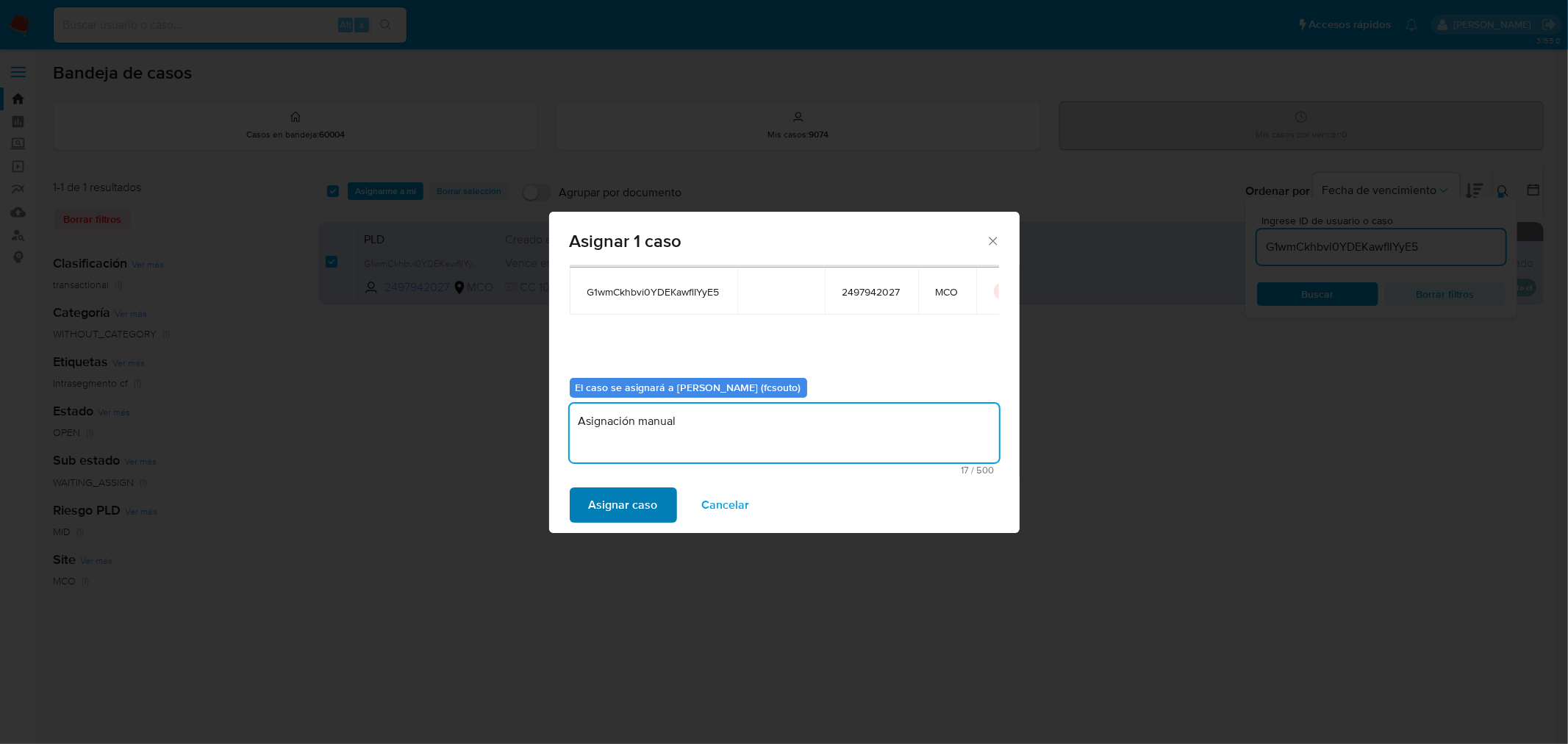
type textarea "Asignación manual"
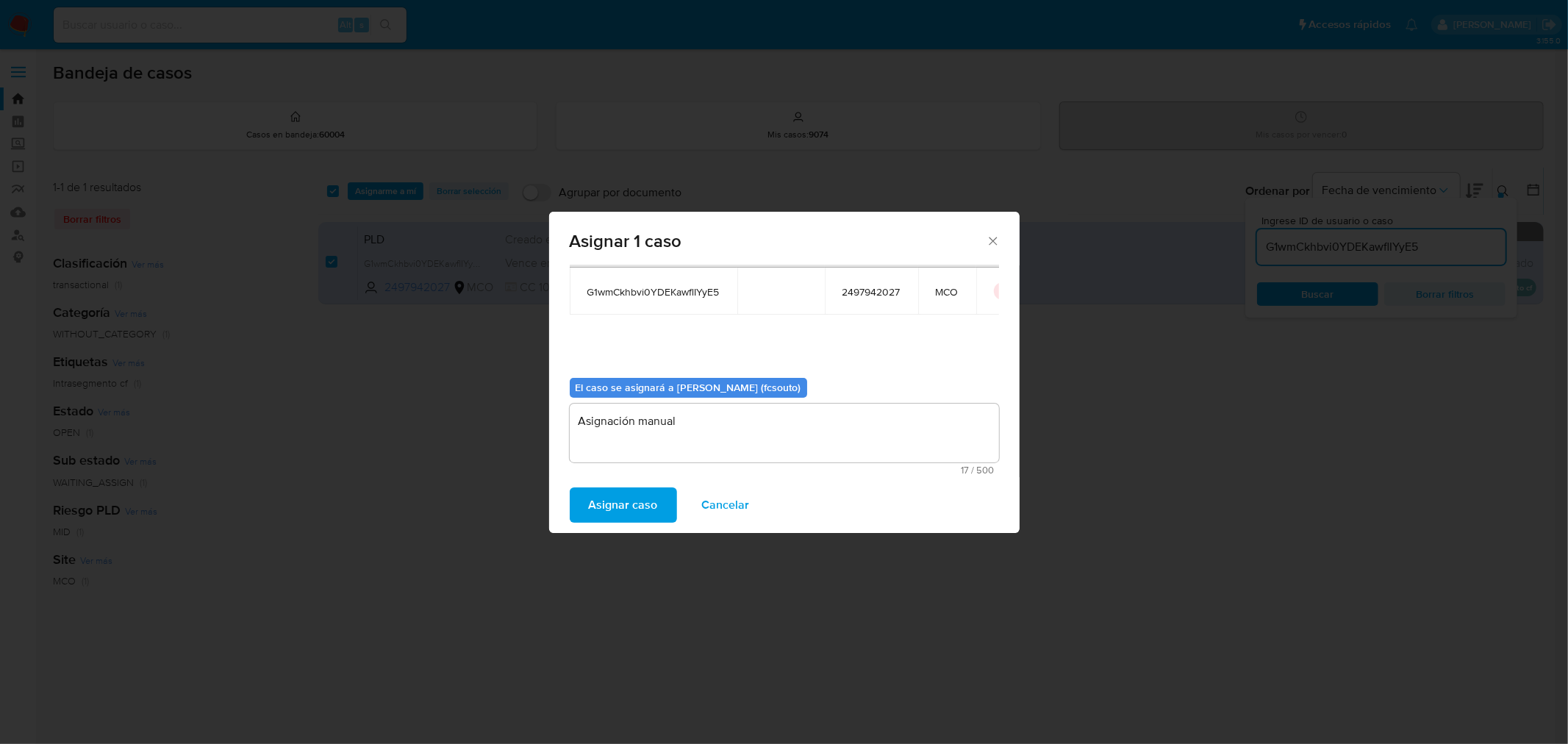
click at [611, 501] on span "Asignar caso" at bounding box center [622, 505] width 69 height 32
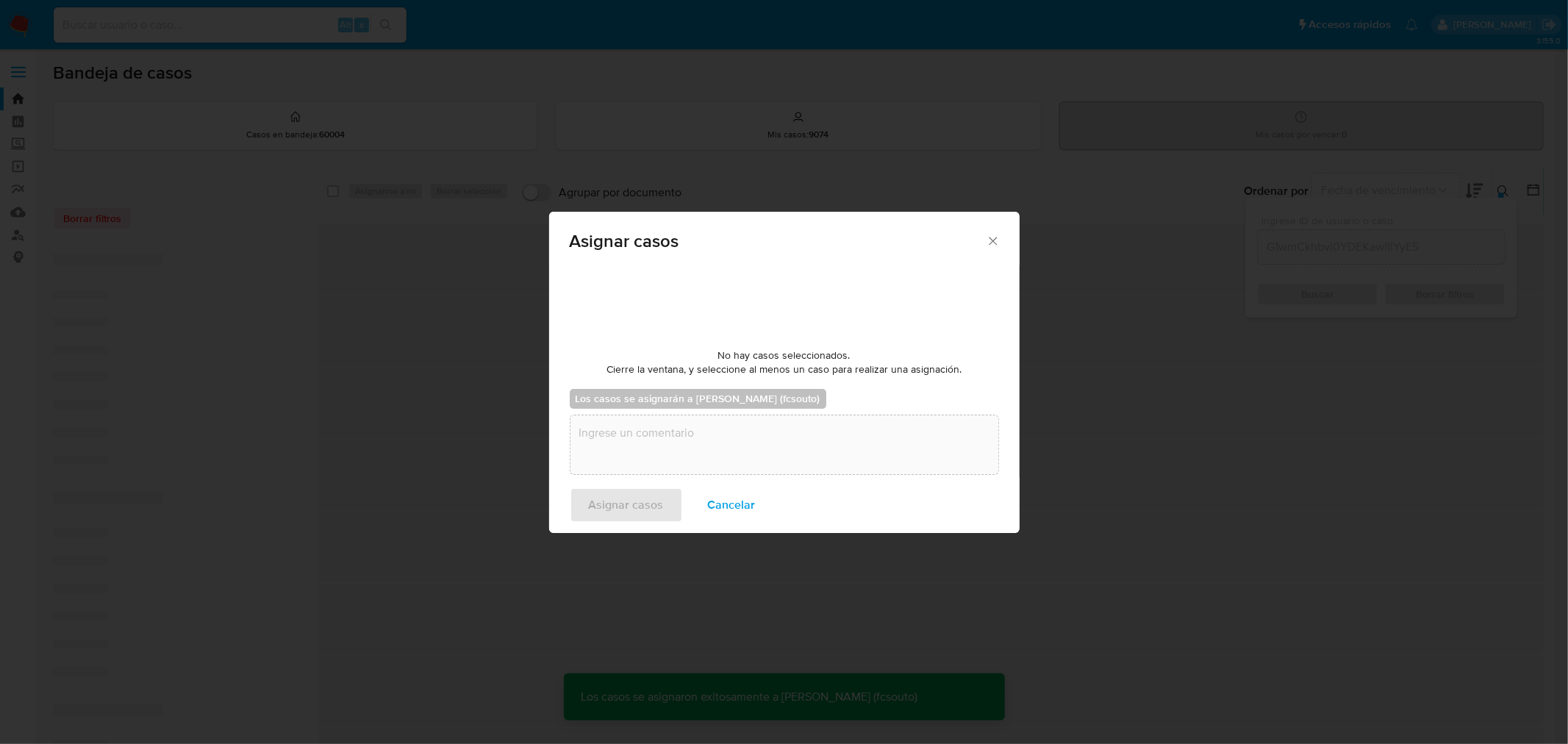
checkbox input "false"
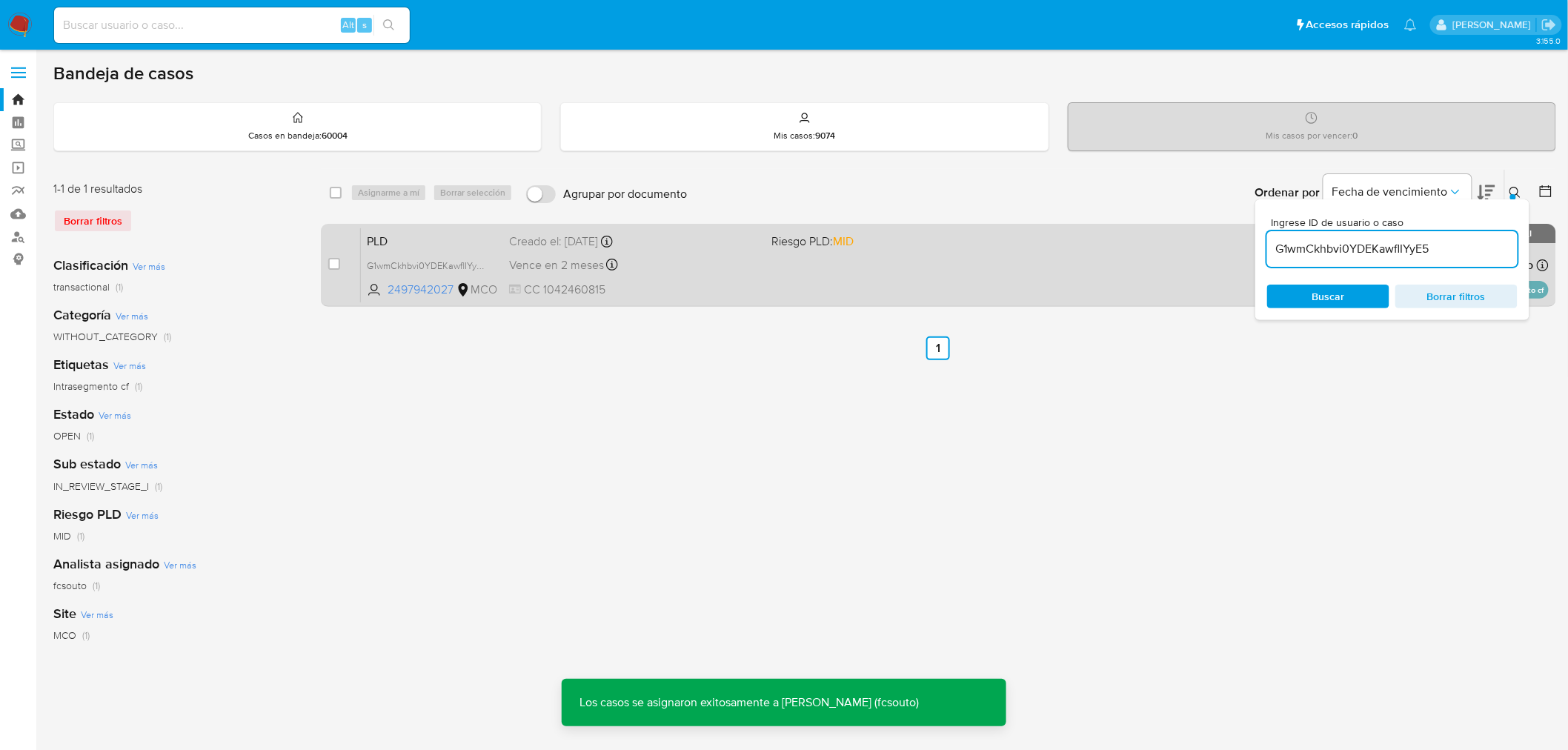
click at [657, 274] on div "PLD G1wmCkhbvi0YDEKawflIYyE5 2497942027 MCO Riesgo PLD: MID Creado el: 12/07/20…" at bounding box center [954, 265] width 1187 height 75
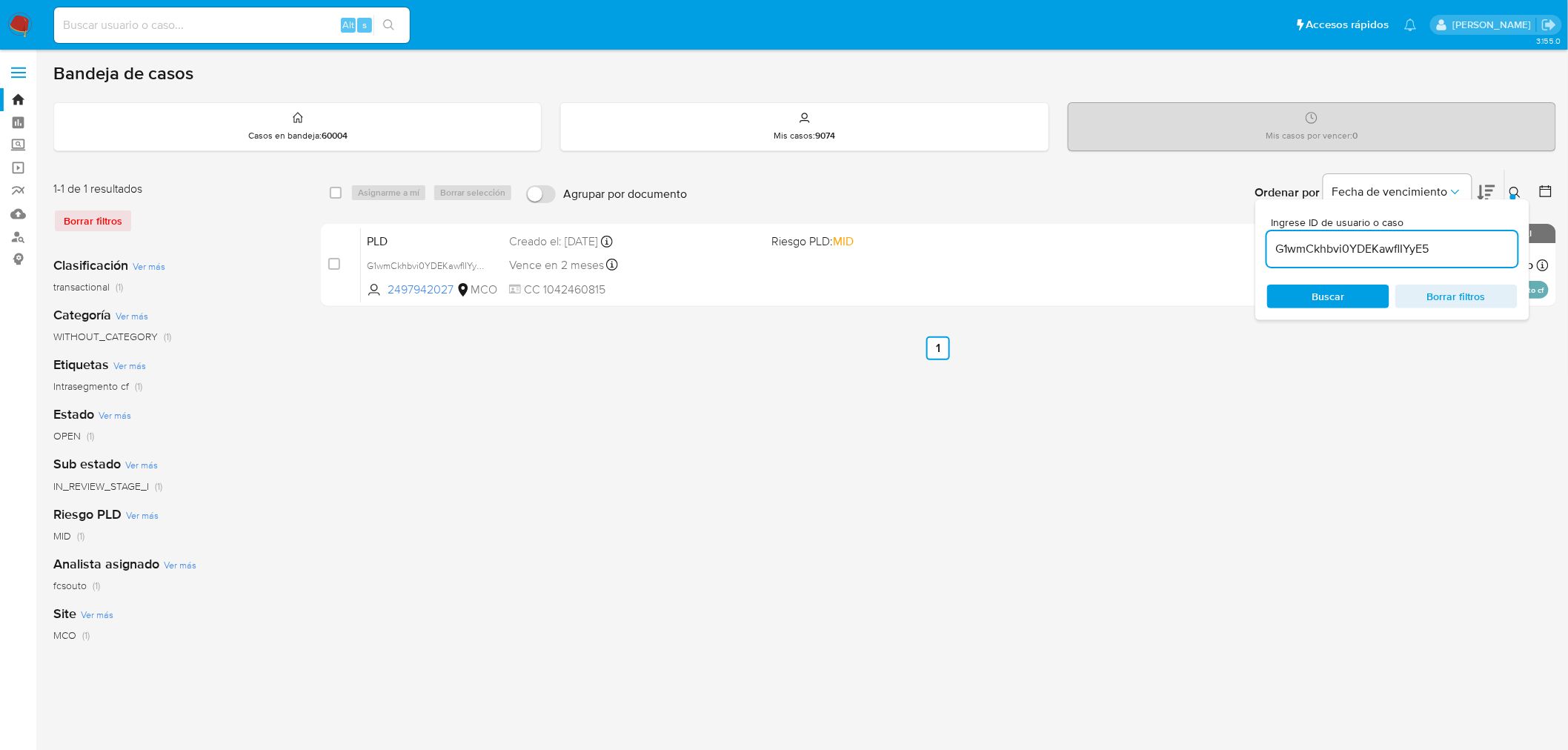
click at [15, 29] on img at bounding box center [20, 25] width 26 height 26
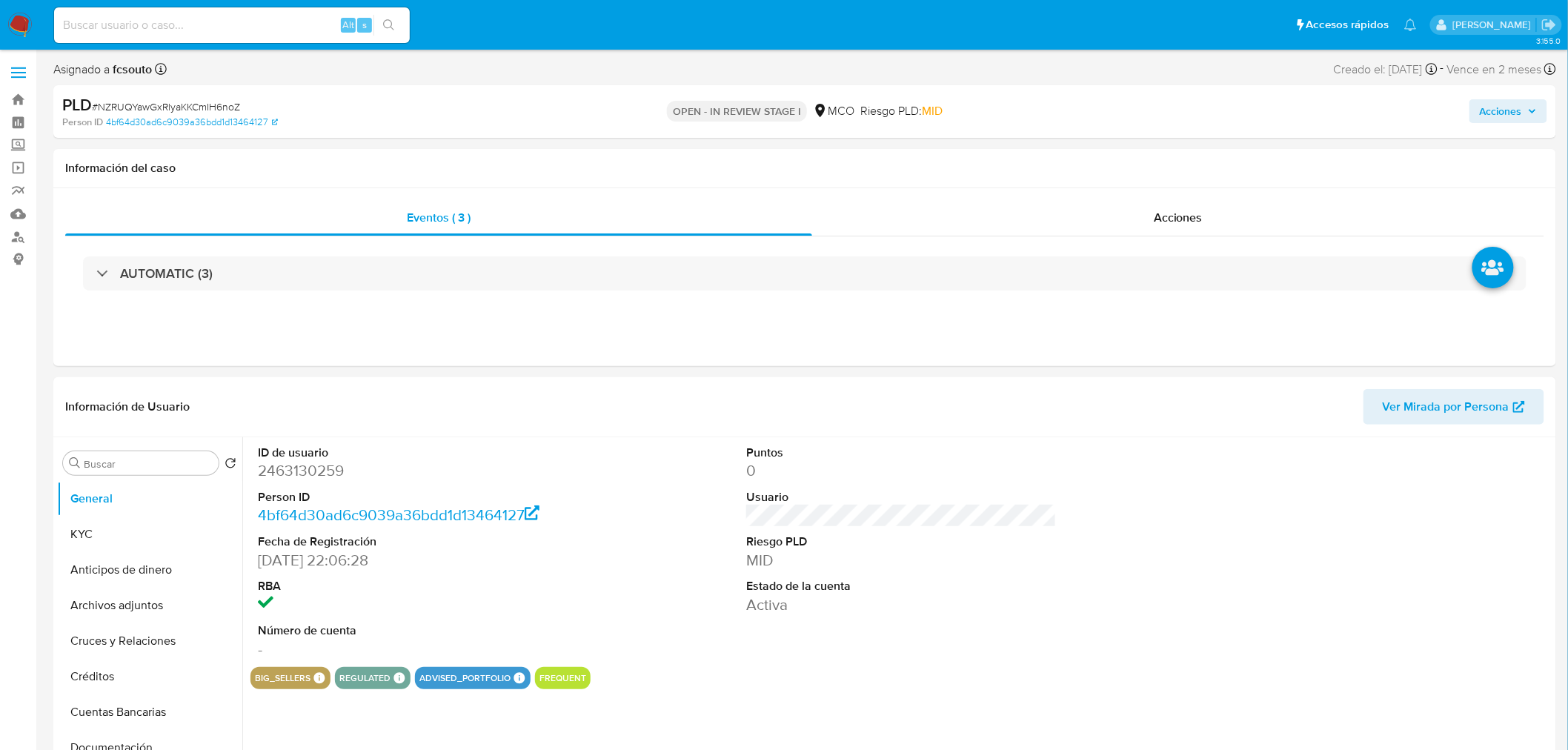
select select "10"
drag, startPoint x: 1514, startPoint y: 106, endPoint x: 1488, endPoint y: 110, distance: 26.3
click at [1512, 107] on span "Acciones" at bounding box center [1501, 111] width 42 height 24
drag, startPoint x: 1099, startPoint y: 154, endPoint x: 1065, endPoint y: 187, distance: 47.4
click at [1098, 158] on span "Resolución del caso" at bounding box center [1088, 159] width 106 height 17
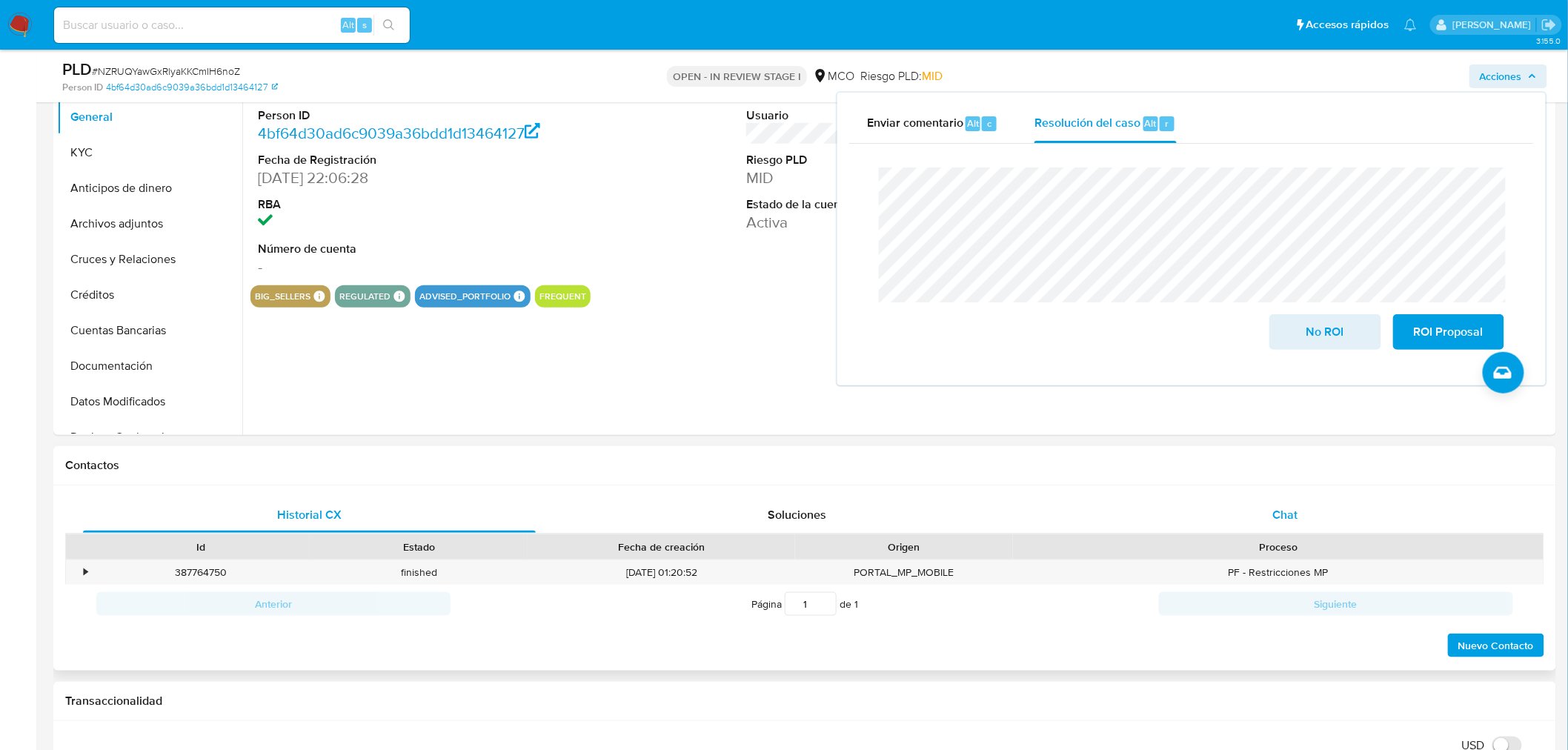
click at [1279, 522] on span "Chat" at bounding box center [1285, 515] width 26 height 17
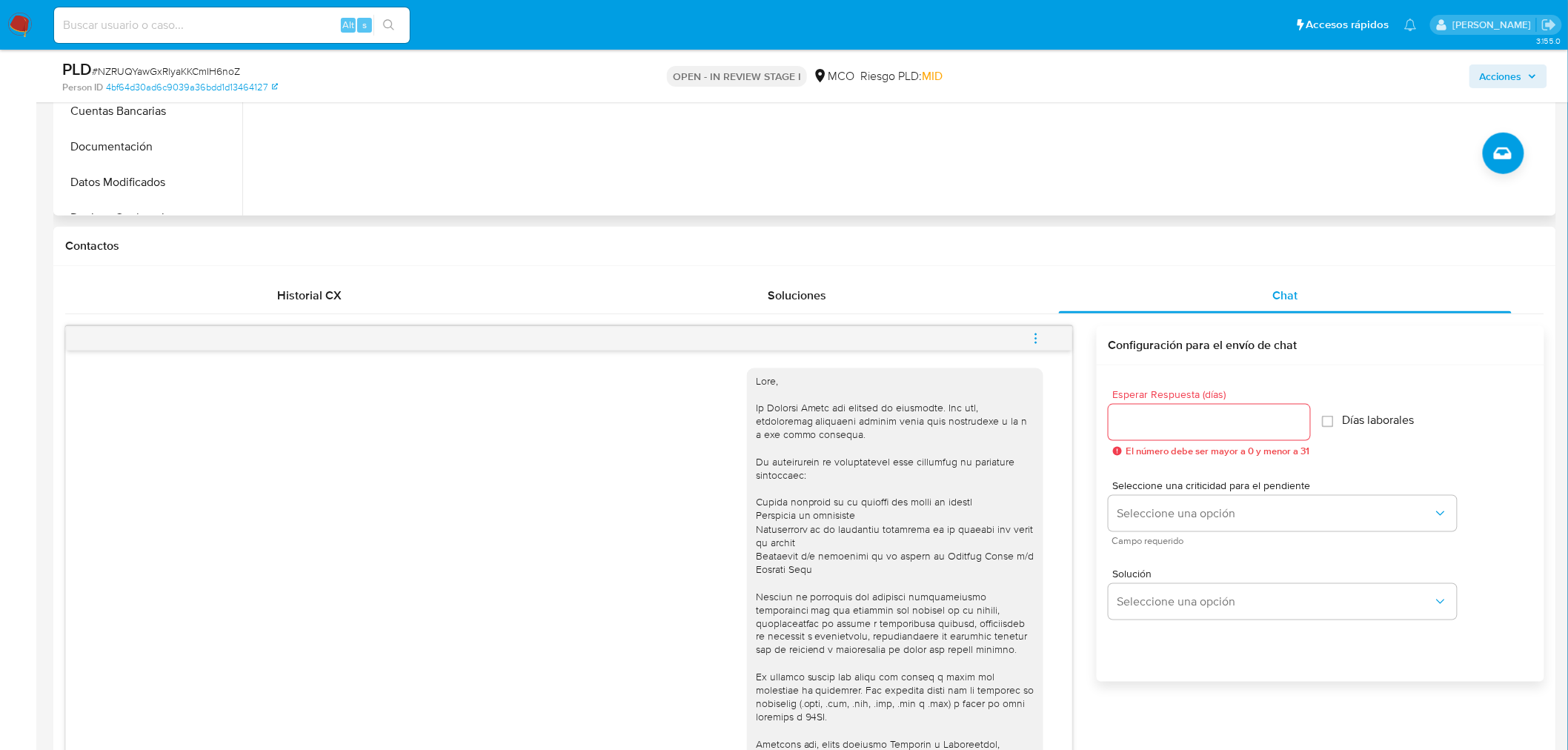
scroll to position [247, 0]
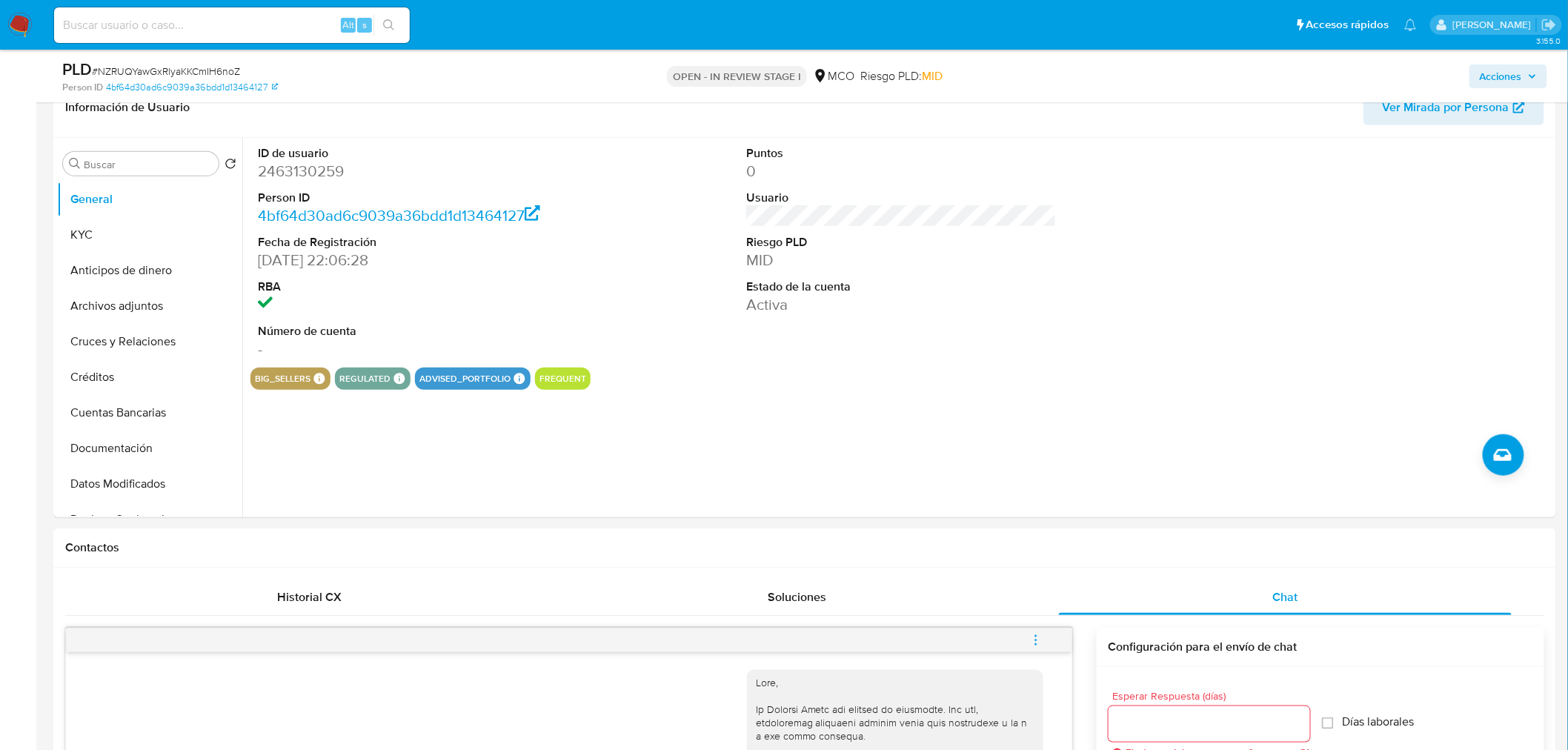
click at [1517, 72] on span "Acciones" at bounding box center [1501, 76] width 42 height 24
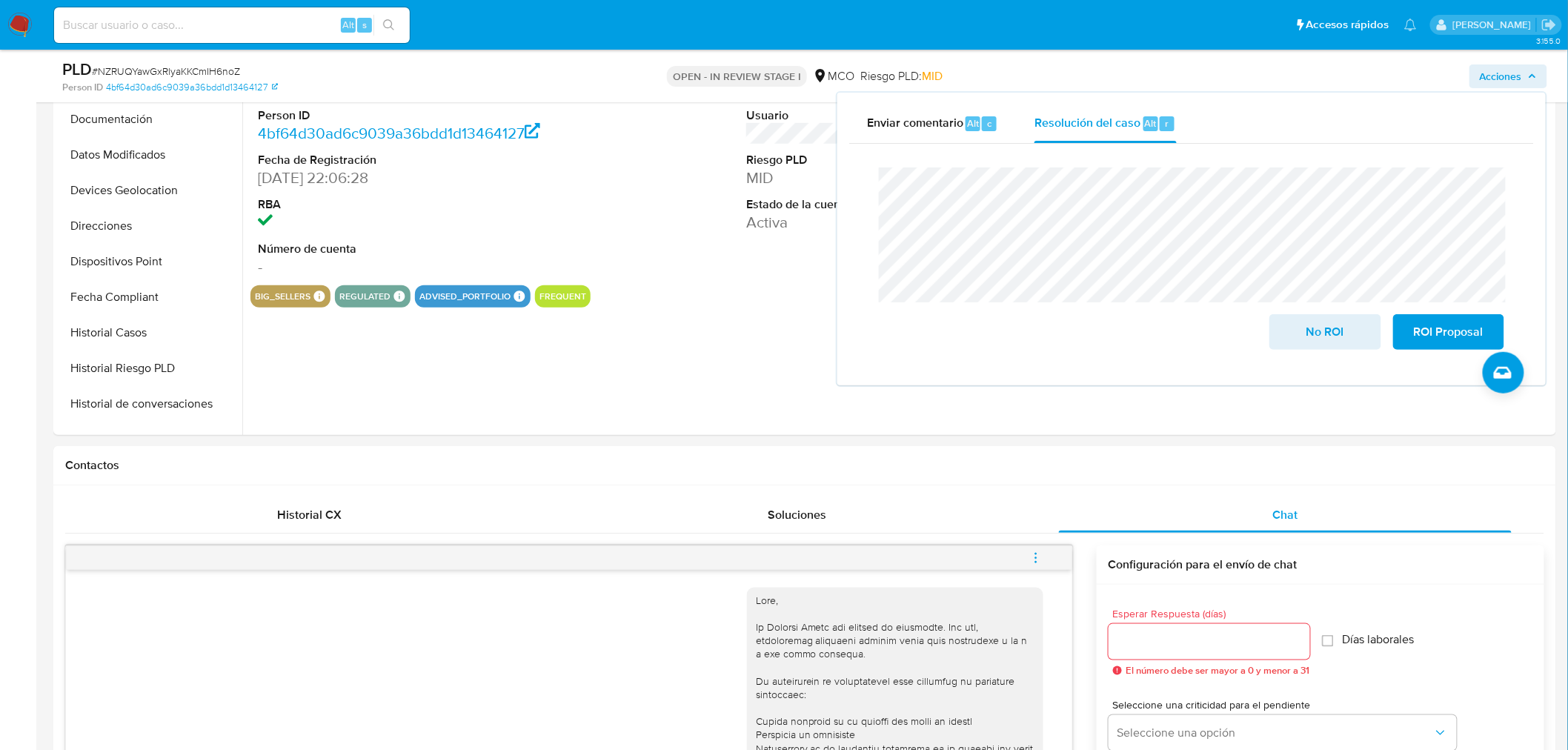
drag, startPoint x: 159, startPoint y: 333, endPoint x: 0, endPoint y: 364, distance: 162.0
click at [121, 335] on button "Historial Casos" at bounding box center [149, 332] width 185 height 35
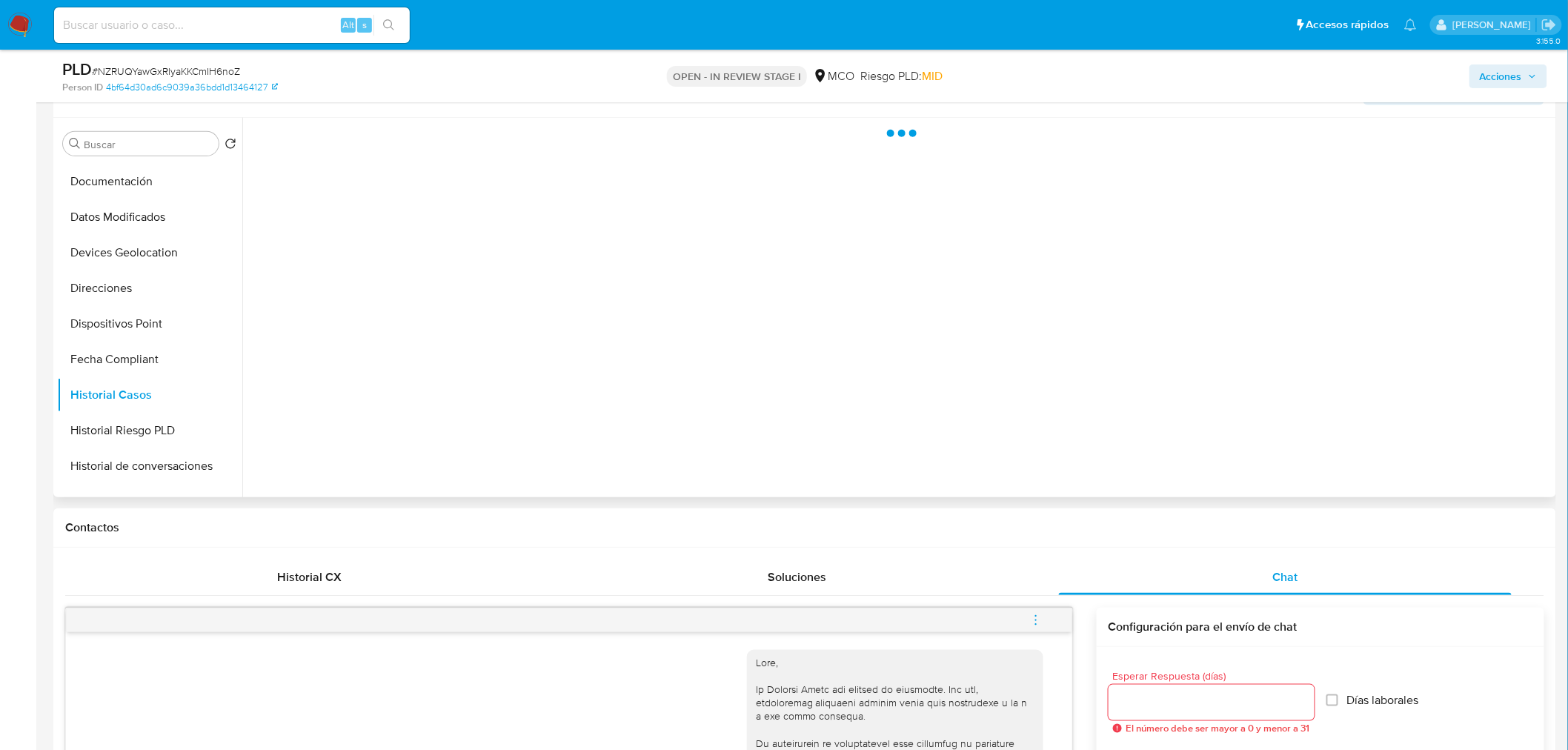
scroll to position [83, 0]
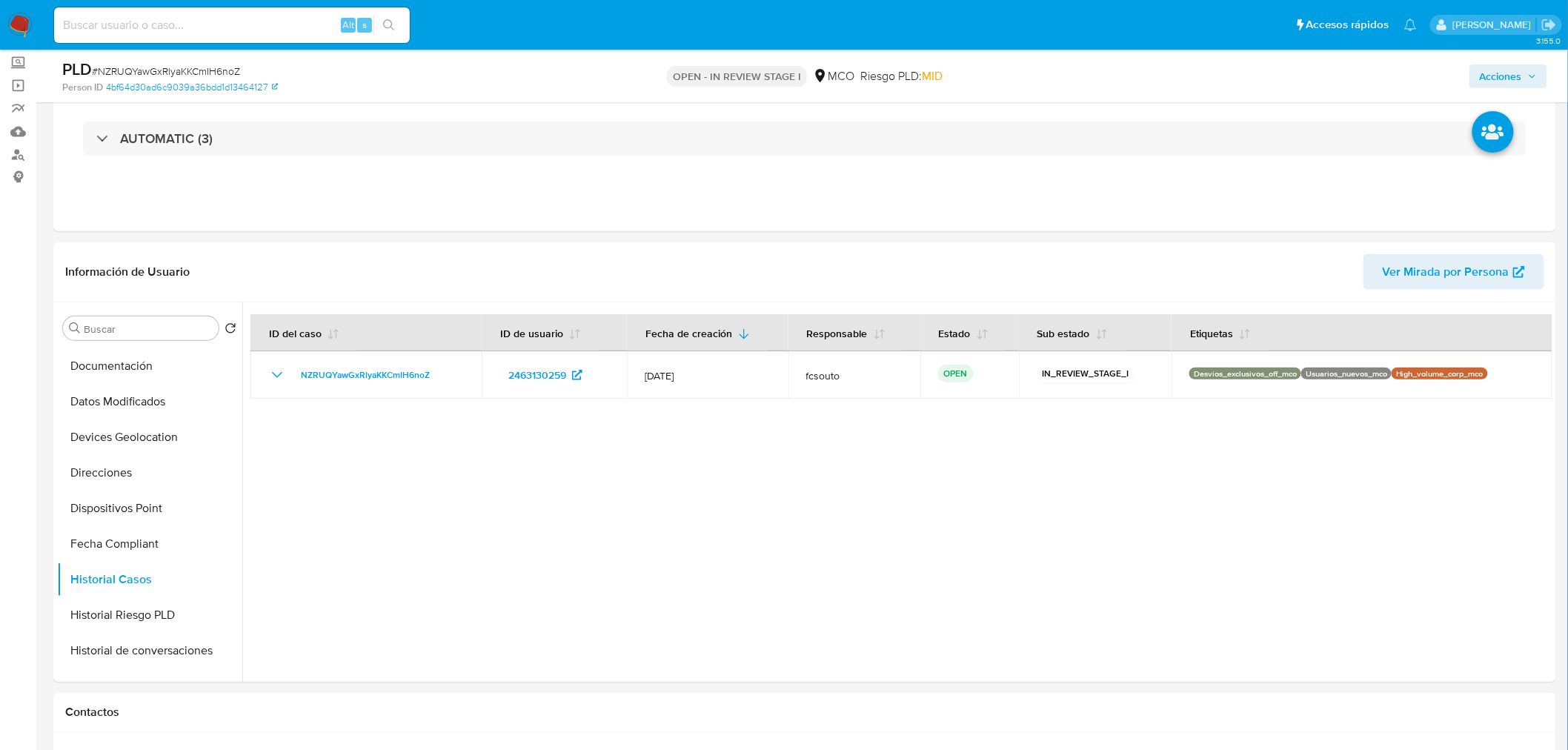
click at [1512, 80] on span "Acciones" at bounding box center [1501, 76] width 42 height 24
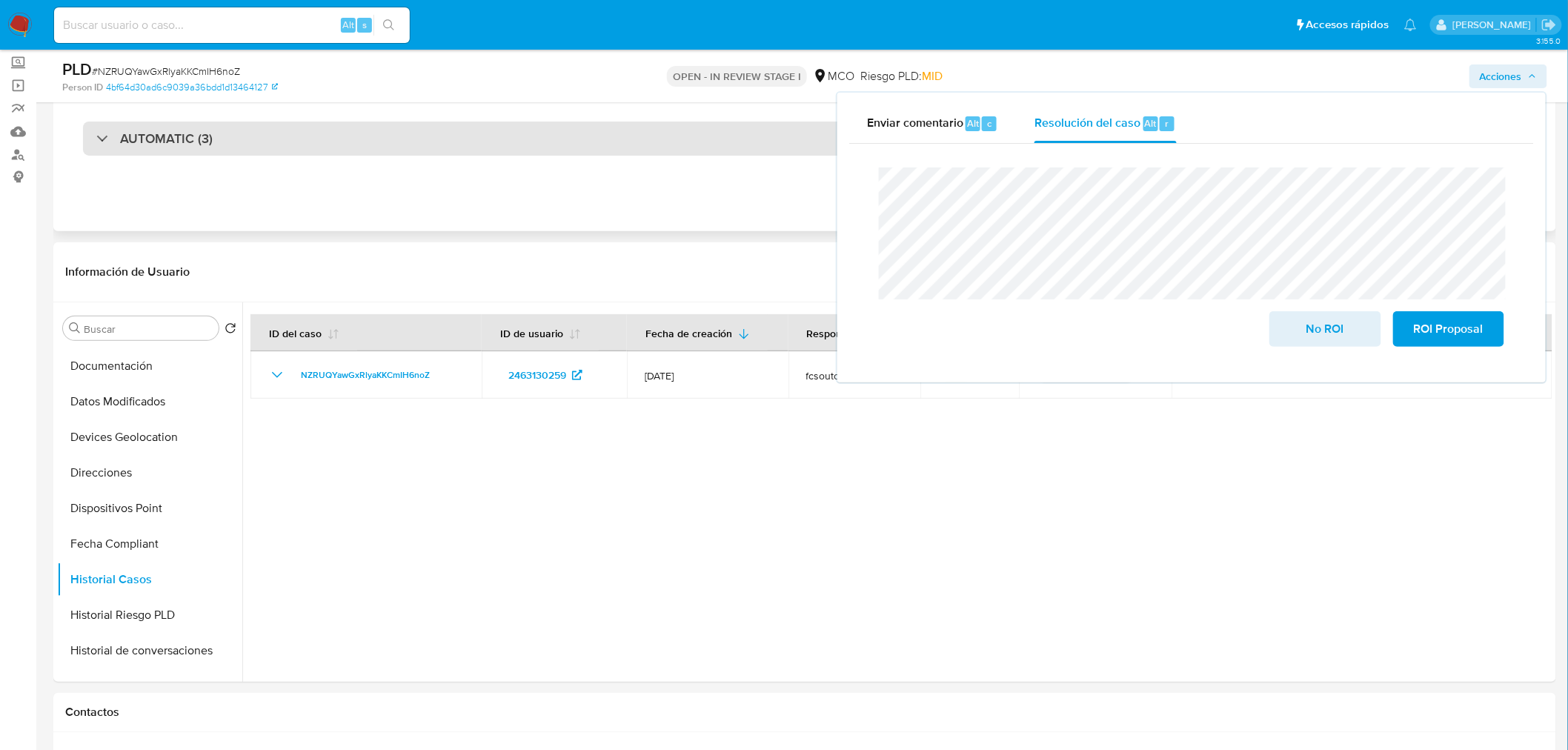
drag, startPoint x: 439, startPoint y: 130, endPoint x: 403, endPoint y: 150, distance: 41.2
click at [439, 131] on div "AUTOMATIC (3)" at bounding box center [804, 139] width 1444 height 34
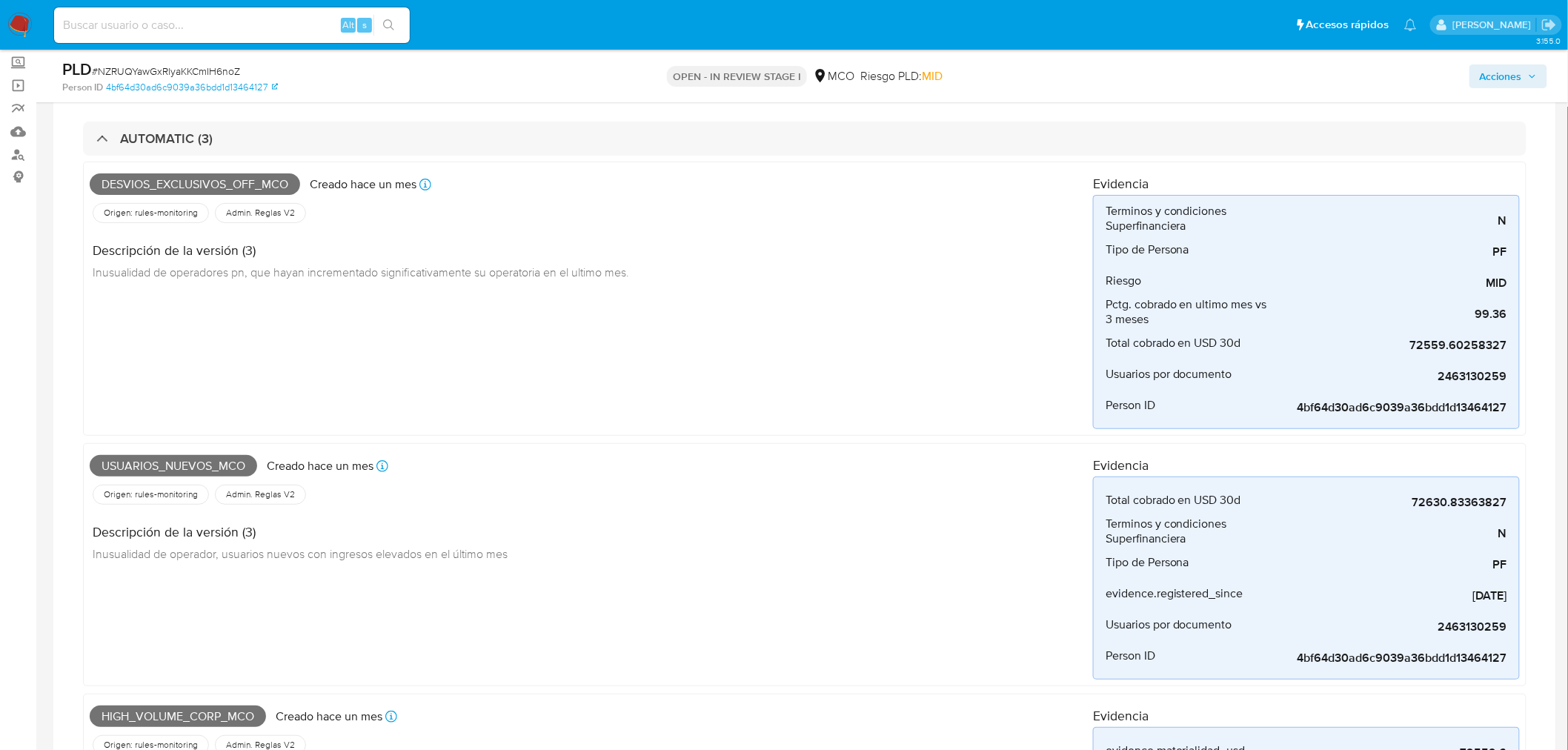
click at [249, 188] on span "Desvios_exclusivos_off_mco" at bounding box center [195, 184] width 211 height 22
copy span "Desvios_exclusivos_off_mco"
click at [1508, 85] on span "Acciones" at bounding box center [1501, 76] width 42 height 24
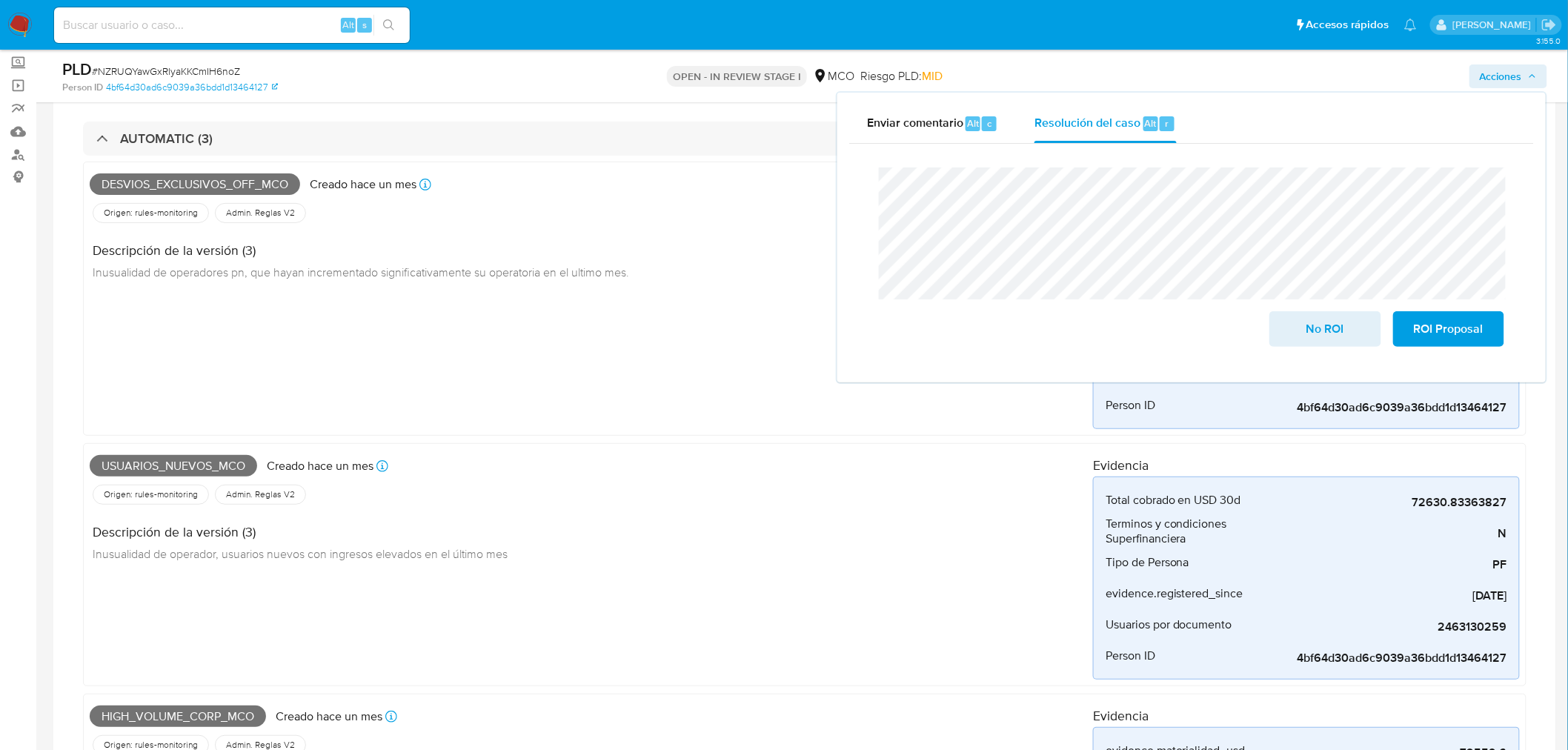
click at [169, 476] on span "Usuarios_nuevos_mco" at bounding box center [173, 465] width 167 height 22
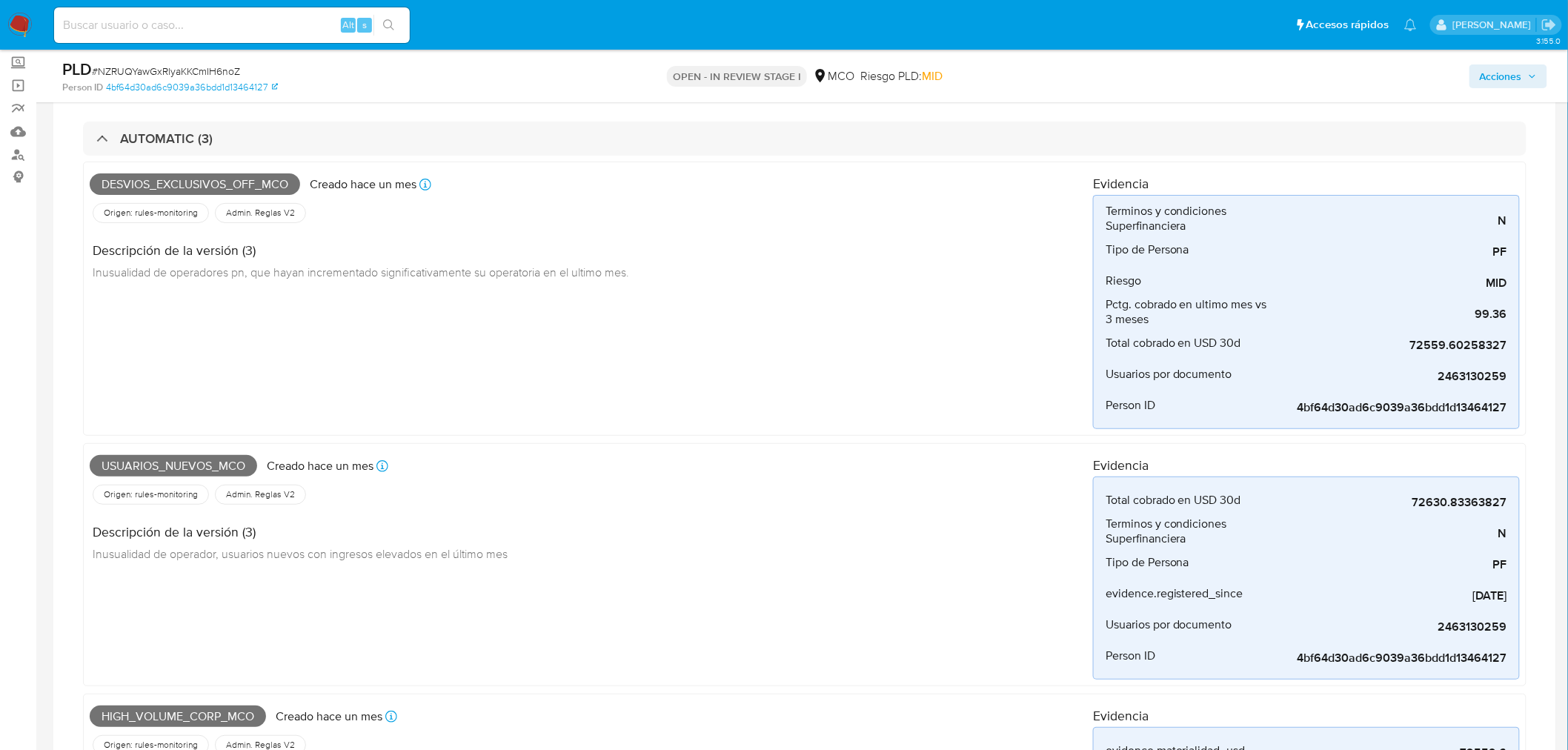
click at [175, 468] on span "Usuarios_nuevos_mco" at bounding box center [173, 465] width 167 height 22
copy span "Usuarios_nuevos_mco"
click at [1532, 77] on icon "button" at bounding box center [1532, 76] width 6 height 4
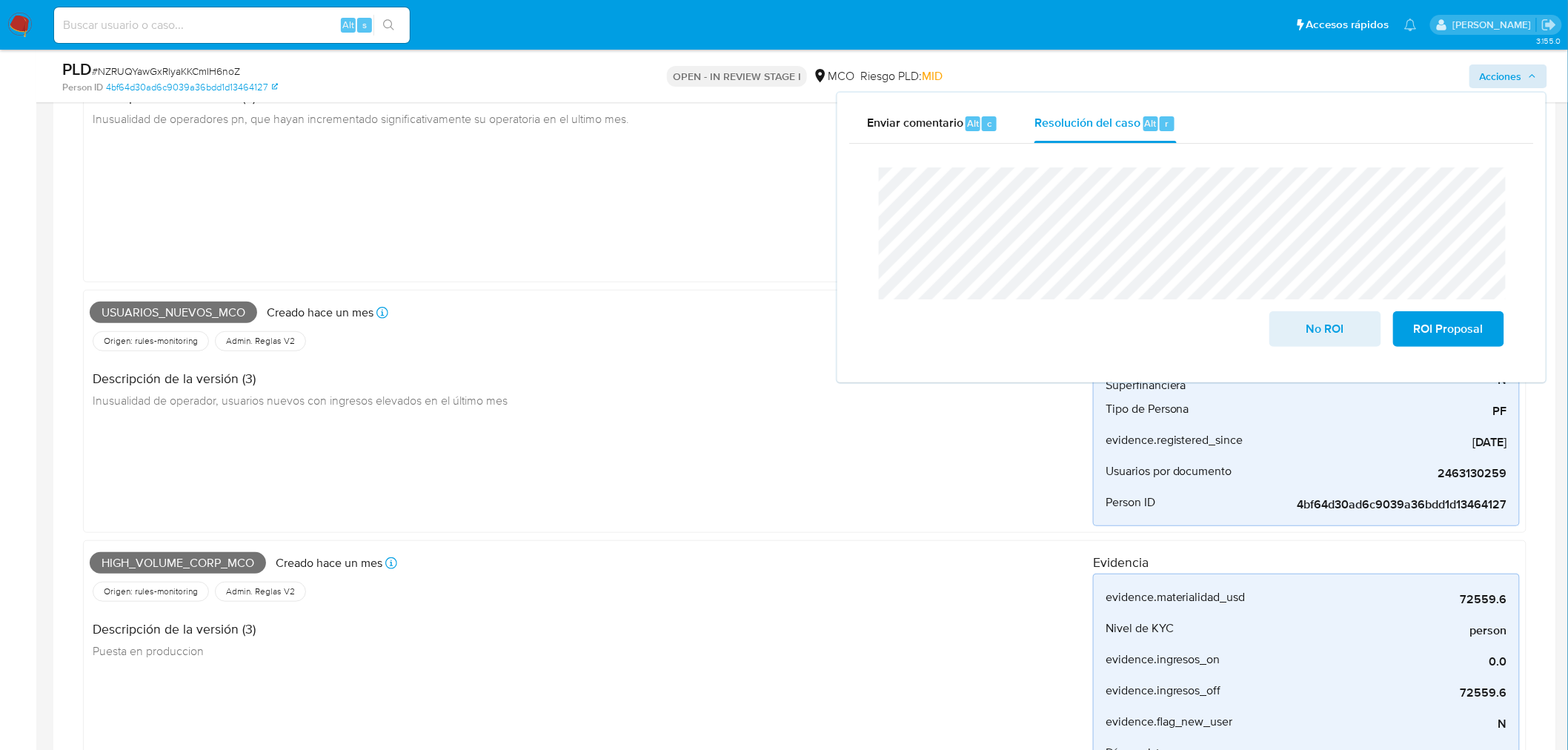
scroll to position [247, 0]
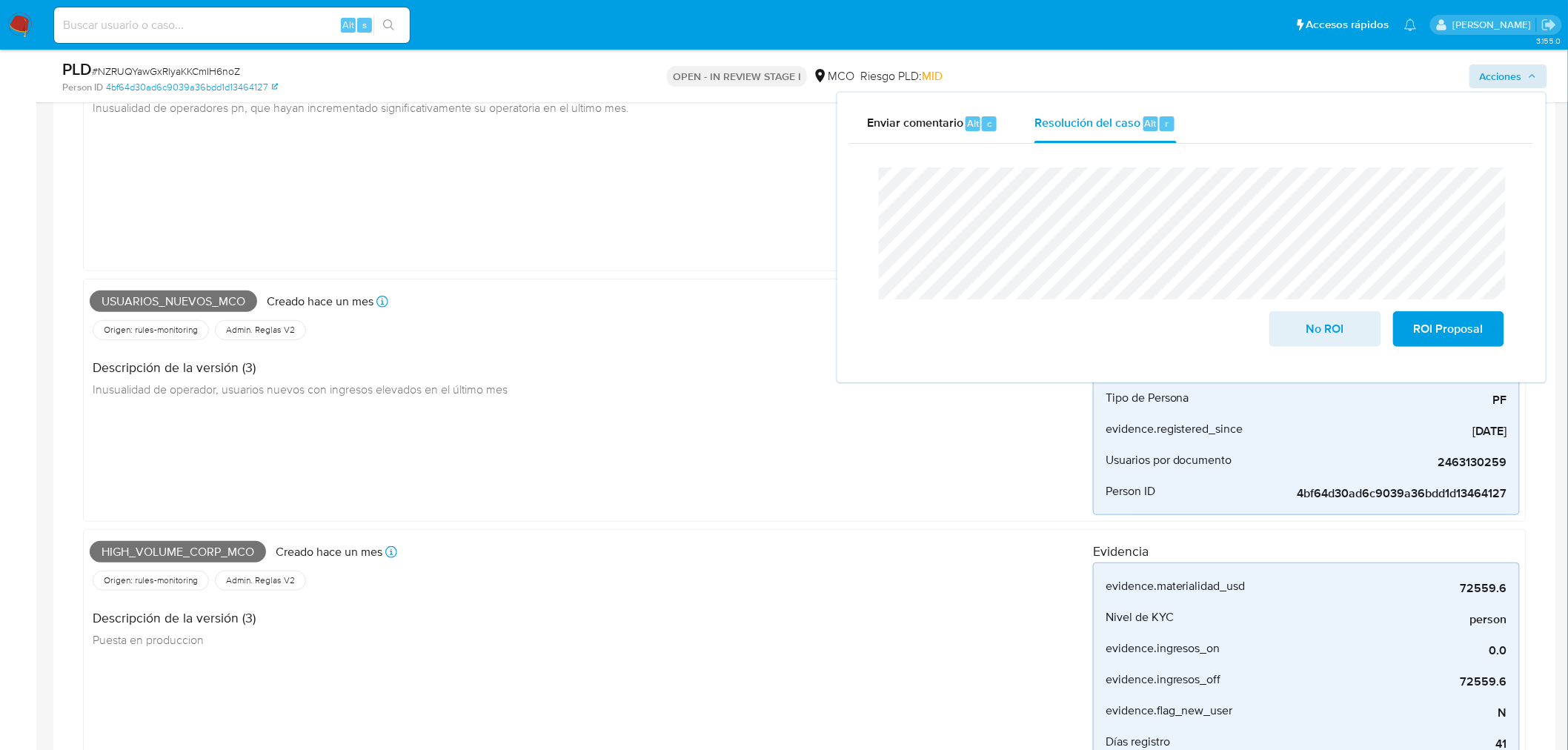
click at [191, 553] on span "High_volume_corp_mco" at bounding box center [177, 552] width 177 height 22
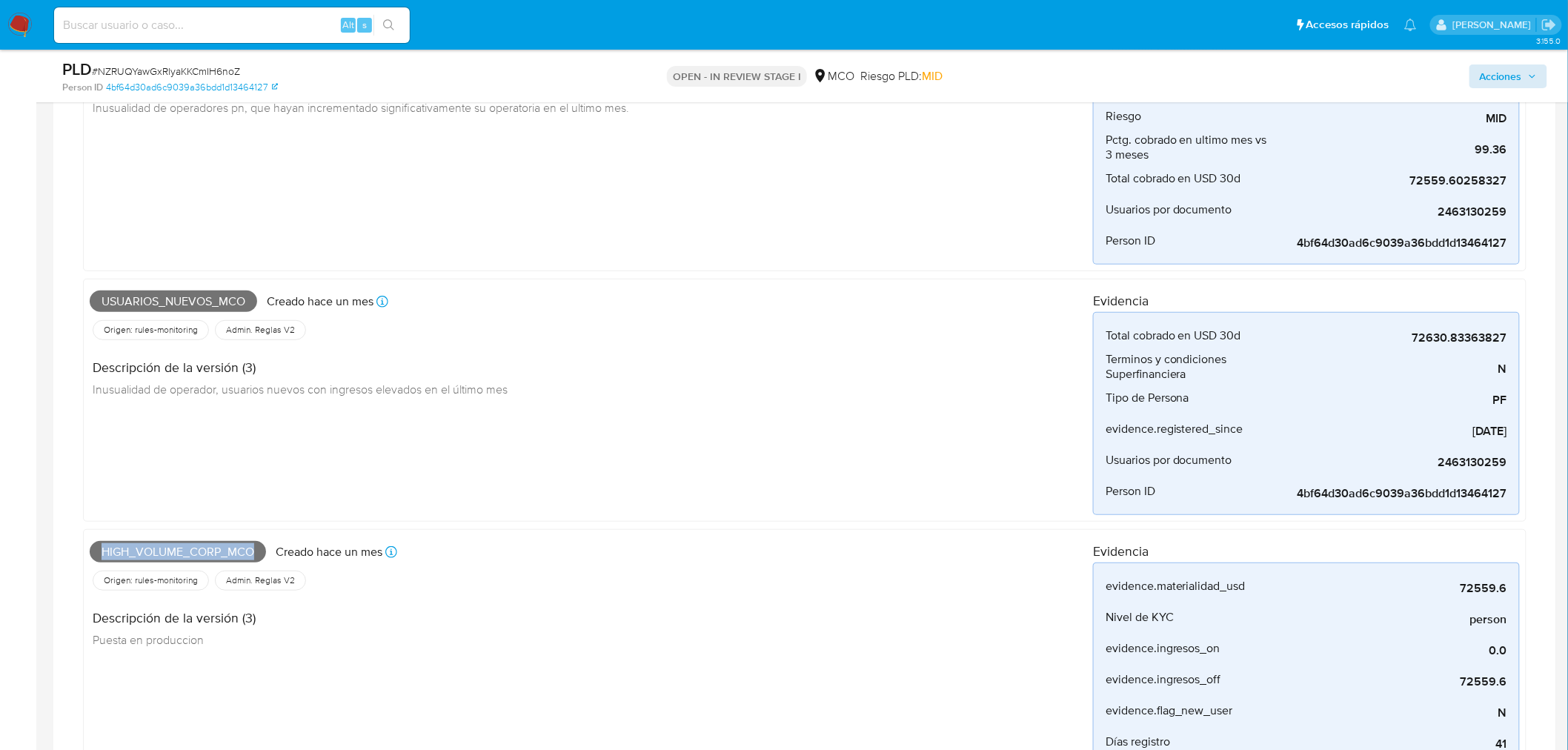
click at [191, 553] on span "High_volume_corp_mco" at bounding box center [177, 552] width 177 height 22
copy span "High_volume_corp_mco"
click at [1529, 75] on icon "button" at bounding box center [1532, 76] width 9 height 9
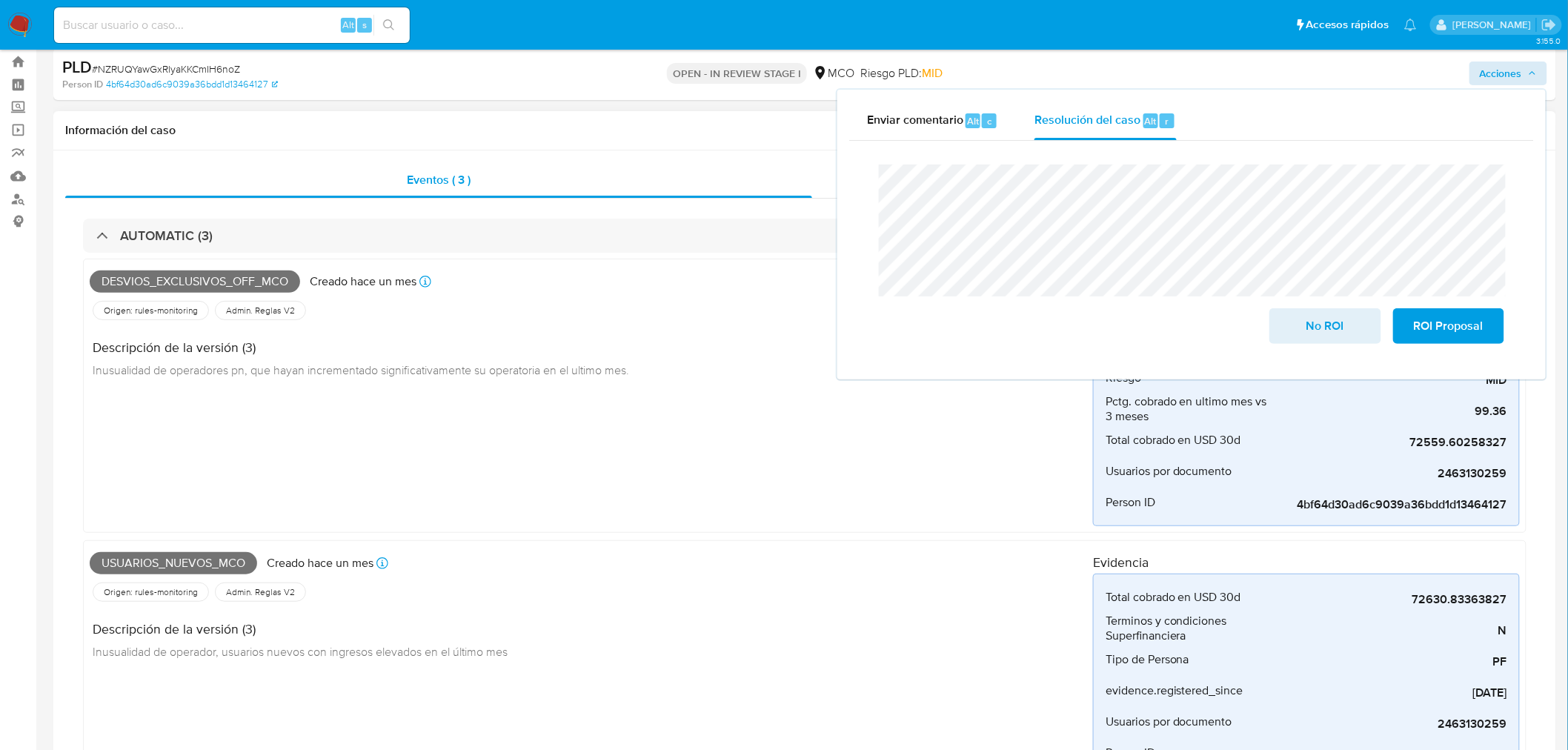
scroll to position [0, 0]
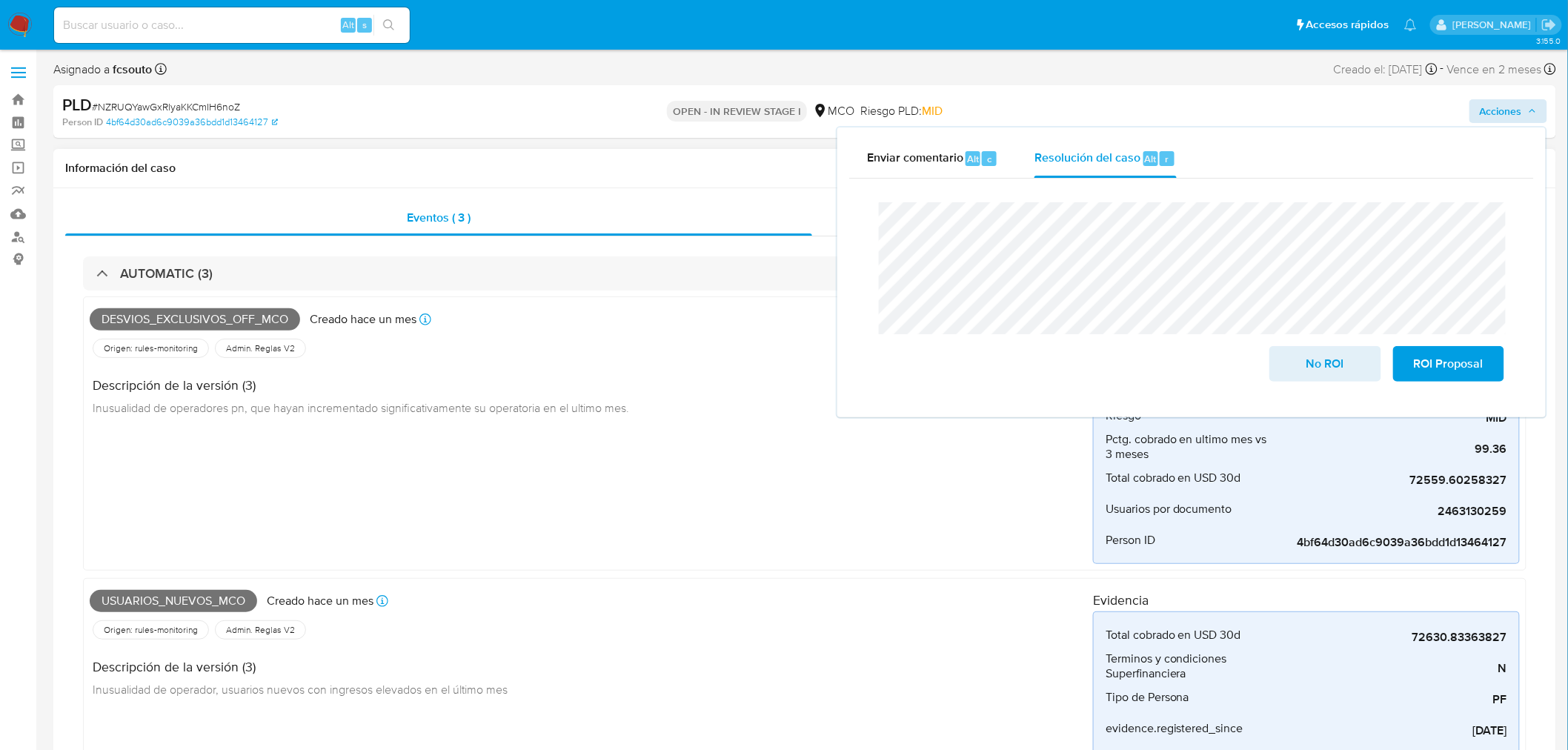
click at [279, 272] on div "AUTOMATIC (3)" at bounding box center [804, 273] width 1444 height 34
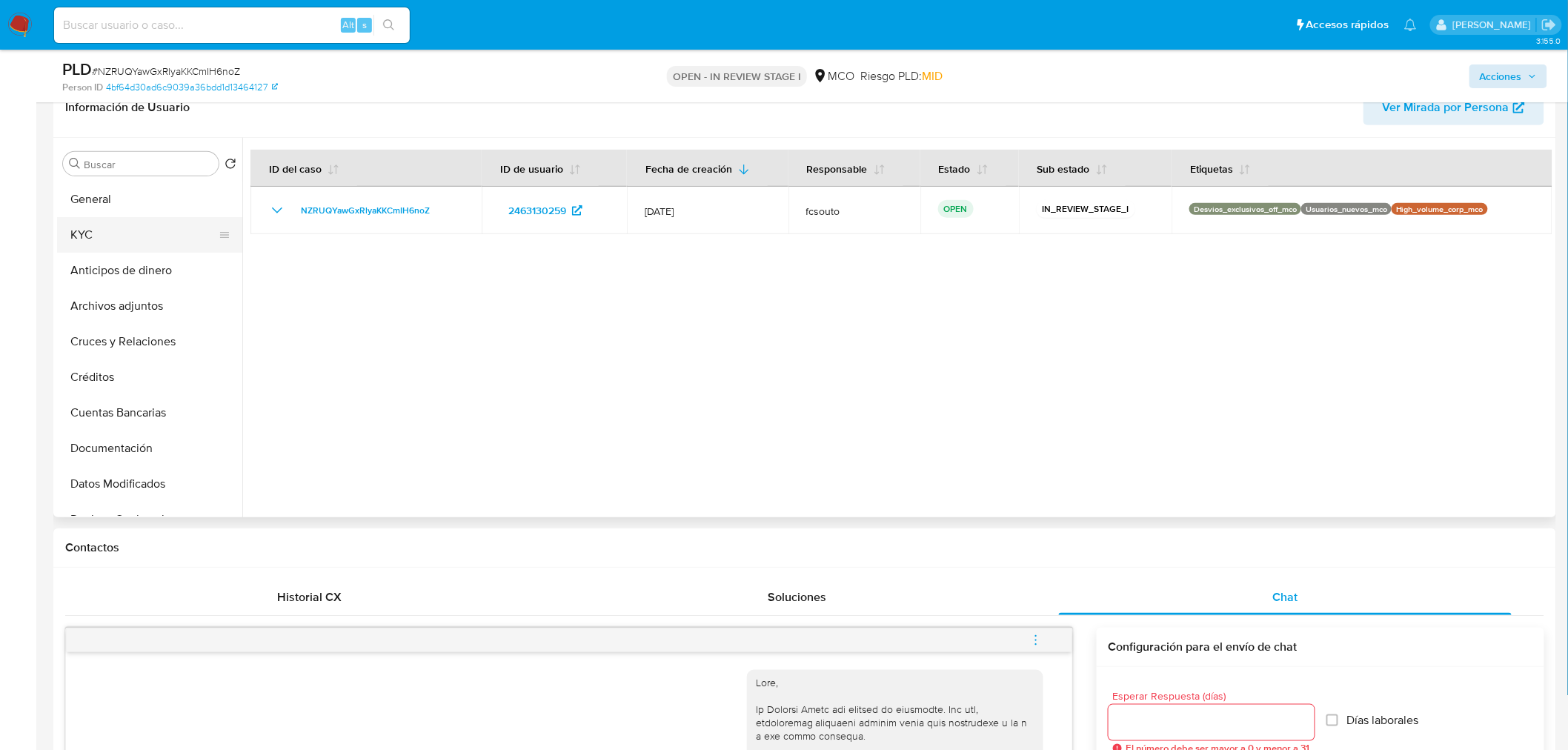
click at [113, 234] on button "KYC" at bounding box center [143, 234] width 174 height 35
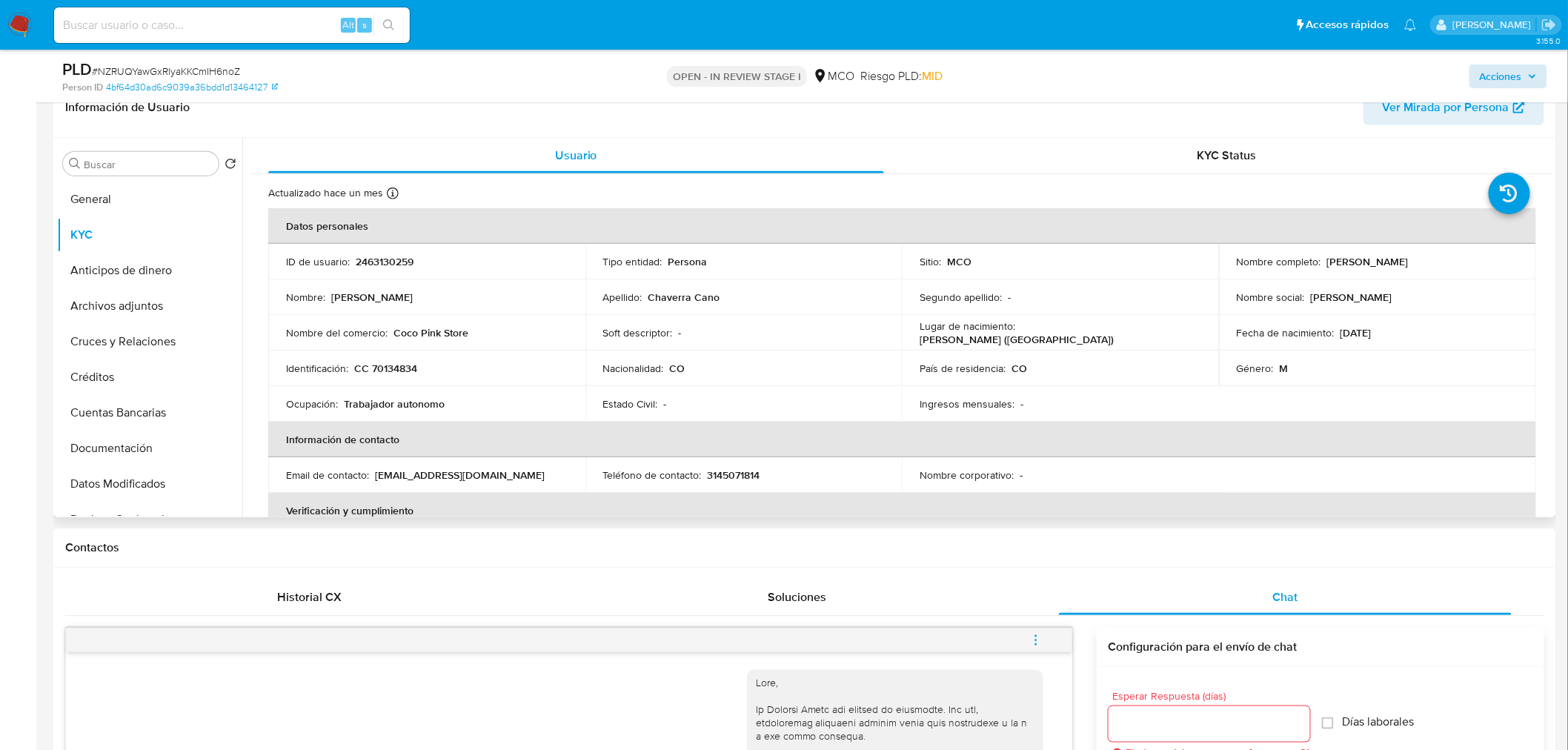
drag, startPoint x: 1323, startPoint y: 257, endPoint x: 1453, endPoint y: 272, distance: 130.9
click at [1453, 272] on td "Nombre completo : Oscar Ignacio Chaverra Cano" at bounding box center [1377, 261] width 317 height 35
copy p "[PERSON_NAME] [PERSON_NAME]"
click at [1488, 74] on span "Acciones" at bounding box center [1501, 76] width 42 height 24
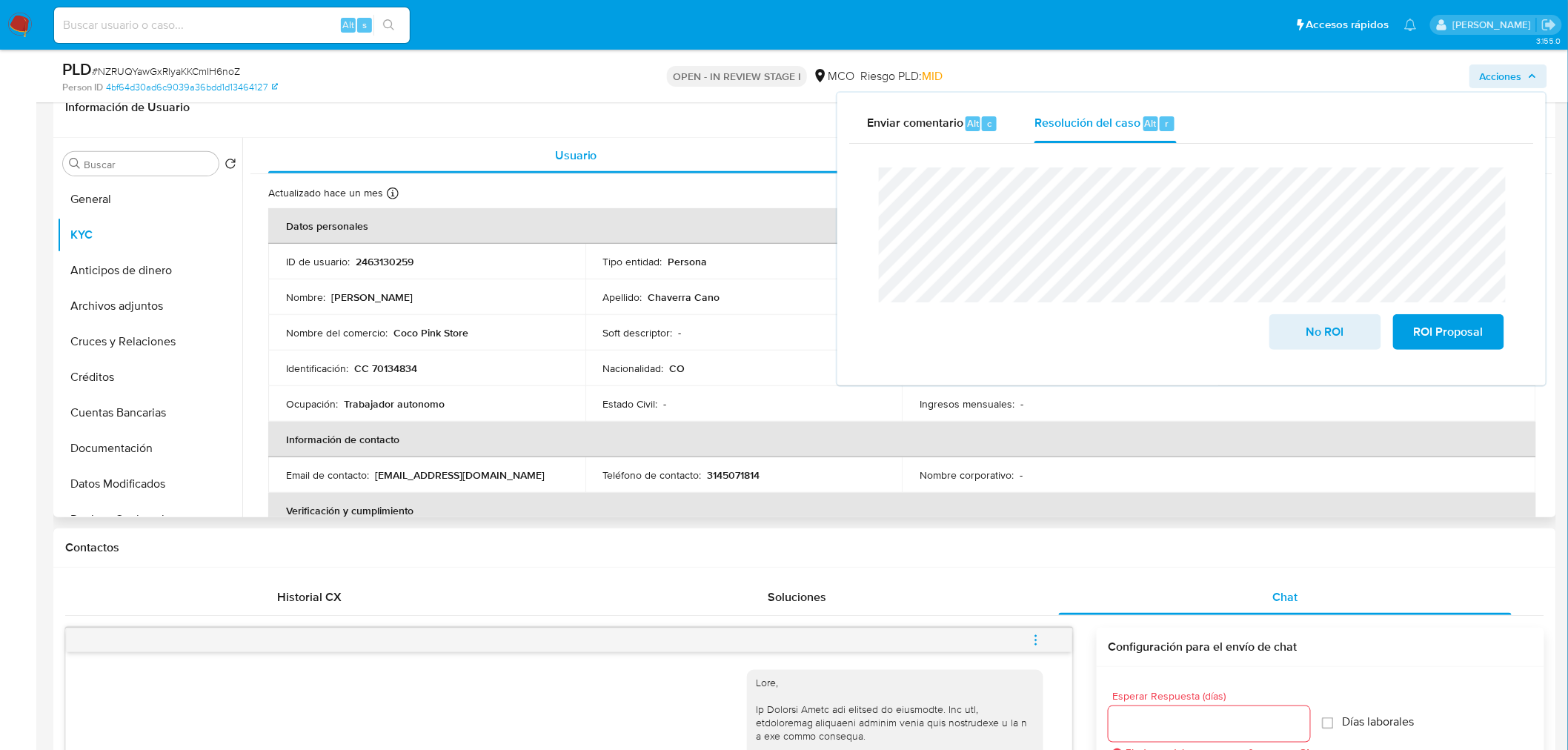
click at [401, 364] on p "CC 70134834" at bounding box center [385, 368] width 63 height 13
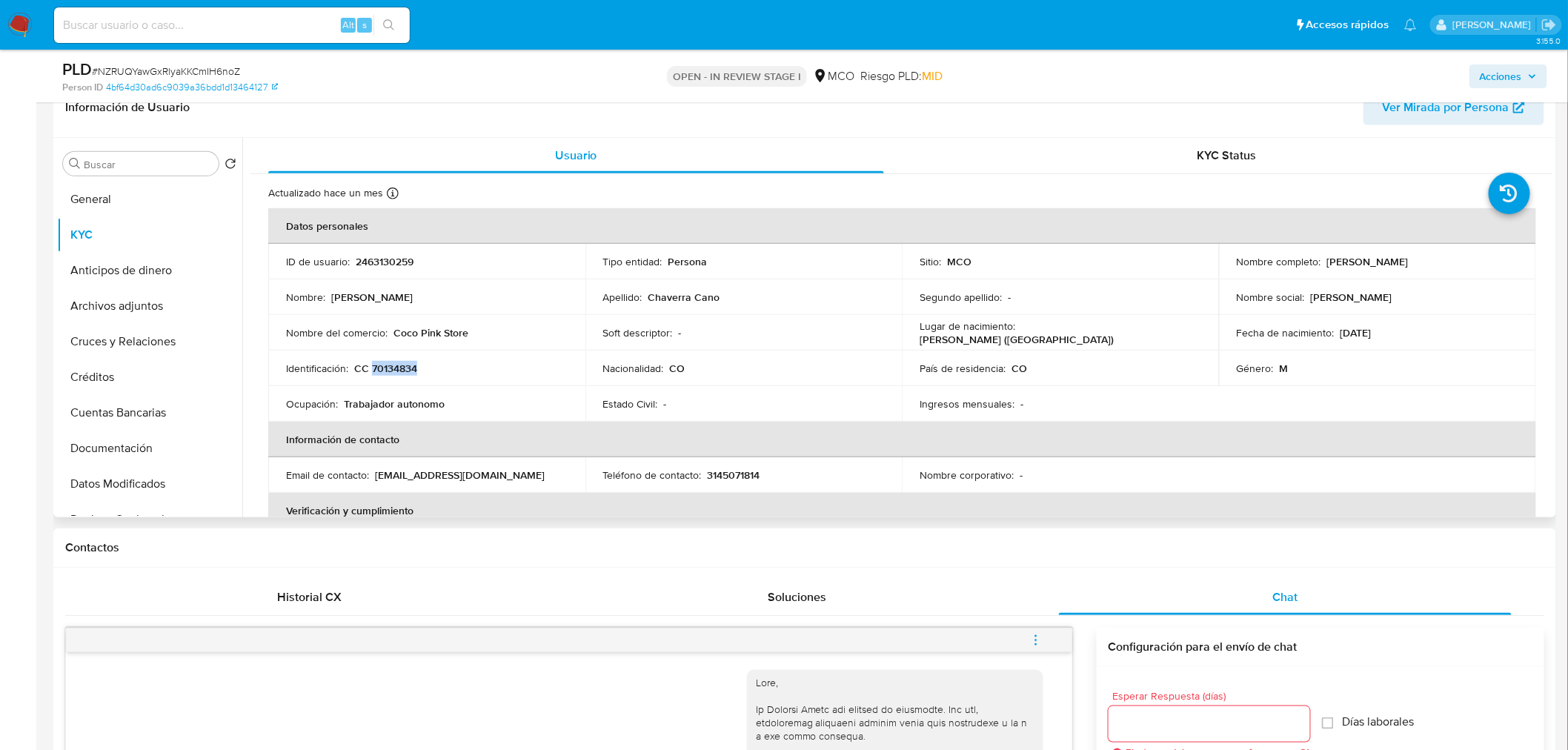
click at [401, 364] on p "CC 70134834" at bounding box center [385, 368] width 63 height 13
copy p "70134834"
drag, startPoint x: 1510, startPoint y: 73, endPoint x: 1500, endPoint y: 78, distance: 11.2
click at [1509, 73] on span "Acciones" at bounding box center [1501, 76] width 42 height 24
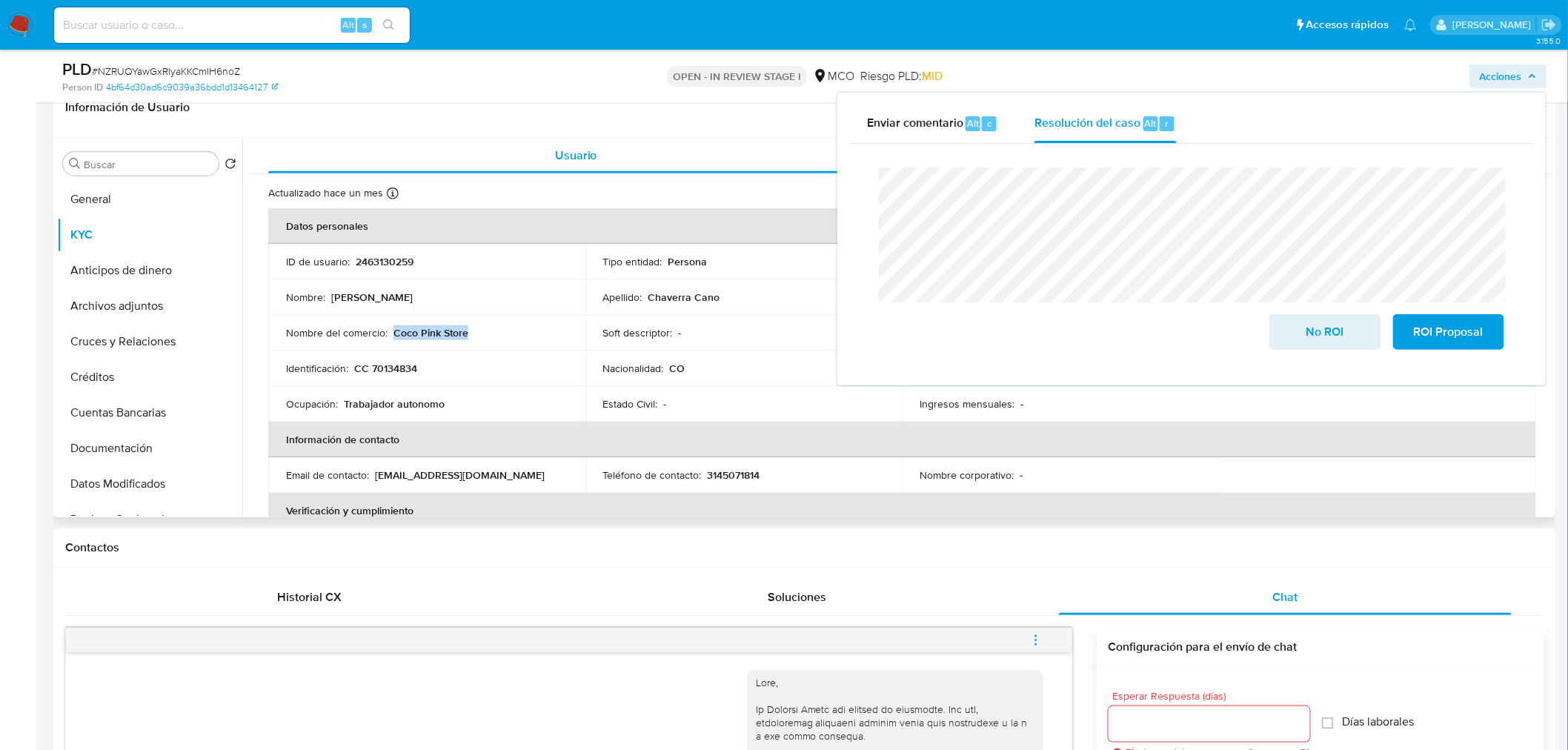
drag, startPoint x: 478, startPoint y: 329, endPoint x: 391, endPoint y: 335, distance: 87.2
click at [391, 335] on div "Nombre del comercio : Coco Pink Store" at bounding box center [426, 332] width 282 height 13
copy p "Coco Pink Store"
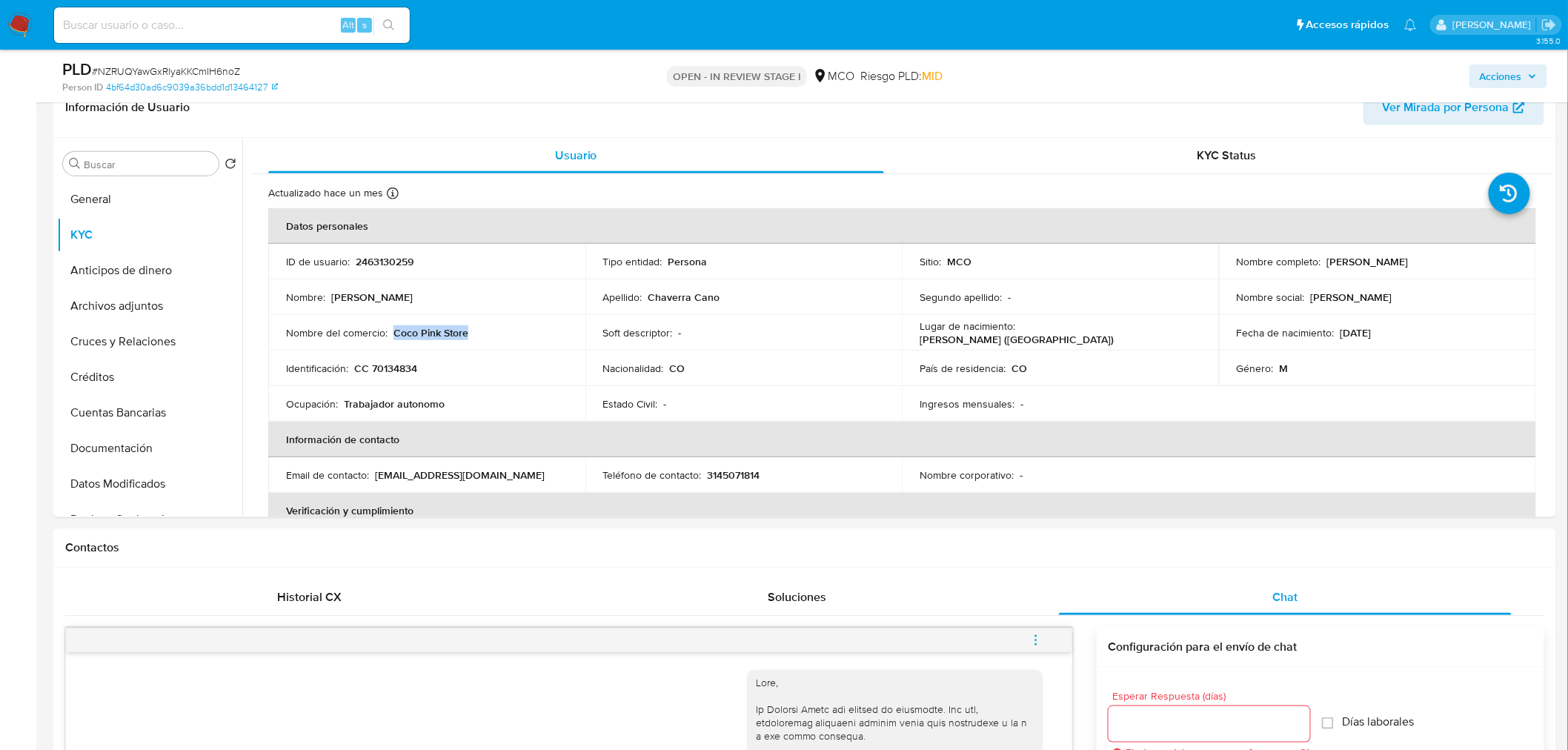
click at [1508, 73] on span "Acciones" at bounding box center [1501, 76] width 42 height 24
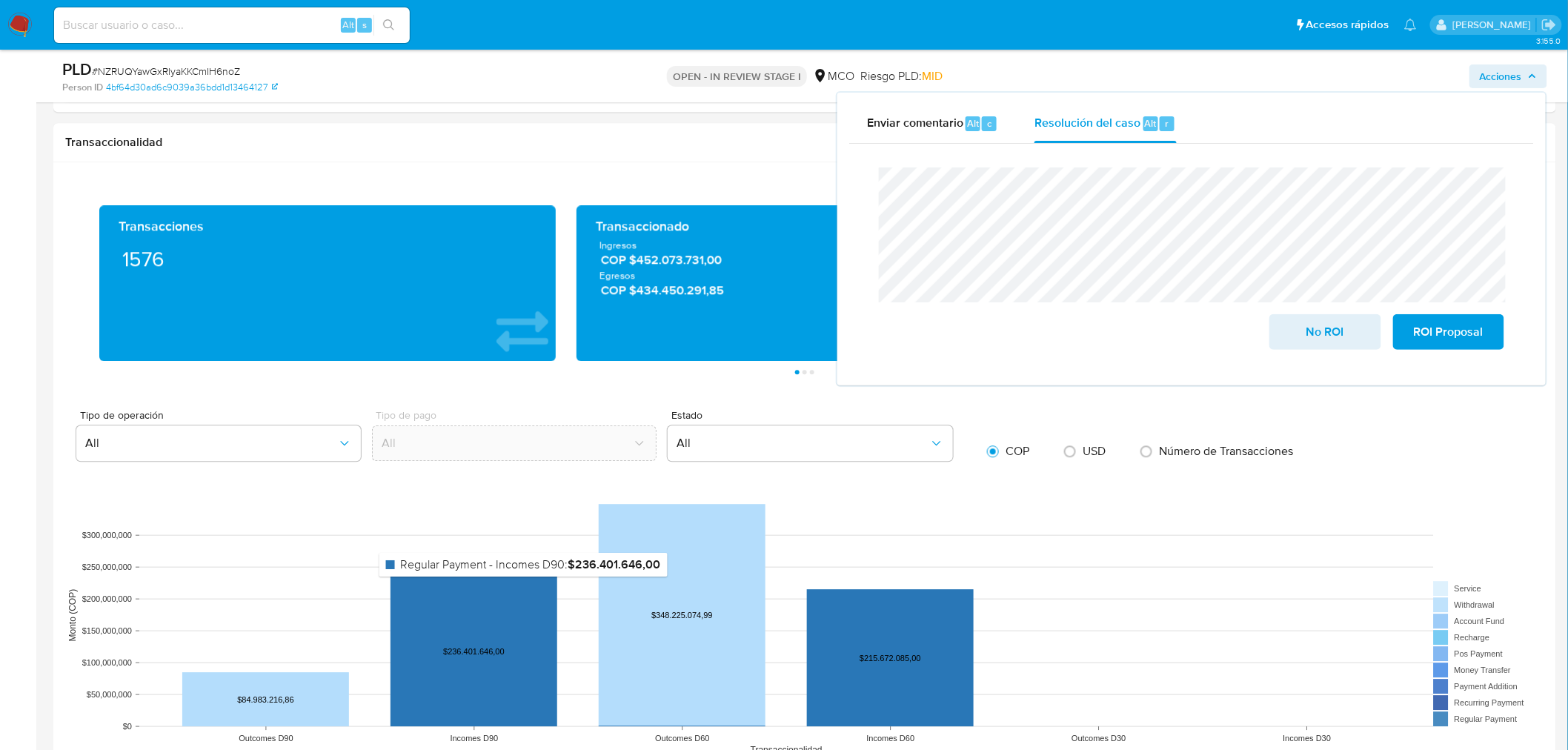
scroll to position [1894, 0]
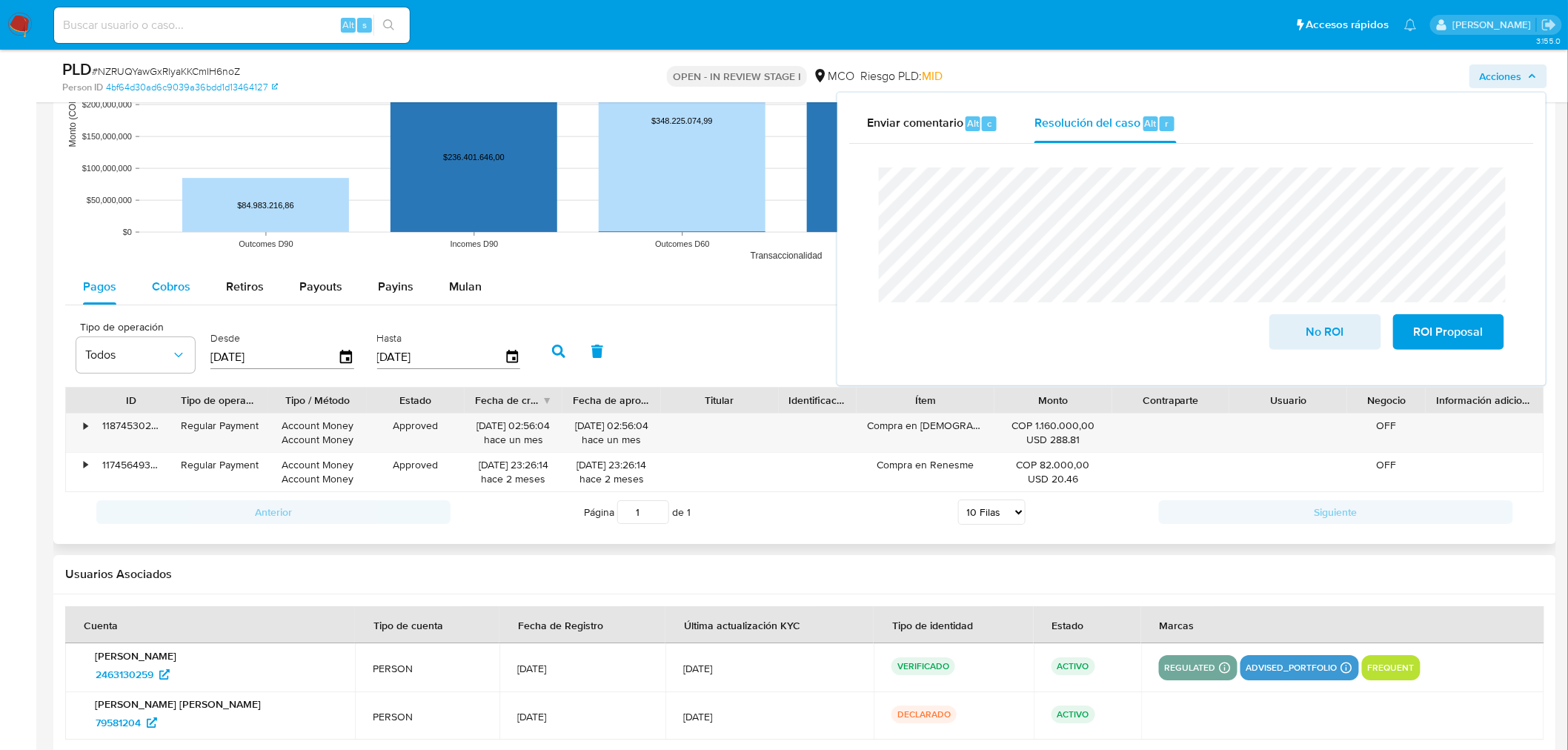
click at [179, 291] on span "Cobros" at bounding box center [171, 287] width 39 height 17
select select "10"
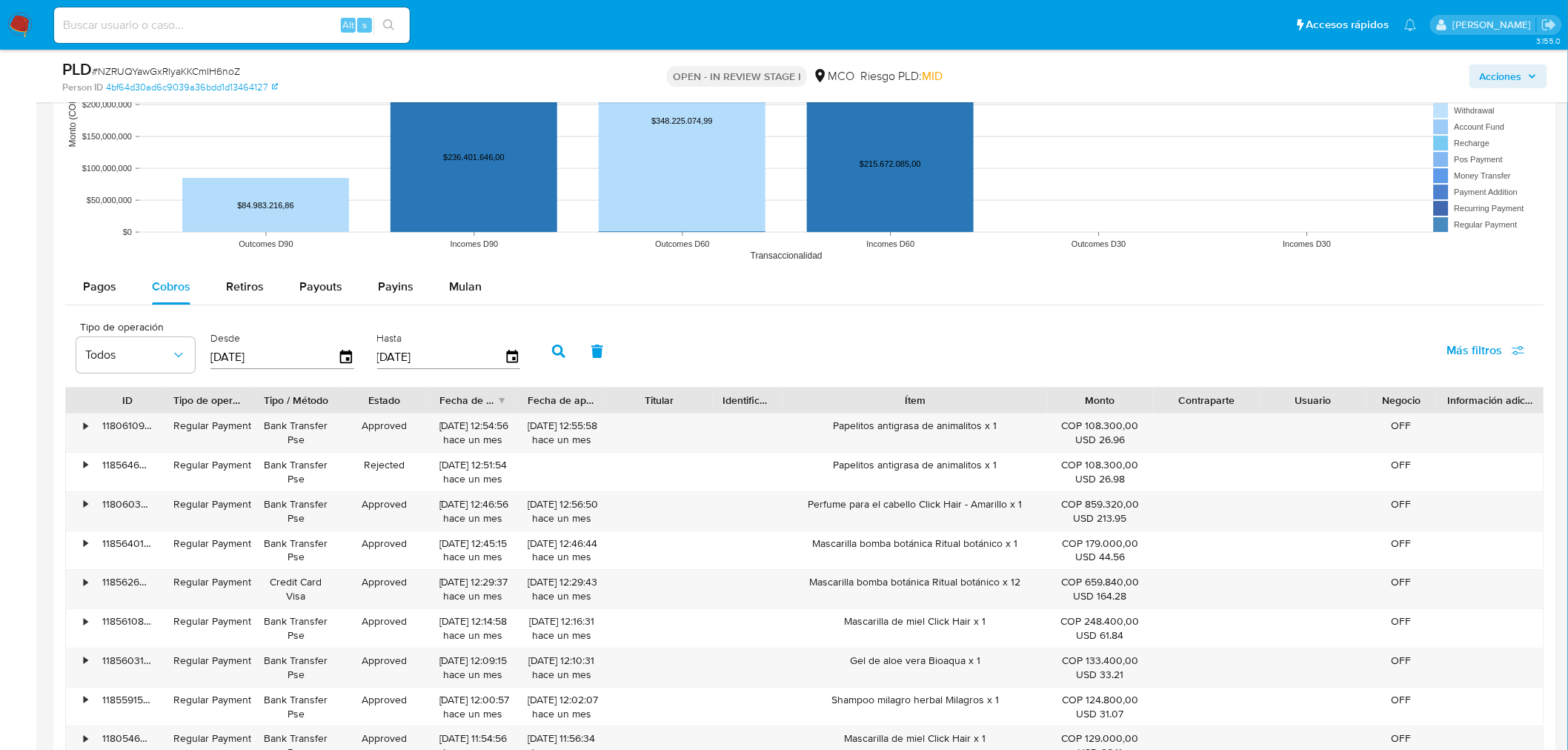
drag, startPoint x: 993, startPoint y: 394, endPoint x: 1119, endPoint y: 394, distance: 126.0
click at [1119, 394] on div "ID Tipo de operación Tipo / Método Estado Fecha de creación Fecha de aprobación…" at bounding box center [804, 400] width 1478 height 26
click at [960, 431] on div "Papelitos antigrasa de animalitos x 1" at bounding box center [914, 433] width 263 height 39
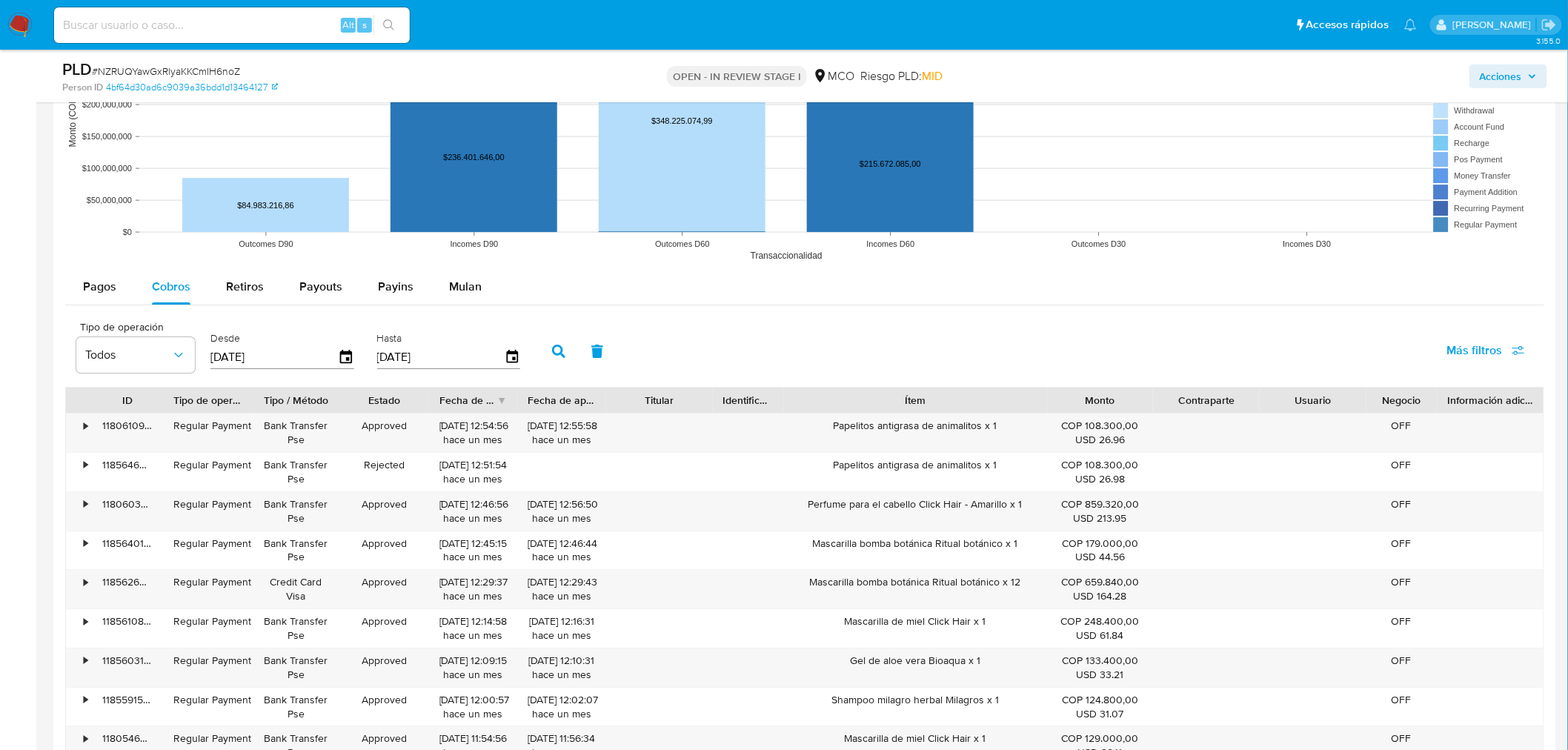
drag, startPoint x: 1508, startPoint y: 69, endPoint x: 1486, endPoint y: 83, distance: 26.1
click at [1508, 70] on span "Acciones" at bounding box center [1501, 76] width 42 height 24
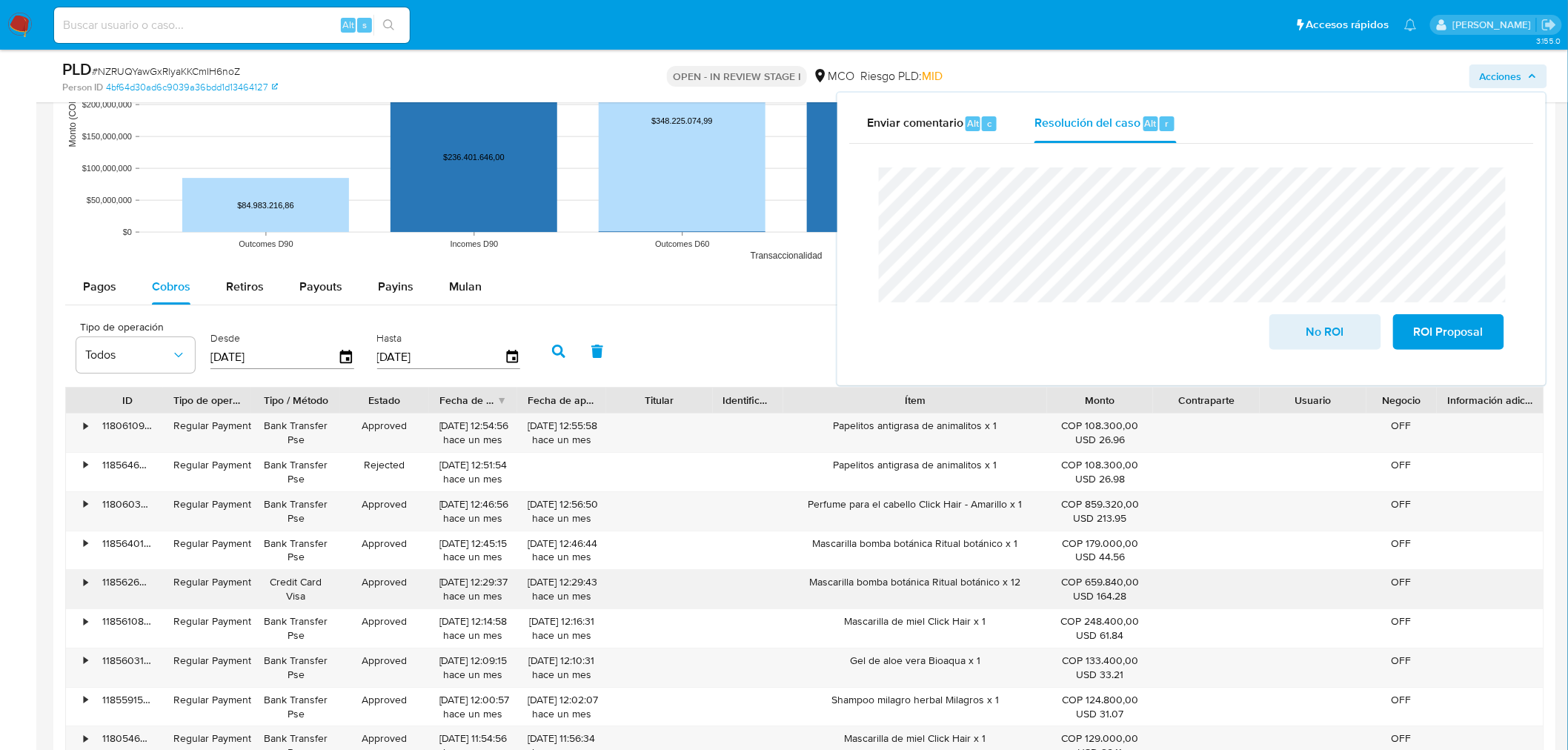
drag, startPoint x: 797, startPoint y: 582, endPoint x: 1045, endPoint y: 582, distance: 248.0
click at [1045, 582] on div "Mascarilla bomba botánica Ritual botánico x 12" at bounding box center [914, 589] width 263 height 39
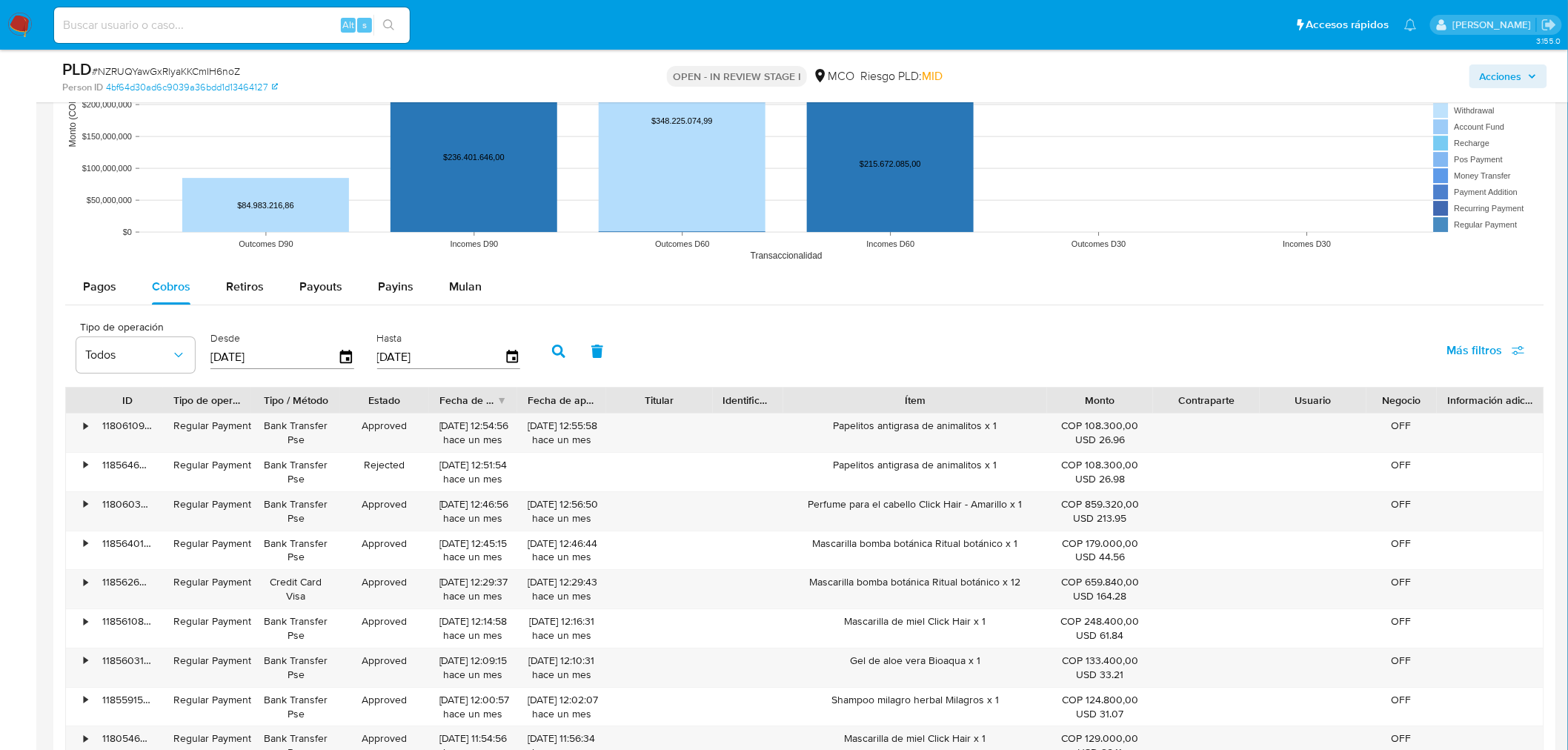
click at [1515, 73] on span "Acciones" at bounding box center [1501, 76] width 42 height 24
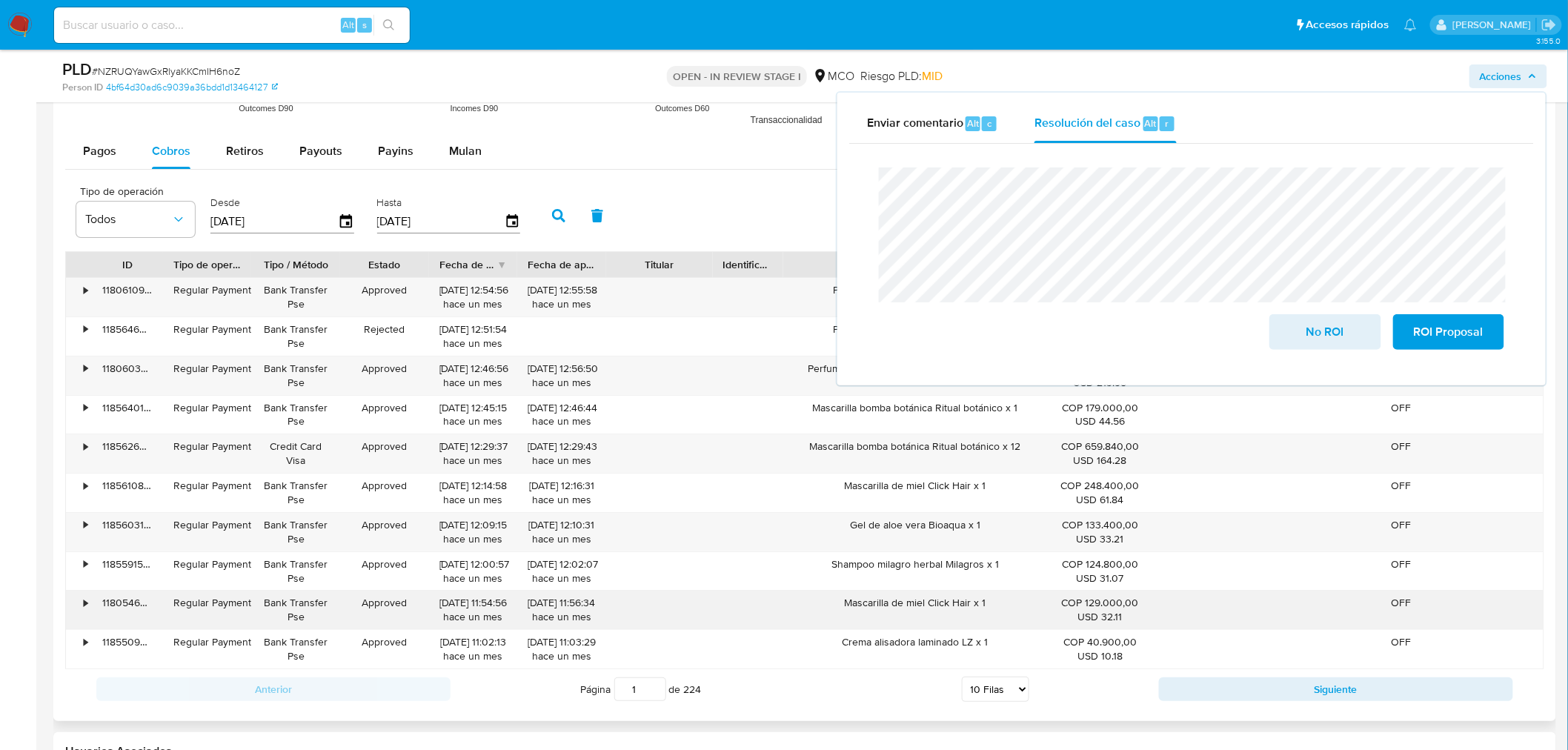
scroll to position [2058, 0]
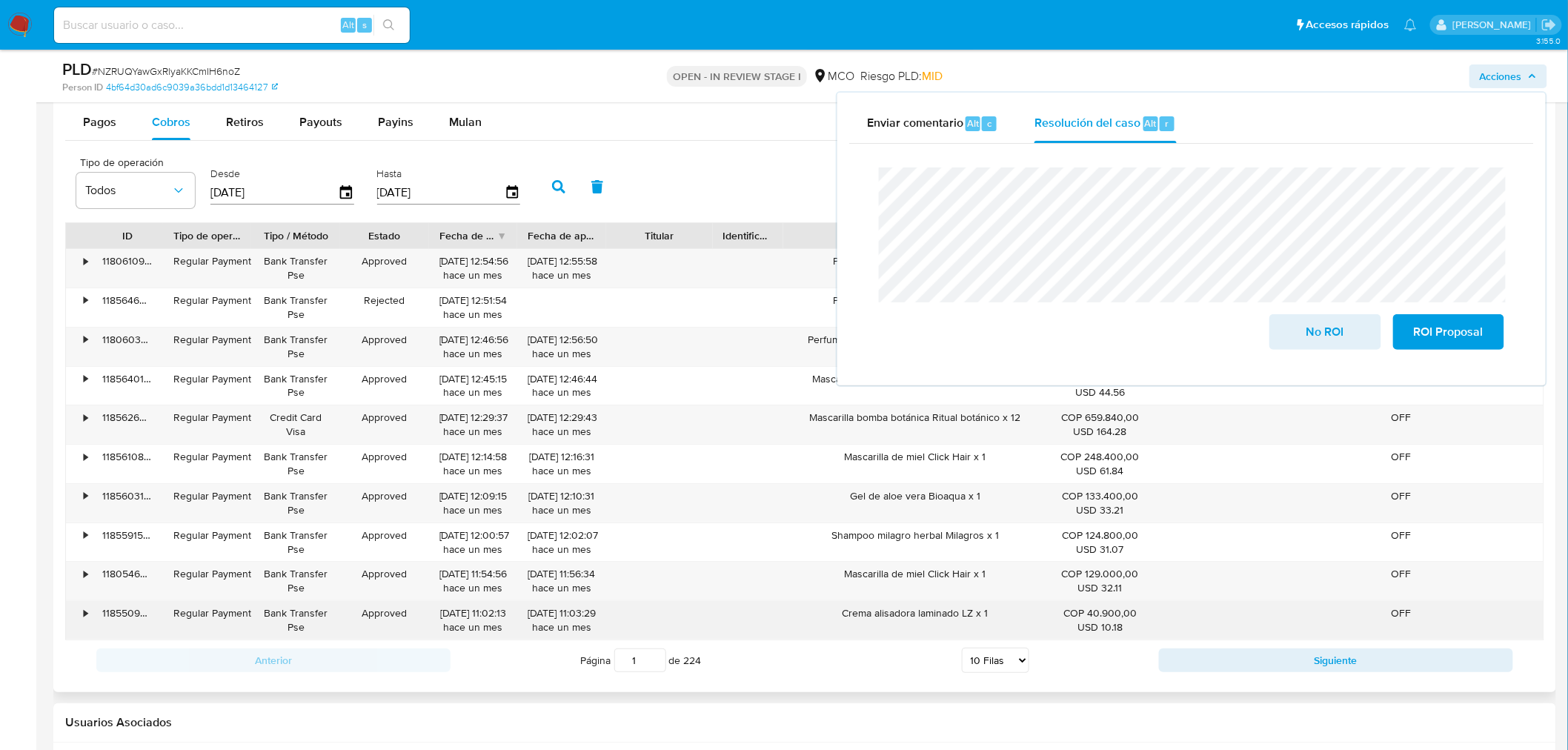
drag, startPoint x: 931, startPoint y: 613, endPoint x: 1085, endPoint y: 529, distance: 175.4
click at [1012, 611] on div "Crema alisadora laminado LZ x 1" at bounding box center [914, 620] width 263 height 39
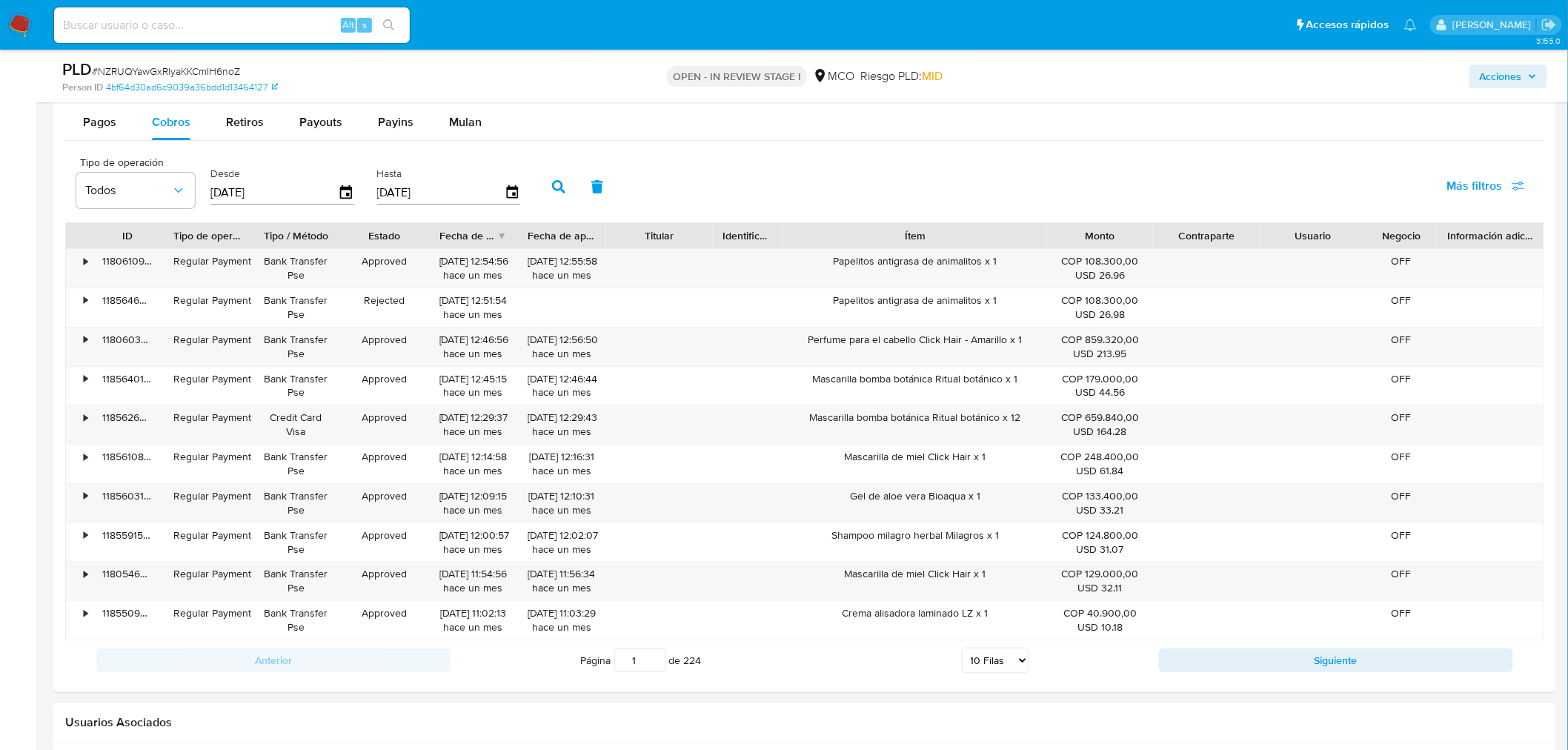
drag, startPoint x: 1516, startPoint y: 70, endPoint x: 1475, endPoint y: 85, distance: 43.7
click at [1517, 75] on span "Acciones" at bounding box center [1501, 76] width 42 height 24
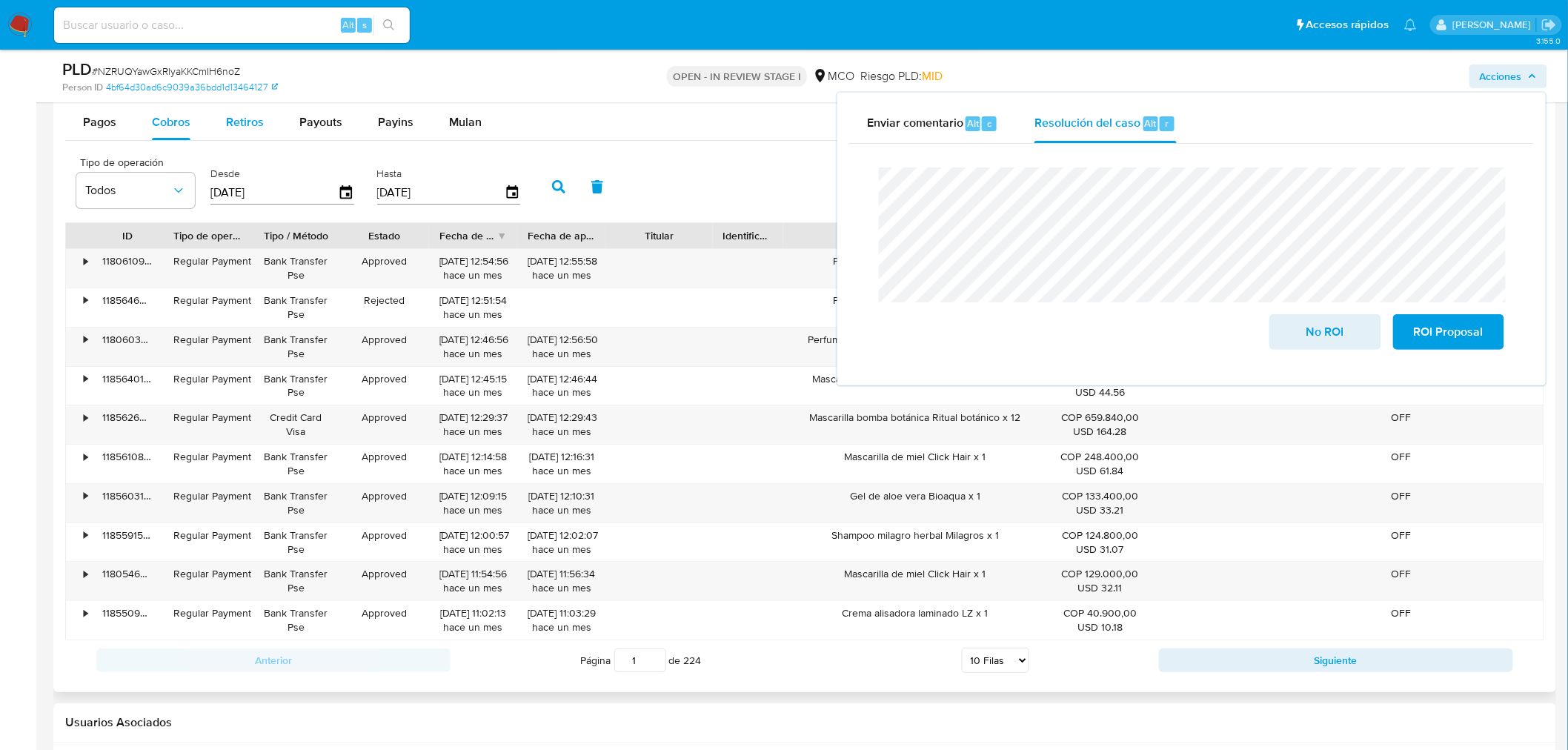
click at [239, 121] on span "Retiros" at bounding box center [245, 122] width 38 height 17
select select "10"
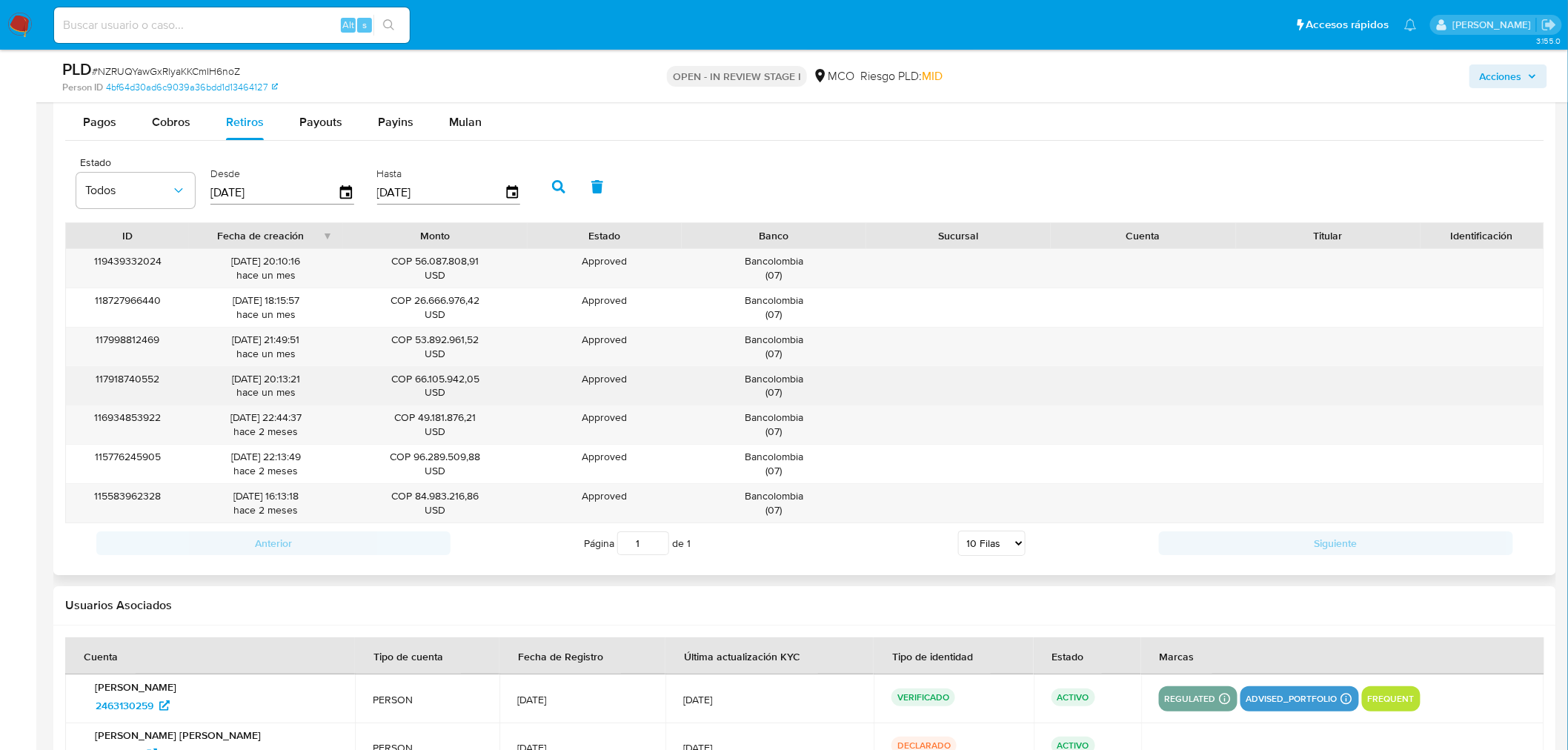
click at [775, 378] on div "Bancolombia ( 07 )" at bounding box center [774, 386] width 164 height 28
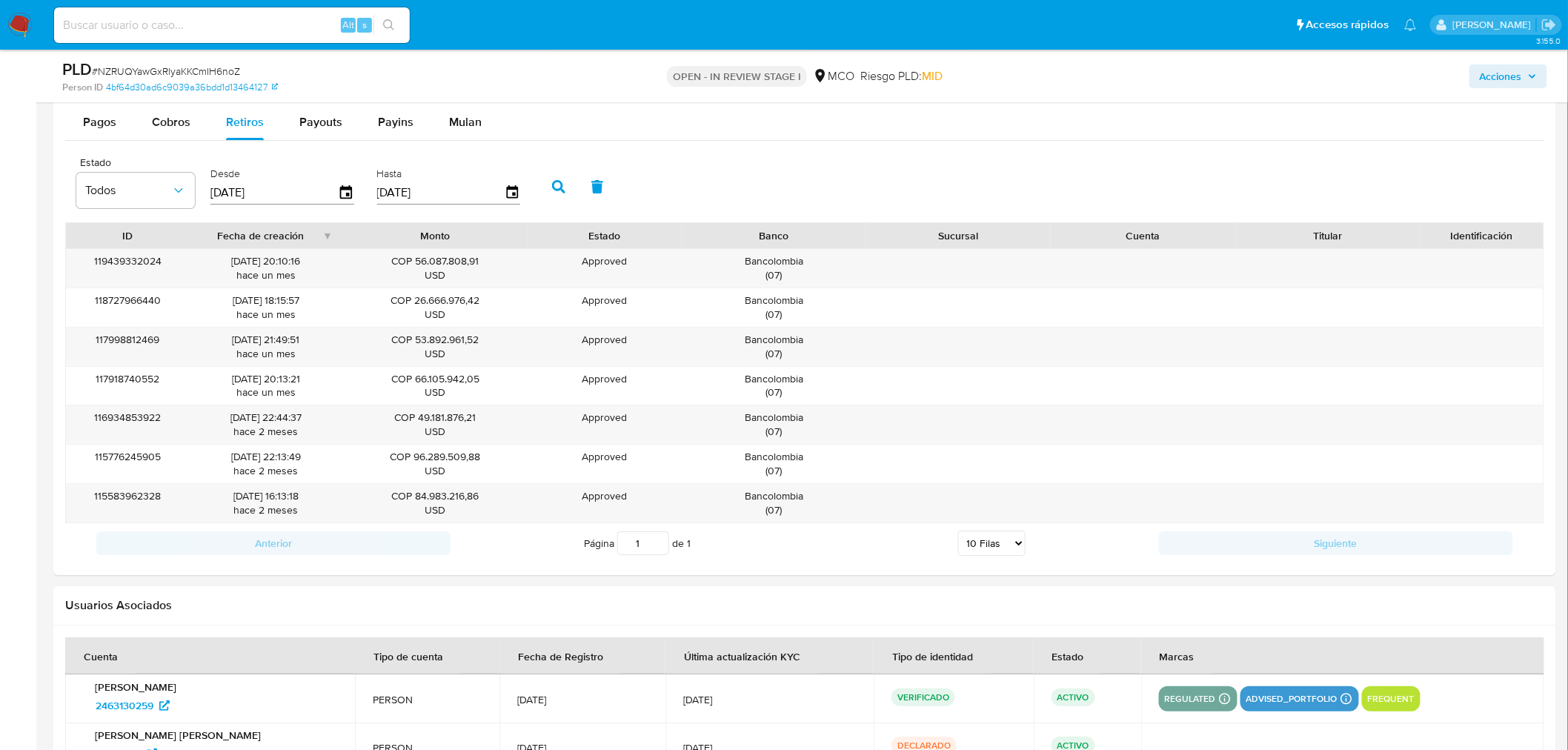
click at [1519, 74] on span "Acciones" at bounding box center [1501, 76] width 42 height 24
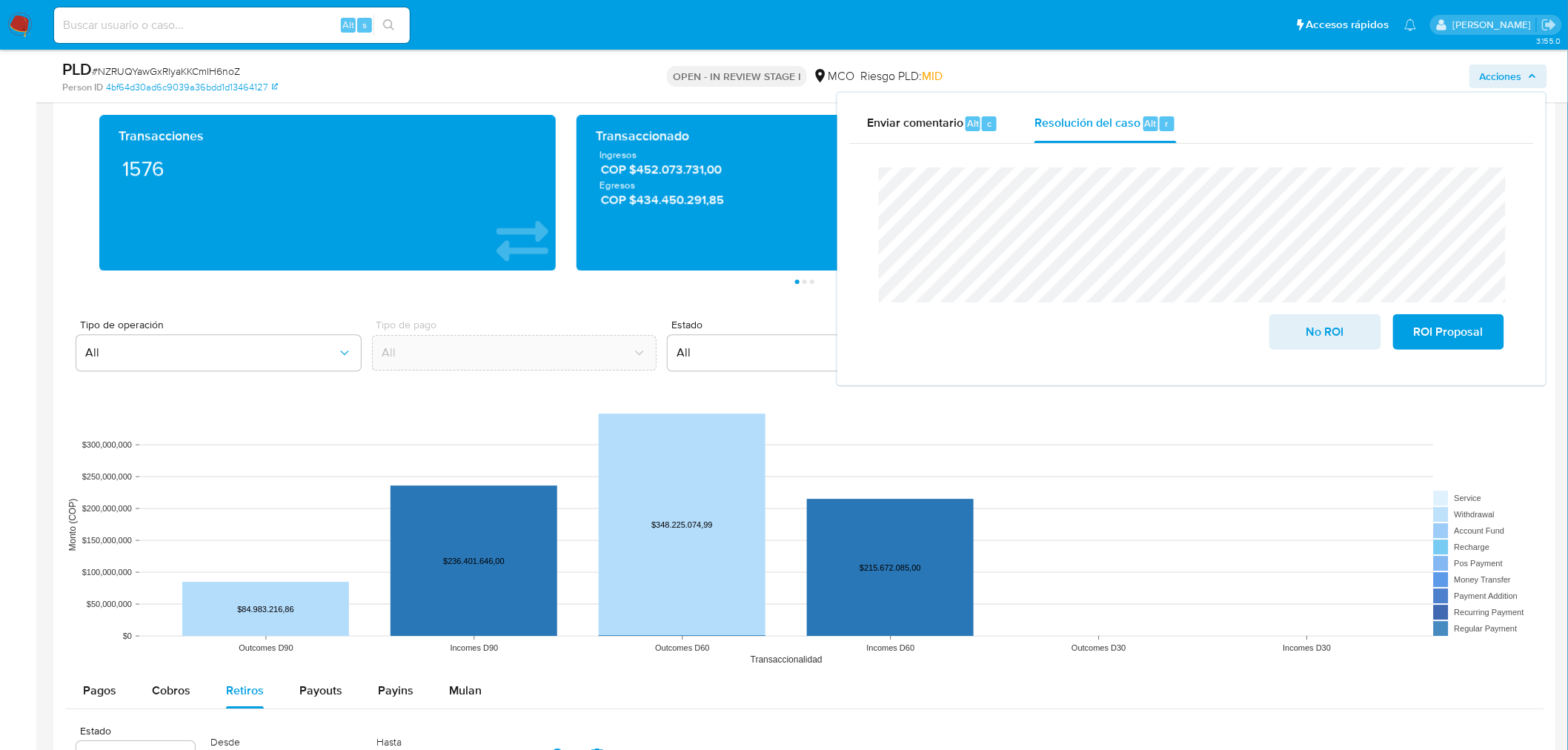
scroll to position [1482, 0]
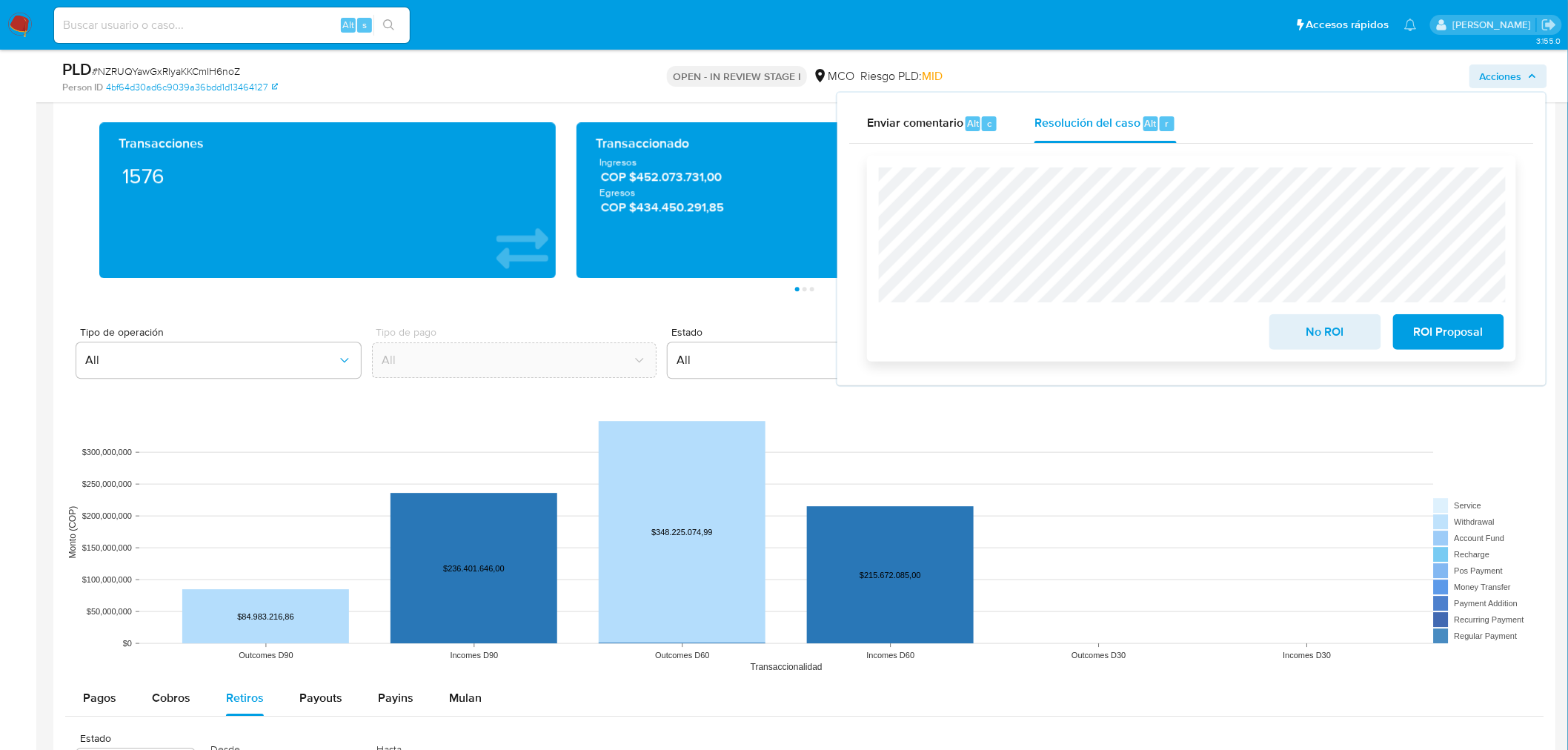
click at [1344, 330] on span "No ROI" at bounding box center [1325, 332] width 73 height 32
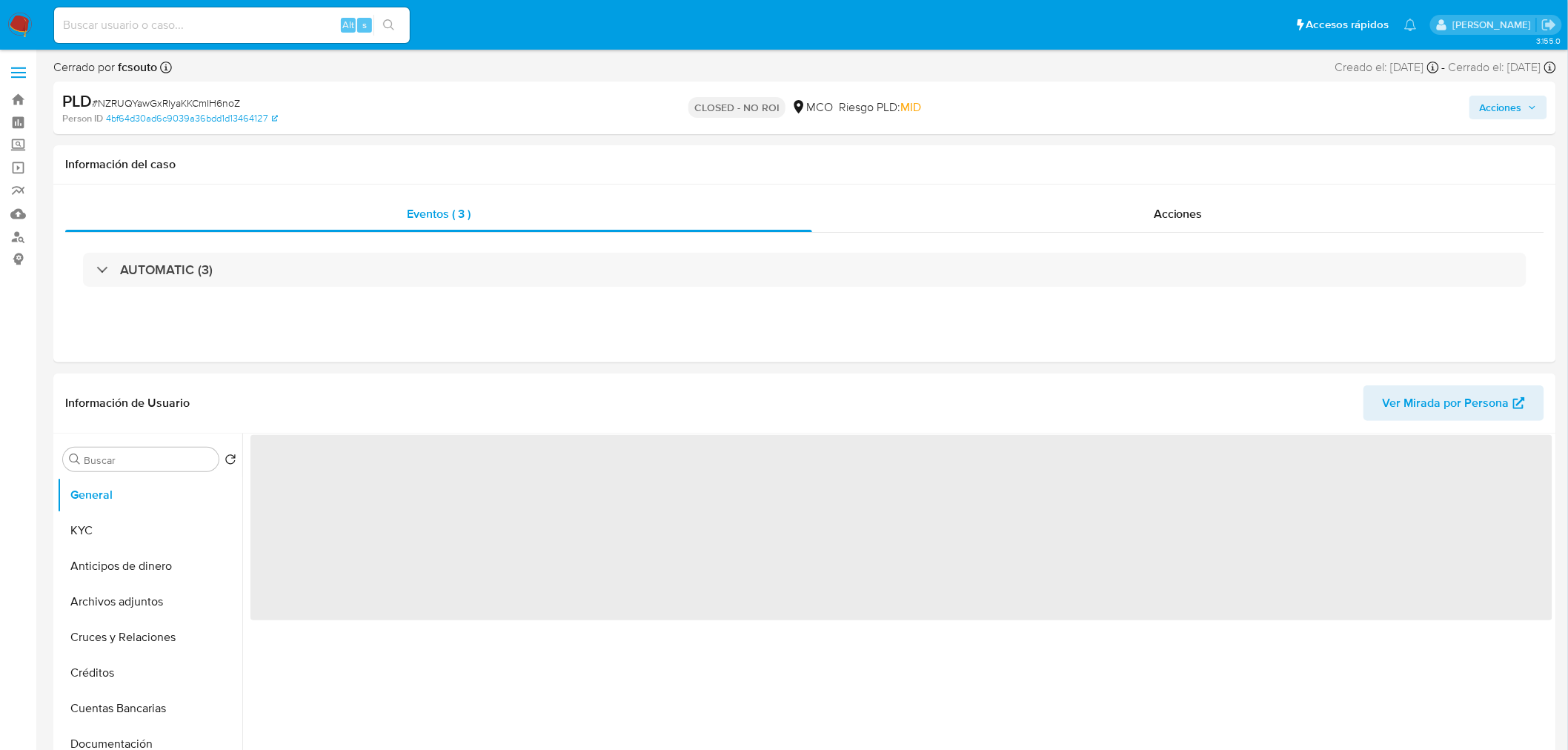
select select "10"
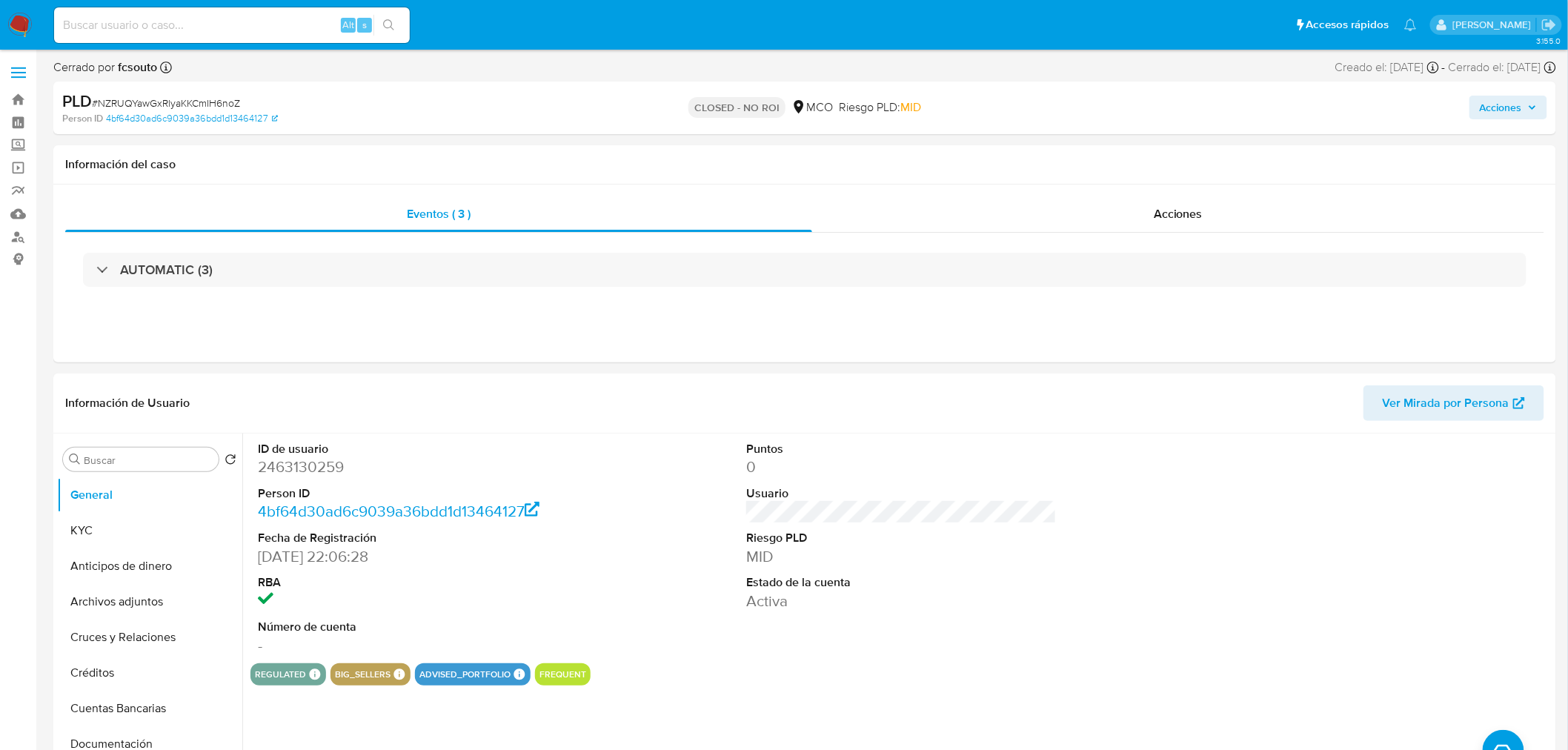
click at [1515, 116] on span "Acciones" at bounding box center [1501, 107] width 42 height 24
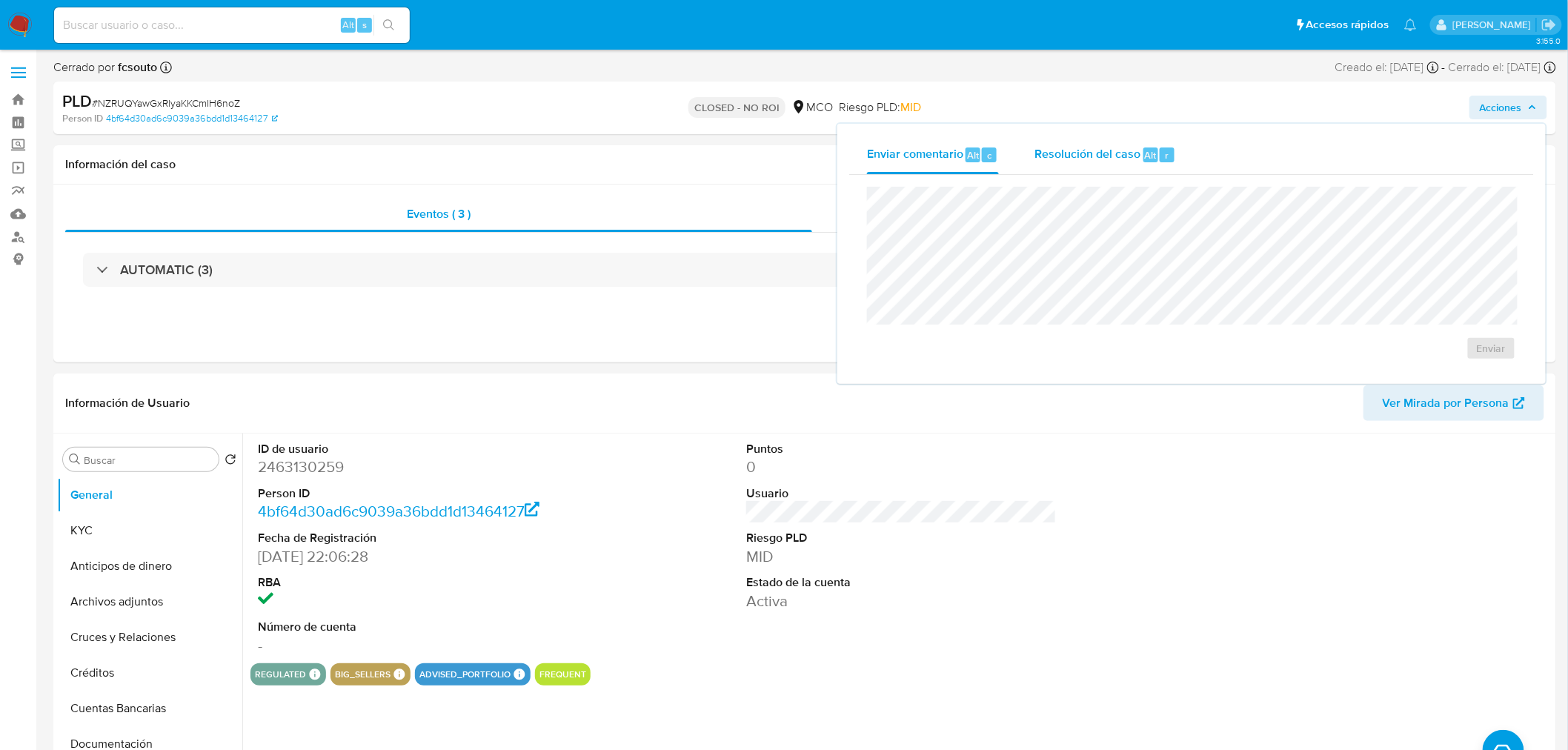
drag, startPoint x: 1109, startPoint y: 148, endPoint x: 1017, endPoint y: 181, distance: 97.7
click at [1108, 148] on span "Resolución del caso" at bounding box center [1088, 155] width 106 height 17
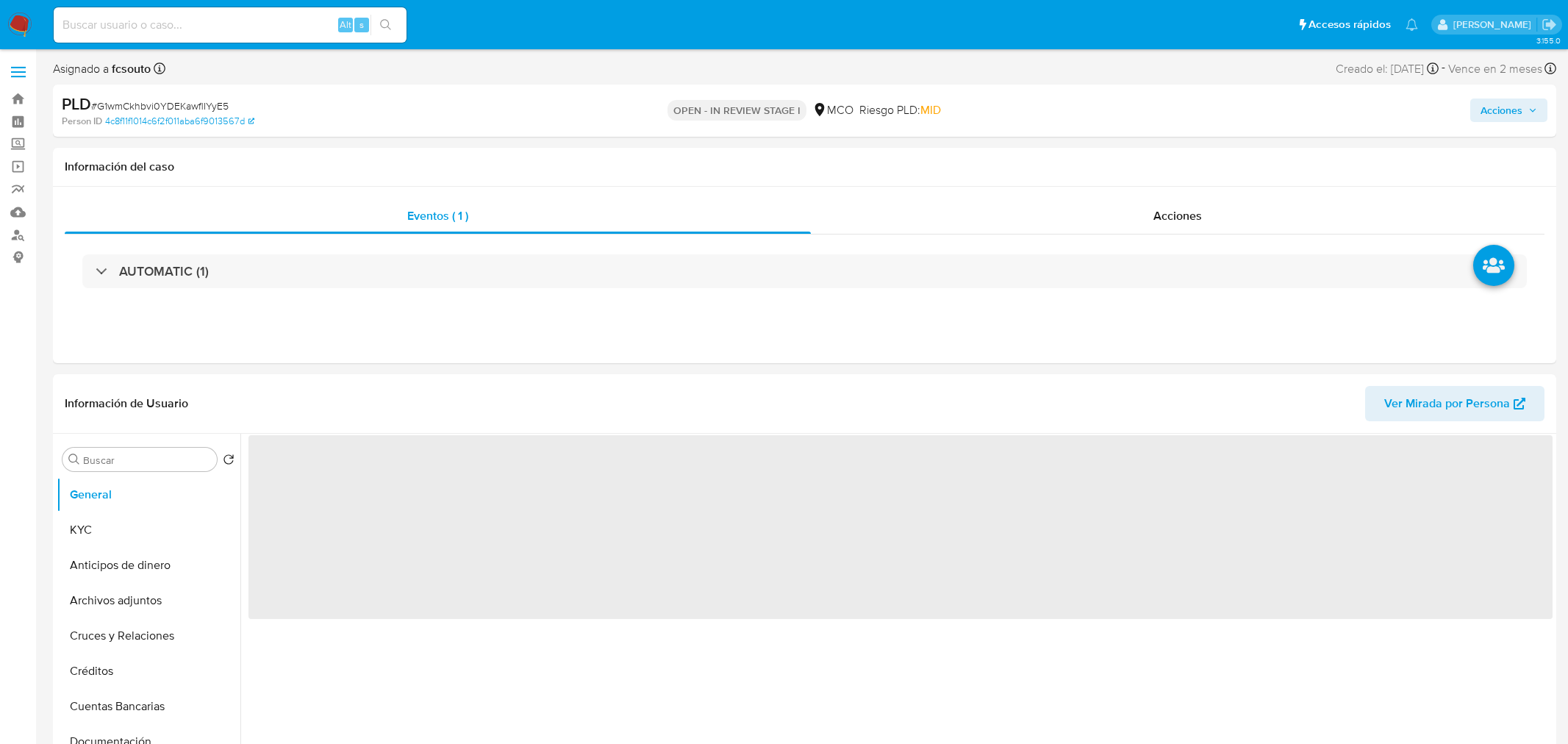
select select "10"
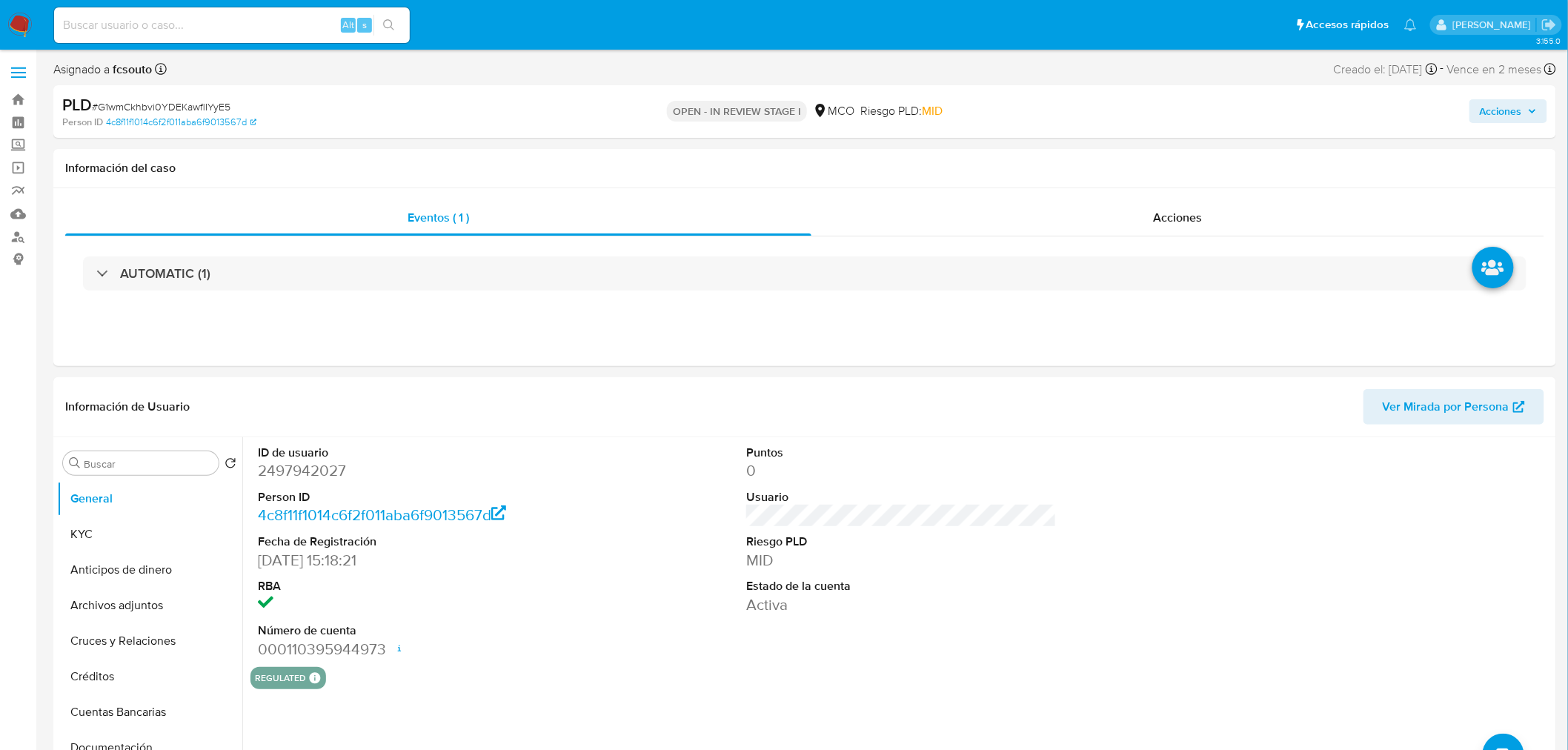
click at [1541, 101] on button "Acciones" at bounding box center [1508, 111] width 78 height 24
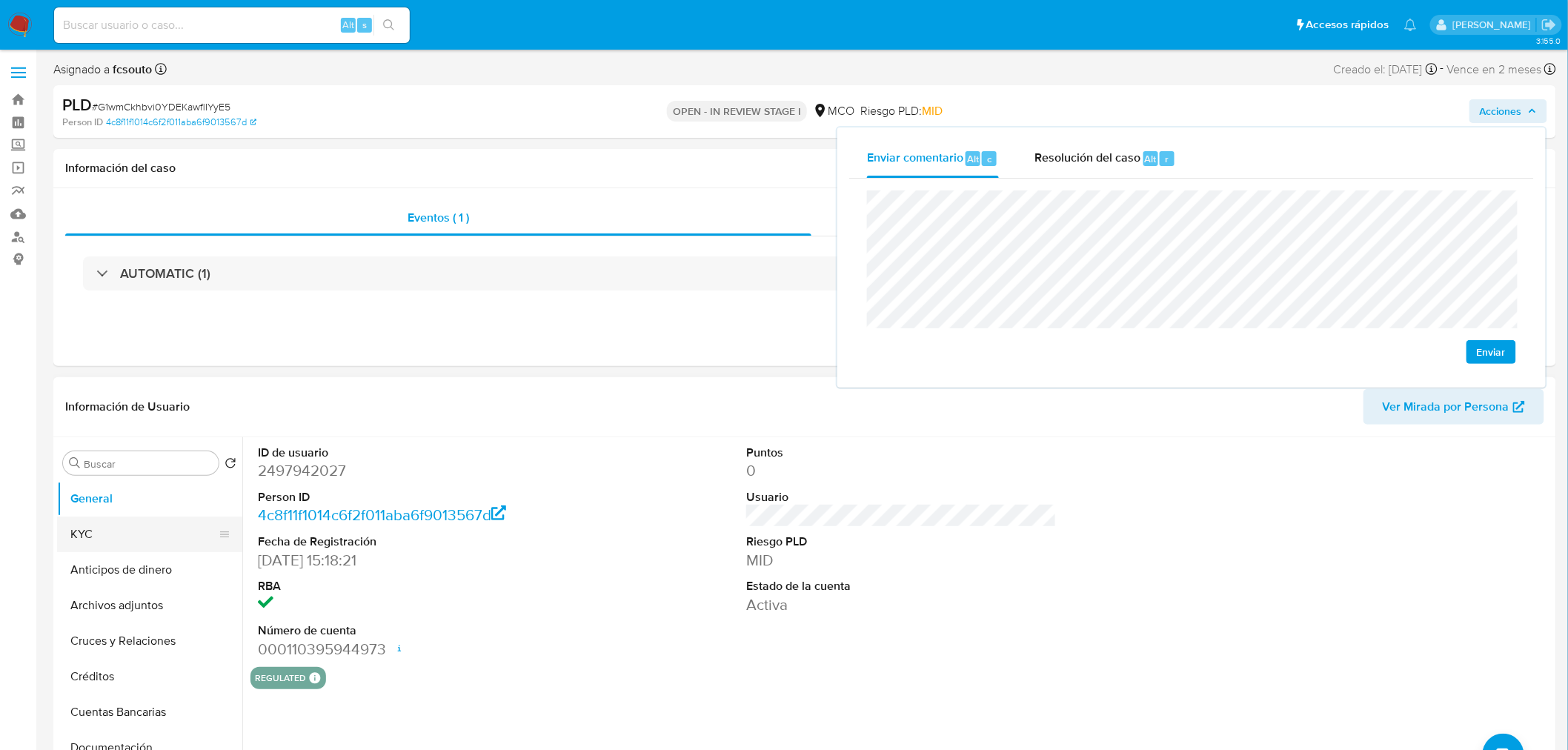
click at [138, 542] on button "KYC" at bounding box center [143, 534] width 174 height 35
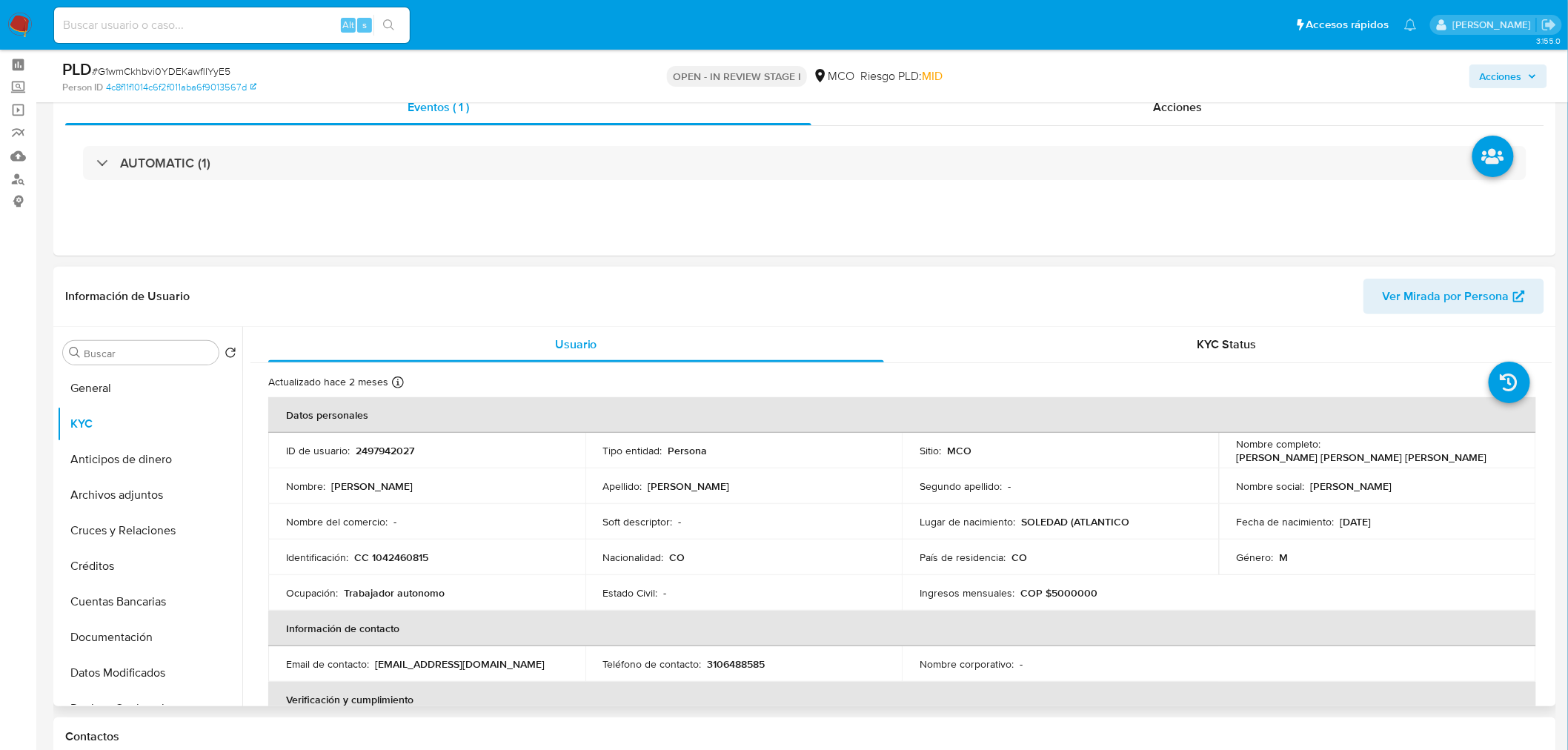
scroll to position [83, 0]
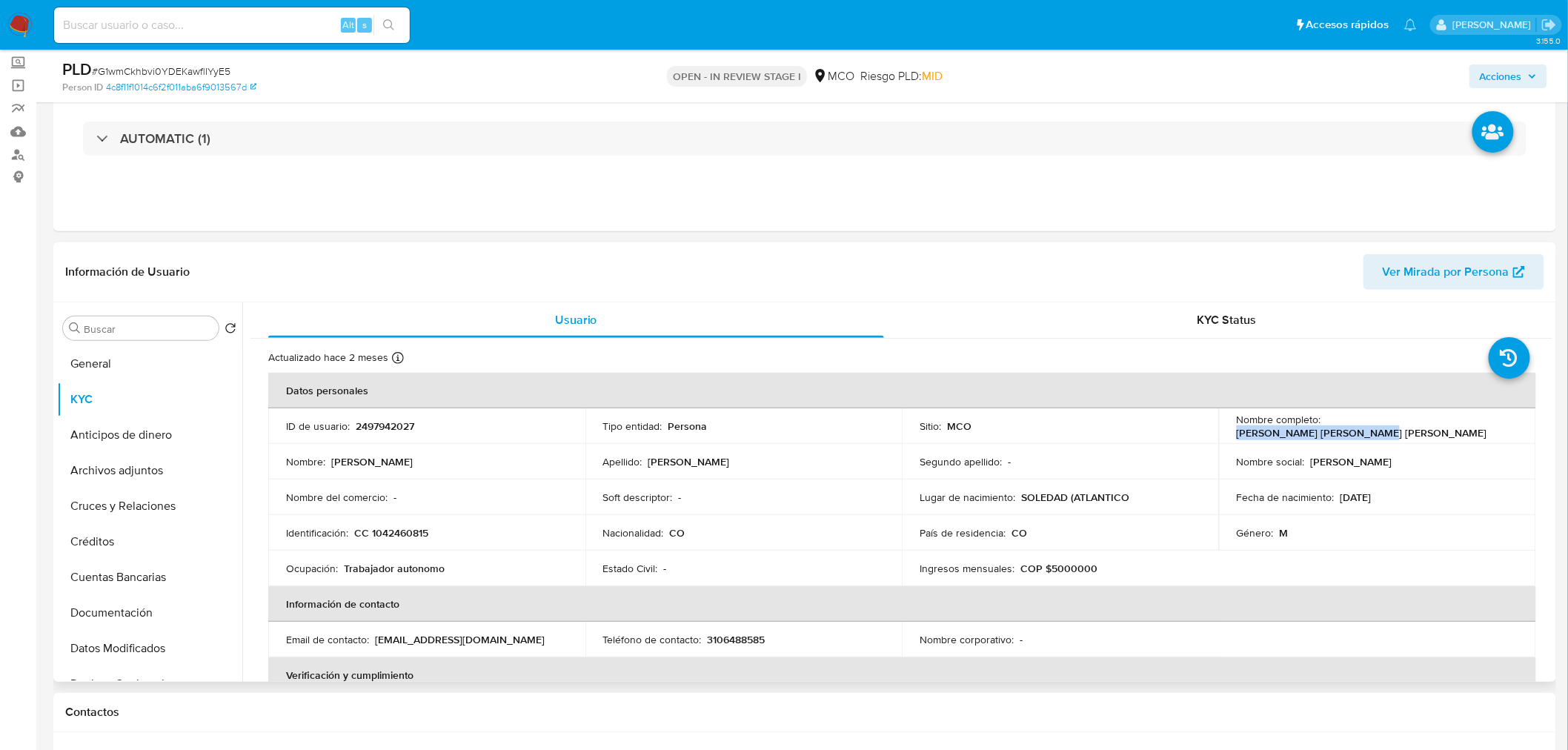
drag, startPoint x: 1323, startPoint y: 424, endPoint x: 1449, endPoint y: 427, distance: 126.0
click at [1450, 427] on div "Nombre completo : Roberto Rodrigo Rojas Diaz" at bounding box center [1377, 426] width 282 height 27
copy p "Roberto Rodrigo Rojas Diaz"
click at [1500, 65] on span "Acciones" at bounding box center [1501, 76] width 42 height 24
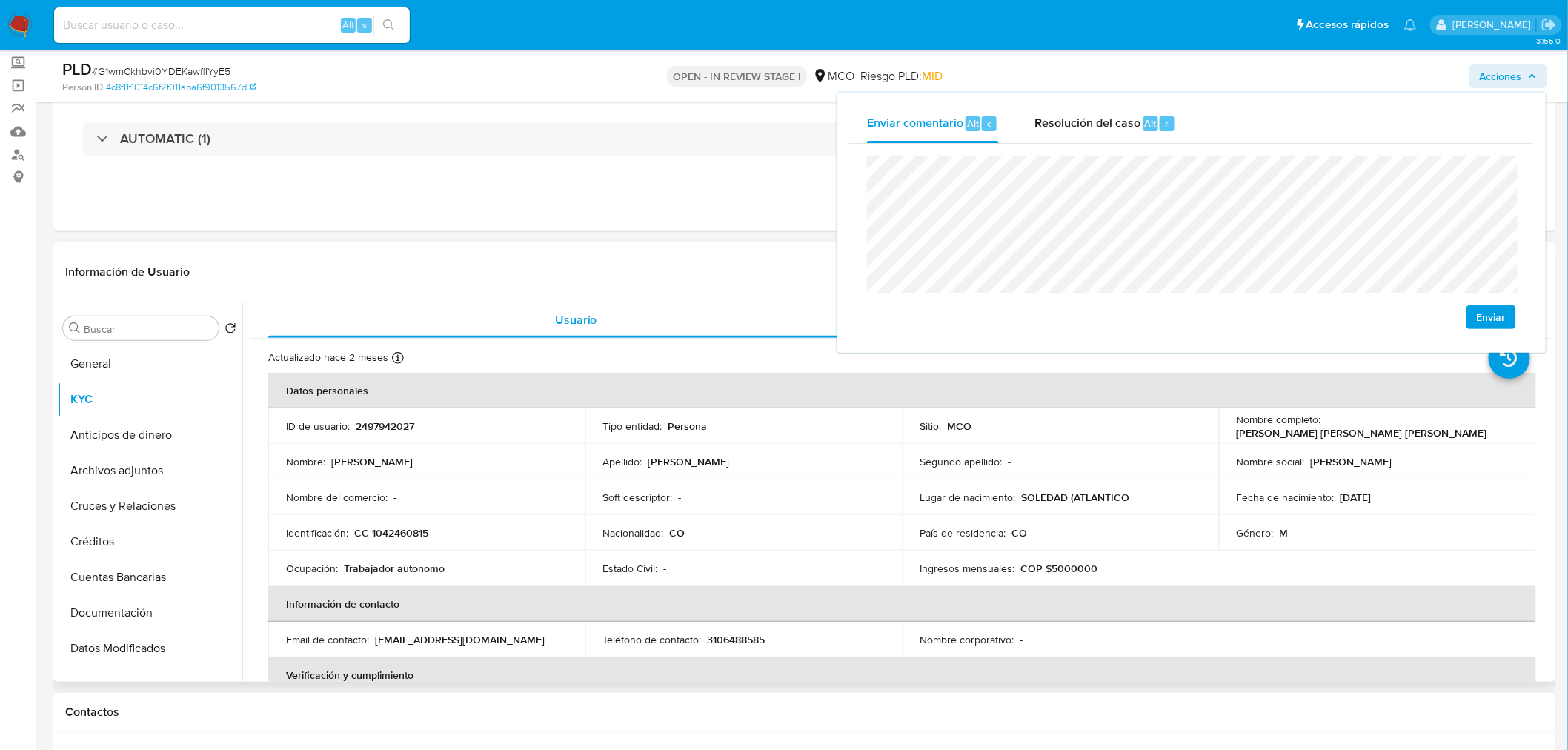
click at [415, 534] on p "CC 1042460815" at bounding box center [391, 533] width 74 height 13
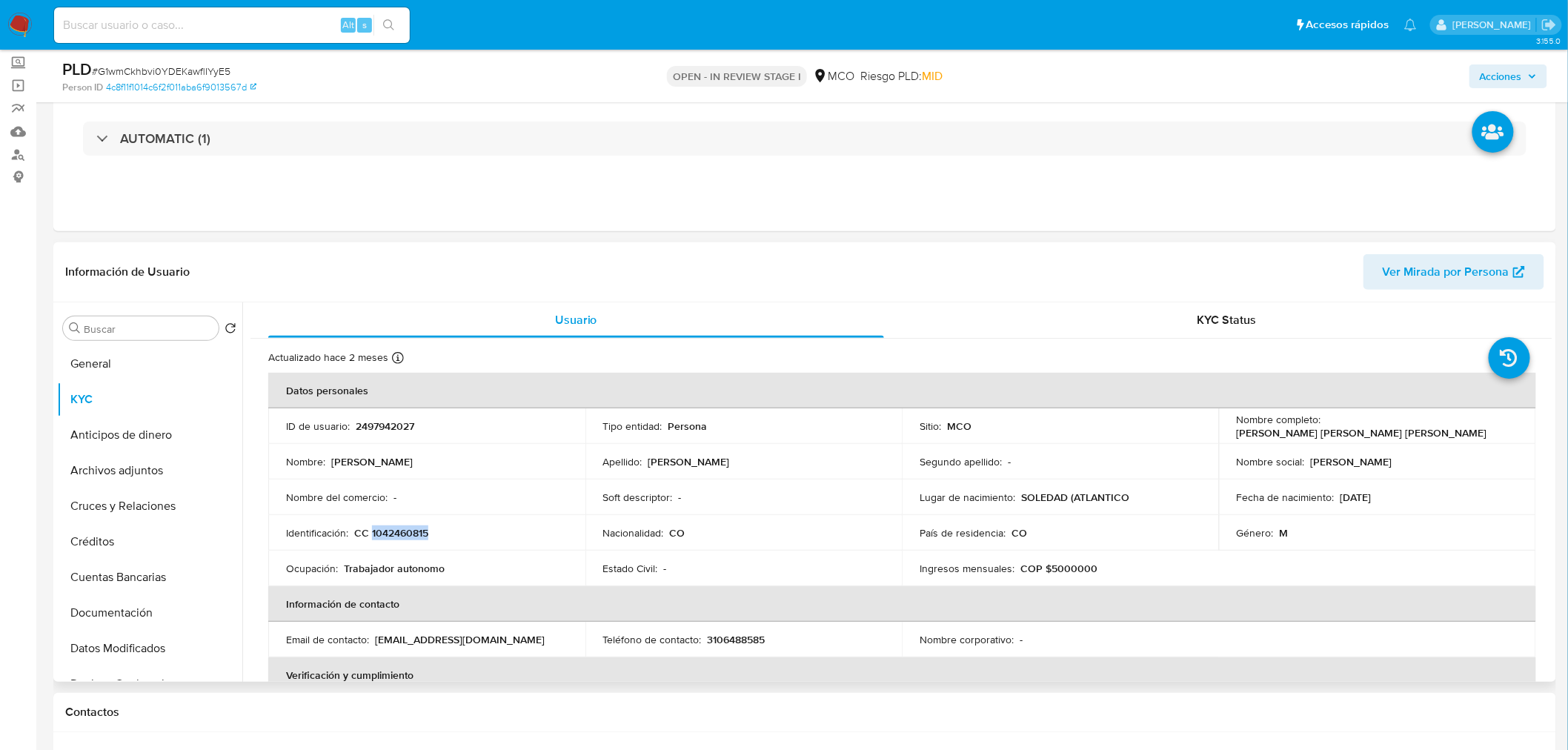
click at [415, 534] on p "CC 1042460815" at bounding box center [391, 533] width 74 height 13
copy p "1042460815"
drag, startPoint x: 1512, startPoint y: 67, endPoint x: 1505, endPoint y: 76, distance: 11.4
click at [1513, 67] on span "Acciones" at bounding box center [1501, 76] width 42 height 24
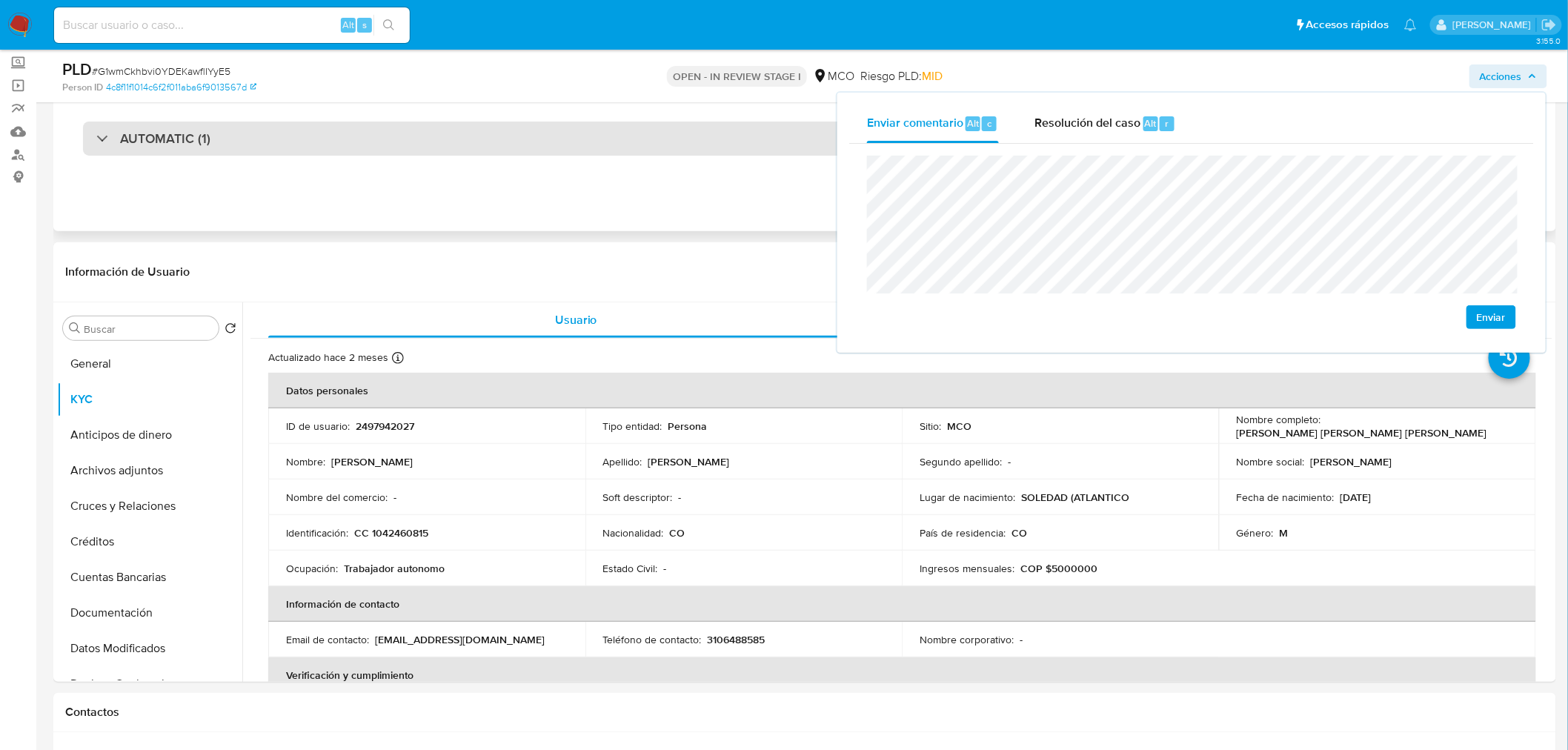
click at [364, 142] on div "AUTOMATIC (1)" at bounding box center [804, 139] width 1444 height 34
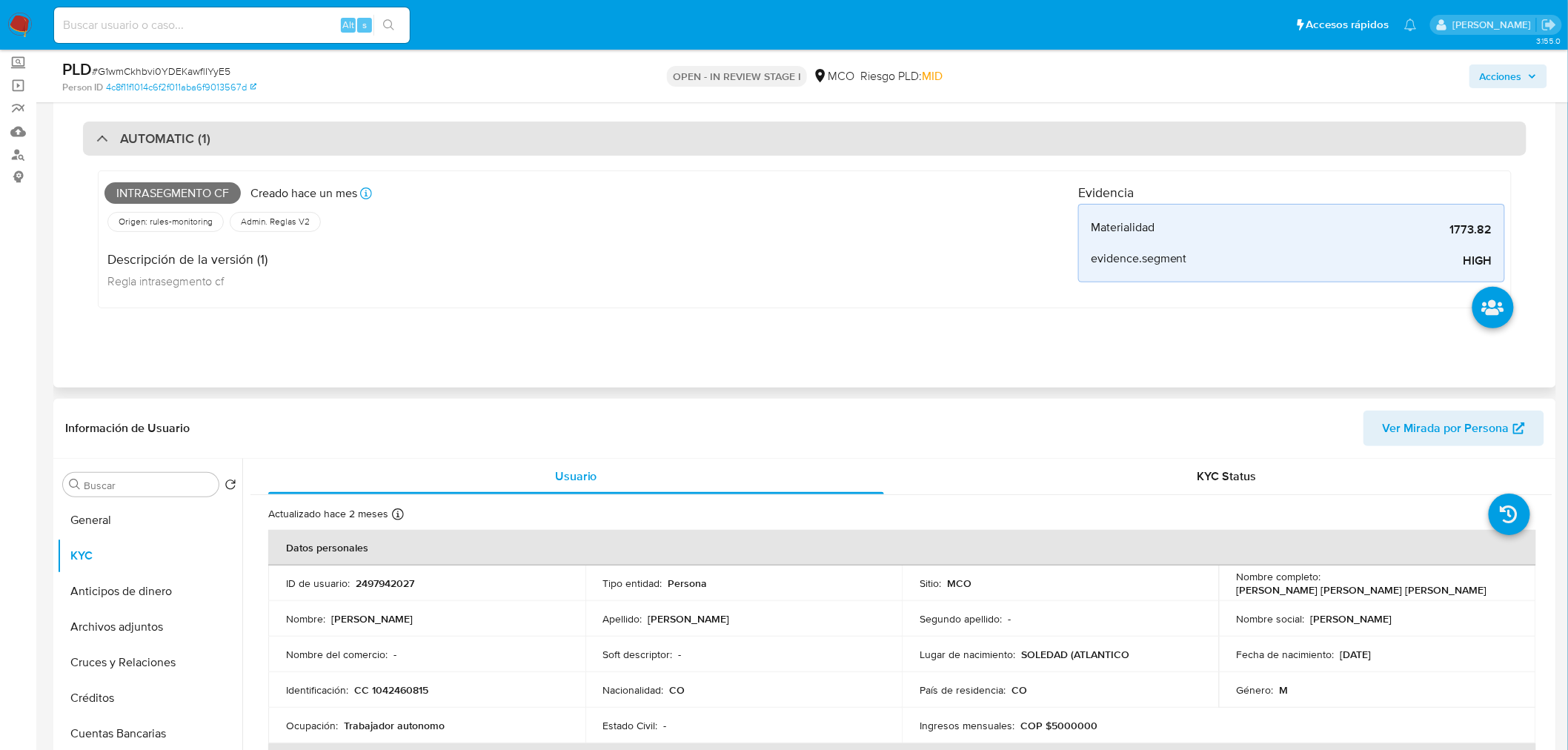
click at [364, 142] on div "AUTOMATIC (1)" at bounding box center [804, 139] width 1444 height 34
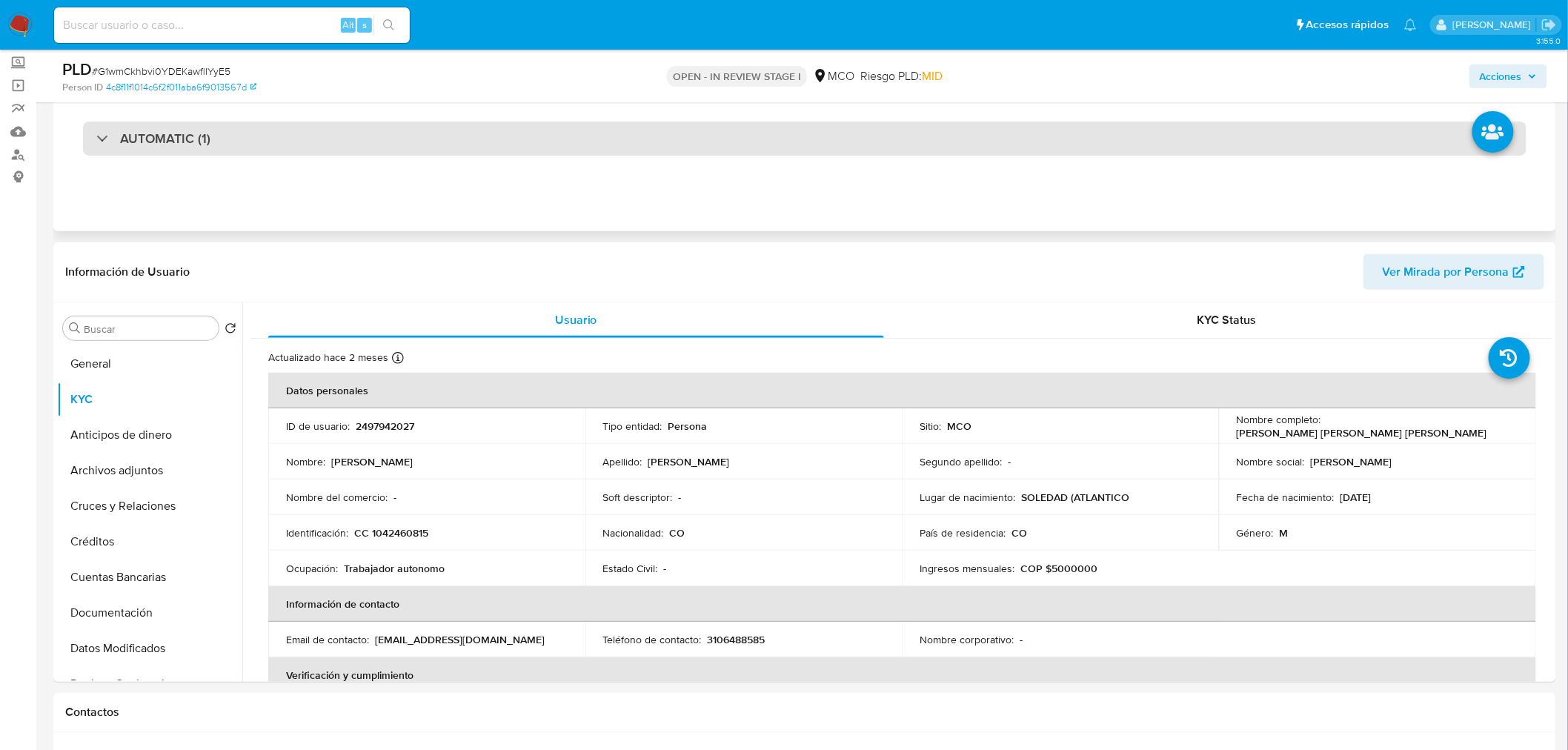
click at [364, 142] on div "AUTOMATIC (1)" at bounding box center [804, 139] width 1444 height 34
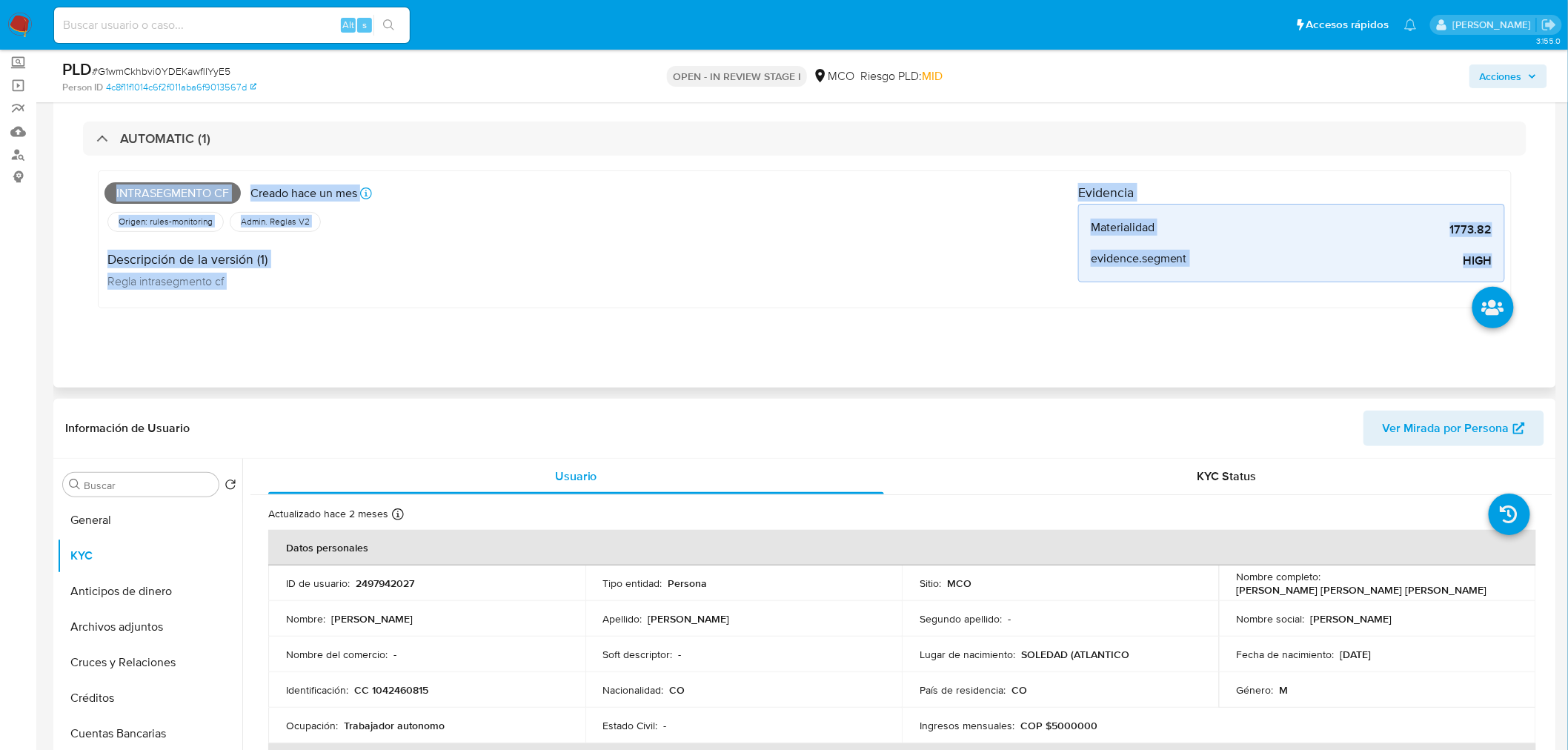
click at [190, 188] on span "Intrasegmento cf" at bounding box center [173, 193] width 137 height 22
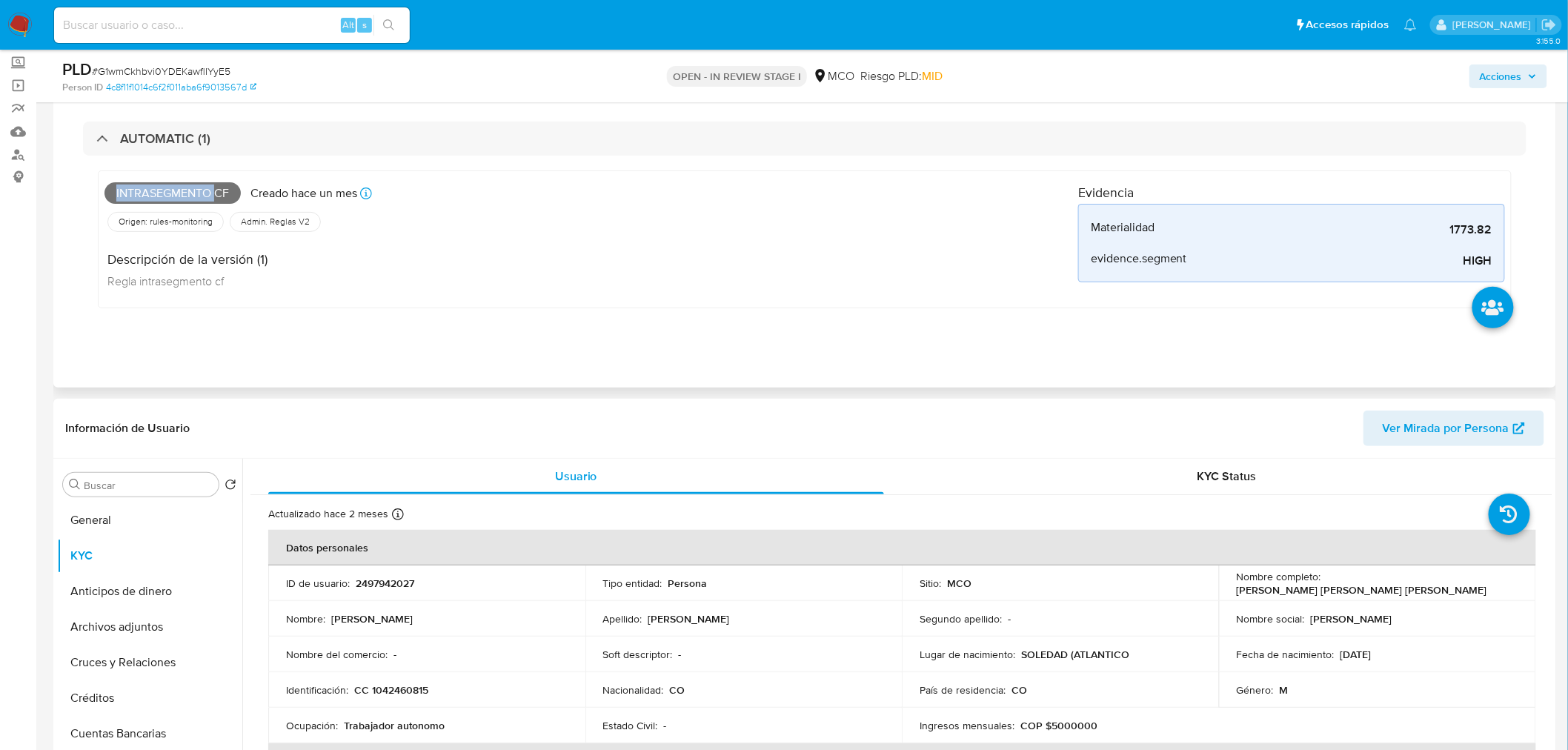
click at [190, 188] on span "Intrasegmento cf" at bounding box center [173, 193] width 137 height 22
click at [1519, 66] on span "Acciones" at bounding box center [1501, 76] width 42 height 24
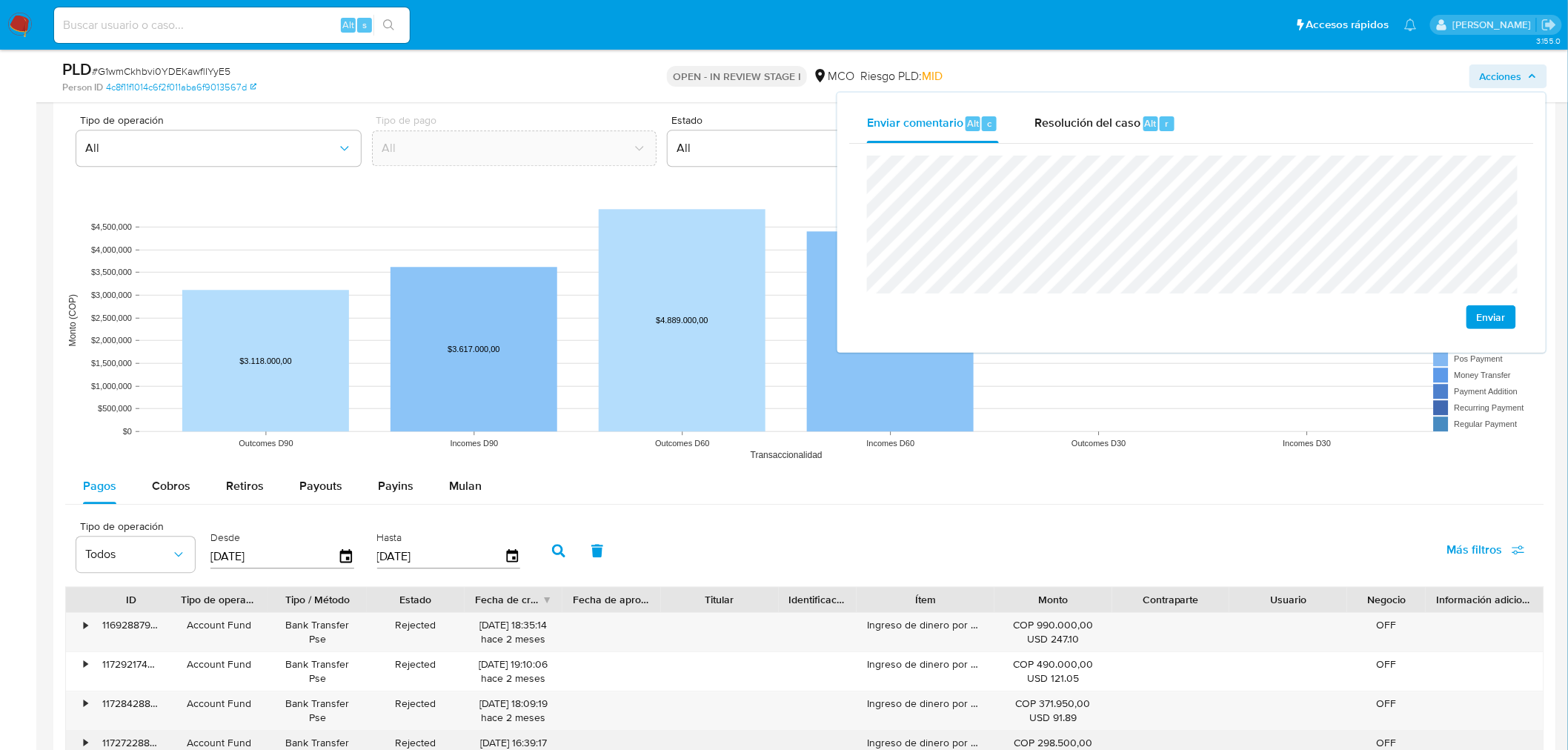
scroll to position [1647, 0]
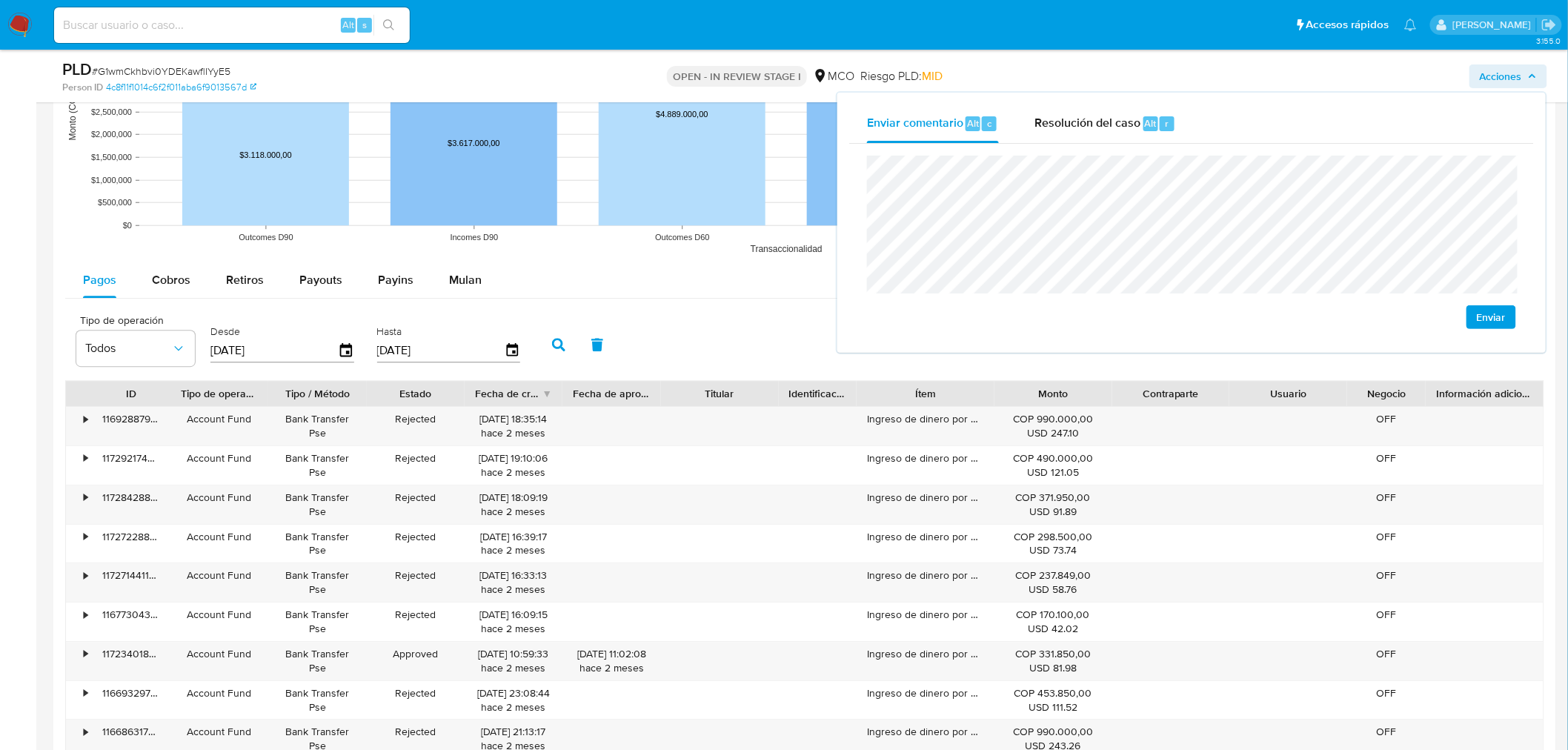
click at [976, 397] on div "Ítem" at bounding box center [924, 394] width 117 height 15
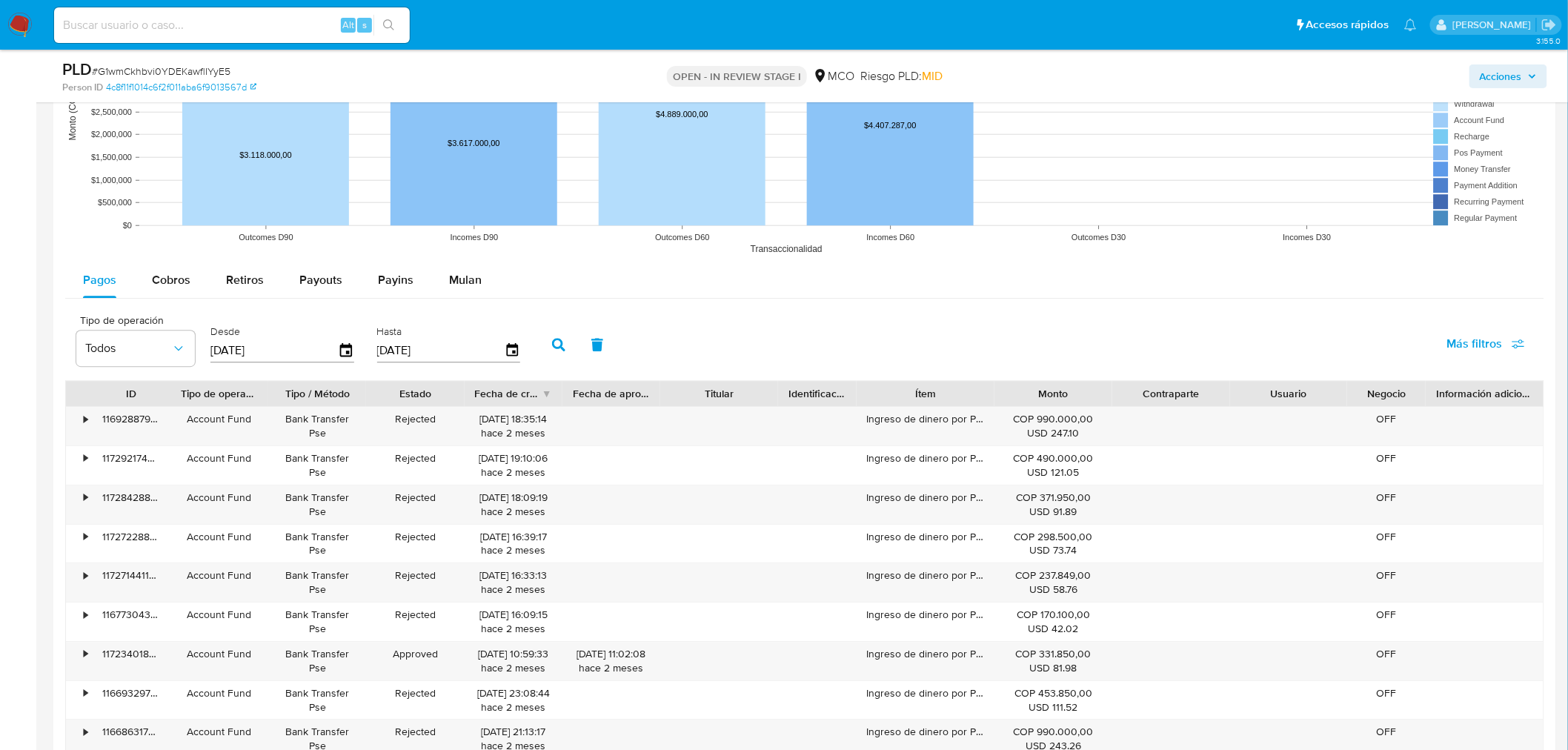
drag, startPoint x: 986, startPoint y: 397, endPoint x: 1062, endPoint y: 403, distance: 76.2
click at [1062, 403] on div "ID Tipo de operación Tipo / Método Estado Fecha de creación Fecha de aprobación…" at bounding box center [804, 393] width 1478 height 26
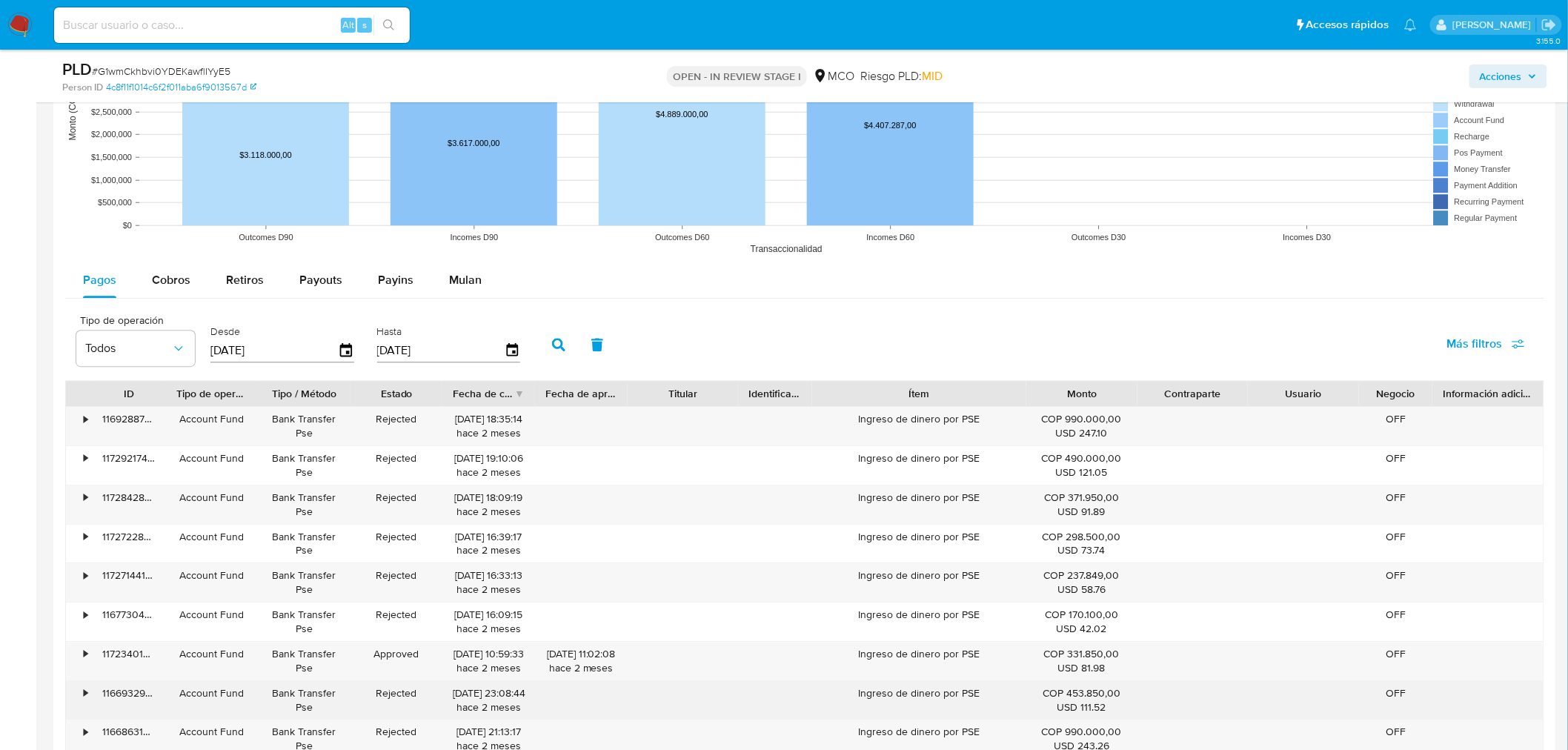
scroll to position [1729, 0]
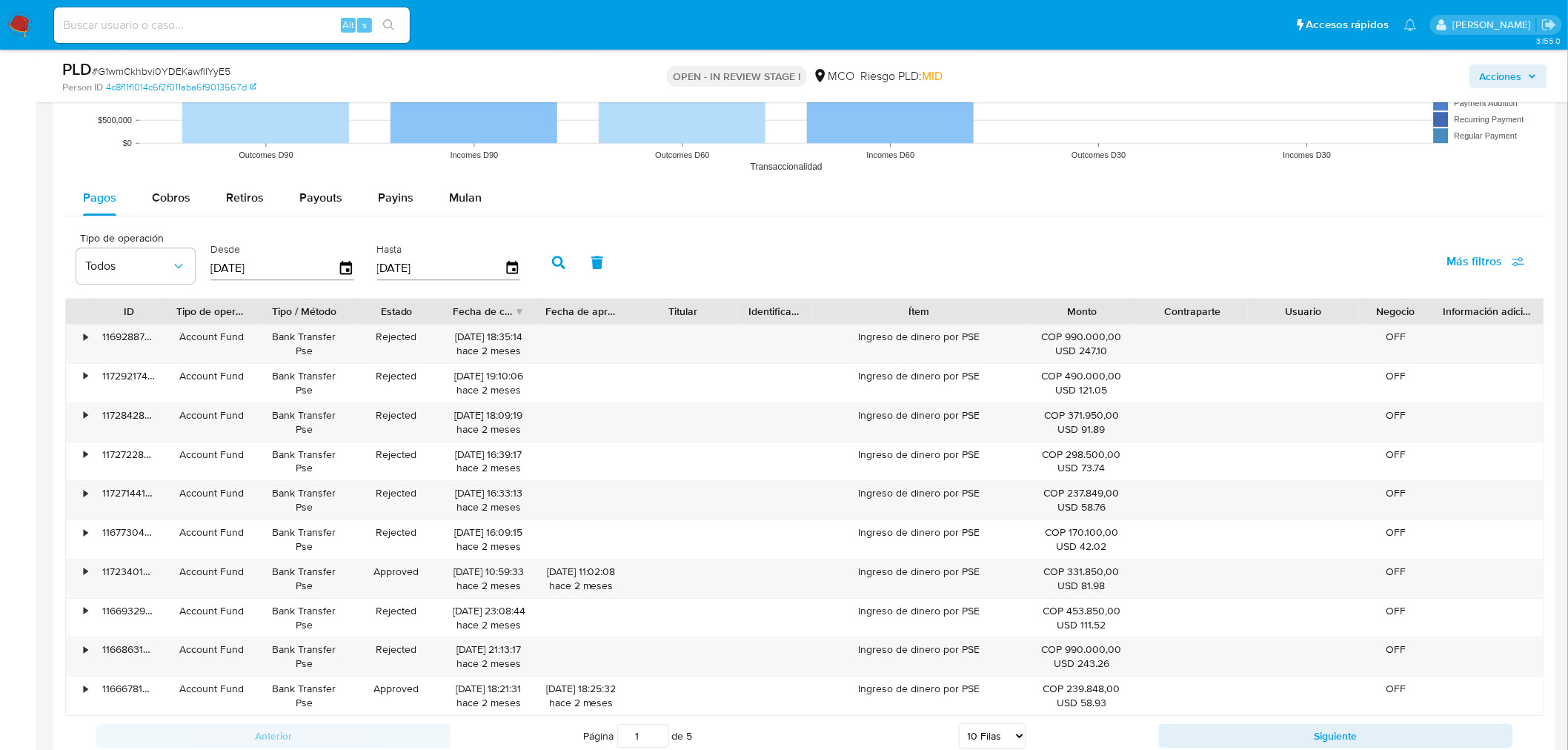
click at [1208, 728] on button "Siguiente" at bounding box center [1335, 736] width 354 height 24
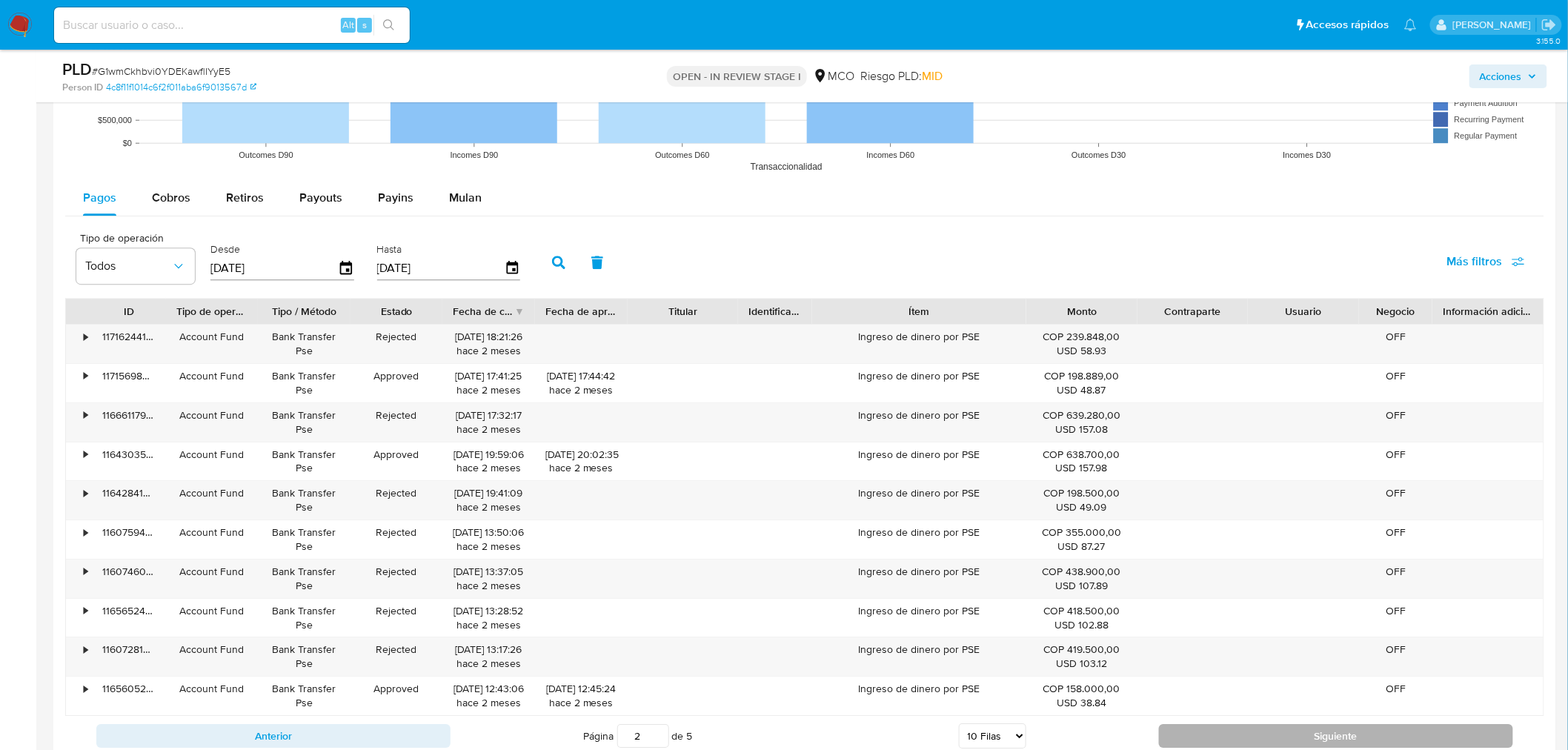
click at [1217, 737] on button "Siguiente" at bounding box center [1335, 736] width 354 height 24
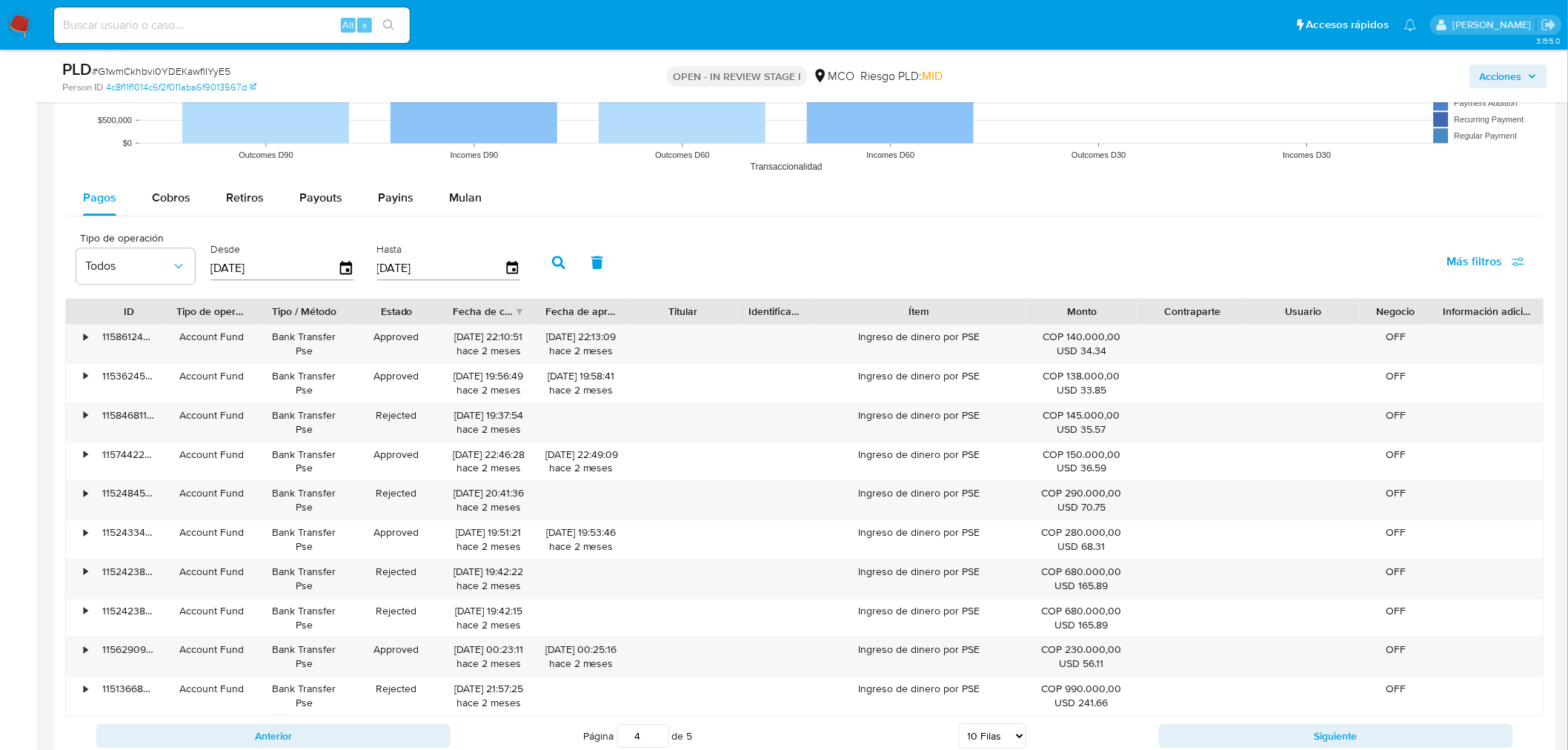
click at [1217, 739] on button "Siguiente" at bounding box center [1335, 736] width 354 height 24
type input "5"
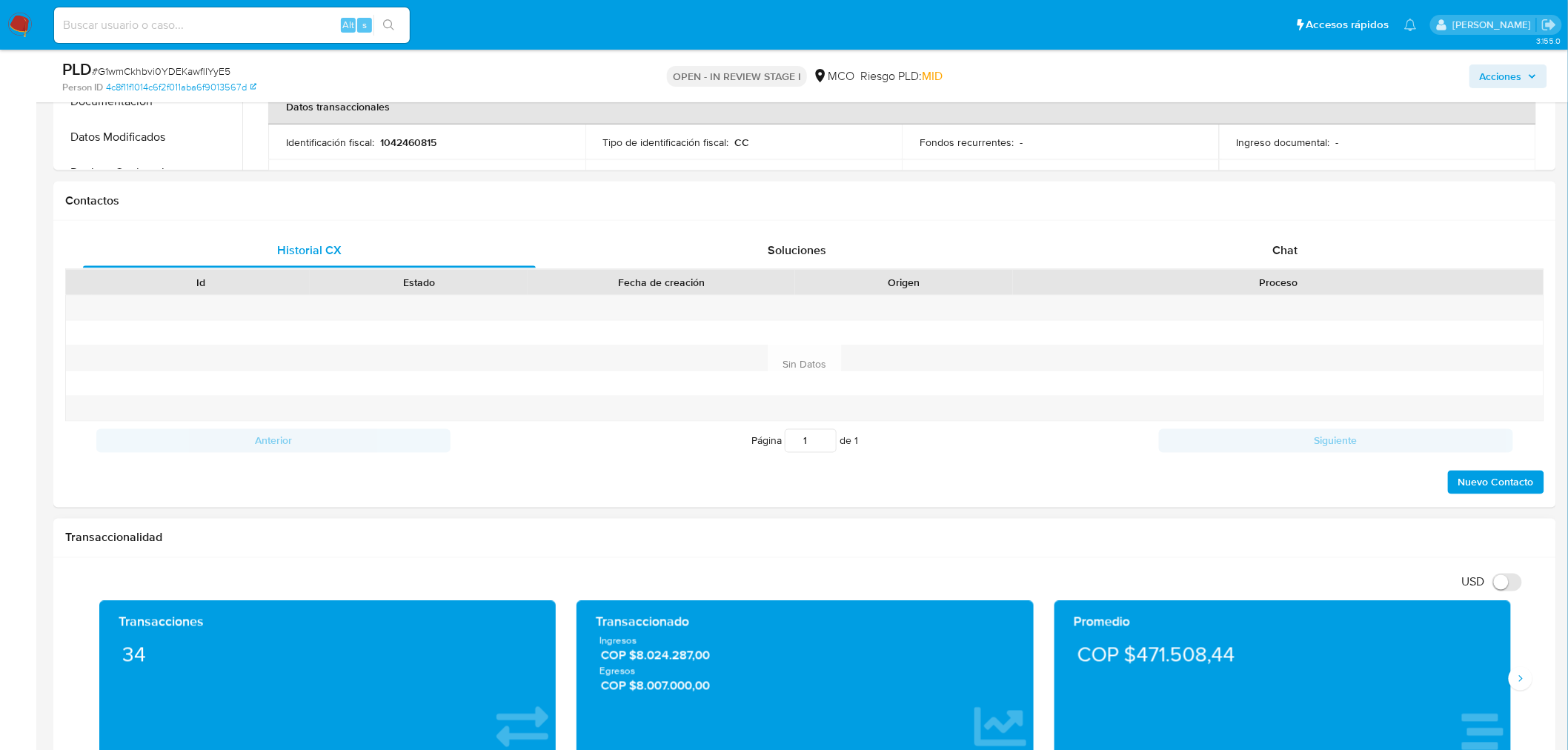
scroll to position [494, 0]
